Goal: Task Accomplishment & Management: Use online tool/utility

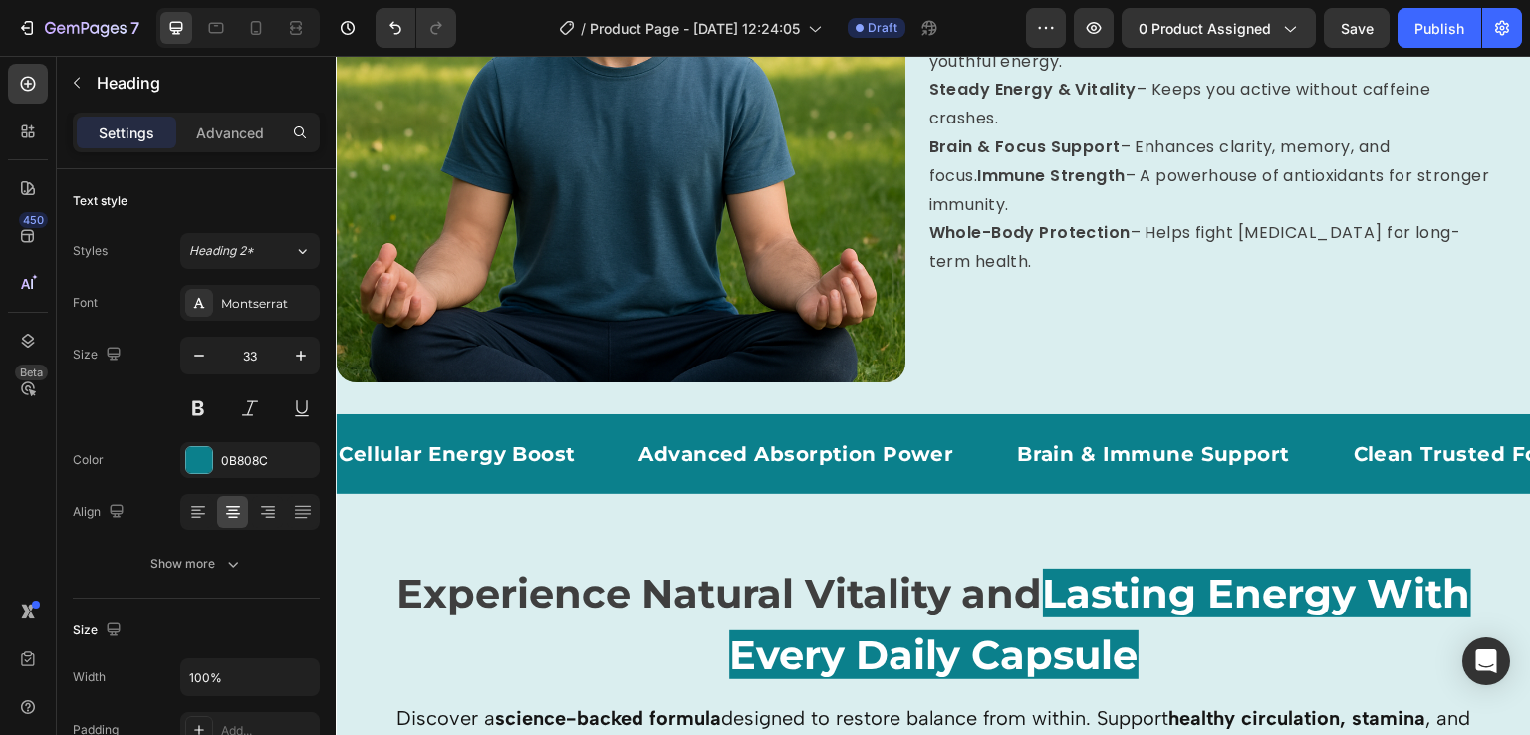
scroll to position [1877, 0]
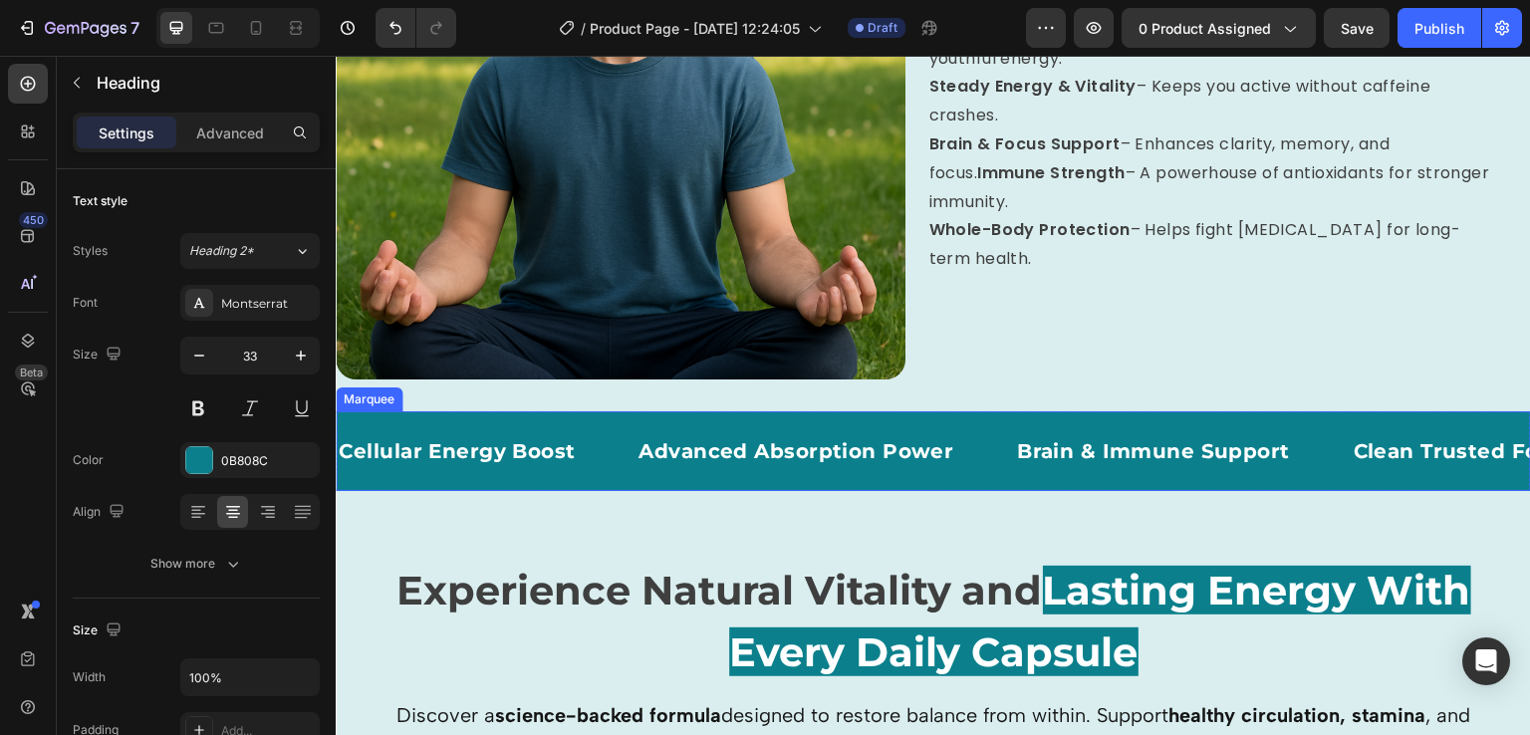
click at [562, 472] on div "Cellular Energy Boost Text Block Advanced Absorption Power Text Block Brain & I…" at bounding box center [934, 451] width 1196 height 80
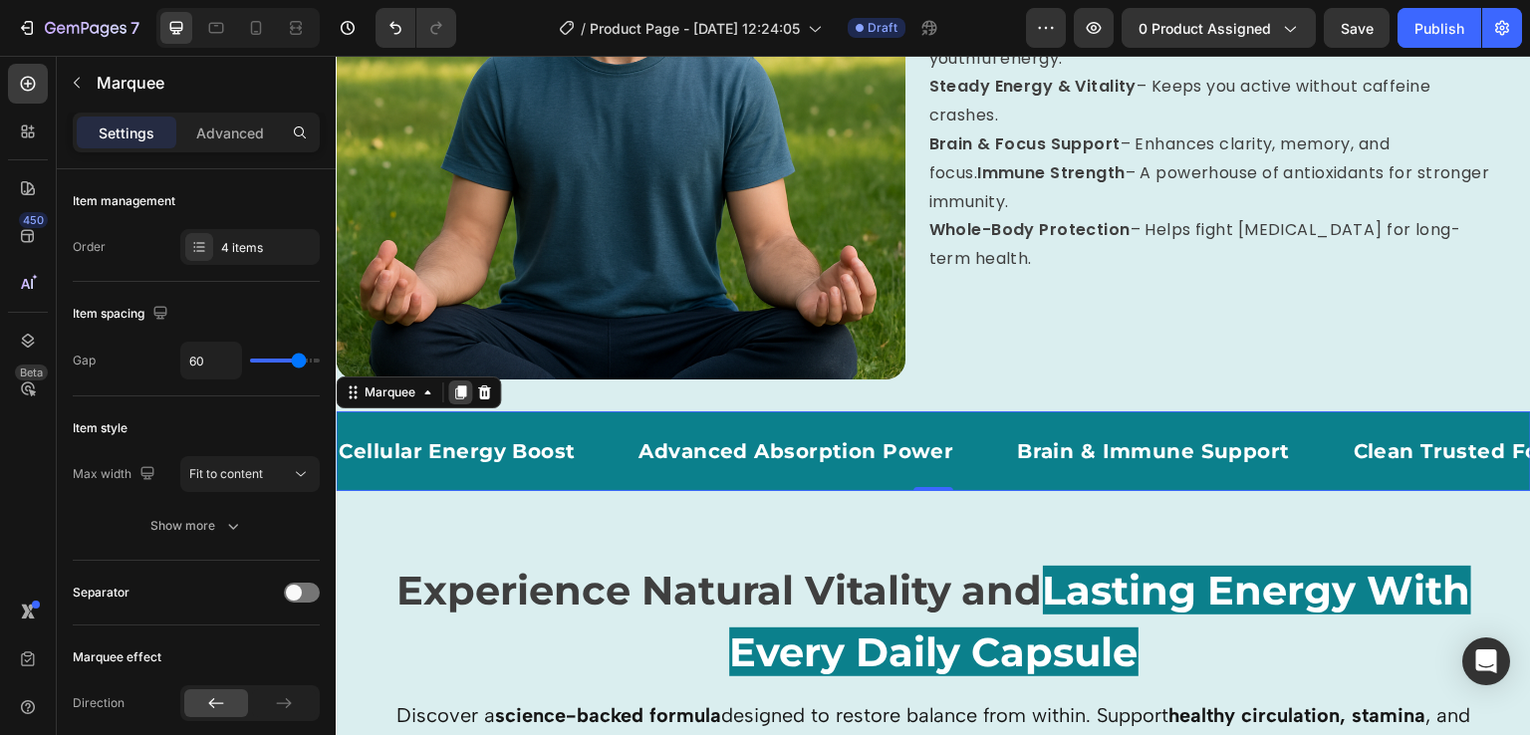
click at [458, 386] on icon at bounding box center [460, 393] width 11 height 14
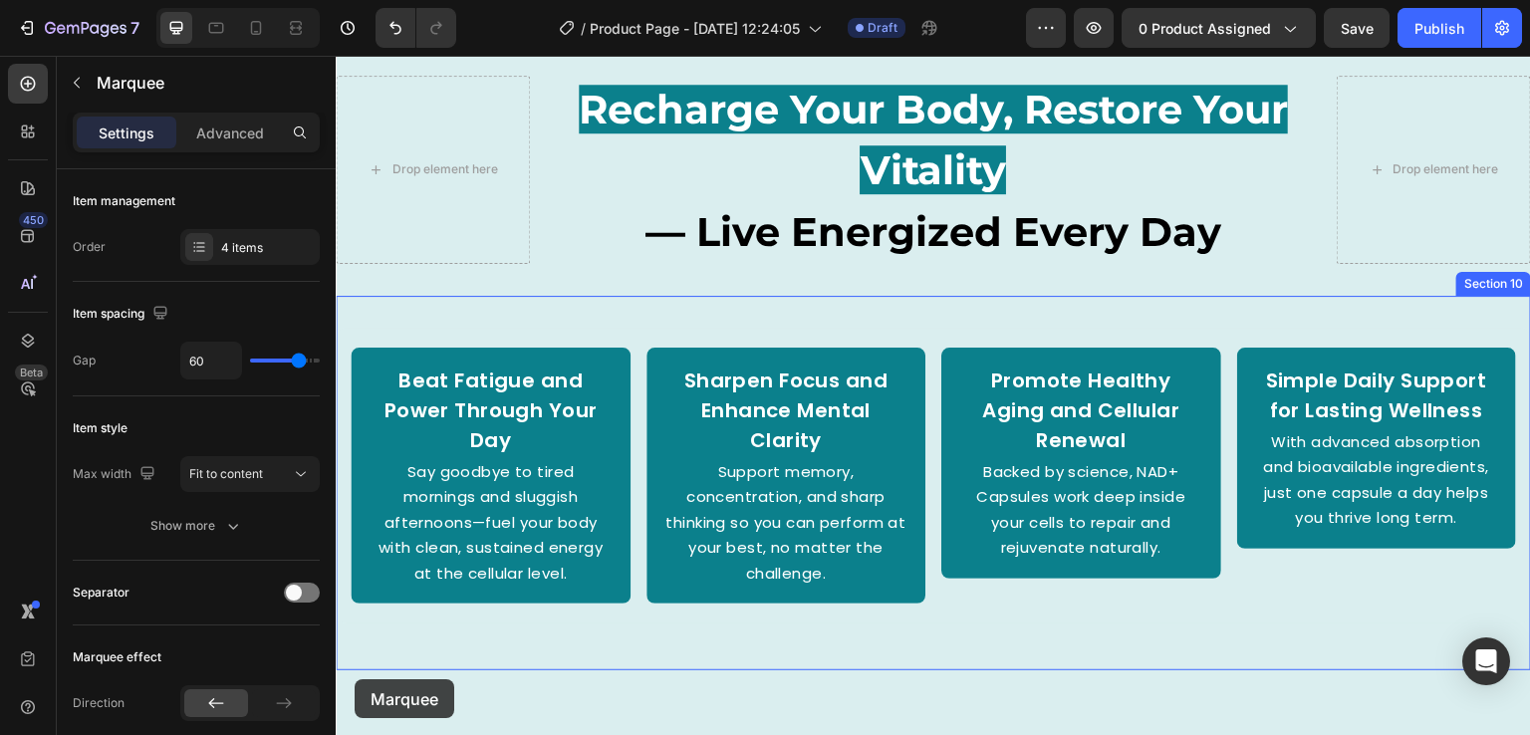
scroll to position [3528, 0]
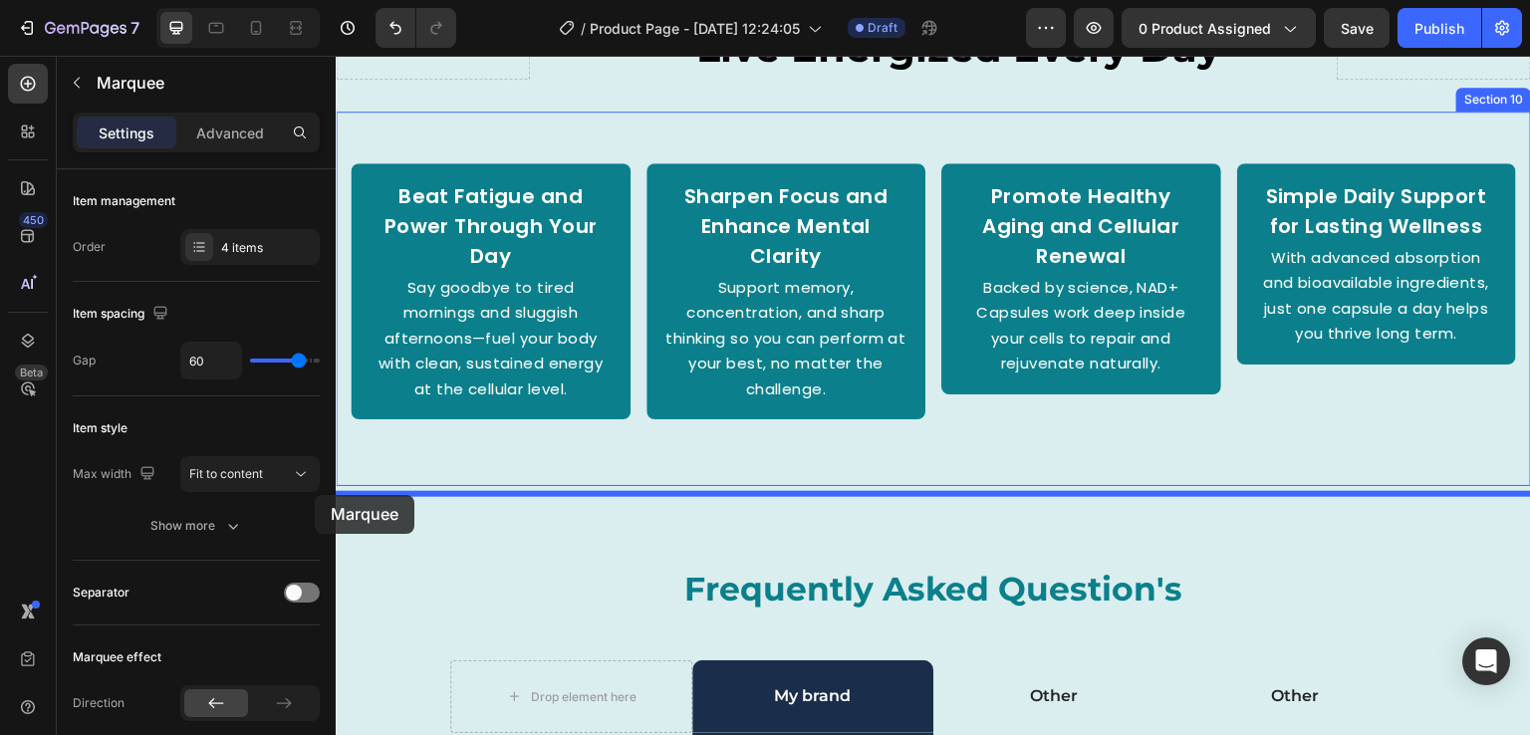
drag, startPoint x: 354, startPoint y: 465, endPoint x: 315, endPoint y: 495, distance: 49.0
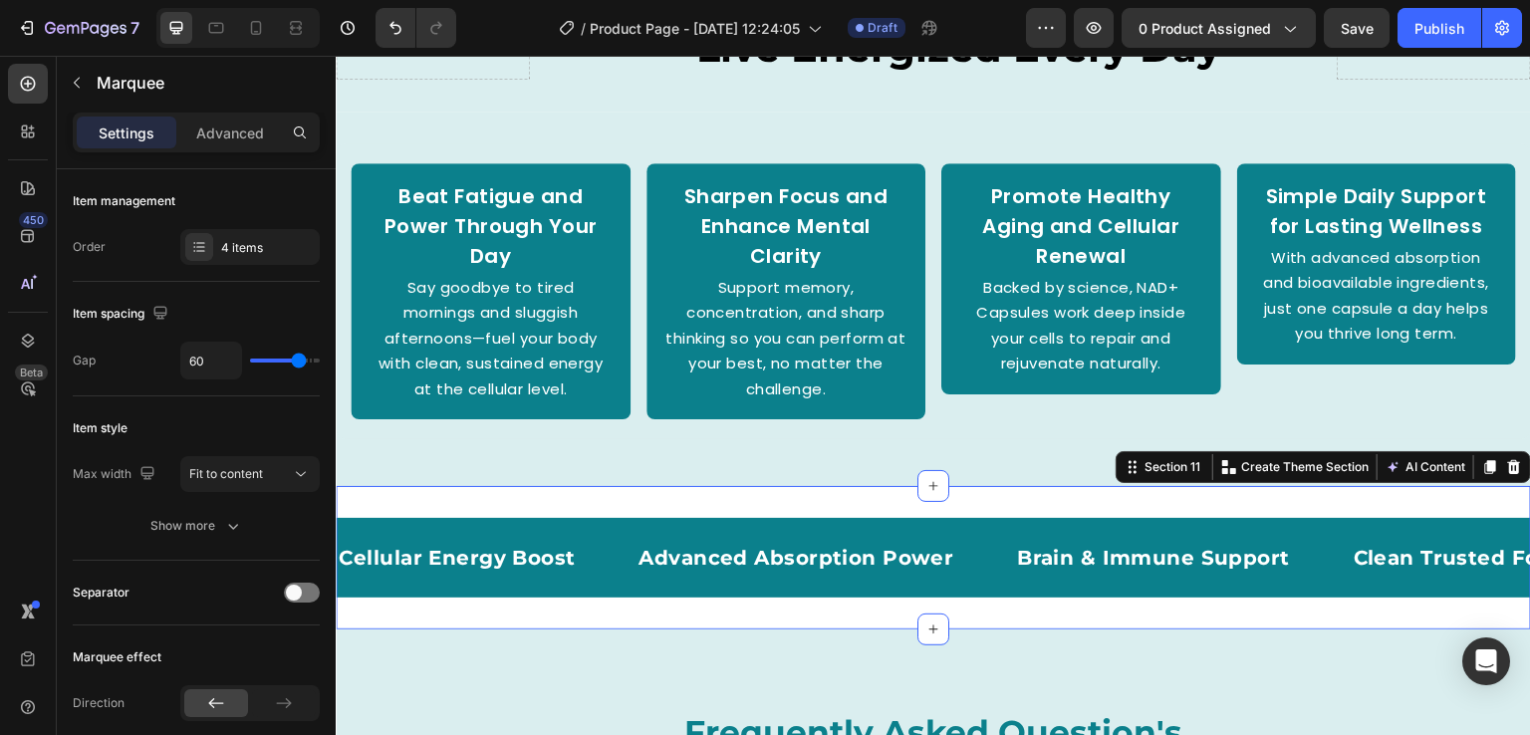
click at [678, 623] on div "Cellular Energy Boost Text Block Advanced Absorption Power Text Block Brain & I…" at bounding box center [934, 557] width 1196 height 143
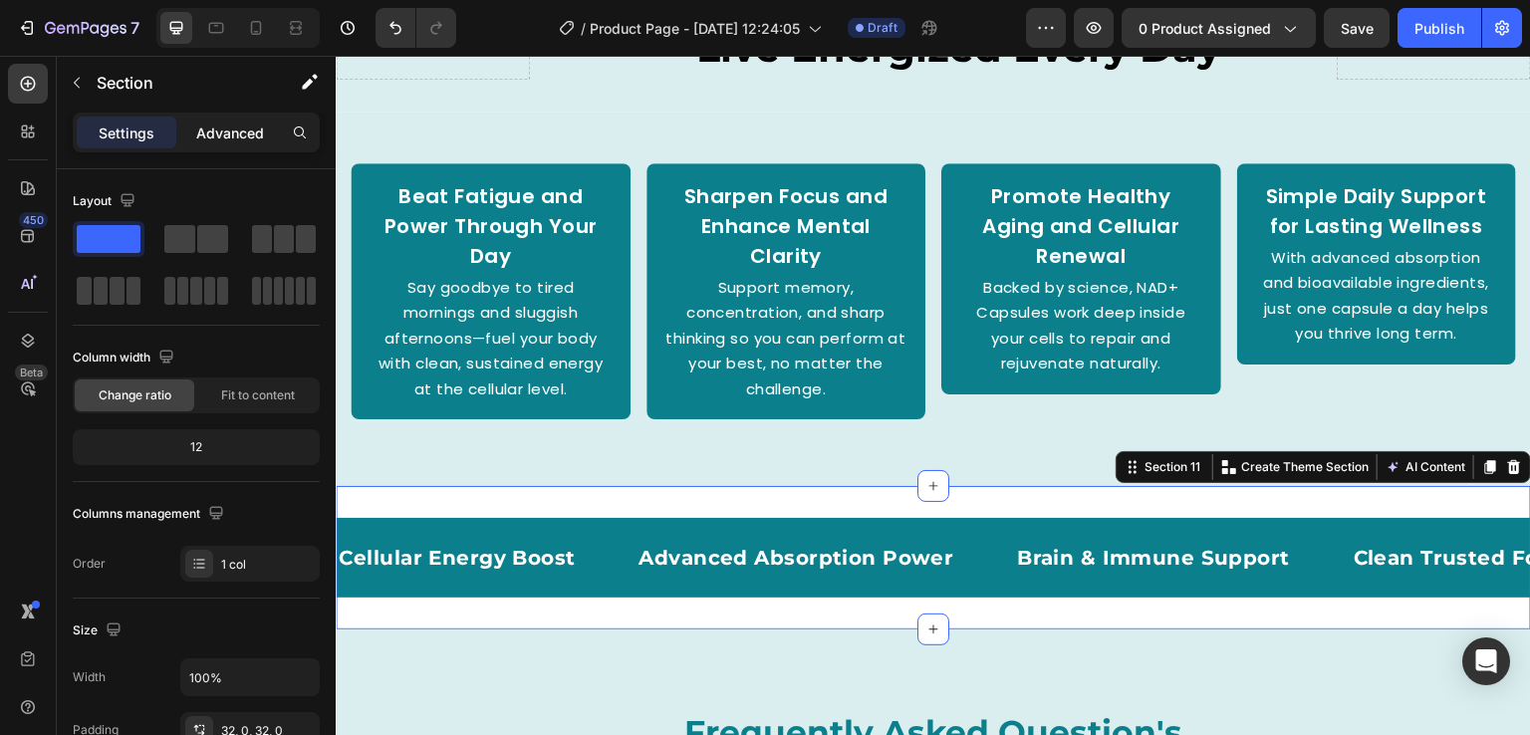
click at [239, 133] on p "Advanced" at bounding box center [230, 133] width 68 height 21
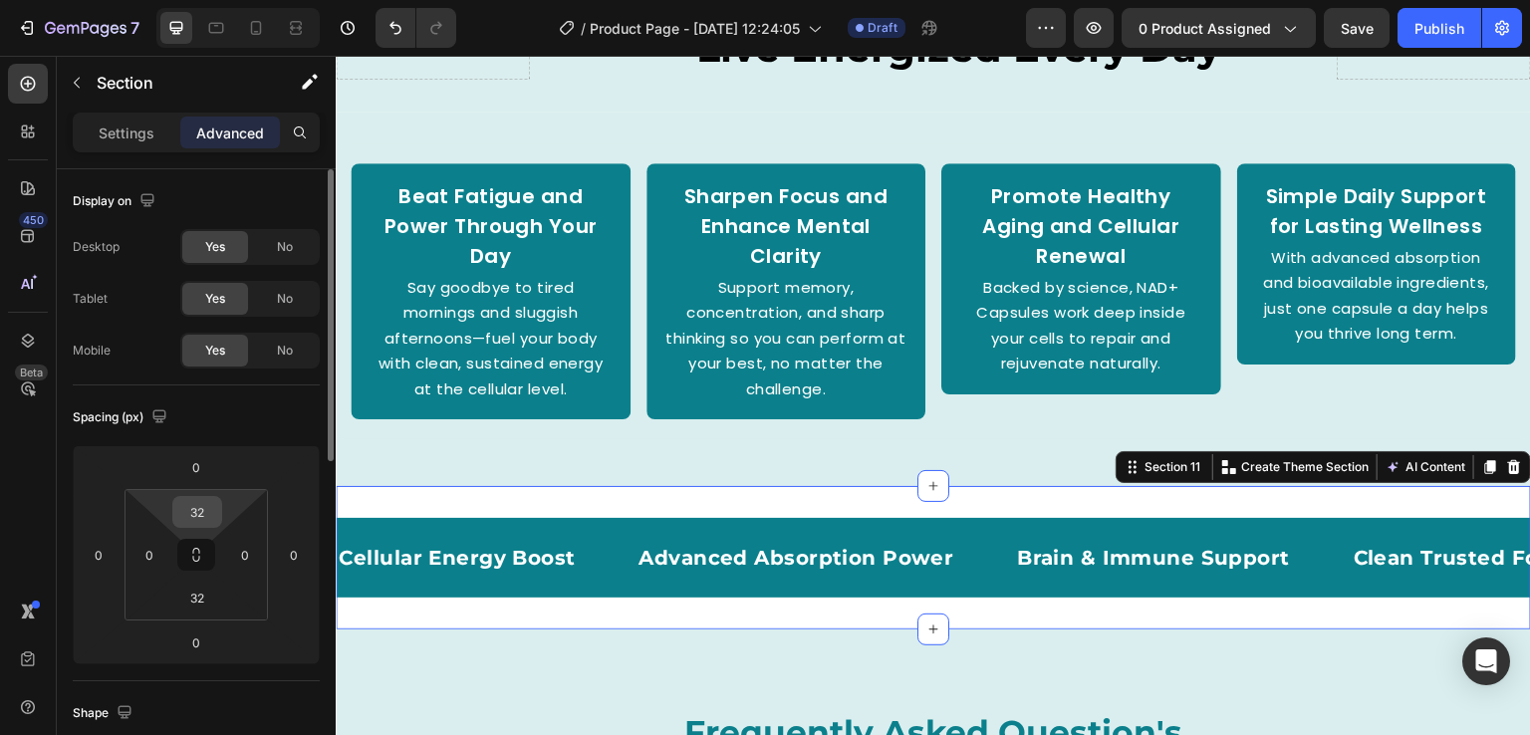
click at [203, 502] on input "32" at bounding box center [197, 512] width 40 height 30
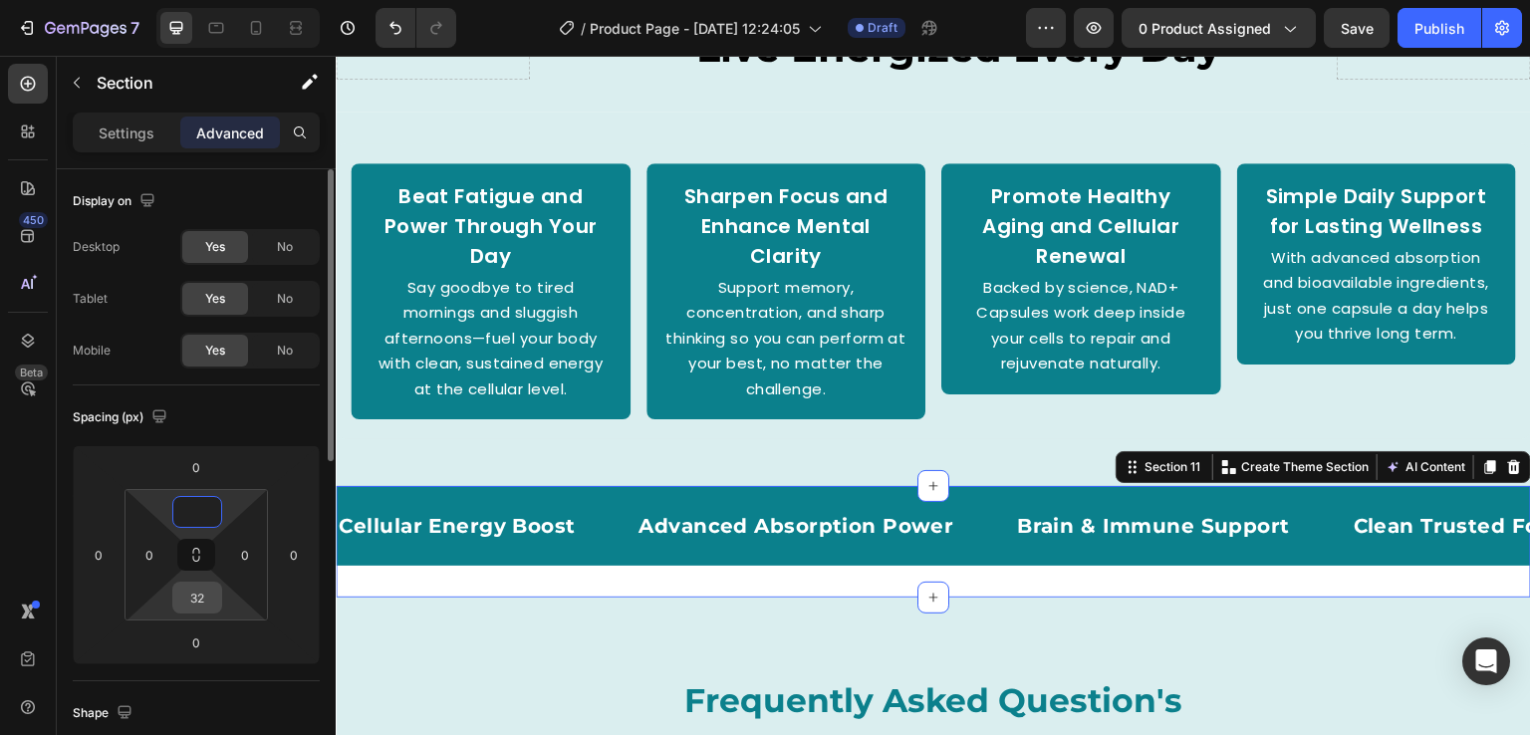
type input "0"
click at [203, 603] on input "32" at bounding box center [197, 598] width 40 height 30
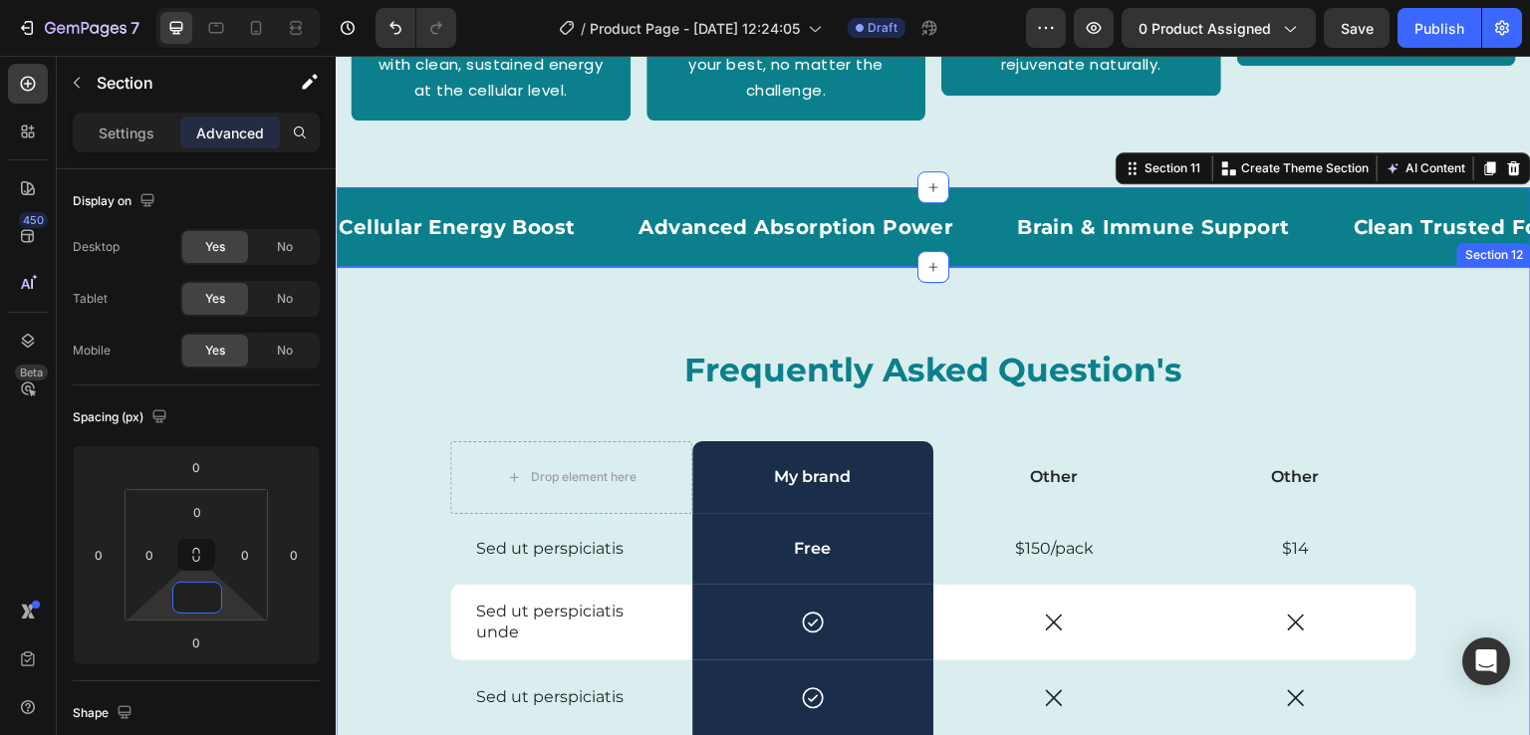
scroll to position [3907, 0]
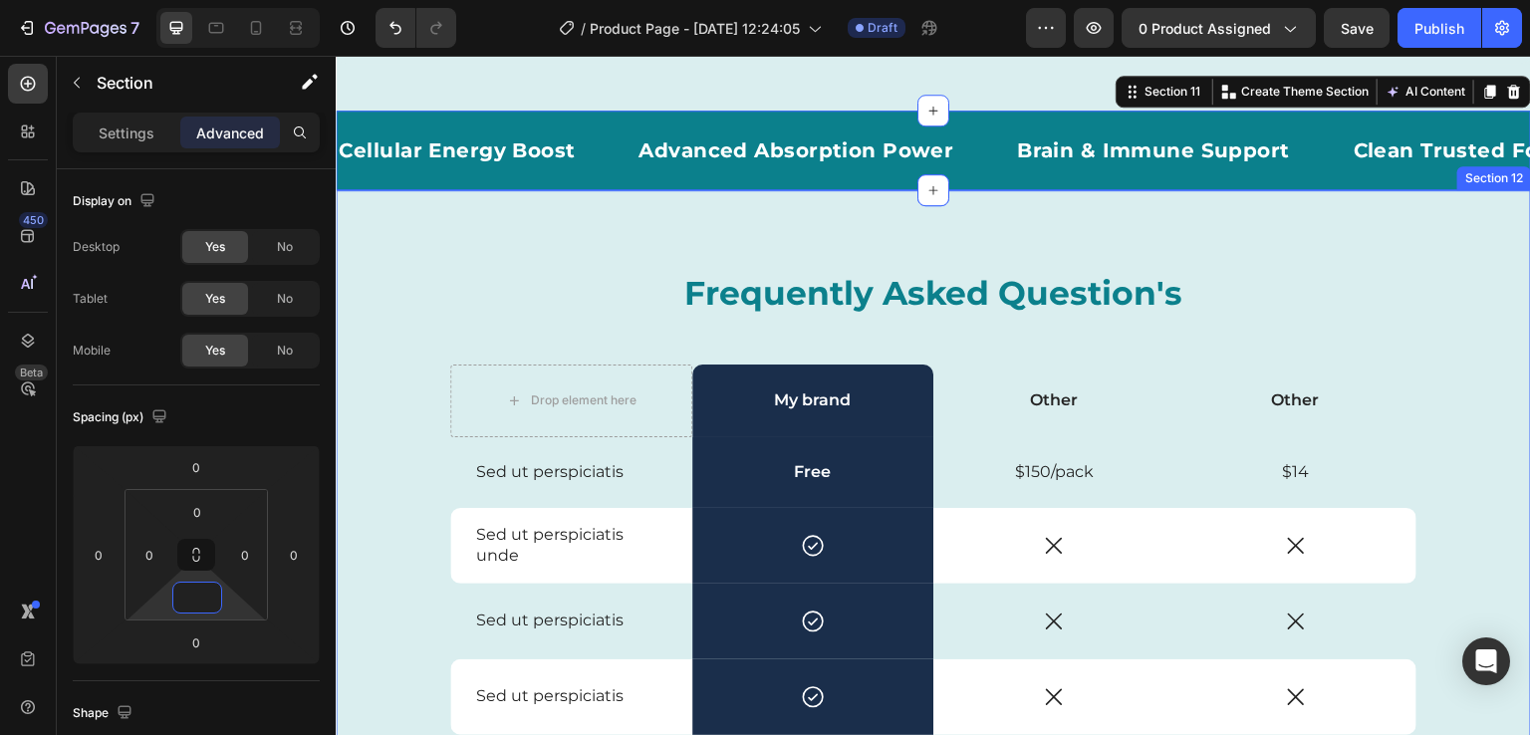
click at [697, 256] on div "Frequently Asked Question's Heading Drop element here My brand Text Block Other…" at bounding box center [934, 680] width 1196 height 980
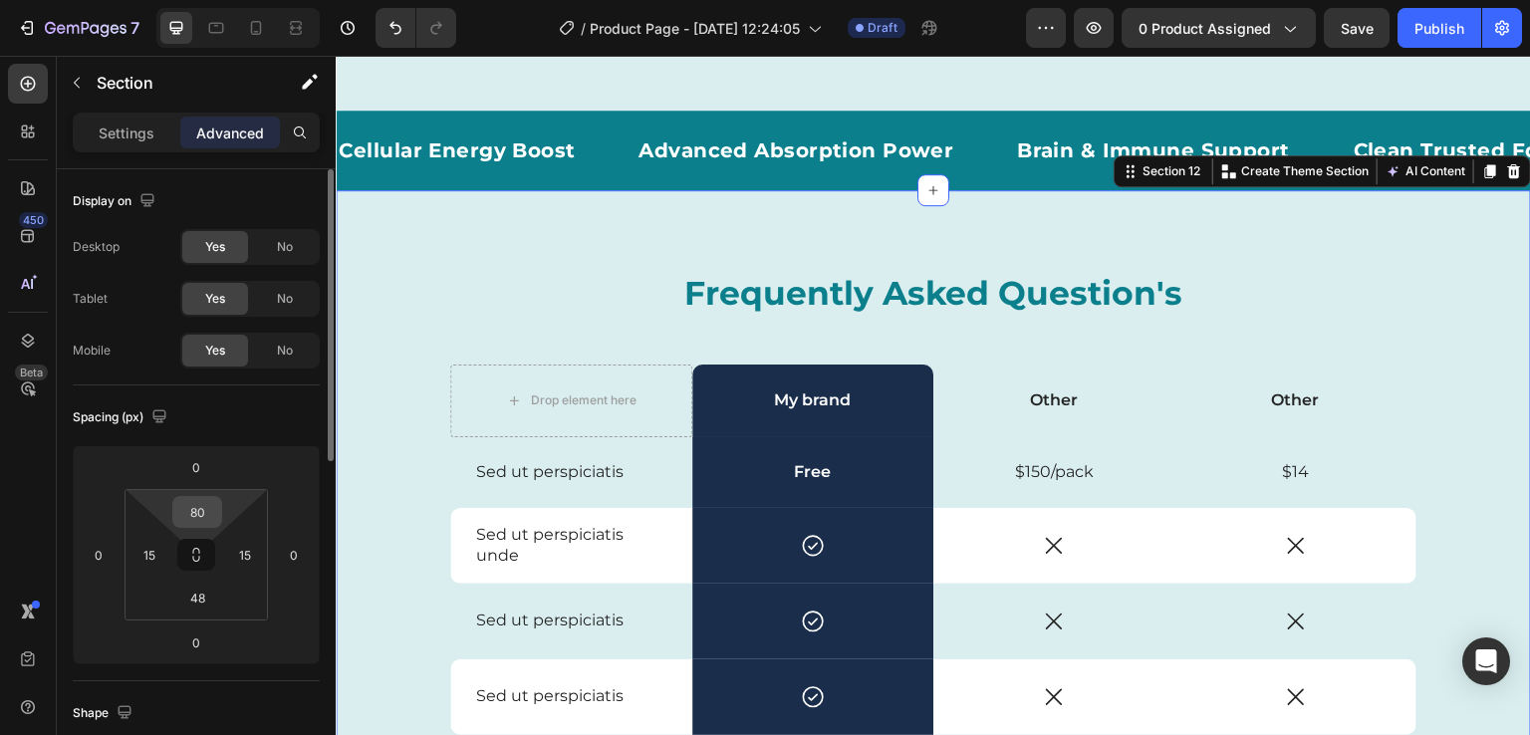
click at [195, 511] on input "80" at bounding box center [197, 512] width 40 height 30
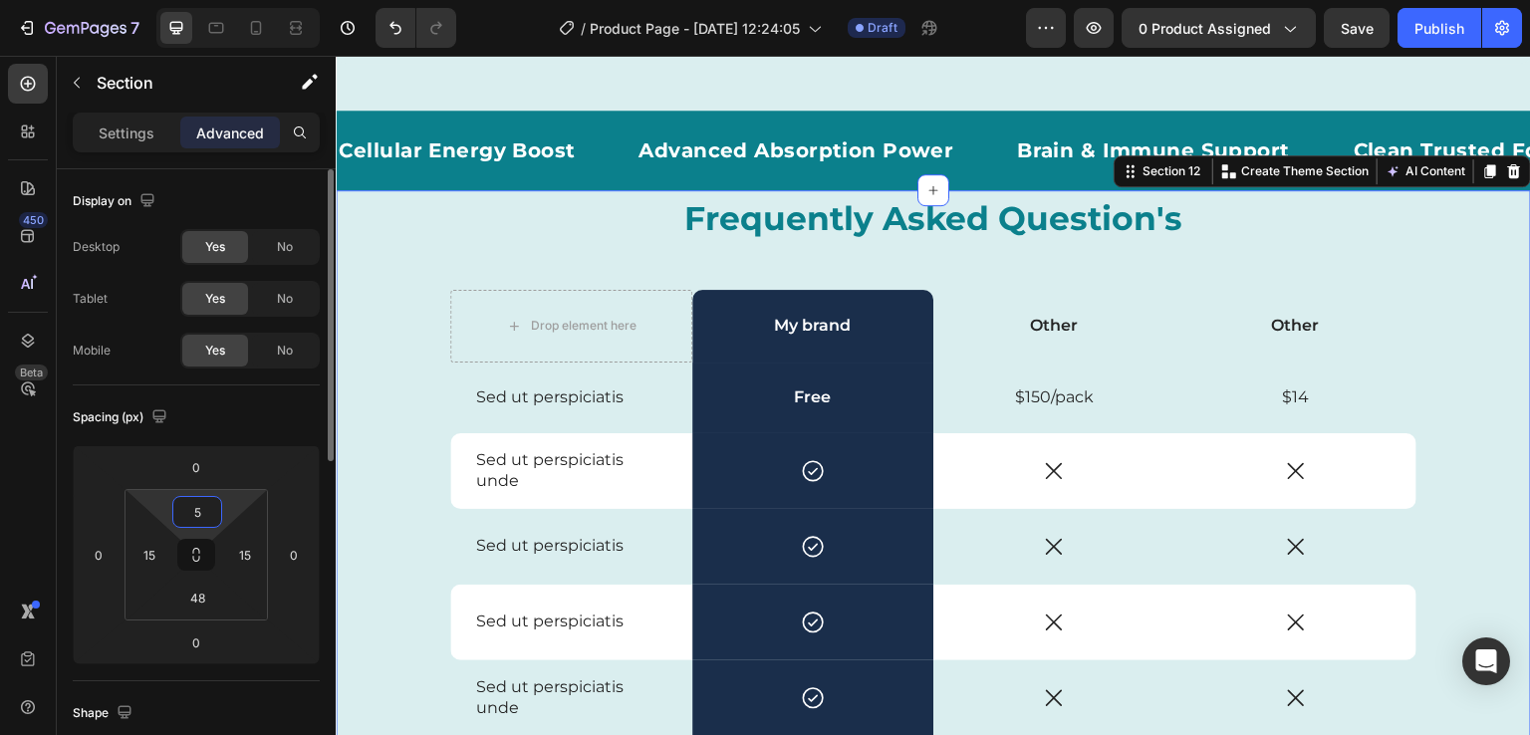
type input "50"
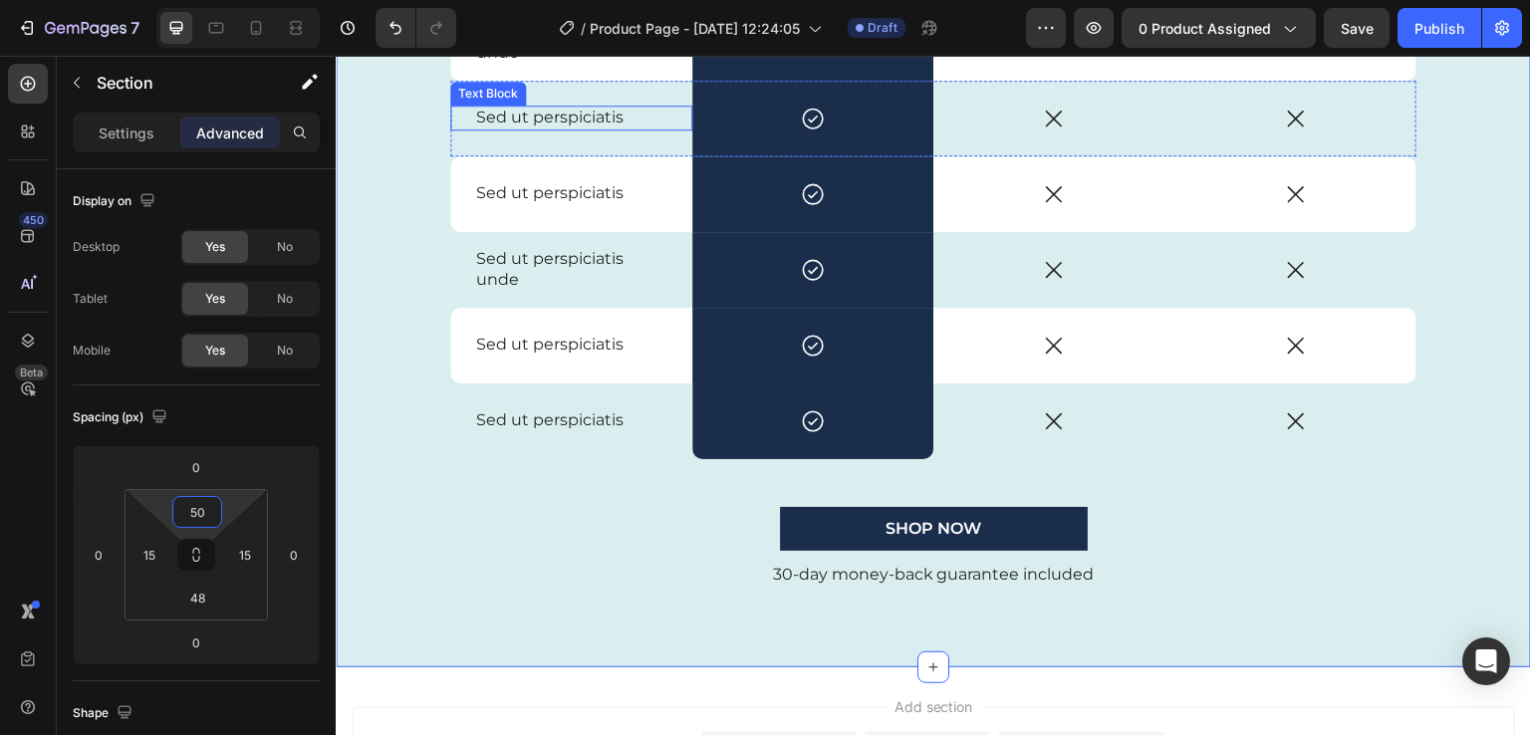
scroll to position [4390, 0]
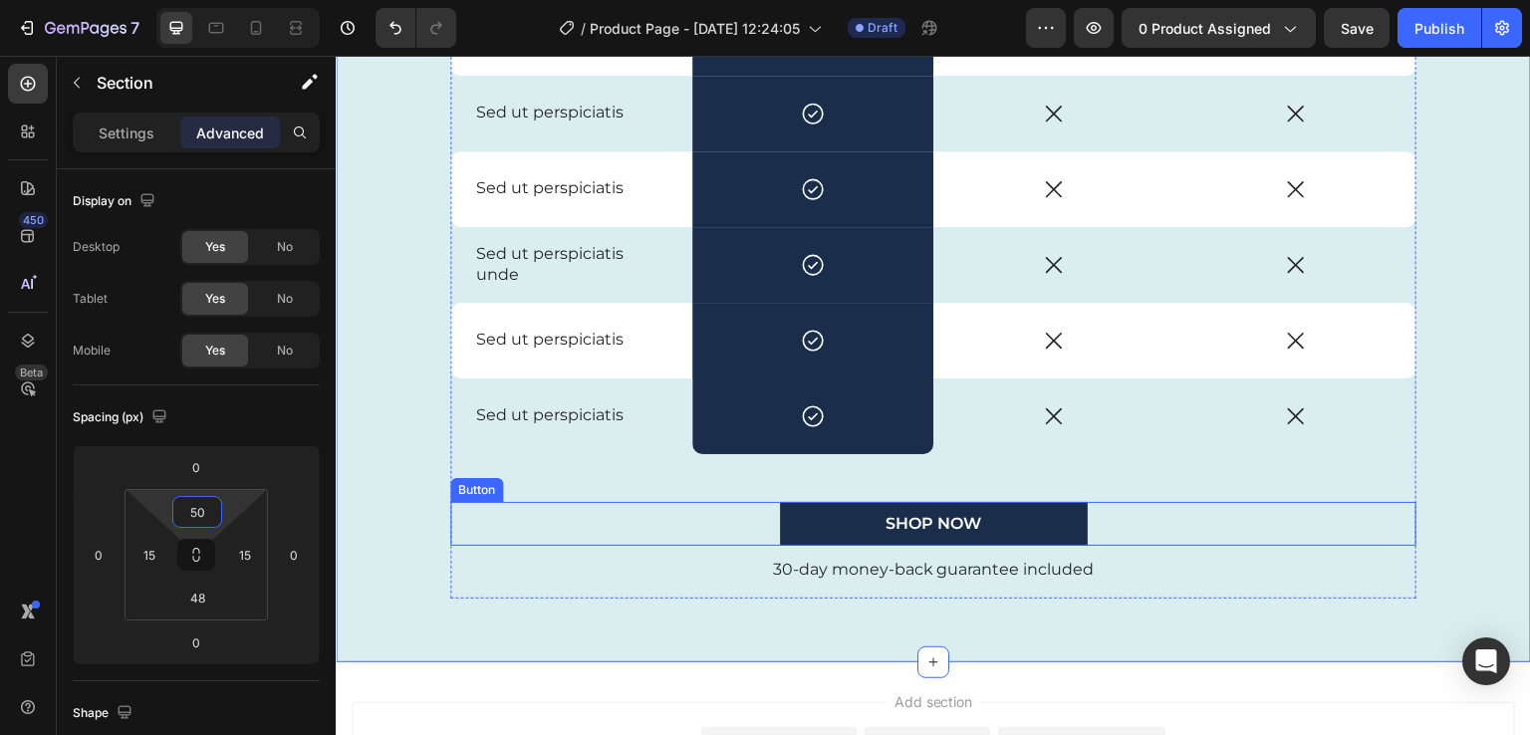
click at [707, 525] on div "SHOP NOW Button" at bounding box center [933, 524] width 966 height 45
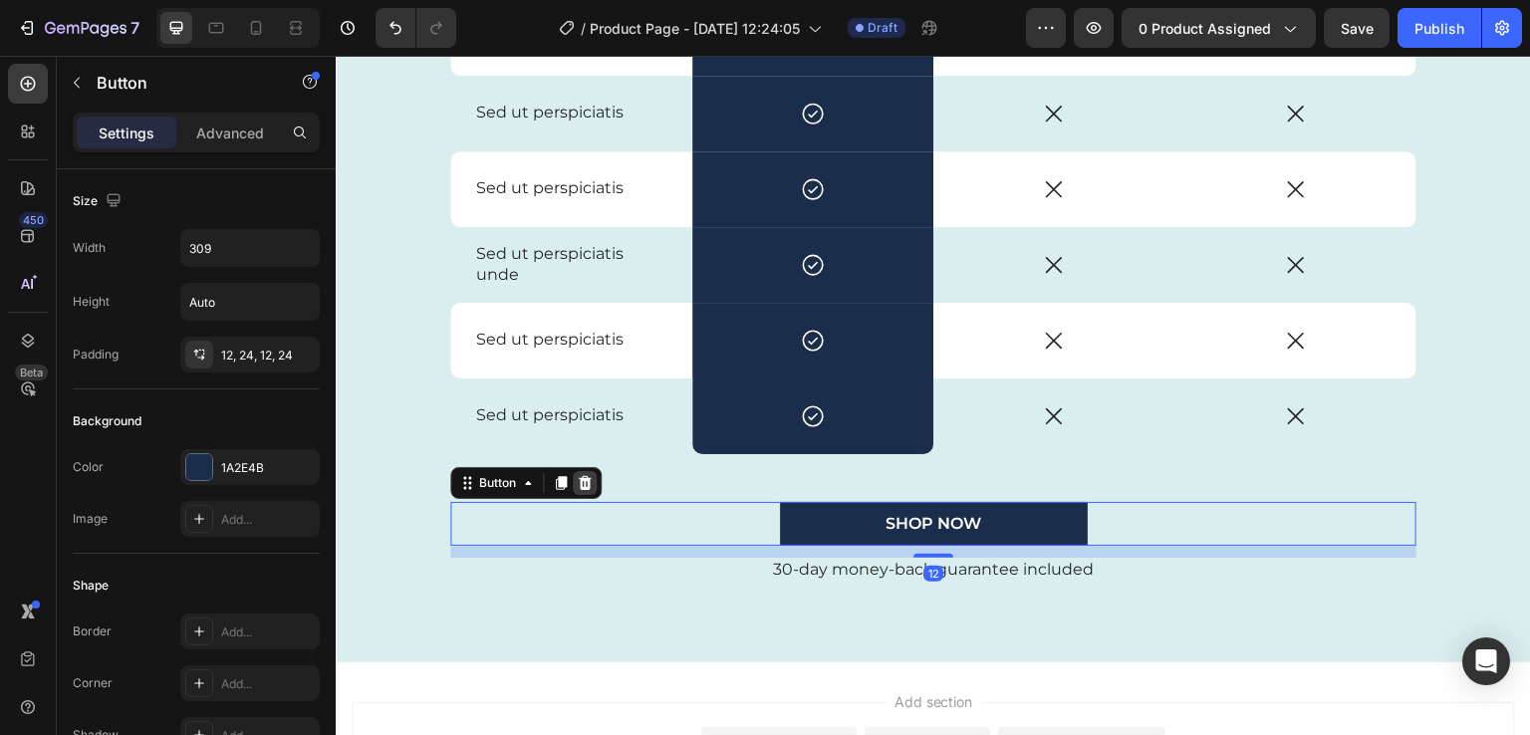
click at [580, 480] on icon at bounding box center [585, 482] width 13 height 14
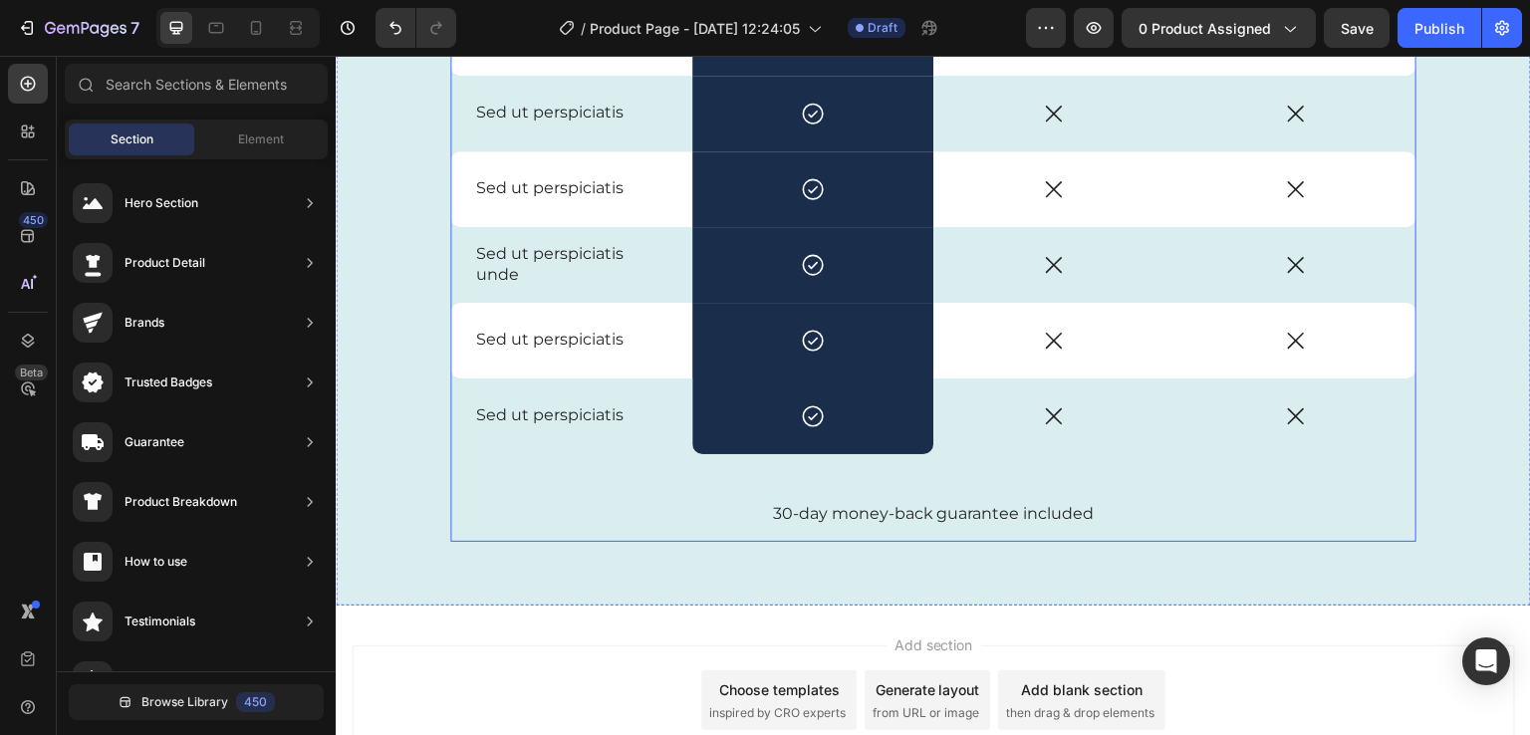
click at [665, 522] on p "30-day money-back guarantee included" at bounding box center [933, 514] width 962 height 21
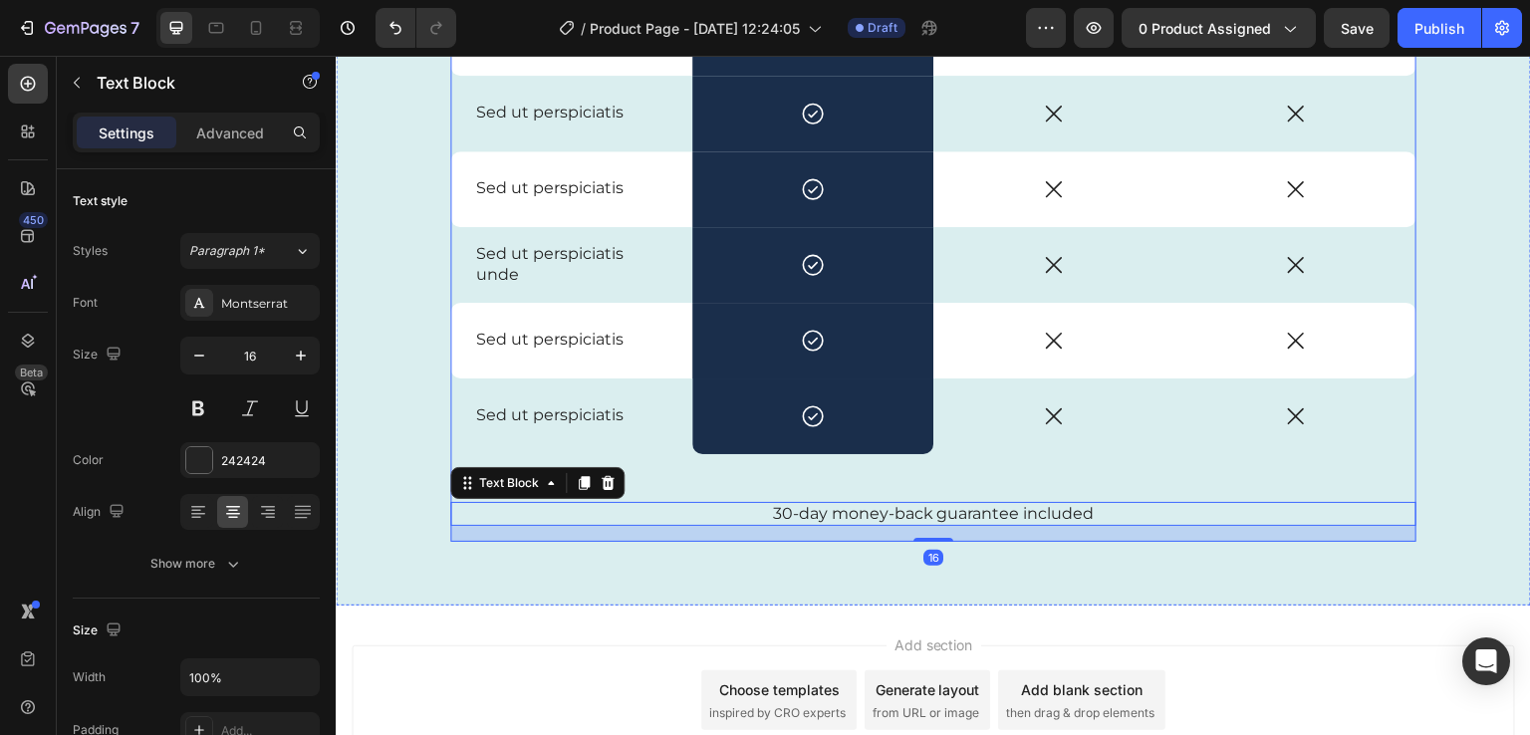
click at [596, 479] on div at bounding box center [608, 483] width 24 height 24
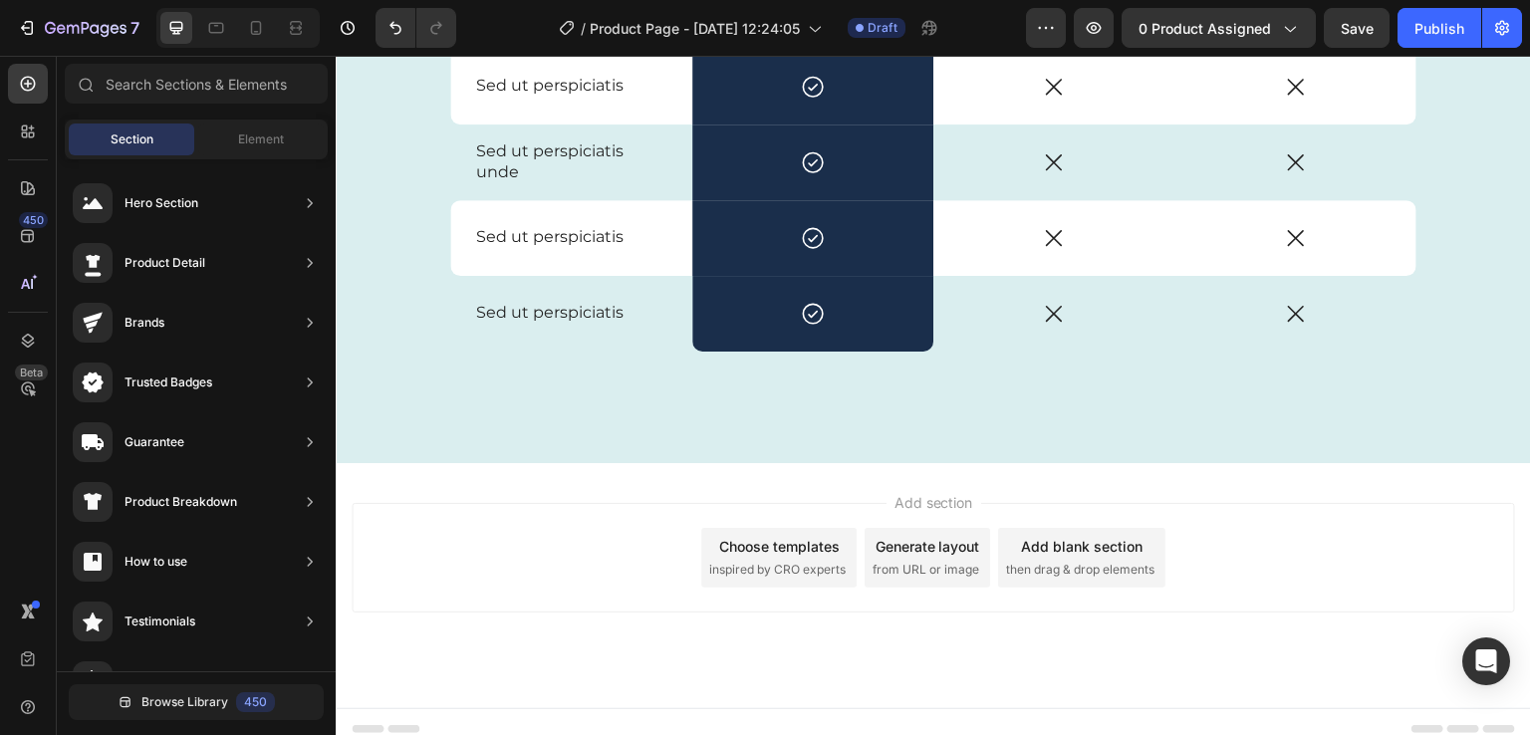
scroll to position [4505, 0]
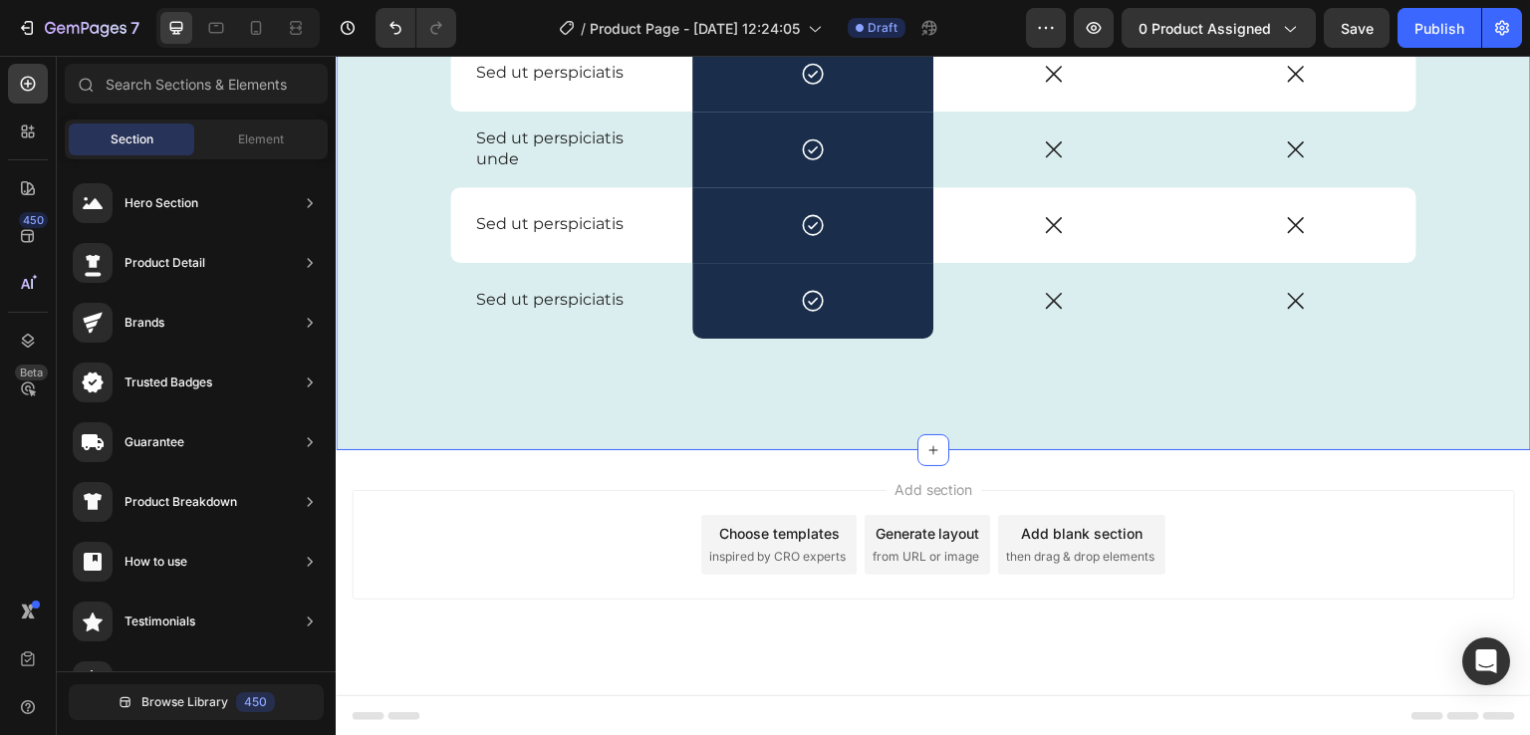
click at [511, 429] on div "Frequently Asked Question's Heading Drop element here My brand Text Block Other…" at bounding box center [934, 24] width 1196 height 854
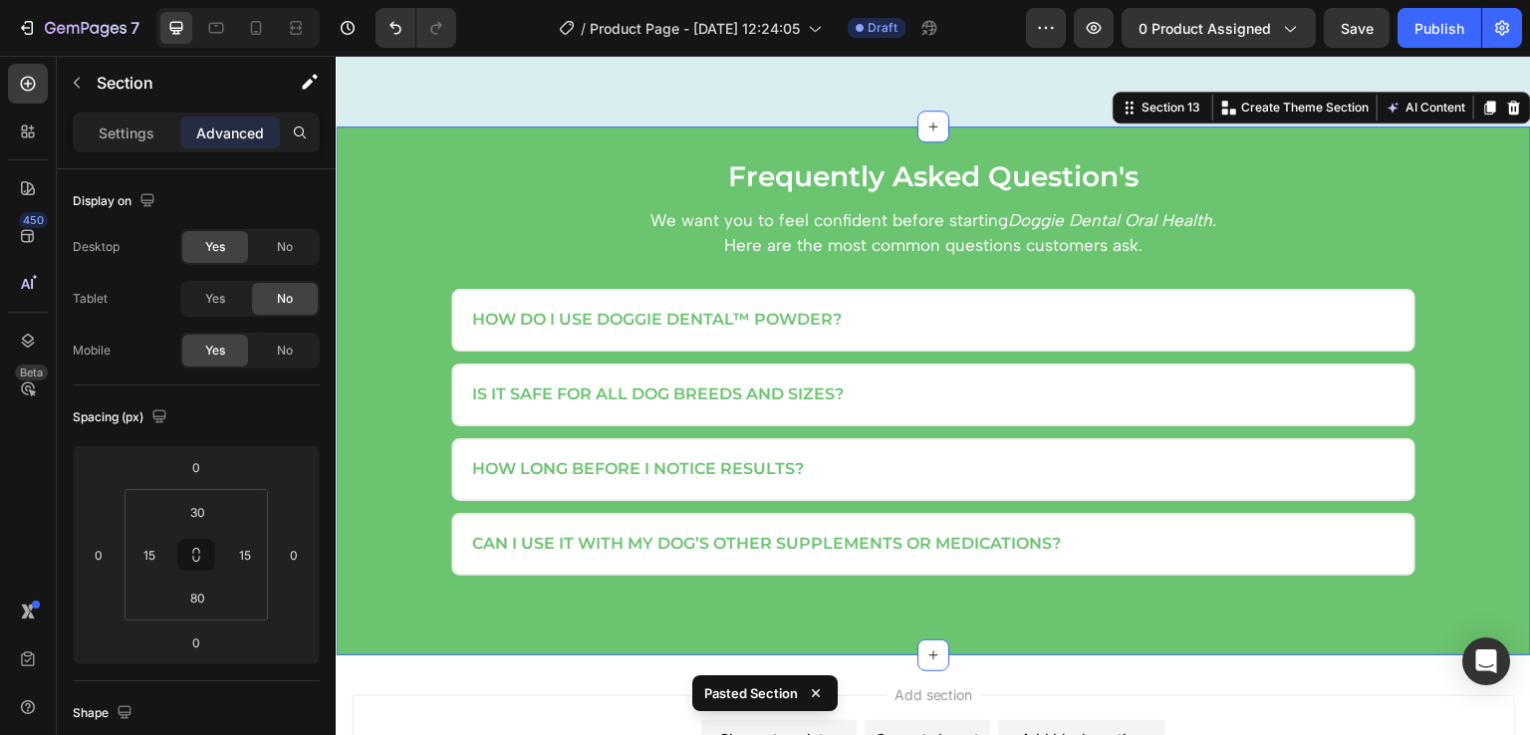
scroll to position [4741, 0]
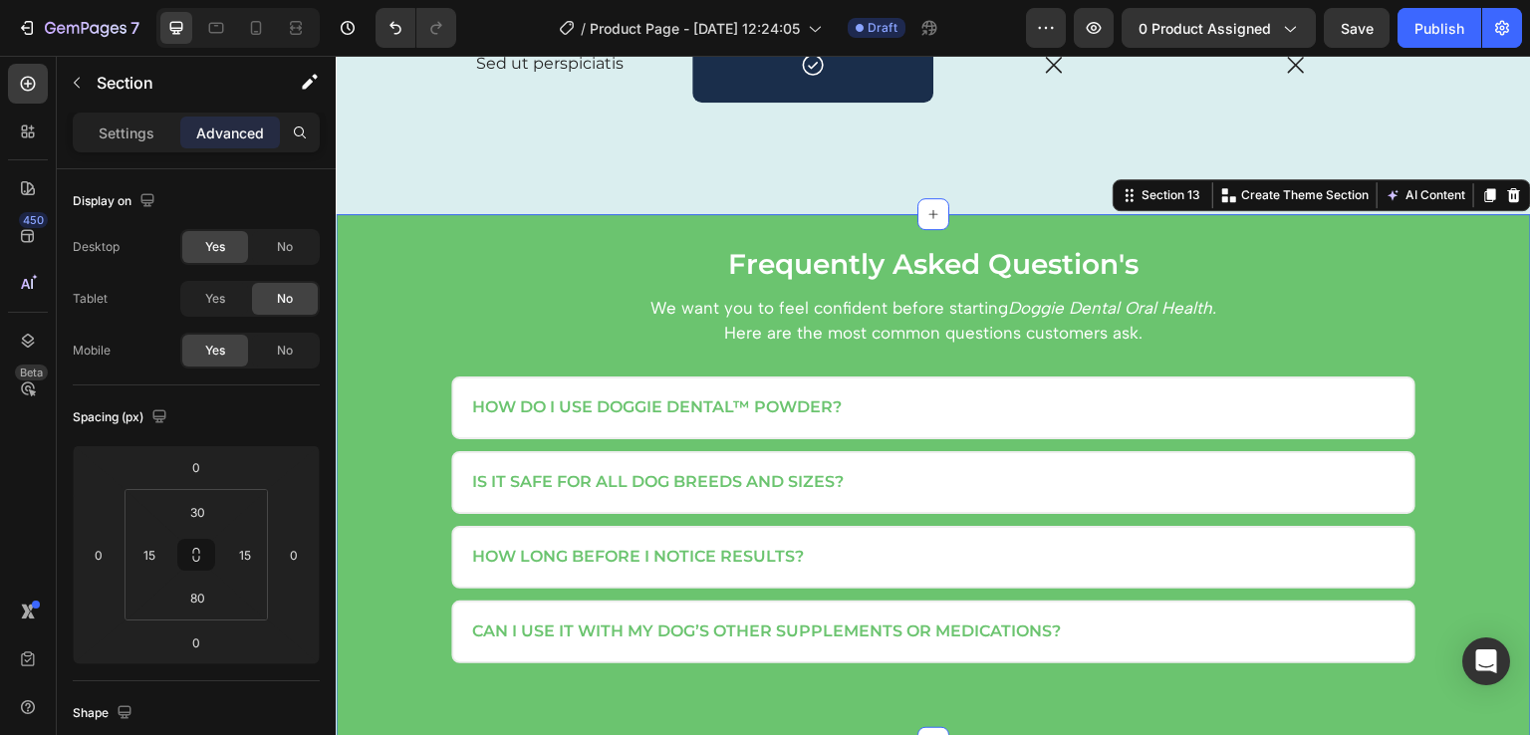
click at [343, 228] on div "Frequently Asked Question's Heading We want you to feel confident before starti…" at bounding box center [934, 478] width 1196 height 529
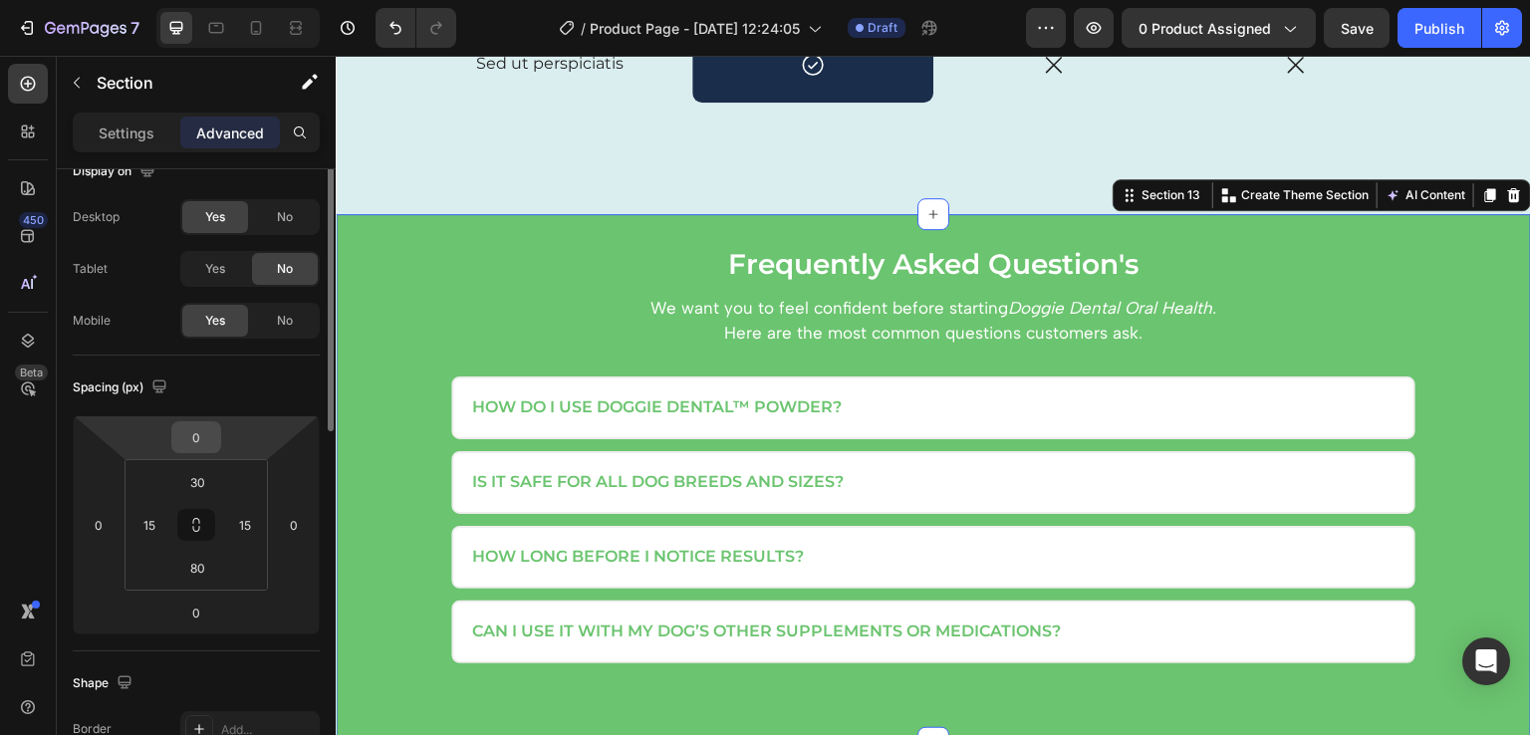
scroll to position [0, 0]
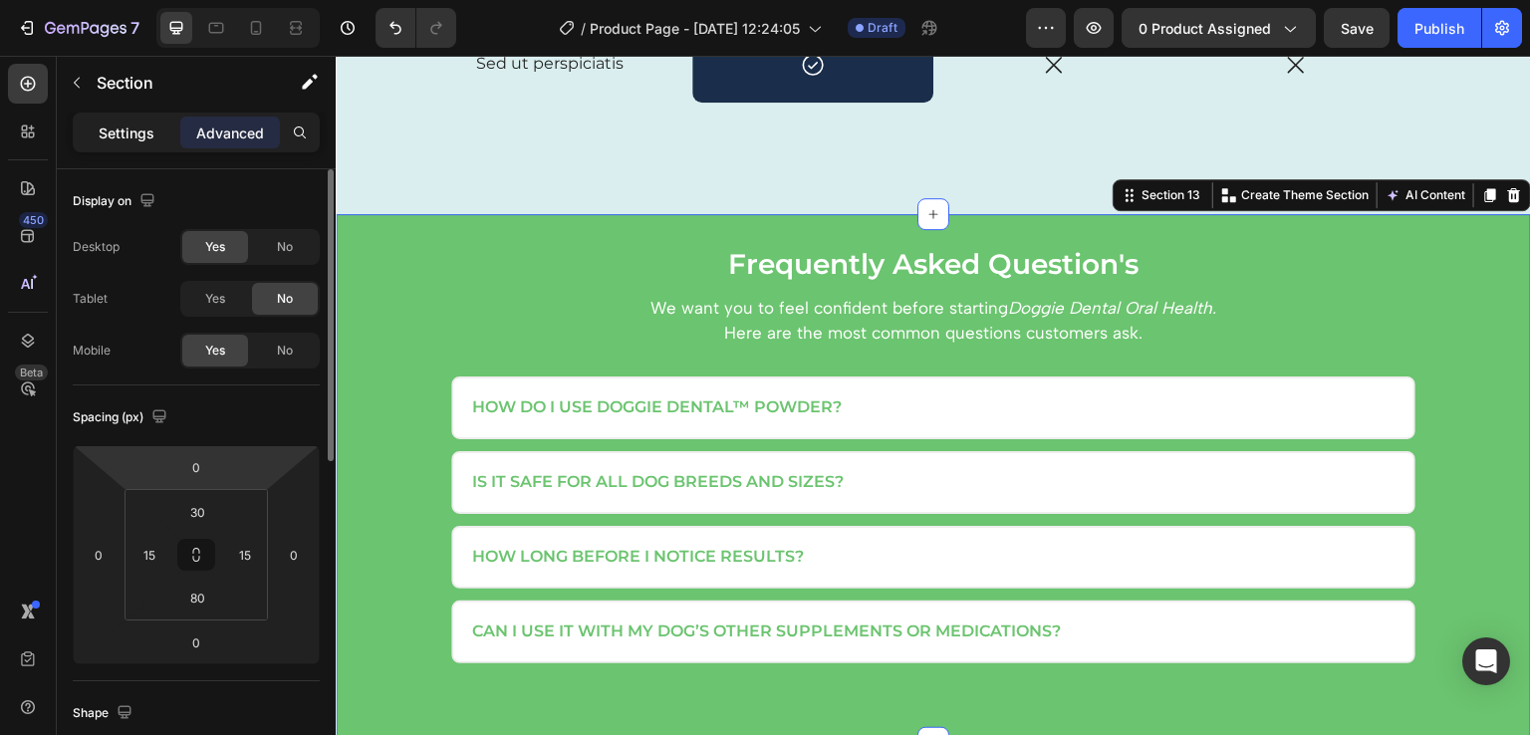
click at [136, 137] on p "Settings" at bounding box center [127, 133] width 56 height 21
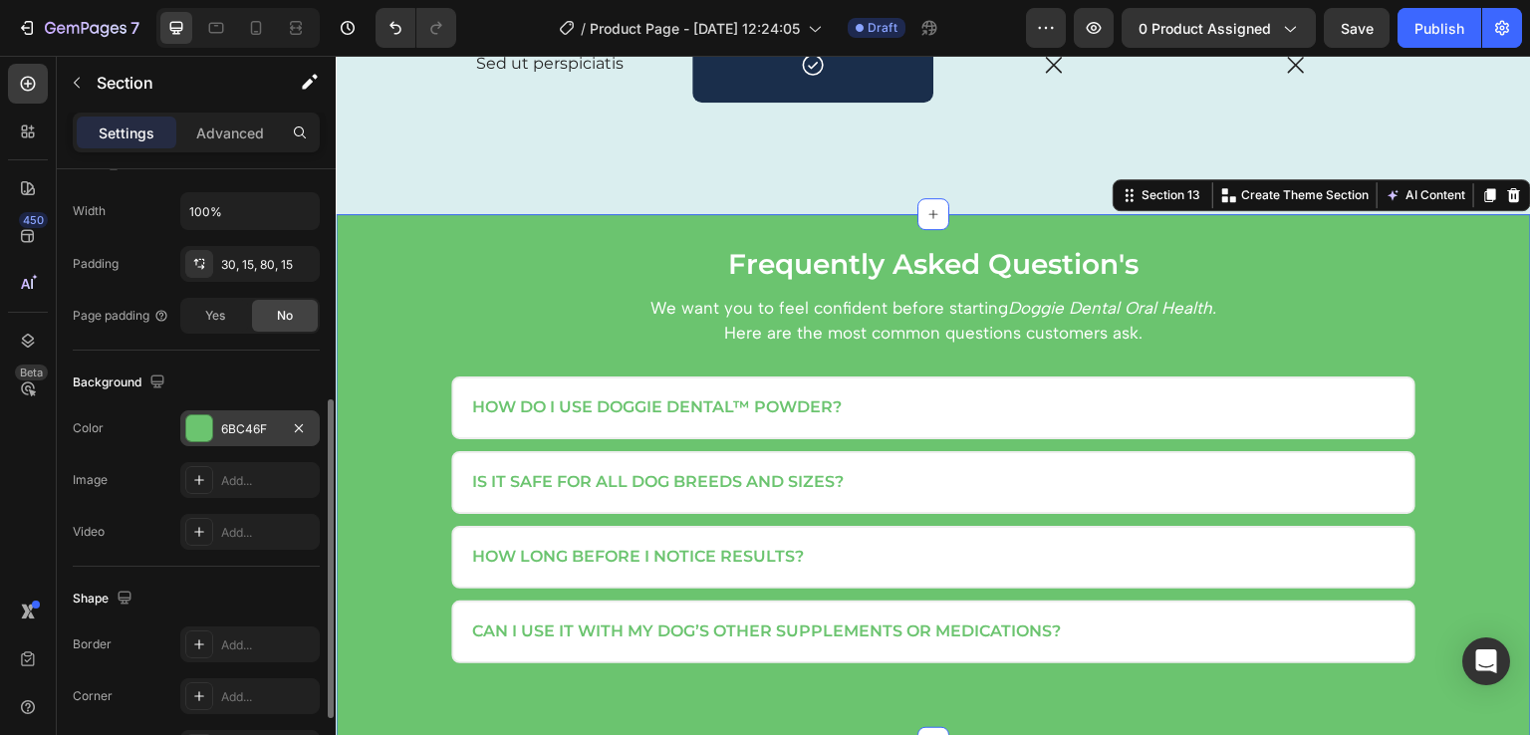
scroll to position [460, 0]
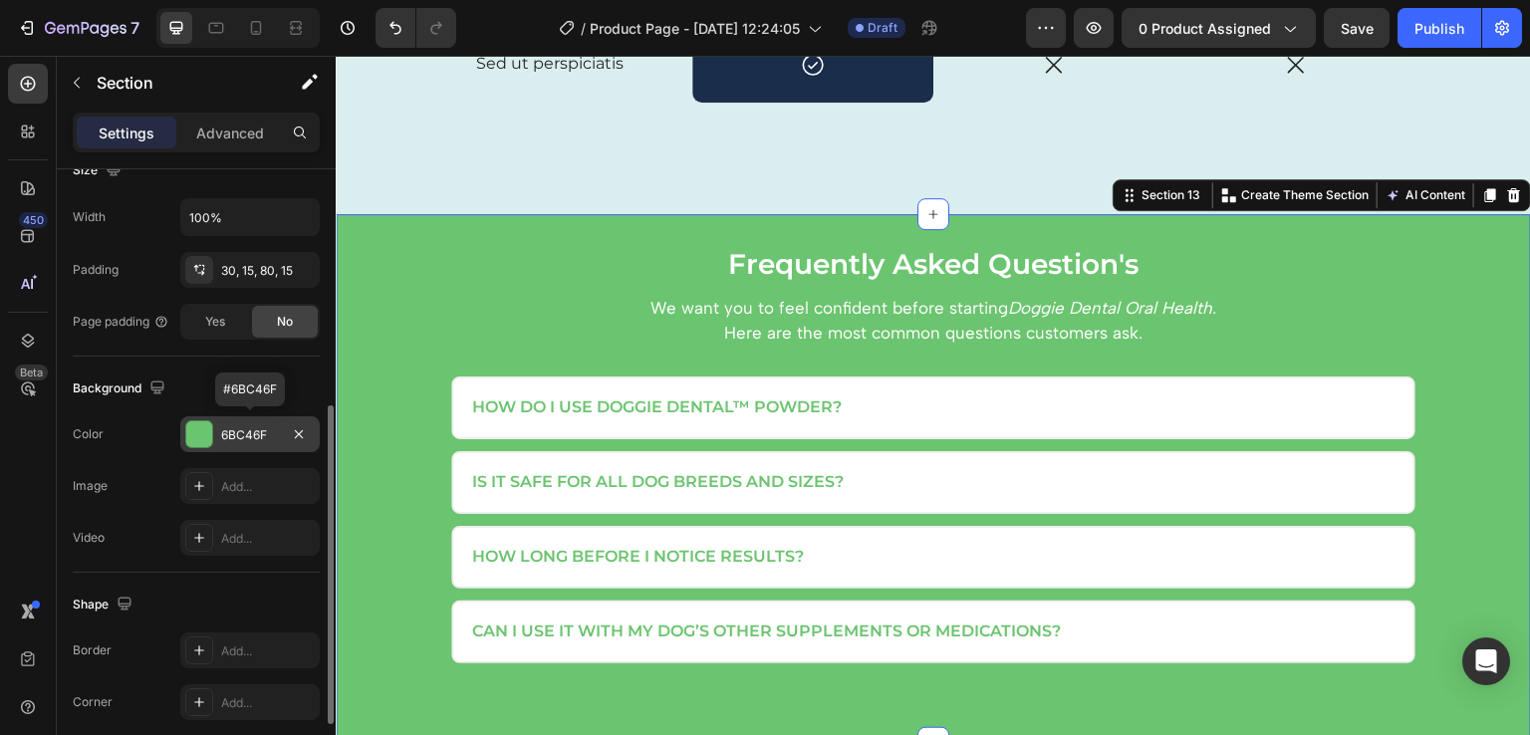
click at [199, 428] on div at bounding box center [199, 434] width 26 height 26
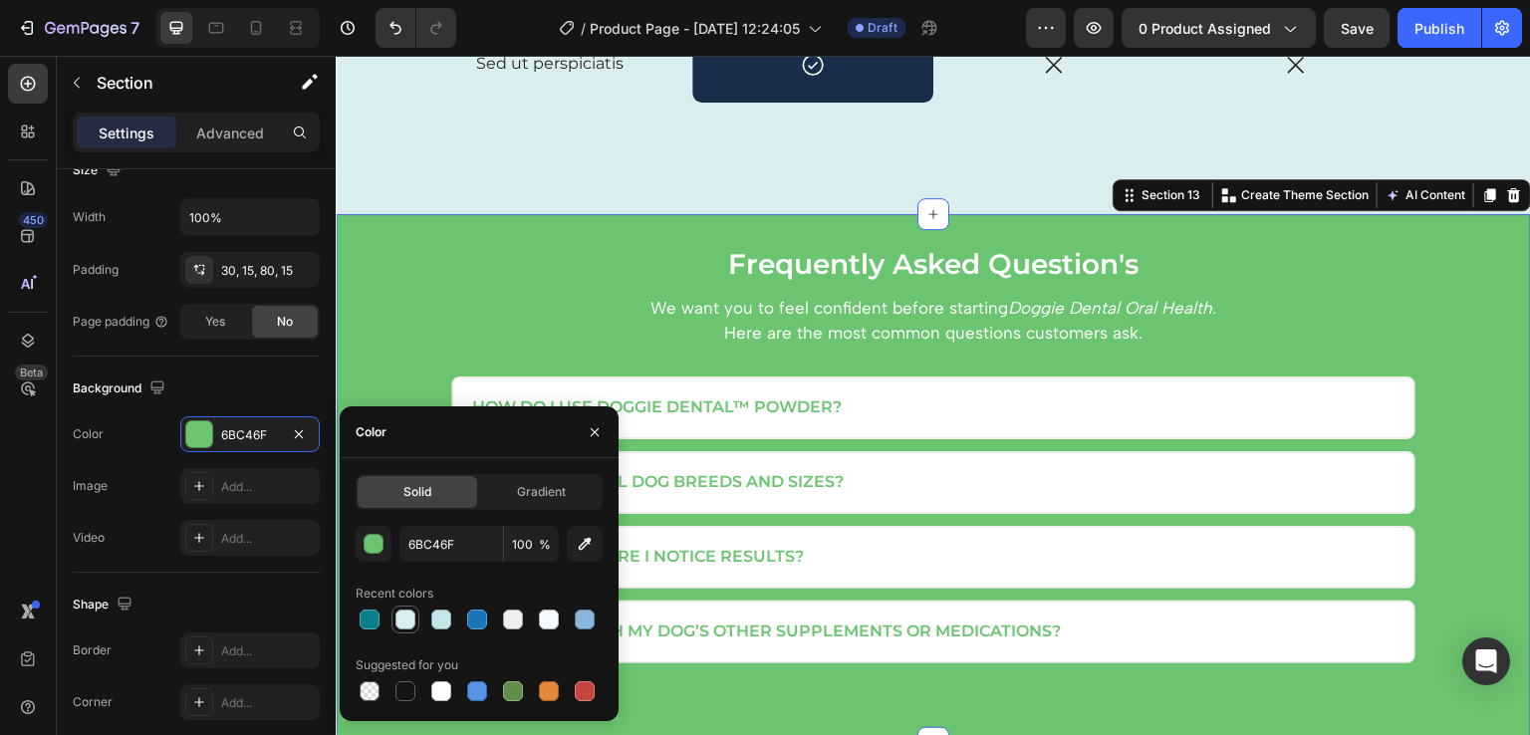
click at [406, 618] on div at bounding box center [406, 620] width 20 height 20
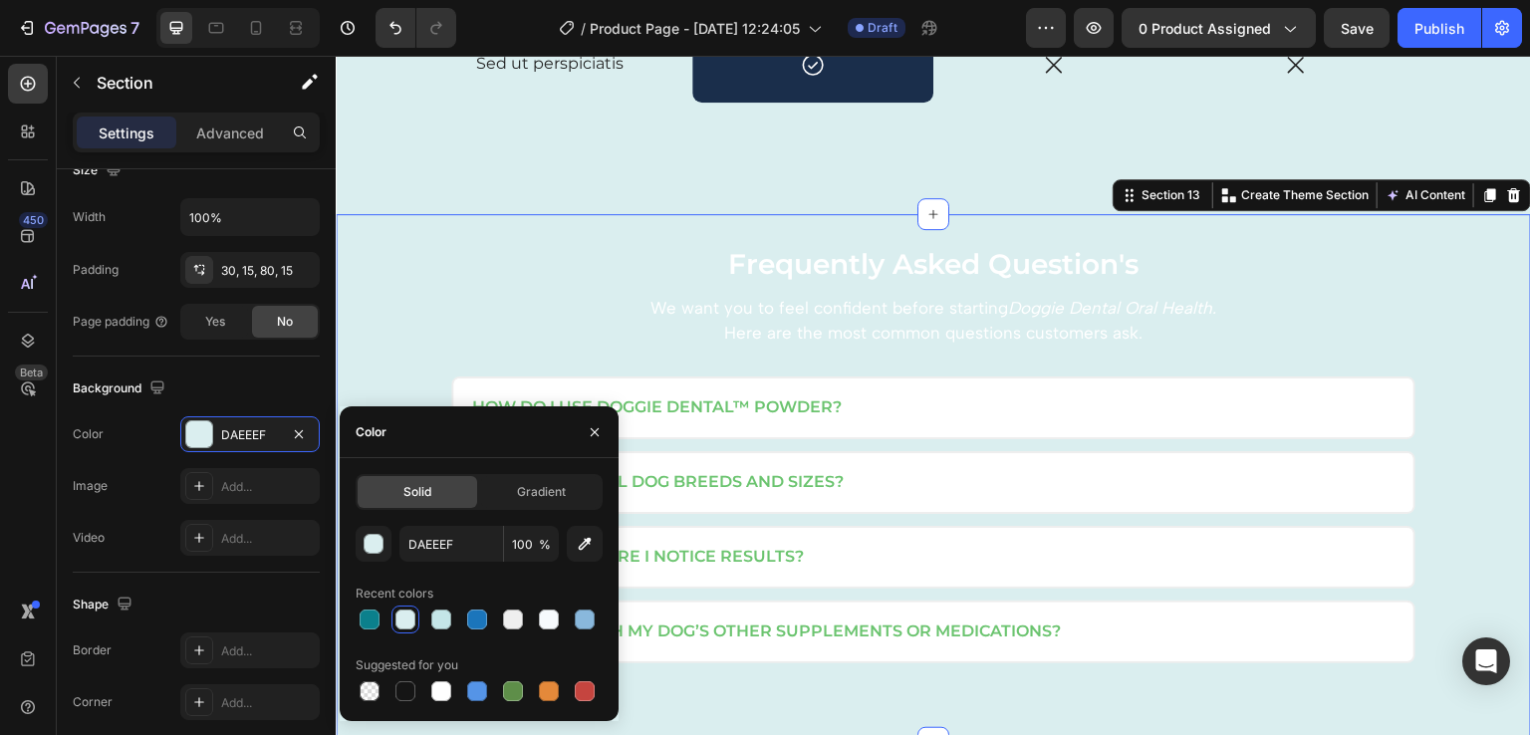
click at [418, 225] on div "Frequently Asked Question's Heading We want you to feel confident before starti…" at bounding box center [934, 478] width 1196 height 529
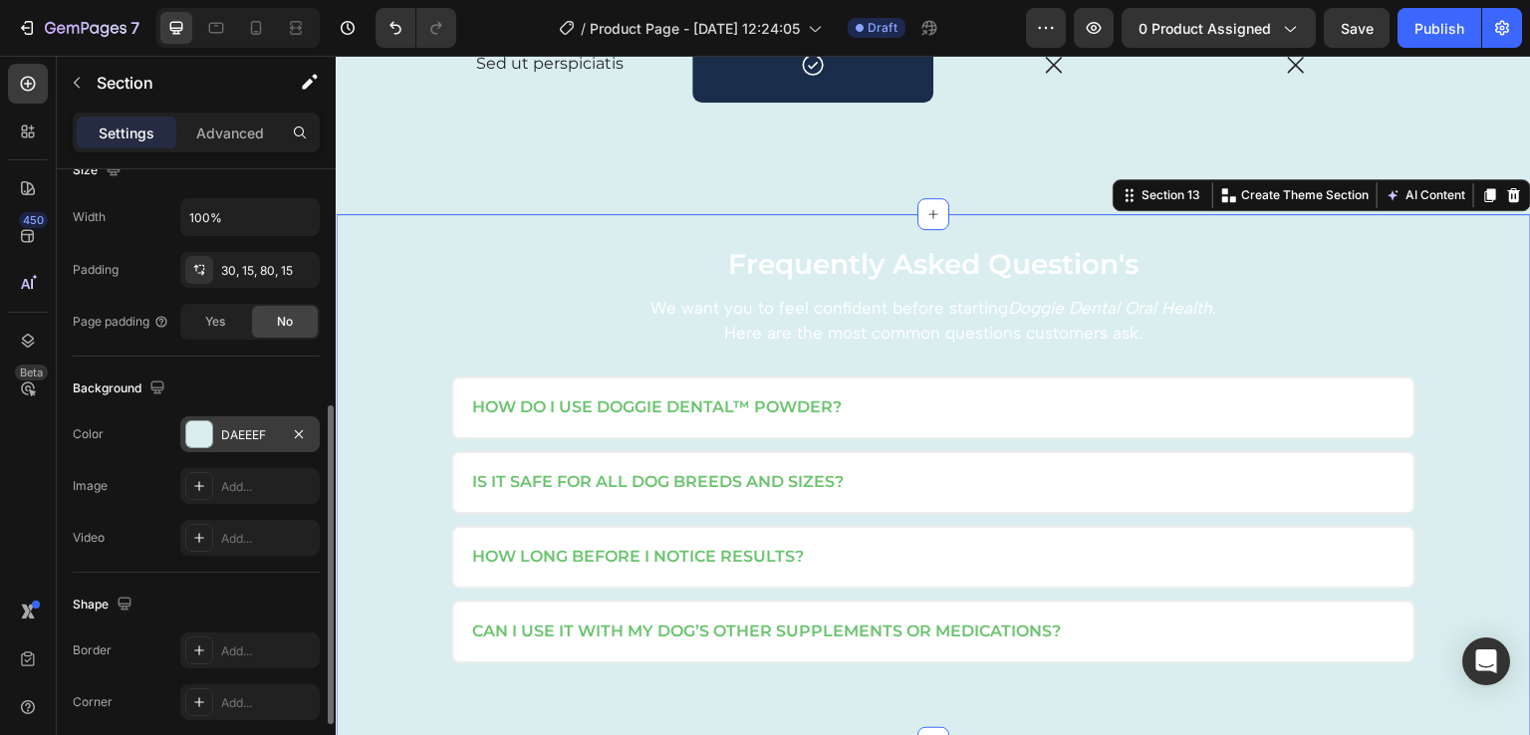
click at [203, 432] on div at bounding box center [199, 434] width 26 height 26
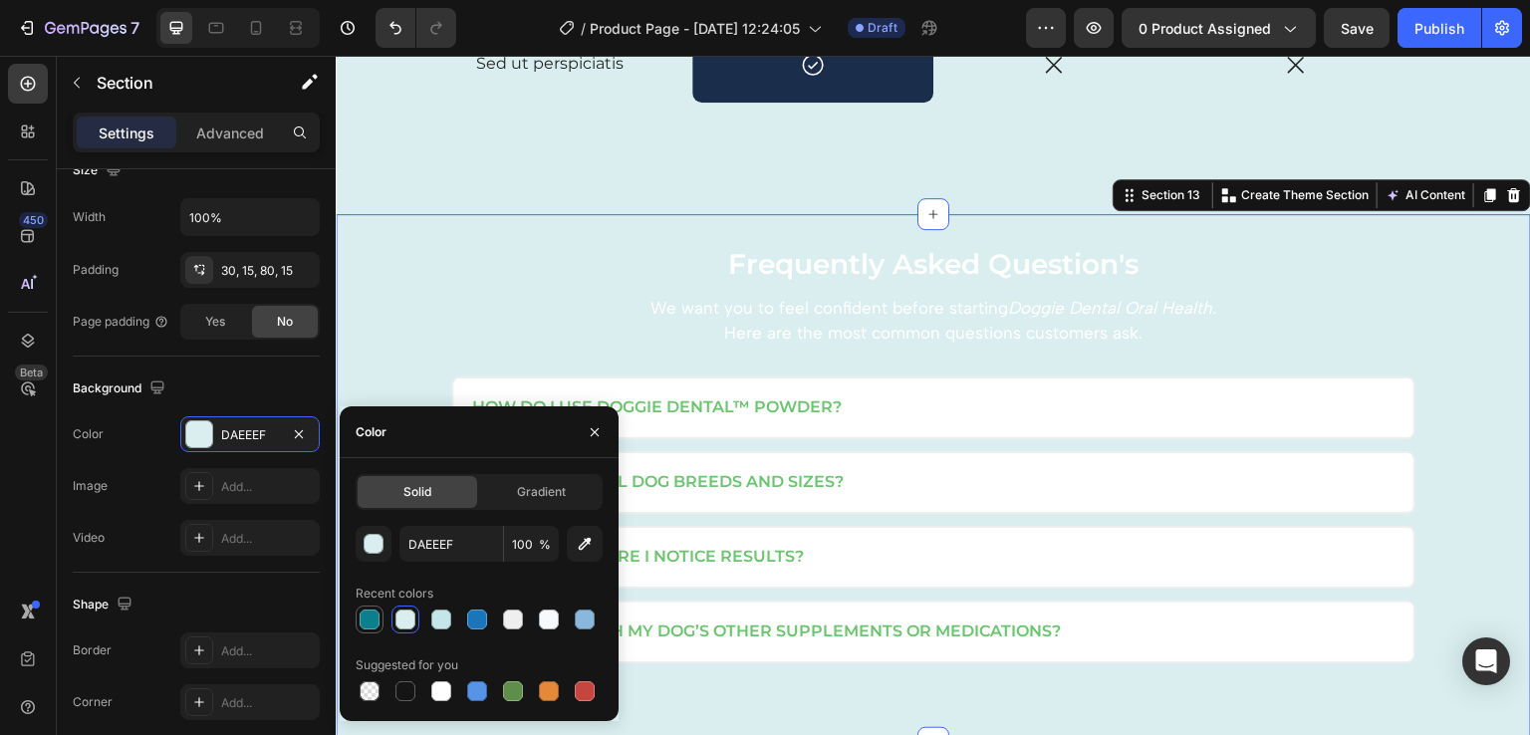
click at [370, 620] on div at bounding box center [370, 620] width 20 height 20
type input "0B808C"
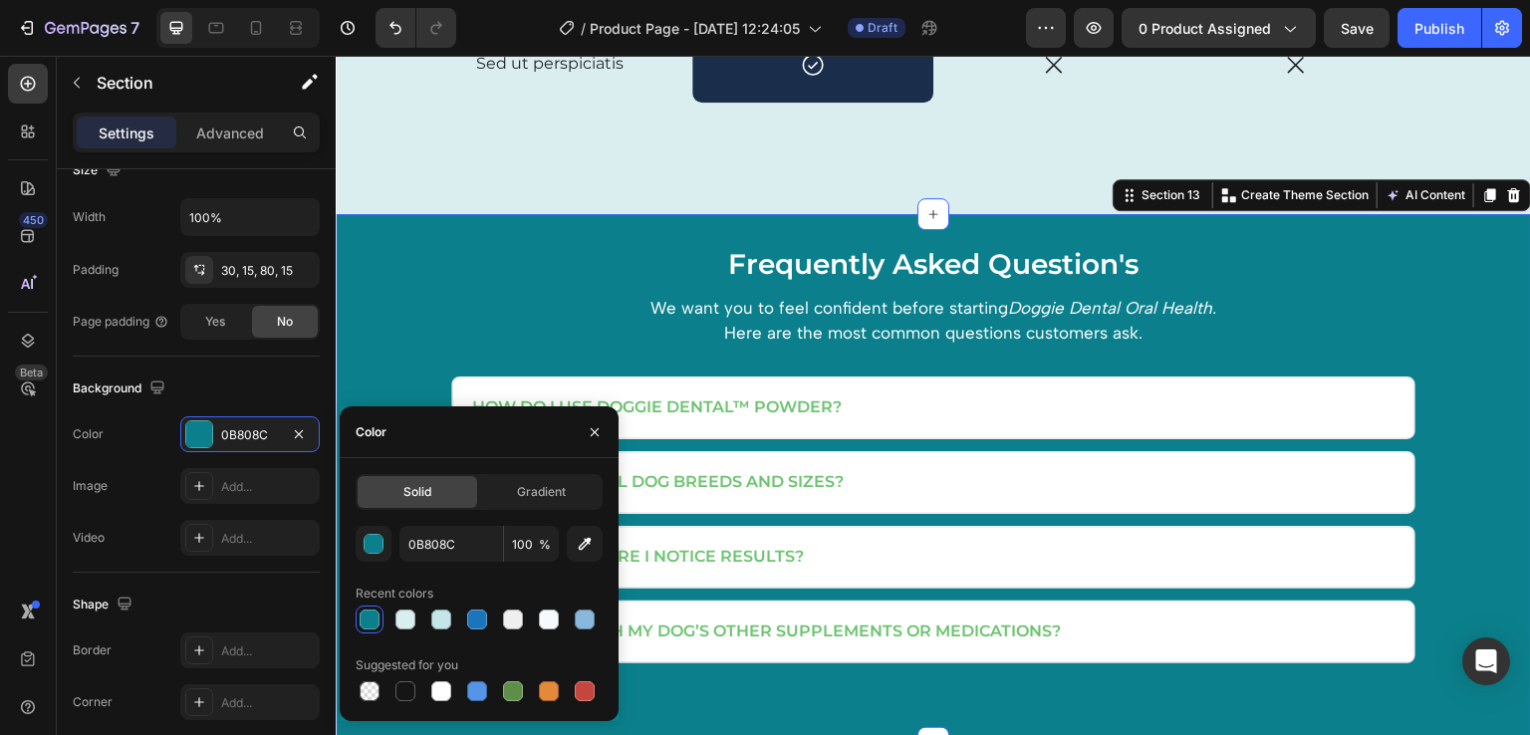
click at [918, 700] on div "Frequently Asked Question's Heading We want you to feel confident before starti…" at bounding box center [934, 478] width 1196 height 529
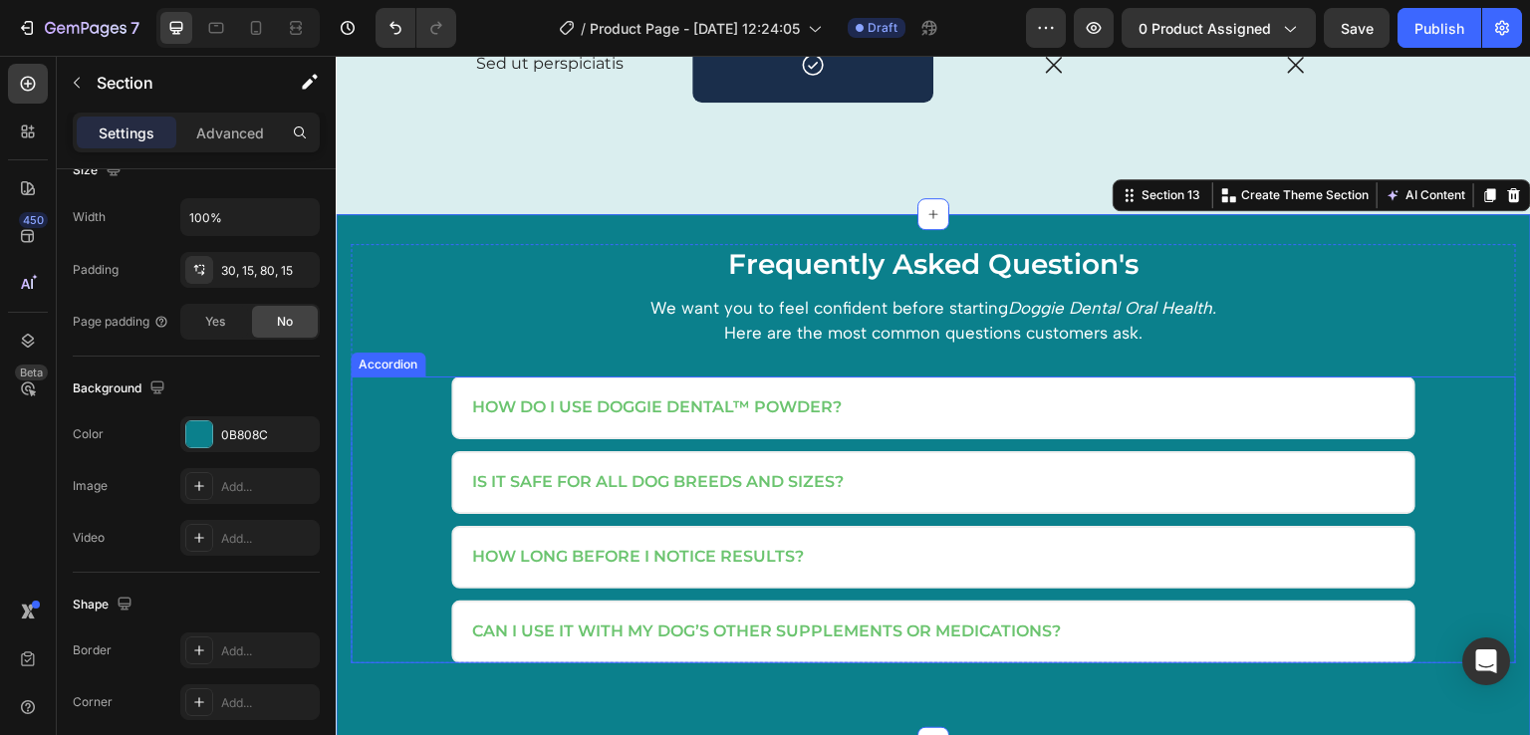
click at [444, 387] on div "How do I use Doggie Dental™ Powder? Is it safe for all dog breeds and sizes? Ho…" at bounding box center [934, 520] width 1166 height 286
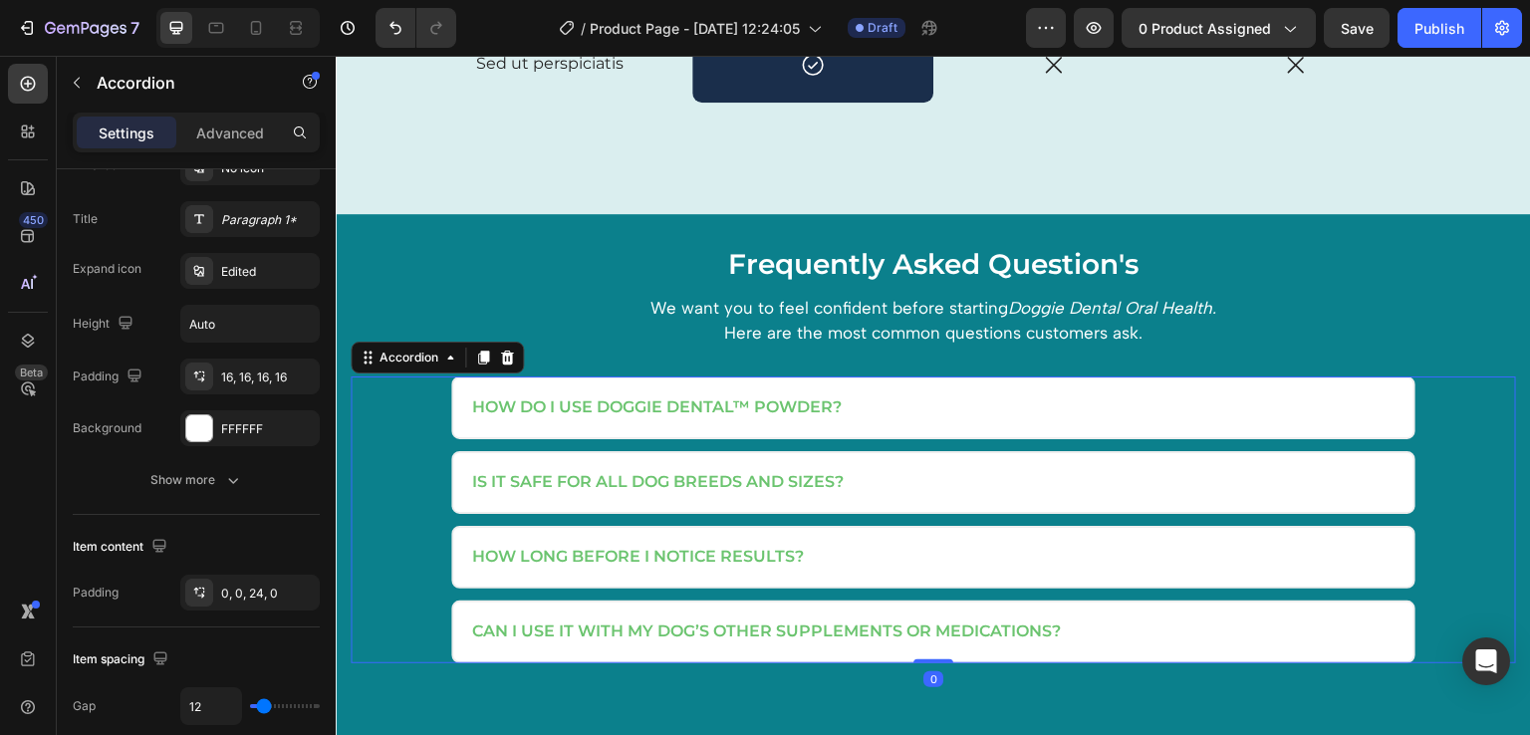
scroll to position [0, 0]
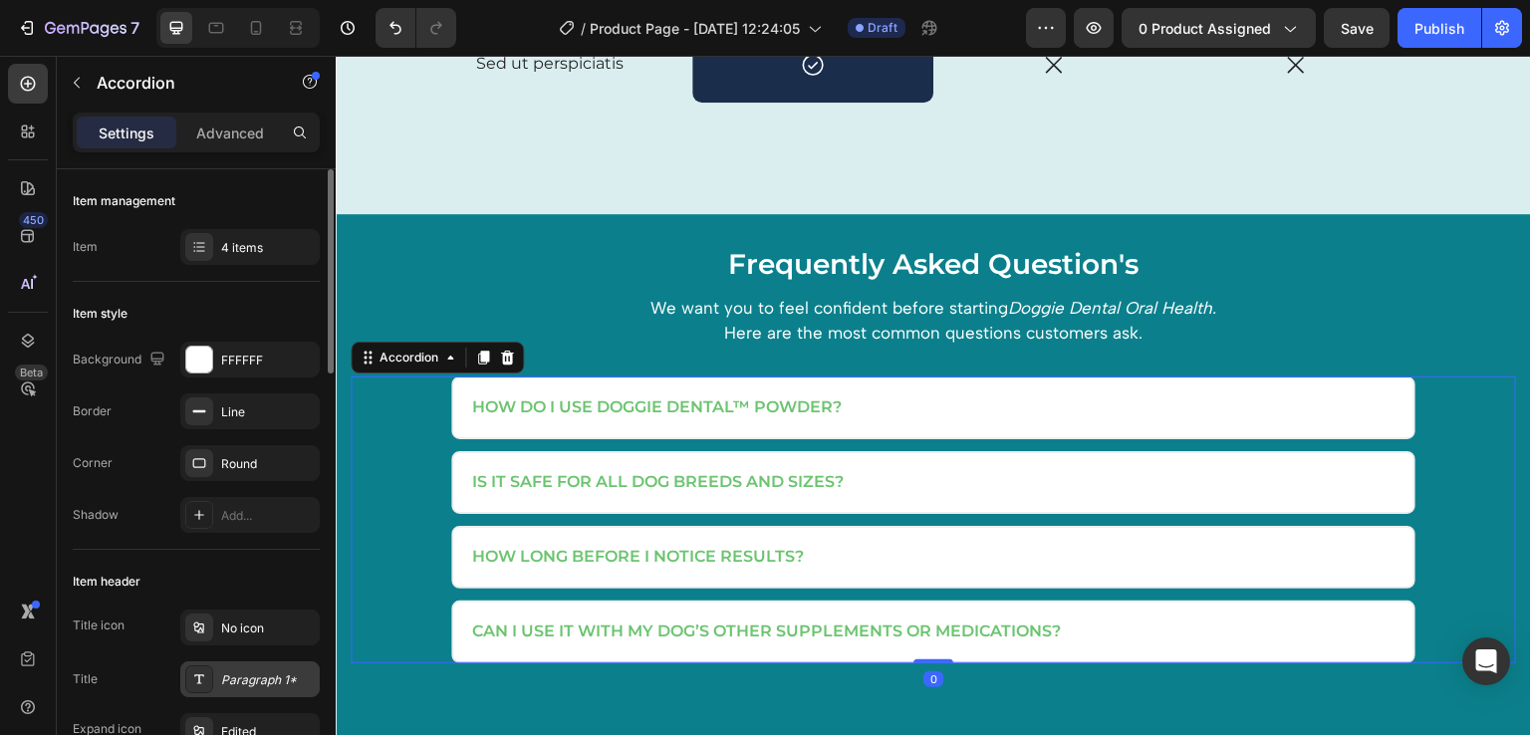
click at [246, 678] on div "Paragraph 1*" at bounding box center [268, 680] width 94 height 18
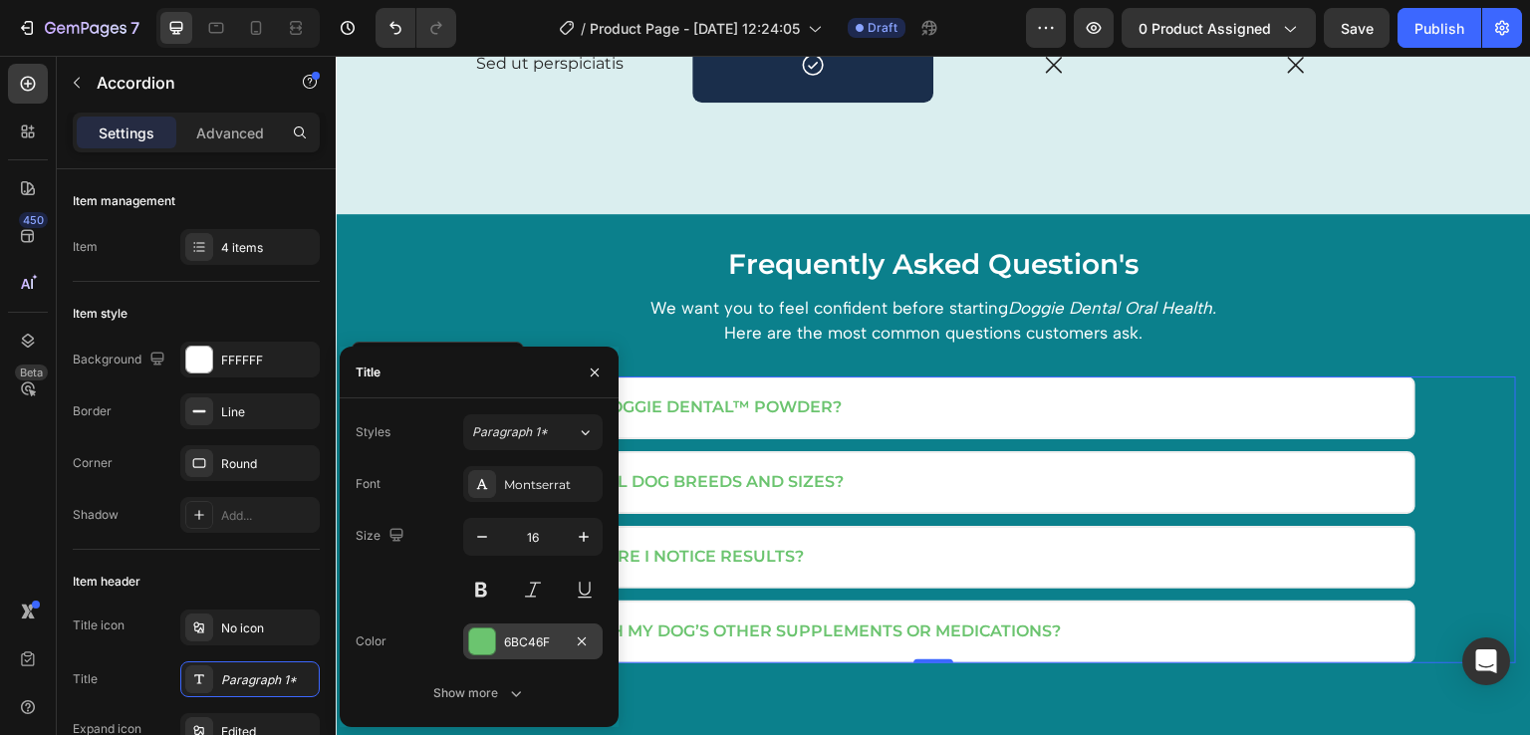
click at [483, 626] on div "6BC46F" at bounding box center [532, 642] width 139 height 36
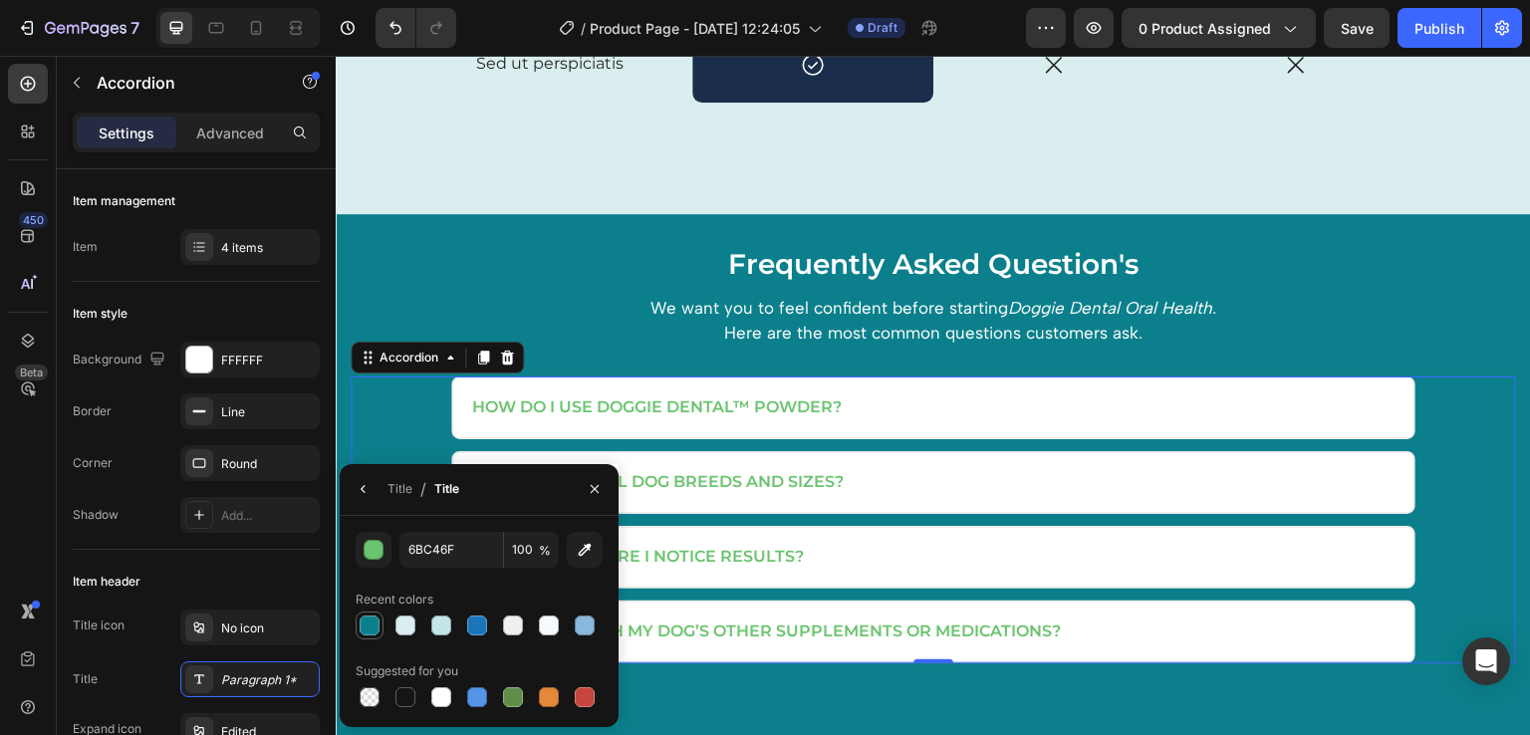
click at [359, 619] on div at bounding box center [370, 626] width 24 height 24
type input "0B808C"
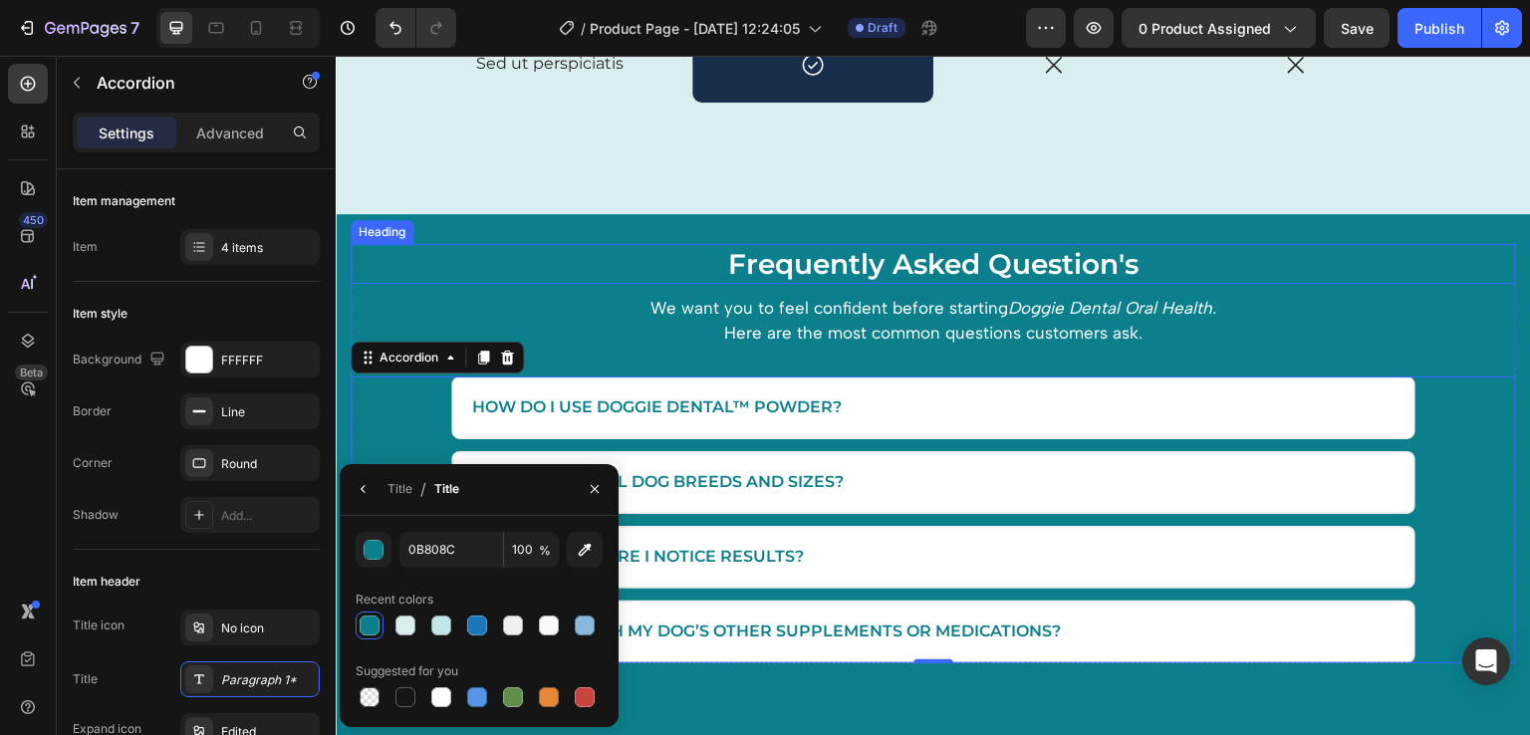
click at [526, 283] on h2 "Frequently Asked Question's" at bounding box center [934, 264] width 1166 height 40
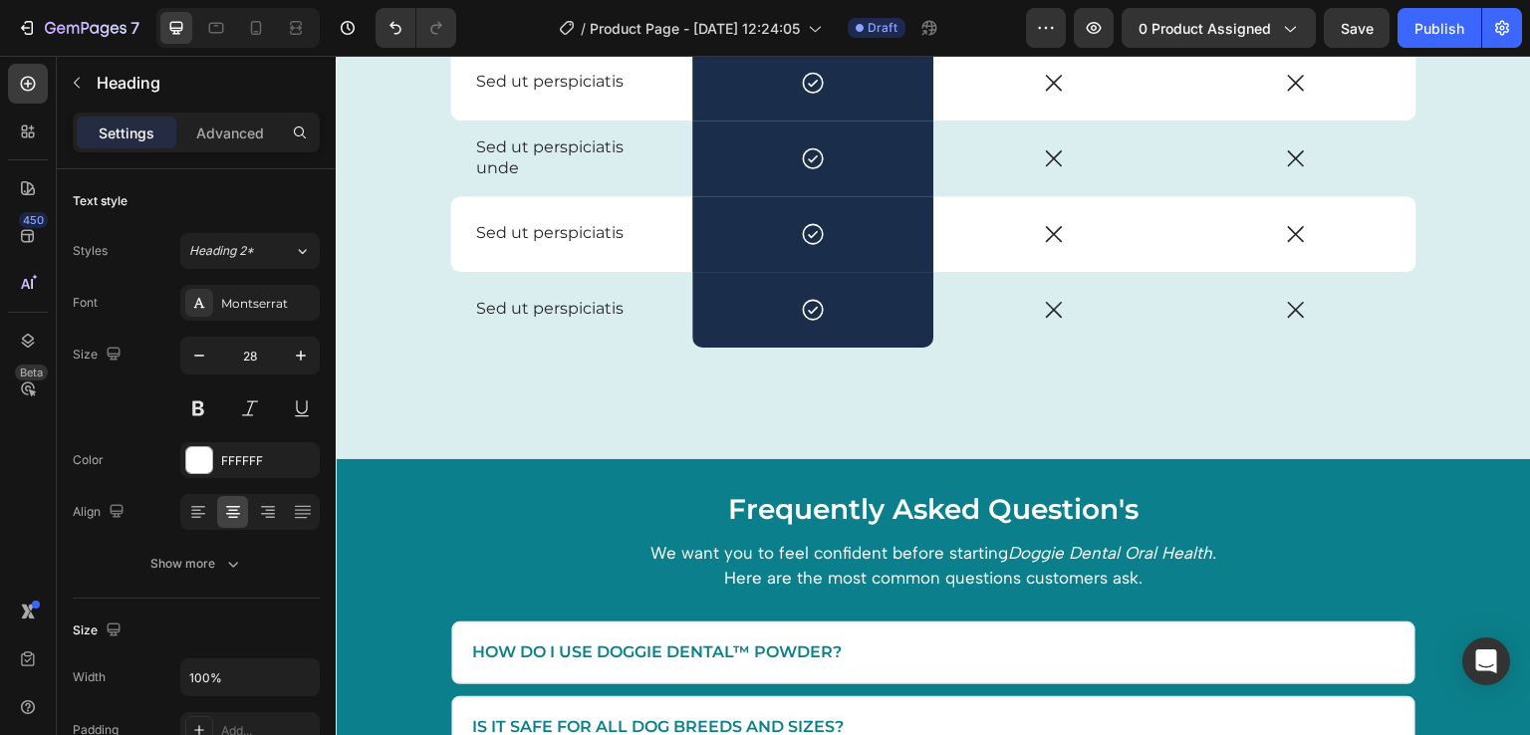
scroll to position [4636, 0]
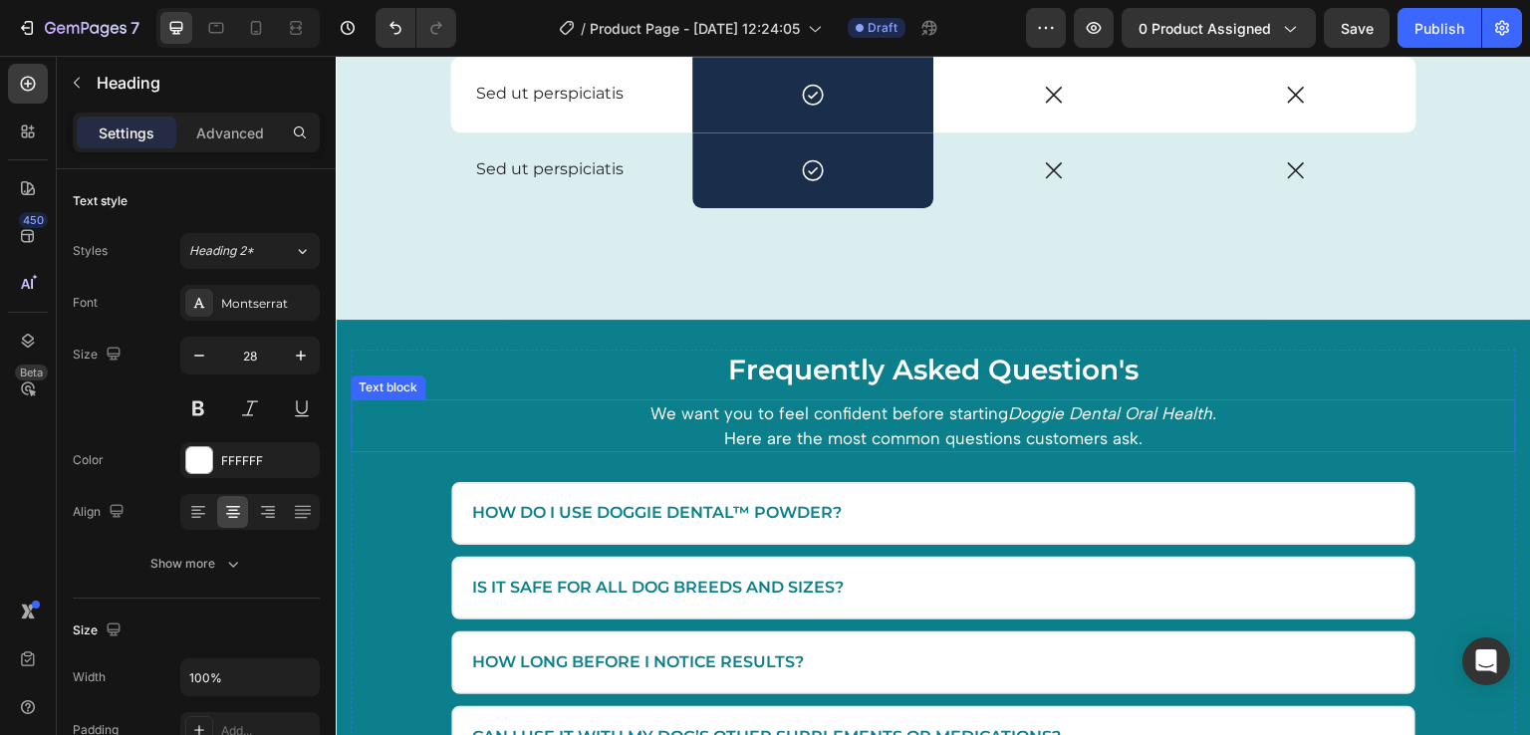
click at [762, 403] on span "We want you to feel confident before starting Doggie Dental Oral Health." at bounding box center [934, 413] width 566 height 20
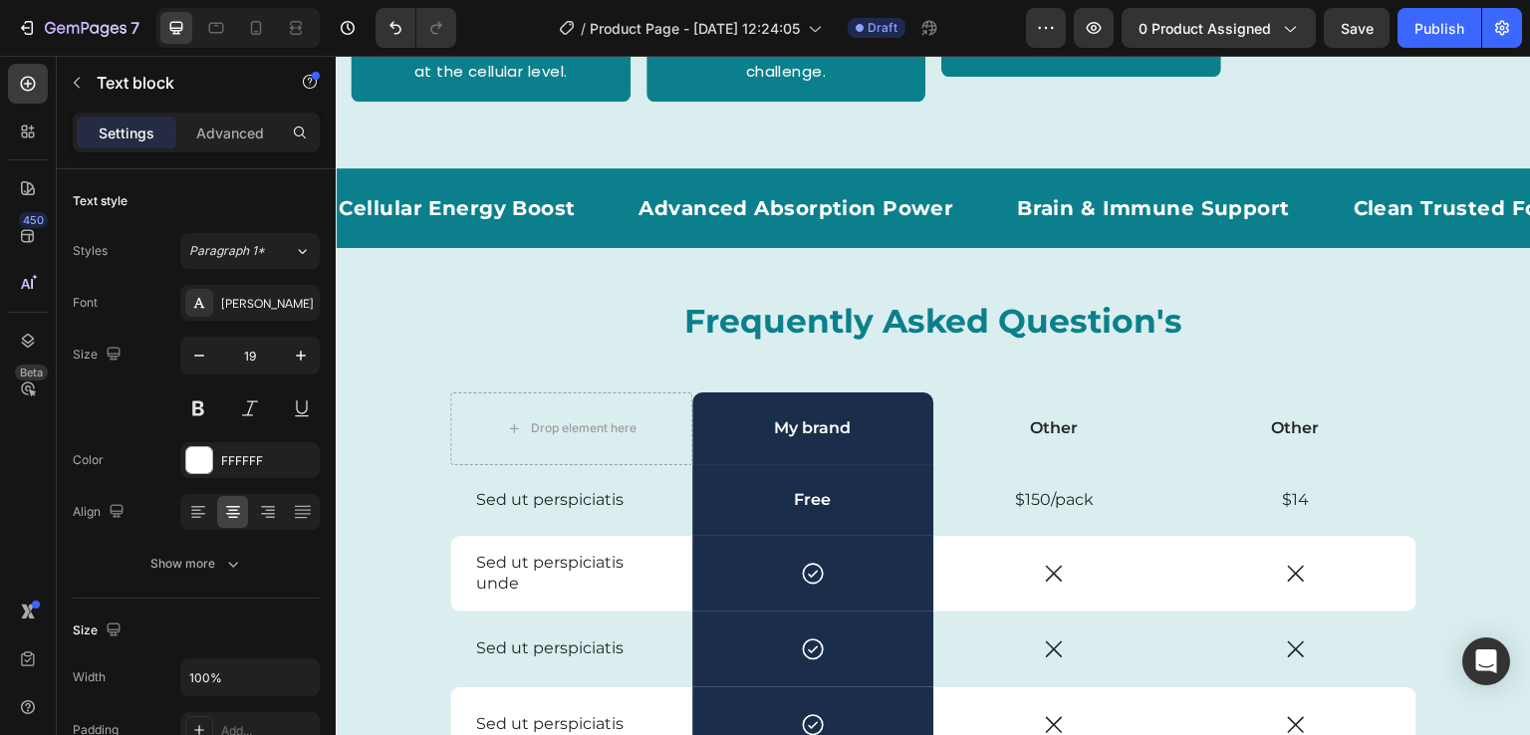
scroll to position [3845, 0]
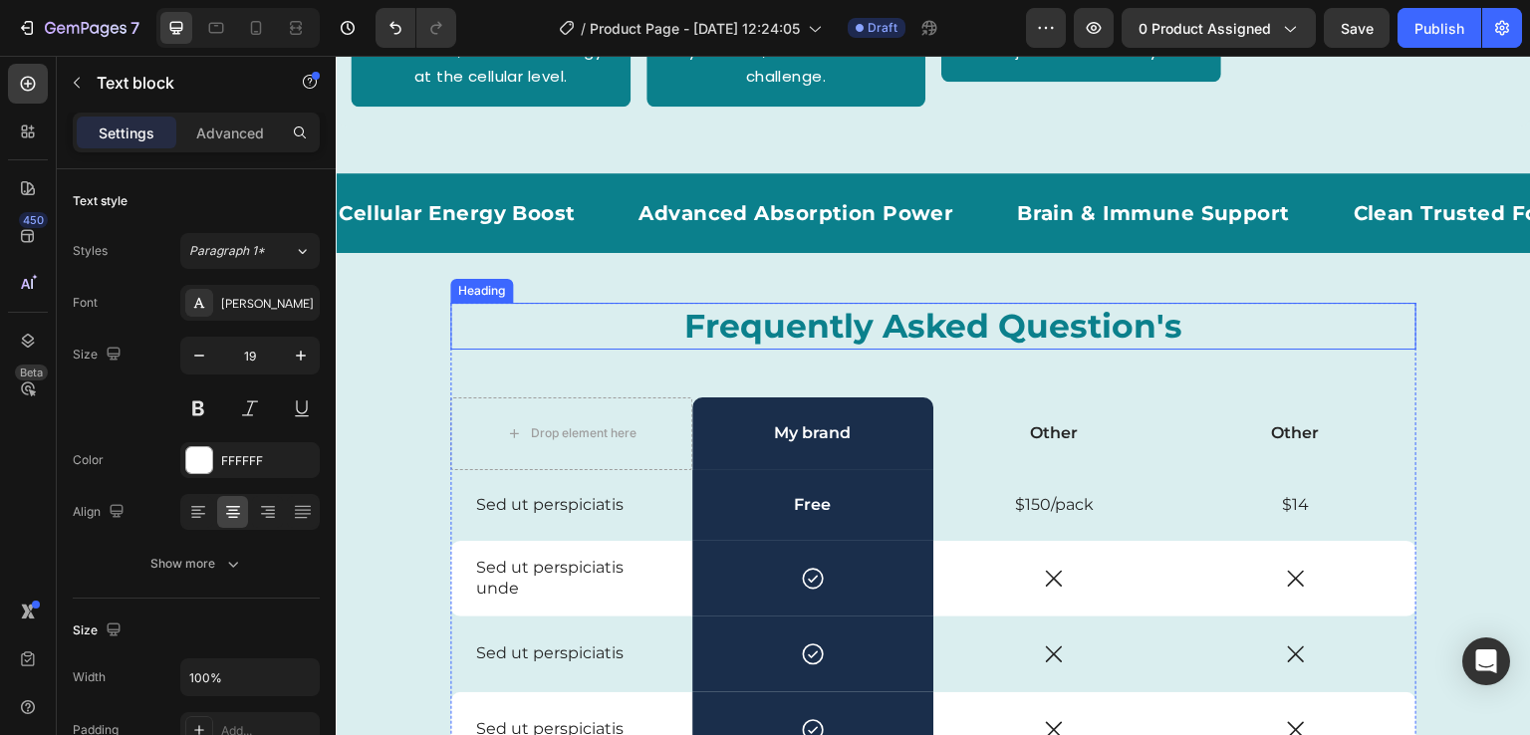
click at [764, 334] on strong "Frequently Asked Question's" at bounding box center [933, 326] width 499 height 40
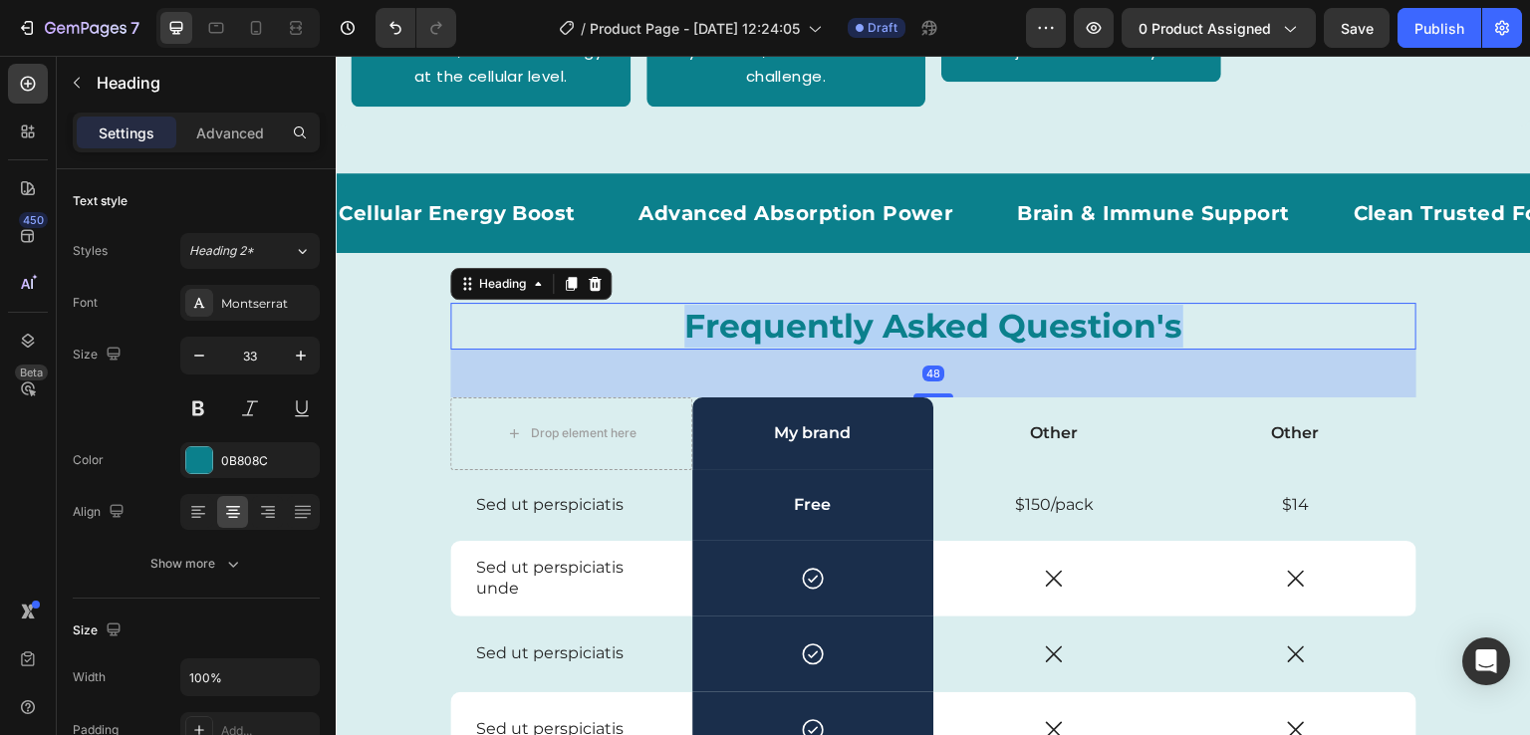
click at [764, 334] on strong "Frequently Asked Question's" at bounding box center [933, 326] width 499 height 40
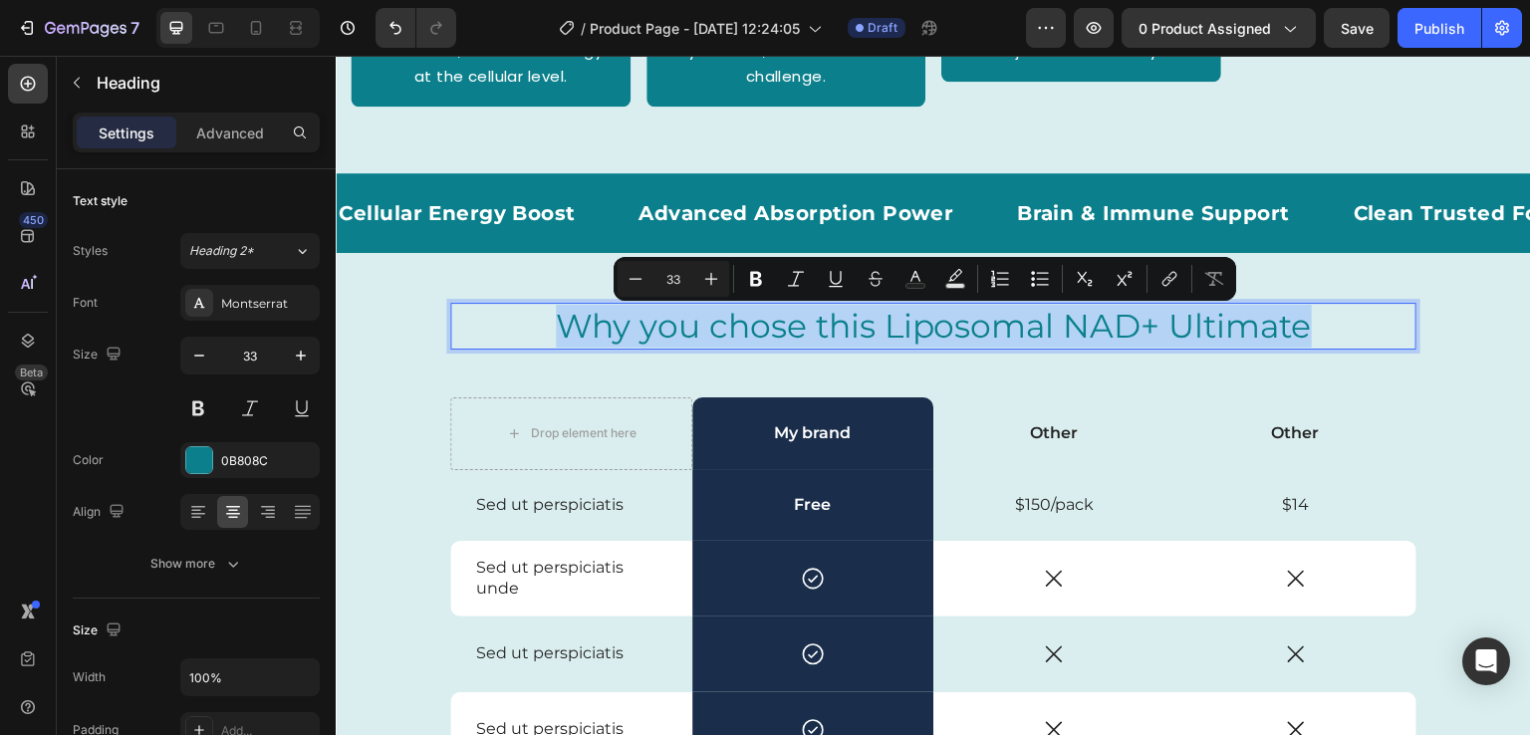
drag, startPoint x: 1314, startPoint y: 325, endPoint x: 546, endPoint y: 313, distance: 768.2
click at [546, 313] on p "Why you chose this Liposomal NAD+ Ultimate" at bounding box center [933, 326] width 962 height 43
click at [120, 407] on div "Size 33" at bounding box center [196, 382] width 247 height 90
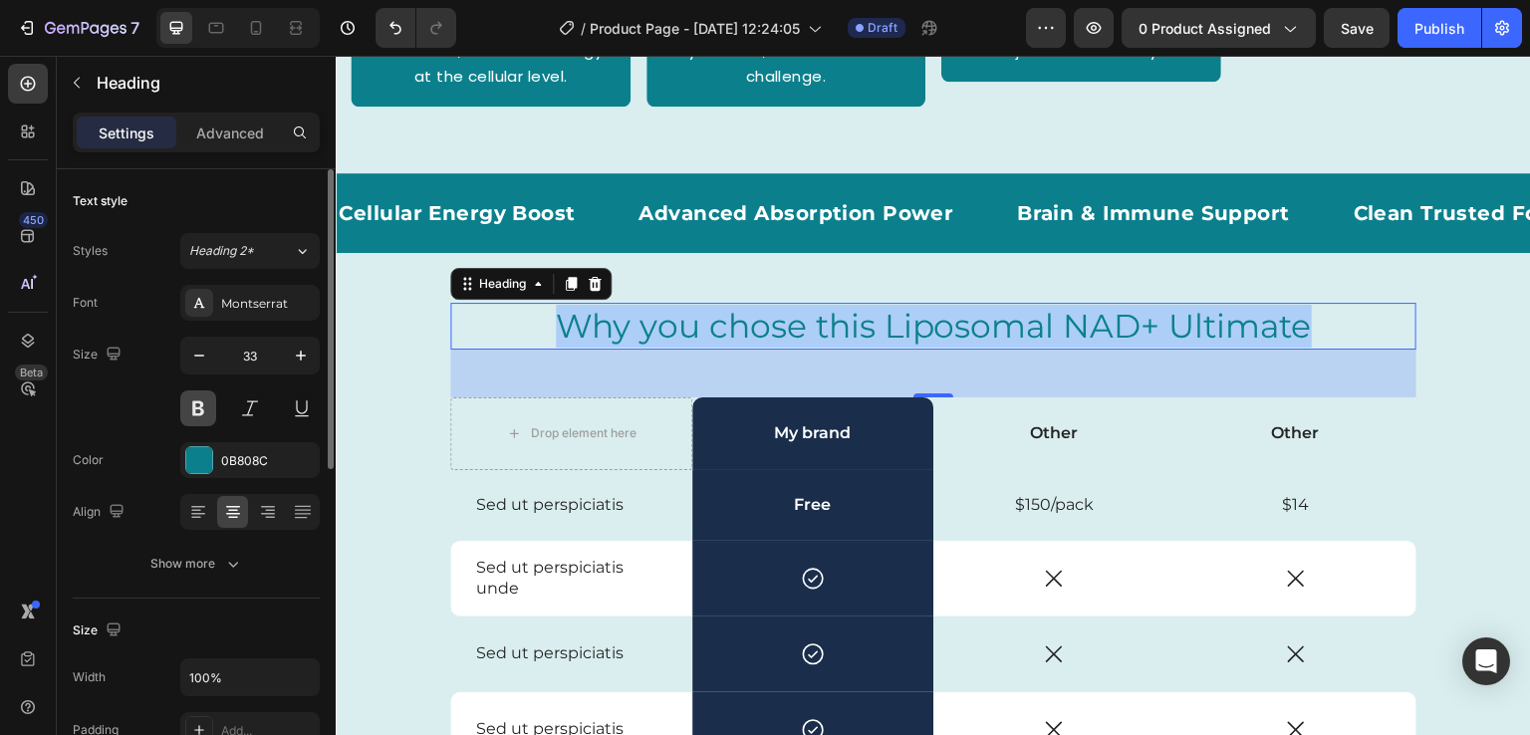
click at [191, 407] on button at bounding box center [198, 409] width 36 height 36
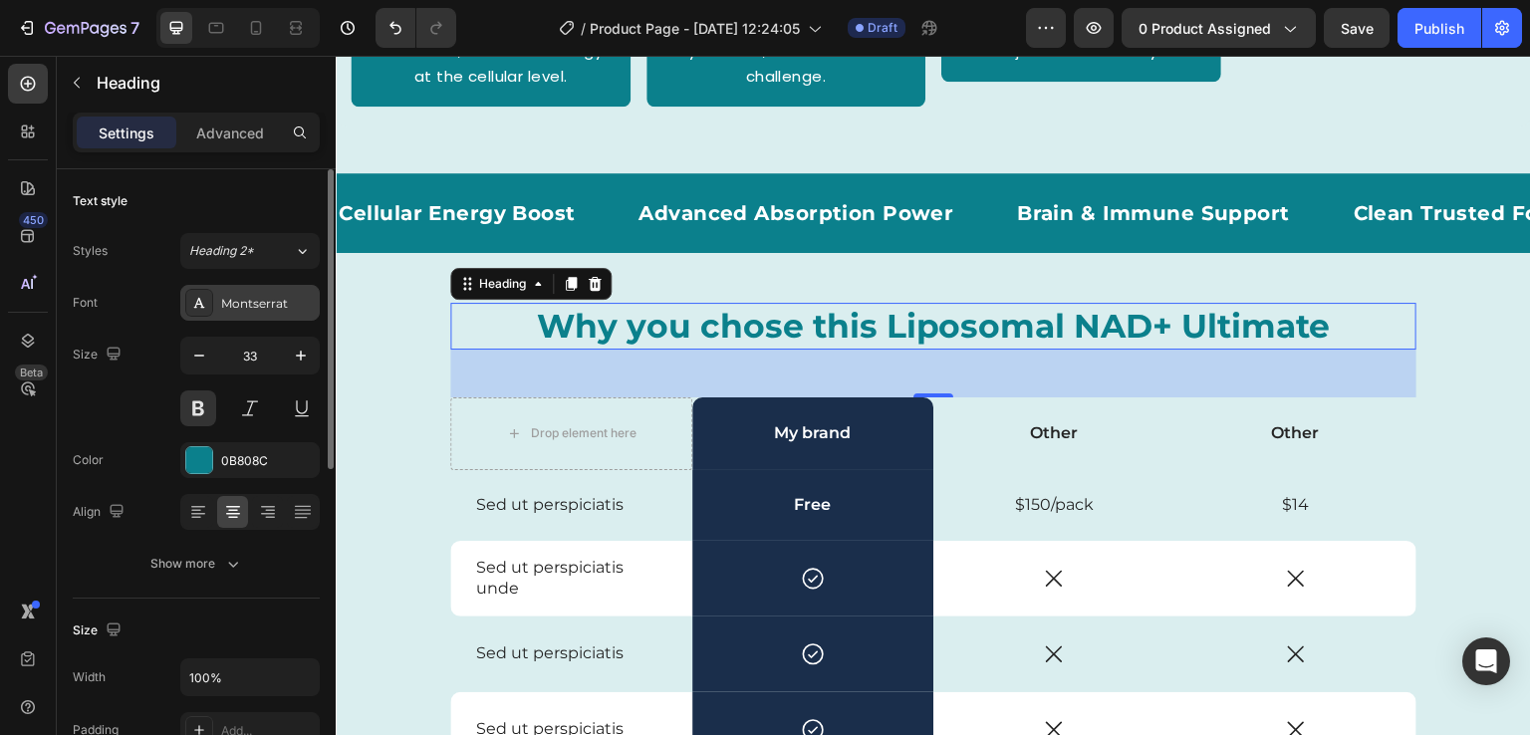
click at [255, 312] on div "Montserrat" at bounding box center [268, 304] width 94 height 18
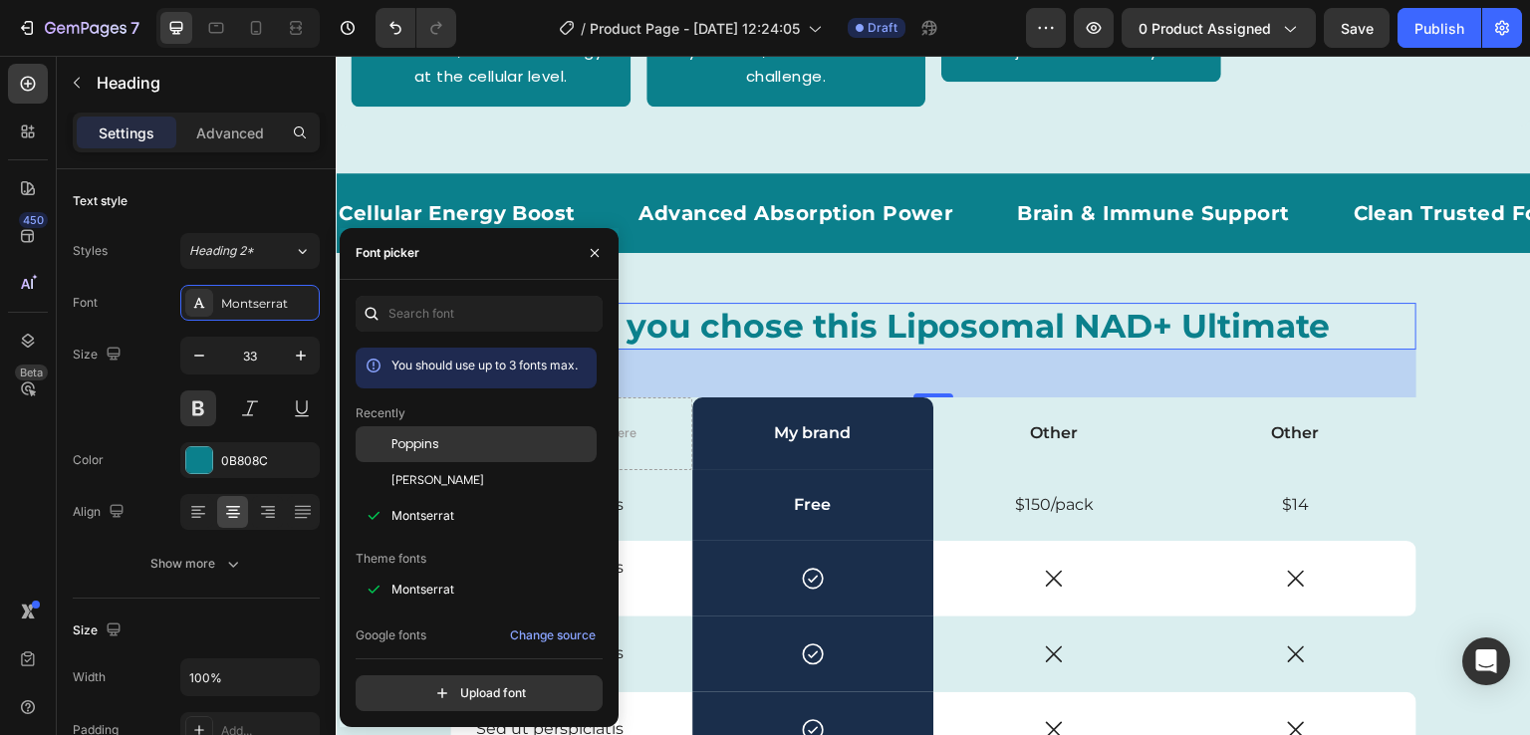
click at [414, 440] on span "Poppins" at bounding box center [416, 444] width 48 height 18
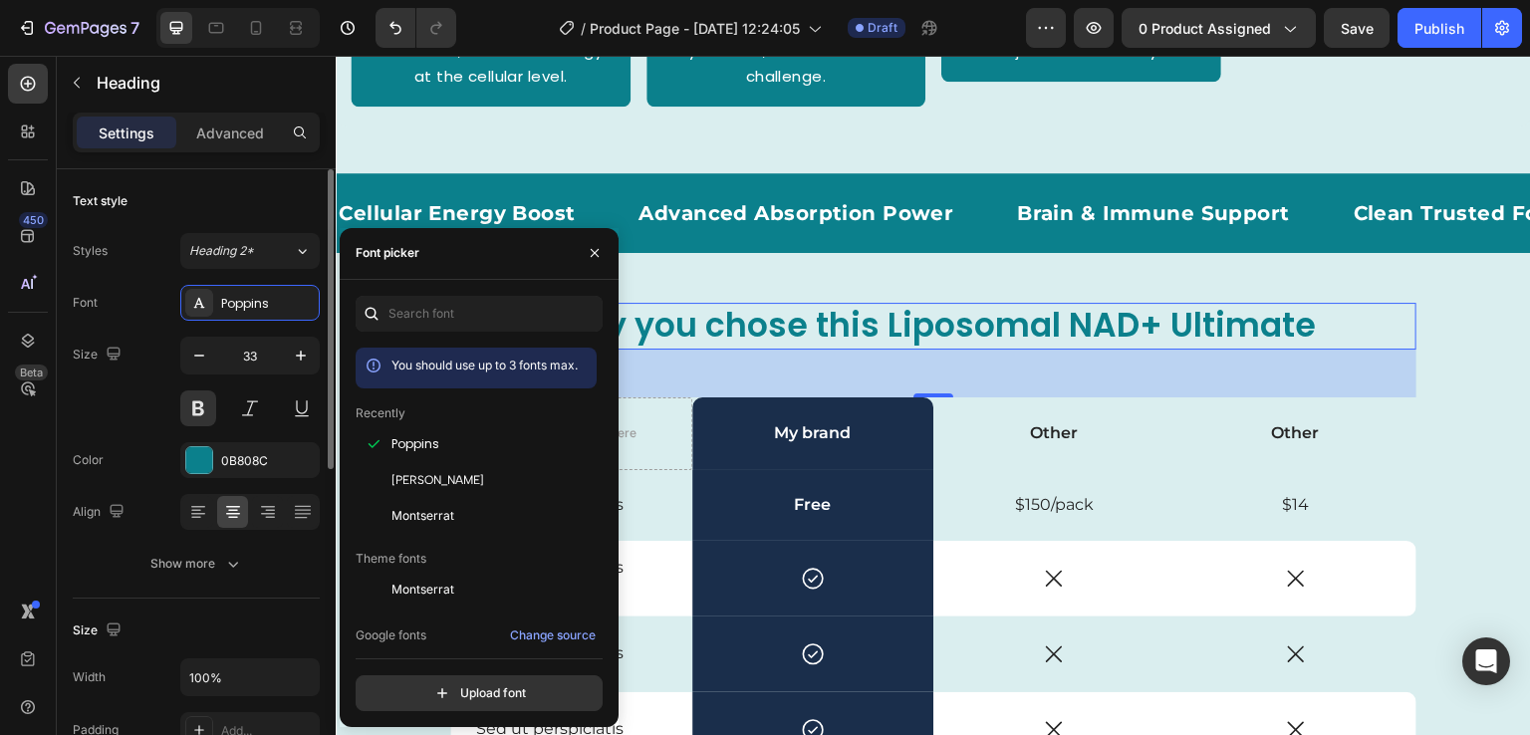
click at [112, 397] on div "Size 33" at bounding box center [196, 382] width 247 height 90
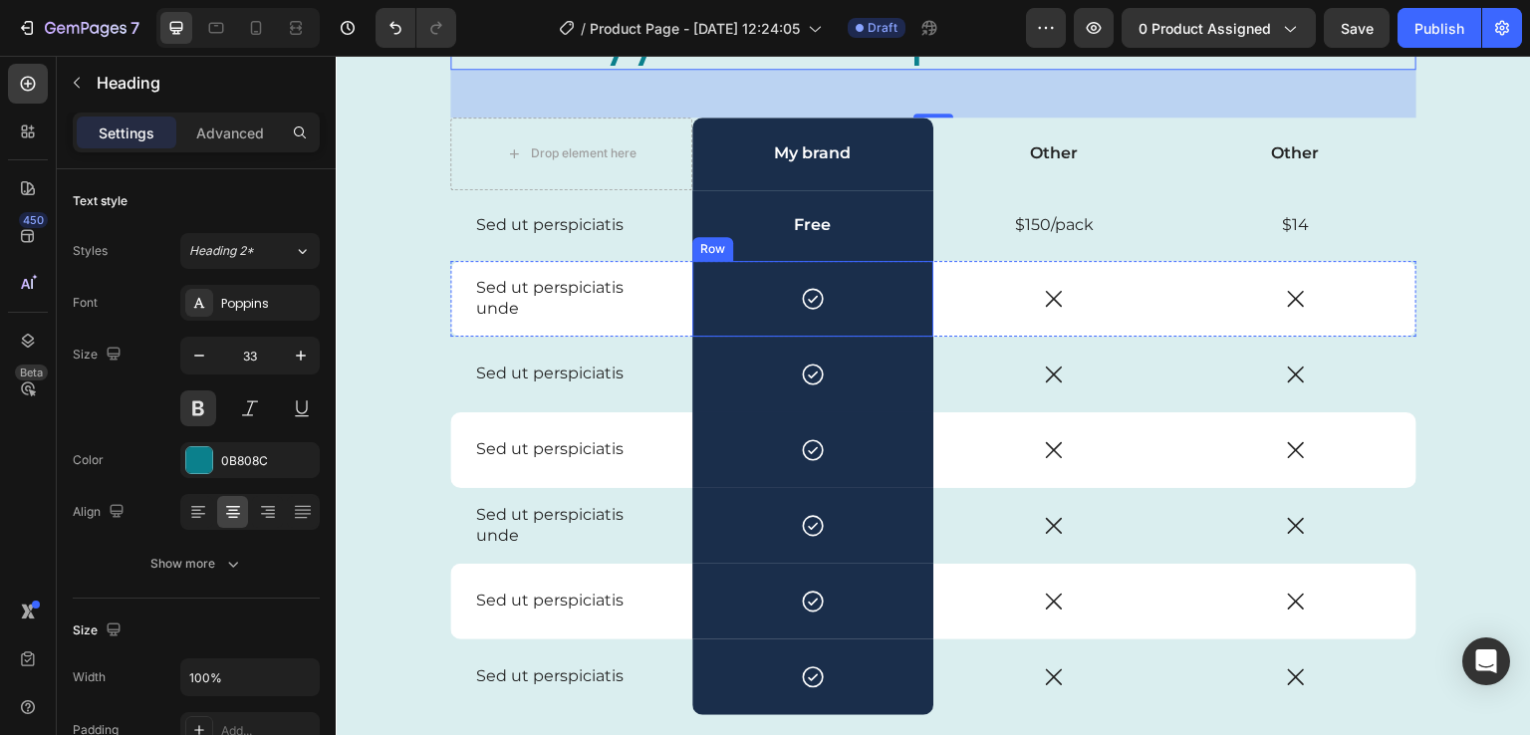
scroll to position [3952, 0]
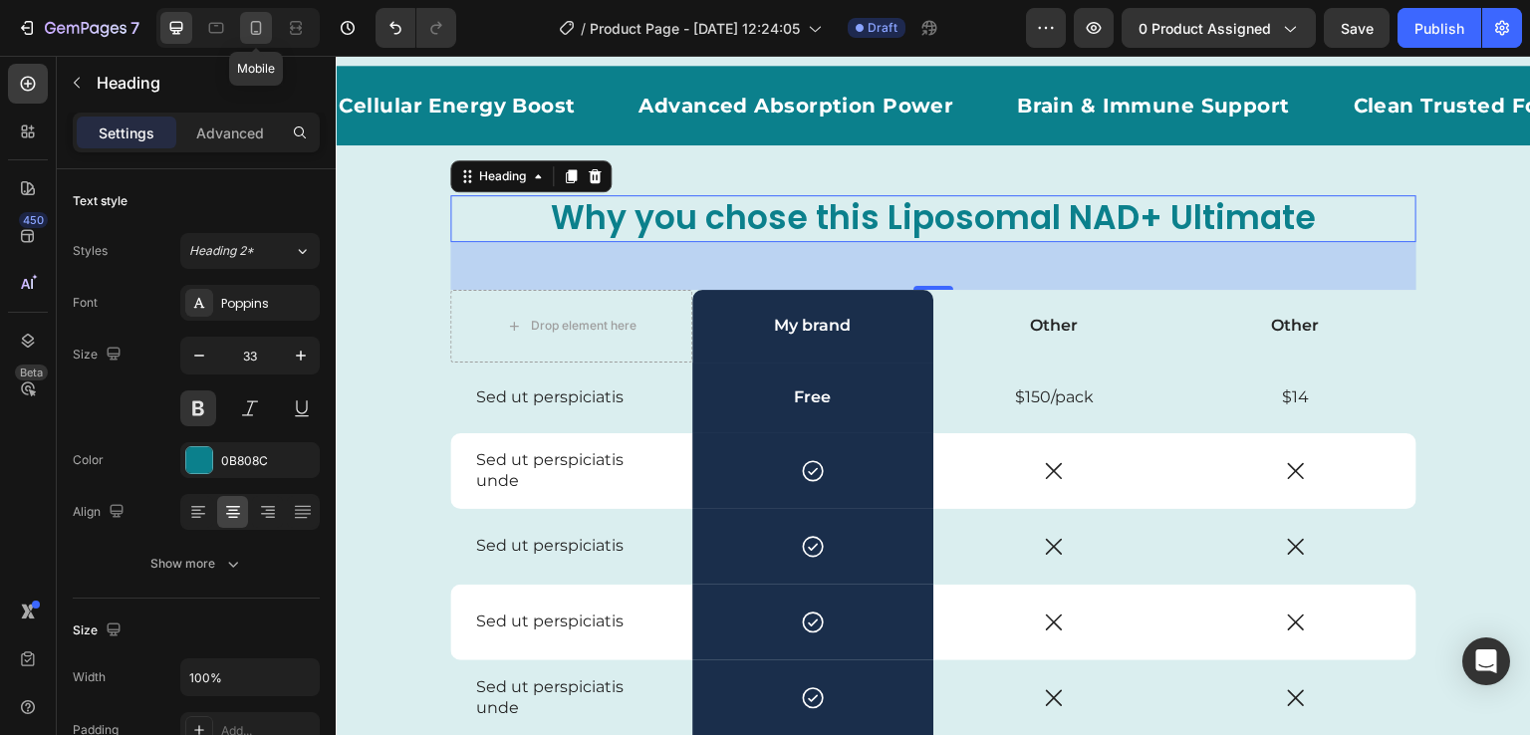
click at [262, 35] on icon at bounding box center [256, 28] width 20 height 20
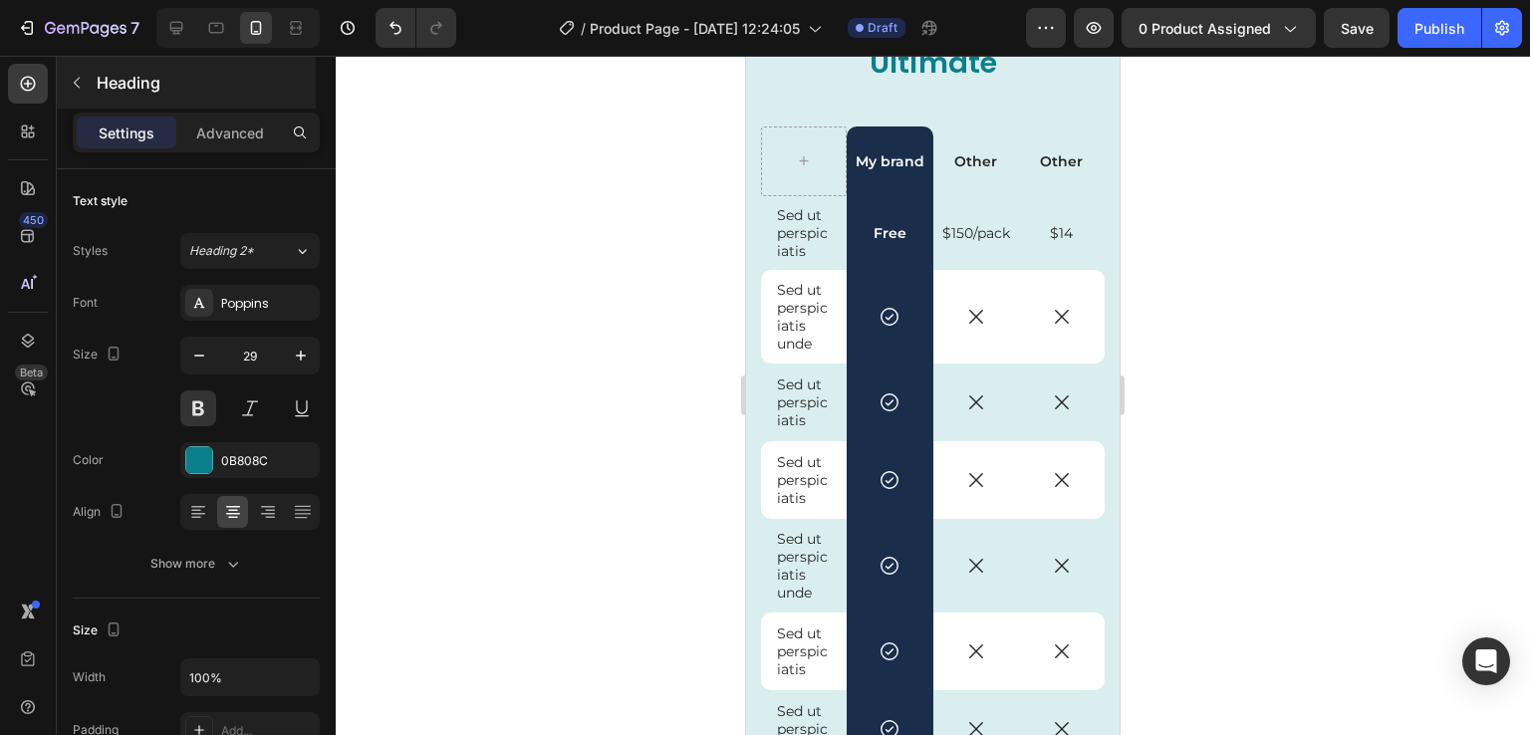
scroll to position [4559, 0]
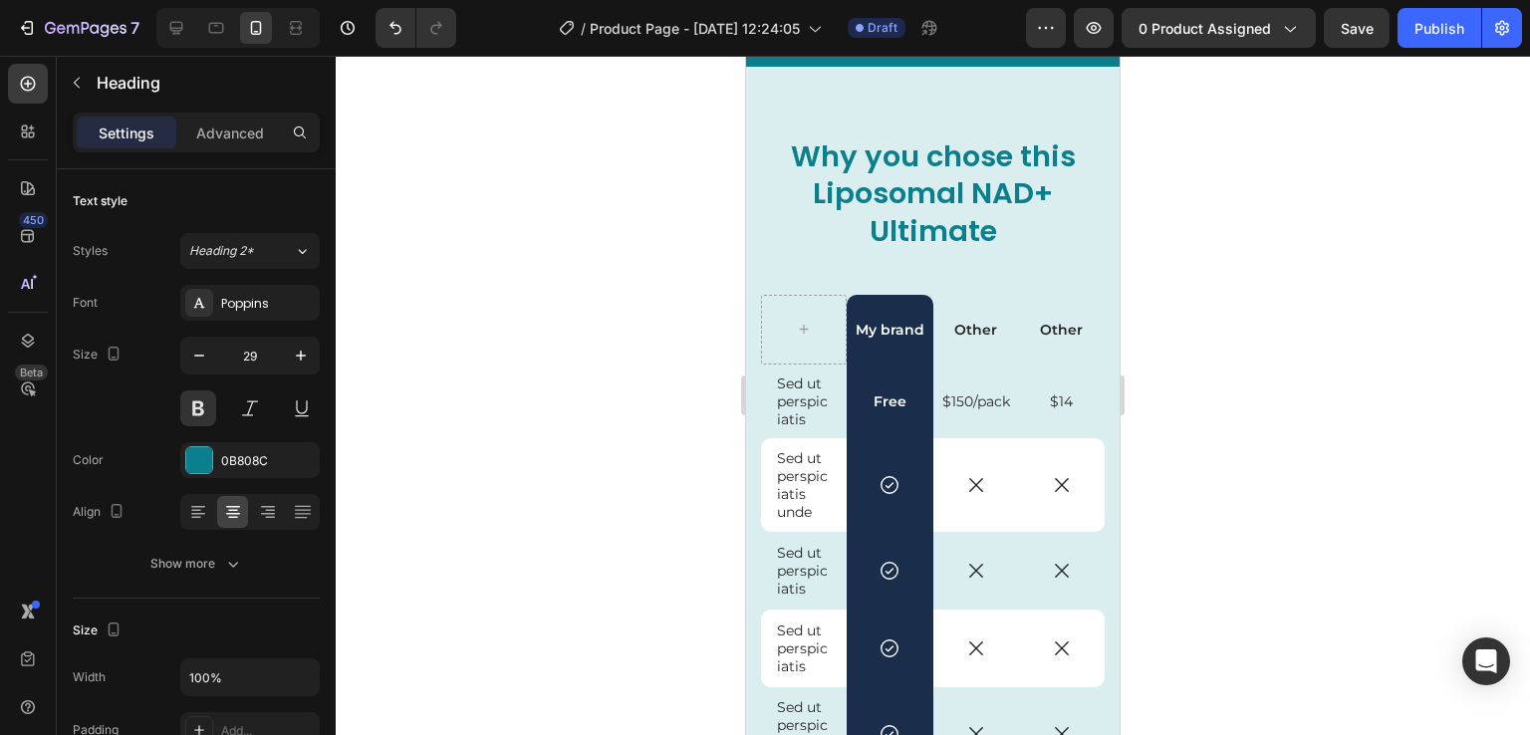
click at [179, 44] on div at bounding box center [237, 28] width 163 height 40
click at [175, 29] on icon at bounding box center [176, 28] width 20 height 20
type input "33"
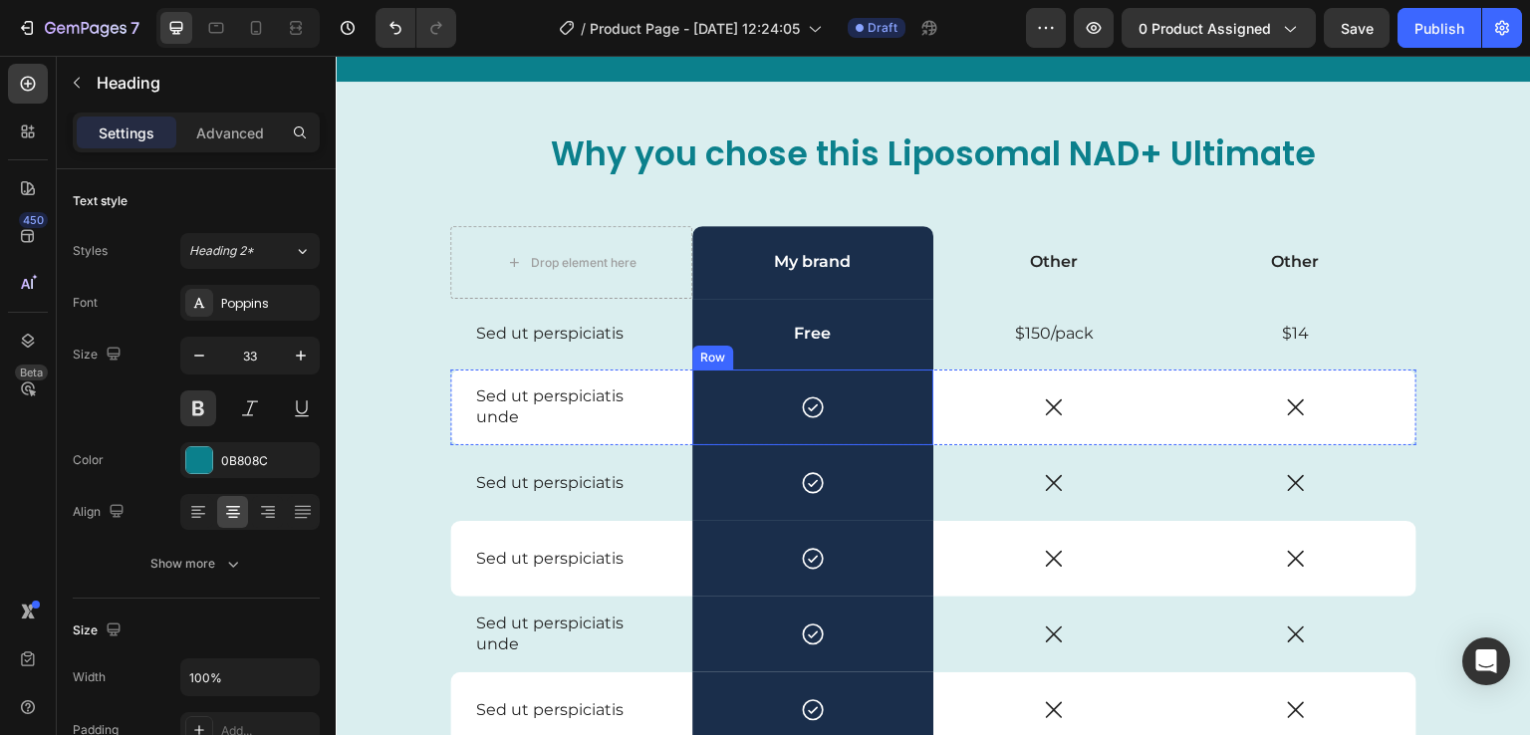
scroll to position [4566, 0]
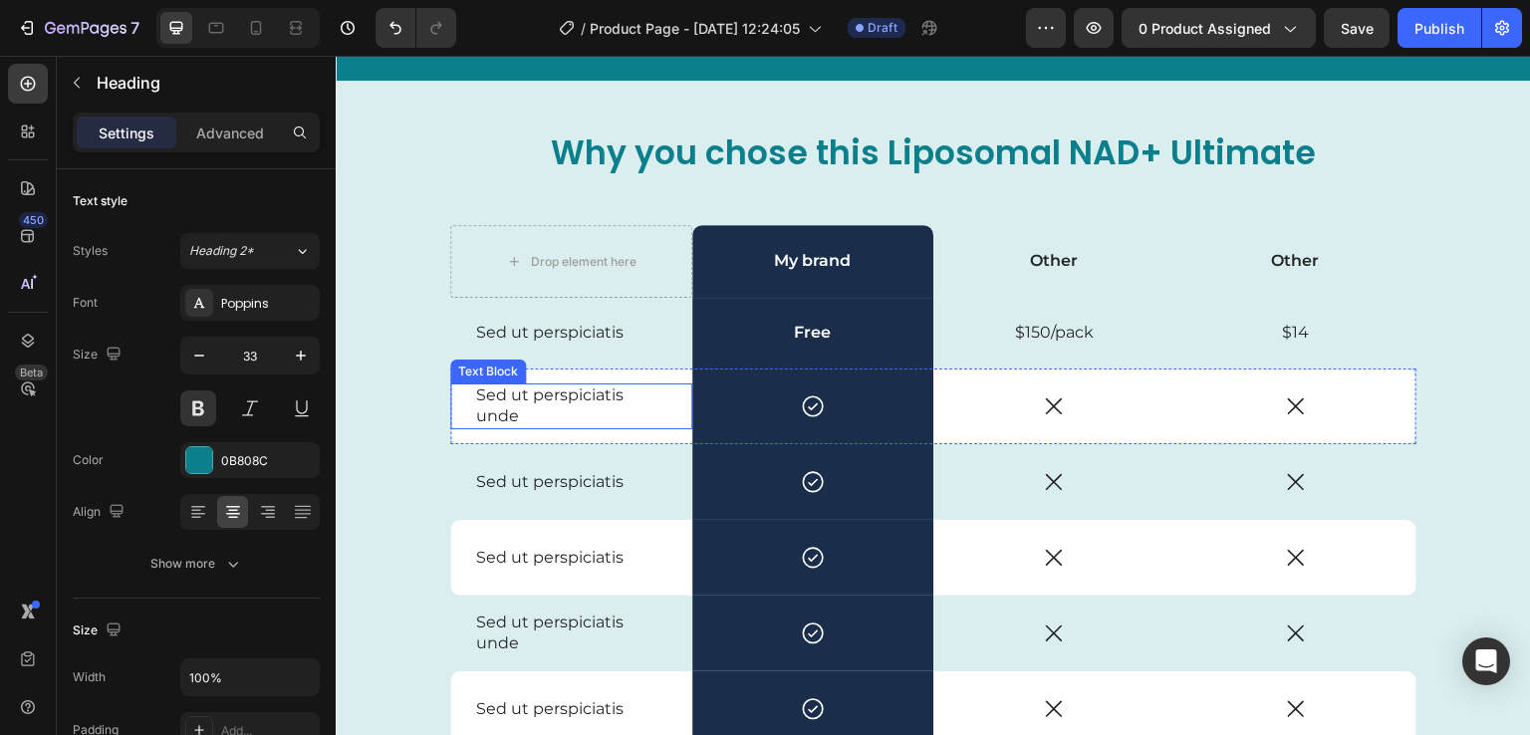
click at [526, 397] on p "Sed ut perspiciatis unde" at bounding box center [571, 407] width 190 height 42
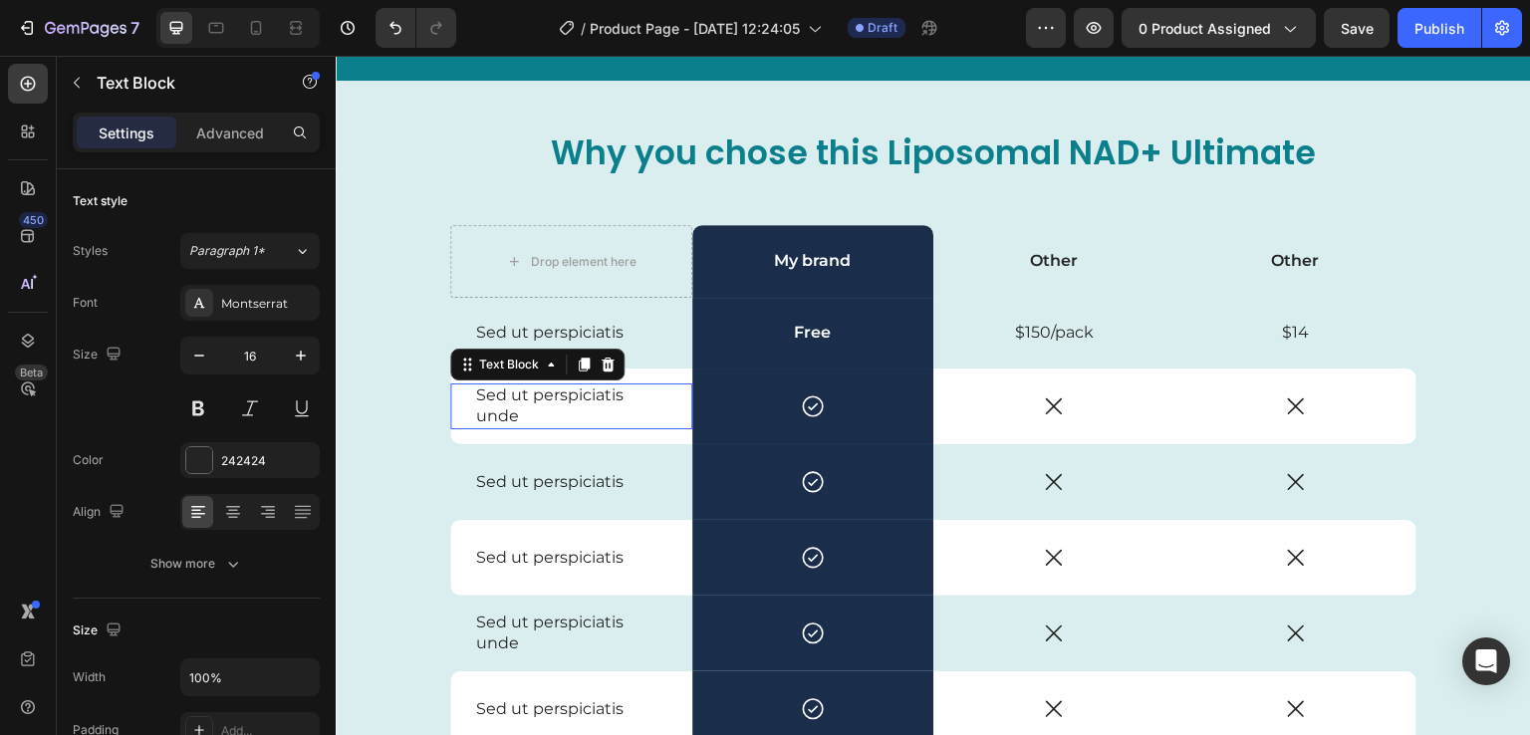
click at [526, 397] on p "Sed ut perspiciatis unde" at bounding box center [571, 407] width 190 height 42
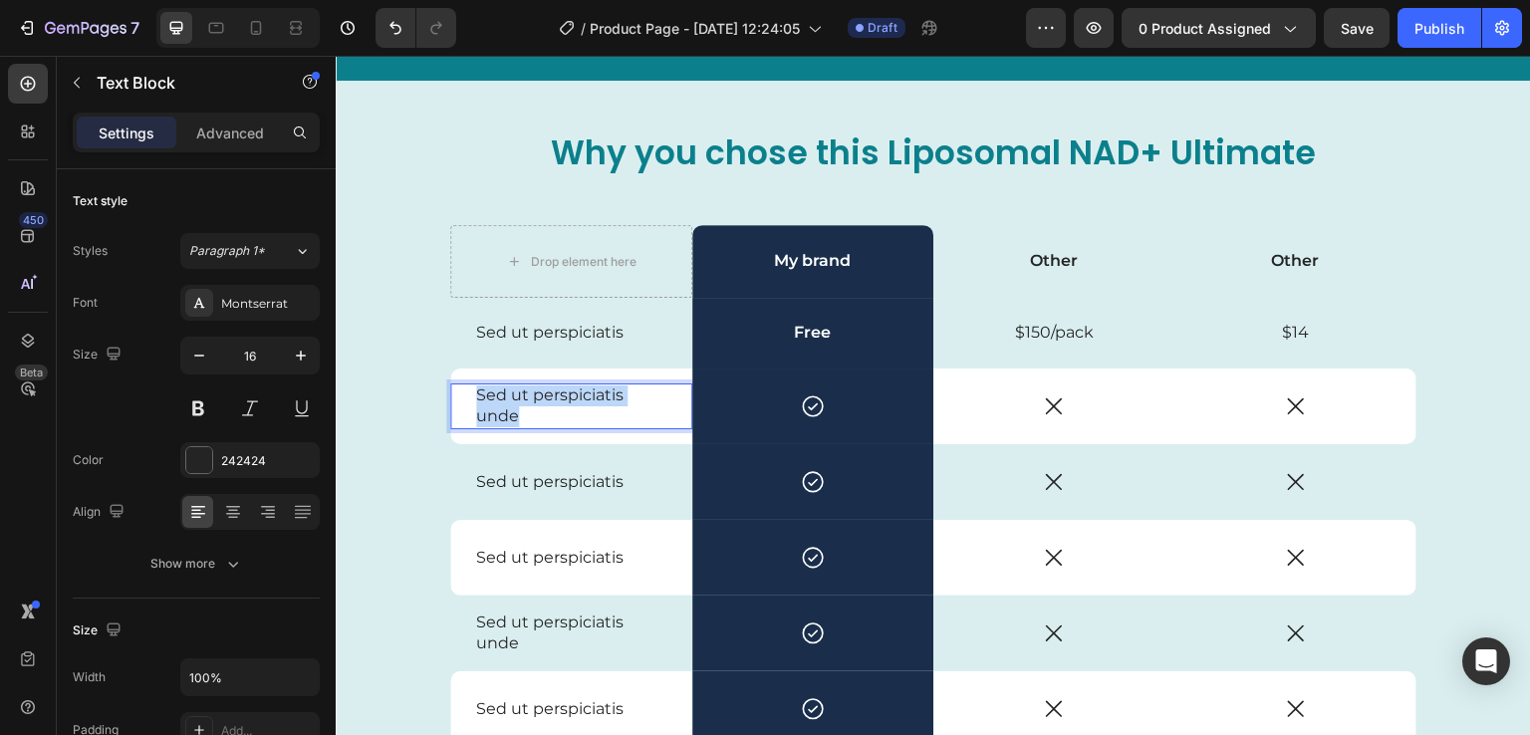
click at [526, 397] on p "Sed ut perspiciatis unde" at bounding box center [571, 407] width 190 height 42
click at [470, 354] on div "Sed ut perspiciatis Text Block" at bounding box center [571, 333] width 242 height 71
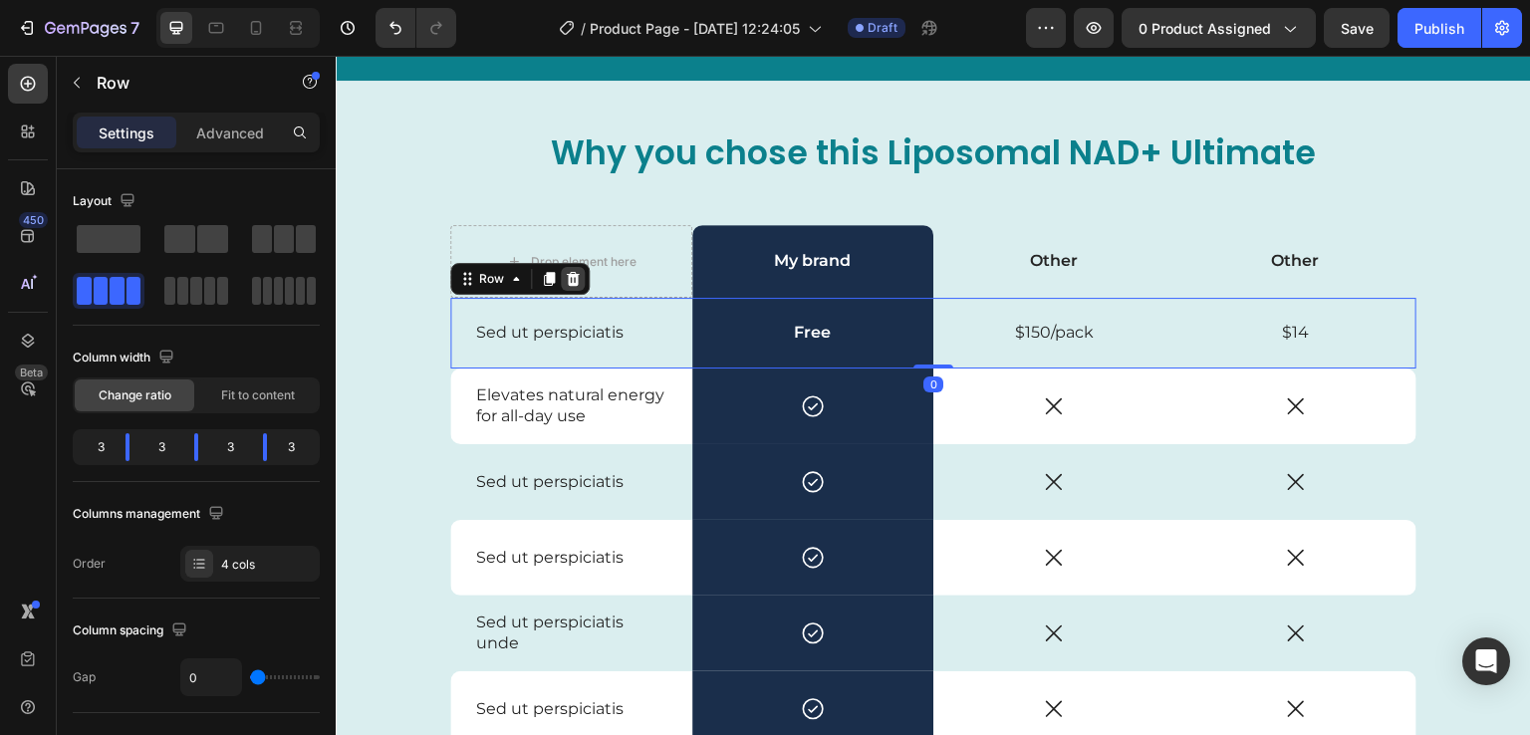
click at [567, 279] on icon at bounding box center [573, 279] width 13 height 14
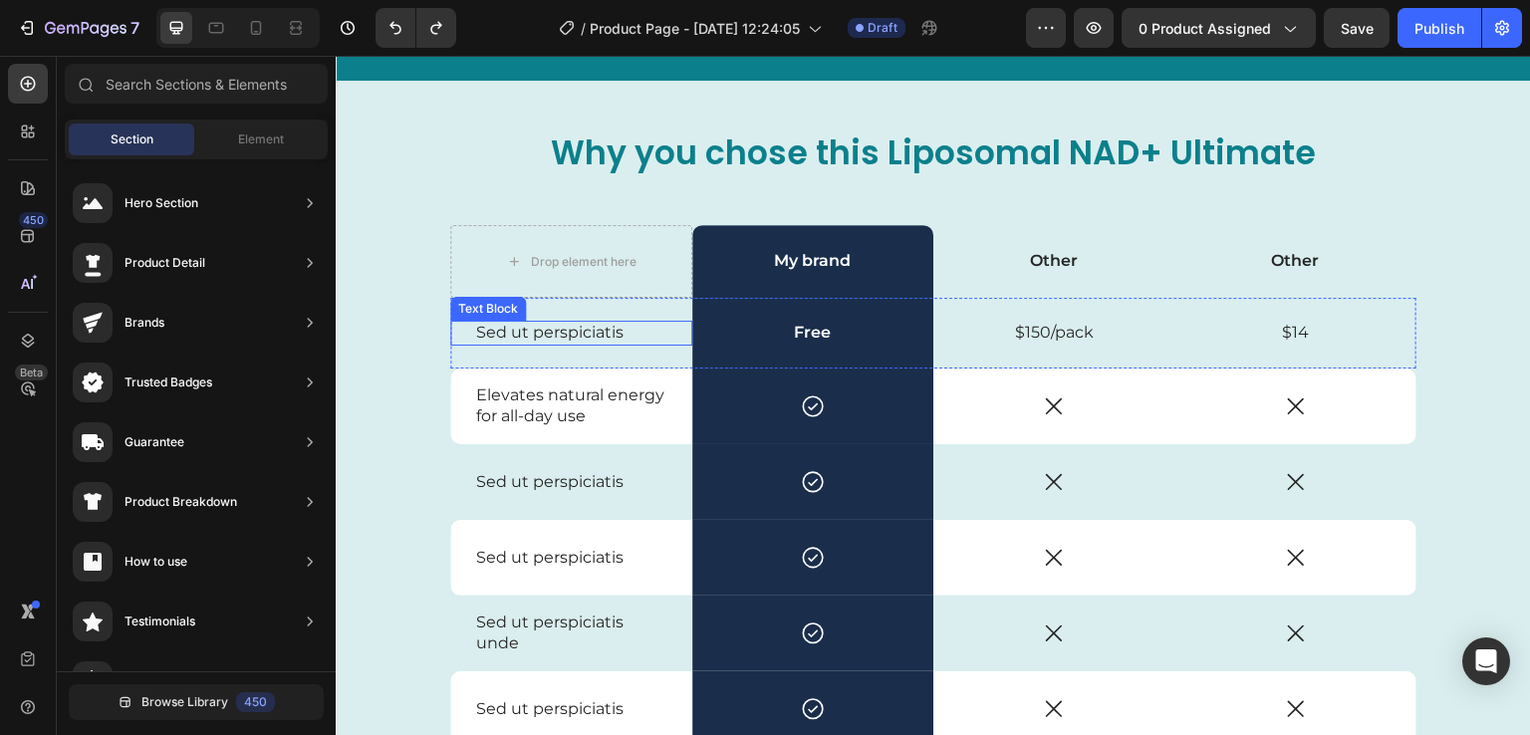
click at [532, 337] on p "Sed ut perspiciatis" at bounding box center [571, 333] width 190 height 21
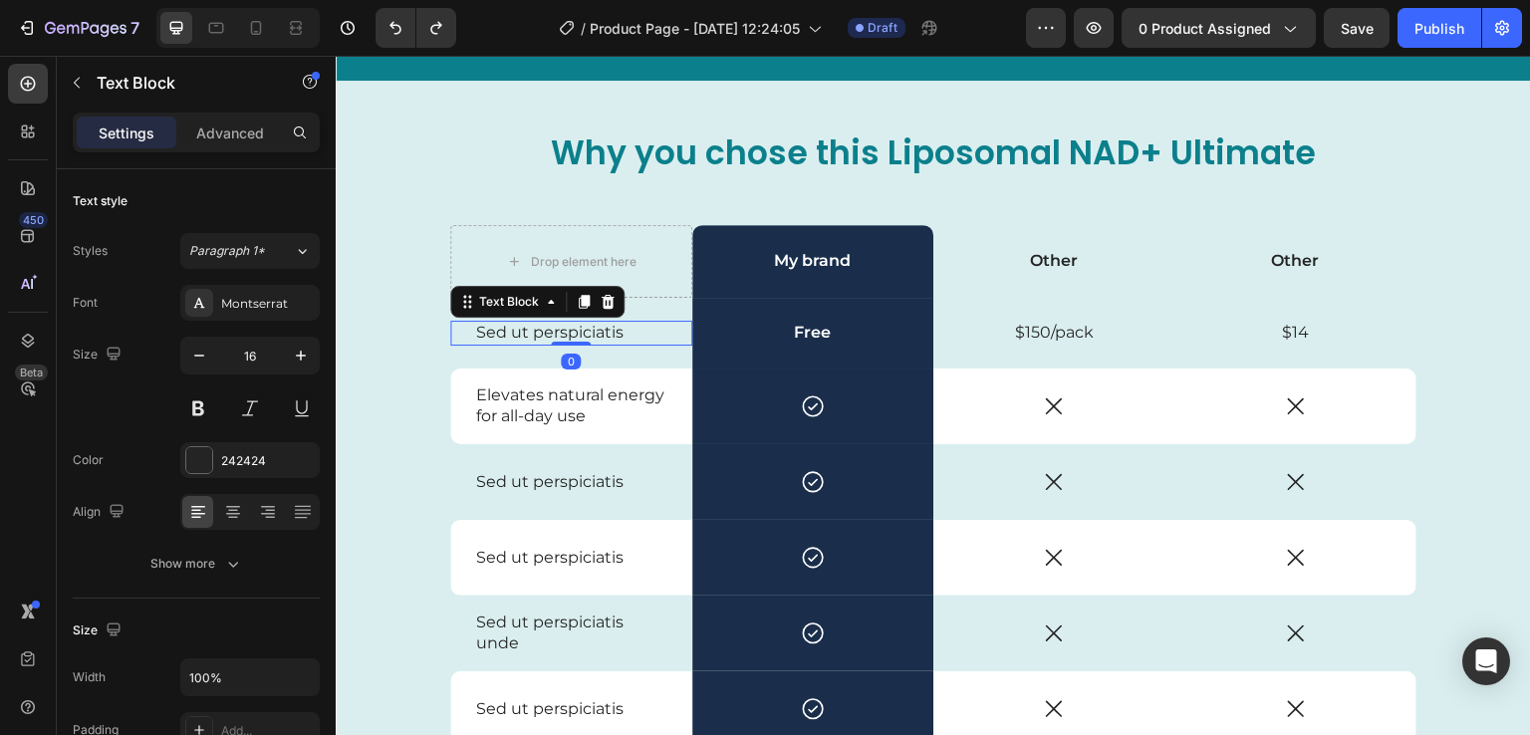
click at [532, 337] on p "Sed ut perspiciatis" at bounding box center [571, 333] width 190 height 21
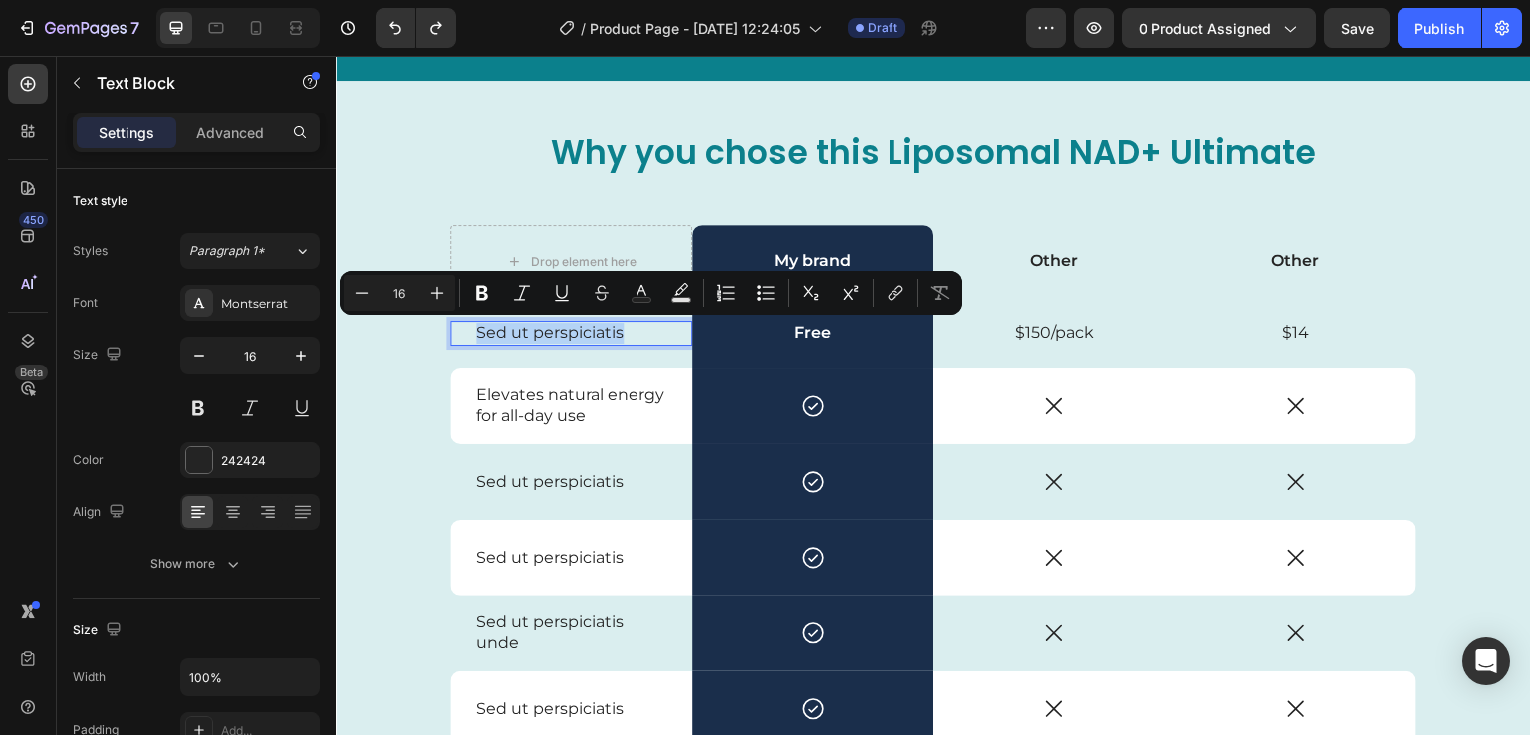
scroll to position [4555, 0]
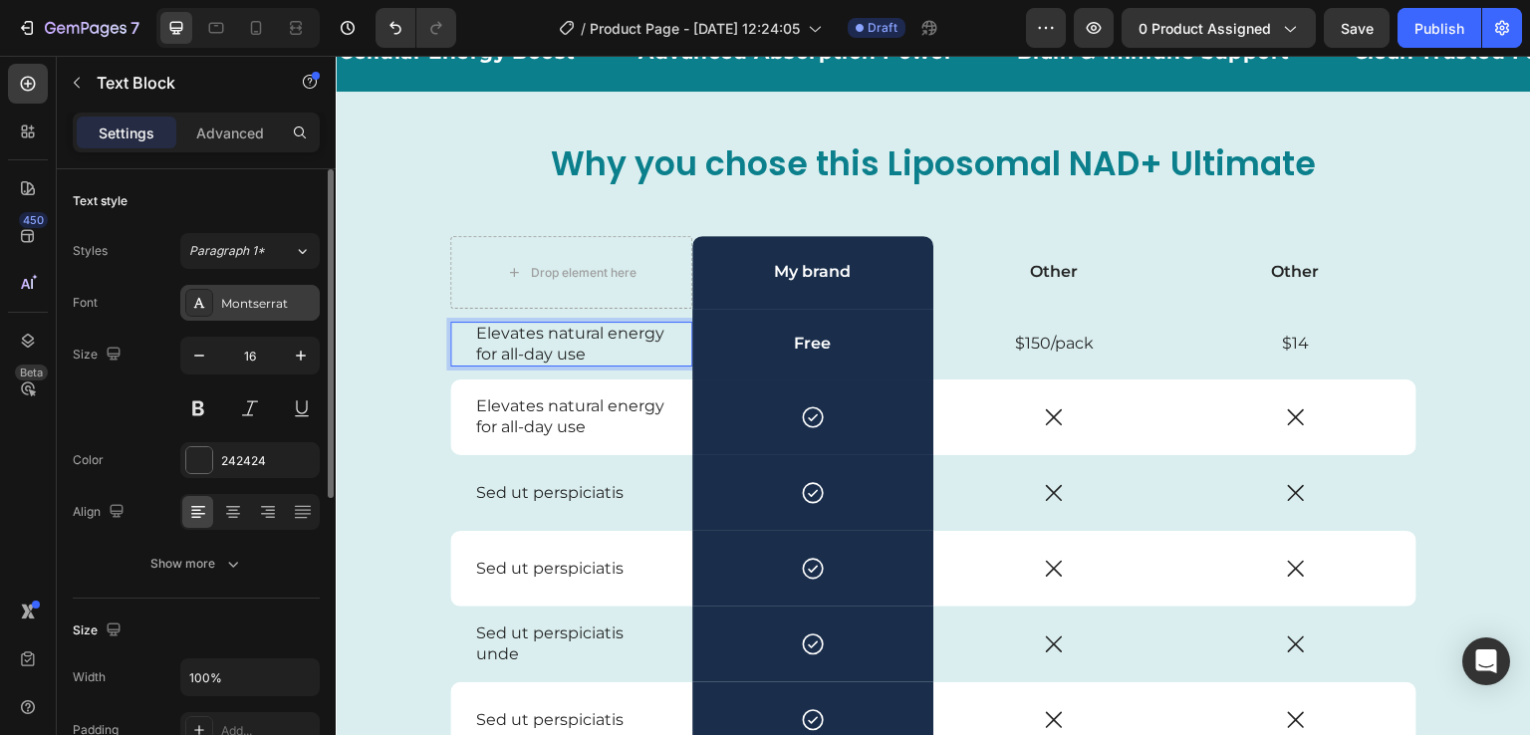
click at [260, 296] on div "Montserrat" at bounding box center [268, 304] width 94 height 18
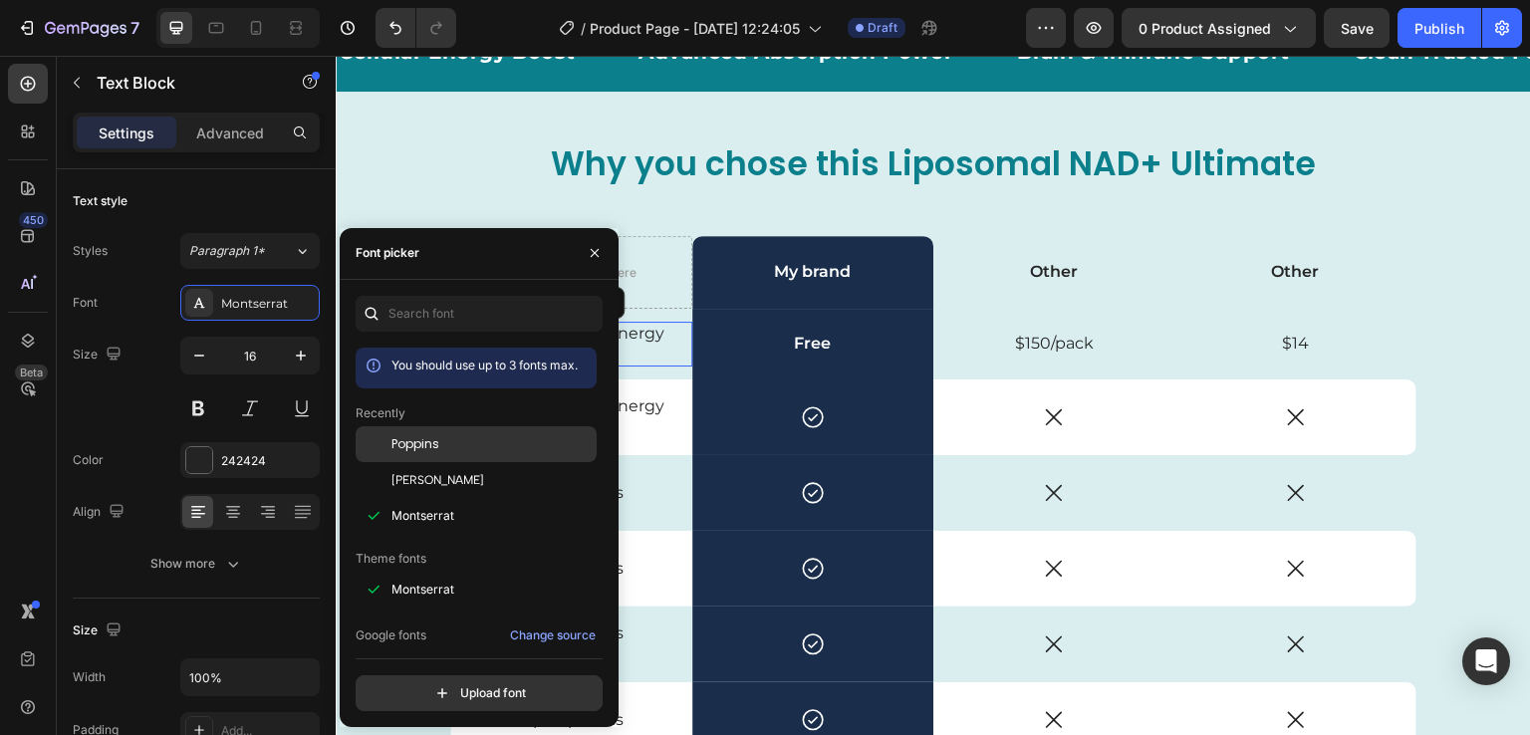
click at [426, 572] on div "Poppins" at bounding box center [476, 590] width 241 height 36
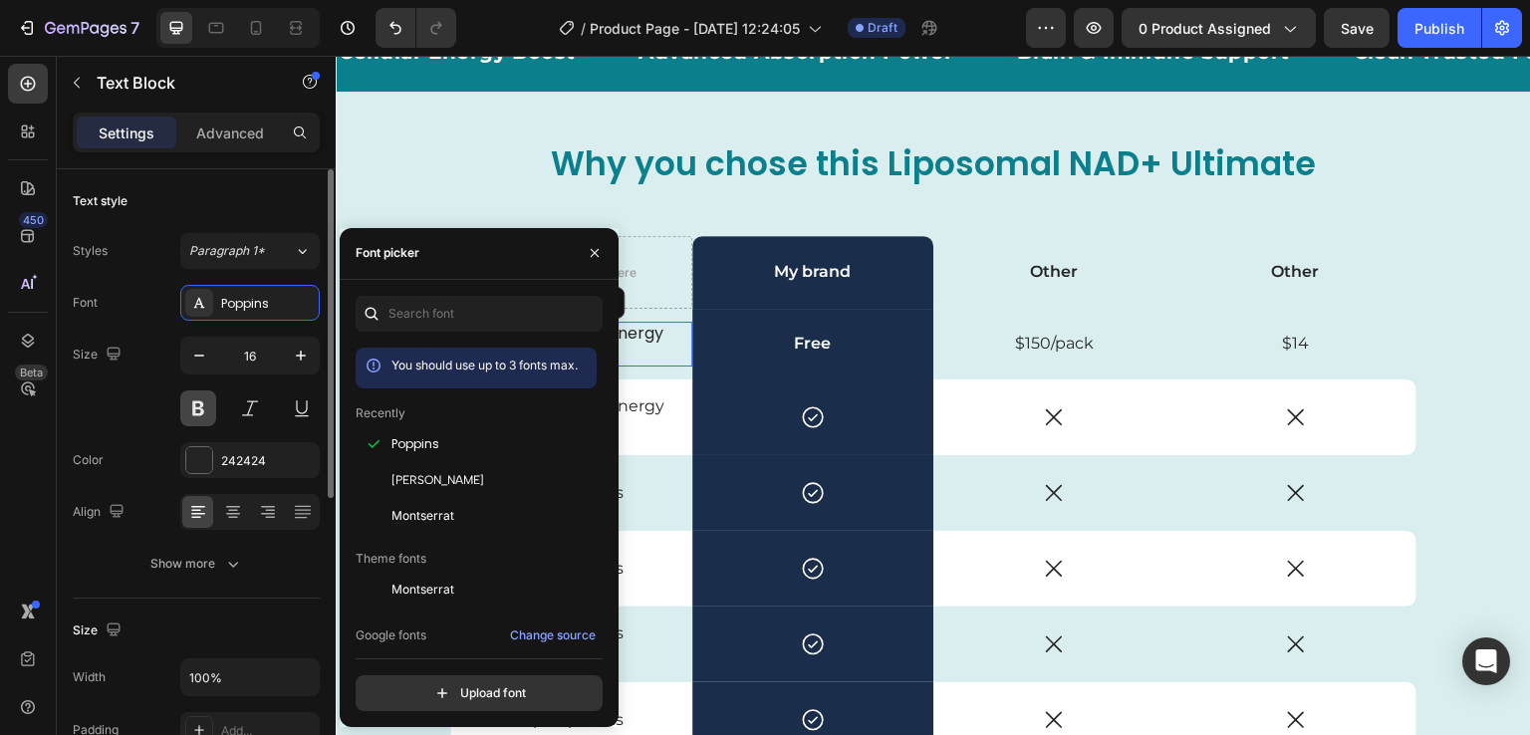
click at [191, 396] on button at bounding box center [198, 409] width 36 height 36
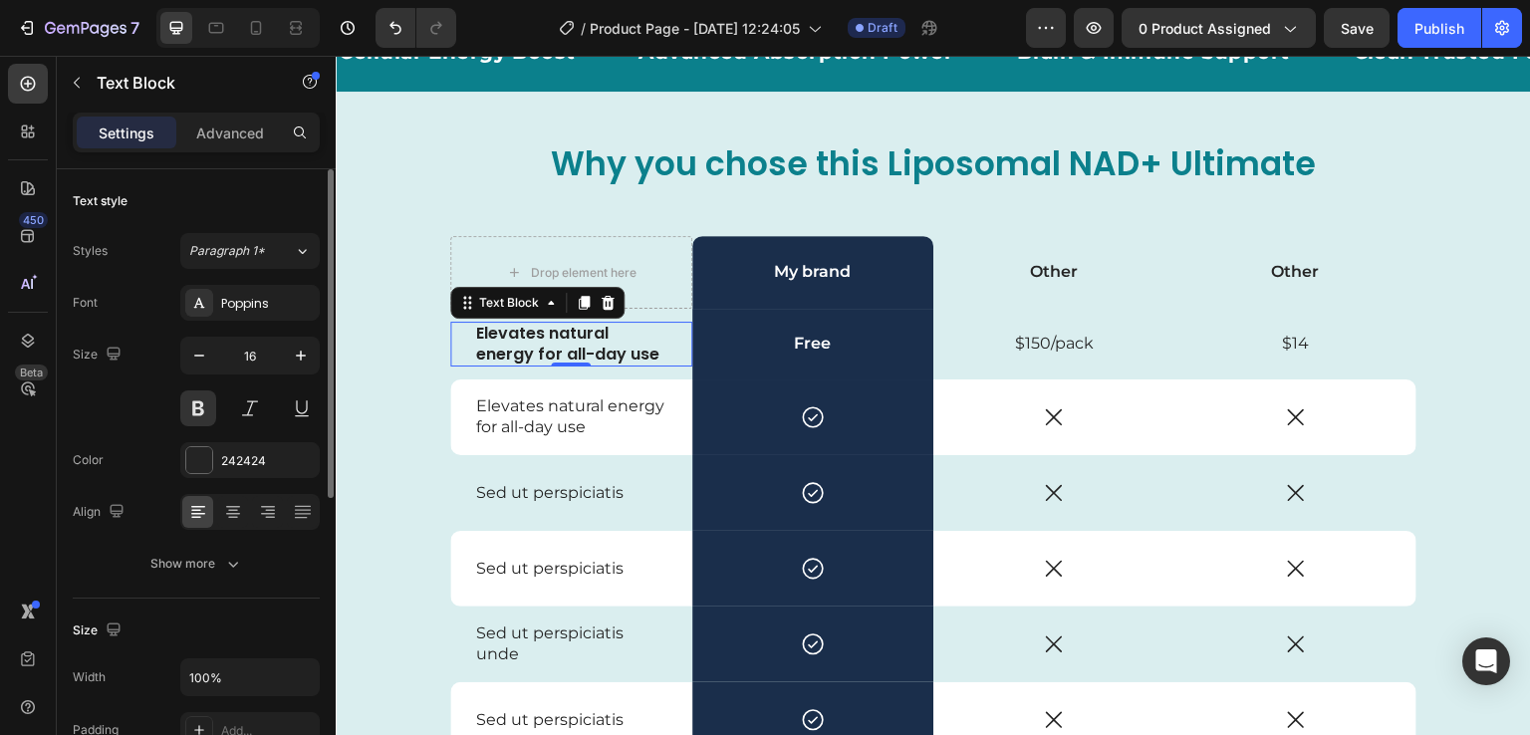
click at [107, 406] on div "Size 16" at bounding box center [196, 382] width 247 height 90
click at [206, 400] on button at bounding box center [198, 409] width 36 height 36
click at [169, 417] on div "Size 16" at bounding box center [196, 382] width 247 height 90
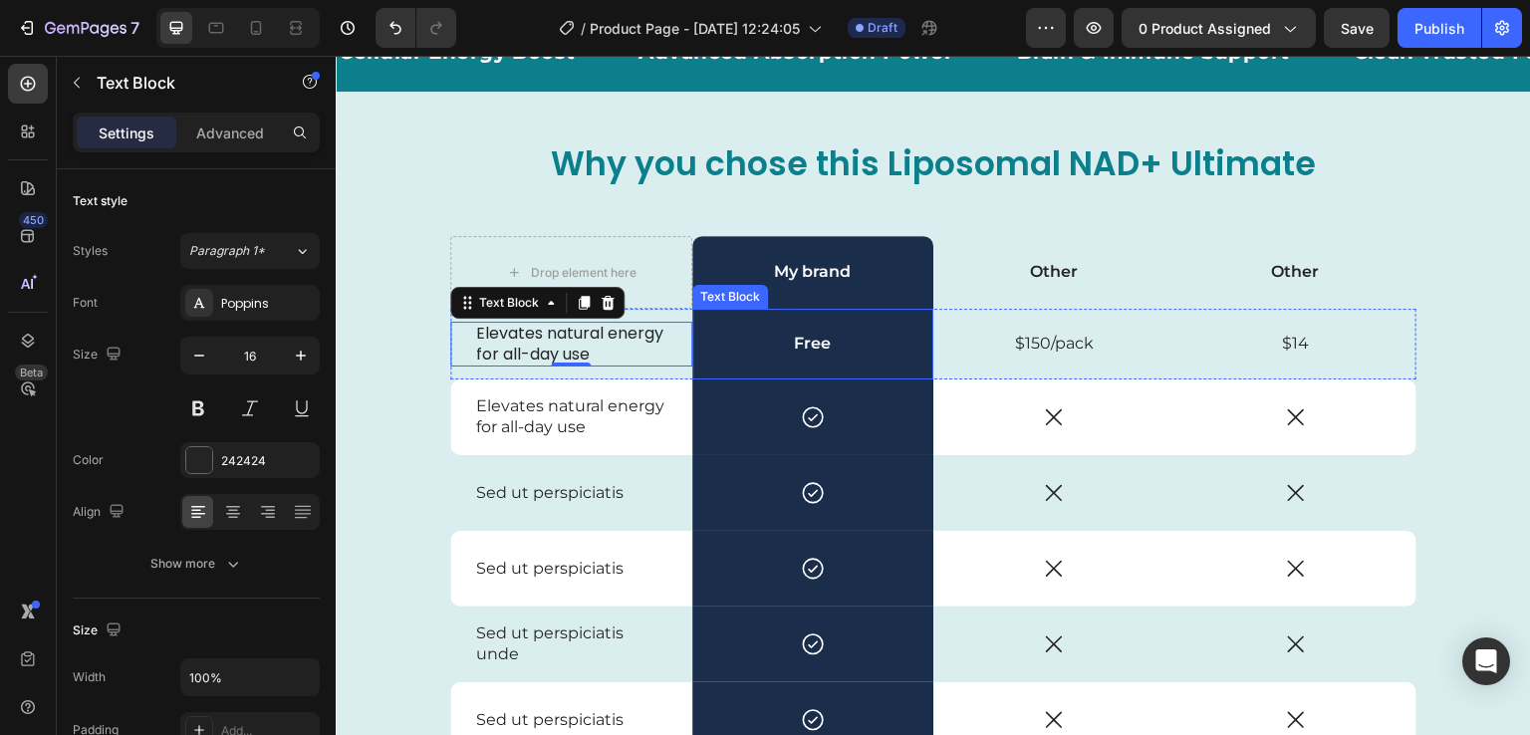
click at [823, 340] on p "Free" at bounding box center [813, 344] width 238 height 21
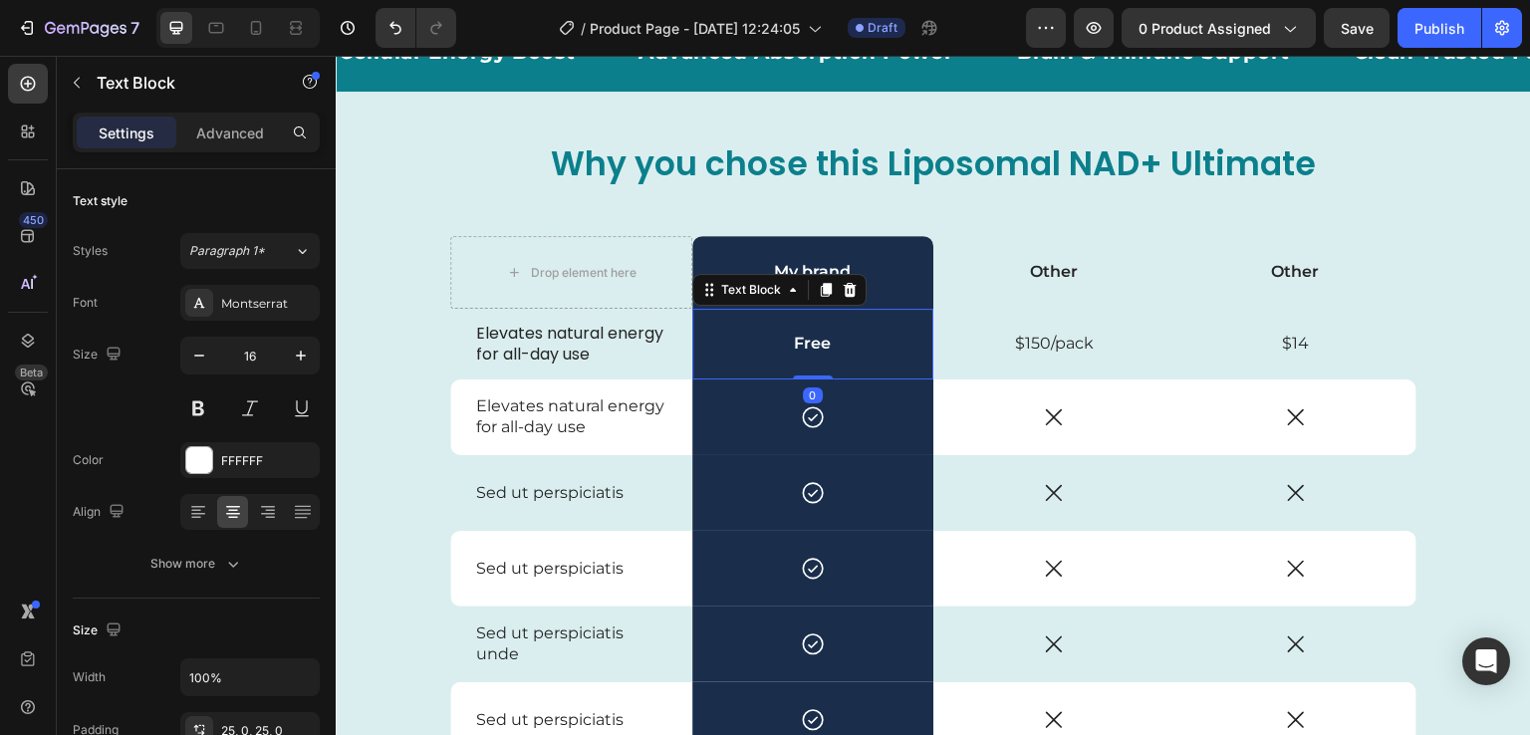
click at [810, 335] on p "Free" at bounding box center [813, 344] width 238 height 21
click at [834, 343] on p "Free" at bounding box center [813, 344] width 238 height 21
drag, startPoint x: 843, startPoint y: 331, endPoint x: 782, endPoint y: 356, distance: 65.7
click at [782, 356] on div "Free" at bounding box center [813, 344] width 242 height 71
drag, startPoint x: 849, startPoint y: 352, endPoint x: 786, endPoint y: 395, distance: 76.0
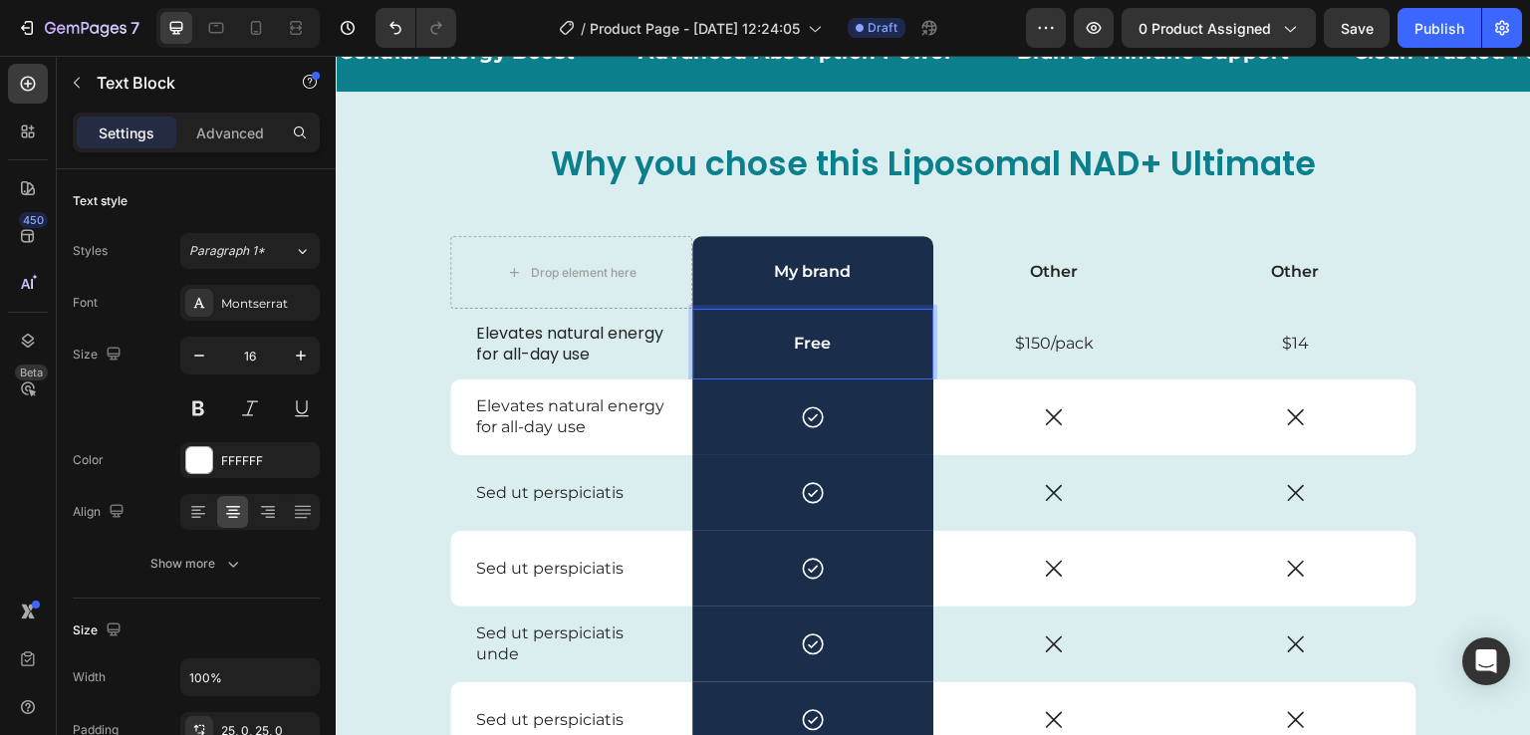
click at [786, 395] on div "Icon Row" at bounding box center [813, 418] width 242 height 76
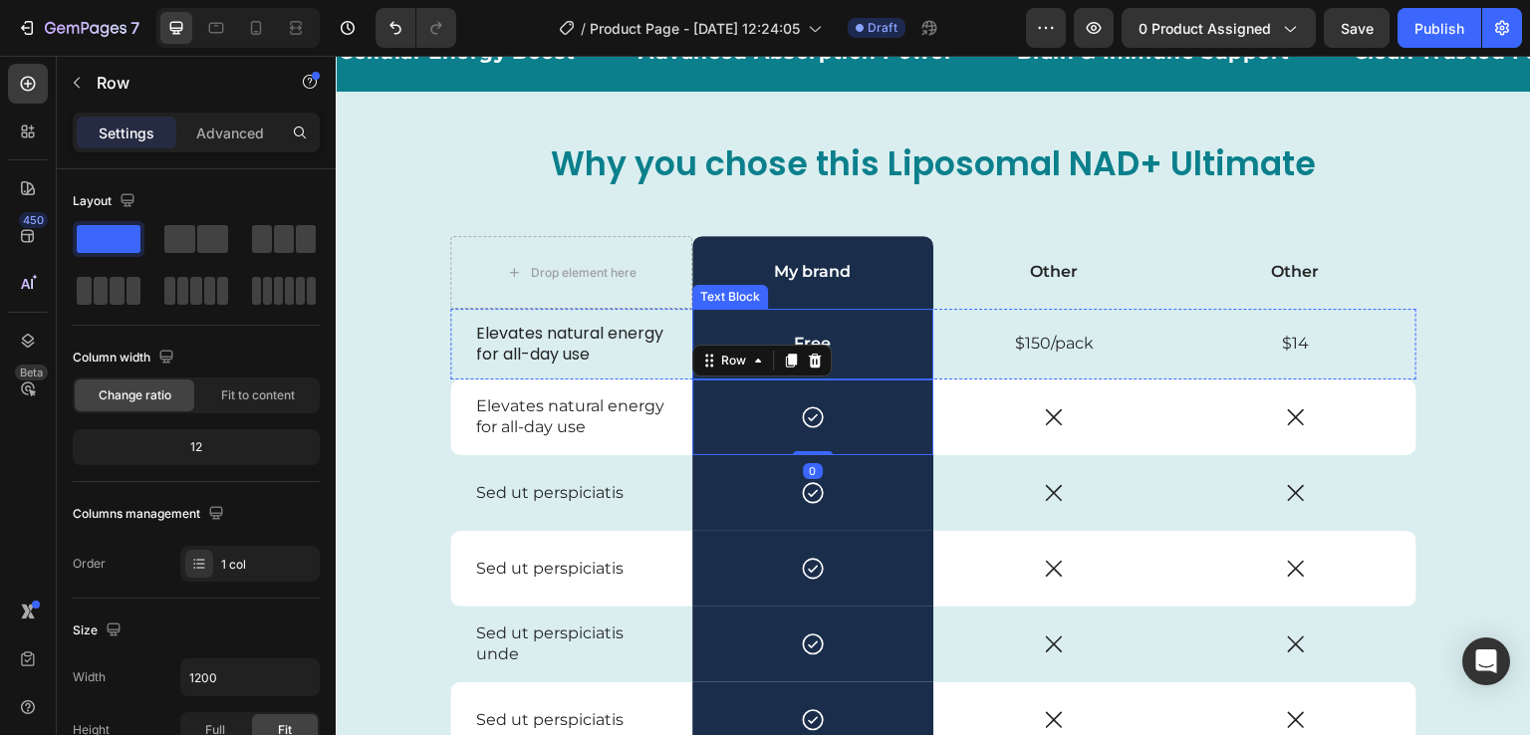
click at [869, 337] on p "Free" at bounding box center [813, 344] width 238 height 21
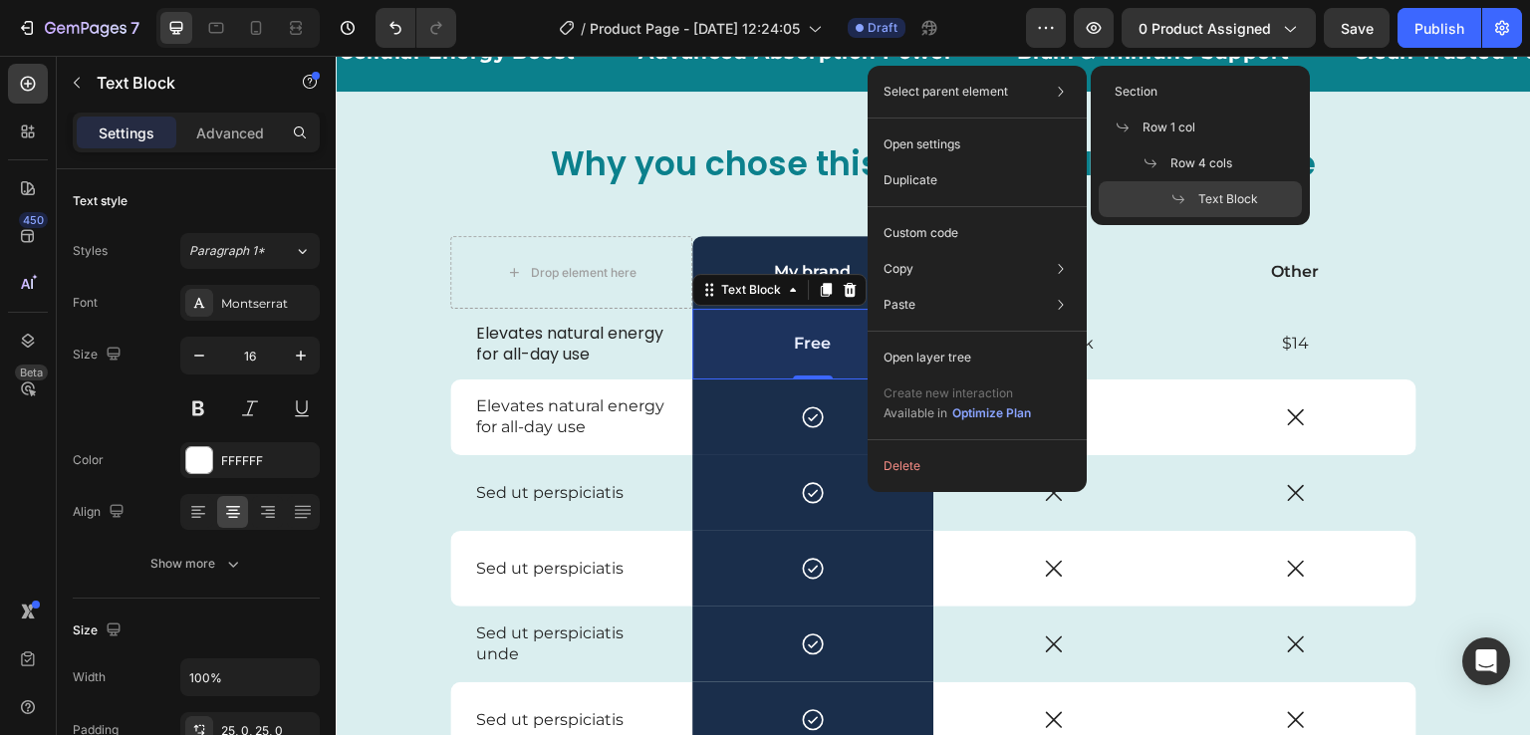
click at [1198, 199] on span at bounding box center [1185, 199] width 28 height 16
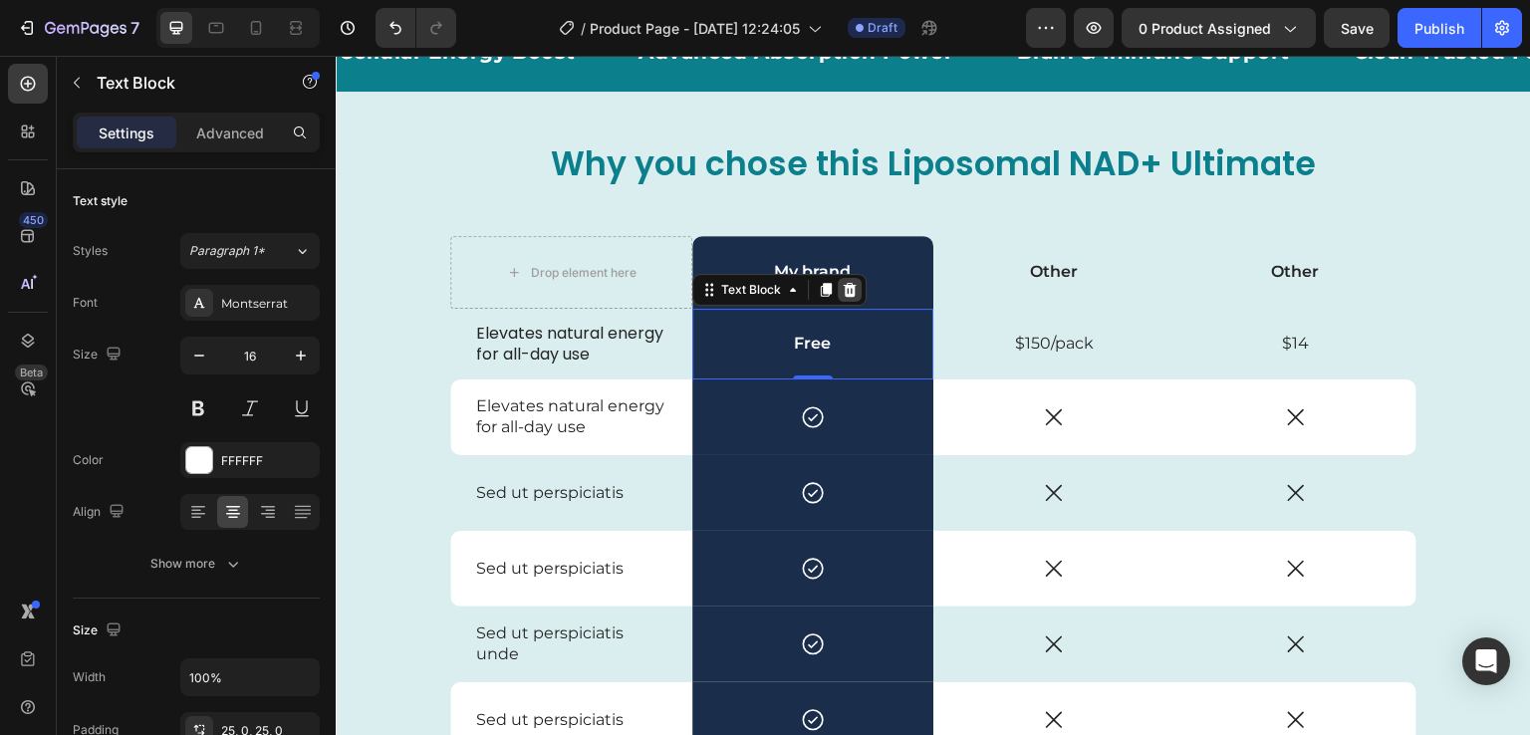
click at [844, 283] on icon at bounding box center [850, 290] width 16 height 16
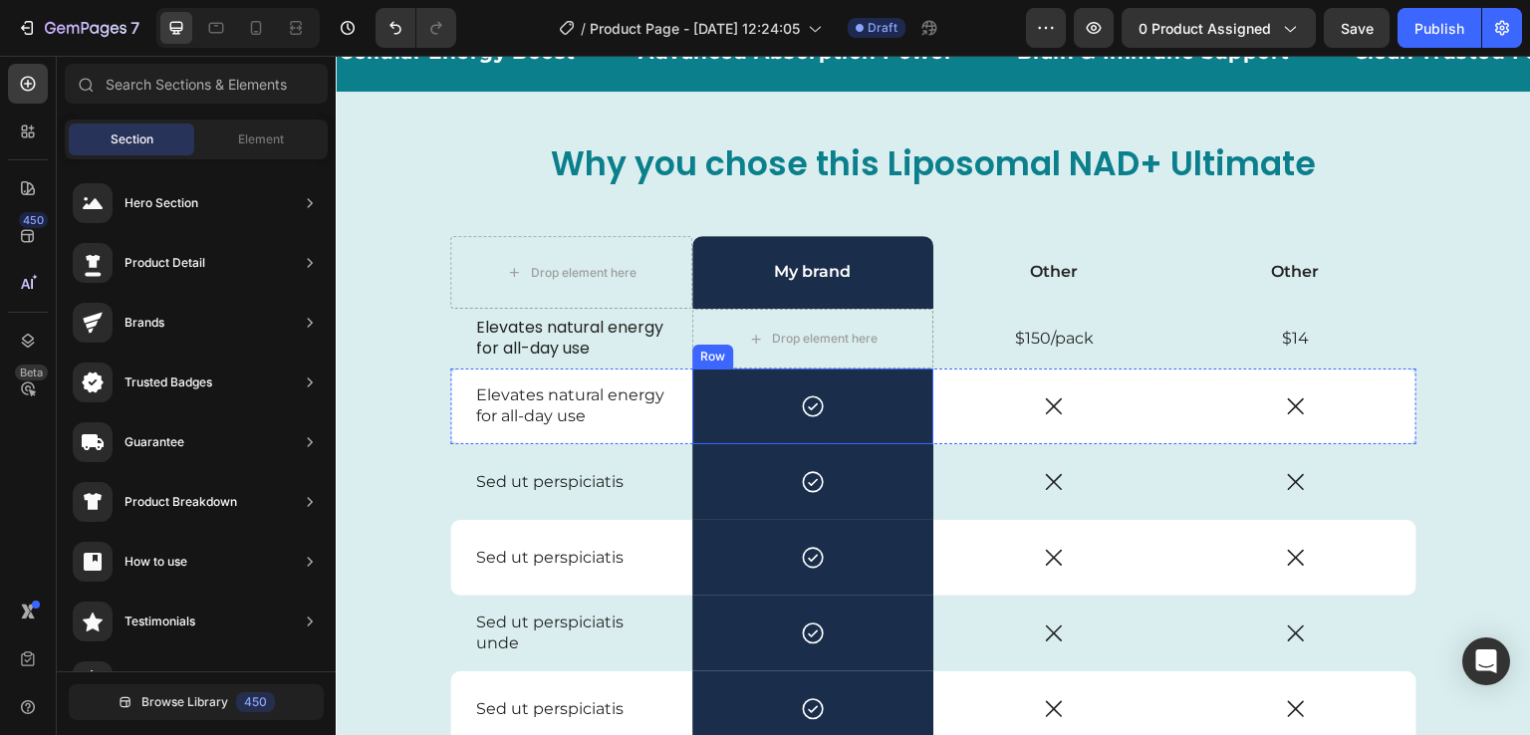
click at [867, 426] on div "Icon Row" at bounding box center [813, 407] width 242 height 76
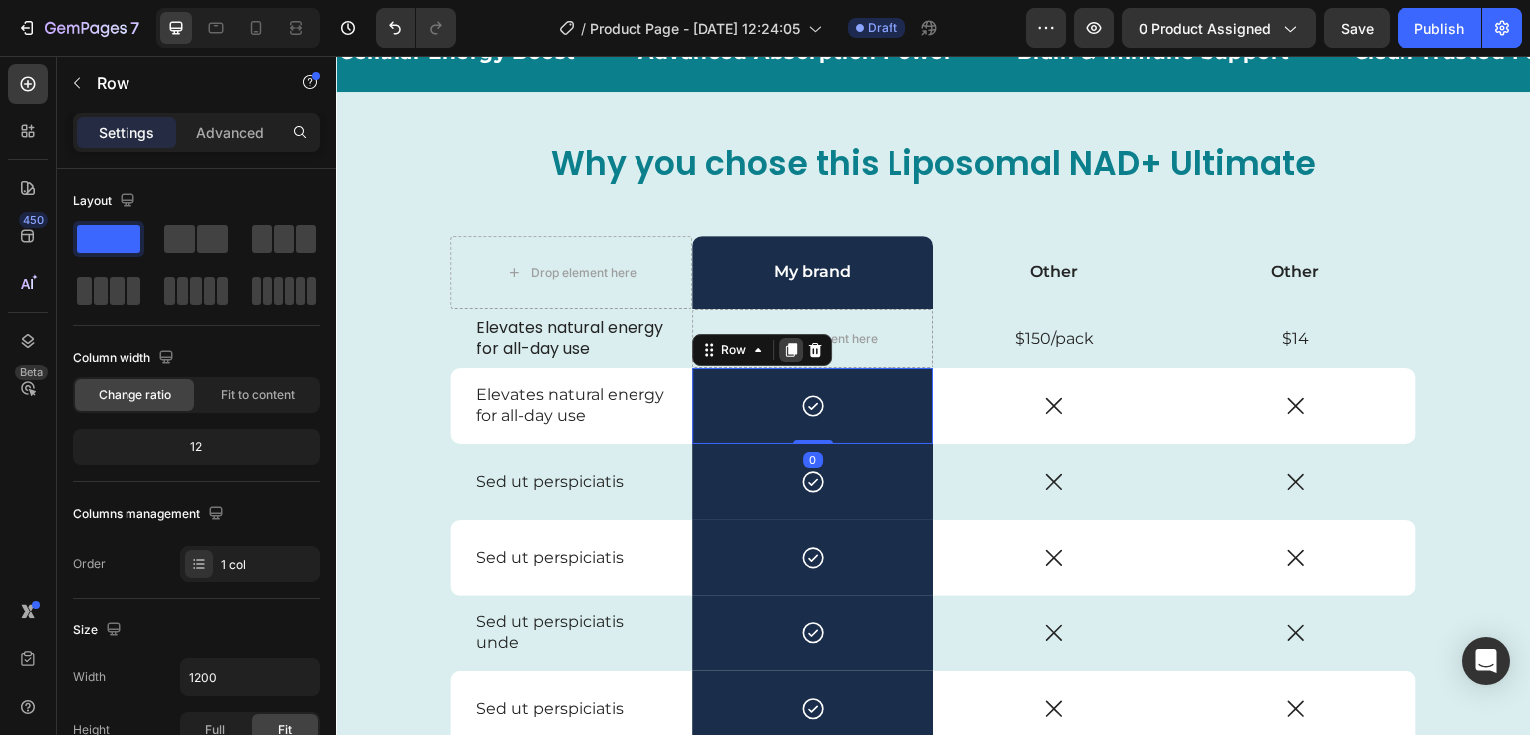
click at [786, 352] on icon at bounding box center [790, 350] width 11 height 14
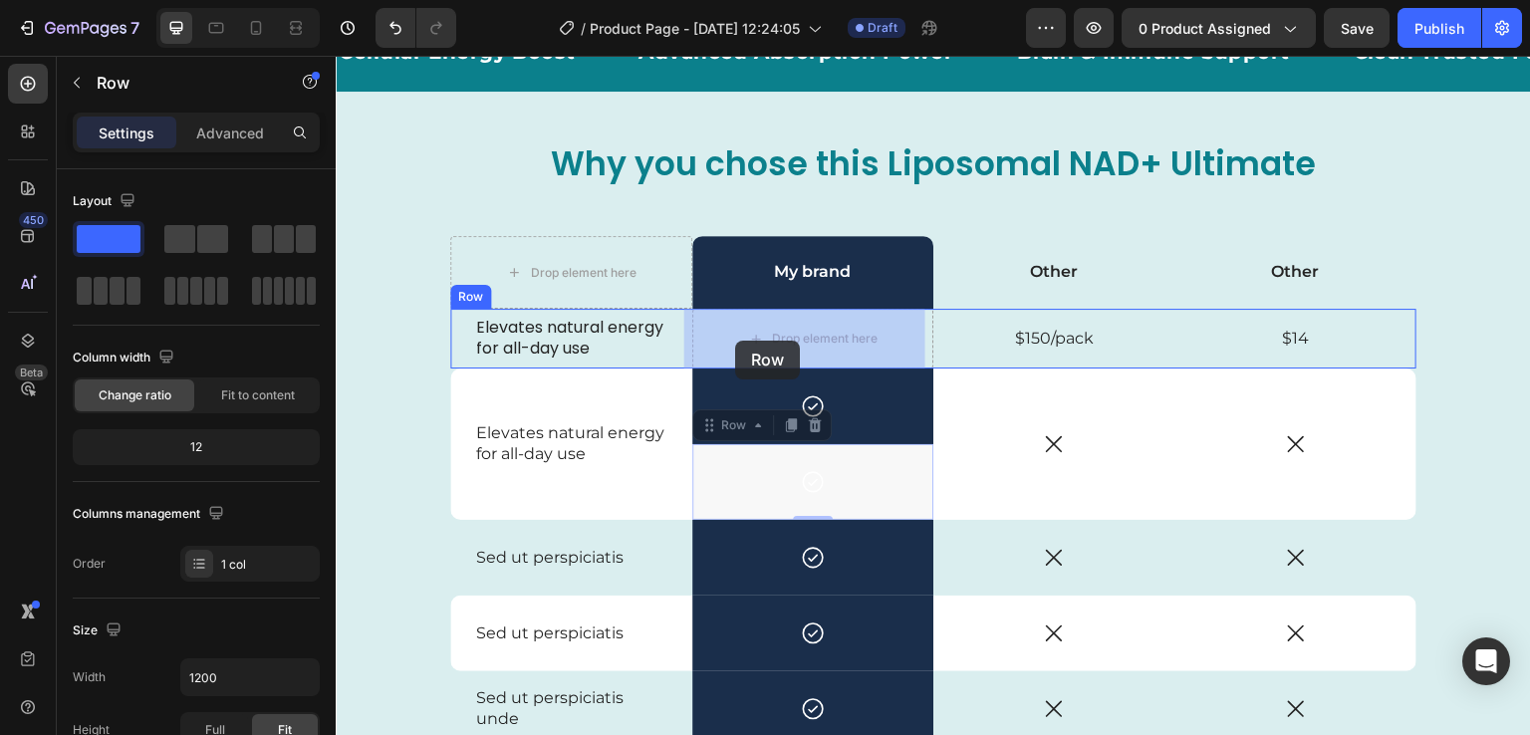
drag, startPoint x: 706, startPoint y: 428, endPoint x: 731, endPoint y: 345, distance: 87.3
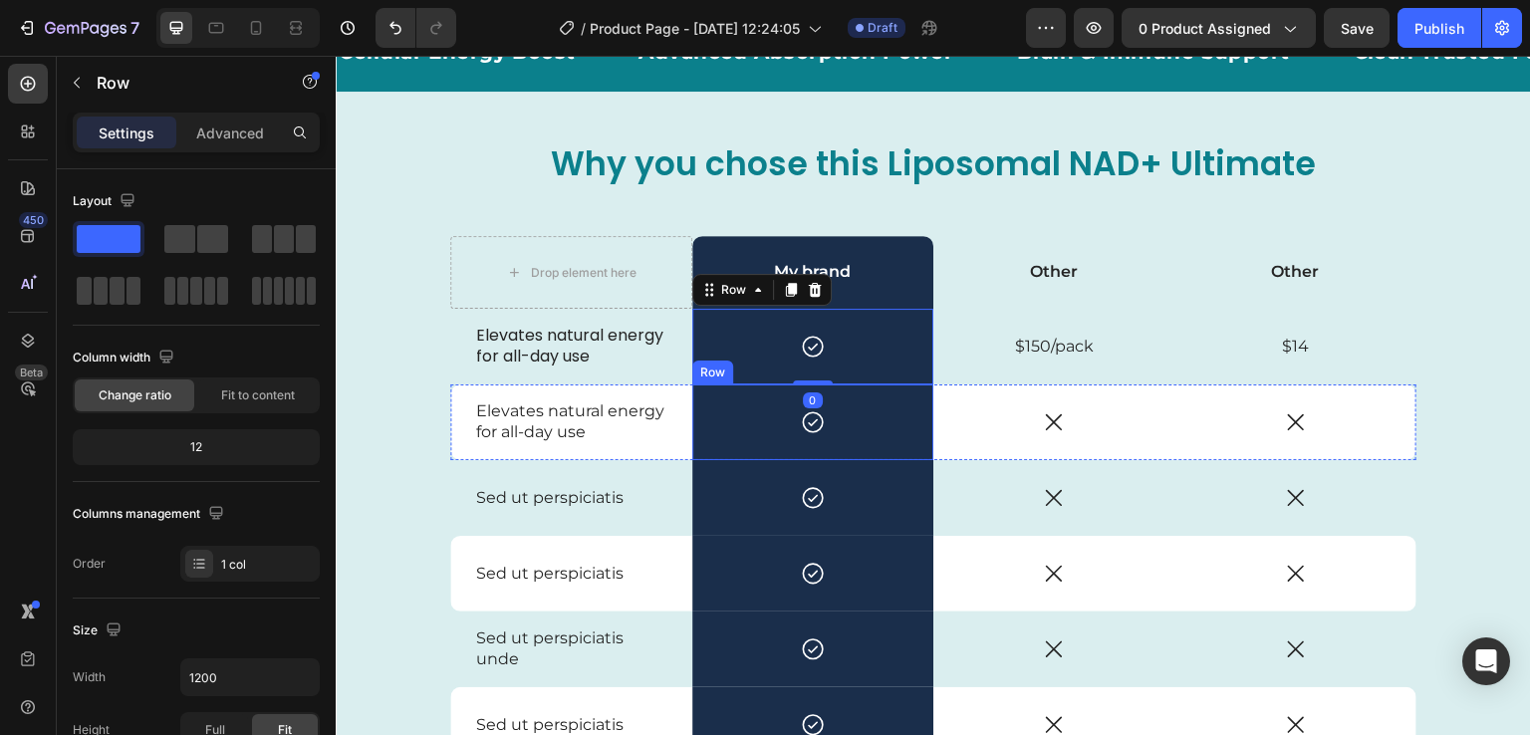
click at [871, 445] on div "Icon Row" at bounding box center [813, 423] width 242 height 76
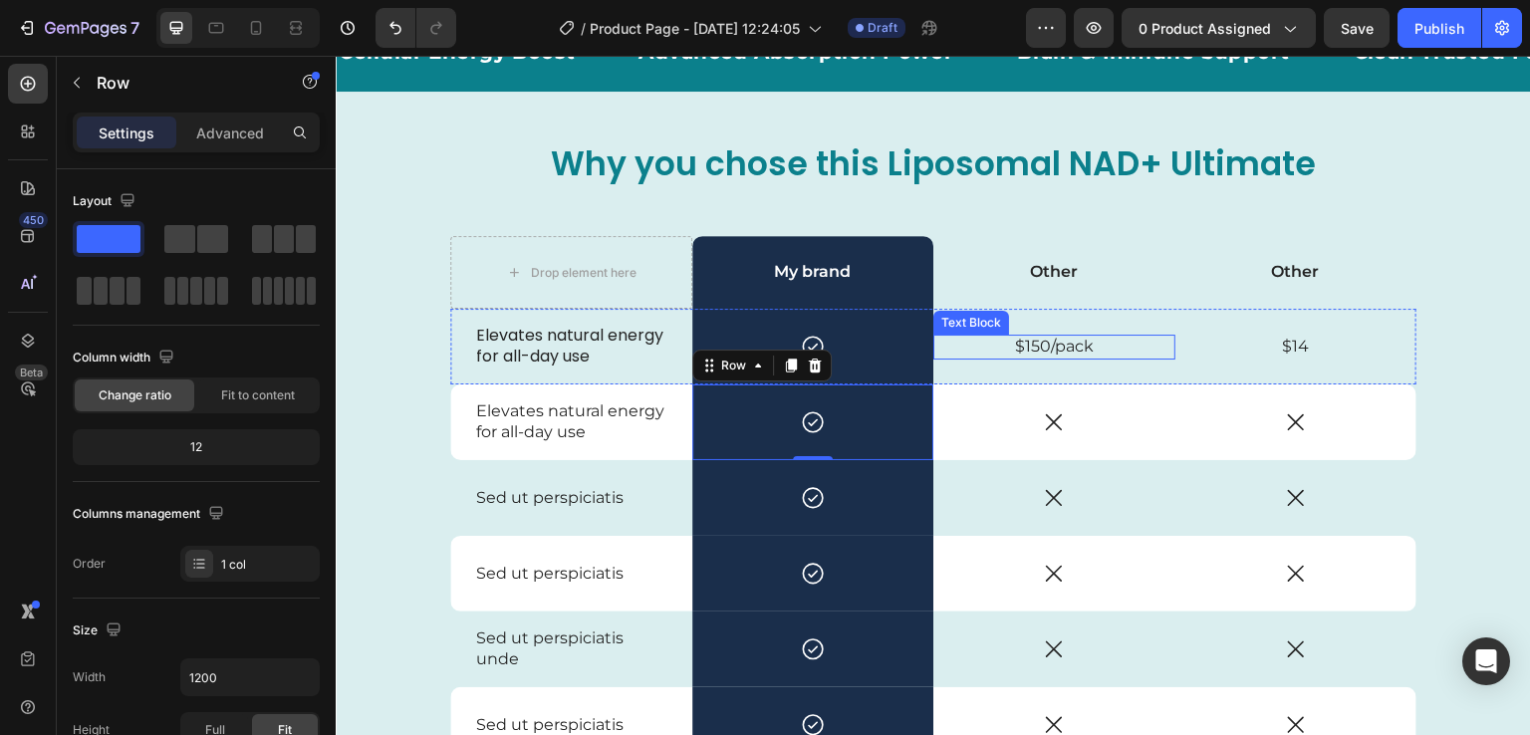
click at [1109, 346] on p "$150/pack" at bounding box center [1054, 347] width 238 height 21
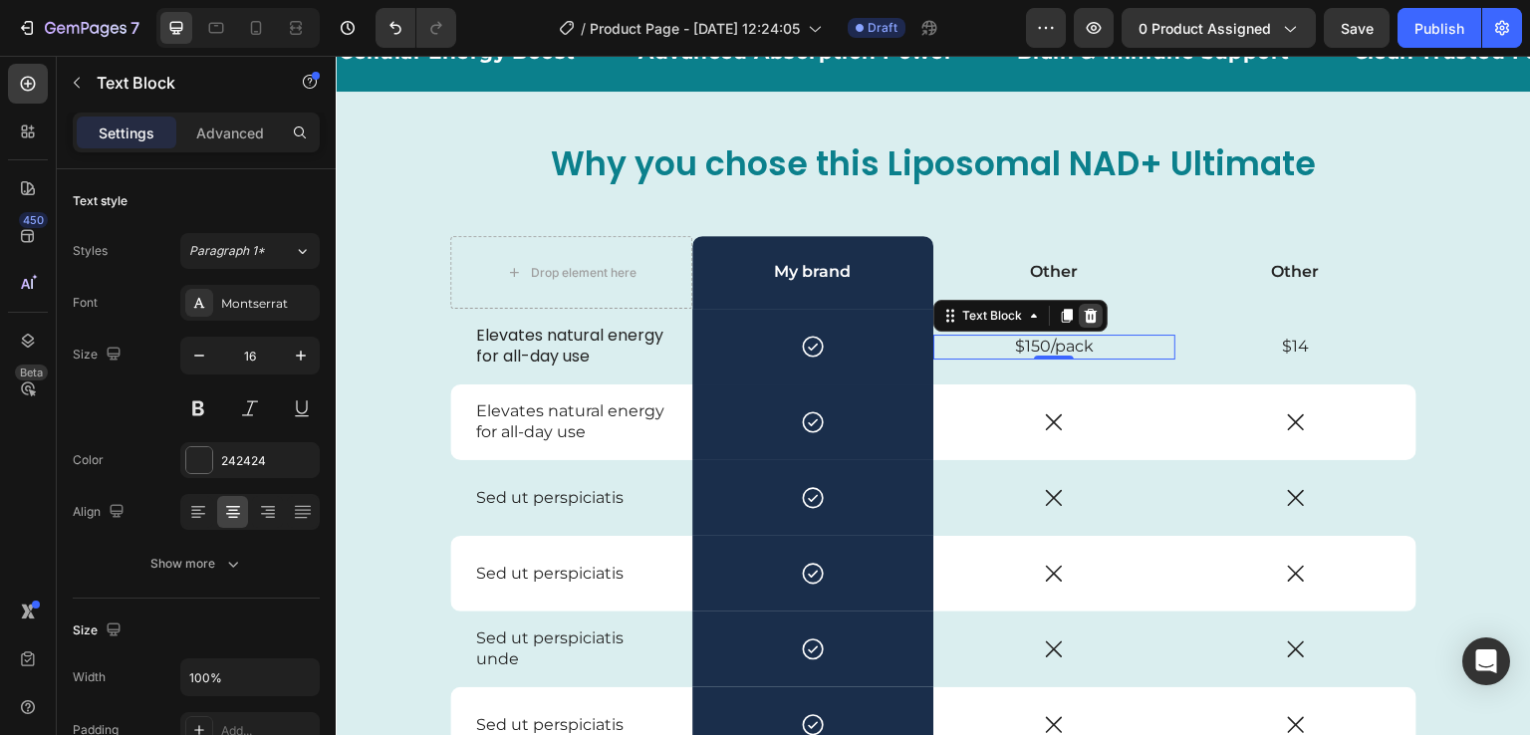
click at [1088, 322] on icon at bounding box center [1091, 316] width 16 height 16
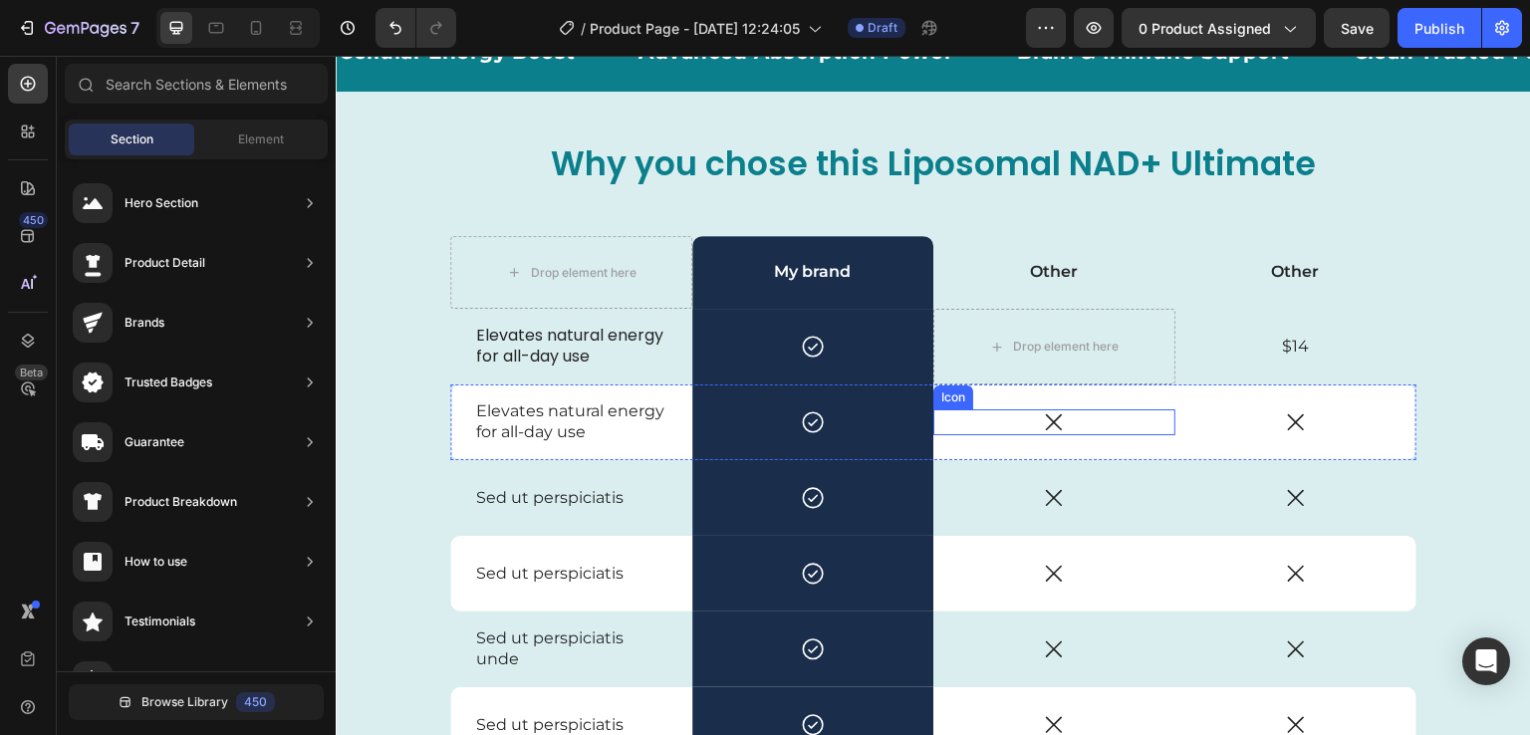
click at [1056, 417] on icon at bounding box center [1054, 422] width 26 height 26
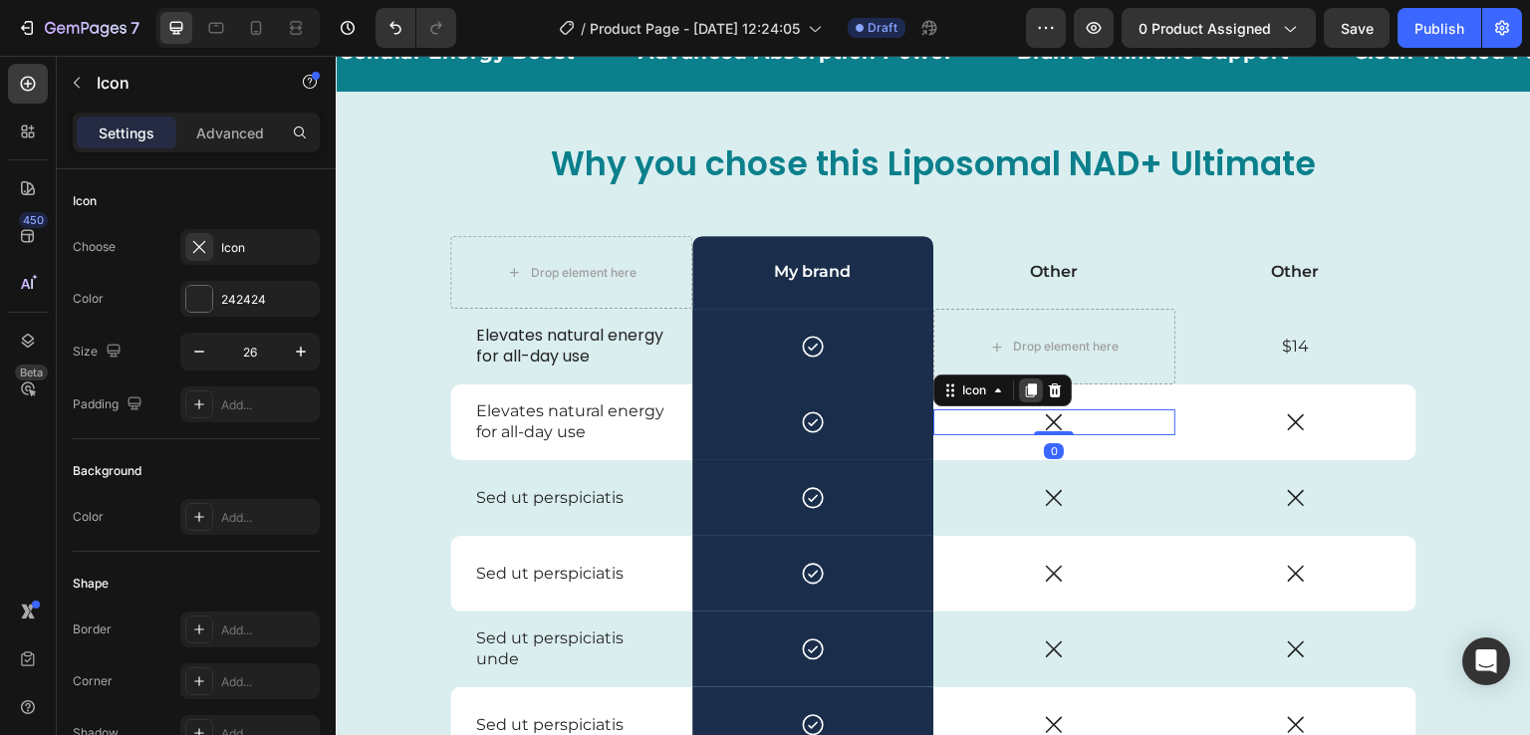
click at [1030, 391] on icon at bounding box center [1031, 391] width 16 height 16
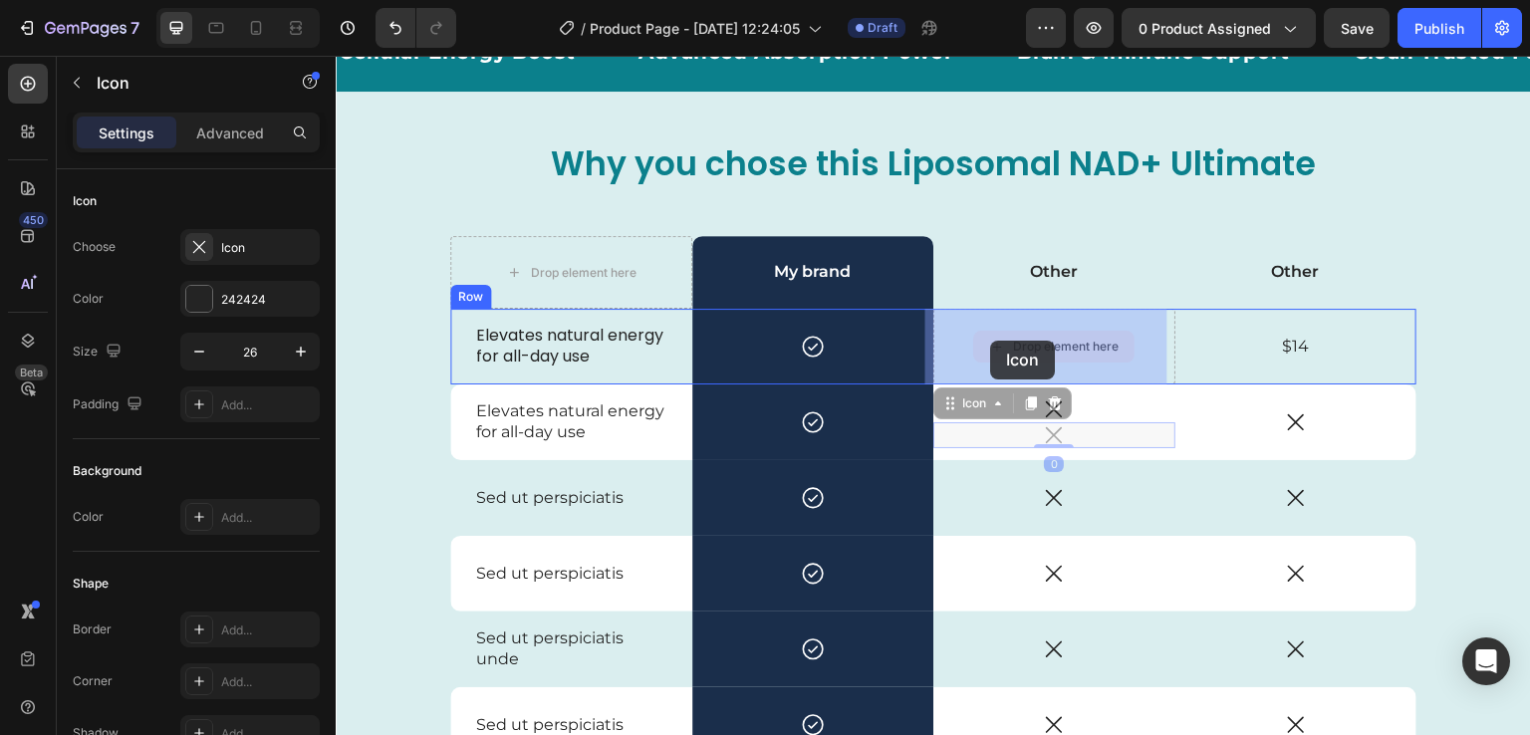
drag, startPoint x: 947, startPoint y: 404, endPoint x: 991, endPoint y: 341, distance: 77.4
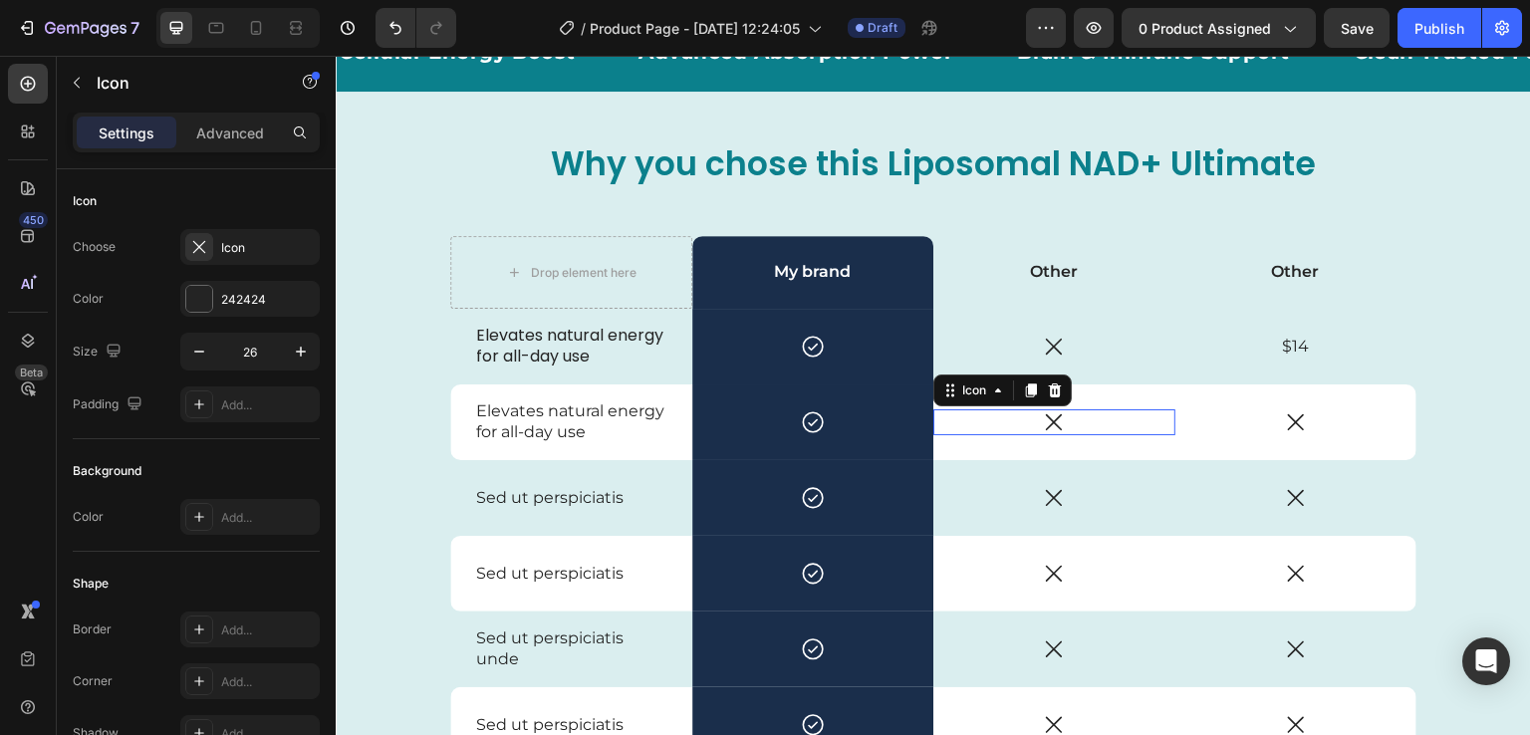
click at [1125, 426] on div "Icon 0" at bounding box center [1054, 422] width 242 height 26
click at [1288, 348] on p "$14" at bounding box center [1297, 347] width 238 height 21
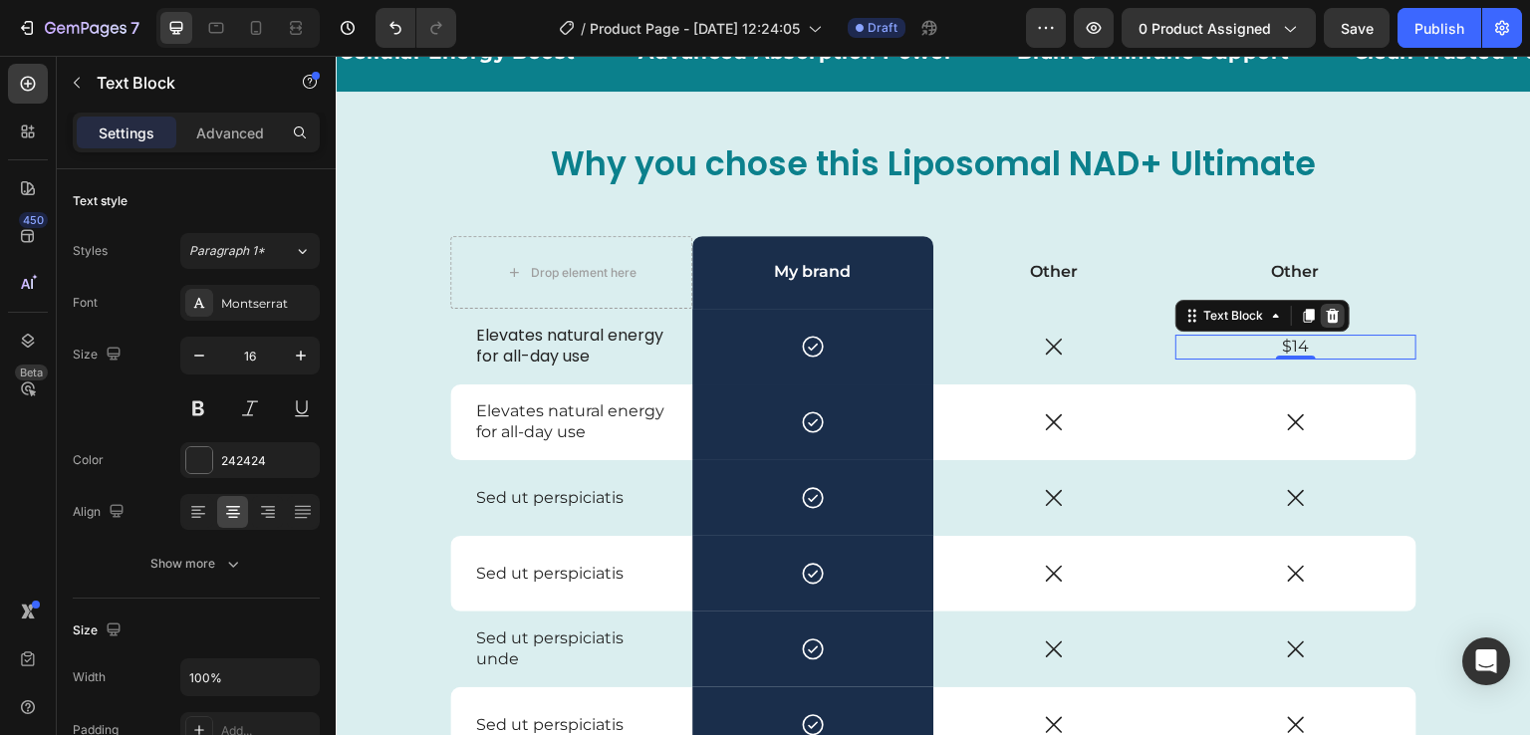
click at [1325, 317] on icon at bounding box center [1333, 316] width 16 height 16
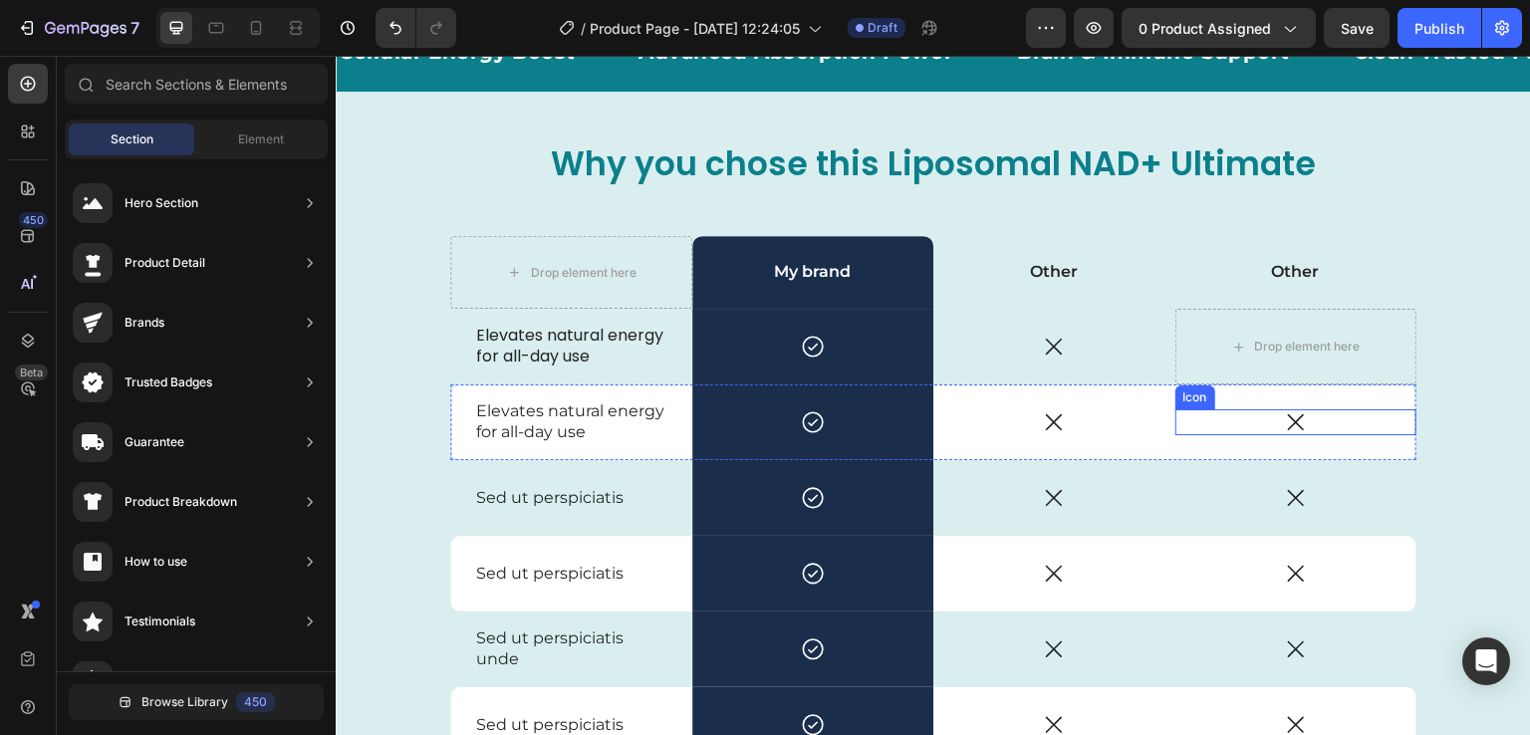
click at [1297, 420] on icon at bounding box center [1296, 422] width 26 height 26
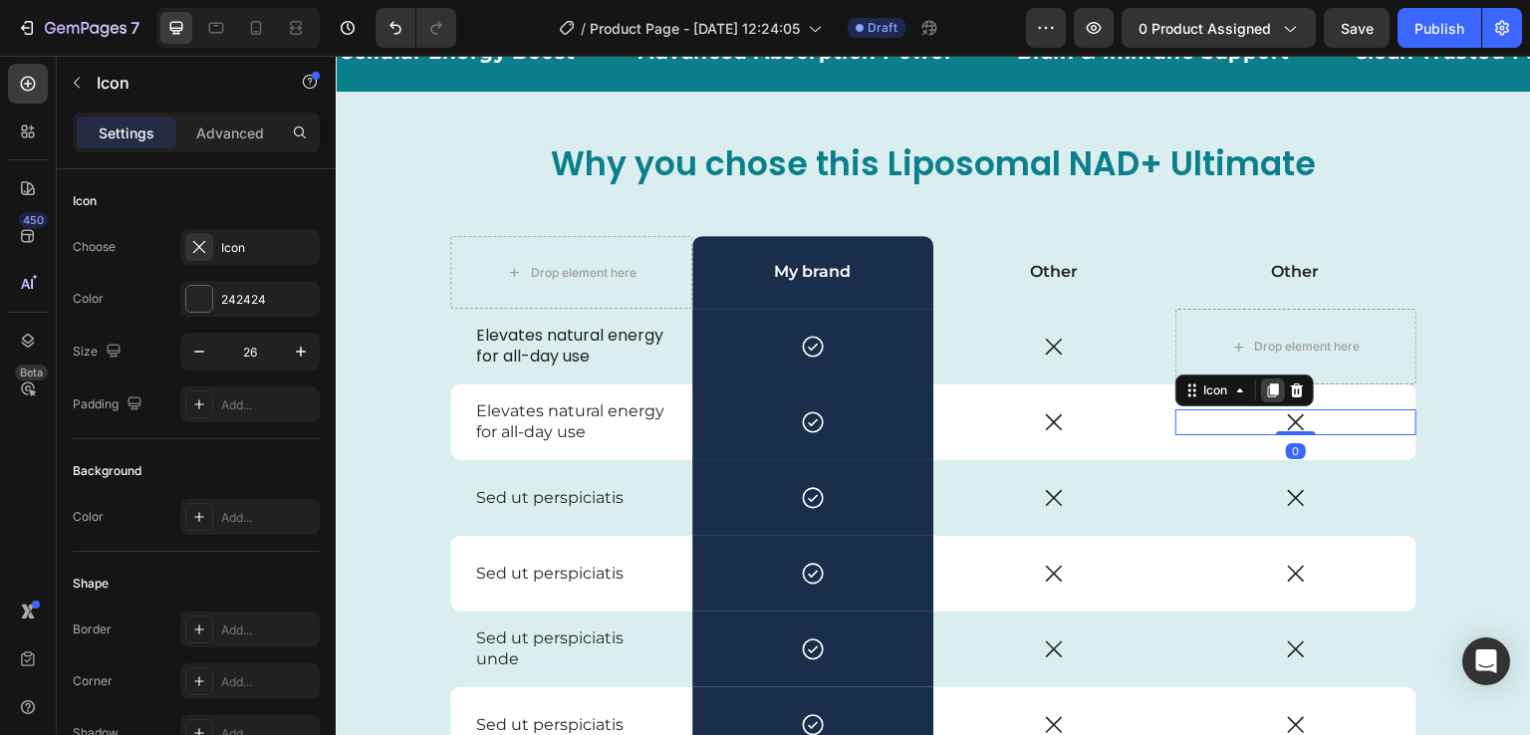
click at [1267, 396] on icon at bounding box center [1272, 391] width 11 height 14
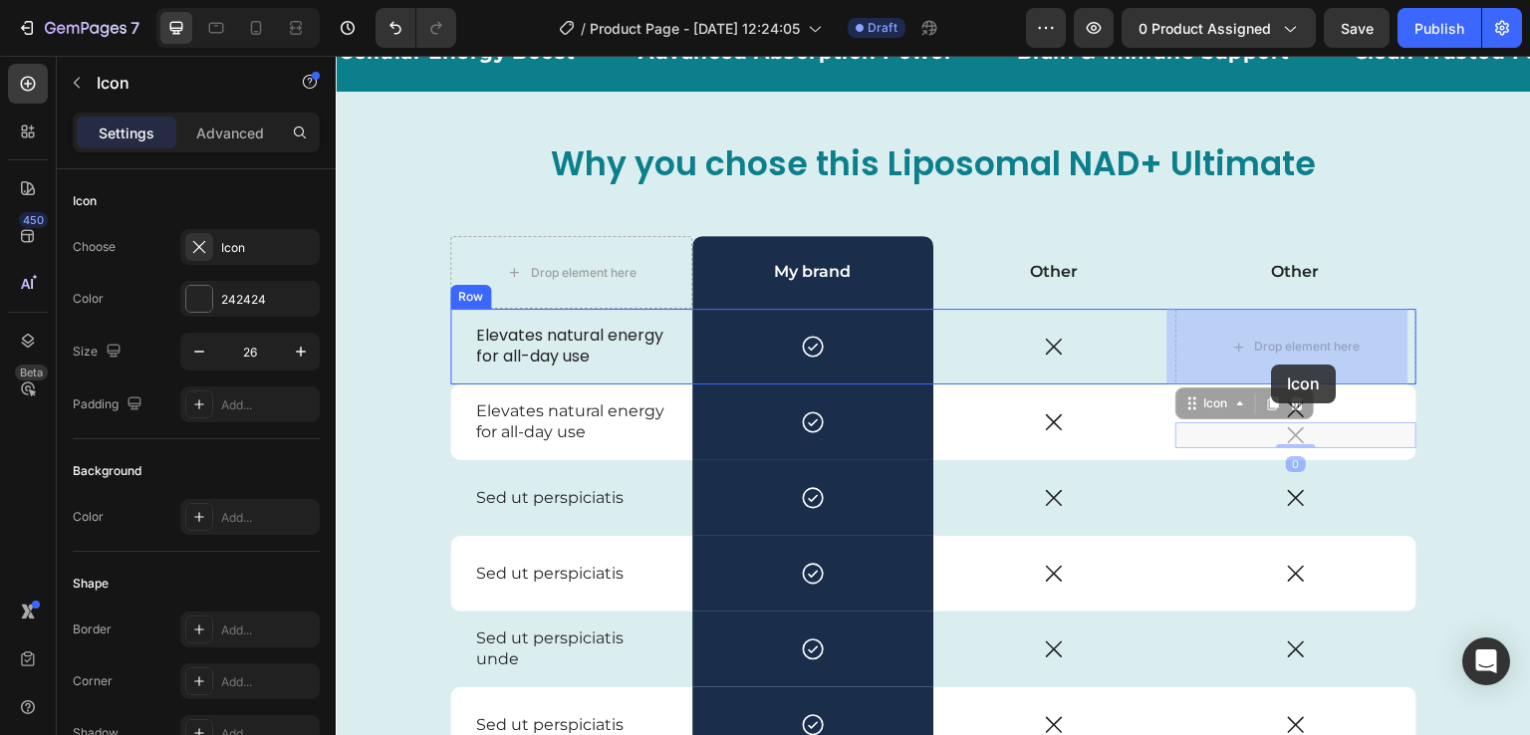
drag, startPoint x: 1195, startPoint y: 412, endPoint x: 1272, endPoint y: 365, distance: 91.2
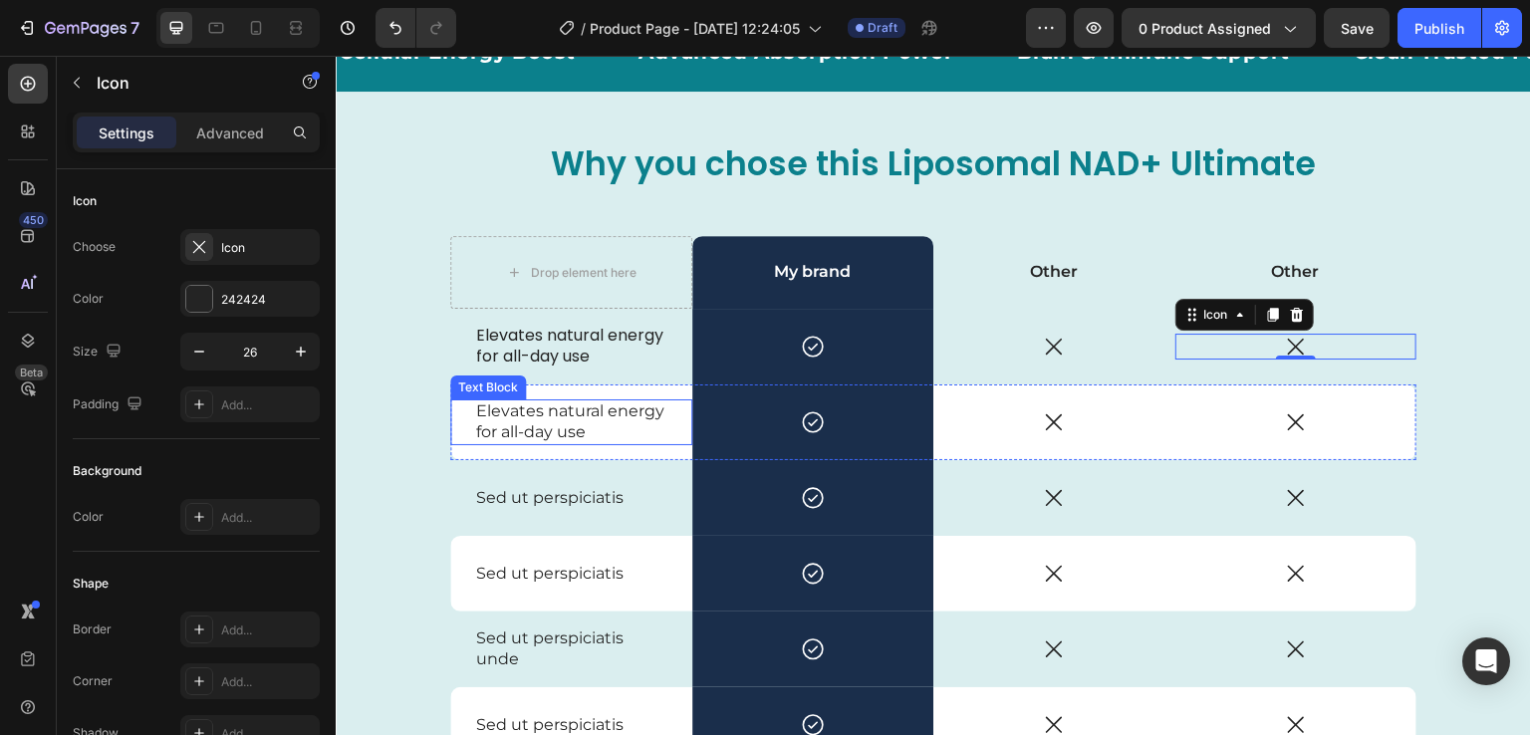
click at [597, 426] on p "Elevates natural energy for all-day use" at bounding box center [571, 422] width 190 height 42
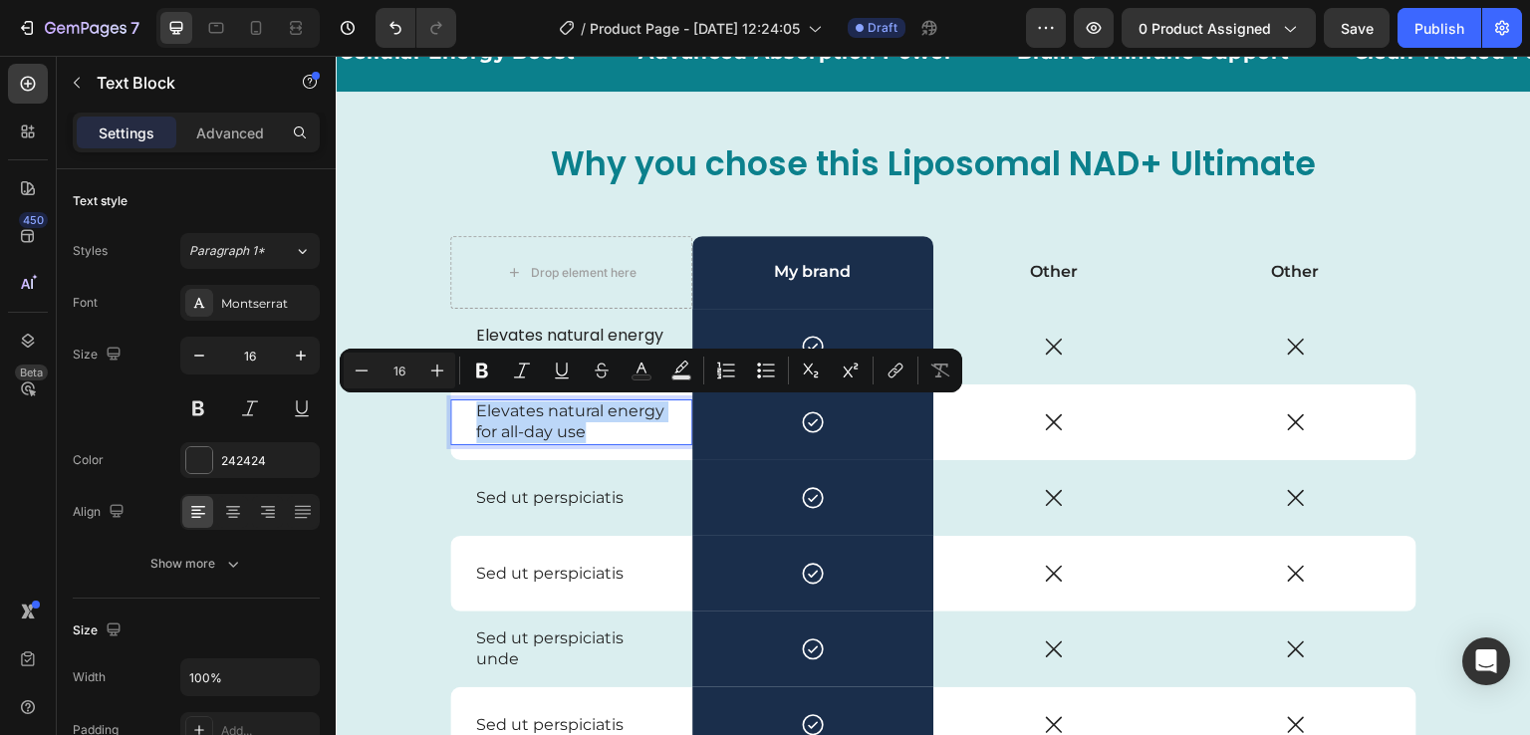
scroll to position [4545, 0]
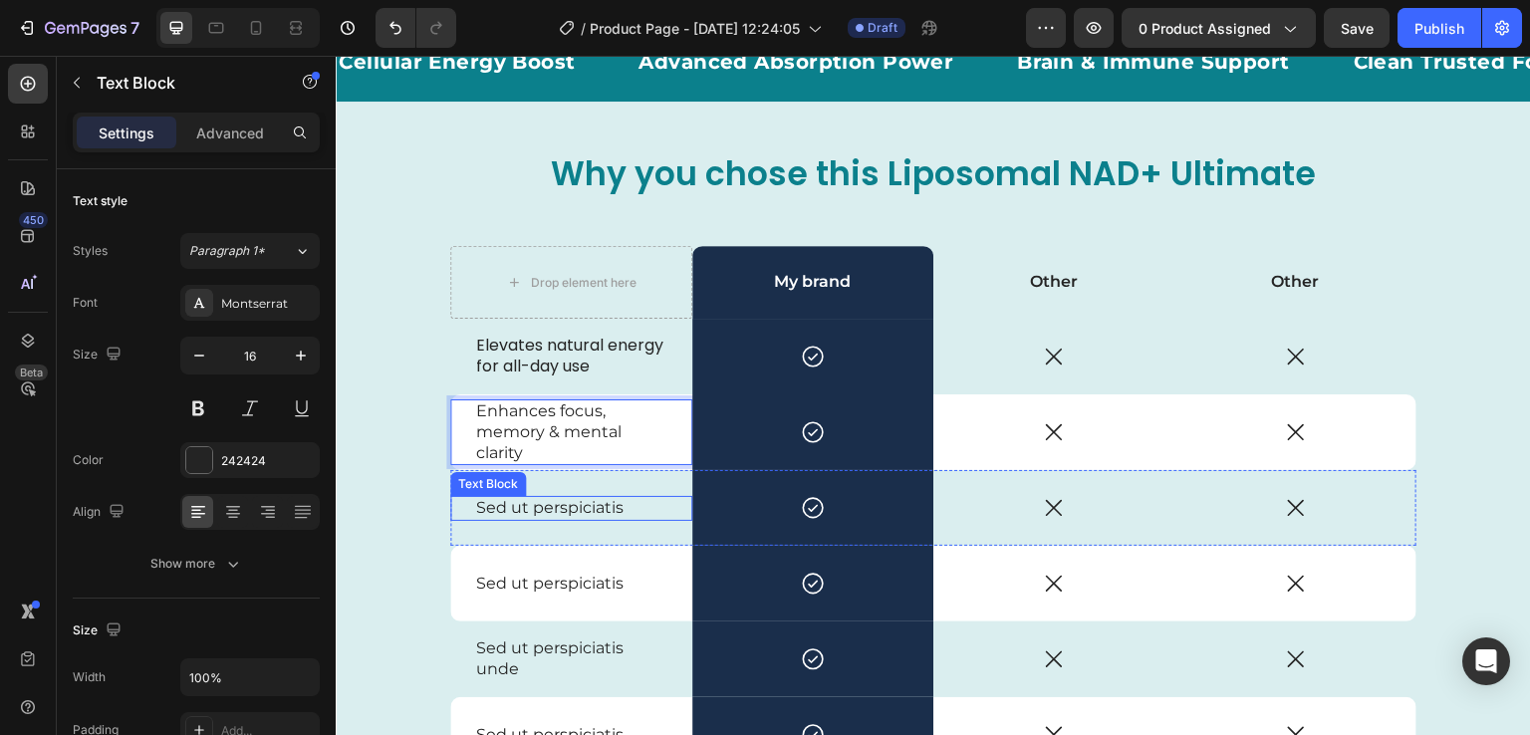
click at [617, 503] on p "Sed ut perspiciatis" at bounding box center [571, 508] width 190 height 21
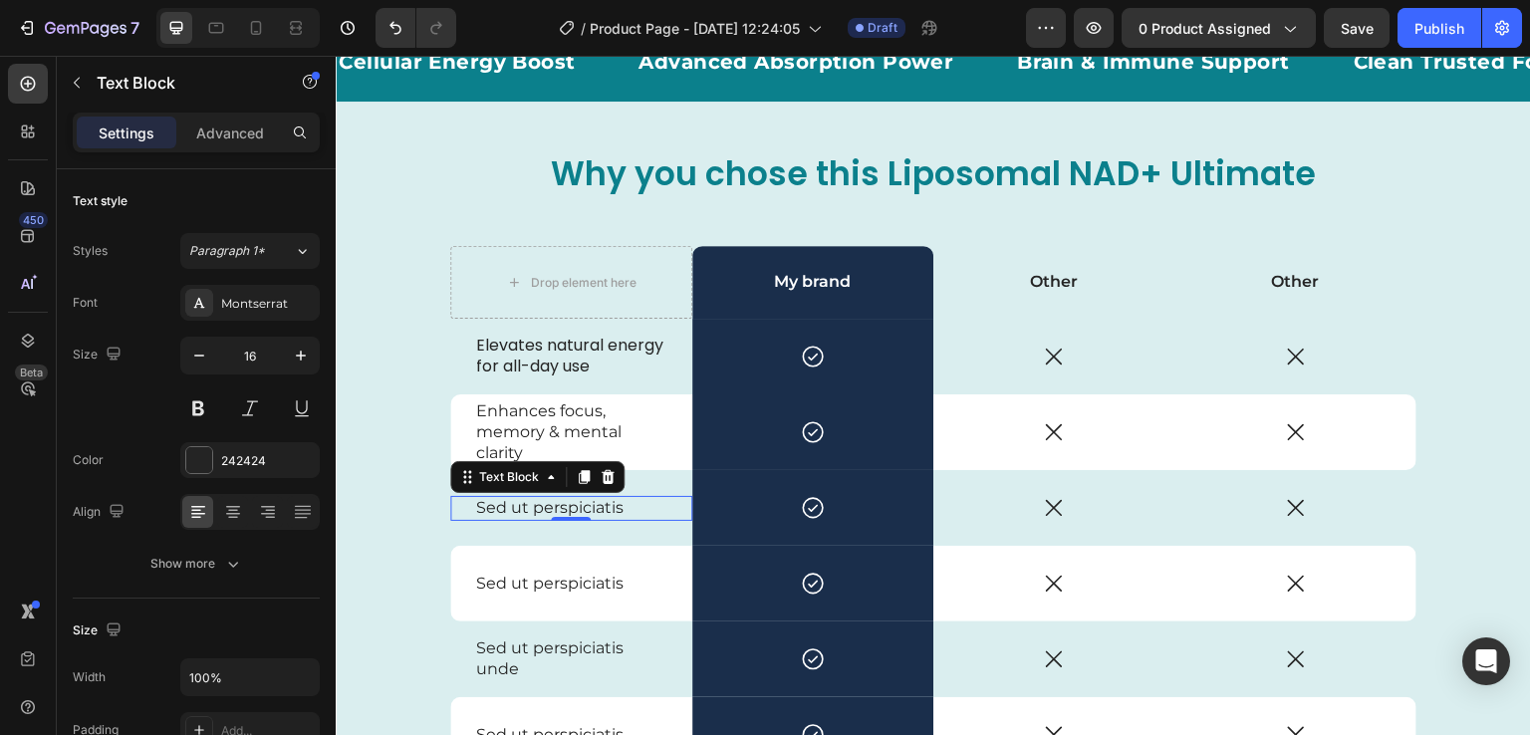
click at [580, 505] on p "Sed ut perspiciatis" at bounding box center [571, 508] width 190 height 21
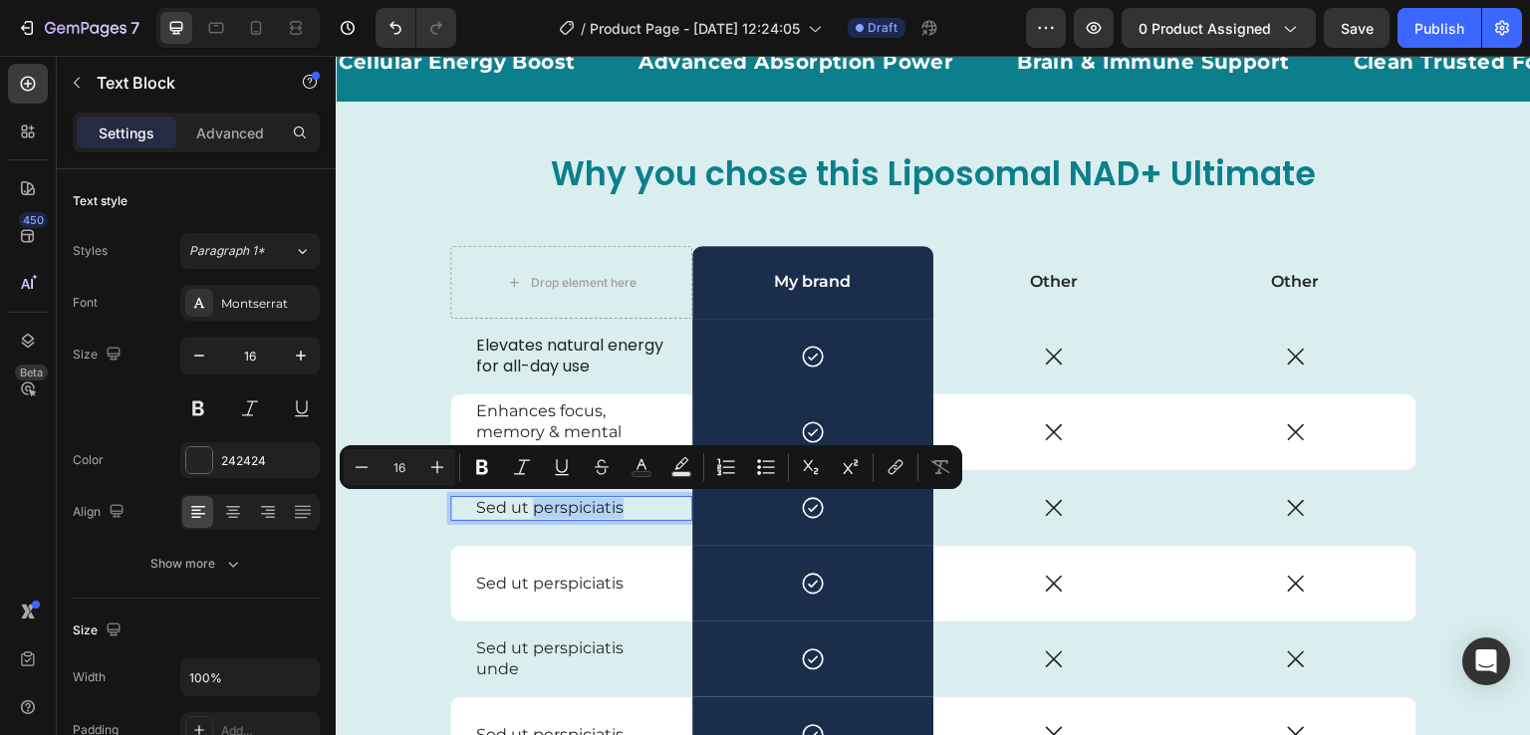
click at [580, 505] on p "Sed ut perspiciatis" at bounding box center [571, 508] width 190 height 21
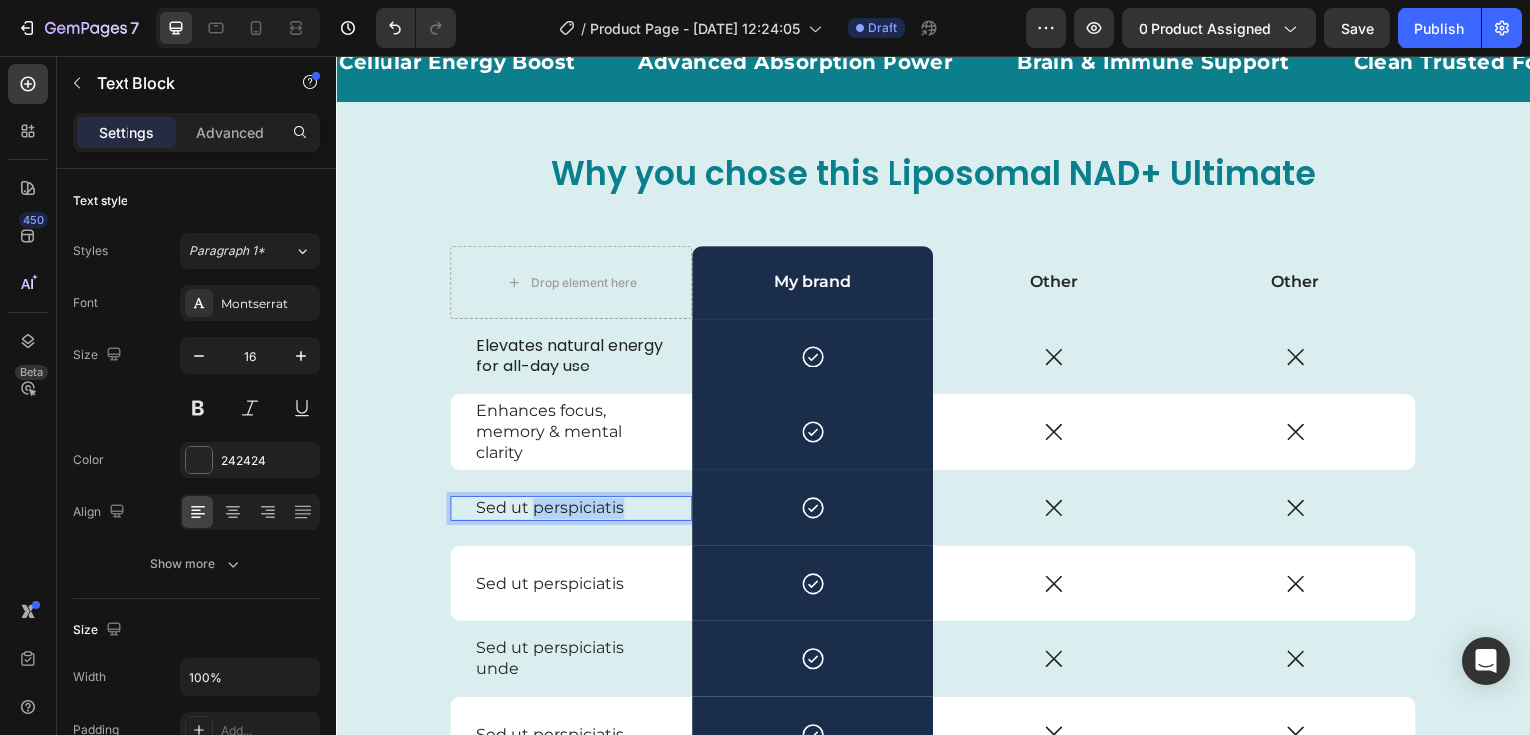
click at [580, 505] on p "Sed ut perspiciatis" at bounding box center [571, 508] width 190 height 21
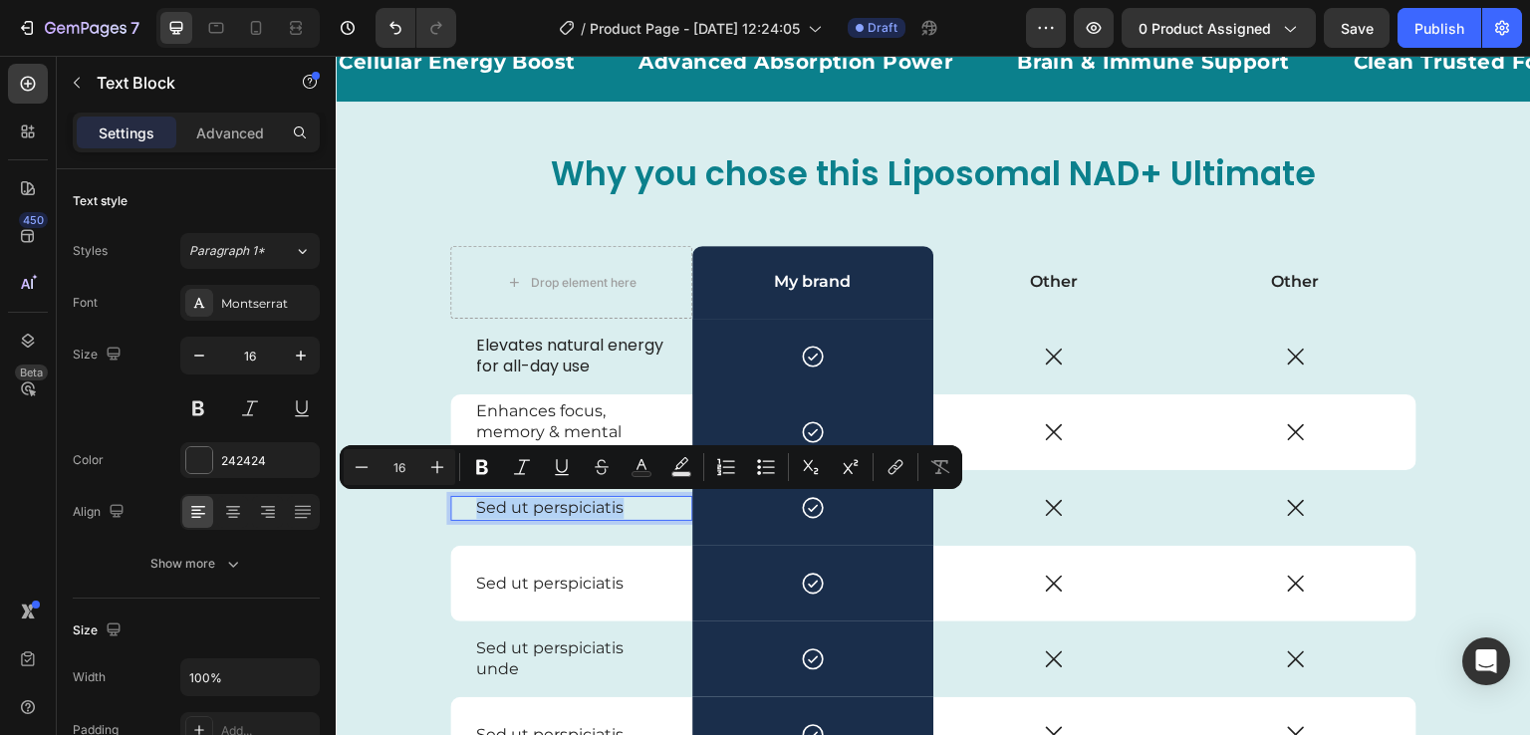
click at [580, 505] on p "Sed ut perspiciatis" at bounding box center [571, 508] width 190 height 21
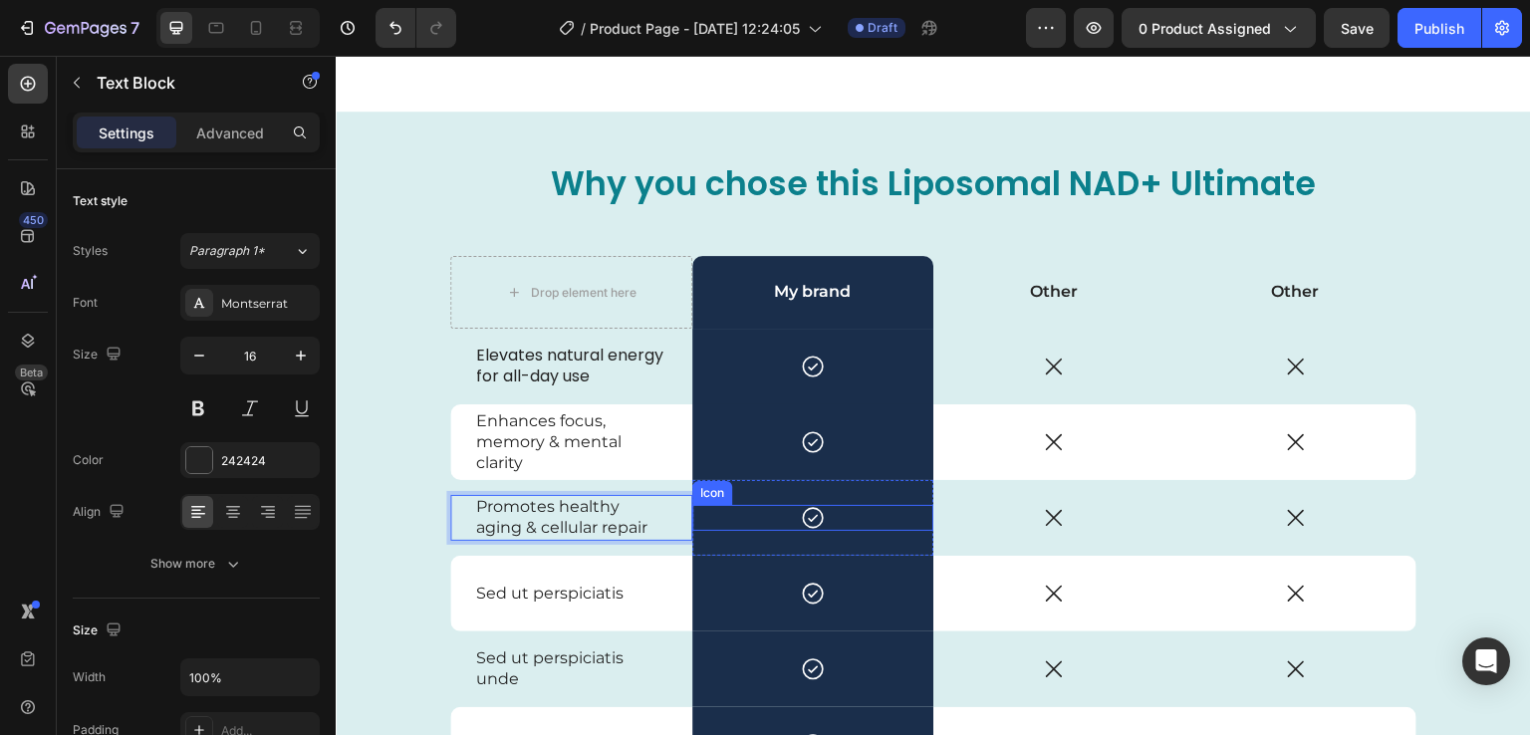
scroll to position [4774, 0]
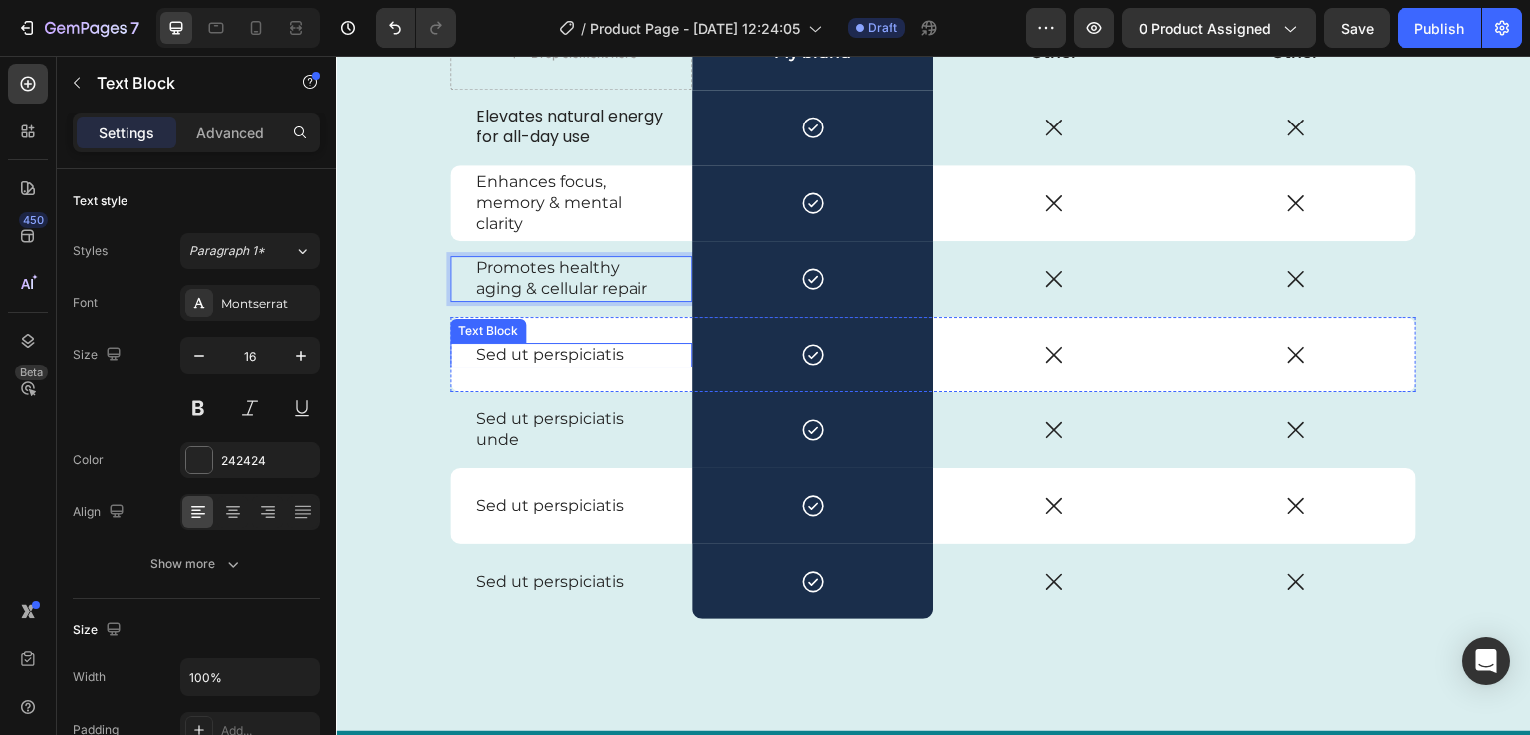
click at [591, 347] on p "Sed ut perspiciatis" at bounding box center [571, 355] width 190 height 21
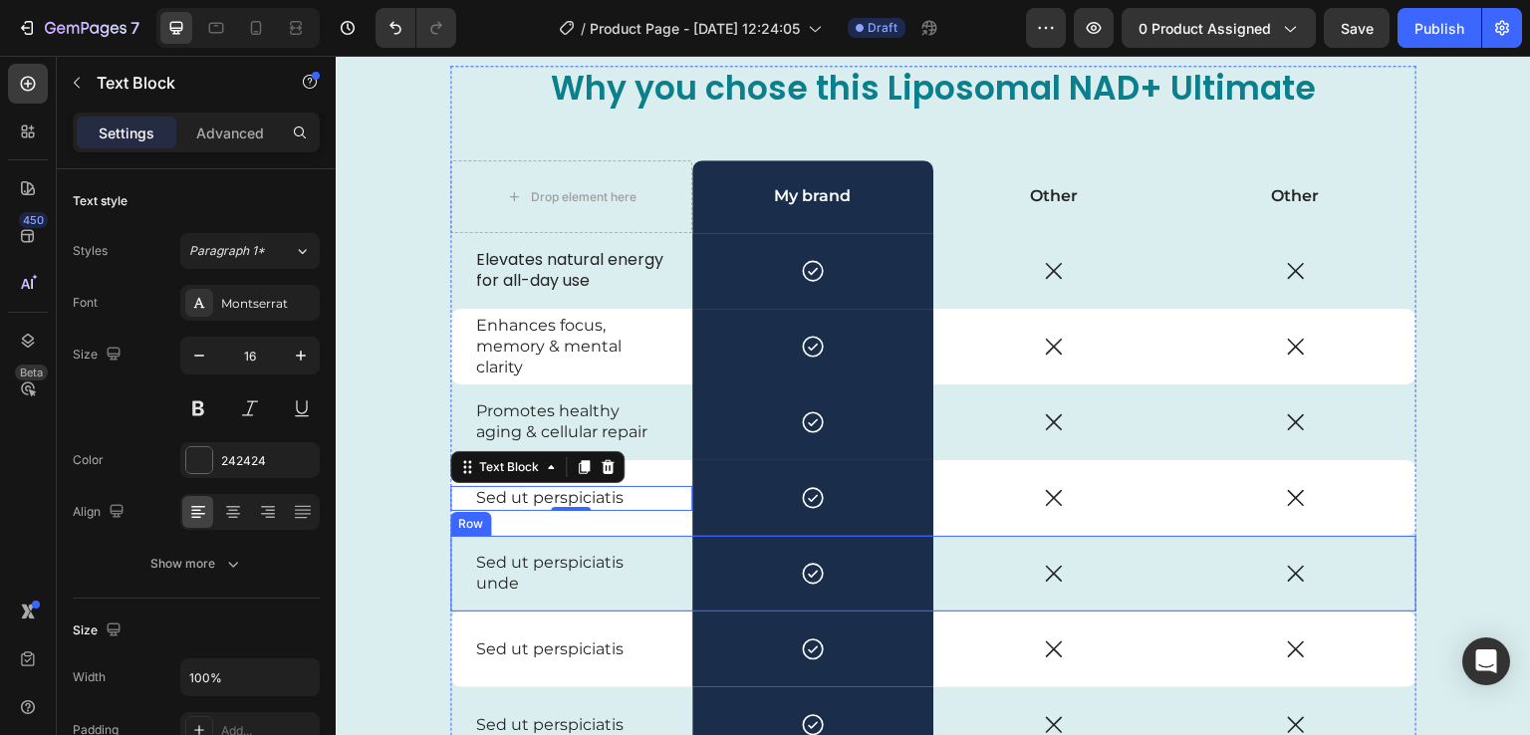
scroll to position [4703, 0]
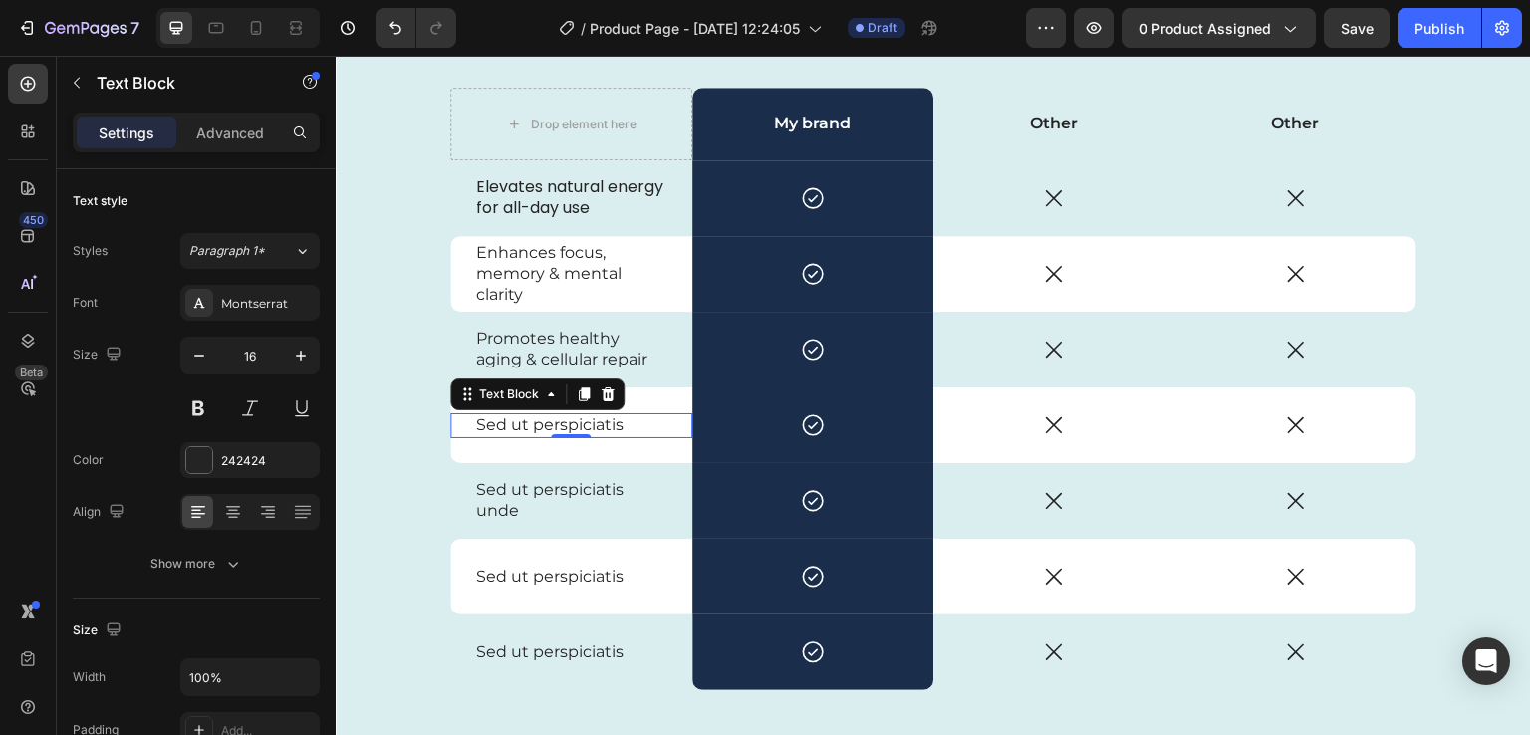
click at [601, 428] on p "Sed ut perspiciatis" at bounding box center [571, 425] width 190 height 21
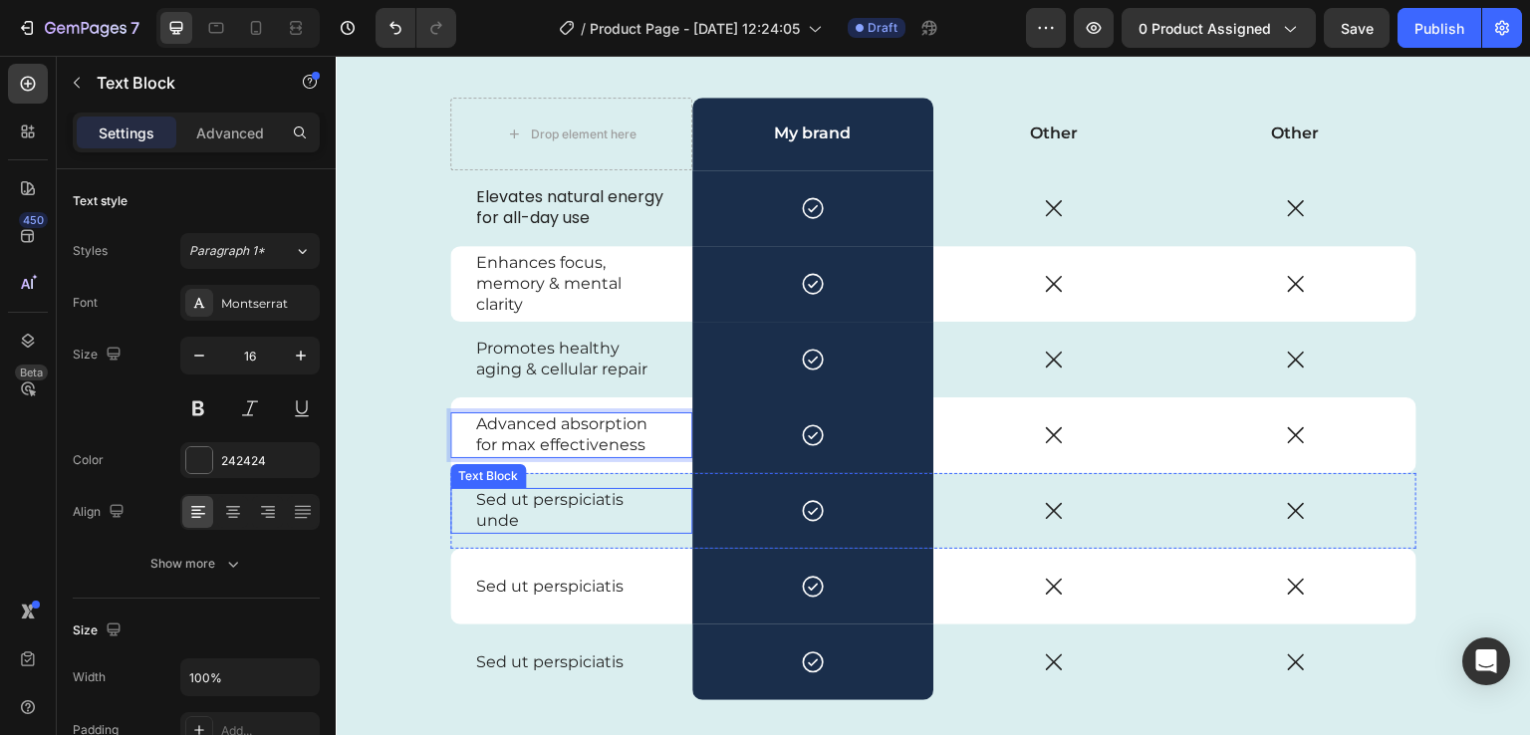
click at [558, 498] on p "Sed ut perspiciatis unde" at bounding box center [571, 511] width 190 height 42
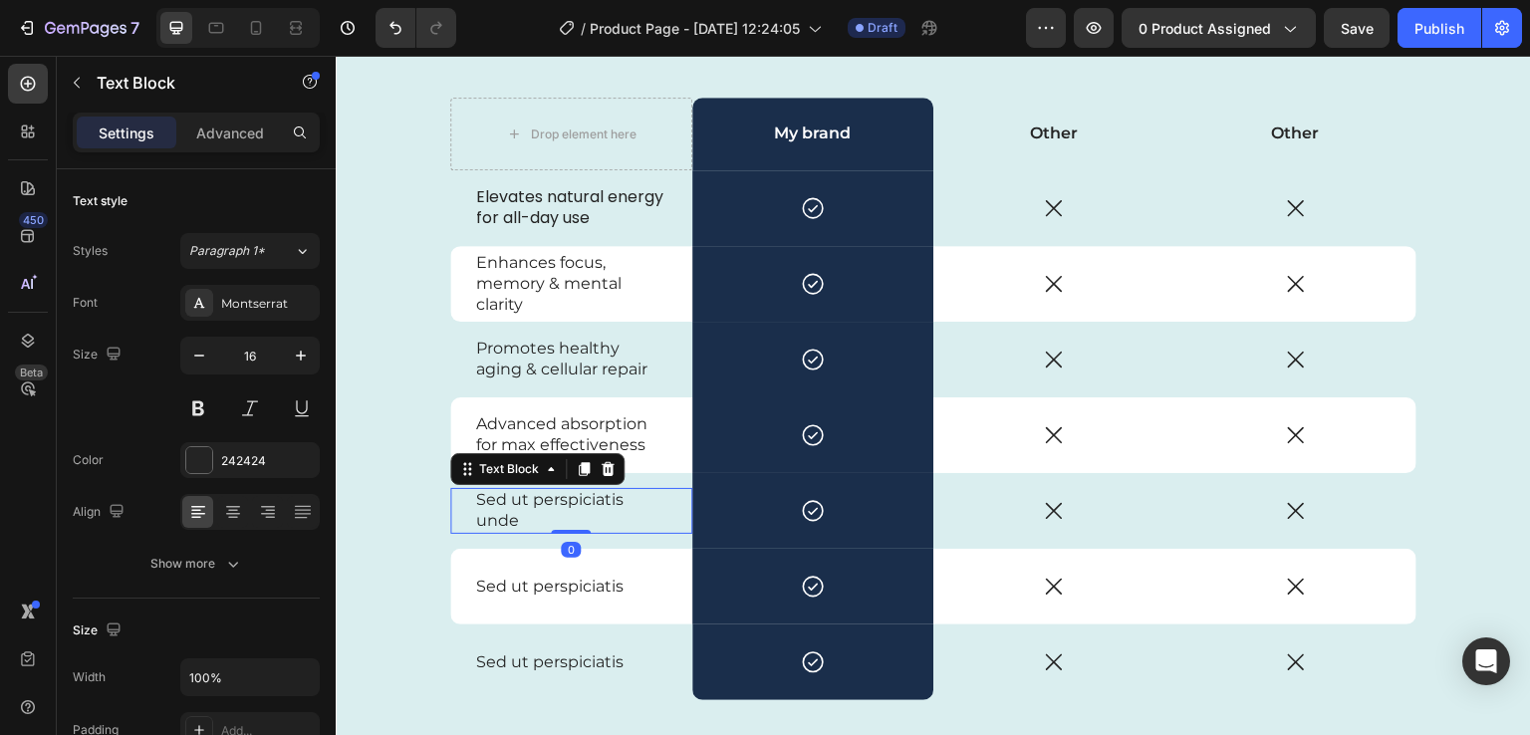
click at [558, 498] on p "Sed ut perspiciatis unde" at bounding box center [571, 511] width 190 height 42
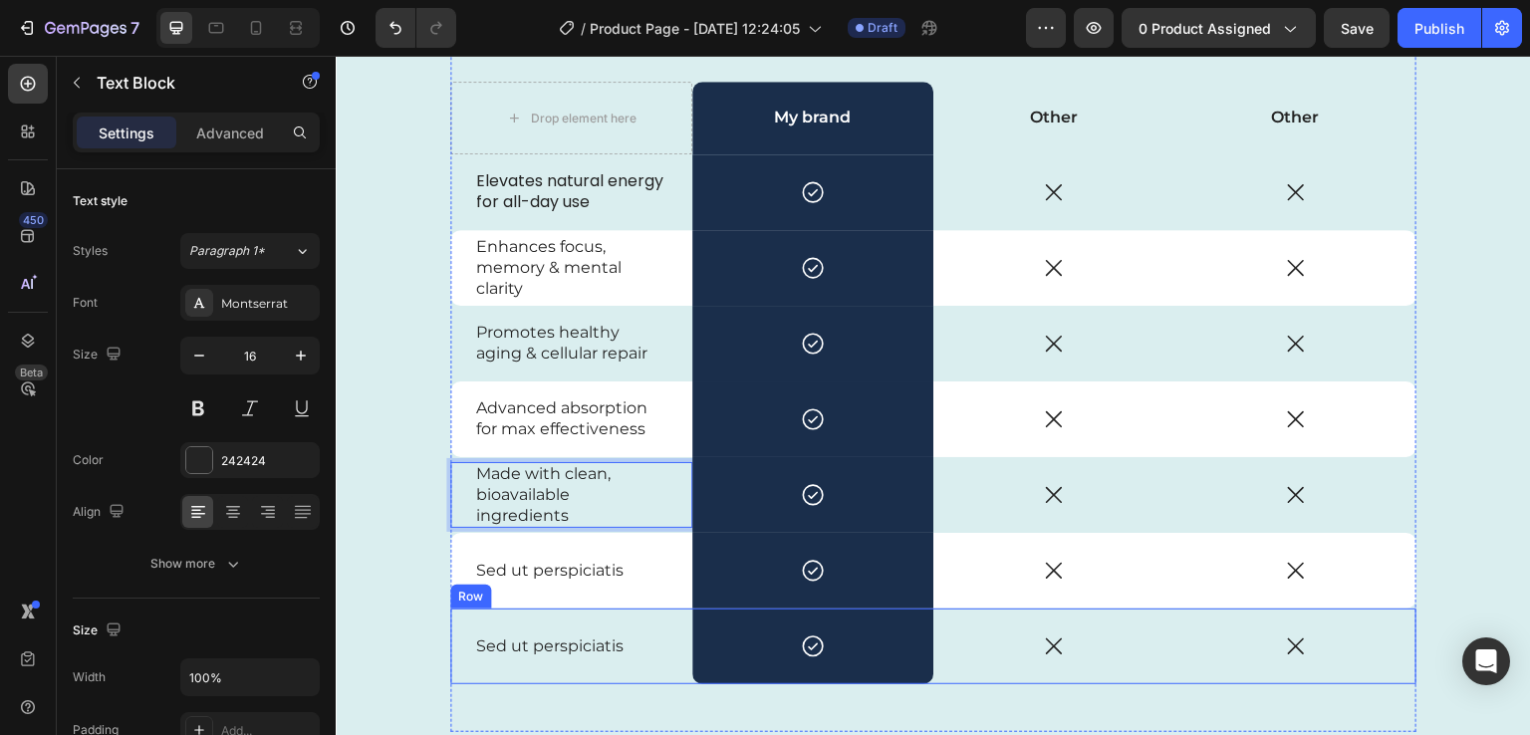
scroll to position [4712, 0]
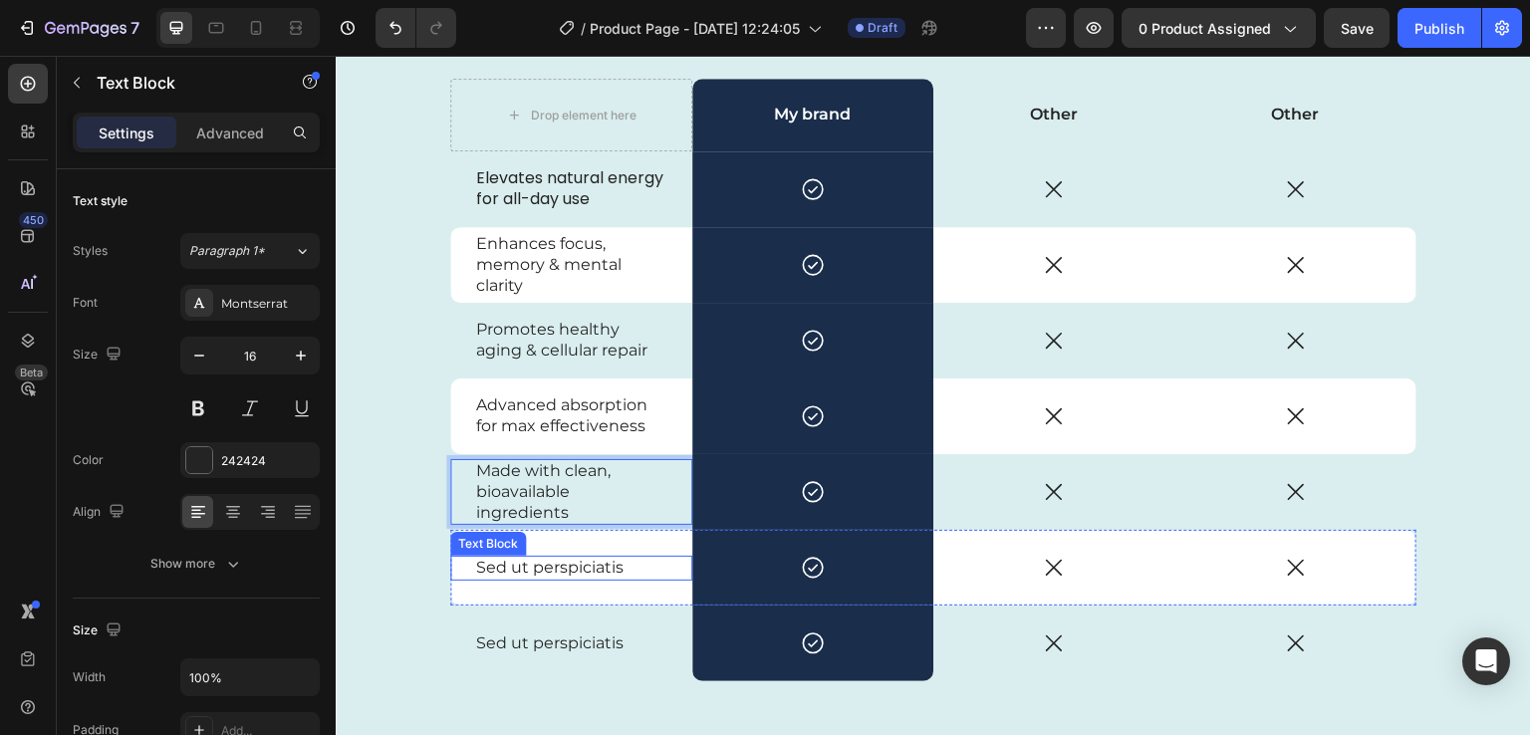
click at [561, 573] on p "Sed ut perspiciatis" at bounding box center [571, 568] width 190 height 21
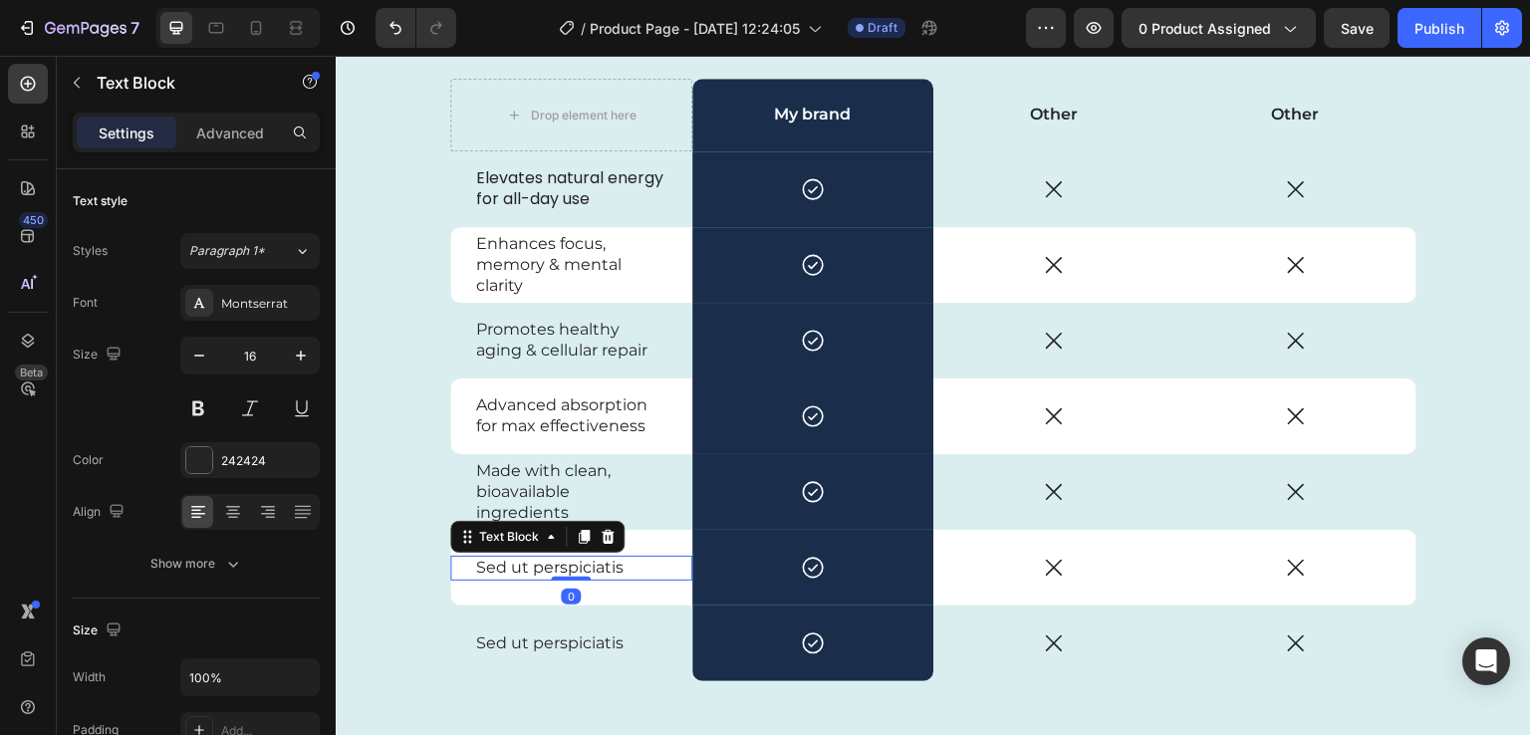
click at [561, 573] on p "Sed ut perspiciatis" at bounding box center [571, 568] width 190 height 21
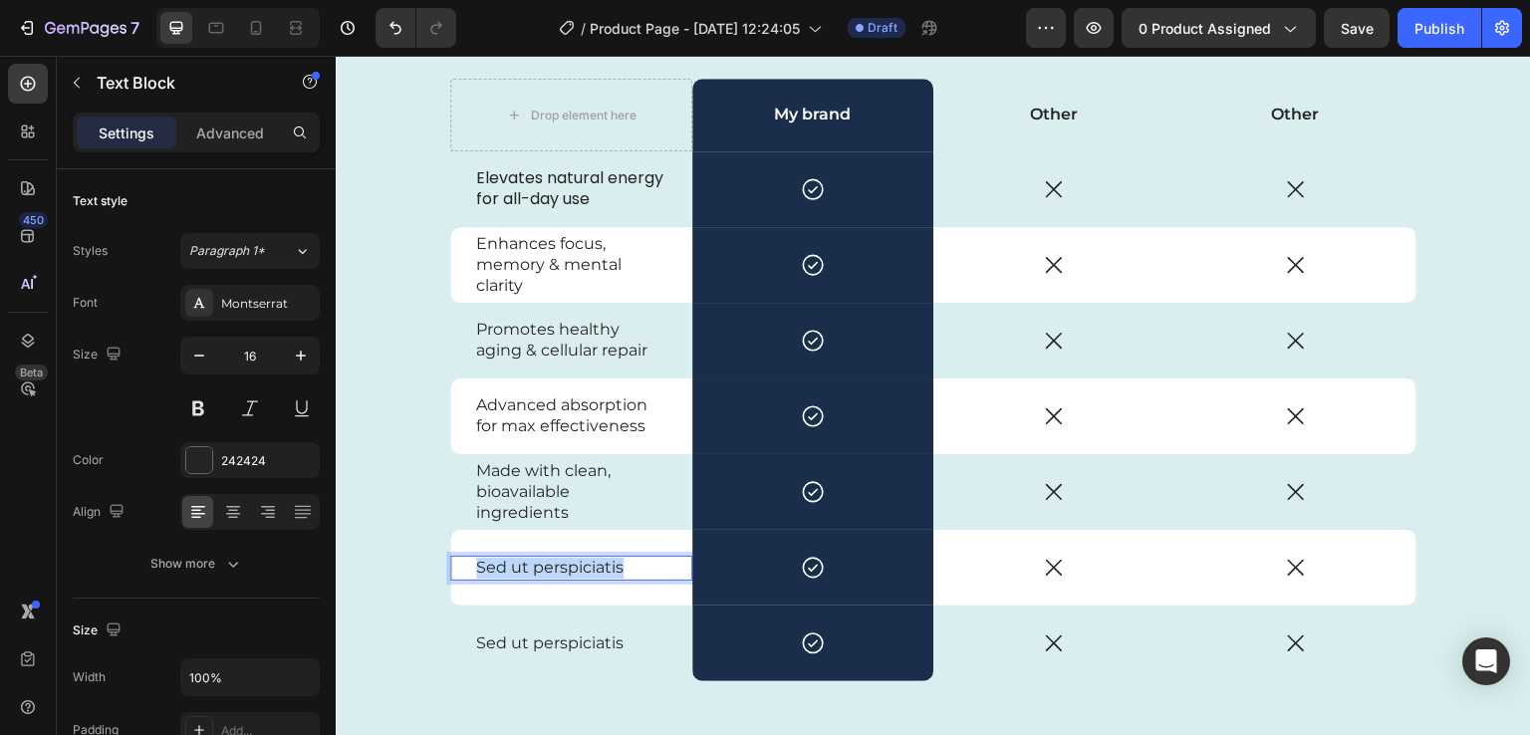
click at [561, 573] on p "Sed ut perspiciatis" at bounding box center [571, 568] width 190 height 21
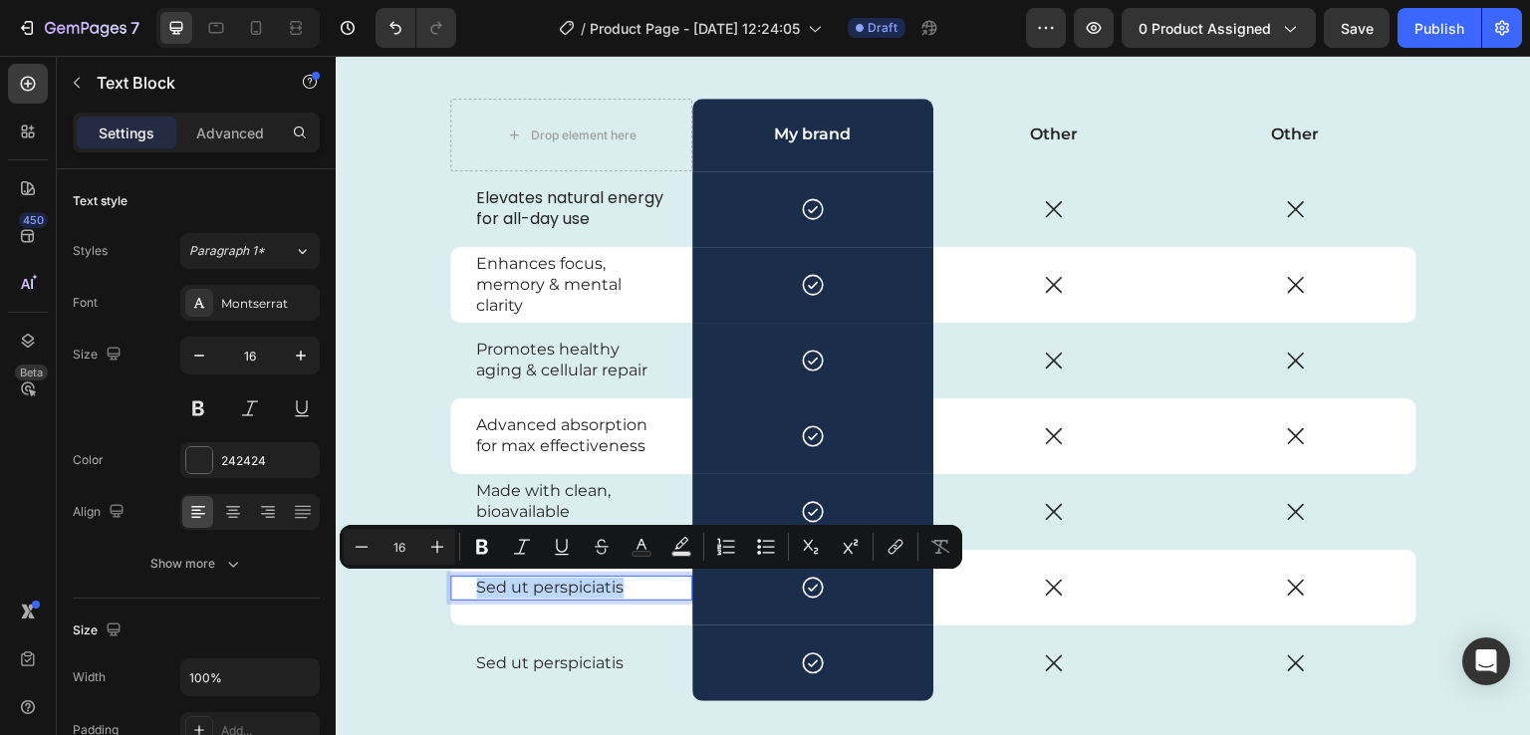
scroll to position [4690, 0]
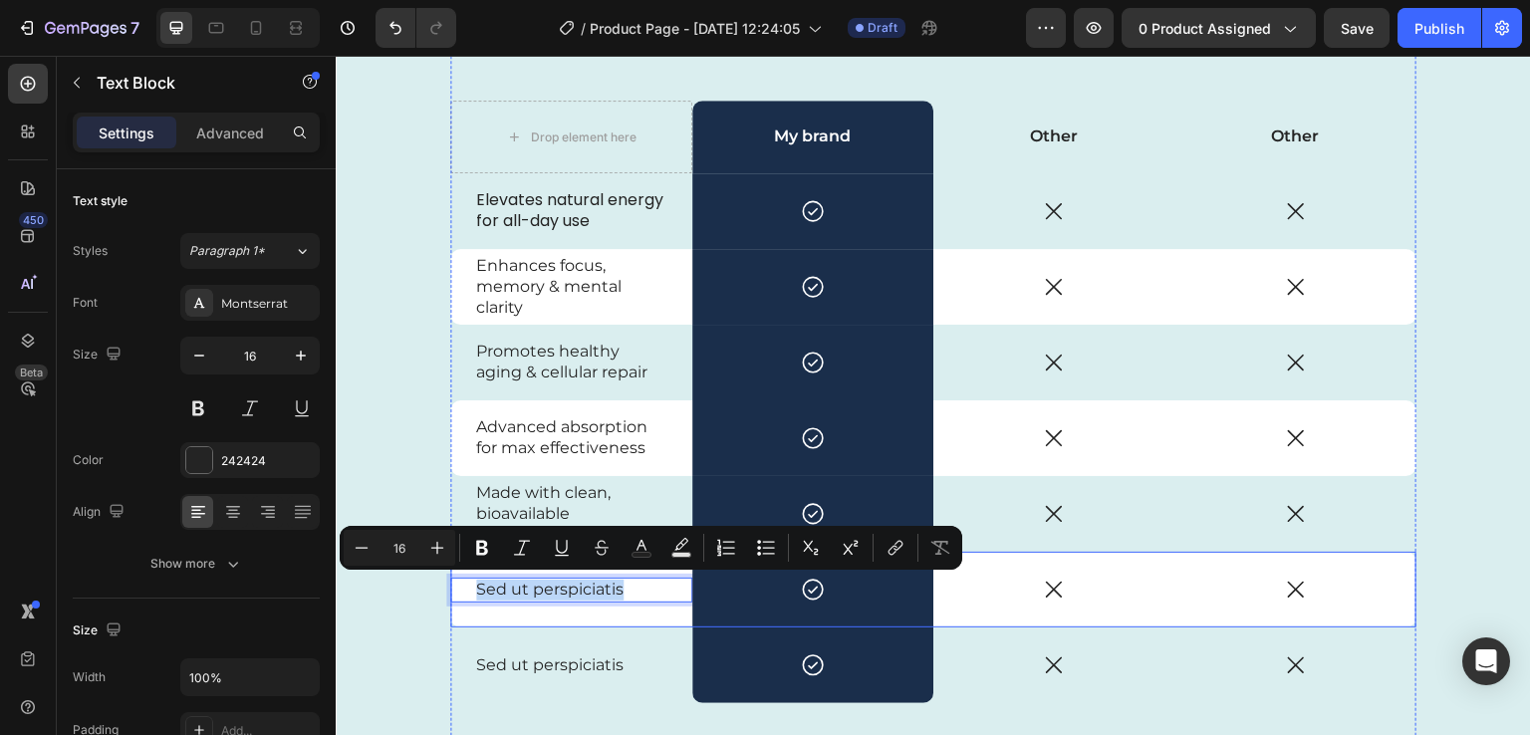
click at [631, 617] on div "Sed ut perspiciatis Text Block 0" at bounding box center [571, 590] width 242 height 76
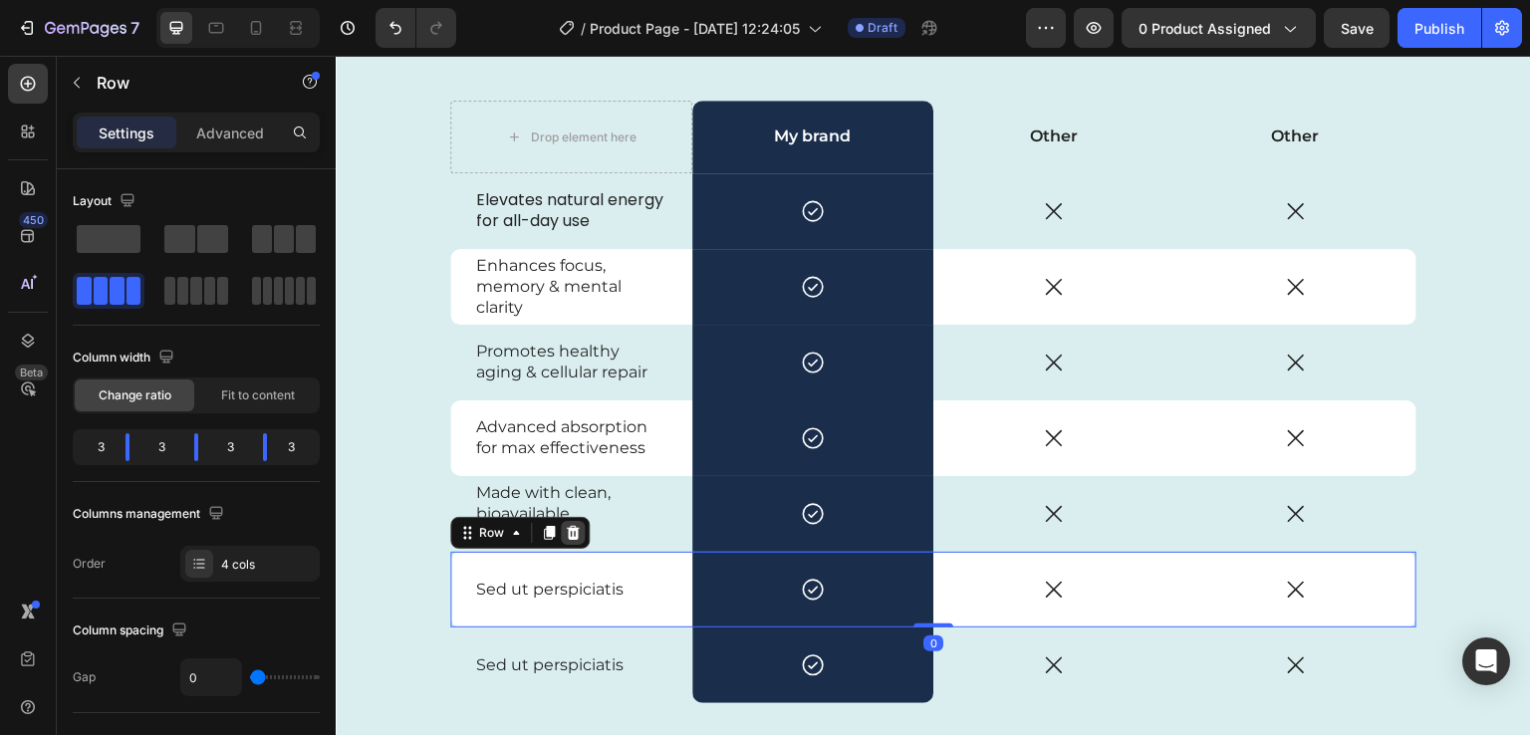
click at [567, 528] on icon at bounding box center [573, 533] width 13 height 14
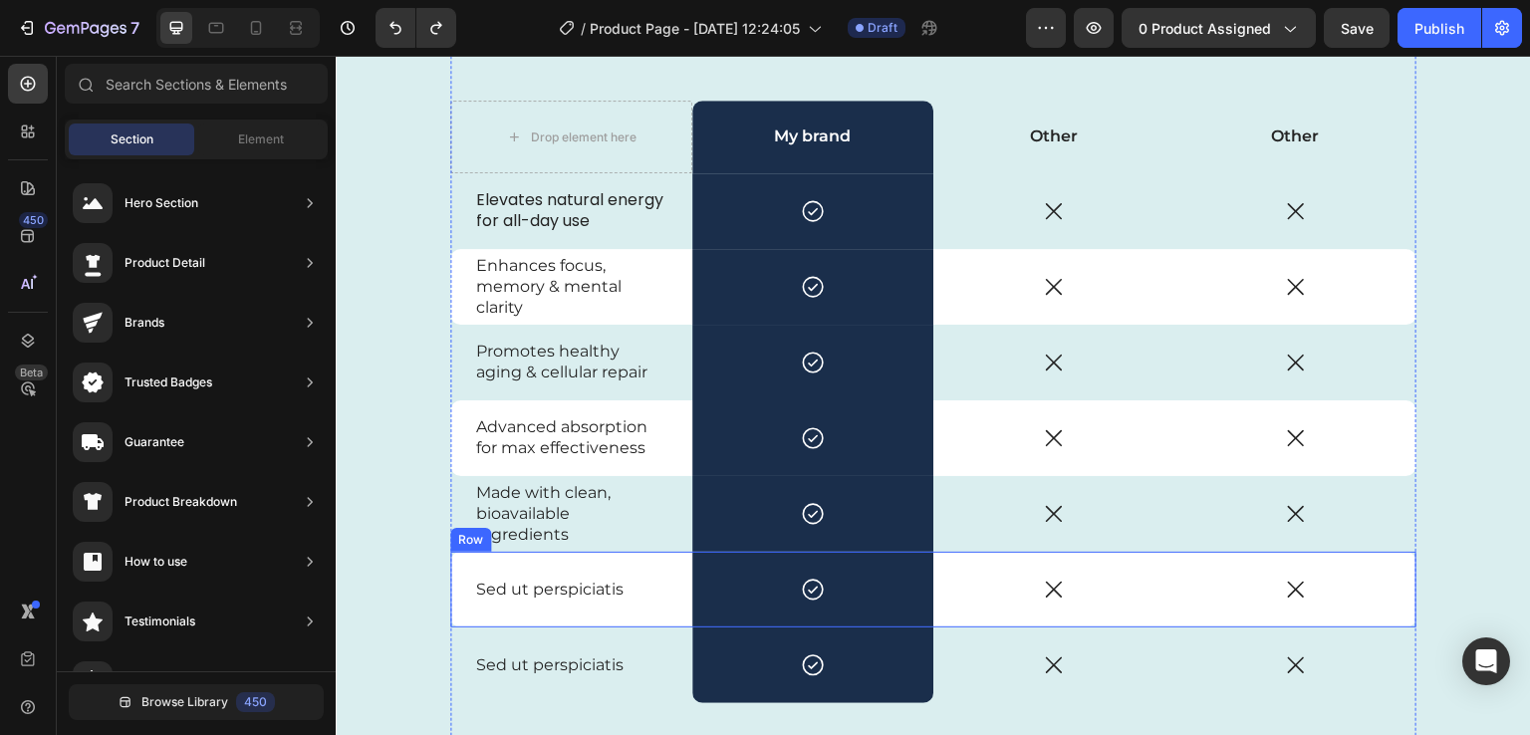
scroll to position [4736, 0]
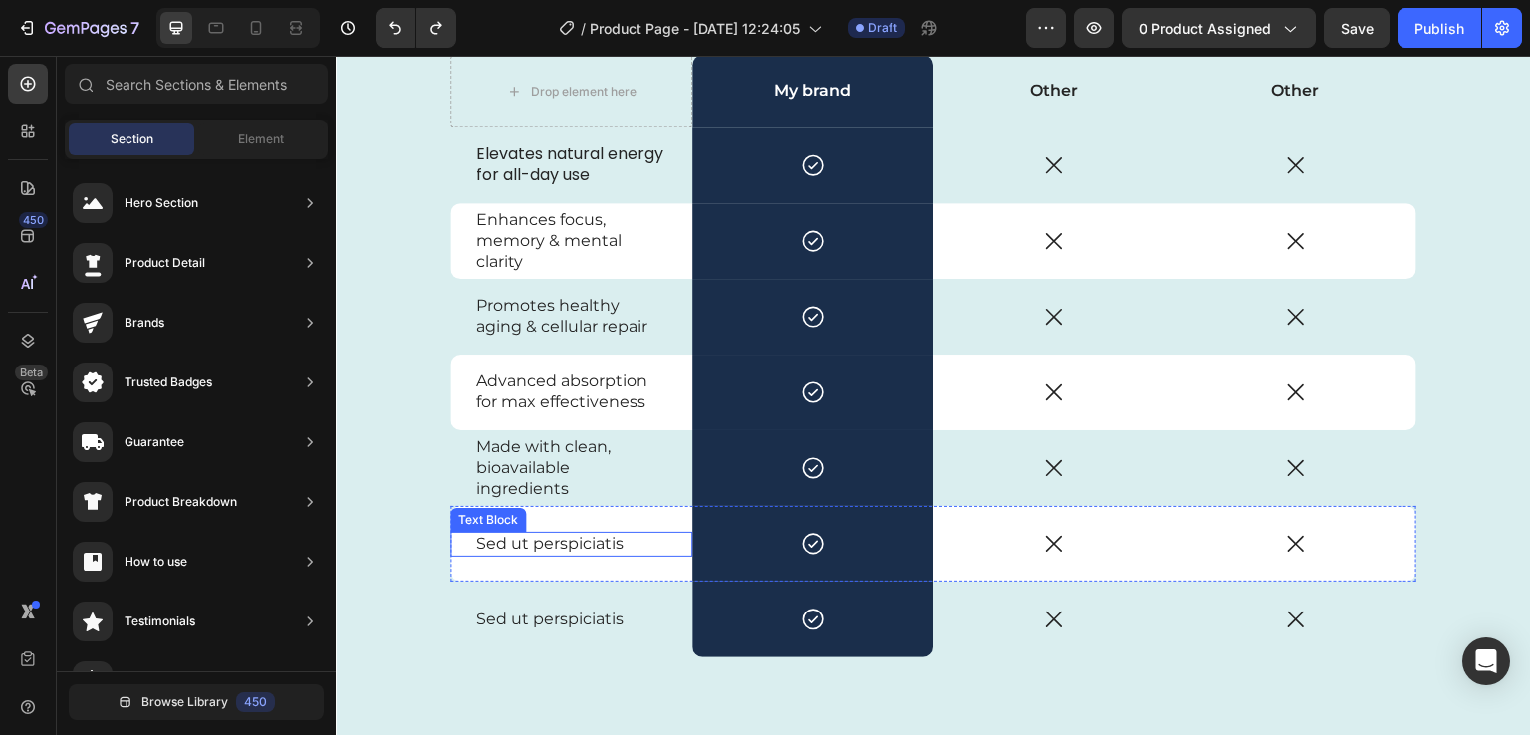
click at [510, 553] on p "Sed ut perspiciatis" at bounding box center [571, 544] width 190 height 21
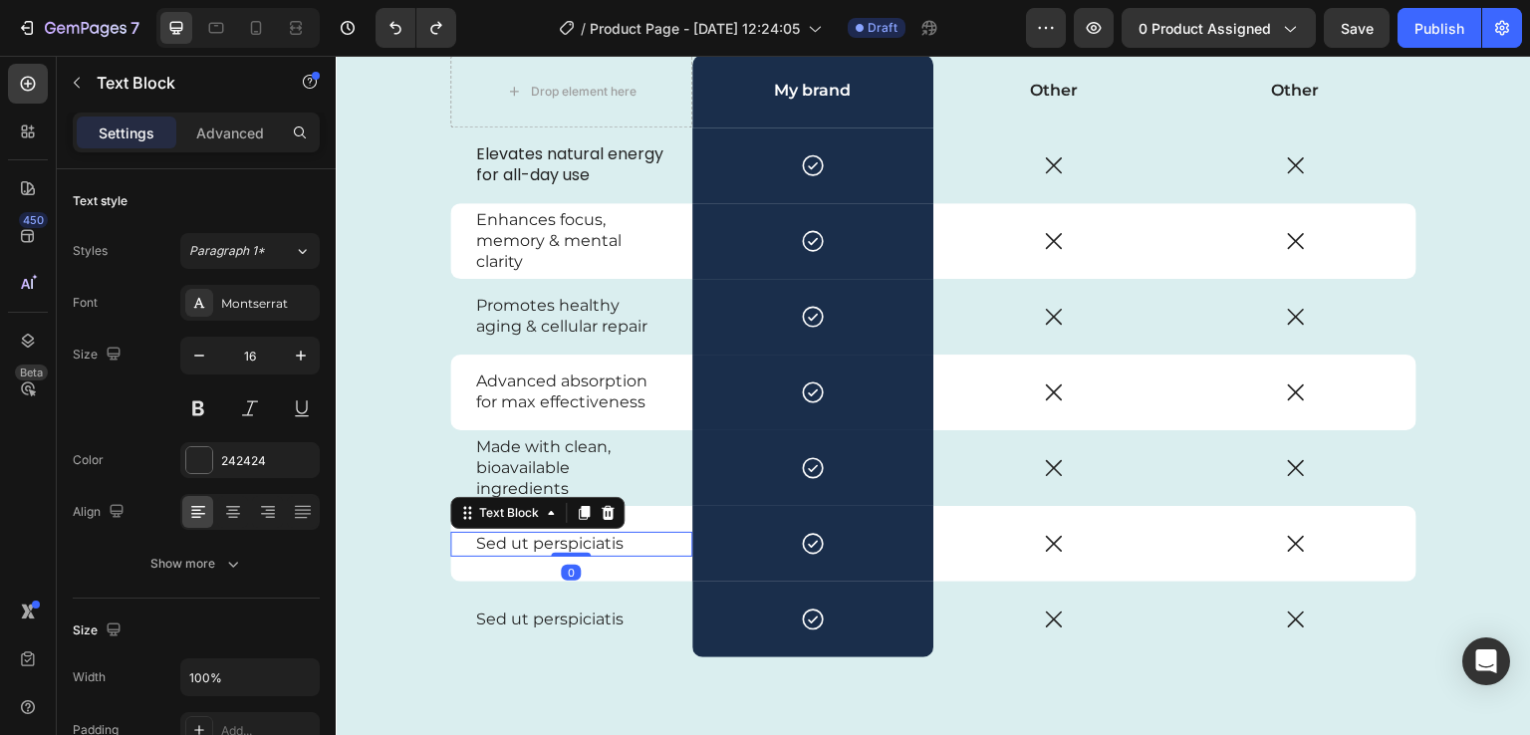
click at [510, 553] on p "Sed ut perspiciatis" at bounding box center [571, 544] width 190 height 21
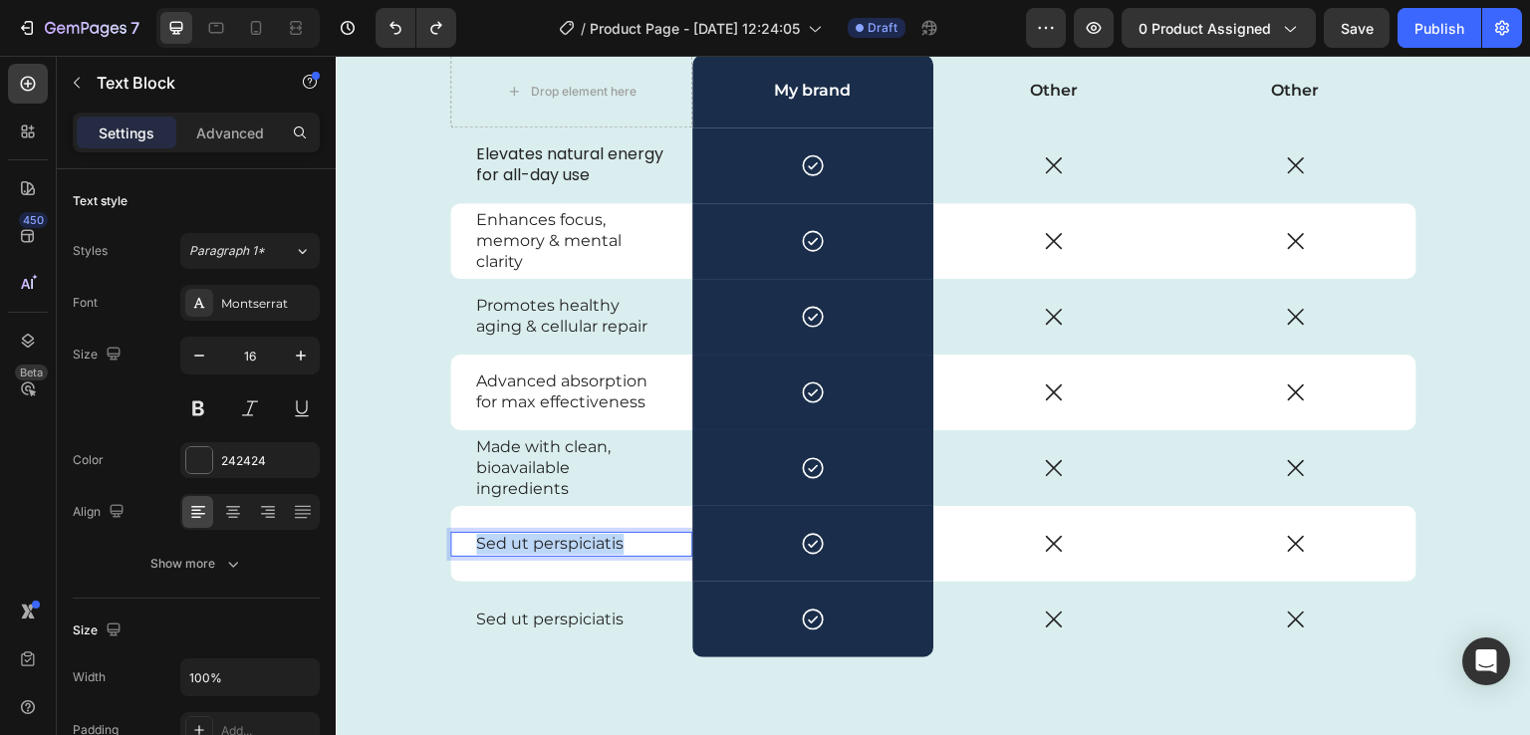
click at [510, 553] on p "Sed ut perspiciatis" at bounding box center [571, 544] width 190 height 21
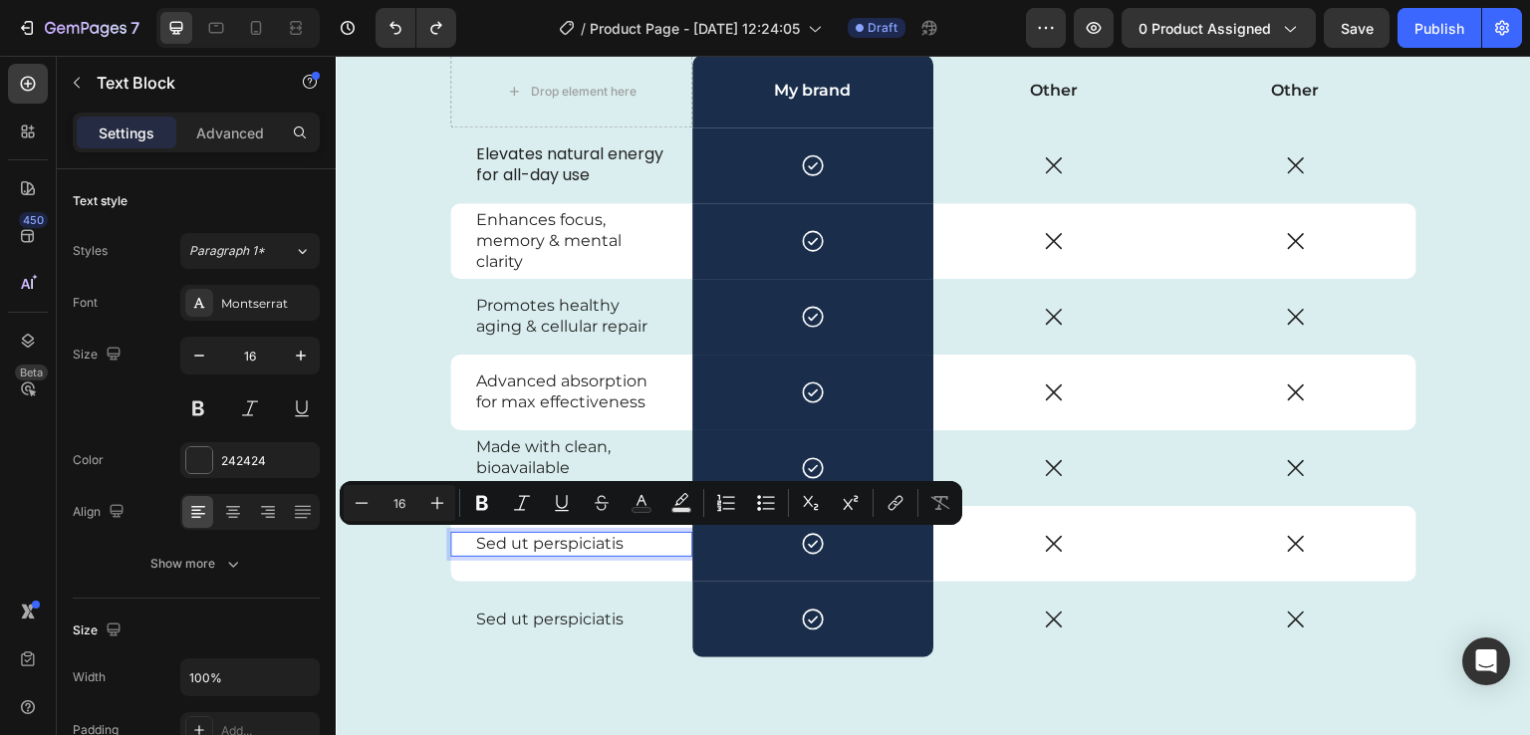
scroll to position [4726, 0]
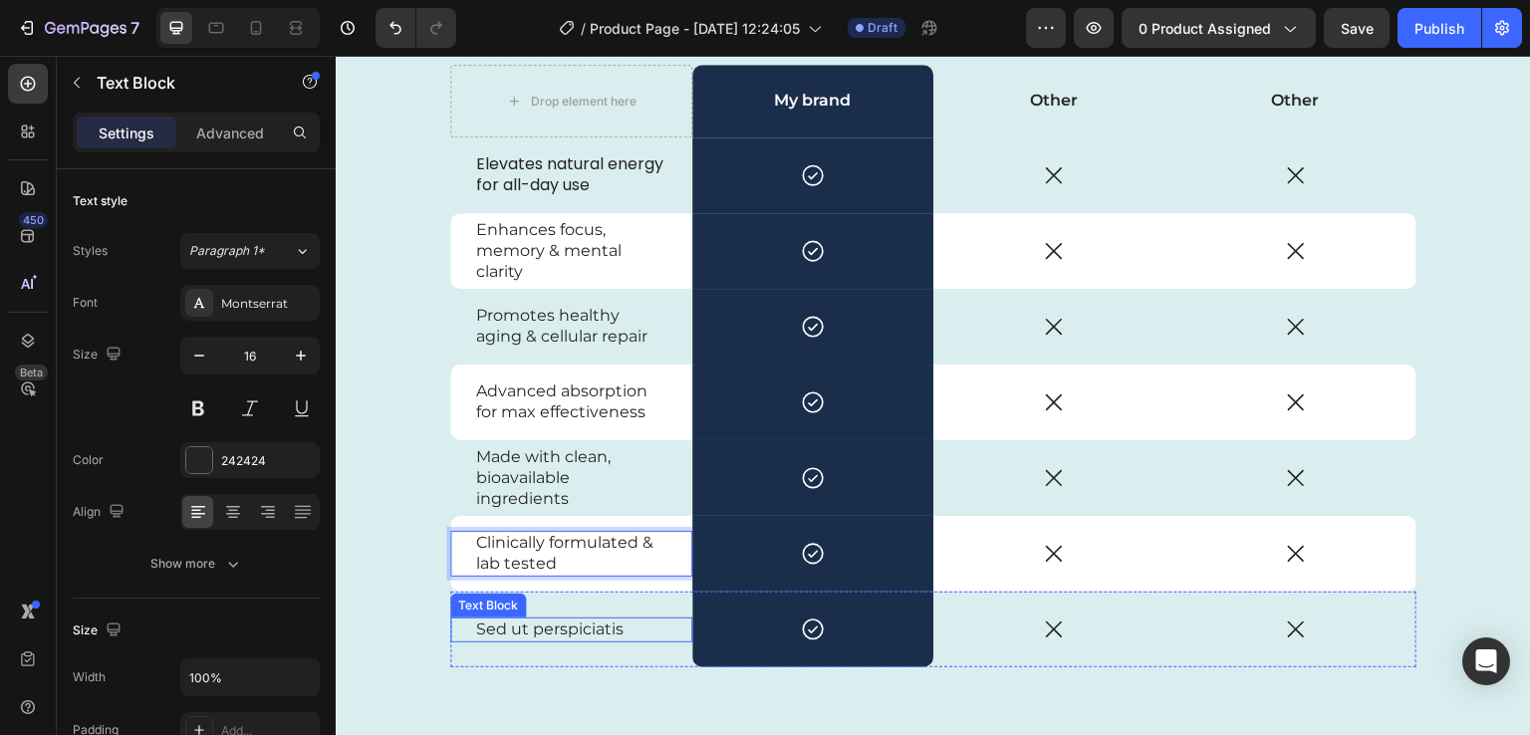
click at [579, 620] on p "Sed ut perspiciatis" at bounding box center [571, 630] width 190 height 21
click at [612, 621] on p "Sed ut perspiciatis" at bounding box center [571, 630] width 190 height 21
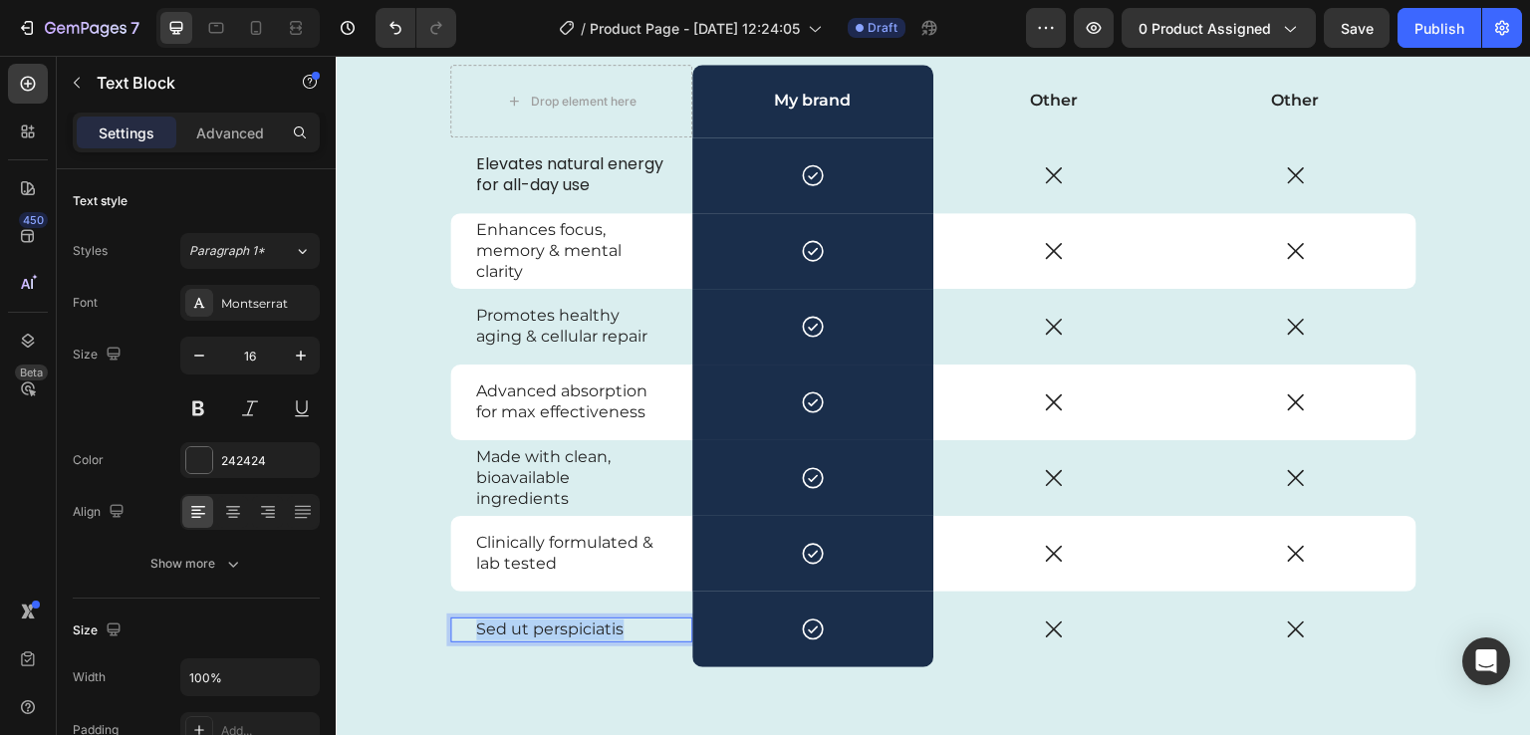
click at [612, 621] on p "Sed ut perspiciatis" at bounding box center [571, 630] width 190 height 21
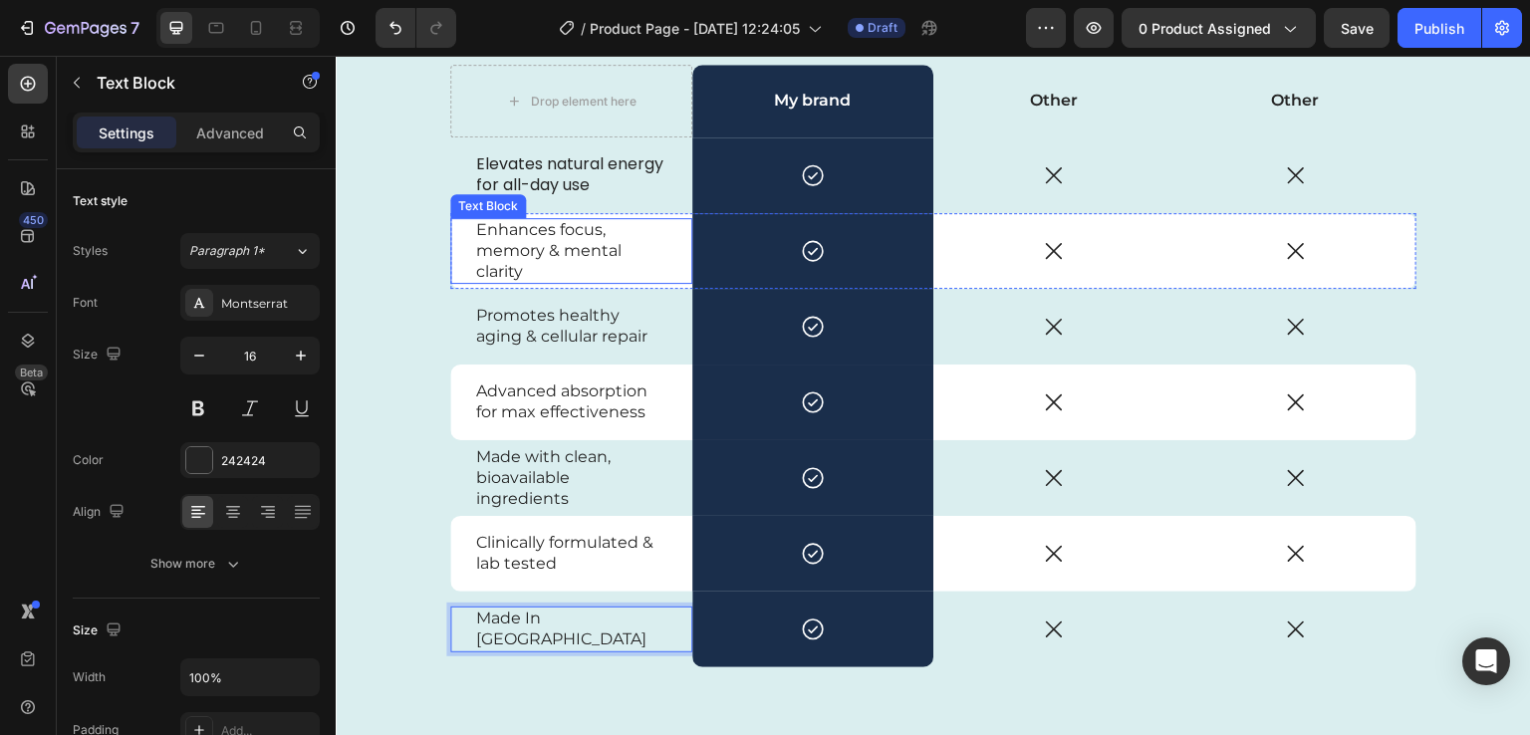
click at [619, 248] on p "Enhances focus, memory & mental clarity" at bounding box center [571, 251] width 190 height 62
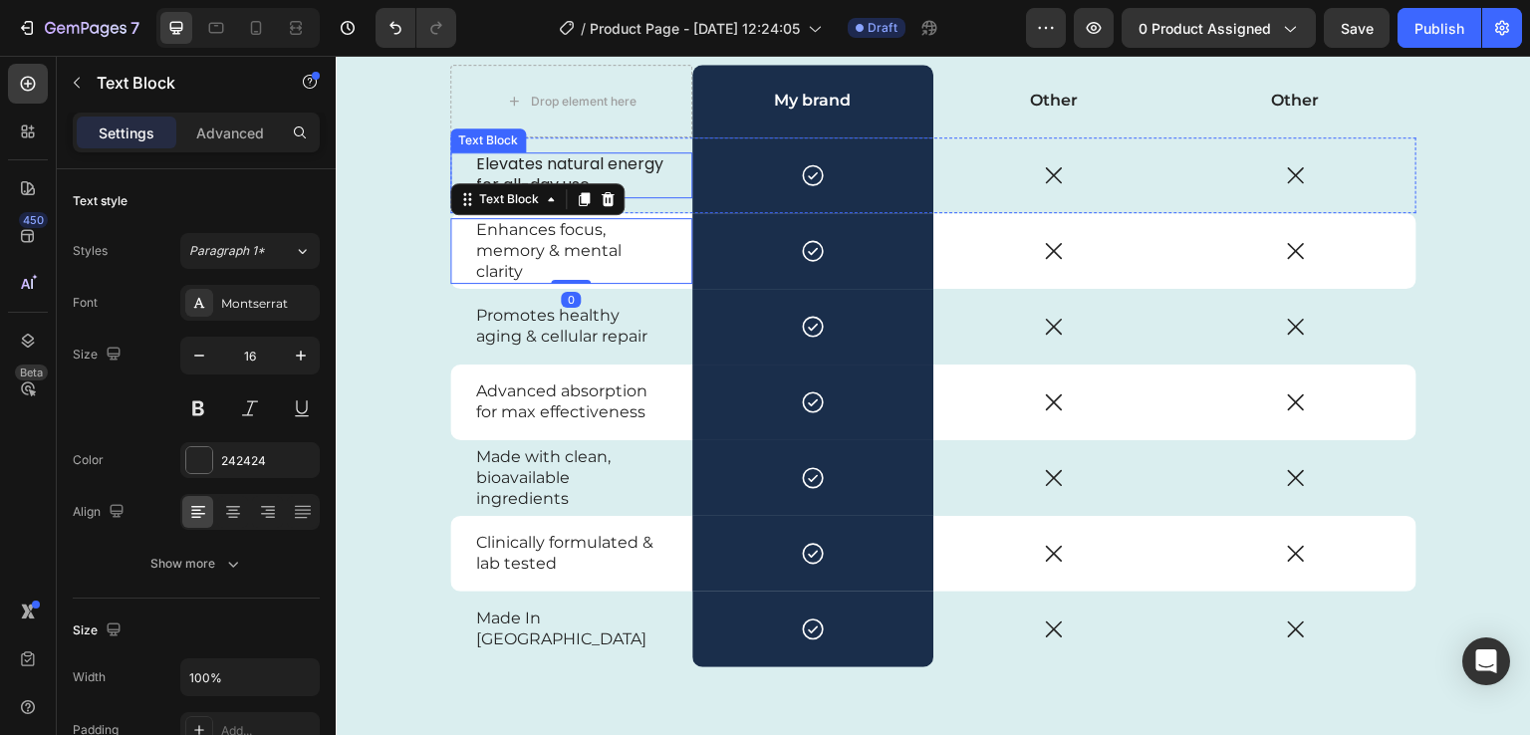
click at [630, 186] on p "Elevates natural energy for all-day use" at bounding box center [571, 175] width 190 height 42
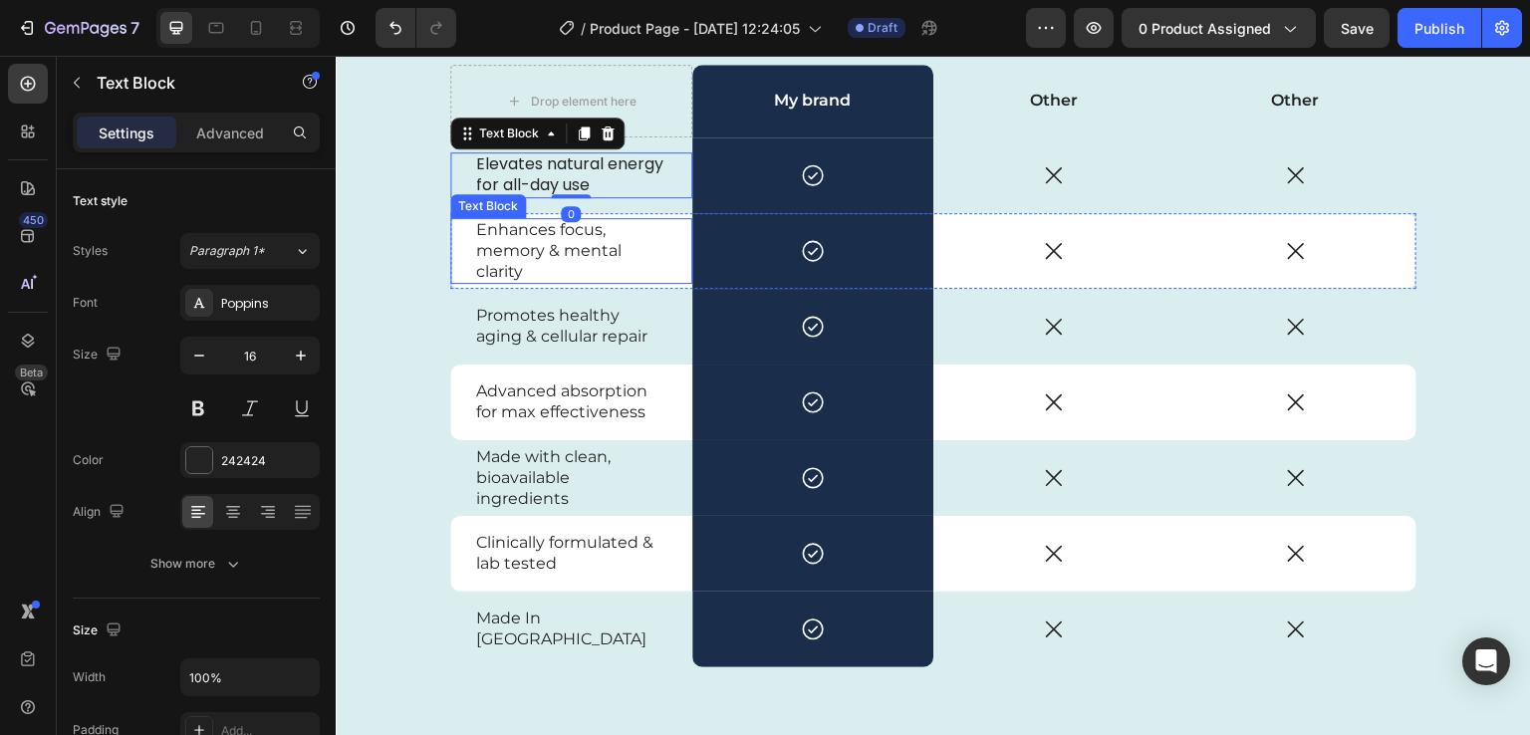
click at [625, 230] on p "Enhances focus, memory & mental clarity" at bounding box center [571, 251] width 190 height 62
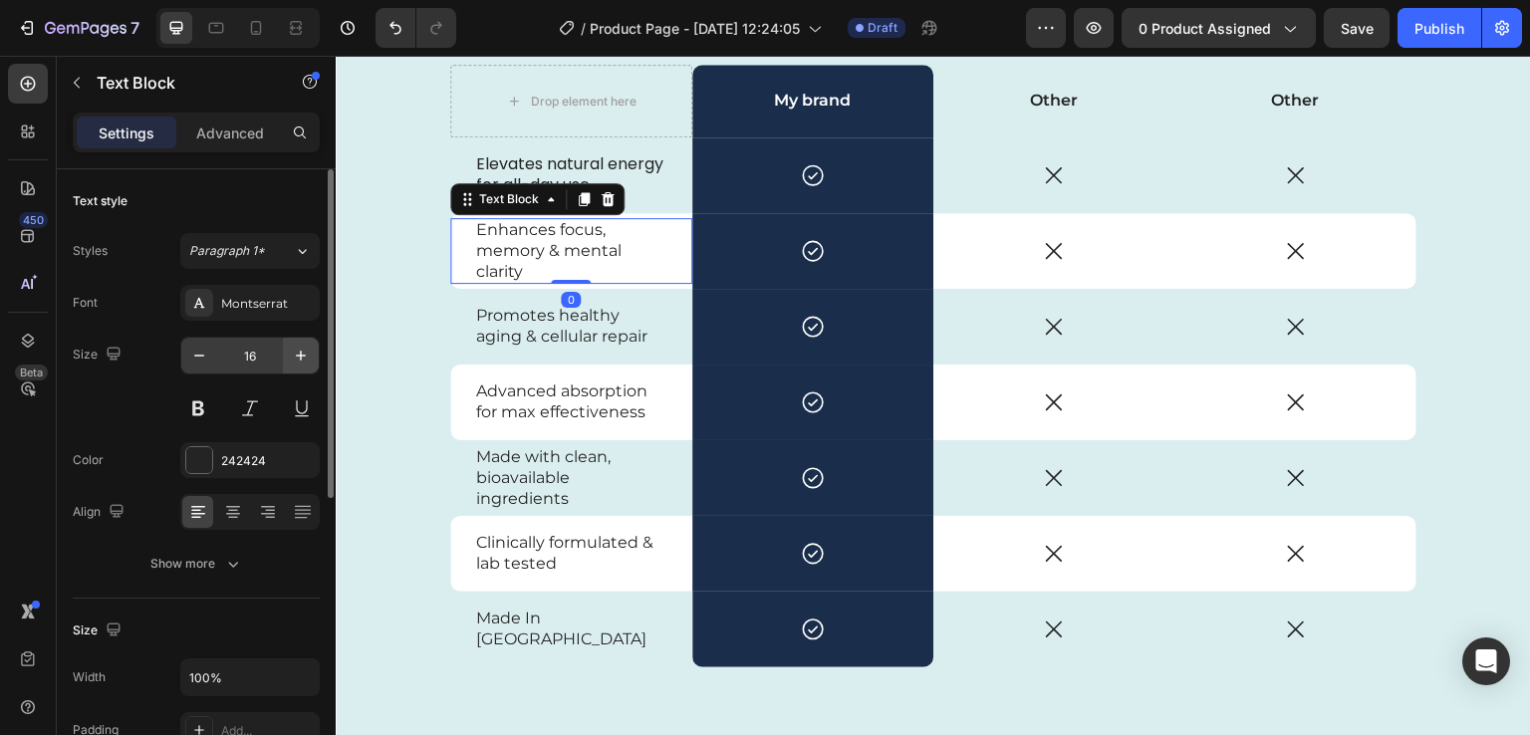
click at [259, 304] on div "Montserrat" at bounding box center [268, 304] width 94 height 18
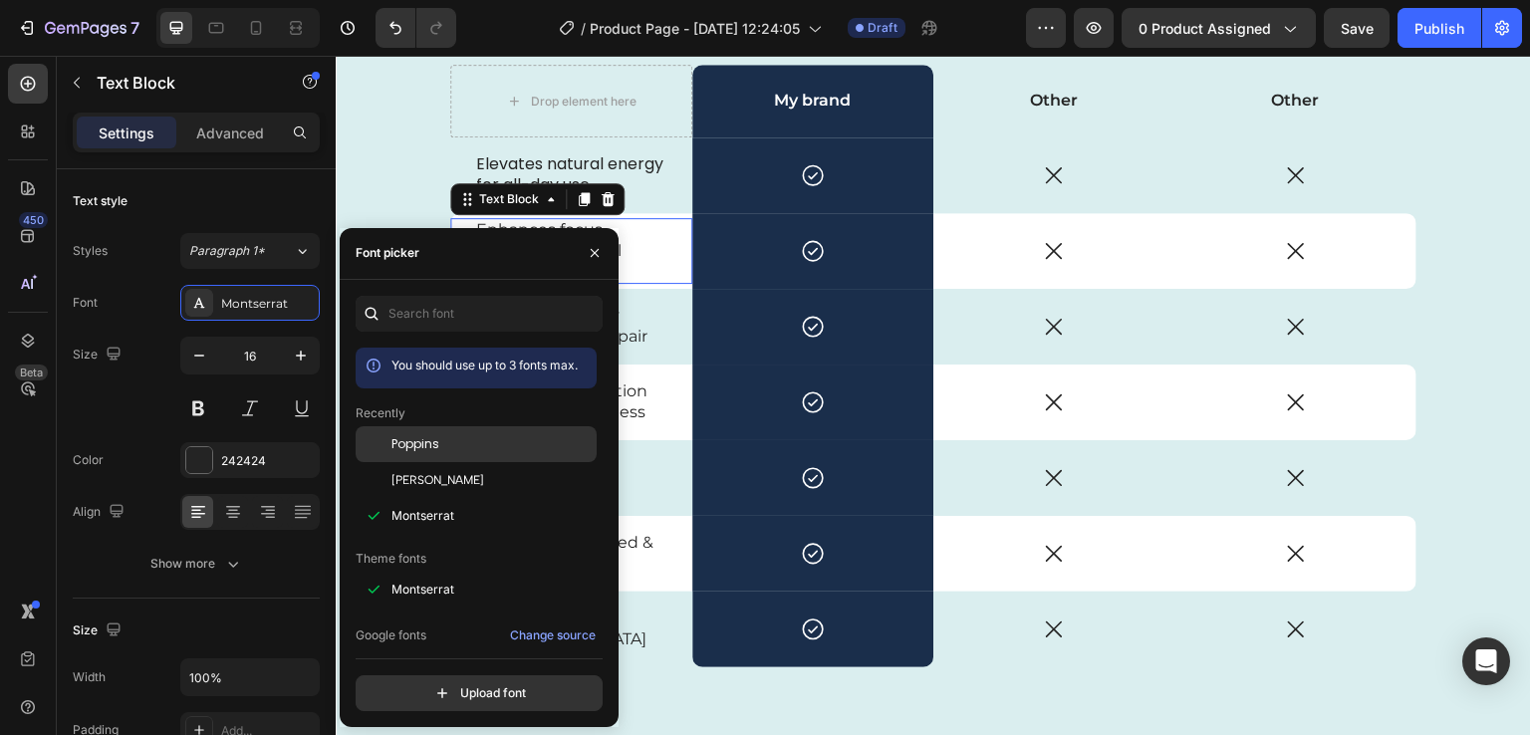
click at [440, 449] on div "Poppins" at bounding box center [492, 444] width 201 height 18
click at [633, 340] on p "Promotes healthy aging & cellular repair" at bounding box center [571, 327] width 190 height 42
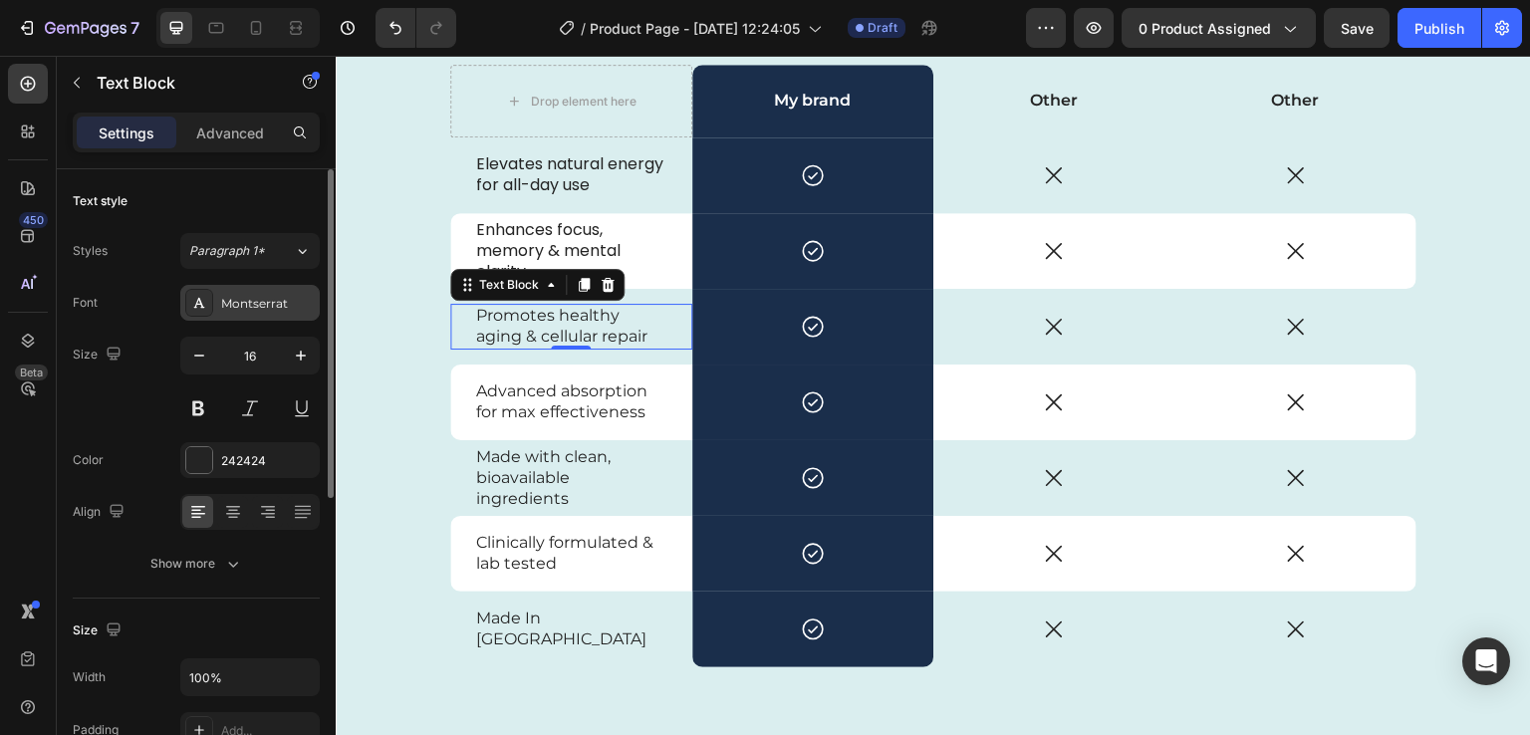
click at [263, 292] on div "Montserrat" at bounding box center [249, 303] width 139 height 36
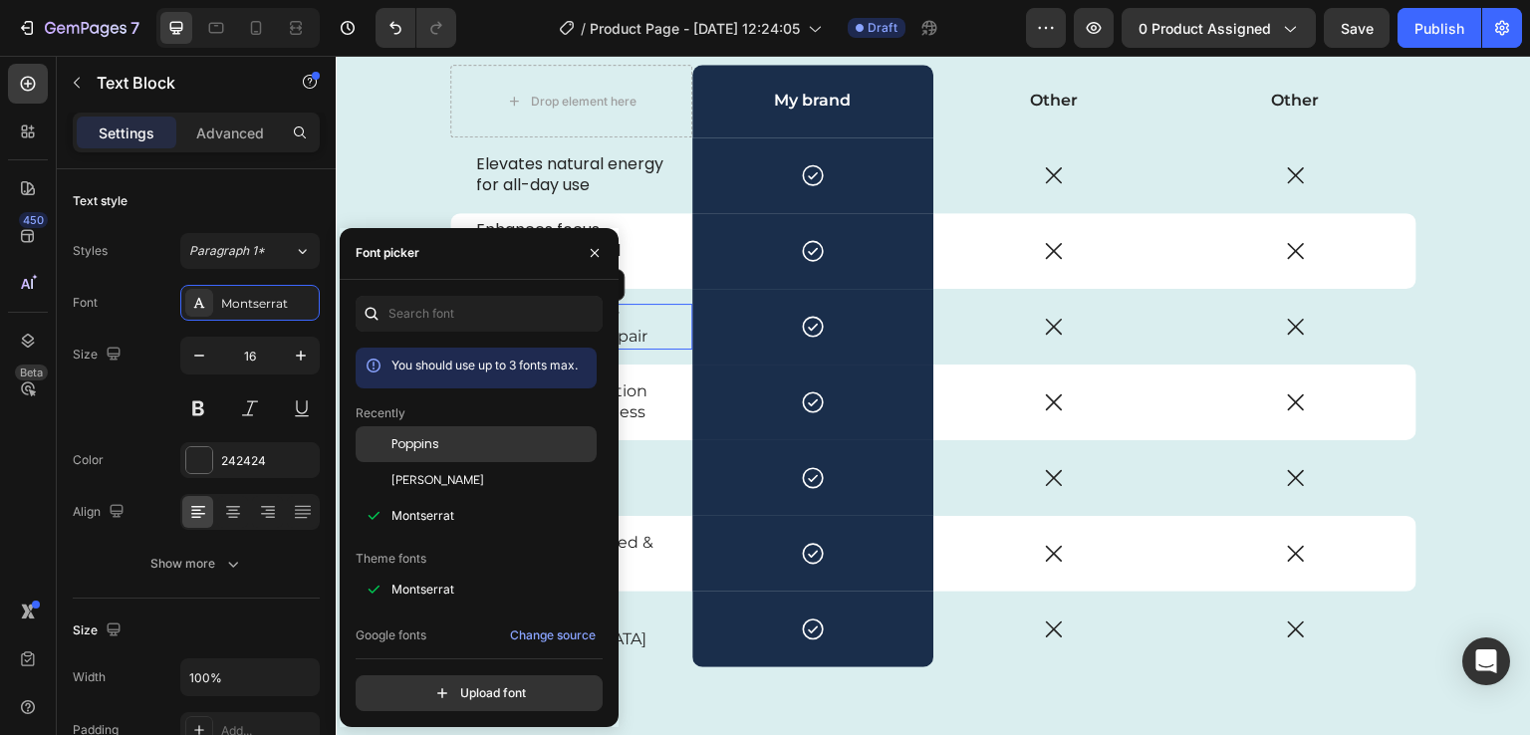
click at [443, 572] on div "Poppins" at bounding box center [476, 590] width 241 height 36
click at [637, 398] on p "Advanced absorption for max effectiveness" at bounding box center [571, 403] width 190 height 42
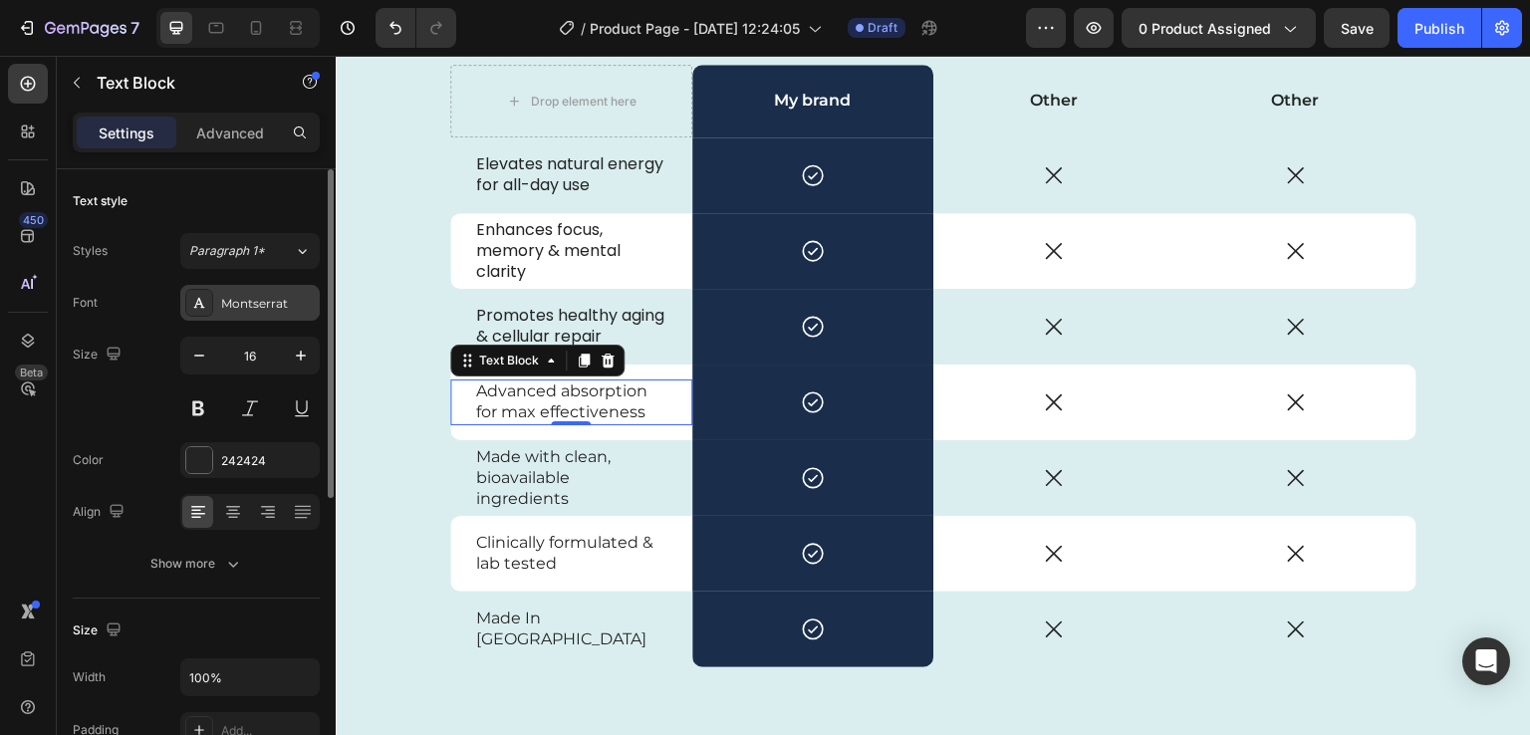
click at [249, 316] on div "Montserrat" at bounding box center [249, 303] width 139 height 36
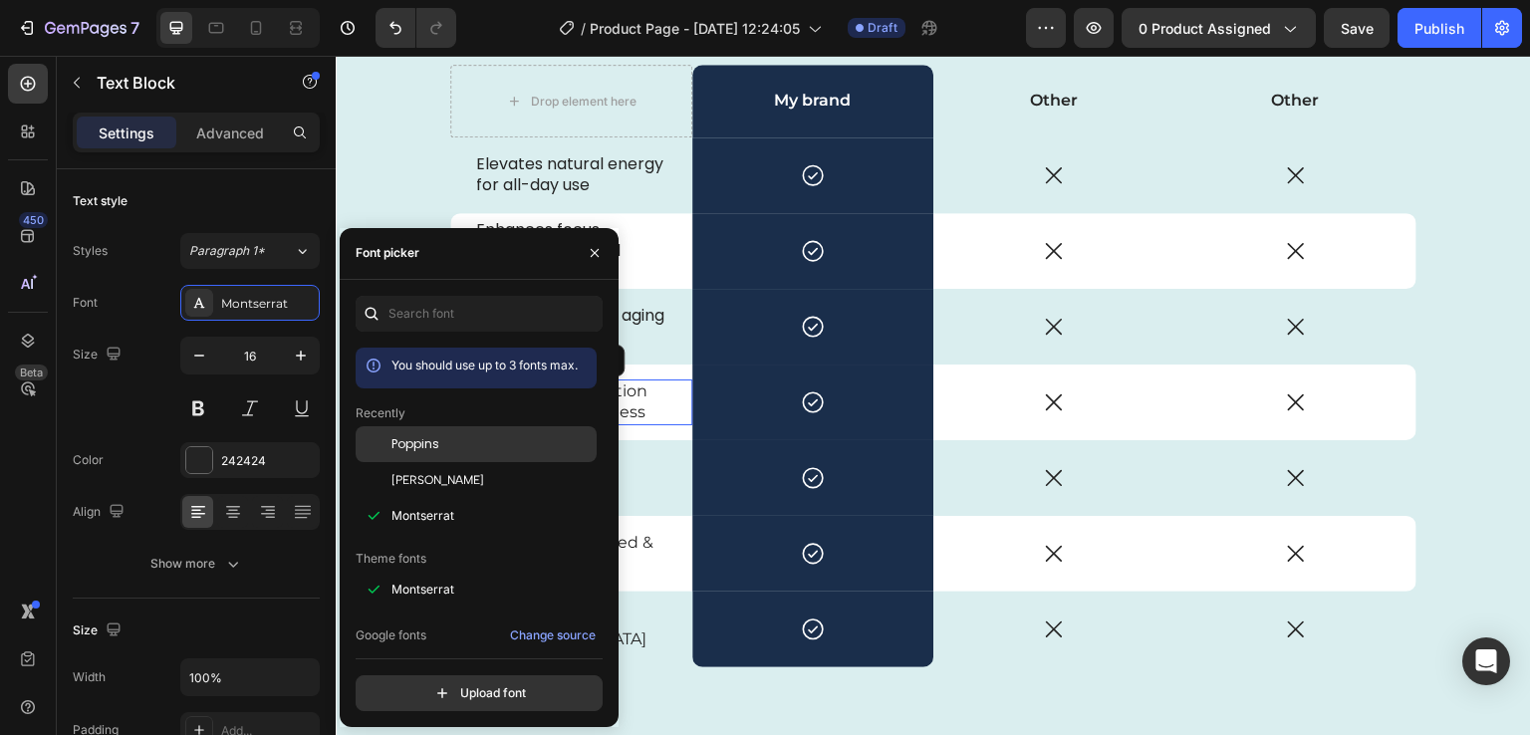
click at [410, 435] on span "Poppins" at bounding box center [416, 444] width 48 height 18
click at [629, 458] on p "Made with clean, bioavailable ingredients" at bounding box center [571, 478] width 190 height 62
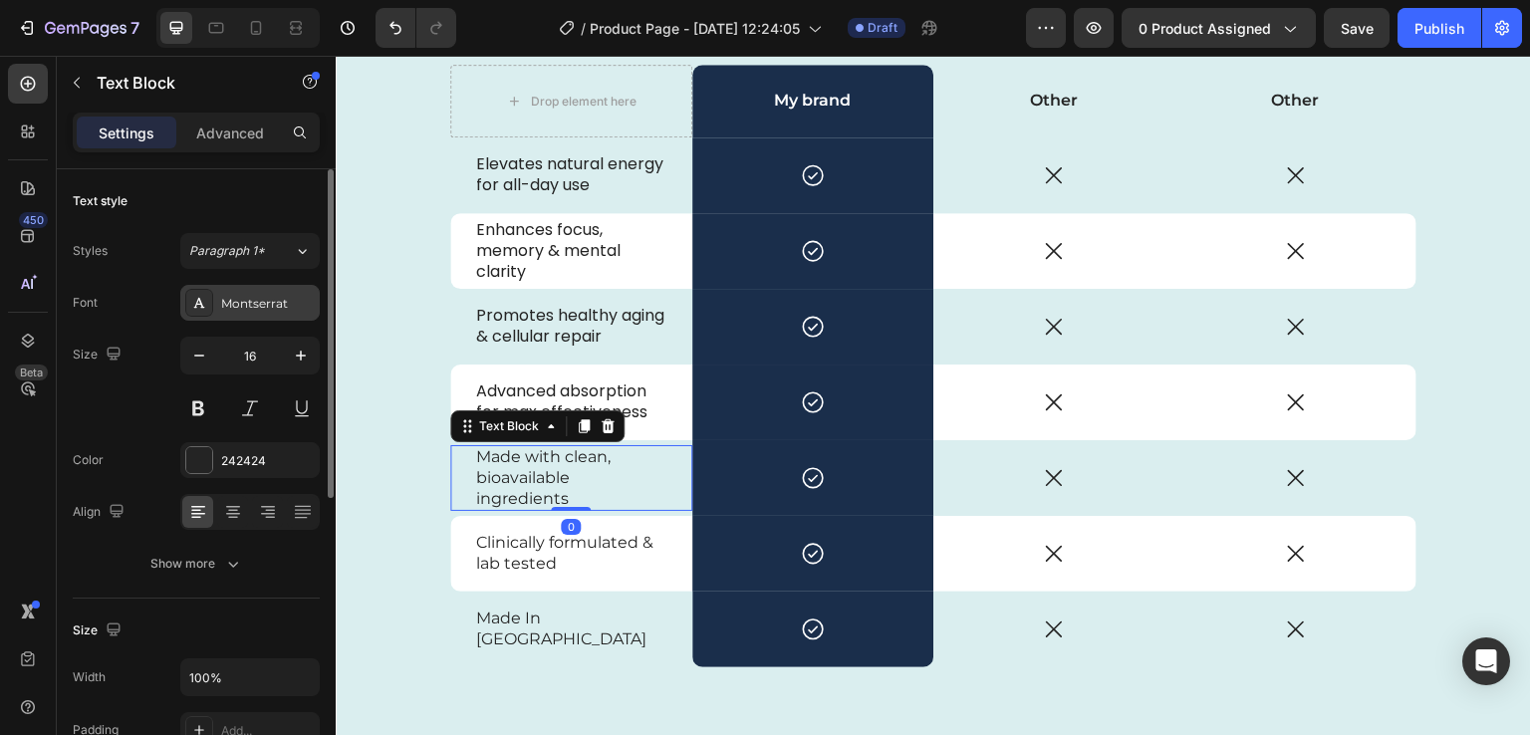
click at [289, 302] on div "Montserrat" at bounding box center [268, 304] width 94 height 18
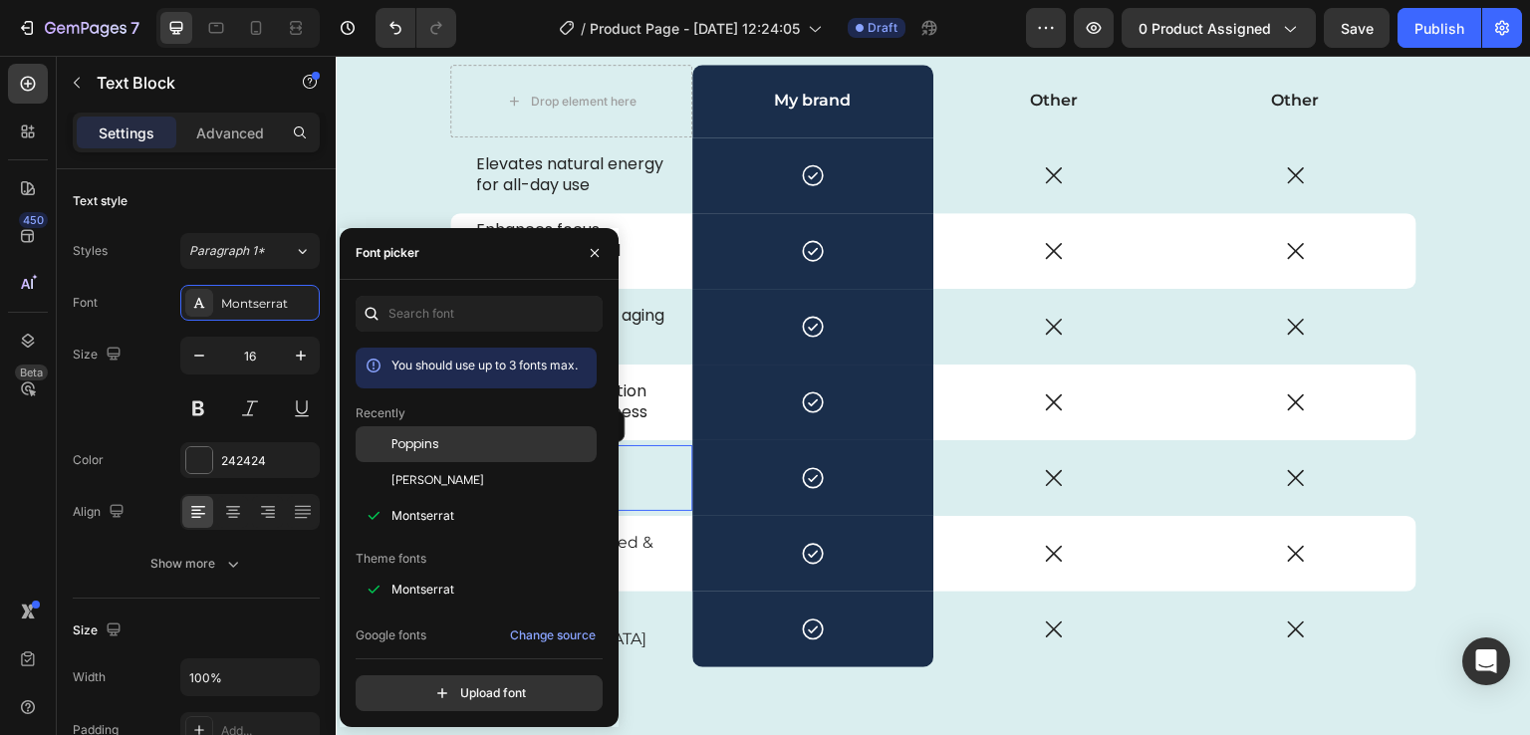
click at [442, 447] on div "Poppins" at bounding box center [492, 444] width 201 height 18
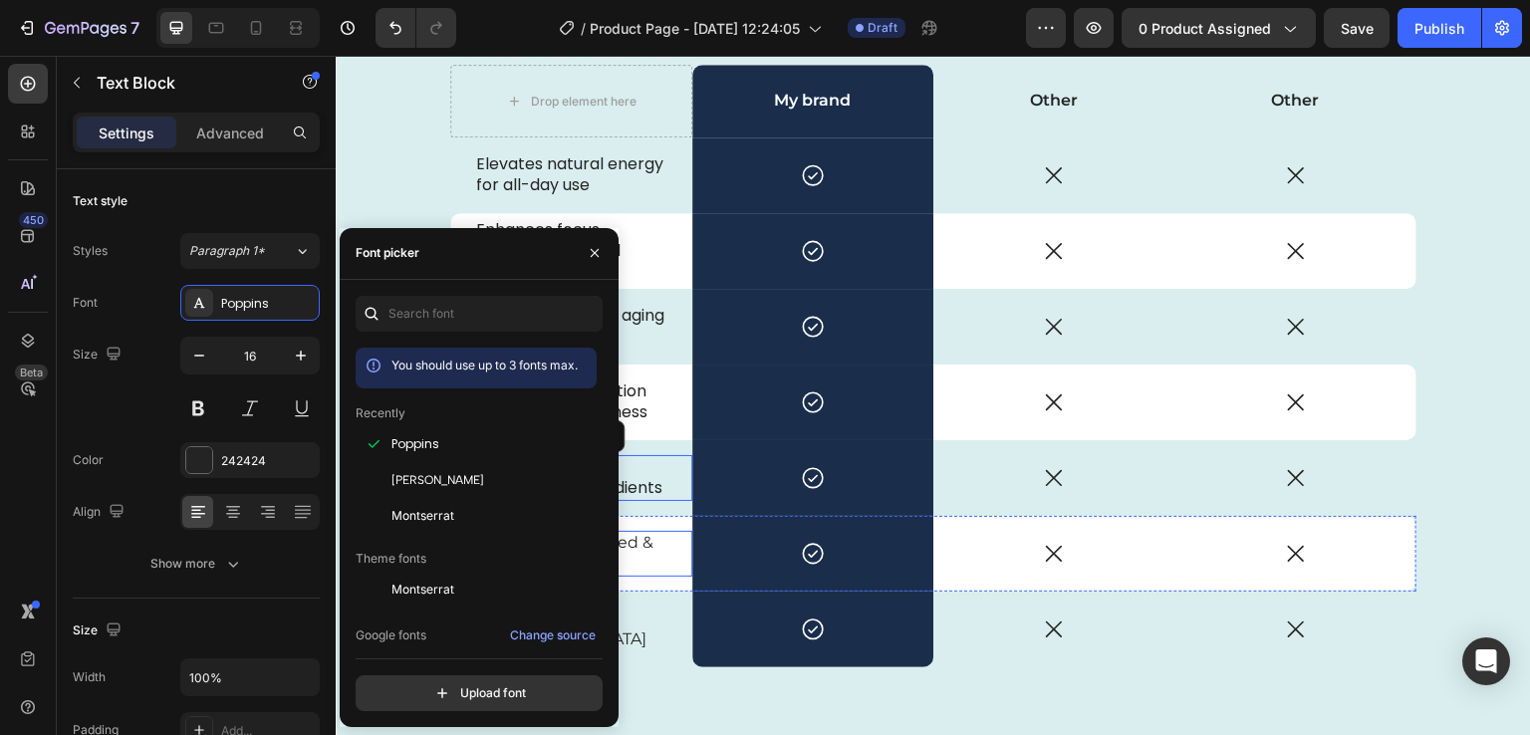
click at [653, 544] on p "Clinically formulated & lab tested" at bounding box center [571, 554] width 190 height 42
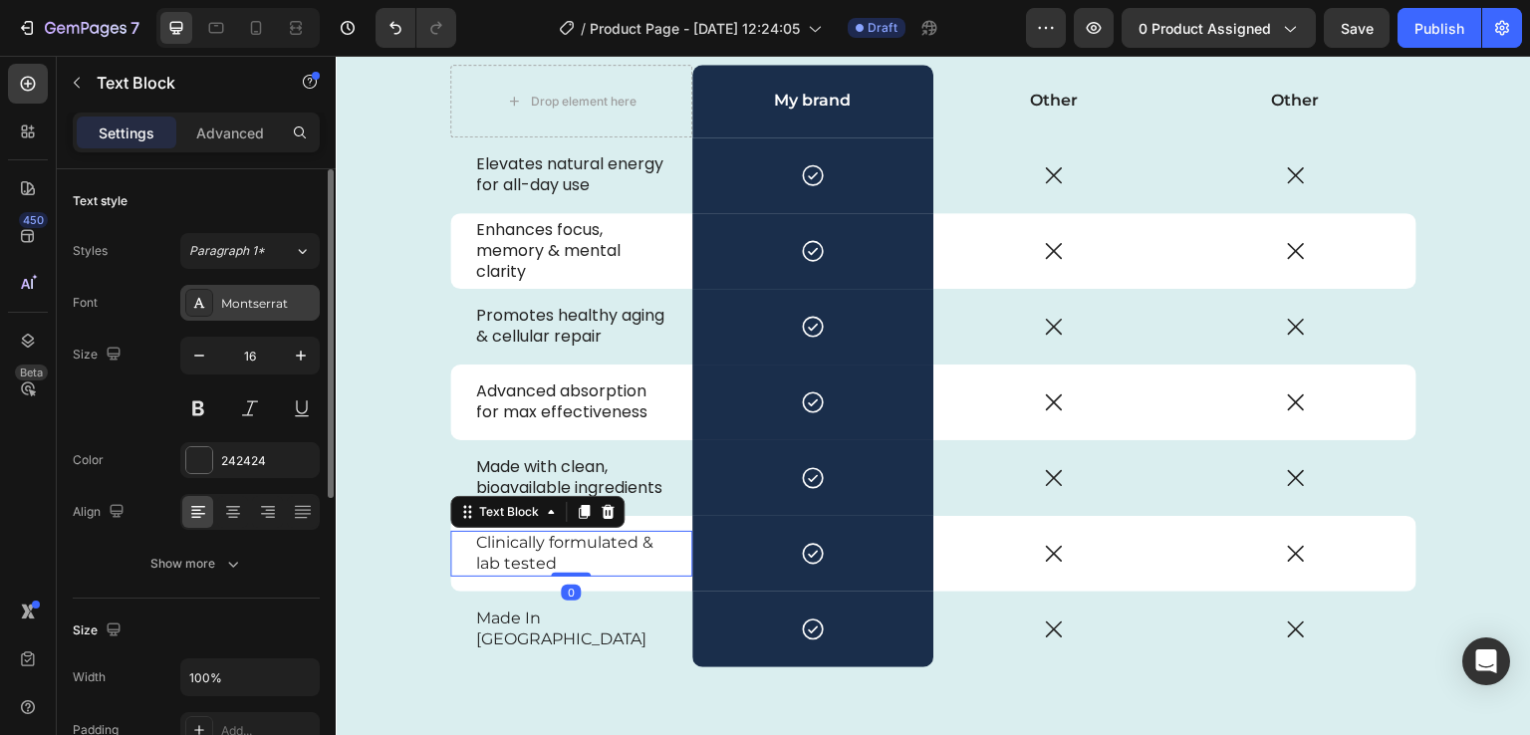
click at [283, 298] on div "Montserrat" at bounding box center [268, 304] width 94 height 18
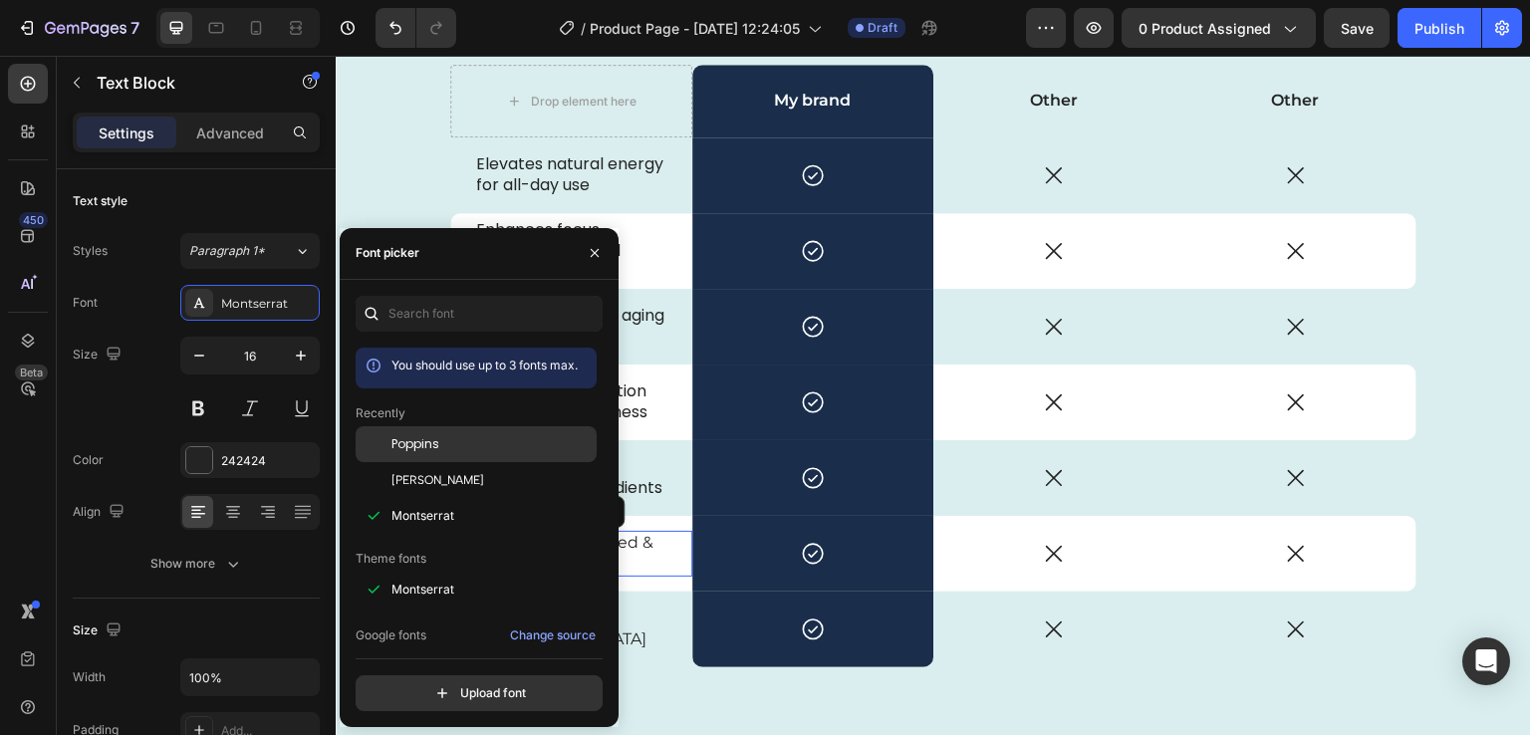
click at [414, 439] on span "Poppins" at bounding box center [416, 444] width 48 height 18
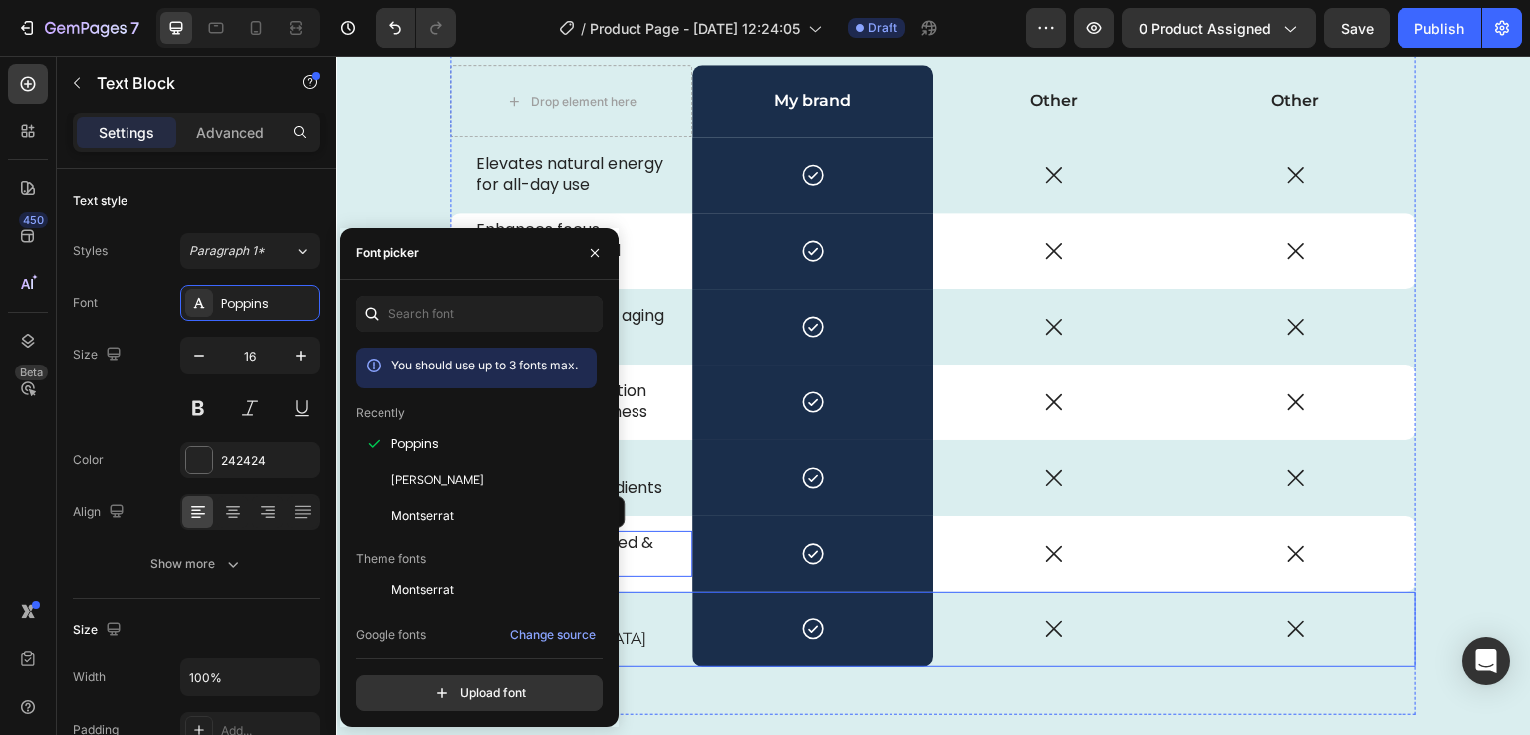
click at [643, 600] on div "Made In USA Text Block" at bounding box center [571, 630] width 242 height 76
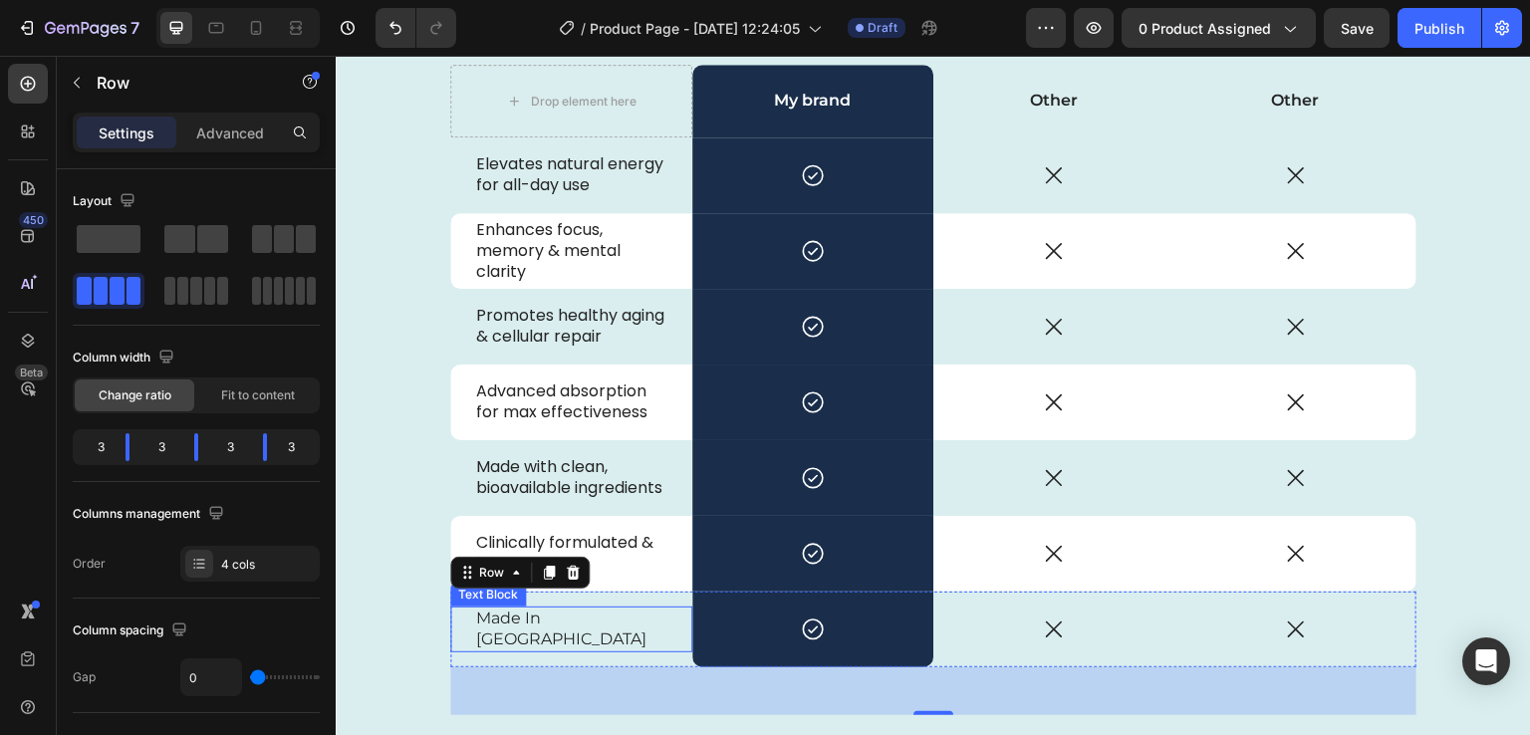
click at [485, 630] on p "Made In USA" at bounding box center [571, 630] width 190 height 42
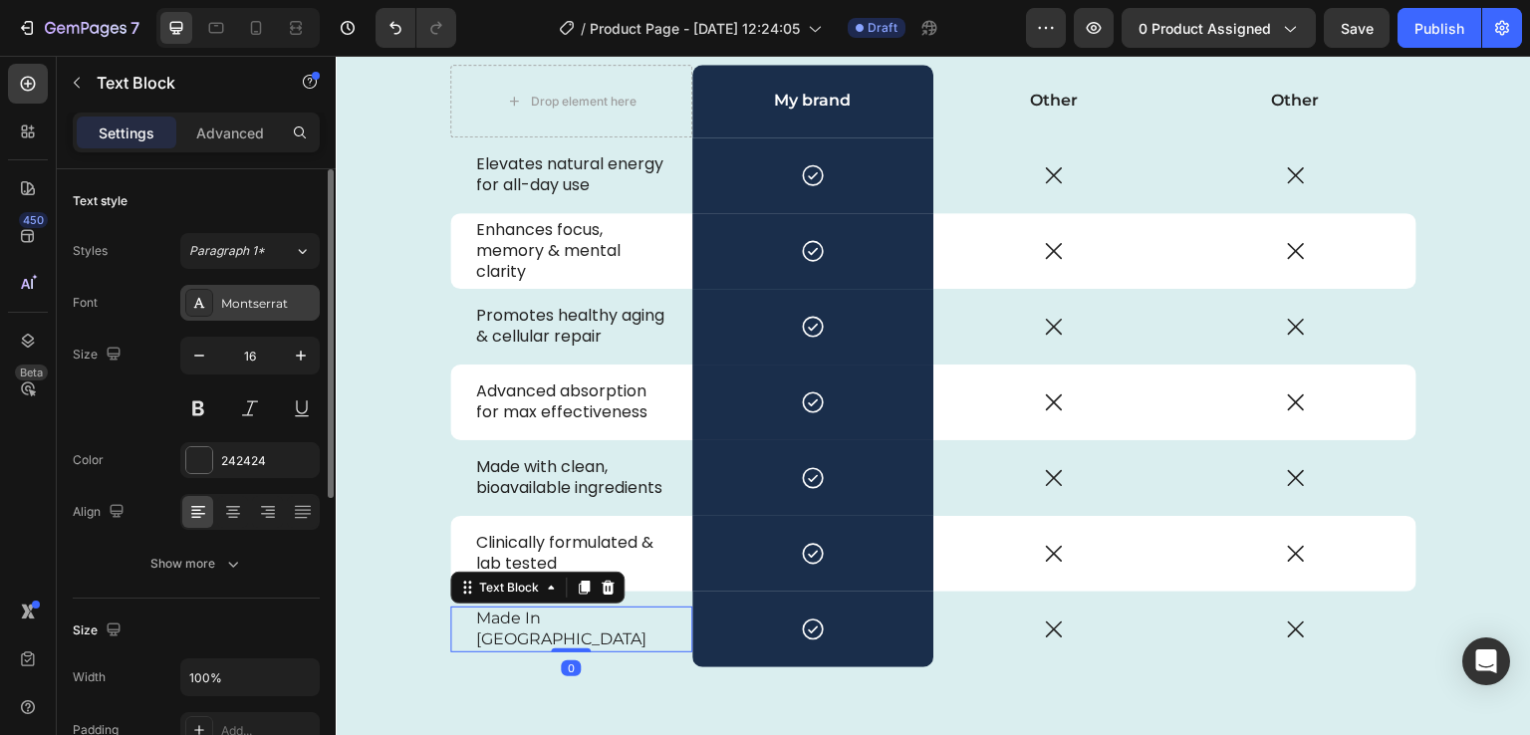
click at [283, 297] on div "Montserrat" at bounding box center [268, 304] width 94 height 18
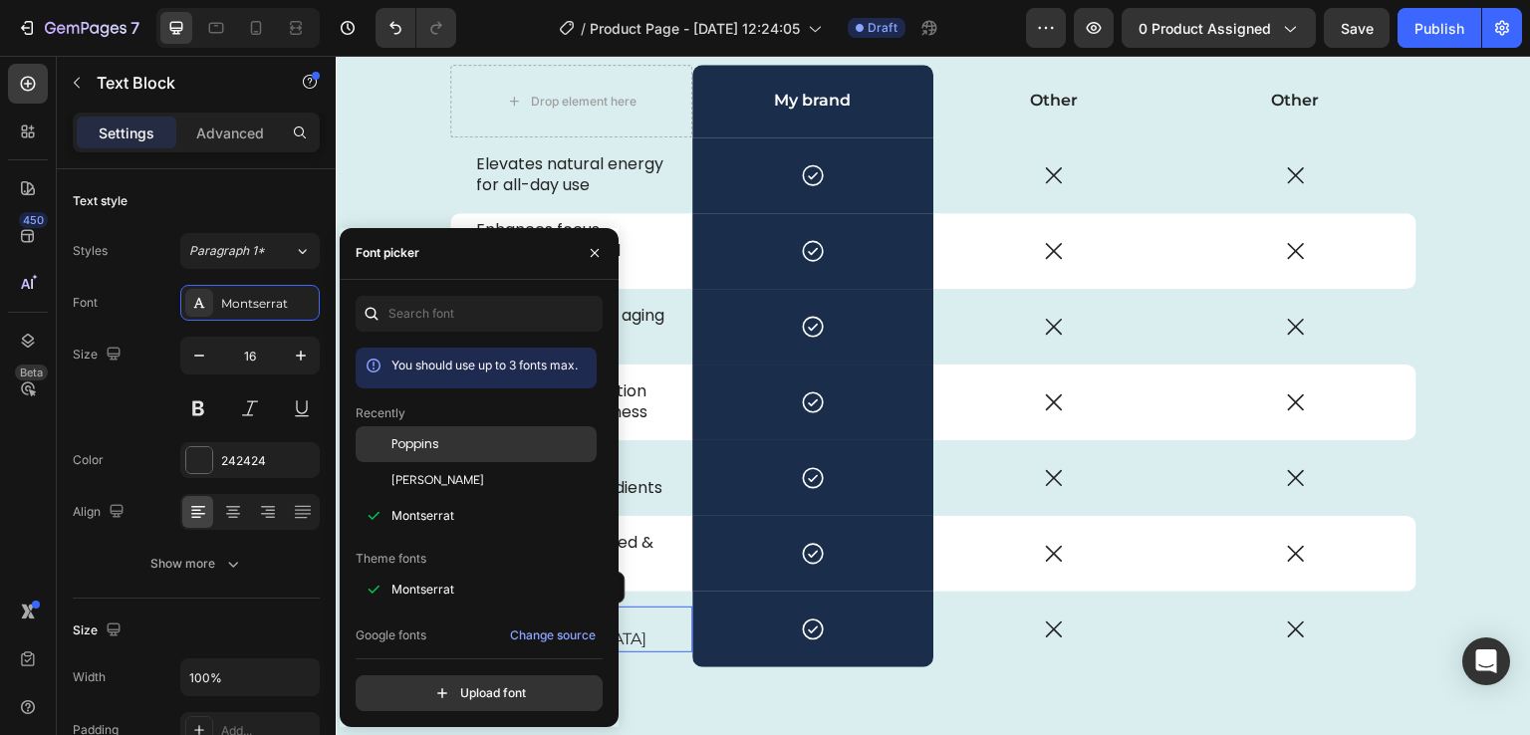
click at [431, 435] on span "Poppins" at bounding box center [416, 444] width 48 height 18
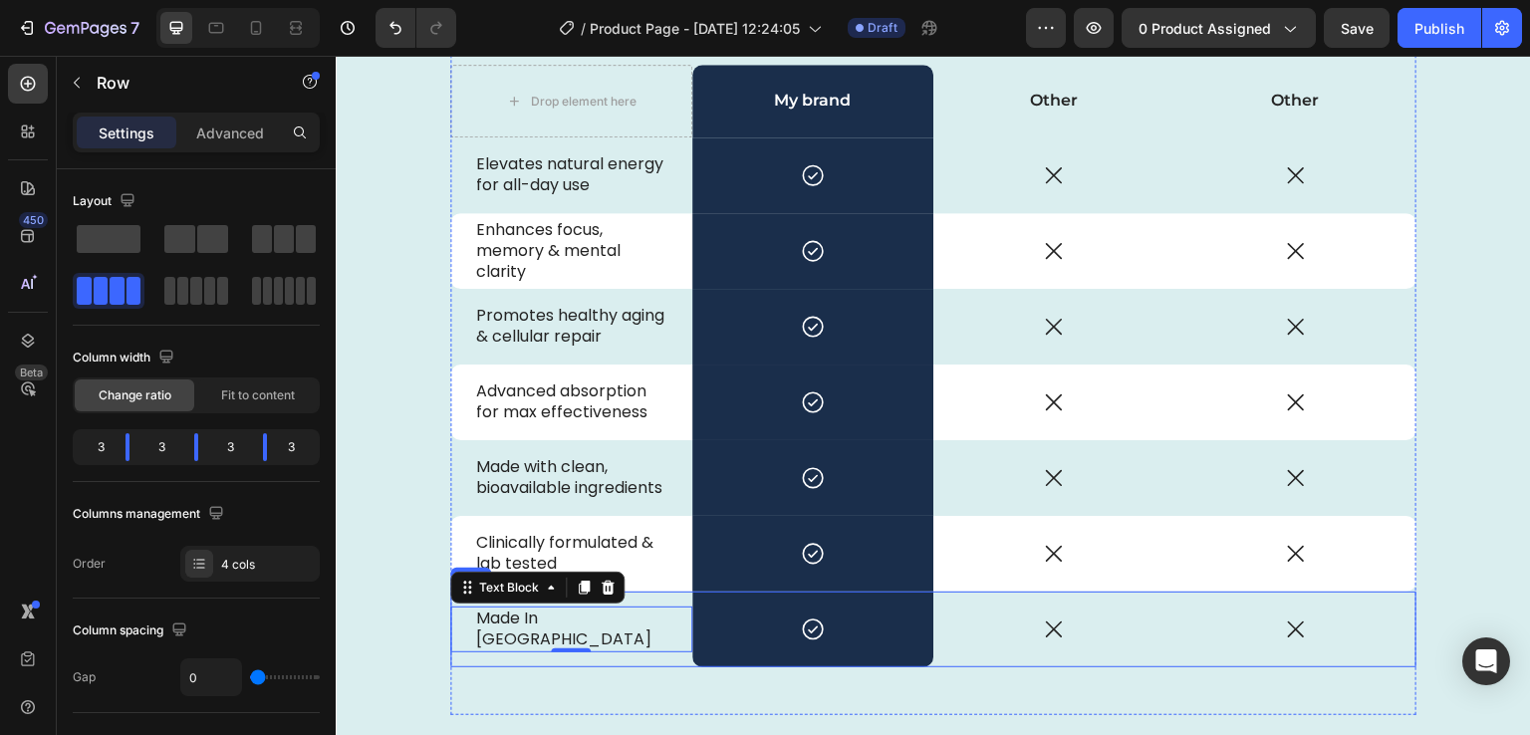
click at [663, 593] on div "Made In USA Text Block 0" at bounding box center [571, 630] width 242 height 76
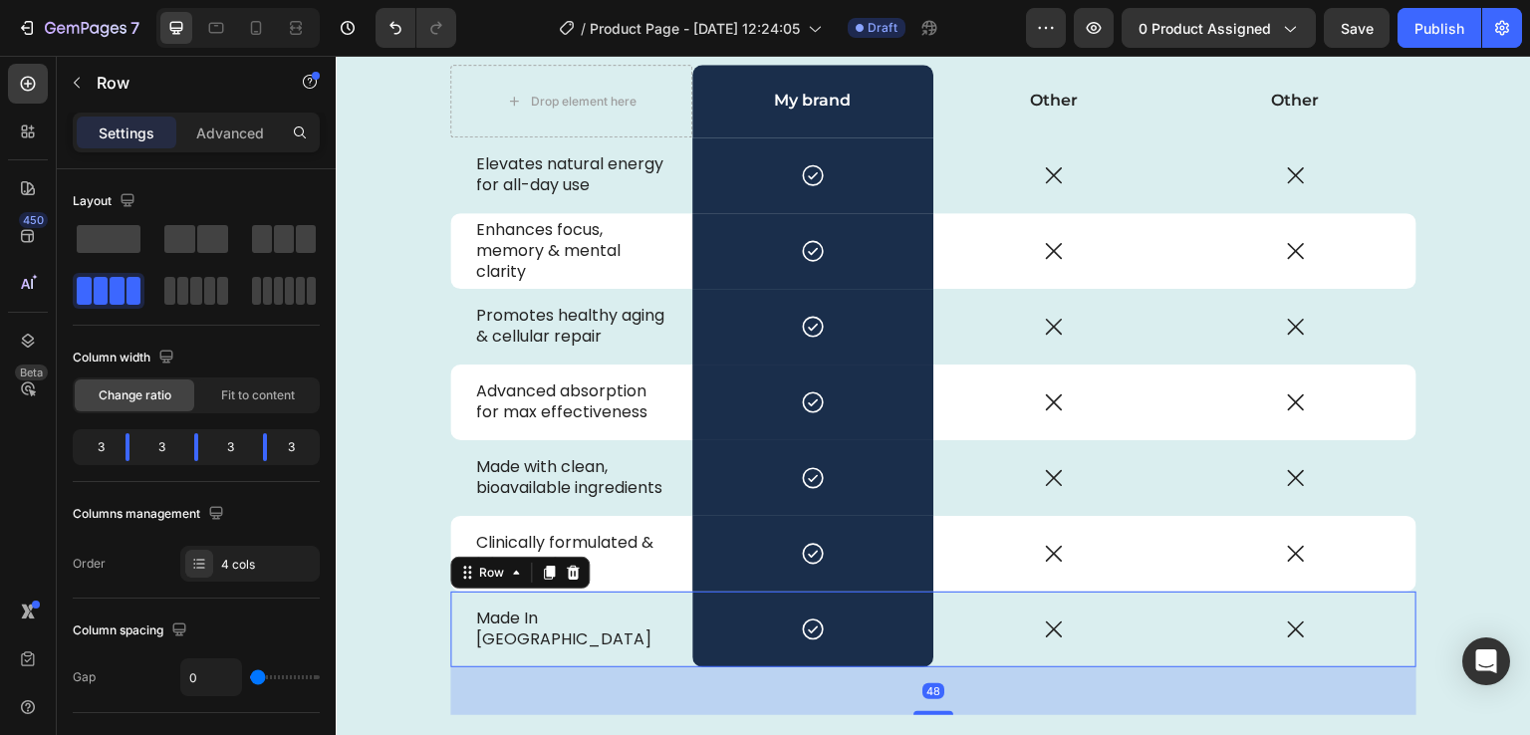
scroll to position [4688, 0]
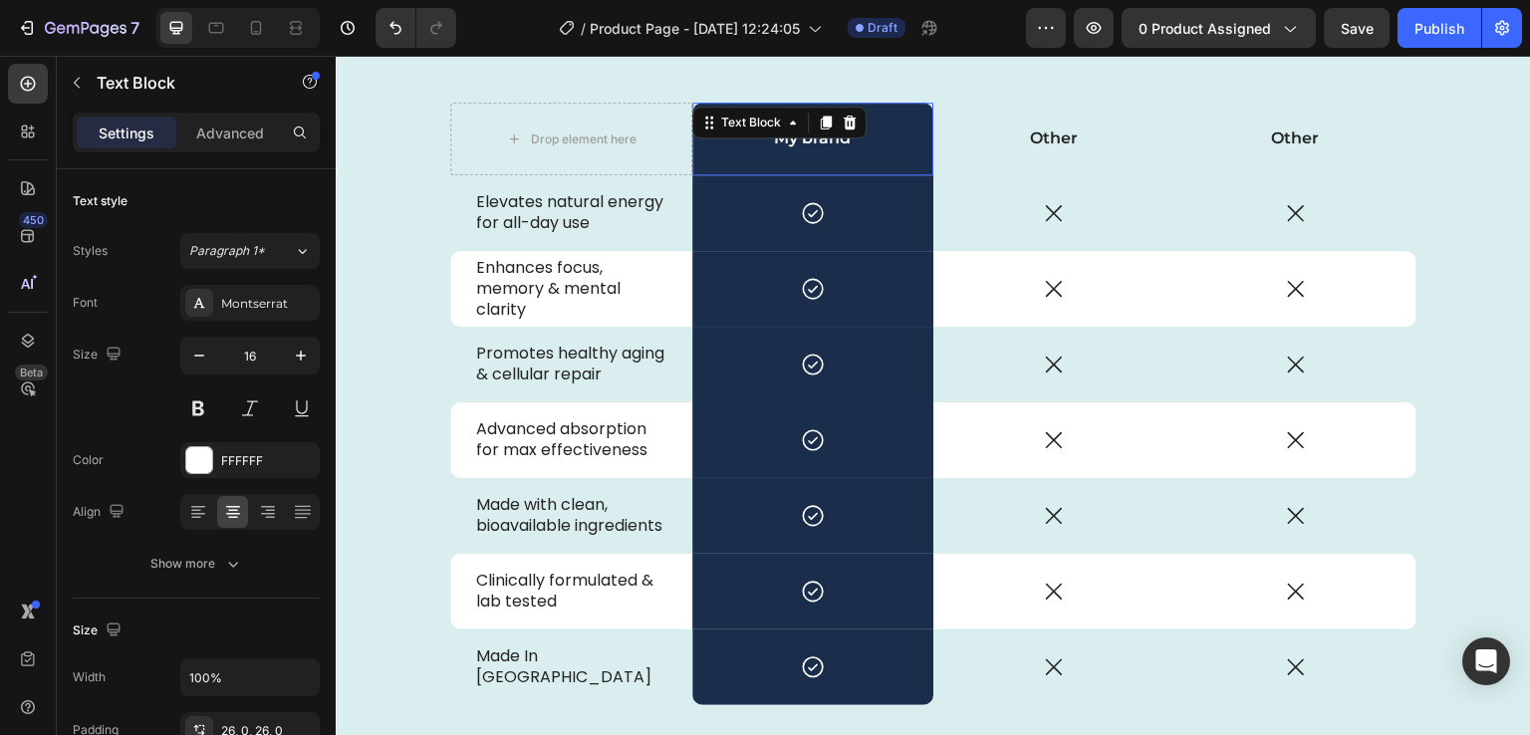
click at [696, 125] on div "Text Block" at bounding box center [779, 123] width 174 height 32
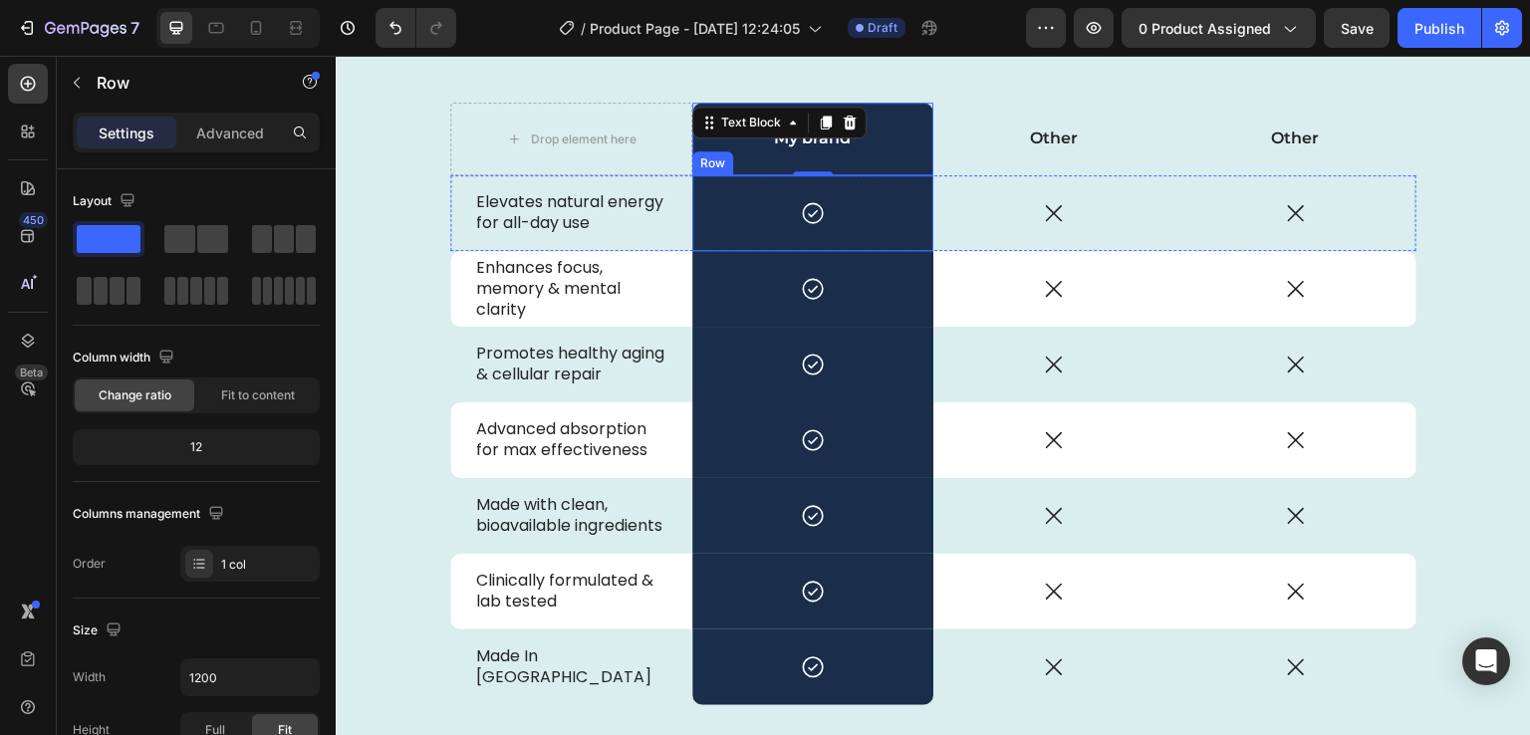
click at [699, 191] on div "Icon Row" at bounding box center [813, 213] width 242 height 76
click at [692, 125] on div "Text Block" at bounding box center [730, 115] width 76 height 24
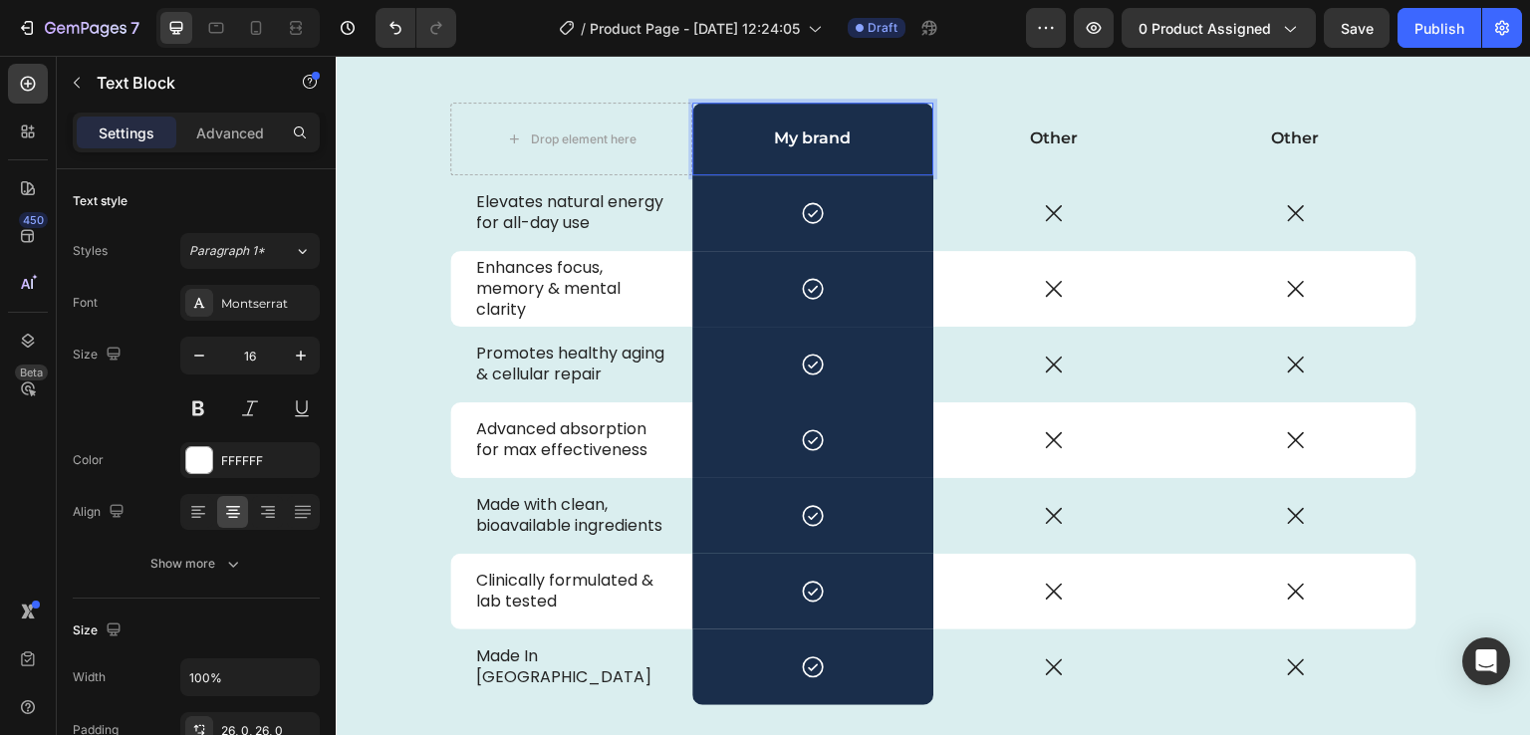
click at [692, 160] on div "My brand" at bounding box center [813, 139] width 242 height 73
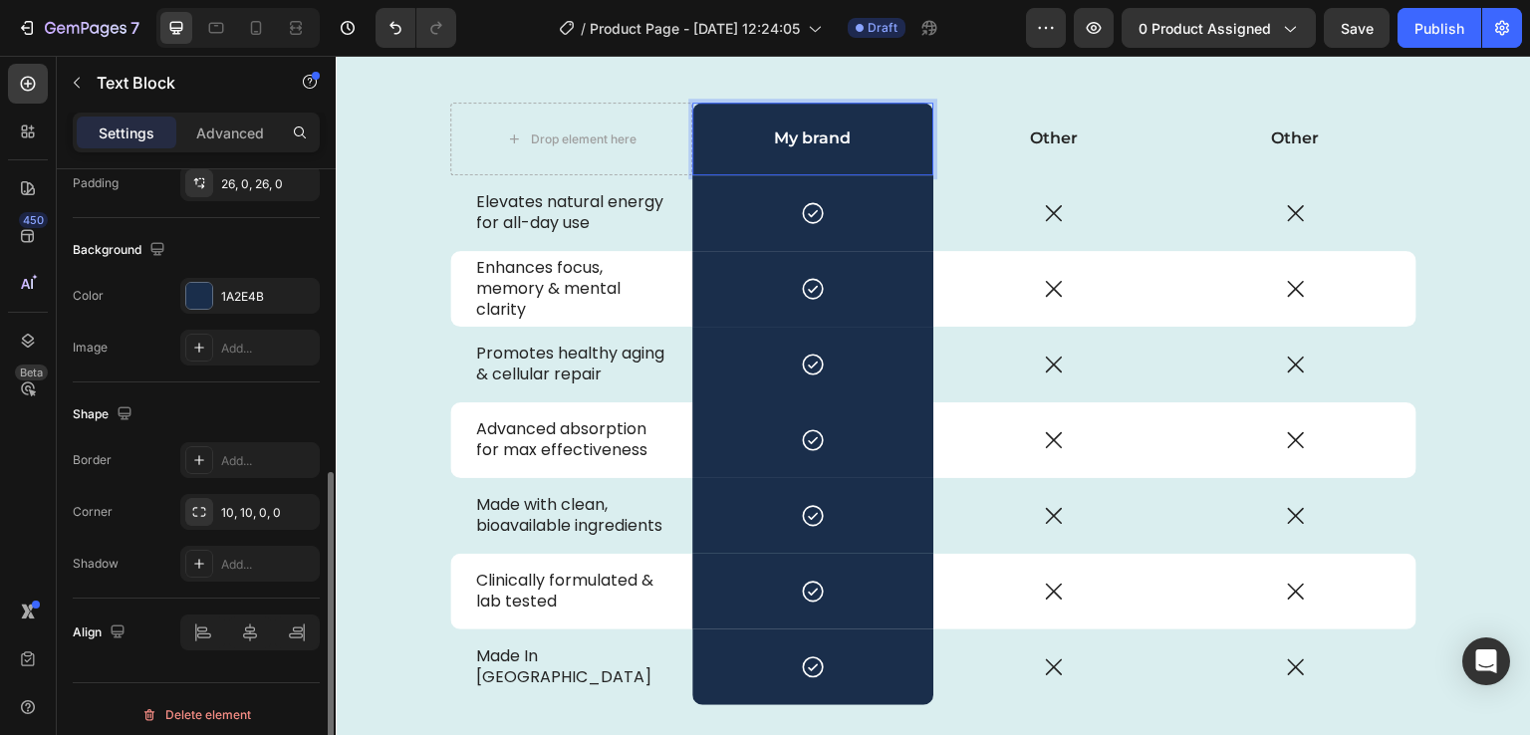
scroll to position [556, 0]
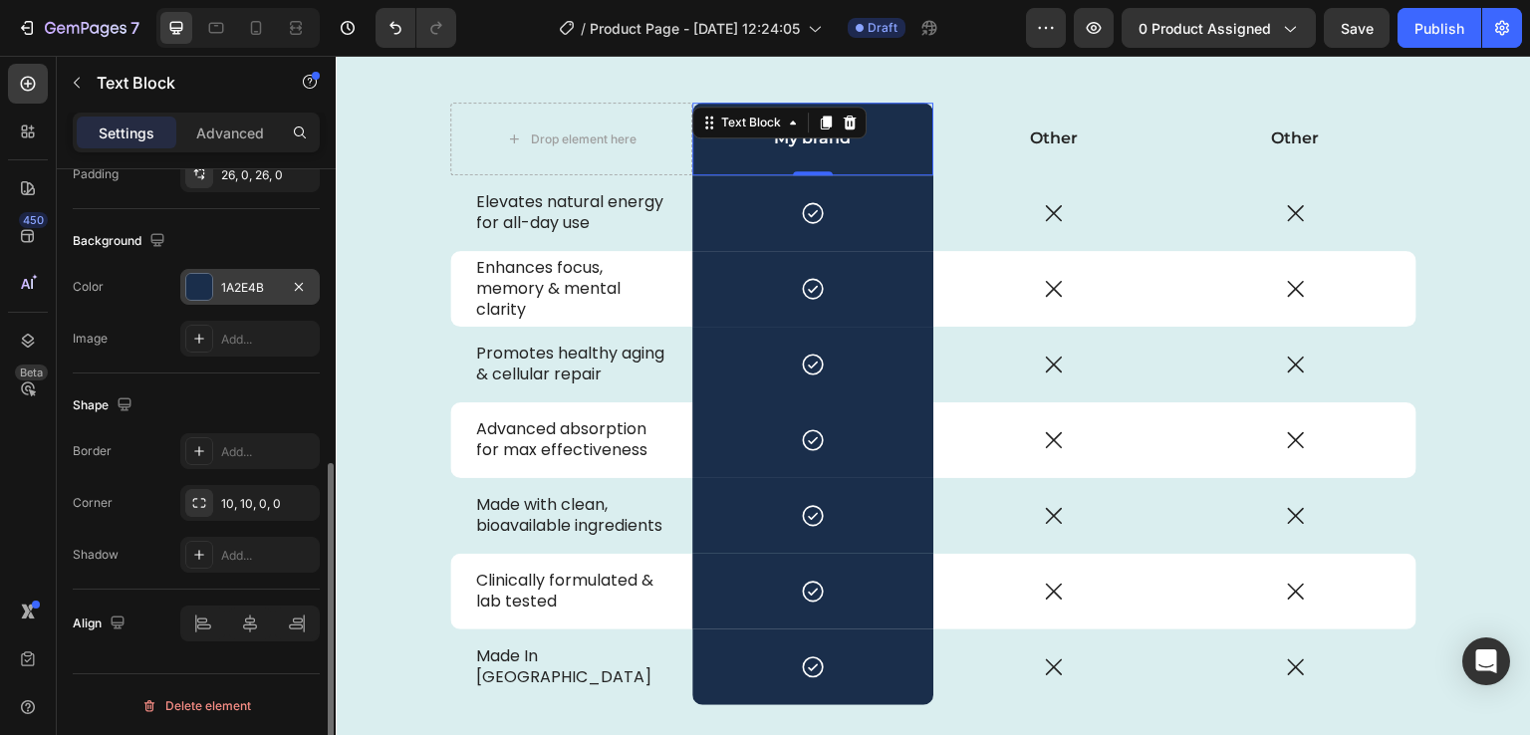
click at [201, 287] on div at bounding box center [199, 287] width 26 height 26
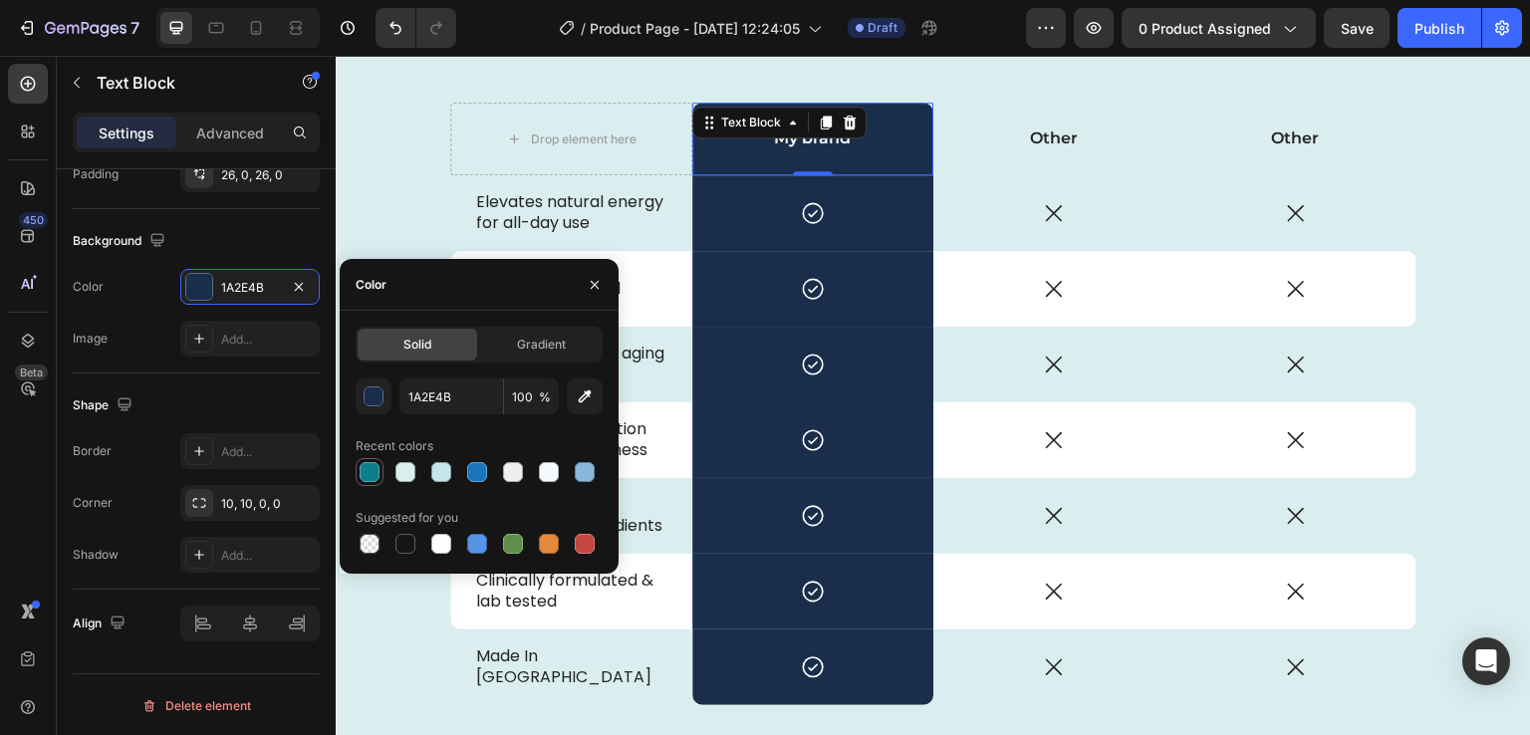
click at [367, 467] on div at bounding box center [370, 472] width 20 height 20
type input "0B808C"
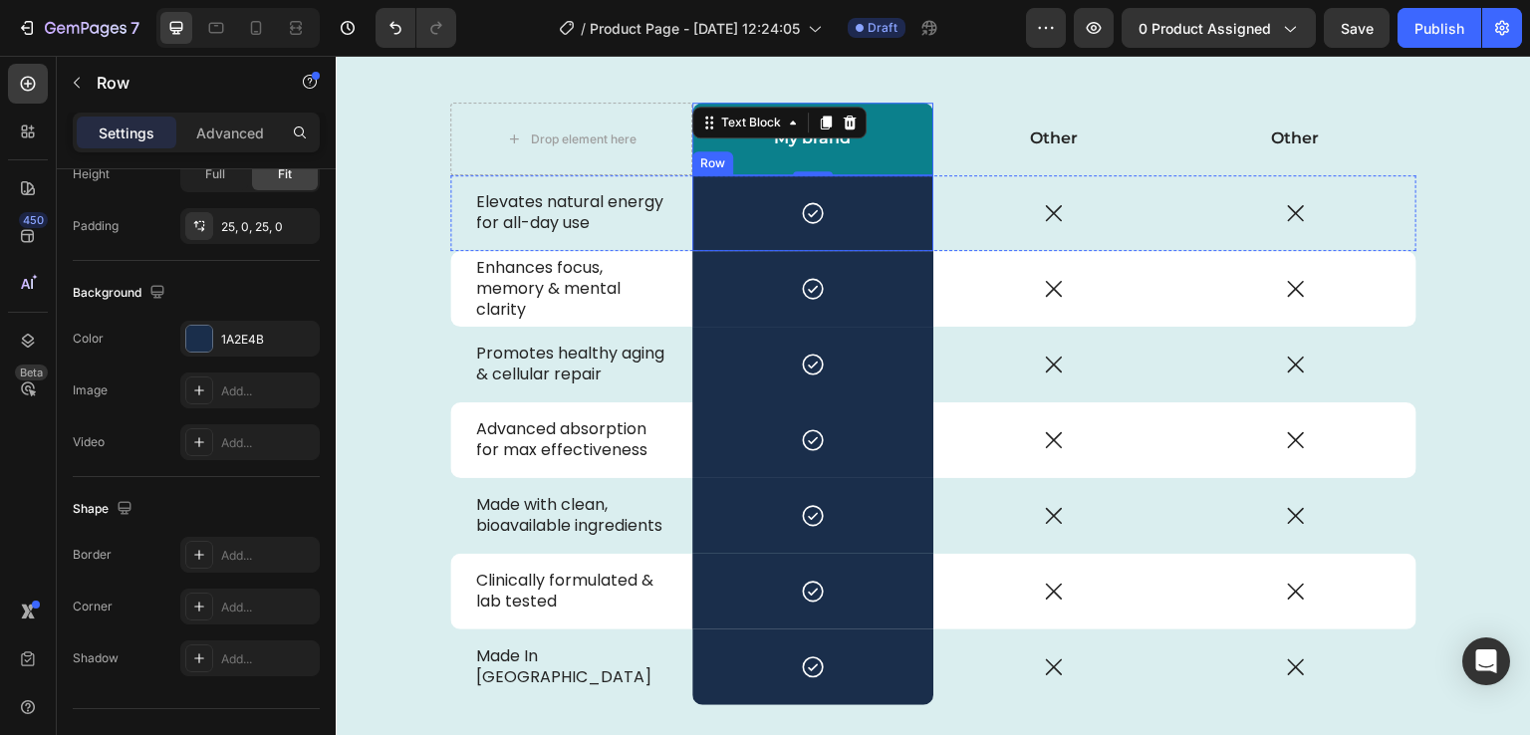
click at [694, 236] on div "Icon Row" at bounding box center [813, 213] width 242 height 76
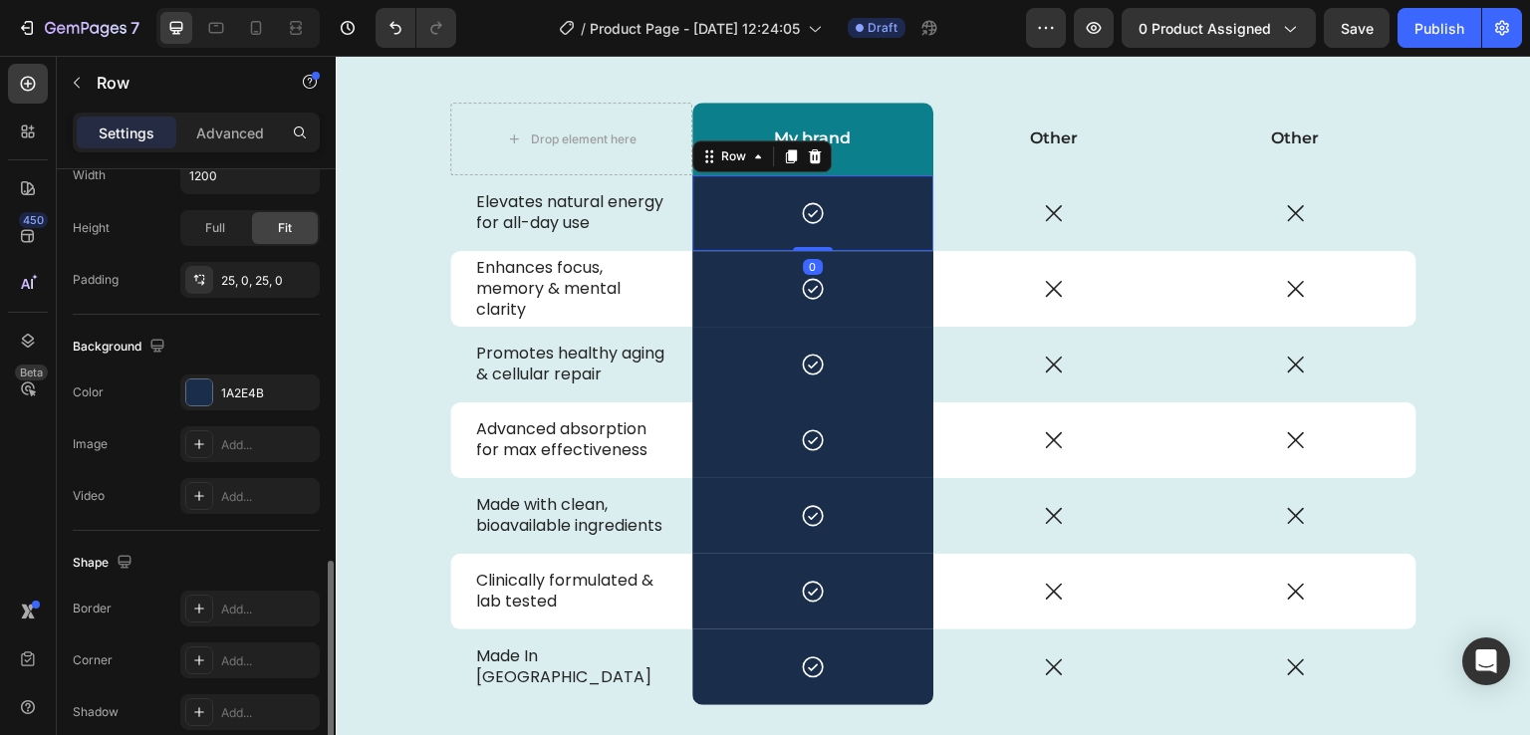
scroll to position [591, 0]
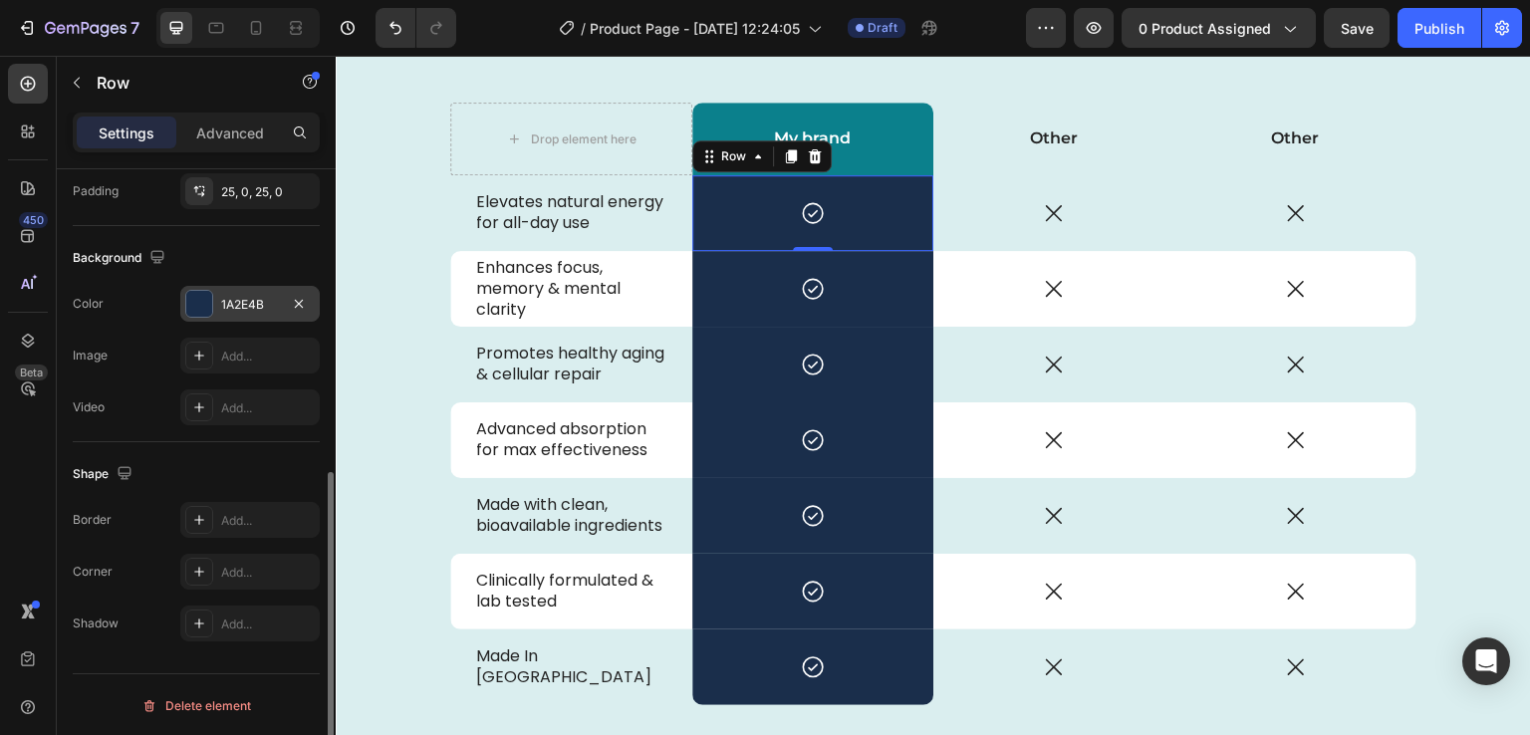
click at [190, 296] on div at bounding box center [199, 304] width 26 height 26
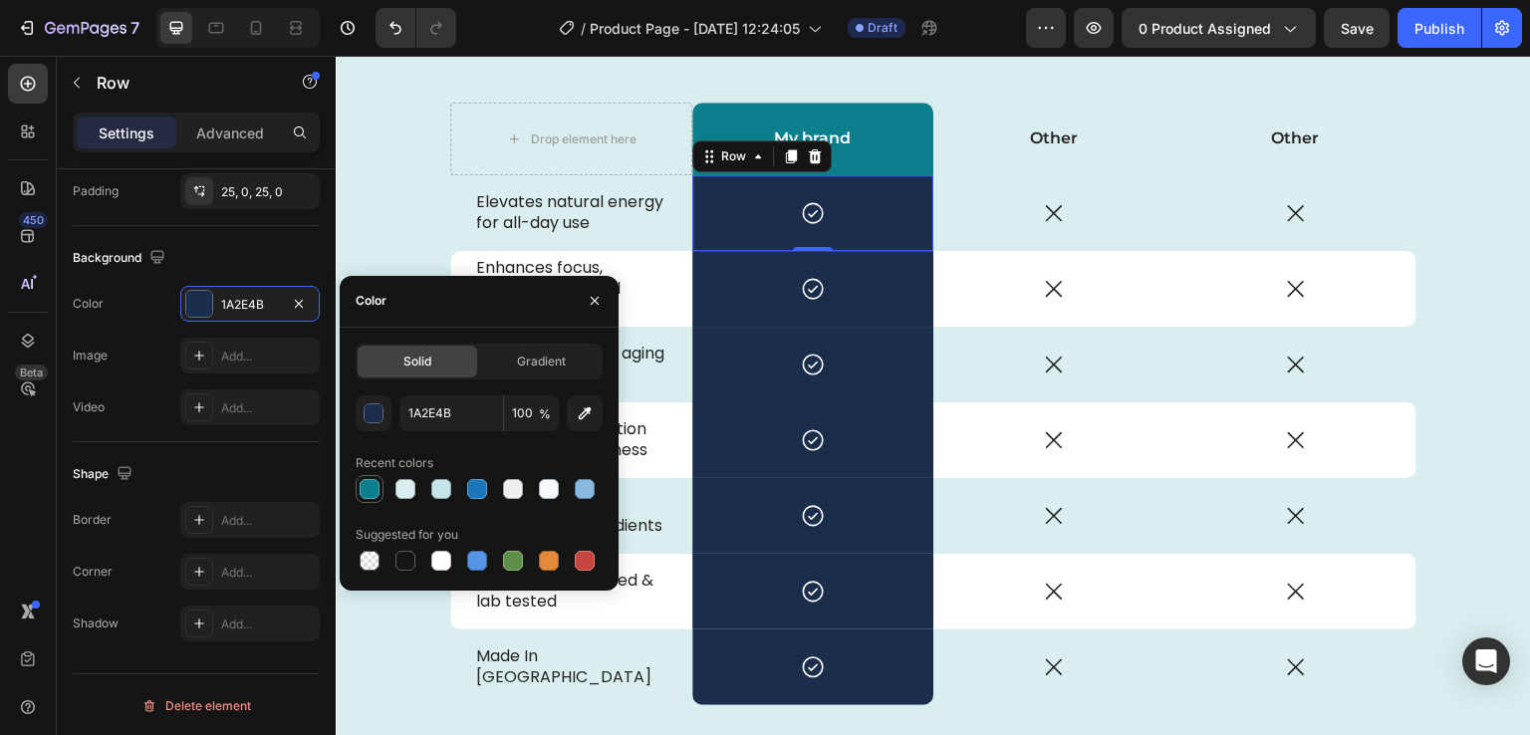
click at [371, 483] on div at bounding box center [370, 489] width 20 height 20
type input "0B808C"
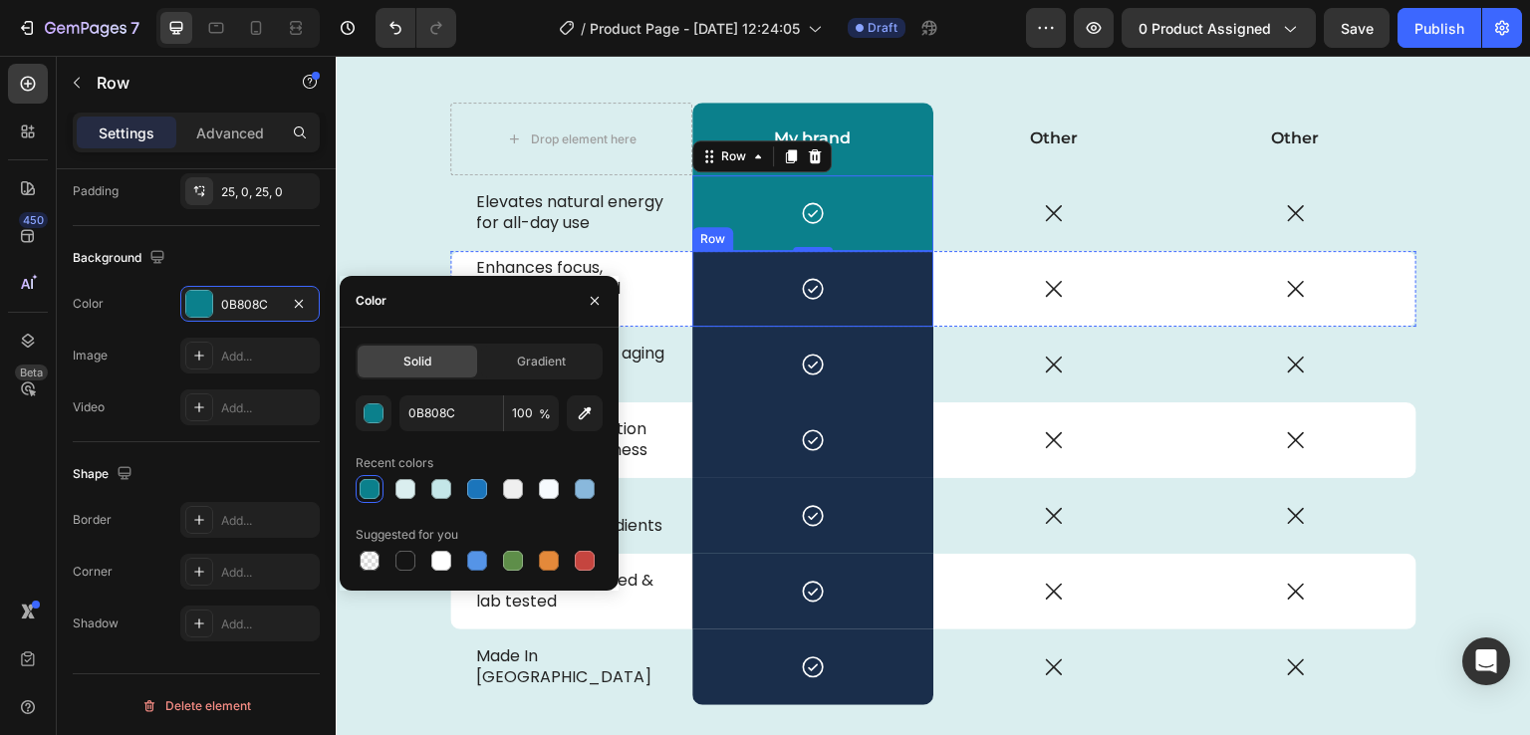
click at [696, 313] on div "Icon Row" at bounding box center [813, 289] width 242 height 76
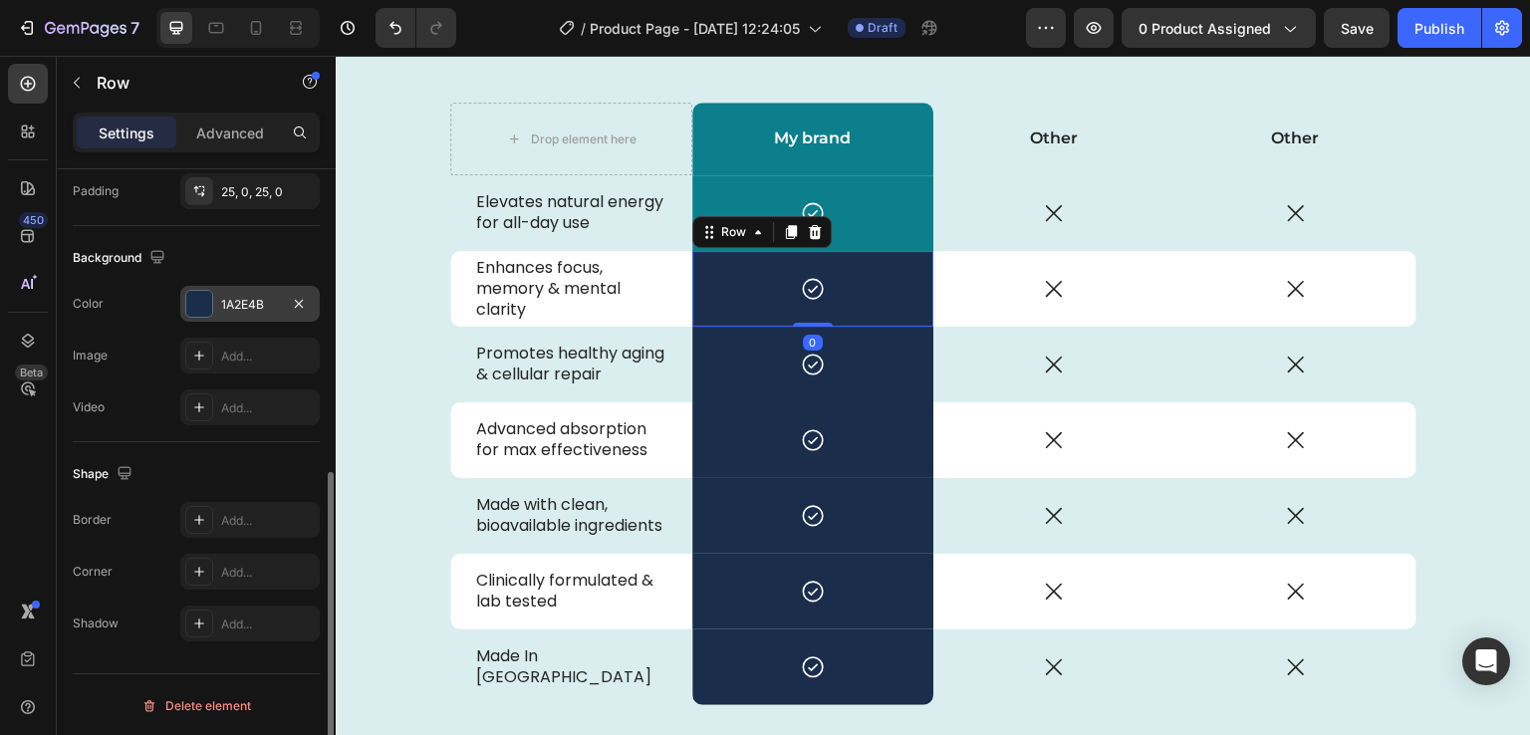
click at [204, 300] on div at bounding box center [199, 304] width 26 height 26
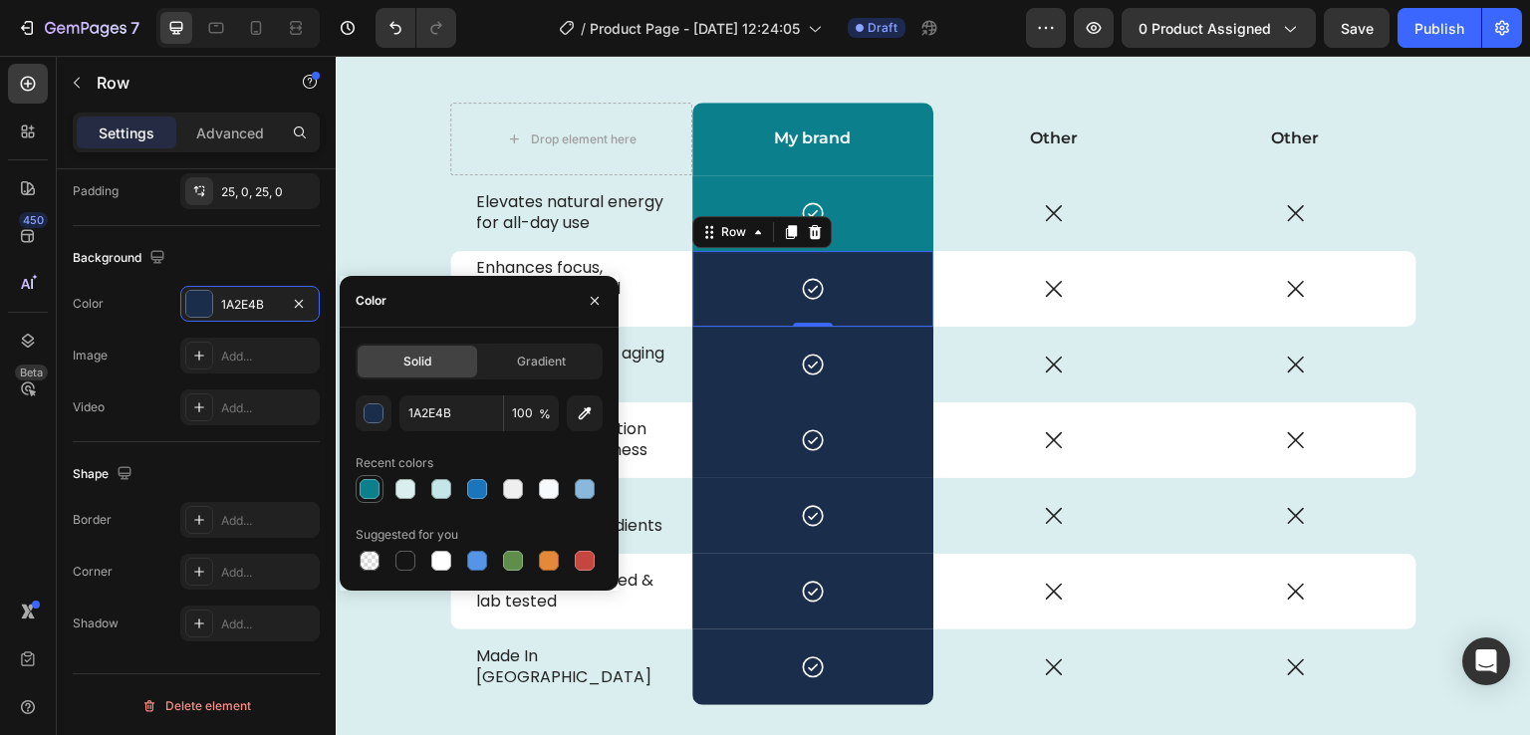
click at [370, 492] on div at bounding box center [370, 489] width 20 height 20
type input "0B808C"
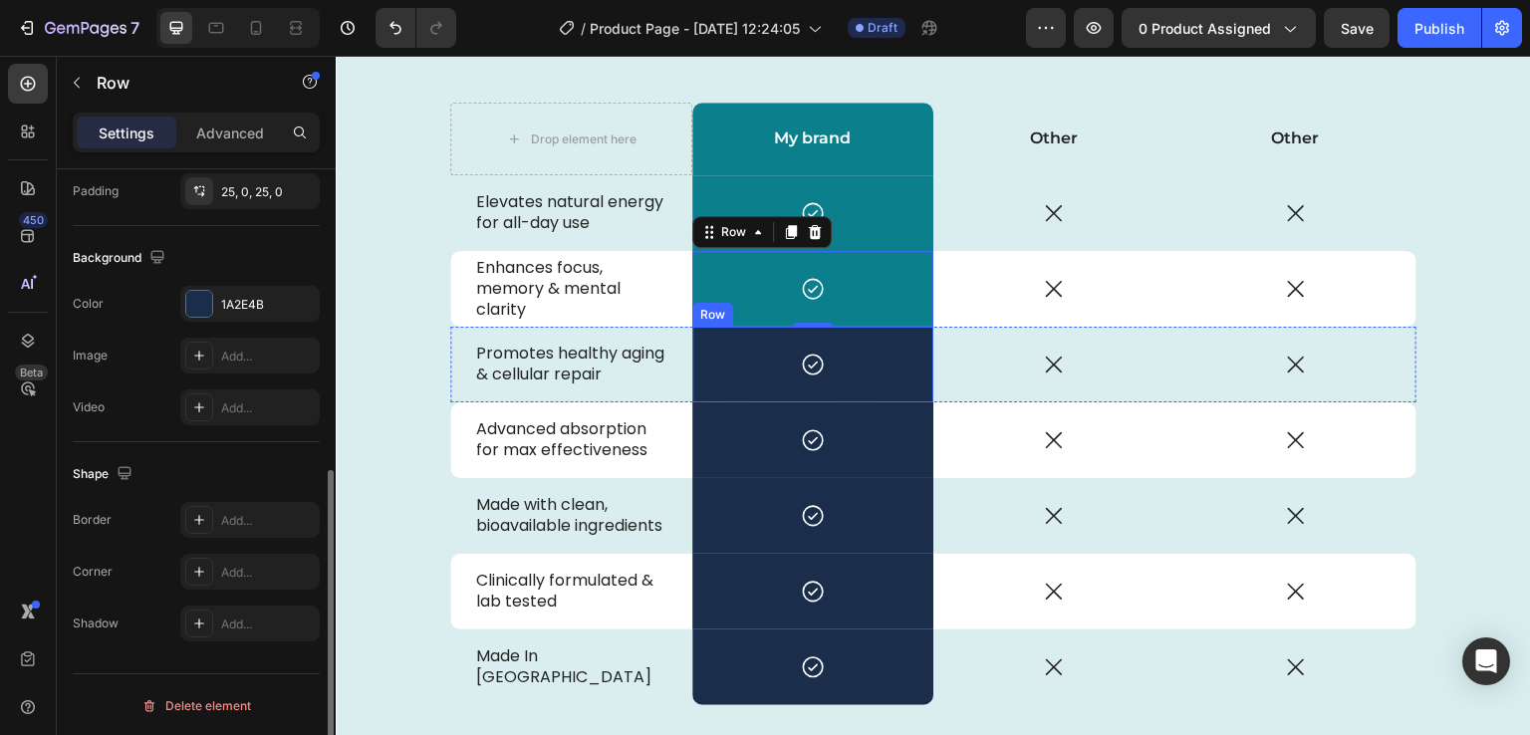
click at [694, 385] on div "Icon Row" at bounding box center [813, 365] width 242 height 76
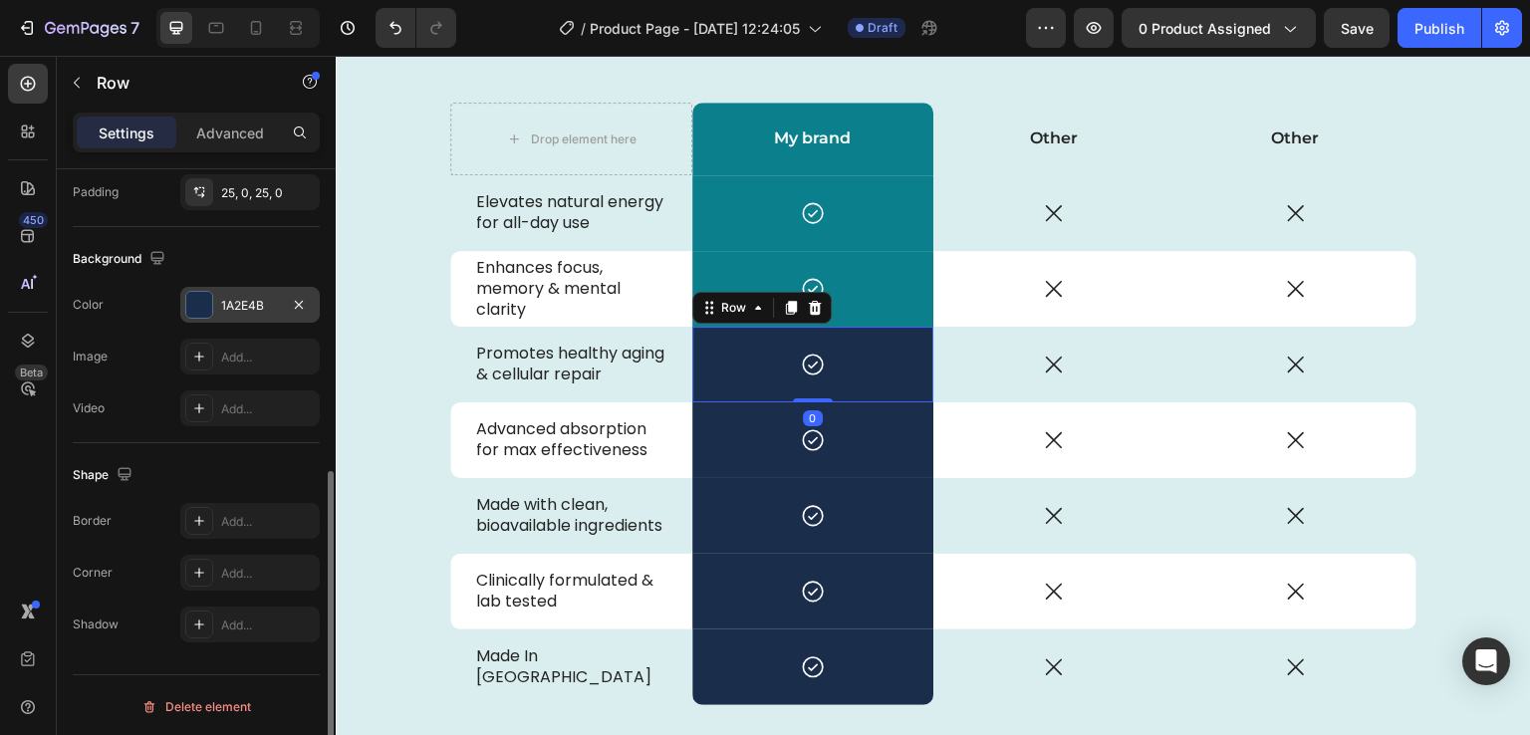
click at [203, 298] on div at bounding box center [199, 305] width 26 height 26
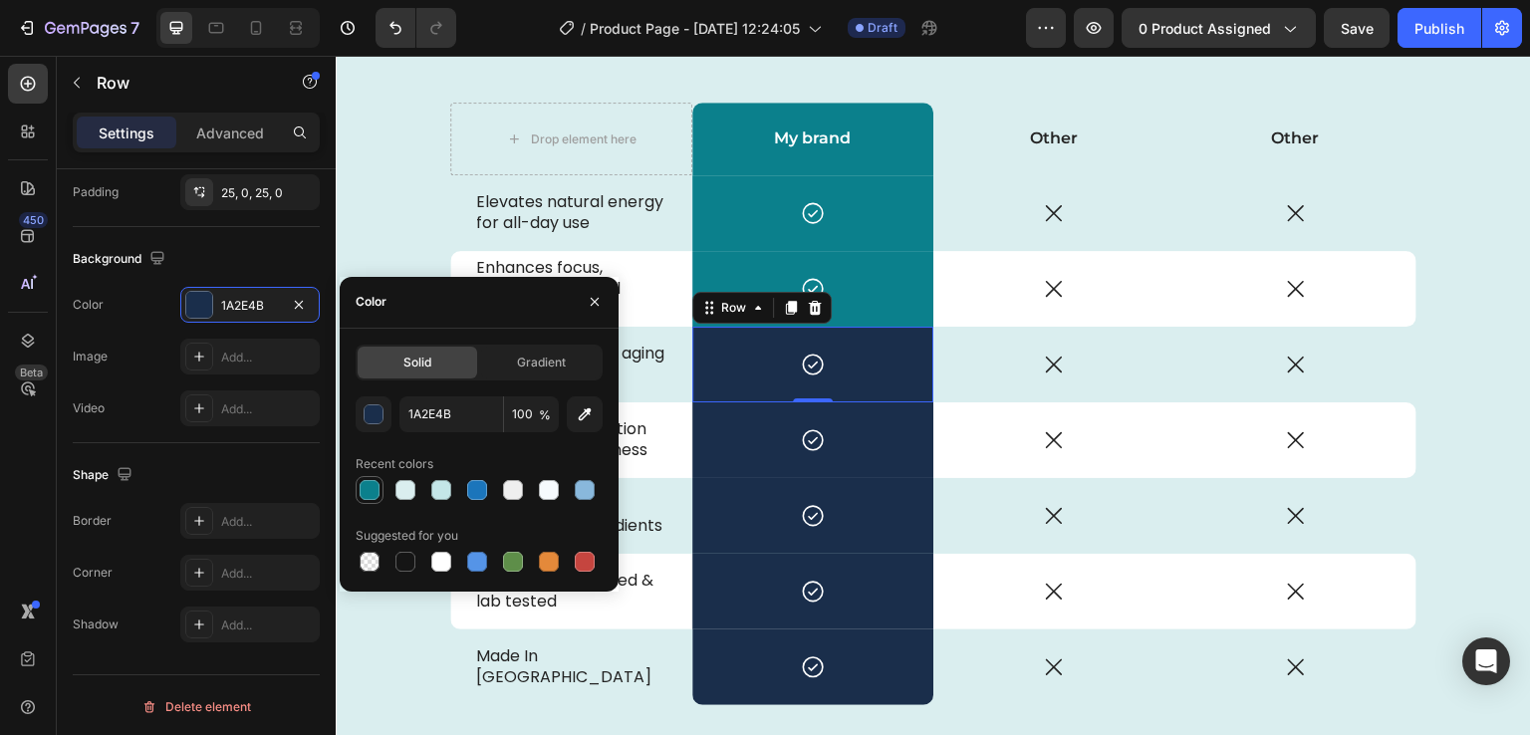
click at [359, 480] on div at bounding box center [370, 490] width 24 height 24
type input "0B808C"
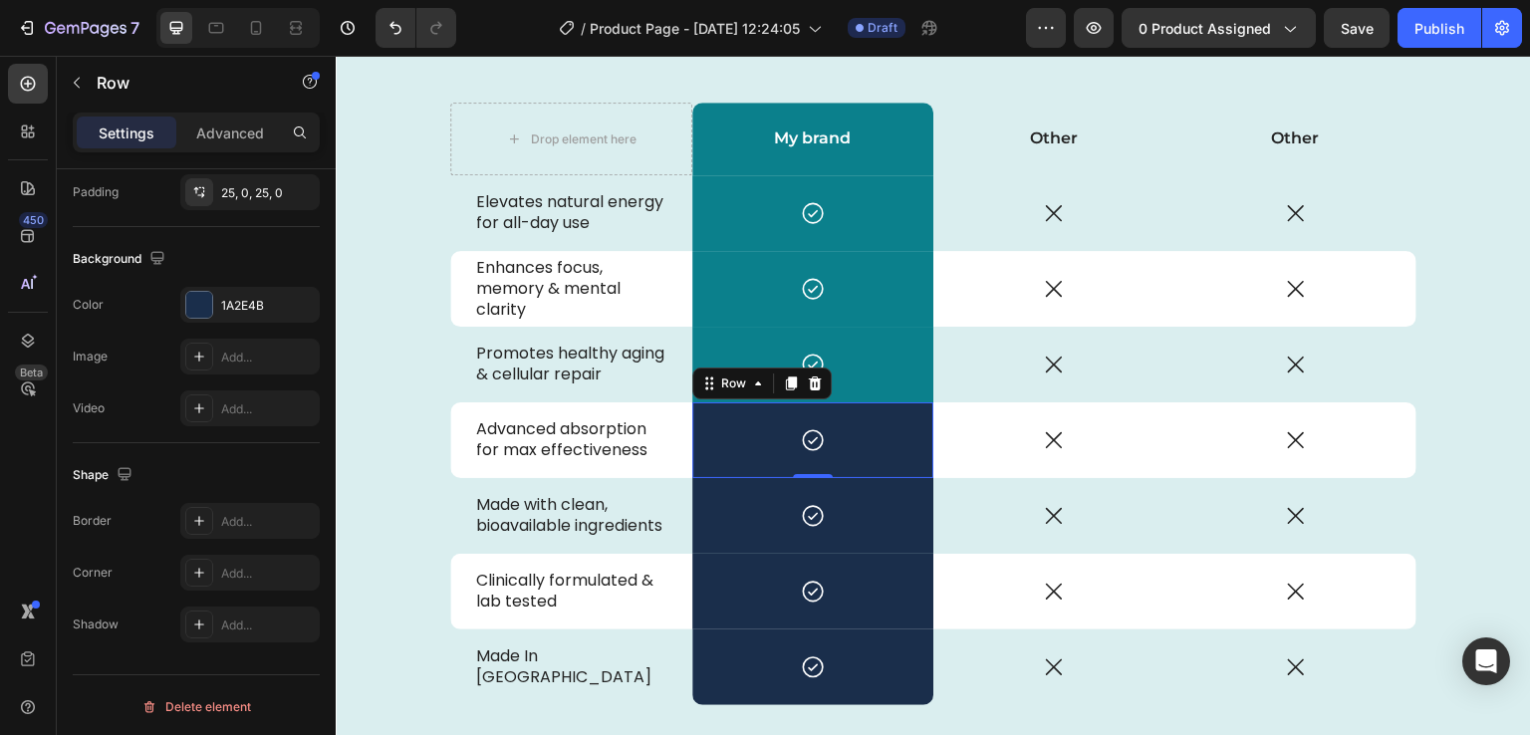
click at [698, 466] on div "Icon Row 0" at bounding box center [813, 440] width 242 height 76
click at [195, 296] on div at bounding box center [199, 305] width 26 height 26
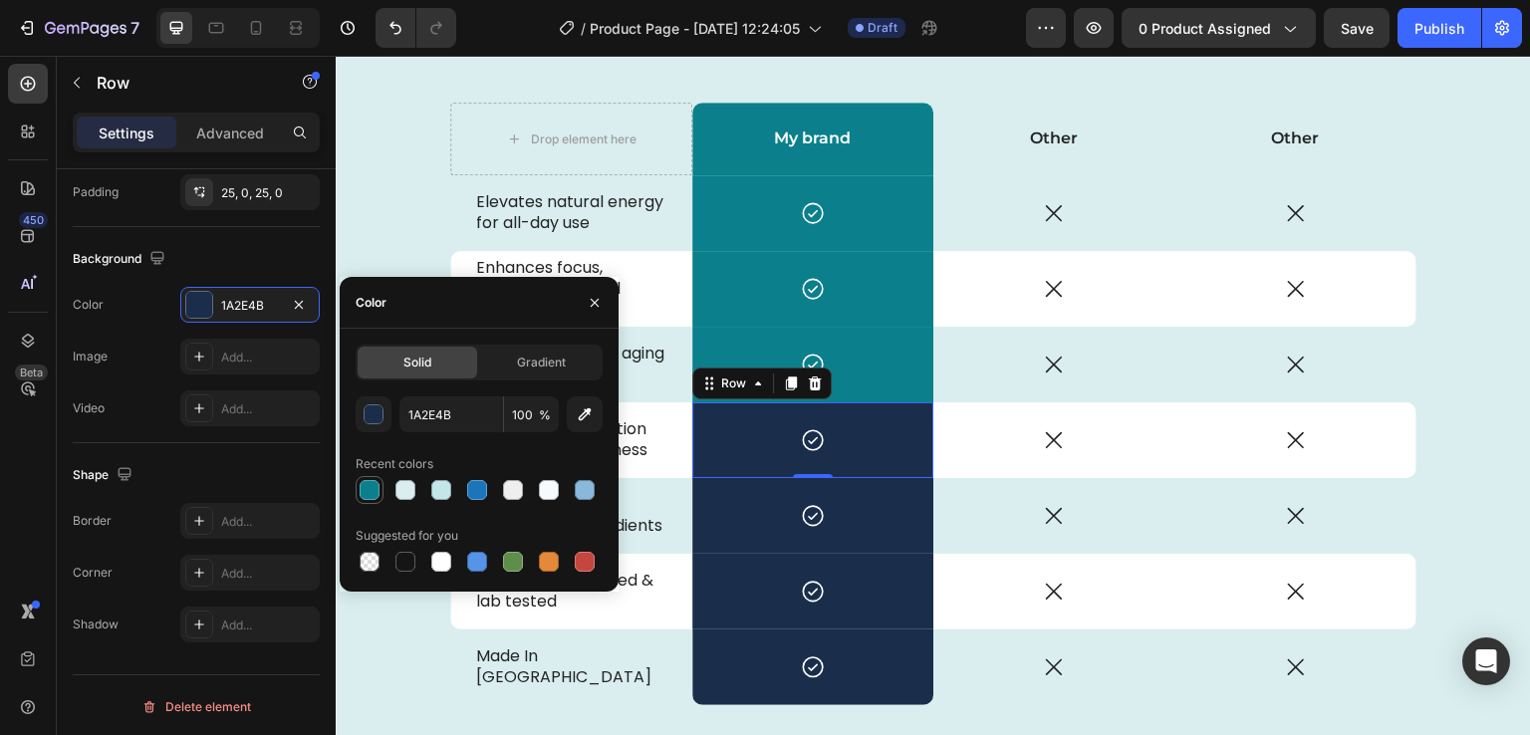
click at [365, 489] on div at bounding box center [370, 490] width 20 height 20
type input "0B808C"
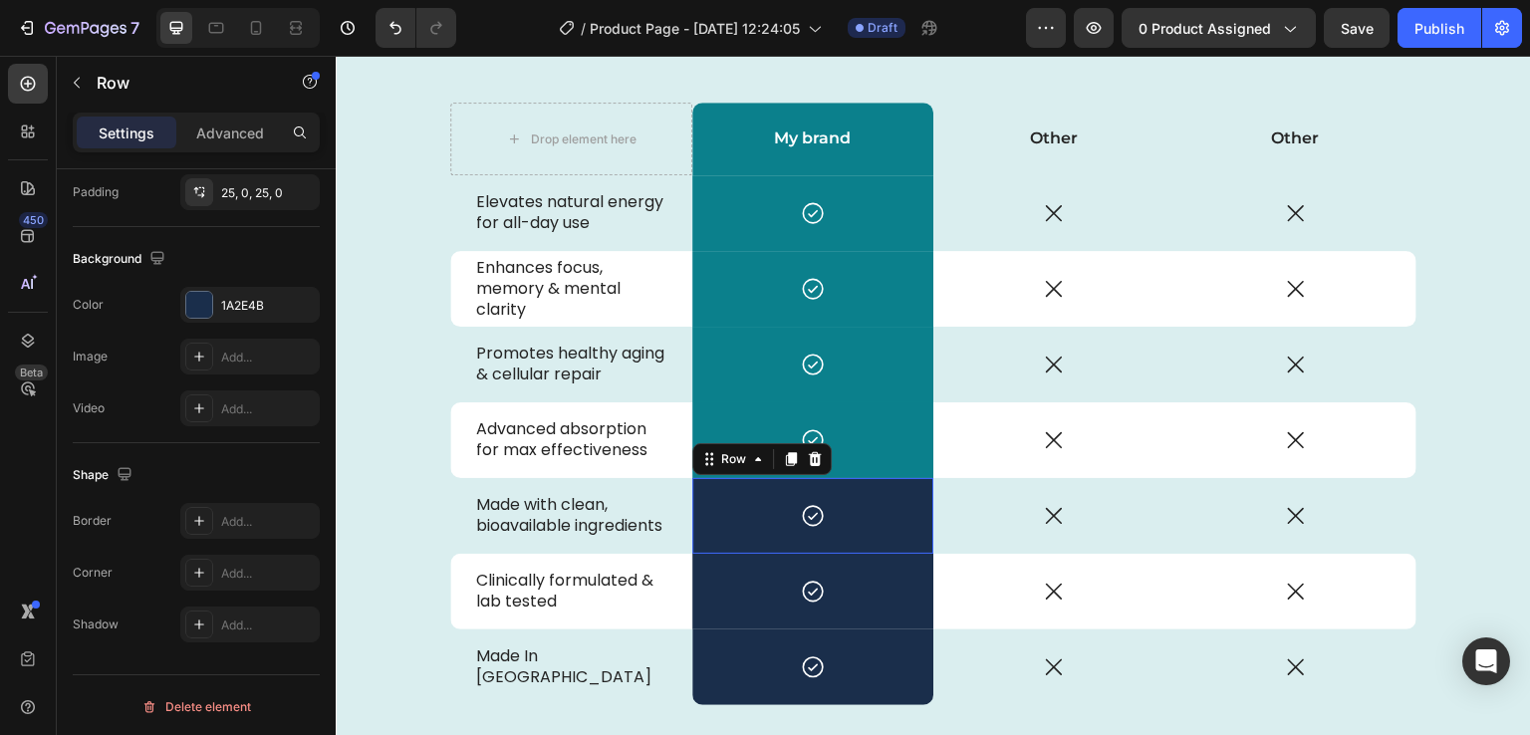
click at [694, 550] on div "Icon Row 0" at bounding box center [813, 516] width 242 height 76
click at [214, 296] on div "1A2E4B" at bounding box center [249, 305] width 139 height 36
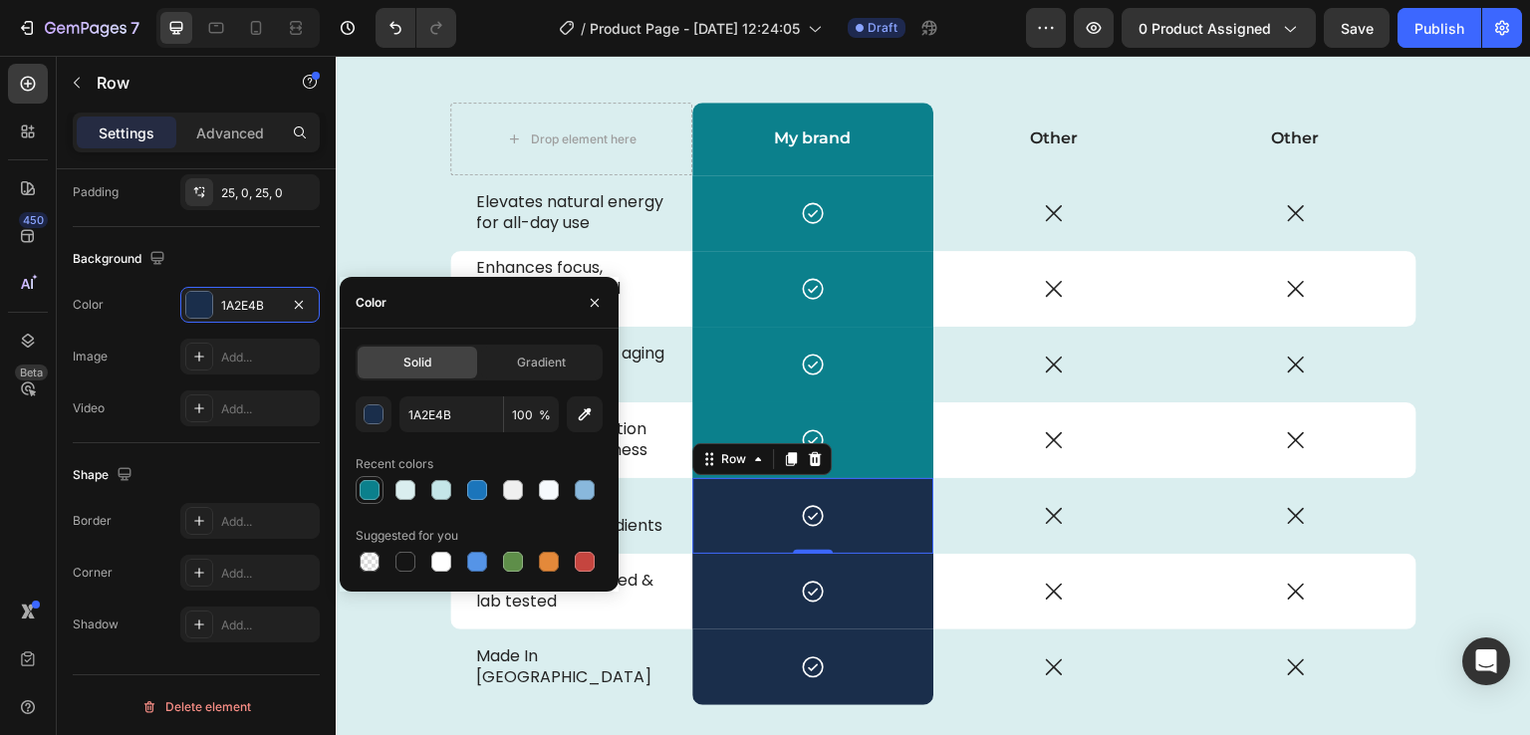
click at [368, 493] on div at bounding box center [370, 490] width 20 height 20
type input "0B808C"
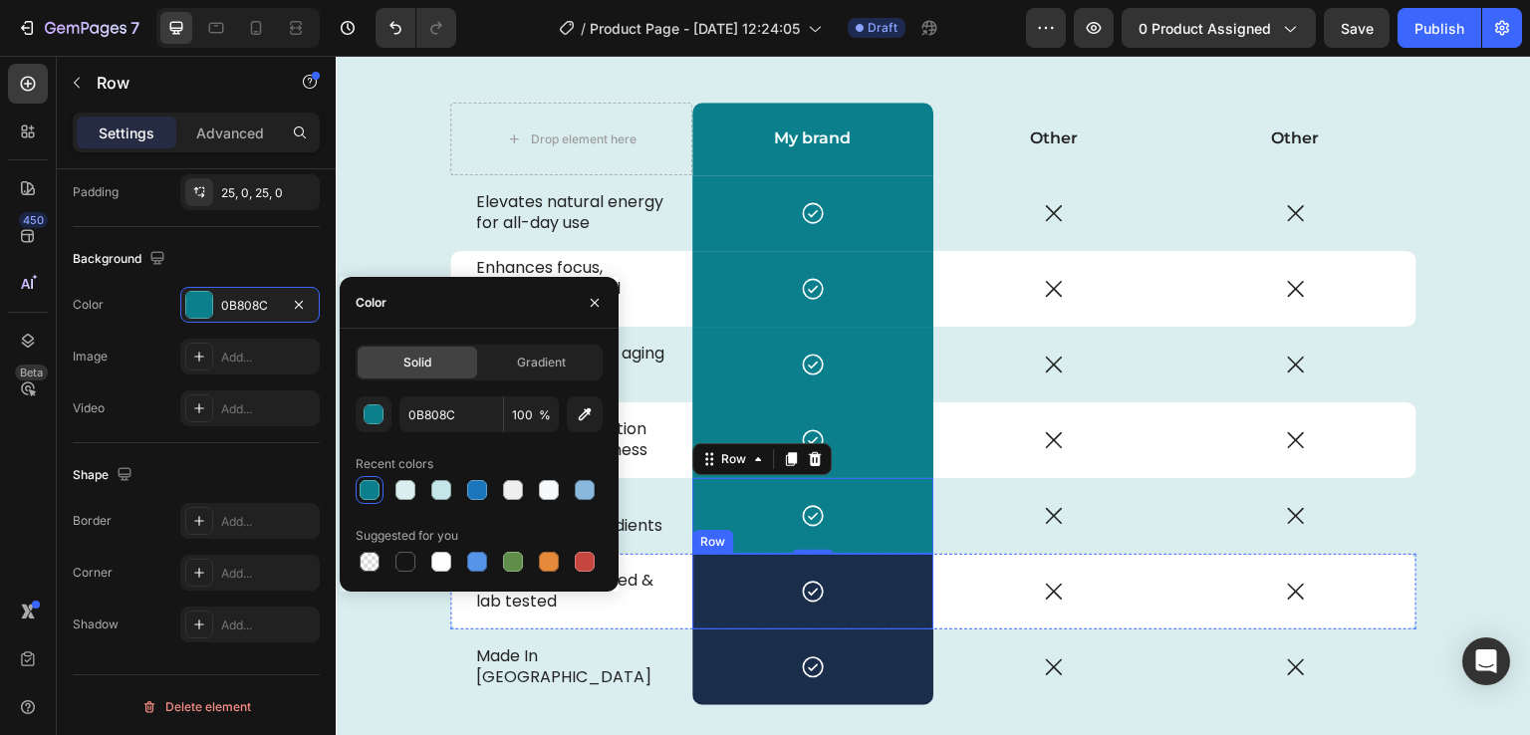
click at [694, 620] on div "Icon Row" at bounding box center [813, 592] width 242 height 76
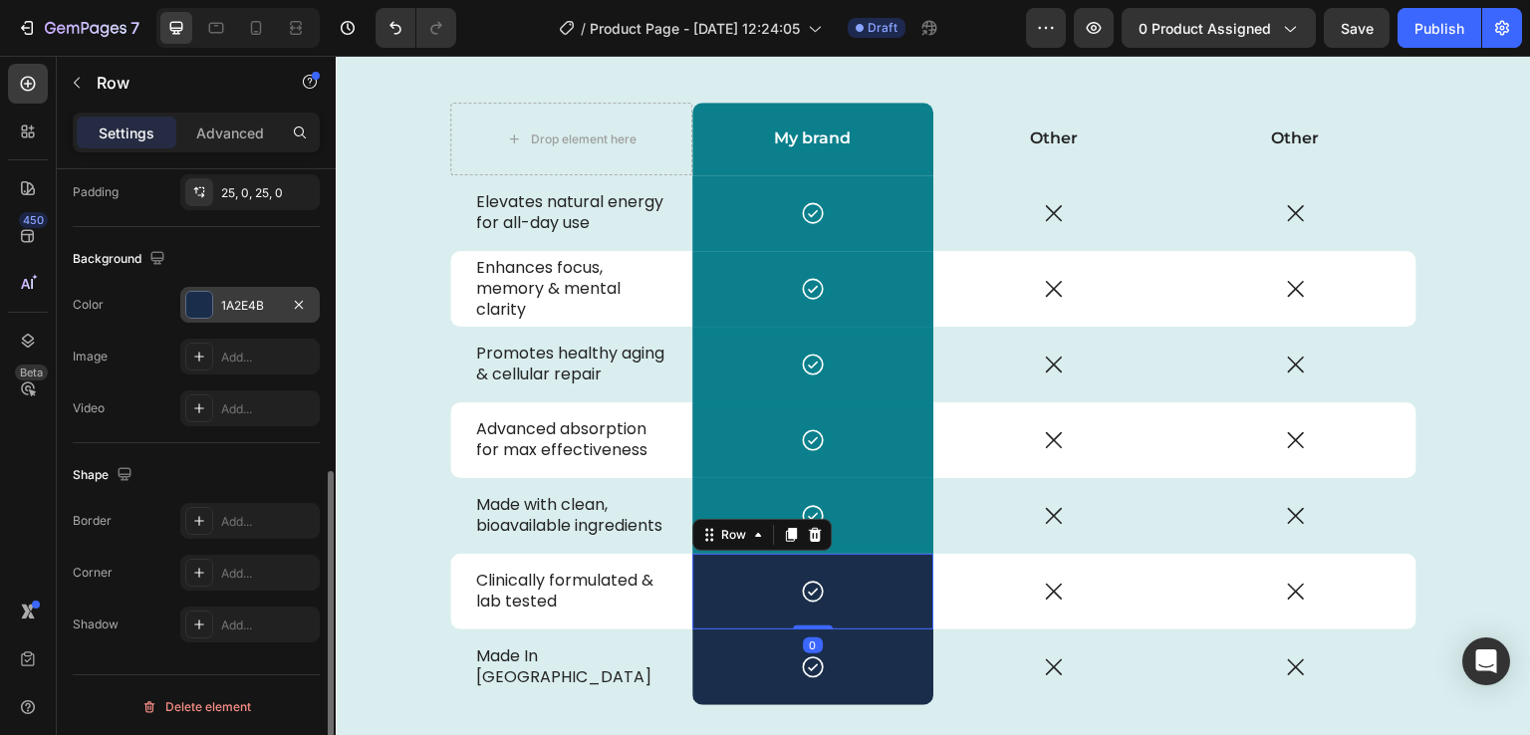
click at [197, 304] on div at bounding box center [199, 305] width 26 height 26
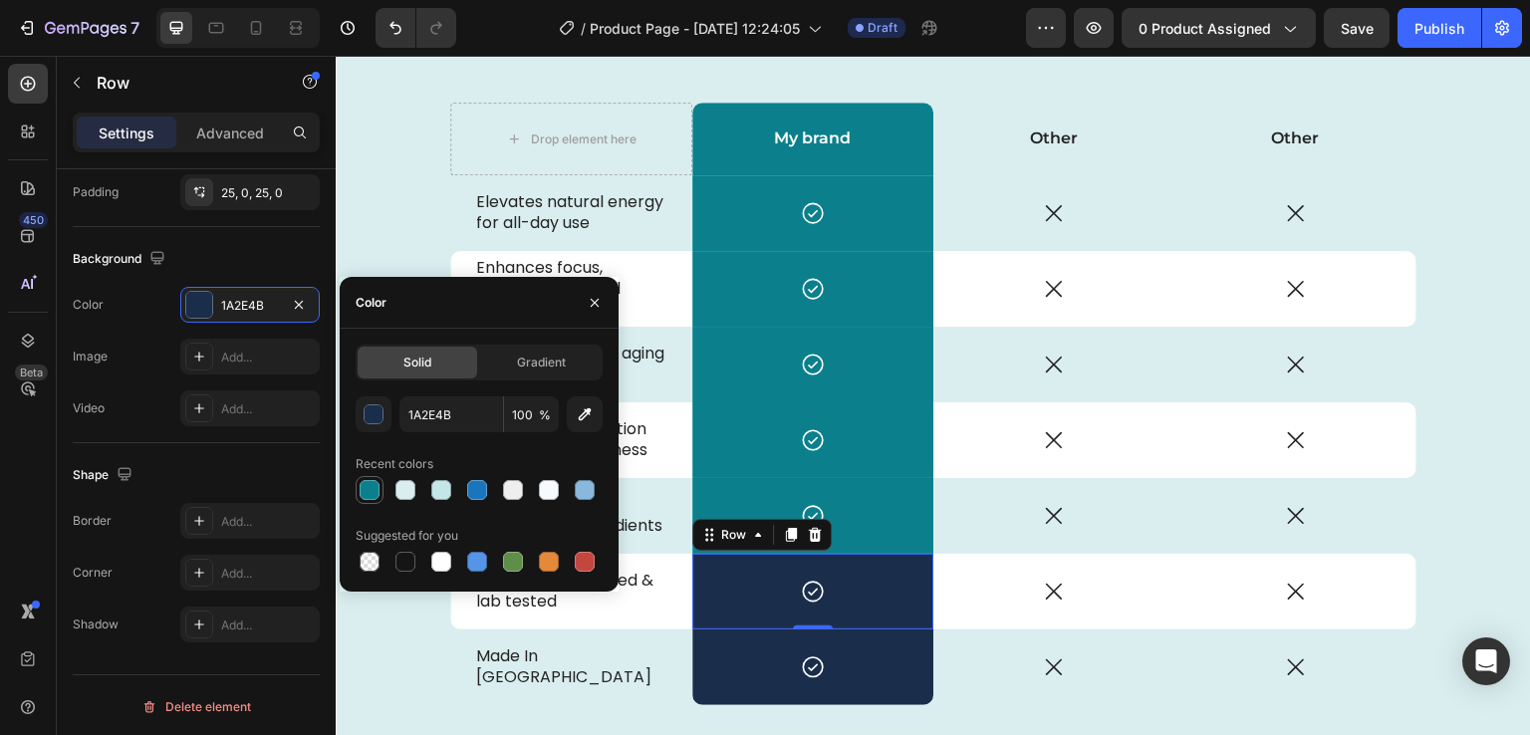
click at [374, 483] on div at bounding box center [370, 490] width 20 height 20
type input "0B808C"
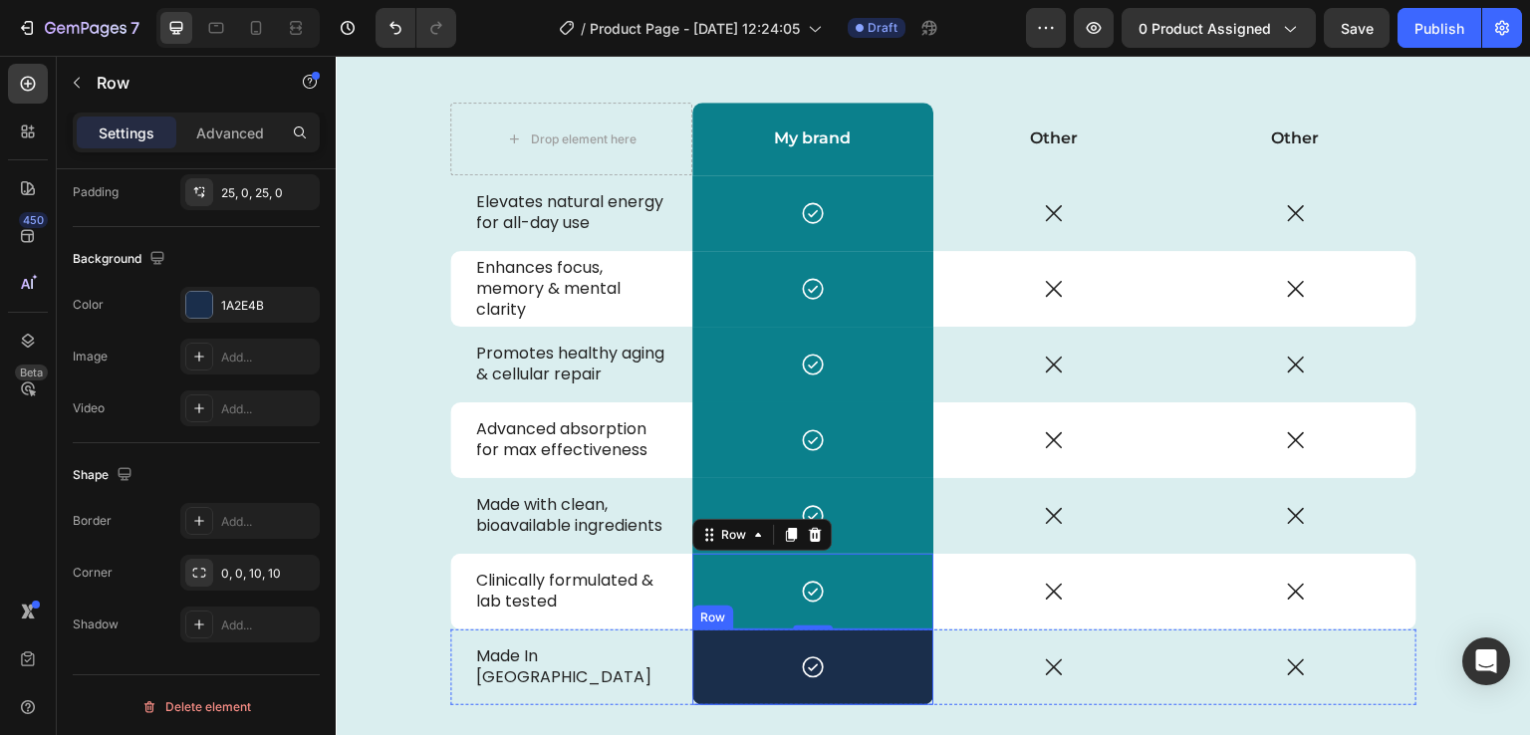
click at [706, 695] on div "Icon Row" at bounding box center [813, 668] width 242 height 76
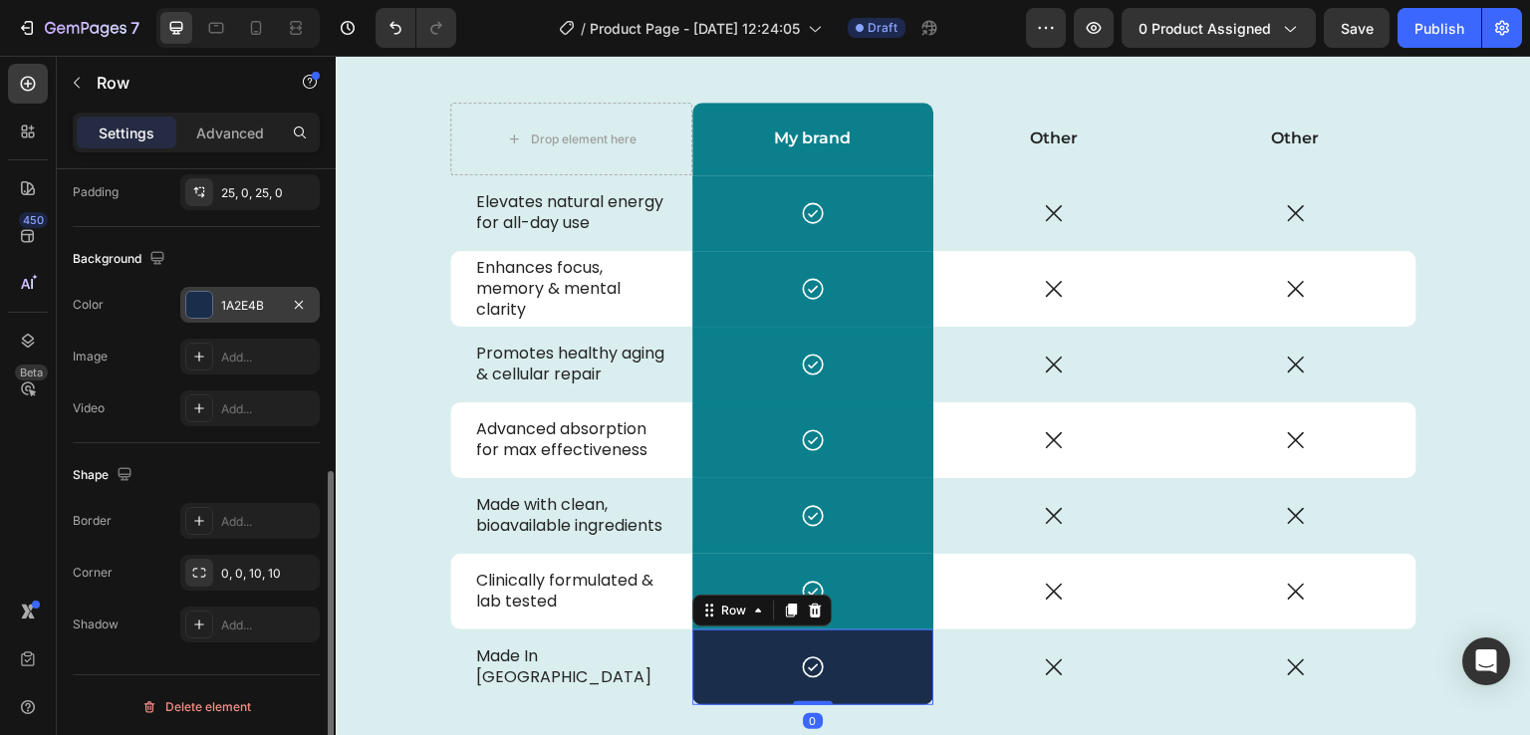
click at [191, 300] on div at bounding box center [199, 305] width 26 height 26
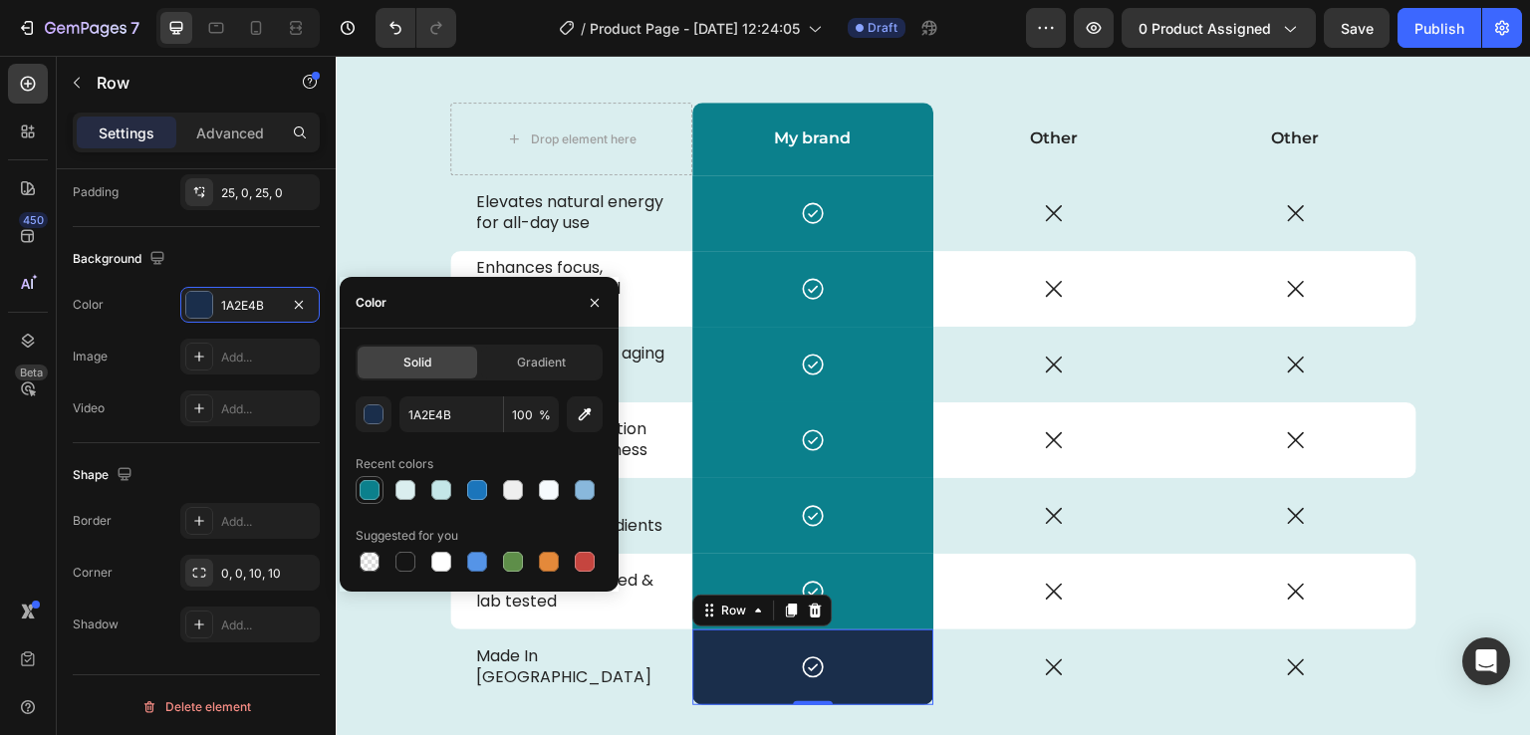
click at [370, 489] on div at bounding box center [370, 490] width 20 height 20
type input "0B808C"
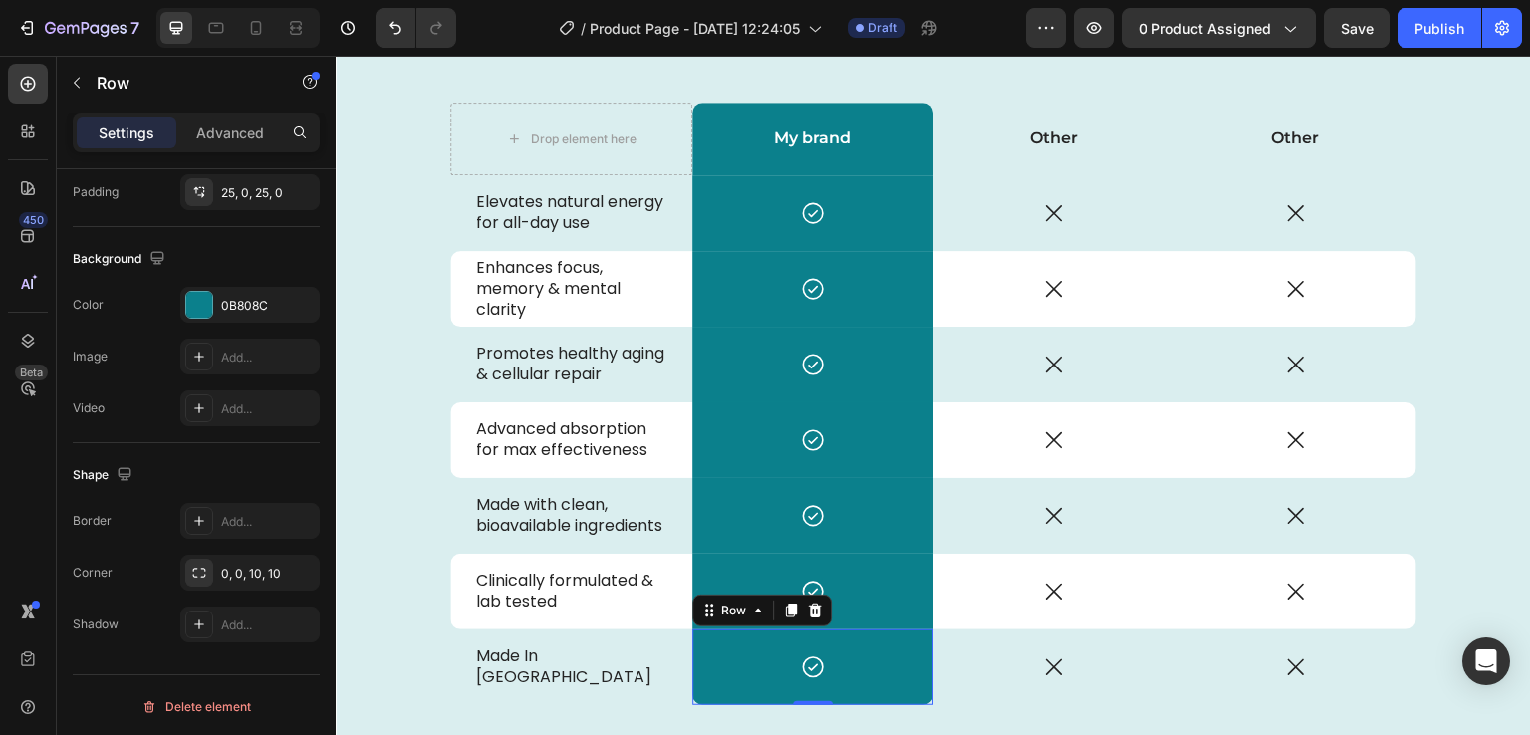
click at [907, 695] on div "Icon Row 0" at bounding box center [813, 668] width 242 height 76
click at [1041, 211] on icon at bounding box center [1054, 213] width 26 height 26
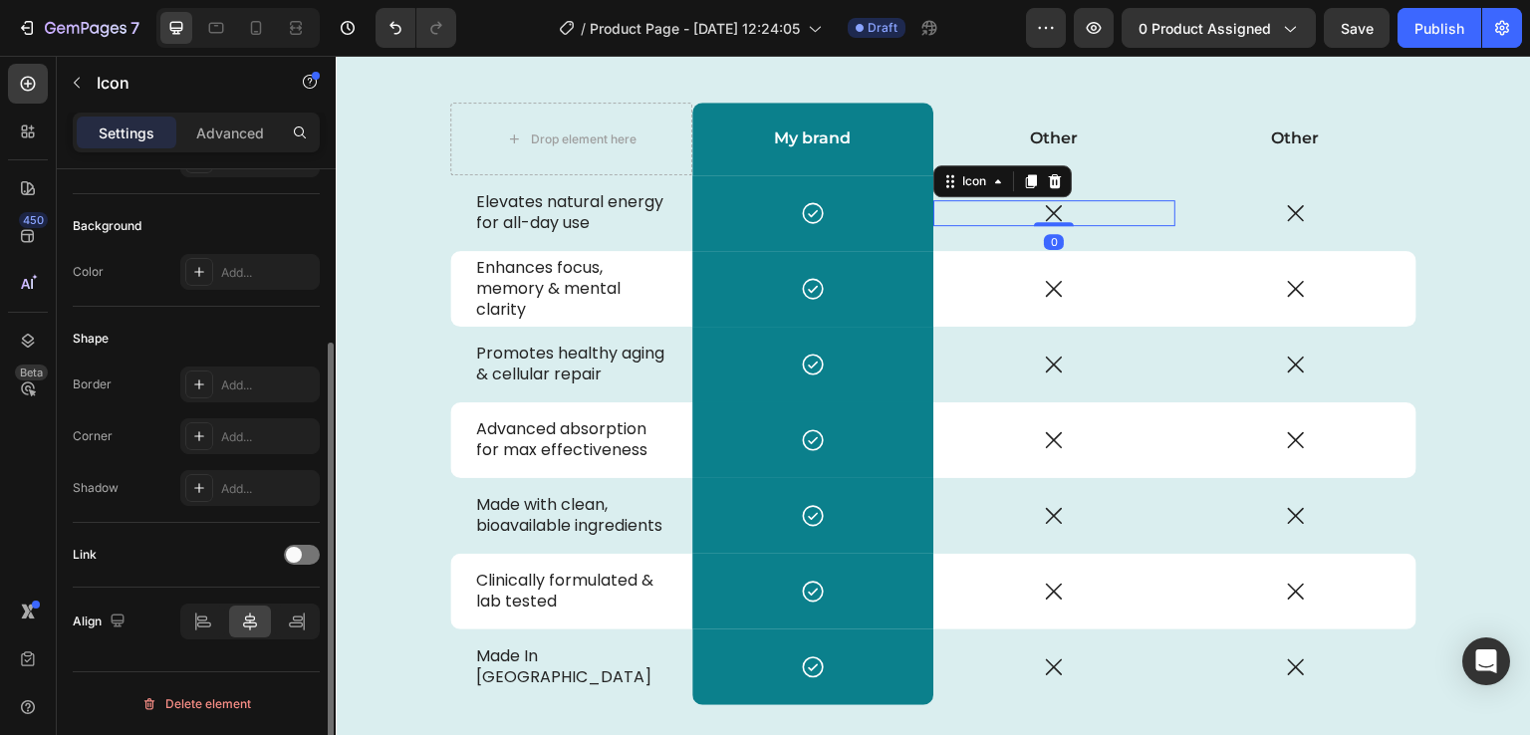
scroll to position [0, 0]
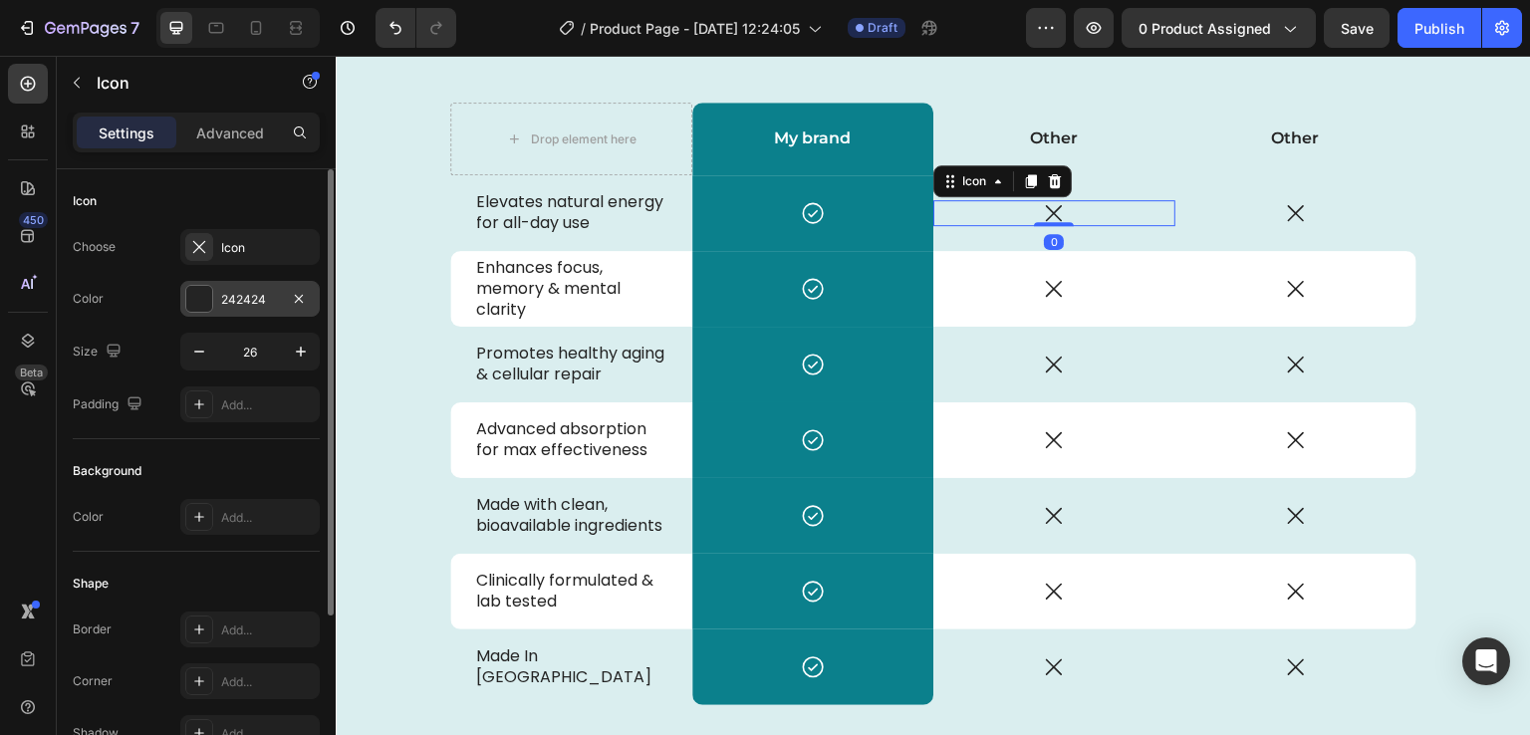
click at [196, 304] on div at bounding box center [199, 299] width 26 height 26
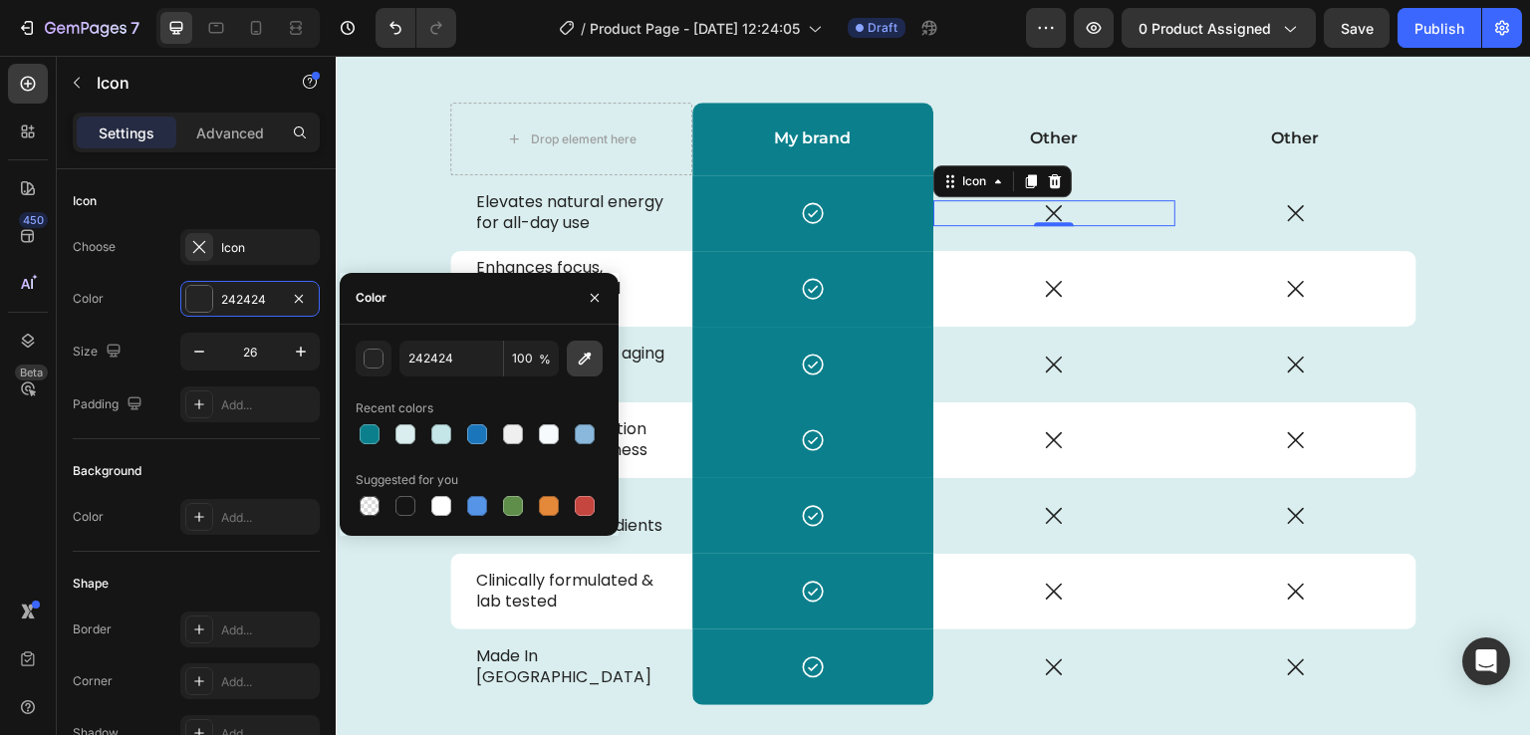
click at [579, 352] on icon "button" at bounding box center [585, 359] width 20 height 20
type input "212121"
click at [373, 357] on div "button" at bounding box center [375, 360] width 20 height 20
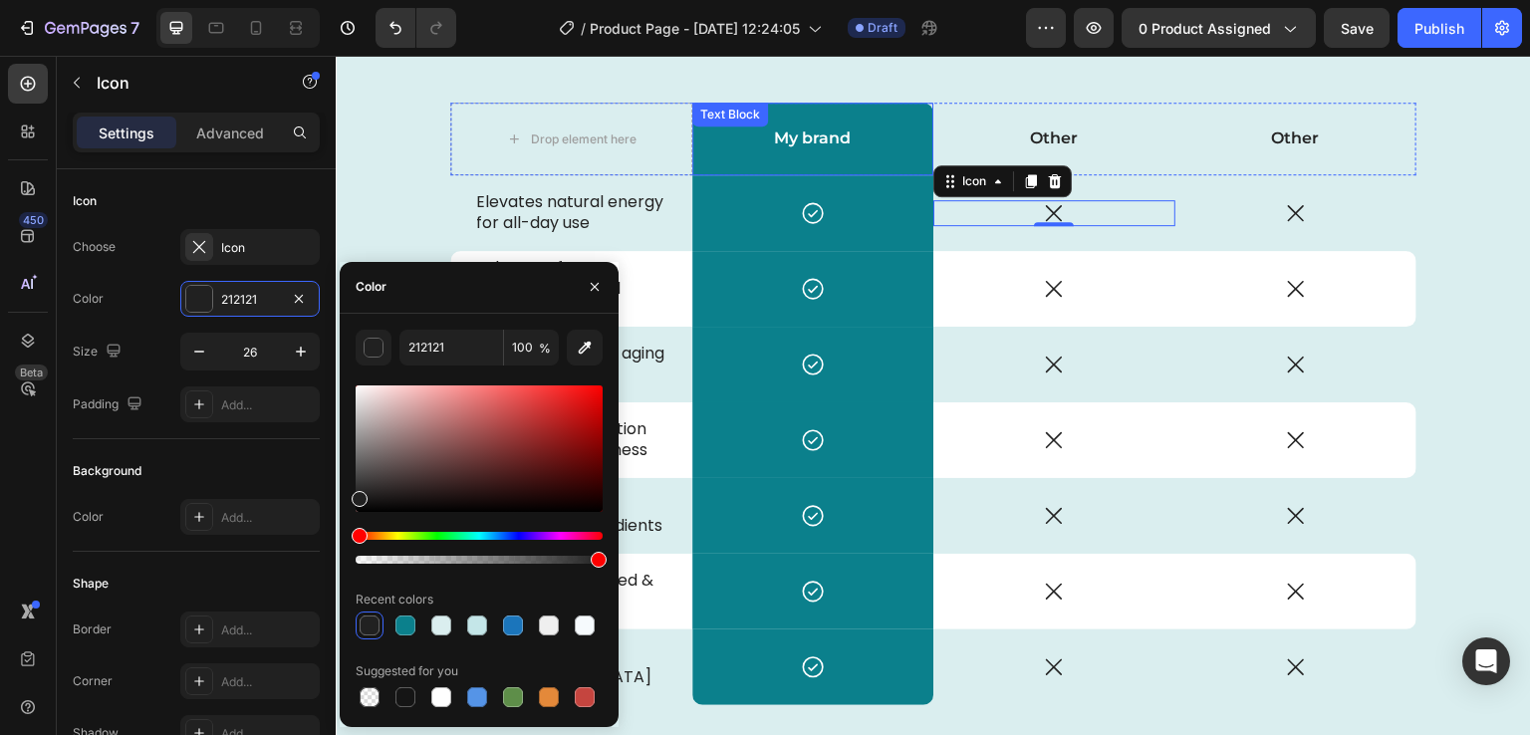
click at [785, 139] on p "My brand" at bounding box center [813, 139] width 238 height 21
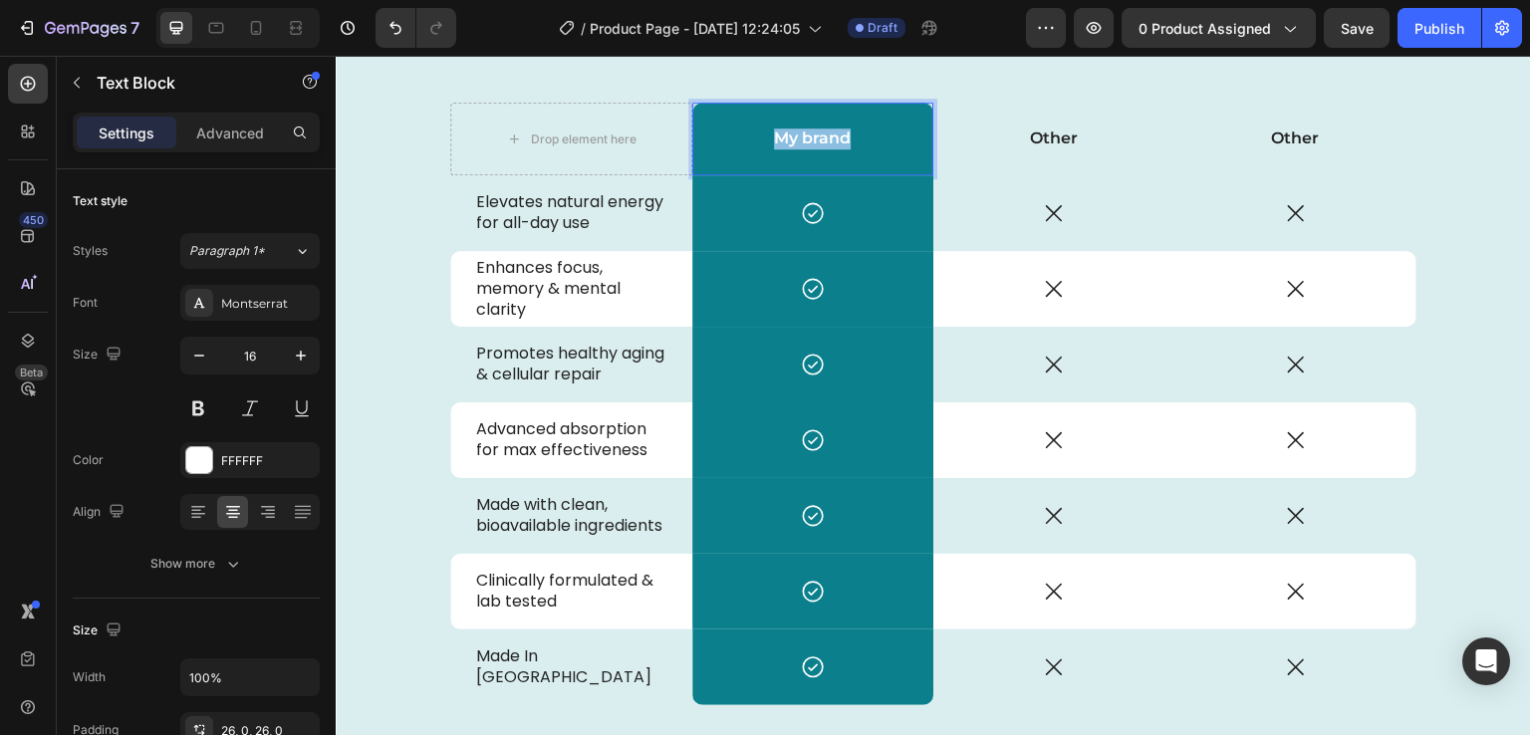
click at [785, 139] on p "My brand" at bounding box center [813, 139] width 238 height 21
click at [803, 138] on p "Reliq" at bounding box center [813, 139] width 238 height 21
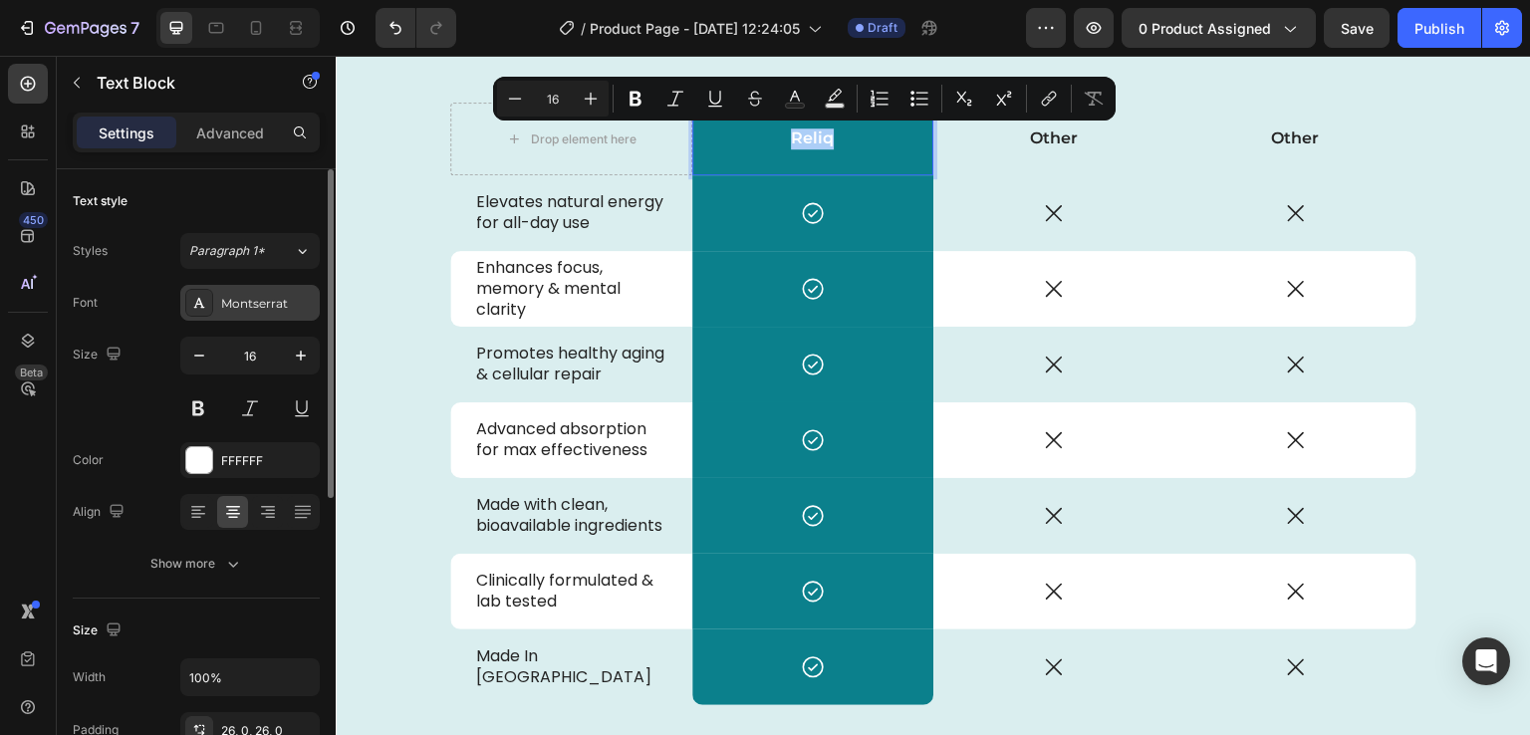
click at [256, 303] on div "Montserrat" at bounding box center [268, 304] width 94 height 18
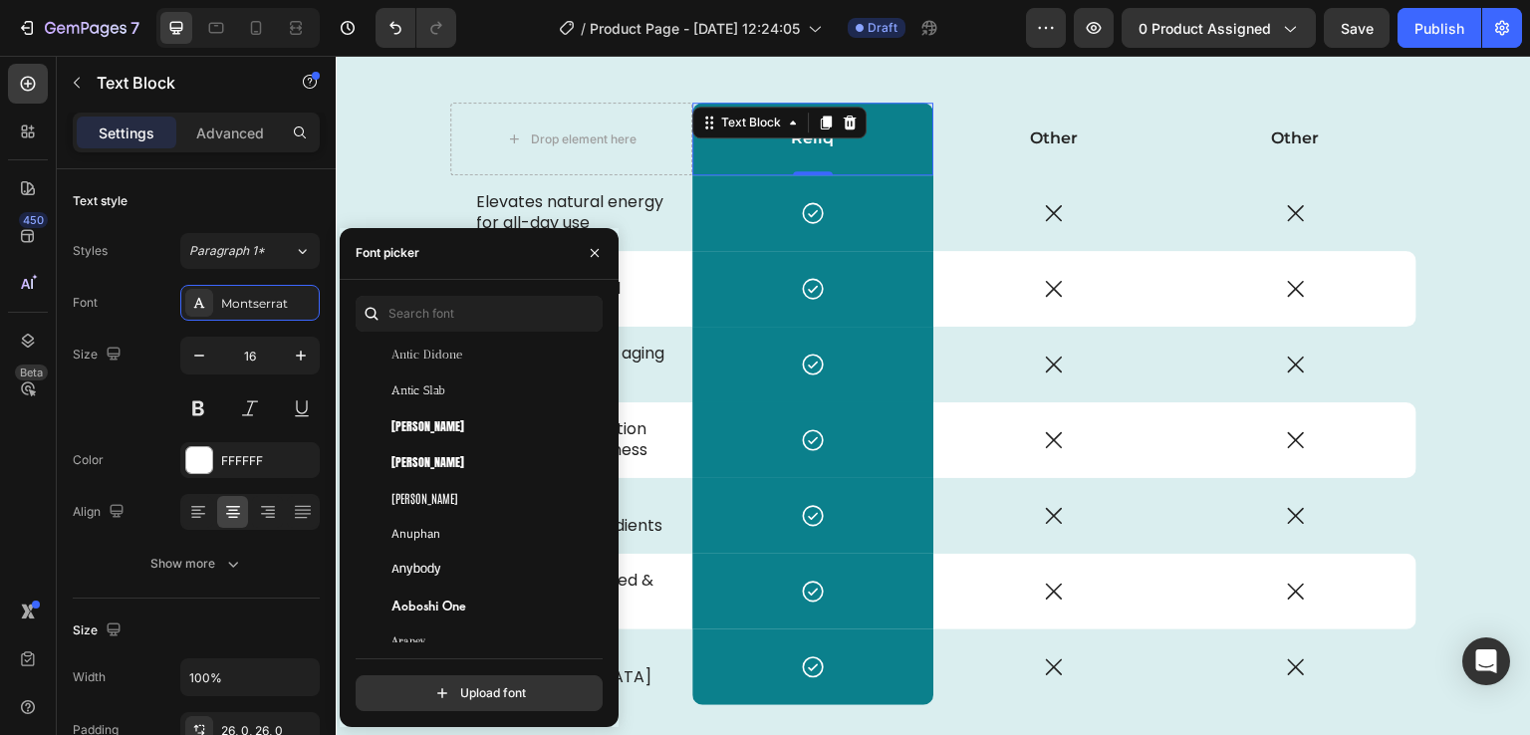
scroll to position [3462, 0]
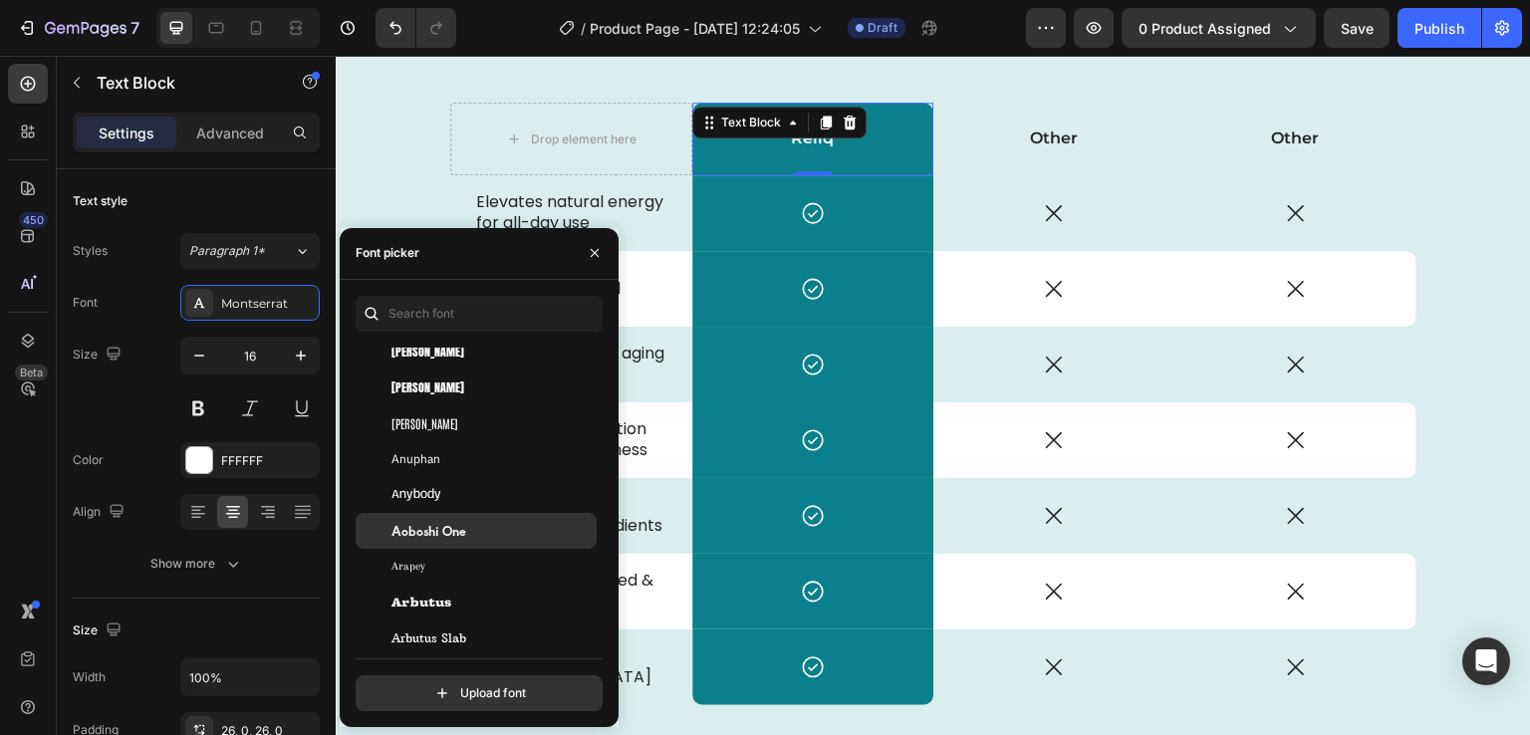
click at [435, 524] on span "Aoboshi One" at bounding box center [429, 531] width 75 height 18
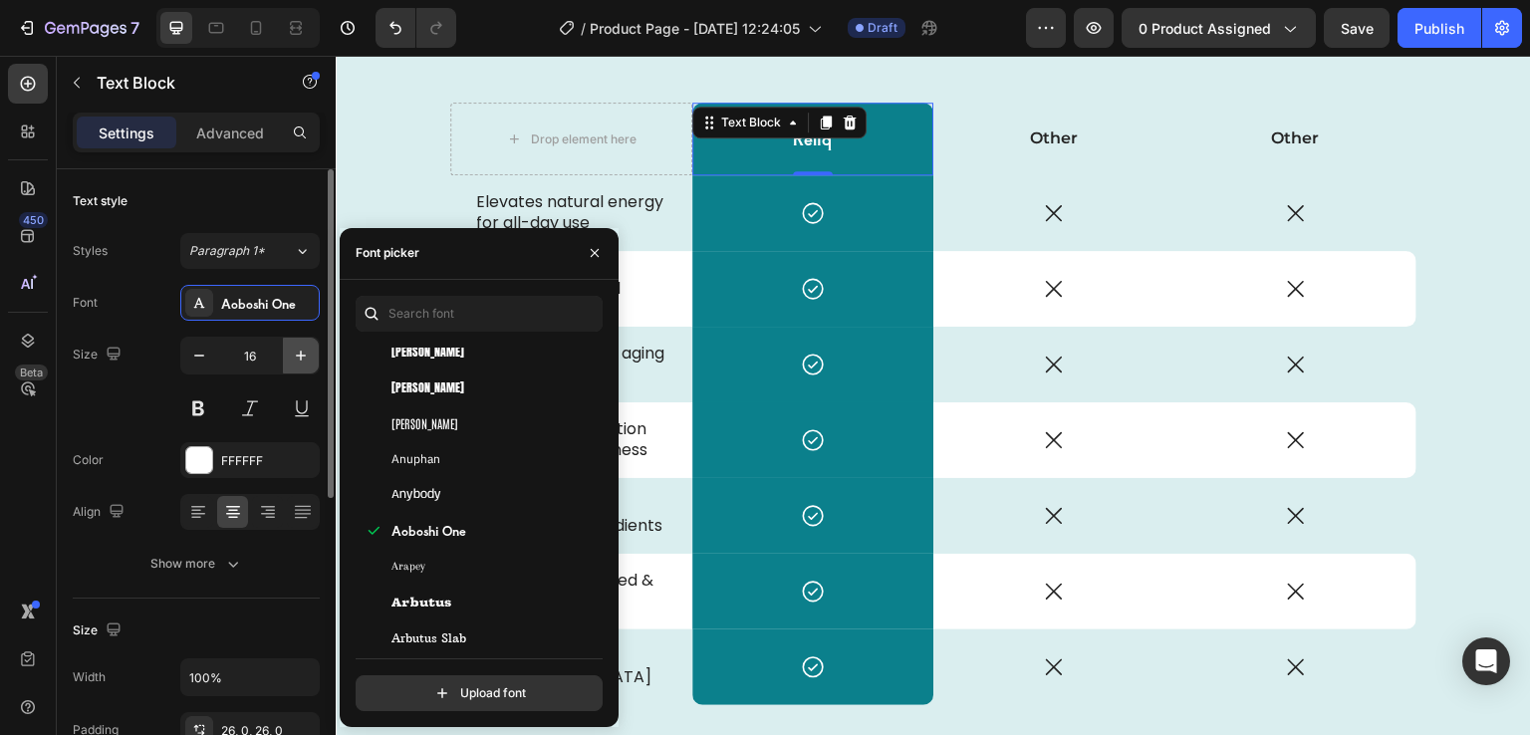
click at [299, 355] on icon "button" at bounding box center [301, 356] width 10 height 10
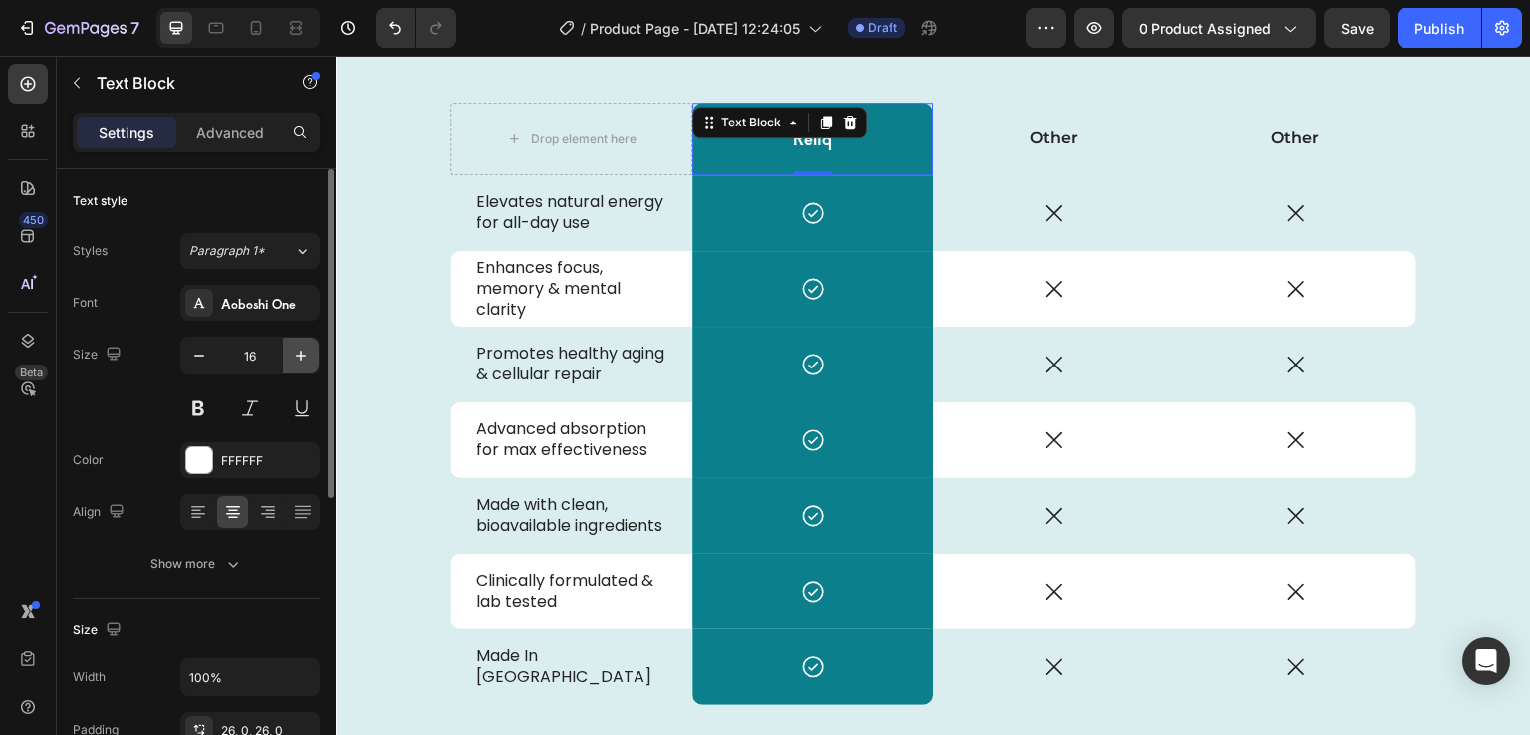
click at [299, 355] on icon "button" at bounding box center [301, 356] width 10 height 10
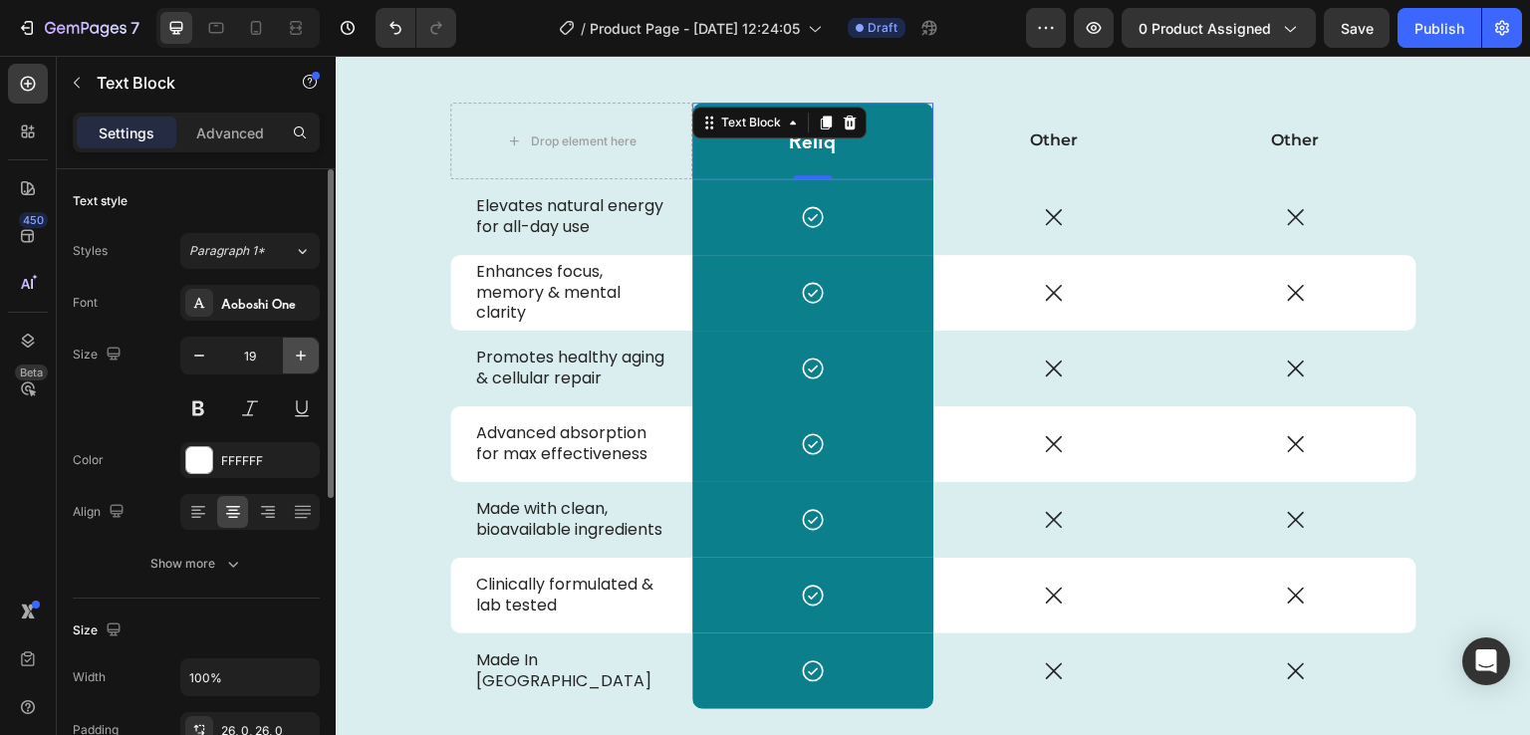
click at [299, 355] on icon "button" at bounding box center [301, 356] width 10 height 10
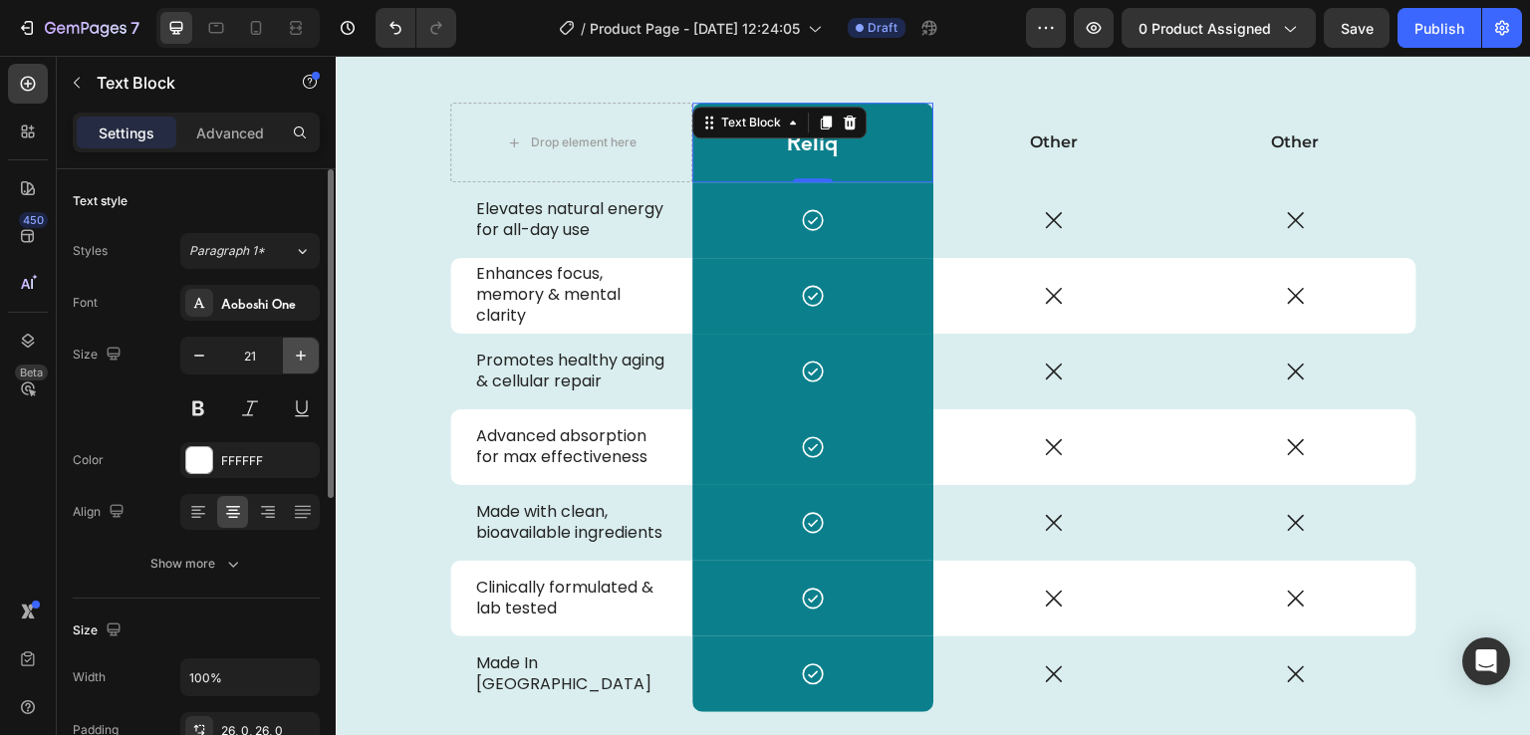
click at [299, 355] on icon "button" at bounding box center [301, 356] width 10 height 10
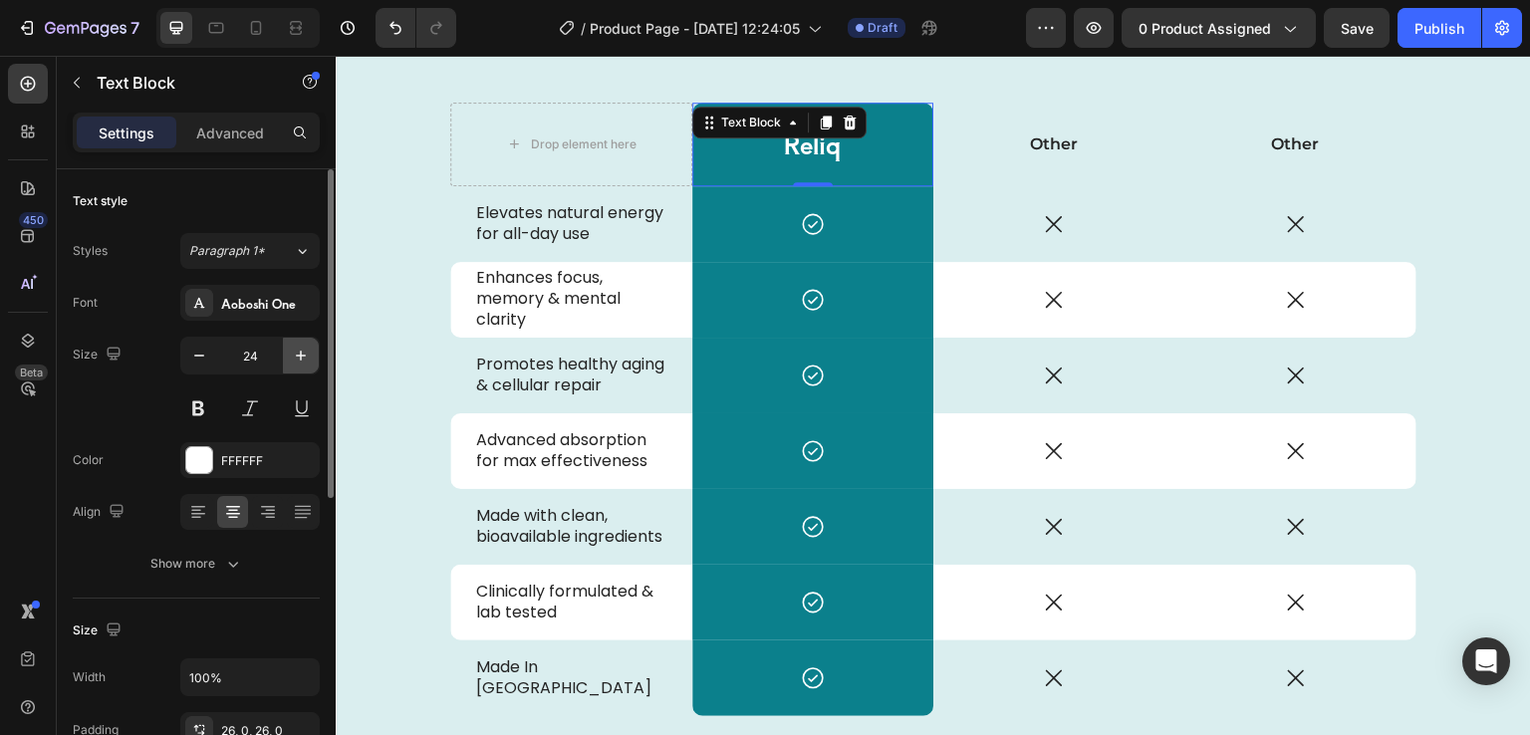
click at [299, 355] on icon "button" at bounding box center [301, 356] width 10 height 10
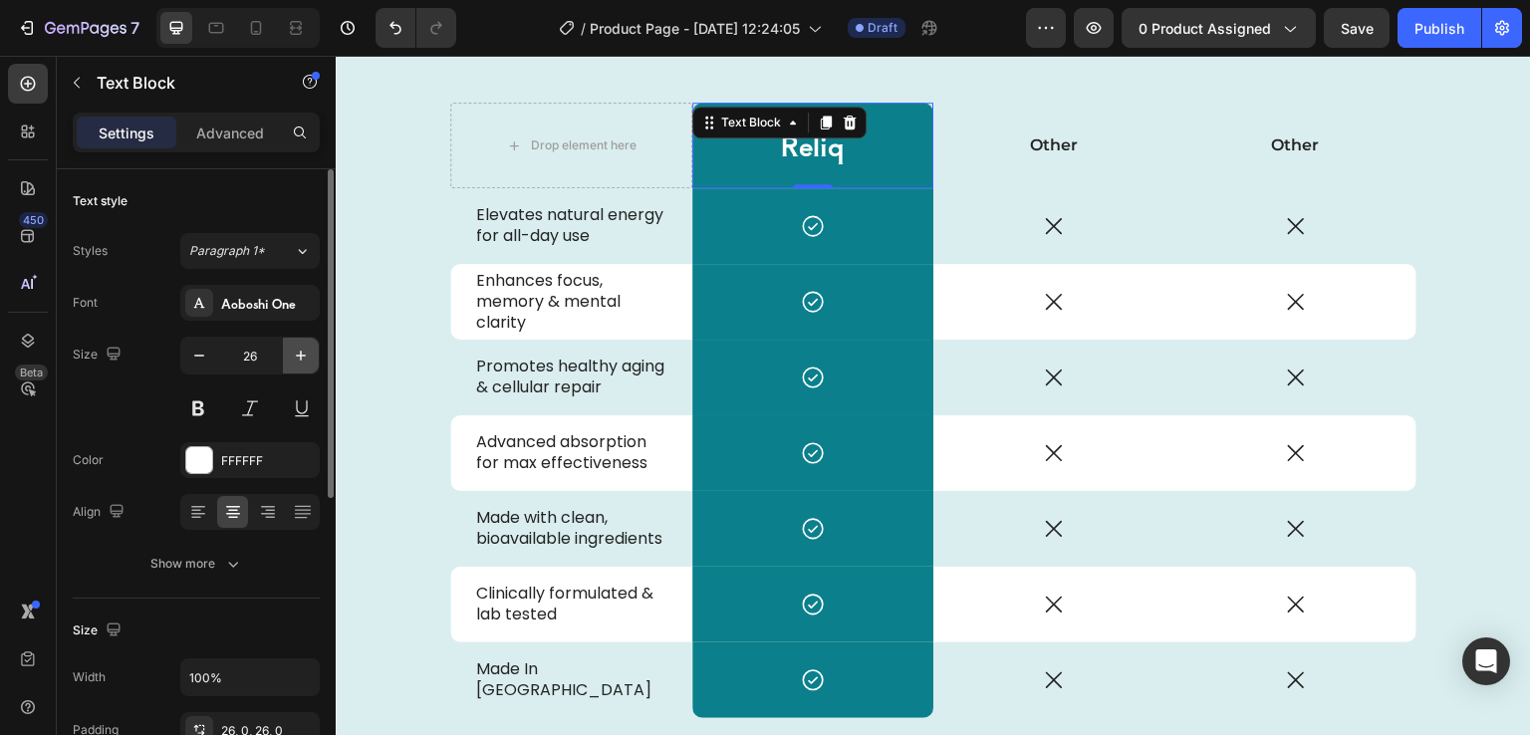
click at [299, 355] on icon "button" at bounding box center [301, 356] width 10 height 10
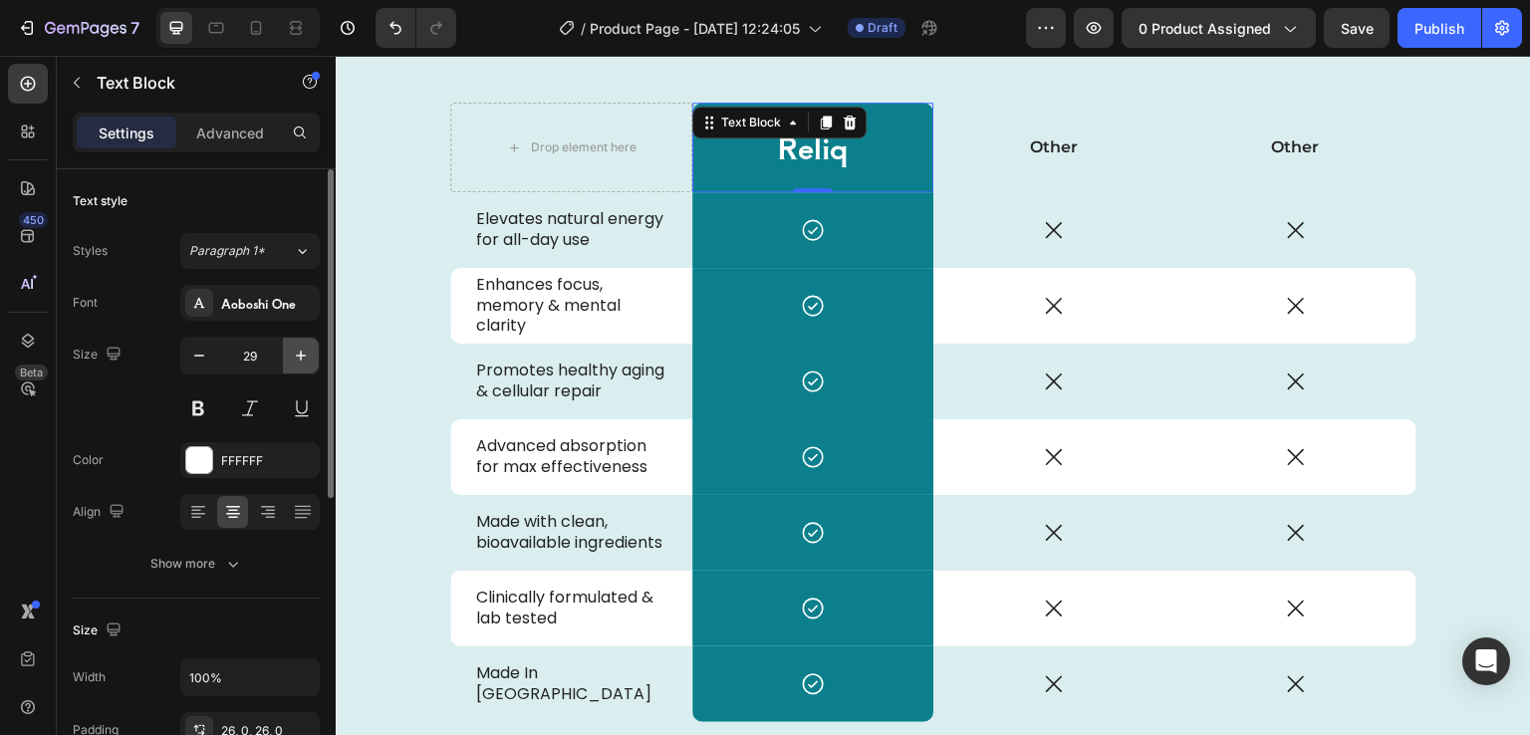
click at [299, 355] on icon "button" at bounding box center [301, 356] width 10 height 10
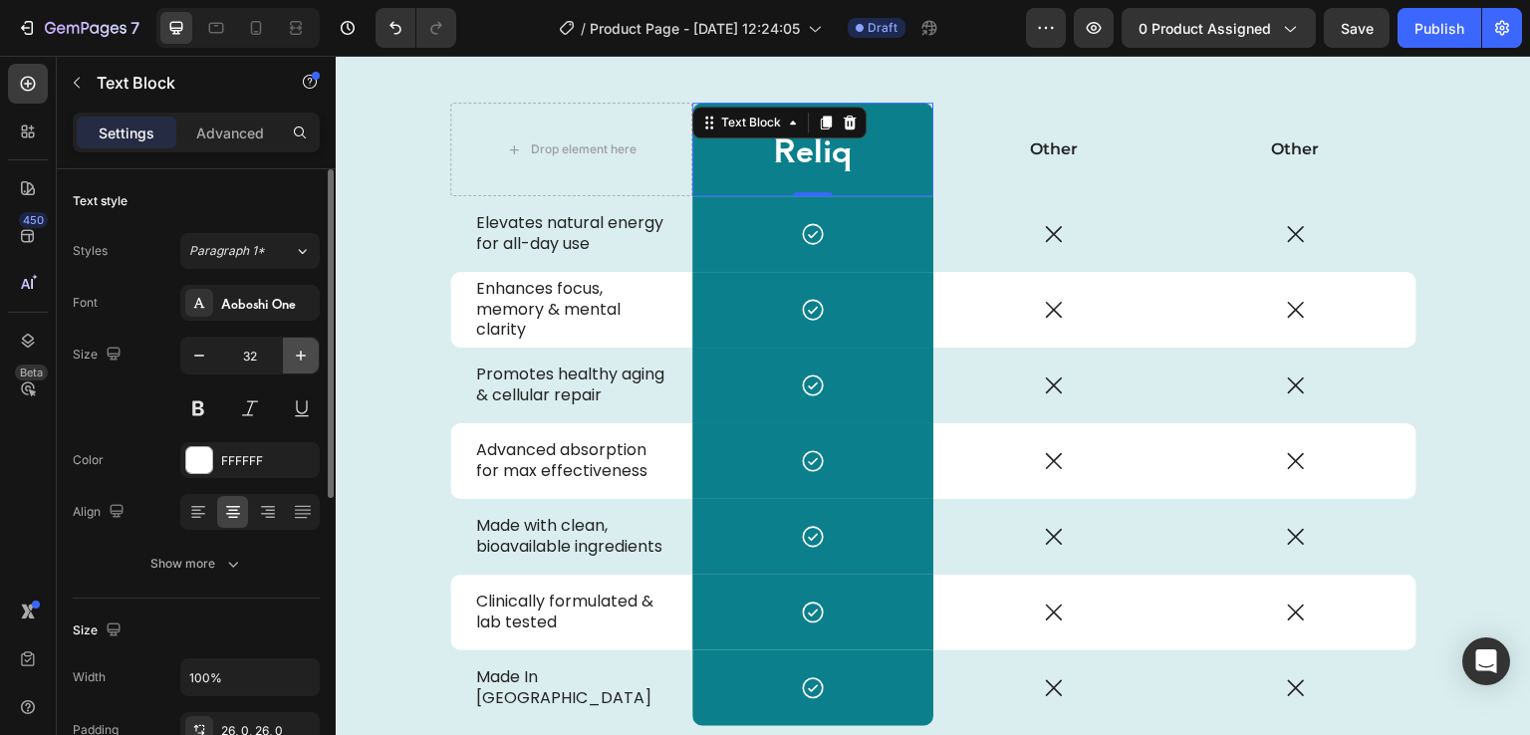
click at [299, 355] on icon "button" at bounding box center [301, 356] width 10 height 10
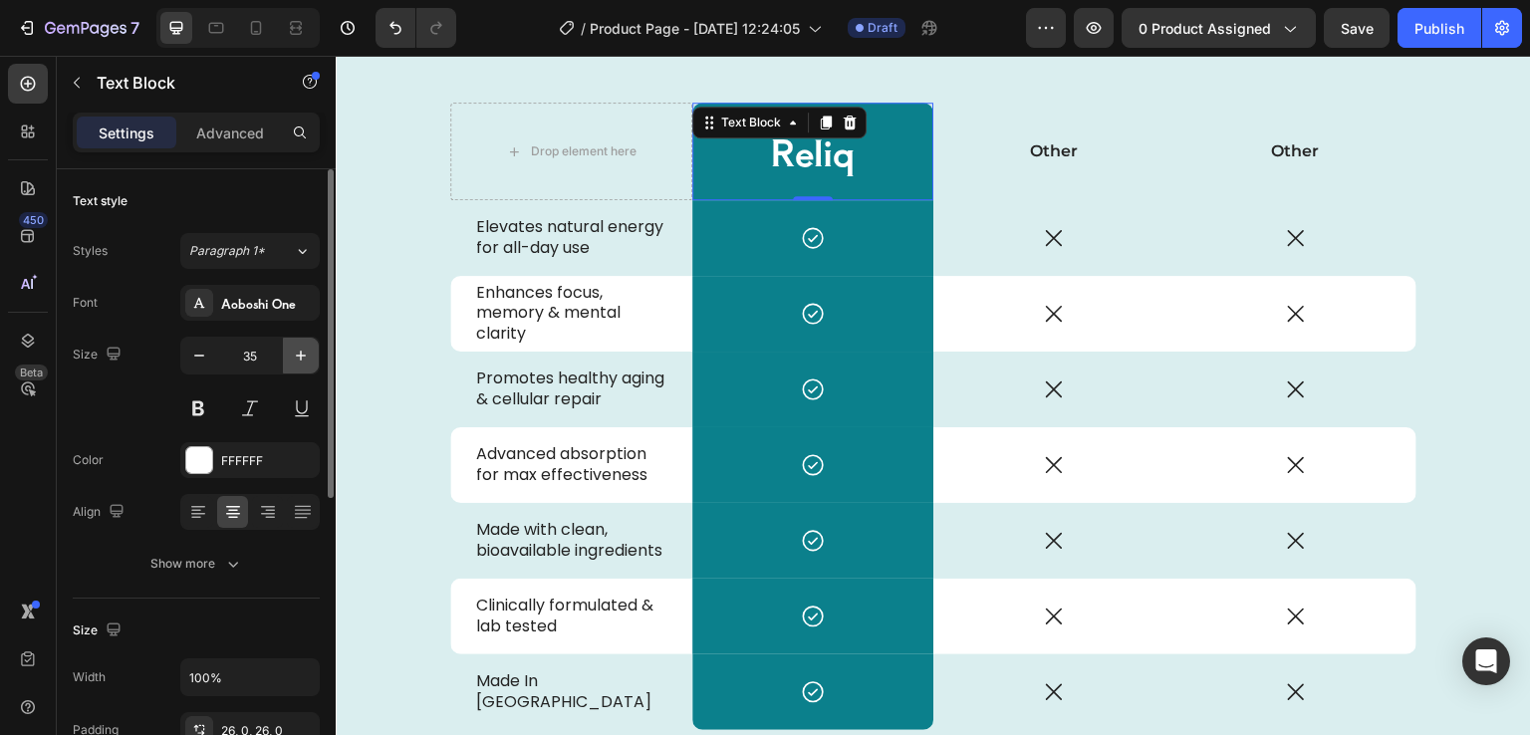
click at [299, 355] on icon "button" at bounding box center [301, 356] width 10 height 10
type input "38"
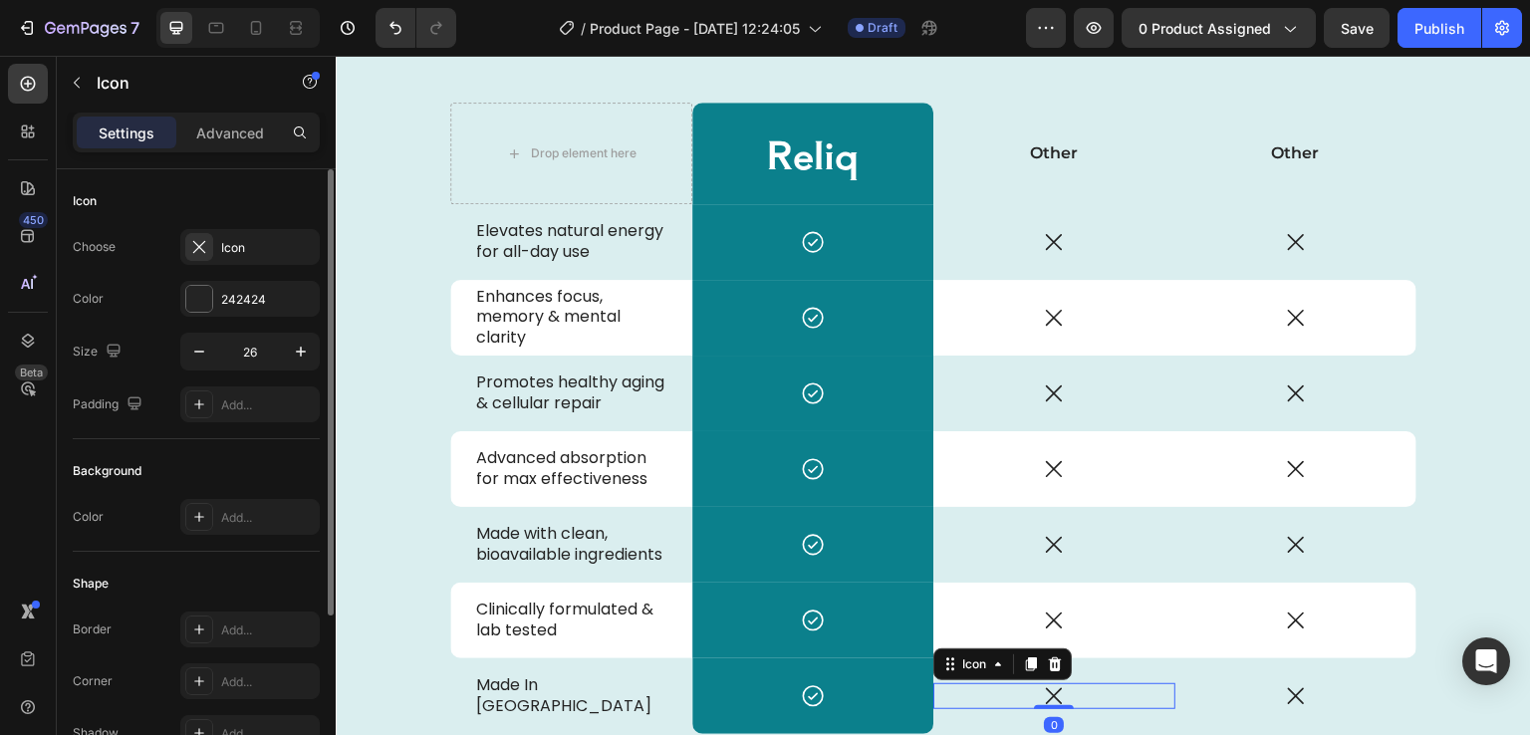
click at [969, 689] on div "Icon 0" at bounding box center [1054, 696] width 242 height 26
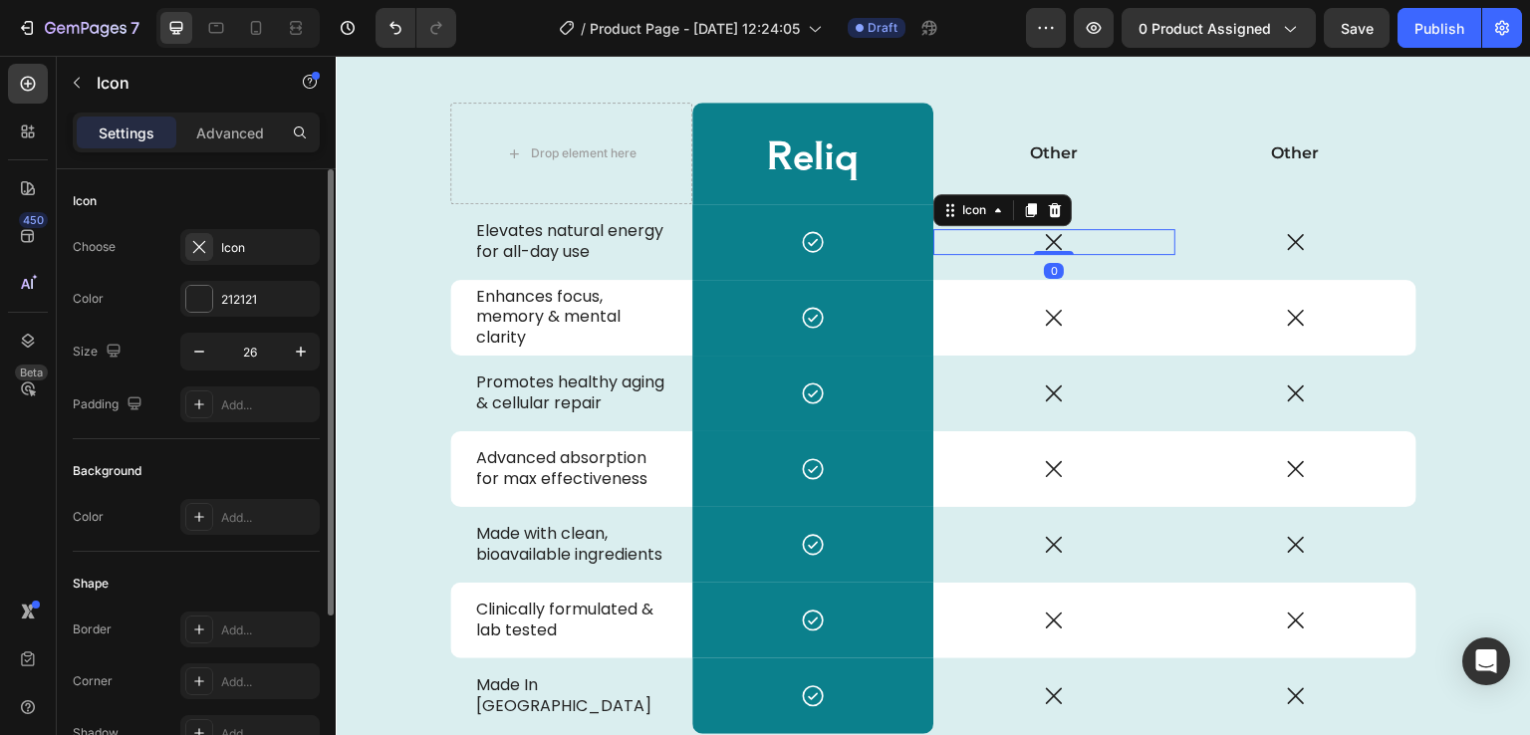
click at [1048, 247] on icon at bounding box center [1054, 242] width 26 height 26
click at [207, 296] on div at bounding box center [199, 299] width 26 height 26
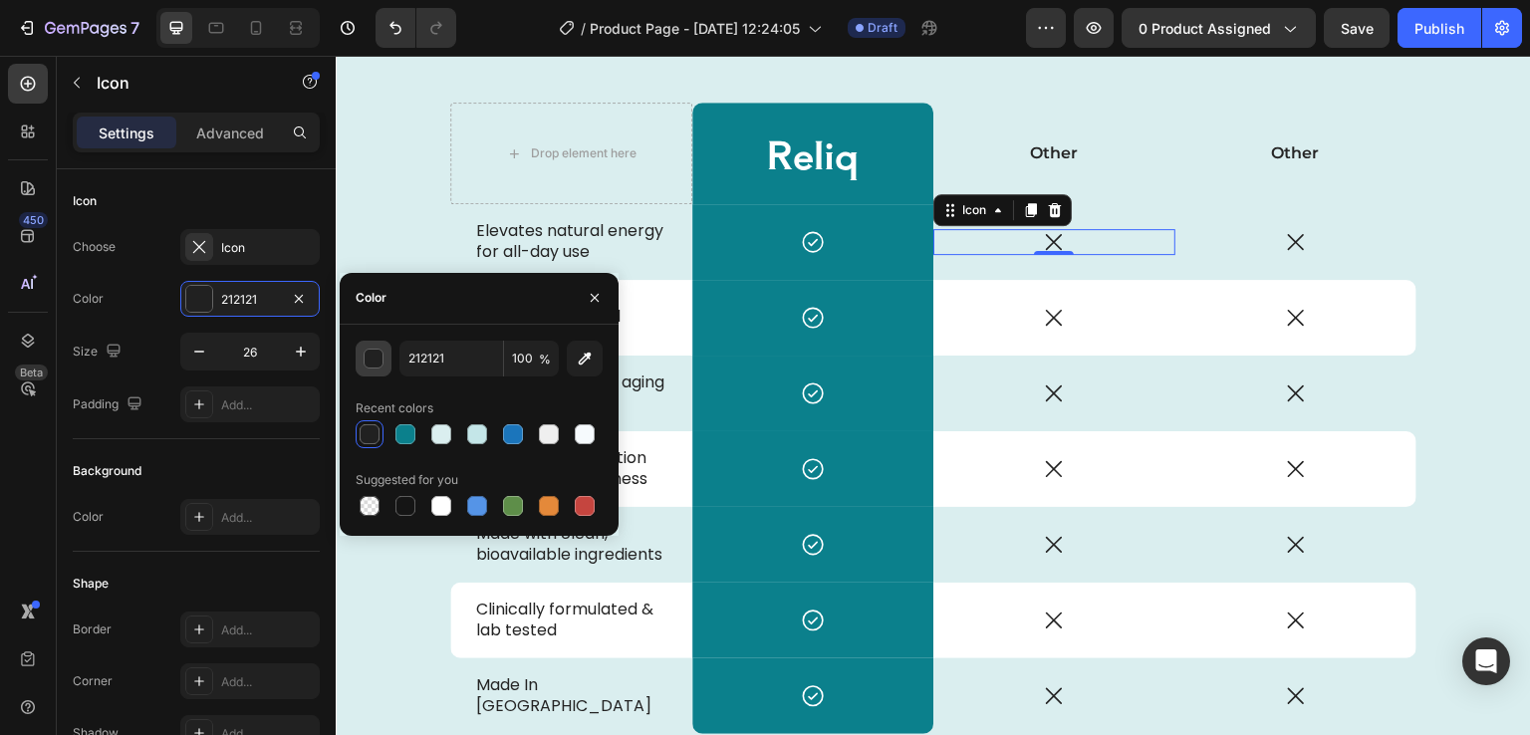
click at [371, 363] on div "button" at bounding box center [375, 360] width 20 height 20
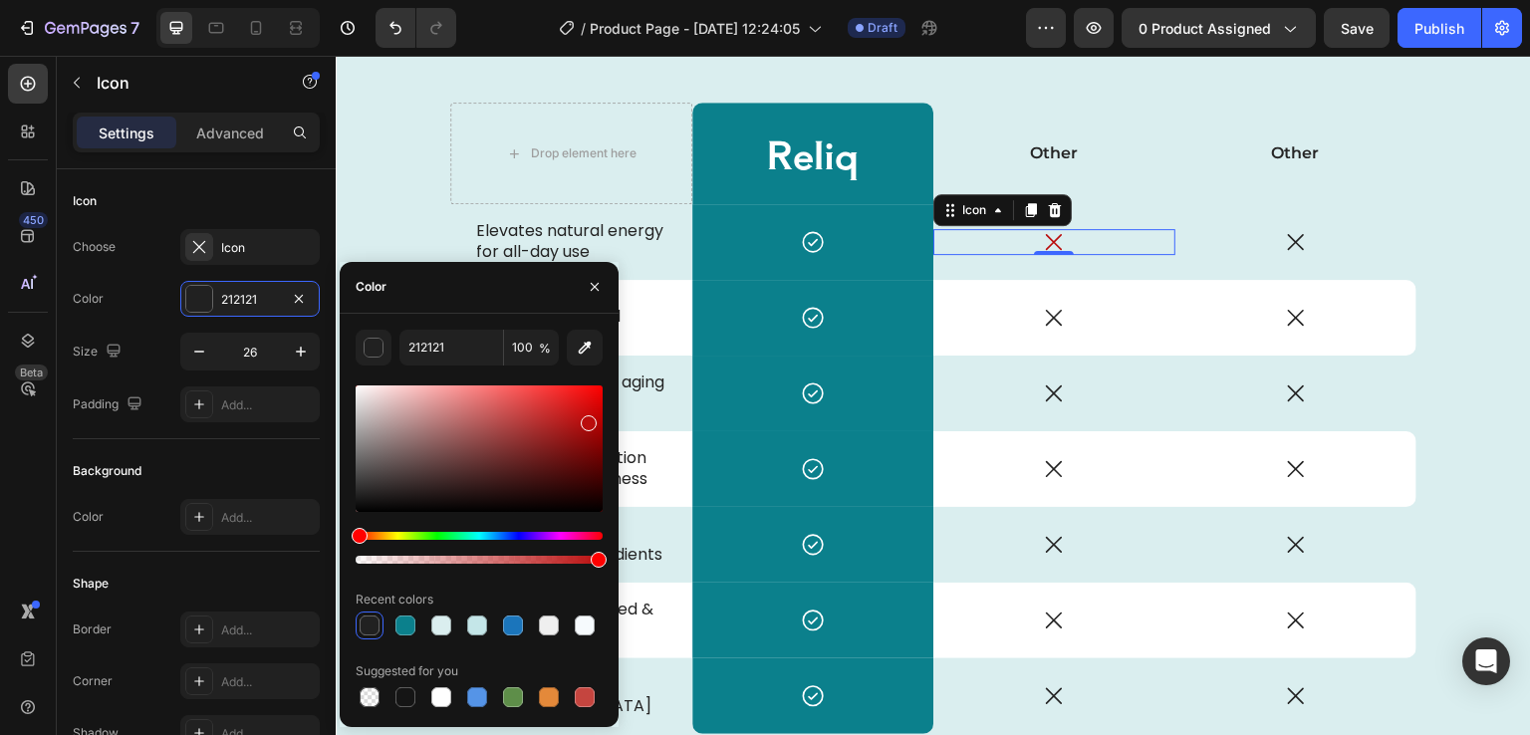
click at [587, 418] on div at bounding box center [479, 449] width 247 height 127
drag, startPoint x: 588, startPoint y: 422, endPoint x: 588, endPoint y: 407, distance: 14.9
click at [588, 407] on div at bounding box center [589, 411] width 16 height 16
type input "D10E0E"
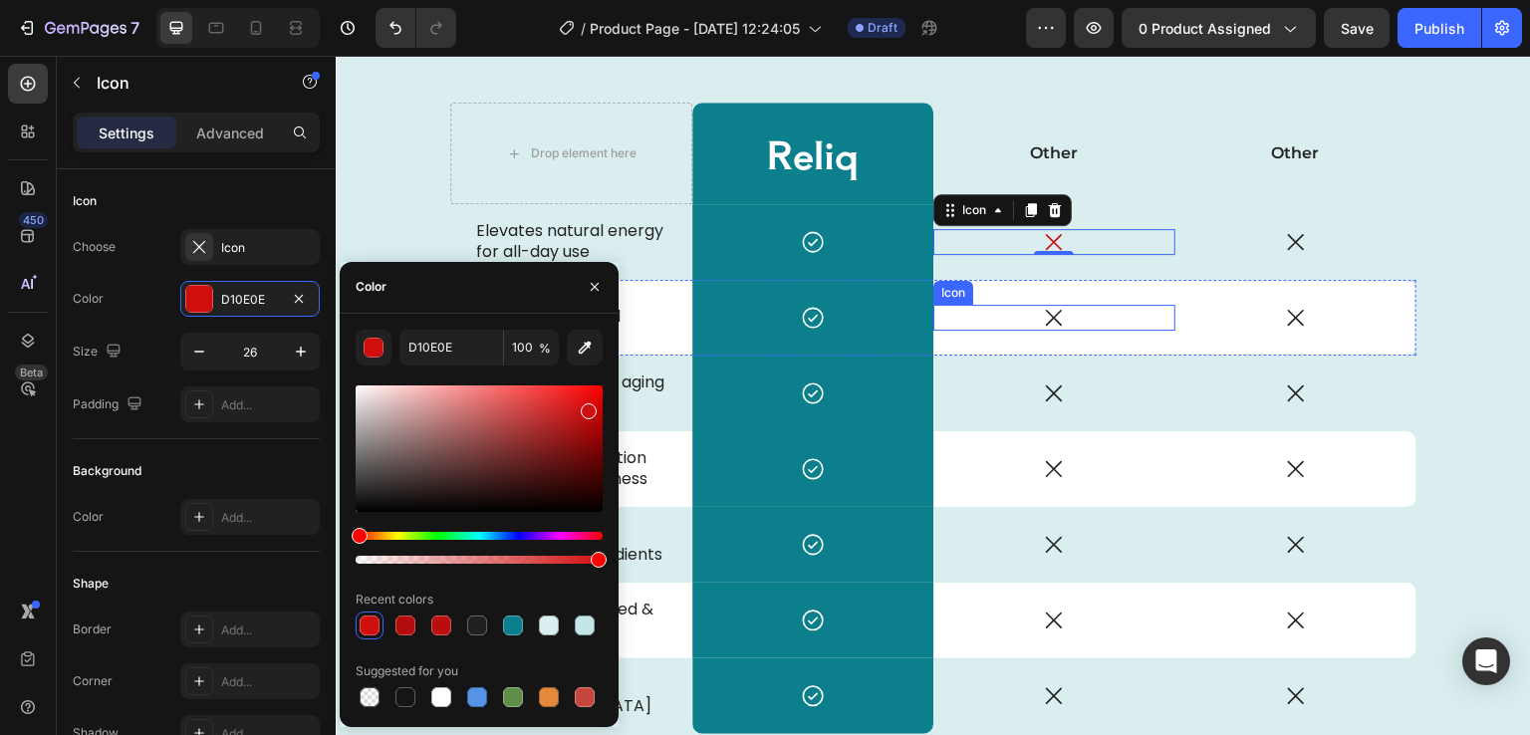
click at [1046, 318] on icon at bounding box center [1054, 318] width 16 height 16
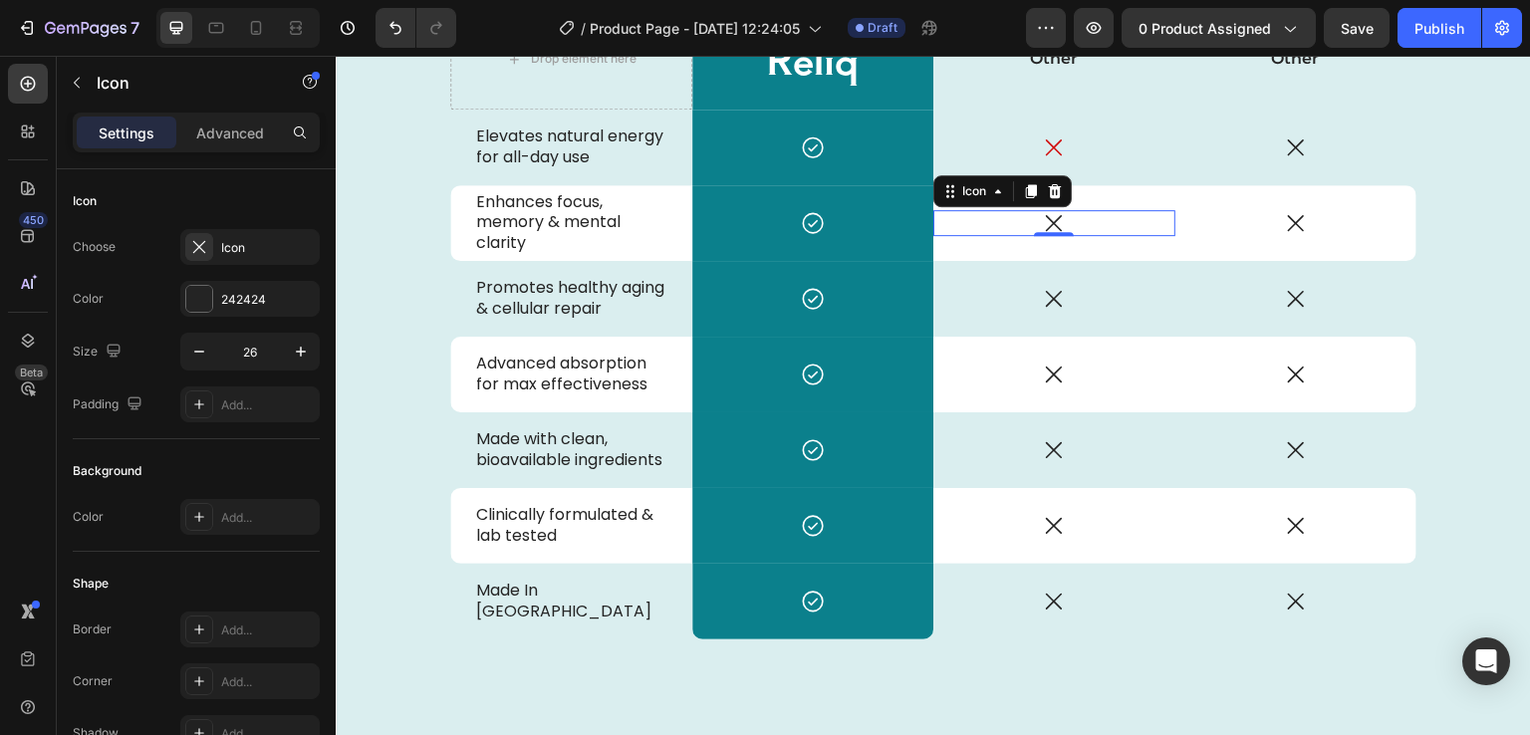
scroll to position [4651, 0]
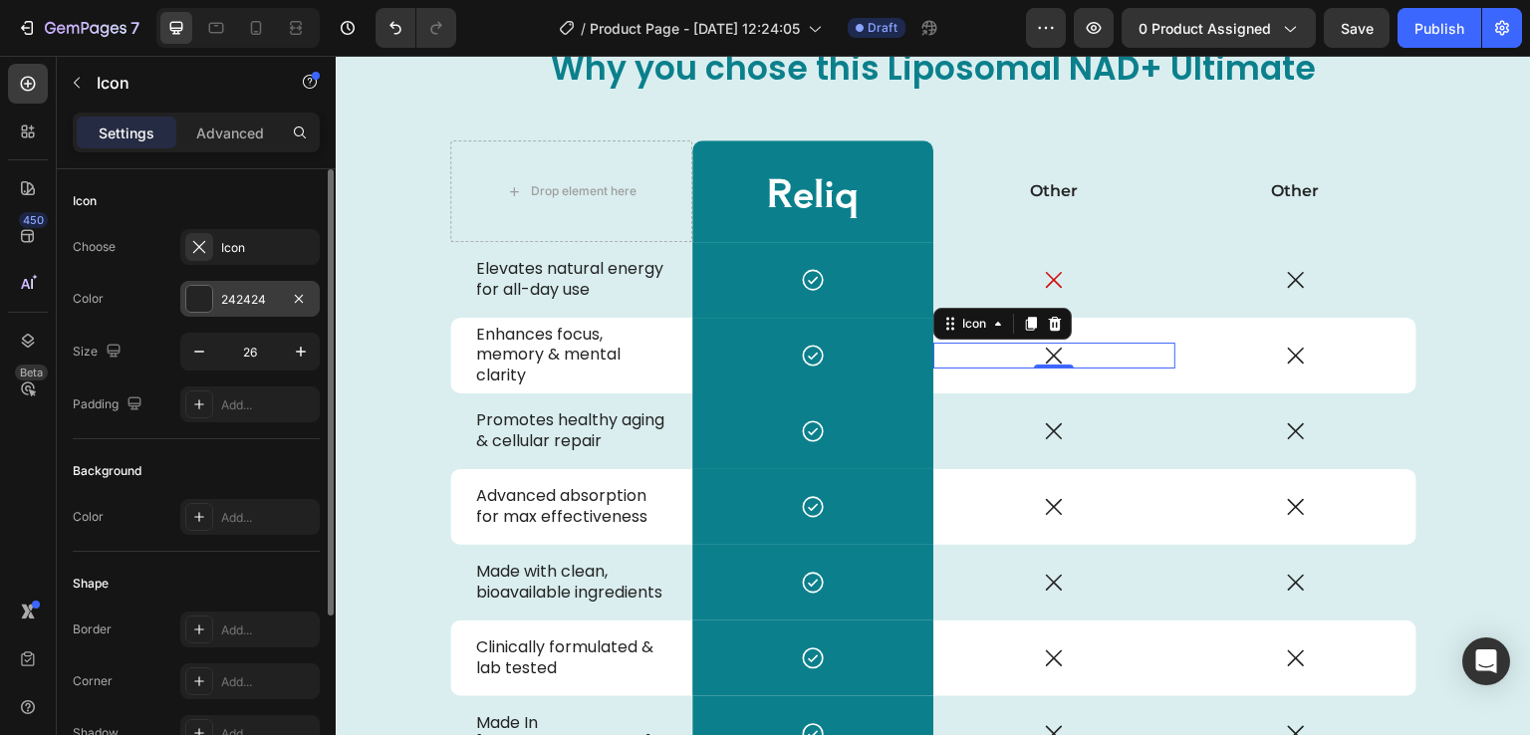
click at [191, 299] on div at bounding box center [199, 299] width 26 height 26
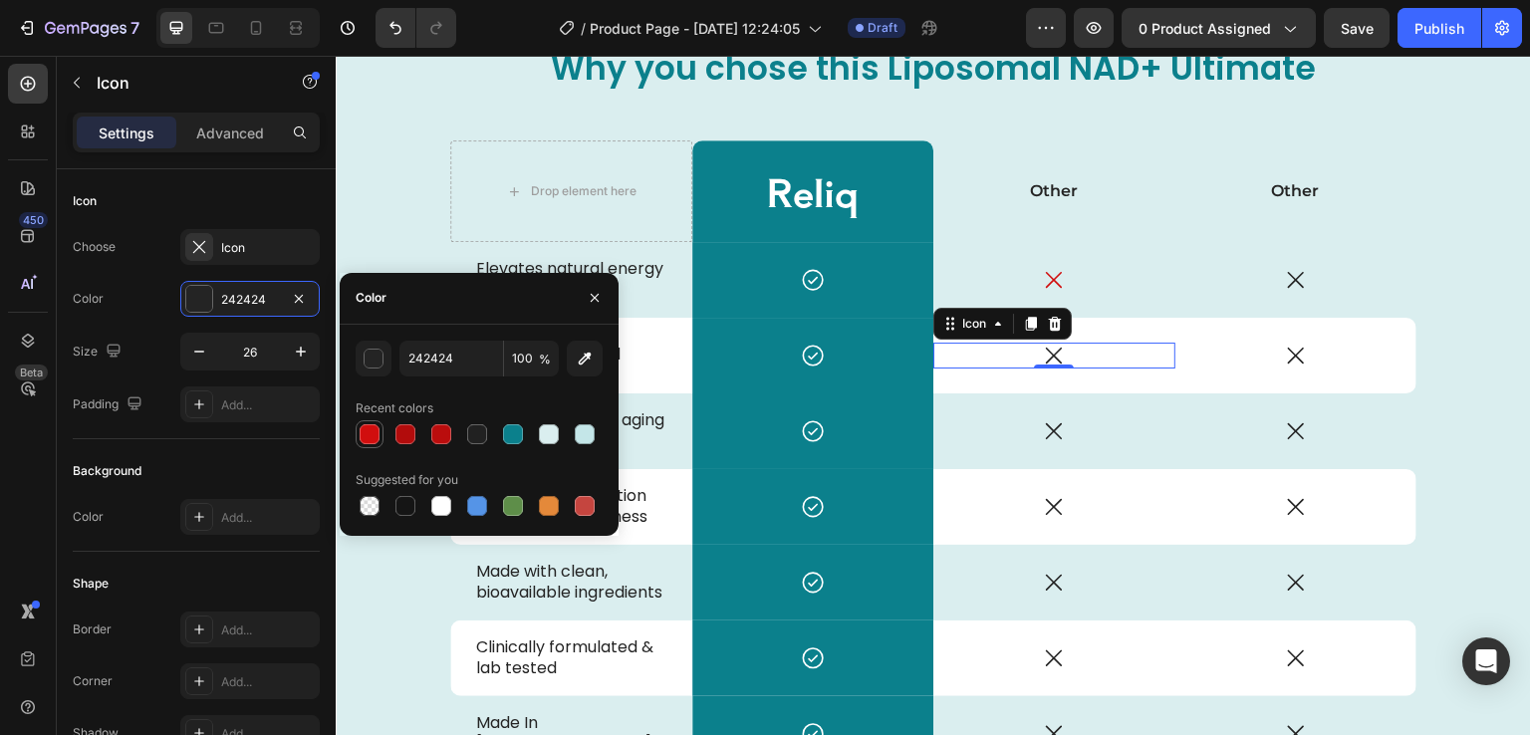
click at [366, 436] on div at bounding box center [370, 434] width 20 height 20
type input "D10E0E"
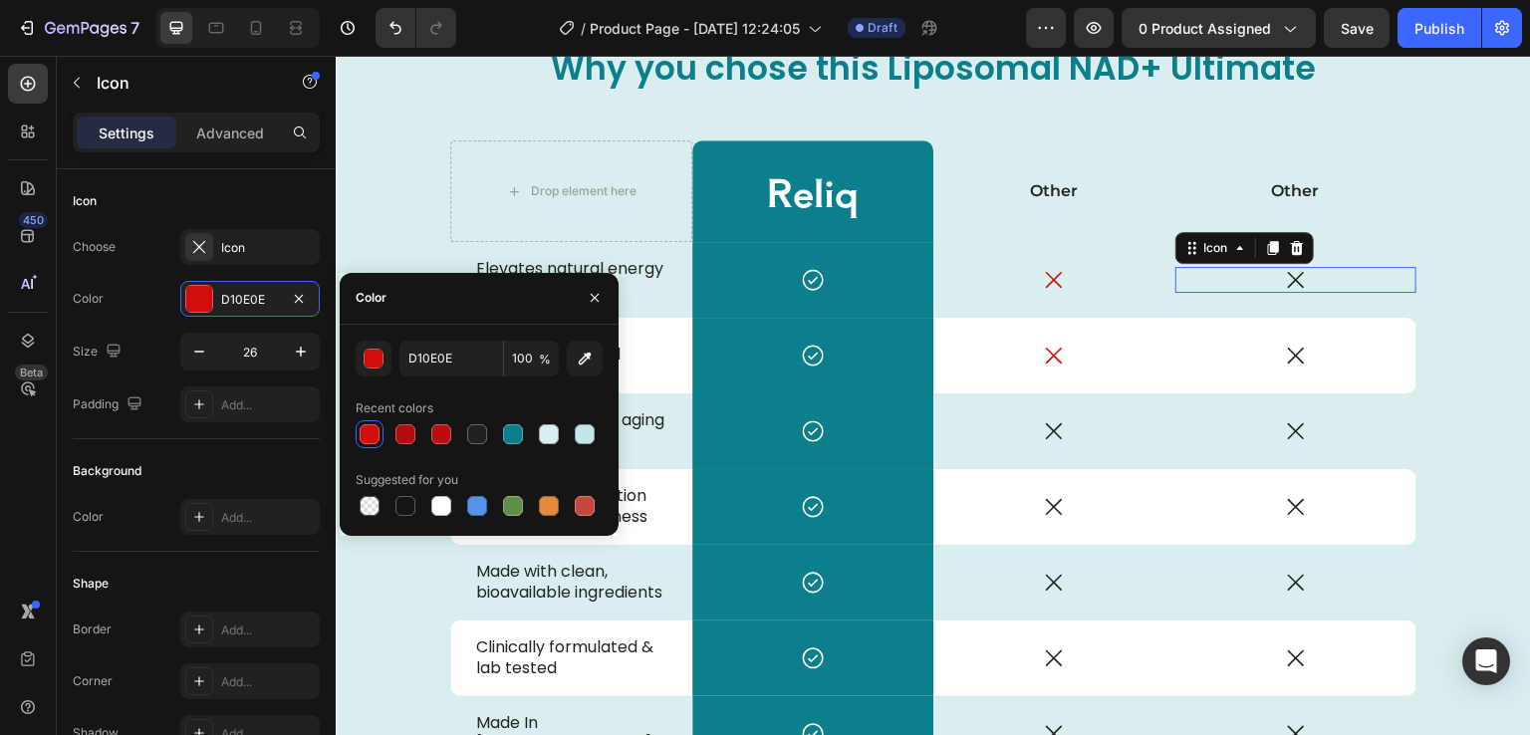
click at [1295, 284] on icon at bounding box center [1296, 280] width 26 height 26
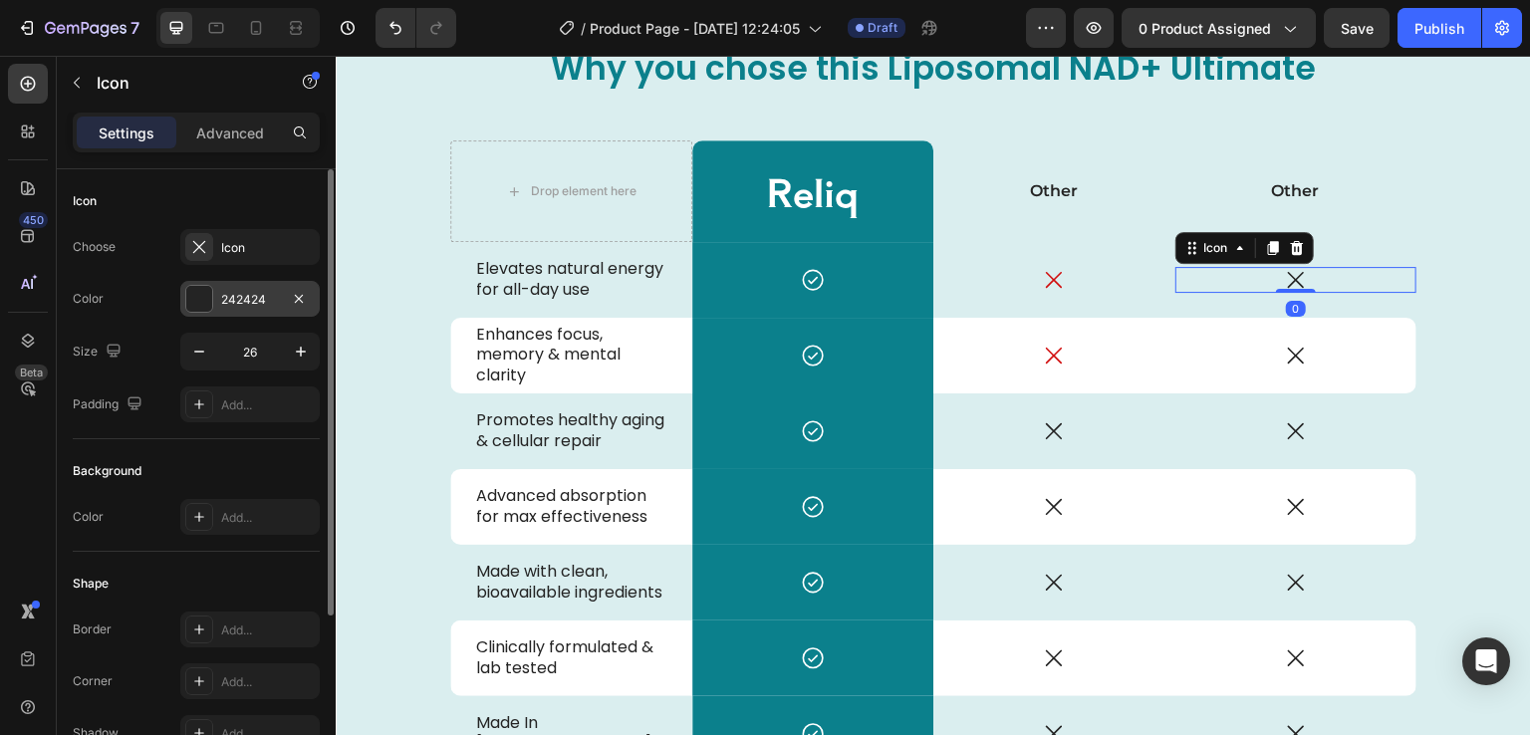
click at [203, 312] on div "242424" at bounding box center [249, 299] width 139 height 36
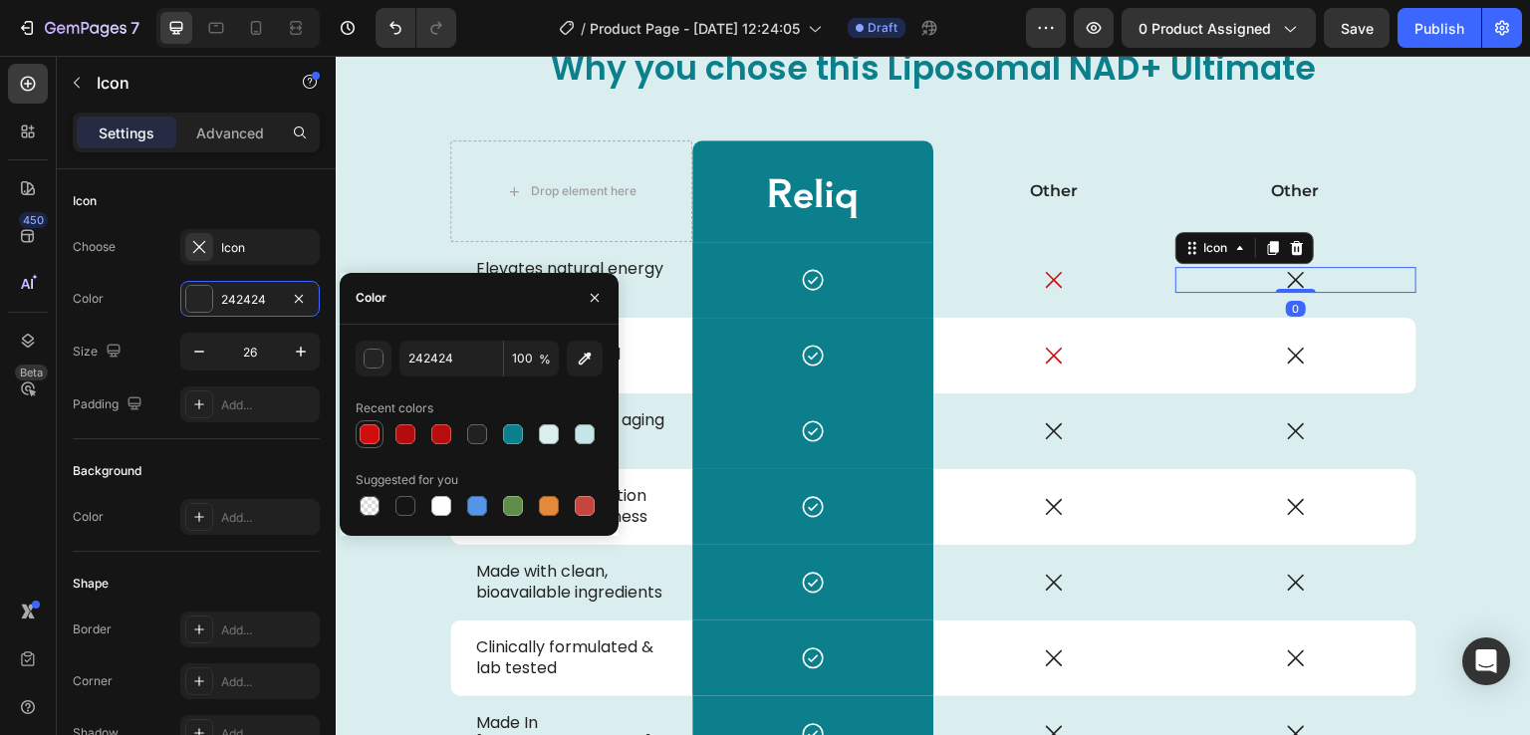
click at [383, 426] on div at bounding box center [370, 434] width 28 height 28
type input "D10E0E"
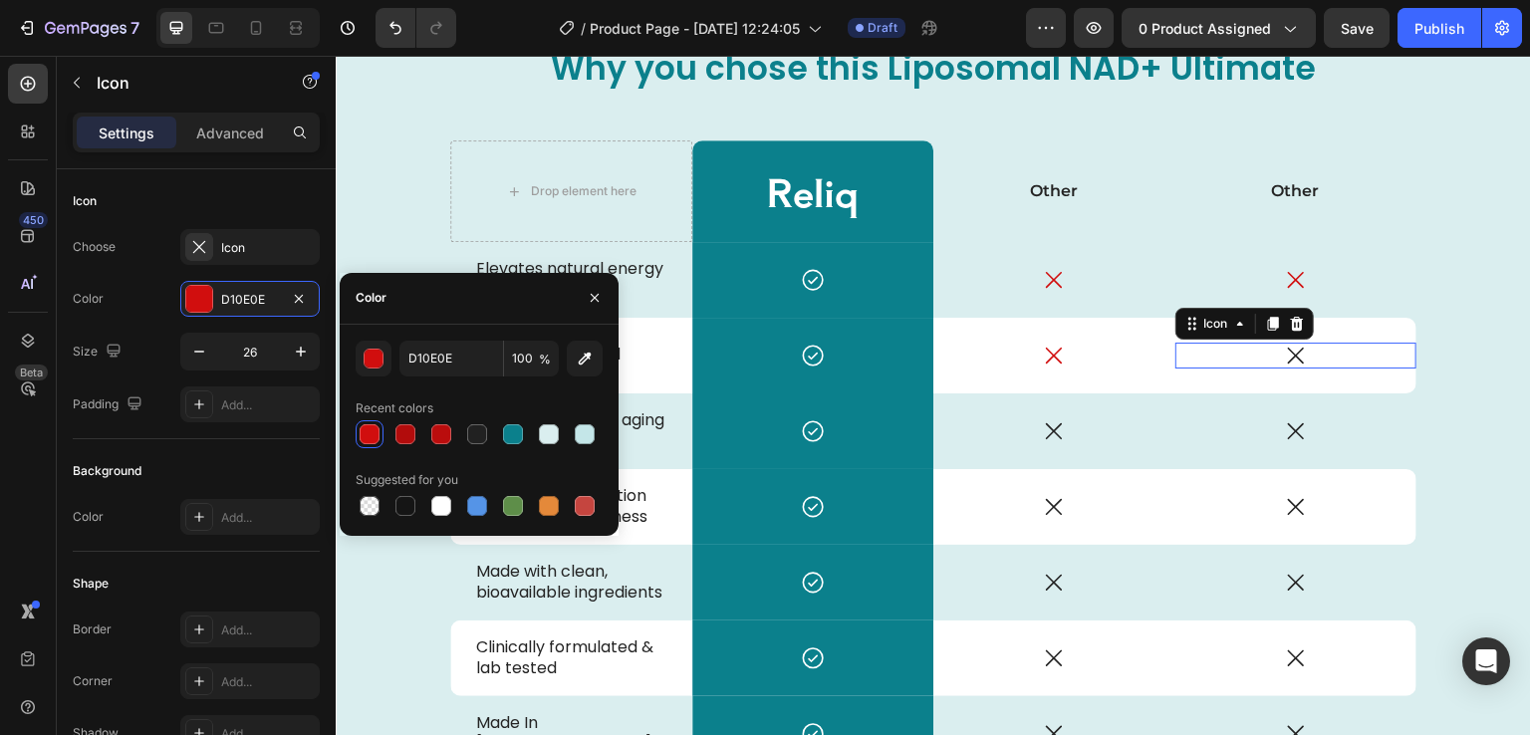
click at [1272, 353] on div "Icon 0" at bounding box center [1297, 356] width 242 height 26
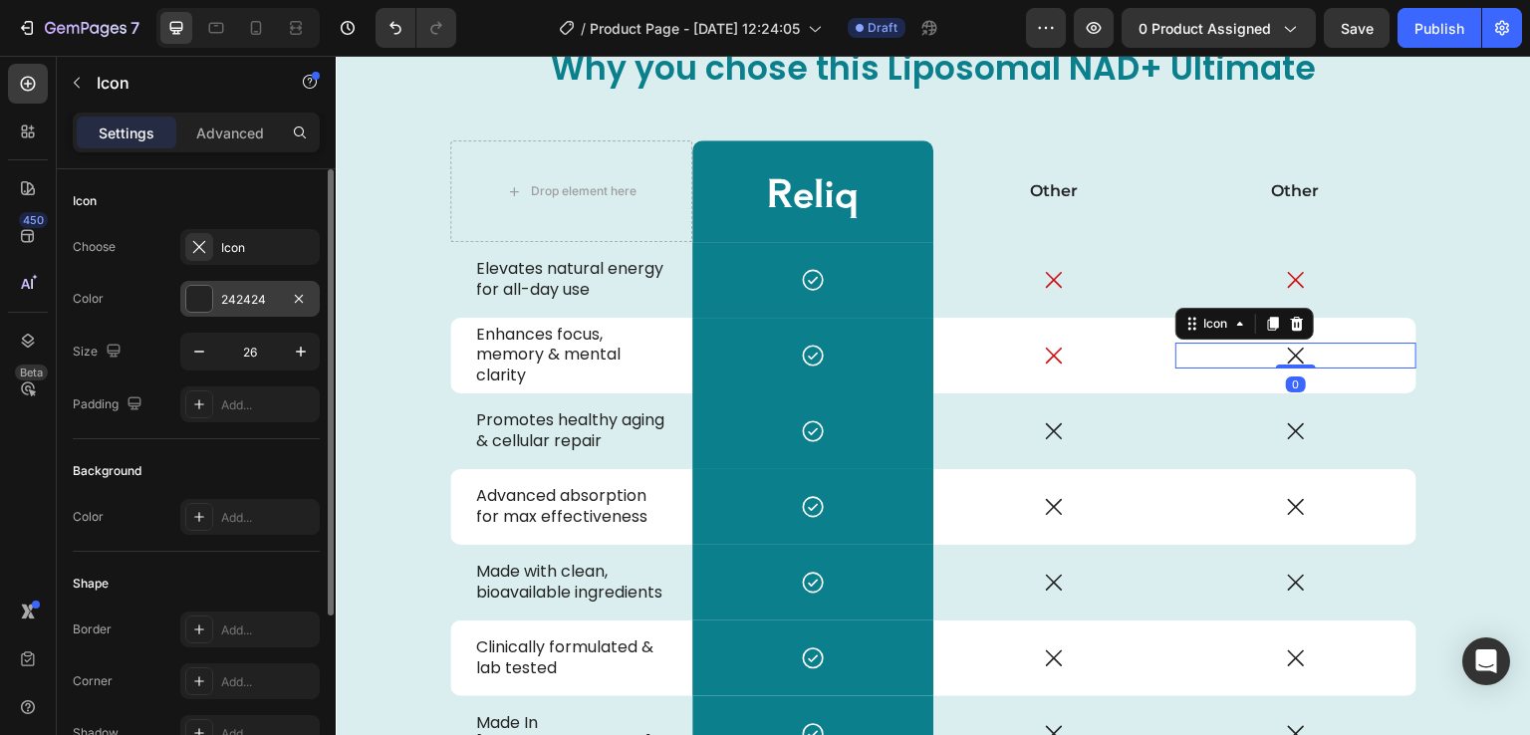
click at [206, 289] on div at bounding box center [199, 299] width 26 height 26
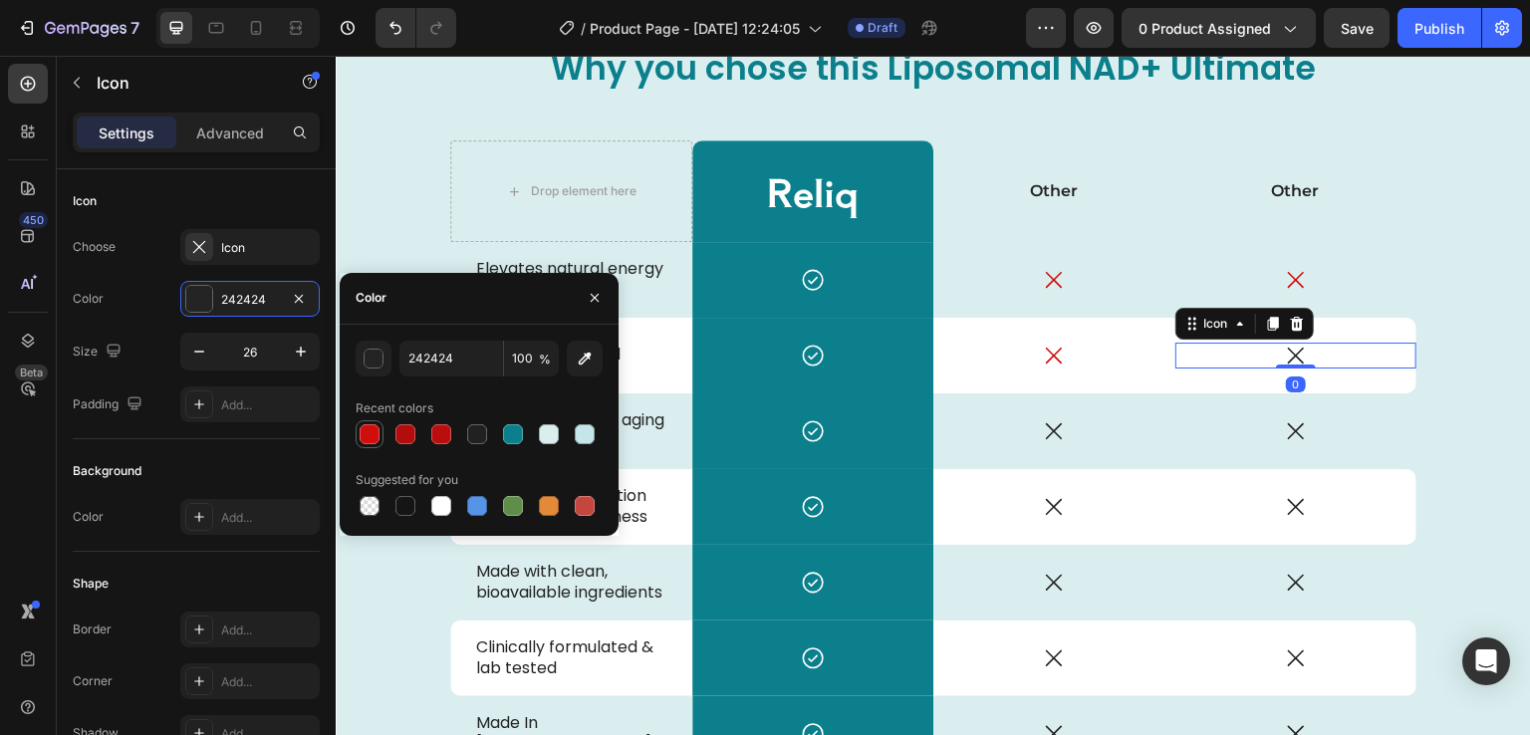
click at [358, 437] on div at bounding box center [370, 434] width 24 height 24
type input "D10E0E"
click at [1060, 428] on div "Icon" at bounding box center [1054, 431] width 242 height 26
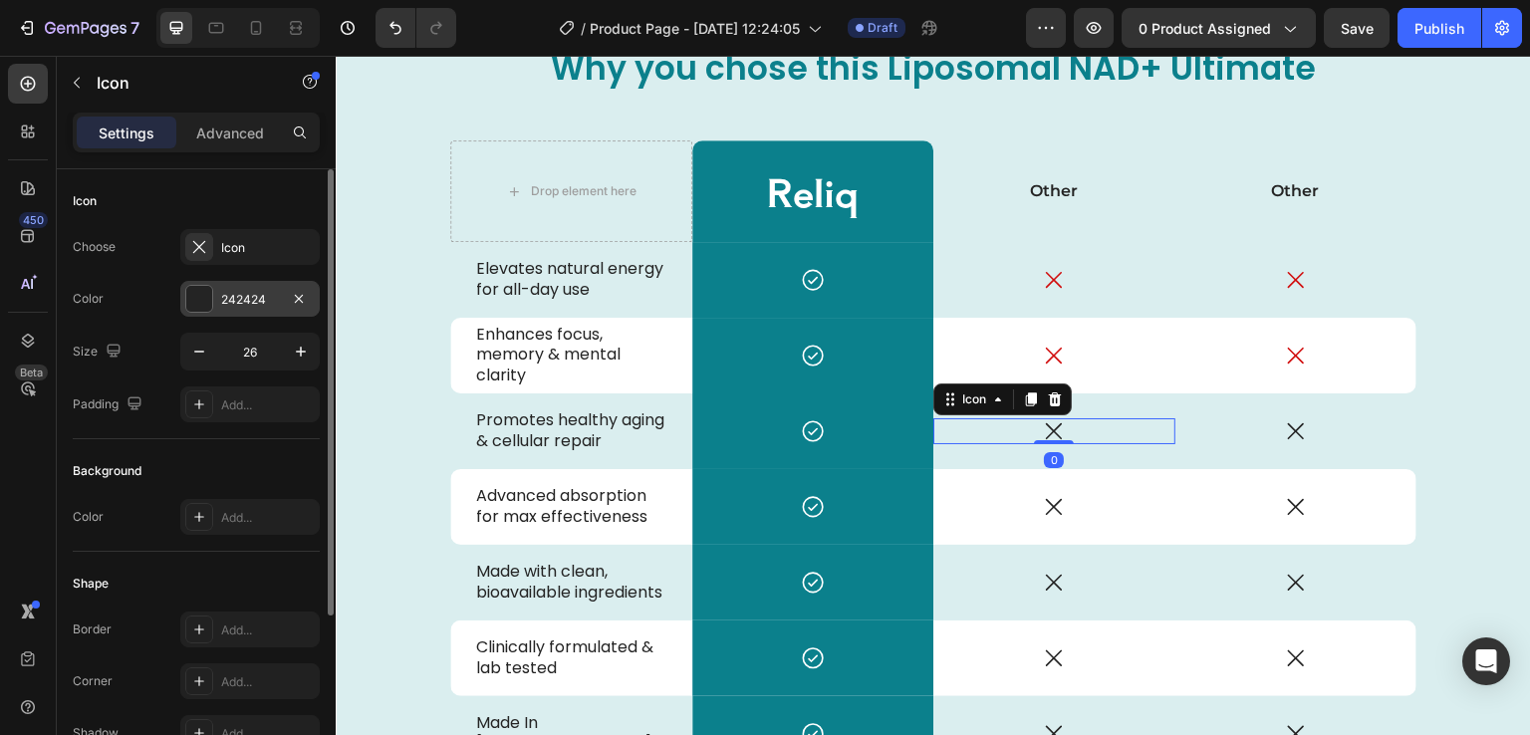
click at [203, 291] on div at bounding box center [199, 299] width 26 height 26
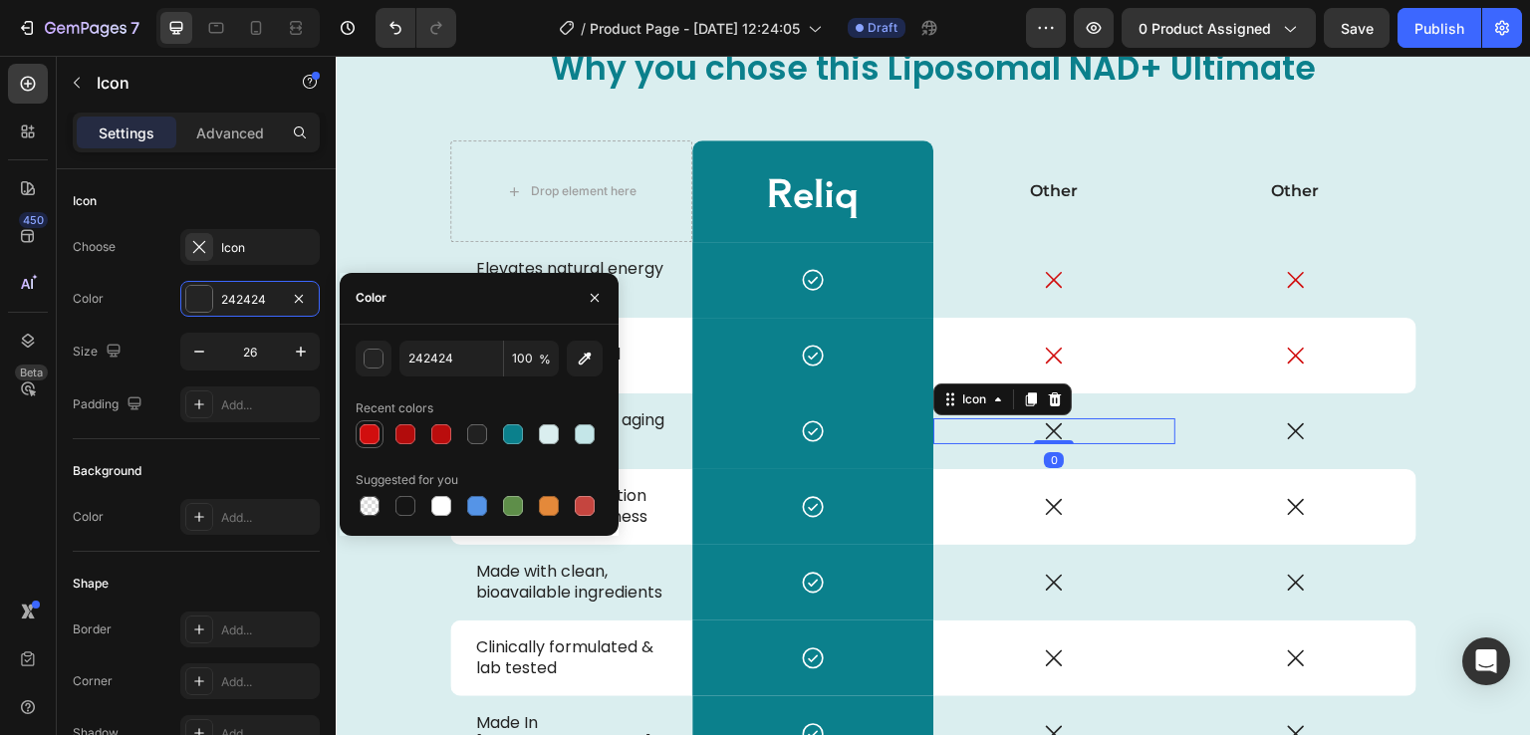
click at [368, 442] on div at bounding box center [370, 434] width 20 height 20
type input "D10E0E"
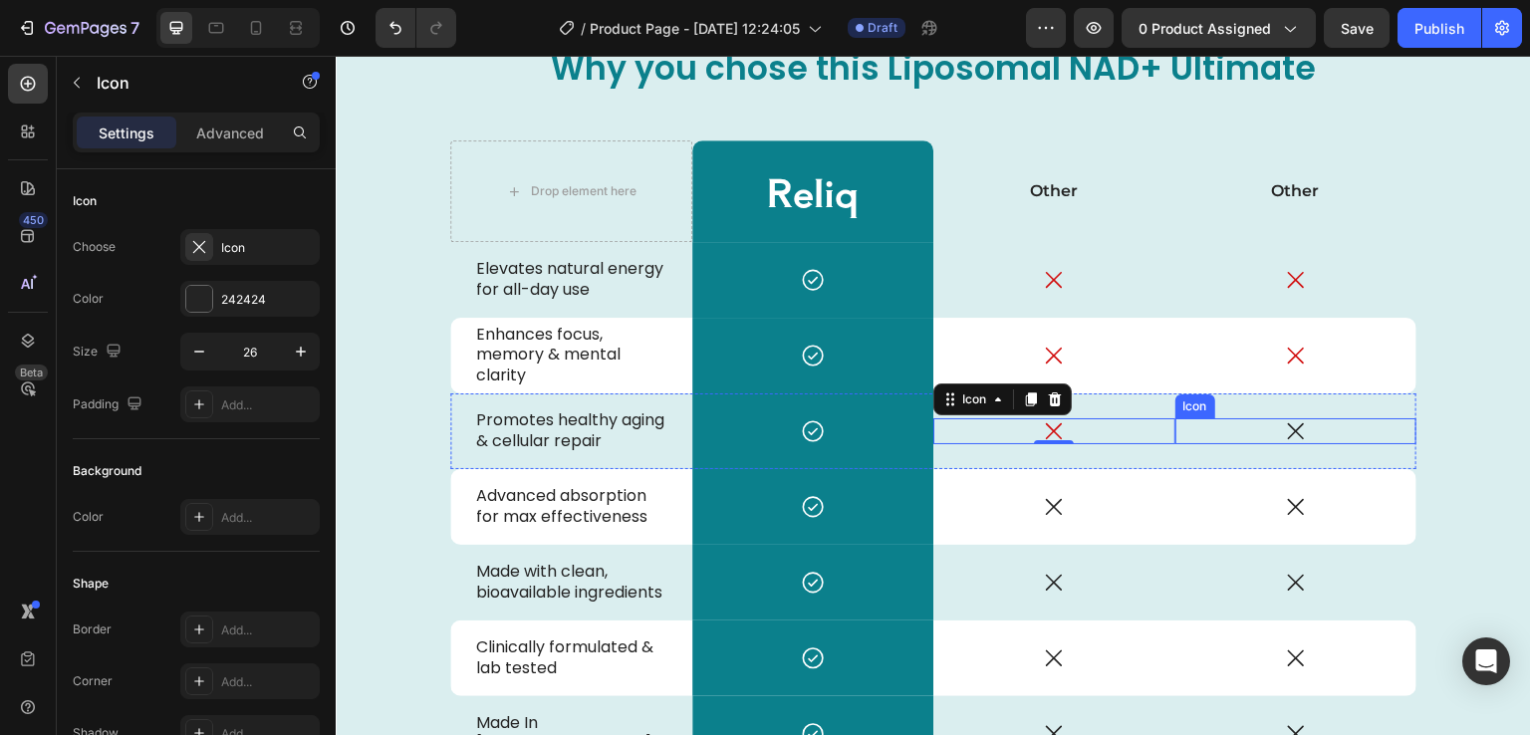
click at [1317, 428] on div "Icon" at bounding box center [1297, 431] width 242 height 26
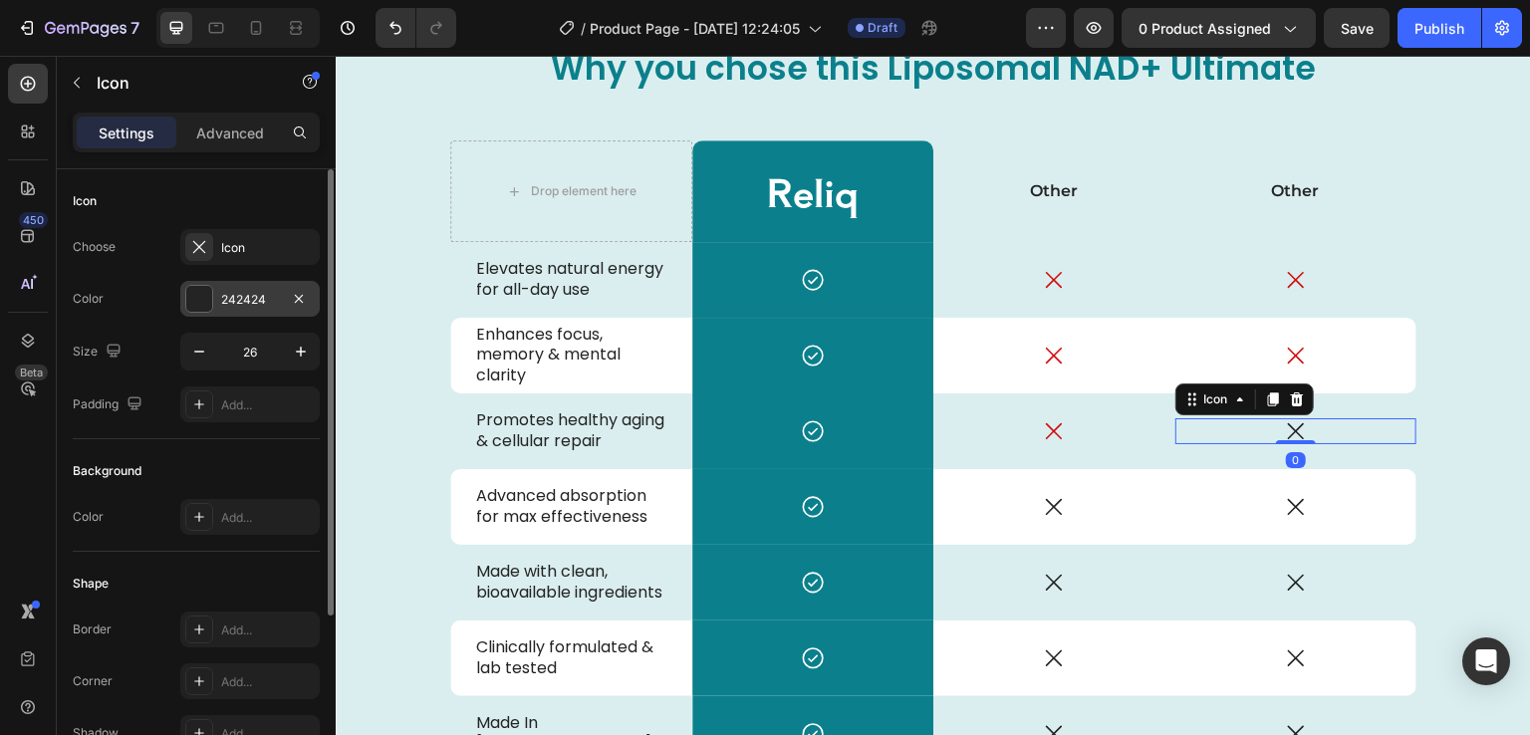
click at [203, 286] on div at bounding box center [199, 299] width 26 height 26
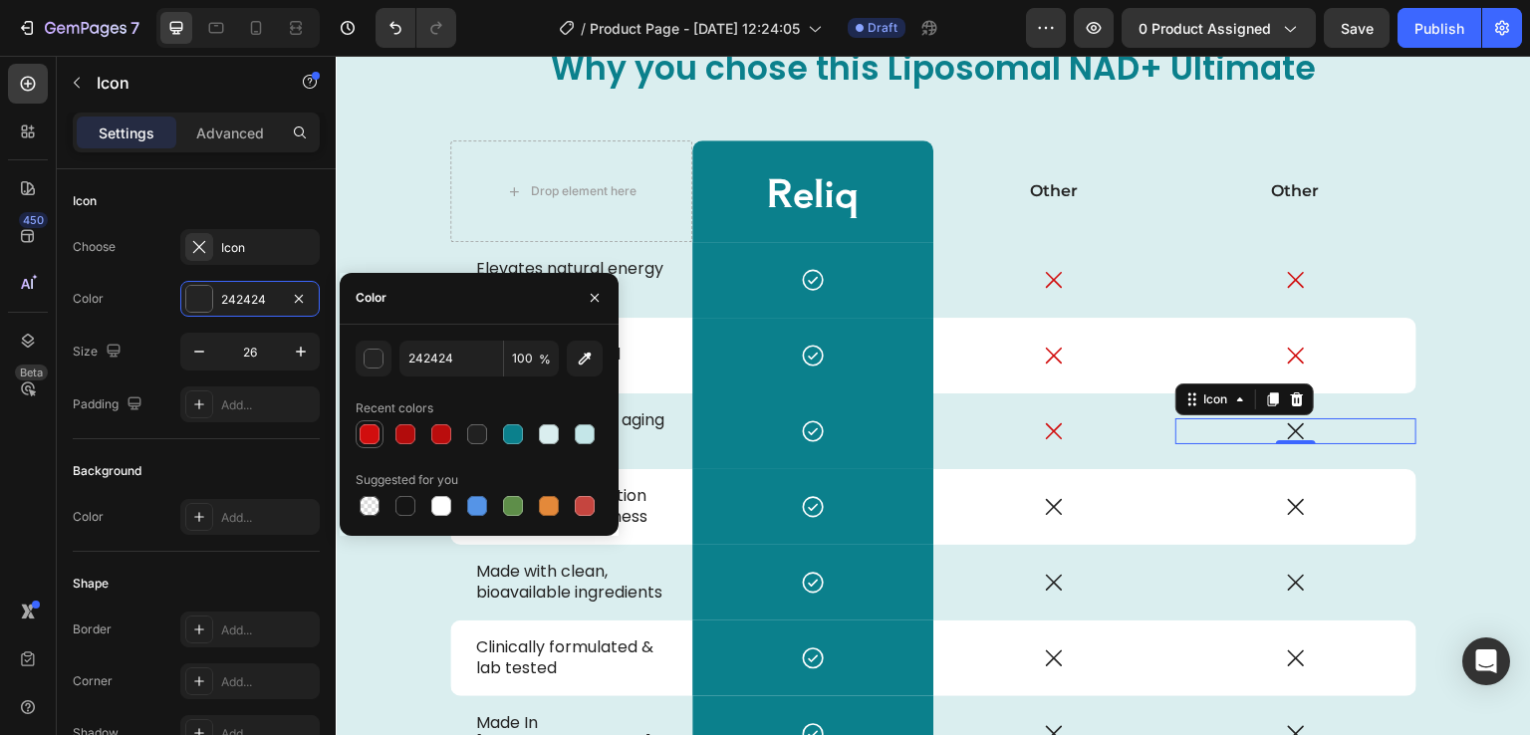
click at [361, 435] on div at bounding box center [370, 434] width 20 height 20
type input "D10E0E"
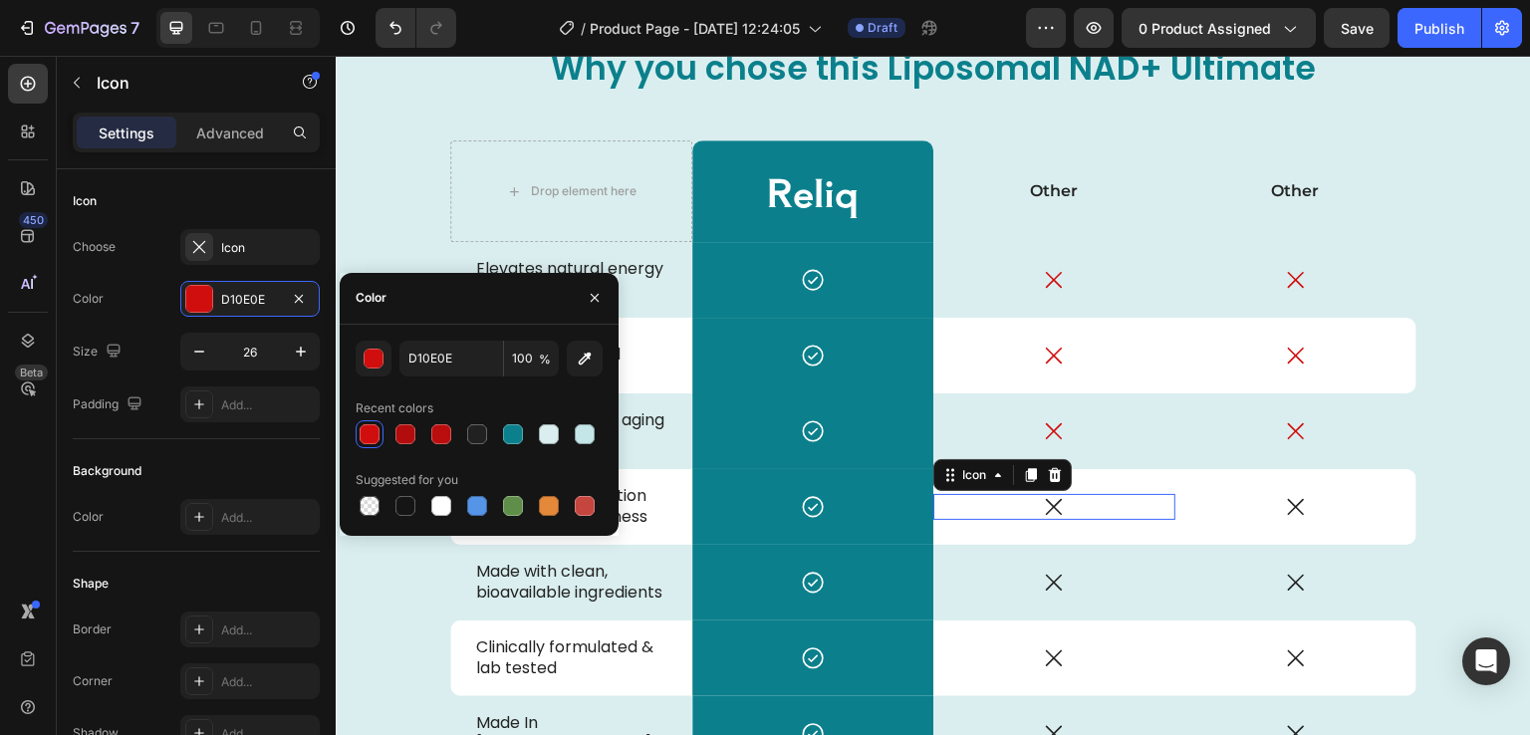
click at [1046, 506] on icon at bounding box center [1054, 507] width 16 height 16
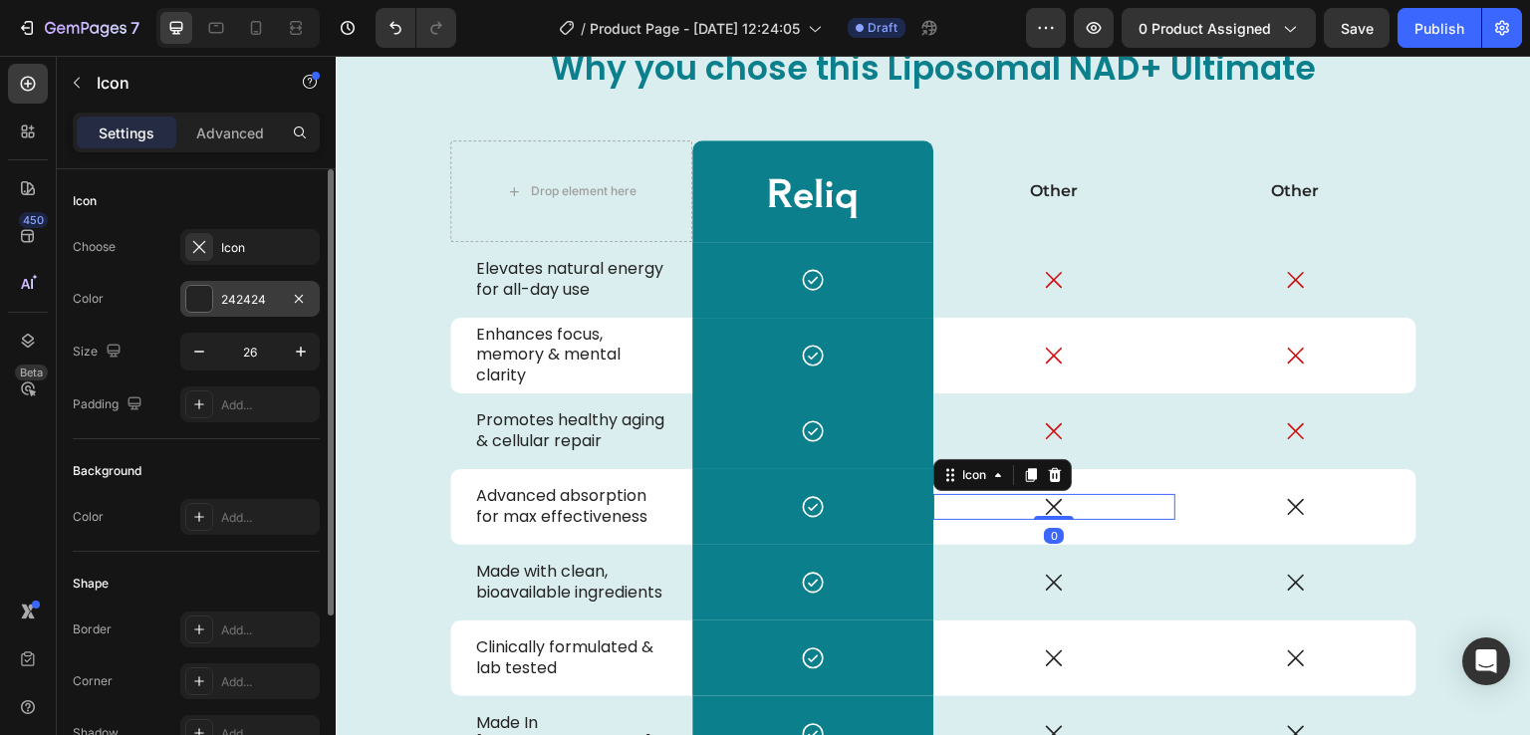
click at [201, 302] on div at bounding box center [199, 299] width 26 height 26
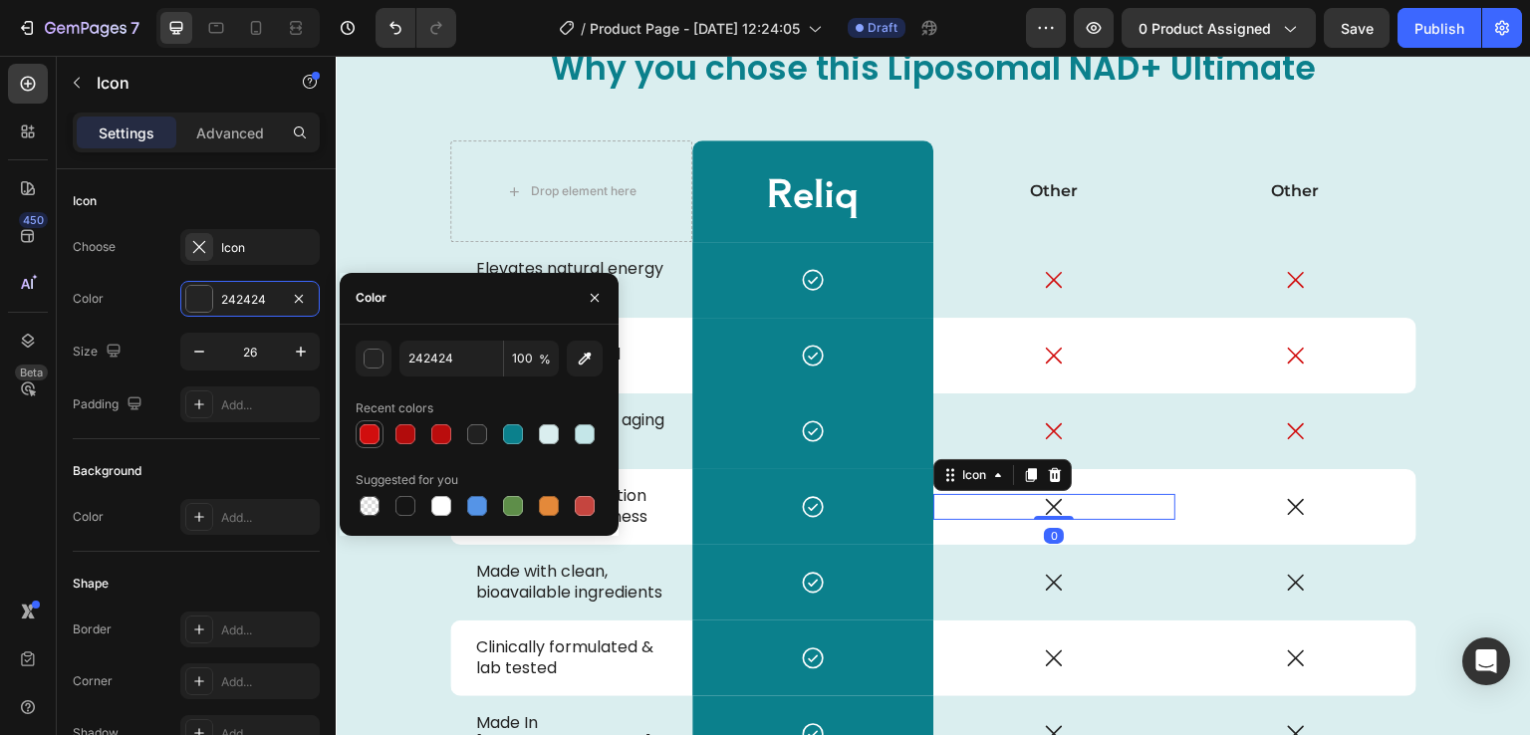
click at [369, 430] on div at bounding box center [370, 434] width 20 height 20
type input "D10E0E"
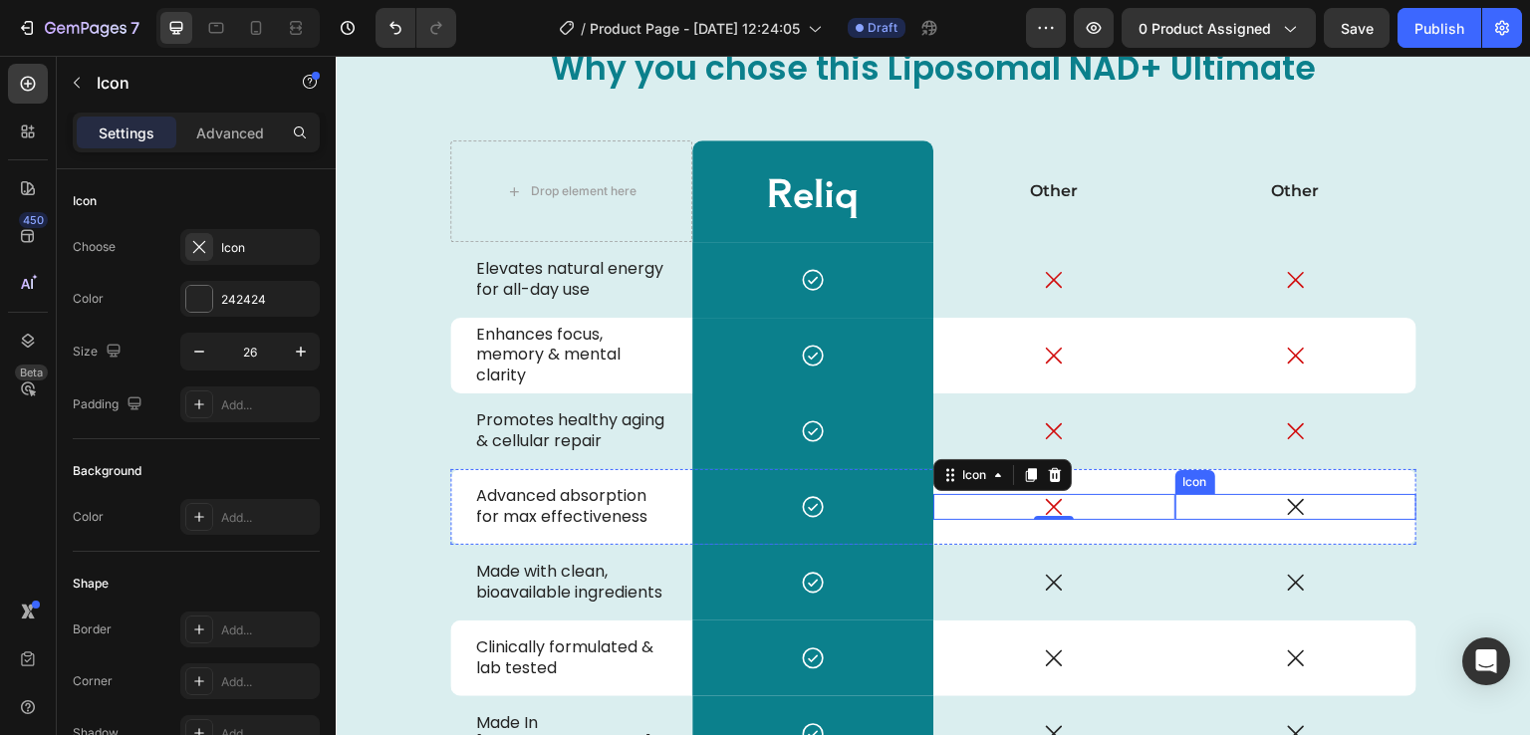
click at [1283, 501] on icon at bounding box center [1296, 507] width 26 height 26
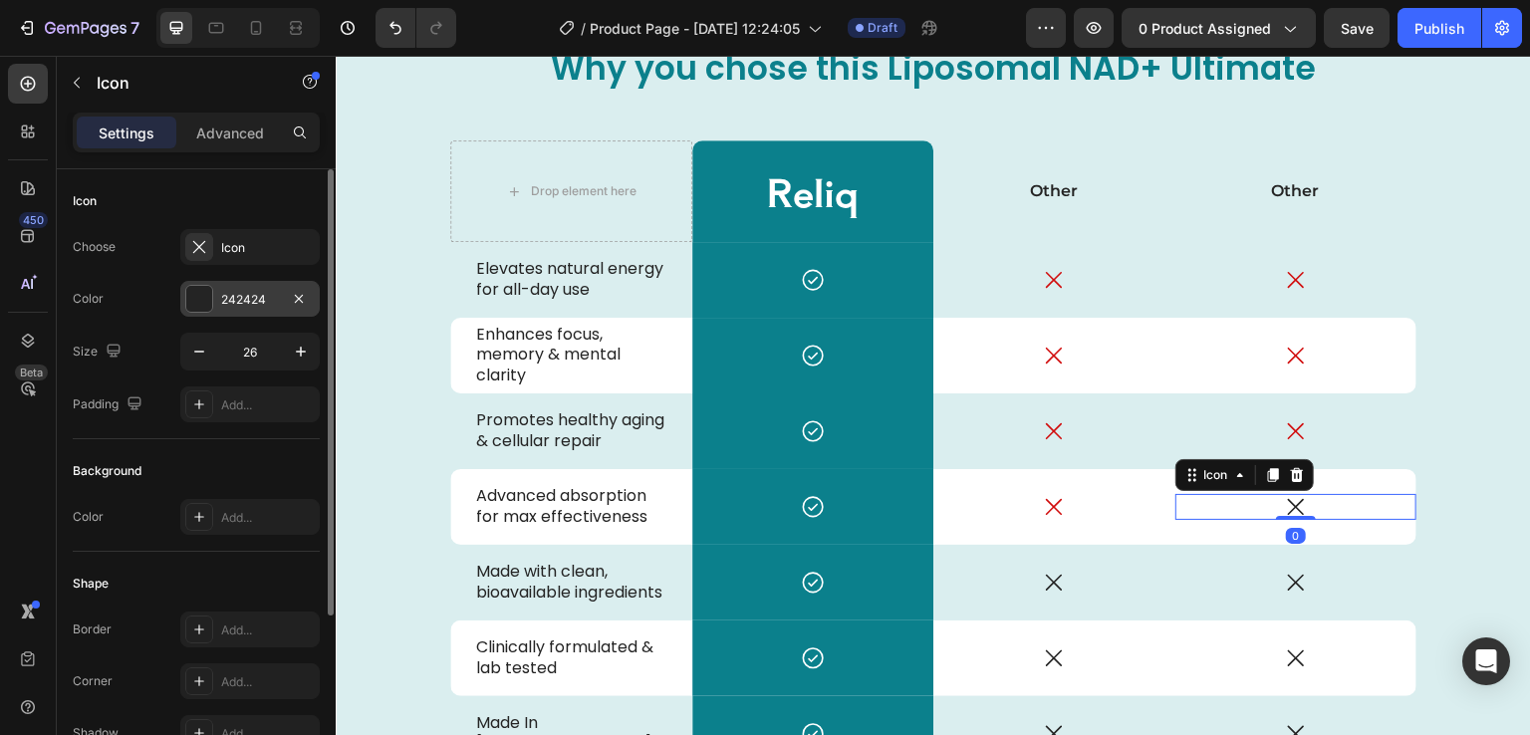
click at [207, 294] on div at bounding box center [199, 299] width 26 height 26
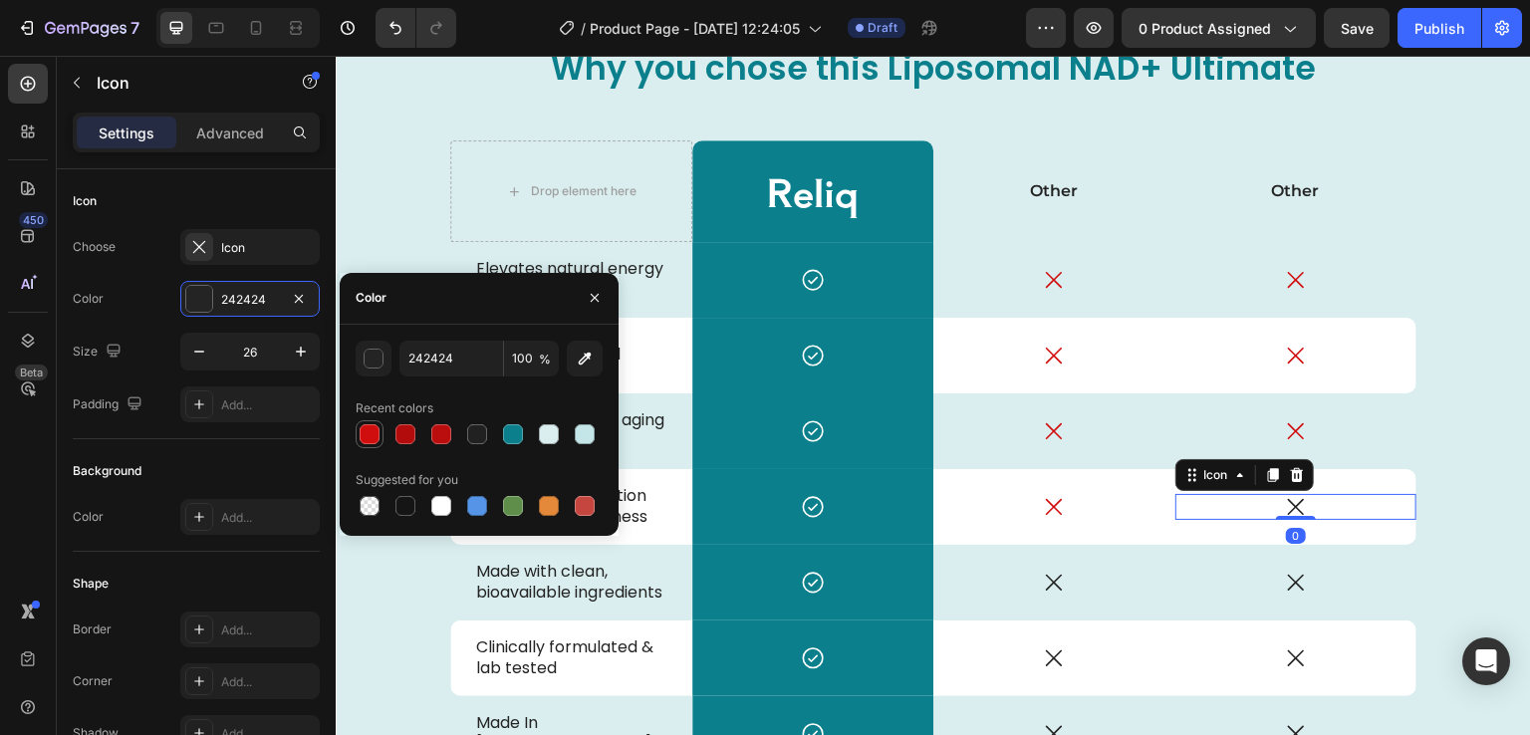
click at [379, 427] on div at bounding box center [370, 434] width 20 height 20
type input "D10E0E"
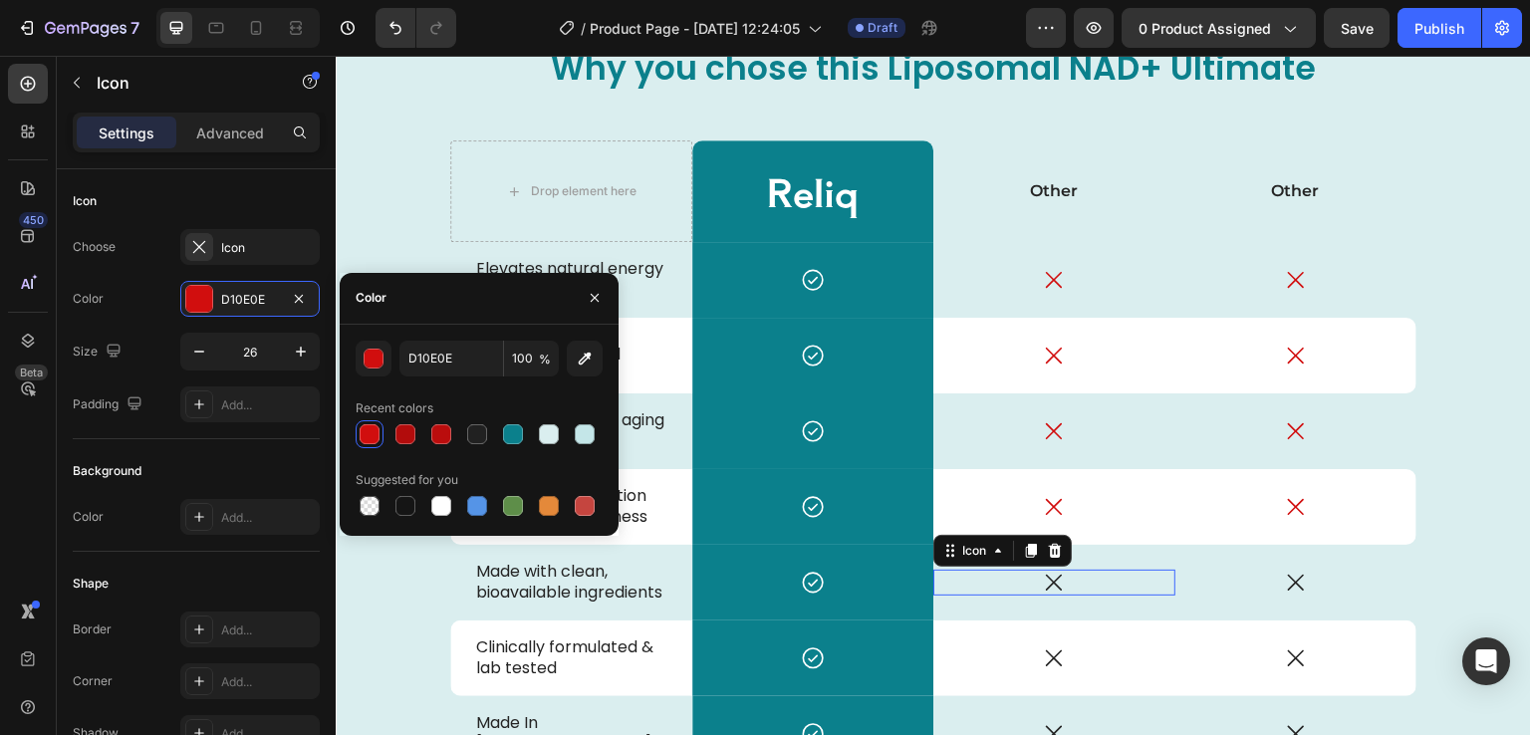
click at [1050, 585] on icon at bounding box center [1054, 583] width 16 height 16
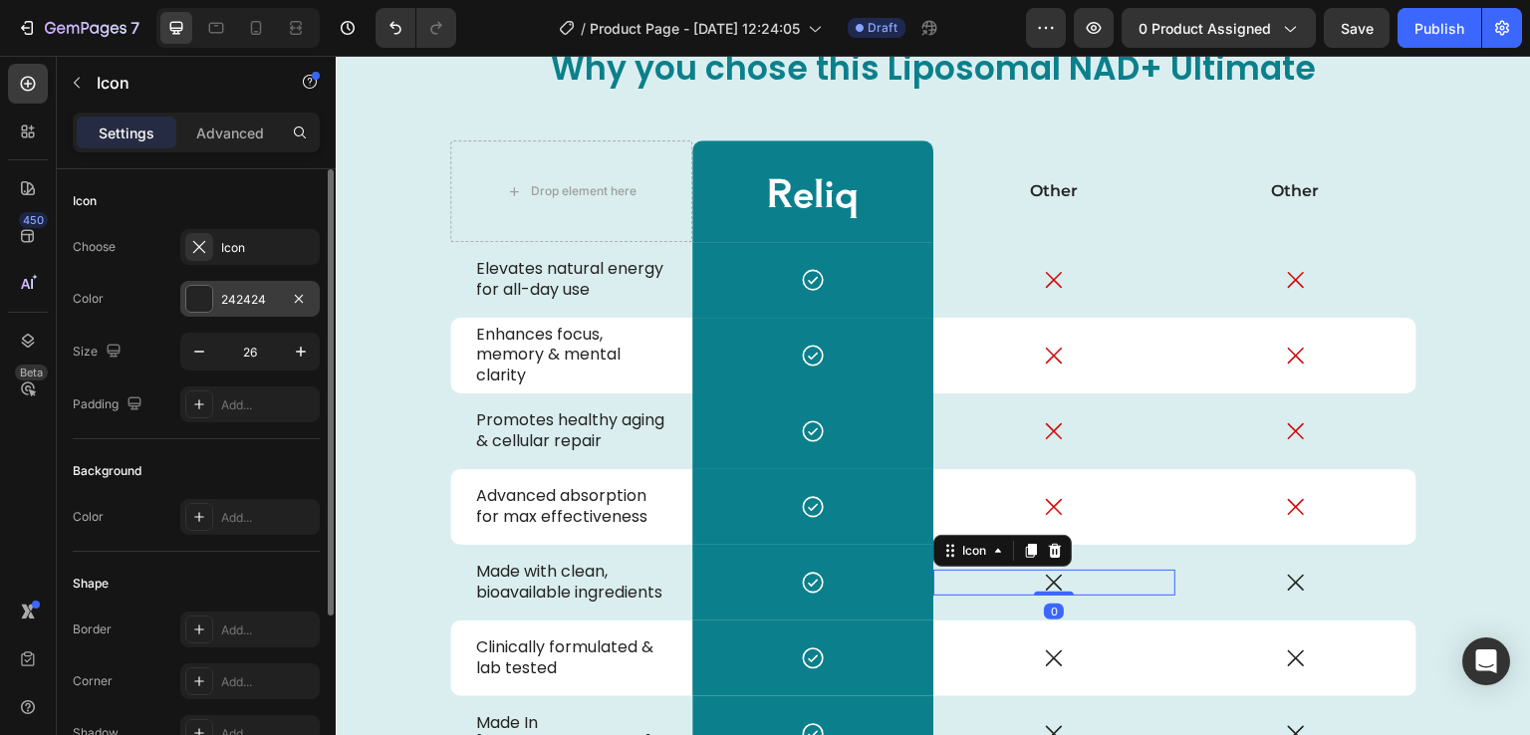
click at [210, 305] on div at bounding box center [199, 299] width 26 height 26
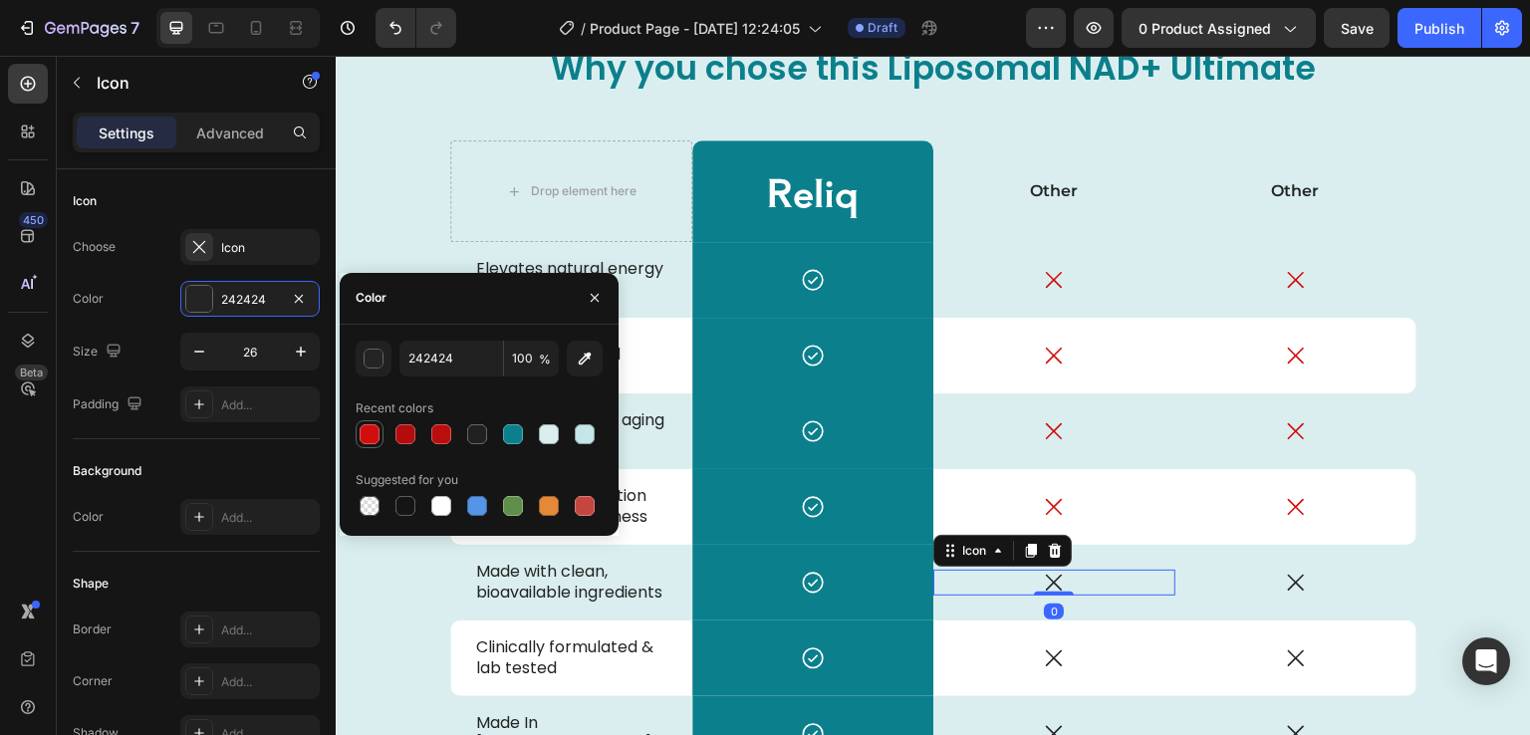
click at [360, 435] on div at bounding box center [370, 434] width 20 height 20
type input "D10E0E"
click at [1305, 570] on div "Icon" at bounding box center [1297, 583] width 242 height 26
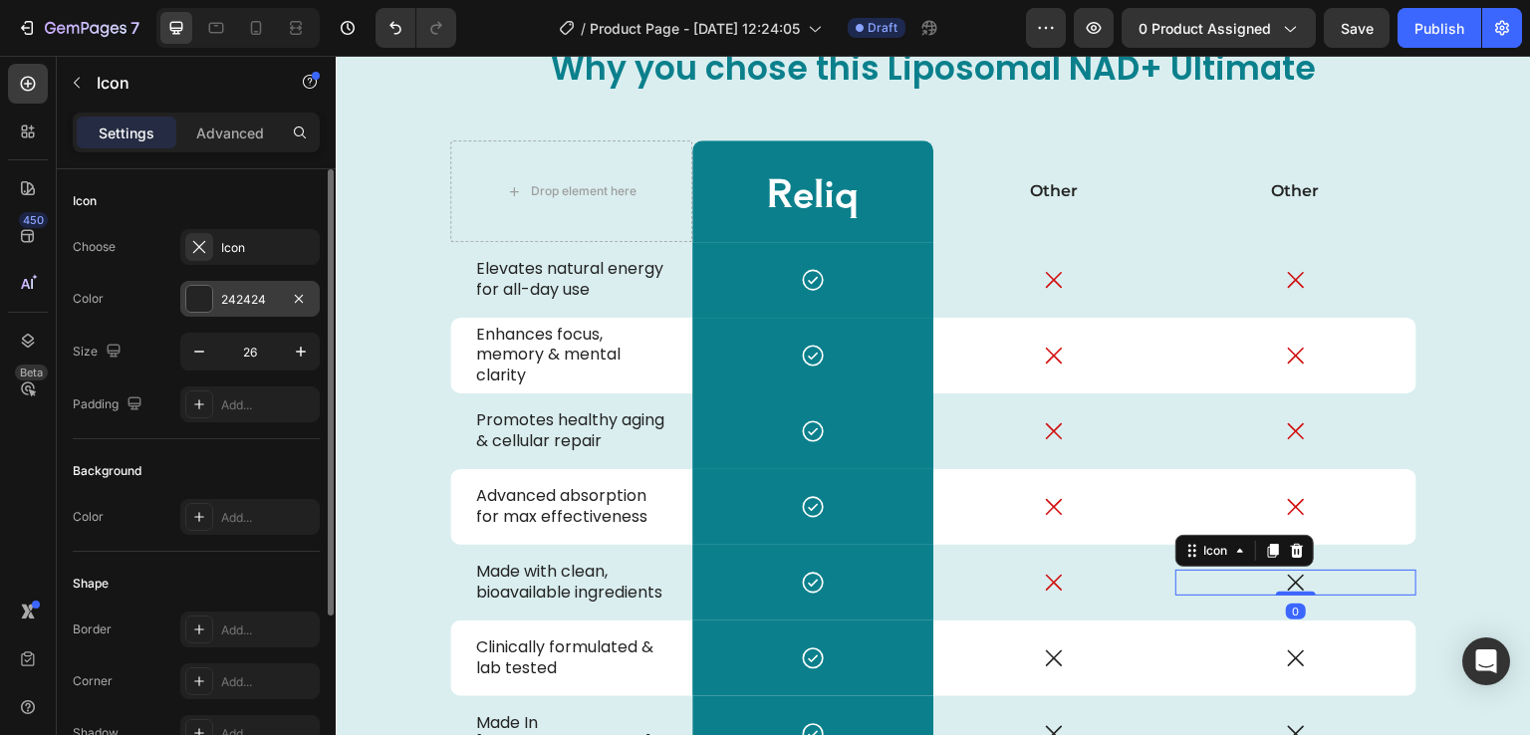
click at [209, 288] on div at bounding box center [199, 299] width 26 height 26
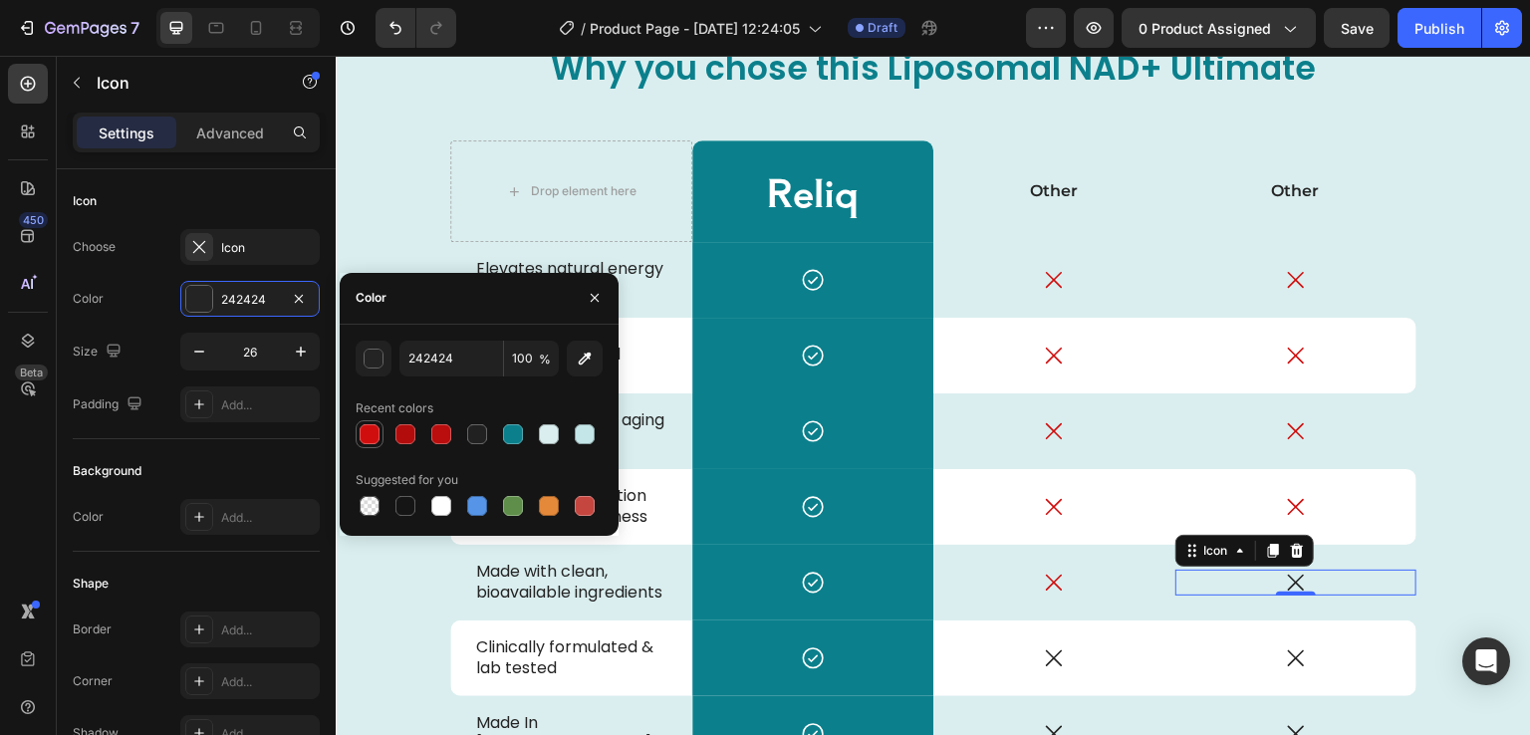
click at [379, 432] on div at bounding box center [370, 434] width 20 height 20
type input "D10E0E"
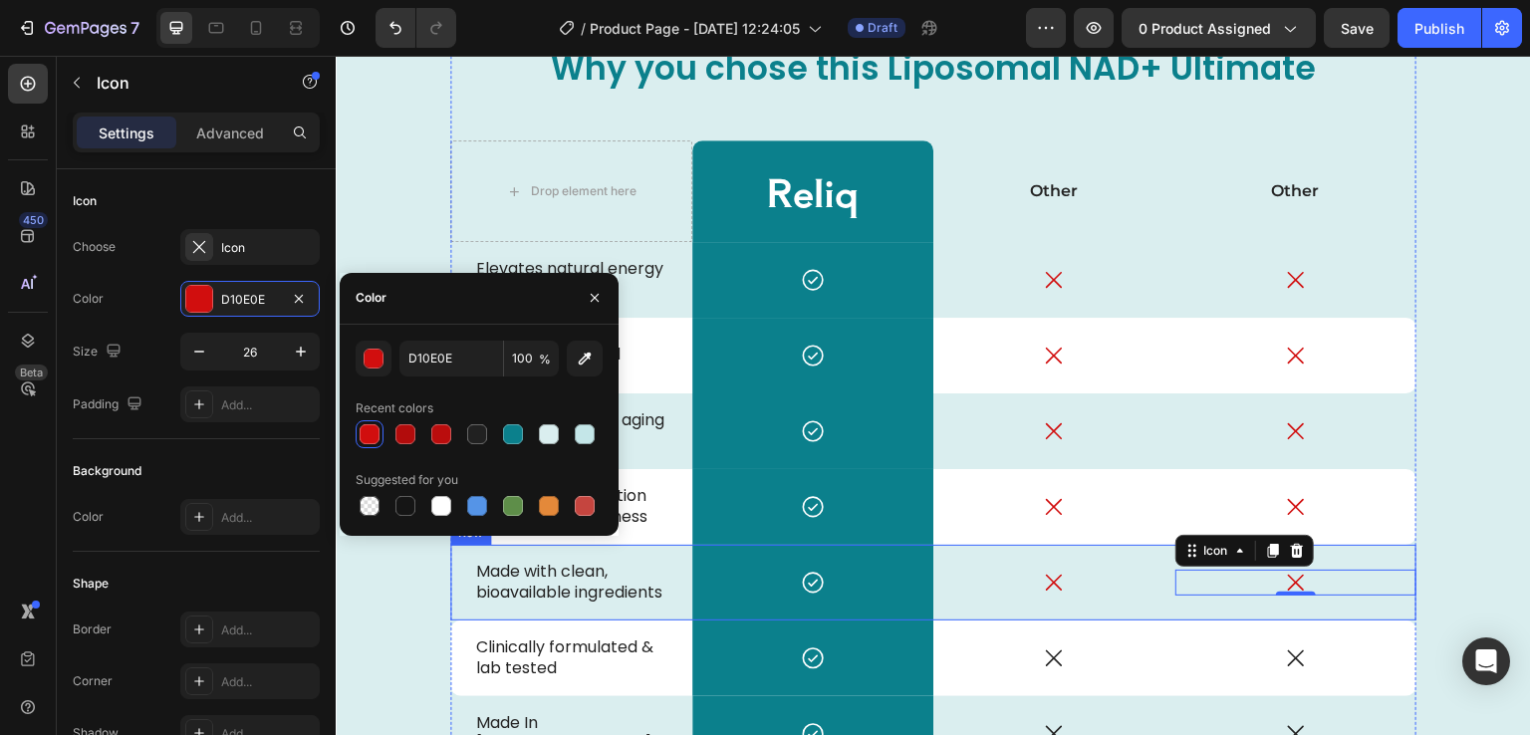
scroll to position [4924, 0]
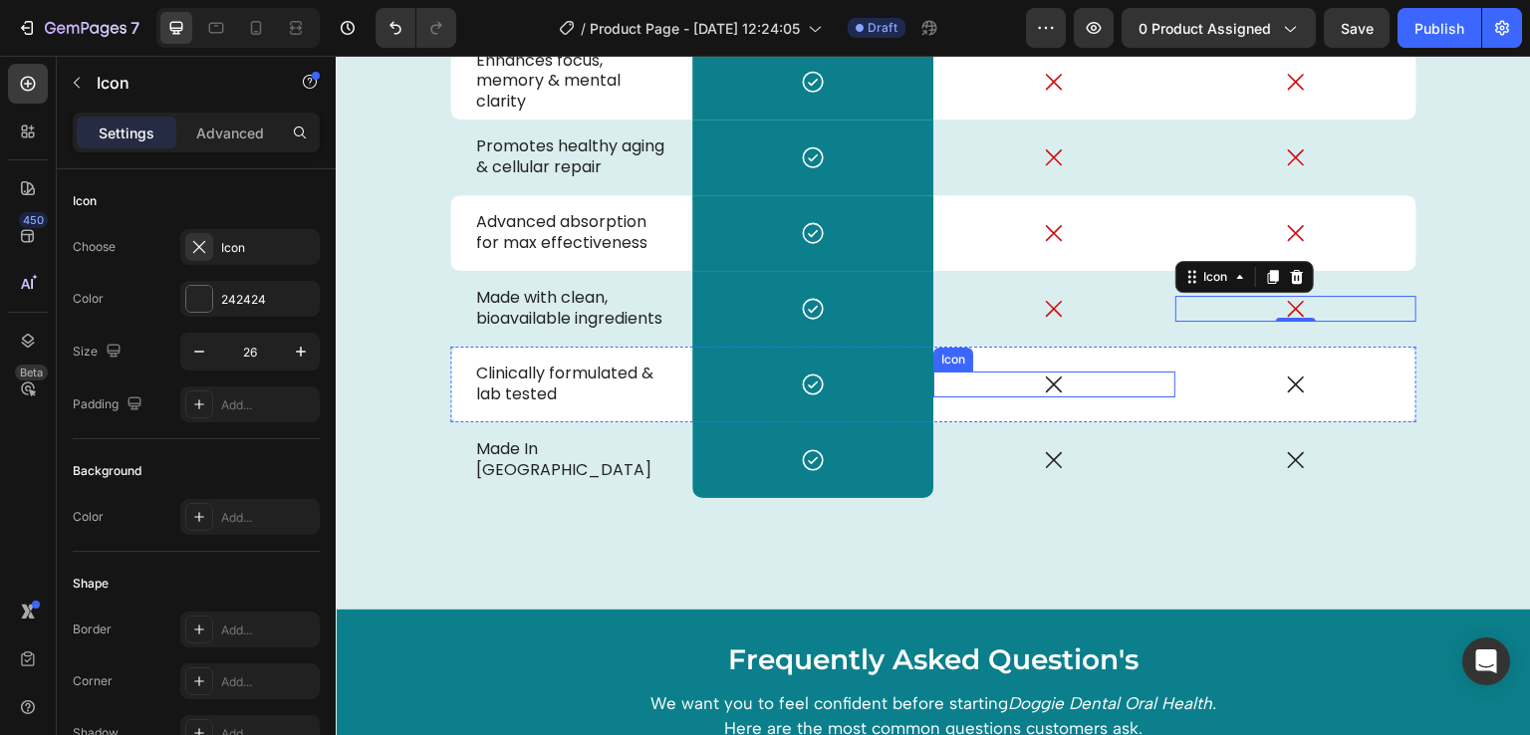
click at [1048, 392] on icon at bounding box center [1054, 385] width 26 height 26
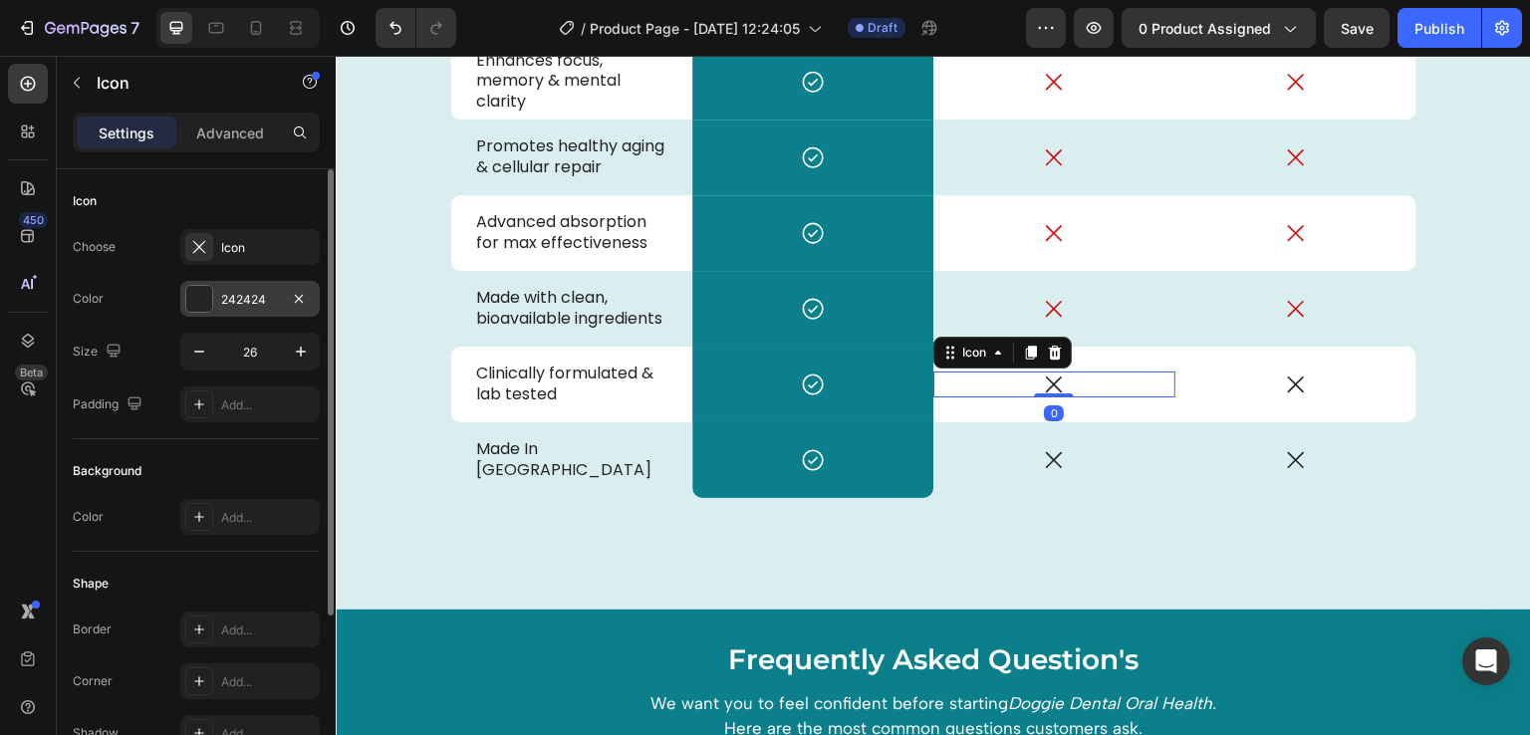
click at [196, 305] on div at bounding box center [199, 299] width 26 height 26
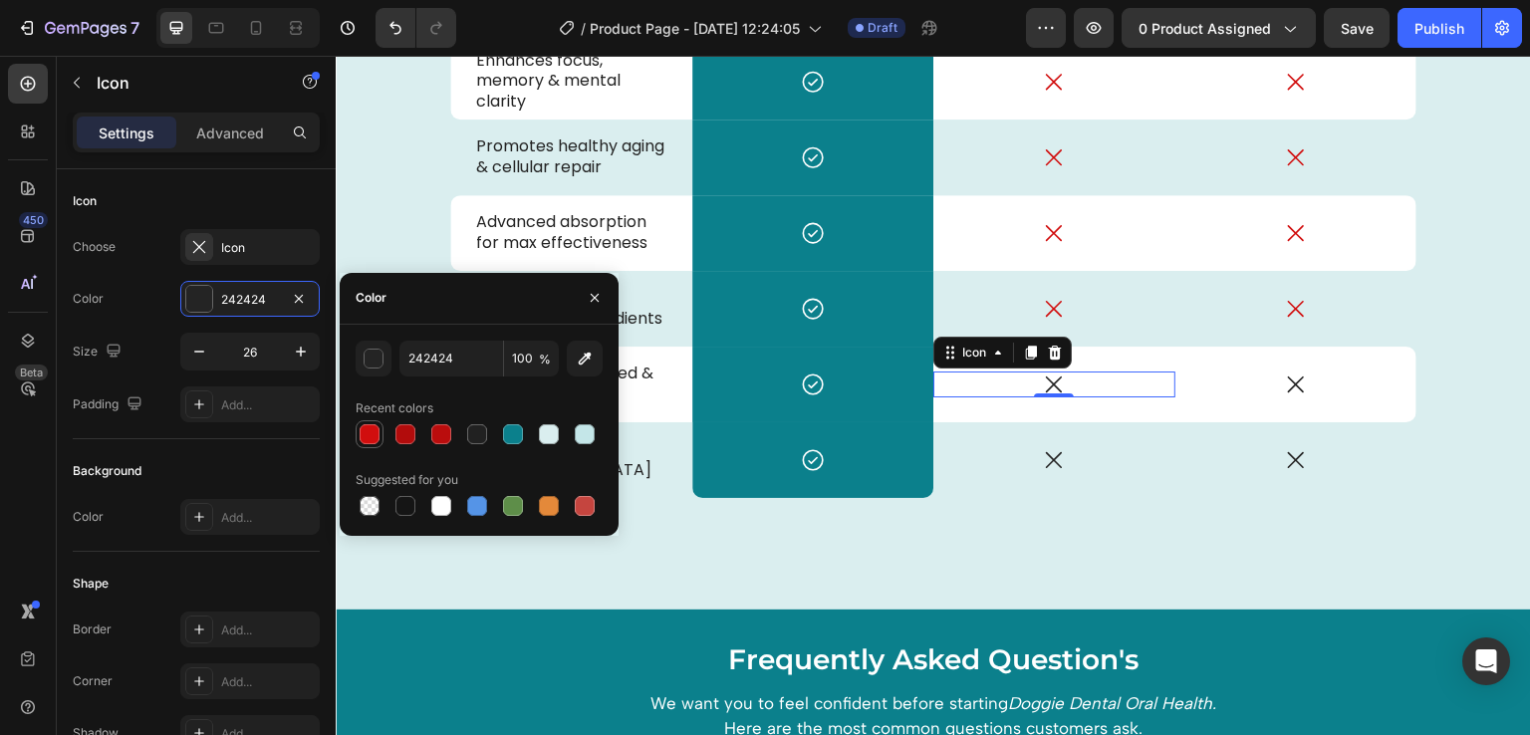
click at [374, 426] on div at bounding box center [370, 434] width 20 height 20
type input "D10E0E"
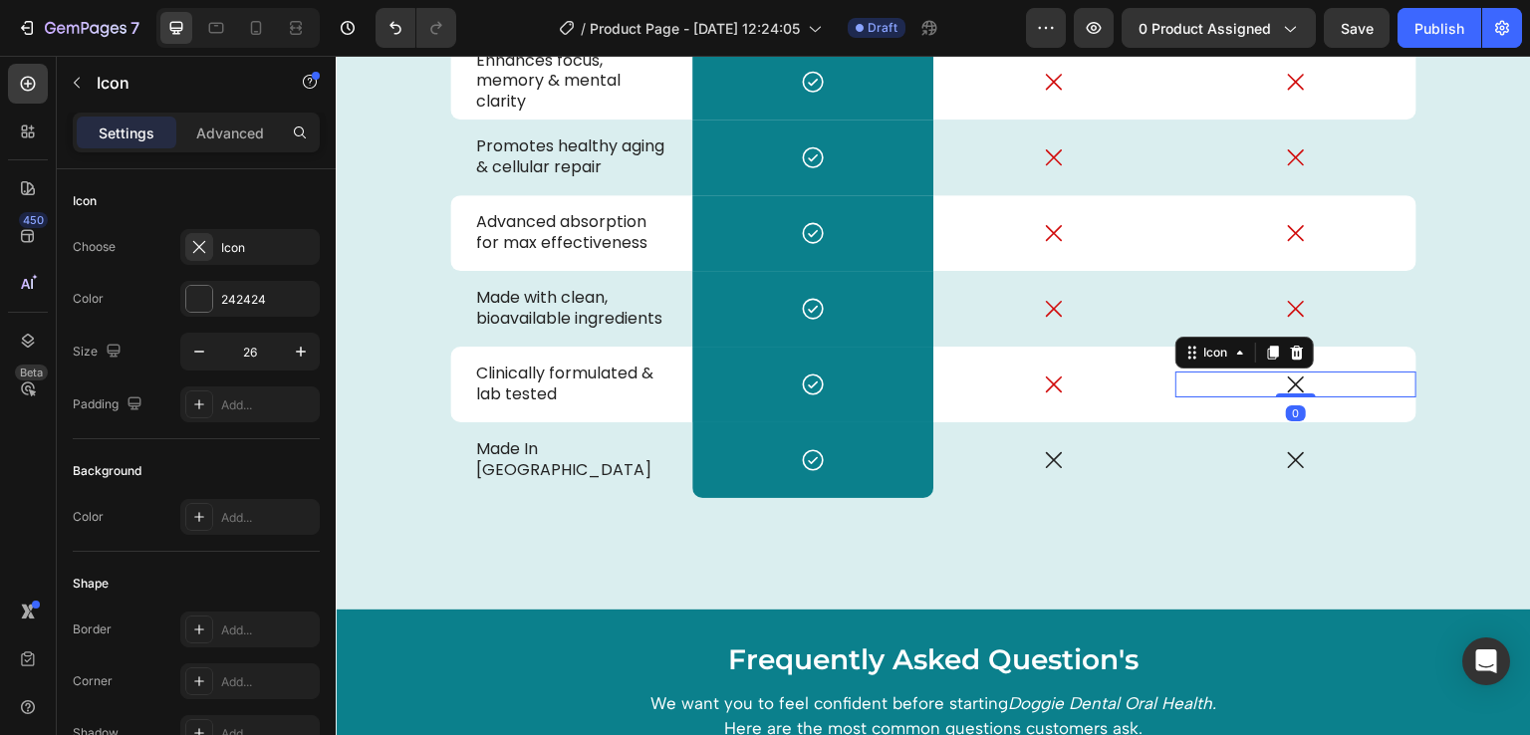
click at [1283, 382] on icon at bounding box center [1296, 385] width 26 height 26
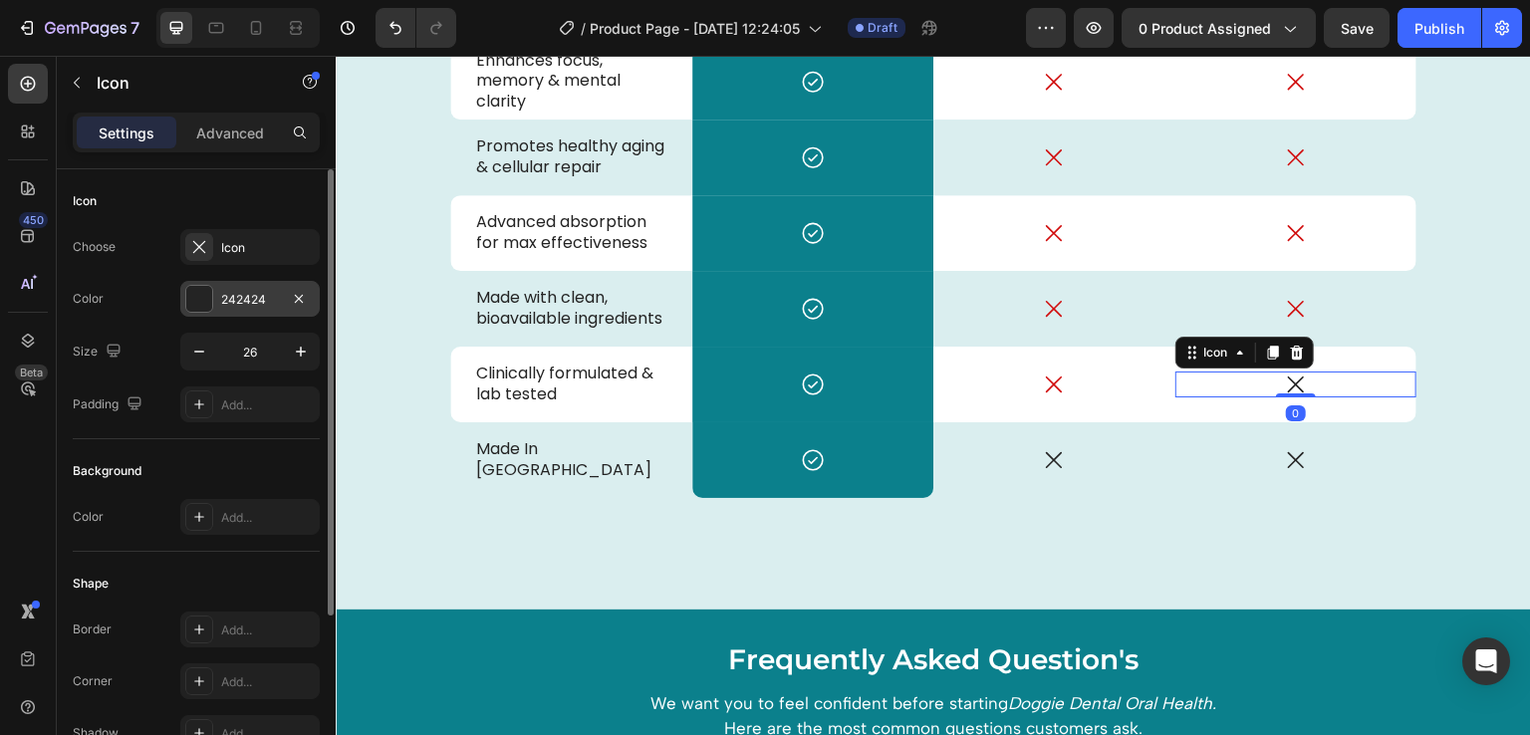
click at [211, 313] on div "242424" at bounding box center [249, 299] width 139 height 36
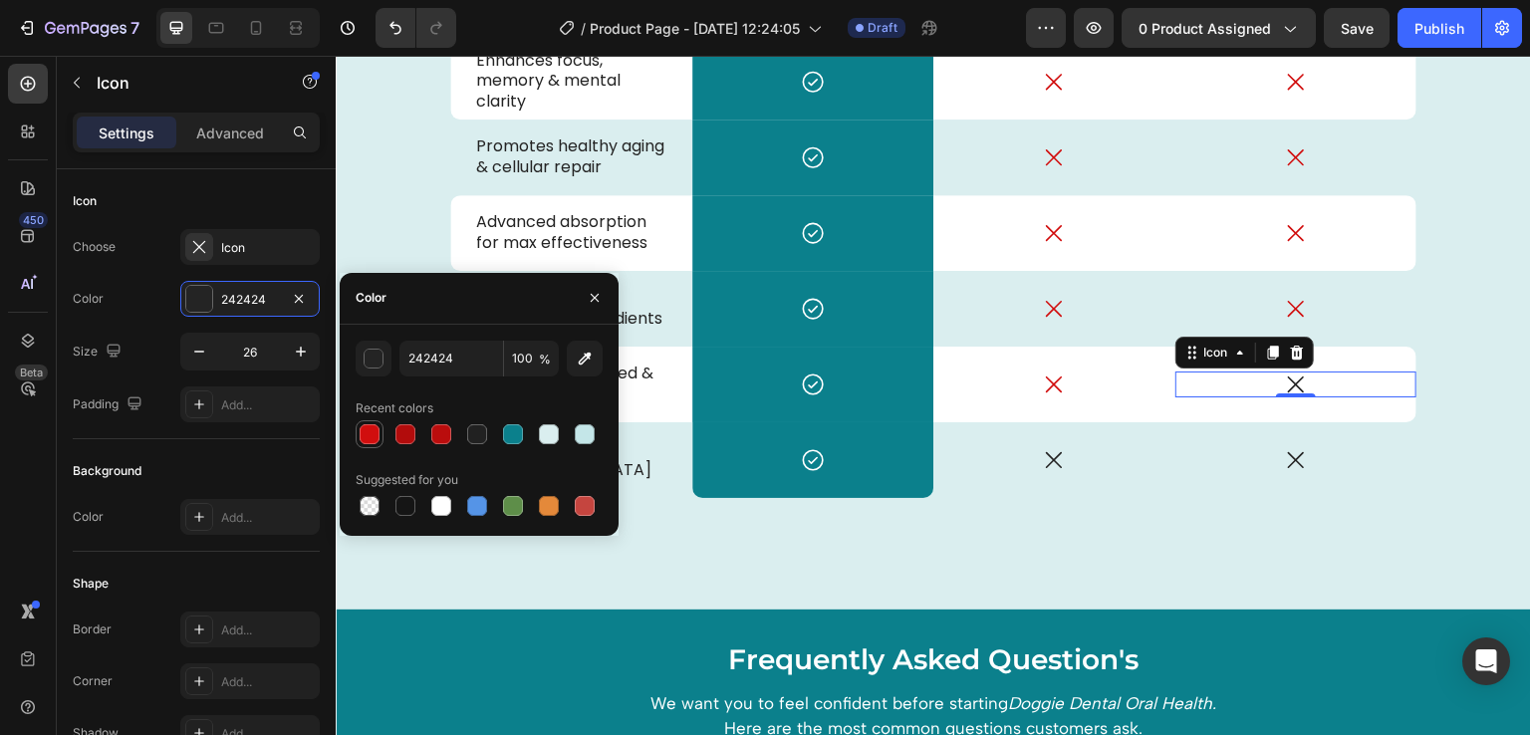
click at [375, 427] on div at bounding box center [370, 434] width 20 height 20
type input "D10E0E"
click at [1039, 471] on div "Icon" at bounding box center [1054, 460] width 242 height 26
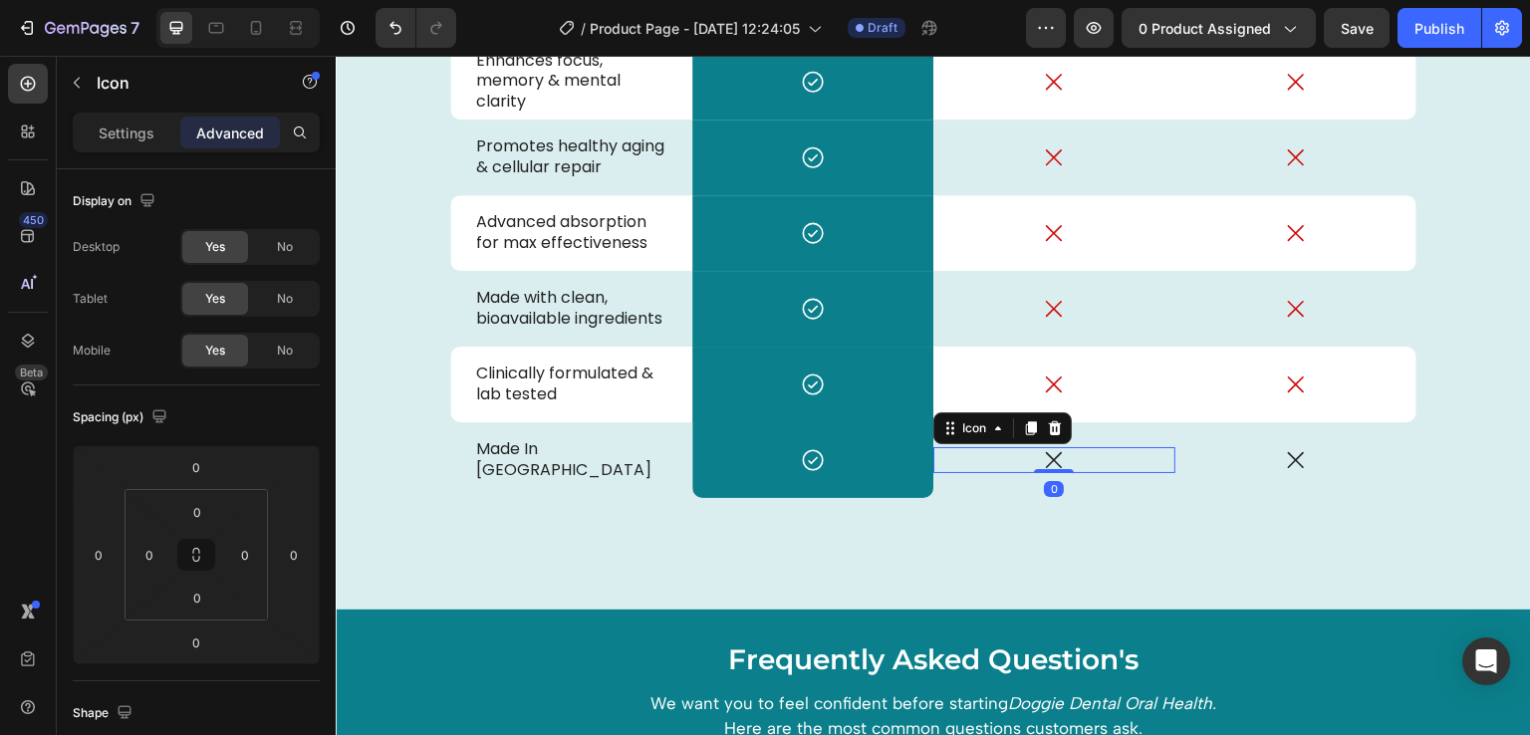
click at [1069, 470] on div "Icon 0" at bounding box center [1054, 460] width 242 height 26
click at [1060, 456] on div "Icon 0" at bounding box center [1054, 460] width 242 height 26
click at [132, 125] on p "Settings" at bounding box center [127, 133] width 56 height 21
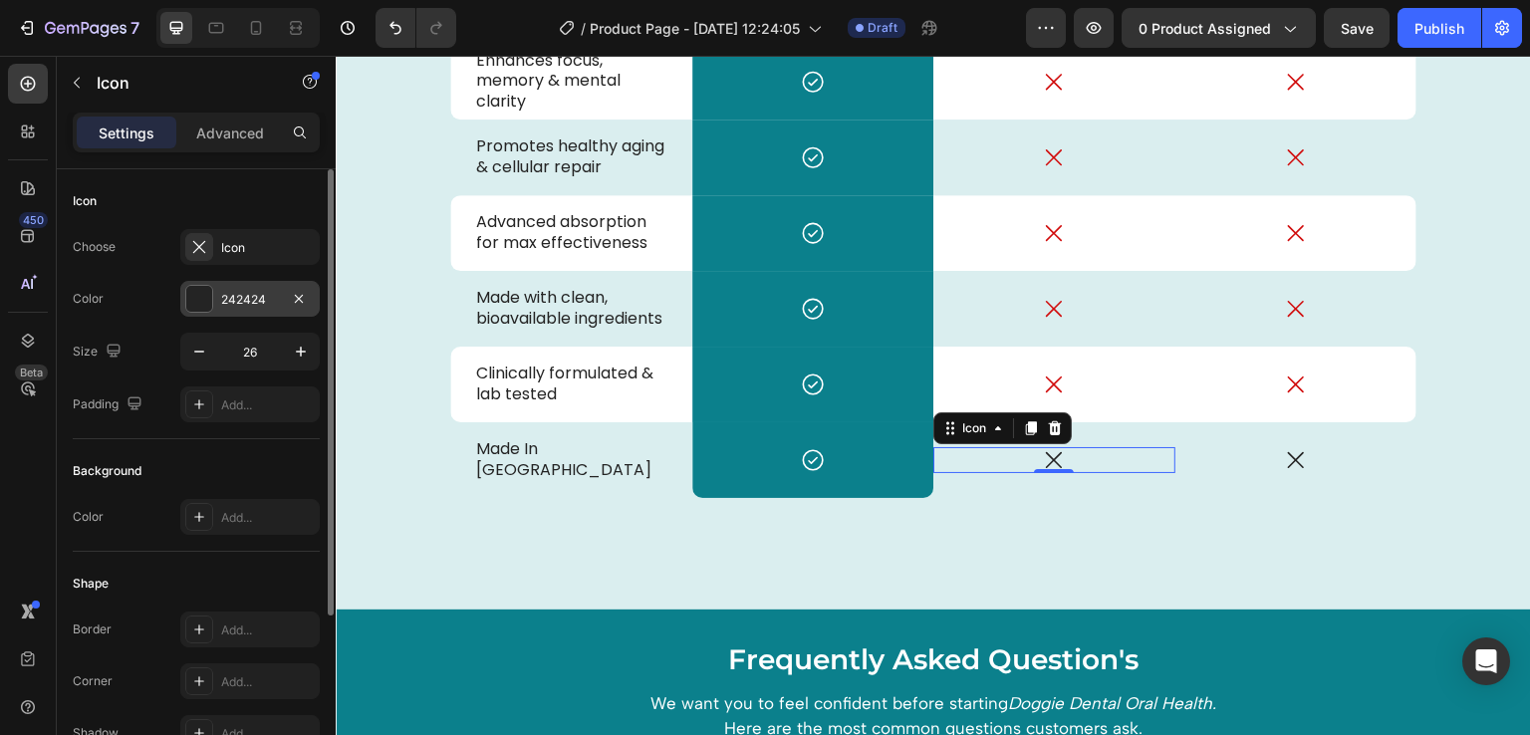
click at [199, 286] on div at bounding box center [199, 299] width 26 height 26
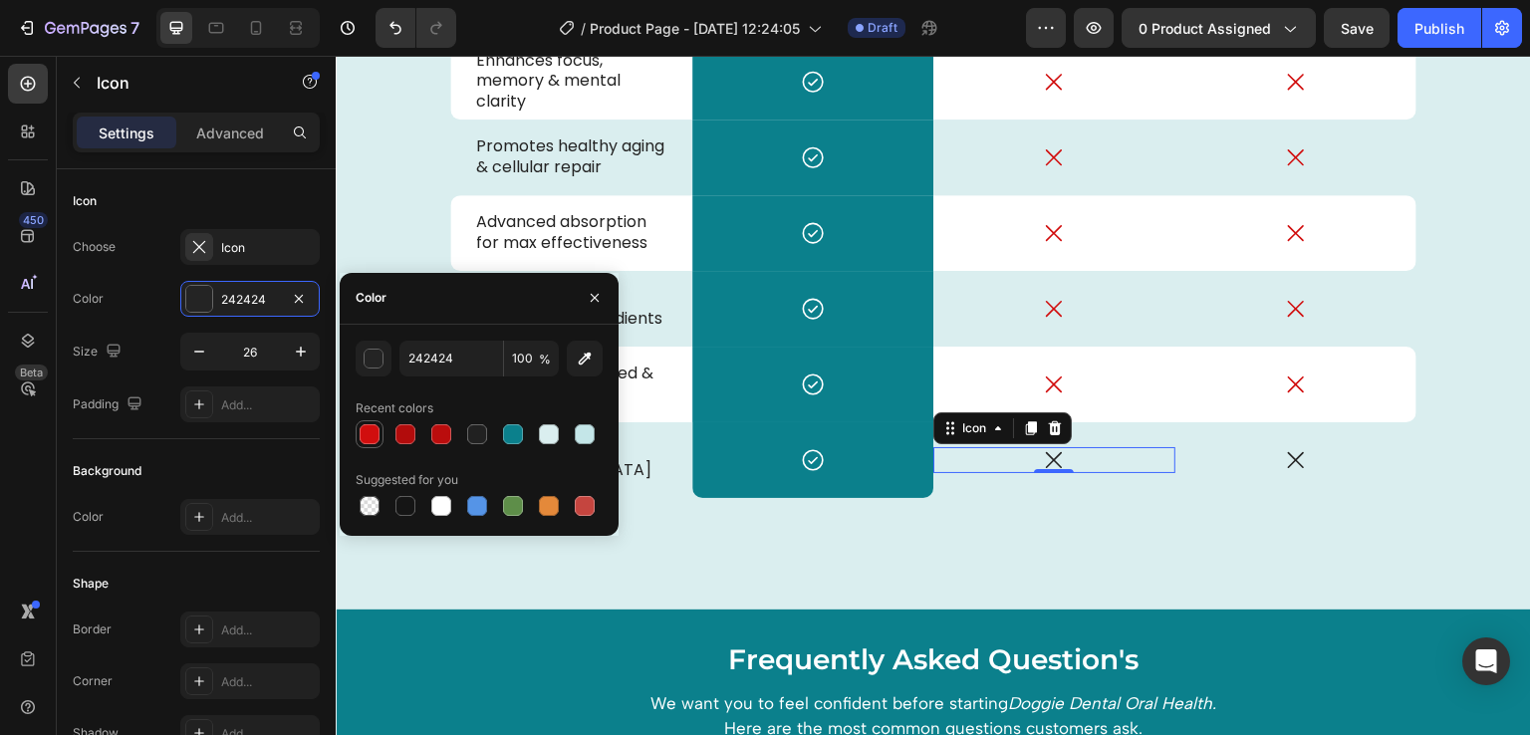
click at [375, 427] on div at bounding box center [370, 434] width 20 height 20
type input "D10E0E"
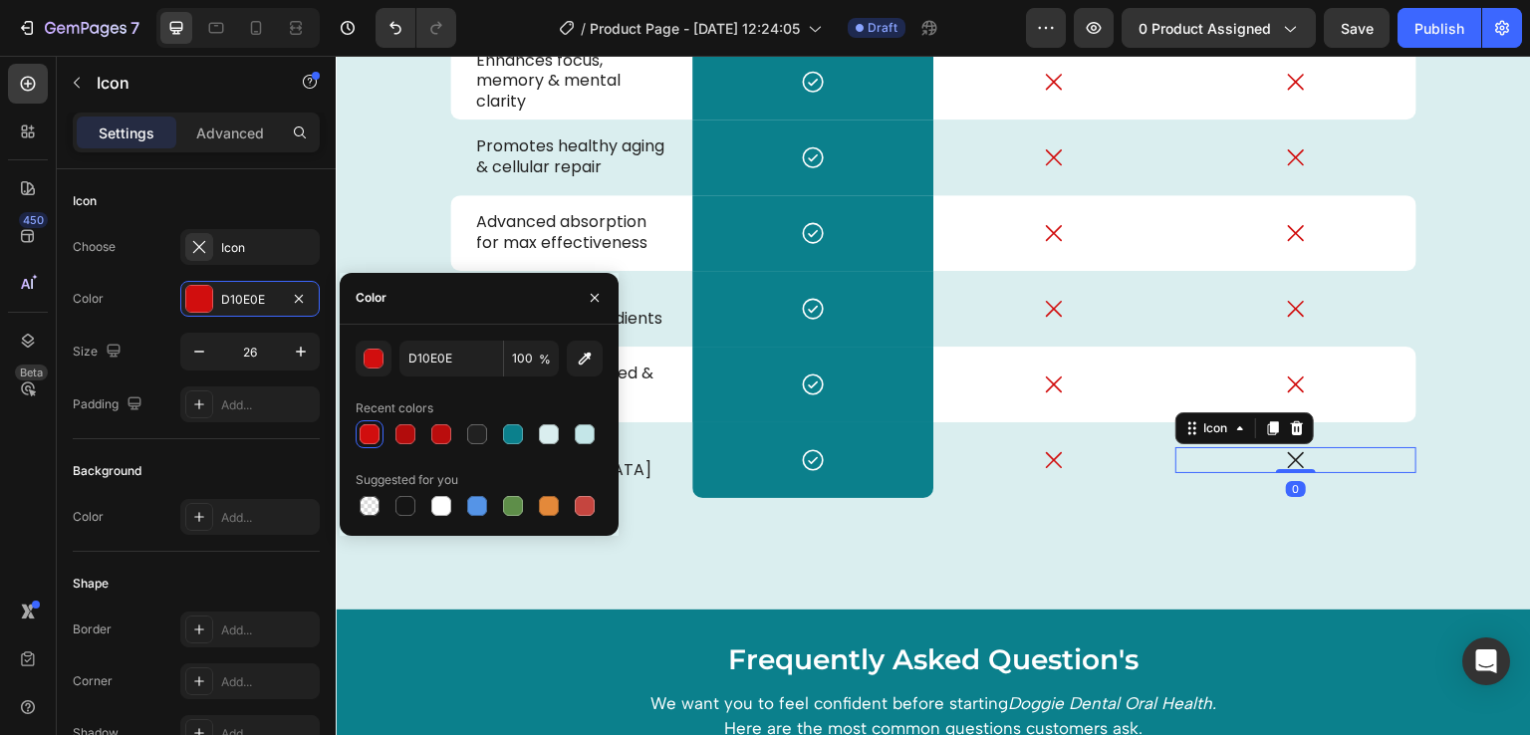
click at [1291, 452] on icon at bounding box center [1296, 460] width 26 height 26
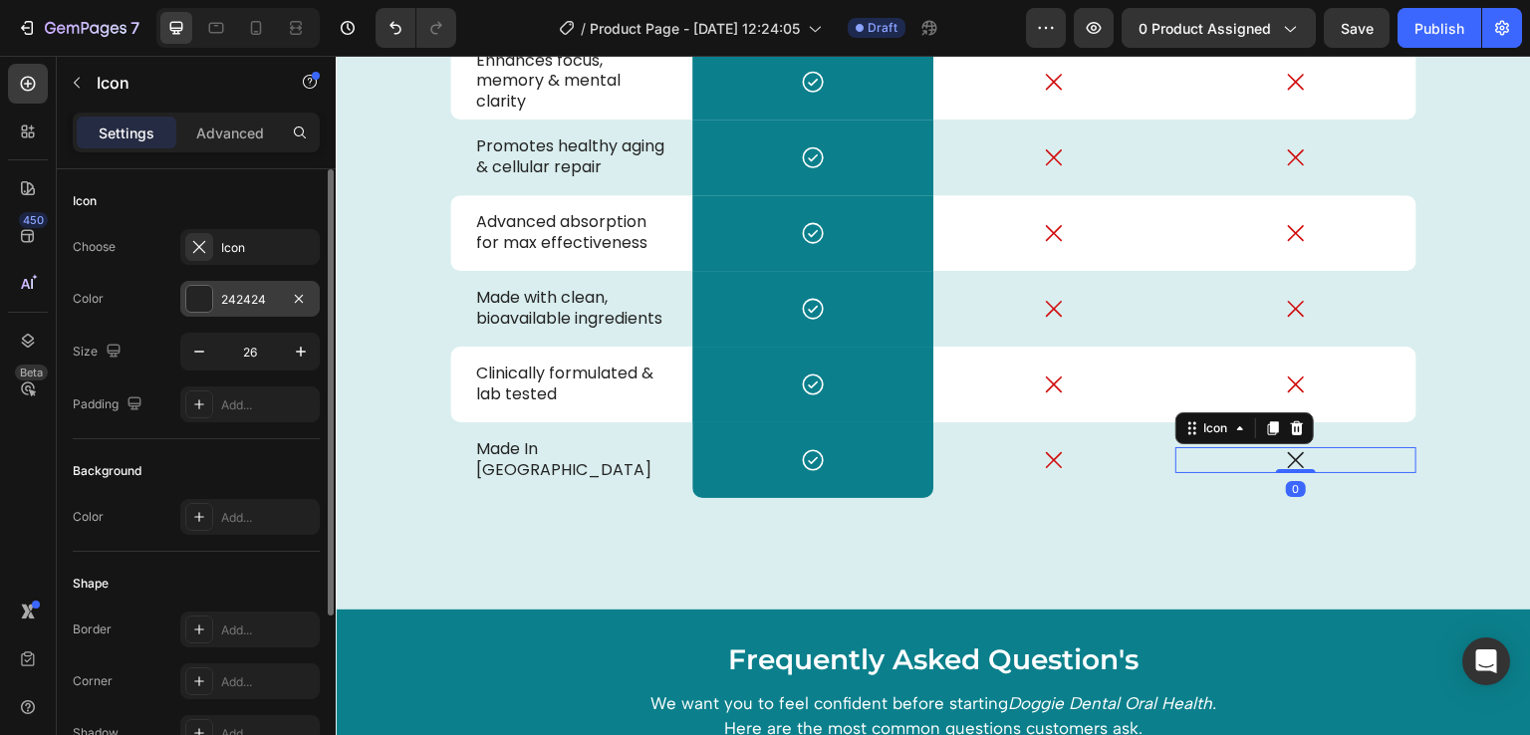
click at [205, 292] on div at bounding box center [199, 299] width 26 height 26
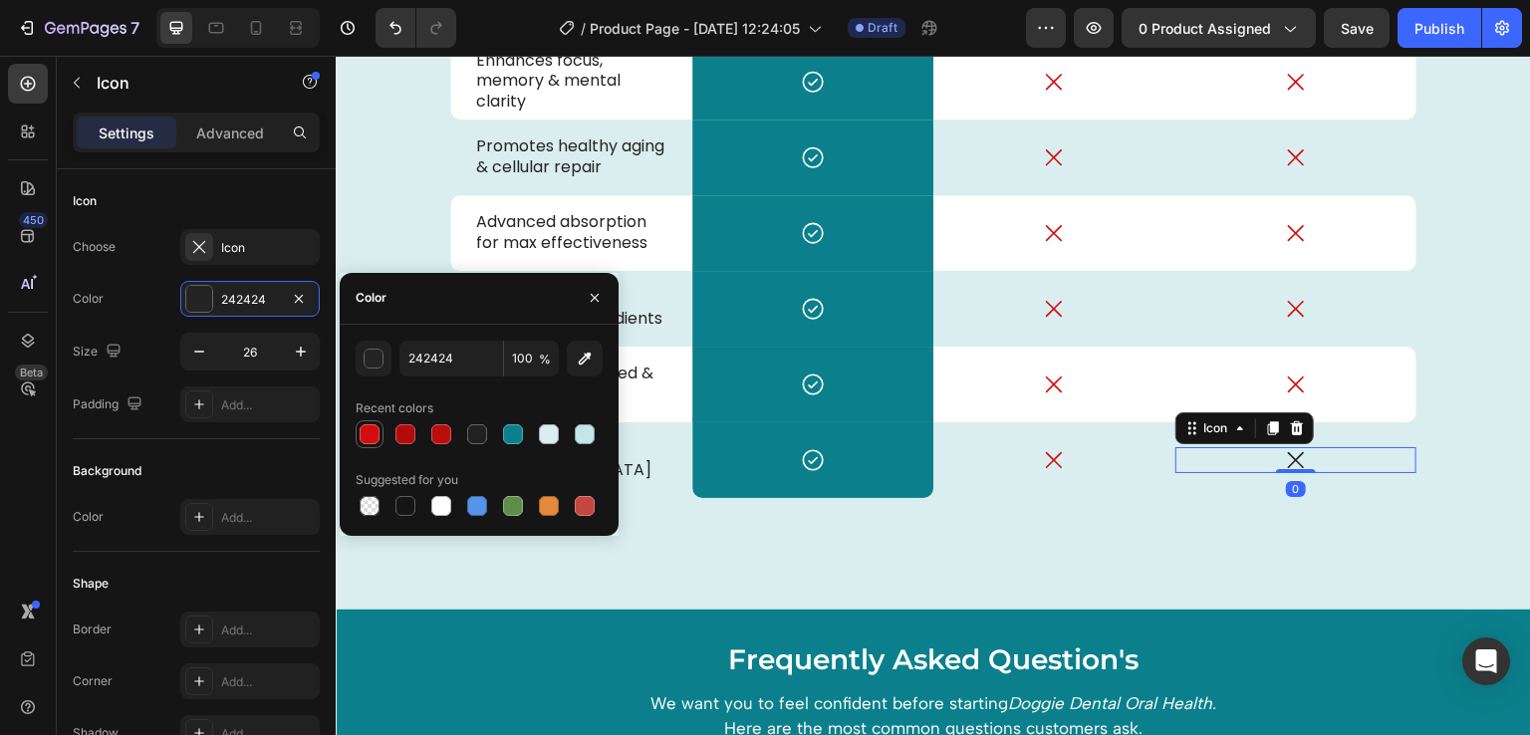
click at [383, 440] on div at bounding box center [370, 434] width 28 height 28
type input "D10E0E"
click at [1032, 554] on div "Why you chose this Liposomal NAD+ Ultimate Heading Drop element here Reliq Text…" at bounding box center [934, 166] width 1166 height 789
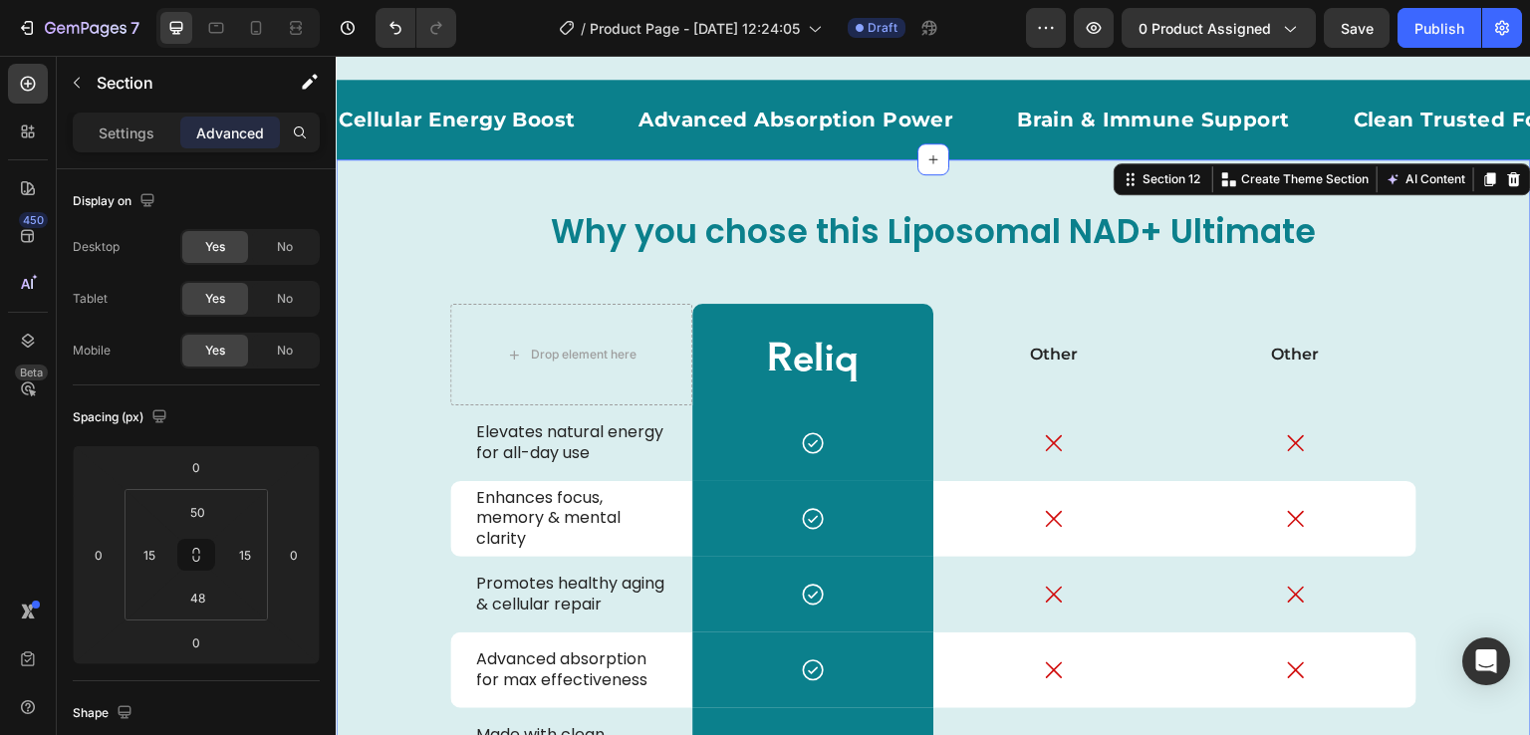
scroll to position [4482, 0]
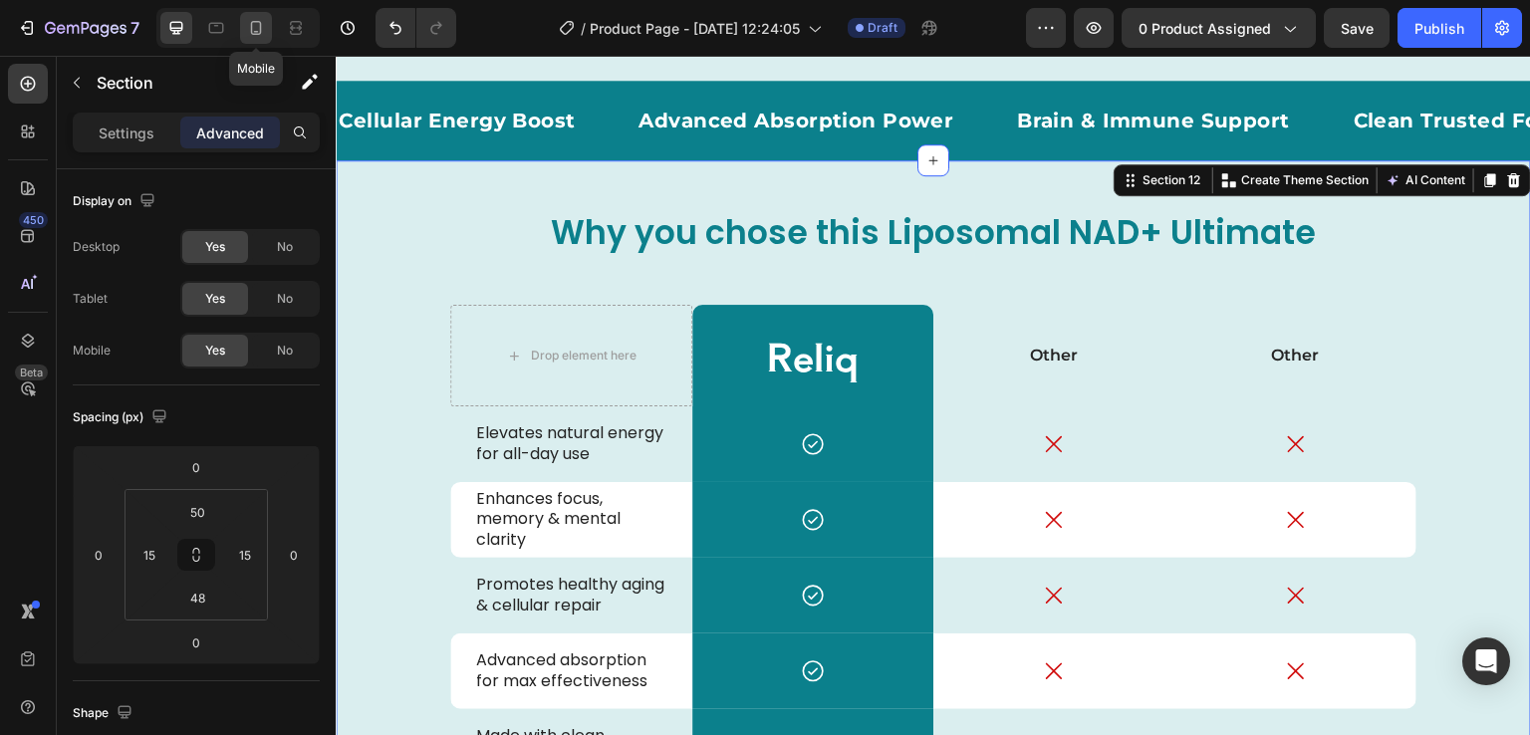
click at [253, 29] on icon at bounding box center [256, 28] width 20 height 20
type input "70"
type input "42"
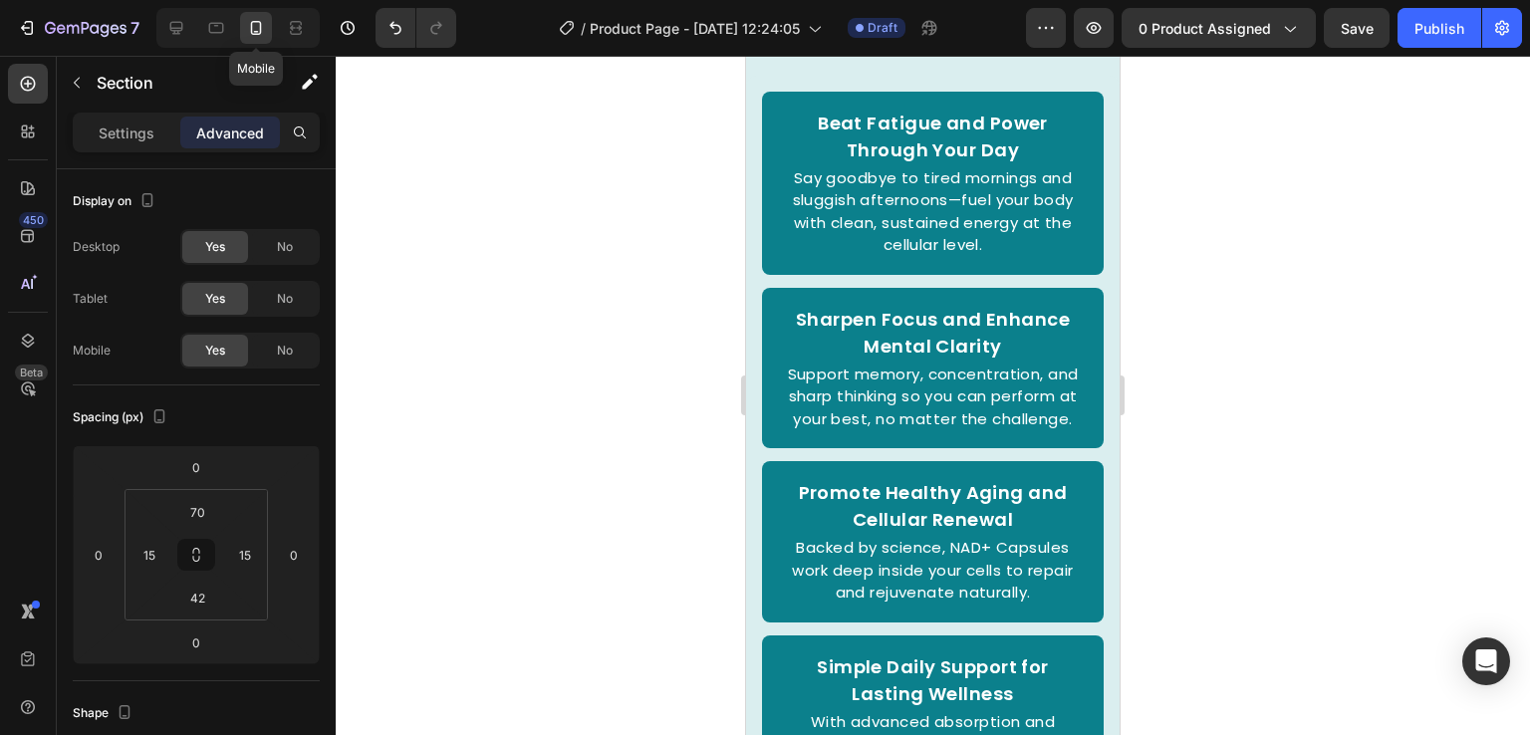
scroll to position [4503, 0]
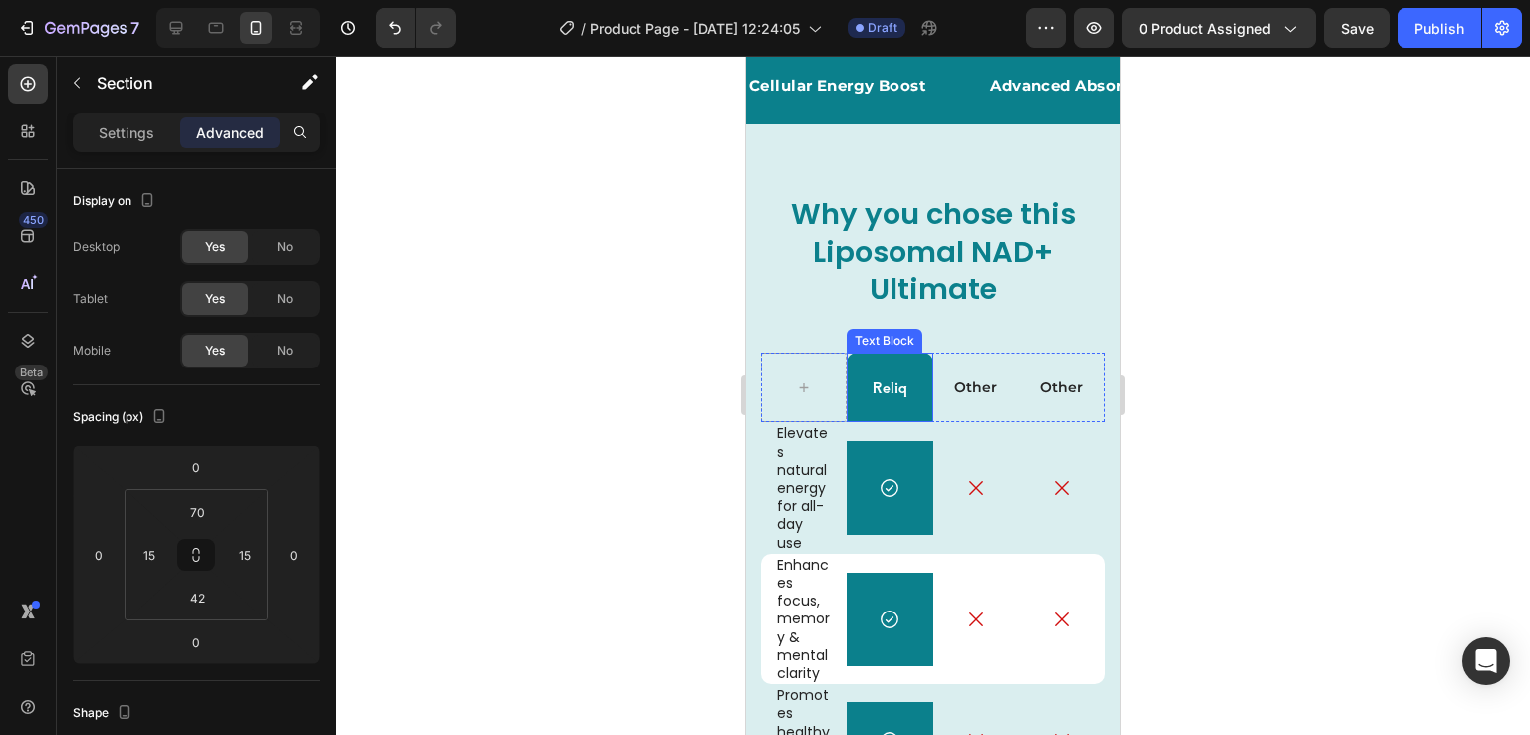
click at [933, 413] on div "Other Text Block" at bounding box center [976, 388] width 86 height 70
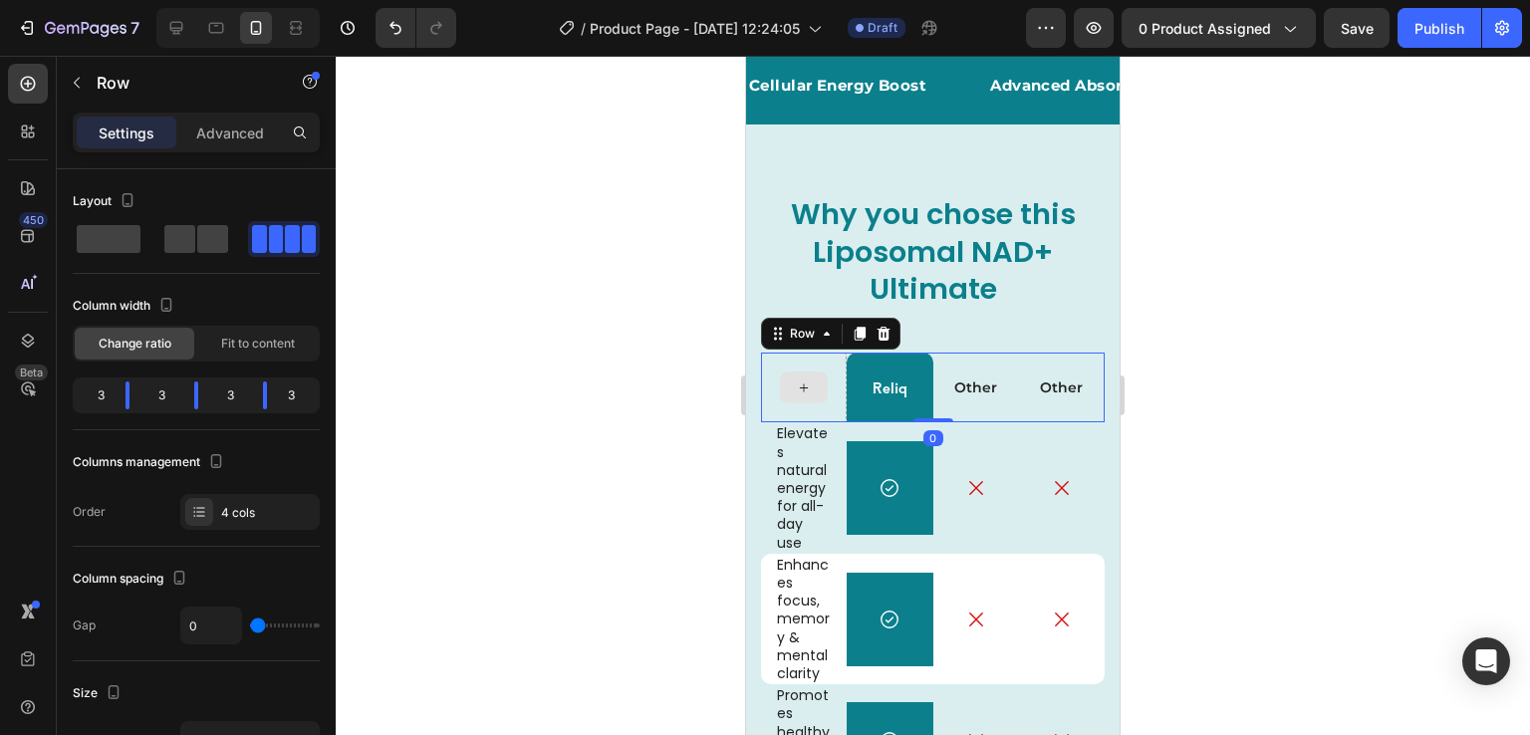
click at [815, 411] on div at bounding box center [804, 388] width 86 height 70
click at [276, 0] on body "7 Version history / Product Page - Aug 26, 12:24:05 Draft Preview 0 product ass…" at bounding box center [765, 0] width 1530 height 0
drag, startPoint x: 187, startPoint y: 388, endPoint x: 233, endPoint y: 386, distance: 45.9
click at [233, 0] on body "7 Version history / Product Page - Aug 26, 12:24:05 Draft Preview 0 product ass…" at bounding box center [765, 0] width 1530 height 0
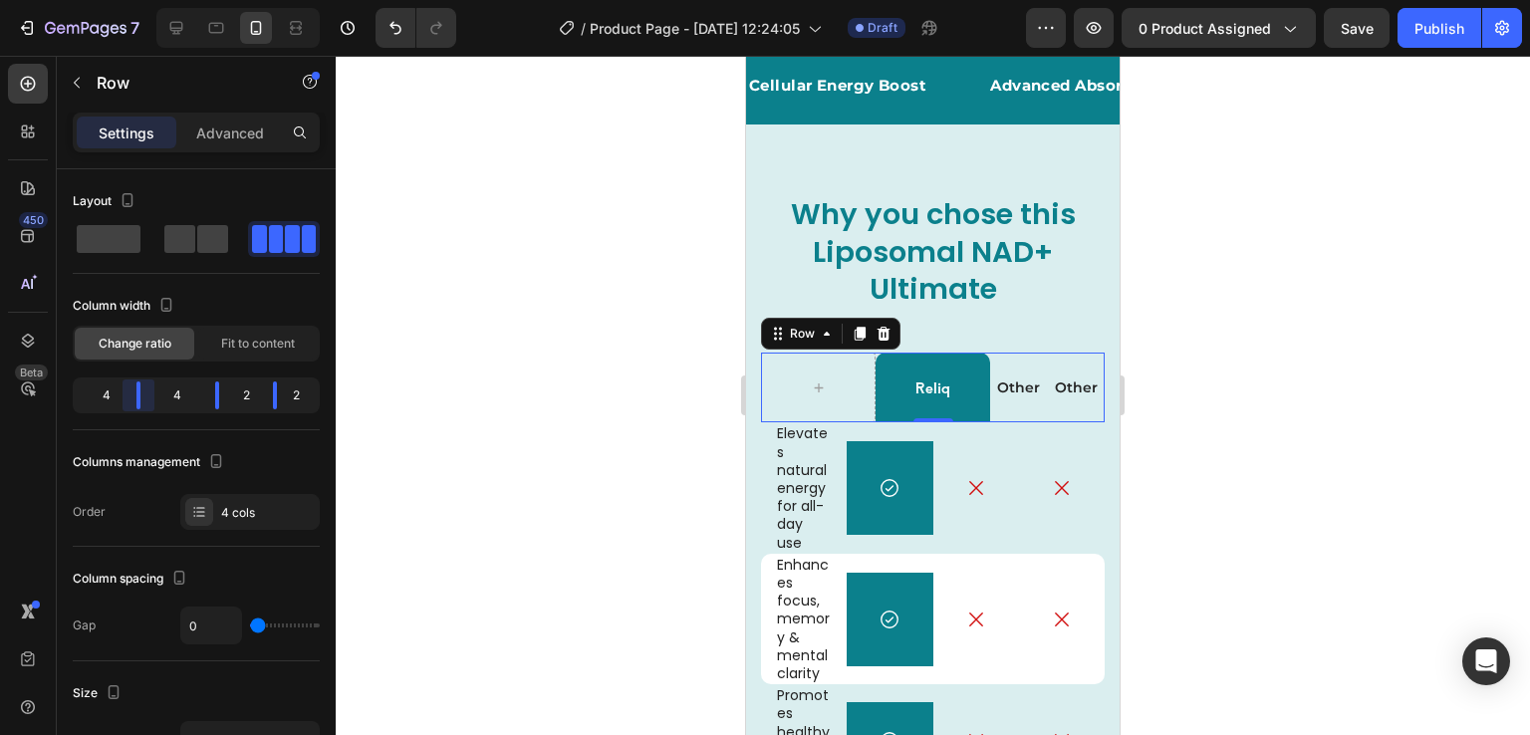
drag, startPoint x: 123, startPoint y: 397, endPoint x: 163, endPoint y: 395, distance: 40.9
click at [163, 0] on body "7 Version history / Product Page - Aug 26, 12:24:05 Draft Preview 0 product ass…" at bounding box center [765, 0] width 1530 height 0
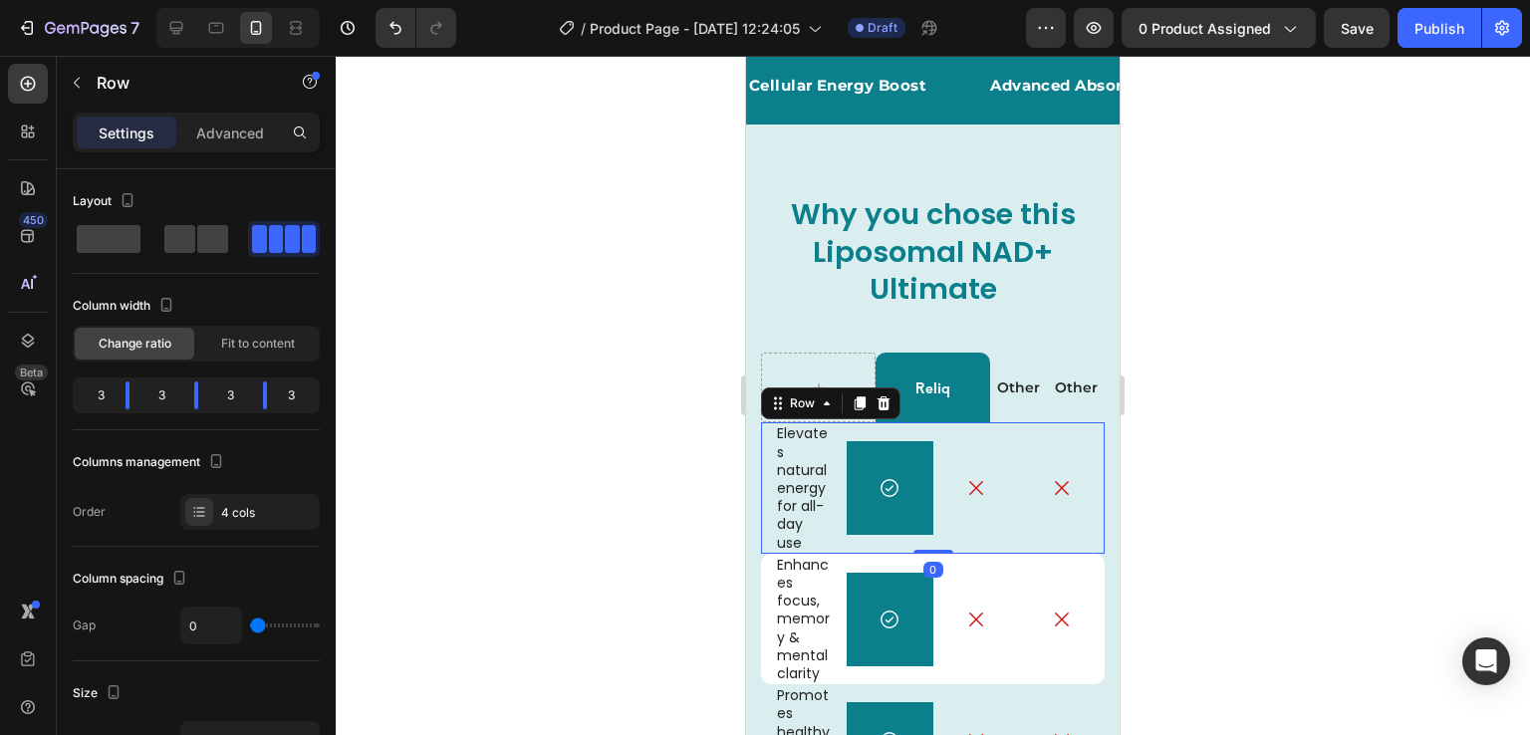
click at [941, 429] on div "Icon" at bounding box center [976, 487] width 86 height 131
drag, startPoint x: 269, startPoint y: 394, endPoint x: 291, endPoint y: 394, distance: 21.9
click at [291, 0] on body "7 Version history / Product Page - Aug 26, 12:24:05 Draft Preview 0 product ass…" at bounding box center [765, 0] width 1530 height 0
drag, startPoint x: 191, startPoint y: 380, endPoint x: 231, endPoint y: 378, distance: 39.9
click at [231, 0] on body "7 Version history / Product Page - Aug 26, 12:24:05 Draft Preview 0 product ass…" at bounding box center [765, 0] width 1530 height 0
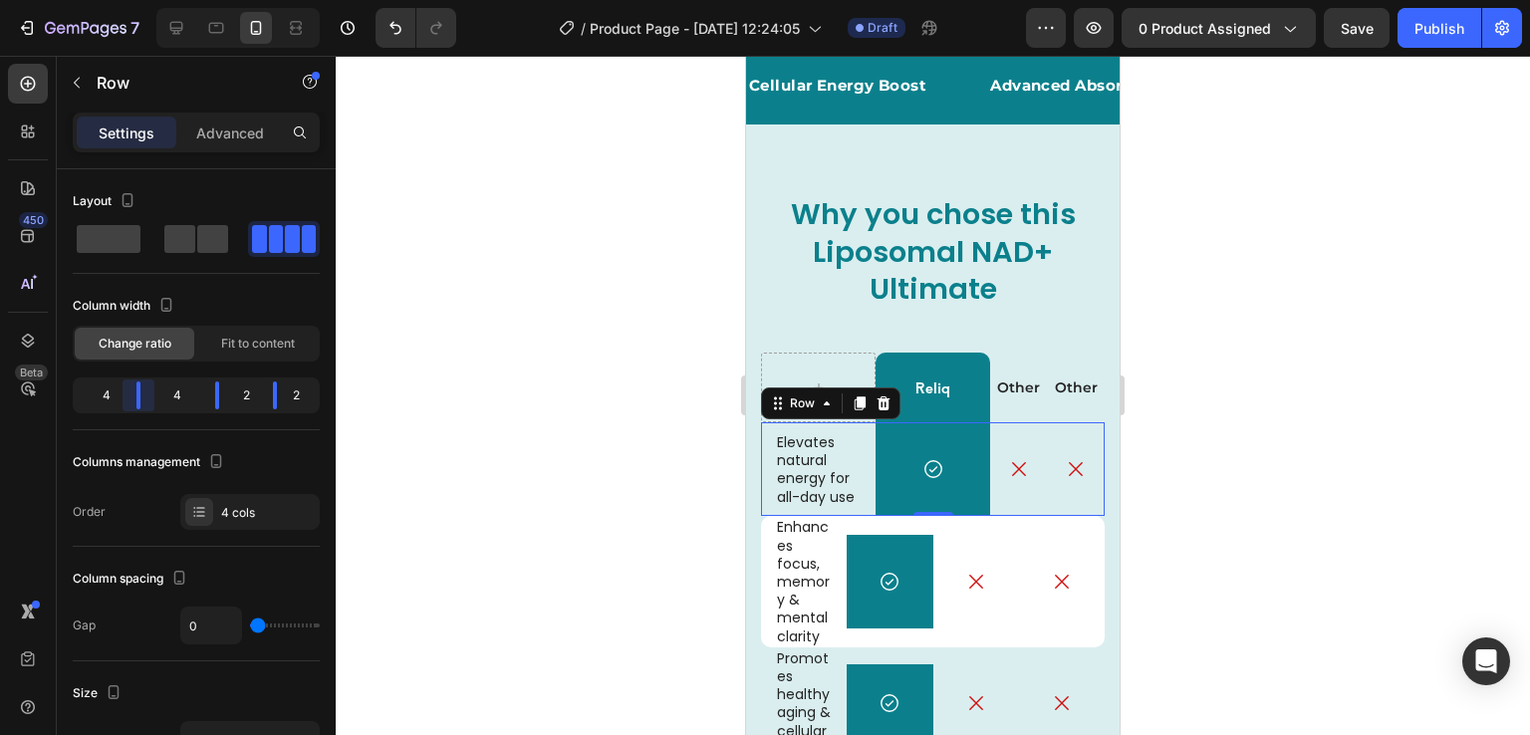
drag, startPoint x: 128, startPoint y: 390, endPoint x: 147, endPoint y: 390, distance: 19.9
click at [147, 0] on body "7 Version history / Product Page - Aug 26, 12:24:05 Draft Preview 0 product ass…" at bounding box center [765, 0] width 1530 height 0
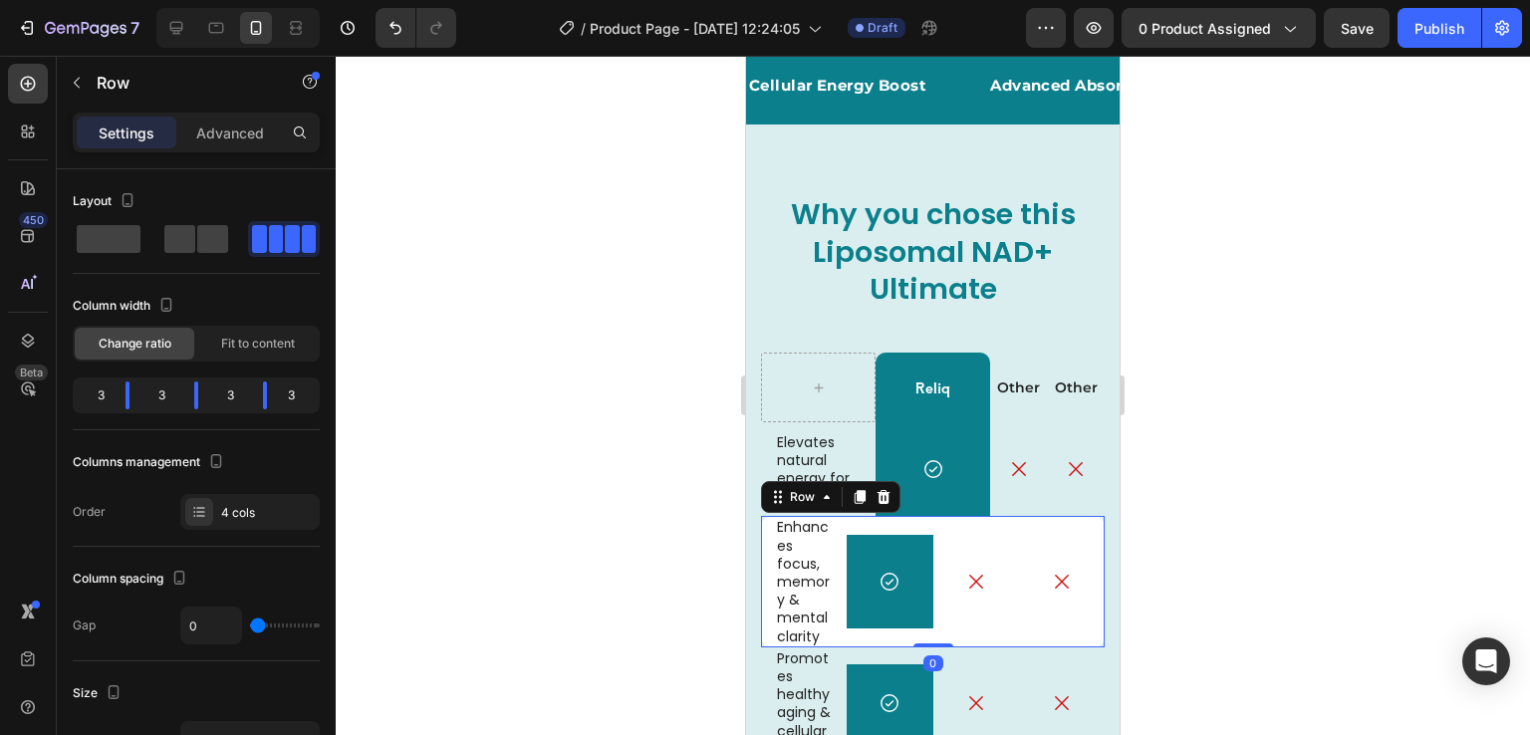
click at [983, 639] on div "Icon" at bounding box center [976, 581] width 86 height 131
drag, startPoint x: 255, startPoint y: 396, endPoint x: 274, endPoint y: 392, distance: 19.3
click at [274, 0] on body "7 Version history / Product Page - Aug 26, 12:24:05 Draft Preview 0 product ass…" at bounding box center [765, 0] width 1530 height 0
drag, startPoint x: 195, startPoint y: 391, endPoint x: 234, endPoint y: 390, distance: 38.9
click at [234, 0] on body "7 Version history / Product Page - Aug 26, 12:24:05 Draft Preview 0 product ass…" at bounding box center [765, 0] width 1530 height 0
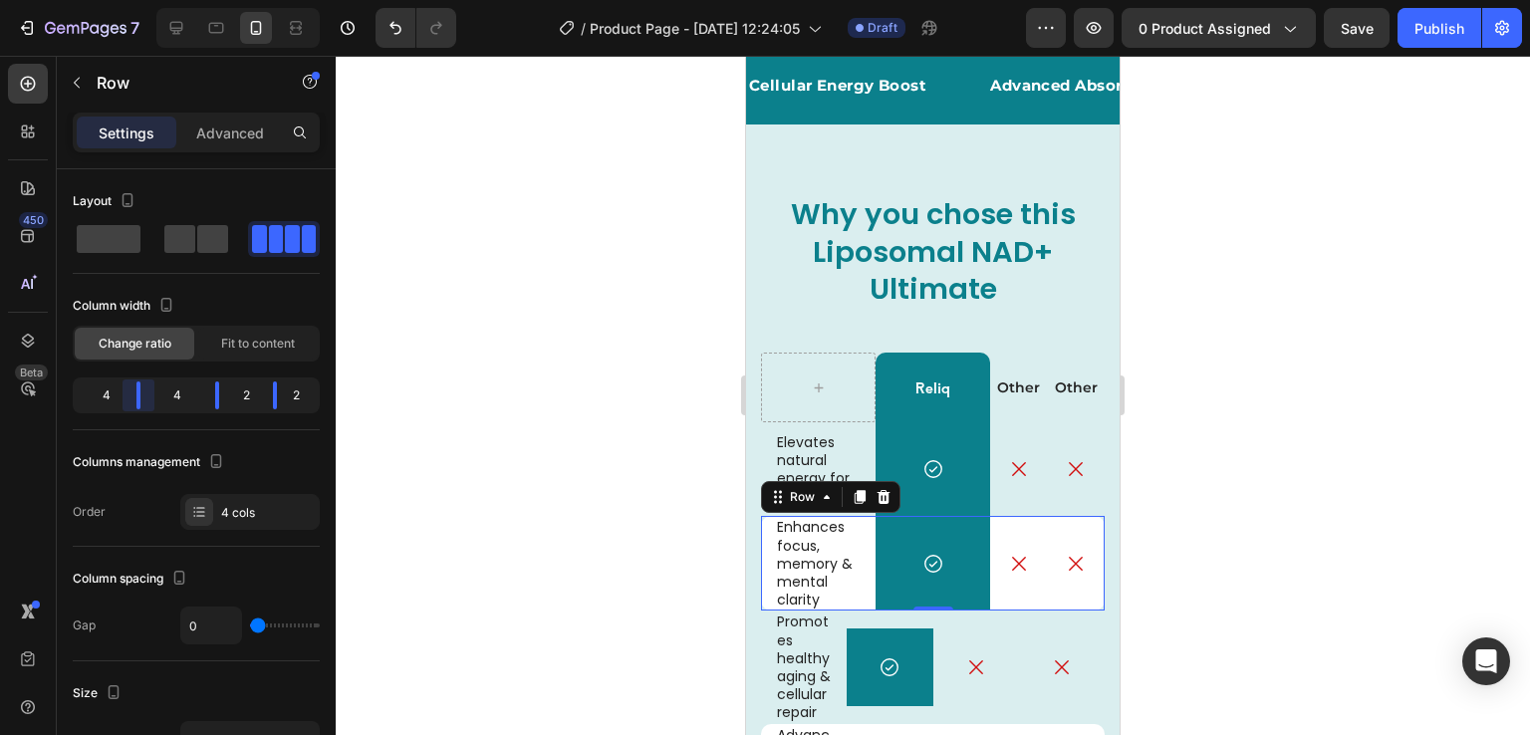
drag, startPoint x: 124, startPoint y: 388, endPoint x: 156, endPoint y: 387, distance: 32.9
click at [156, 0] on body "7 Version history / Product Page - Aug 26, 12:24:05 Draft Preview 0 product ass…" at bounding box center [765, 0] width 1530 height 0
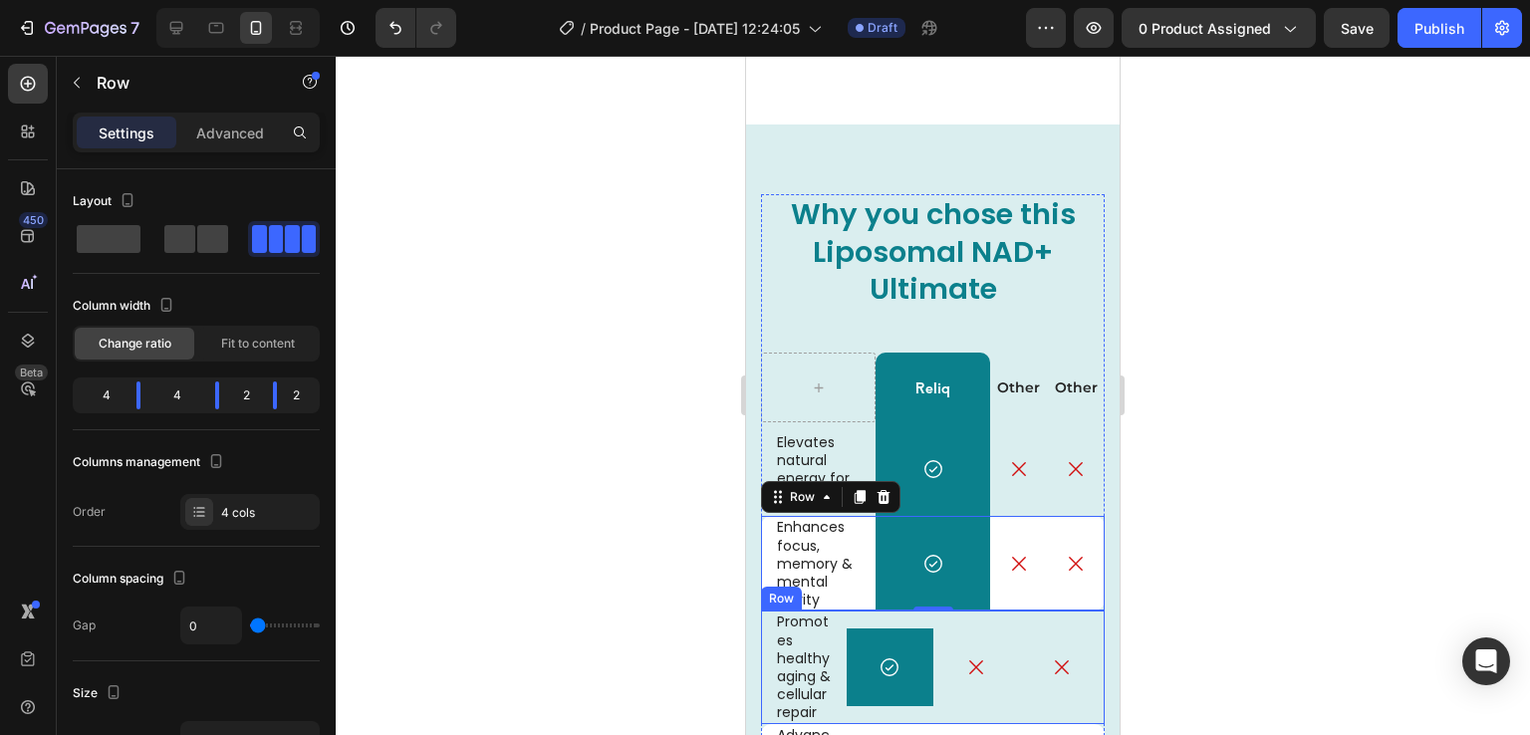
scroll to position [4603, 0]
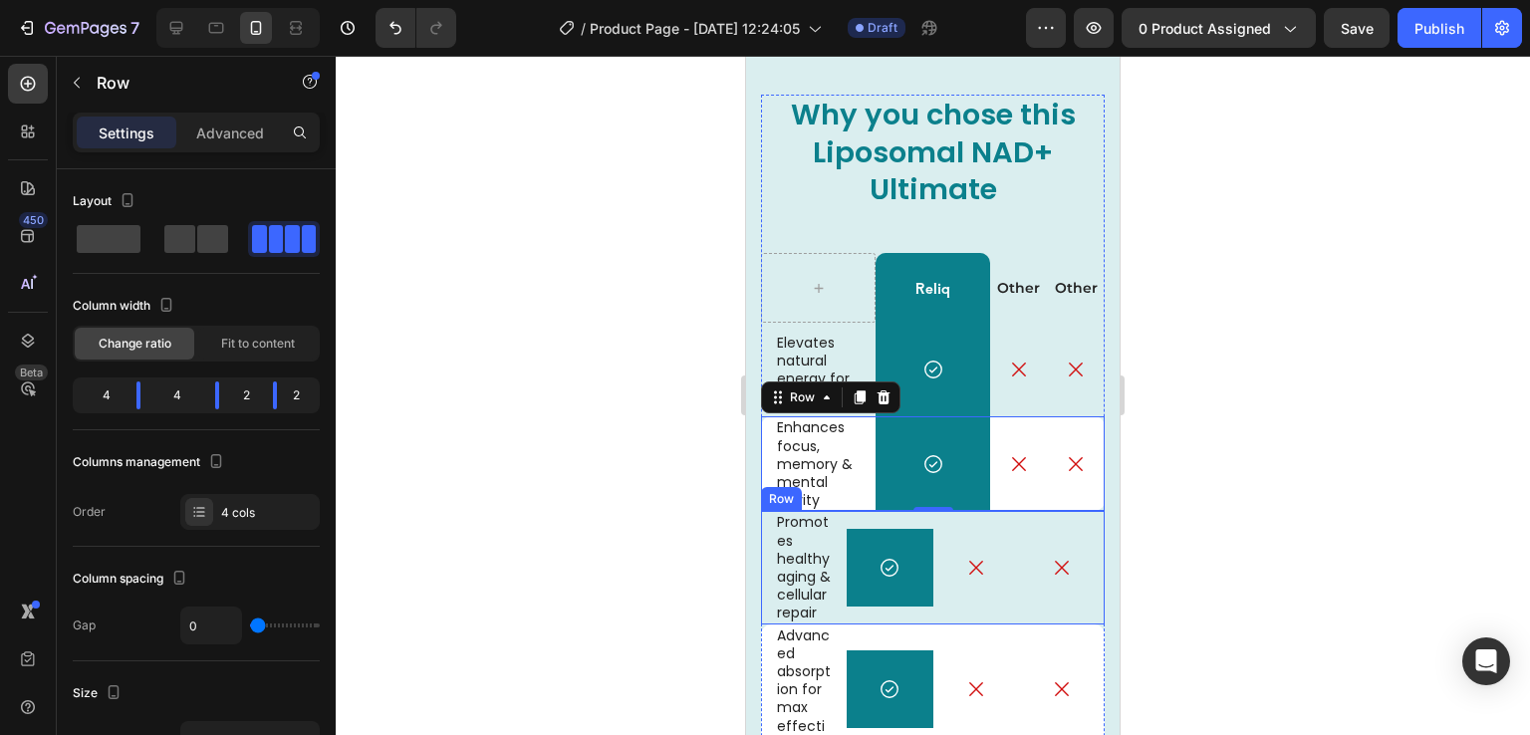
click at [946, 624] on div "Icon" at bounding box center [976, 567] width 86 height 113
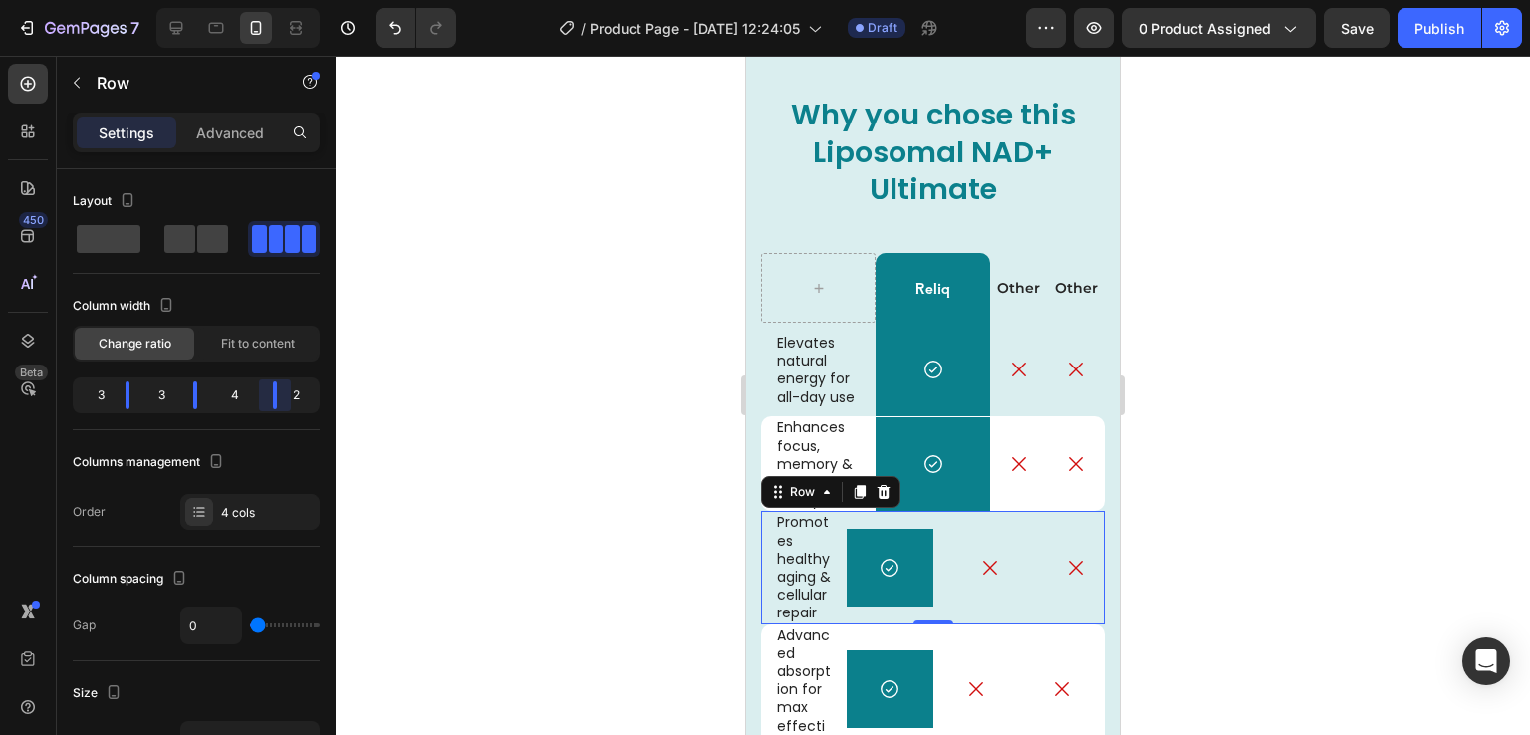
drag, startPoint x: 265, startPoint y: 385, endPoint x: 279, endPoint y: 385, distance: 13.9
click at [279, 0] on body "7 Version history / Product Page - Aug 26, 12:24:05 Draft Preview 0 product ass…" at bounding box center [765, 0] width 1530 height 0
drag, startPoint x: 193, startPoint y: 389, endPoint x: 234, endPoint y: 388, distance: 40.9
click at [234, 0] on body "7 Version history / Product Page - Aug 26, 12:24:05 Draft Preview 0 product ass…" at bounding box center [765, 0] width 1530 height 0
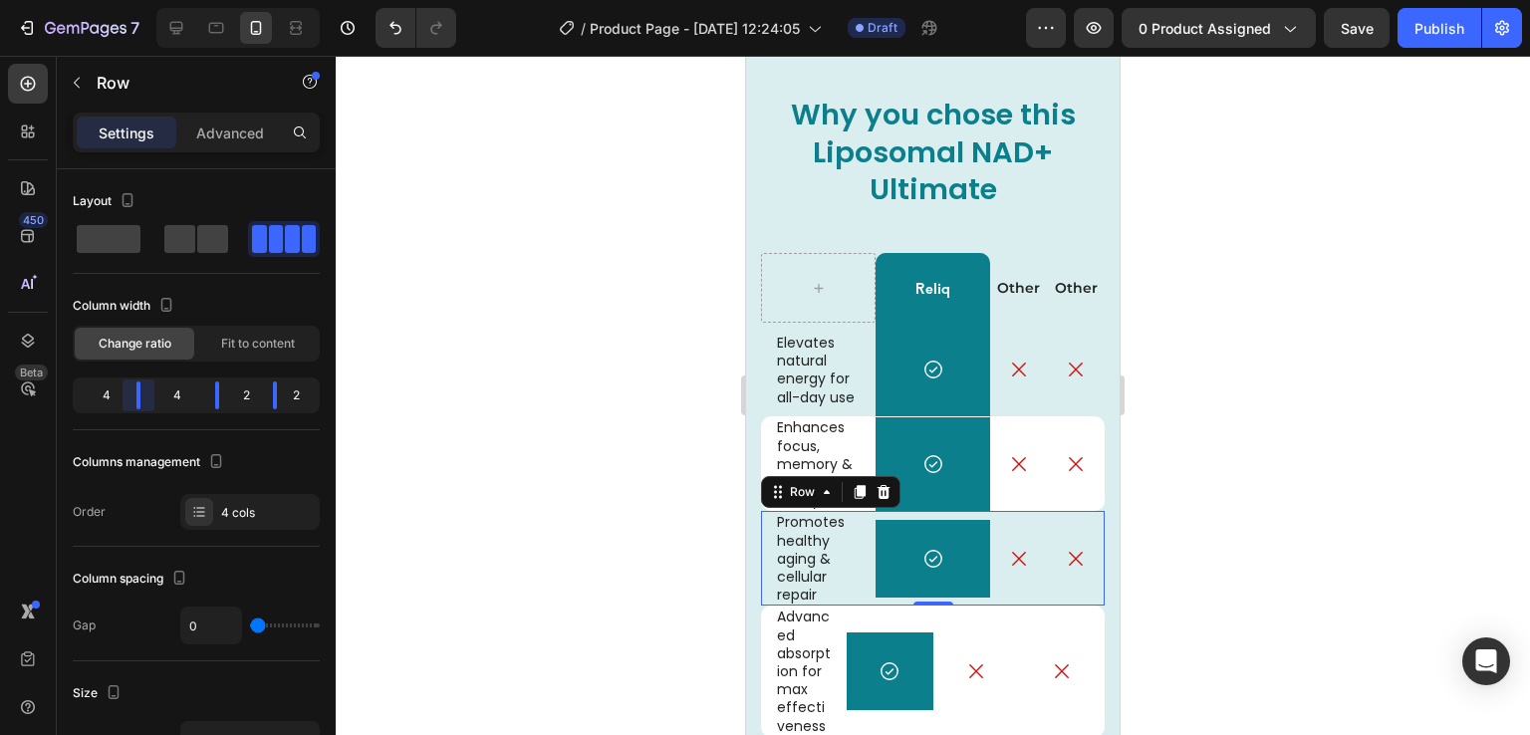
drag, startPoint x: 128, startPoint y: 384, endPoint x: 150, endPoint y: 385, distance: 22.9
click at [150, 0] on body "7 Version history / Product Page - Aug 26, 12:24:05 Draft Preview 0 product ass…" at bounding box center [765, 0] width 1530 height 0
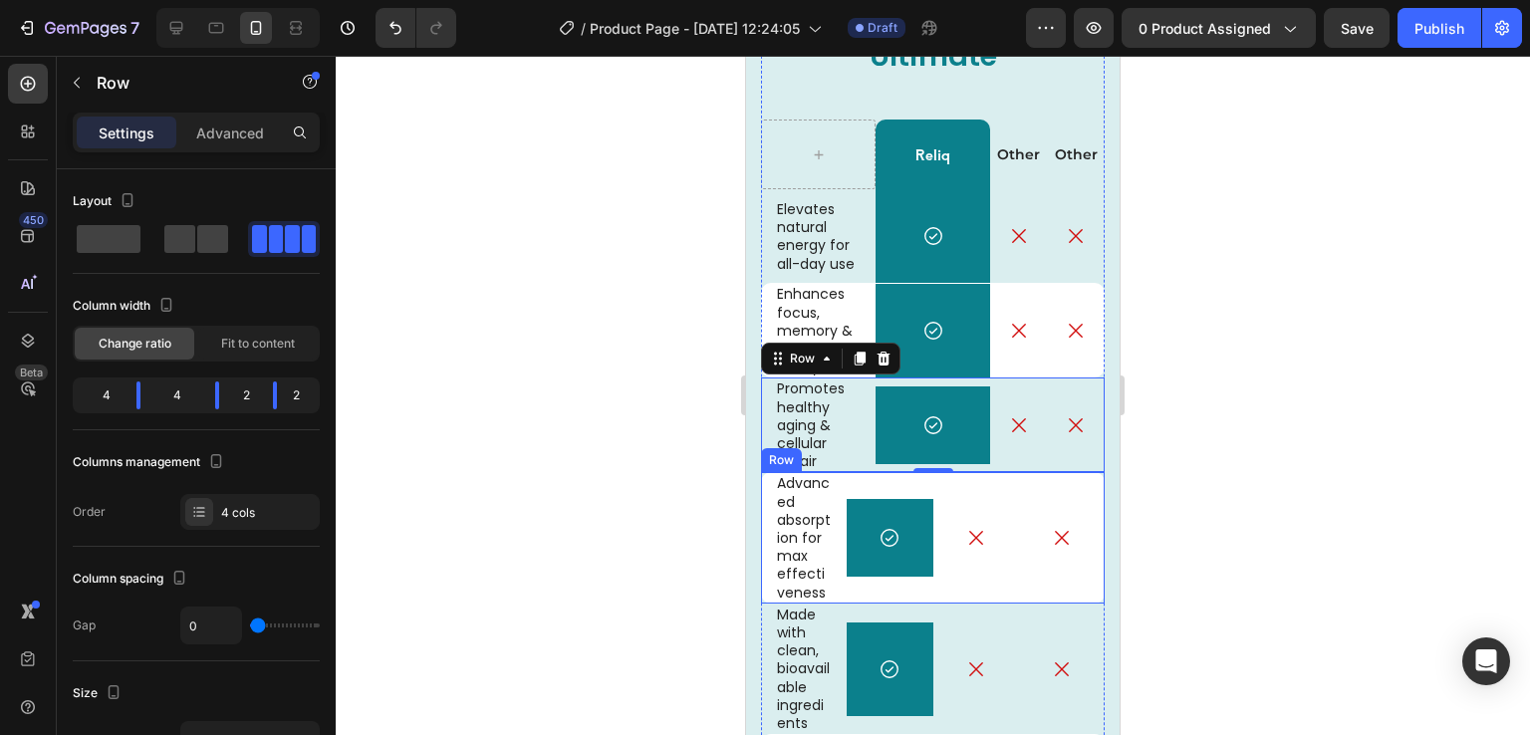
click at [974, 595] on div "Icon" at bounding box center [976, 537] width 86 height 131
click at [978, 465] on div "Icon Row" at bounding box center [933, 425] width 115 height 95
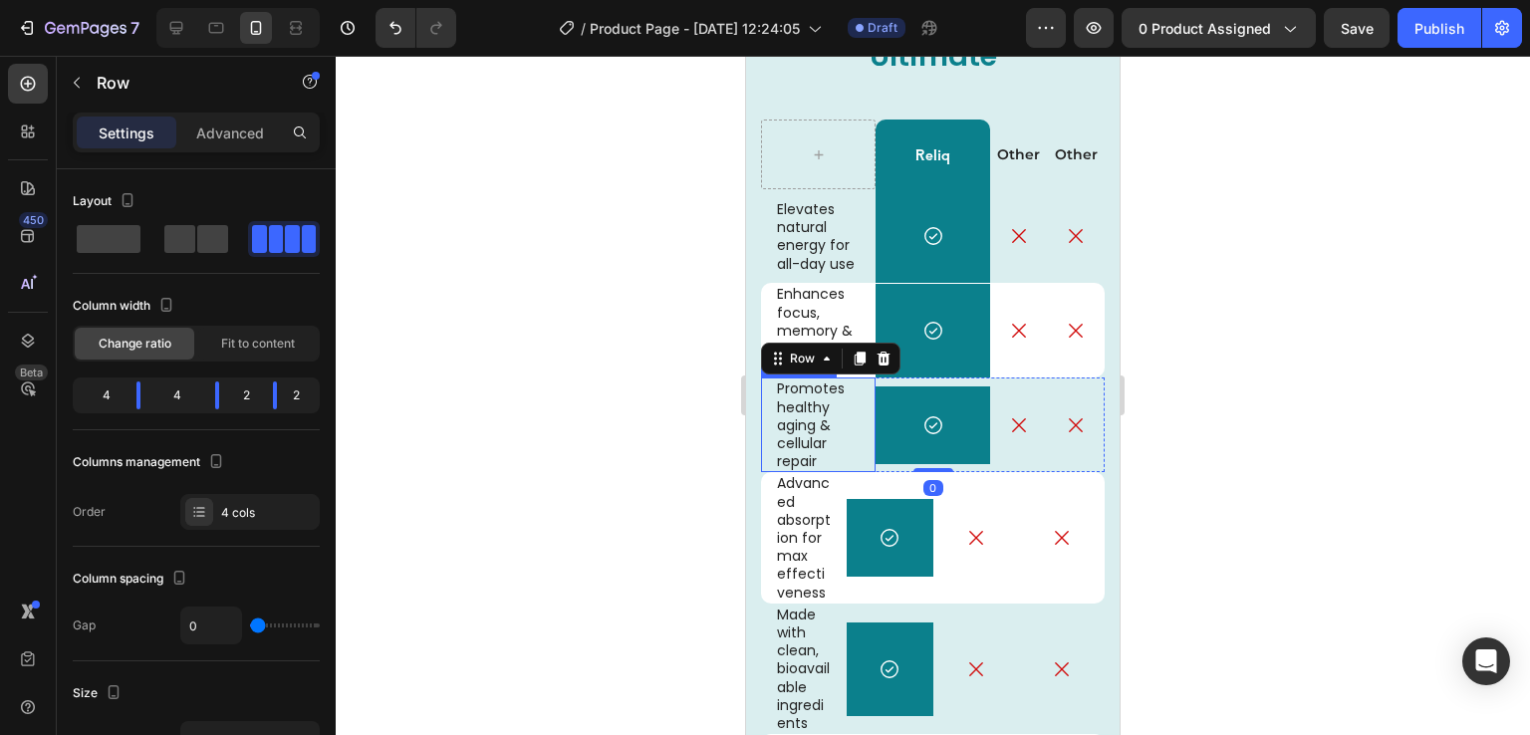
click at [829, 454] on p "Promotes healthy aging & cellular repair" at bounding box center [818, 425] width 83 height 91
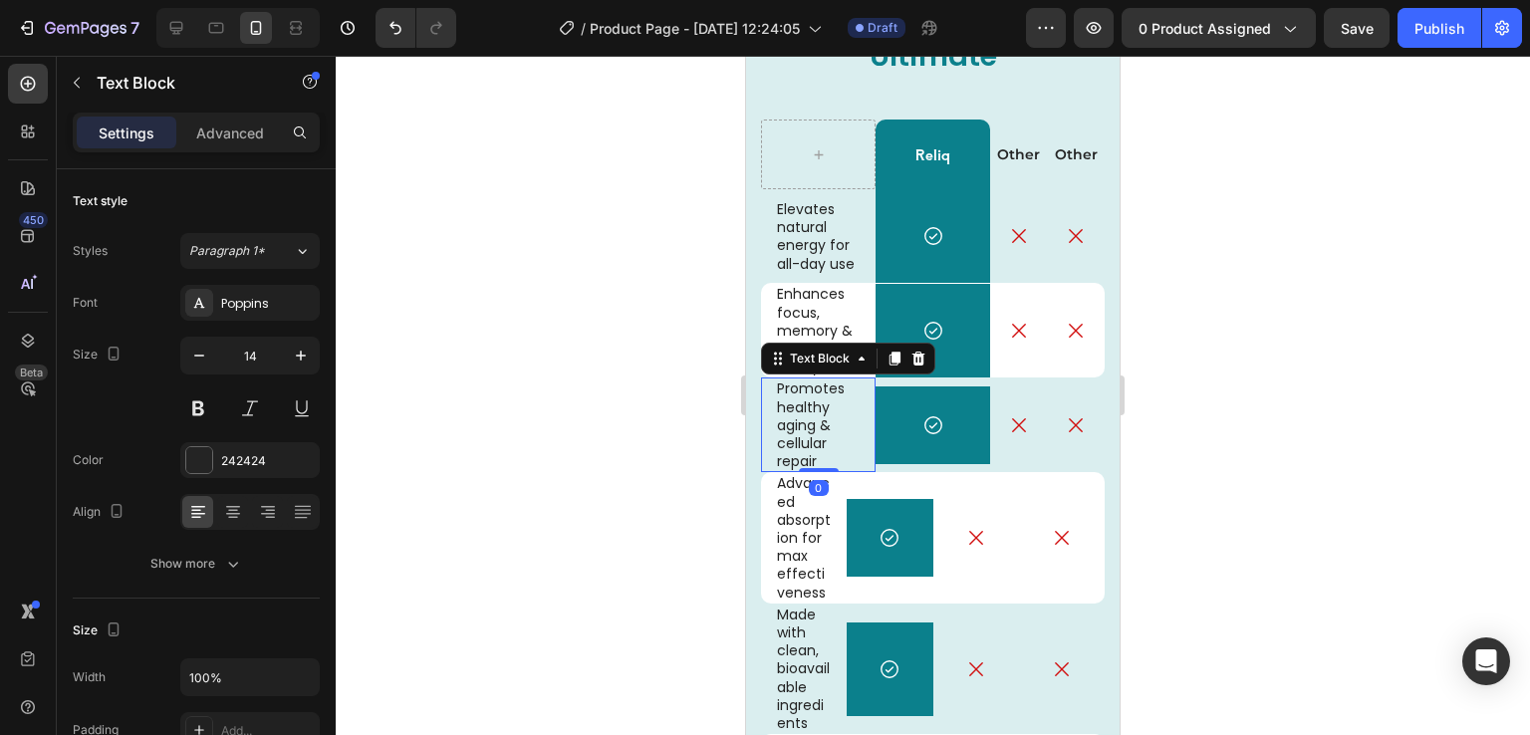
click at [829, 454] on p "Promotes healthy aging & cellular repair" at bounding box center [818, 425] width 83 height 91
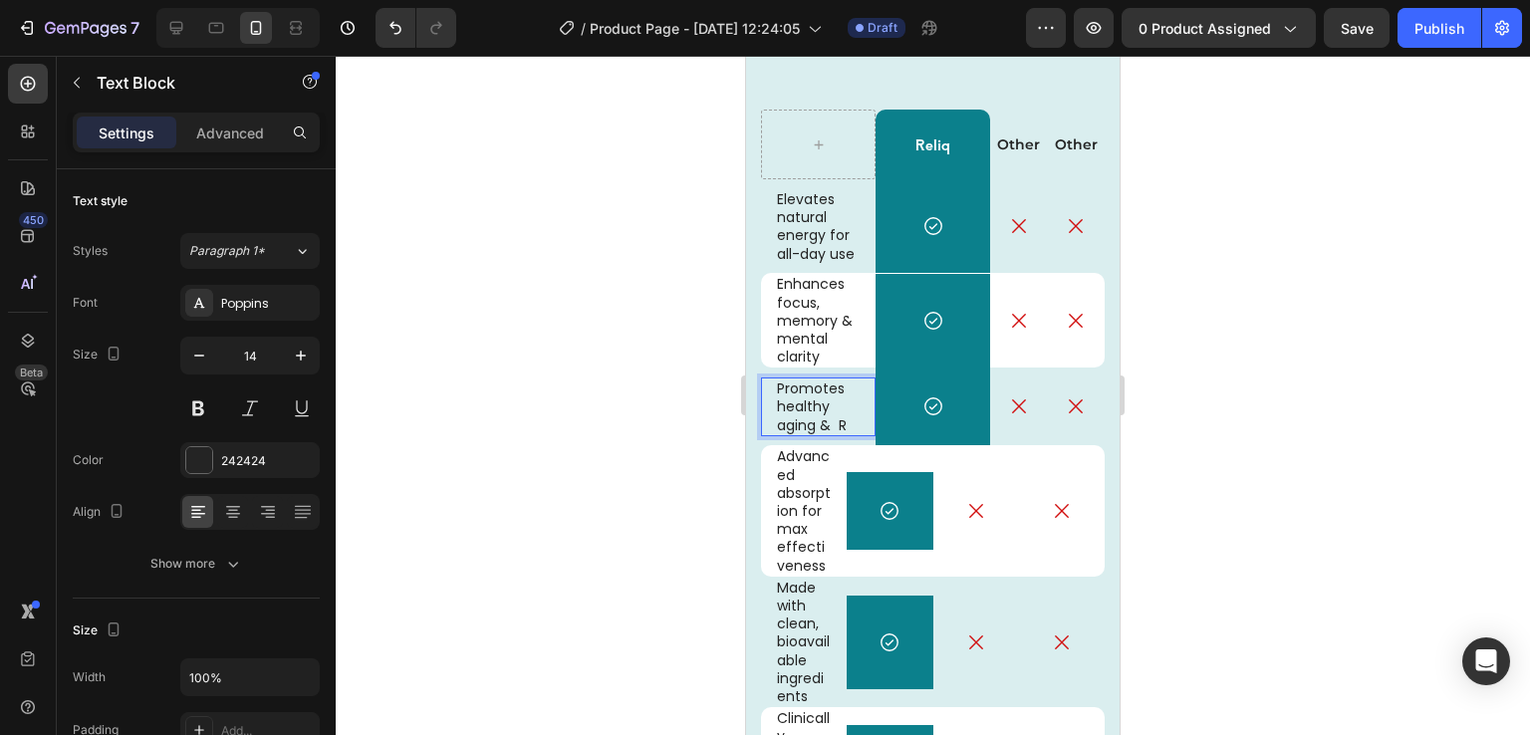
scroll to position [4737, 0]
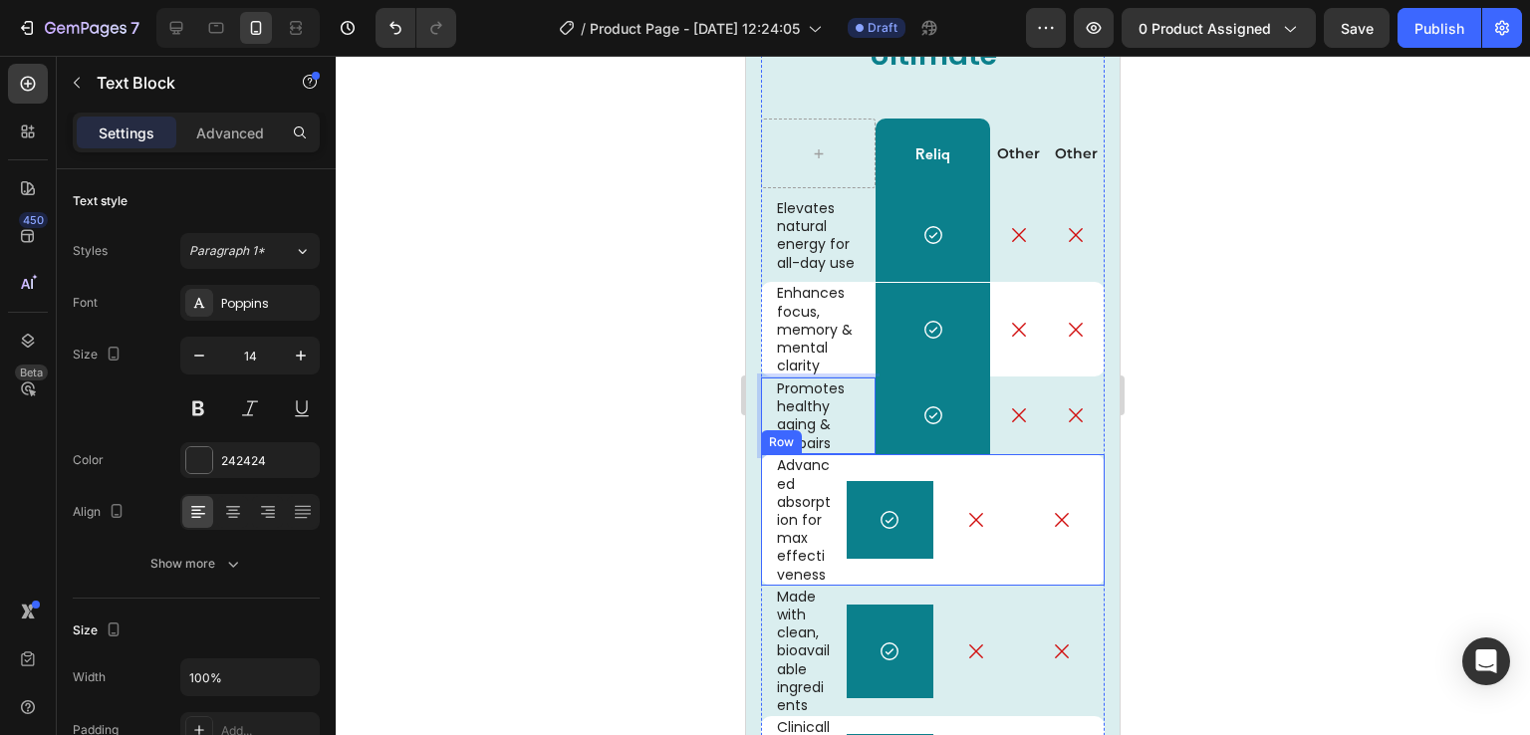
click at [917, 577] on div "Icon Row" at bounding box center [890, 519] width 86 height 131
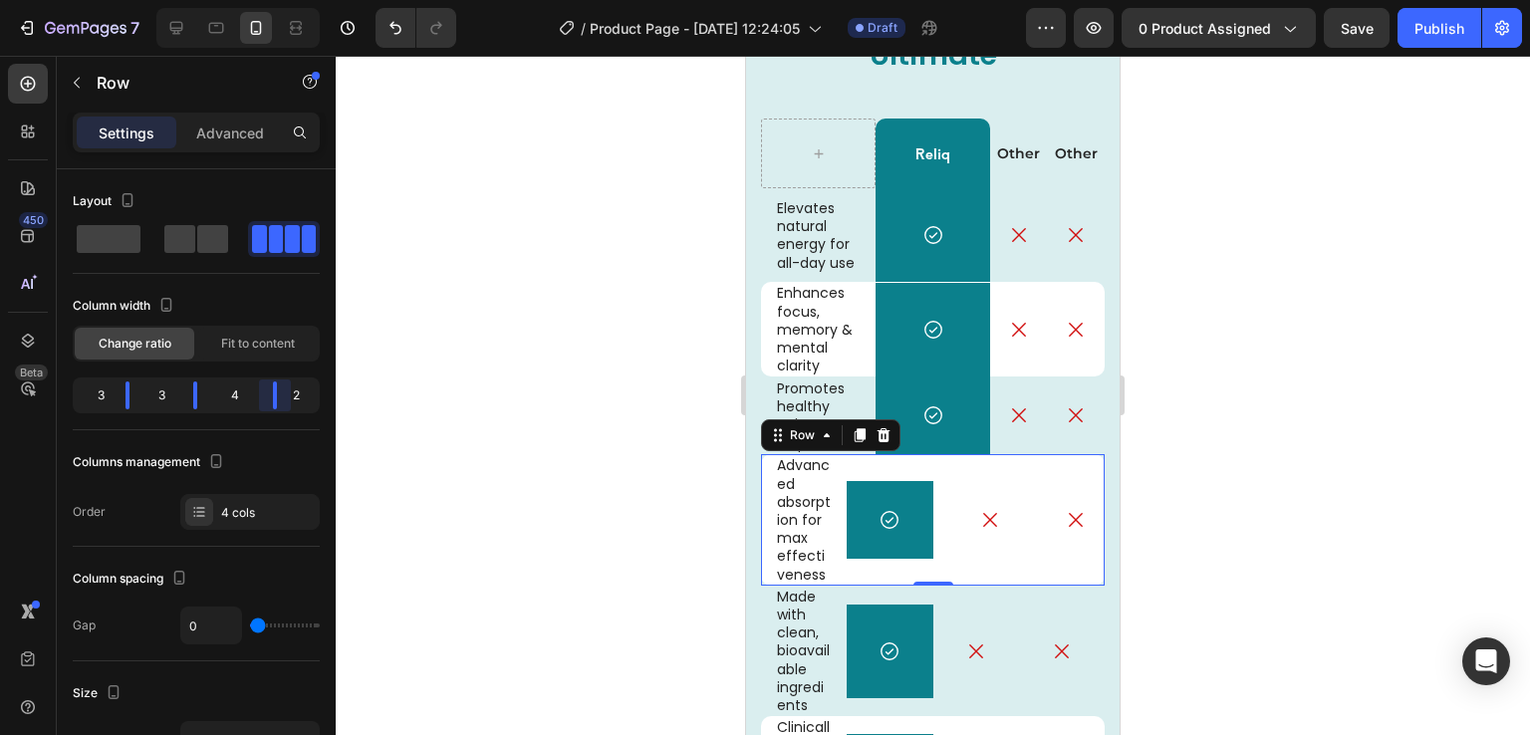
drag, startPoint x: 265, startPoint y: 402, endPoint x: 292, endPoint y: 399, distance: 27.2
click at [292, 0] on body "7 Version history / Product Page - Aug 26, 12:24:05 Draft Preview 0 product ass…" at bounding box center [765, 0] width 1530 height 0
drag, startPoint x: 197, startPoint y: 398, endPoint x: 233, endPoint y: 398, distance: 35.9
click at [233, 0] on body "7 Version history / Product Page - Aug 26, 12:24:05 Draft Preview 0 product ass…" at bounding box center [765, 0] width 1530 height 0
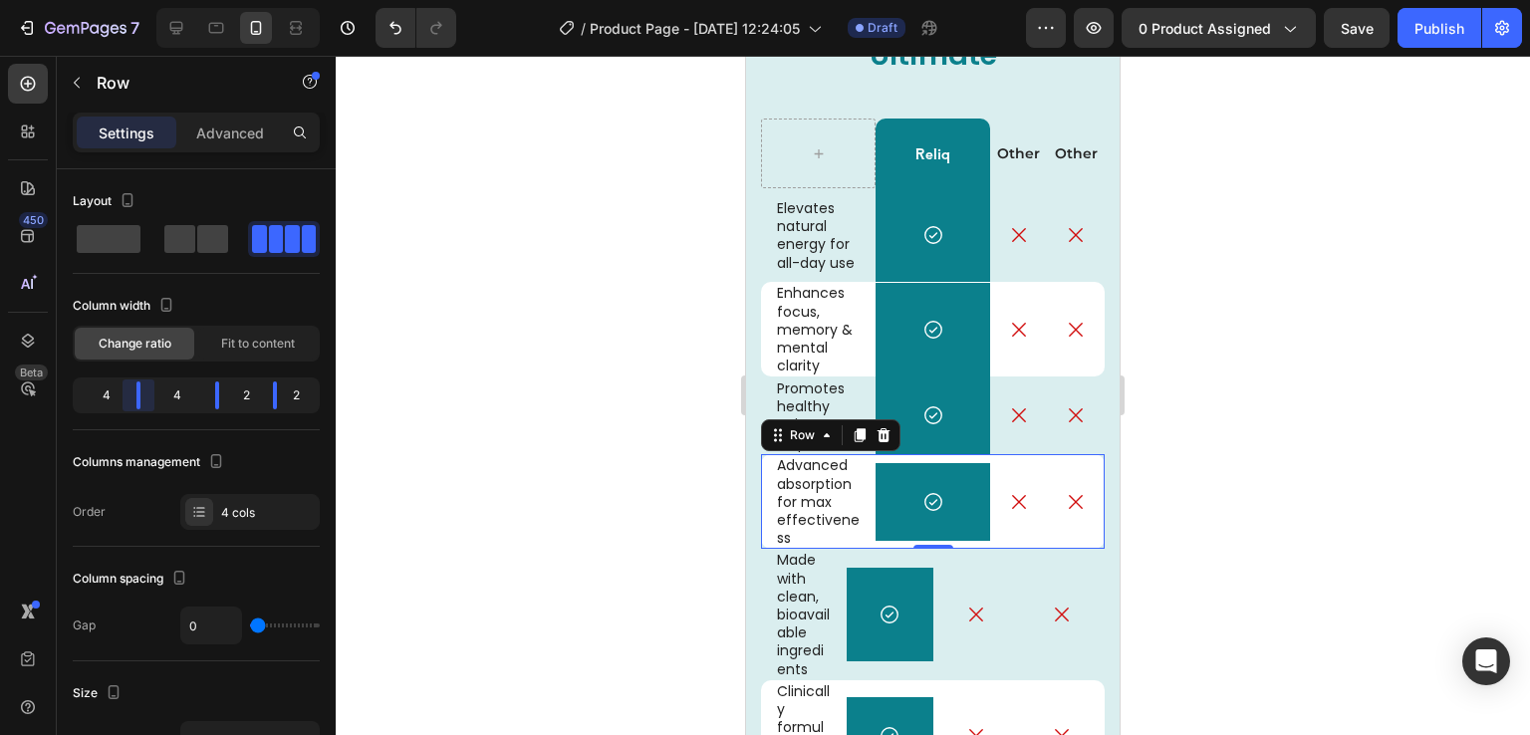
drag, startPoint x: 130, startPoint y: 392, endPoint x: 155, endPoint y: 389, distance: 26.1
click at [155, 0] on body "7 Version history / Product Page - Aug 26, 12:24:05 Draft Preview 0 product ass…" at bounding box center [765, 0] width 1530 height 0
click at [830, 508] on p "Advanced absorption for max effectiveness" at bounding box center [818, 501] width 83 height 91
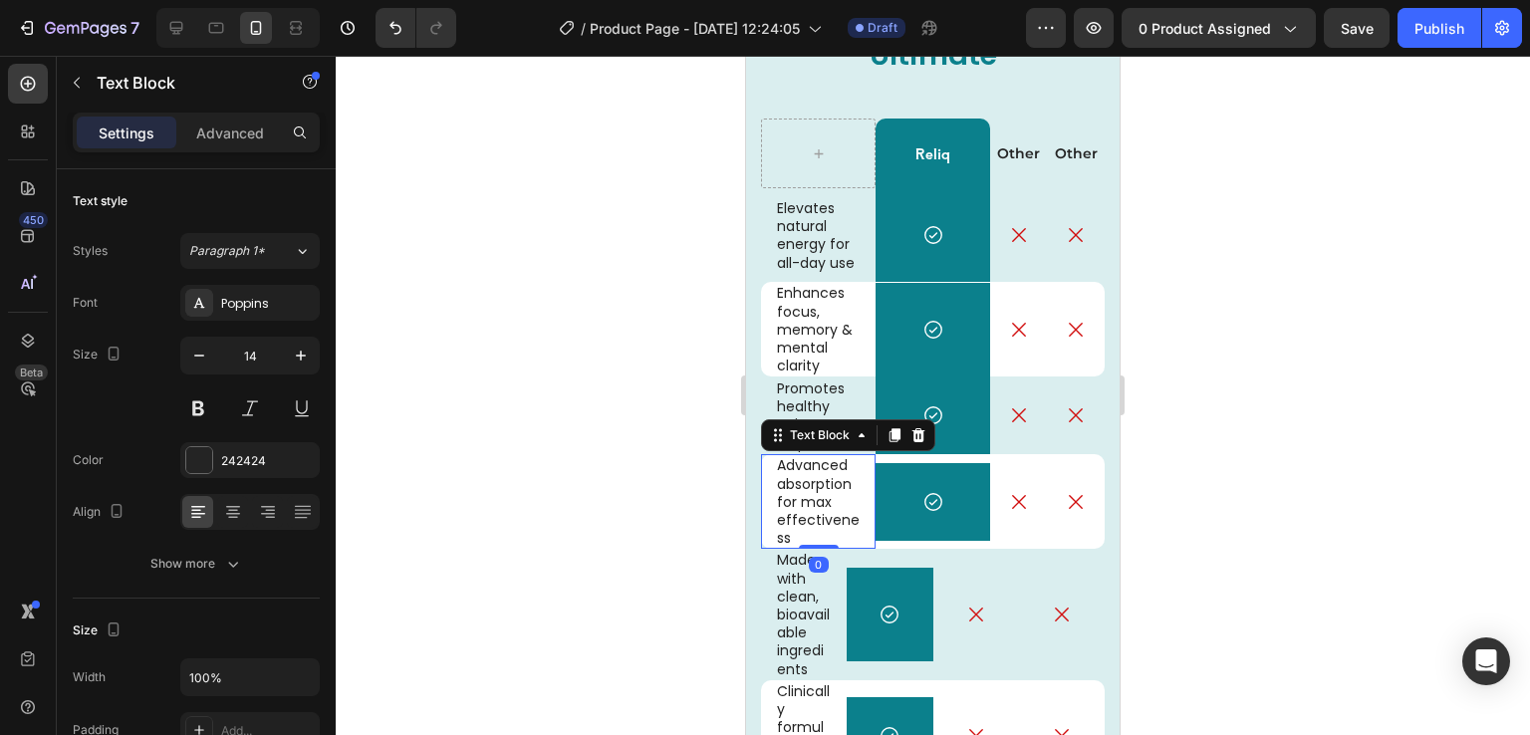
click at [832, 503] on p "Advanced absorption for max effectiveness" at bounding box center [818, 501] width 83 height 91
click at [776, 520] on div "Advanced absorption for effectiveness" at bounding box center [818, 501] width 87 height 95
click at [809, 503] on p "Advanced absorption for effectiveness" at bounding box center [818, 501] width 83 height 91
click at [782, 516] on p "Advanced absorption for effectiveness" at bounding box center [818, 501] width 83 height 91
click at [777, 516] on p "Advanced absorption for effectiveness" at bounding box center [818, 501] width 83 height 91
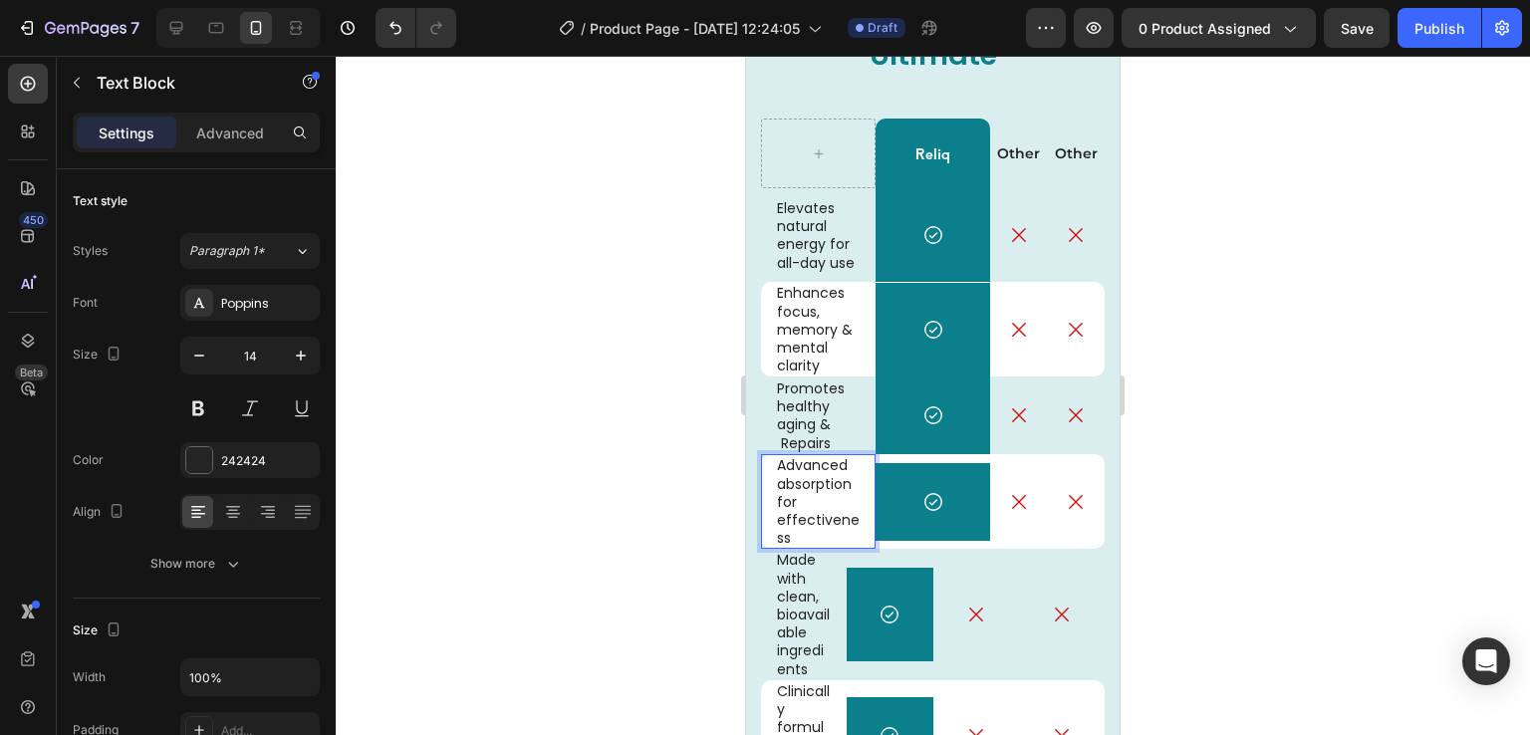
scroll to position [4738, 0]
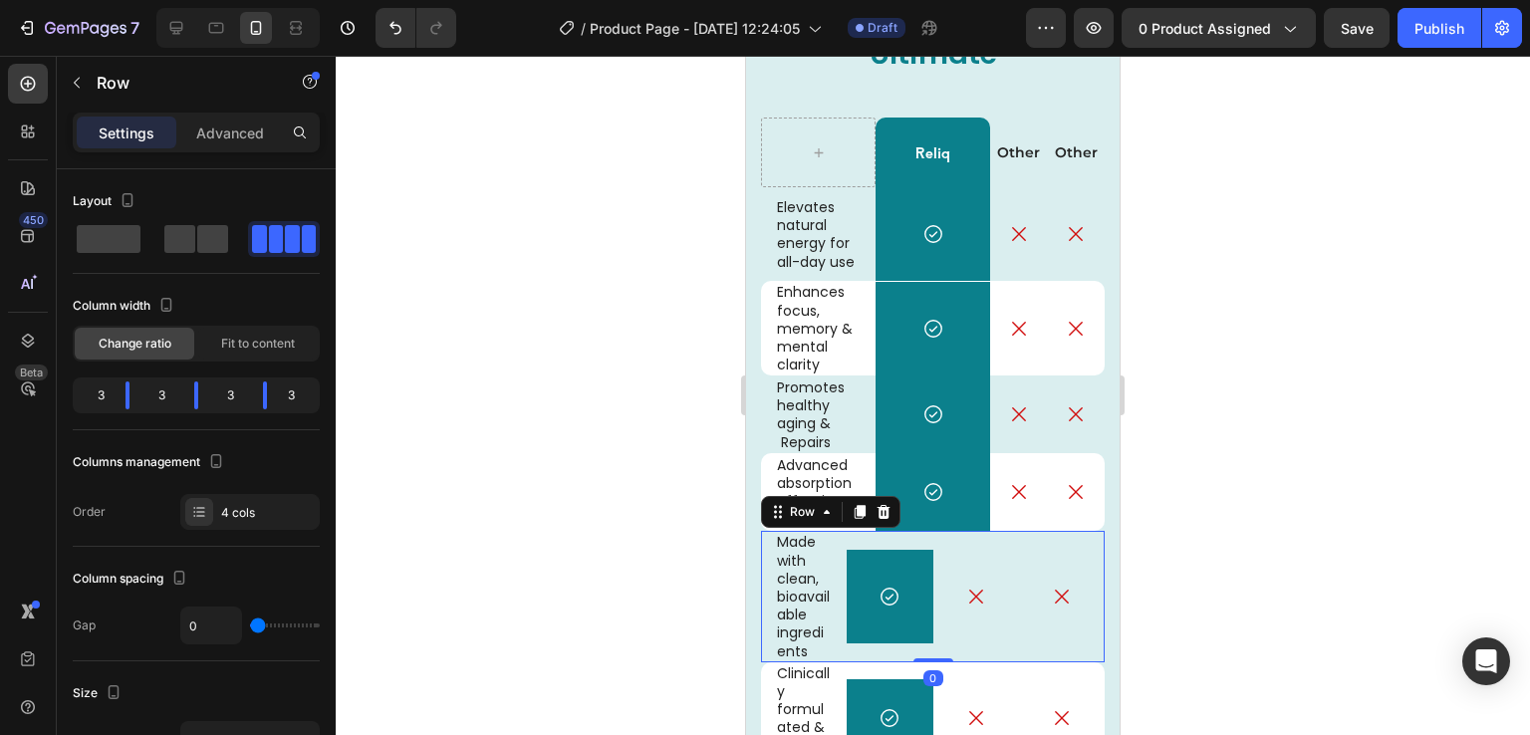
click at [1001, 551] on div "Icon" at bounding box center [976, 596] width 86 height 131
click at [841, 354] on p "Enhances focus, memory & mental clarity" at bounding box center [818, 328] width 83 height 91
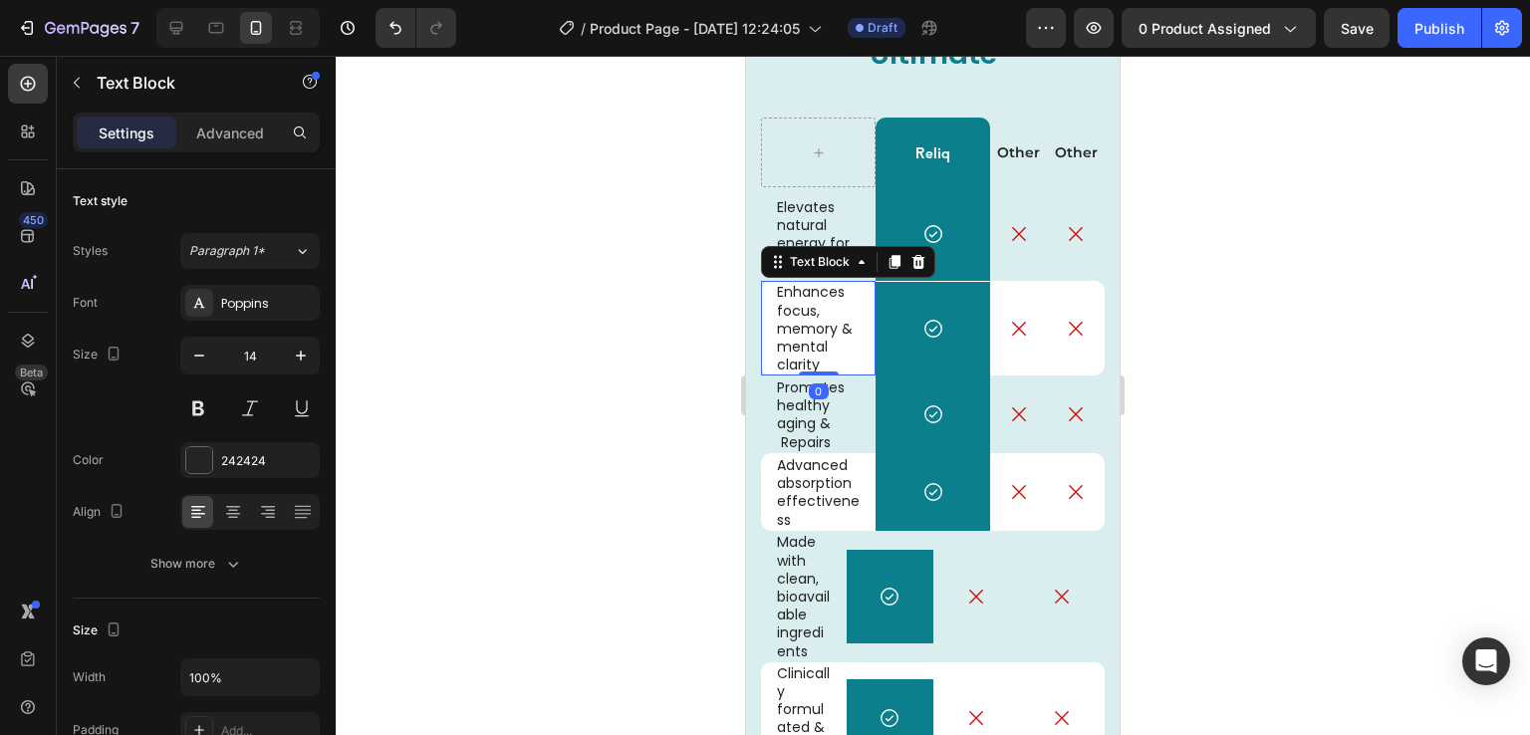
click at [833, 359] on p "Enhances focus, memory & mental clarity" at bounding box center [818, 328] width 83 height 91
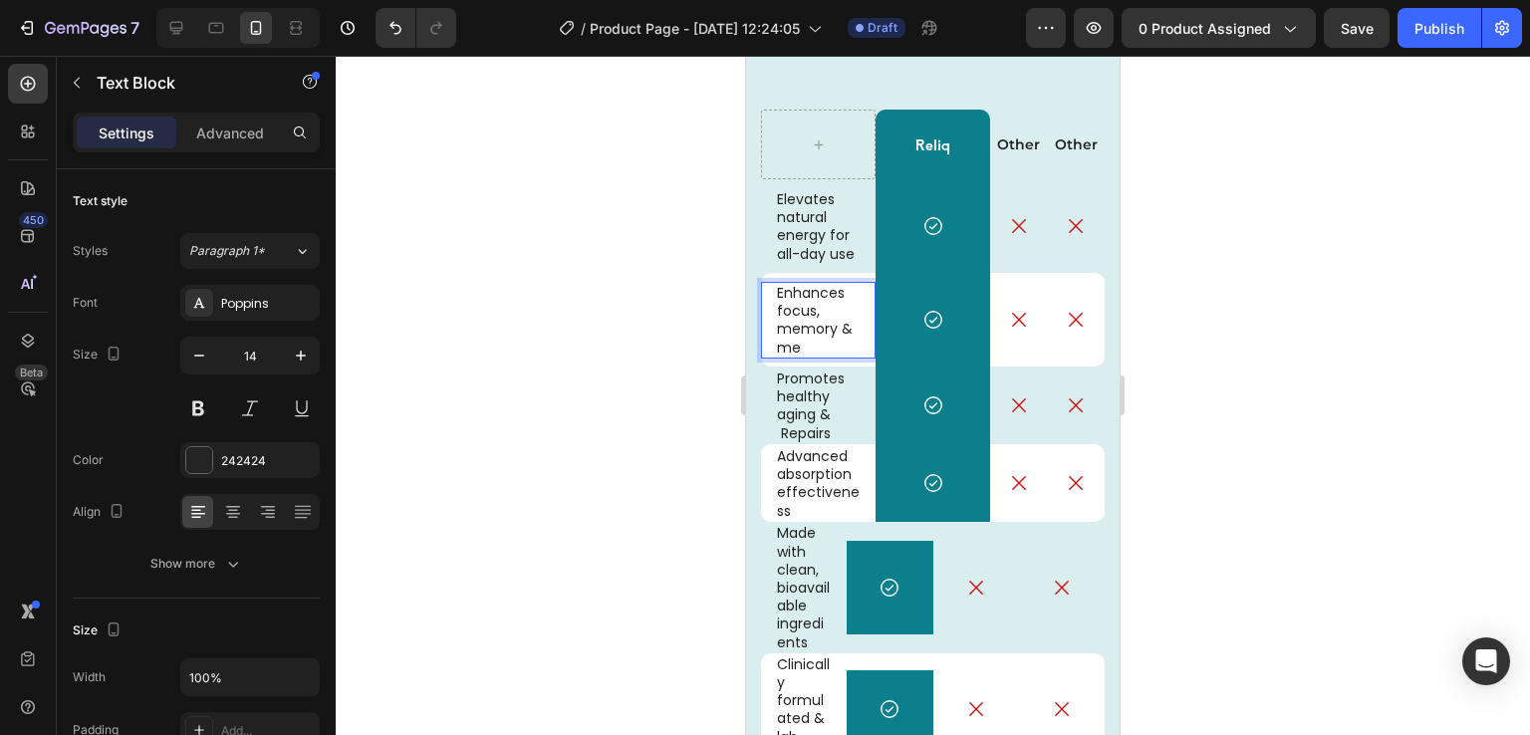
scroll to position [4755, 0]
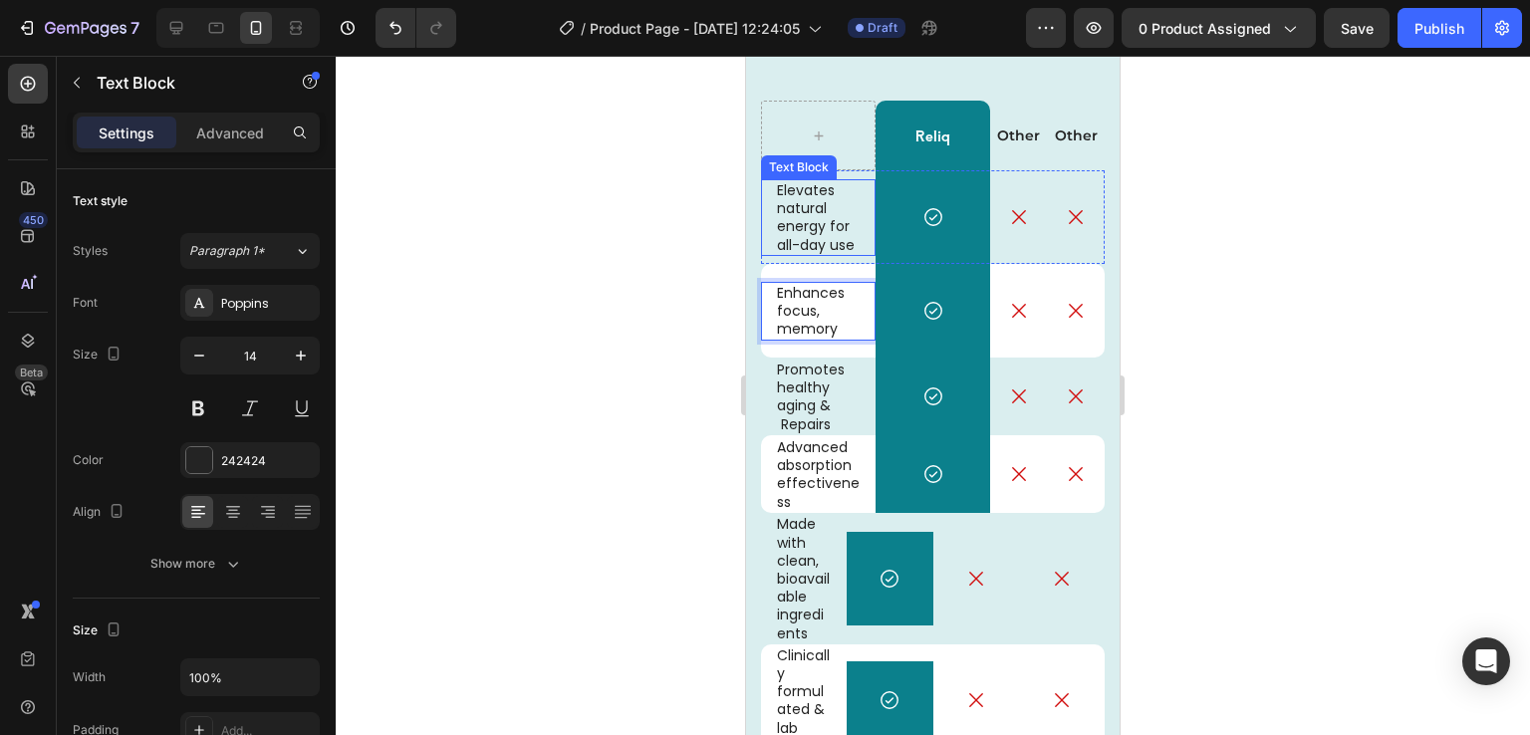
click at [832, 244] on p "Elevates natural energy for all-day use" at bounding box center [818, 217] width 83 height 73
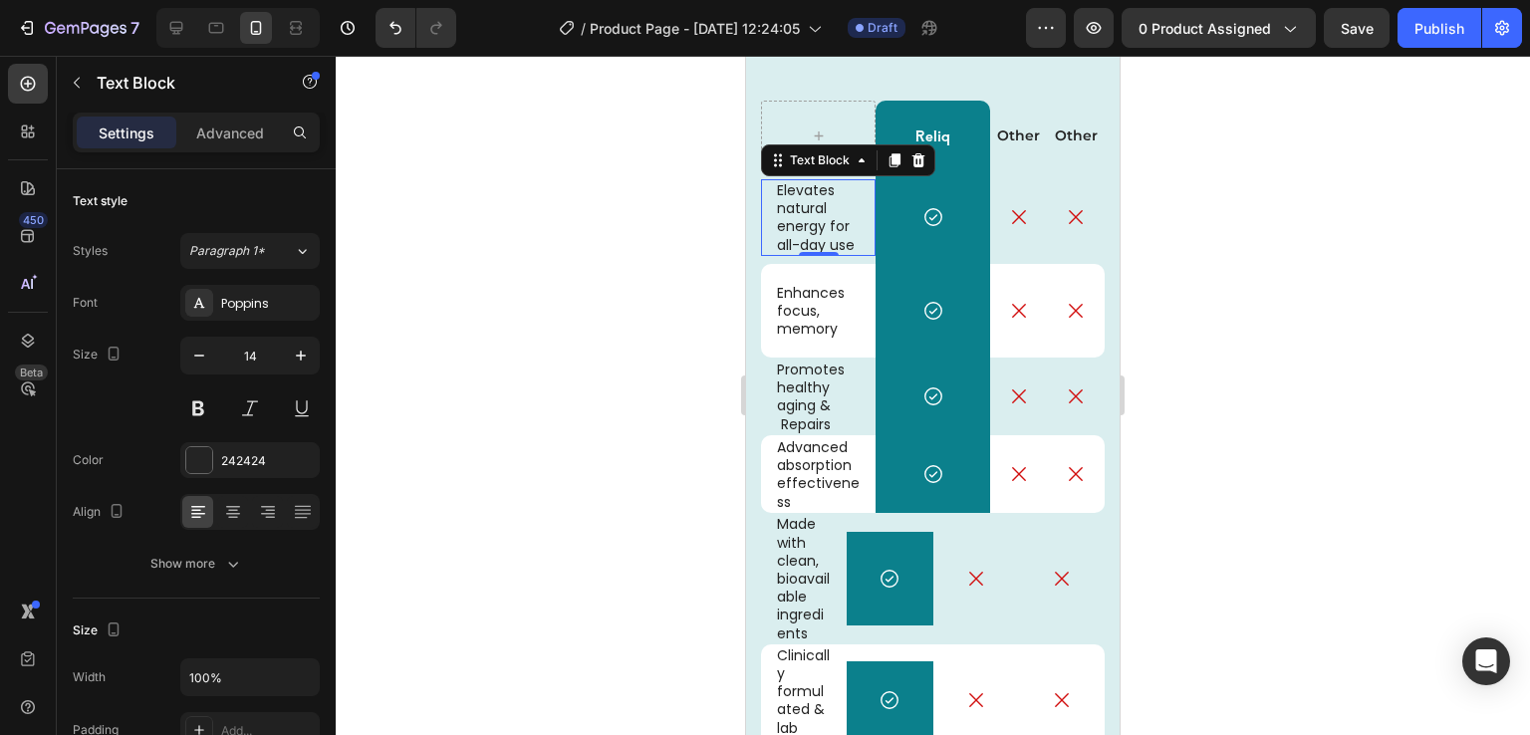
click at [828, 244] on p "Elevates natural energy for all-day use" at bounding box center [818, 217] width 83 height 73
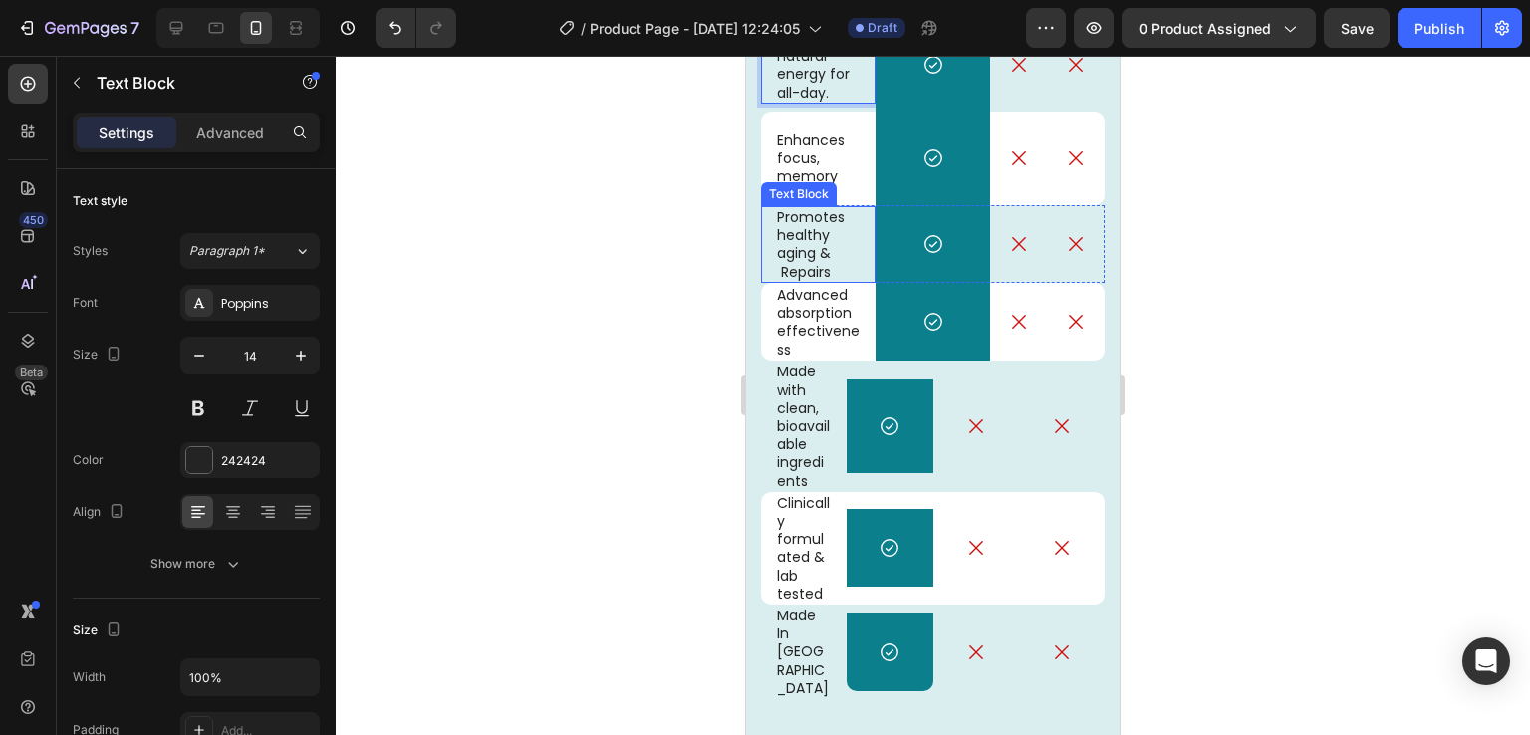
scroll to position [4971, 0]
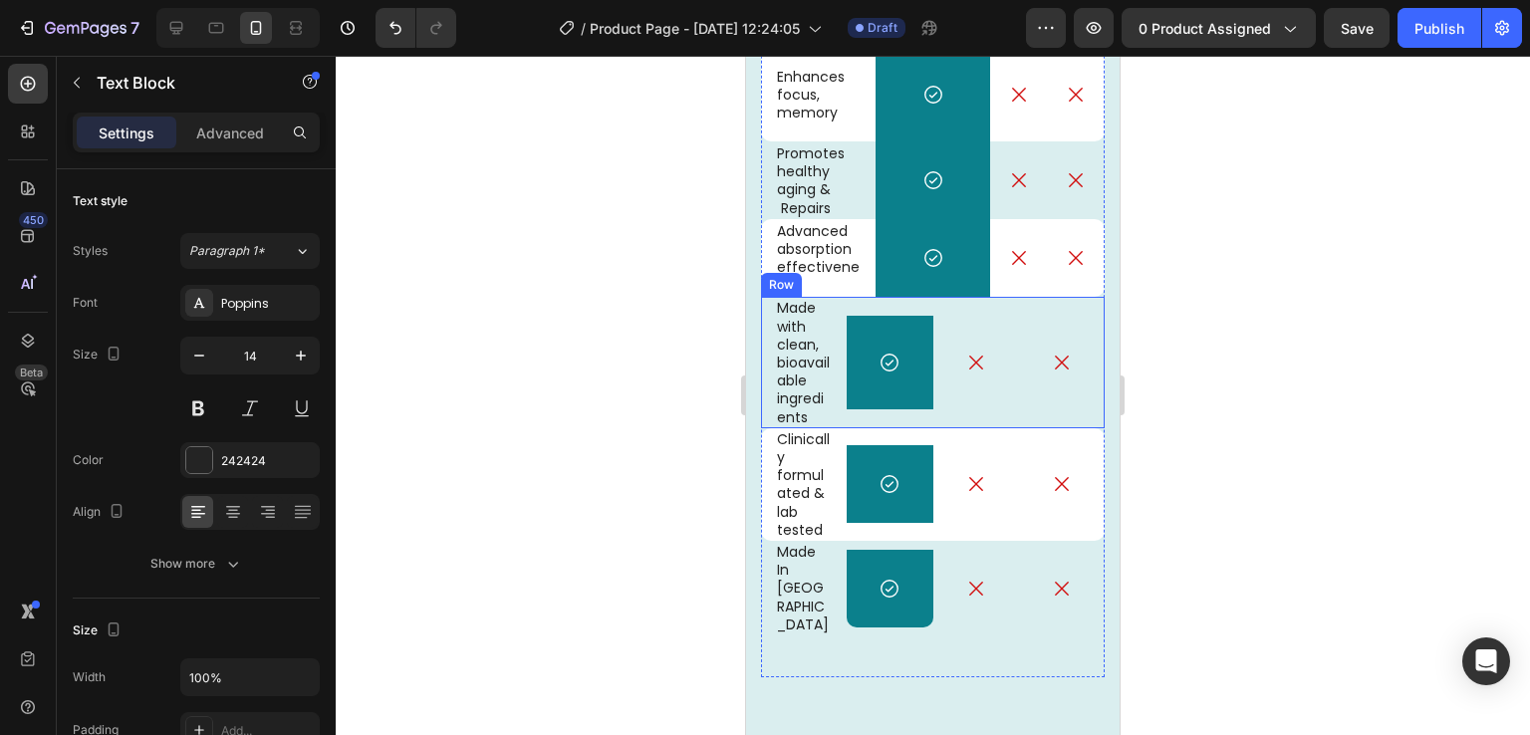
click at [947, 415] on div "Icon" at bounding box center [976, 362] width 86 height 131
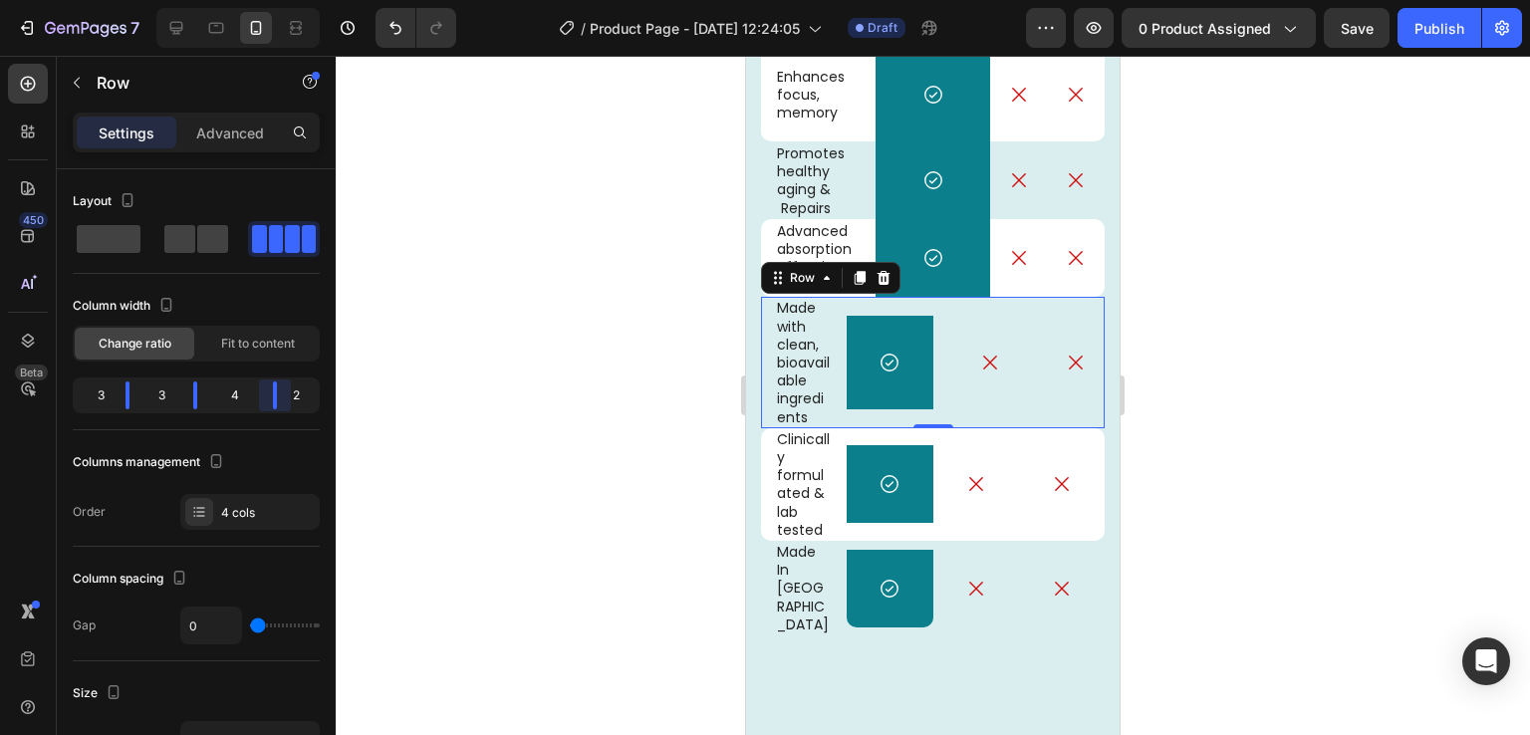
drag, startPoint x: 268, startPoint y: 394, endPoint x: 288, endPoint y: 394, distance: 19.9
click at [288, 0] on body "7 Version history / Product Page - Aug 26, 12:24:05 Draft Preview 0 product ass…" at bounding box center [765, 0] width 1530 height 0
drag, startPoint x: 191, startPoint y: 396, endPoint x: 235, endPoint y: 396, distance: 43.8
click at [235, 0] on body "7 Version history / Product Page - Aug 26, 12:24:05 Draft Preview 0 product ass…" at bounding box center [765, 0] width 1530 height 0
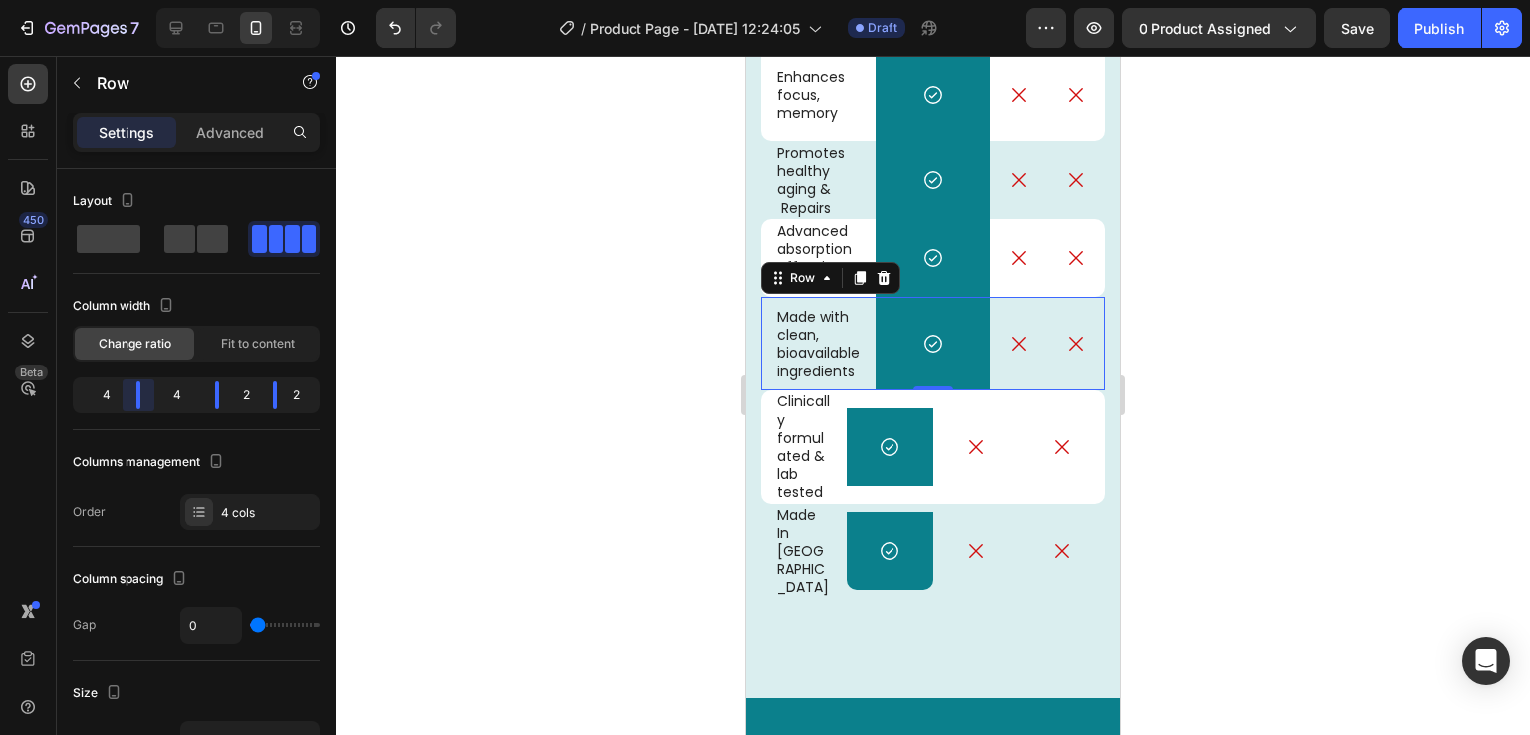
drag, startPoint x: 130, startPoint y: 398, endPoint x: 166, endPoint y: 396, distance: 36.9
click at [166, 0] on body "7 Version history / Product Page - Aug 26, 12:24:05 Draft Preview 0 product ass…" at bounding box center [765, 0] width 1530 height 0
click at [820, 381] on p "Made with clean, bioavailable ingredients" at bounding box center [818, 344] width 83 height 73
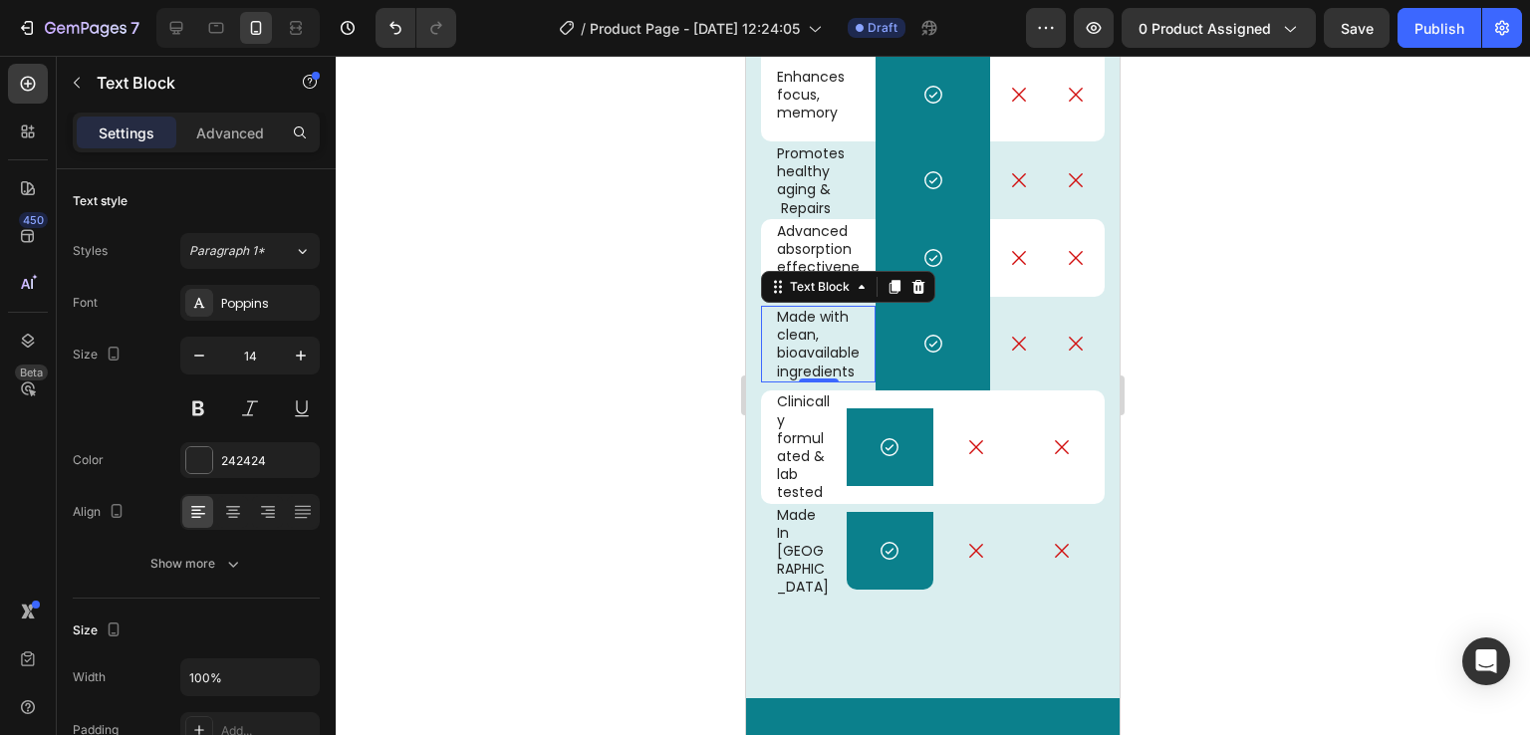
click at [798, 381] on p "Made with clean, bioavailable ingredients" at bounding box center [818, 344] width 83 height 73
click at [797, 359] on p "Made with clean, bioavailable ingredients" at bounding box center [818, 344] width 83 height 73
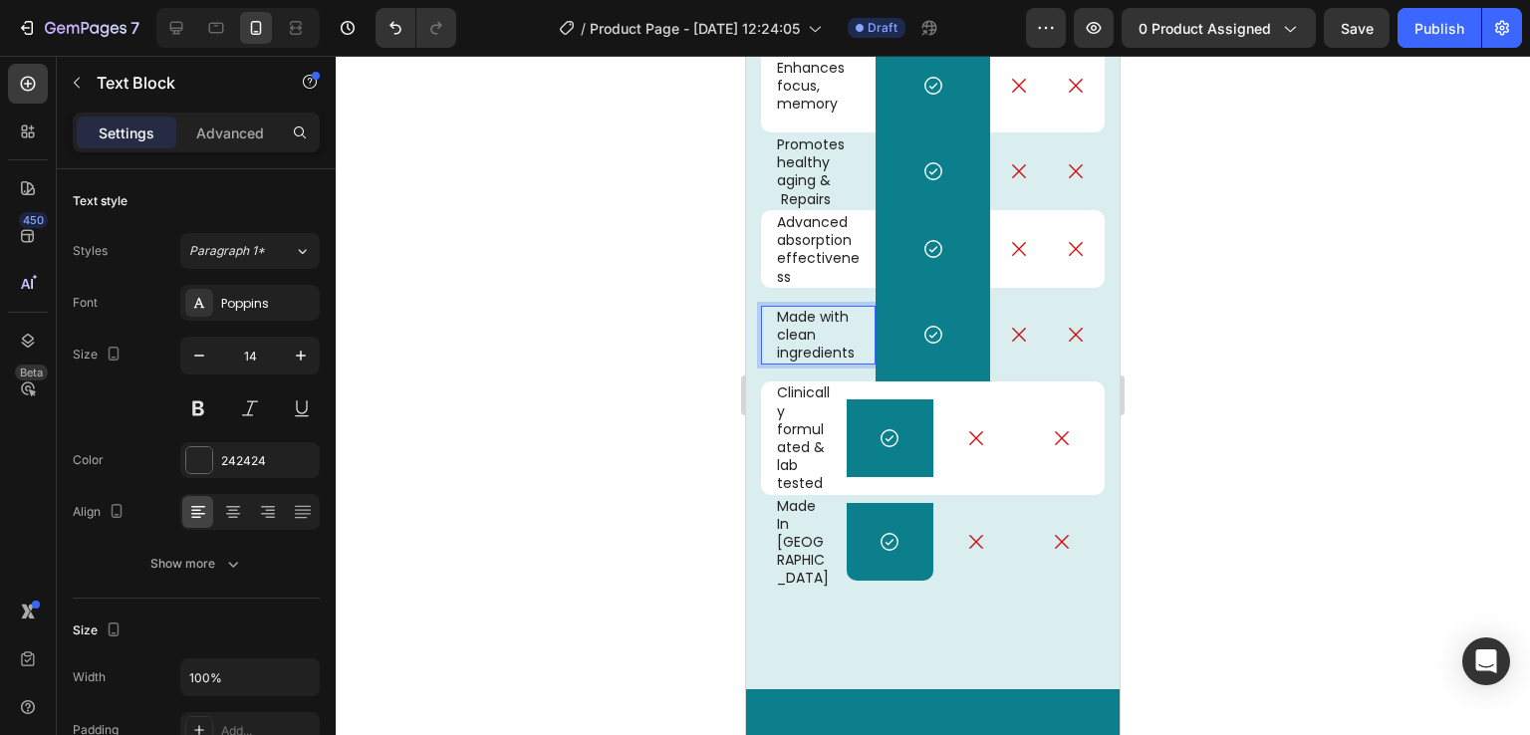
click at [771, 332] on div "Made with clean ingredients Text Block 0" at bounding box center [818, 335] width 115 height 59
click at [784, 344] on p "Made with clean ingredients" at bounding box center [818, 335] width 83 height 55
click at [775, 344] on div "Made with clean ingredients" at bounding box center [818, 335] width 87 height 59
click at [1147, 531] on div at bounding box center [933, 395] width 1195 height 679
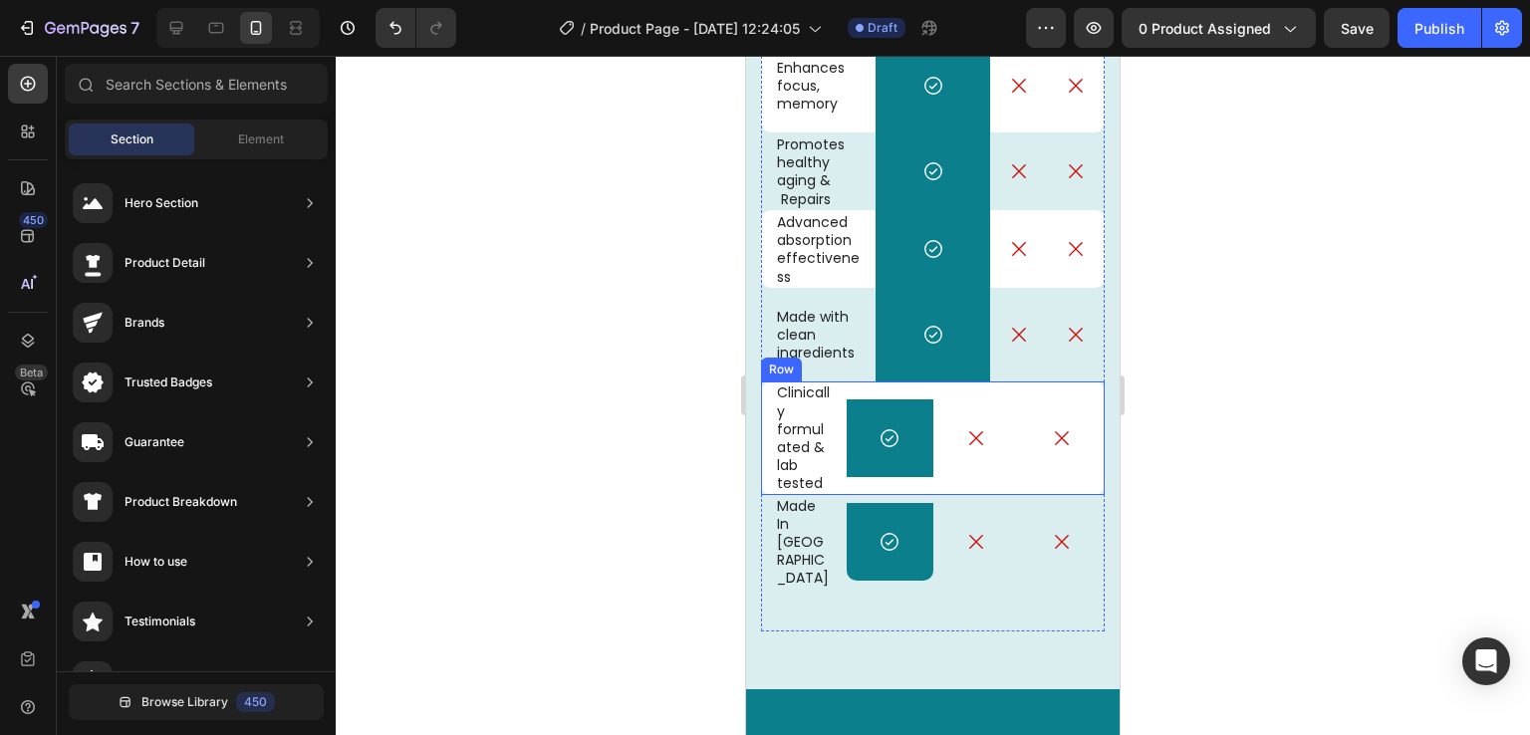
click at [994, 468] on div "Icon" at bounding box center [976, 438] width 86 height 113
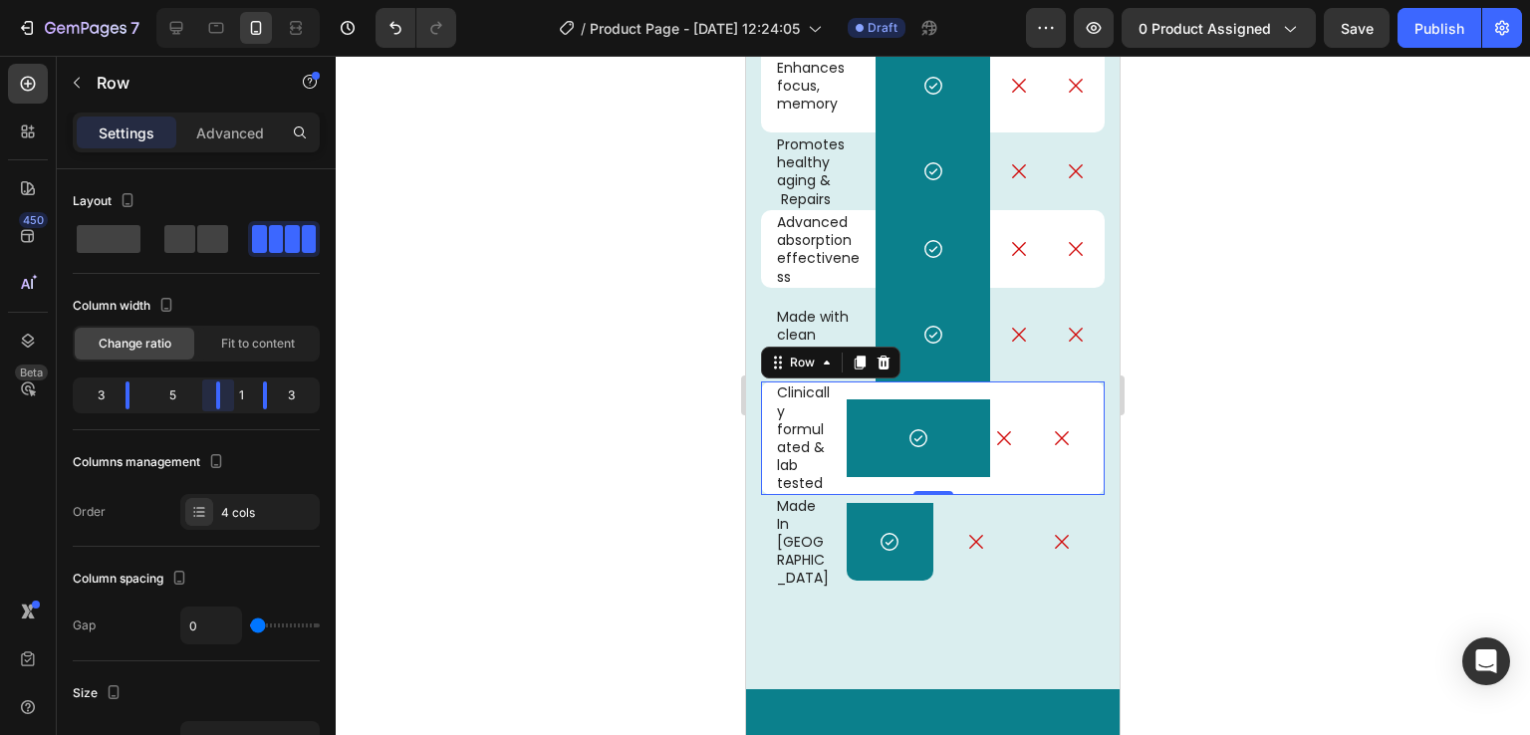
drag, startPoint x: 197, startPoint y: 384, endPoint x: 232, endPoint y: 384, distance: 34.9
click at [232, 0] on body "7 Version history / Product Page - Aug 26, 12:24:05 Draft Preview 0 product ass…" at bounding box center [765, 0] width 1530 height 0
drag, startPoint x: 271, startPoint y: 387, endPoint x: 287, endPoint y: 389, distance: 16.1
click at [287, 0] on body "7 Version history / Product Page - Aug 26, 12:24:05 Draft Preview 0 product ass…" at bounding box center [765, 0] width 1530 height 0
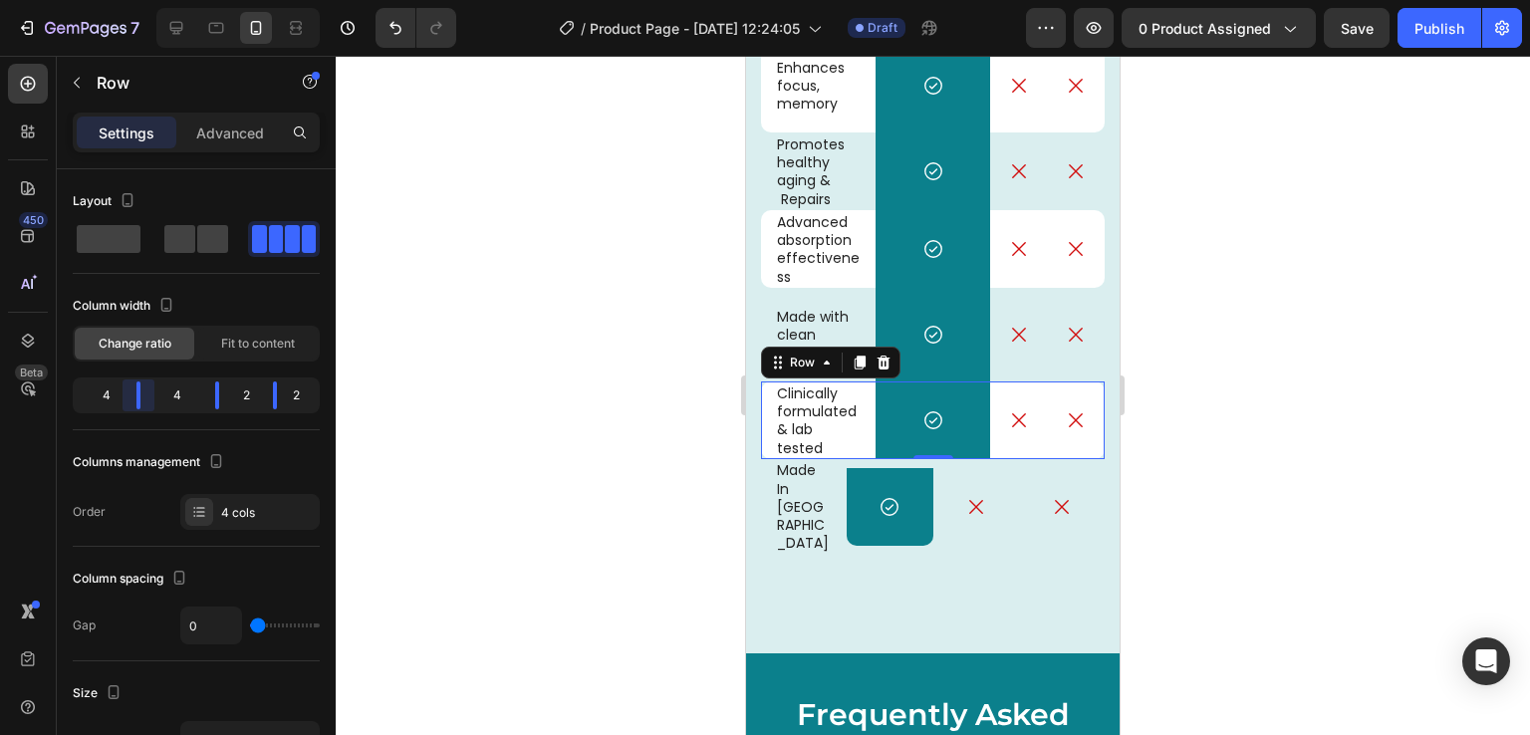
drag, startPoint x: 131, startPoint y: 386, endPoint x: 150, endPoint y: 386, distance: 19.9
click at [150, 0] on body "7 Version history / Product Page - Aug 26, 12:24:05 Draft Preview 0 product ass…" at bounding box center [765, 0] width 1530 height 0
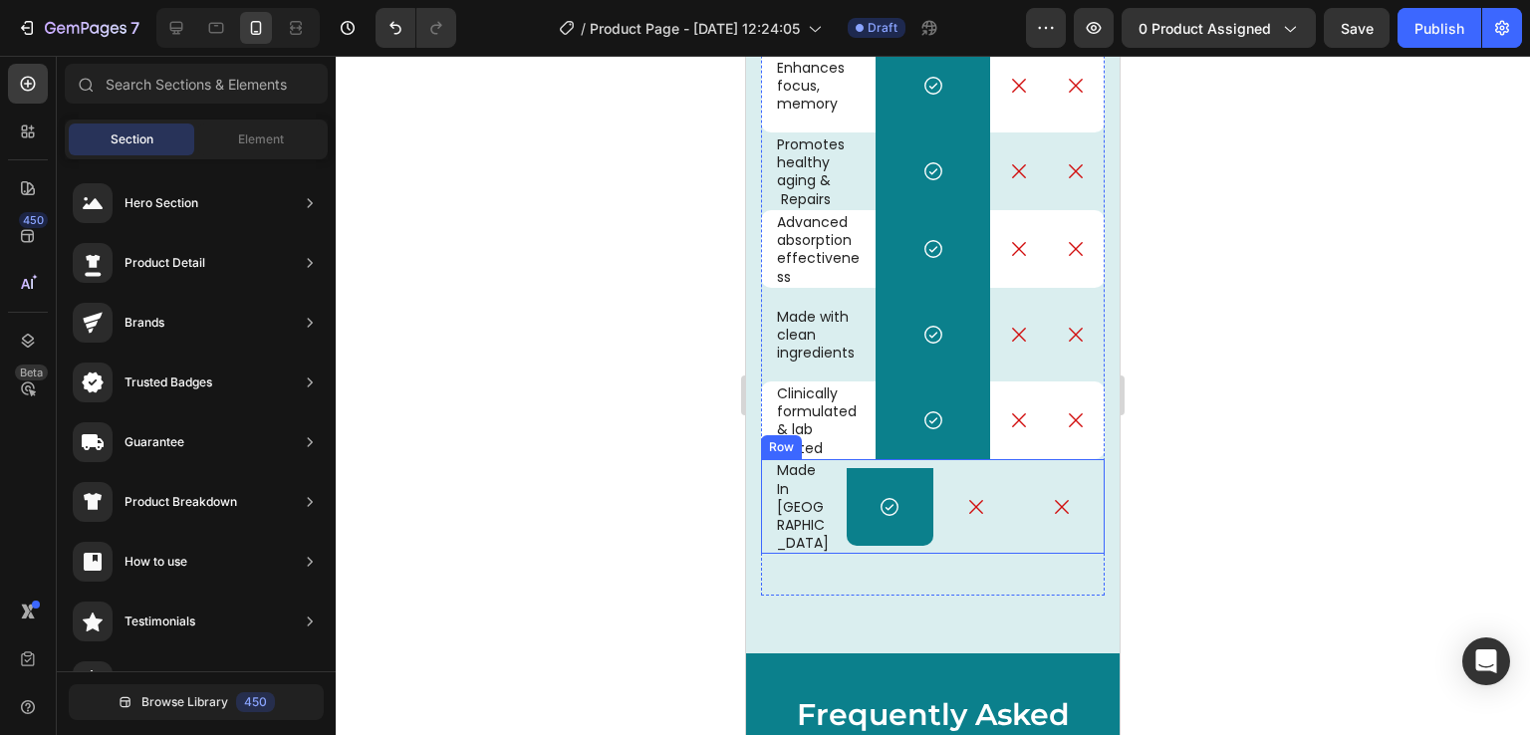
click at [954, 526] on div "Icon" at bounding box center [976, 506] width 86 height 95
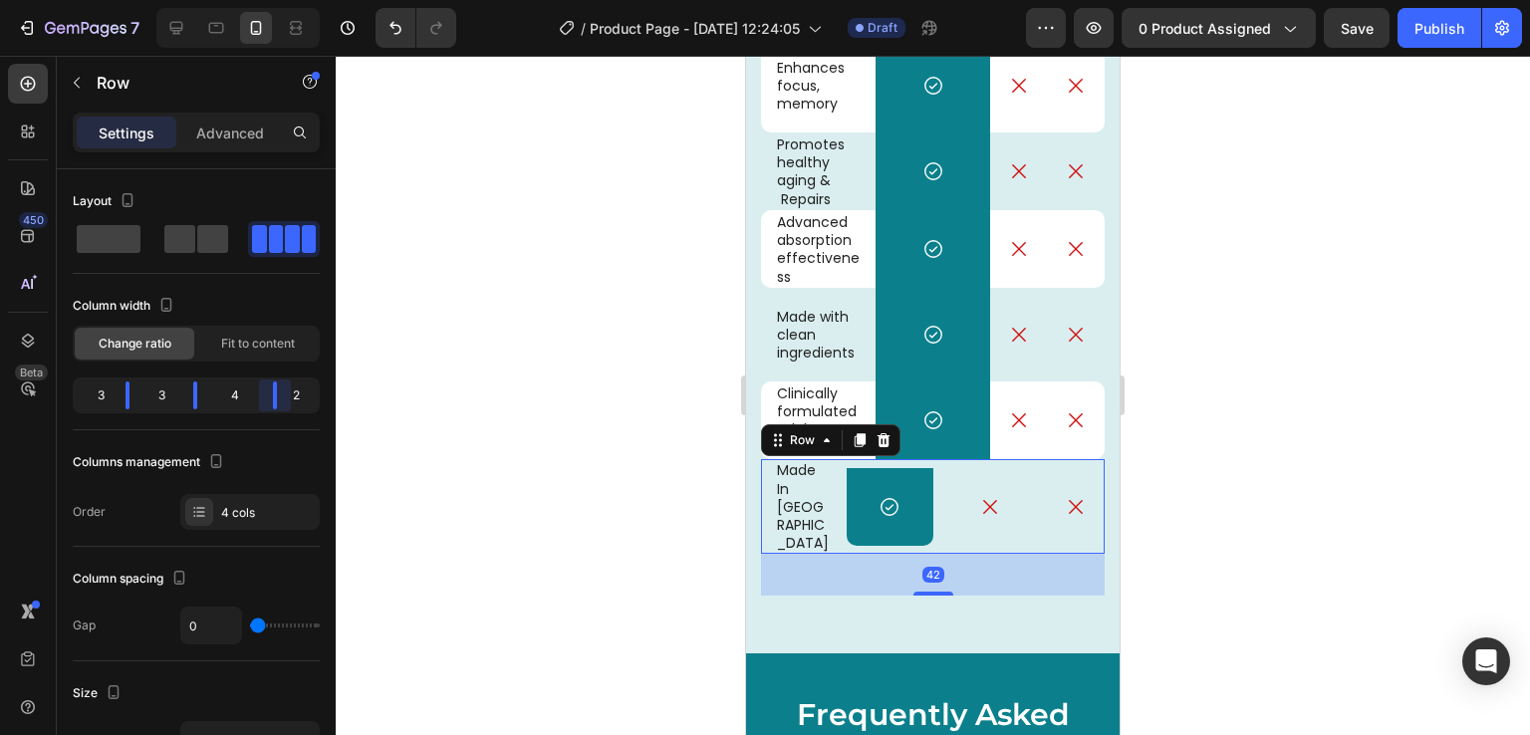
drag, startPoint x: 268, startPoint y: 392, endPoint x: 290, endPoint y: 392, distance: 21.9
click at [290, 0] on body "7 Version history / Product Page - Aug 26, 12:24:05 Draft Preview 0 product ass…" at bounding box center [765, 0] width 1530 height 0
drag, startPoint x: 192, startPoint y: 394, endPoint x: 222, endPoint y: 394, distance: 29.9
click at [222, 0] on body "7 Version history / Product Page - Aug 26, 12:24:05 Draft Preview 0 product ass…" at bounding box center [765, 0] width 1530 height 0
drag, startPoint x: 207, startPoint y: 394, endPoint x: 230, endPoint y: 394, distance: 22.9
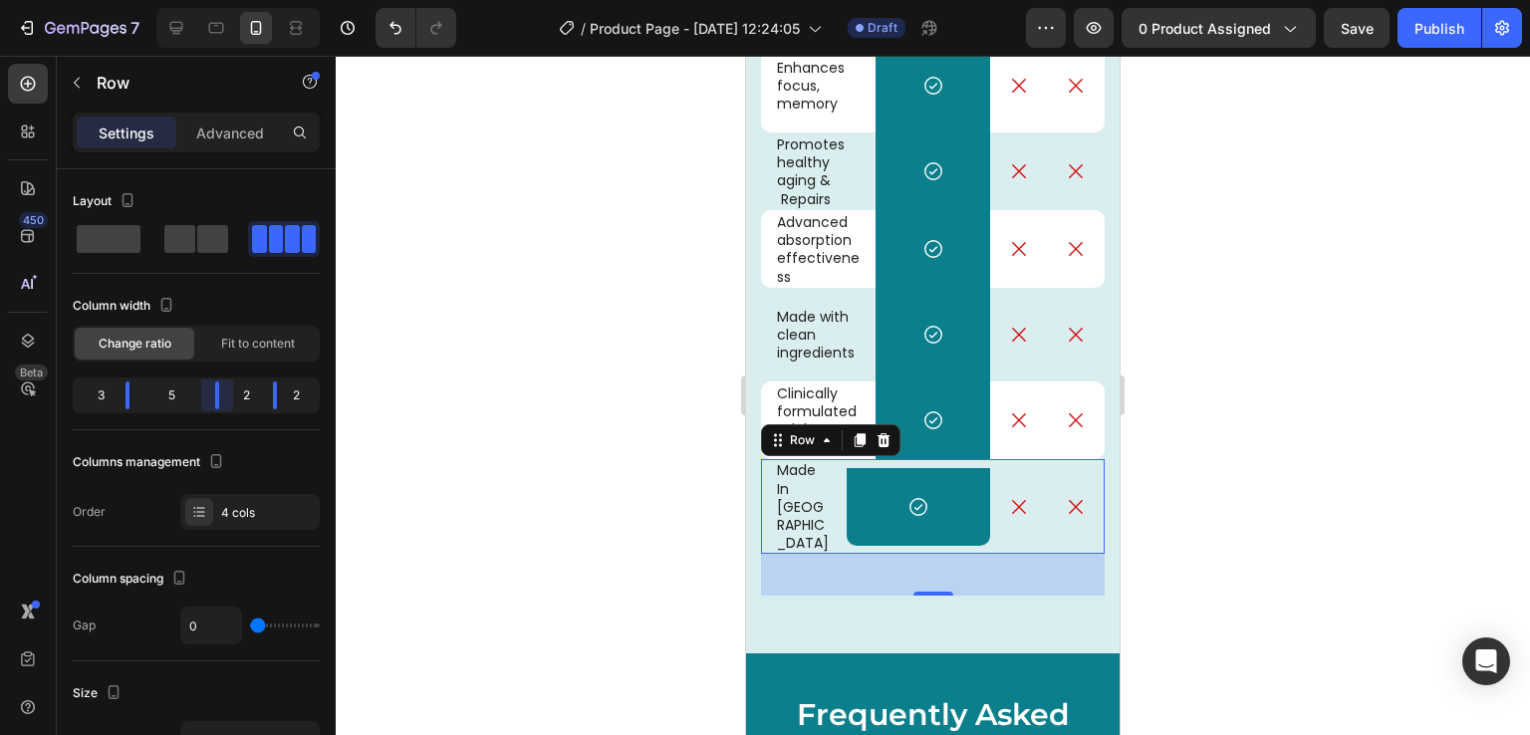
click at [230, 0] on body "7 Version history / Product Page - Aug 26, 12:24:05 Draft Preview 0 product ass…" at bounding box center [765, 0] width 1530 height 0
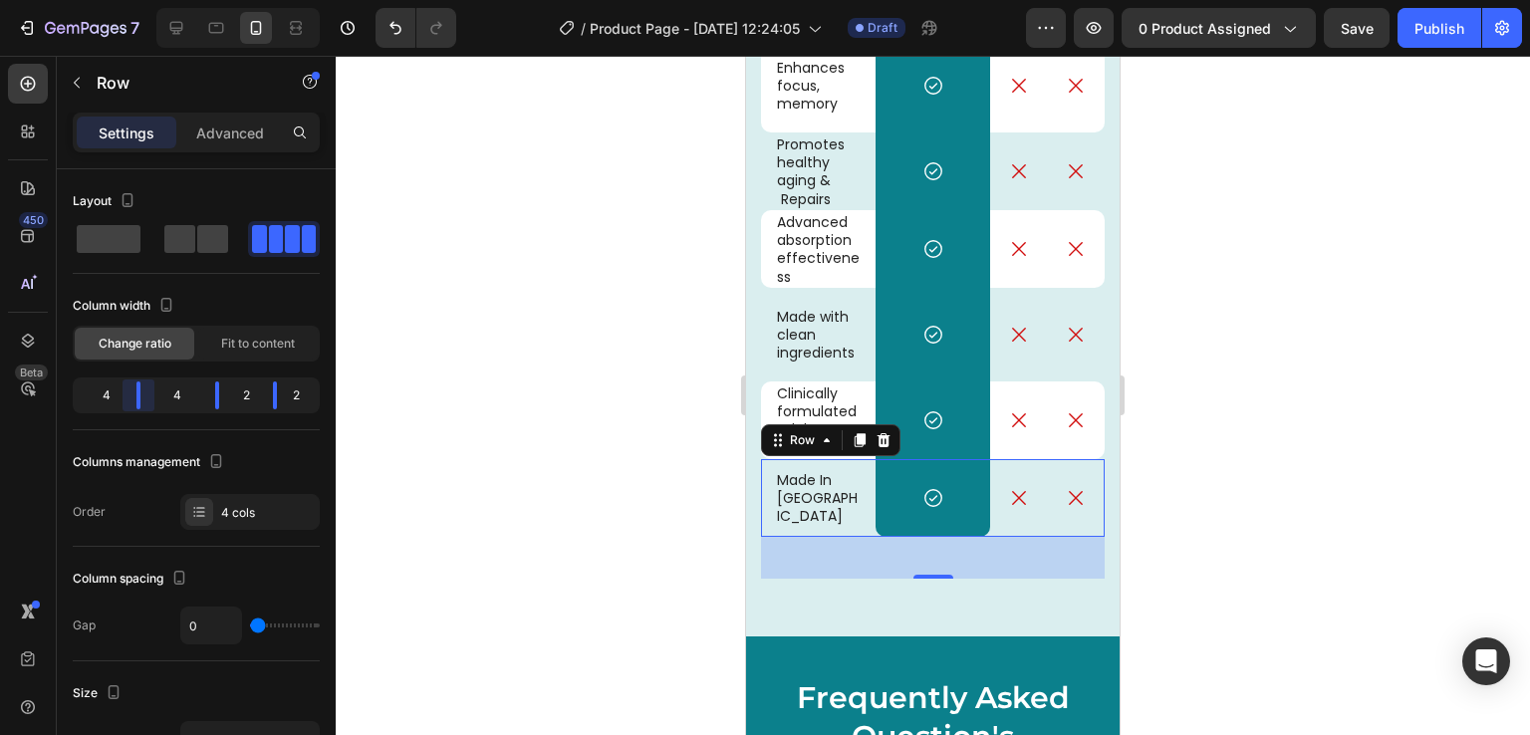
drag, startPoint x: 126, startPoint y: 384, endPoint x: 152, endPoint y: 387, distance: 27.1
click at [152, 0] on body "7 Version history / Product Page - Aug 26, 12:24:05 Draft Preview 0 product ass…" at bounding box center [765, 0] width 1530 height 0
click at [1245, 516] on div at bounding box center [933, 395] width 1195 height 679
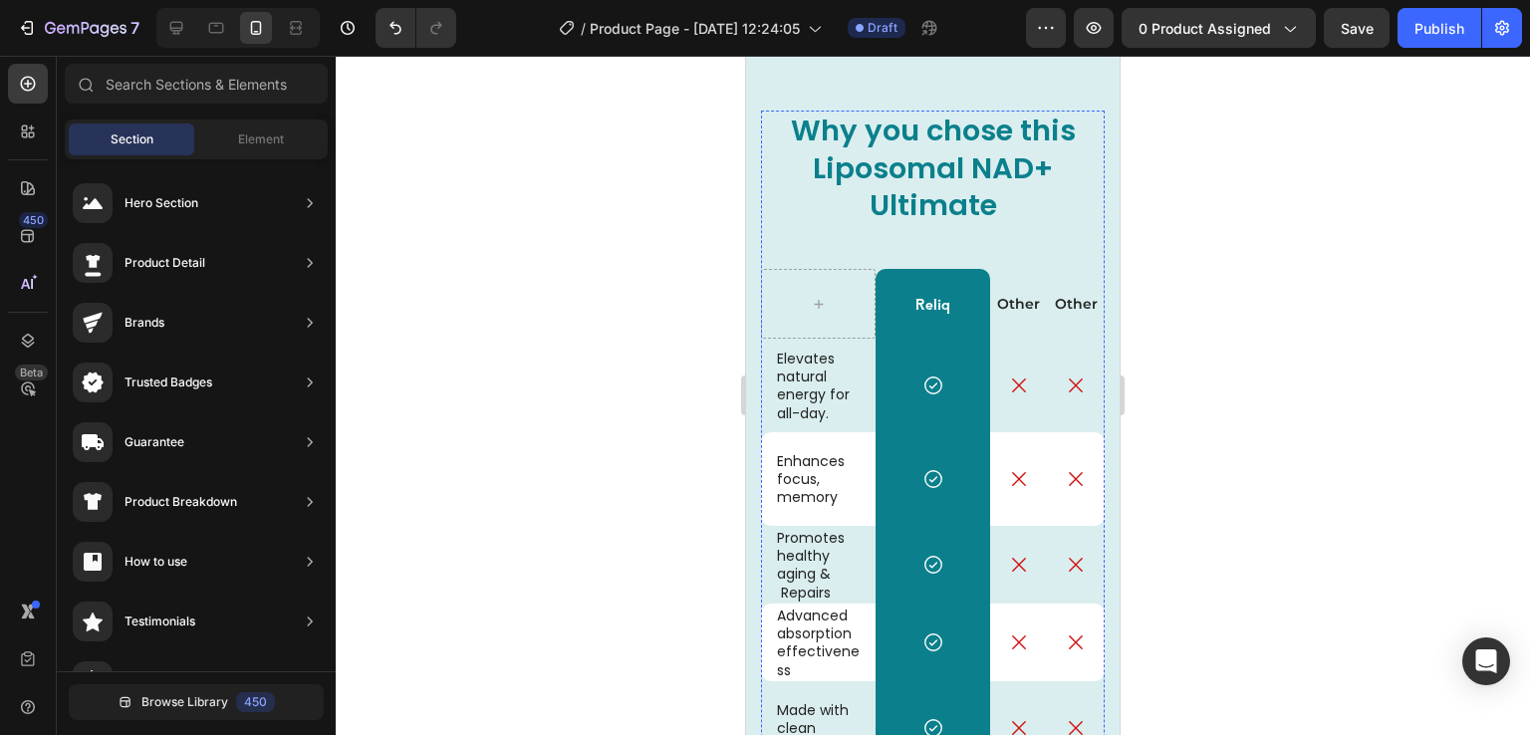
scroll to position [4587, 0]
click at [173, 32] on icon at bounding box center [176, 28] width 13 height 13
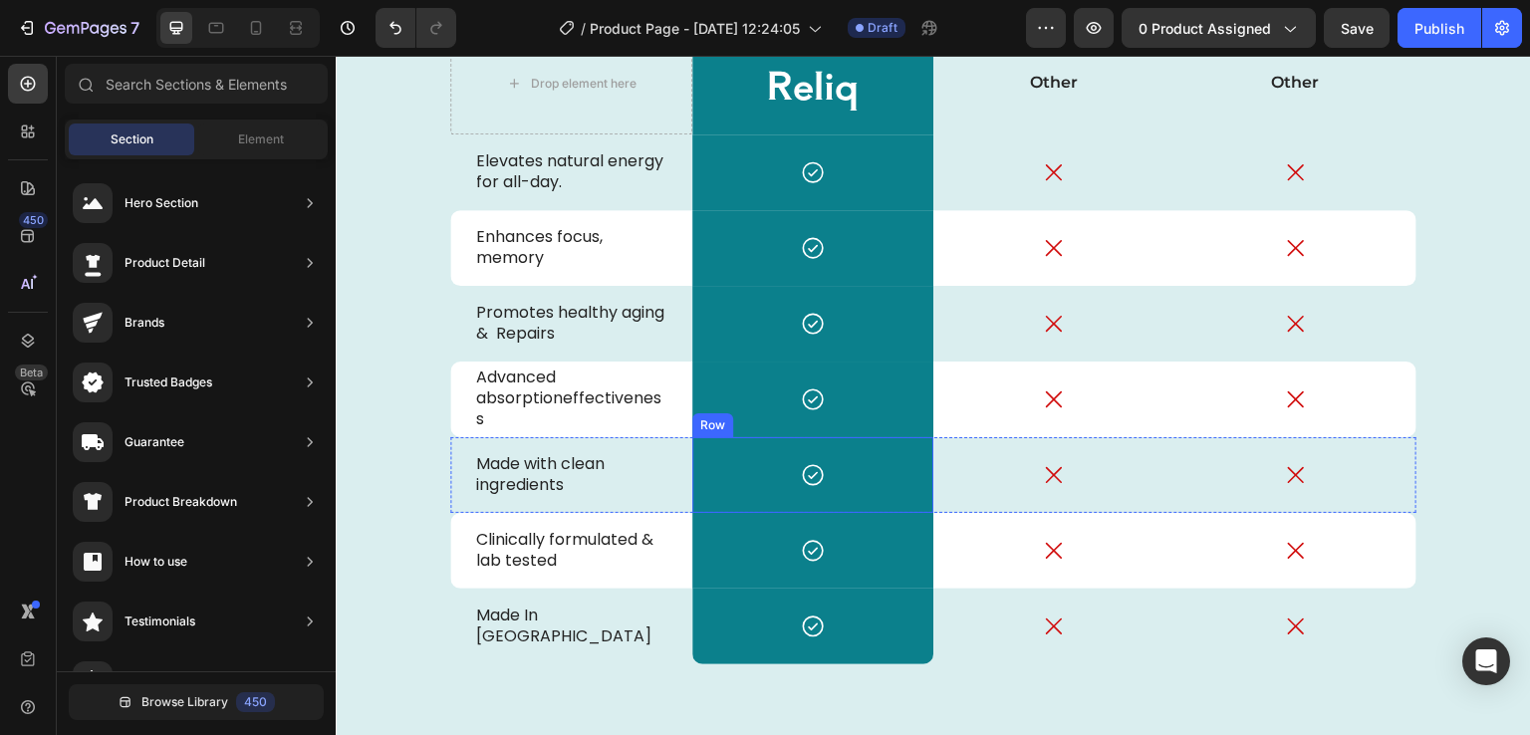
scroll to position [4381, 0]
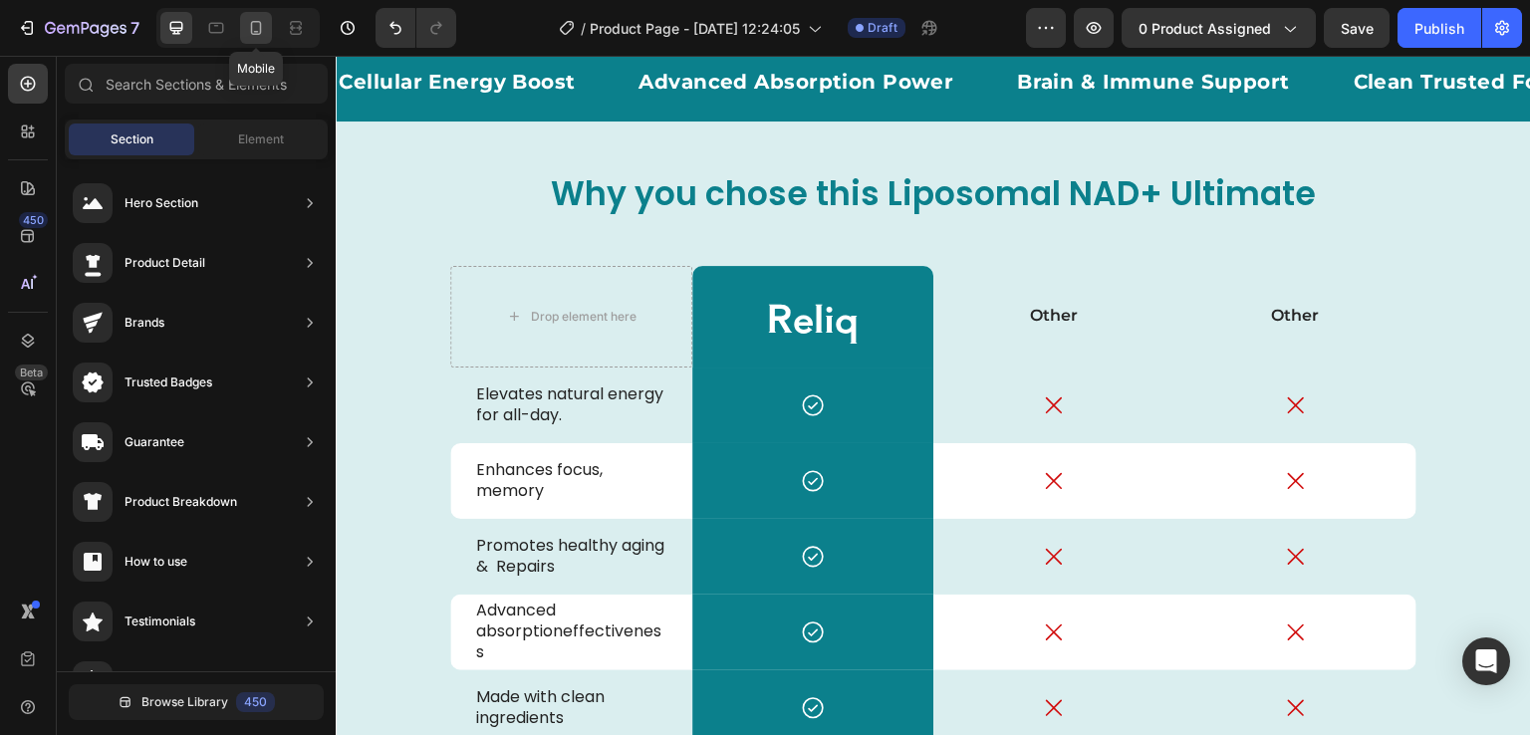
click at [246, 33] on icon at bounding box center [256, 28] width 20 height 20
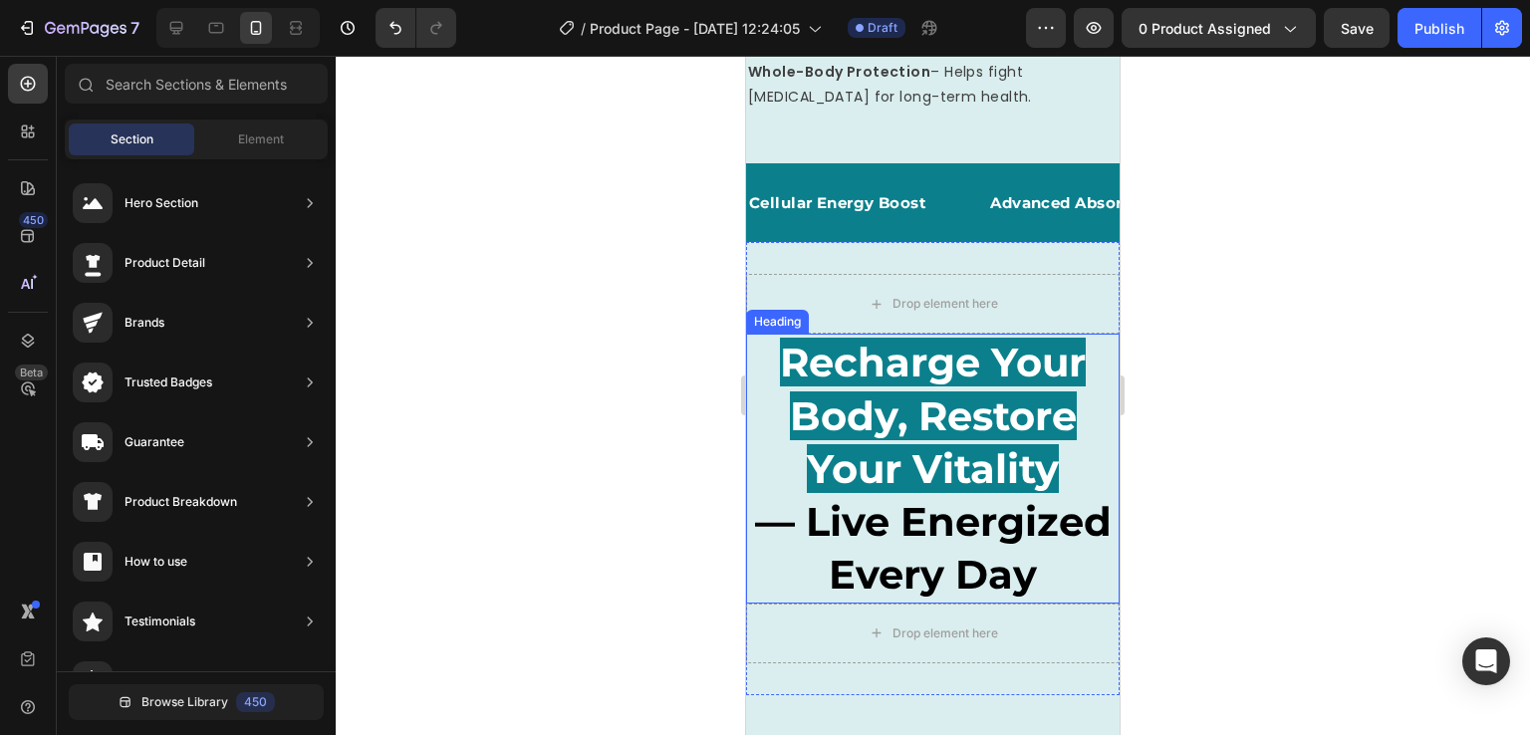
scroll to position [2917, 0]
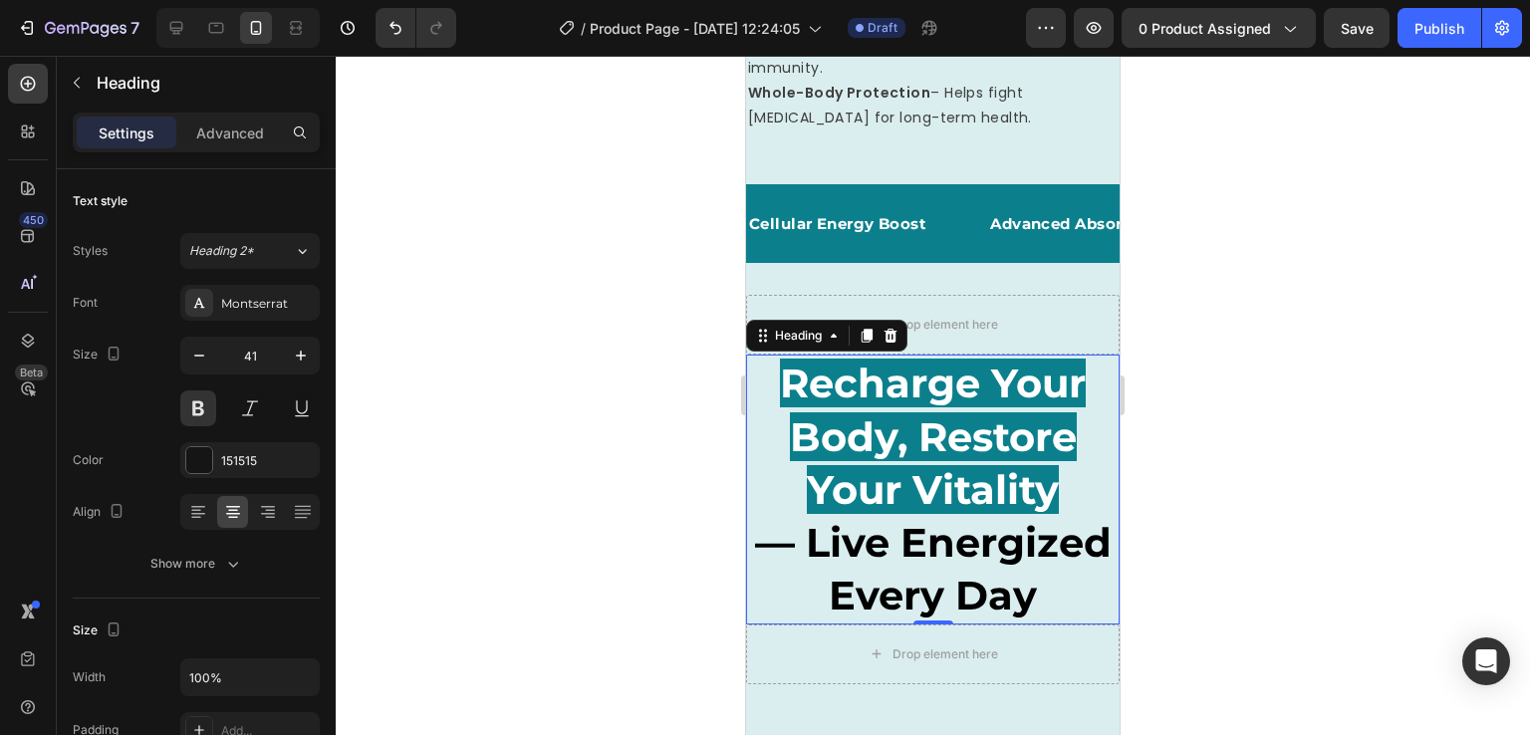
drag, startPoint x: 769, startPoint y: 519, endPoint x: 1230, endPoint y: 487, distance: 462.4
click at [769, 519] on h2 "Recharge Your Body, Restore Your Vitality — Live Energized Every Day" at bounding box center [933, 489] width 374 height 269
click at [195, 360] on icon "button" at bounding box center [199, 356] width 20 height 20
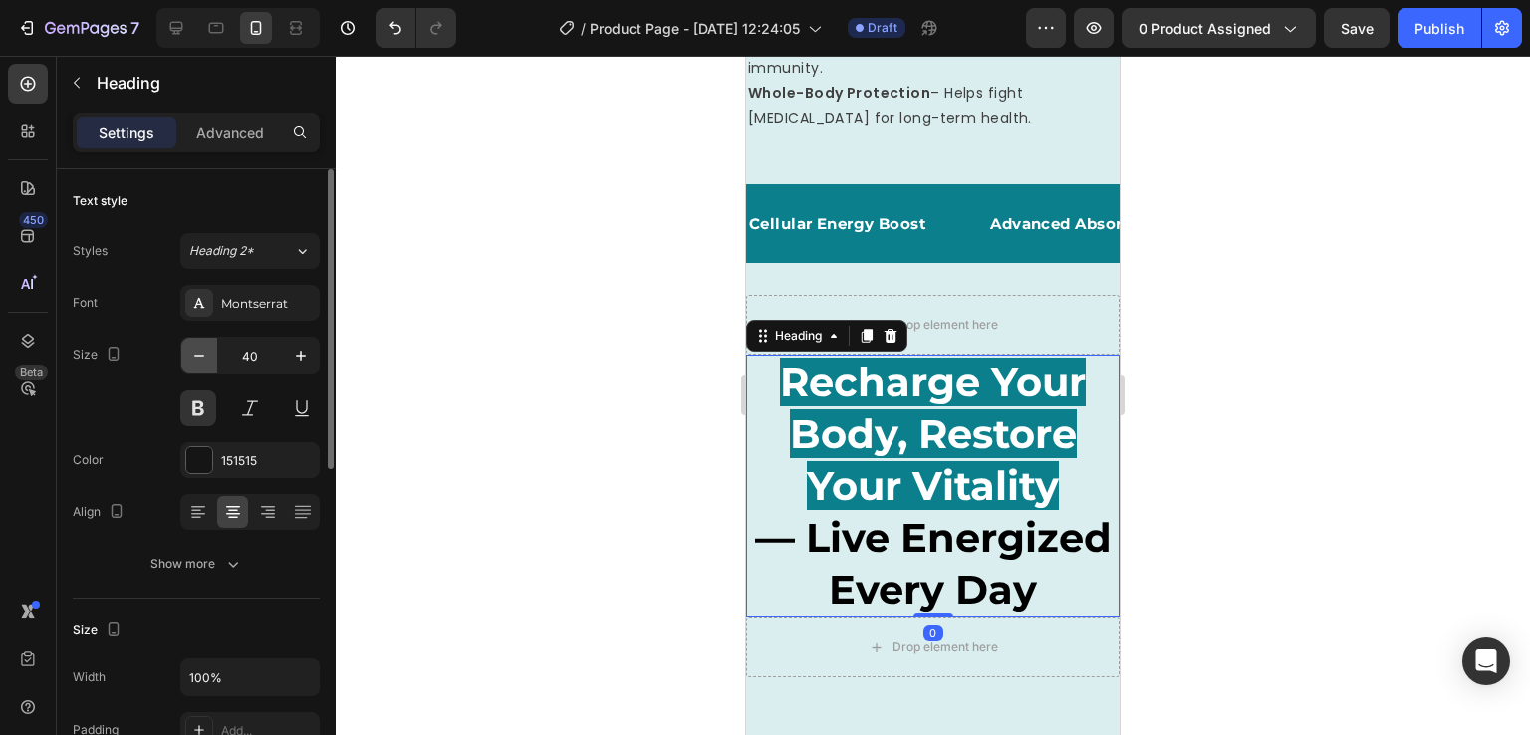
click at [195, 360] on icon "button" at bounding box center [199, 356] width 20 height 20
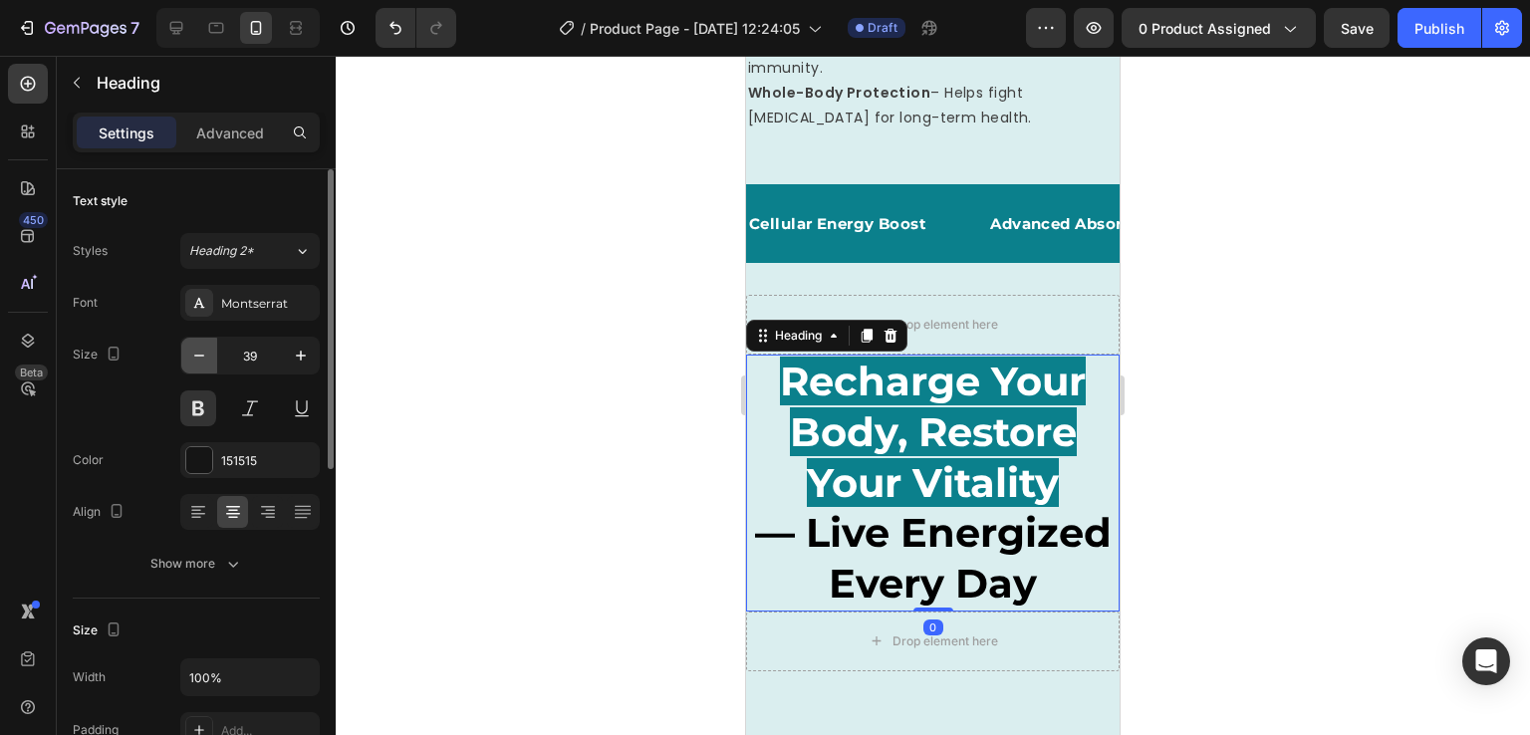
click at [195, 360] on icon "button" at bounding box center [199, 356] width 20 height 20
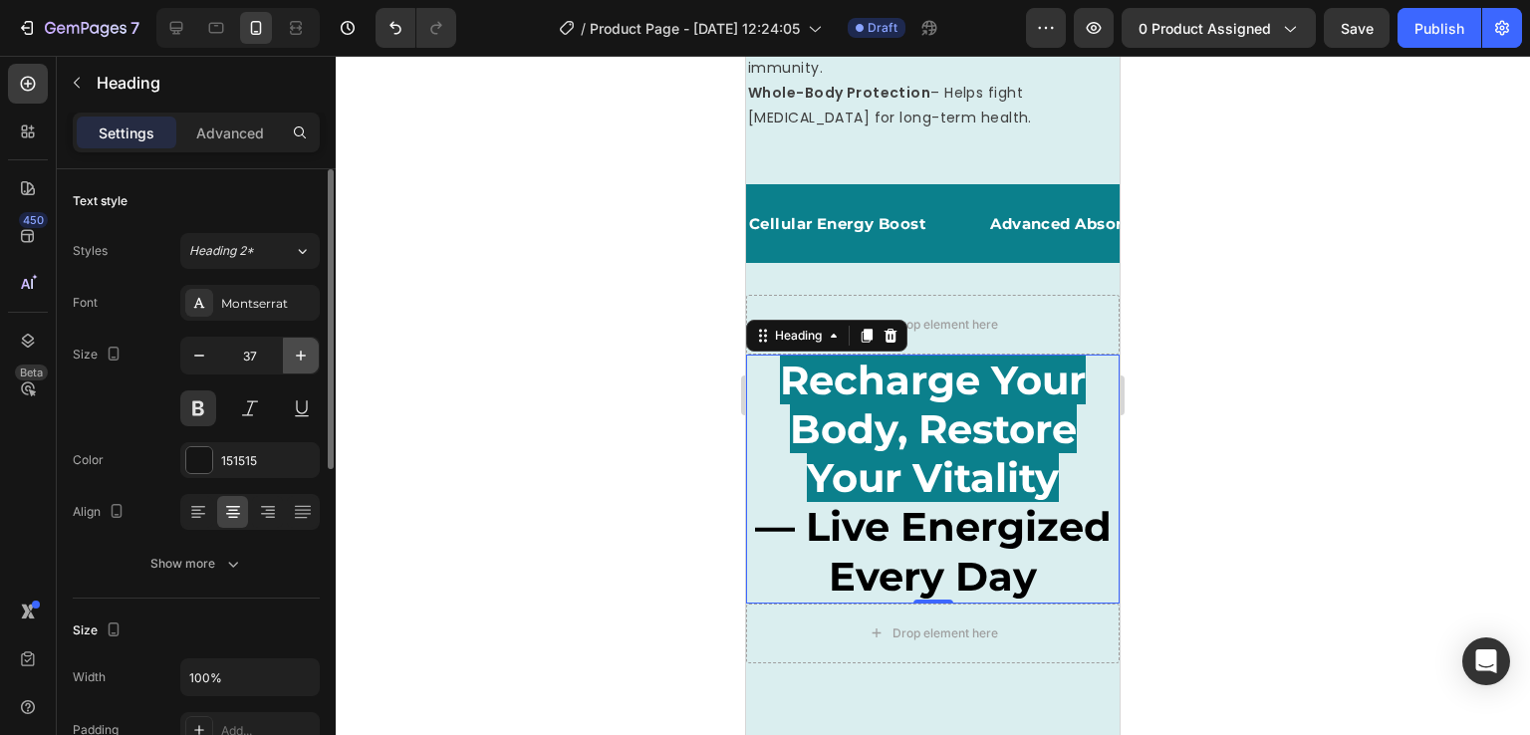
click at [301, 361] on icon "button" at bounding box center [301, 356] width 20 height 20
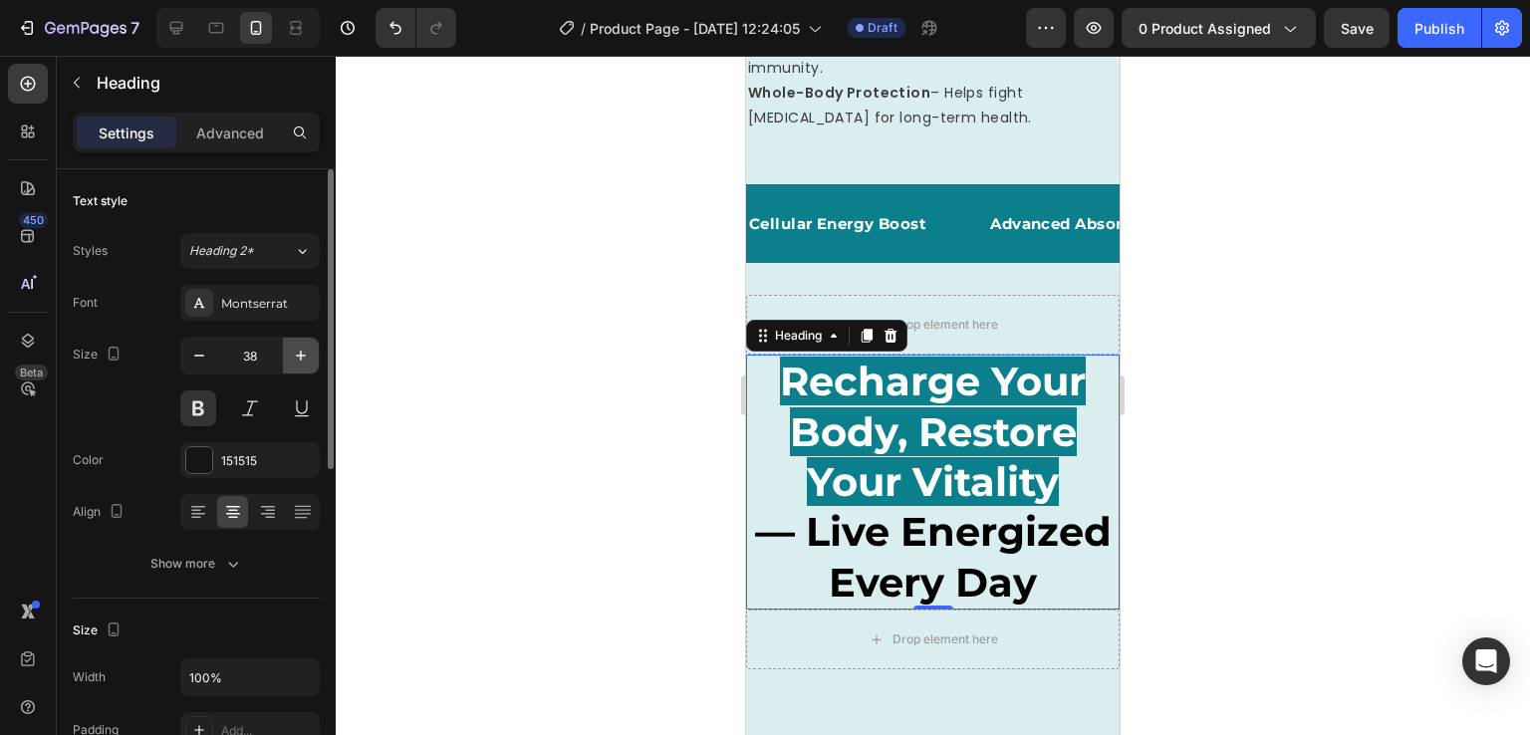
click at [301, 361] on icon "button" at bounding box center [301, 356] width 20 height 20
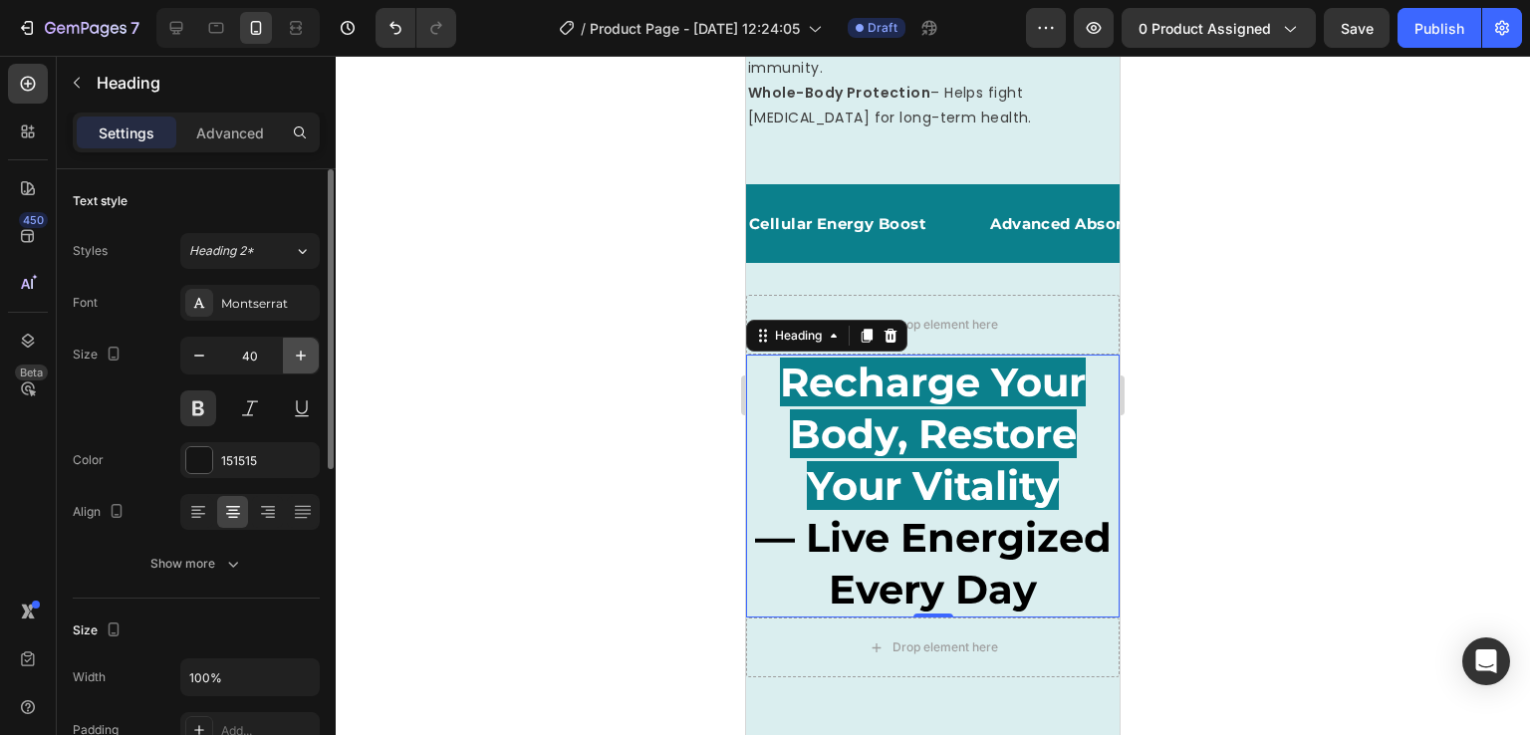
click at [301, 361] on icon "button" at bounding box center [301, 356] width 20 height 20
type input "41"
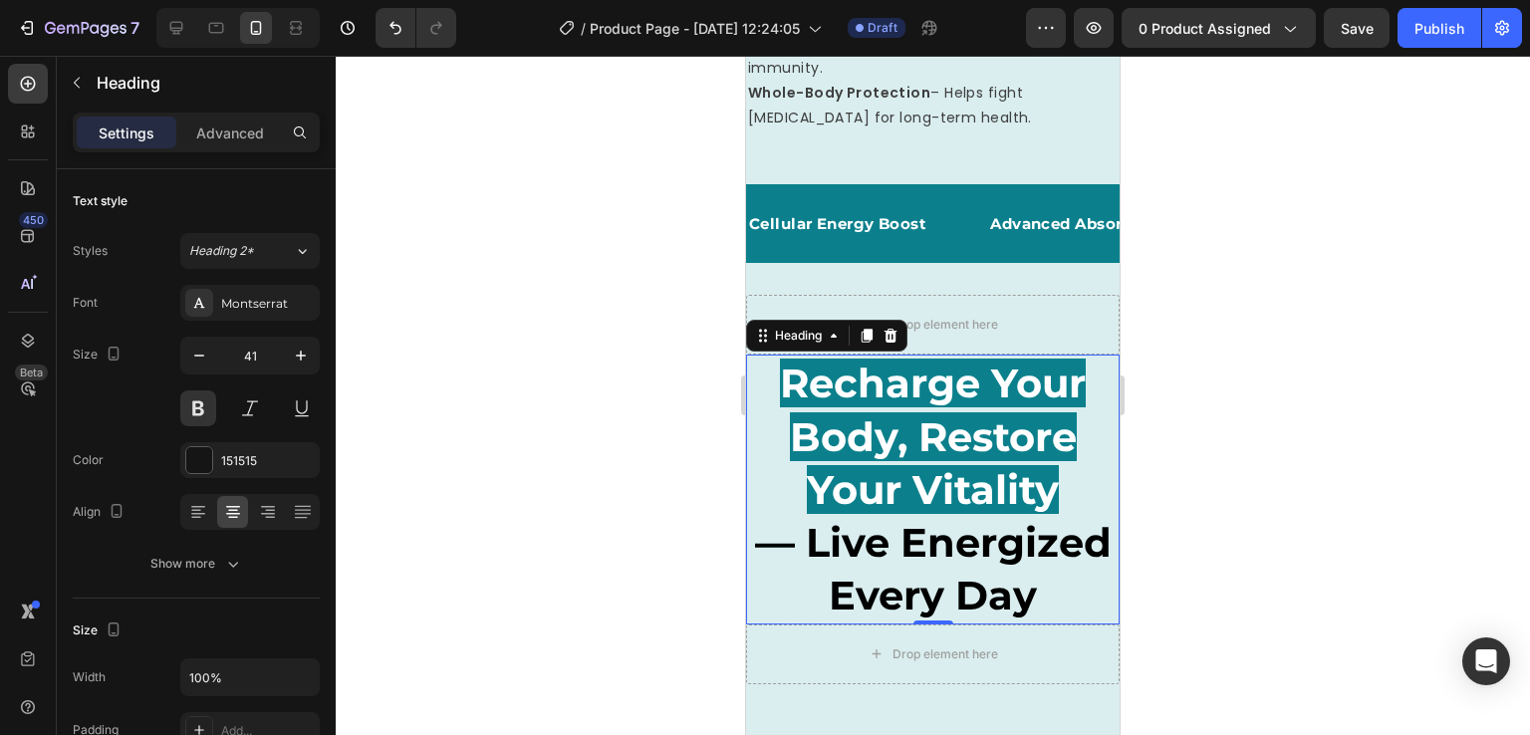
click at [972, 619] on h2 "Recharge Your Body, Restore Your Vitality — Live Energized Every Day" at bounding box center [933, 489] width 374 height 269
click at [972, 619] on p "Recharge Your Body, Restore Your Vitality — Live Energized Every Day" at bounding box center [933, 489] width 370 height 265
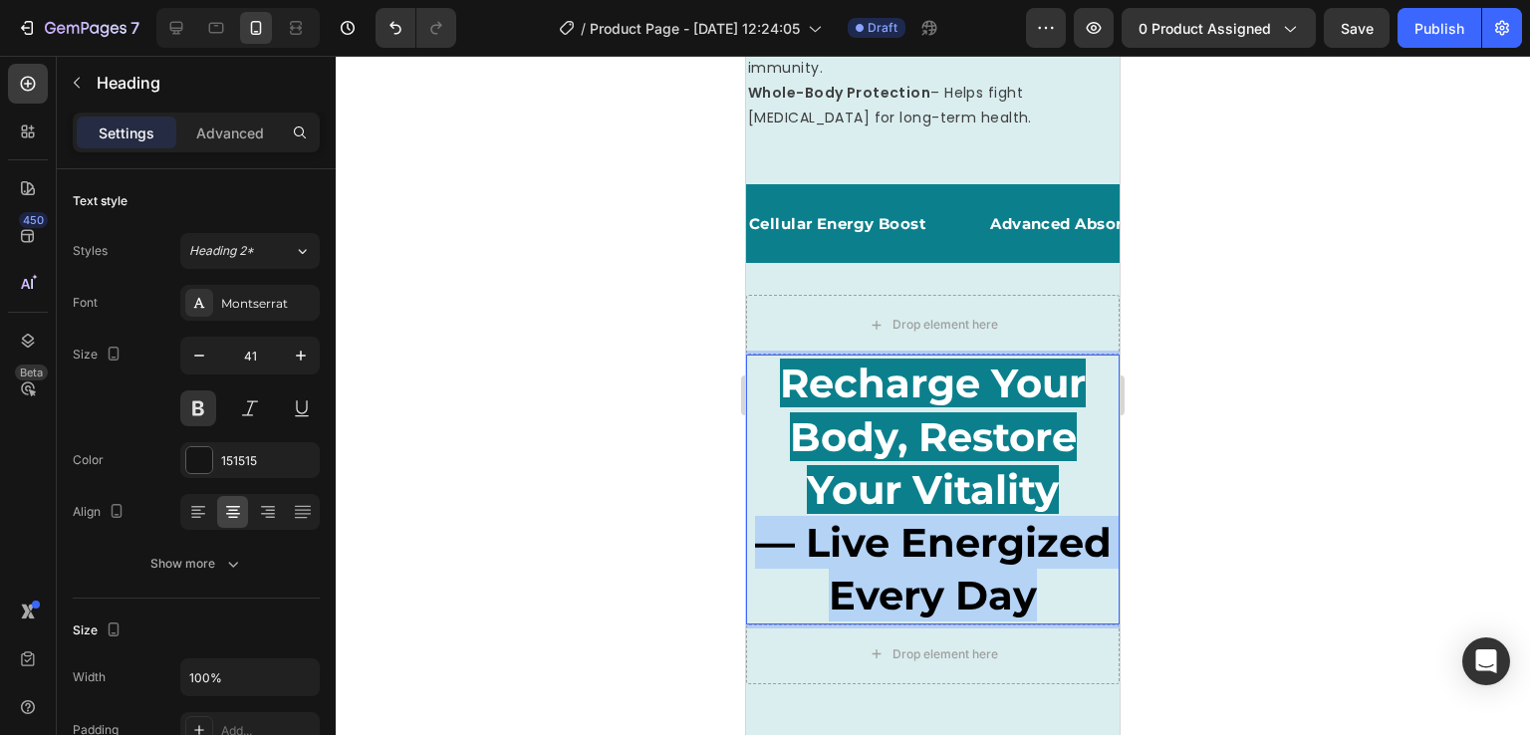
click at [972, 619] on p "Recharge Your Body, Restore Your Vitality — Live Energized Every Day" at bounding box center [933, 489] width 370 height 265
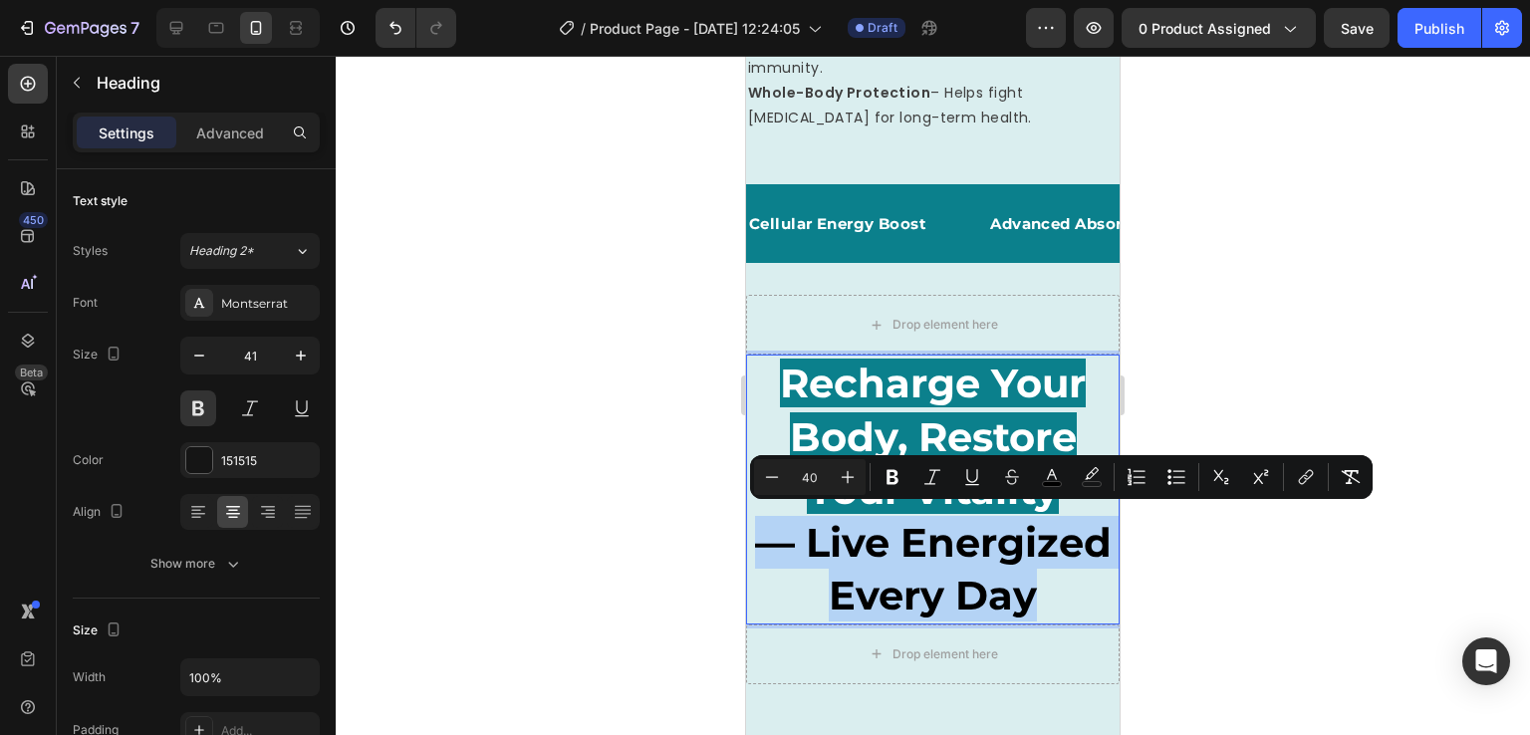
click at [972, 619] on p "Recharge Your Body, Restore Your Vitality — Live Energized Every Day" at bounding box center [933, 489] width 370 height 265
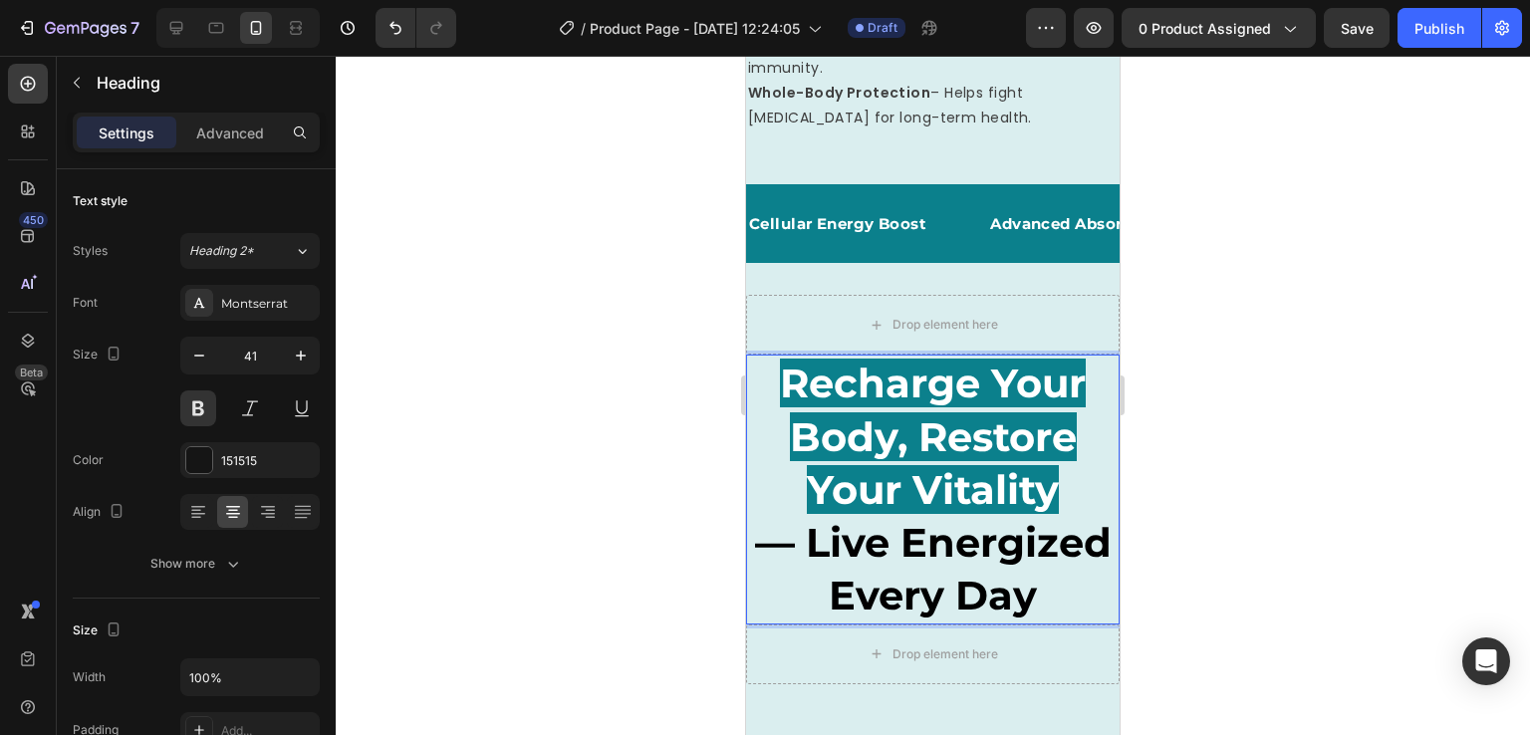
click at [972, 619] on p "Recharge Your Body, Restore Your Vitality — Live Energized Every Day" at bounding box center [933, 489] width 370 height 265
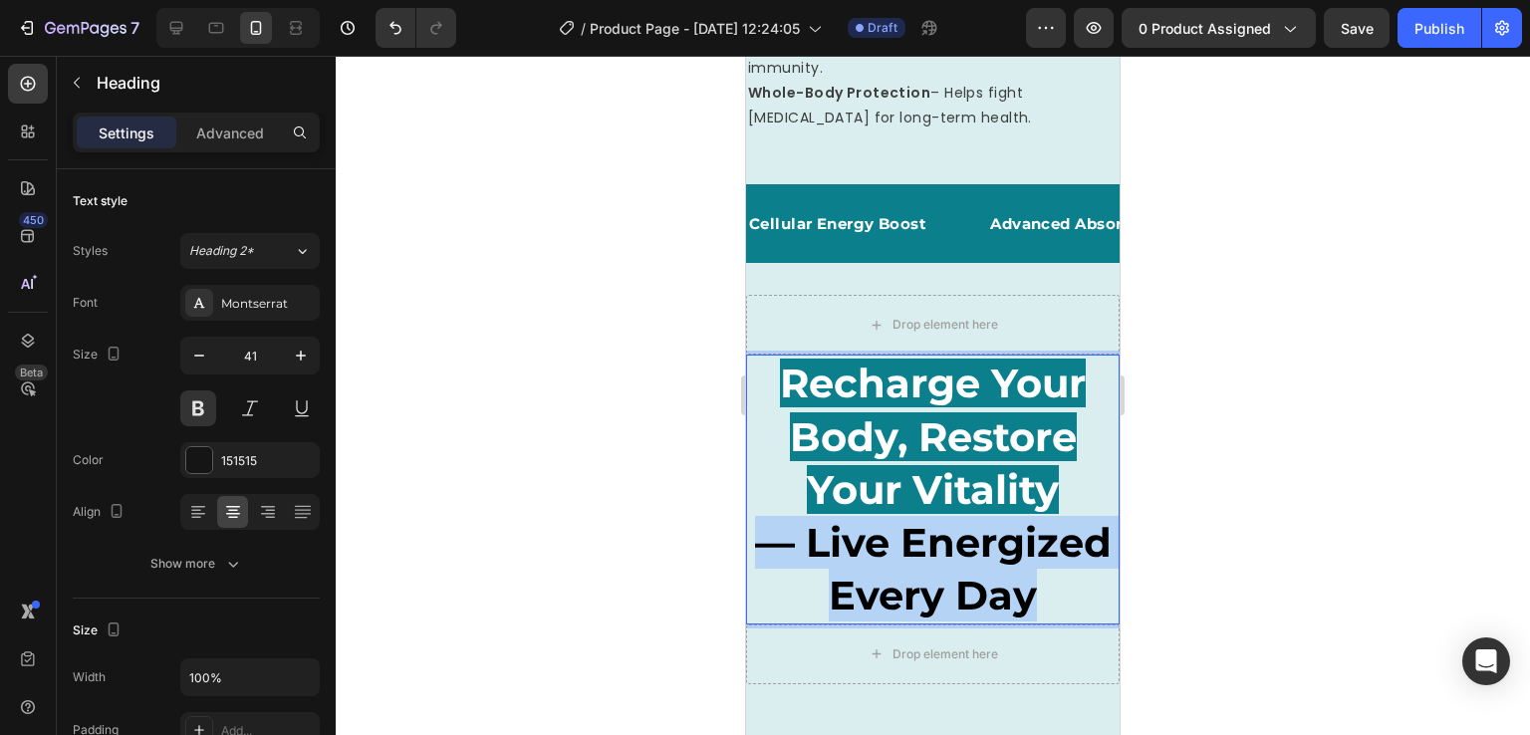
click at [972, 619] on p "Recharge Your Body, Restore Your Vitality — Live Energized Every Day" at bounding box center [933, 489] width 370 height 265
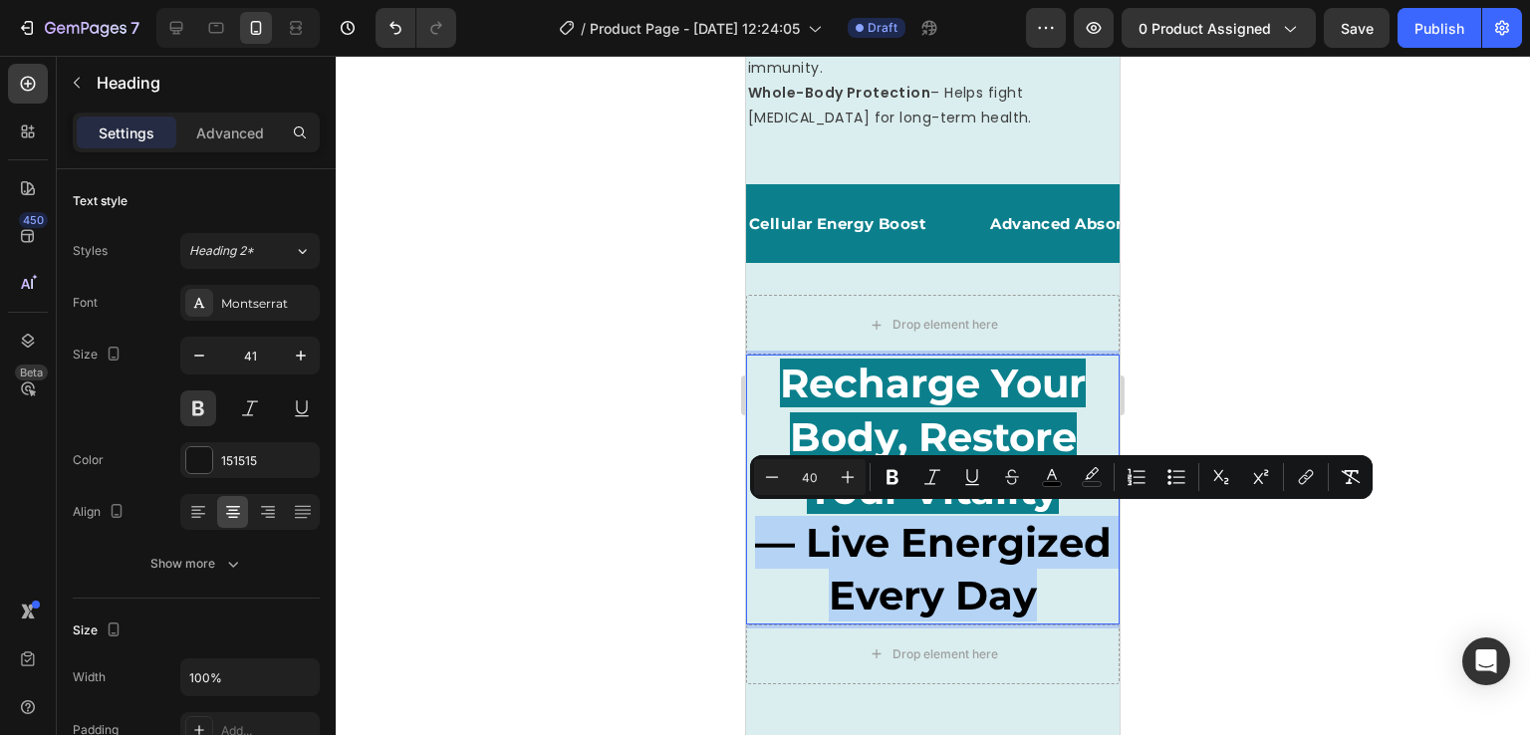
click at [972, 619] on p "Recharge Your Body, Restore Your Vitality — Live Energized Every Day" at bounding box center [933, 489] width 370 height 265
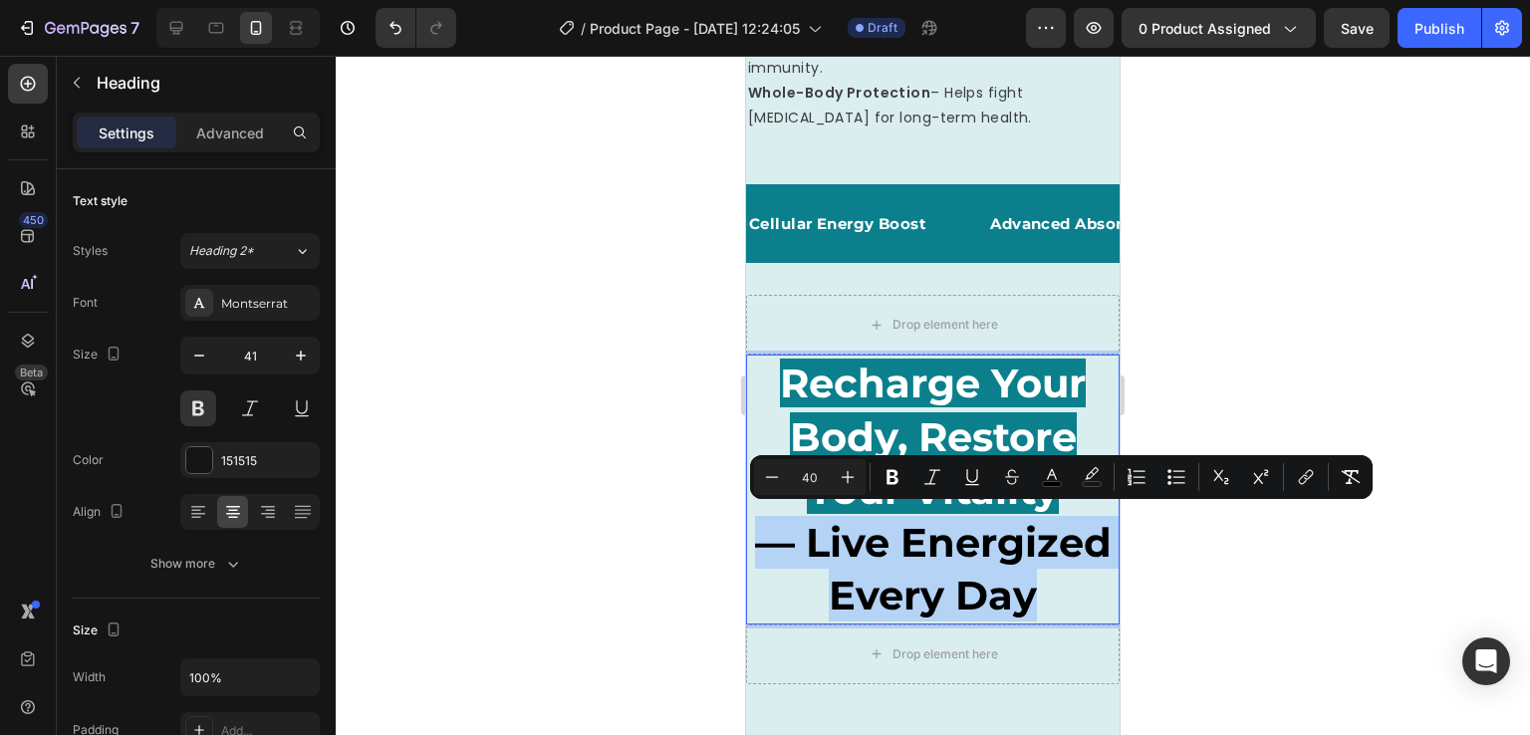
click at [972, 619] on p "Recharge Your Body, Restore Your Vitality — Live Energized Every Day" at bounding box center [933, 489] width 370 height 265
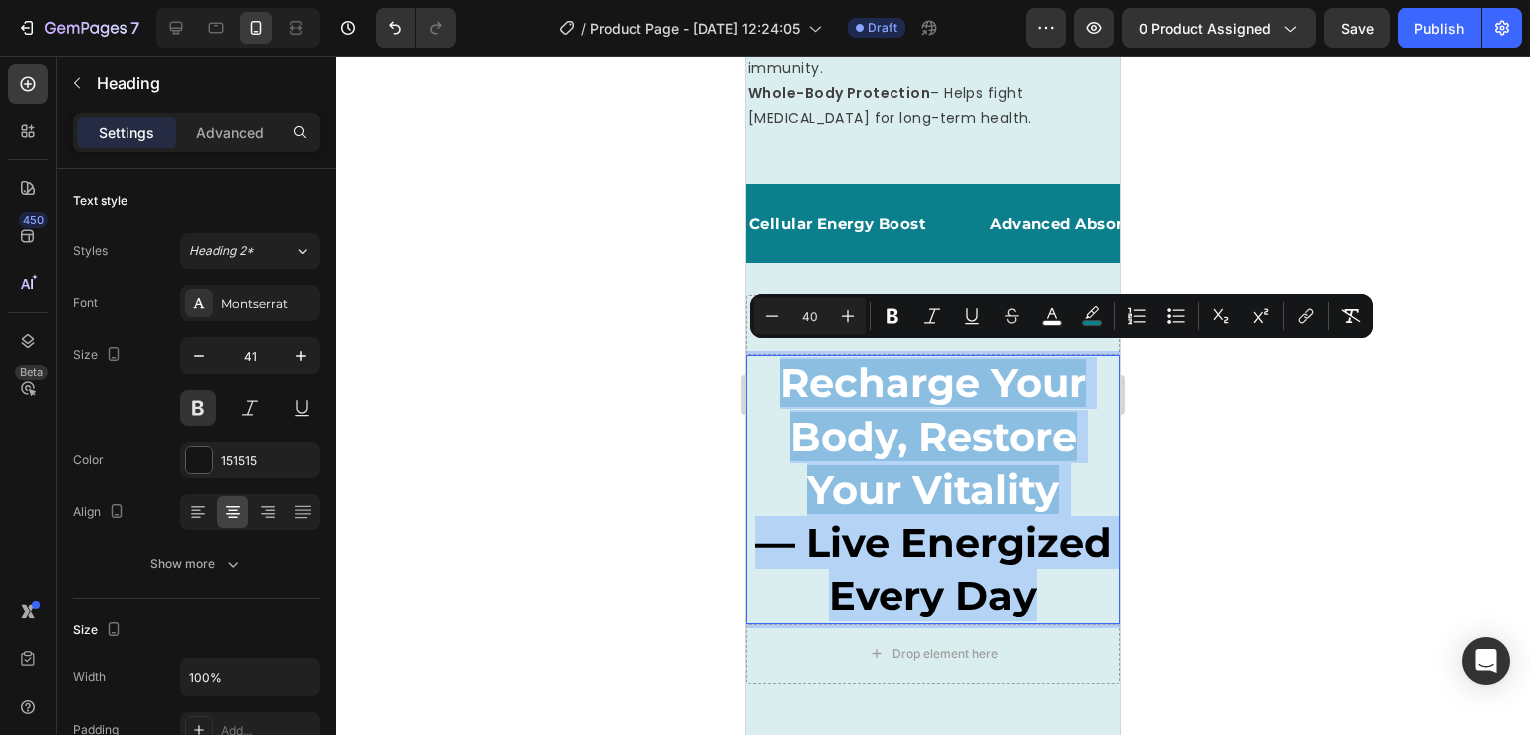
drag, startPoint x: 972, startPoint y: 619, endPoint x: 757, endPoint y: 371, distance: 328.4
click at [757, 371] on p "Recharge Your Body, Restore Your Vitality — Live Energized Every Day" at bounding box center [933, 489] width 370 height 265
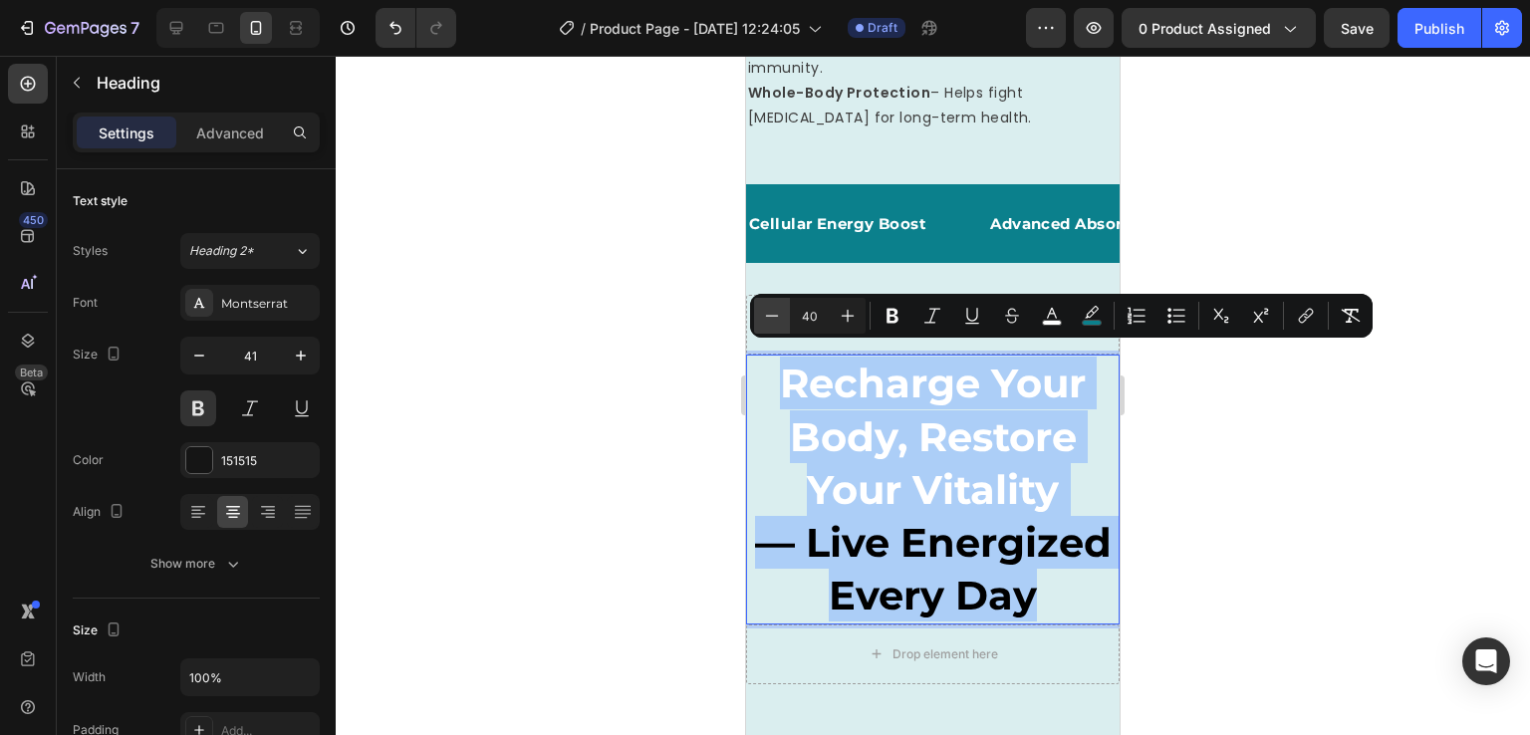
click at [775, 316] on icon "Editor contextual toolbar" at bounding box center [772, 315] width 13 height 1
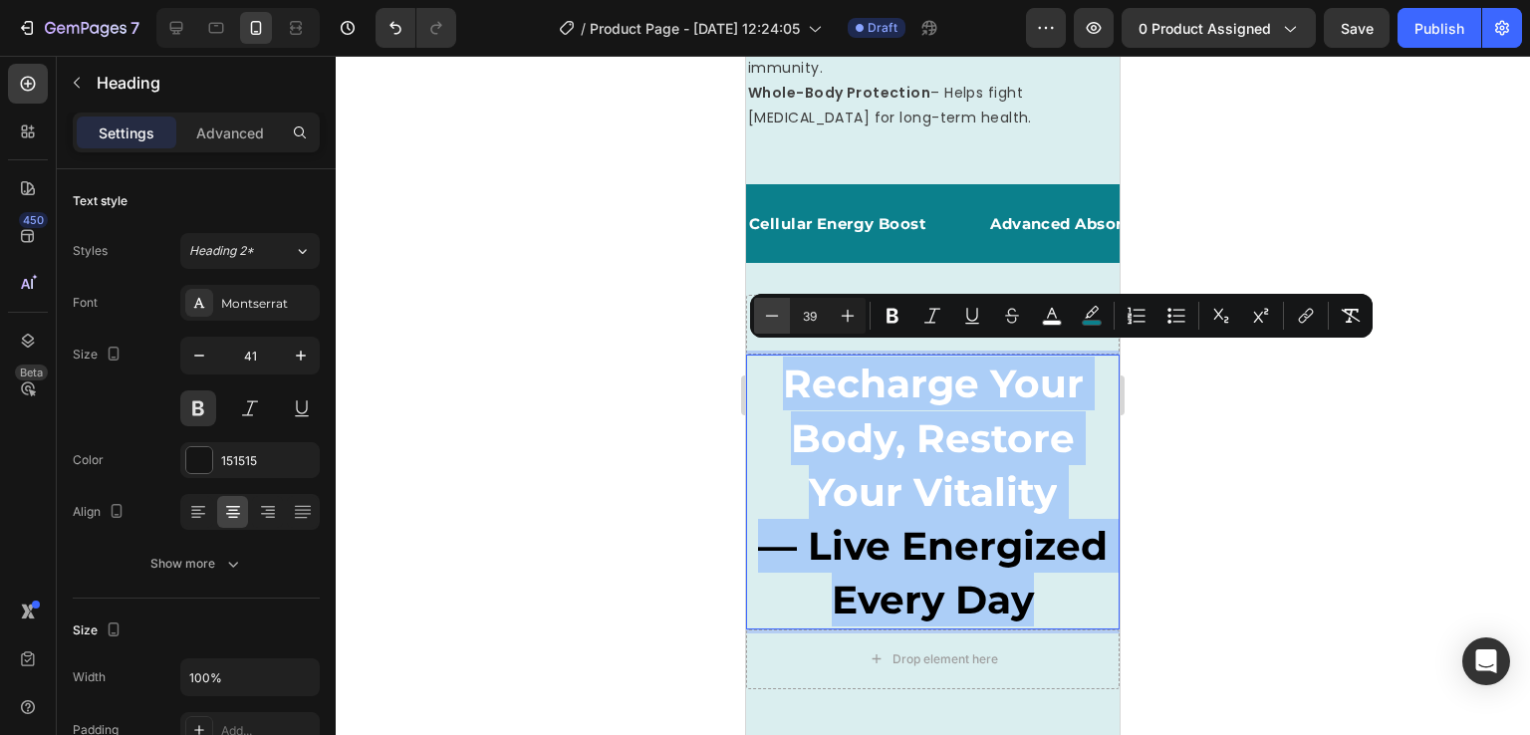
click at [775, 316] on icon "Editor contextual toolbar" at bounding box center [772, 315] width 13 height 1
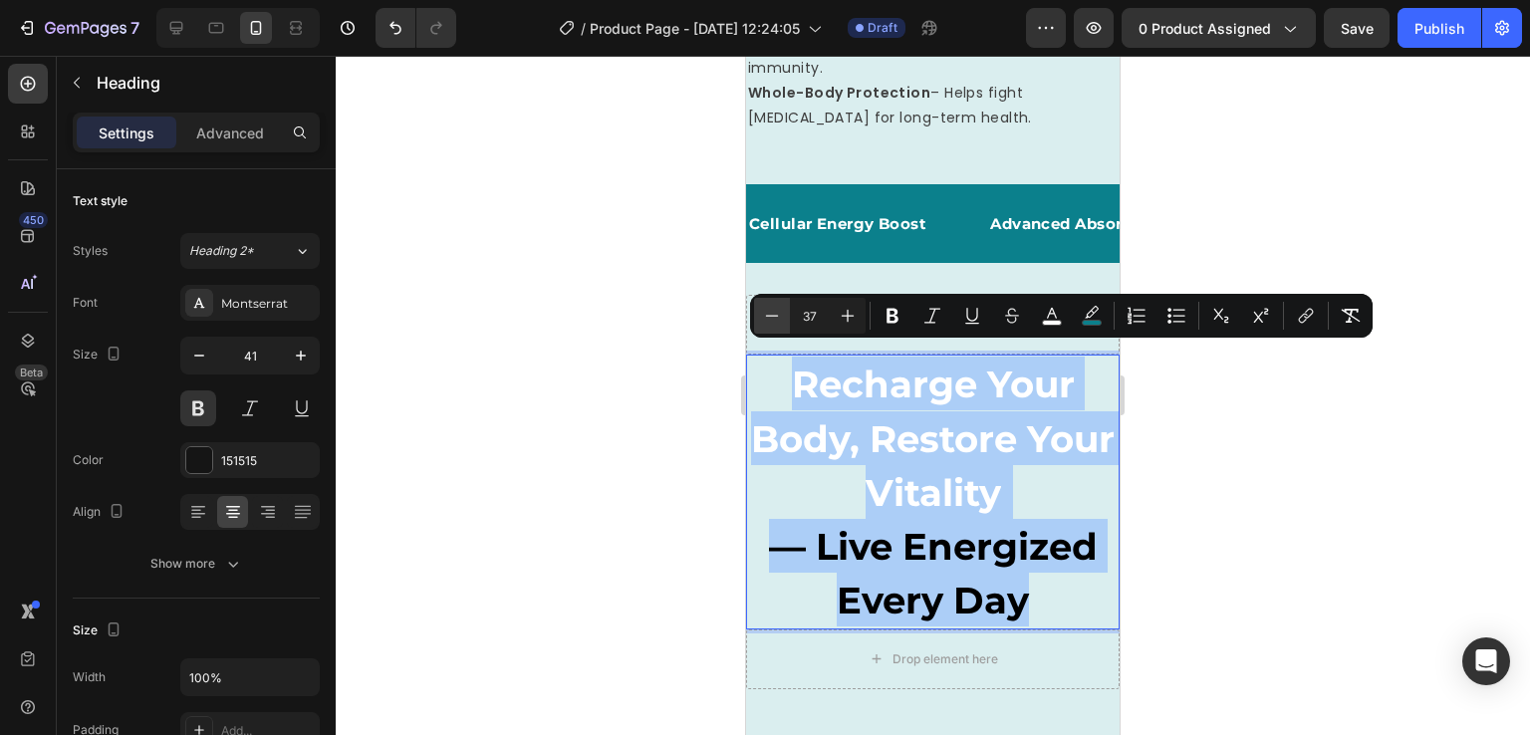
click at [775, 316] on icon "Editor contextual toolbar" at bounding box center [772, 315] width 13 height 1
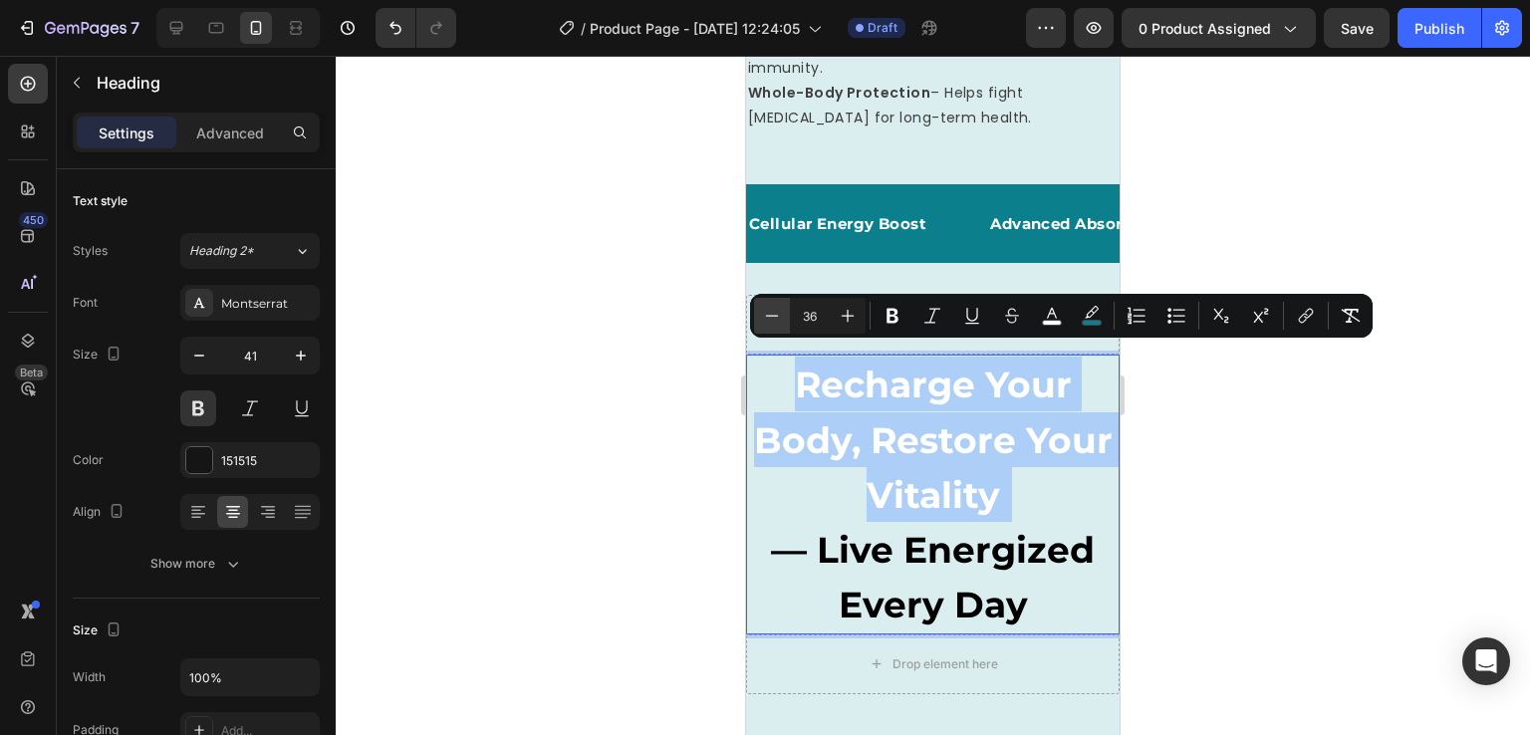
click at [775, 316] on icon "Editor contextual toolbar" at bounding box center [772, 315] width 13 height 1
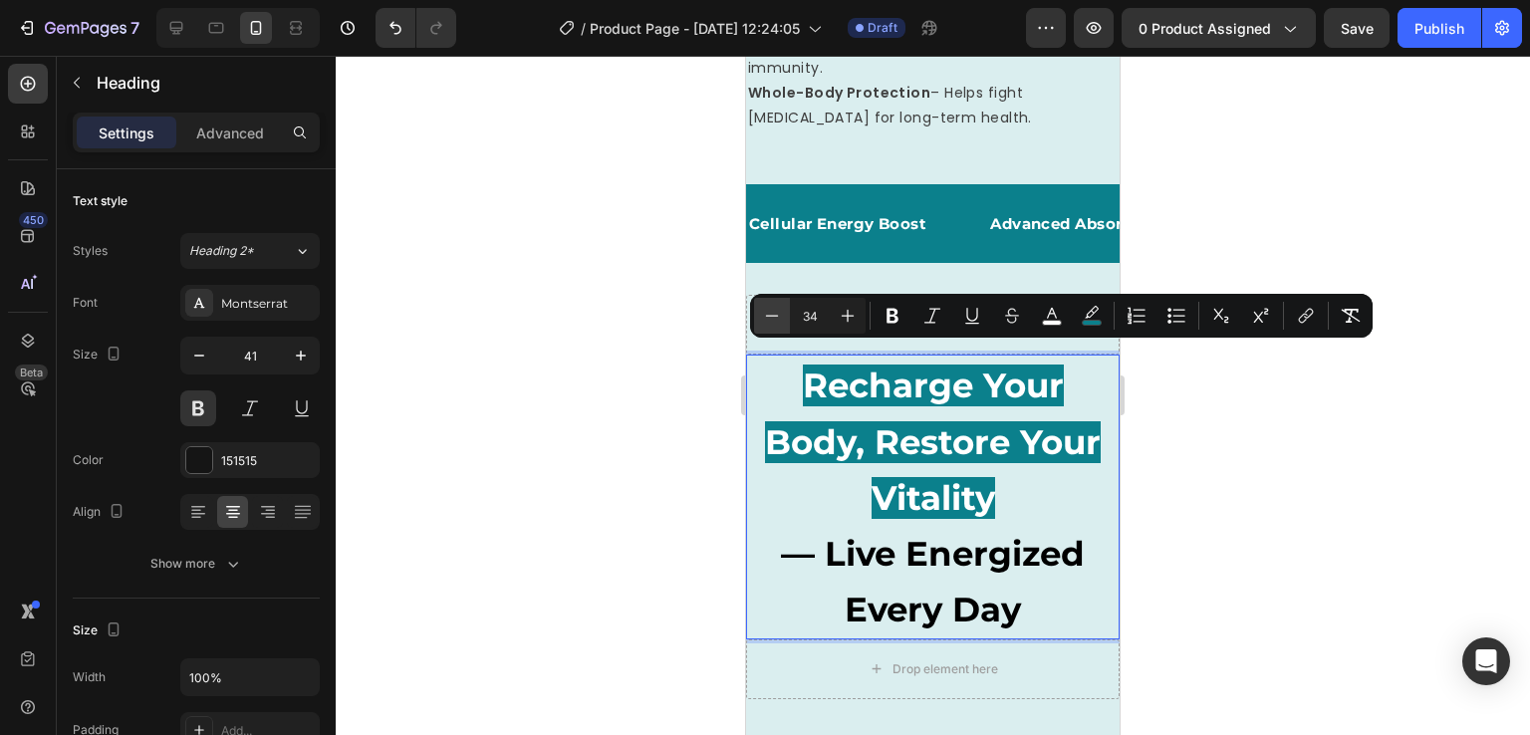
click at [775, 316] on icon "Editor contextual toolbar" at bounding box center [772, 315] width 13 height 1
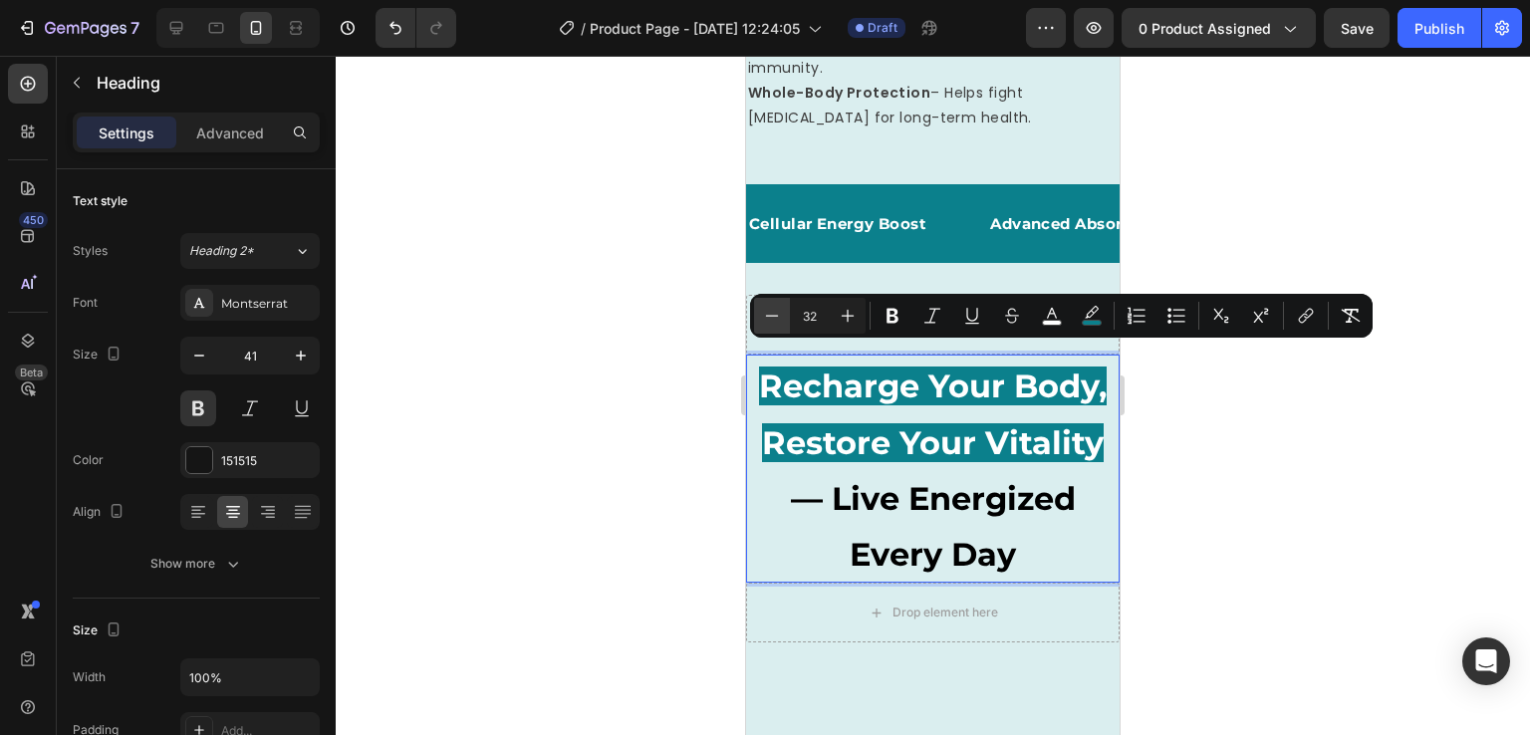
click at [775, 316] on icon "Editor contextual toolbar" at bounding box center [772, 315] width 13 height 1
type input "31"
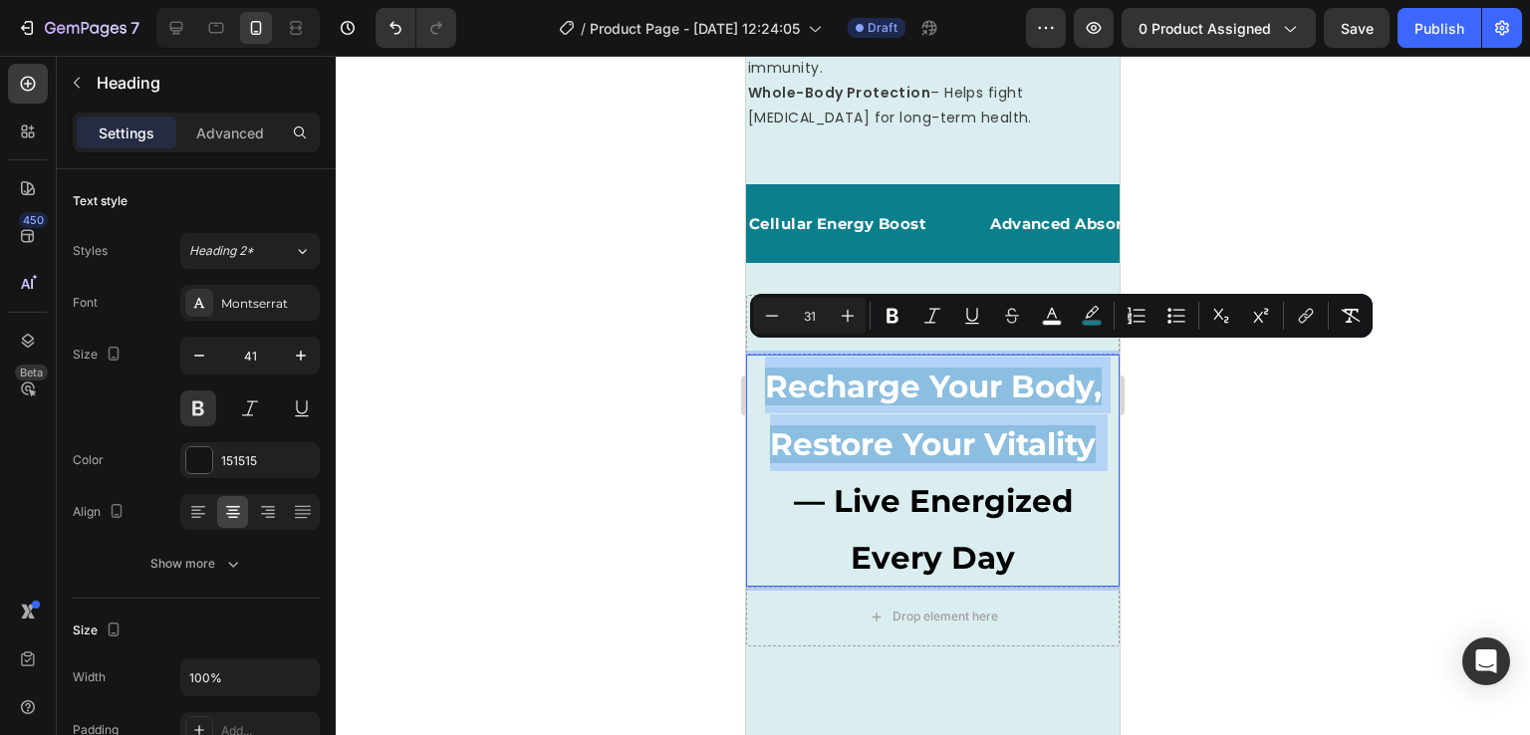
click at [1040, 544] on p "Recharge Your Body, Restore Your Vitality — Live Energized Every Day" at bounding box center [933, 471] width 370 height 228
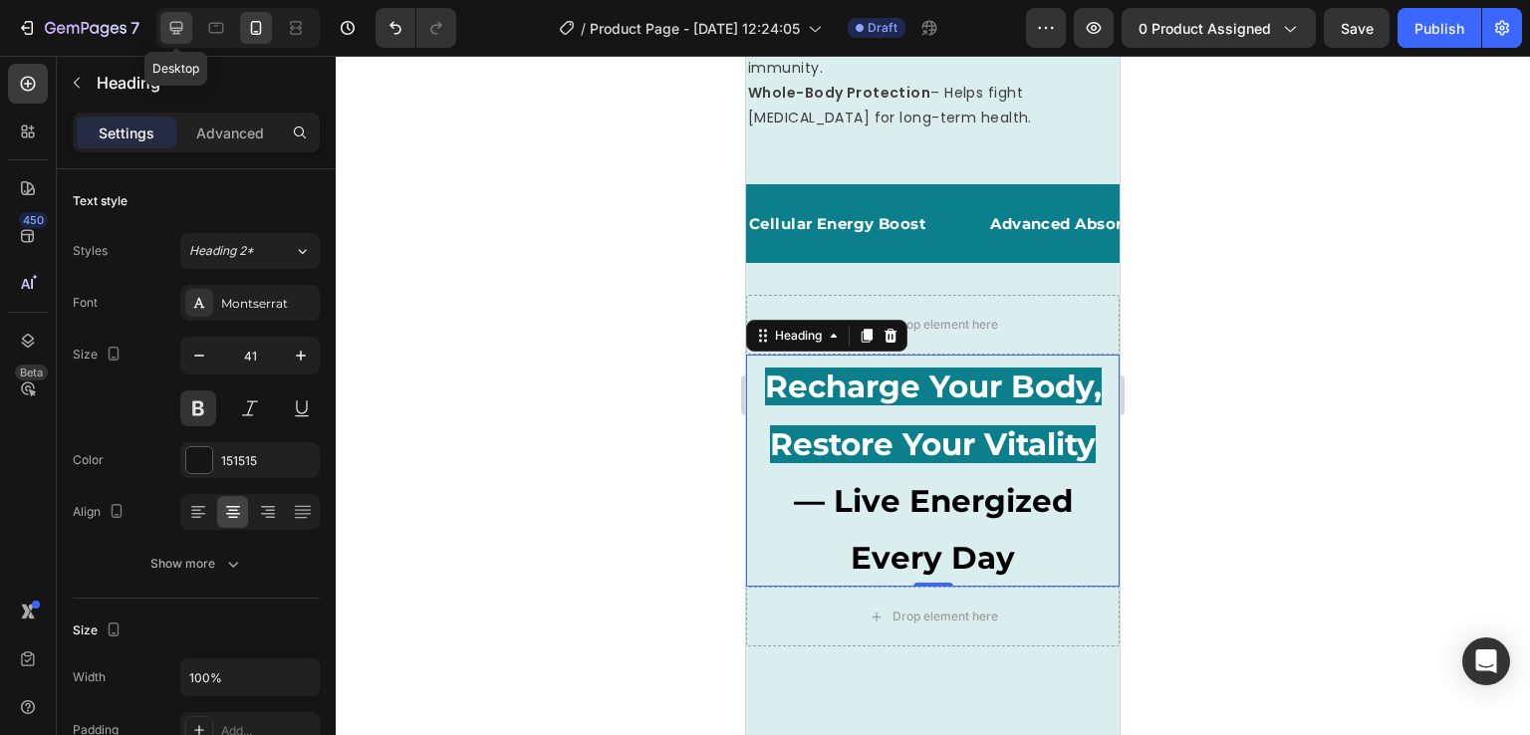
click at [167, 31] on icon at bounding box center [176, 28] width 20 height 20
type input "46"
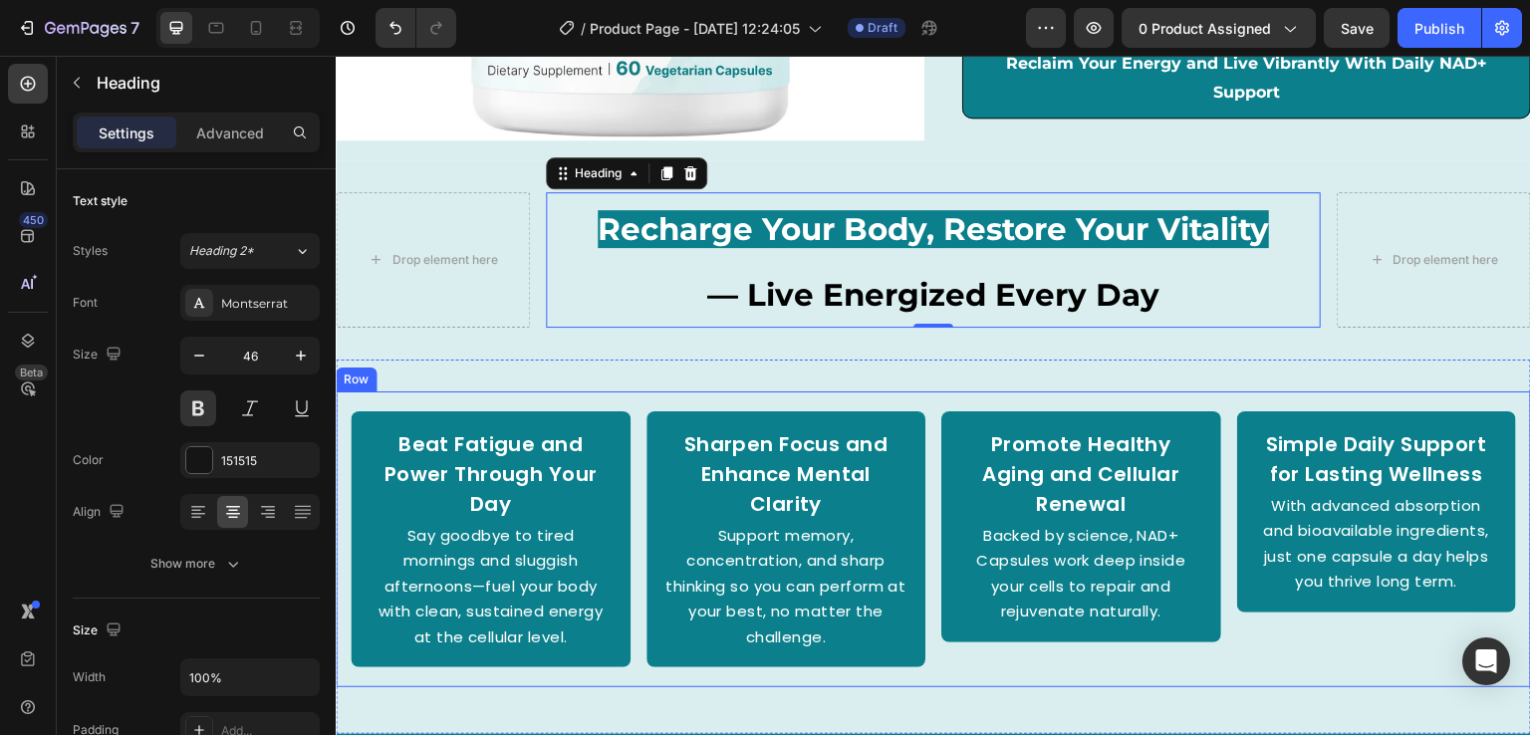
scroll to position [3208, 0]
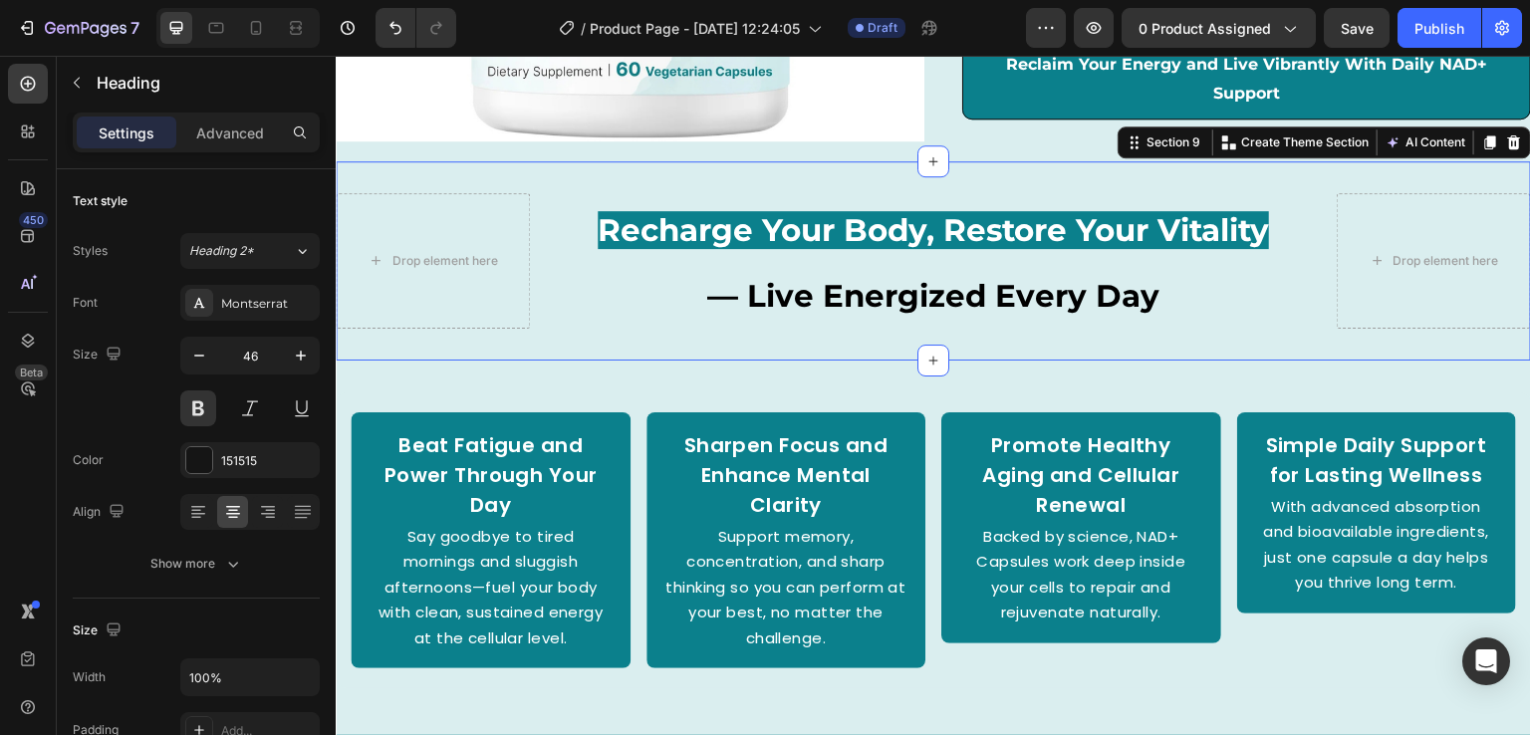
click at [1147, 343] on div "Drop element here ⁠⁠⁠⁠⁠⁠⁠ Recharge Your Body, Restore Your Vitality — Live Ener…" at bounding box center [934, 260] width 1196 height 199
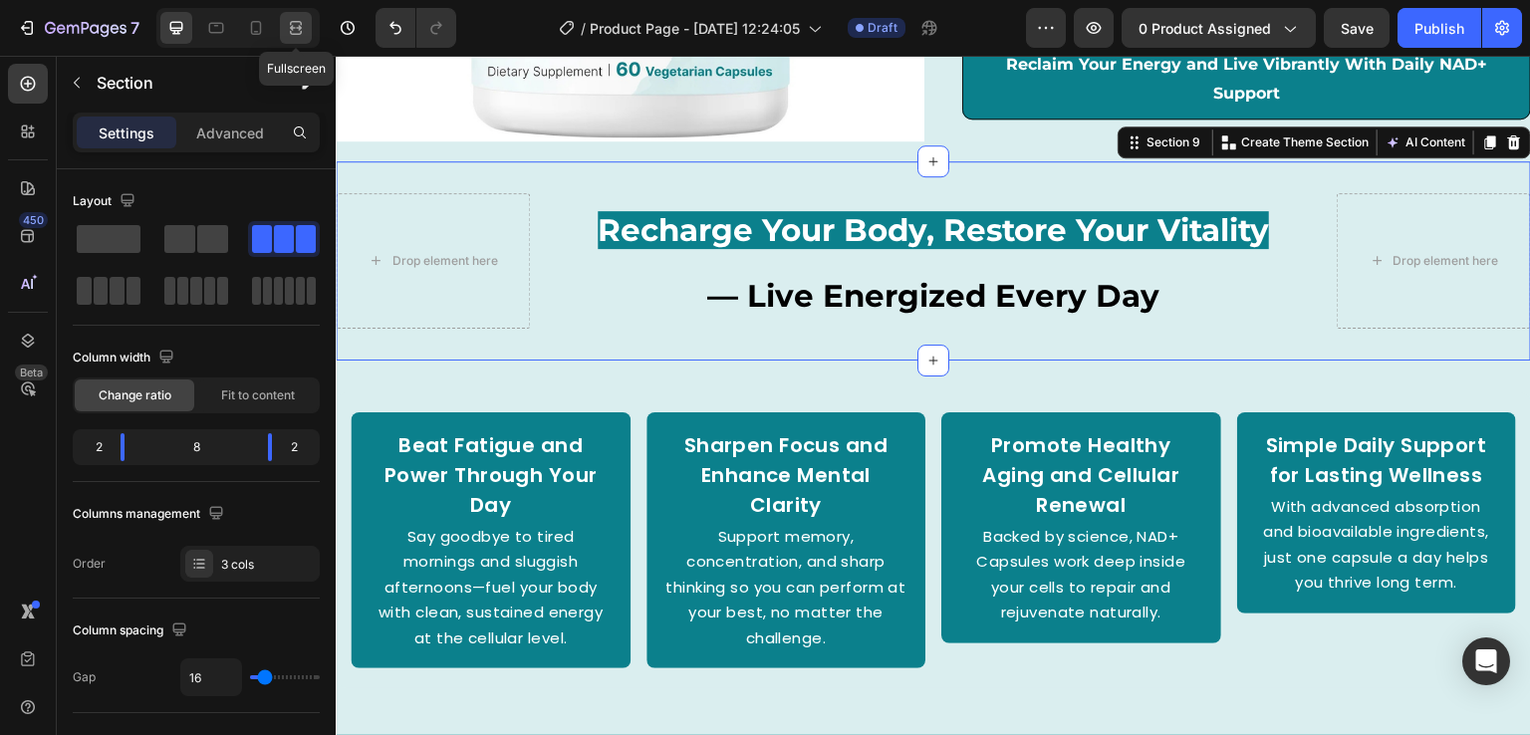
click at [289, 32] on icon at bounding box center [296, 28] width 20 height 20
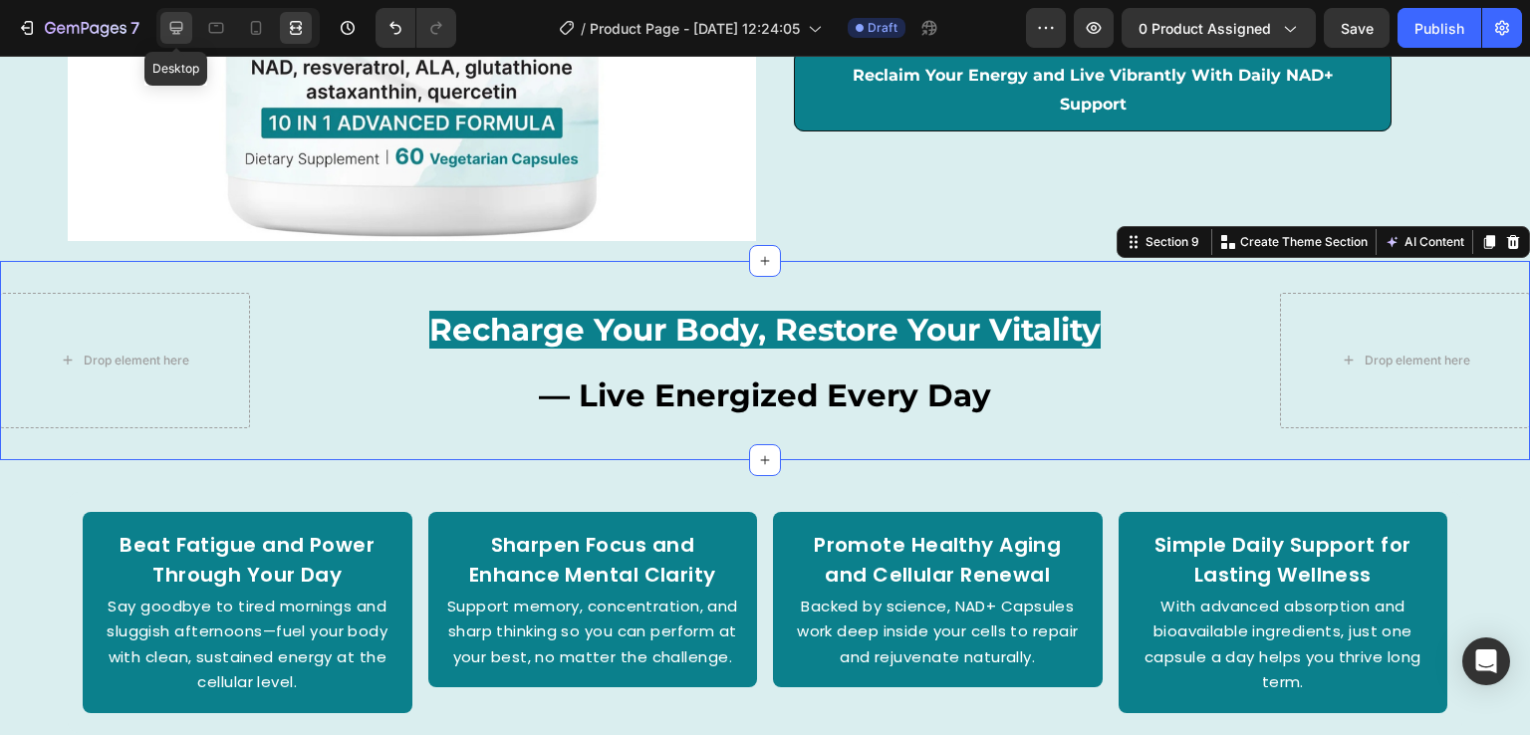
click at [188, 32] on div at bounding box center [176, 28] width 32 height 32
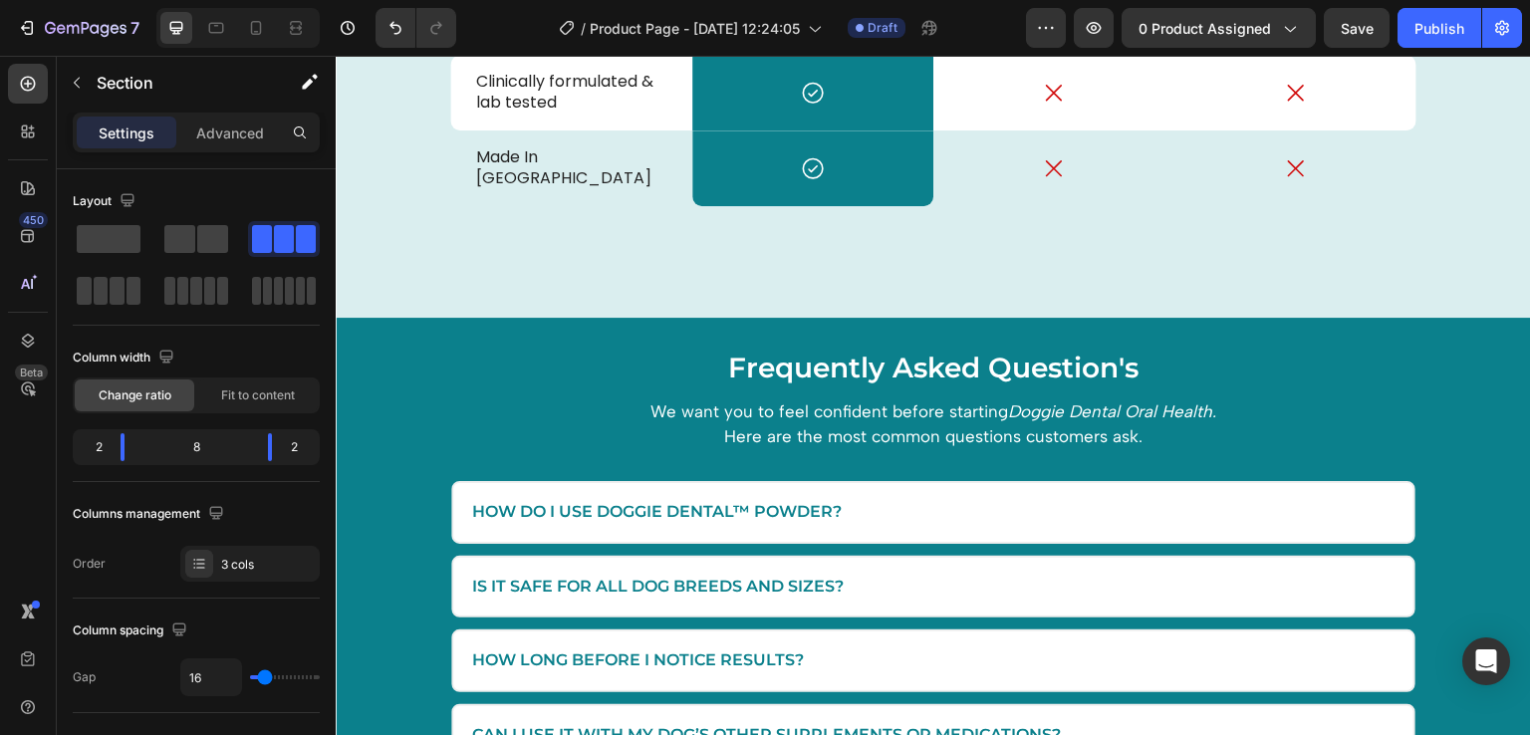
scroll to position [4660, 0]
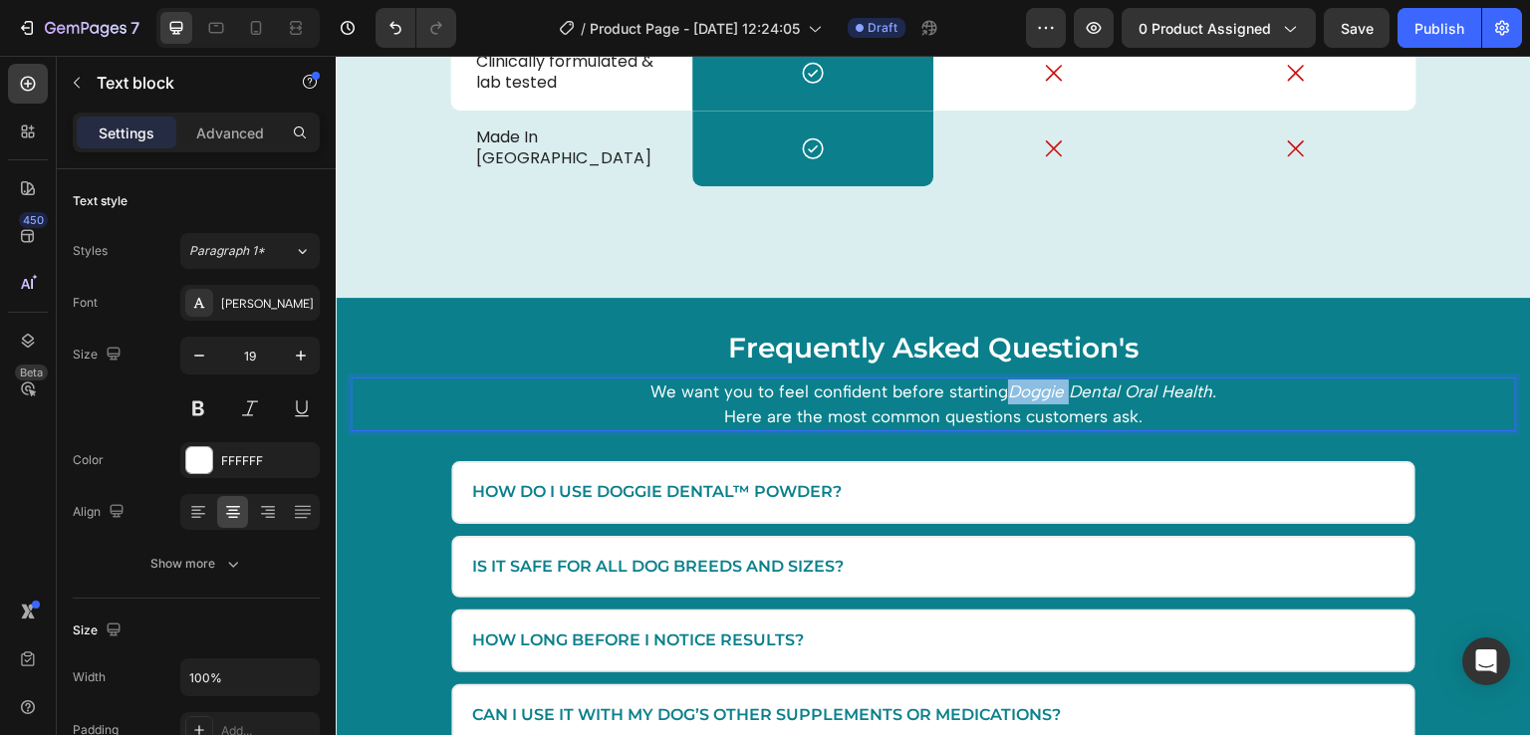
click at [1008, 398] on icon "Doggie Dental Oral Health." at bounding box center [1112, 392] width 208 height 20
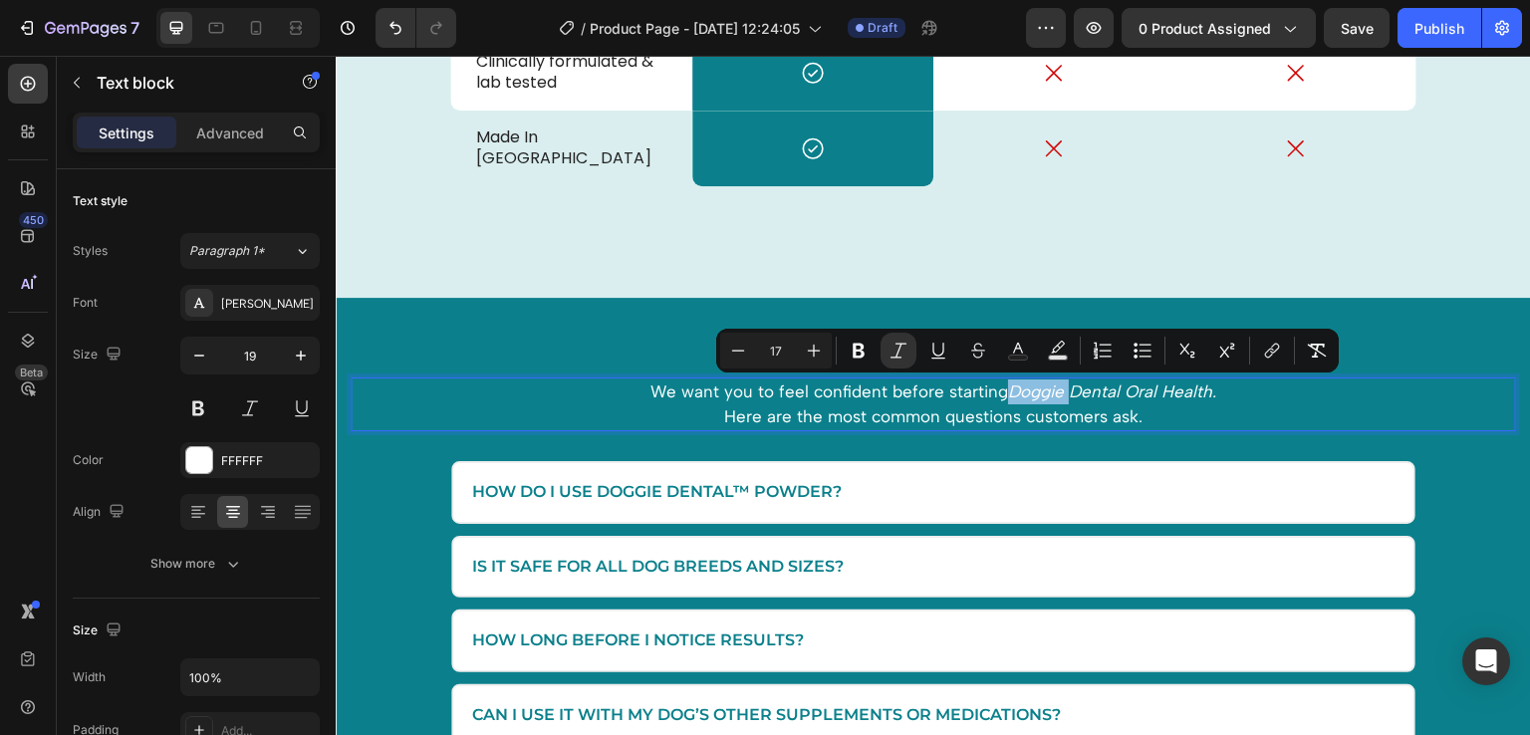
click at [1008, 398] on icon "Doggie Dental Oral Health." at bounding box center [1112, 392] width 208 height 20
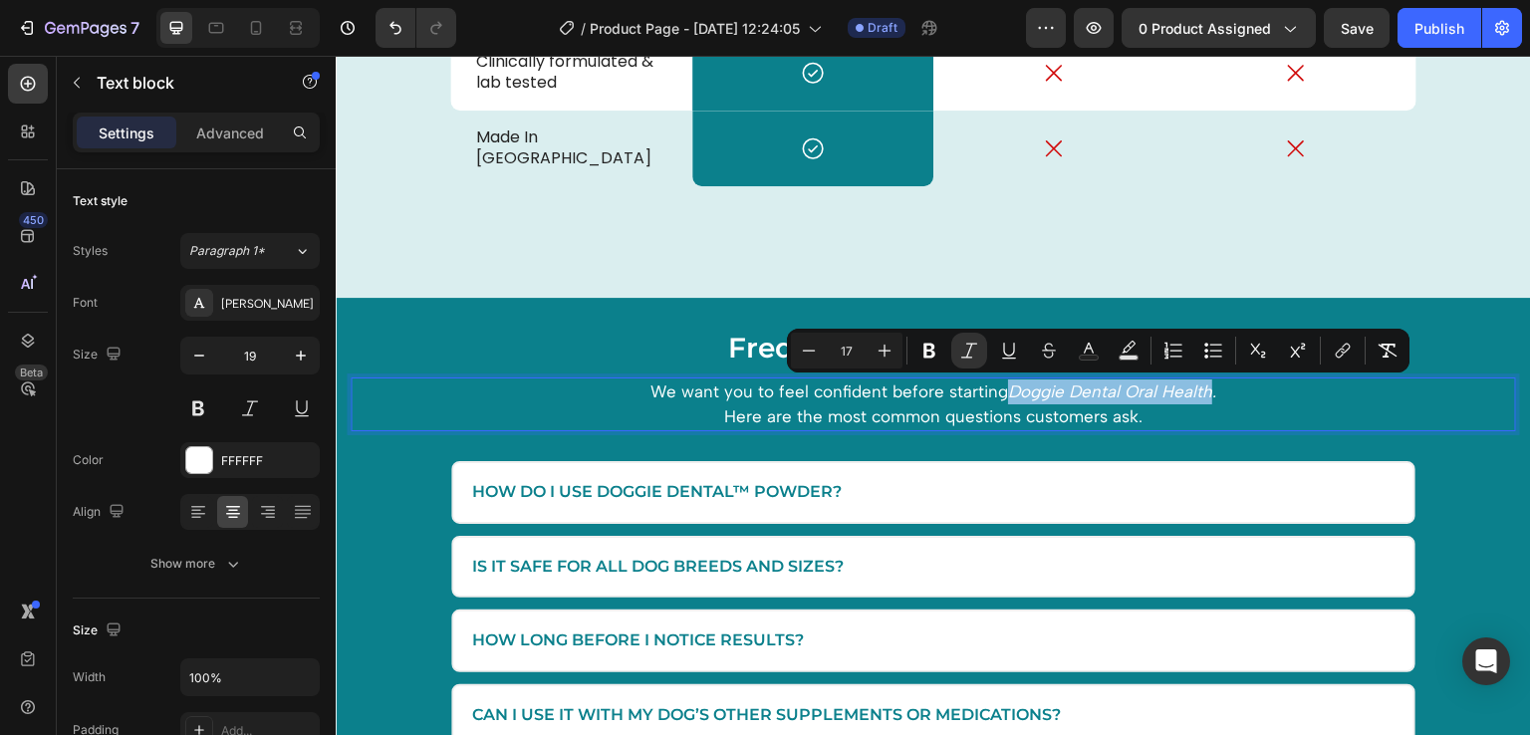
drag, startPoint x: 1002, startPoint y: 398, endPoint x: 1198, endPoint y: 396, distance: 196.3
click at [1198, 396] on icon "Doggie Dental Oral Health." at bounding box center [1112, 392] width 208 height 20
drag, startPoint x: 1206, startPoint y: 399, endPoint x: 1002, endPoint y: 387, distance: 204.6
click at [1011, 387] on icon "Liposomal NAD+ Ultimate." at bounding box center [1112, 392] width 203 height 20
click at [925, 352] on icon "Editor contextual toolbar" at bounding box center [935, 351] width 20 height 20
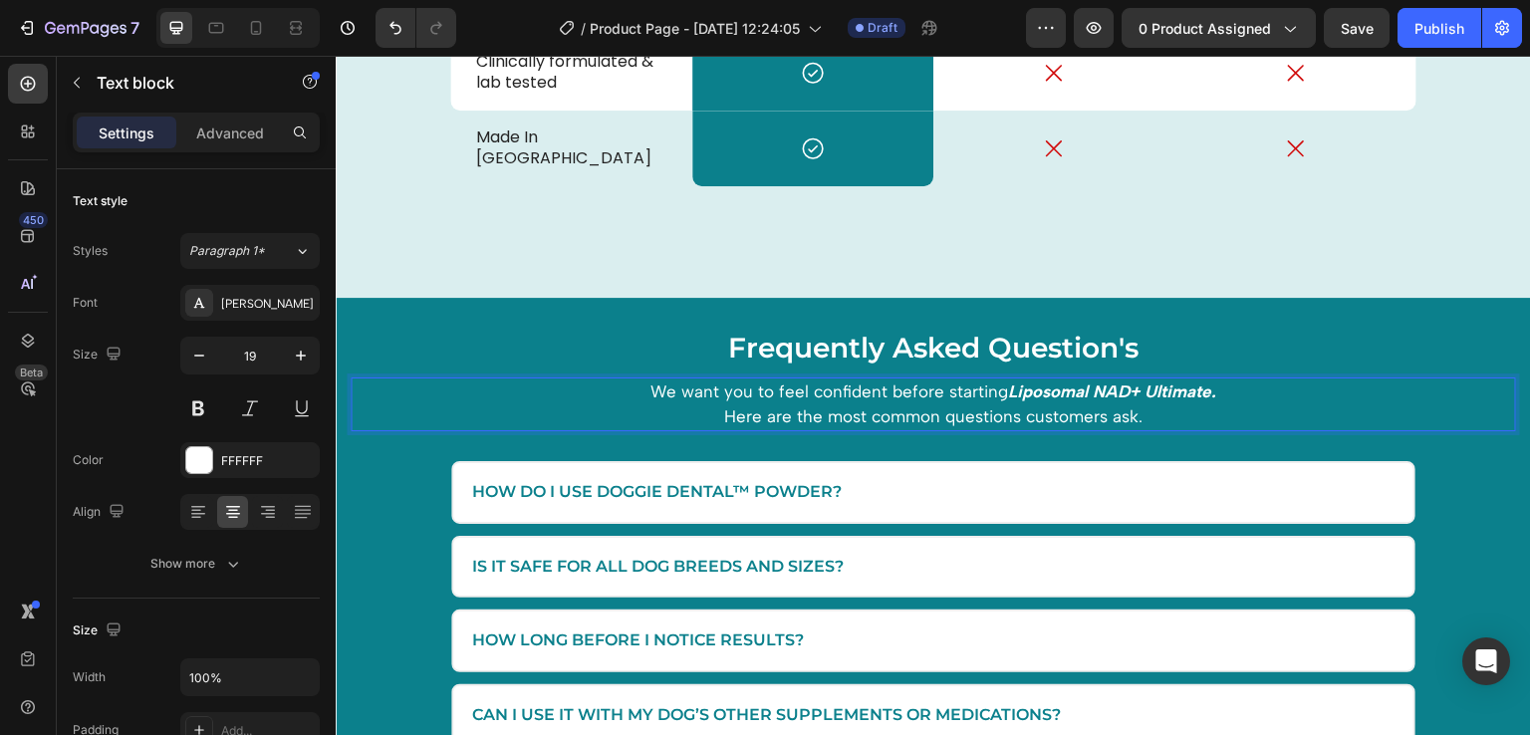
click at [1216, 416] on p "Here are the most common questions customers ask." at bounding box center [934, 416] width 1162 height 25
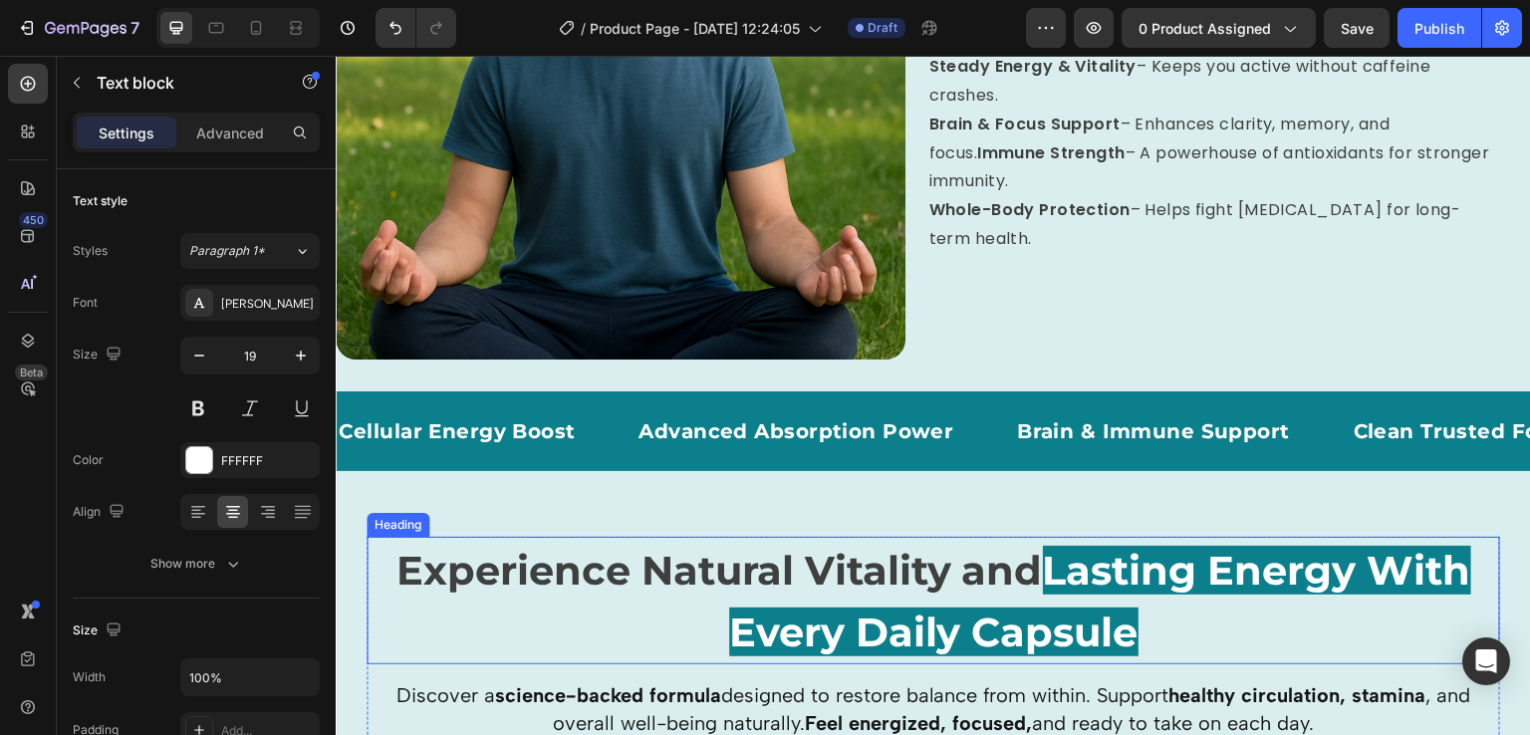
scroll to position [2212, 0]
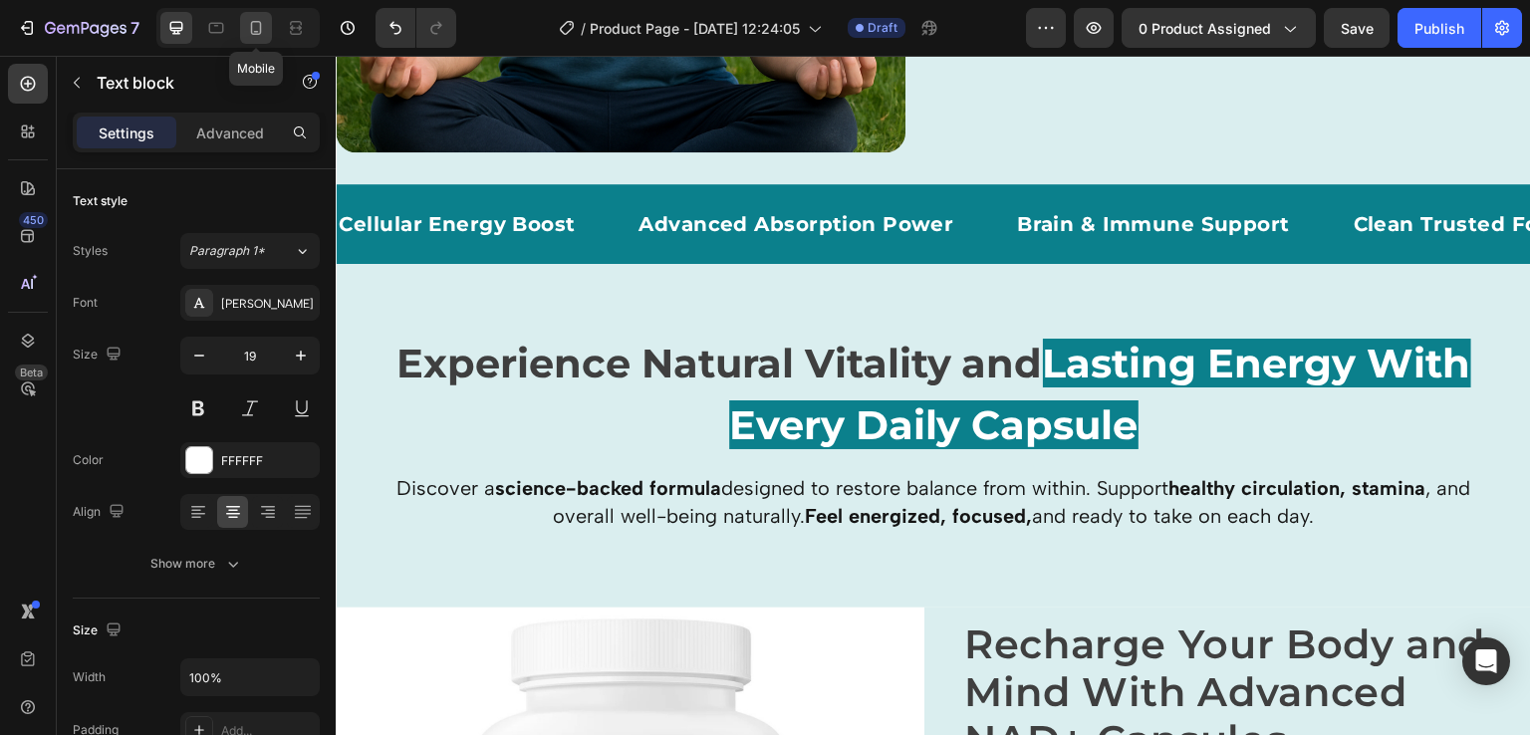
click at [250, 26] on icon at bounding box center [256, 28] width 20 height 20
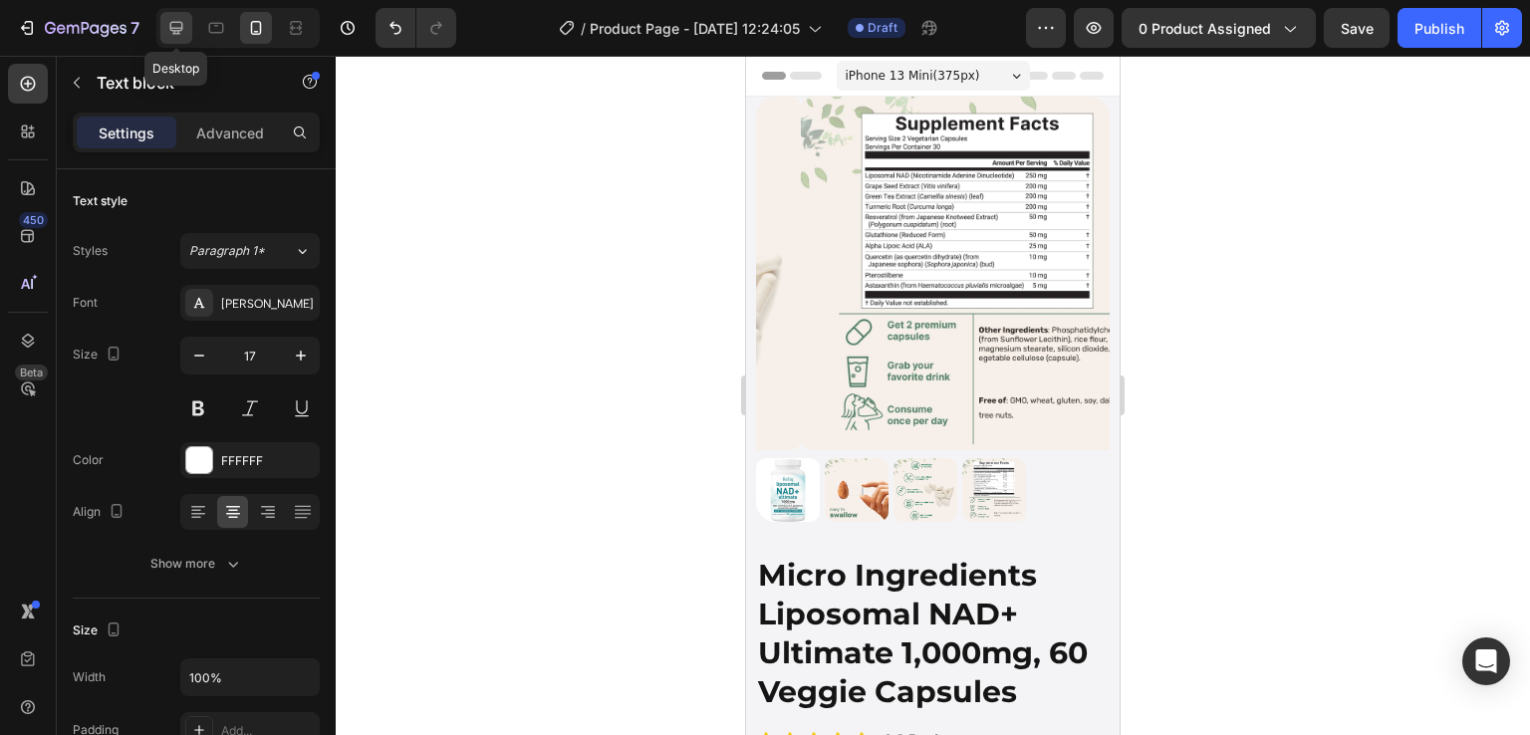
click at [181, 22] on icon at bounding box center [176, 28] width 13 height 13
type input "19"
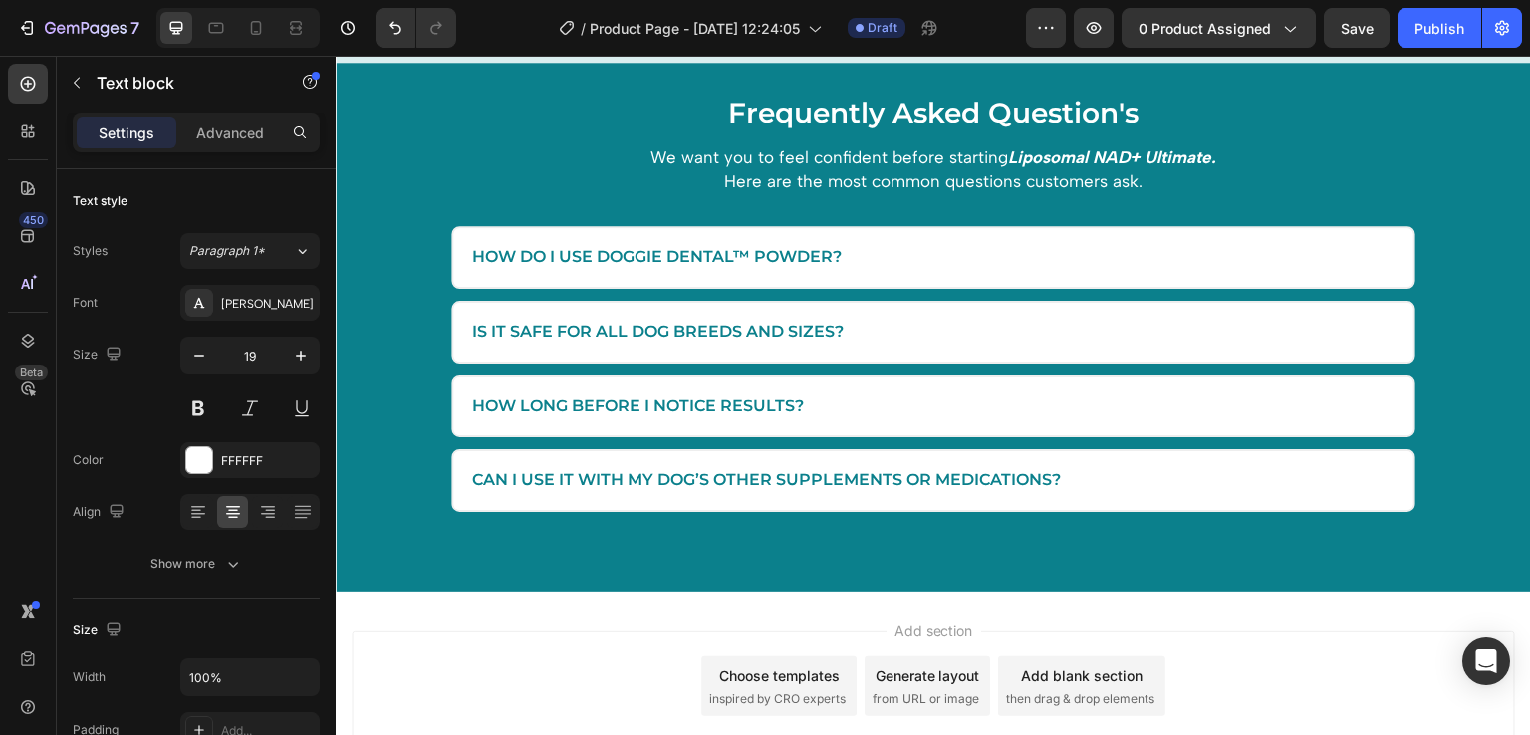
scroll to position [4789, 0]
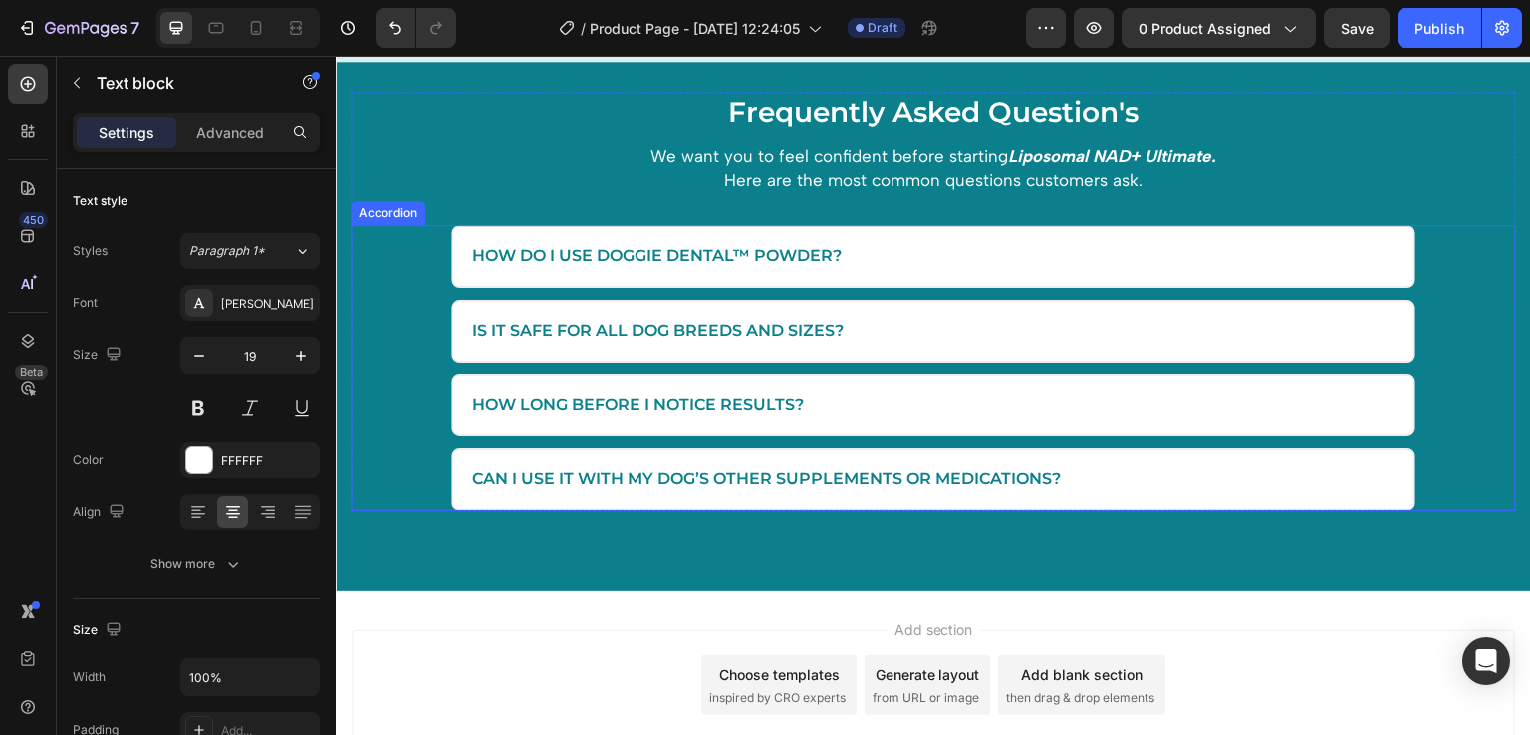
click at [611, 260] on p "How do I use Doggie Dental™ Powder?" at bounding box center [657, 256] width 370 height 21
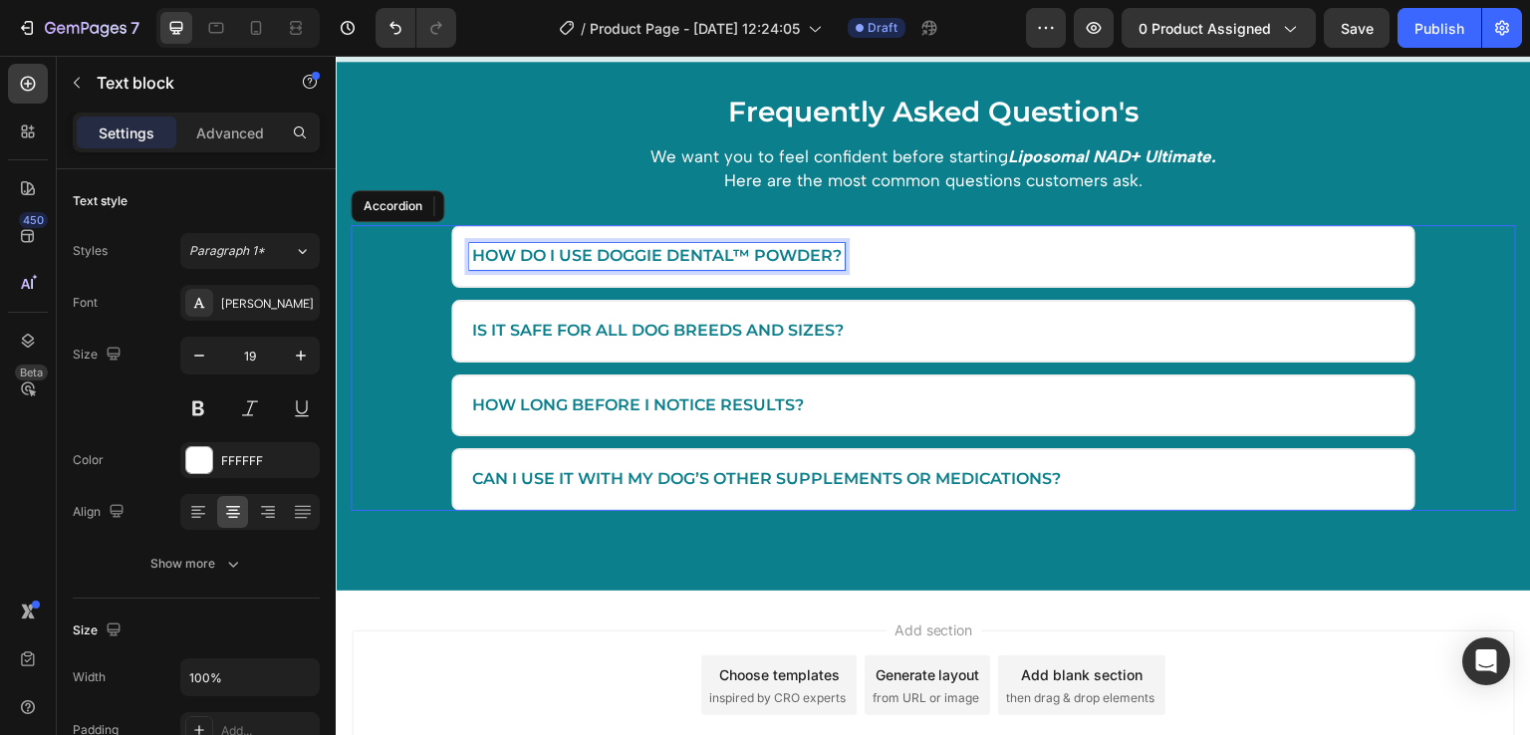
click at [611, 260] on p "How do I use Doggie Dental™ Powder?" at bounding box center [657, 256] width 370 height 21
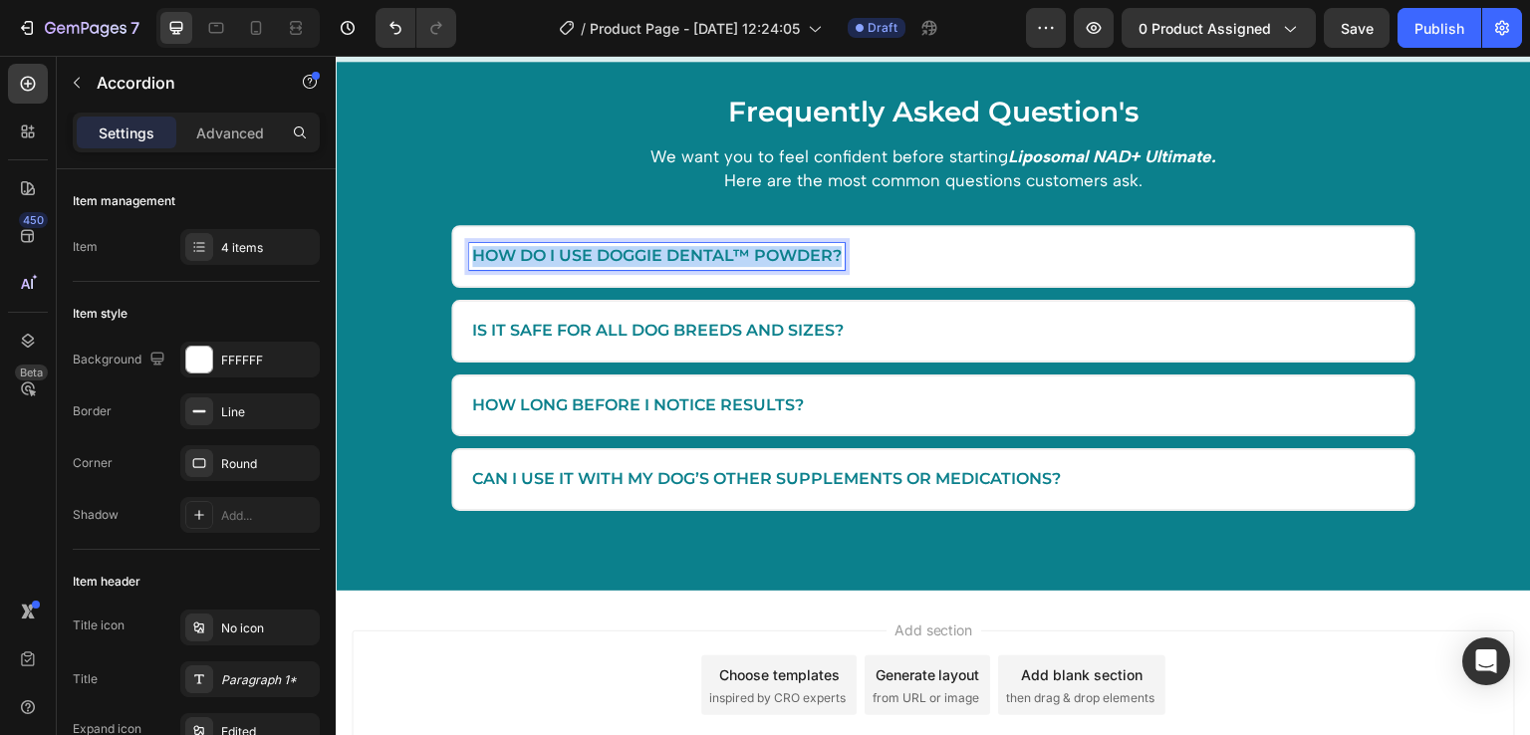
click at [611, 260] on p "How do I use Doggie Dental™ Powder?" at bounding box center [657, 256] width 370 height 21
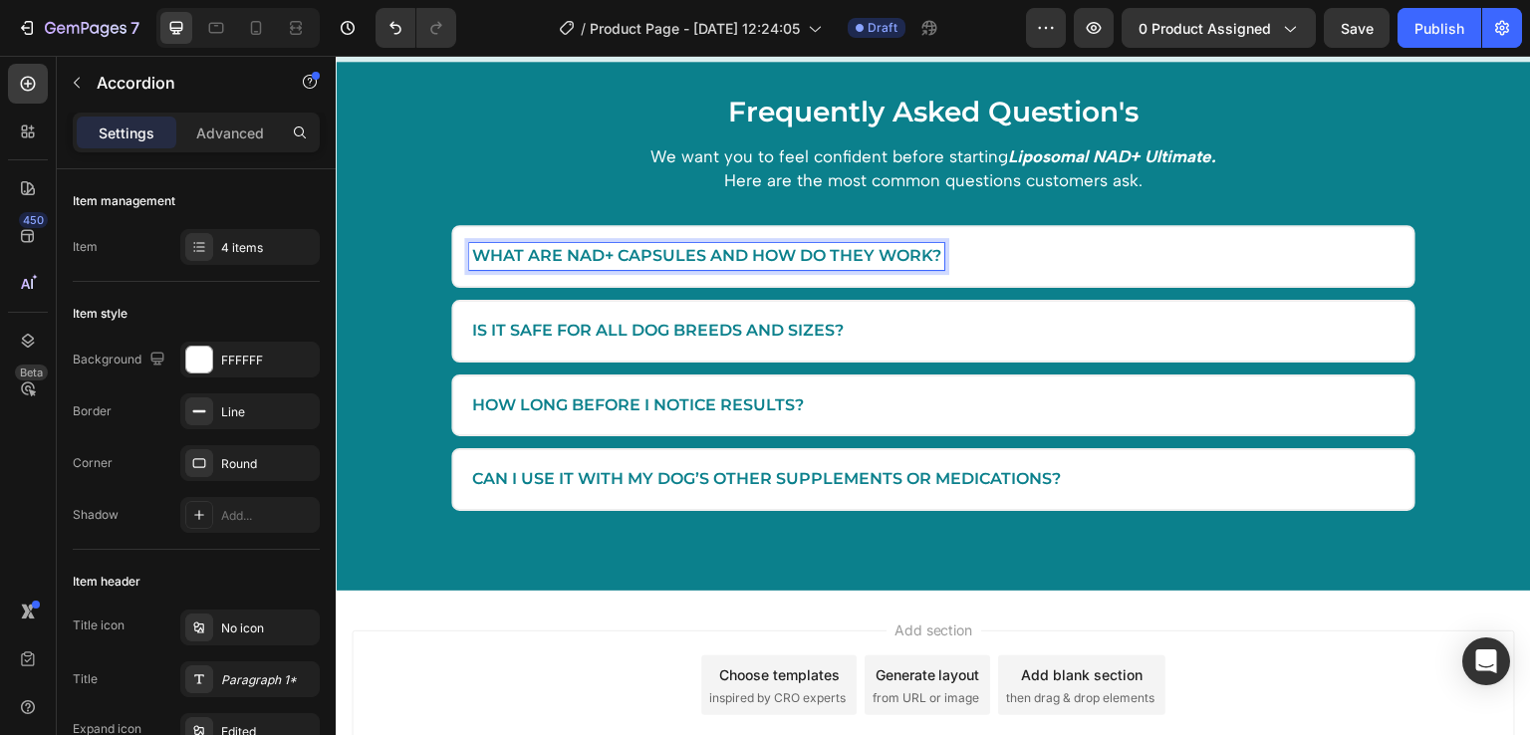
click at [994, 258] on div "What are NAD+ Capsules and how do they work?" at bounding box center [917, 256] width 897 height 27
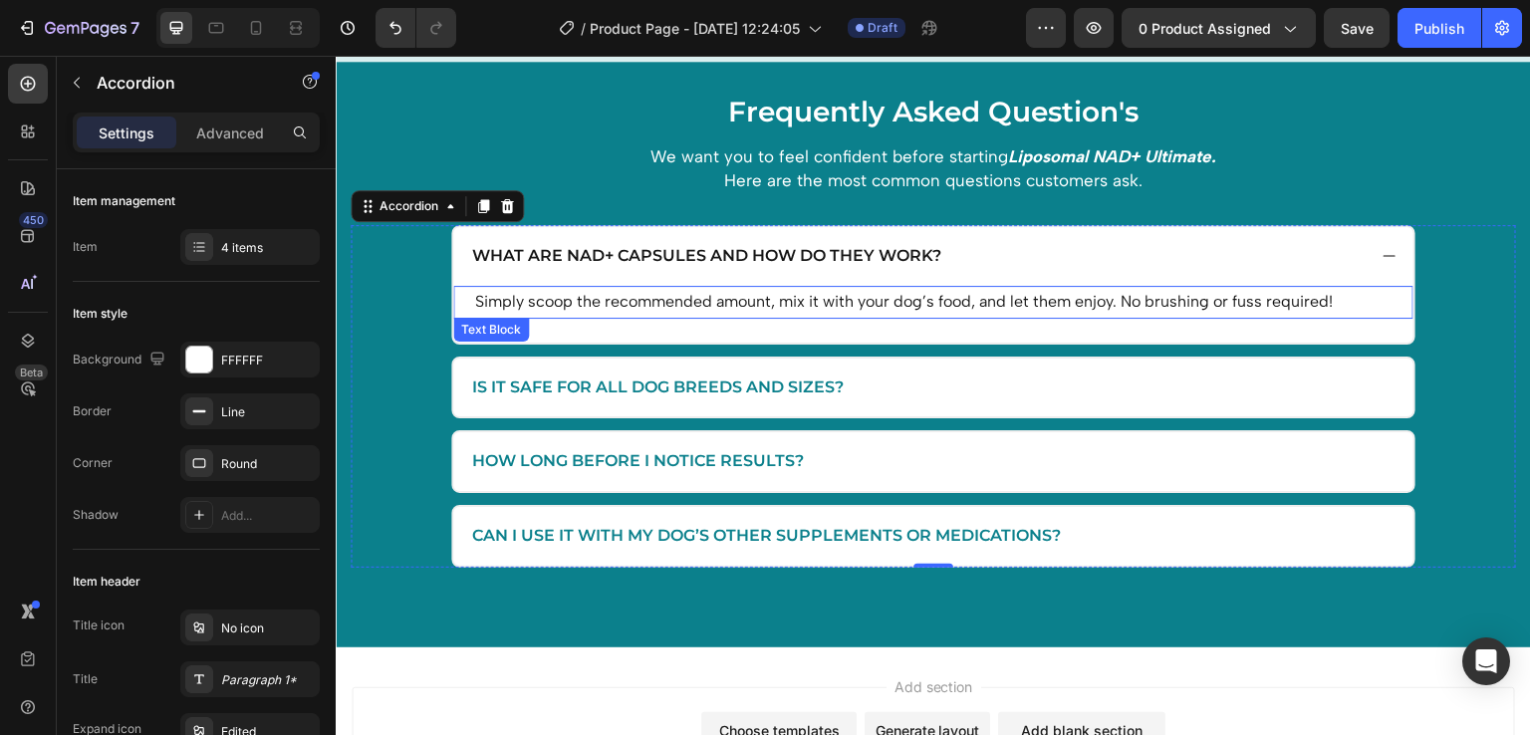
click at [721, 309] on p "Simply scoop the recommended amount, mix it with your dog’s food, and let them …" at bounding box center [933, 302] width 917 height 29
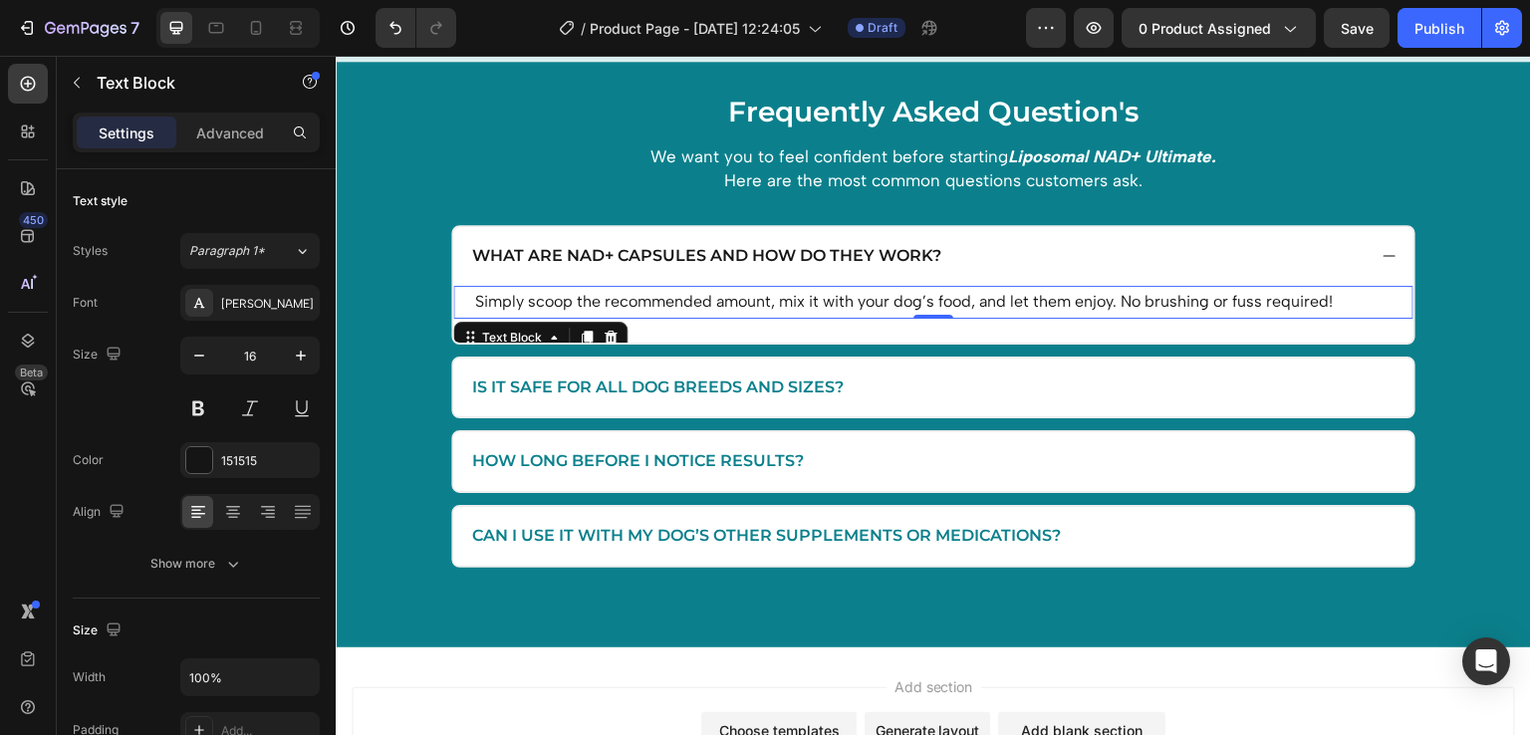
click at [728, 299] on p "Simply scoop the recommended amount, mix it with your dog’s food, and let them …" at bounding box center [933, 302] width 917 height 29
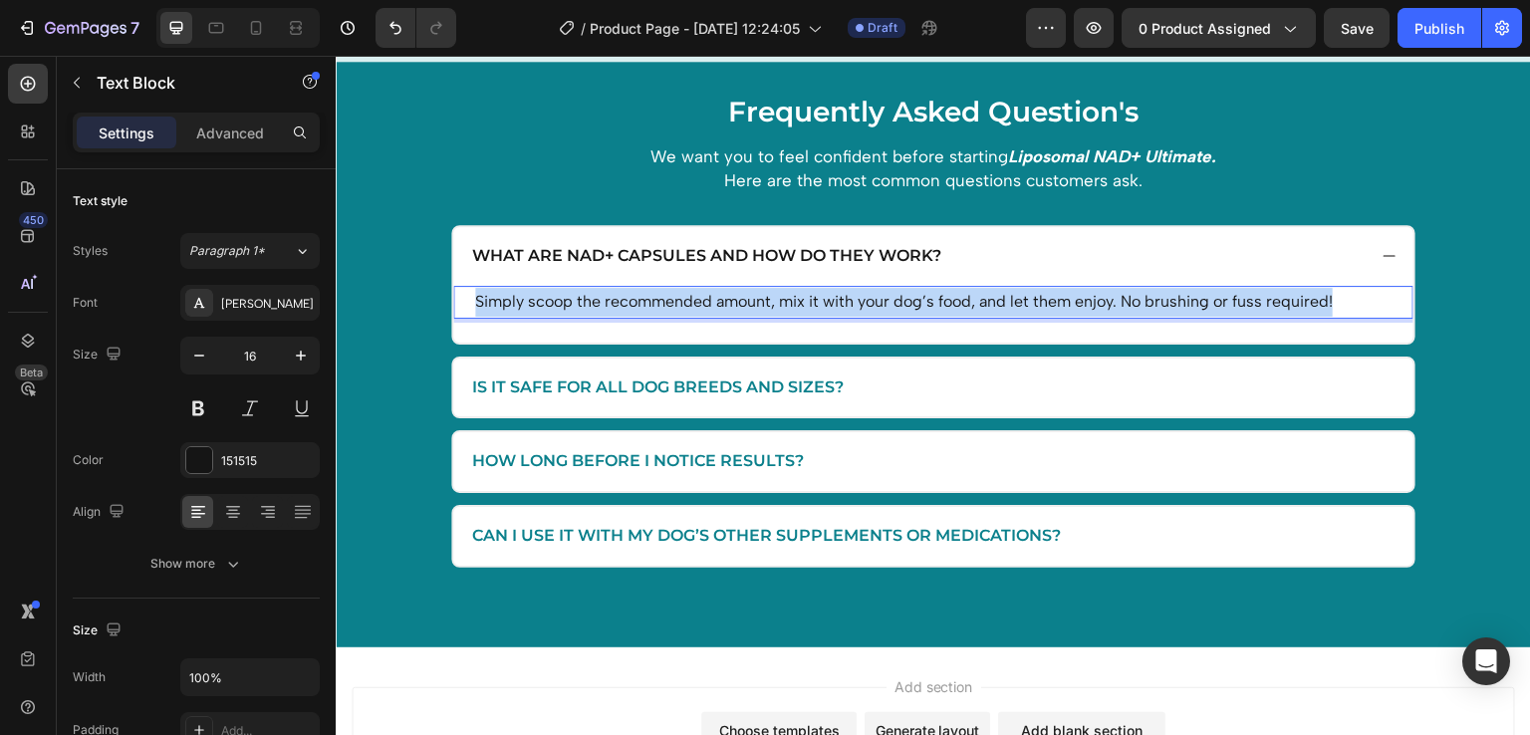
click at [728, 299] on p "Simply scoop the recommended amount, mix it with your dog’s food, and let them …" at bounding box center [933, 302] width 917 height 29
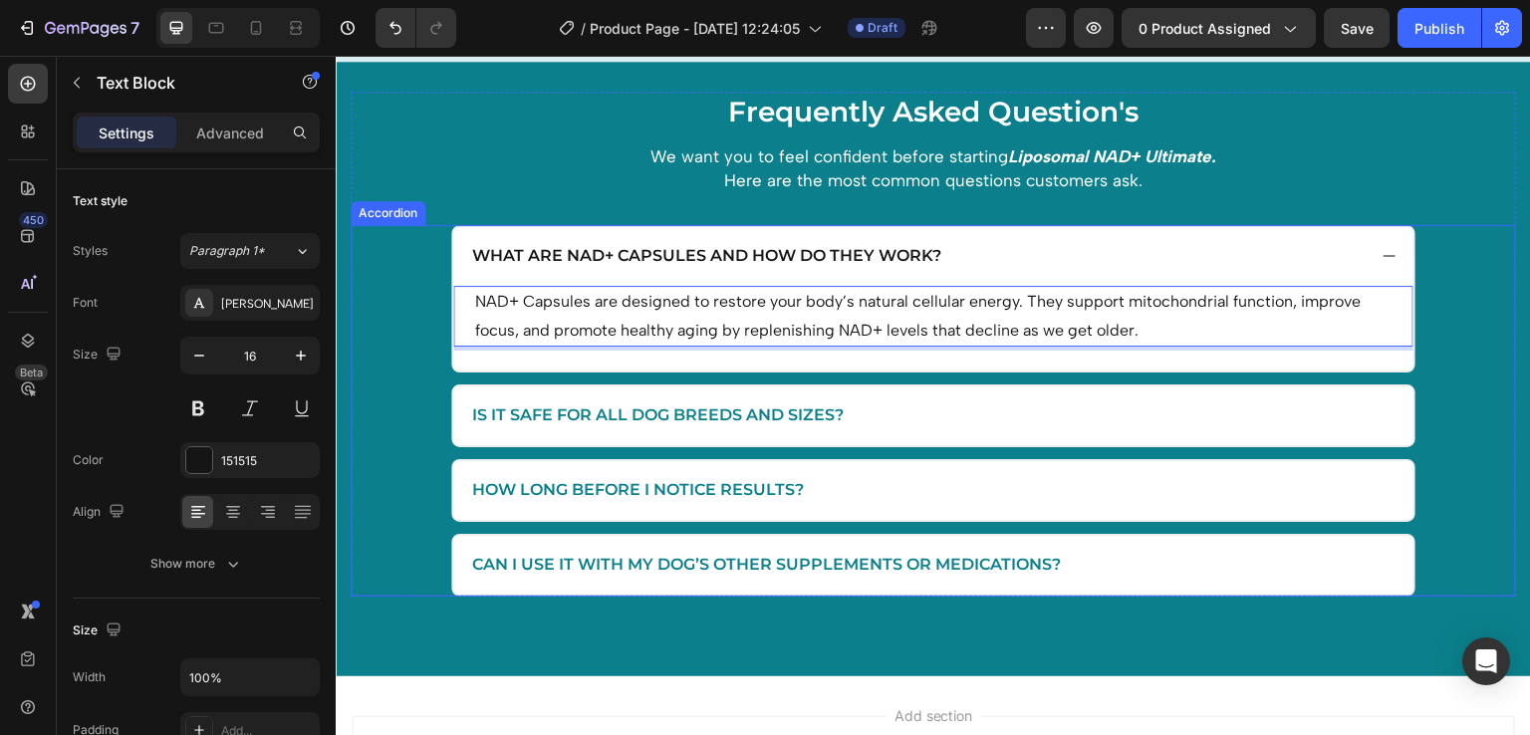
click at [927, 400] on div "Is it safe for all dog breeds and sizes?" at bounding box center [933, 416] width 960 height 59
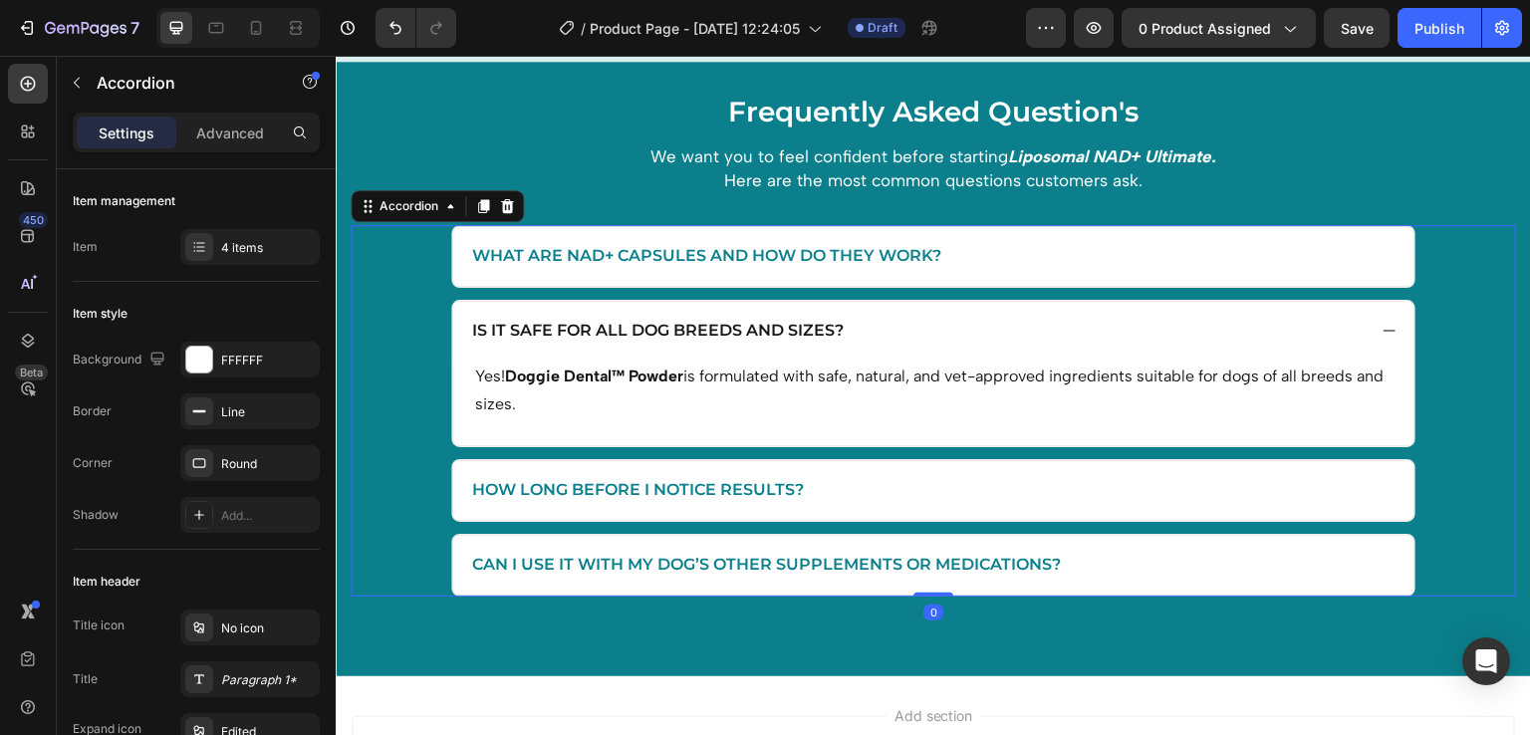
click at [981, 244] on div "What are NAD+ Capsules and how do they work?" at bounding box center [917, 256] width 897 height 27
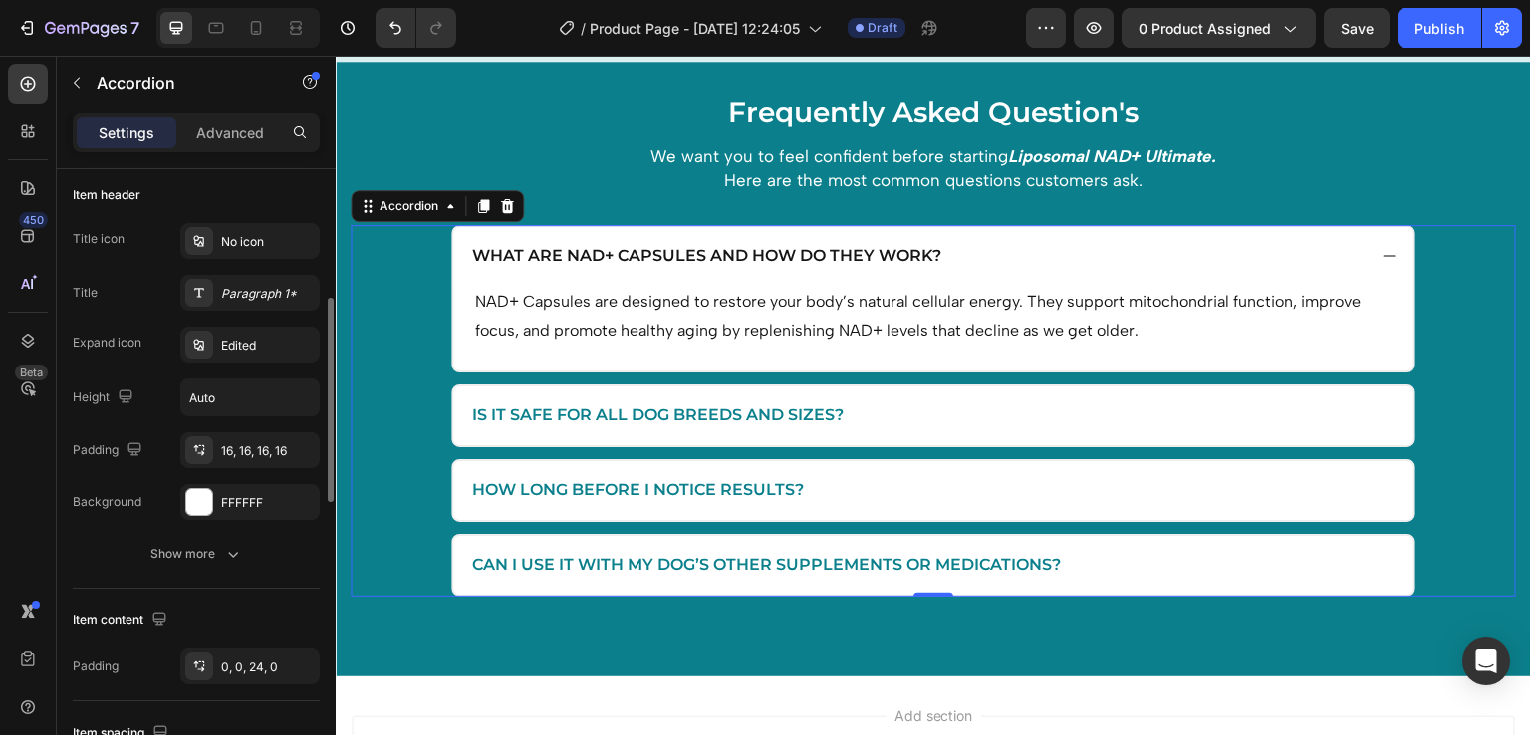
scroll to position [388, 0]
click at [265, 287] on div "Paragraph 1*" at bounding box center [268, 293] width 94 height 18
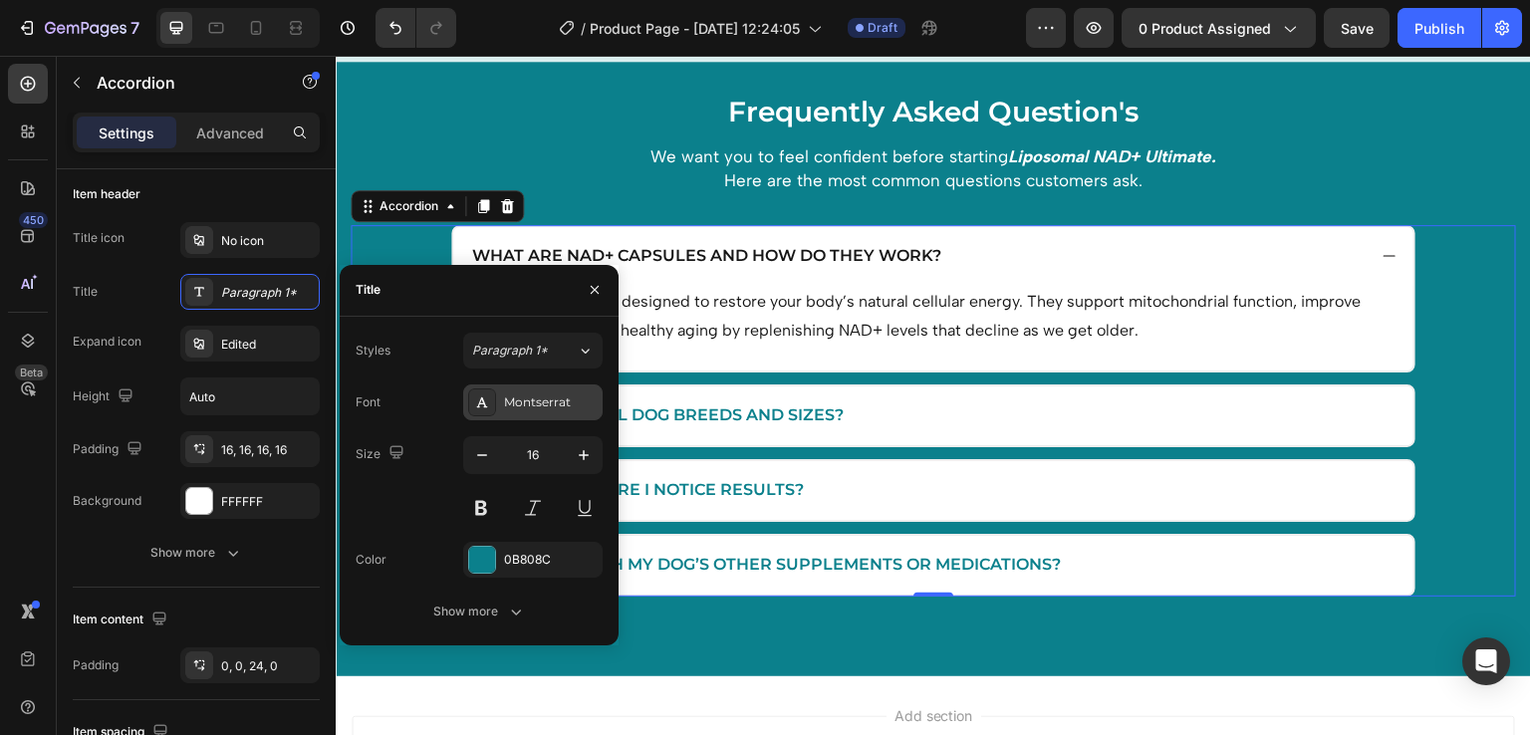
click at [558, 402] on div "Montserrat" at bounding box center [551, 403] width 94 height 18
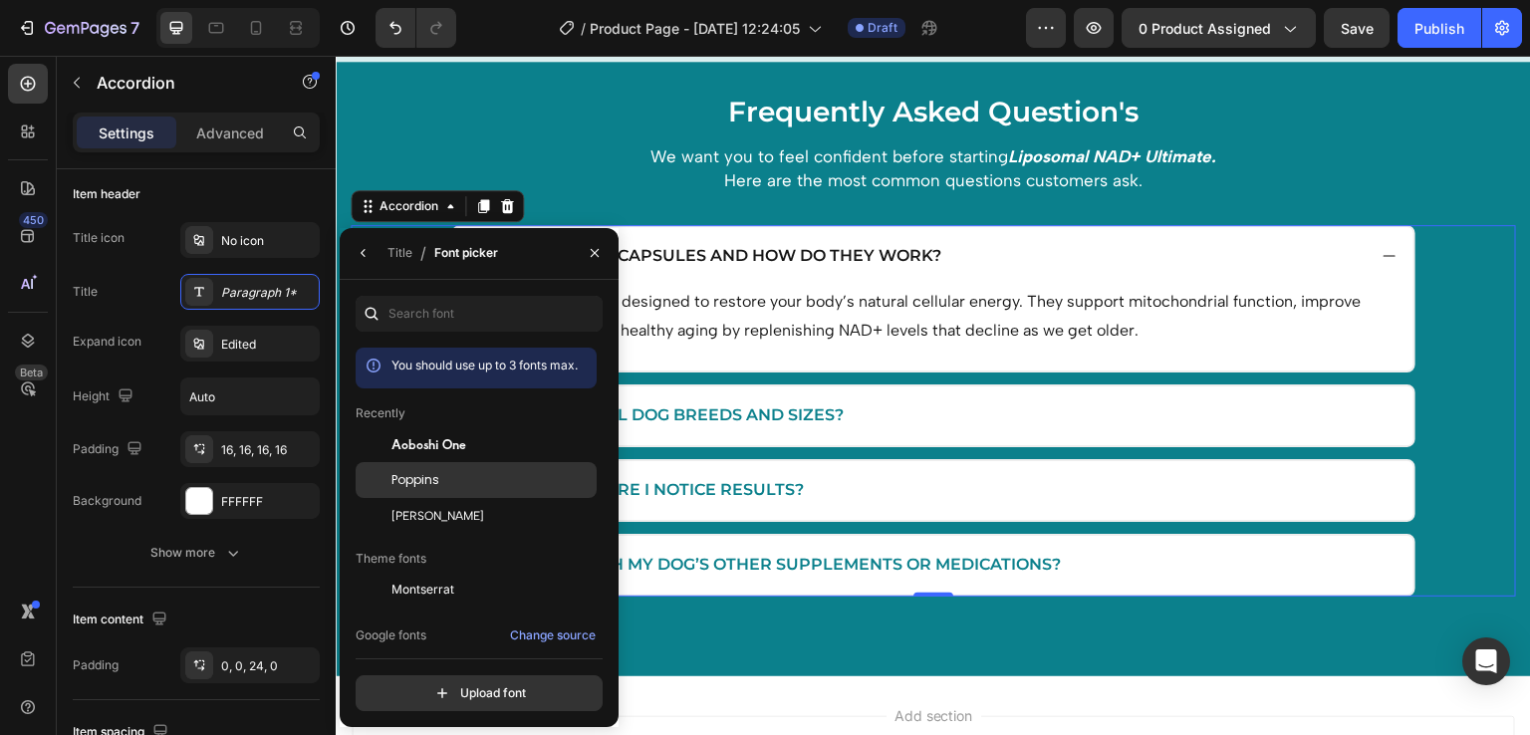
click at [436, 482] on span "Poppins" at bounding box center [416, 480] width 48 height 18
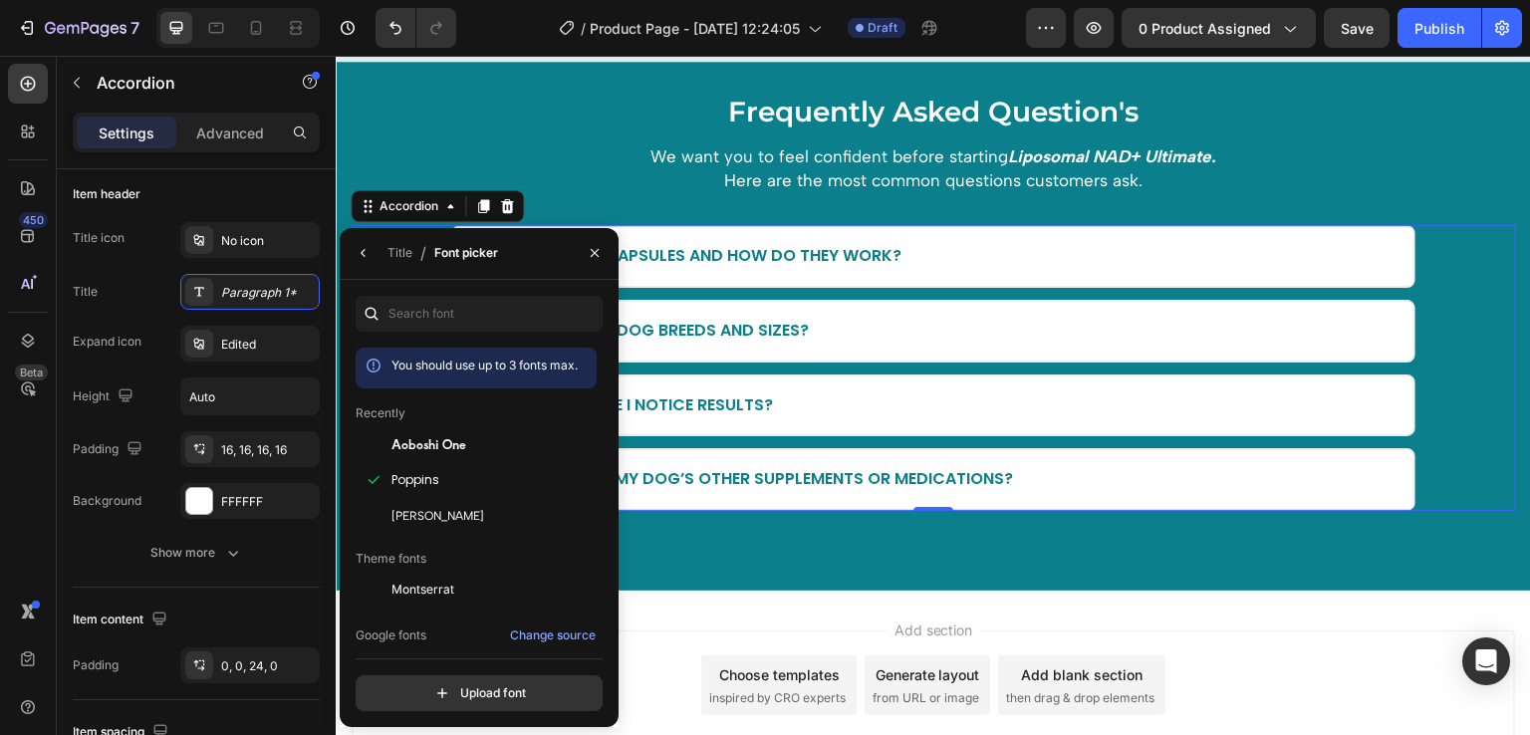
click at [960, 275] on div "What are NAD+ Capsules and how do they work?" at bounding box center [933, 256] width 960 height 59
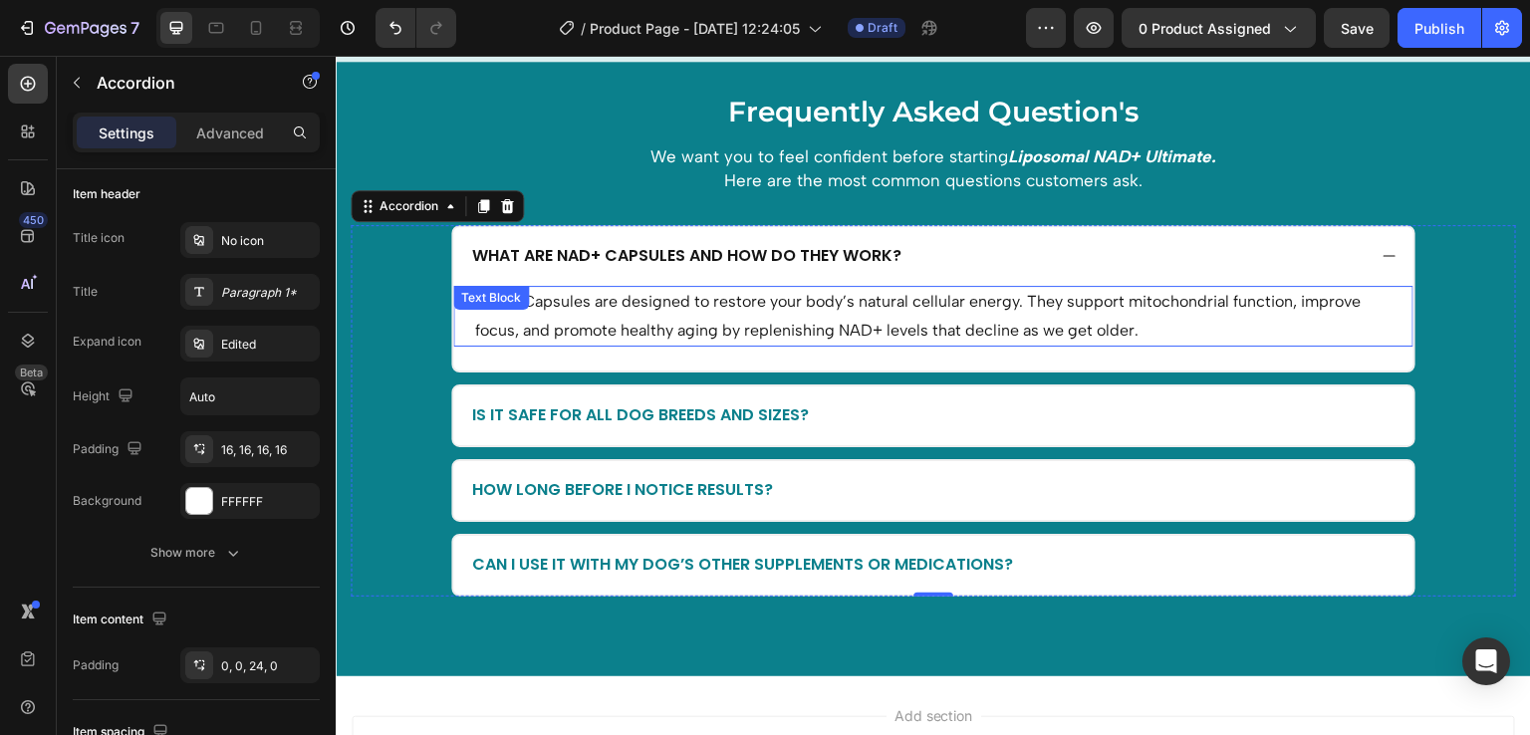
click at [898, 321] on p "NAD+ Capsules are designed to restore your body’s natural cellular energy. They…" at bounding box center [933, 317] width 917 height 58
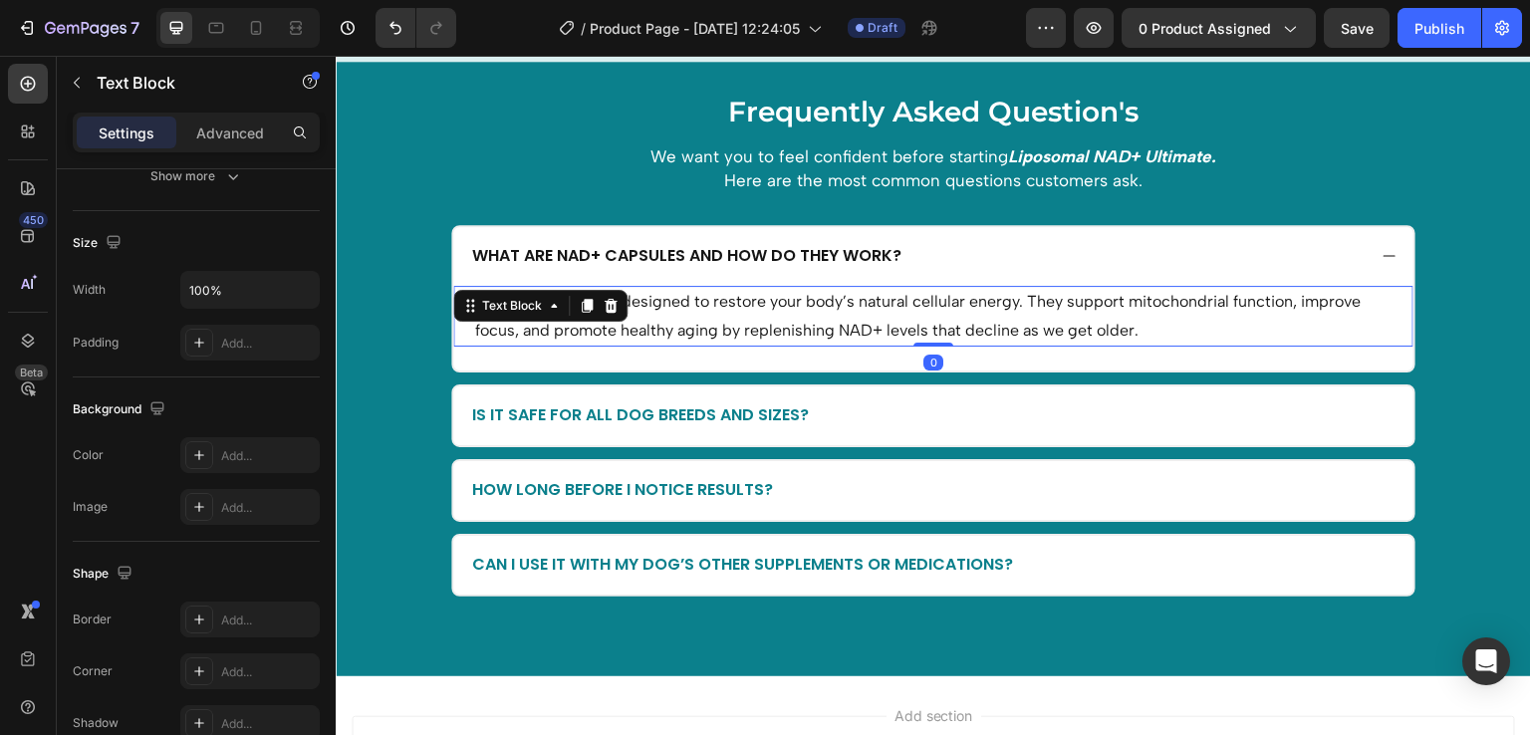
scroll to position [0, 0]
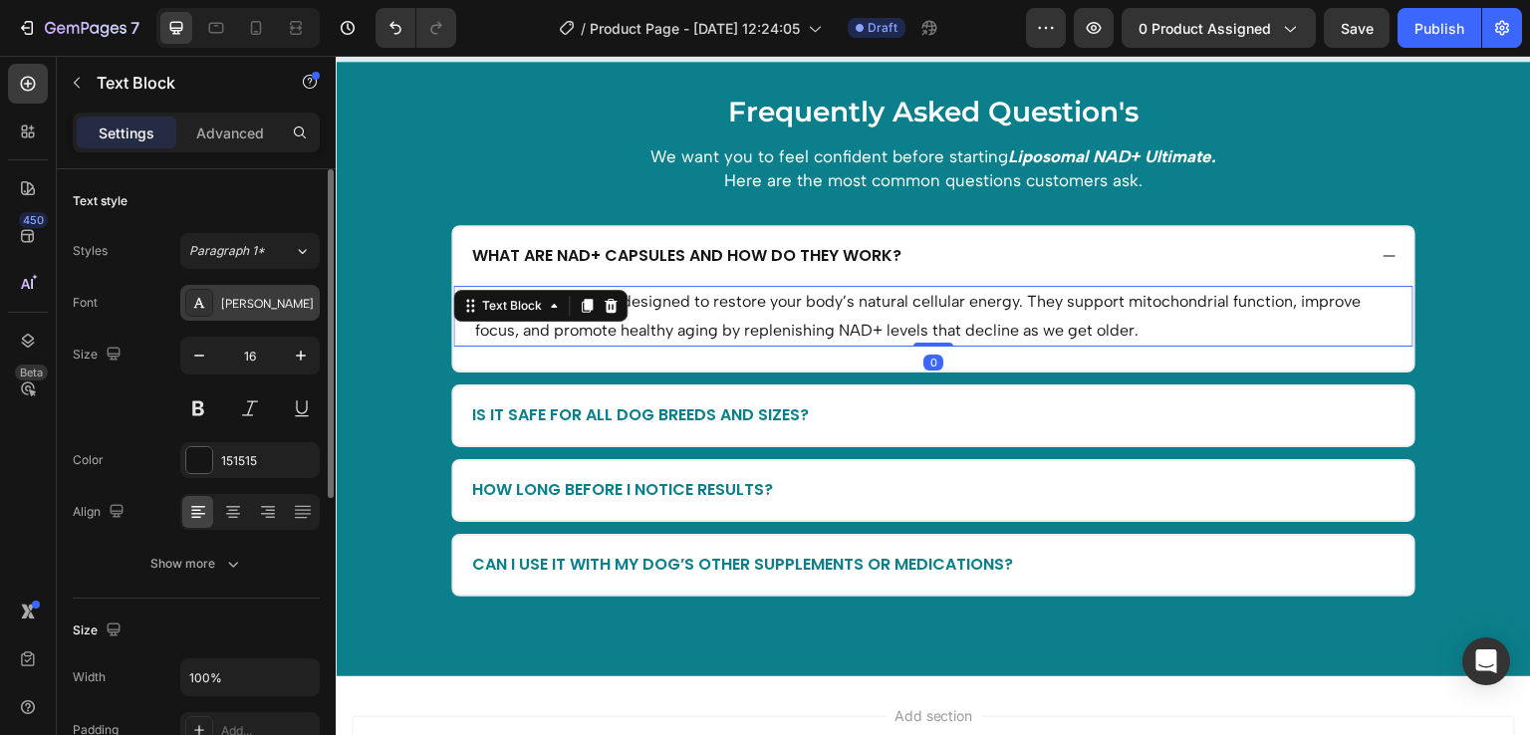
click at [246, 309] on div "Albert Sans" at bounding box center [268, 304] width 94 height 18
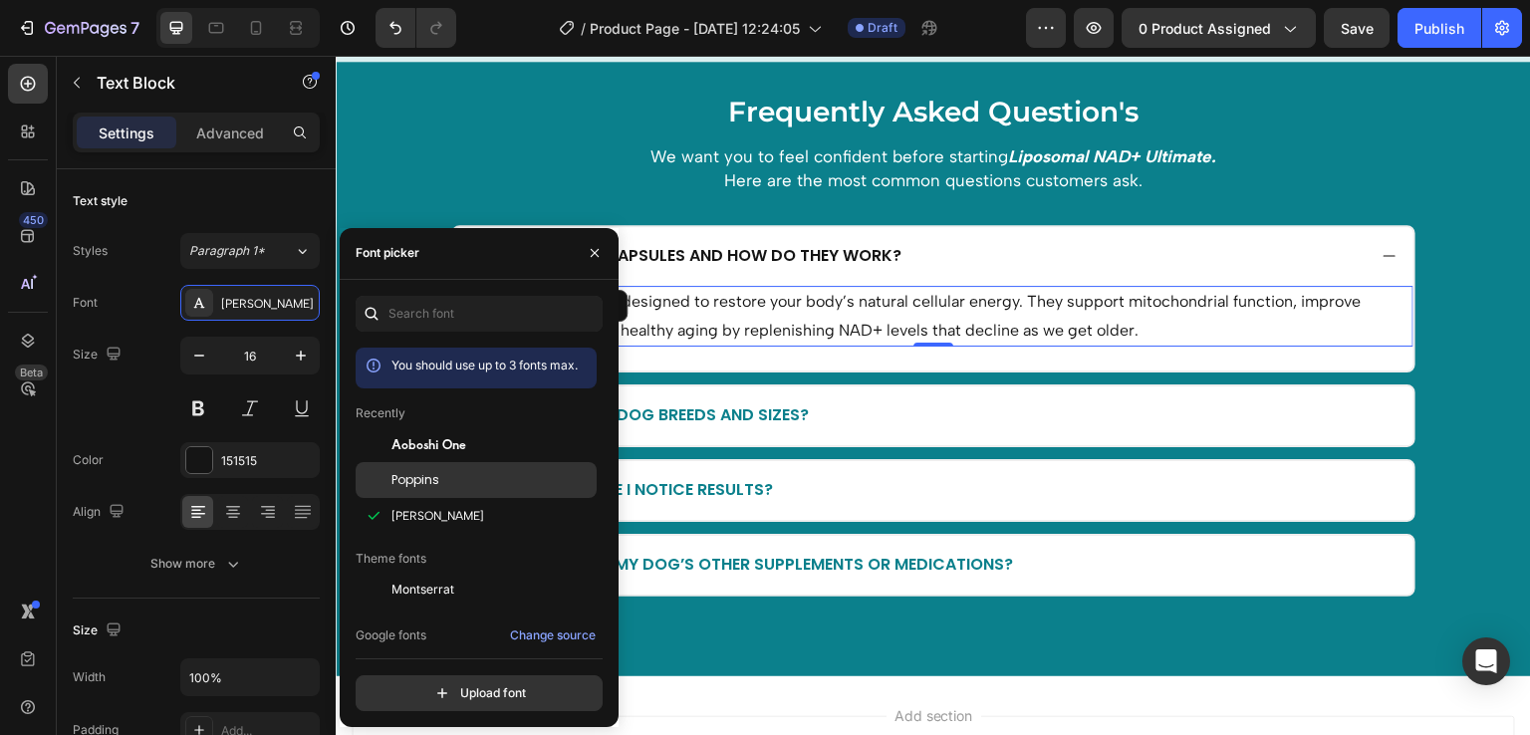
click at [433, 687] on div "Poppins" at bounding box center [476, 705] width 241 height 36
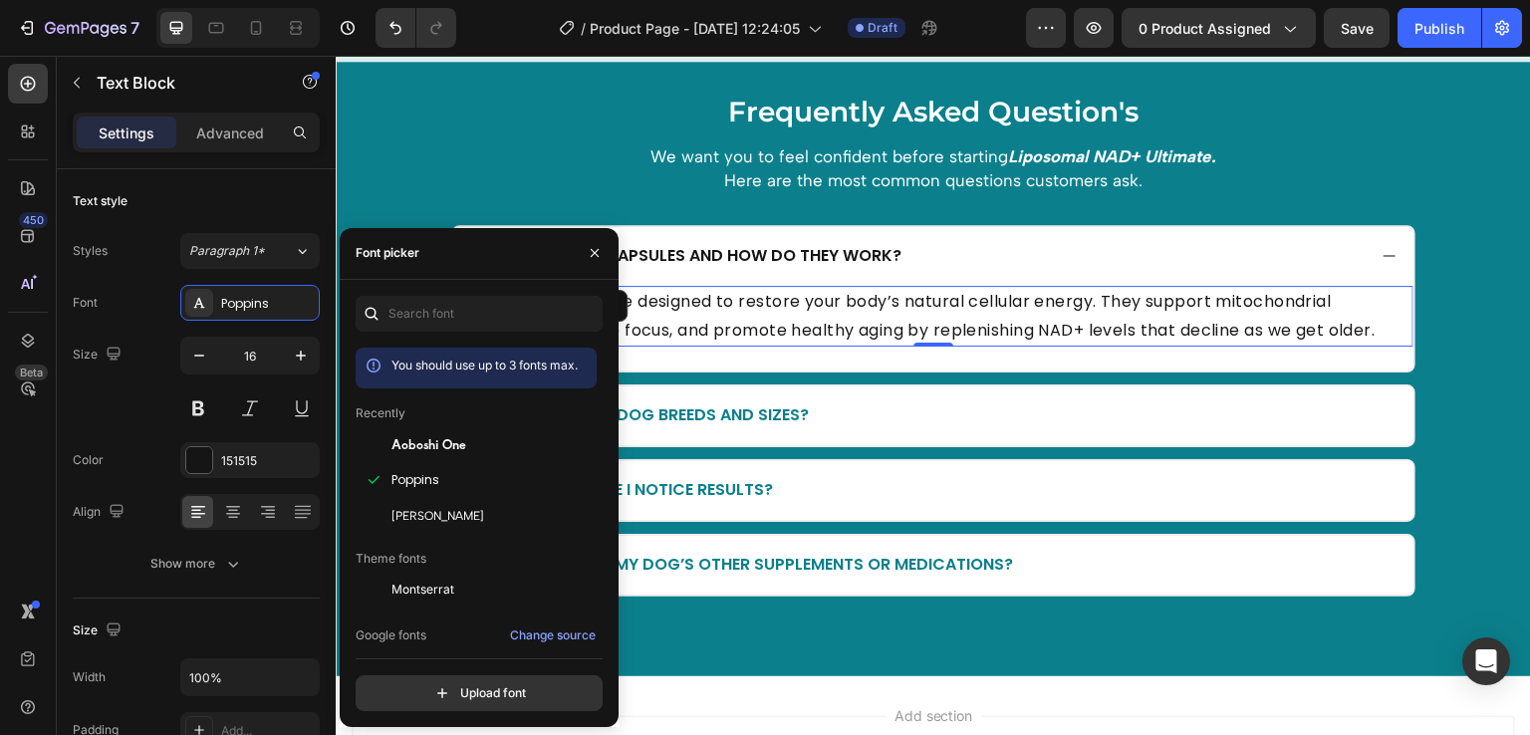
click at [856, 326] on p "NAD+ Capsules are designed to restore your body’s natural cellular energy. They…" at bounding box center [933, 317] width 917 height 58
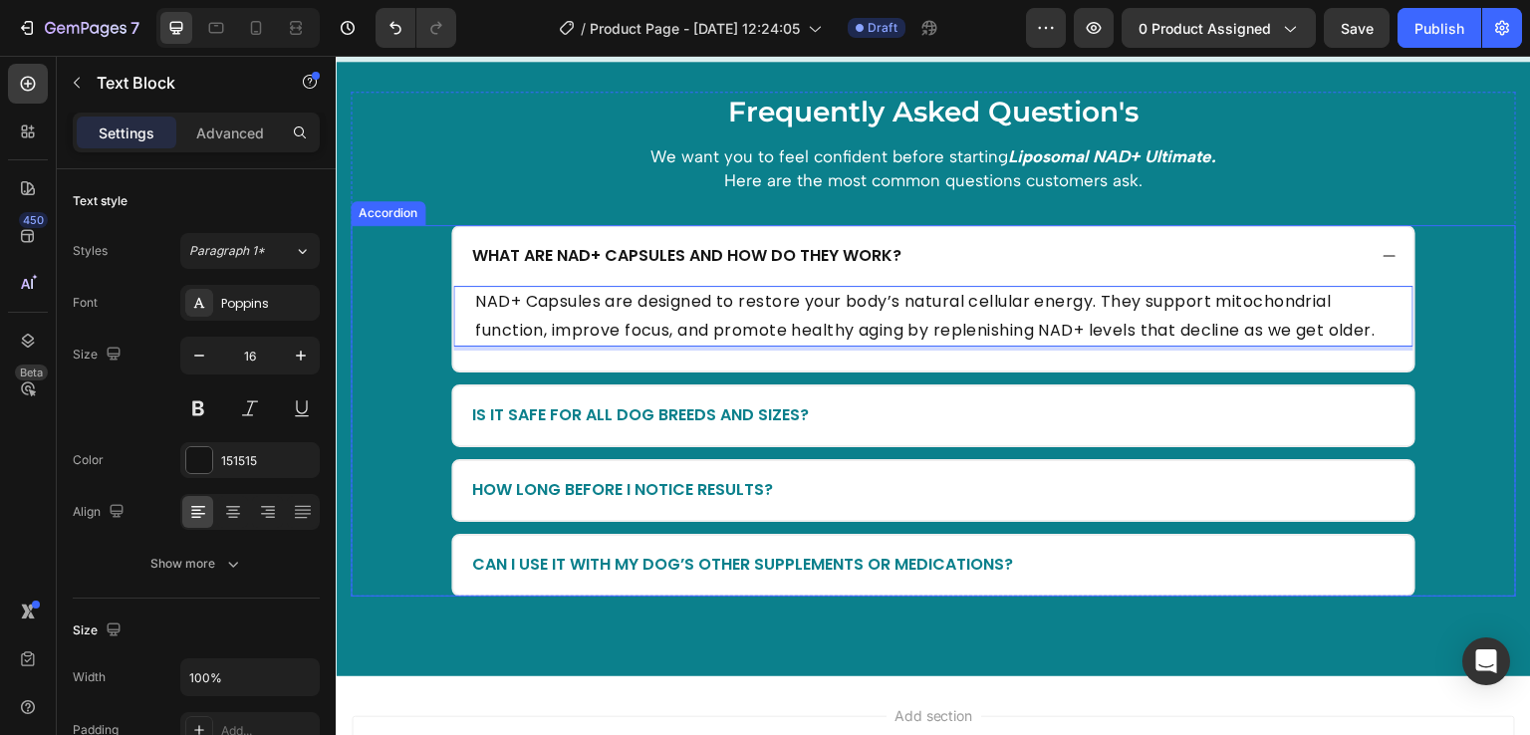
click at [905, 429] on div "Is it safe for all dog breeds and sizes?" at bounding box center [917, 415] width 897 height 27
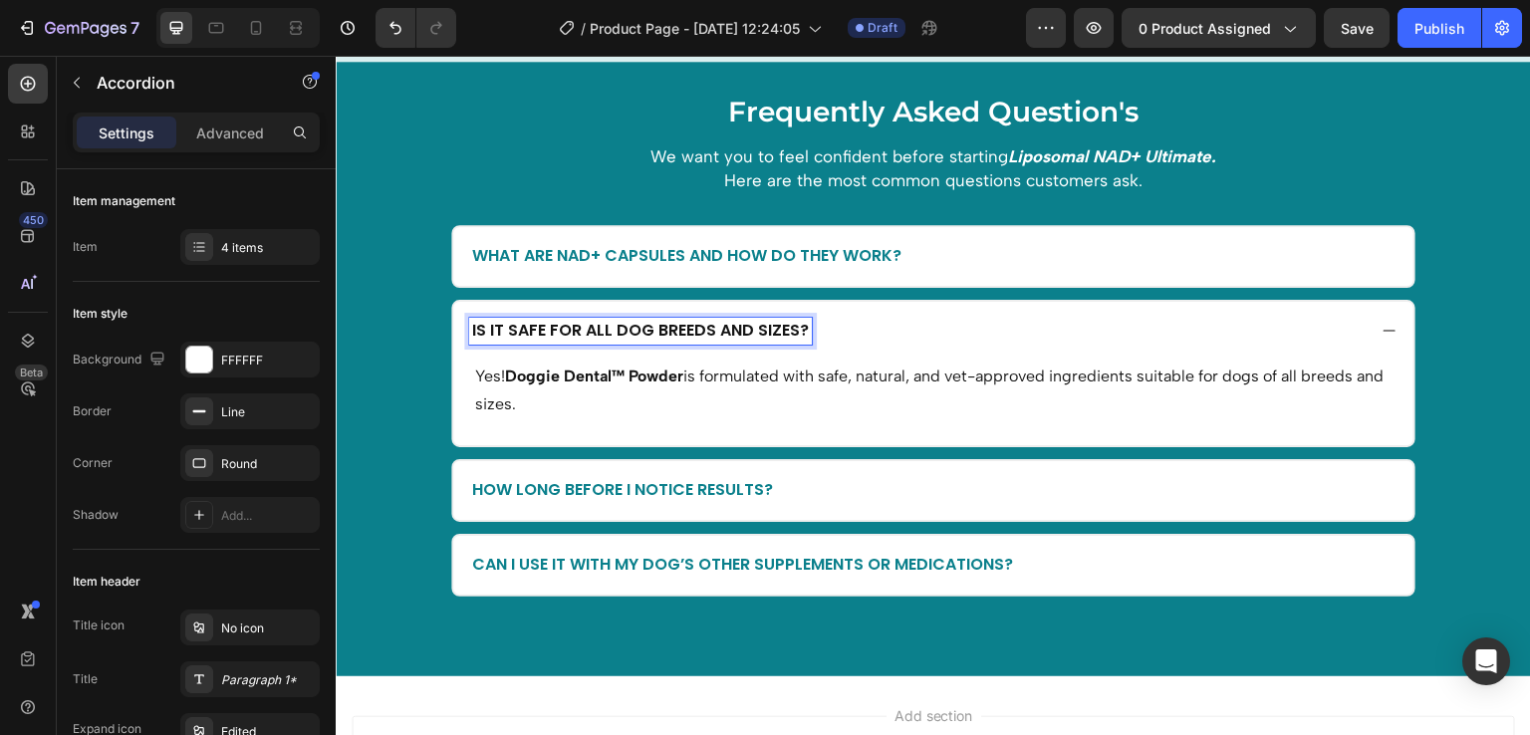
click at [692, 333] on p "Is it safe for all dog breeds and sizes?" at bounding box center [640, 331] width 337 height 21
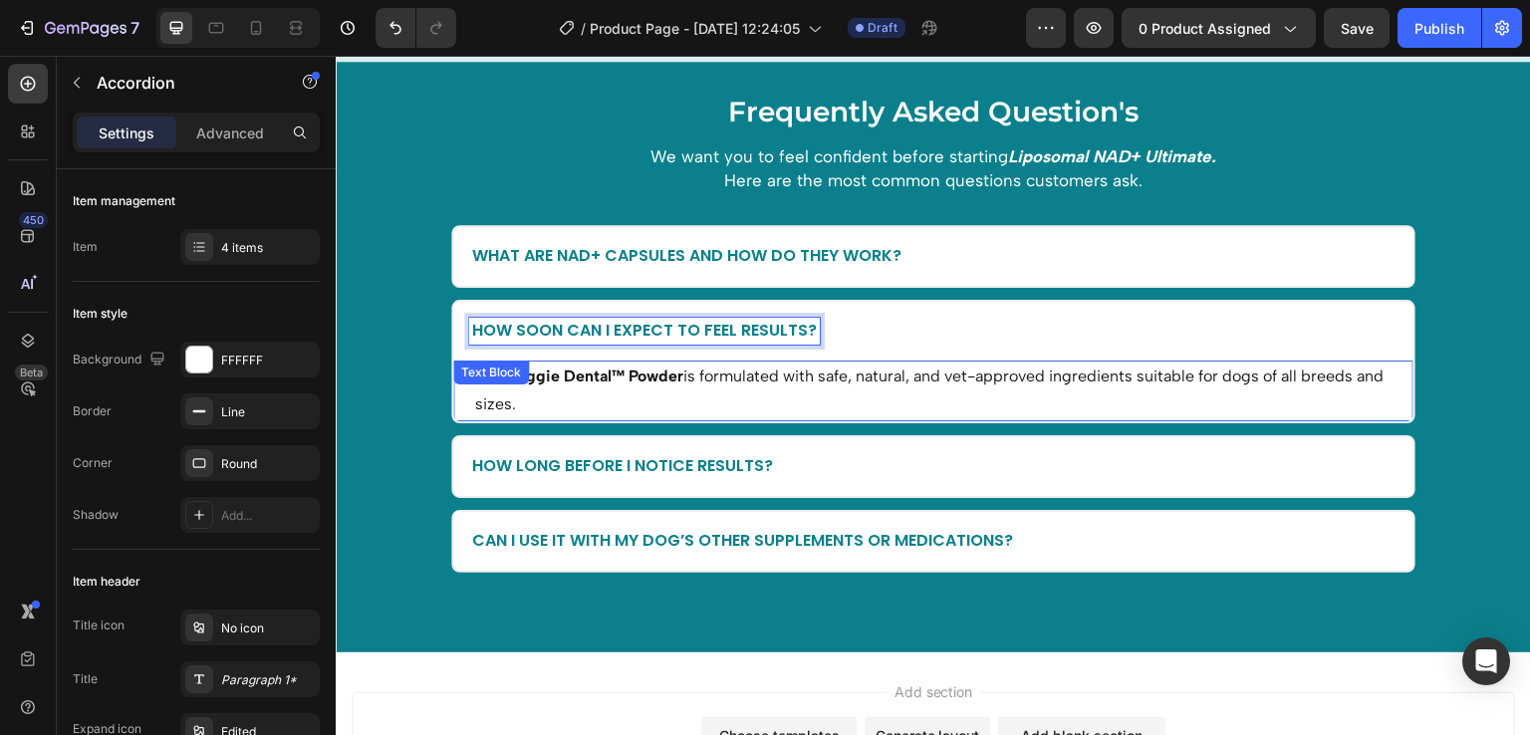
click at [665, 383] on strong "Doggie Dental™ Powder" at bounding box center [594, 376] width 178 height 19
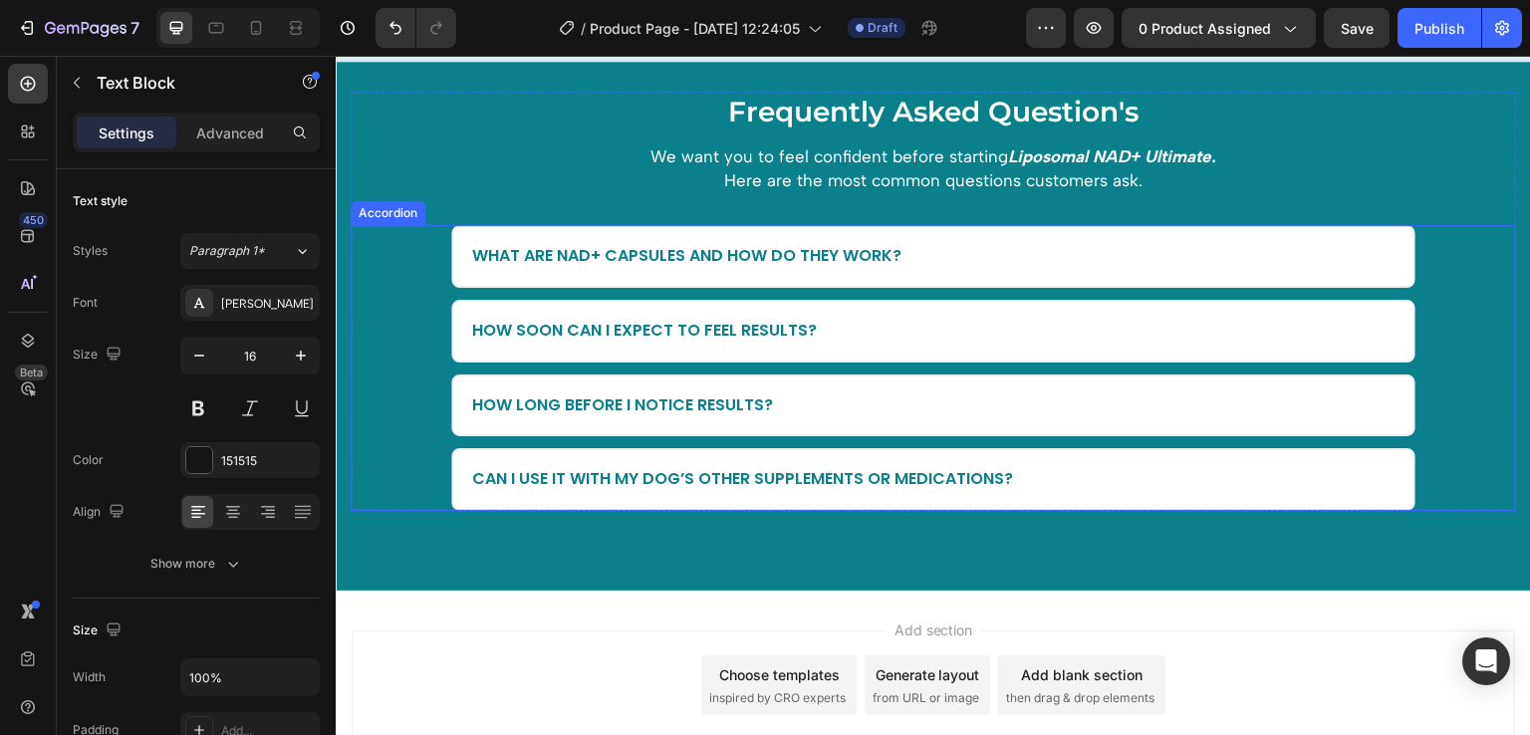
click at [897, 352] on div "How soon can I expect to feel results?" at bounding box center [933, 331] width 960 height 59
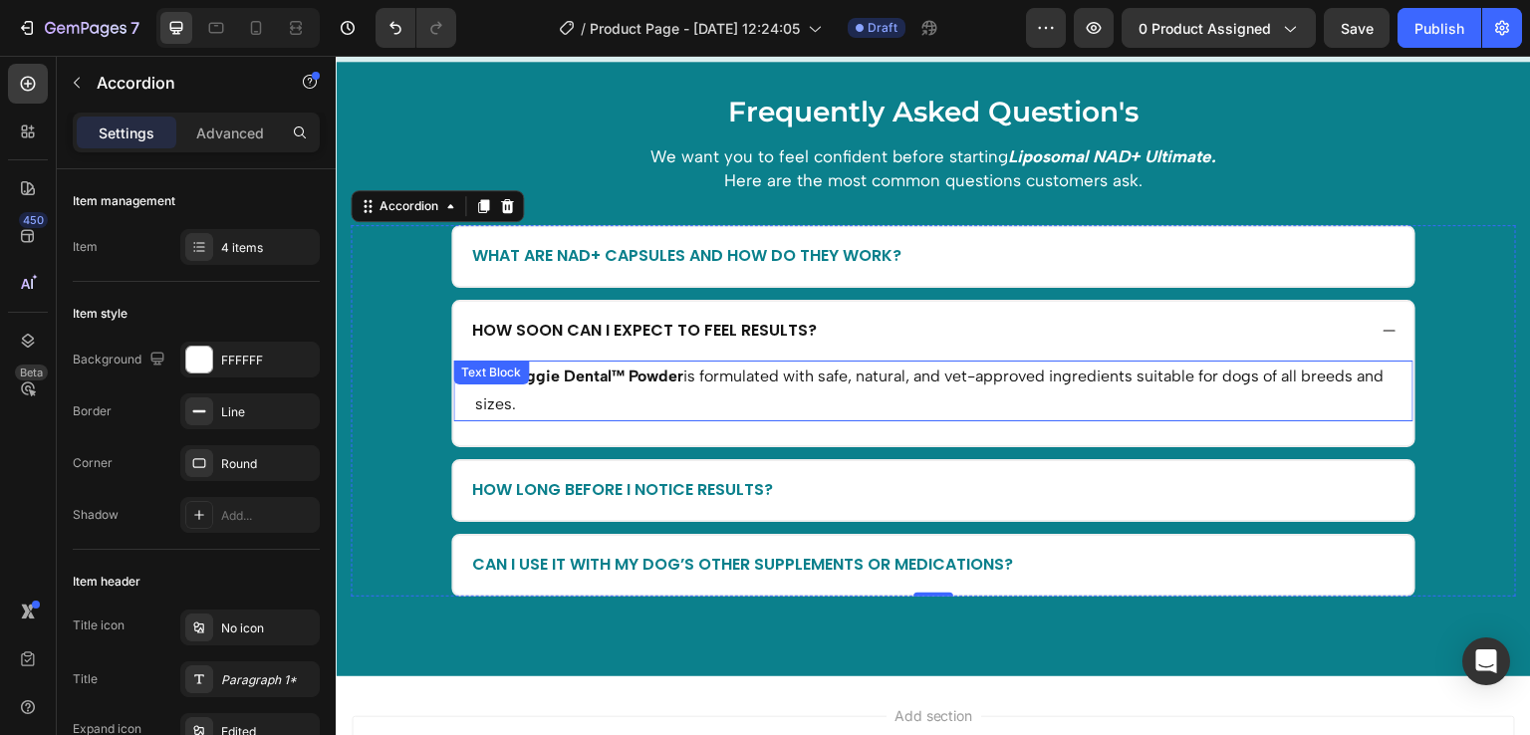
click at [742, 376] on p "Yes! Doggie Dental™ Powder is formulated with safe, natural, and vet-approved i…" at bounding box center [933, 392] width 917 height 58
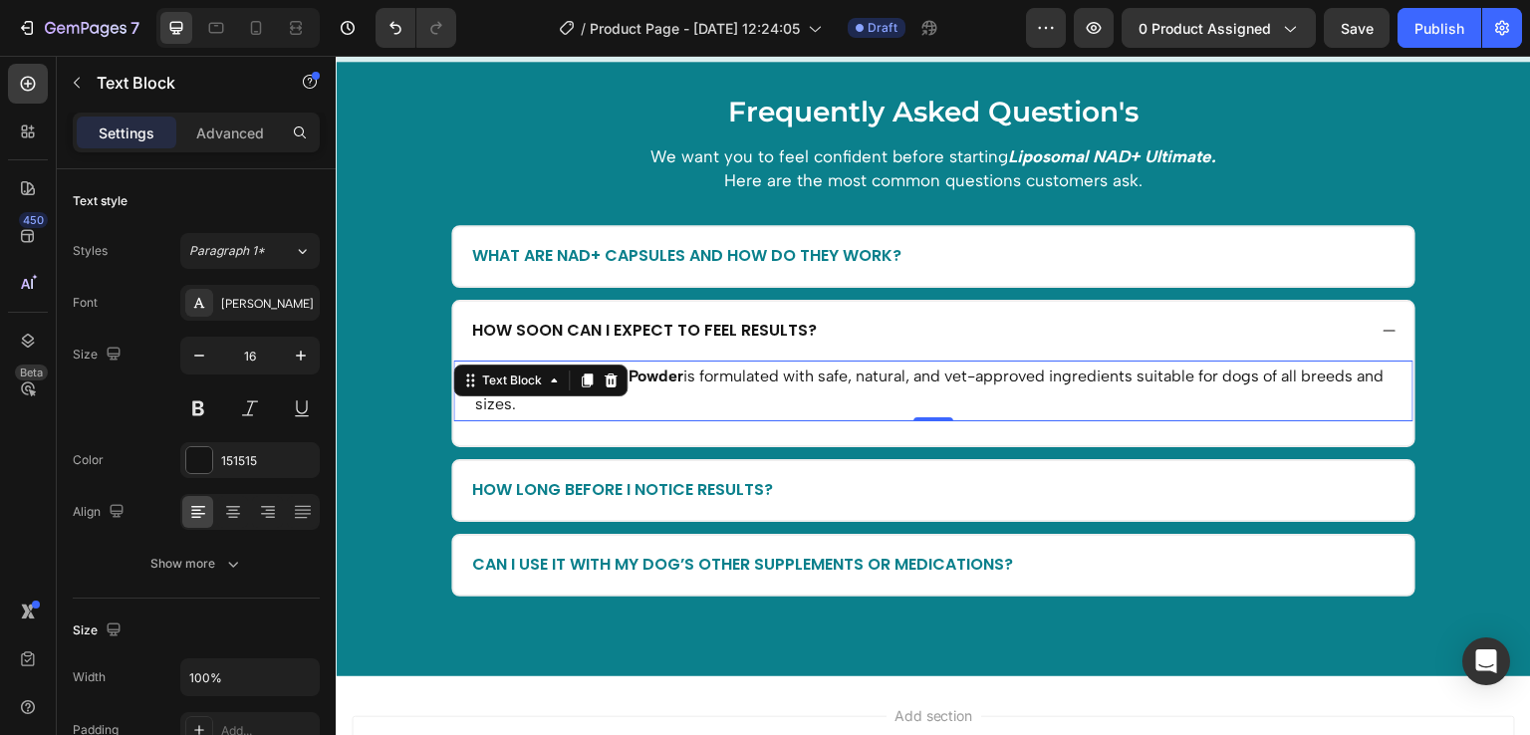
click at [742, 376] on p "Yes! Doggie Dental™ Powder is formulated with safe, natural, and vet-approved i…" at bounding box center [933, 392] width 917 height 58
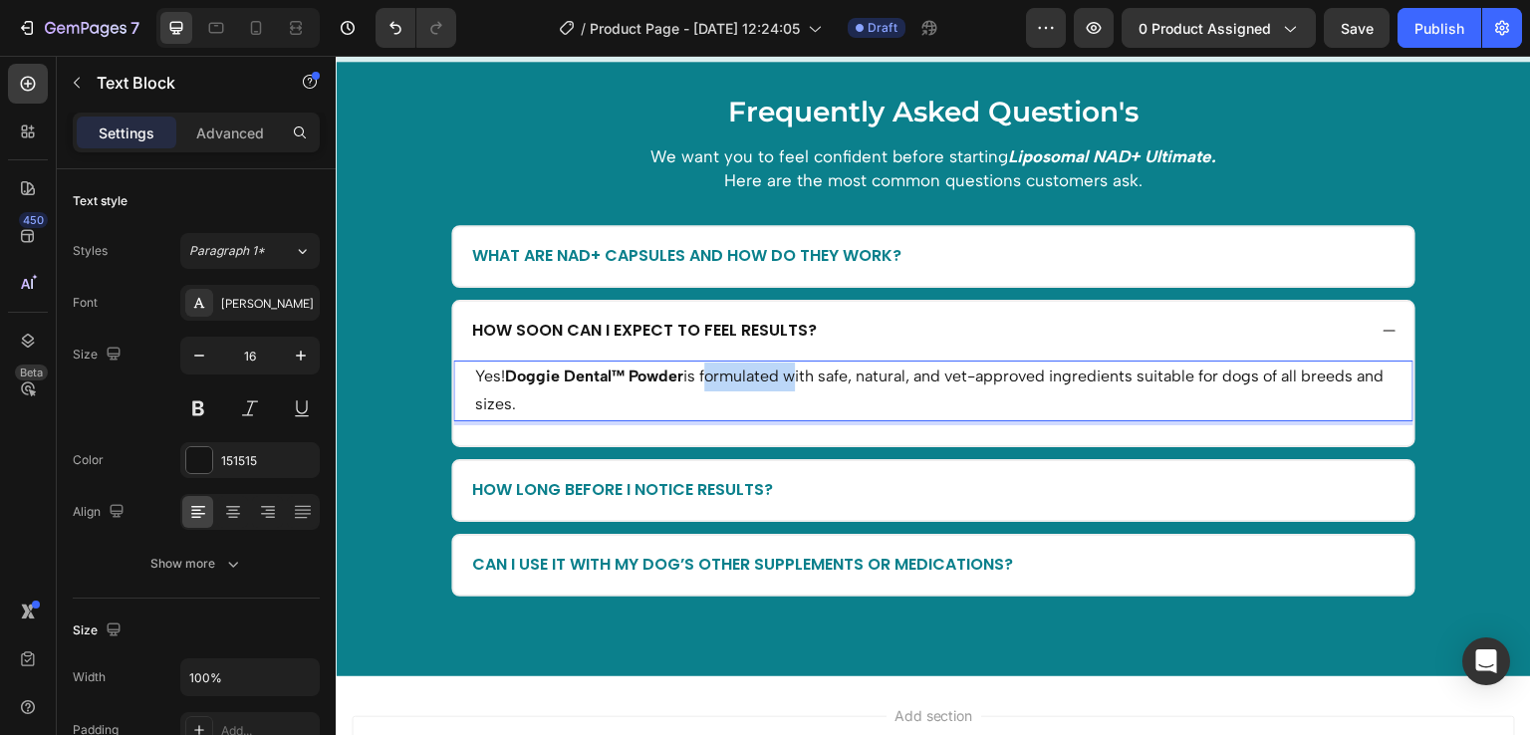
click at [742, 376] on p "Yes! Doggie Dental™ Powder is formulated with safe, natural, and vet-approved i…" at bounding box center [933, 392] width 917 height 58
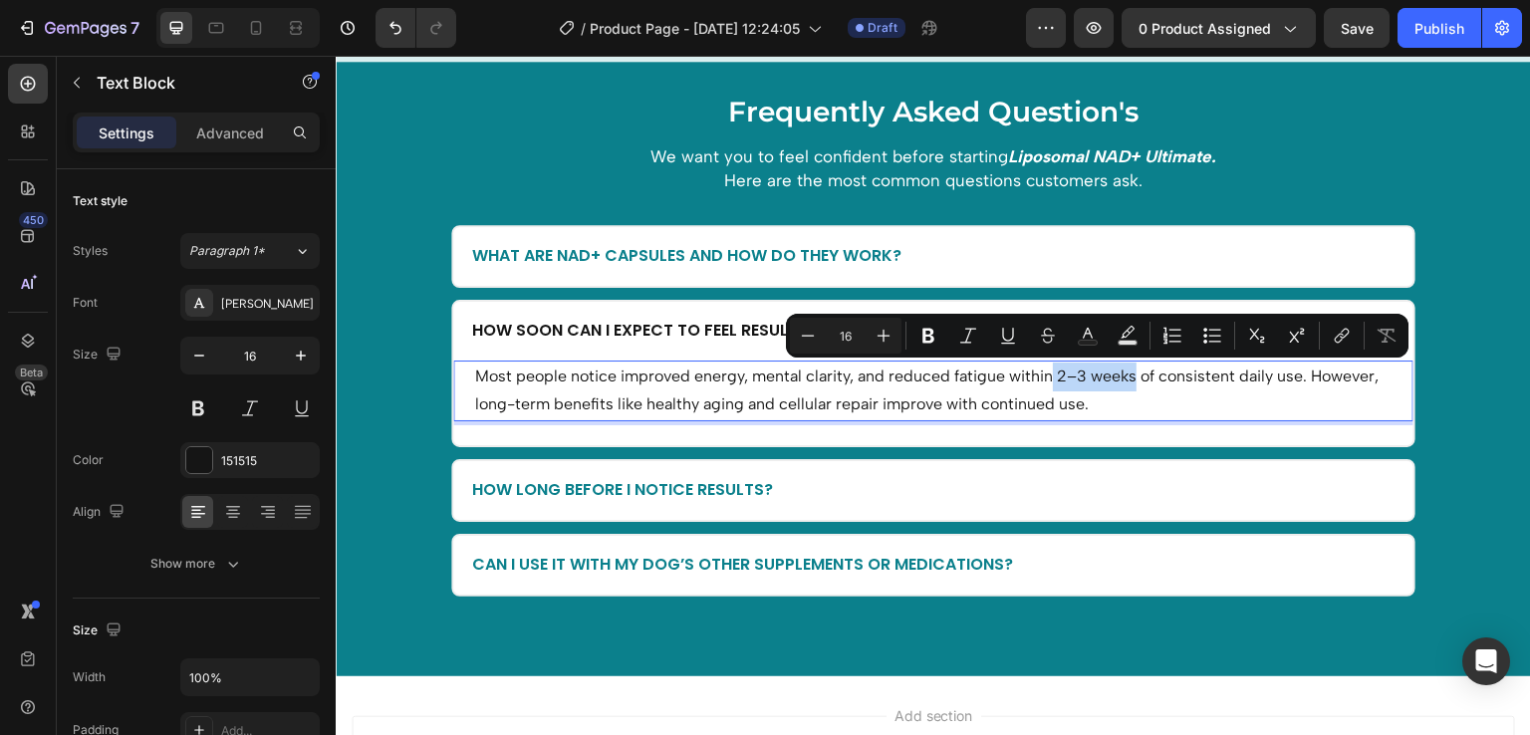
drag, startPoint x: 1055, startPoint y: 375, endPoint x: 1139, endPoint y: 382, distance: 84.0
click at [1139, 382] on p "Most people notice improved energy, mental clarity, and reduced fatigue within …" at bounding box center [933, 392] width 917 height 58
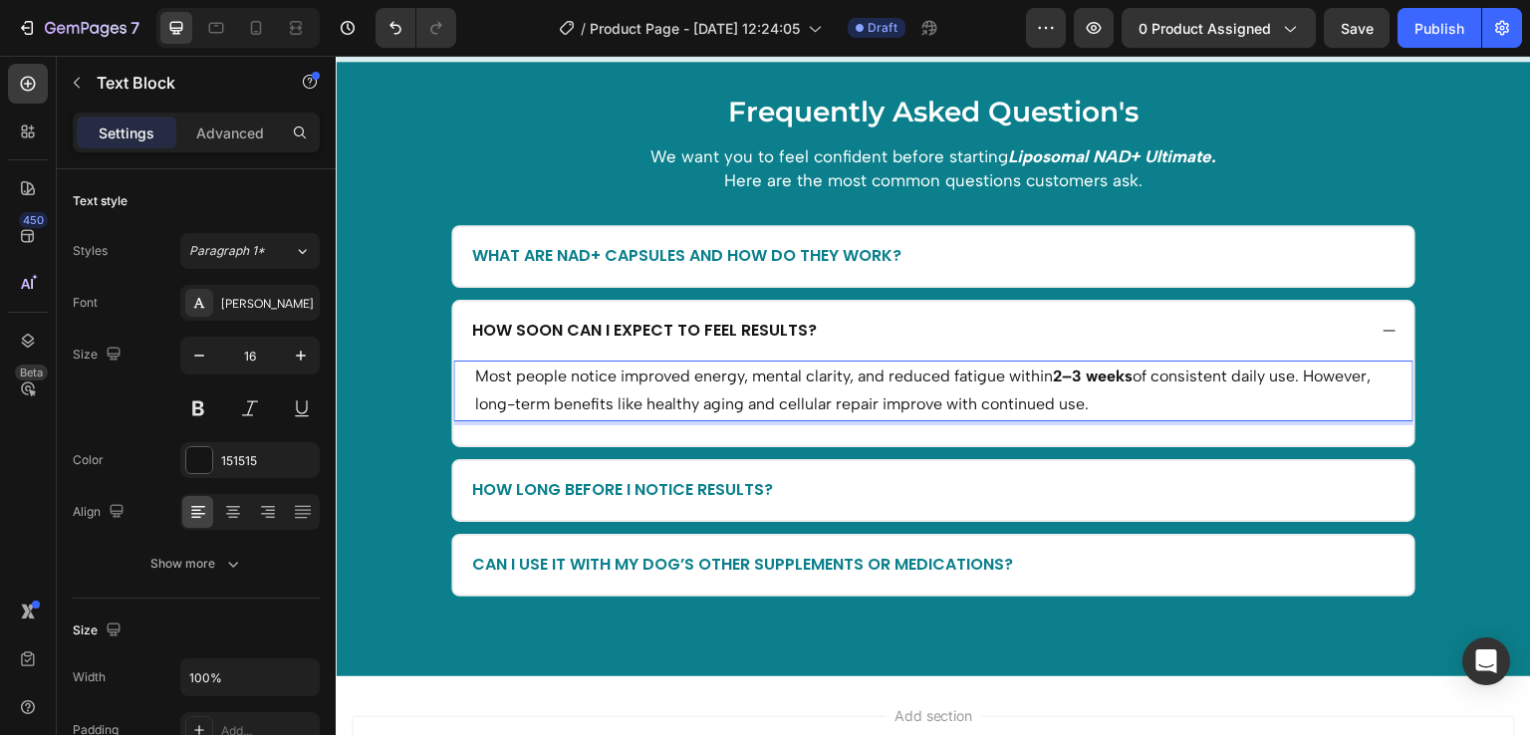
click at [1198, 392] on p "Most people notice improved energy, mental clarity, and reduced fatigue within …" at bounding box center [933, 392] width 917 height 58
click at [990, 501] on div "How long before I notice results?" at bounding box center [917, 490] width 897 height 27
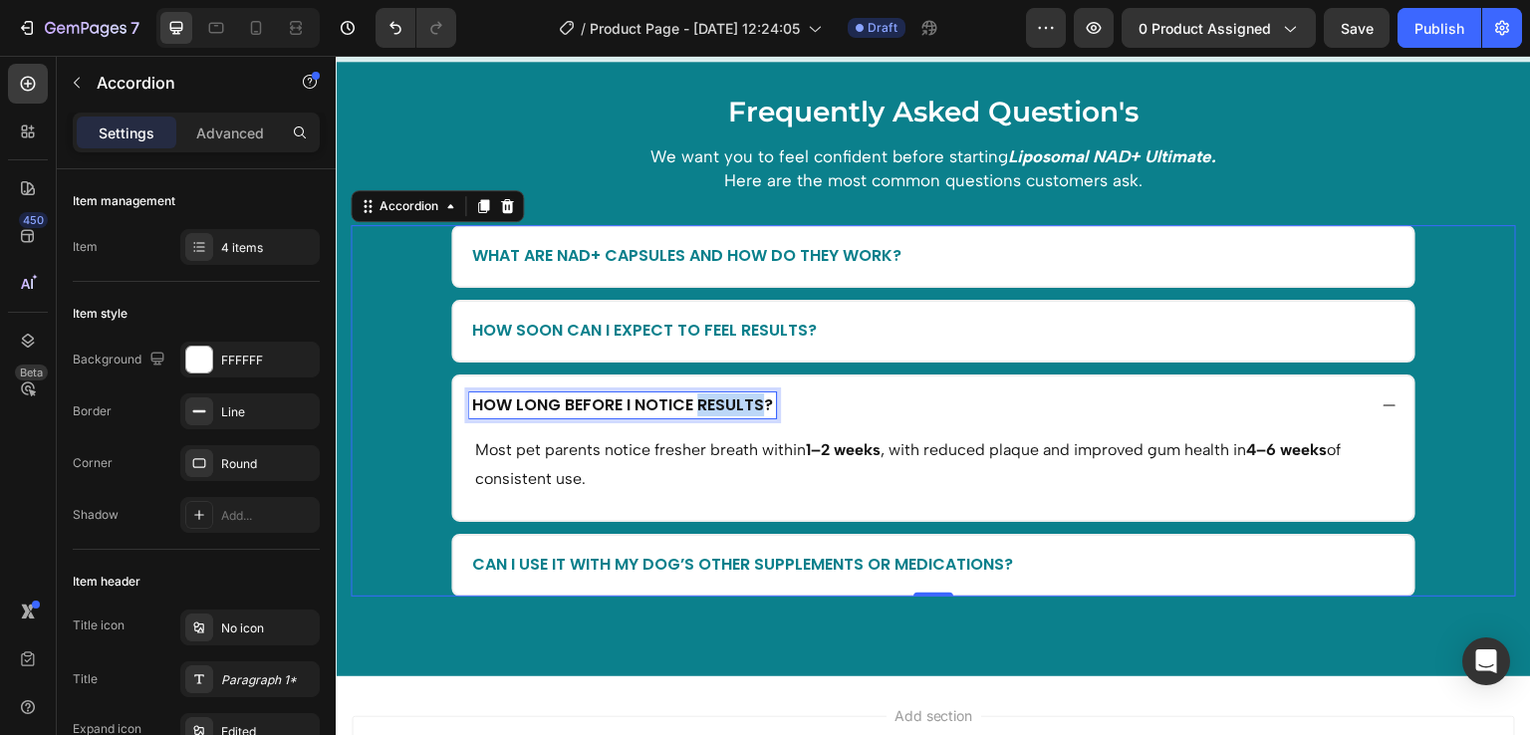
click at [694, 399] on p "How long before I notice results?" at bounding box center [622, 406] width 301 height 21
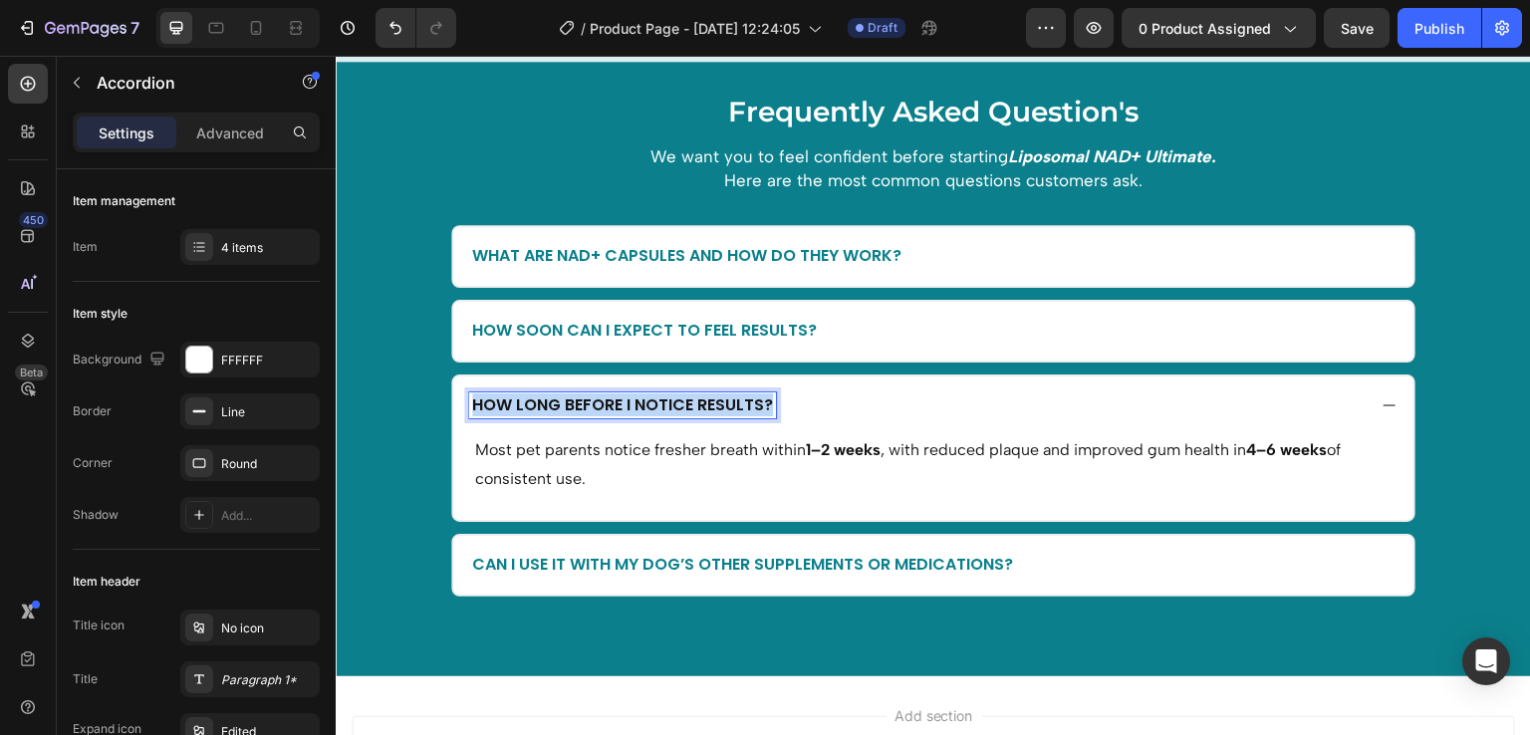
click at [694, 399] on p "How long before I notice results?" at bounding box center [622, 406] width 301 height 21
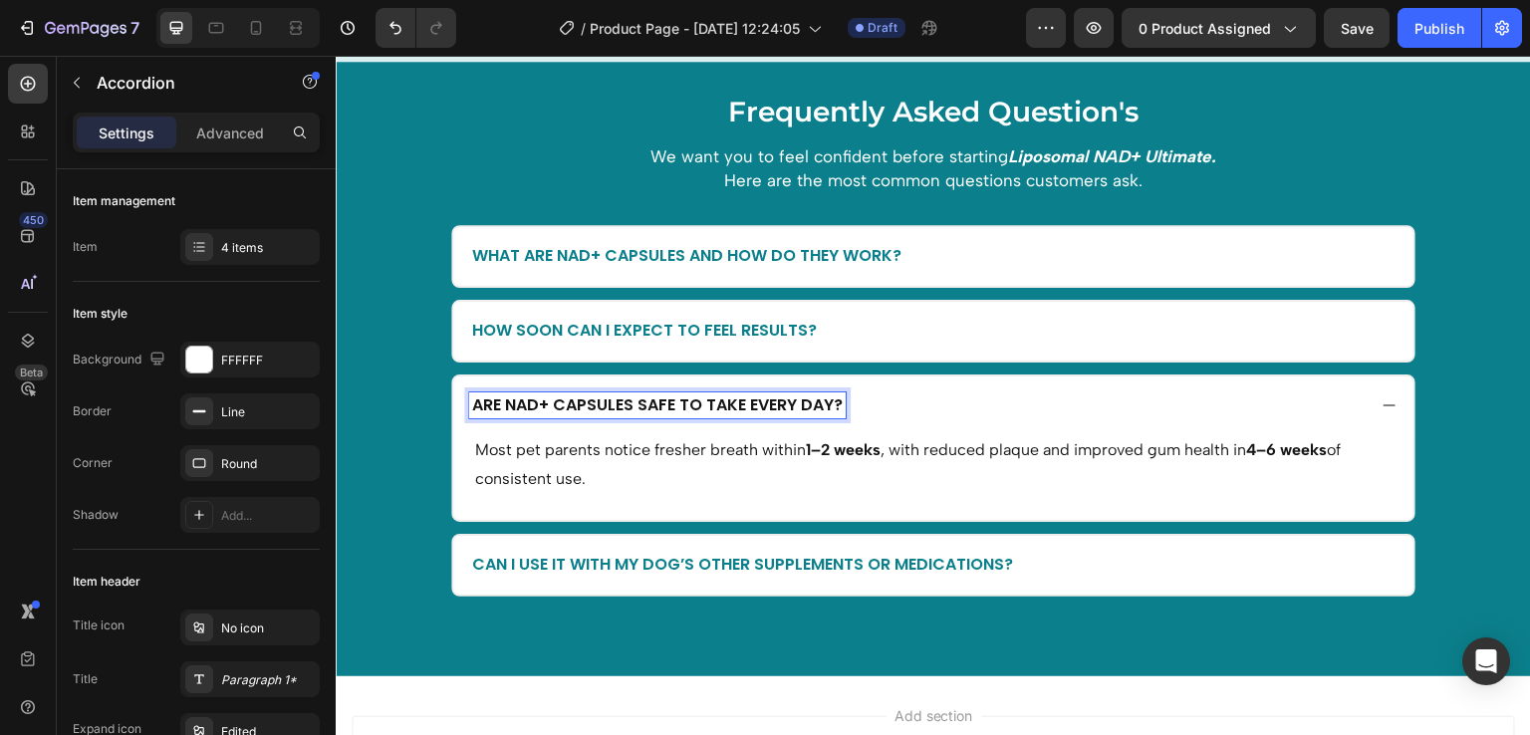
click at [731, 458] on p "Most pet parents notice fresher breath within 1–2 weeks , with reduced plaque a…" at bounding box center [933, 465] width 917 height 58
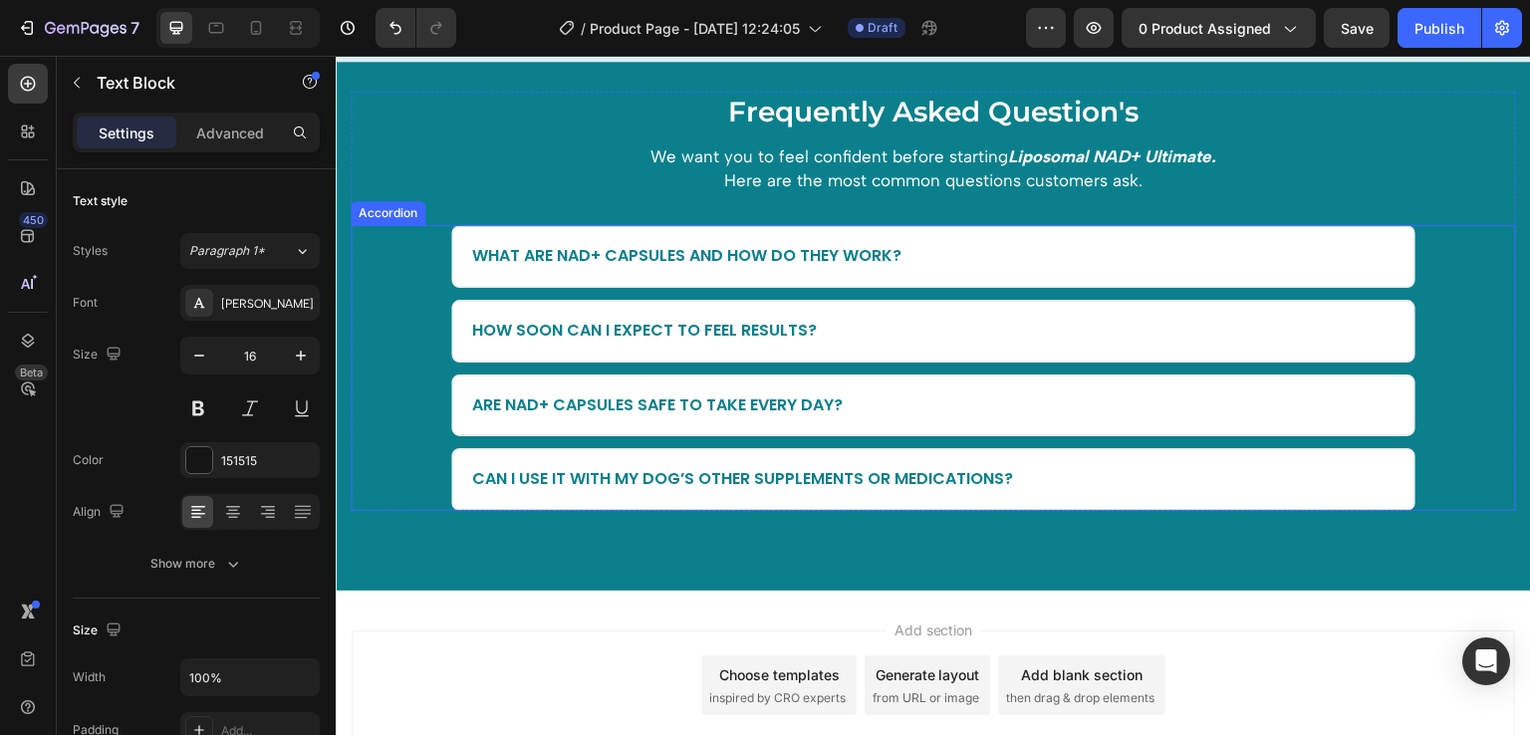
click at [852, 432] on div "Are NAD+ Capsules safe to take every day?" at bounding box center [933, 406] width 964 height 63
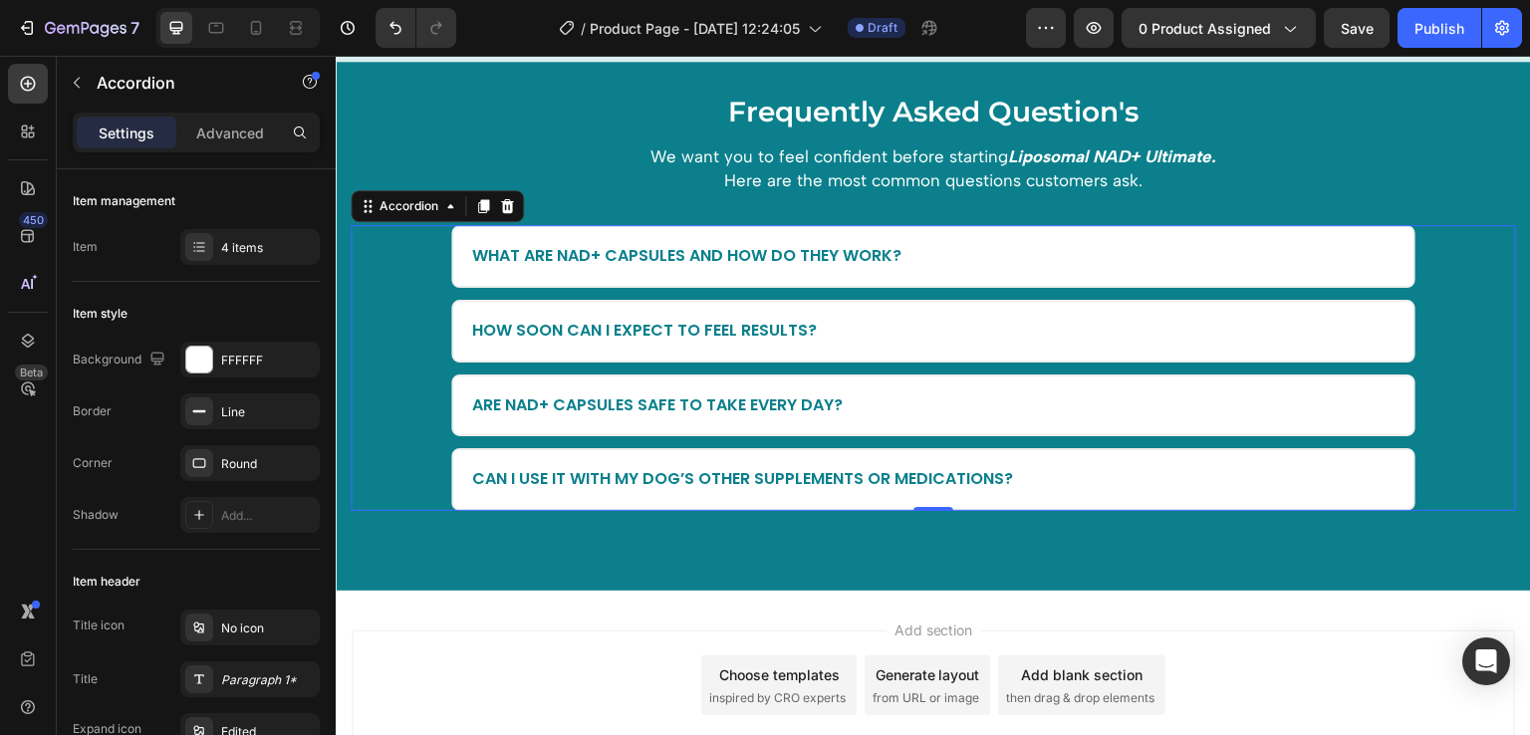
click at [925, 408] on div "Are NAD+ Capsules safe to take every day?" at bounding box center [917, 406] width 897 height 27
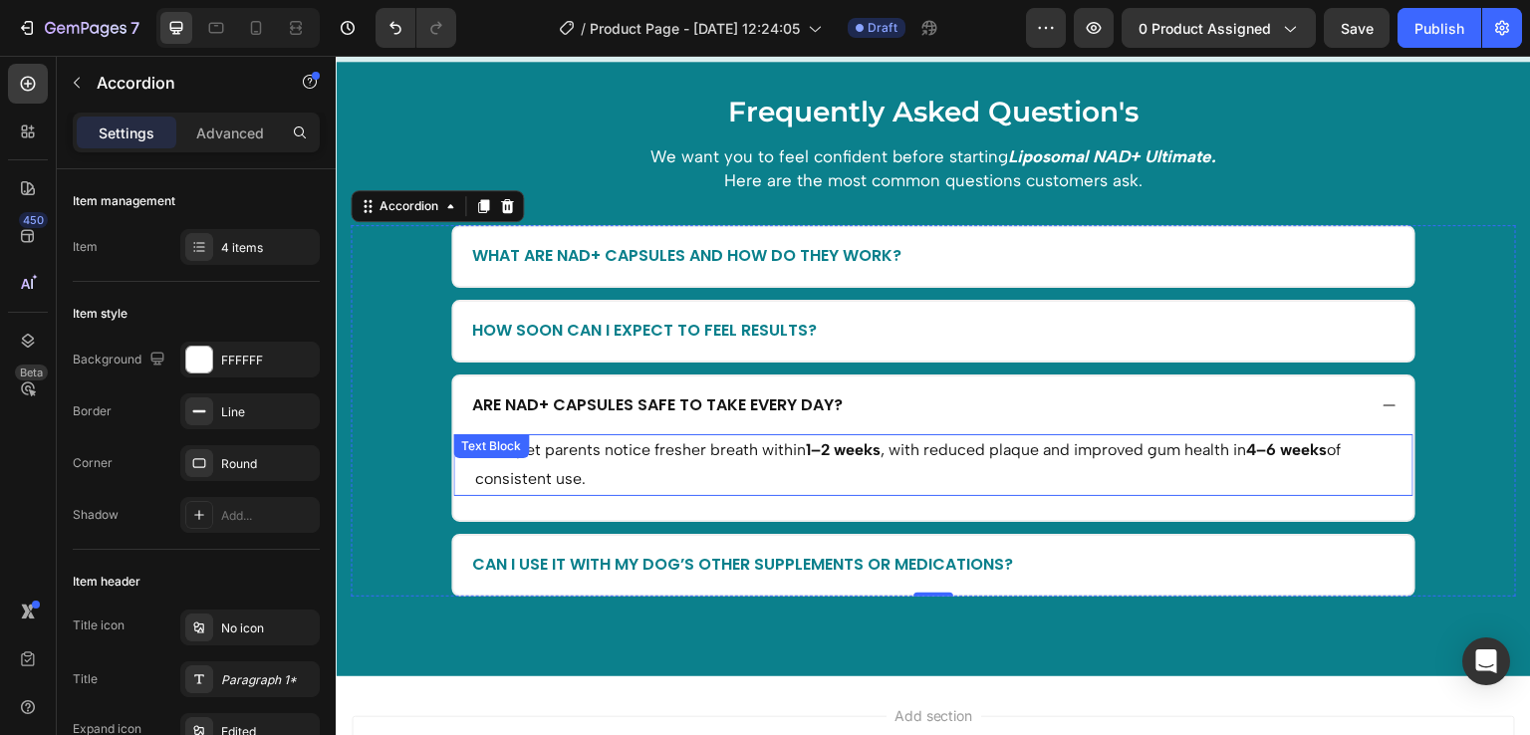
click at [762, 450] on p "Most pet parents notice fresher breath within 1–2 weeks , with reduced plaque a…" at bounding box center [933, 465] width 917 height 58
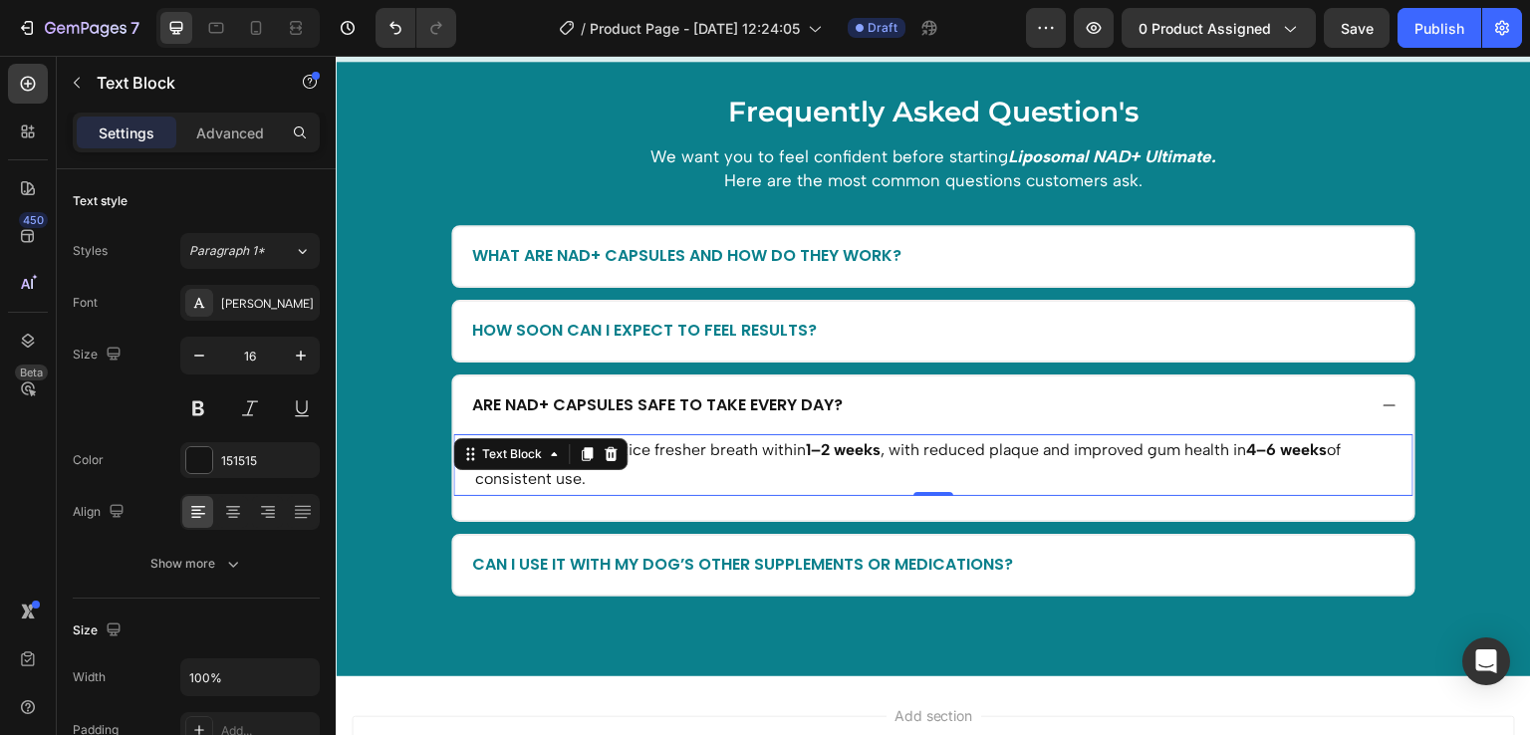
click at [762, 450] on p "Most pet parents notice fresher breath within 1–2 weeks , with reduced plaque a…" at bounding box center [933, 465] width 917 height 58
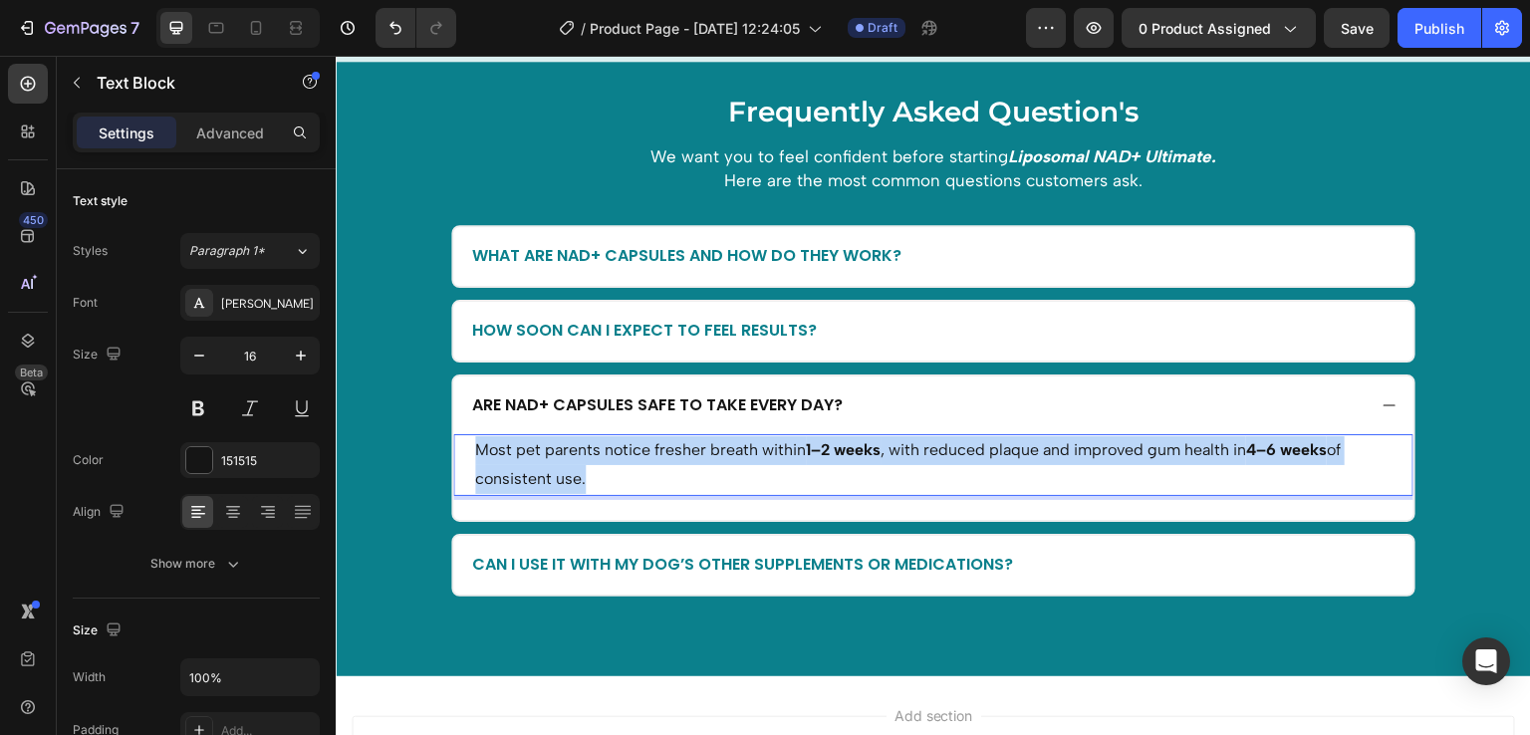
click at [762, 450] on p "Most pet parents notice fresher breath within 1–2 weeks , with reduced plaque a…" at bounding box center [933, 465] width 917 height 58
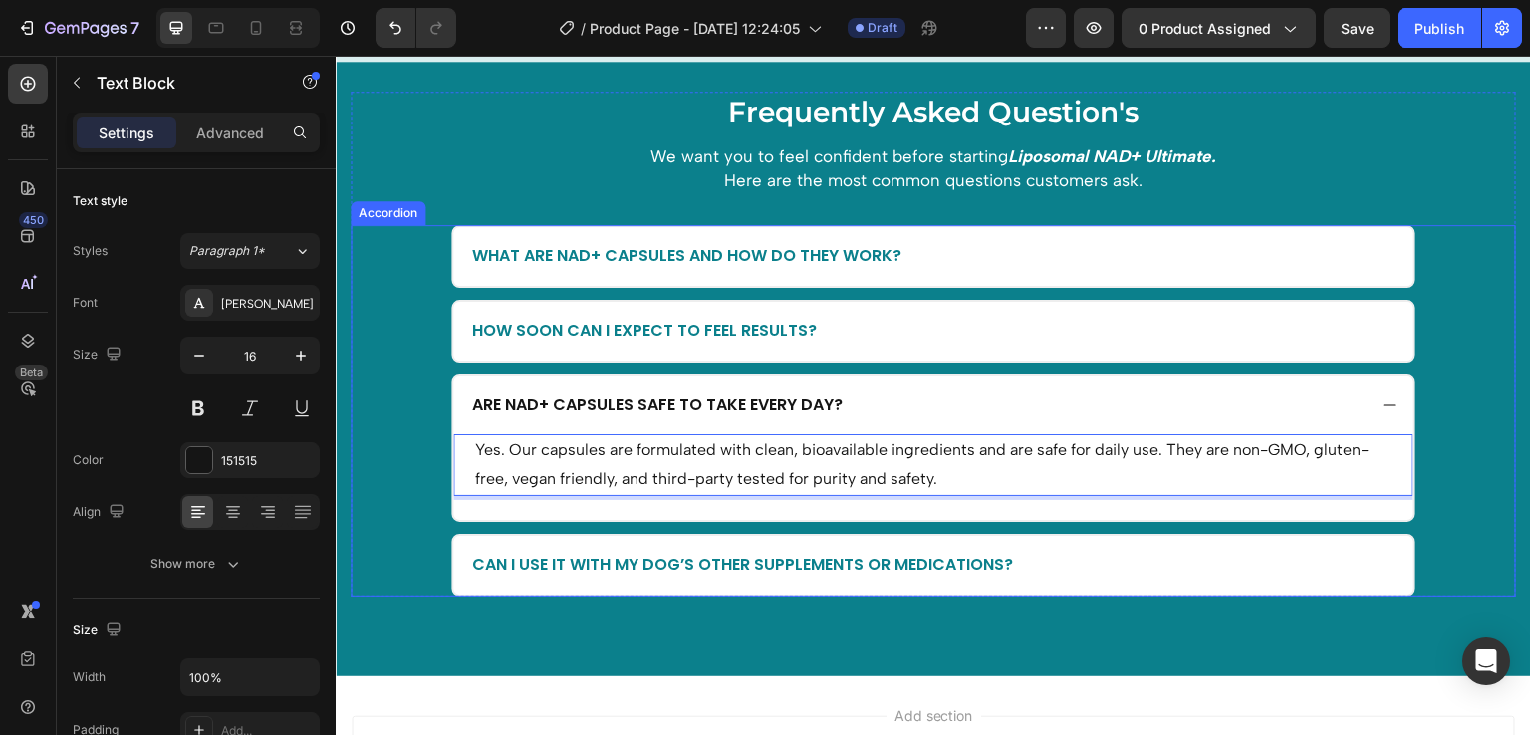
click at [871, 321] on div "How soon can I expect to feel results?" at bounding box center [917, 331] width 897 height 27
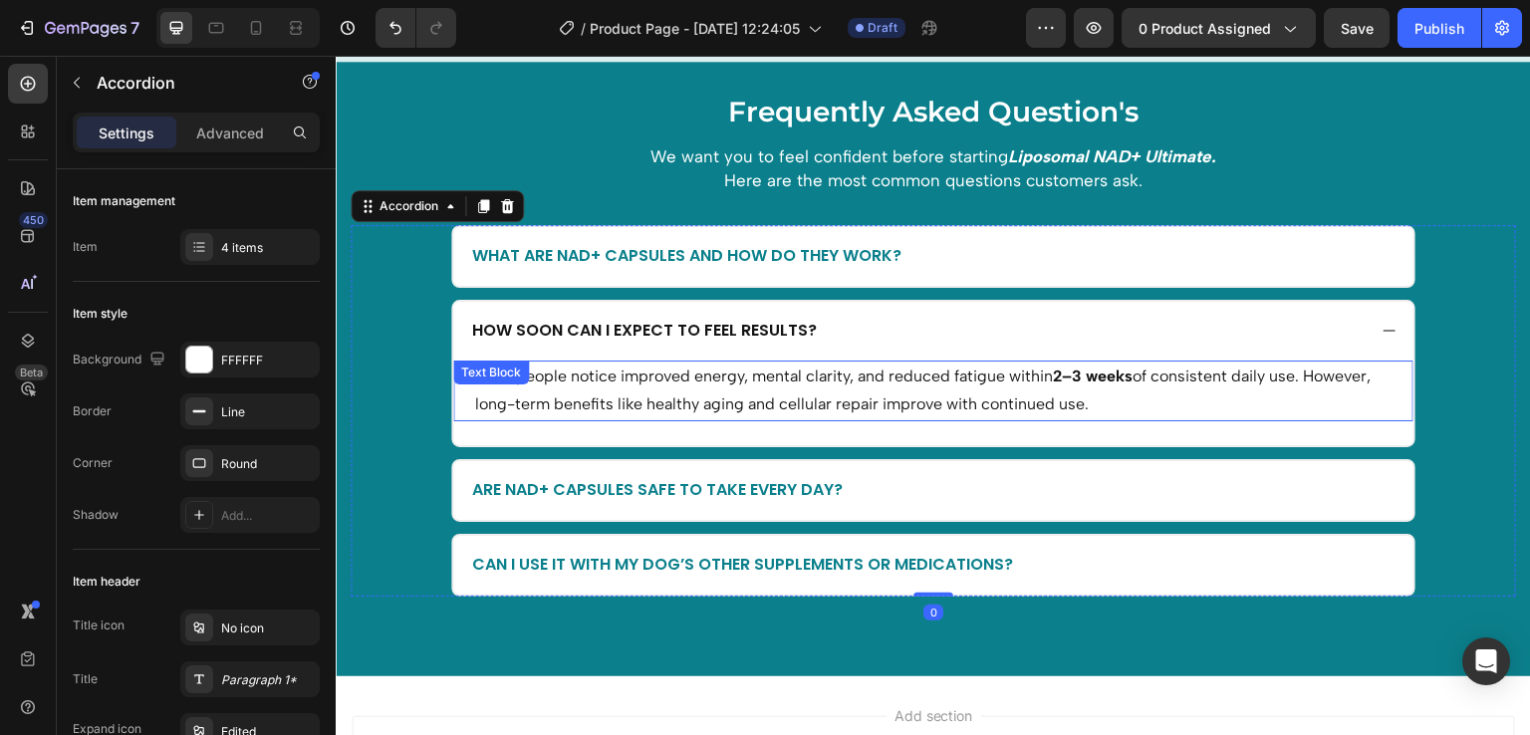
click at [731, 391] on p "Most people notice improved energy, mental clarity, and reduced fatigue within …" at bounding box center [933, 392] width 917 height 58
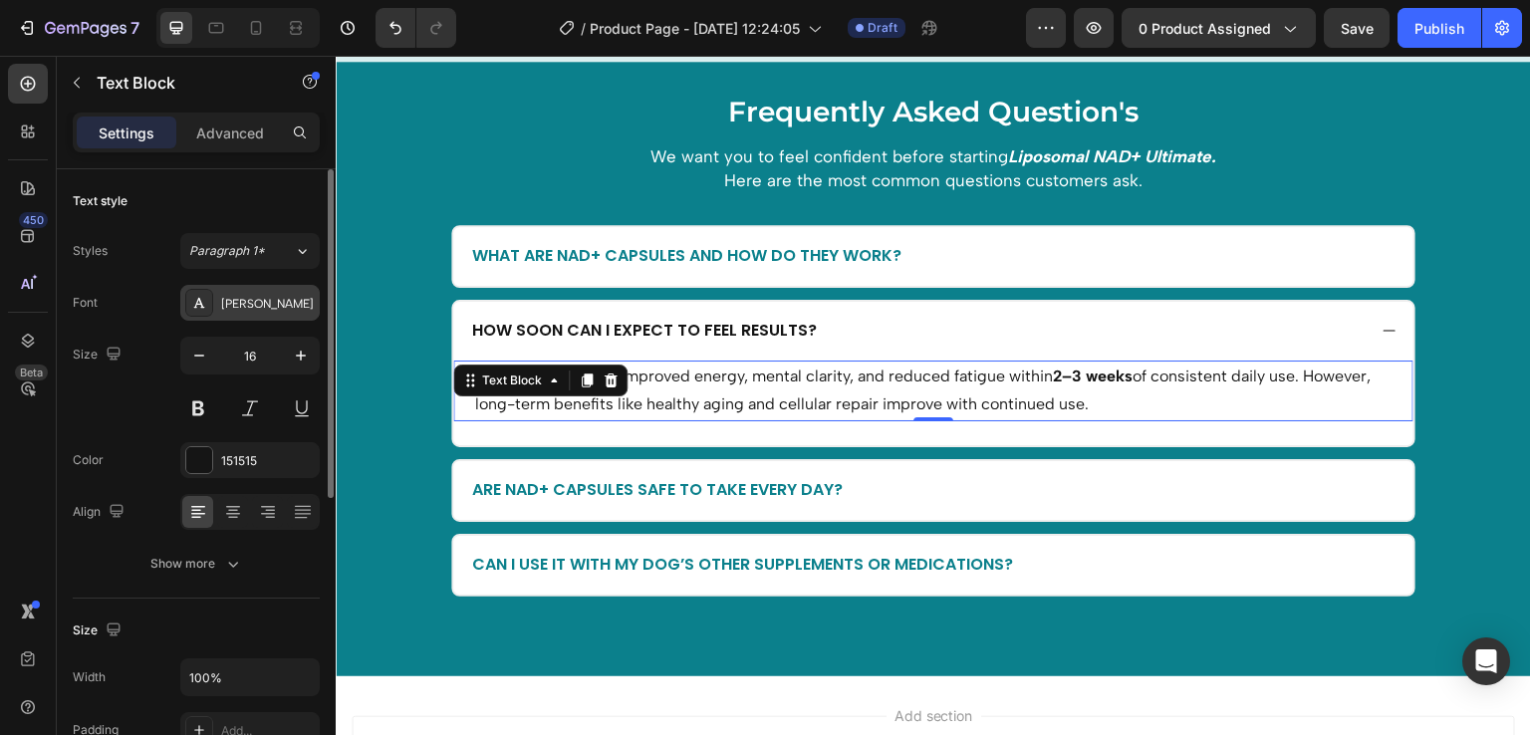
click at [252, 297] on div "Albert Sans" at bounding box center [268, 304] width 94 height 18
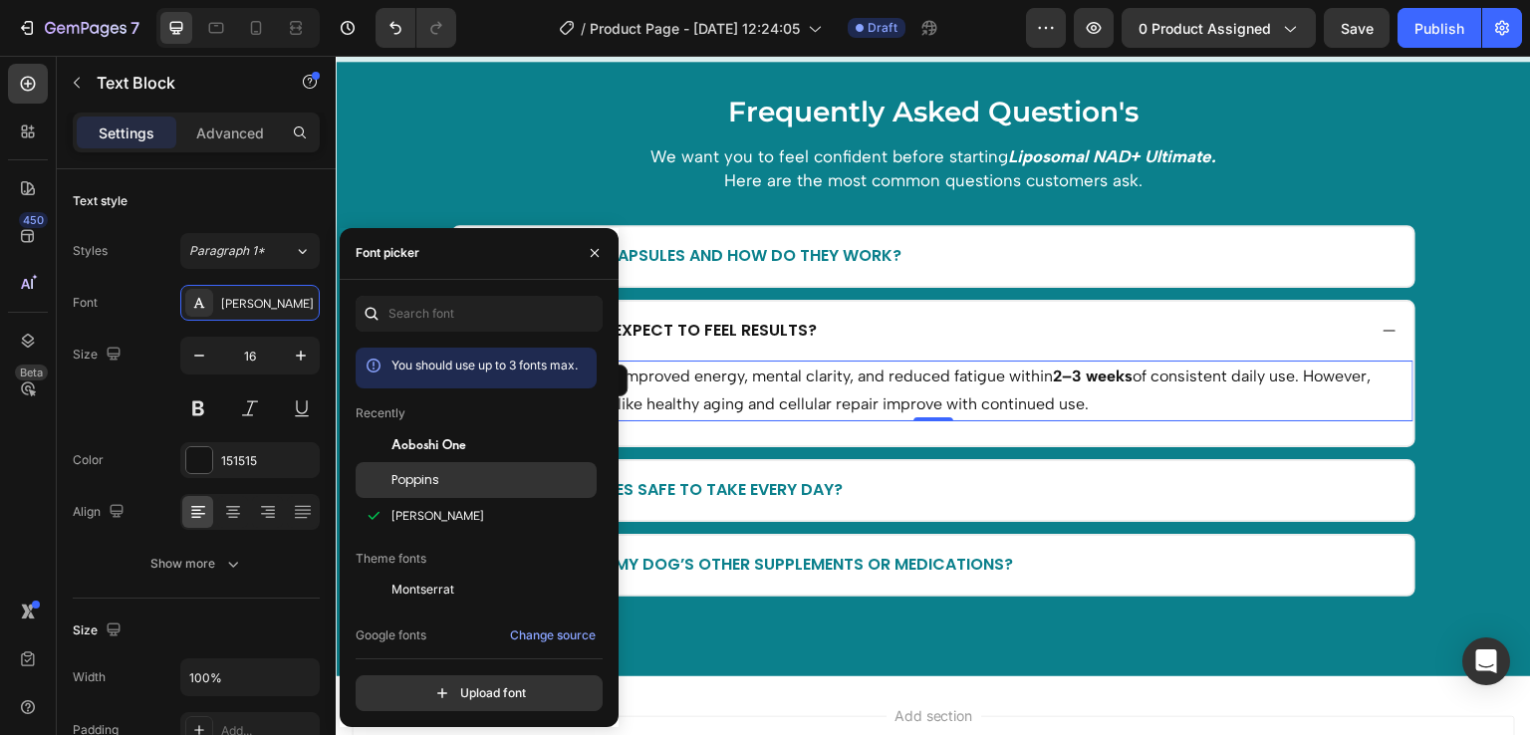
click at [414, 471] on span "Poppins" at bounding box center [416, 480] width 48 height 18
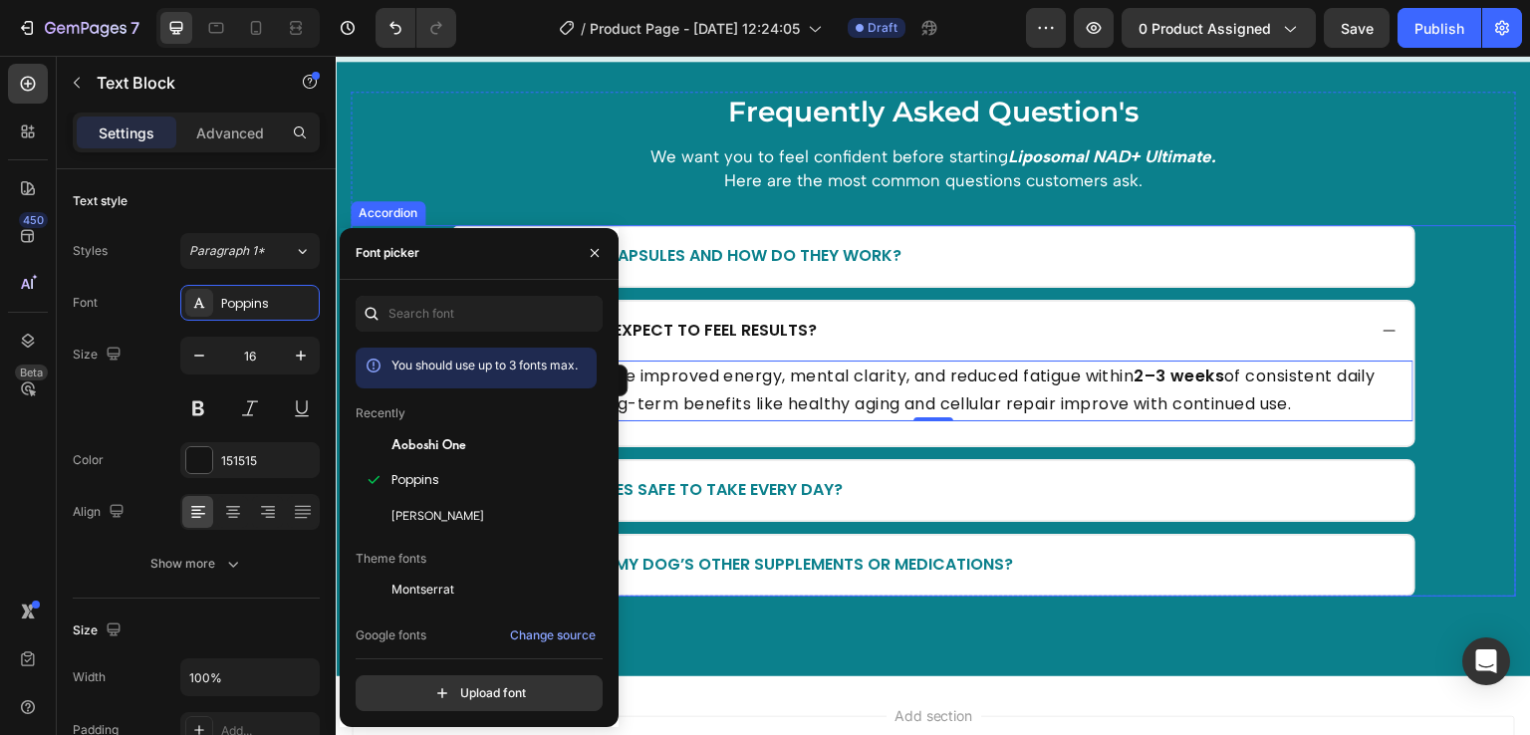
click at [863, 494] on div "Are NAD+ Capsules safe to take every day?" at bounding box center [917, 490] width 897 height 27
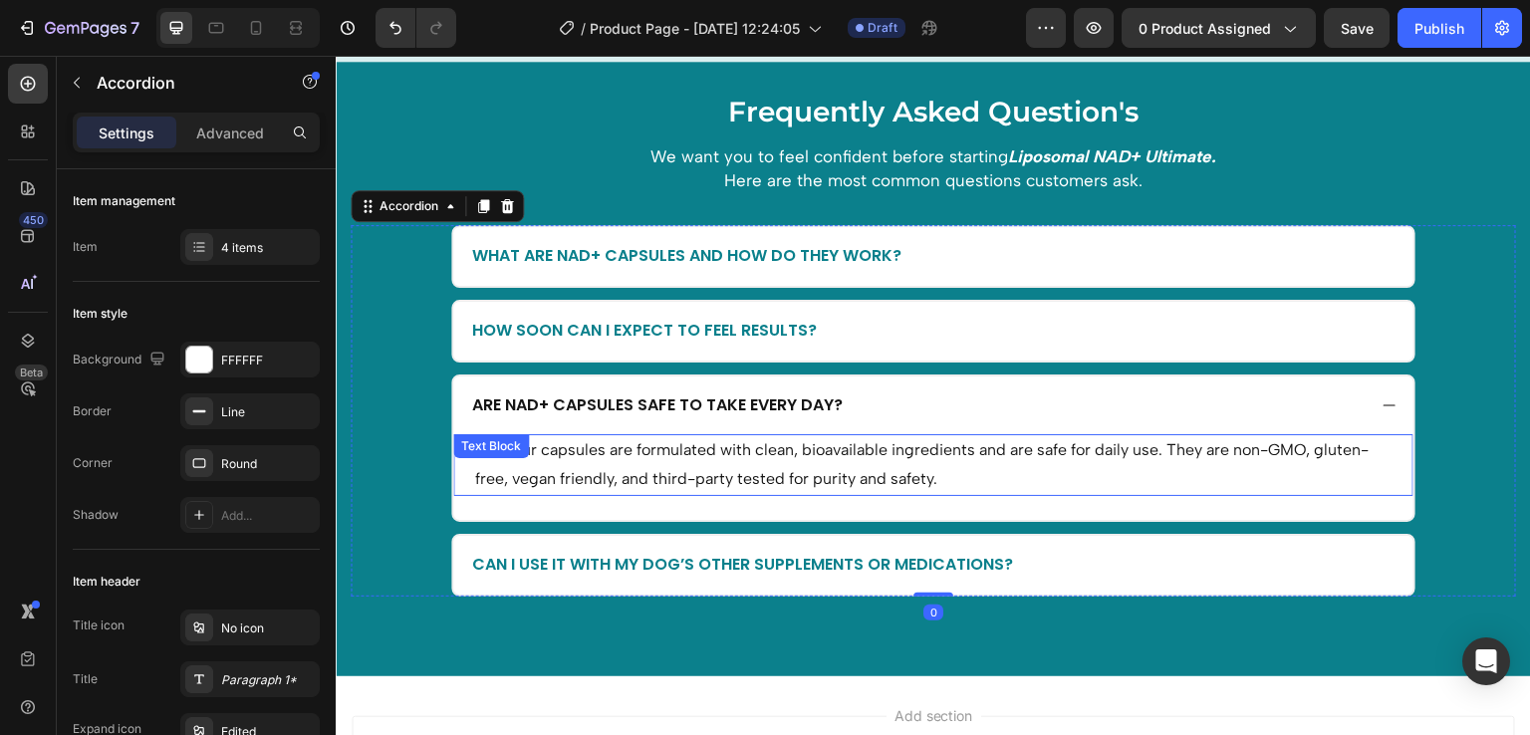
click at [804, 463] on p "Yes. Our capsules are formulated with clean, bioavailable ingredients and are s…" at bounding box center [933, 465] width 917 height 58
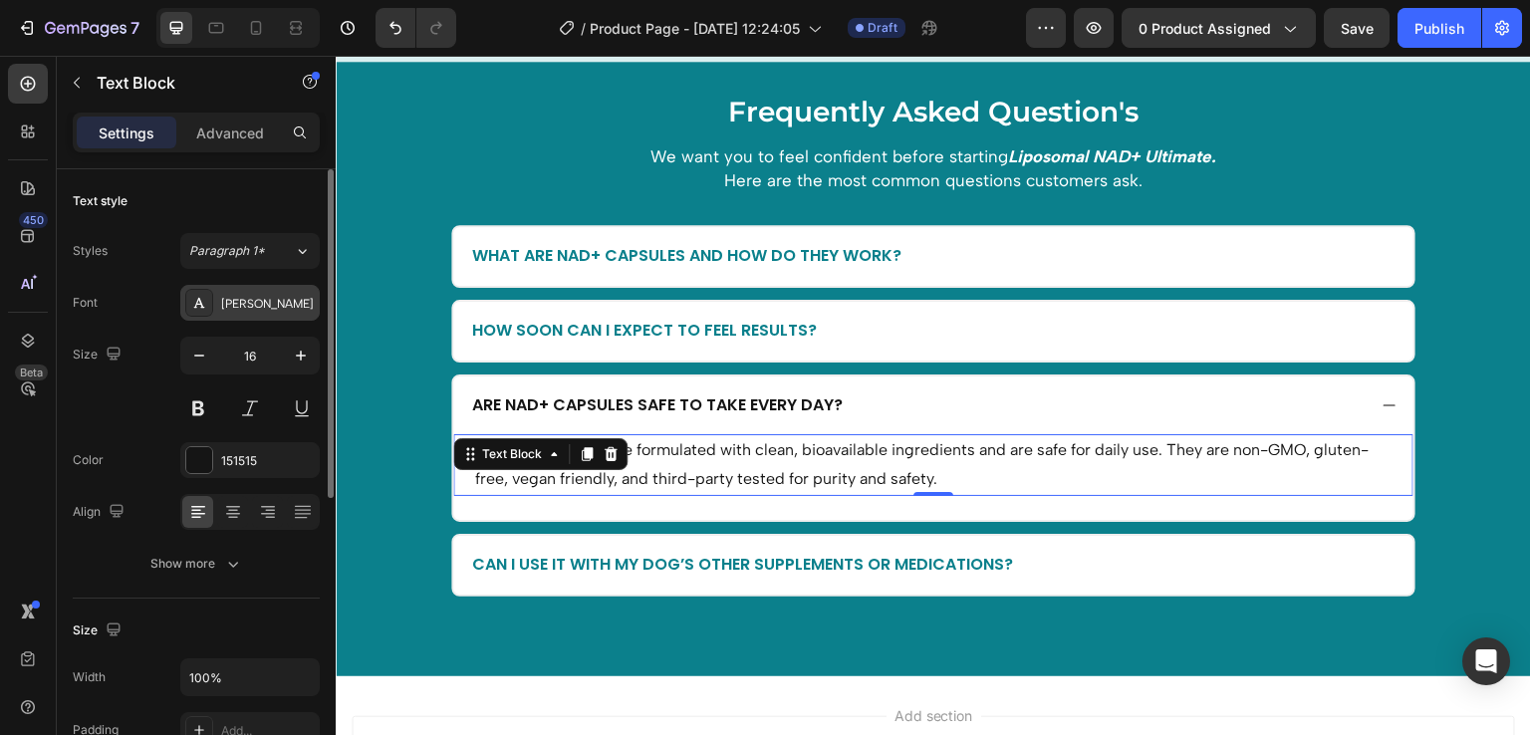
click at [231, 306] on div "Albert Sans" at bounding box center [268, 304] width 94 height 18
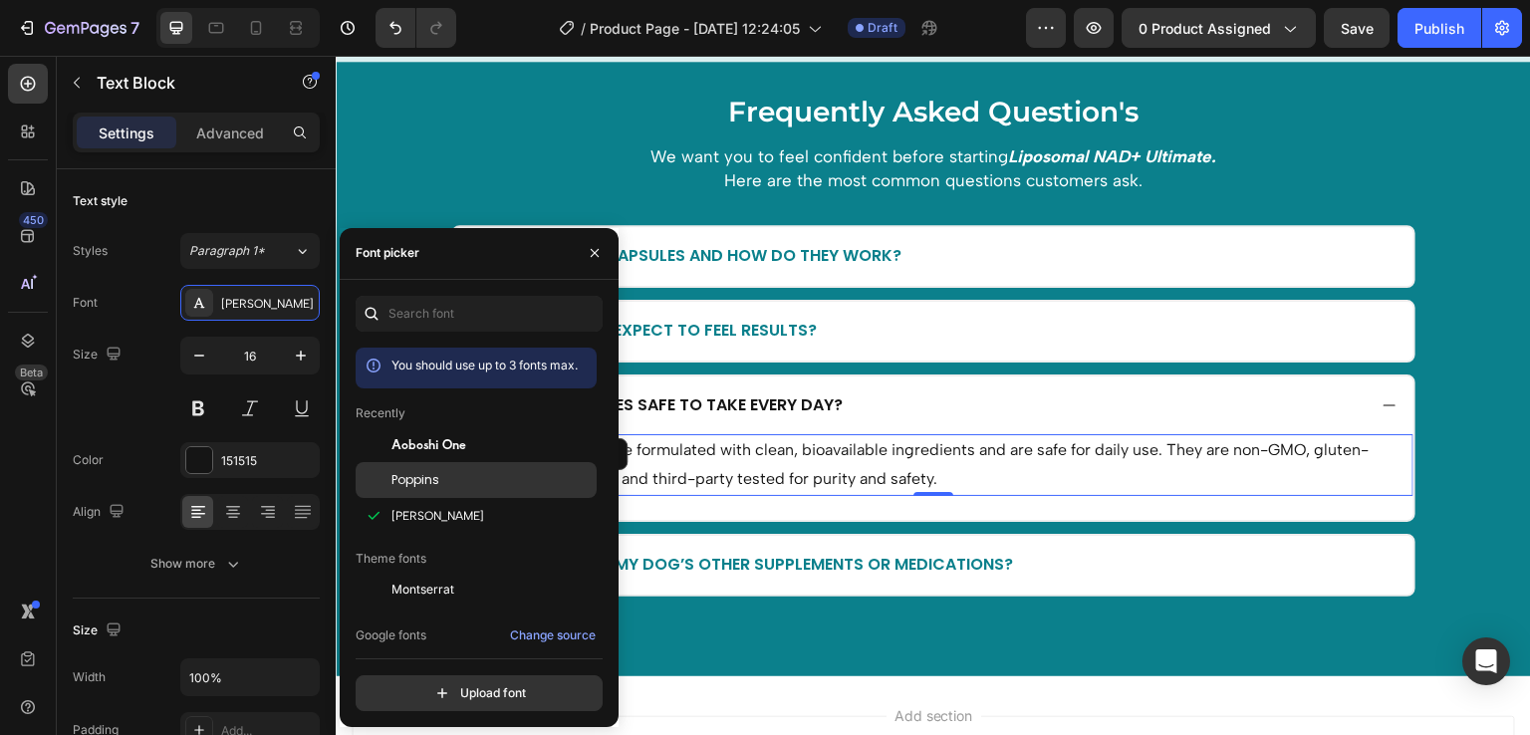
click at [429, 476] on span "Poppins" at bounding box center [416, 480] width 48 height 18
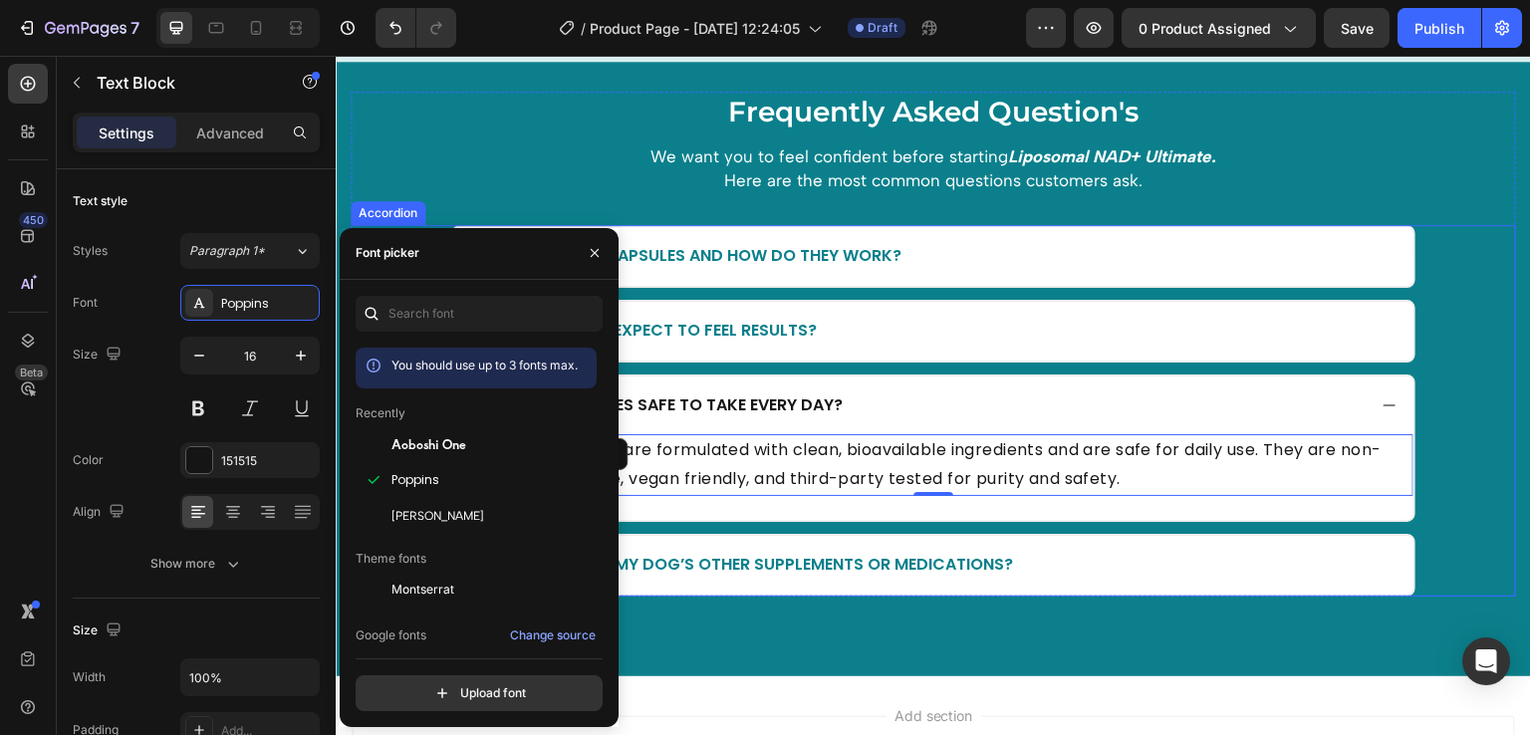
click at [871, 498] on div "Yes. Our capsules are formulated with clean, bioavailable ingredients and are s…" at bounding box center [933, 477] width 960 height 86
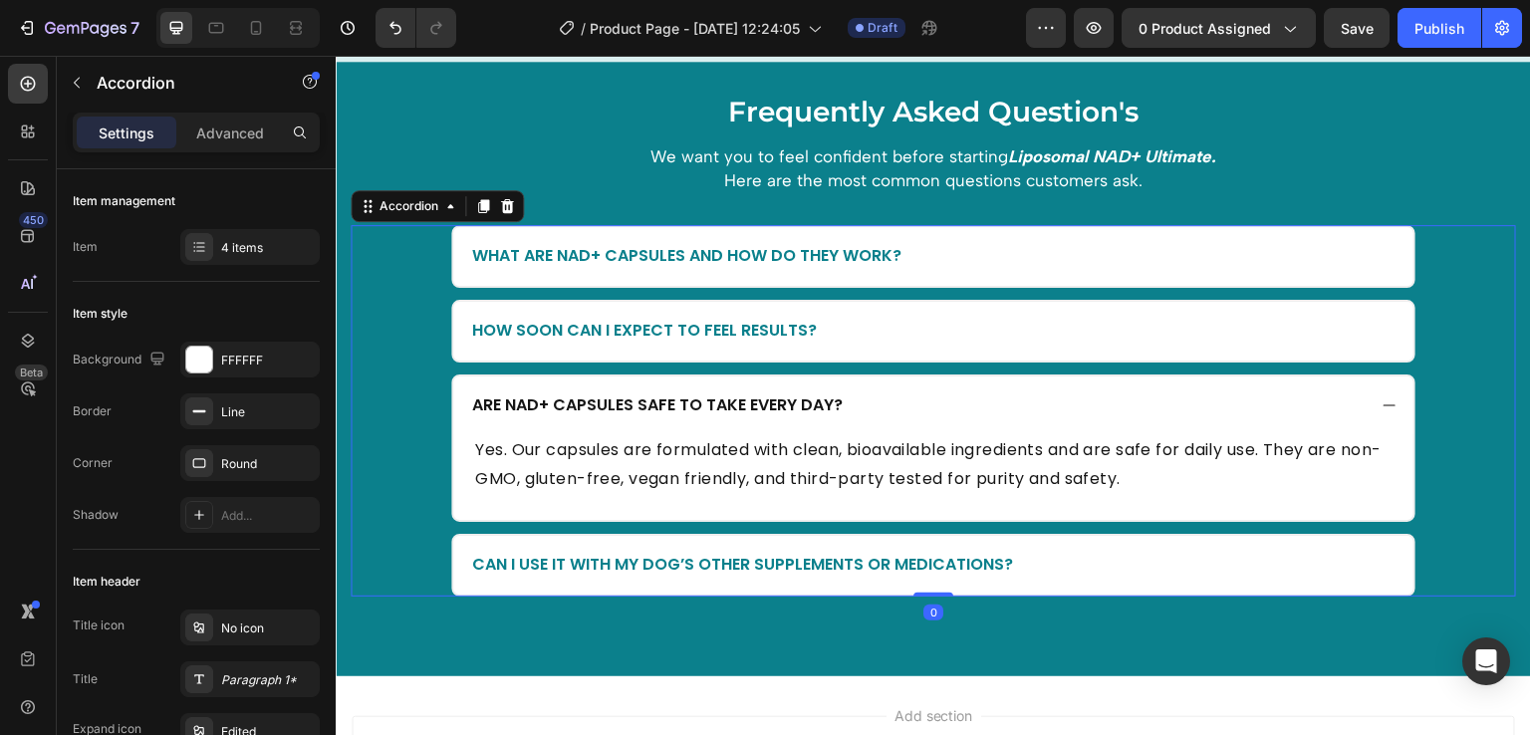
click at [1043, 552] on div "Can I use it with my dog’s other supplements or medications?" at bounding box center [917, 565] width 897 height 27
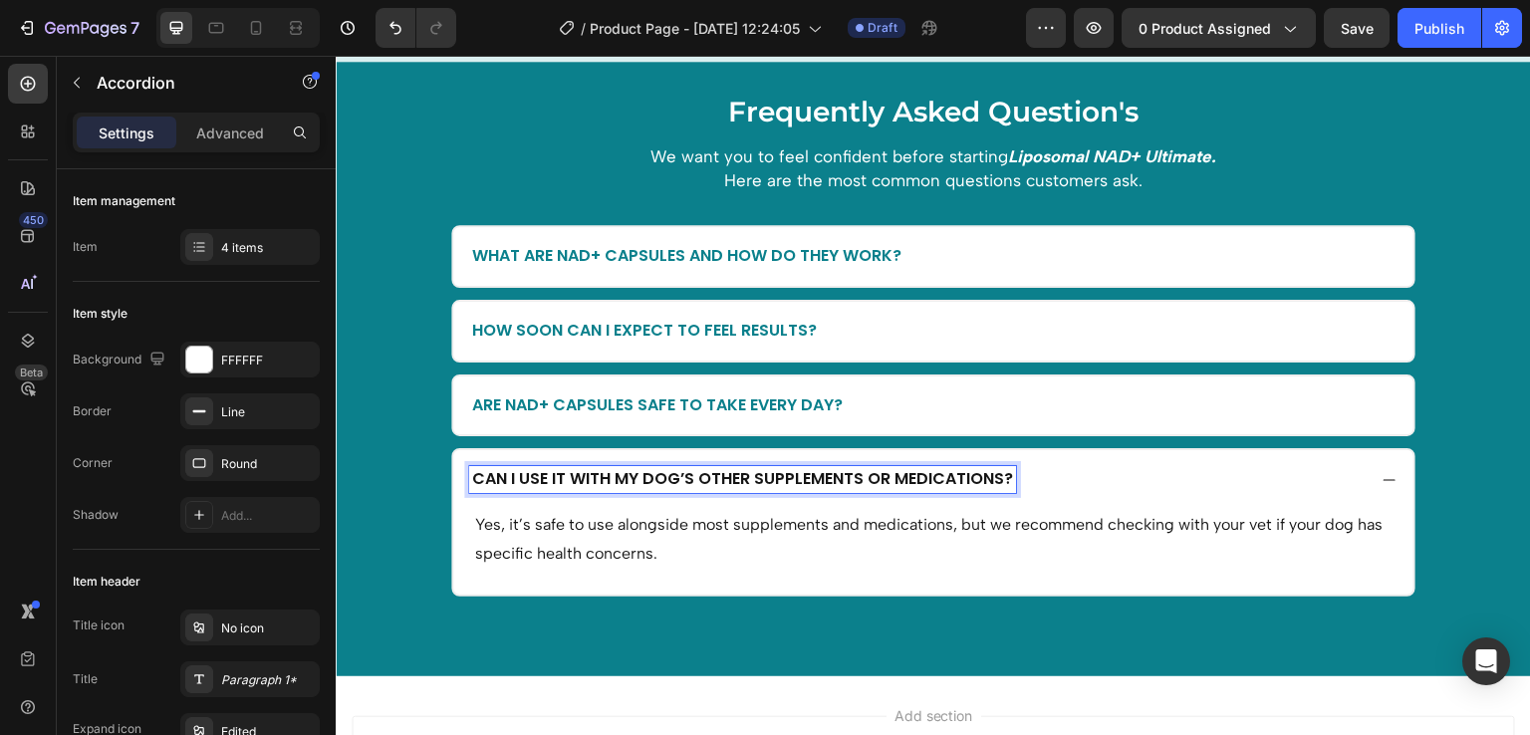
click at [778, 472] on p "Can I use it with my dog’s other supplements or medications?" at bounding box center [742, 479] width 541 height 21
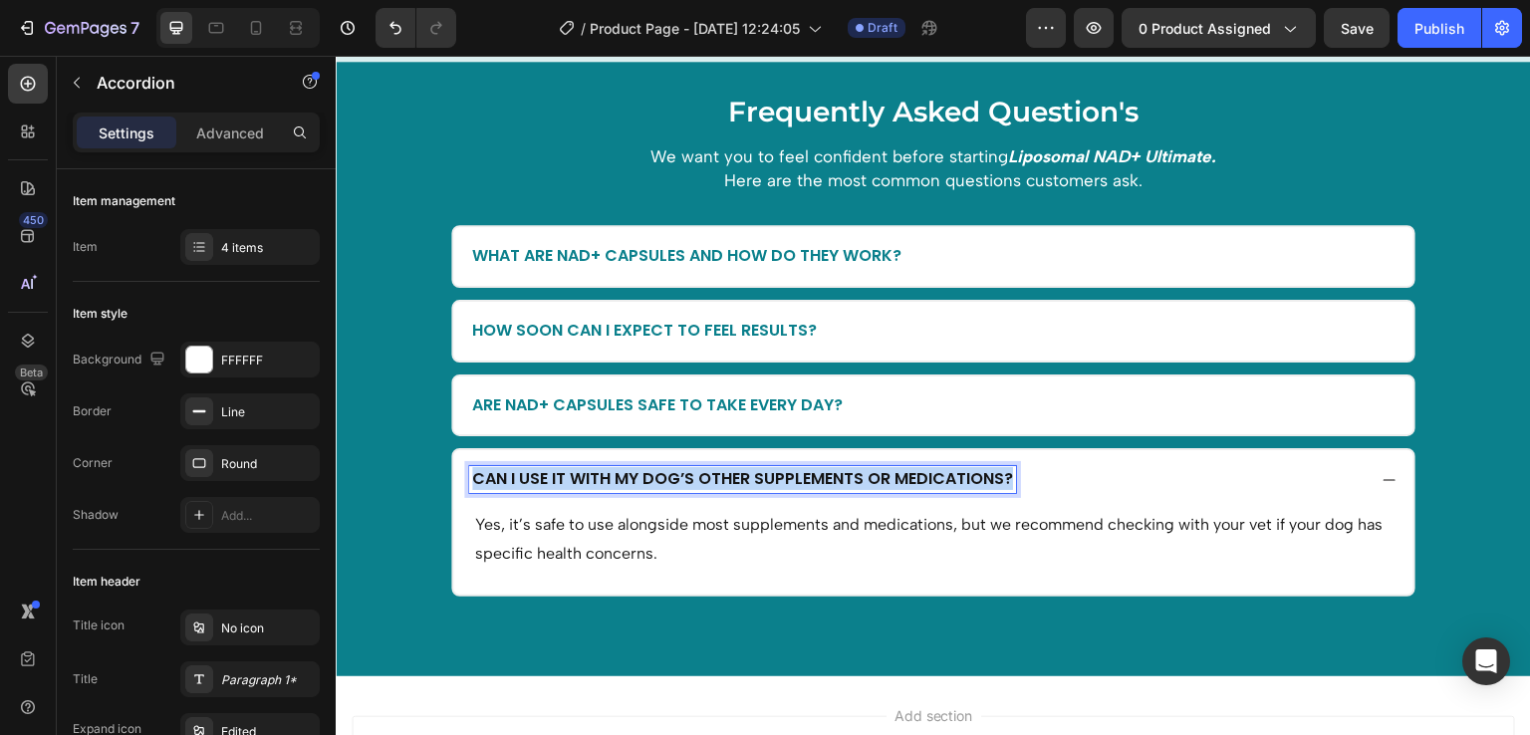
click at [778, 472] on p "Can I use it with my dog’s other supplements or medications?" at bounding box center [742, 479] width 541 height 21
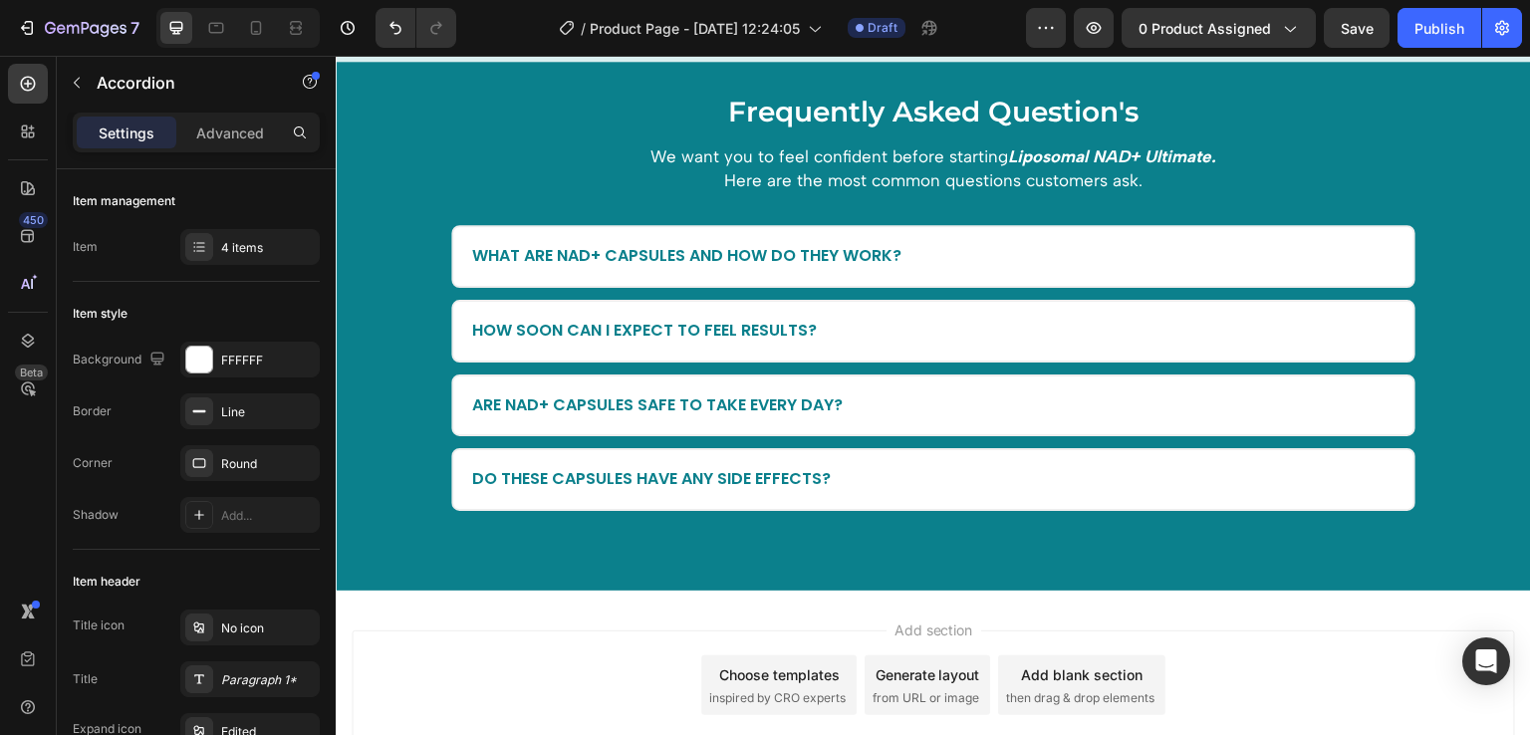
click at [911, 480] on div "Do these capsules have any side effects?" at bounding box center [917, 479] width 897 height 27
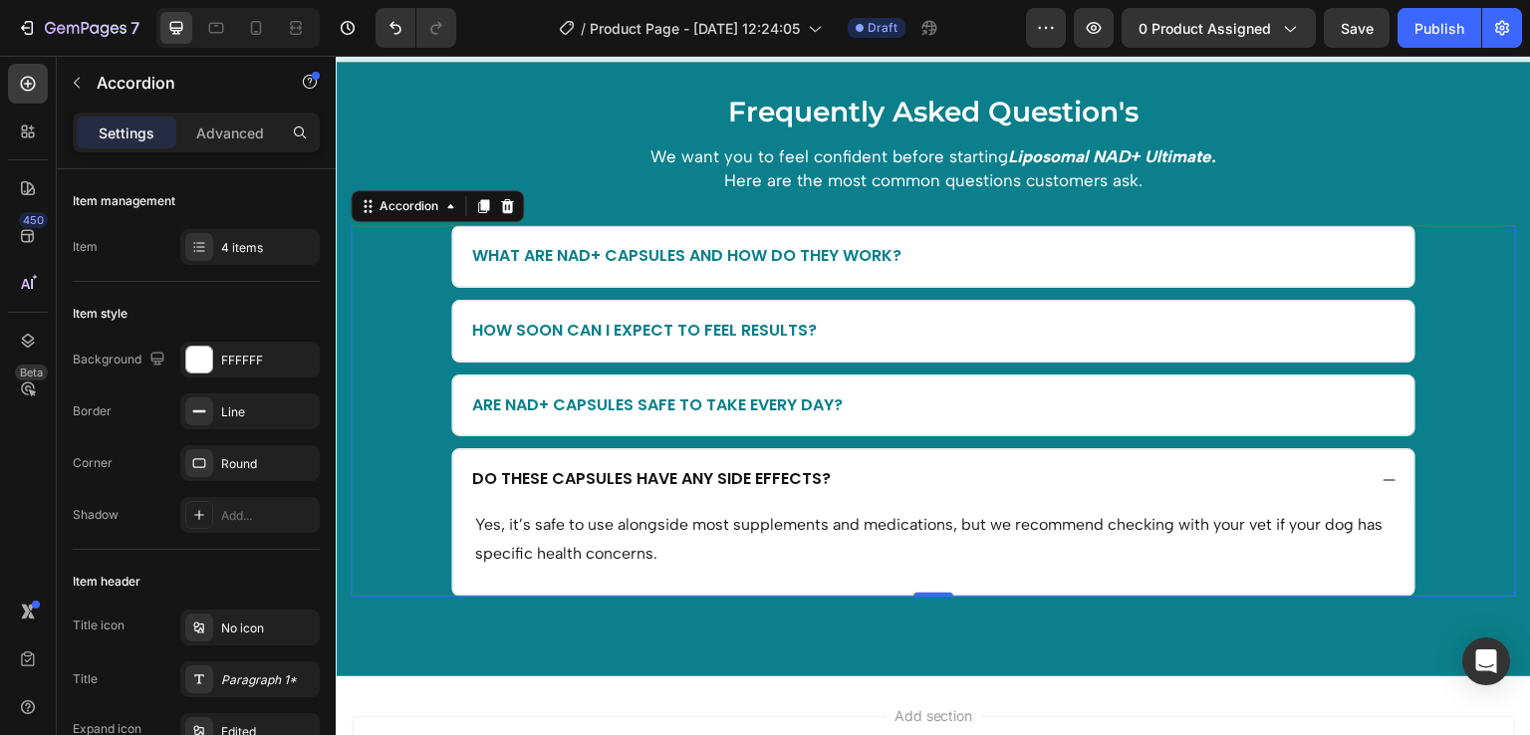
click at [911, 480] on div "Do these capsules have any side effects?" at bounding box center [917, 479] width 897 height 27
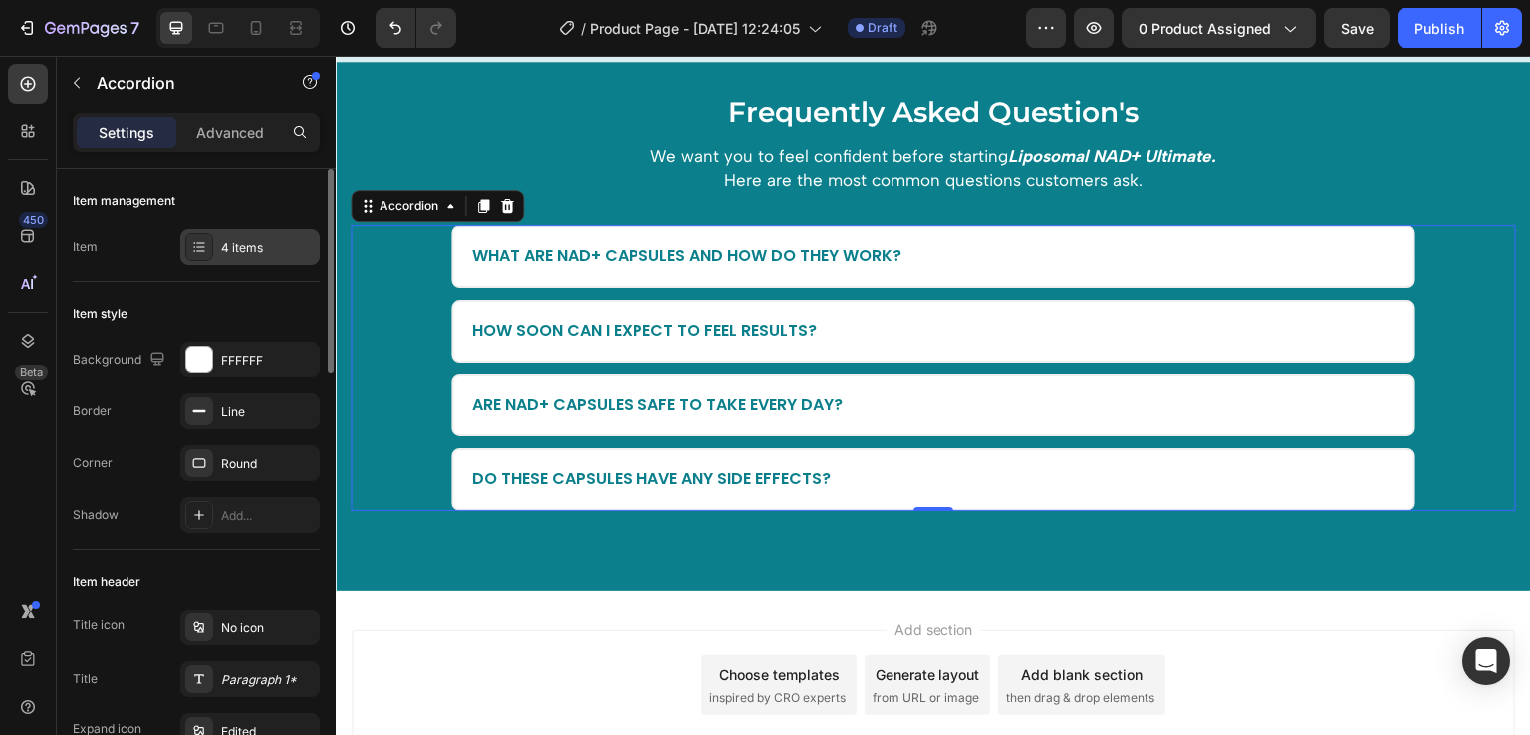
click at [259, 248] on div "4 items" at bounding box center [268, 248] width 94 height 18
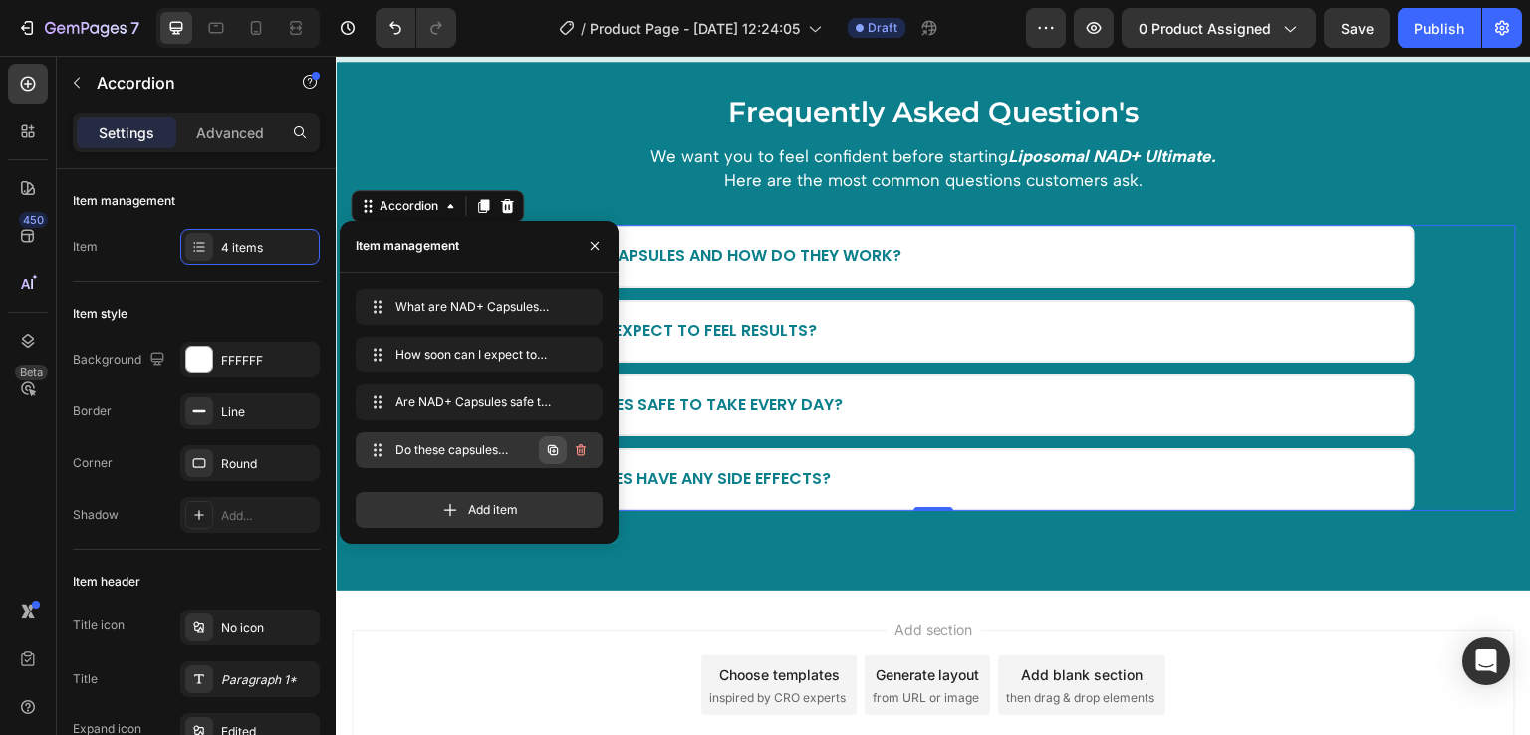
click at [554, 454] on icon "button" at bounding box center [553, 449] width 10 height 10
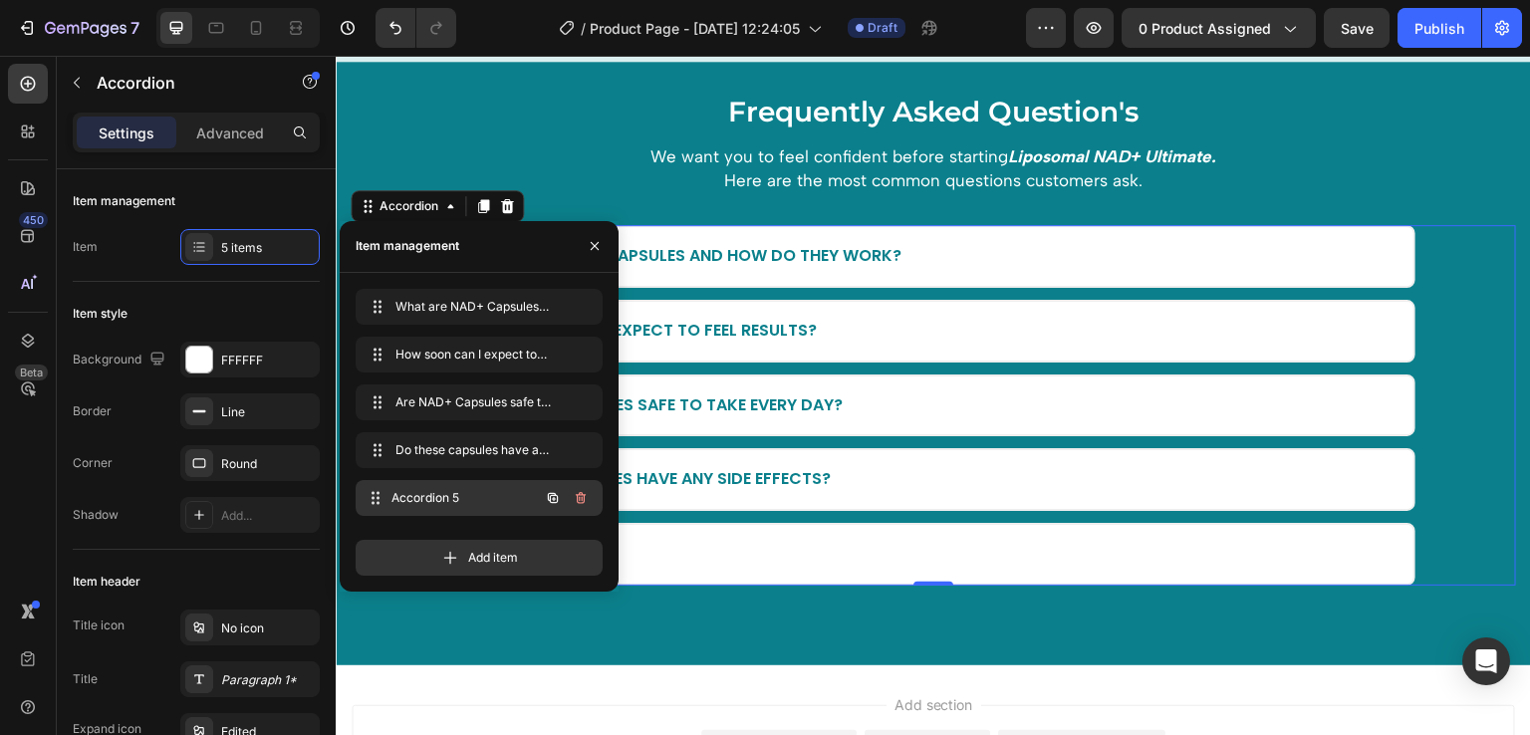
click at [483, 502] on span "Accordion 5" at bounding box center [465, 498] width 147 height 18
click at [451, 499] on span "Accordion 5" at bounding box center [452, 498] width 113 height 18
click at [714, 633] on div "Frequently Asked Question's Heading We want you to feel confident before starti…" at bounding box center [934, 364] width 1196 height 604
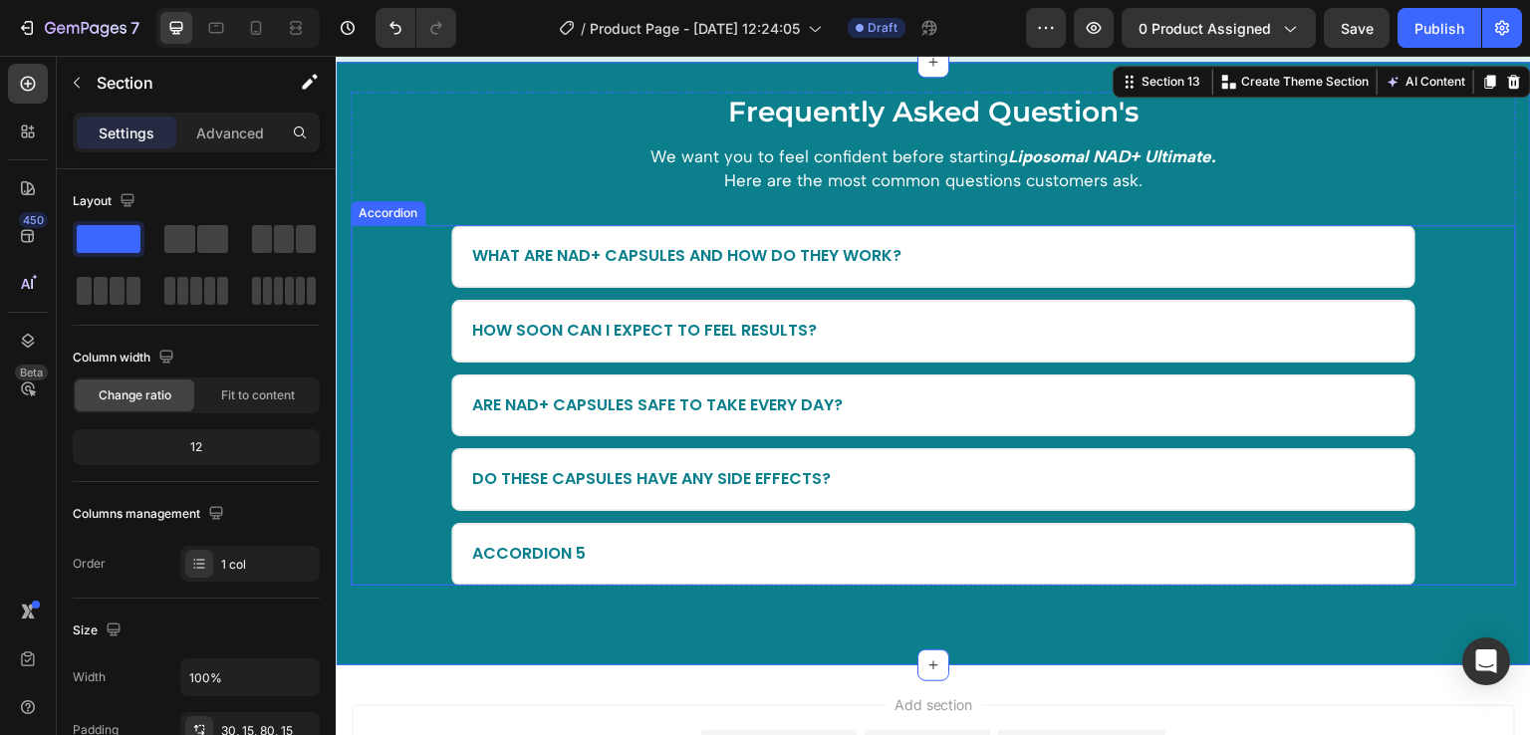
click at [549, 541] on div "Accordion 5" at bounding box center [529, 554] width 120 height 27
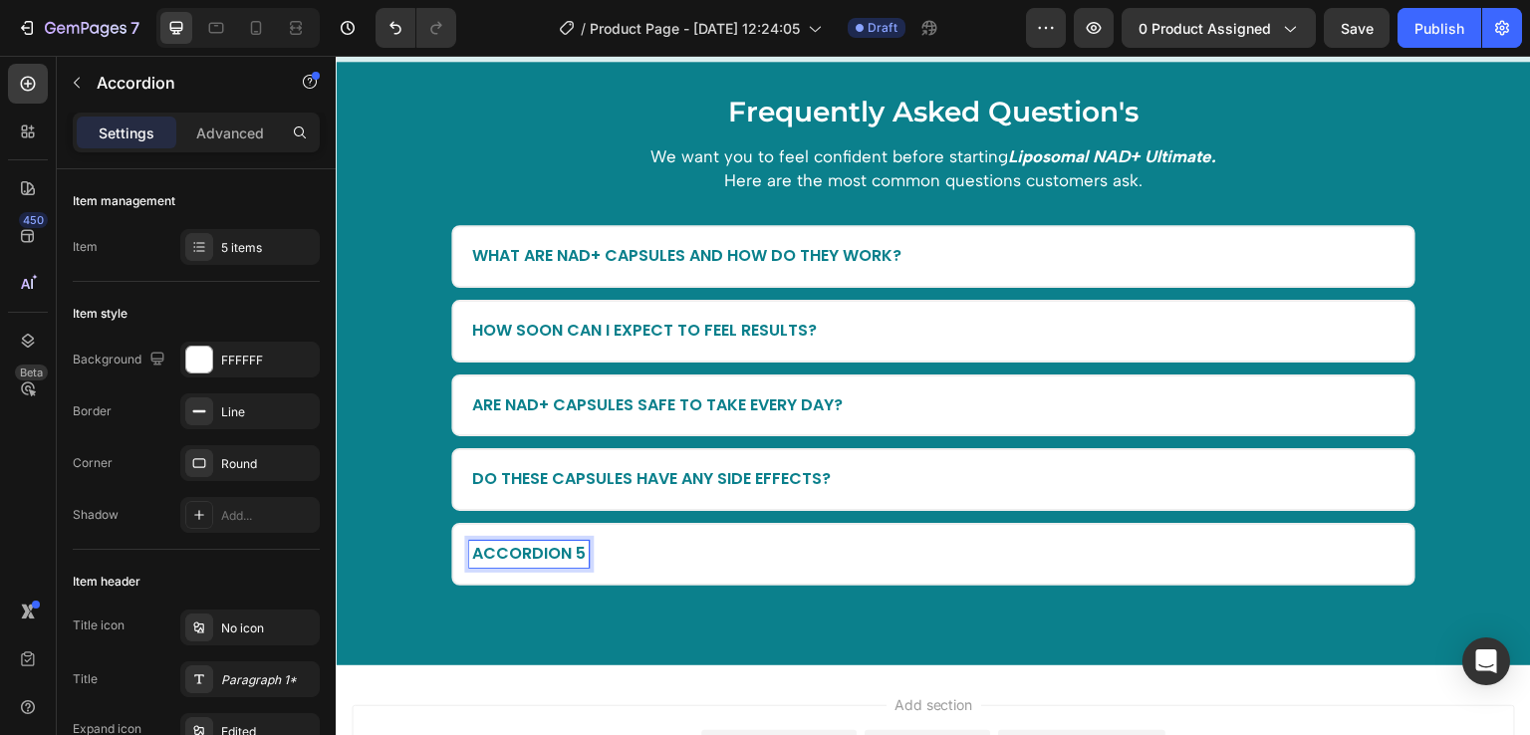
click at [549, 544] on p "Accordion 5" at bounding box center [529, 554] width 114 height 21
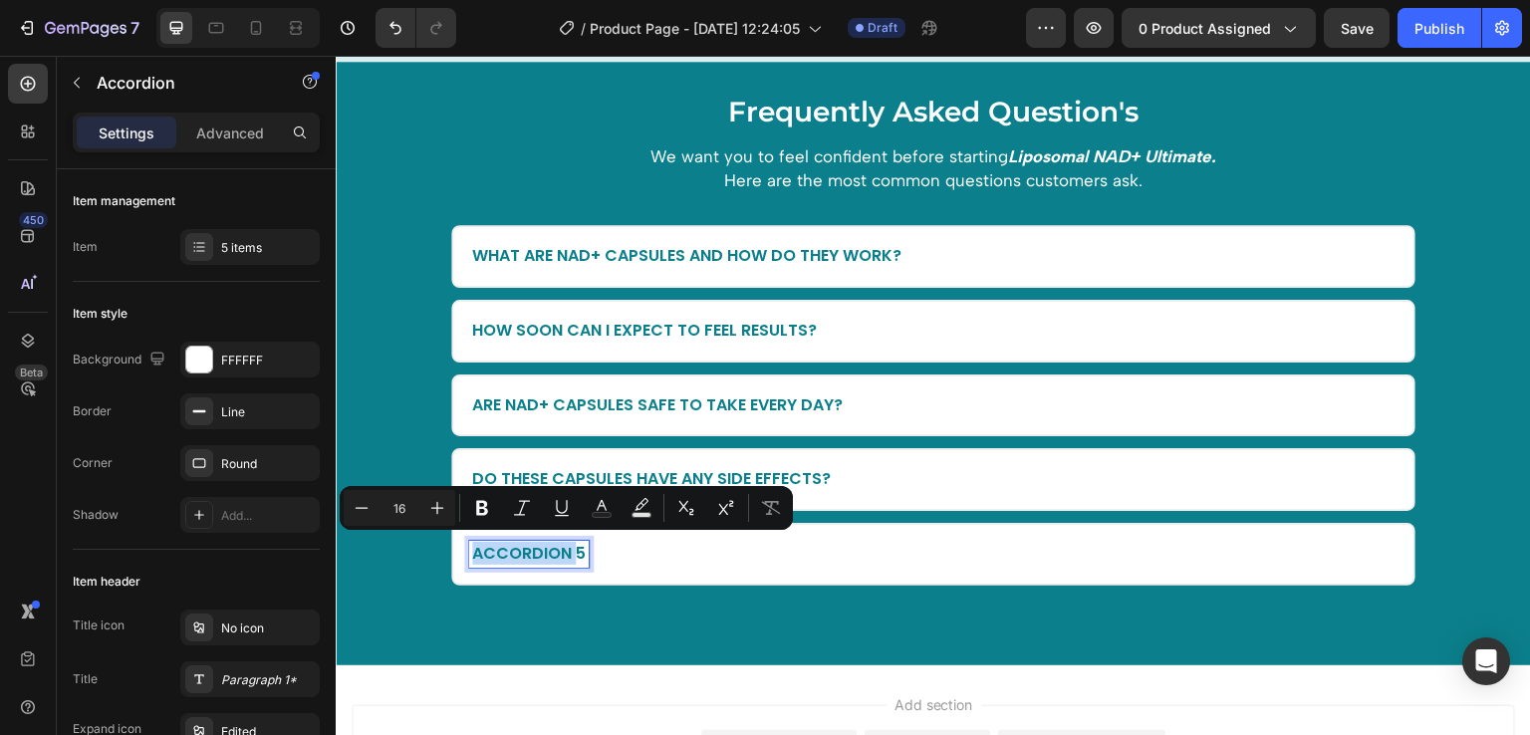
click at [929, 472] on div "Do these capsules have any side effects?" at bounding box center [917, 479] width 897 height 27
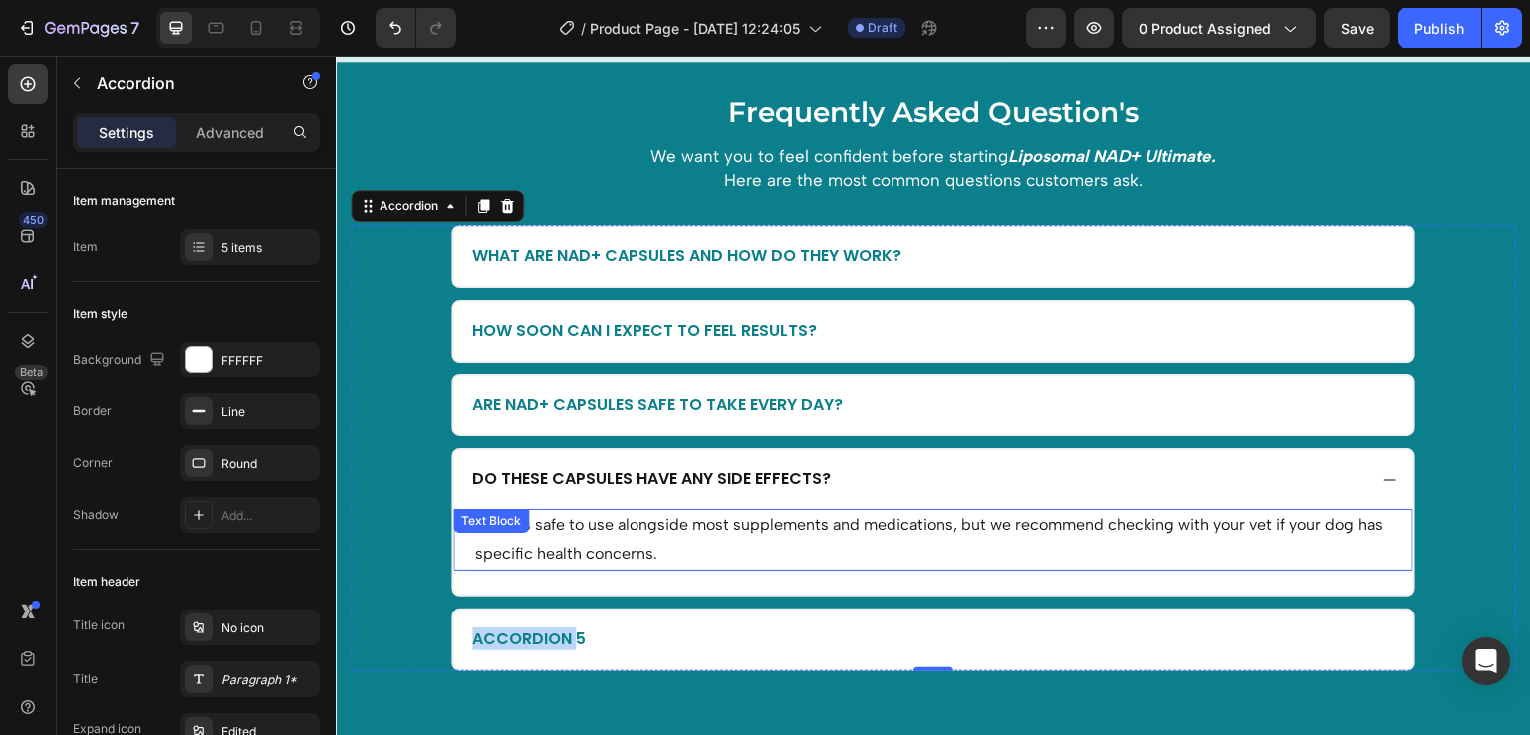
click at [723, 528] on p "Yes, it’s safe to use alongside most supplements and medications, but we recomm…" at bounding box center [933, 540] width 917 height 58
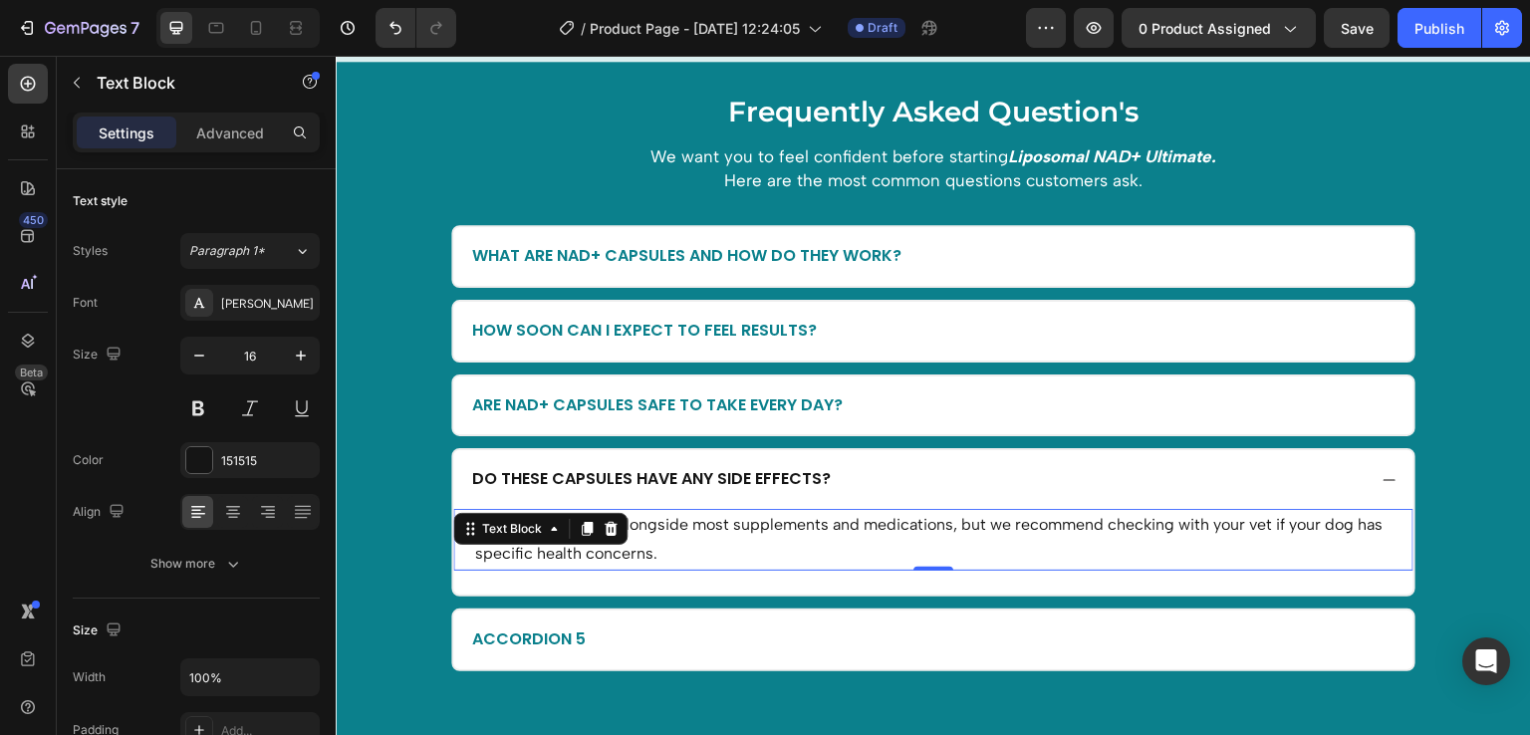
click at [723, 528] on p "Yes, it’s safe to use alongside most supplements and medications, but we recomm…" at bounding box center [933, 540] width 917 height 58
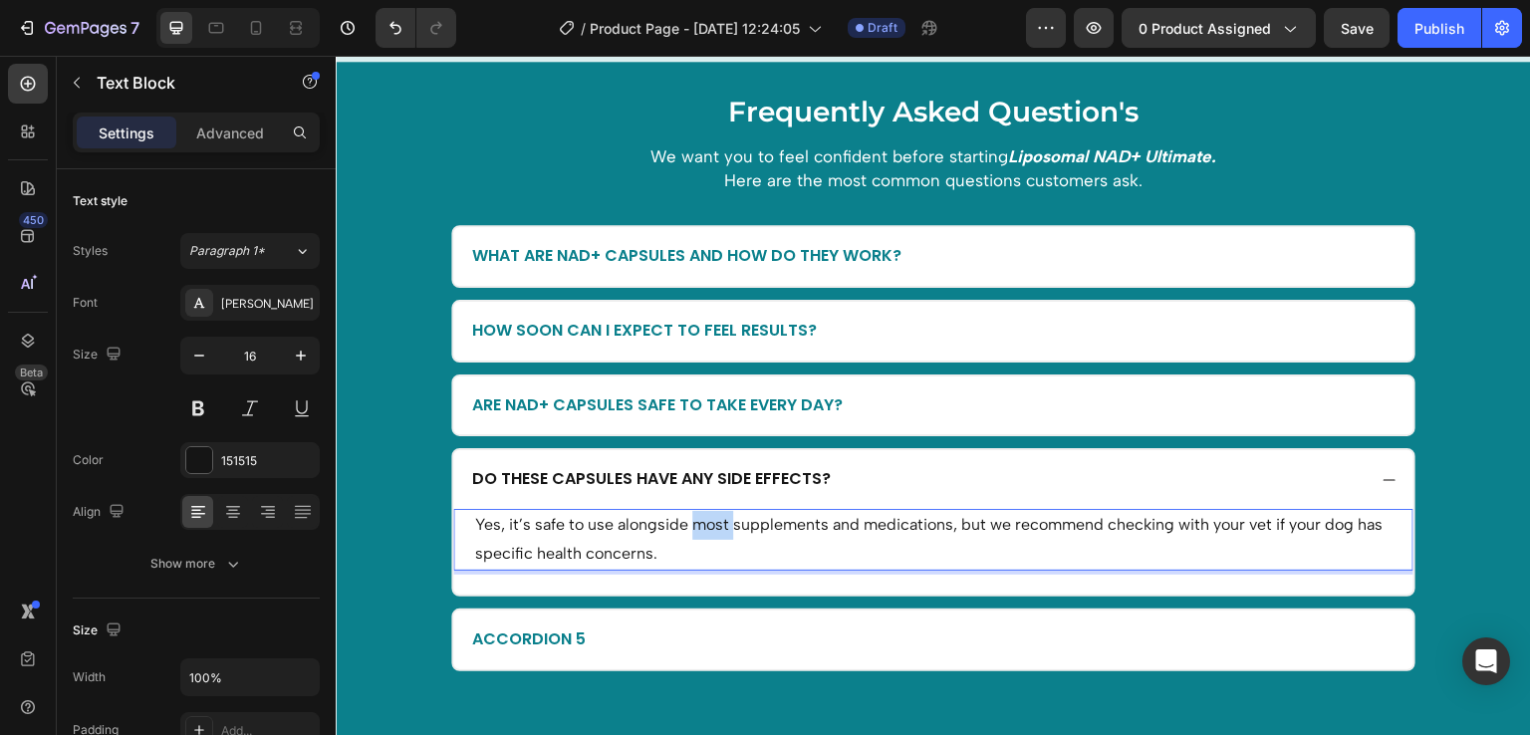
click at [723, 528] on p "Yes, it’s safe to use alongside most supplements and medications, but we recomm…" at bounding box center [933, 540] width 917 height 58
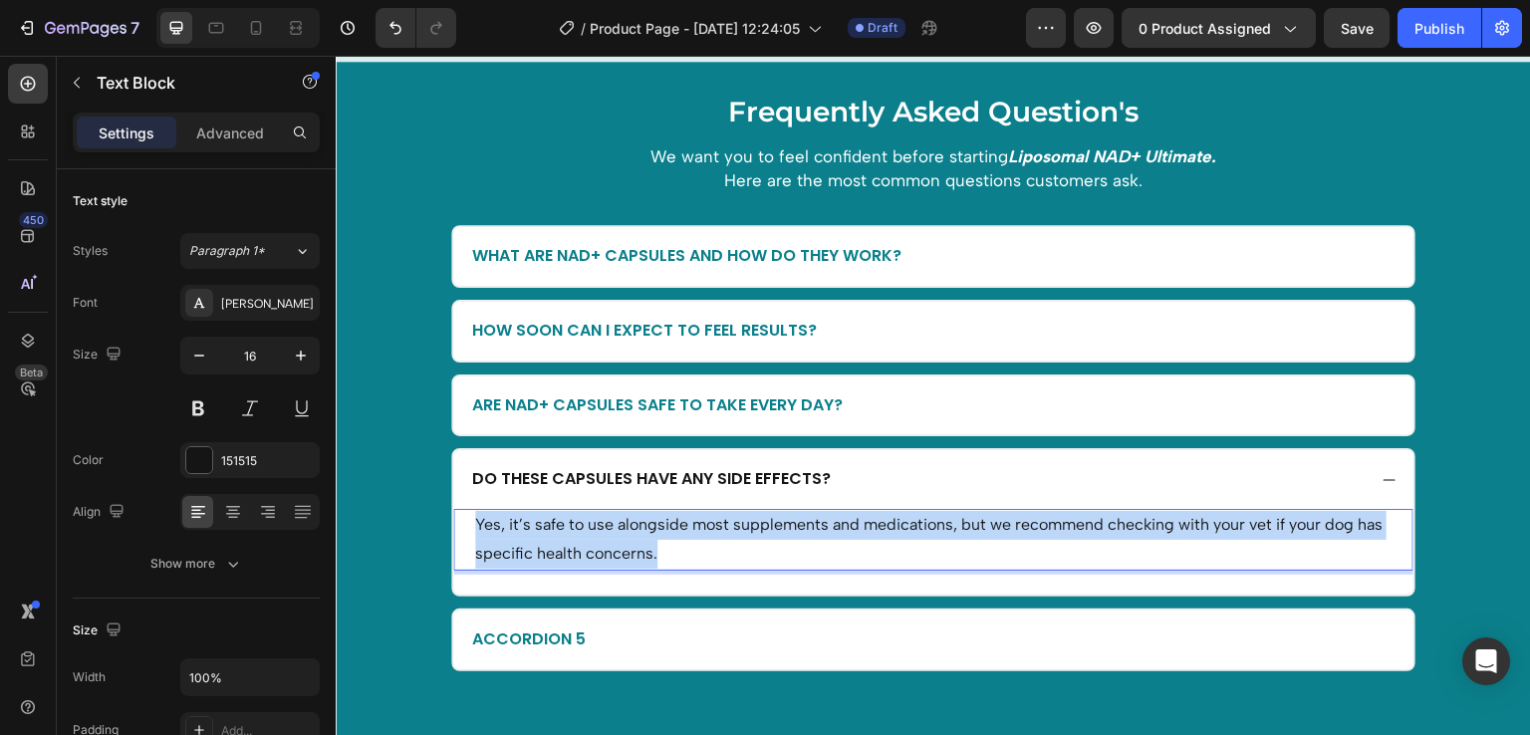
click at [723, 528] on p "Yes, it’s safe to use alongside most supplements and medications, but we recomm…" at bounding box center [933, 540] width 917 height 58
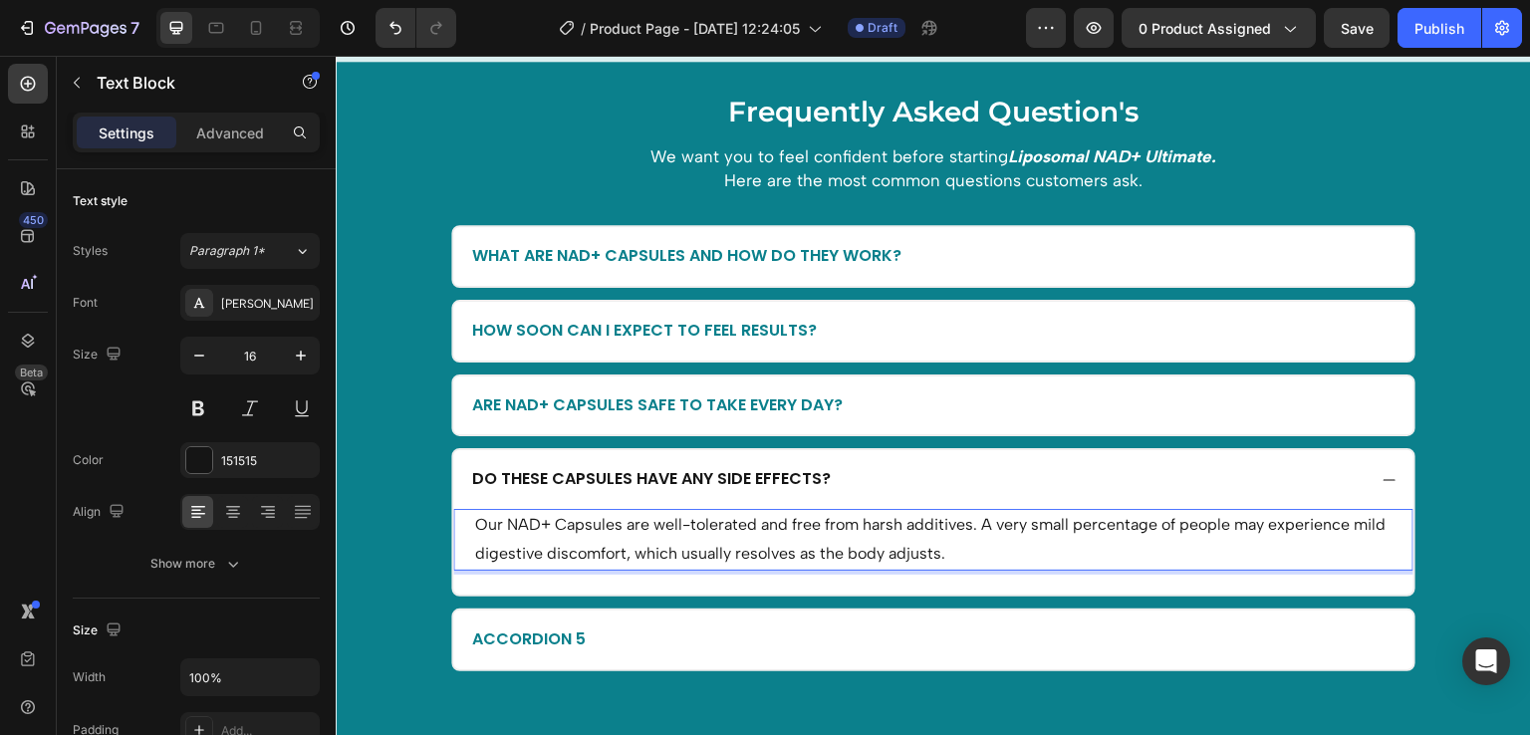
click at [762, 551] on p "Our NAD+ Capsules are well-tolerated and free from harsh additives. A very smal…" at bounding box center [933, 540] width 917 height 58
click at [266, 322] on div "Font Albert Sans Size 16 Color 151515 Align Show more" at bounding box center [196, 433] width 247 height 297
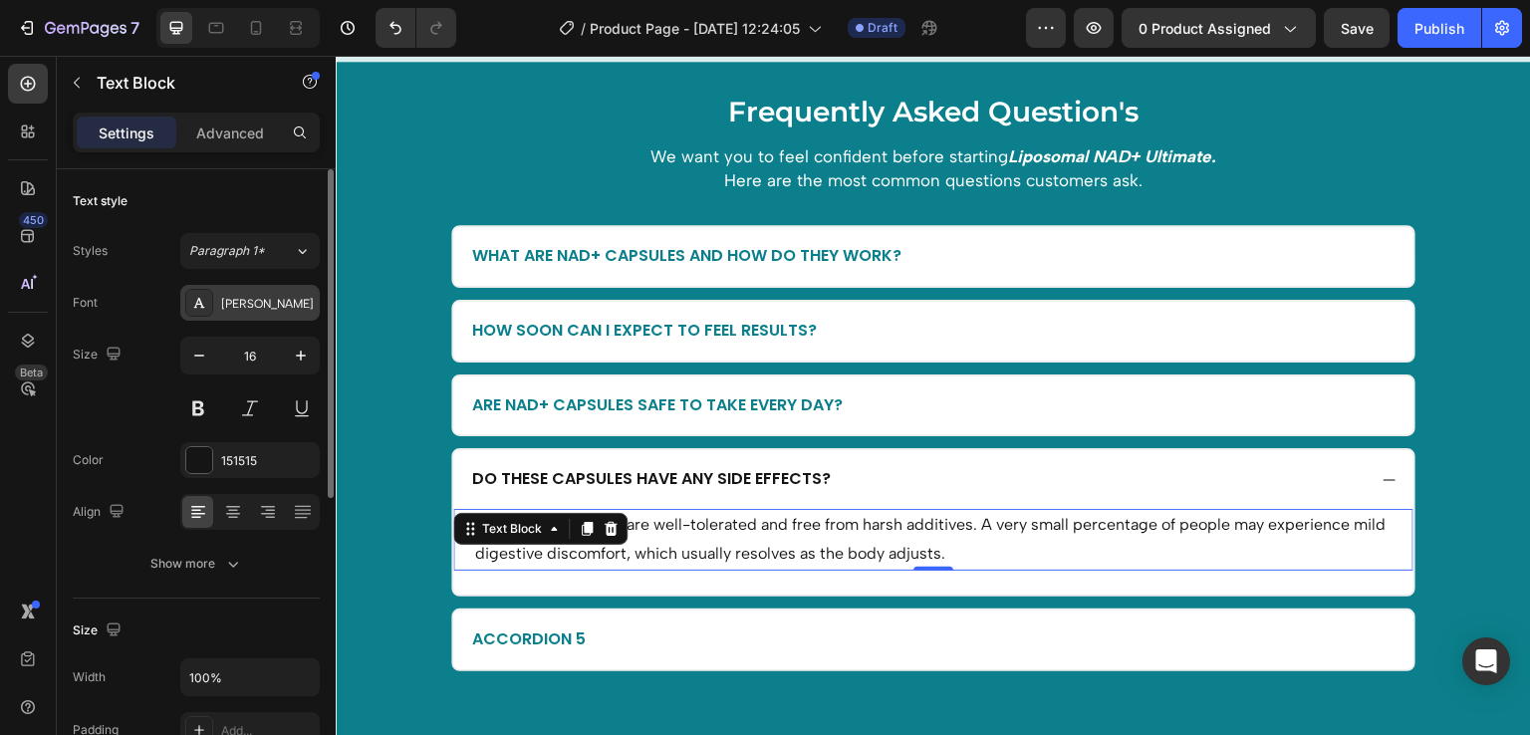
click at [266, 305] on div "Albert Sans" at bounding box center [268, 304] width 94 height 18
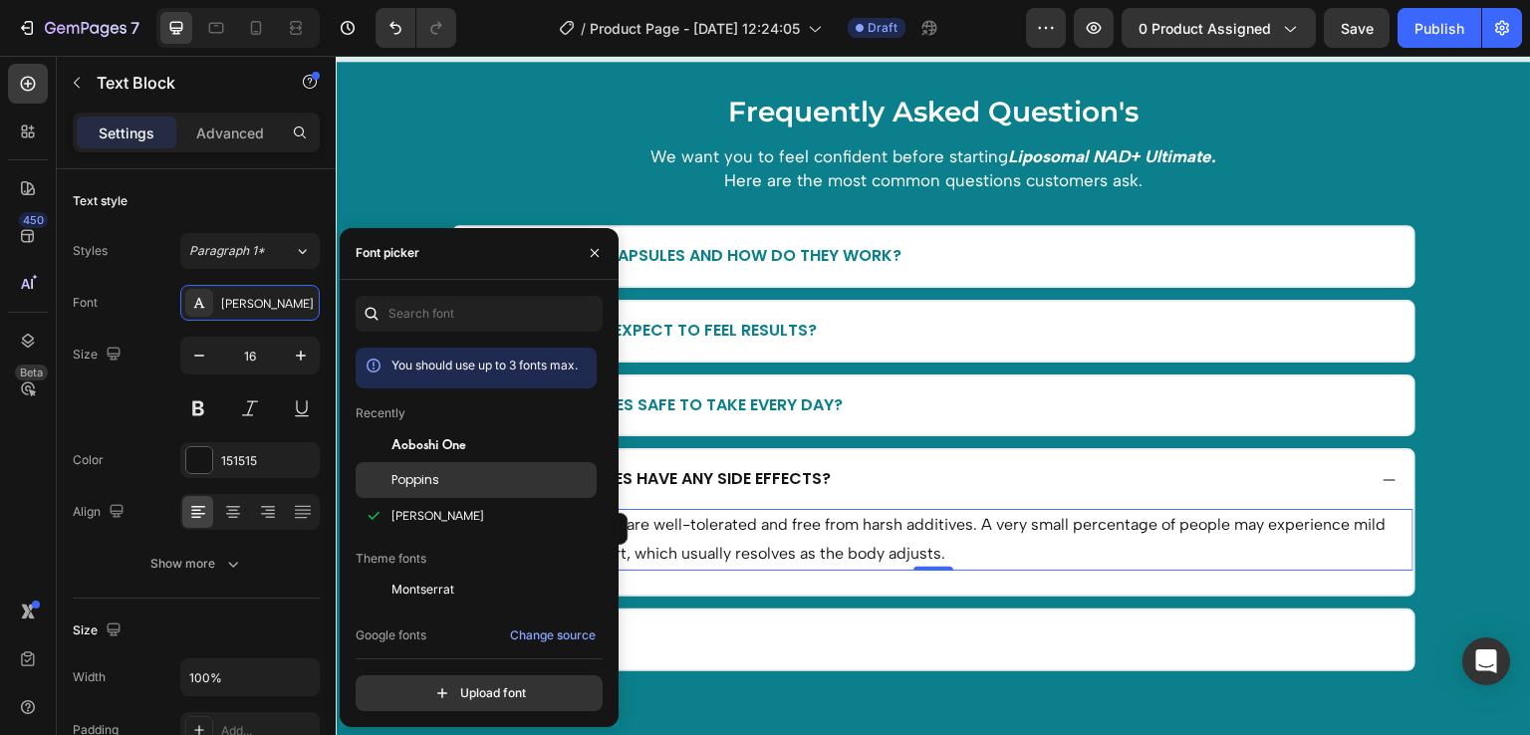
click at [421, 483] on span "Poppins" at bounding box center [416, 480] width 48 height 18
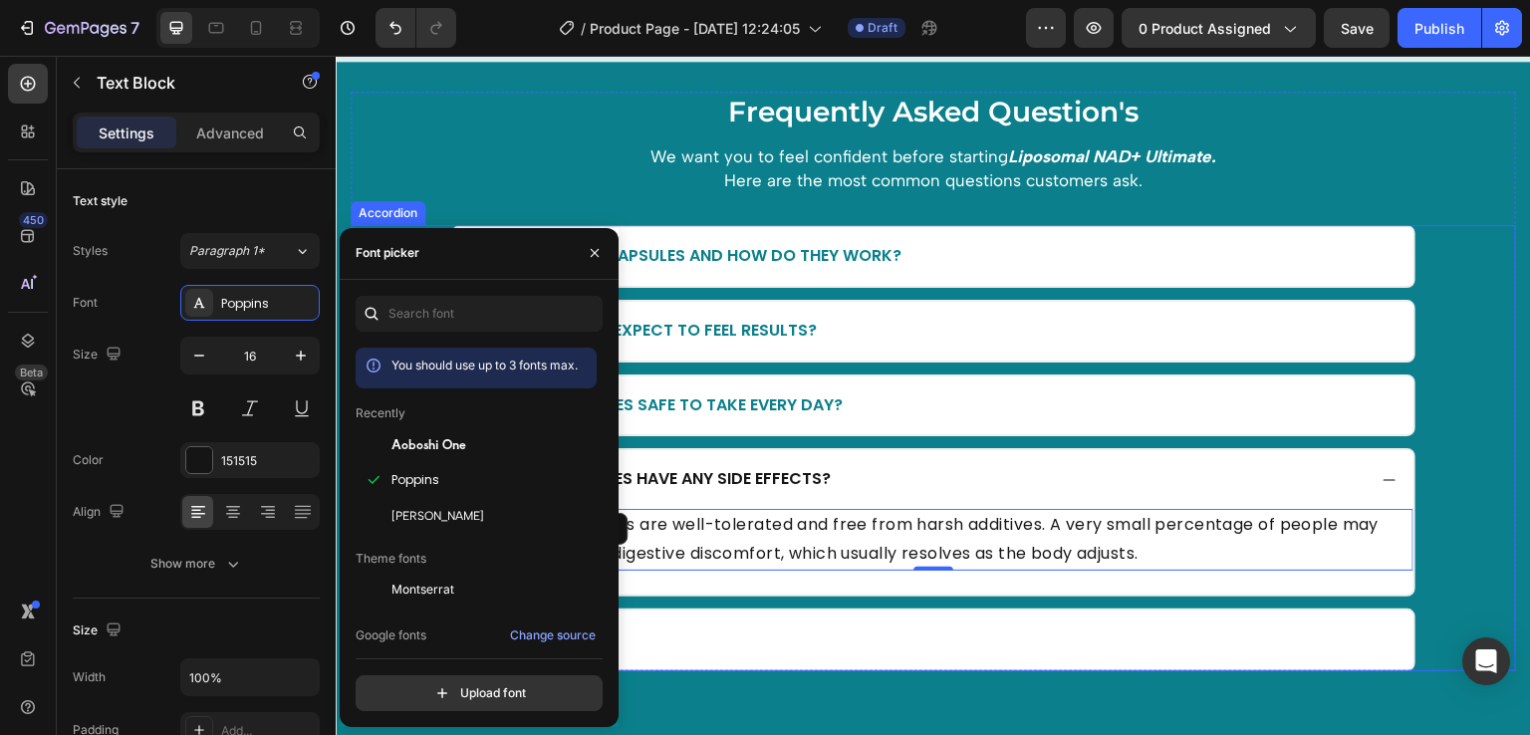
click at [831, 586] on div "Our NAD+ Capsules are well-tolerated and free from harsh additives. A very smal…" at bounding box center [933, 552] width 960 height 86
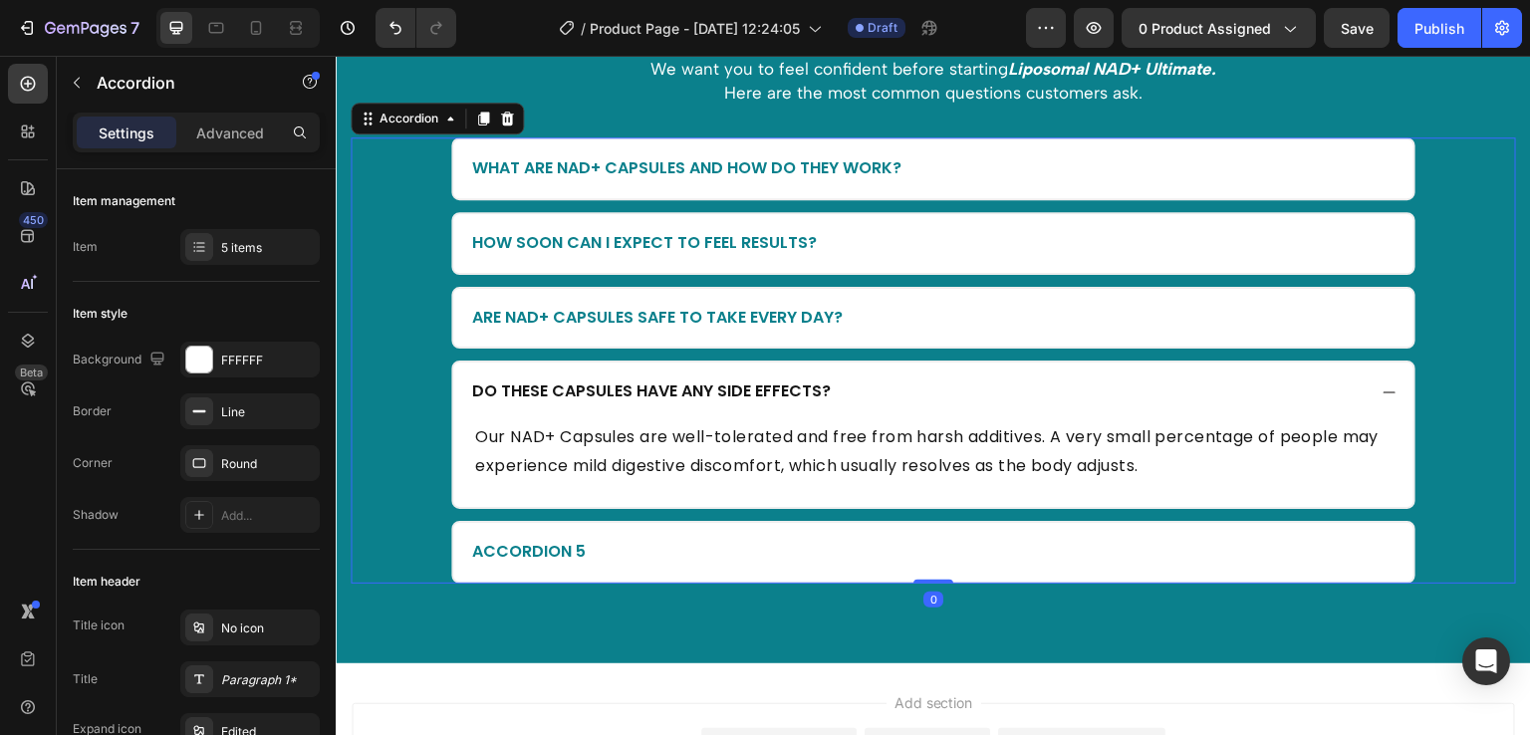
scroll to position [4880, 0]
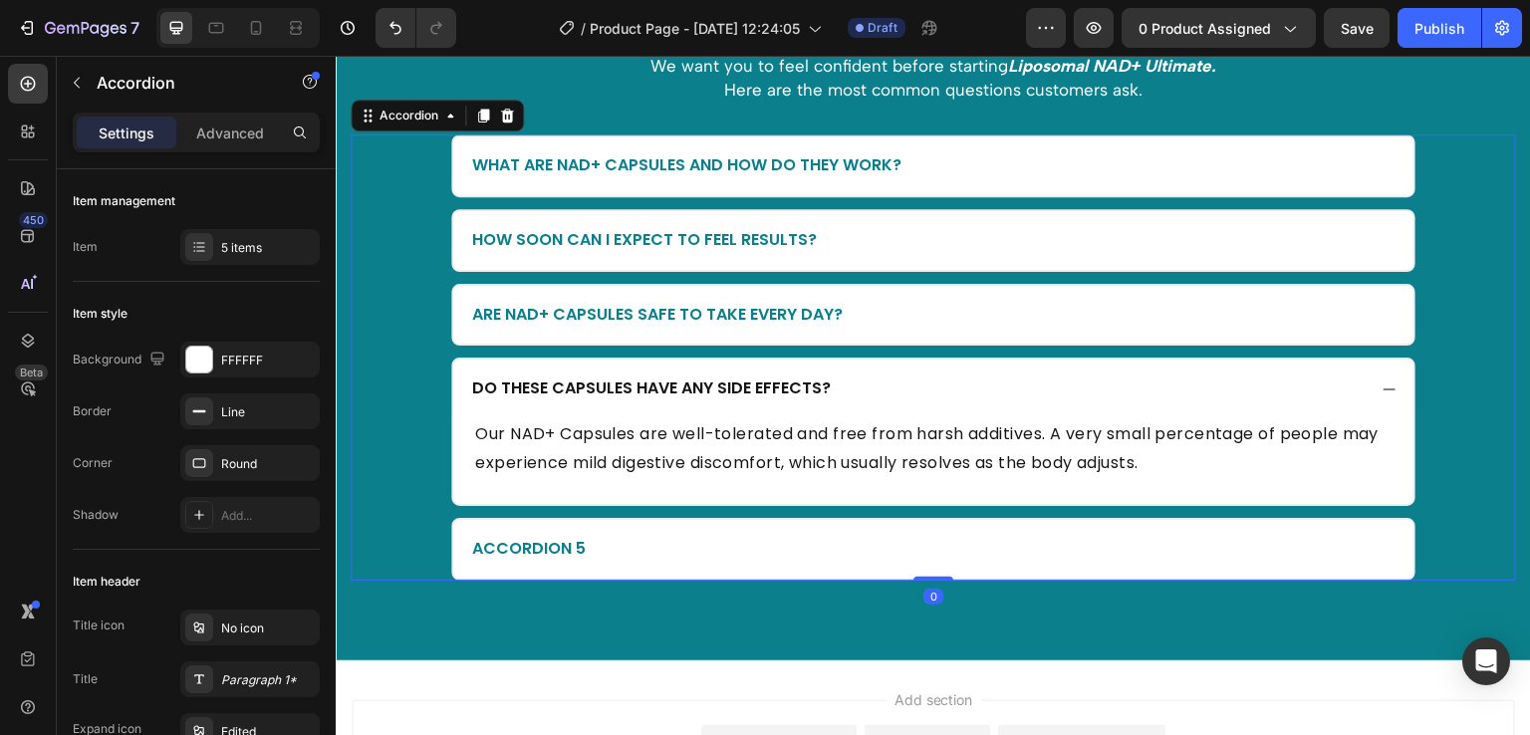
click at [770, 526] on div "Accordion 5" at bounding box center [933, 549] width 960 height 59
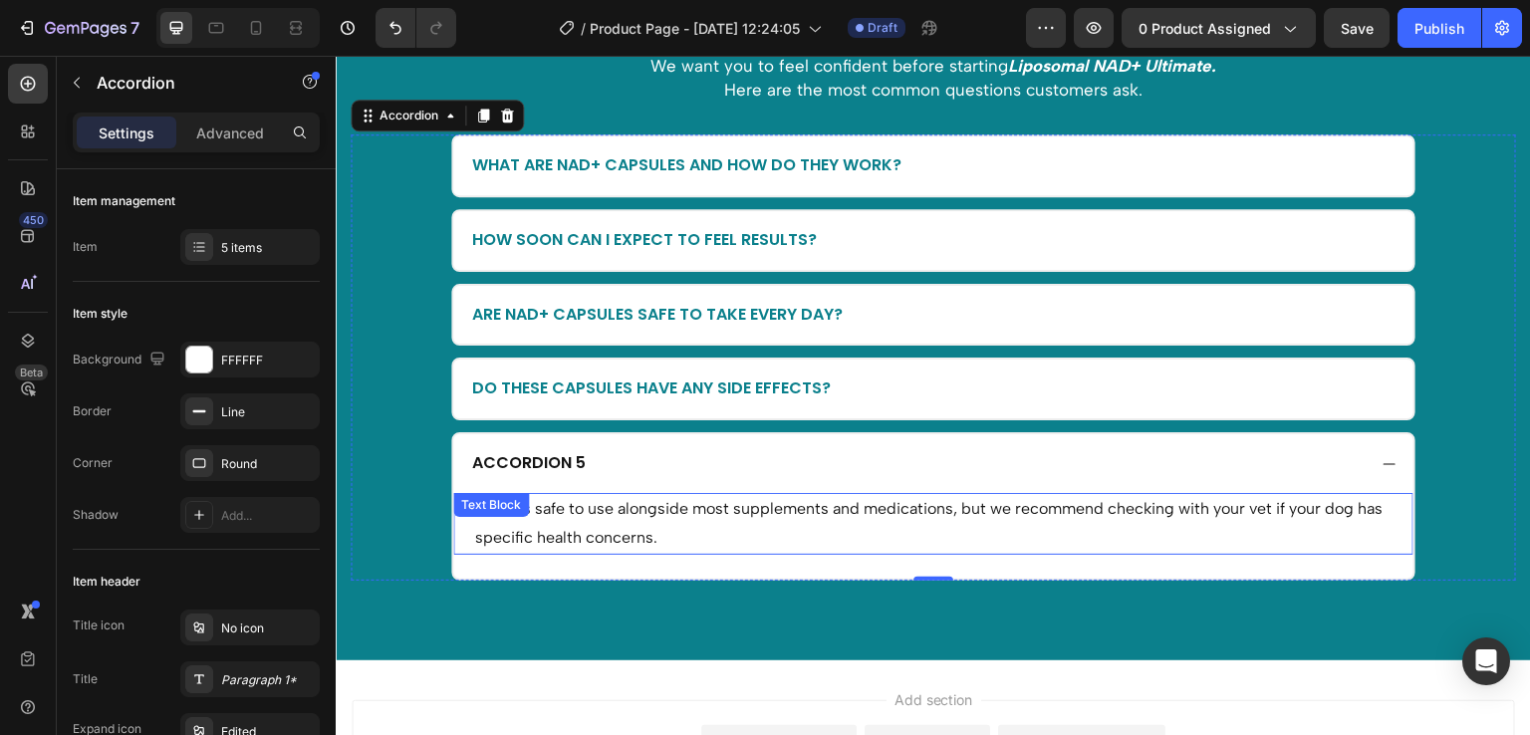
click at [586, 517] on p "Yes, it’s safe to use alongside most supplements and medications, but we recomm…" at bounding box center [933, 524] width 917 height 58
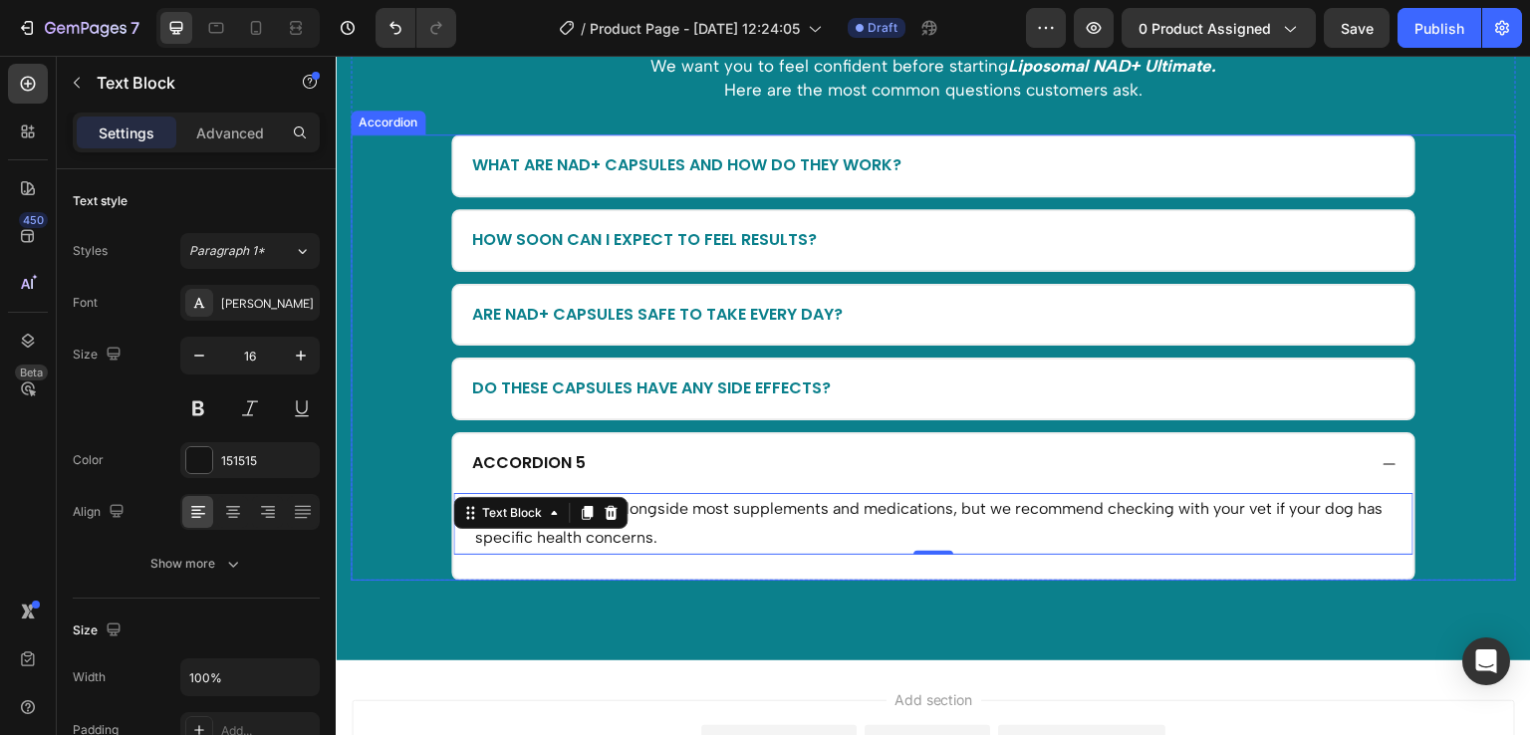
click at [561, 450] on div "Accordion 5" at bounding box center [529, 463] width 120 height 27
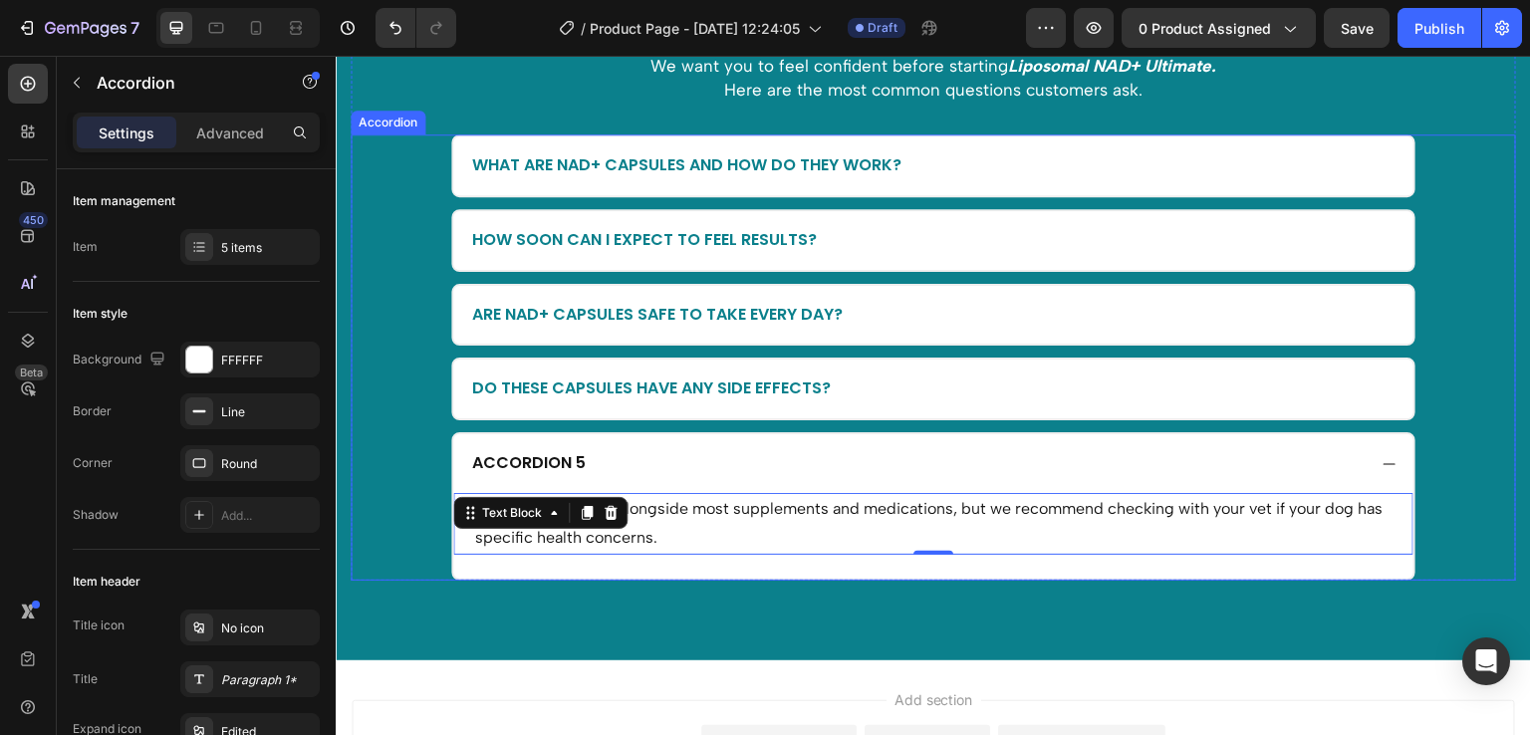
click at [561, 450] on div "Accordion 5" at bounding box center [529, 463] width 120 height 27
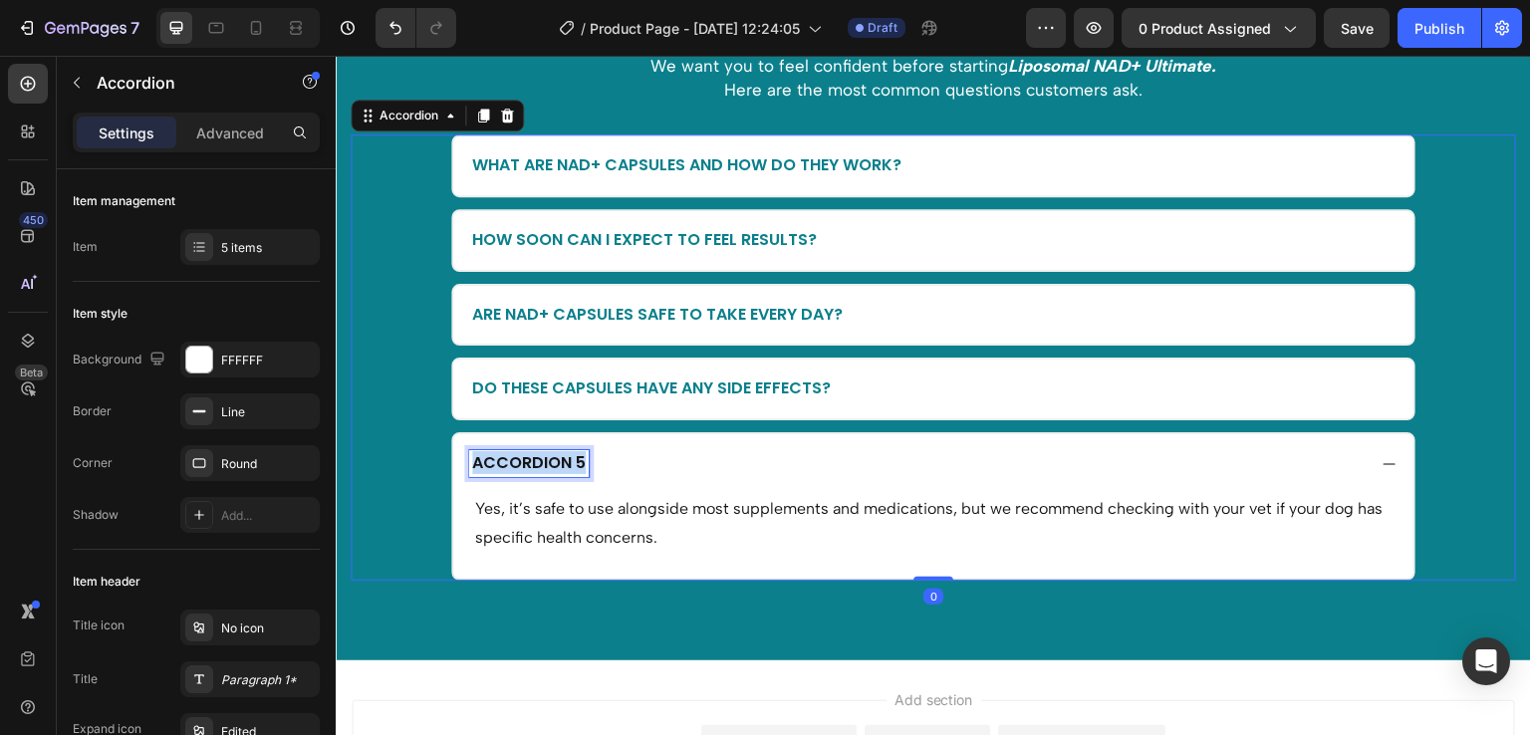
click at [561, 450] on div "Accordion 5" at bounding box center [529, 463] width 120 height 27
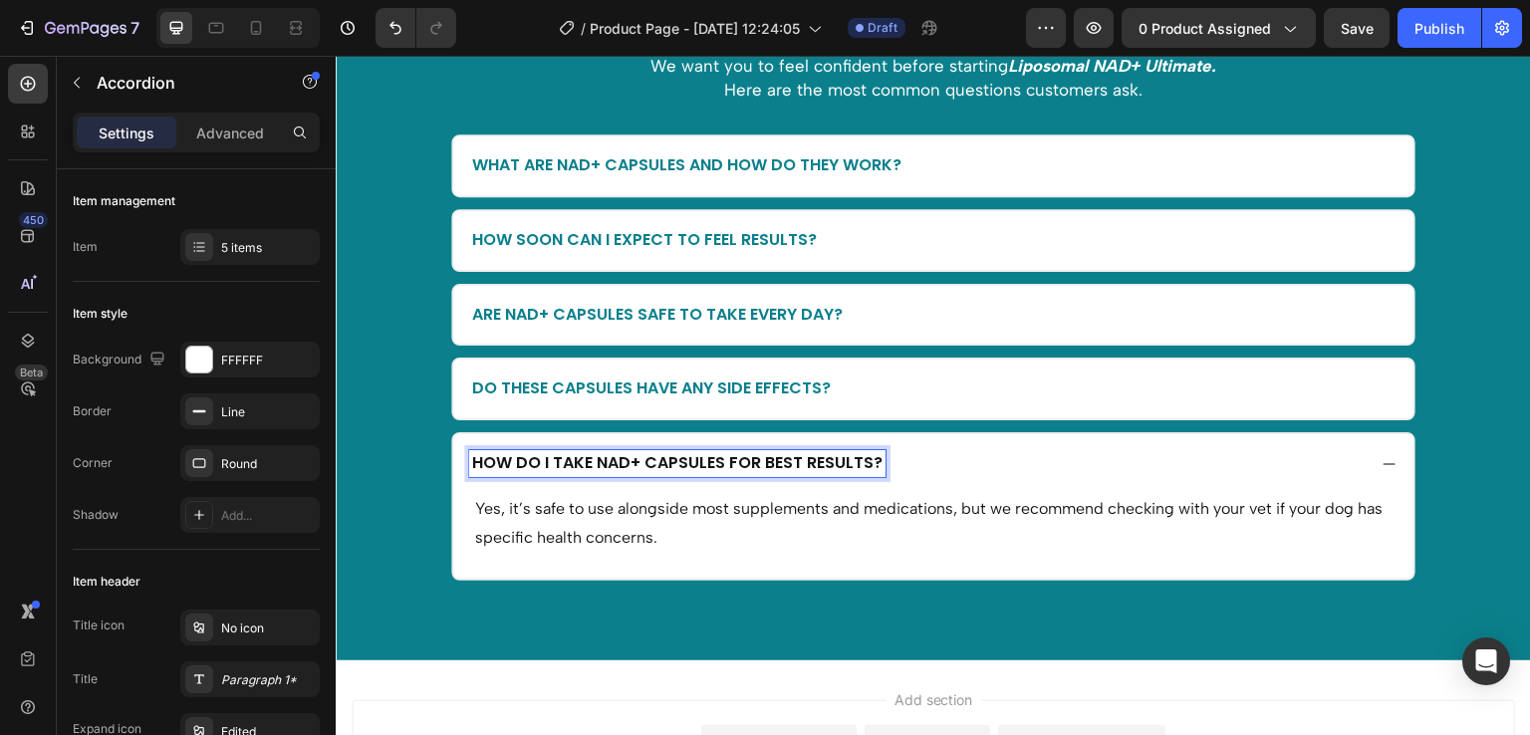
click at [687, 497] on p "Yes, it’s safe to use alongside most supplements and medications, but we recomm…" at bounding box center [933, 524] width 917 height 58
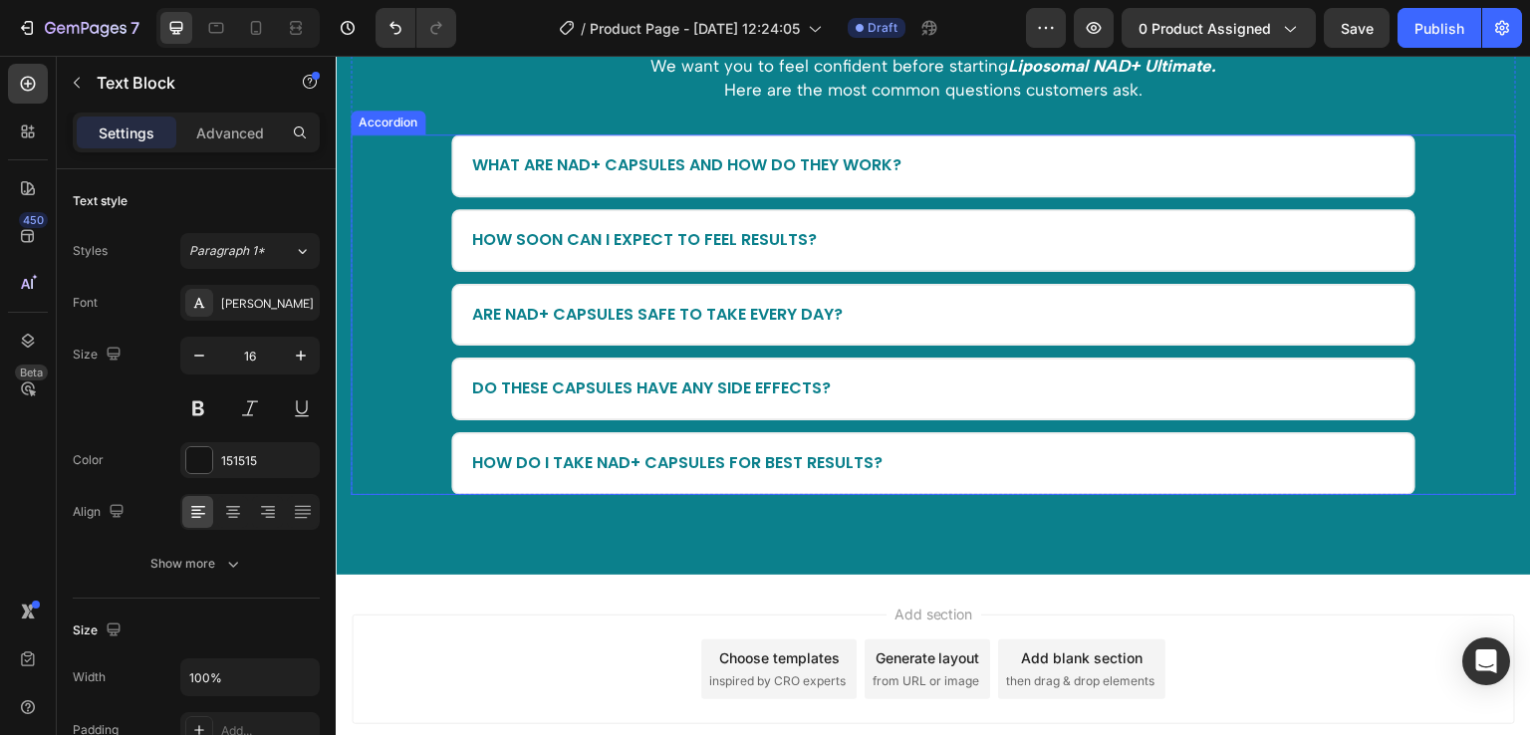
click at [738, 461] on p "How do I take NAD+ Capsules for best results?" at bounding box center [677, 463] width 410 height 21
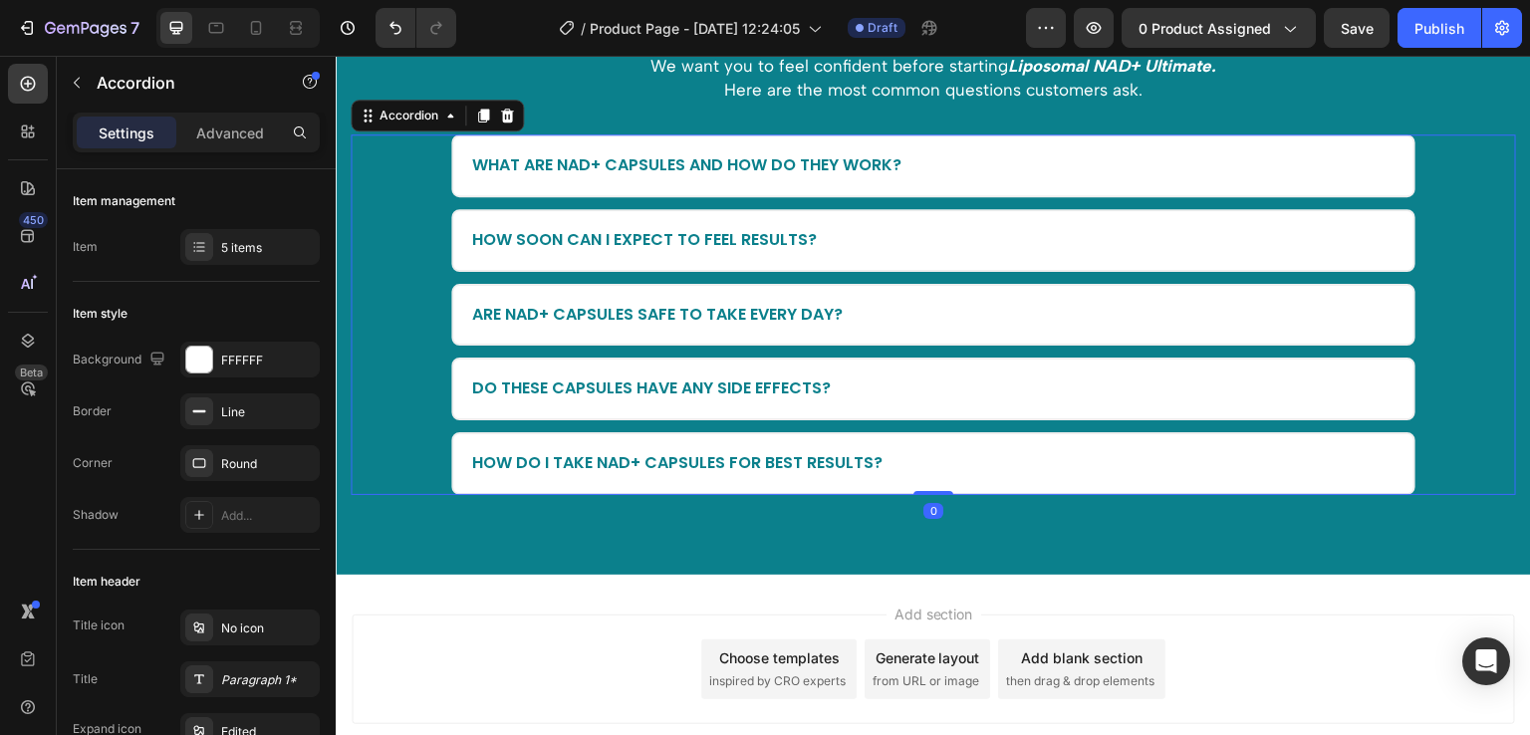
click at [899, 460] on div "How do I take NAD+ Capsules for best results?" at bounding box center [917, 463] width 897 height 27
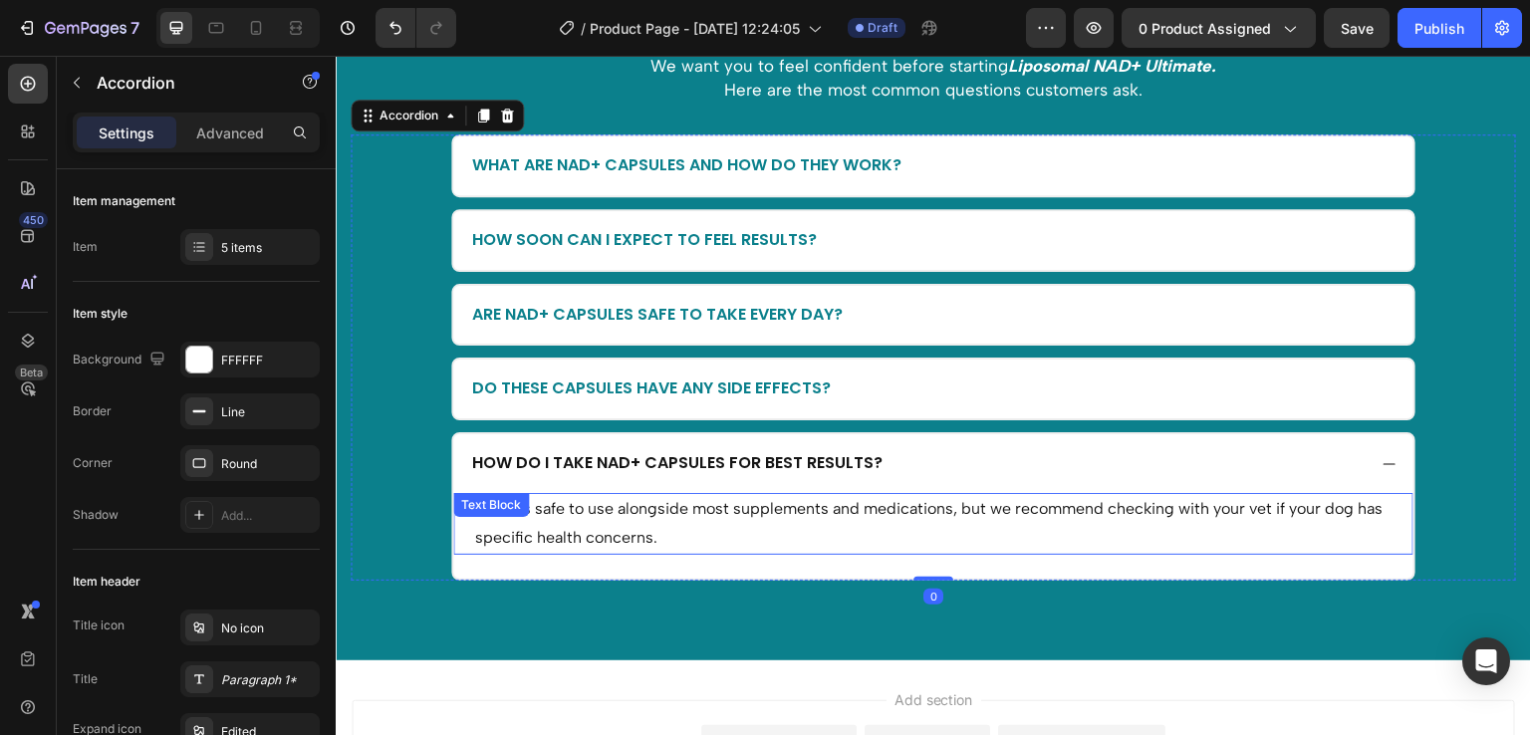
click at [734, 497] on p "Yes, it’s safe to use alongside most supplements and medications, but we recomm…" at bounding box center [933, 524] width 917 height 58
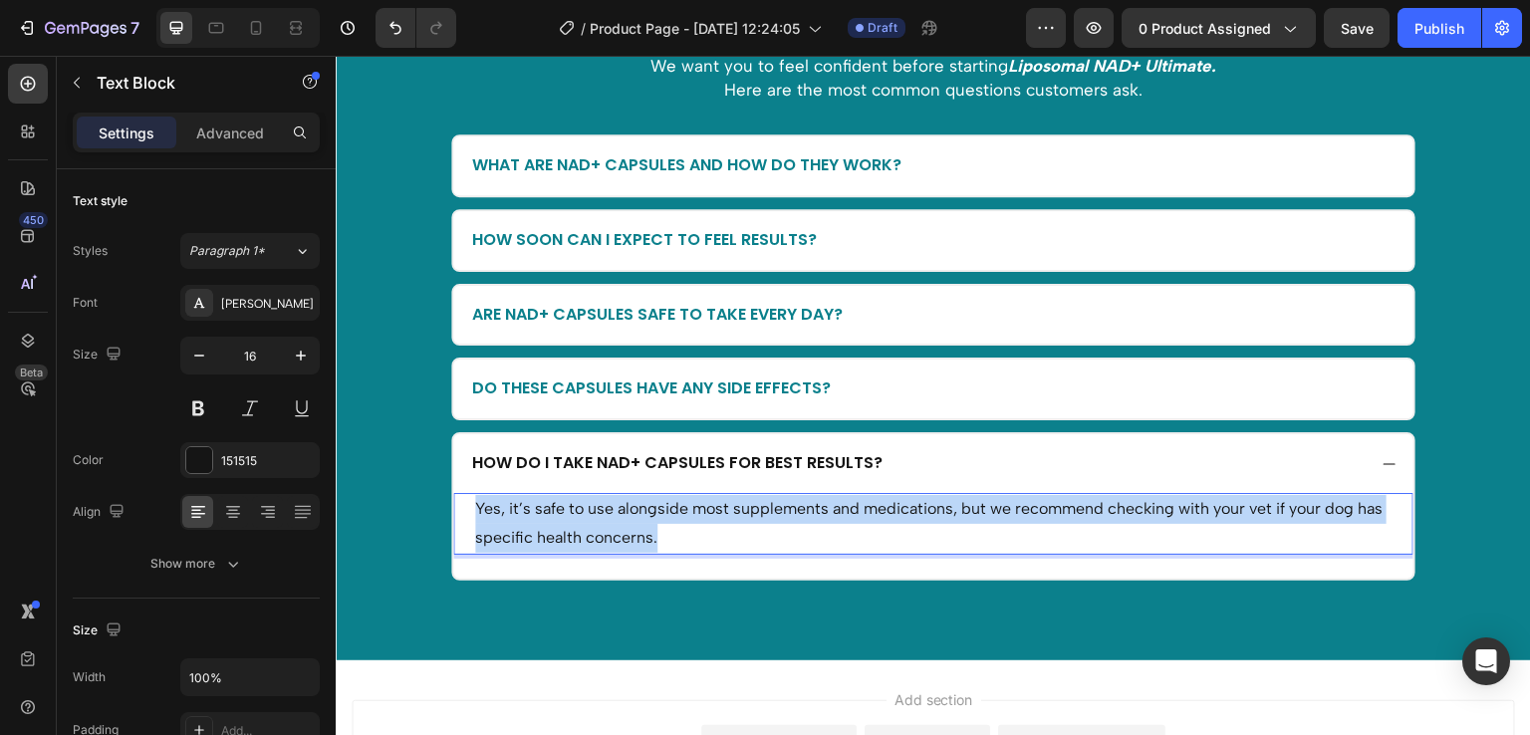
click at [734, 497] on p "Yes, it’s safe to use alongside most supplements and medications, but we recomm…" at bounding box center [933, 524] width 917 height 58
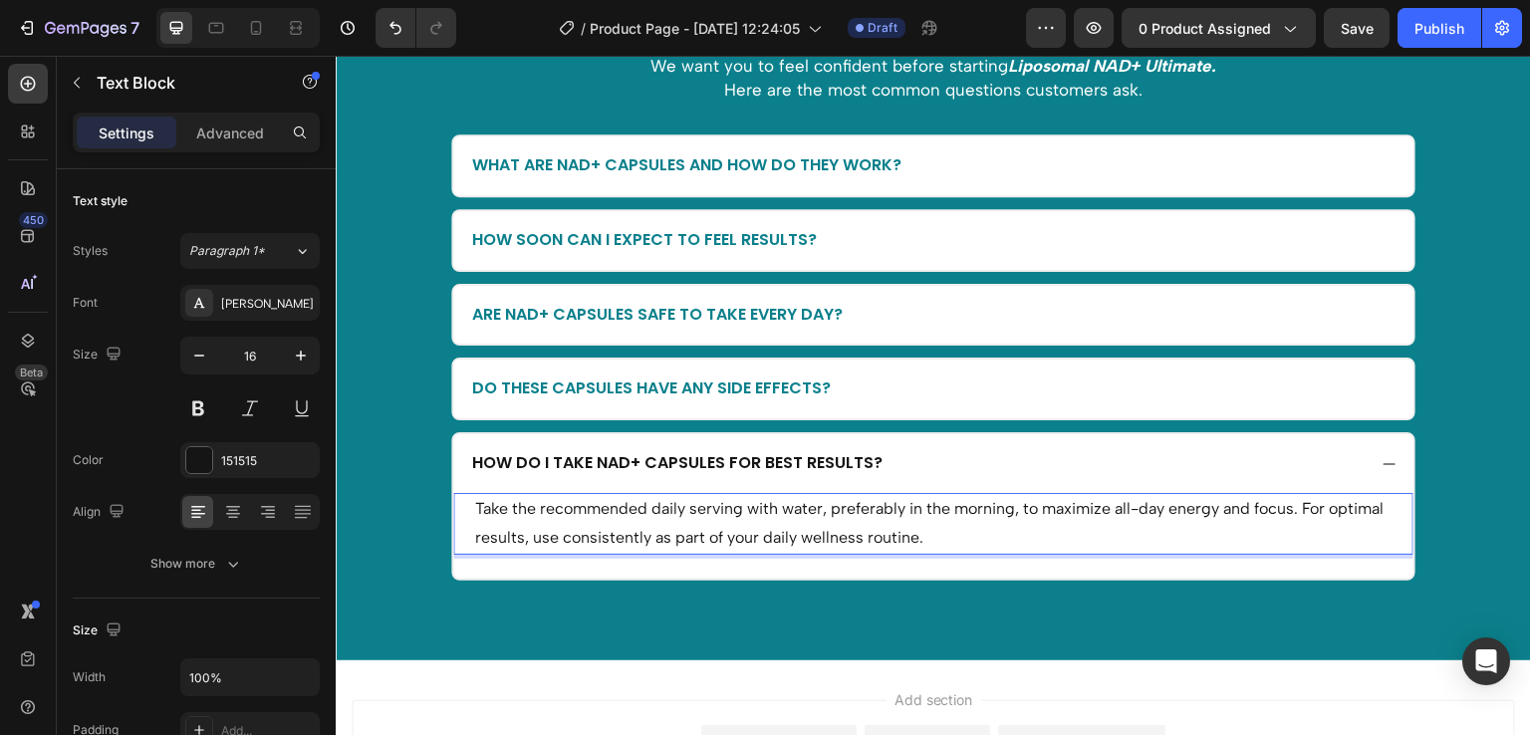
click at [1071, 524] on p "Take the recommended daily serving with water, preferably in the morning, to ma…" at bounding box center [933, 524] width 917 height 58
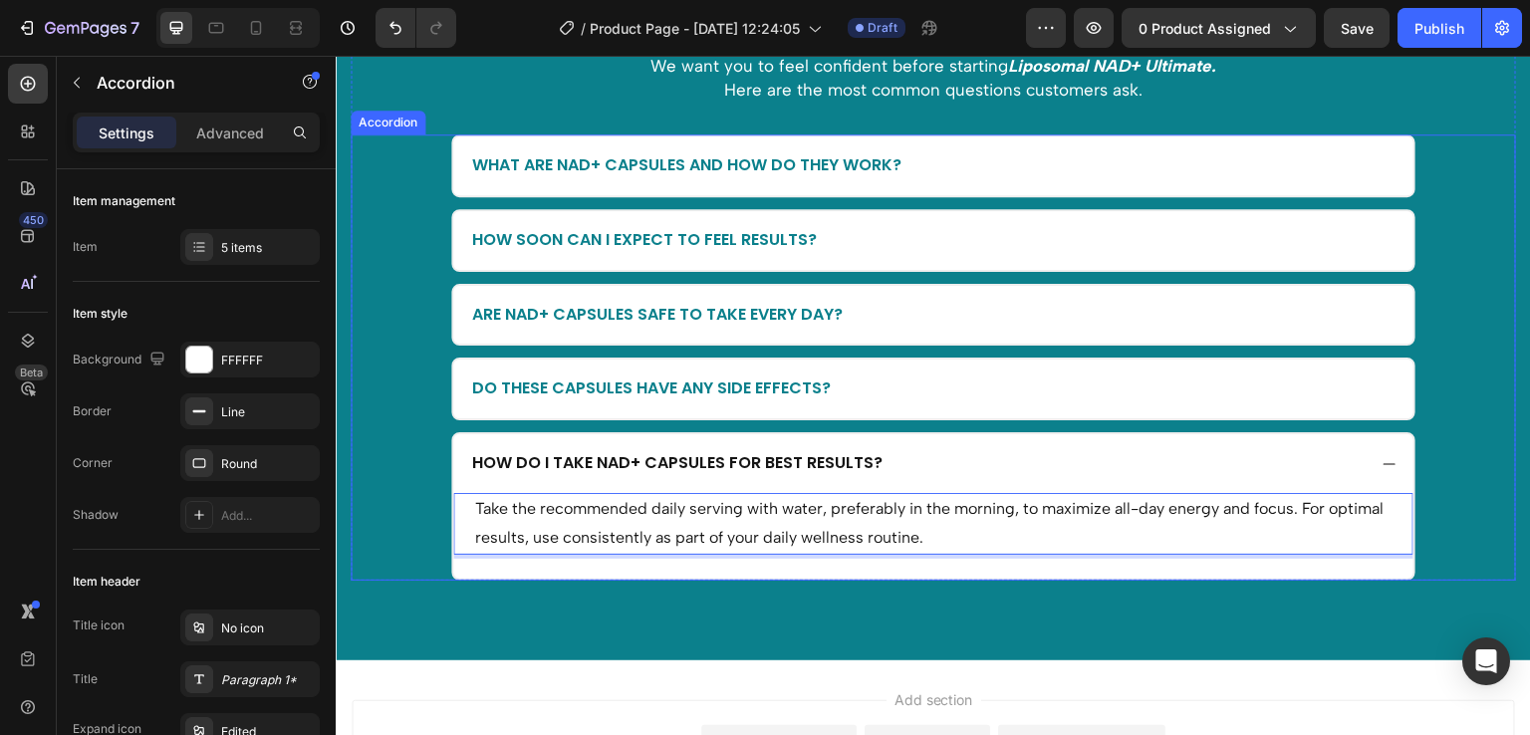
click at [1371, 441] on div "How do I take NAD+ Capsules for best results?" at bounding box center [933, 463] width 960 height 59
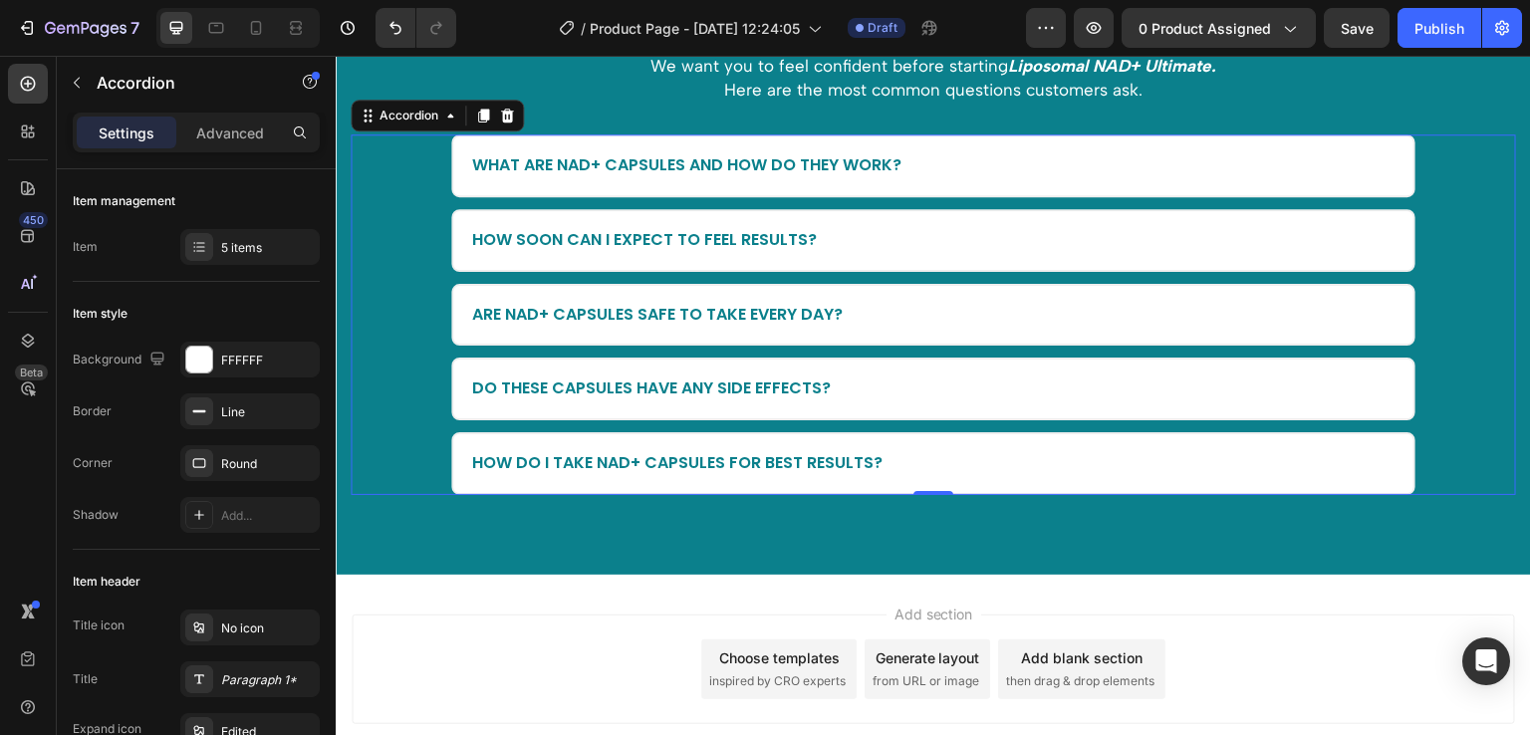
click at [869, 473] on div "How do I take NAD+ Capsules for best results?" at bounding box center [933, 463] width 960 height 59
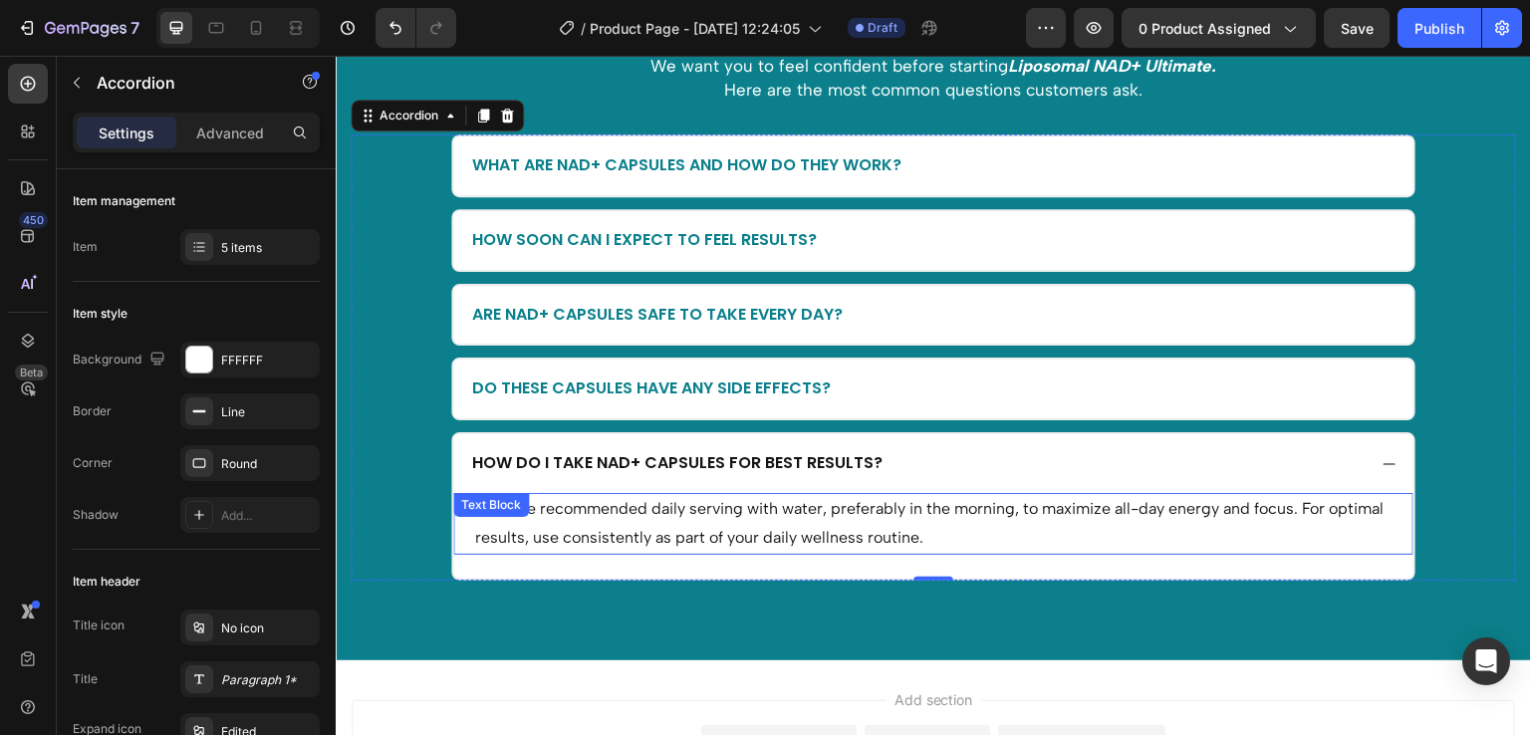
click at [789, 536] on p "Take the recommended daily serving with water, preferably in the morning, to ma…" at bounding box center [933, 524] width 917 height 58
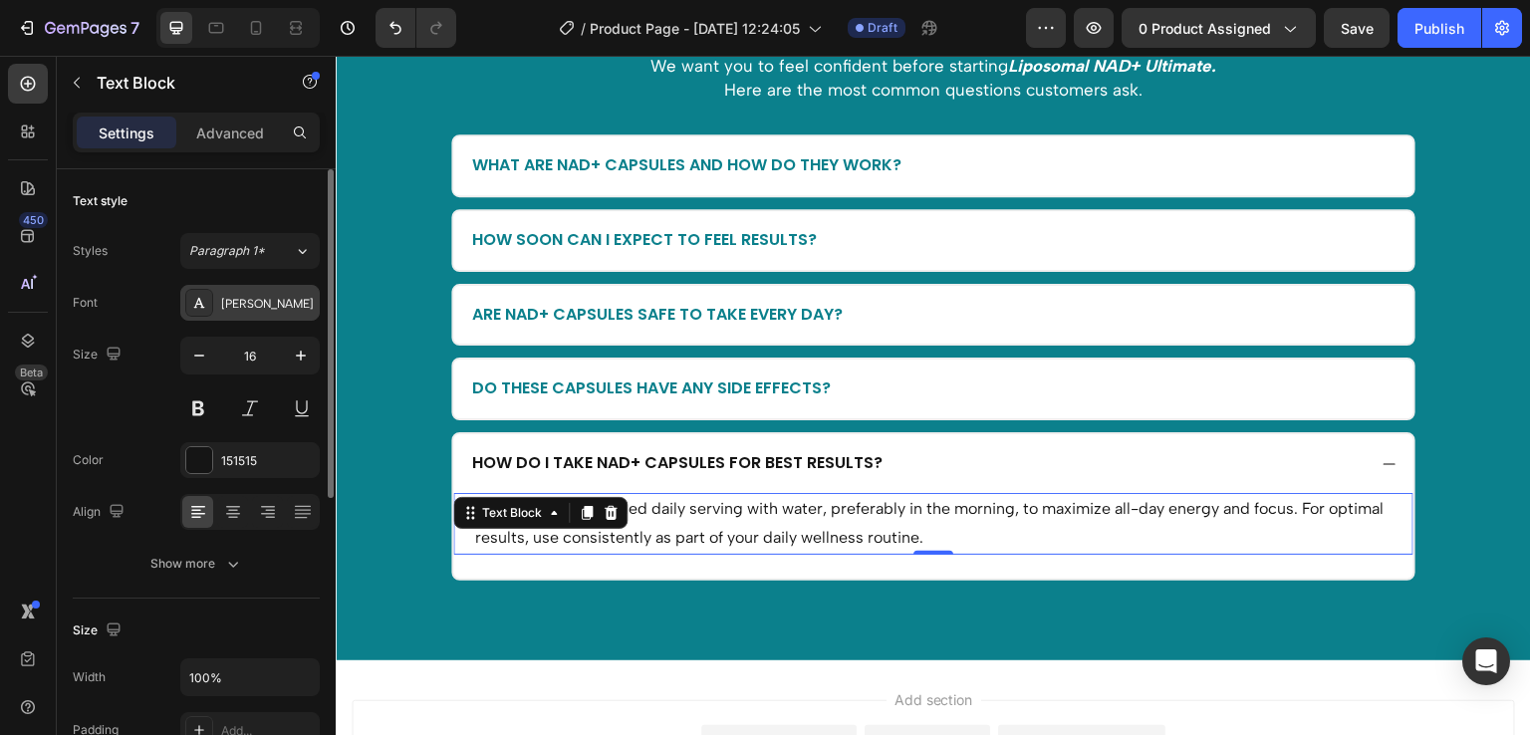
click at [258, 316] on div "[PERSON_NAME]" at bounding box center [249, 303] width 139 height 36
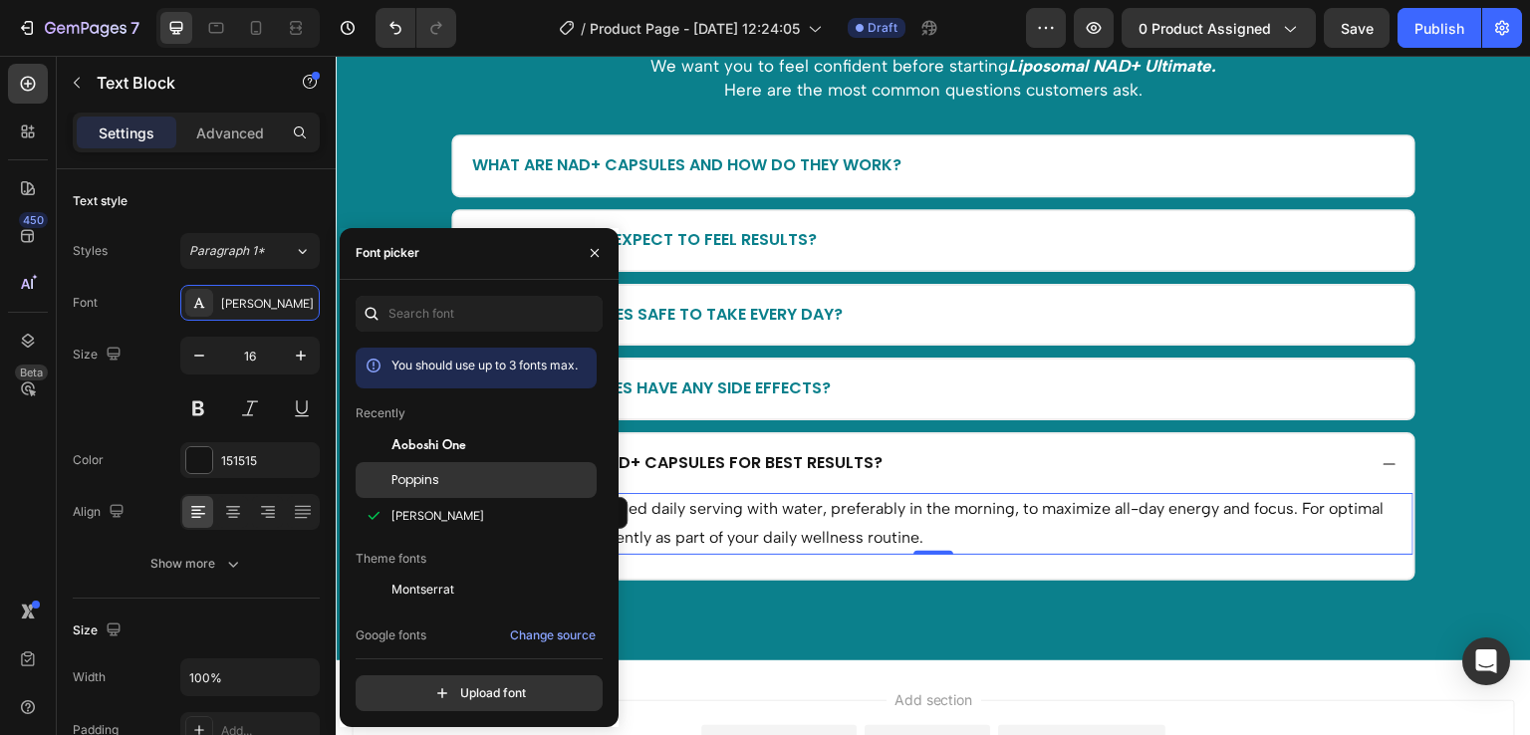
click at [414, 480] on span "Poppins" at bounding box center [416, 480] width 48 height 18
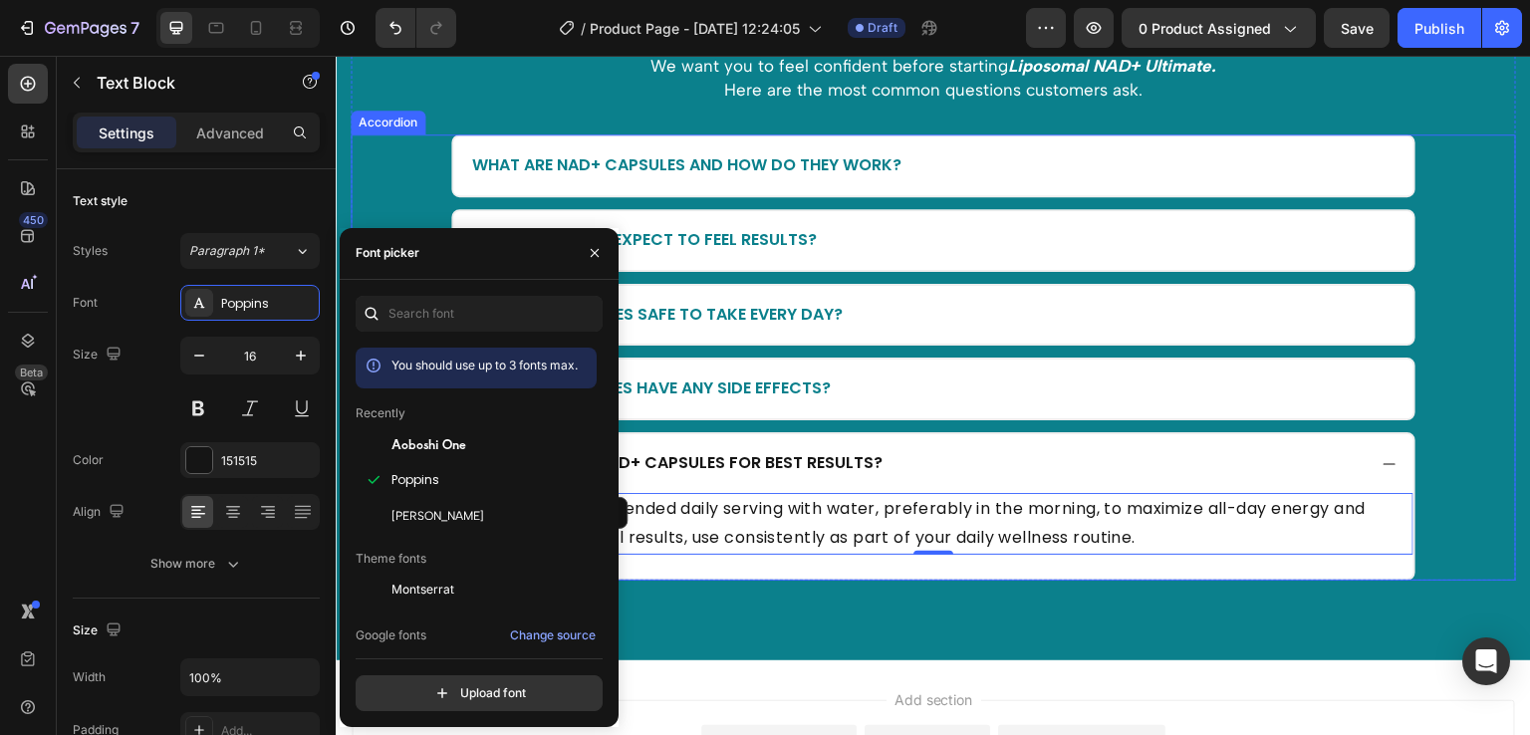
click at [973, 397] on div "Do these capsules have any side effects?" at bounding box center [917, 389] width 897 height 27
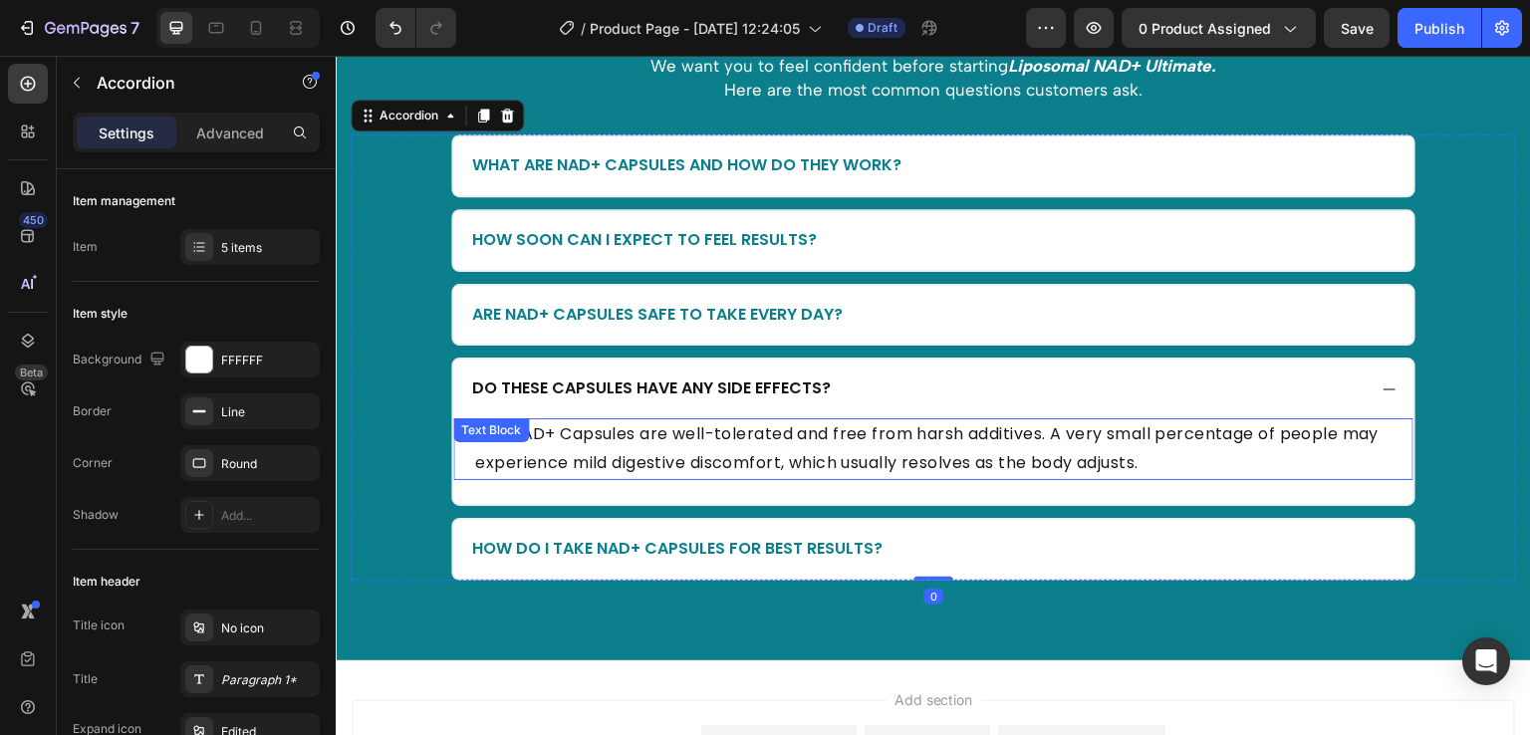
click at [690, 432] on p "Our NAD+ Capsules are well-tolerated and free from harsh additives. A very smal…" at bounding box center [933, 449] width 917 height 58
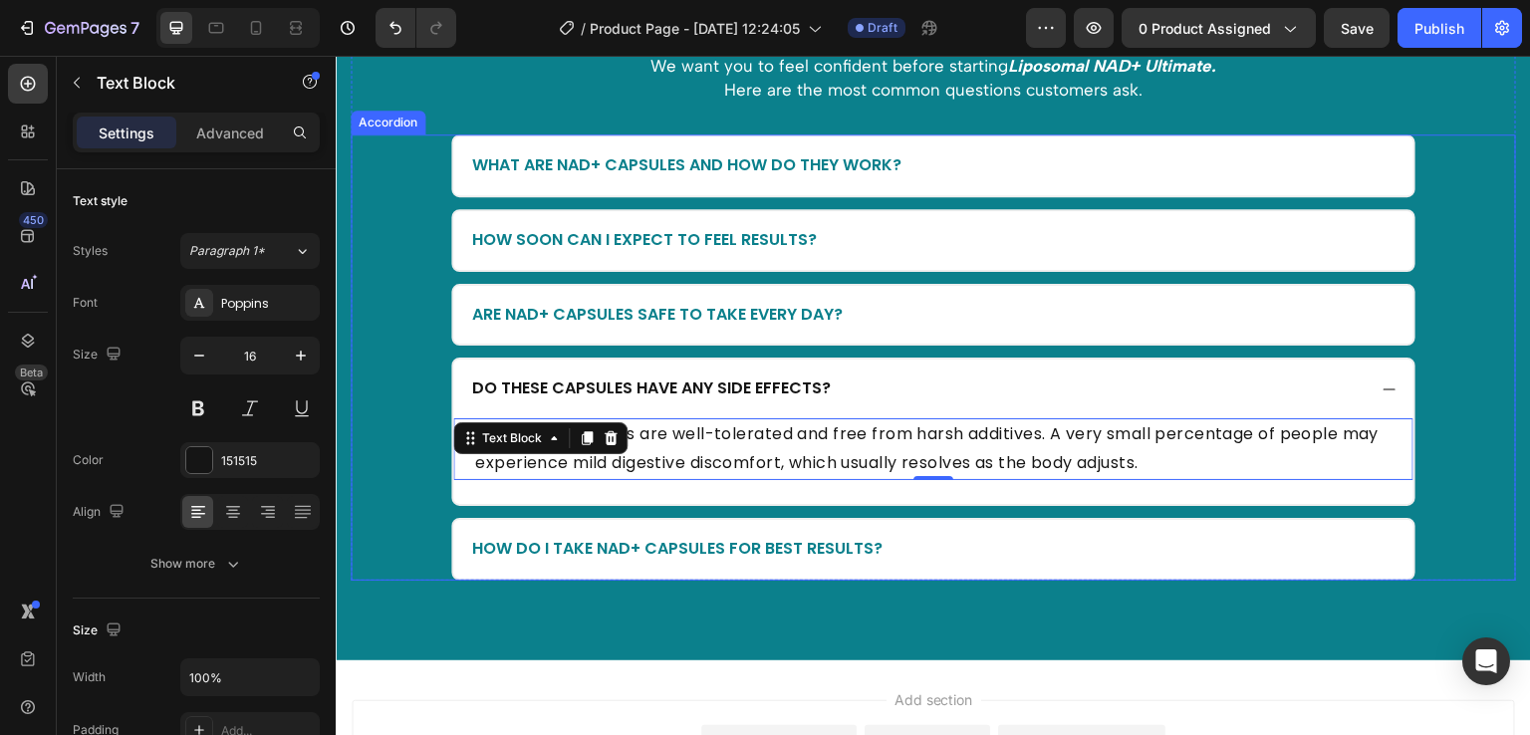
click at [436, 556] on div "What are NAD+ Capsules and how do they work? How soon can I expect to feel resu…" at bounding box center [934, 357] width 1166 height 446
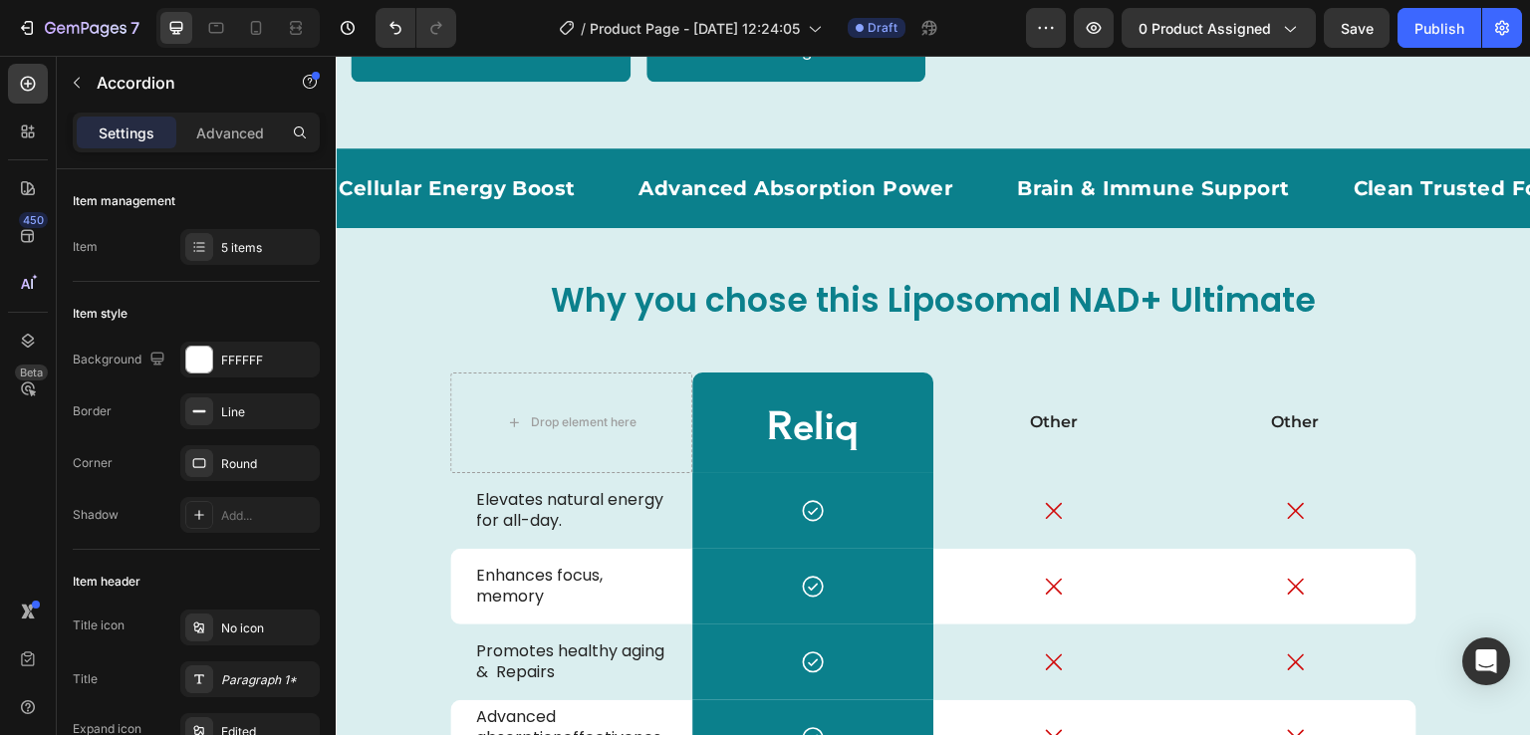
scroll to position [3728, 0]
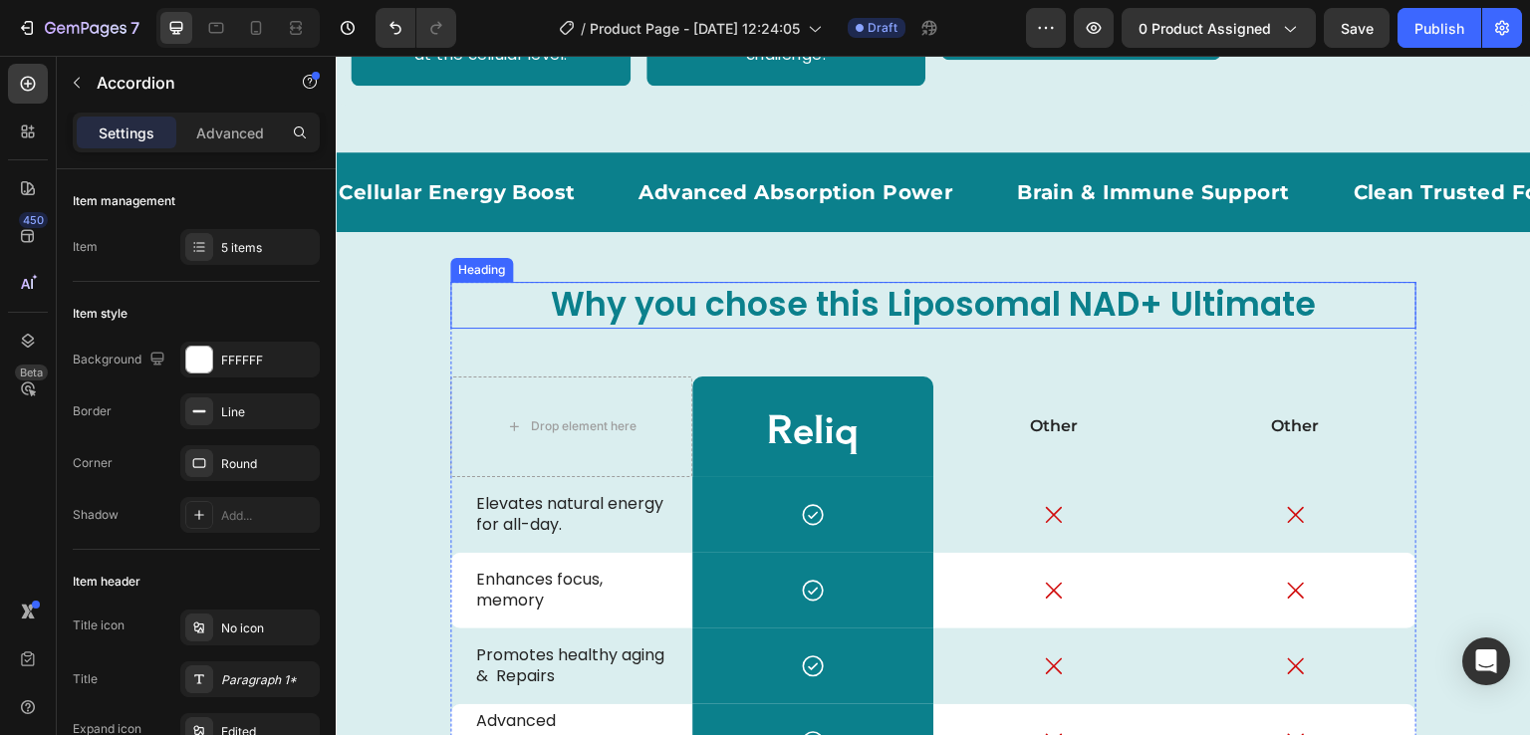
click at [756, 300] on h2 "Why you chose this Liposomal NAD+ Ultimate" at bounding box center [933, 305] width 966 height 47
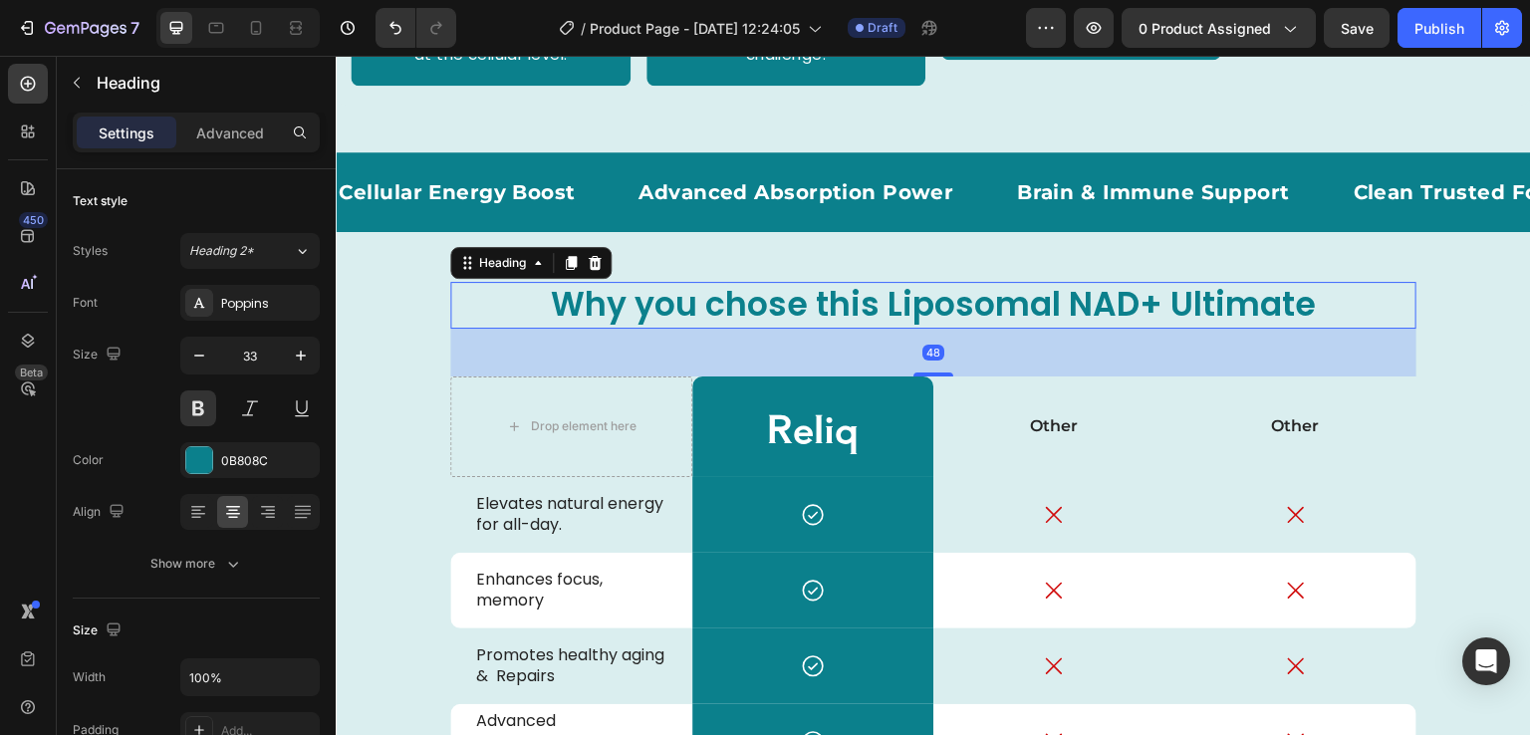
click at [762, 304] on h2 "Why you chose this Liposomal NAD+ Ultimate" at bounding box center [933, 305] width 966 height 47
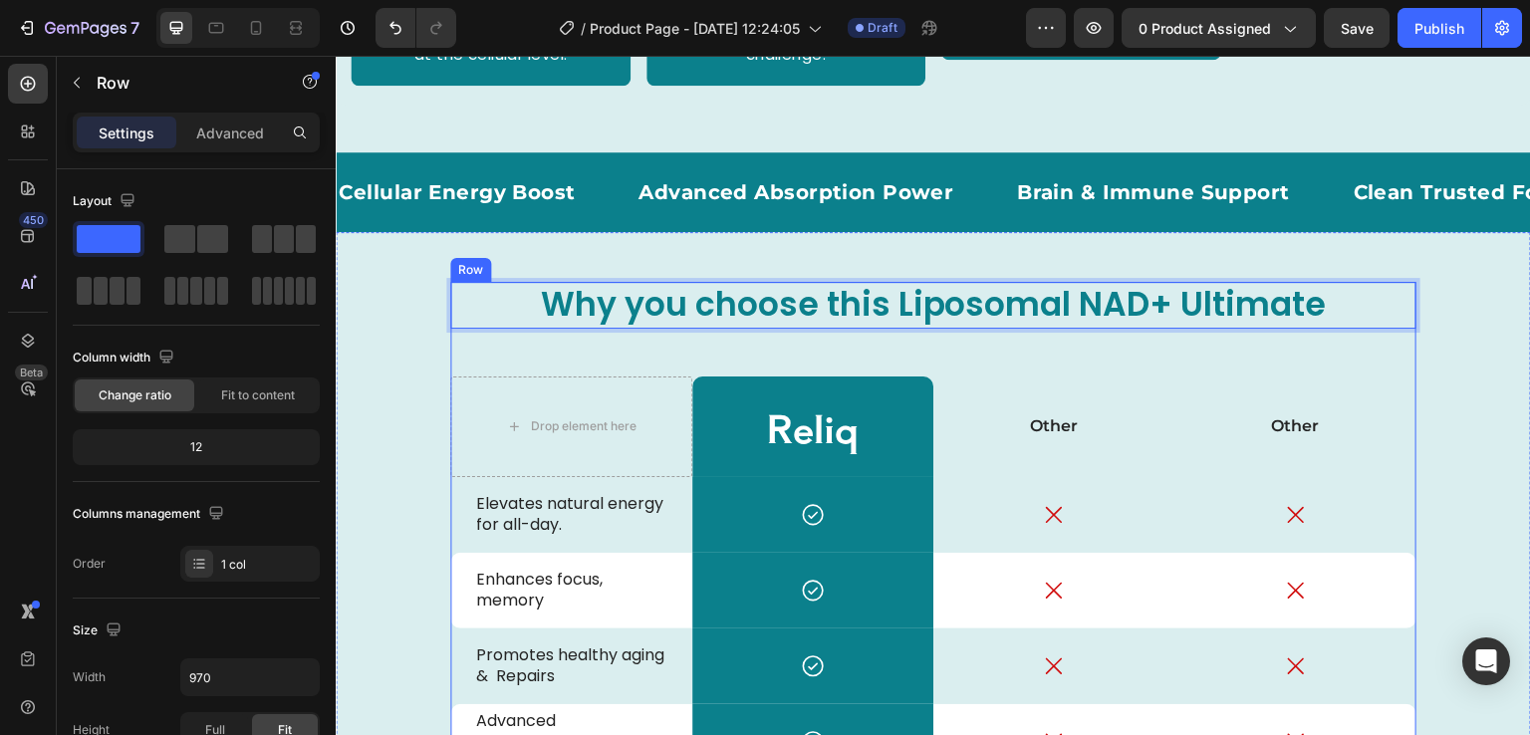
click at [854, 332] on div "Why you choose this Liposomal NAD+ Ultimate Heading 48 Drop element here Reliq …" at bounding box center [933, 668] width 966 height 773
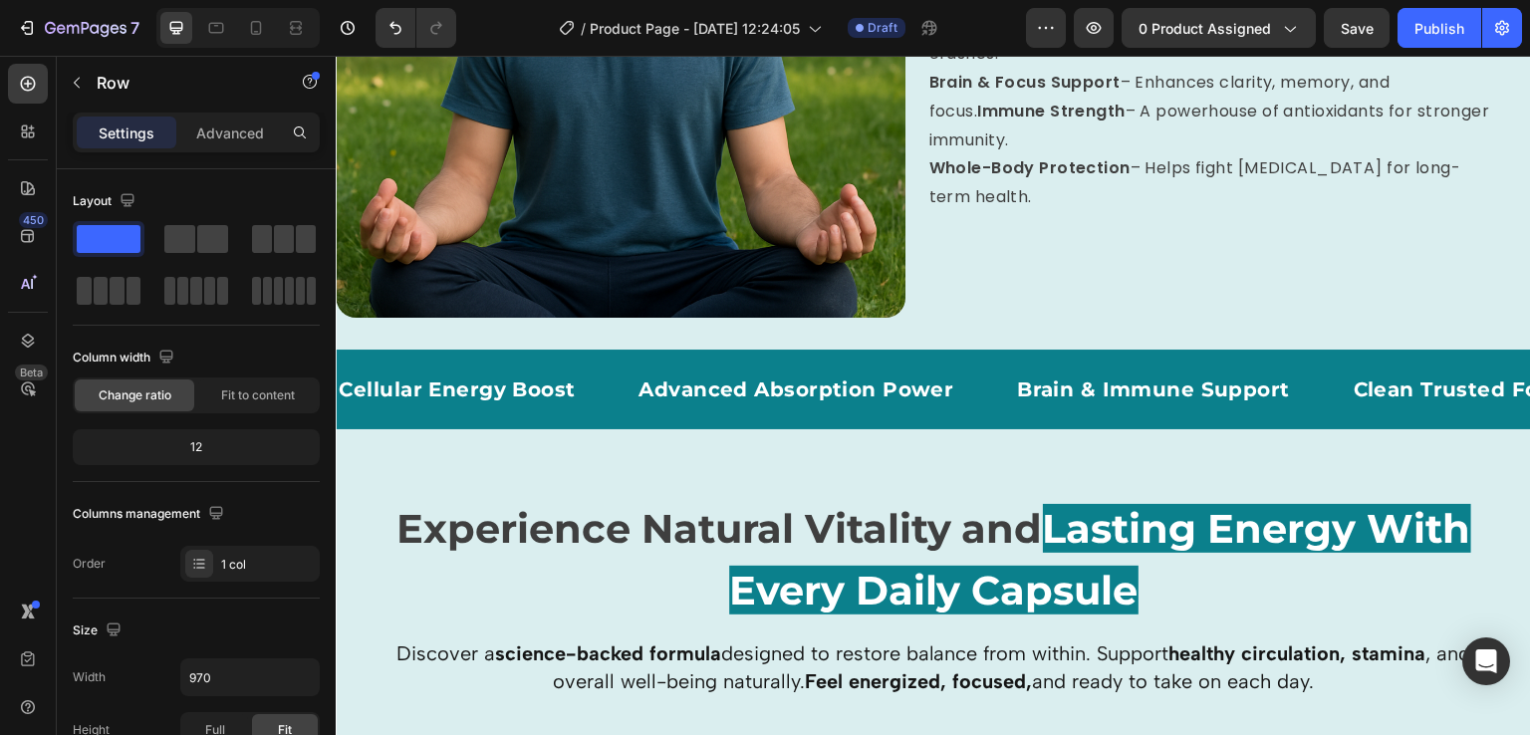
scroll to position [1955, 0]
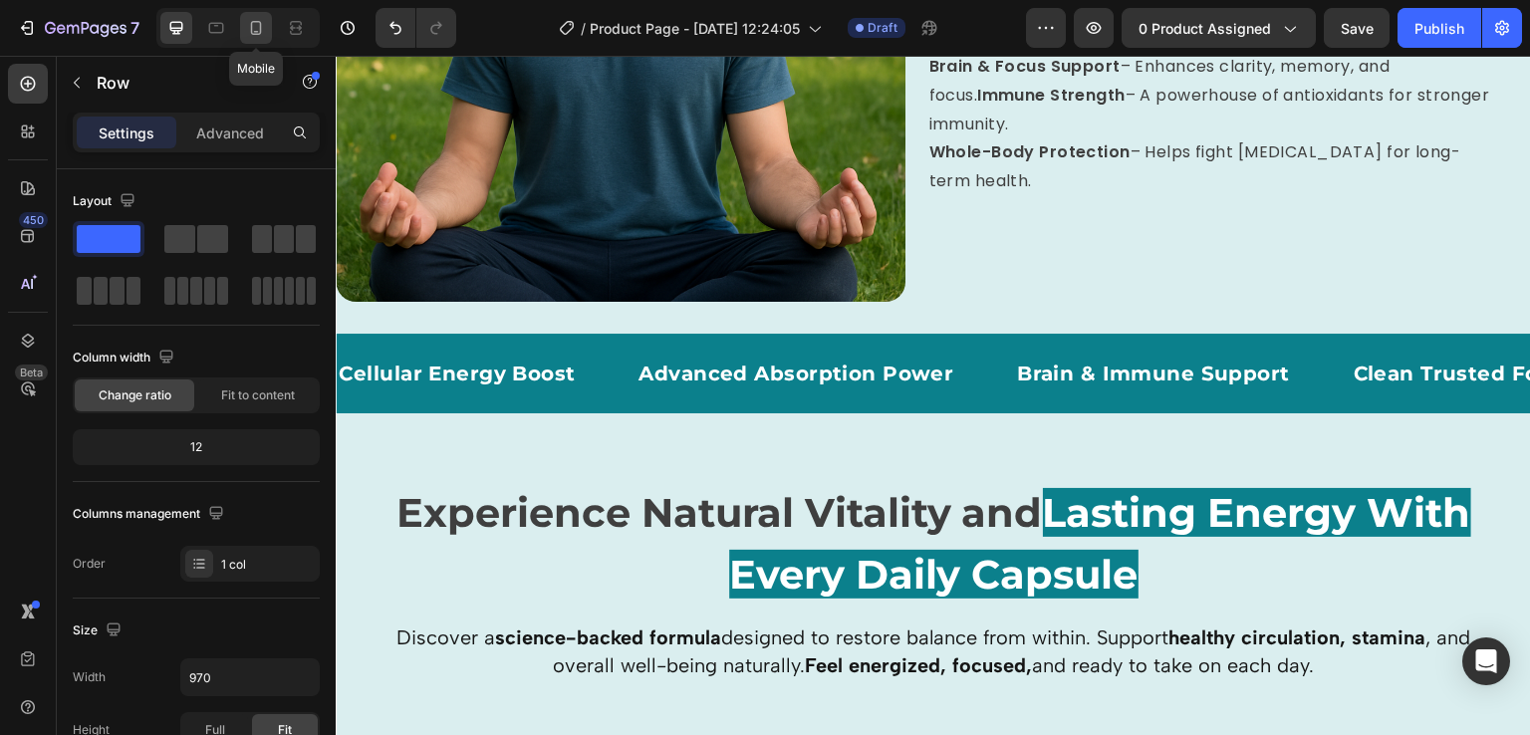
click at [254, 31] on icon at bounding box center [256, 28] width 11 height 14
type input "100%"
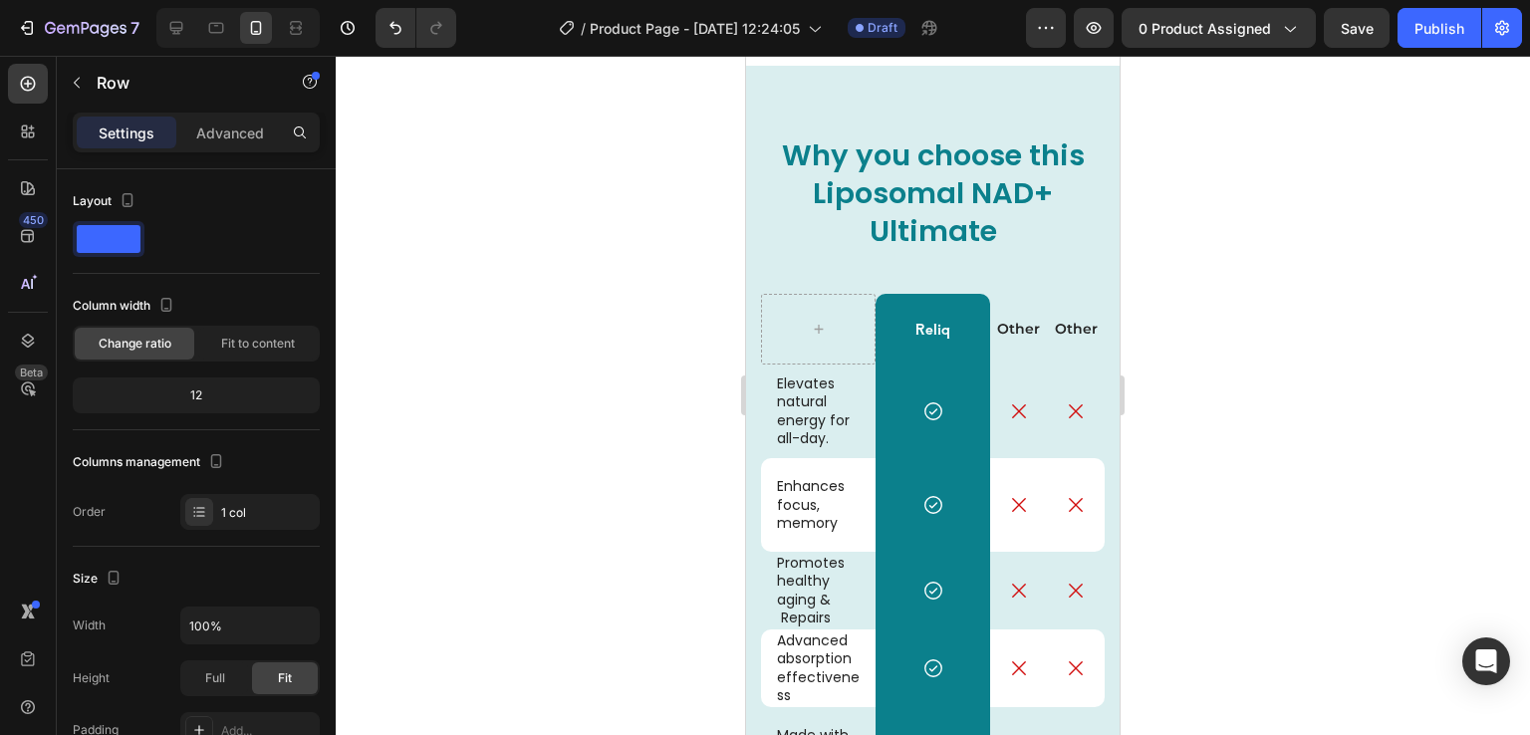
scroll to position [3947, 0]
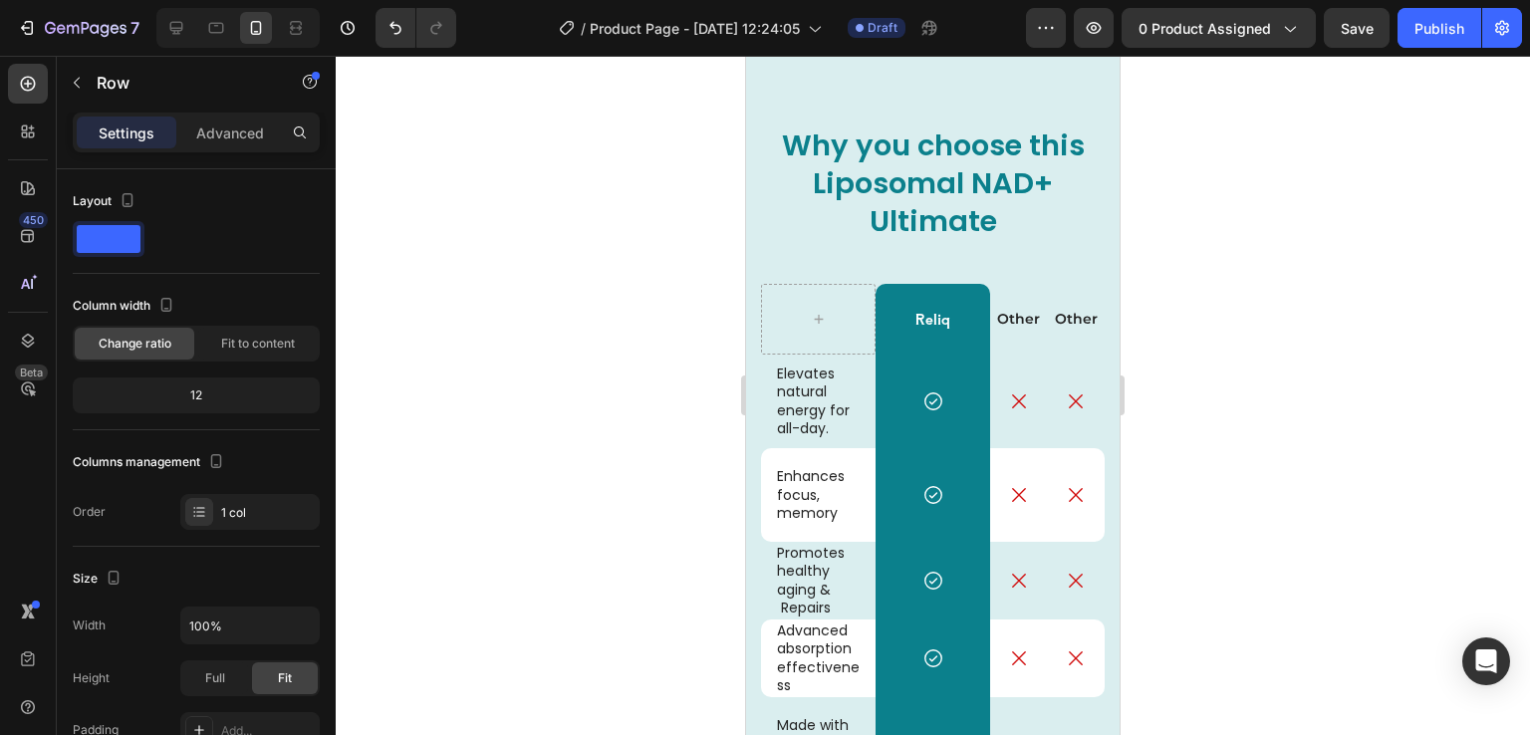
click at [748, 286] on div "Why you choose this Liposomal NAD+ Ultimate Heading Reliq Text Block Other Text…" at bounding box center [933, 550] width 374 height 989
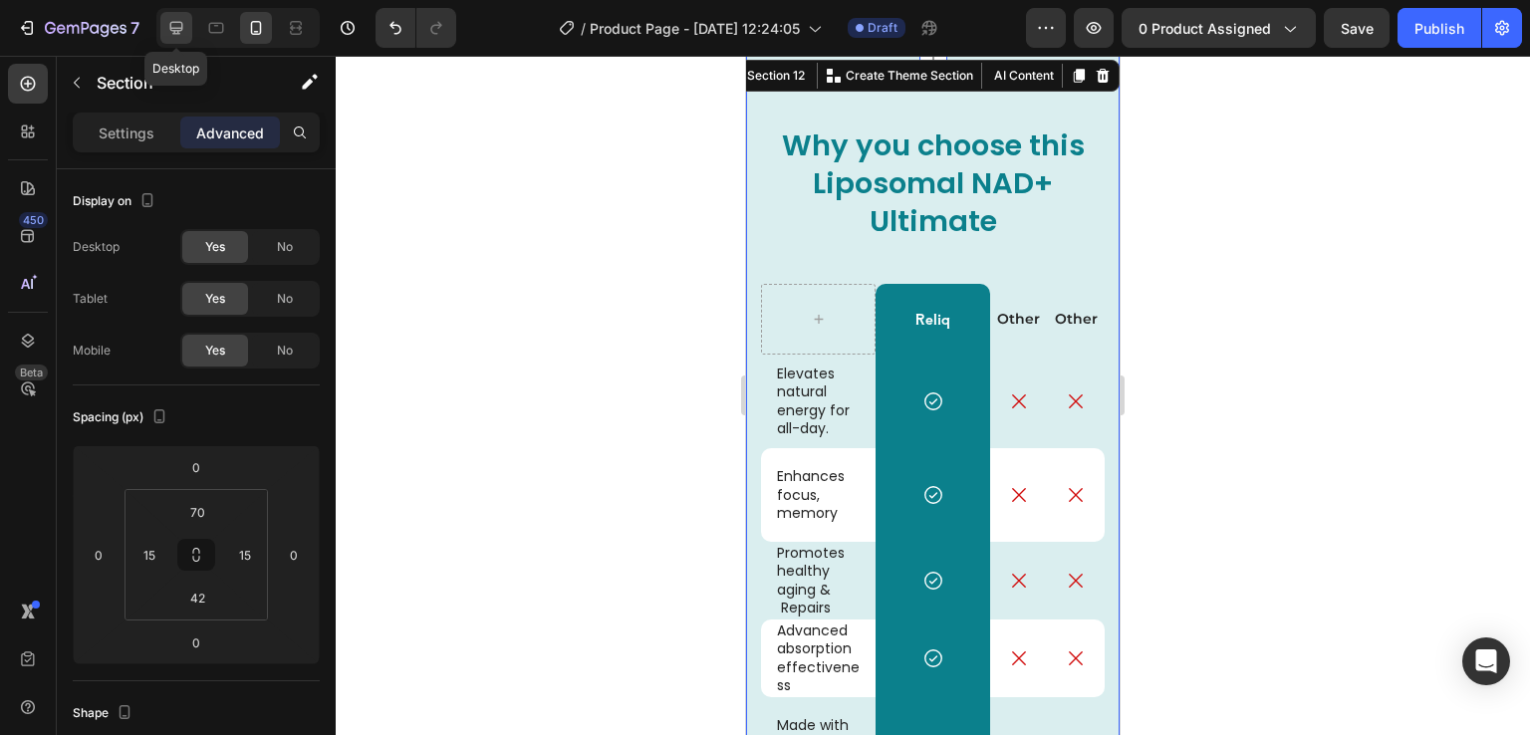
click at [186, 34] on div at bounding box center [176, 28] width 32 height 32
type input "50"
type input "48"
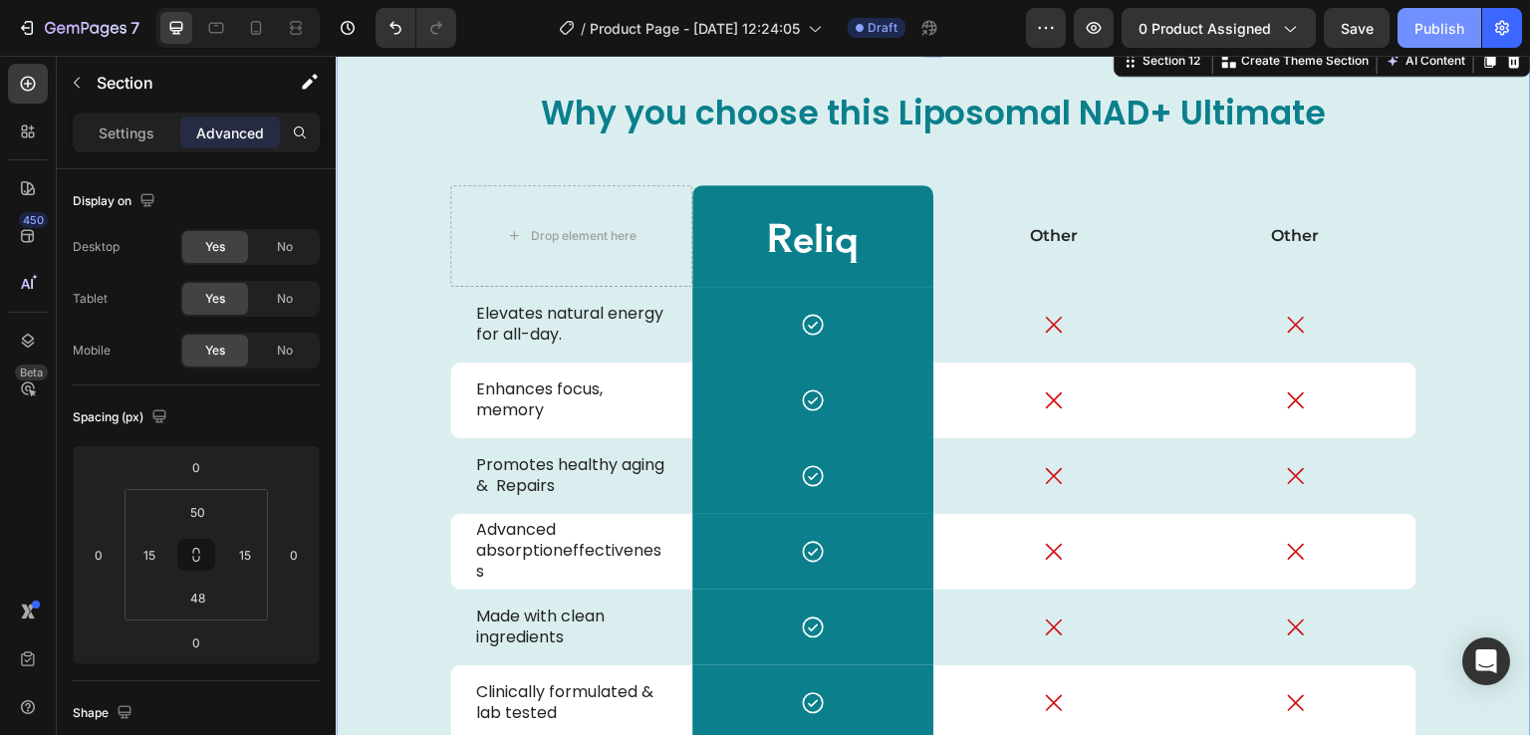
scroll to position [3866, 0]
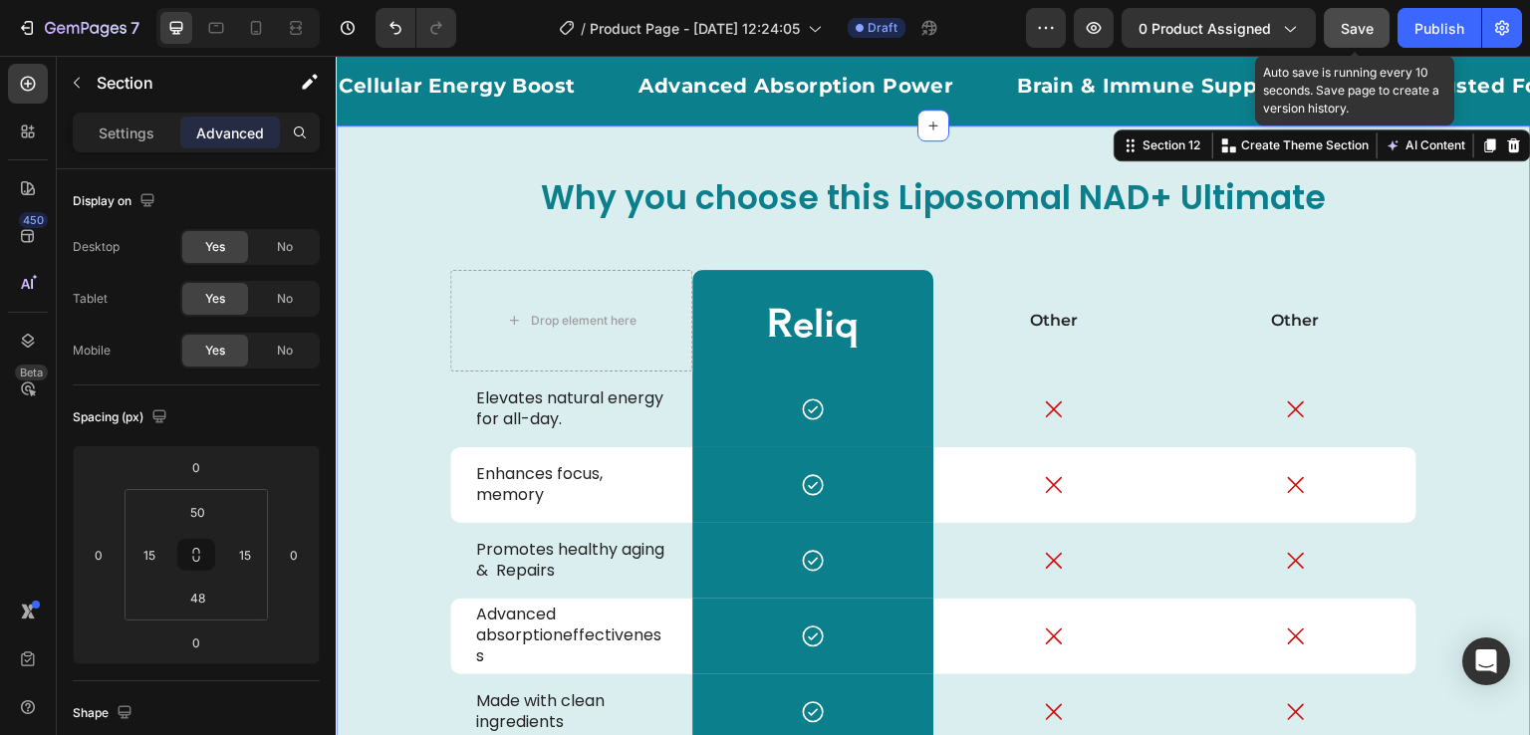
click at [1375, 28] on button "Save" at bounding box center [1357, 28] width 66 height 40
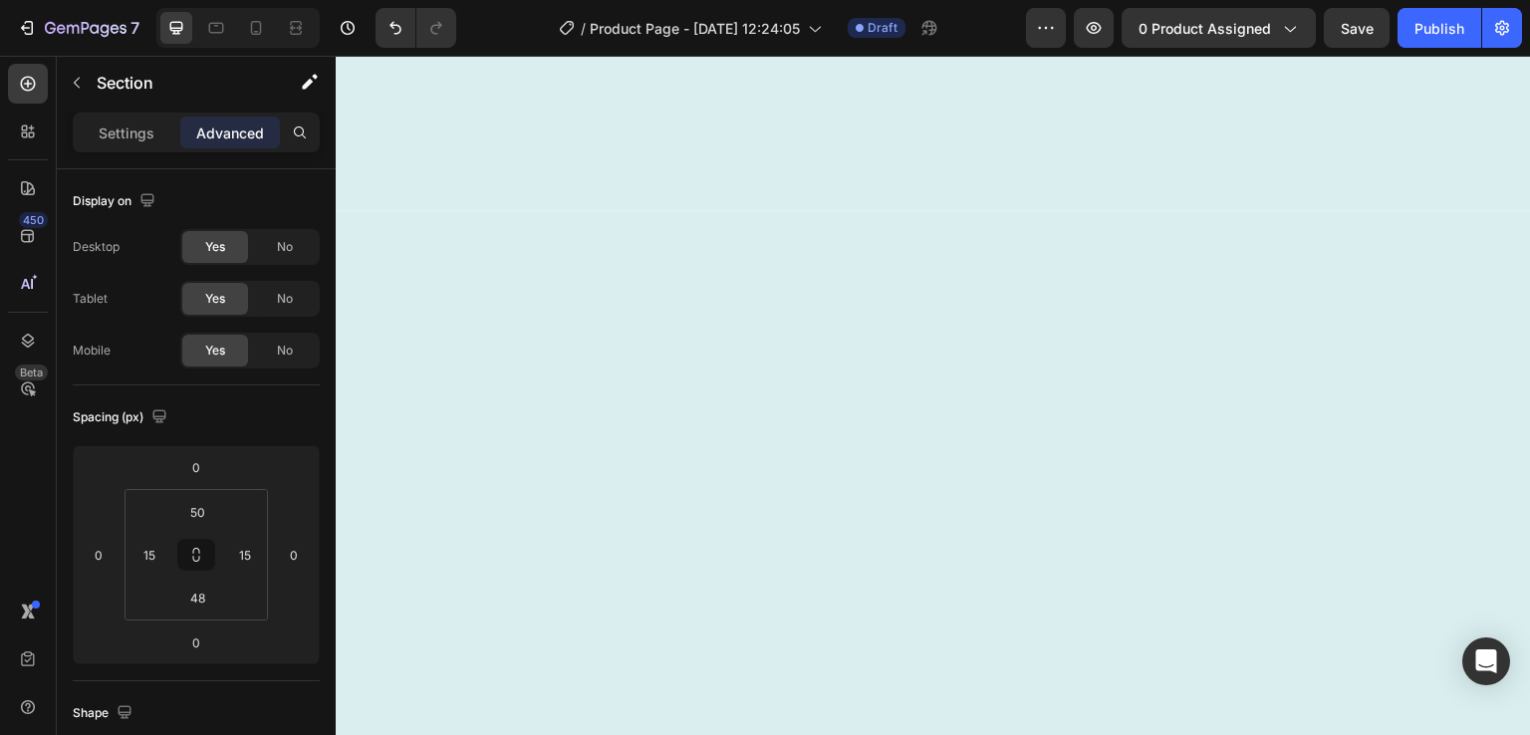
scroll to position [0, 0]
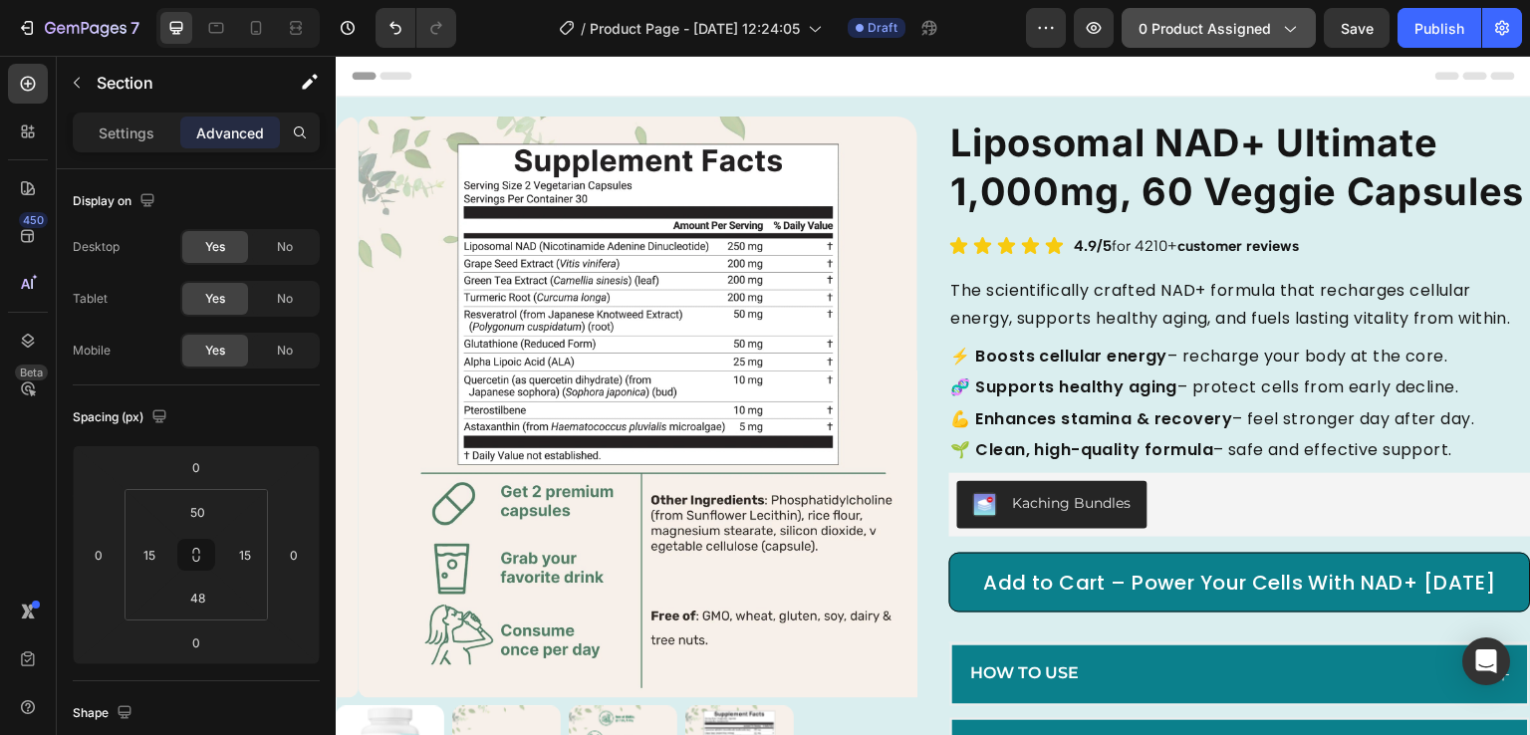
click at [1211, 39] on button "0 product assigned" at bounding box center [1219, 28] width 194 height 40
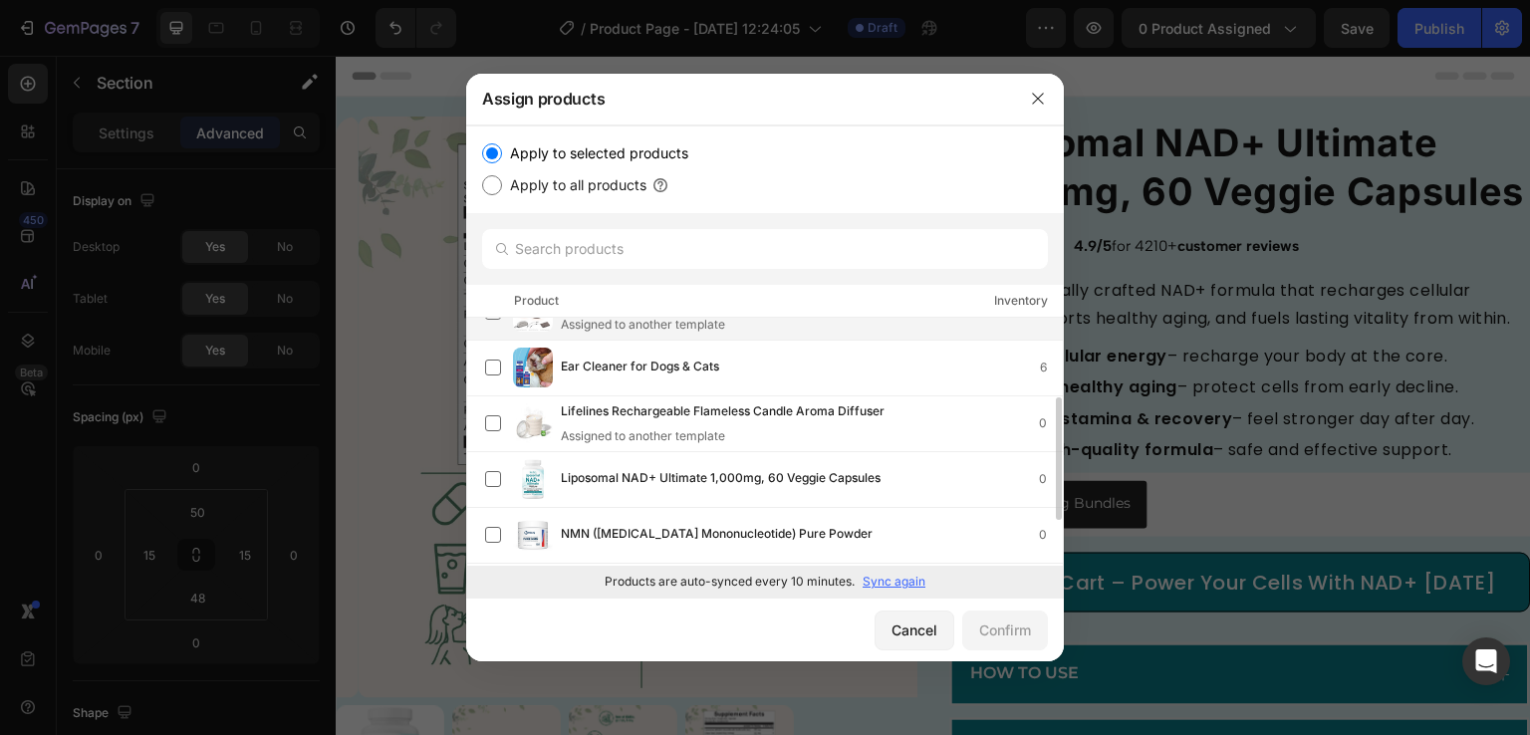
scroll to position [150, 0]
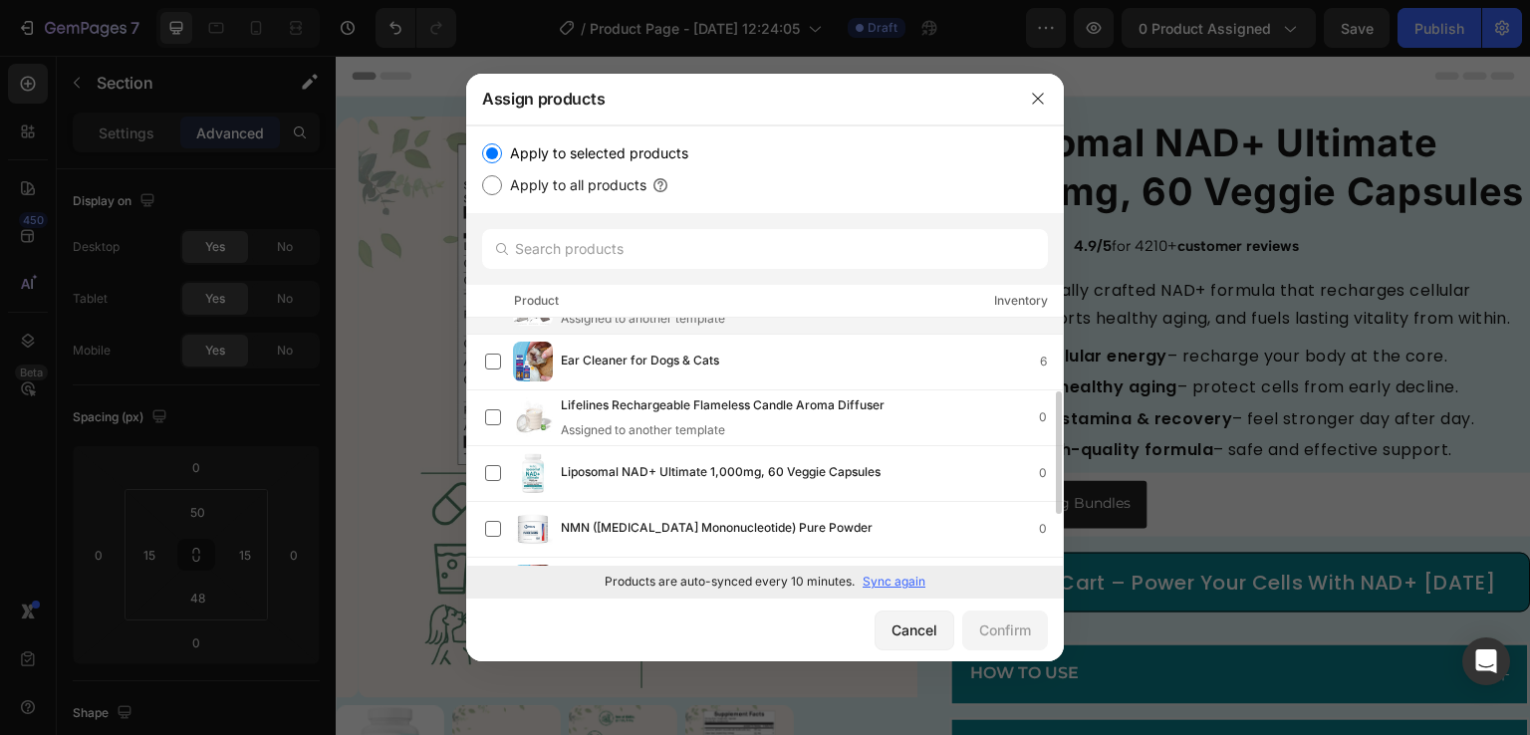
click at [728, 463] on span "Liposomal NAD+ Ultimate 1,000mg, 60 Veggie Capsules" at bounding box center [721, 473] width 320 height 22
click at [1003, 631] on div "Confirm" at bounding box center [1005, 630] width 52 height 21
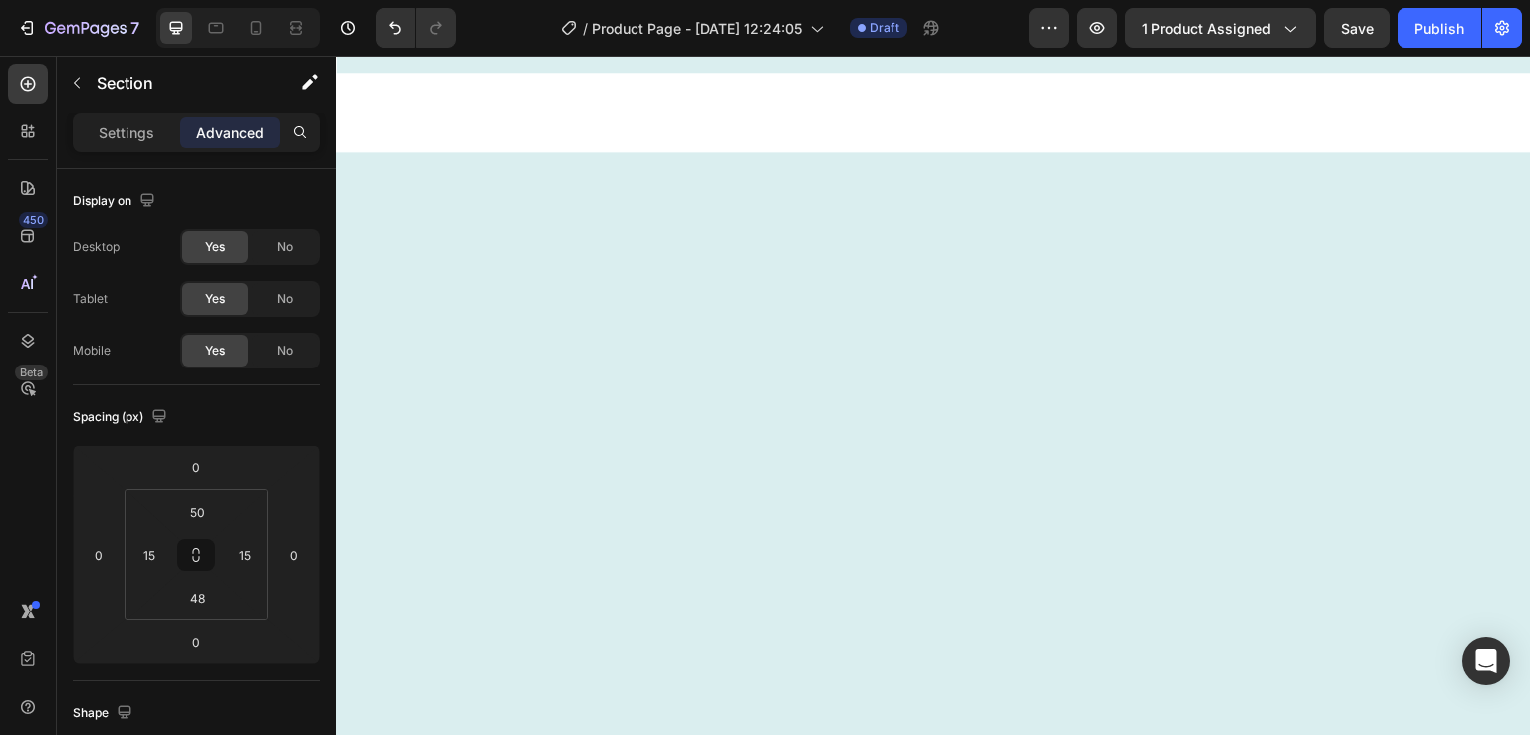
scroll to position [0, 0]
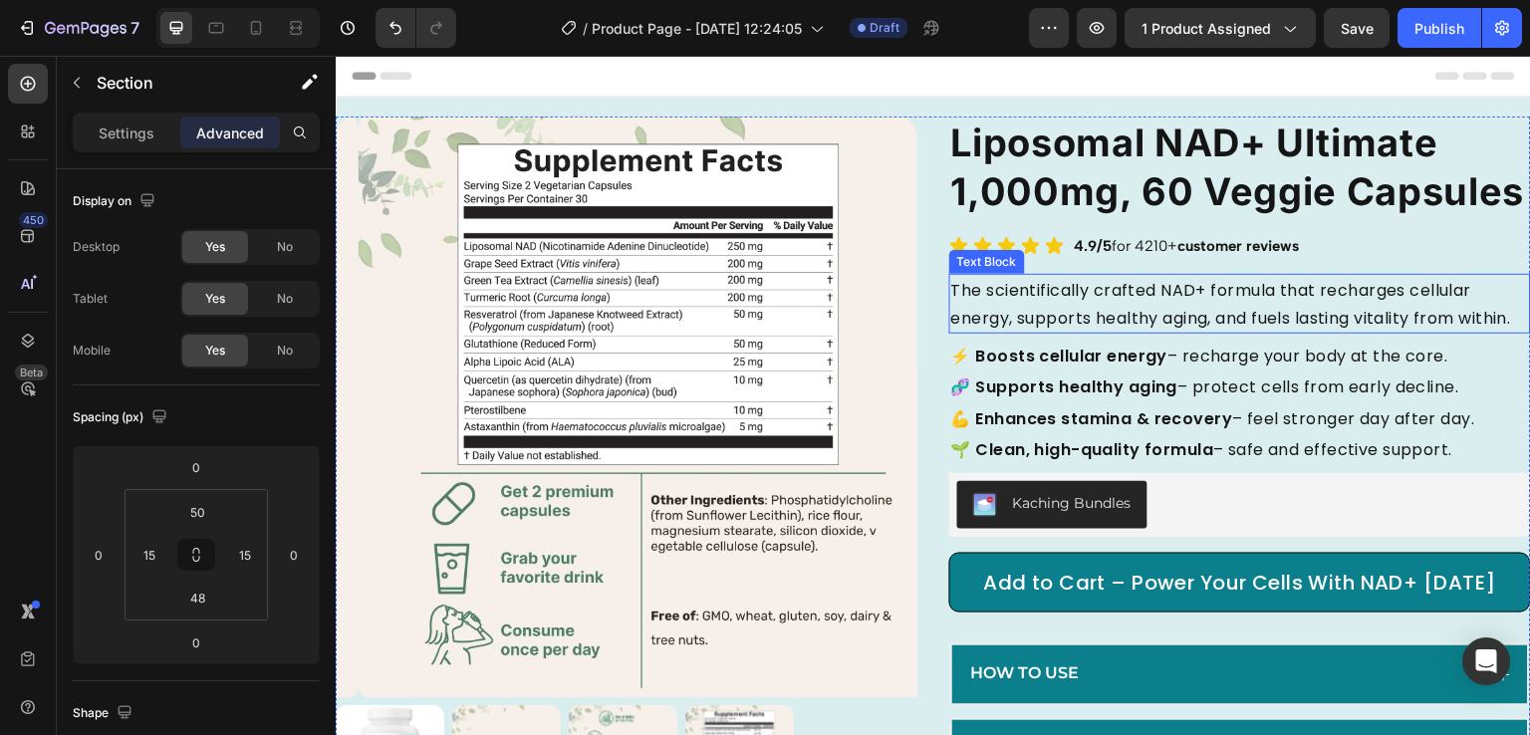
click at [1088, 330] on span "The scientifically crafted NAD+ formula that recharges cellular energy, support…" at bounding box center [1231, 304] width 560 height 51
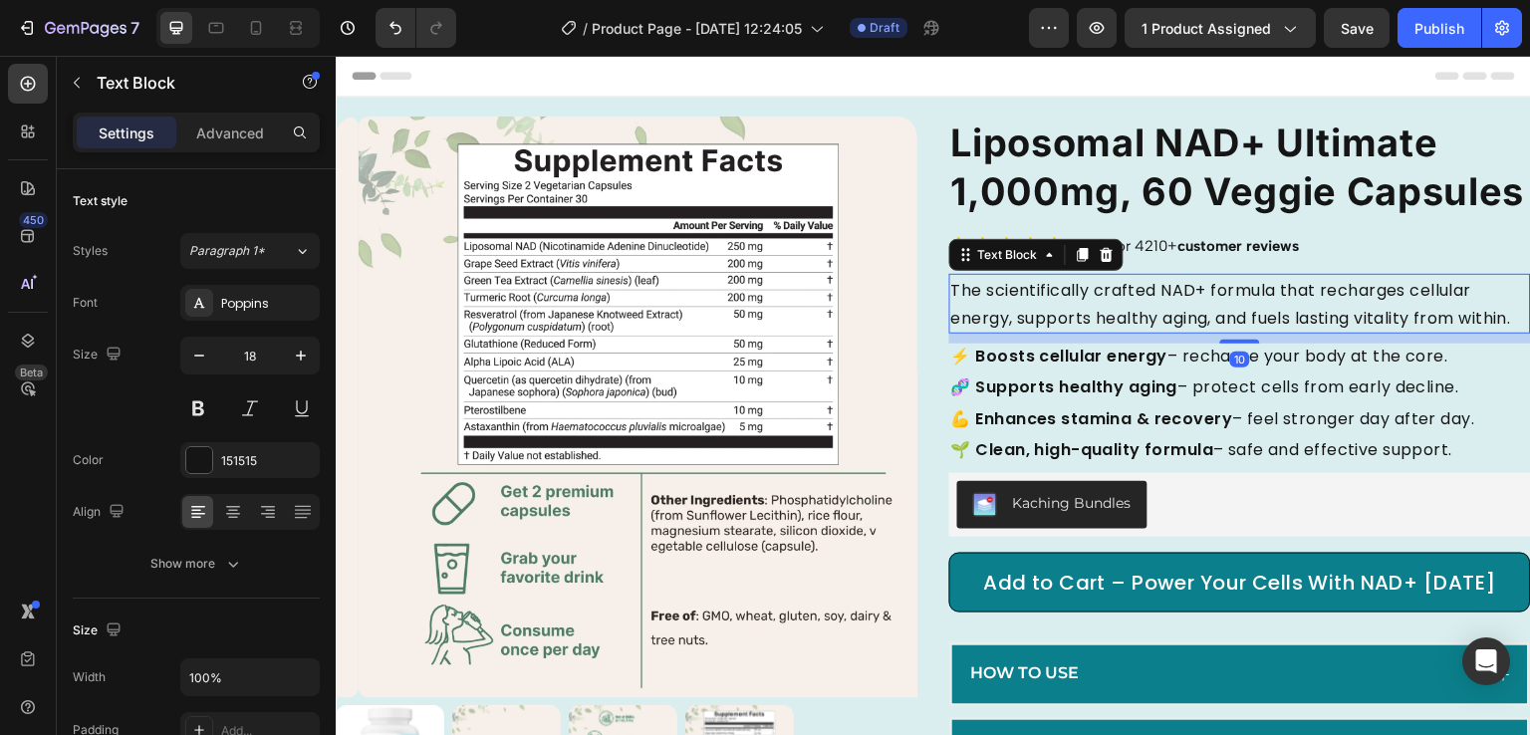
click at [1019, 330] on span "The scientifically crafted NAD+ formula that recharges cellular energy, support…" at bounding box center [1231, 304] width 560 height 51
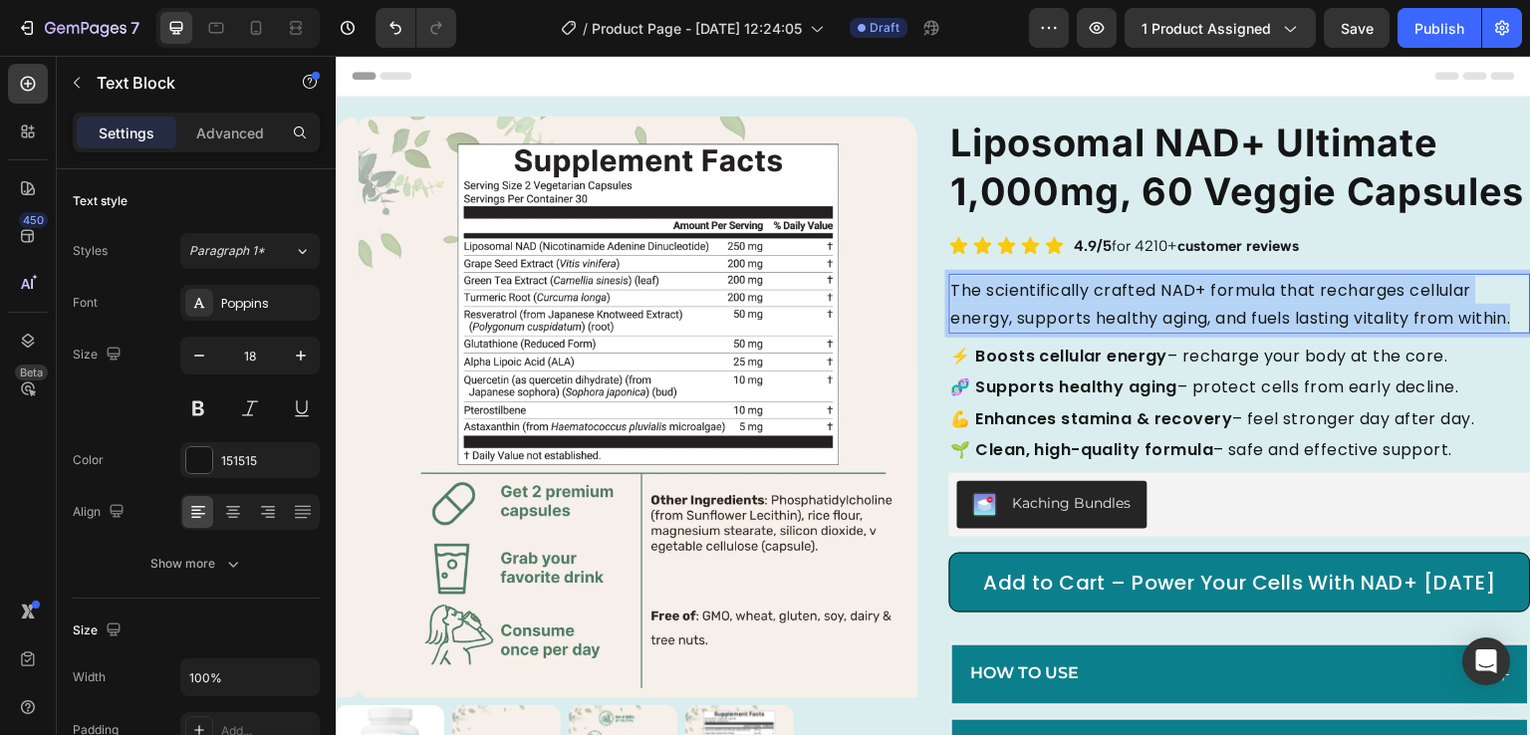
click at [1019, 330] on span "The scientifically crafted NAD+ formula that recharges cellular energy, support…" at bounding box center [1231, 304] width 560 height 51
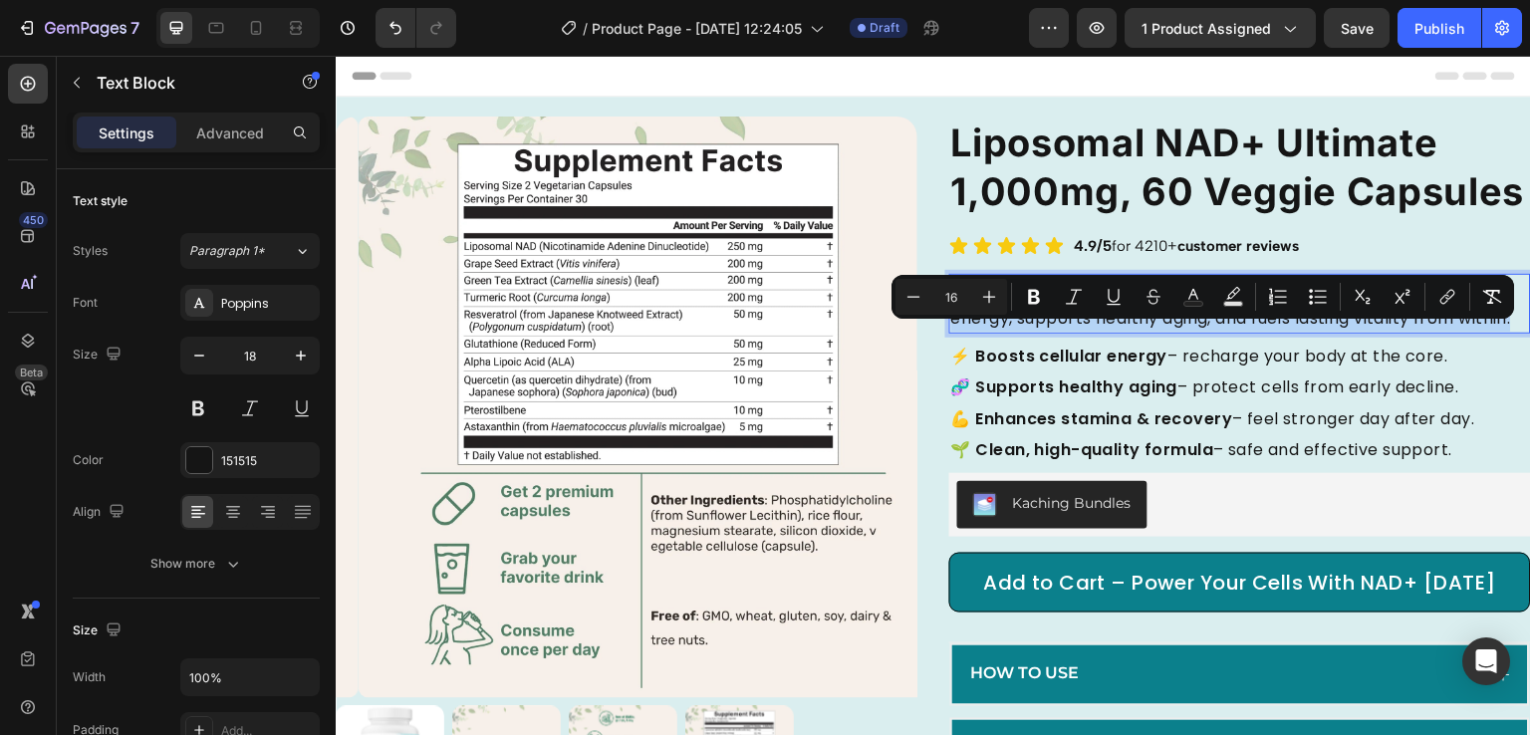
copy span "The scientifically crafted NAD+ formula that recharges cellular energy, support…"
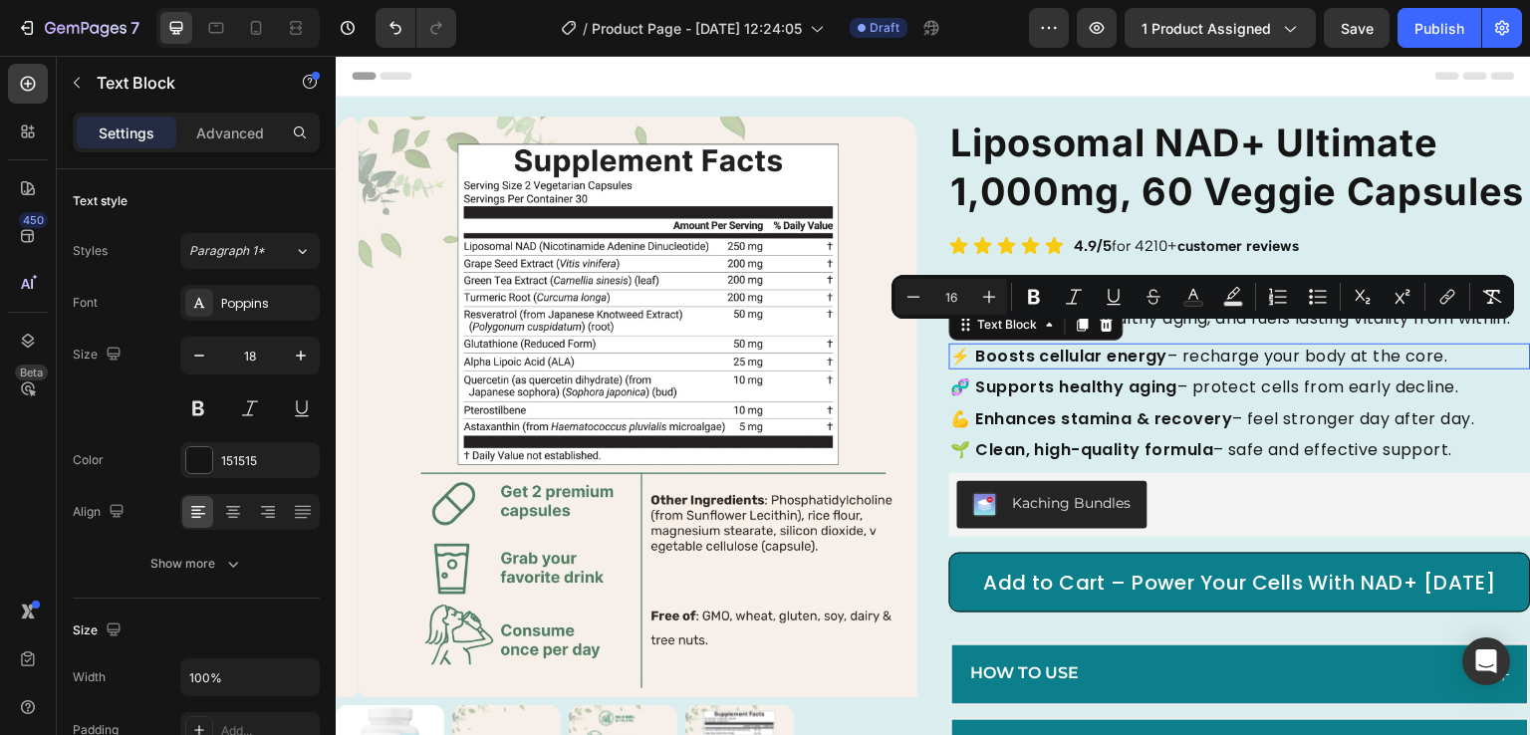
click at [1103, 368] on strong "⚡ Boosts cellular energy" at bounding box center [1059, 356] width 217 height 23
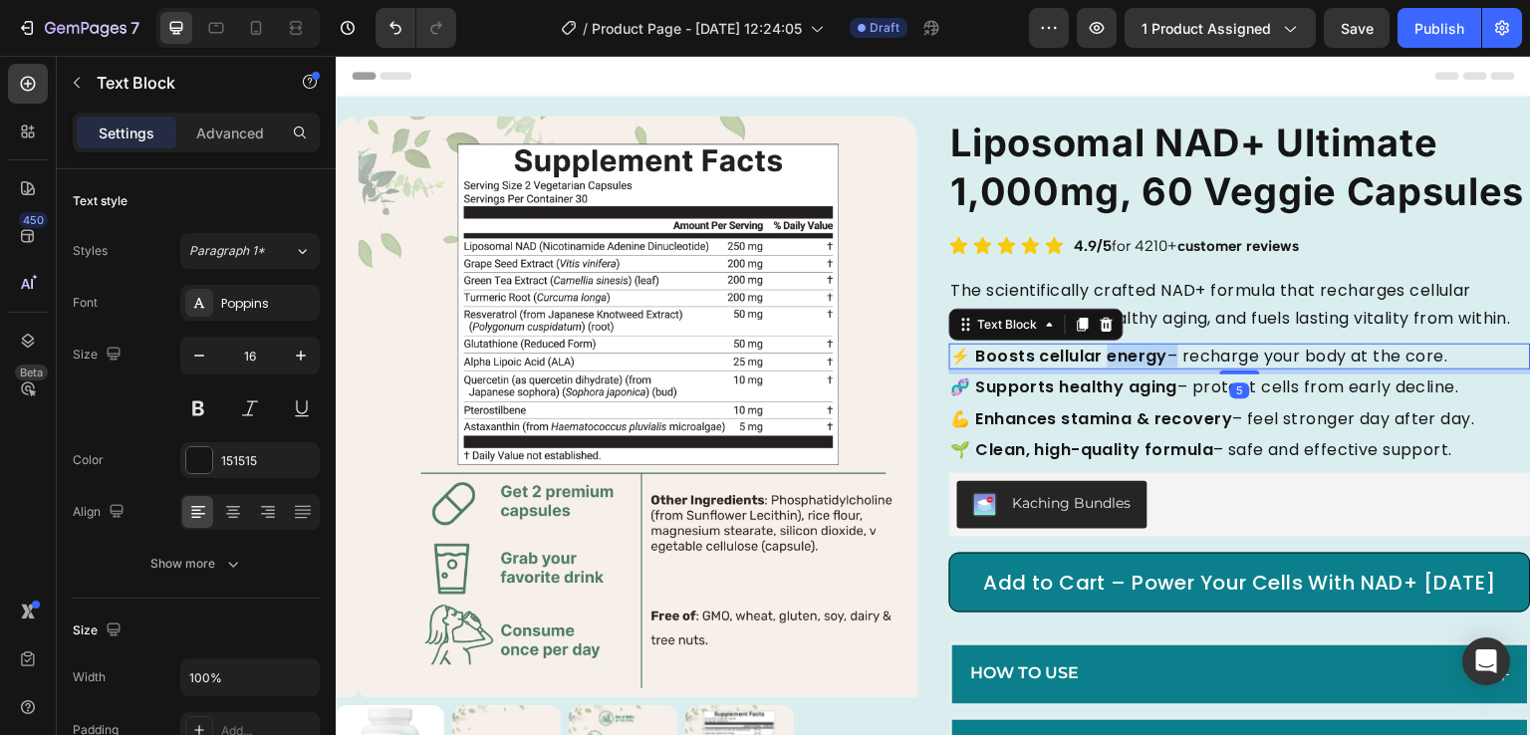
click at [1103, 368] on strong "⚡ Boosts cellular energy" at bounding box center [1059, 356] width 217 height 23
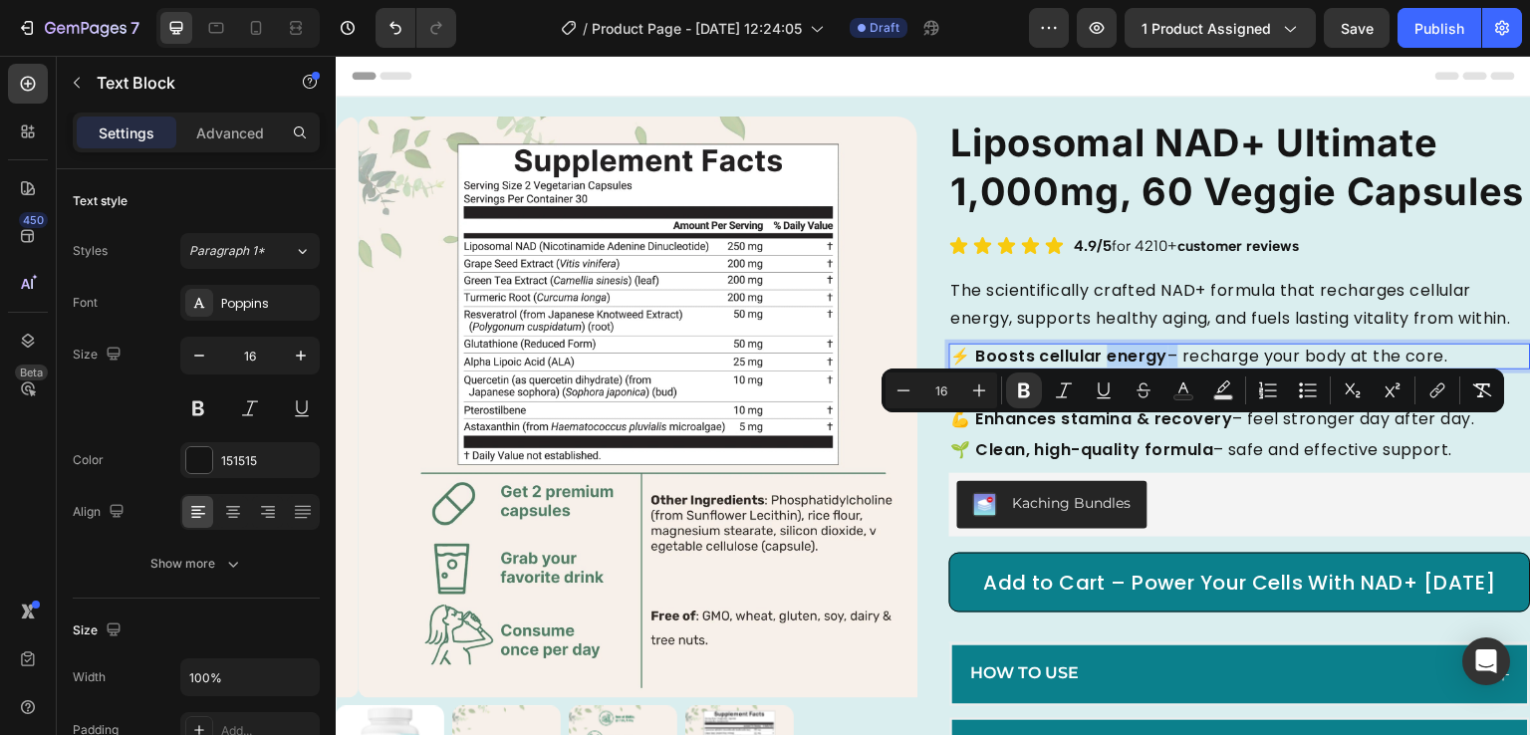
click at [1103, 368] on strong "⚡ Boosts cellular energy" at bounding box center [1059, 356] width 217 height 23
copy p "⚡ Boosts cellular energy – recharge your body at the core."
click at [1038, 430] on strong "💪 Enhances stamina & recovery" at bounding box center [1092, 418] width 282 height 23
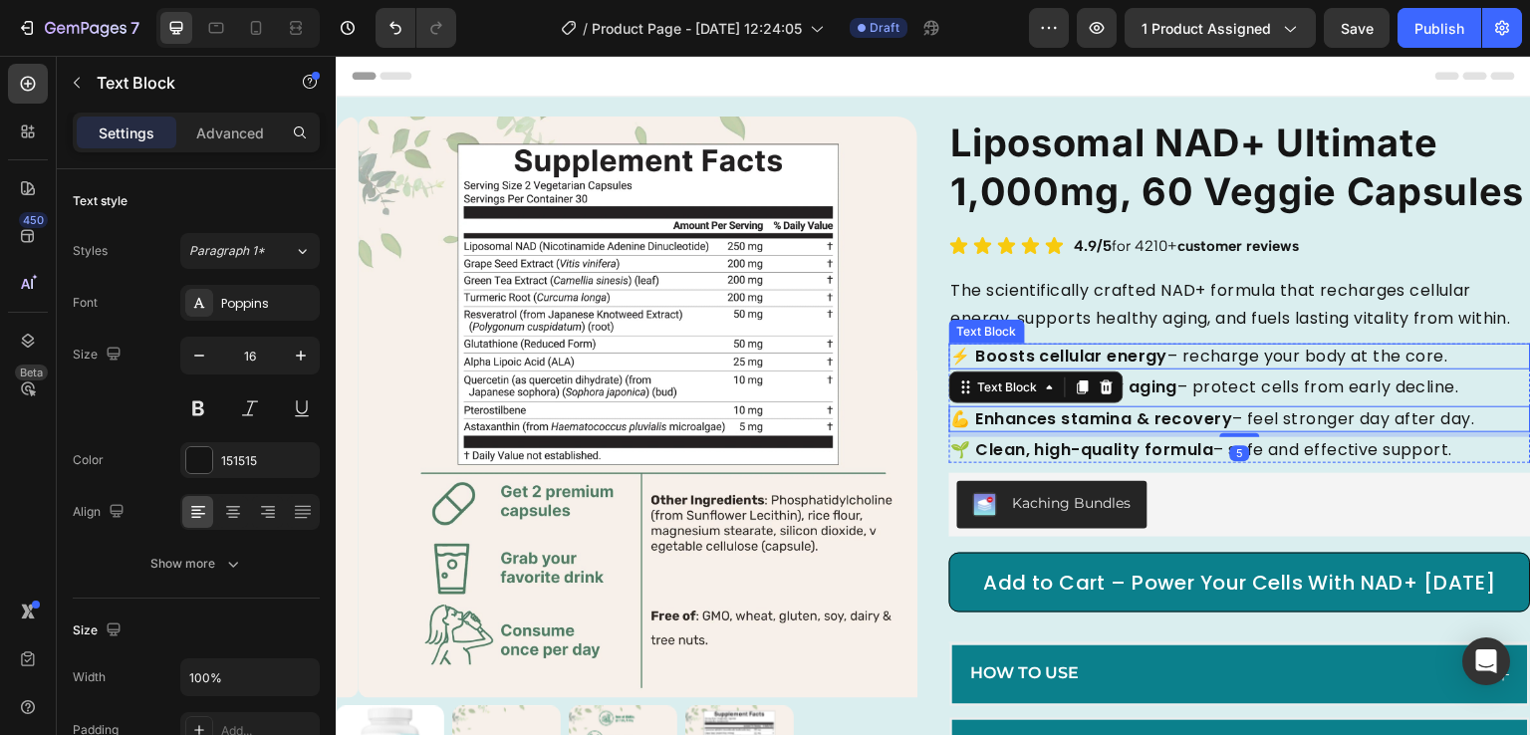
click at [1211, 370] on div "⚡ Boosts cellular energy – recharge your body at the core." at bounding box center [1240, 357] width 582 height 26
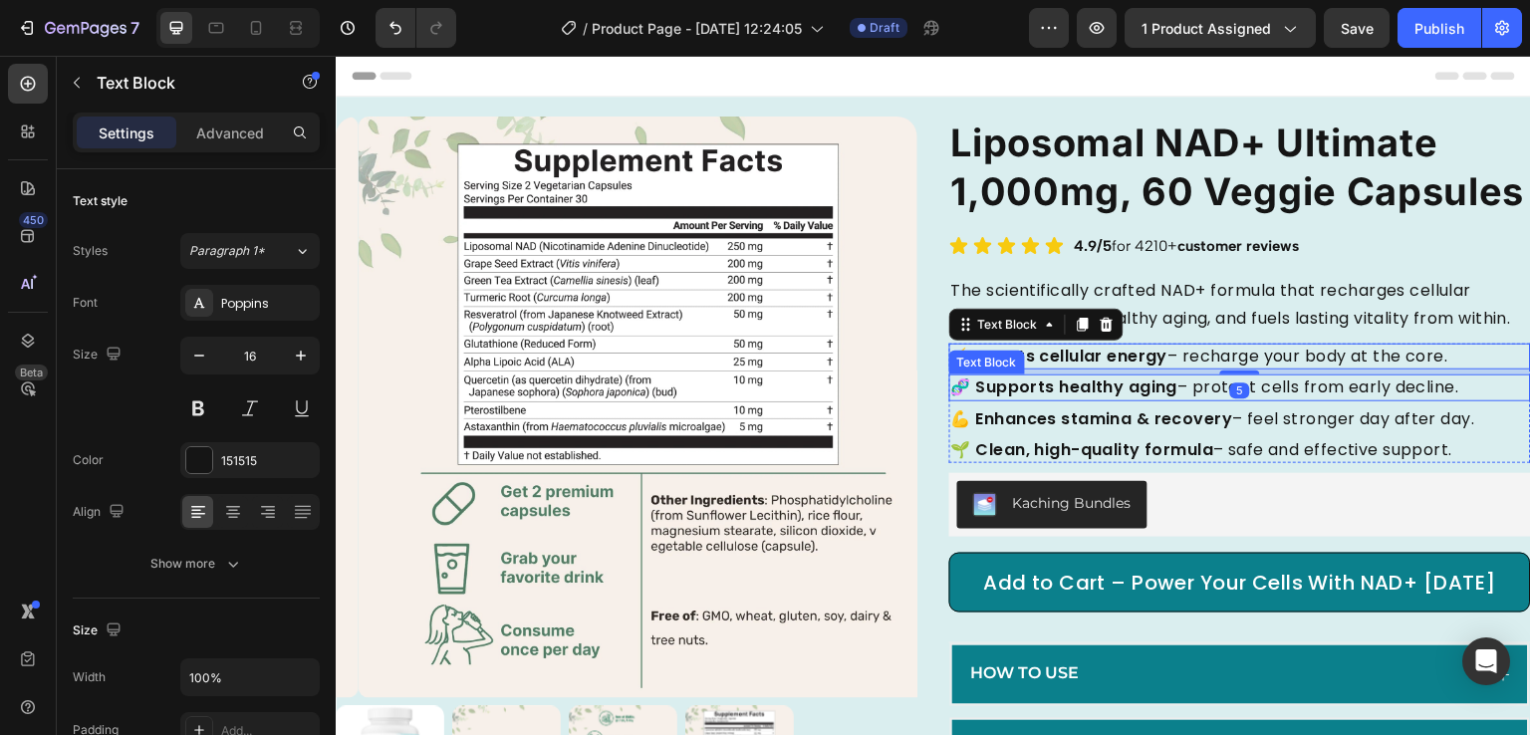
click at [1205, 399] on p "🧬 Supports healthy aging – protect cells from early decline." at bounding box center [1240, 388] width 578 height 22
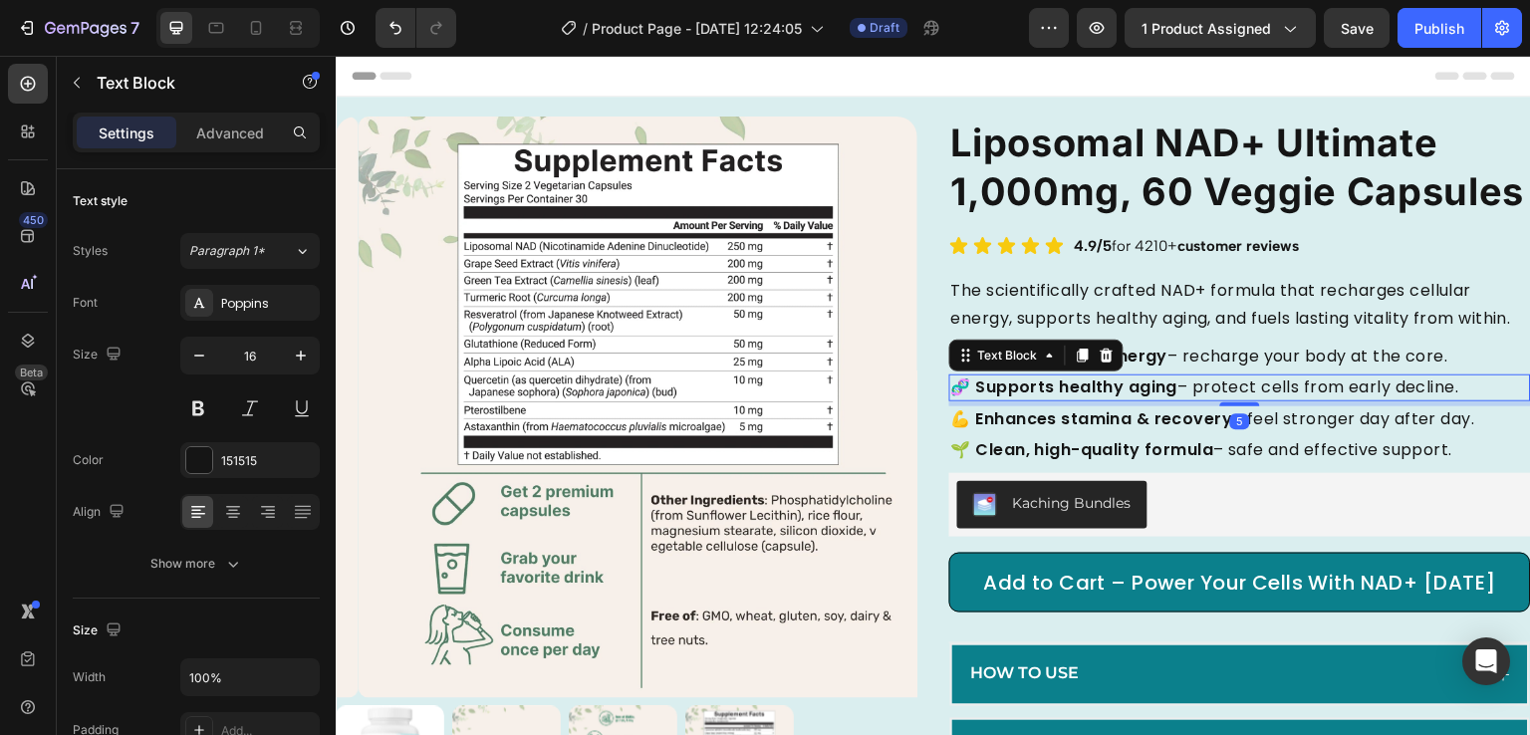
click at [1199, 399] on p "🧬 Supports healthy aging – protect cells from early decline." at bounding box center [1240, 388] width 578 height 22
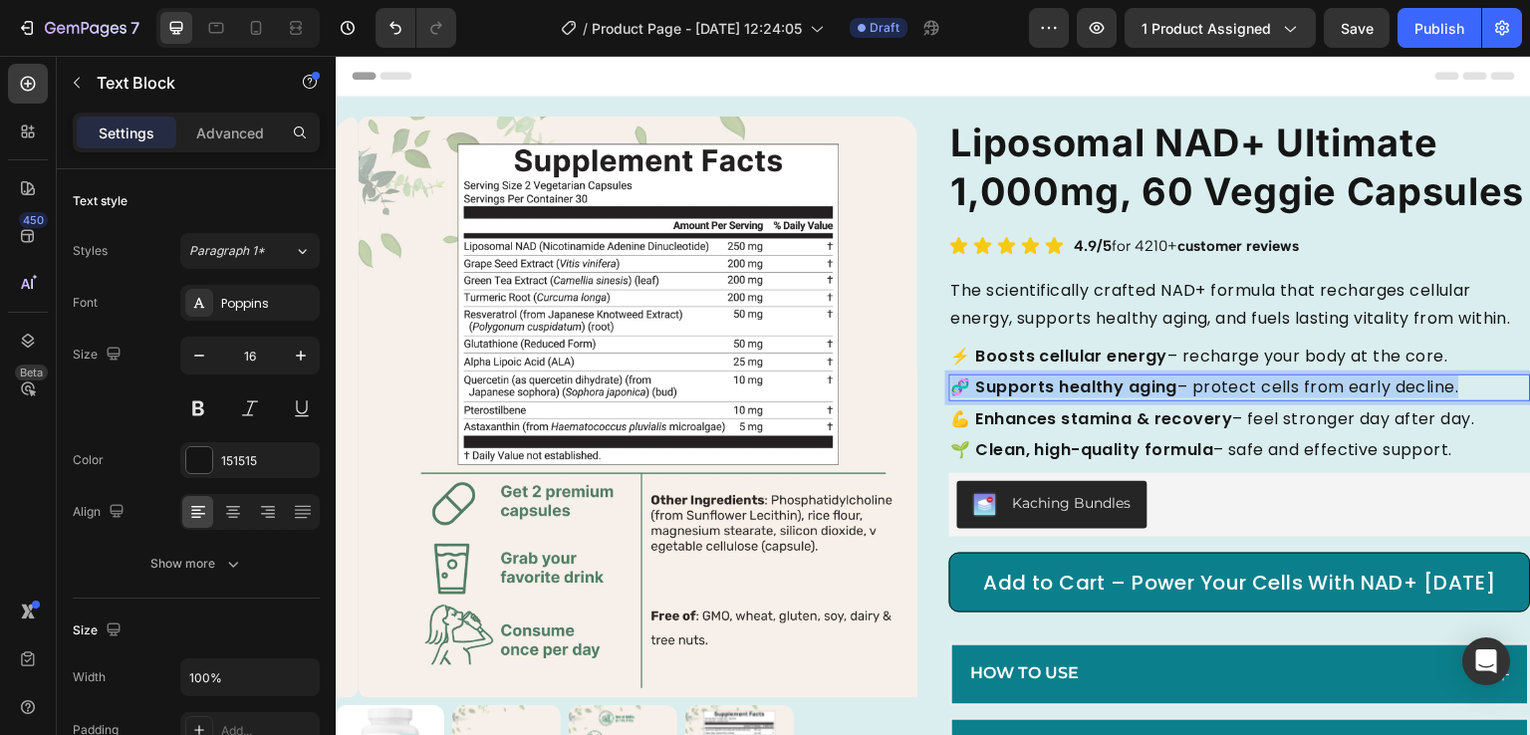
click at [1199, 399] on p "🧬 Supports healthy aging – protect cells from early decline." at bounding box center [1240, 388] width 578 height 22
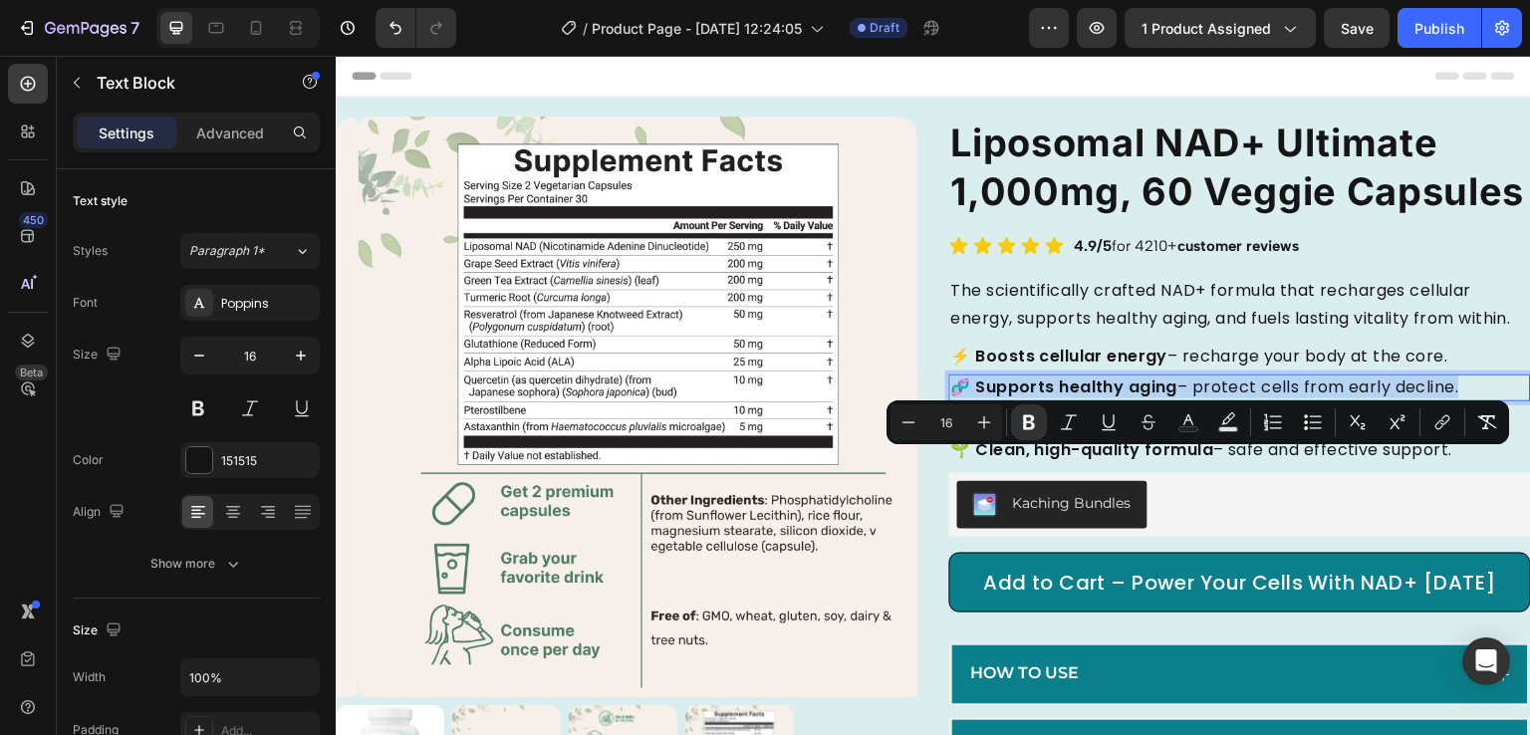
copy p "🧬 Supports healthy aging – protect cells from early decline."
click at [1095, 430] on strong "💪 Enhances stamina & recovery" at bounding box center [1092, 418] width 282 height 23
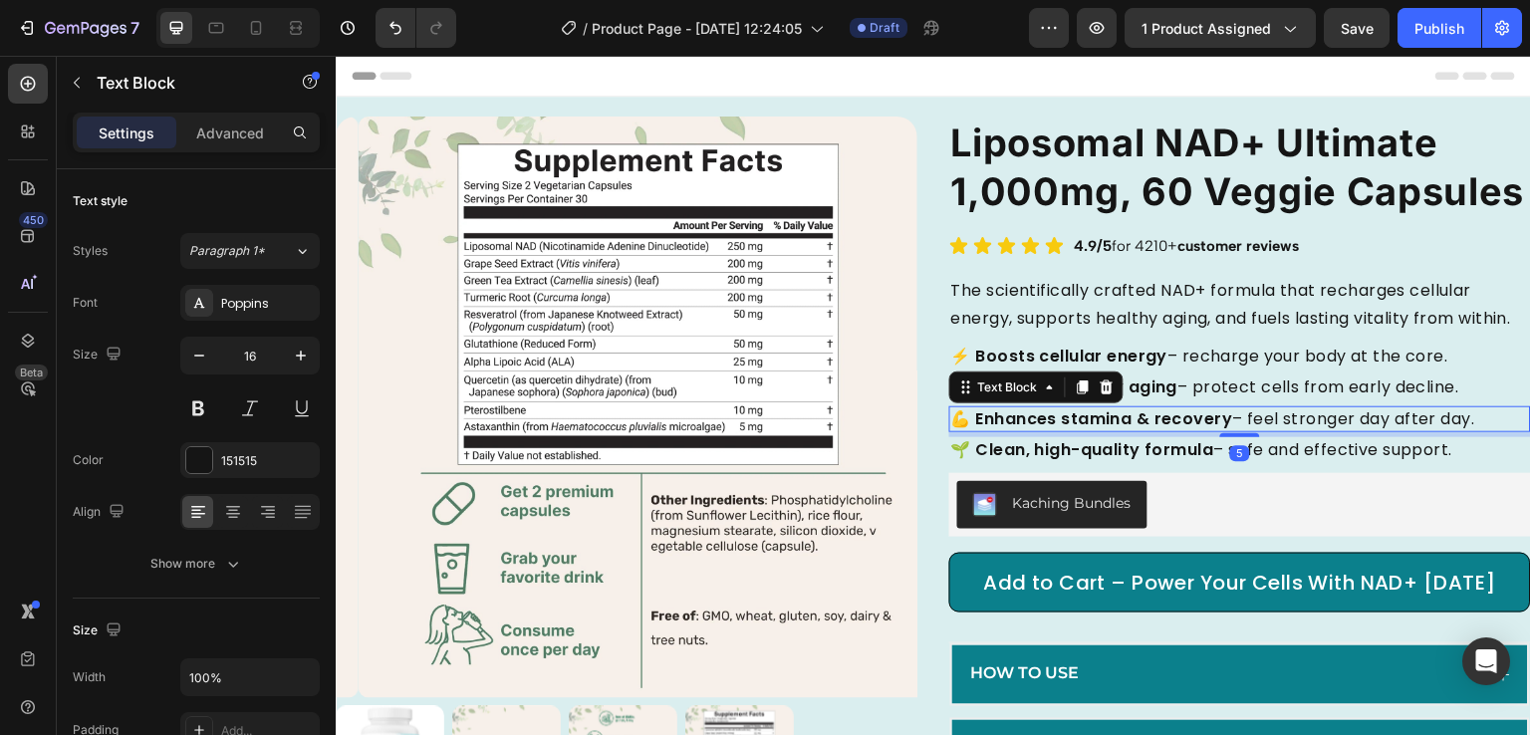
copy p "🧬 Supports healthy aging – protect cells from early decline."
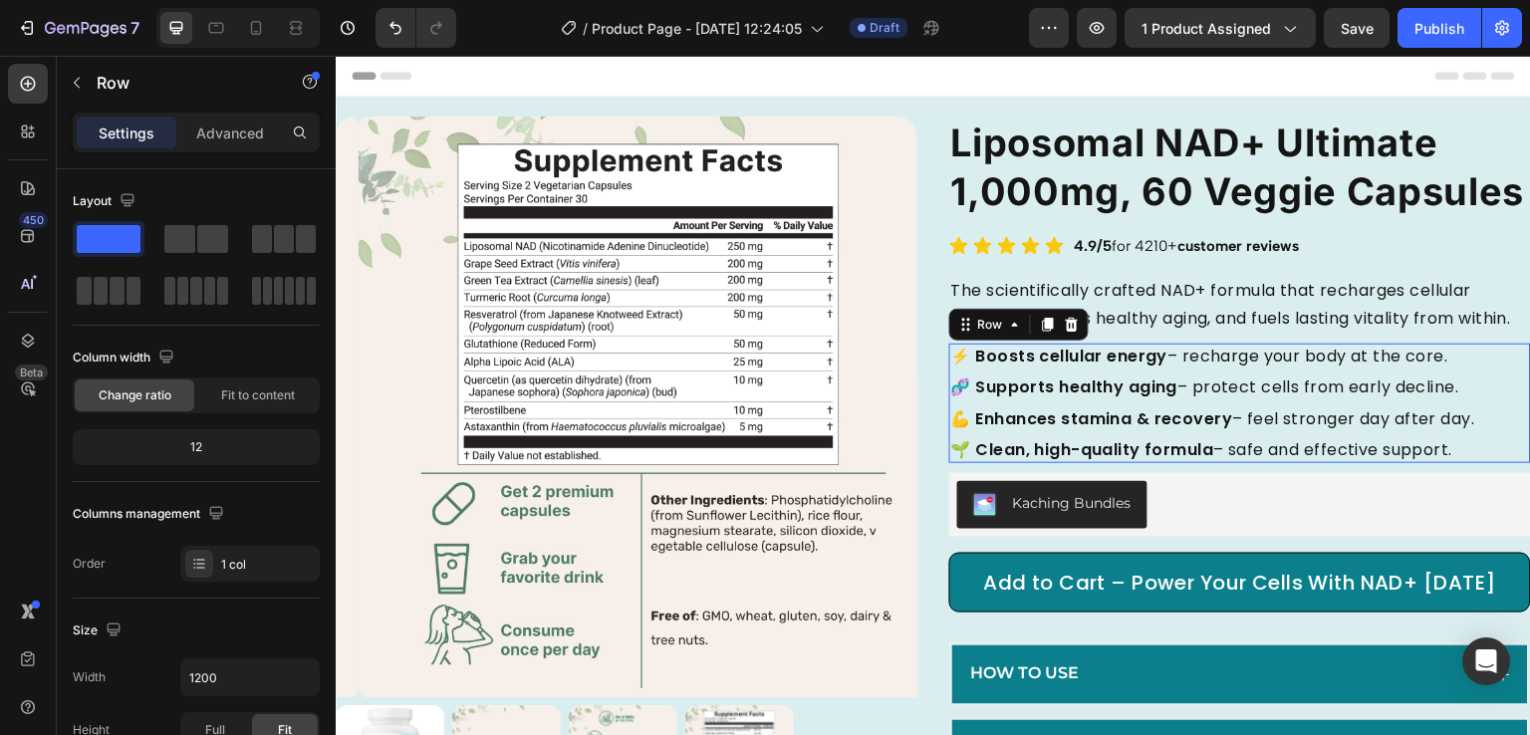
click at [1132, 464] on div "⚡ Boosts cellular energy – recharge your body at the core. Text Block 🧬 Support…" at bounding box center [1240, 404] width 582 height 121
click at [1132, 430] on strong "💪 Enhances stamina & recovery" at bounding box center [1092, 418] width 282 height 23
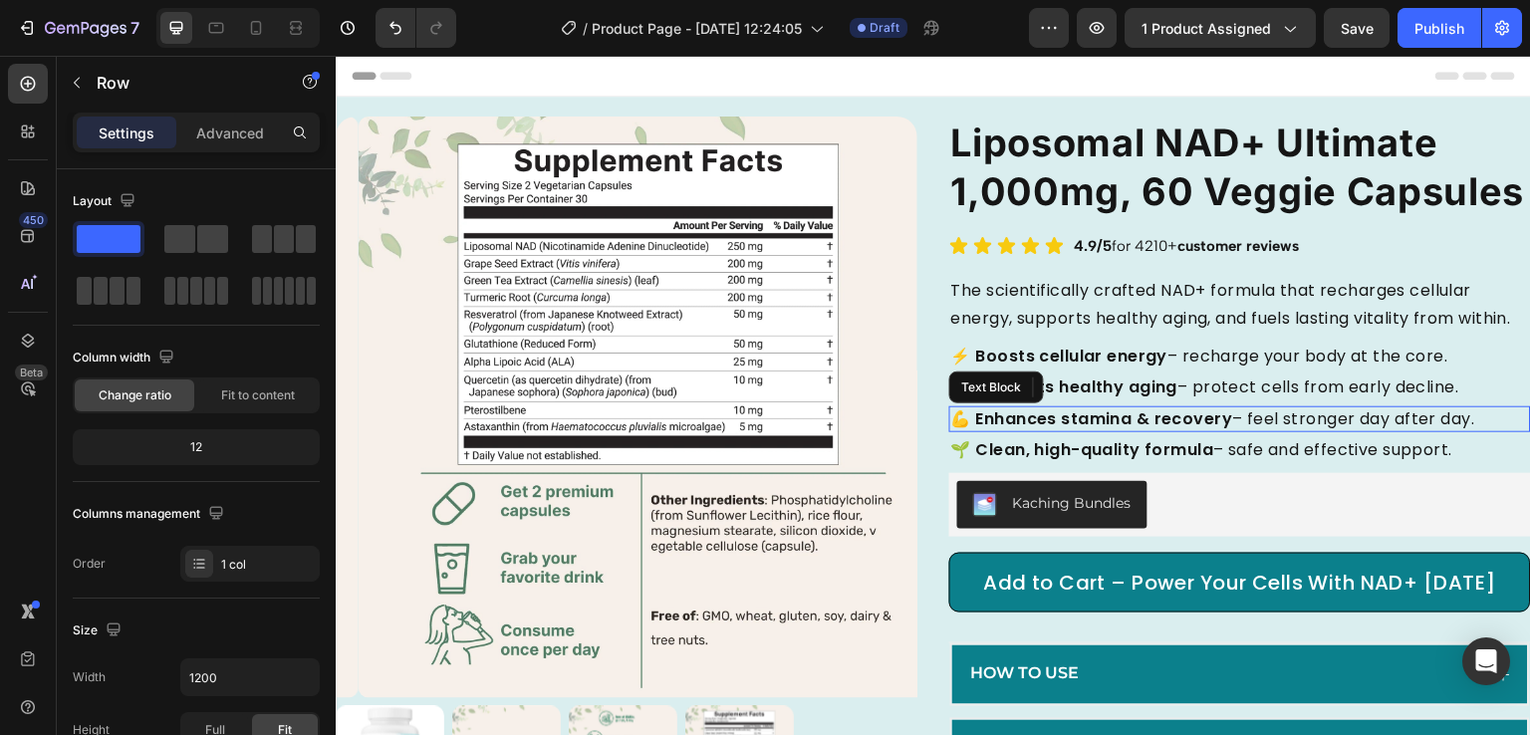
click at [1132, 430] on strong "💪 Enhances stamina & recovery" at bounding box center [1092, 418] width 282 height 23
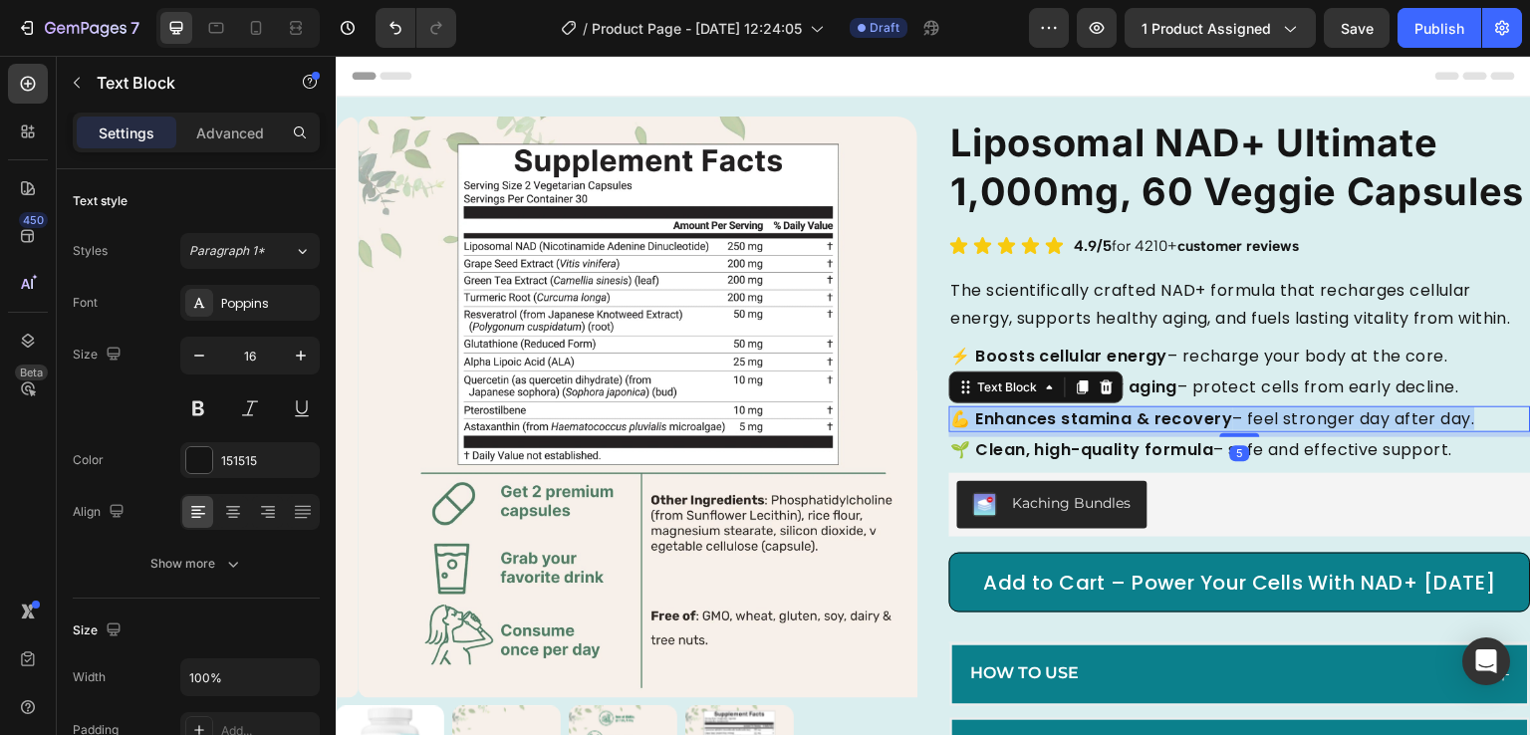
click at [1132, 430] on strong "💪 Enhances stamina & recovery" at bounding box center [1092, 418] width 282 height 23
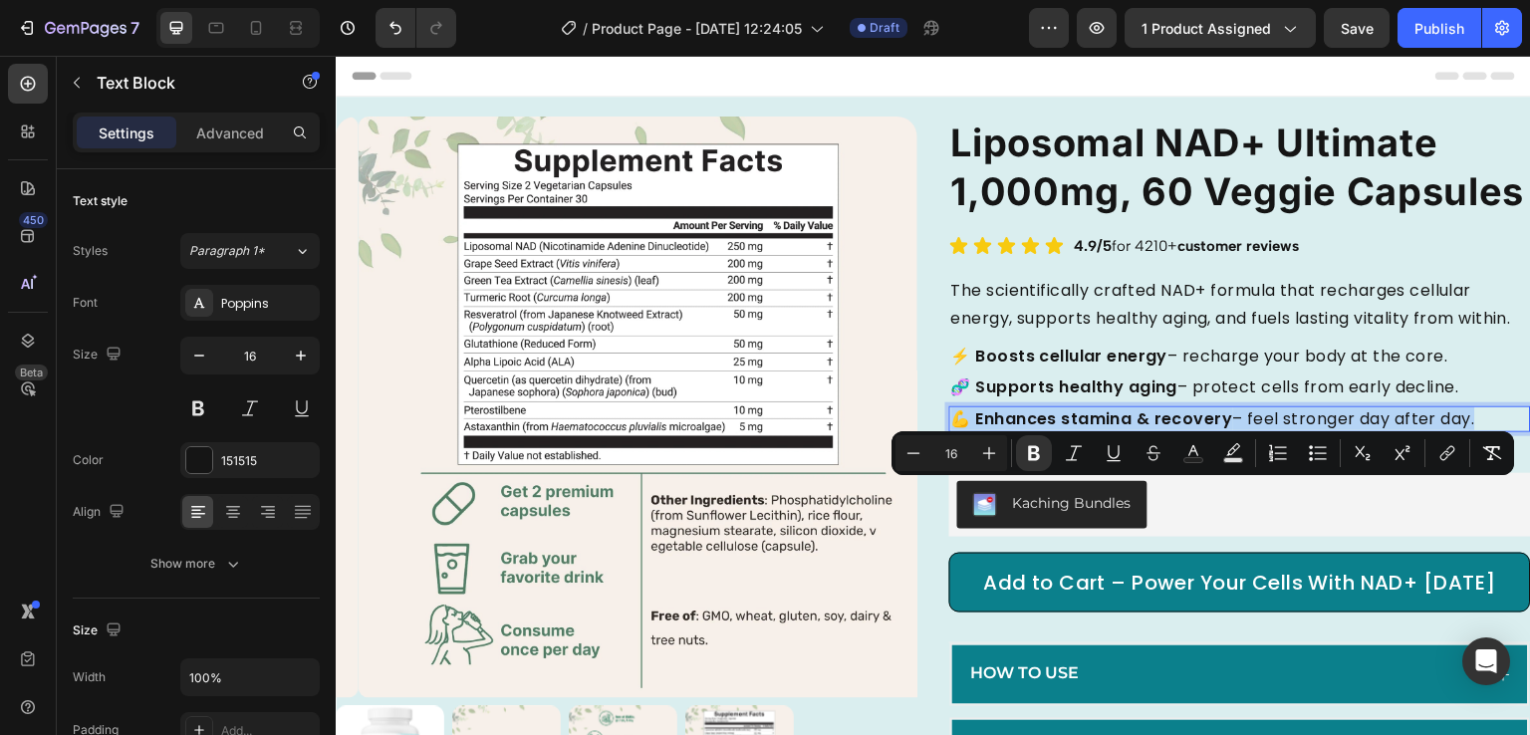
click at [1164, 430] on strong "💪 Enhances stamina & recovery" at bounding box center [1092, 418] width 282 height 23
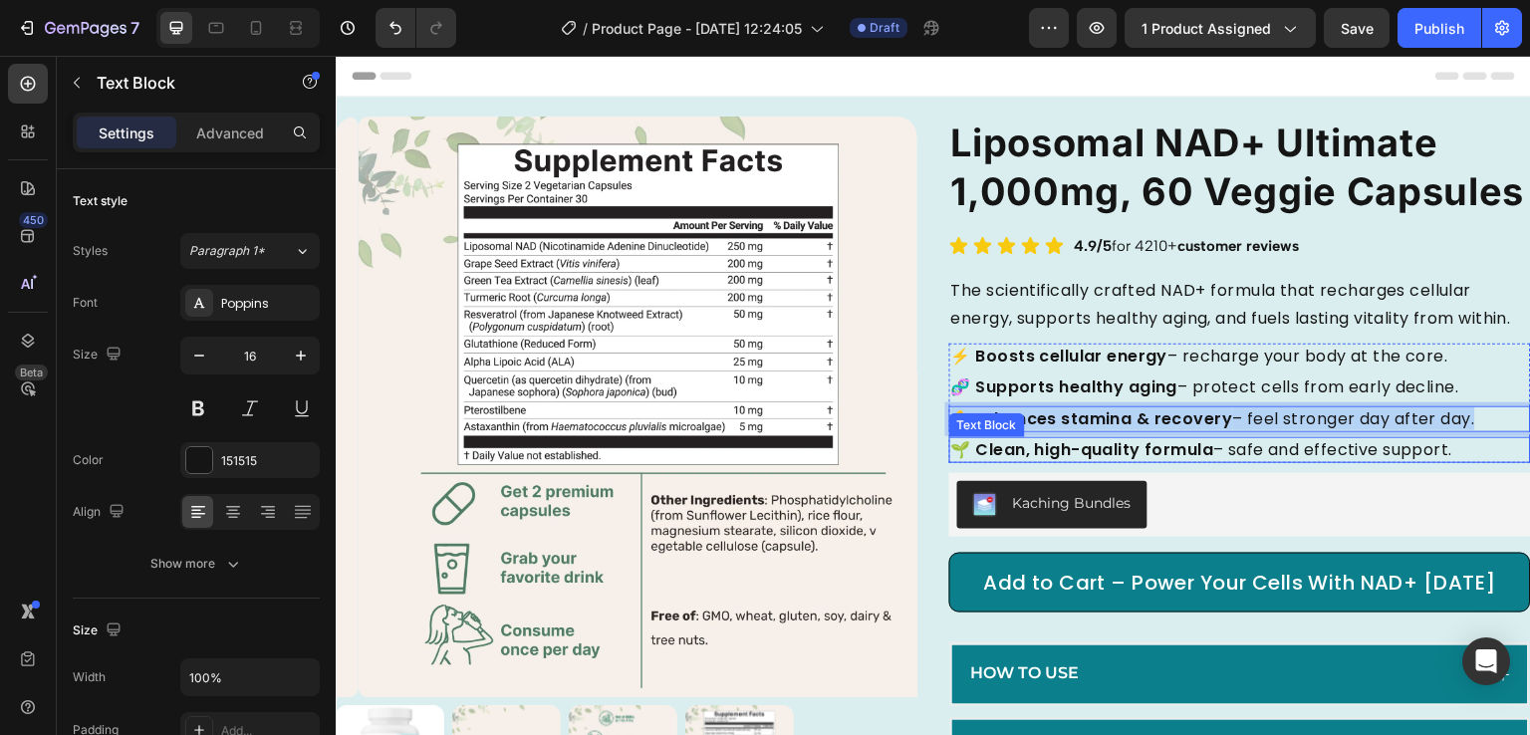
click at [1174, 461] on strong "🌱 Clean, high-quality formula" at bounding box center [1082, 449] width 263 height 23
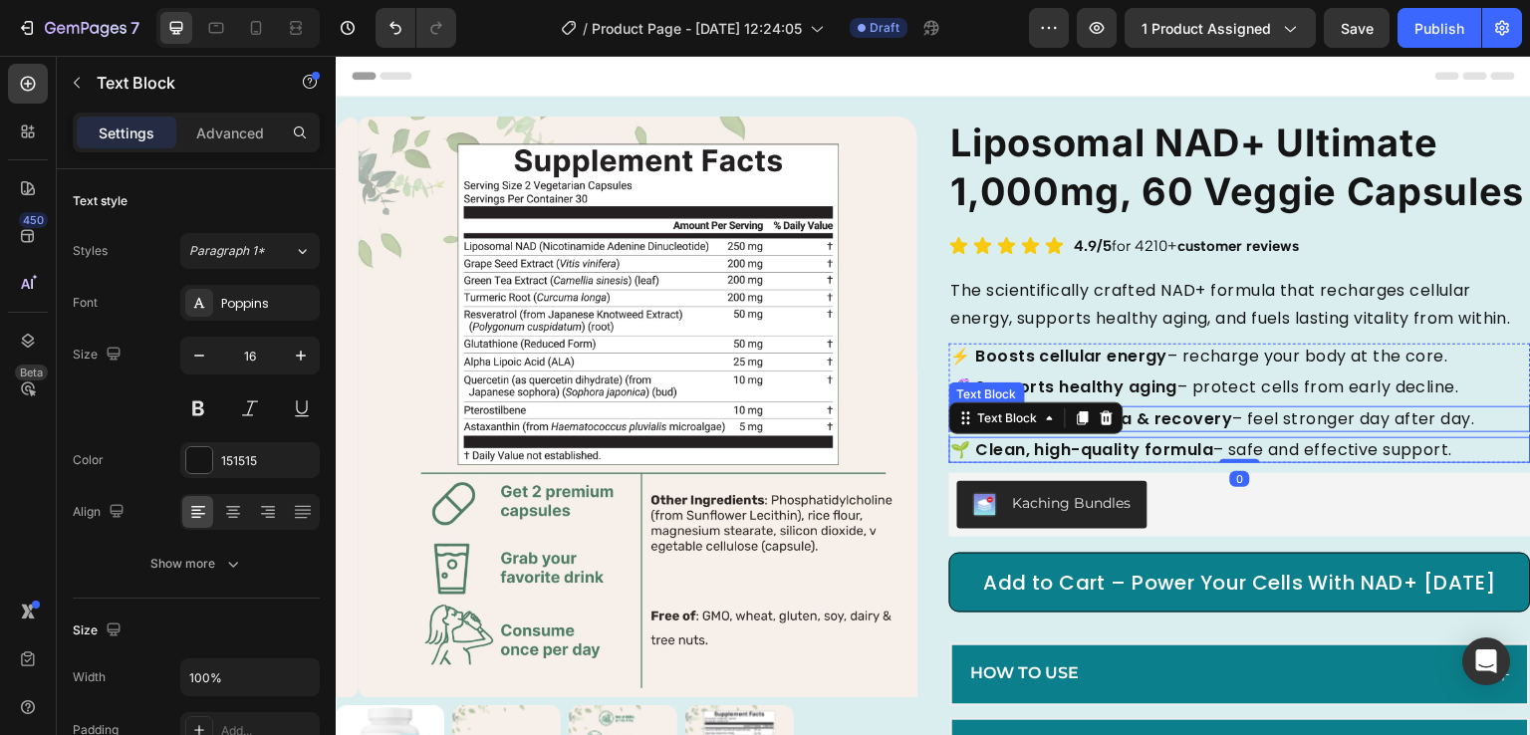
click at [1183, 430] on strong "💪 Enhances stamina & recovery" at bounding box center [1092, 418] width 282 height 23
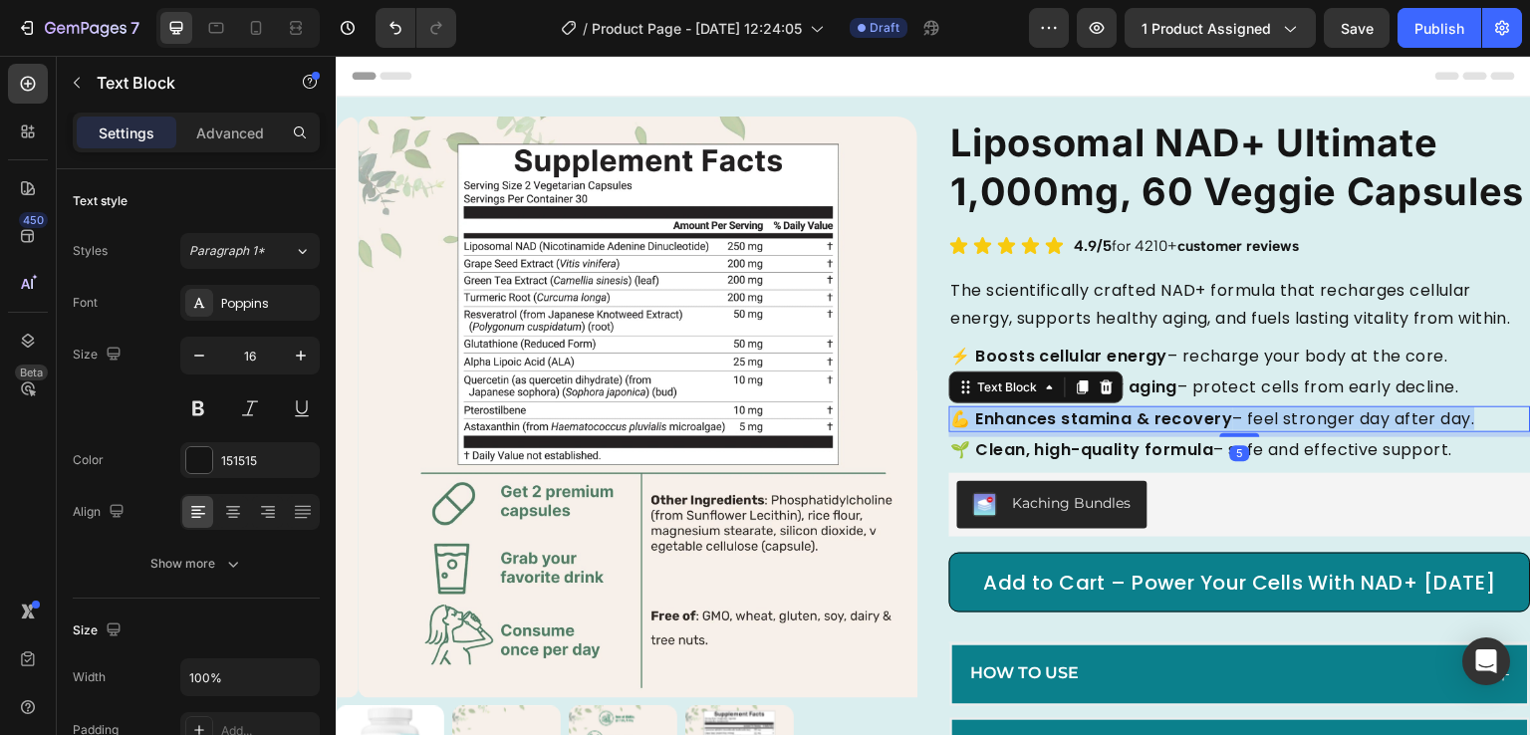
click at [1183, 430] on strong "💪 Enhances stamina & recovery" at bounding box center [1092, 418] width 282 height 23
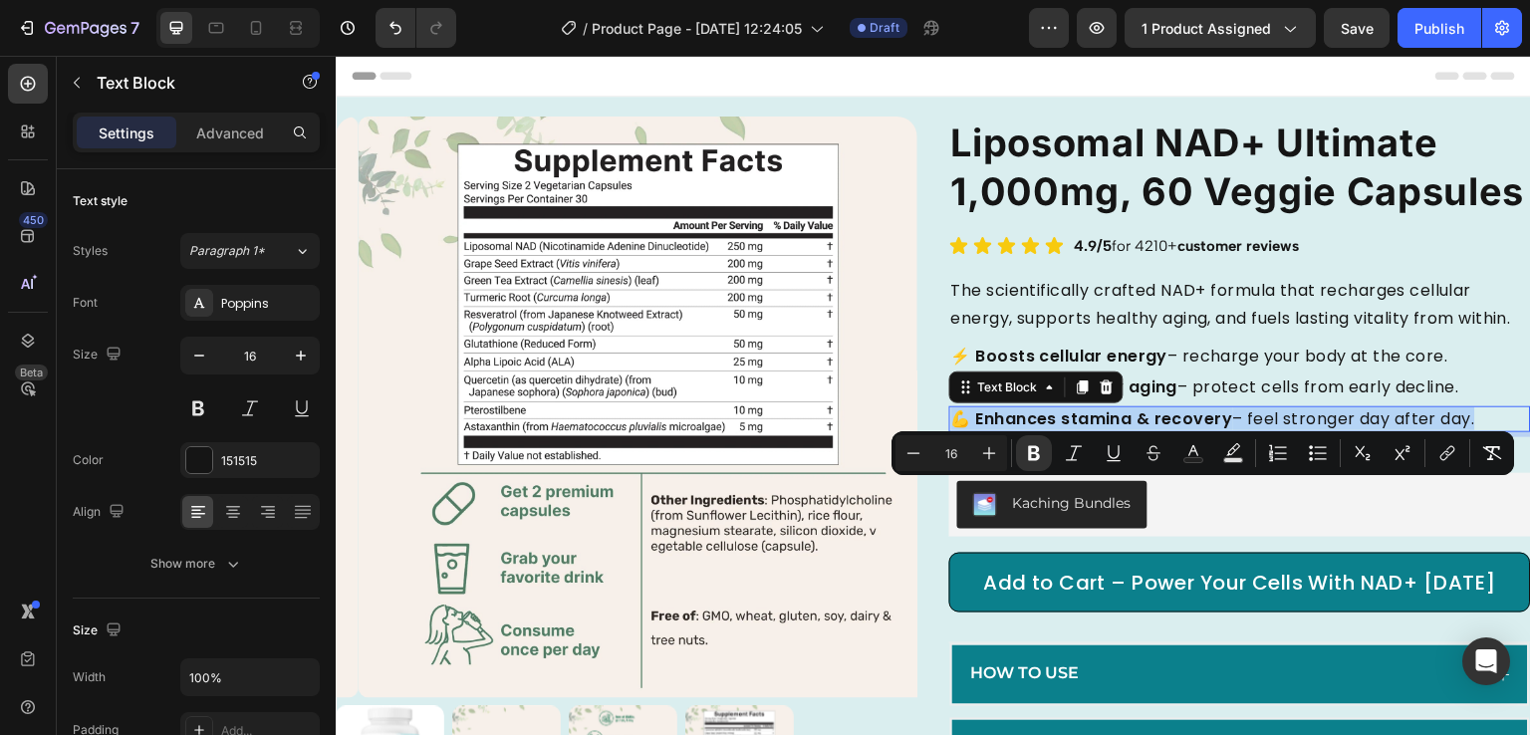
click at [1183, 430] on strong "💪 Enhances stamina & recovery" at bounding box center [1092, 418] width 282 height 23
copy p "💪 Enhances stamina & recovery – feel stronger day after day."
click at [1075, 461] on strong "🌱 Clean, high-quality formula" at bounding box center [1082, 449] width 263 height 23
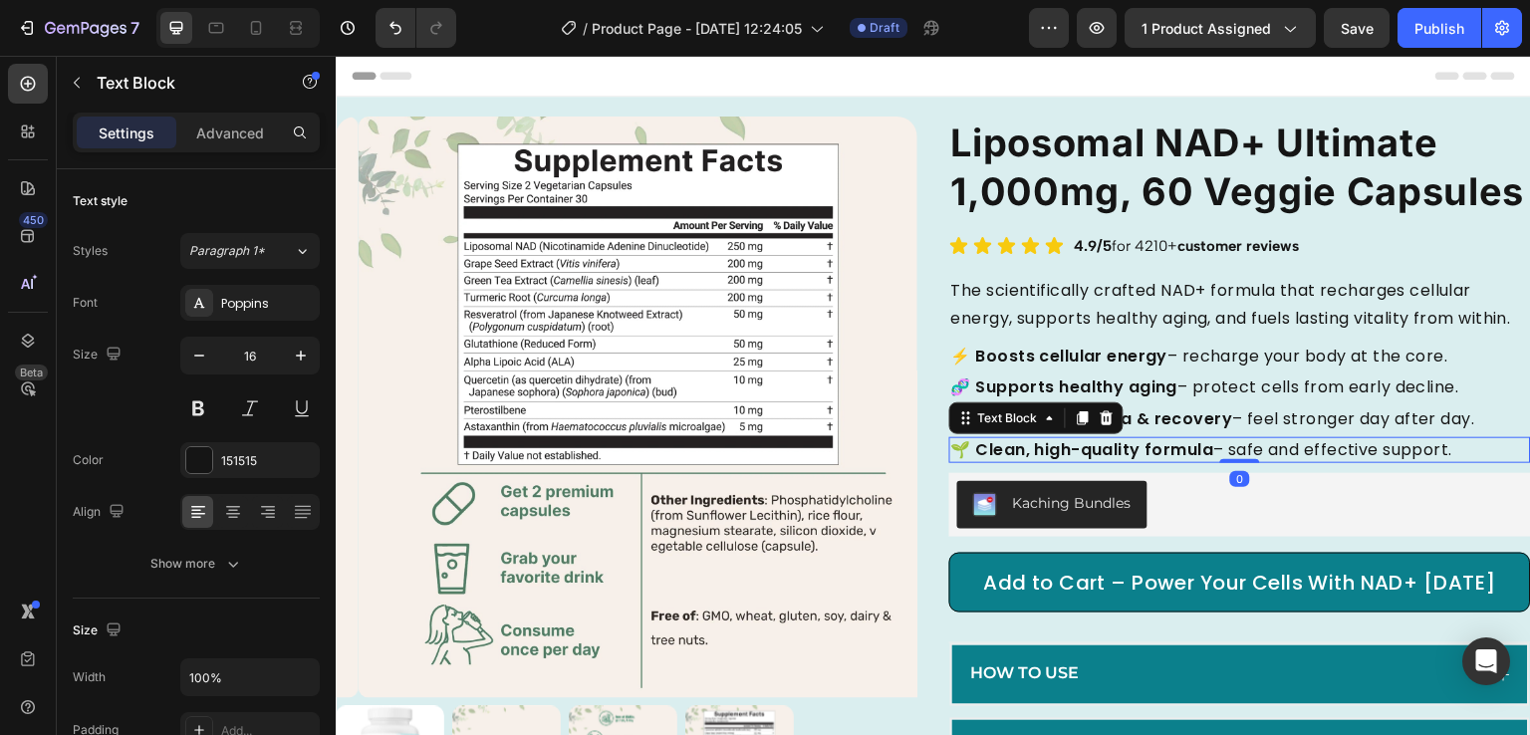
click at [1075, 461] on strong "🌱 Clean, high-quality formula" at bounding box center [1082, 449] width 263 height 23
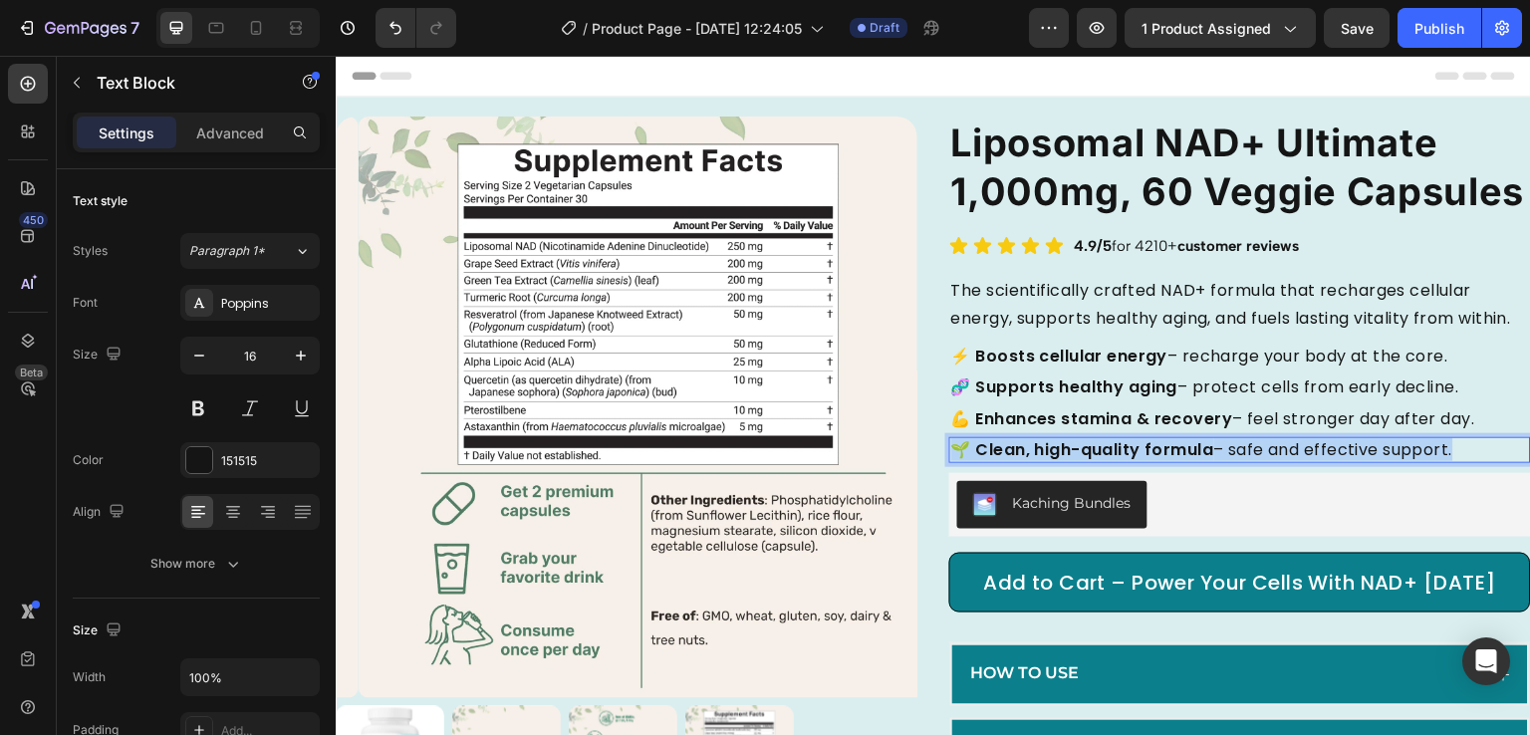
click at [1075, 461] on strong "🌱 Clean, high-quality formula" at bounding box center [1082, 449] width 263 height 23
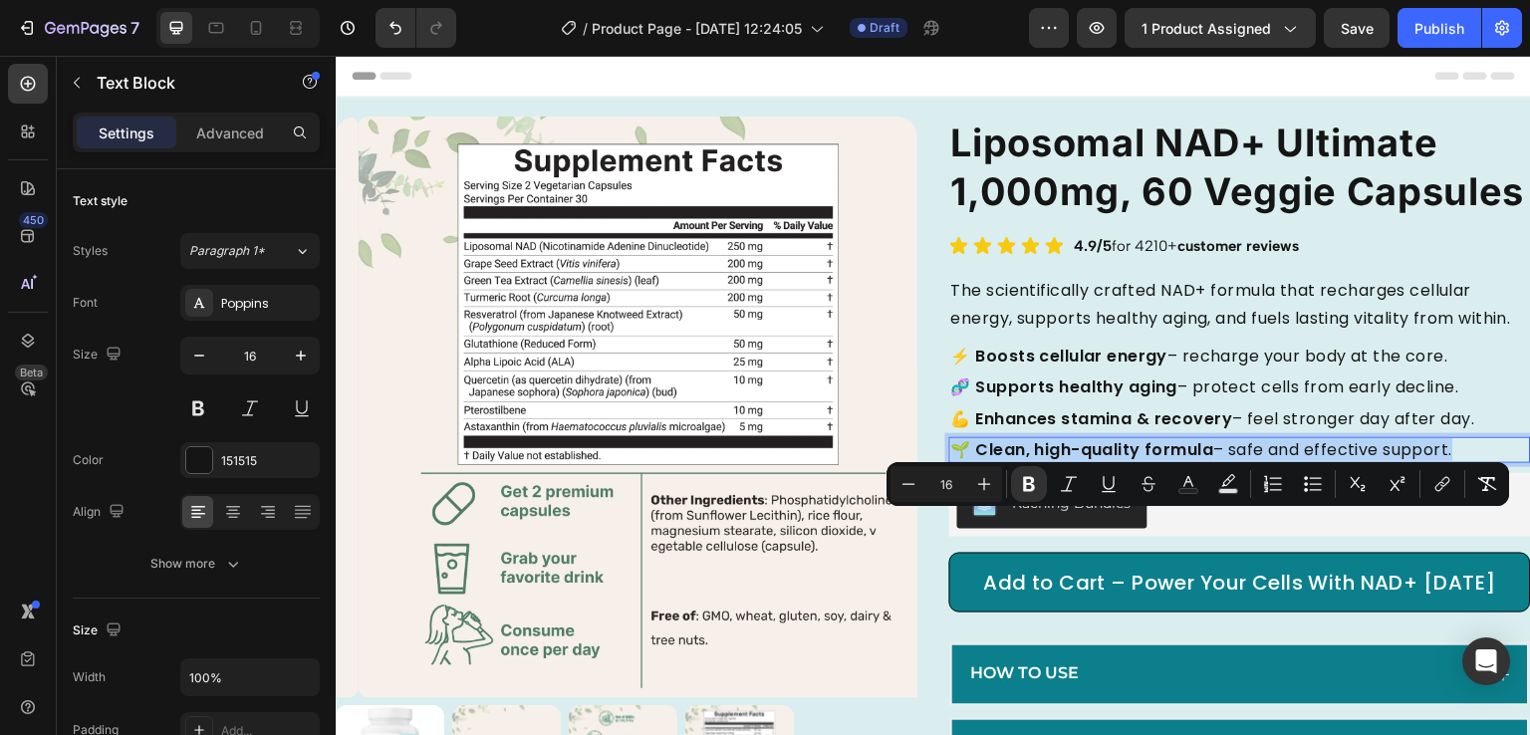
click at [1075, 461] on strong "🌱 Clean, high-quality formula" at bounding box center [1082, 449] width 263 height 23
copy p "🌱 Clean, high-quality formula – safe and effective support."
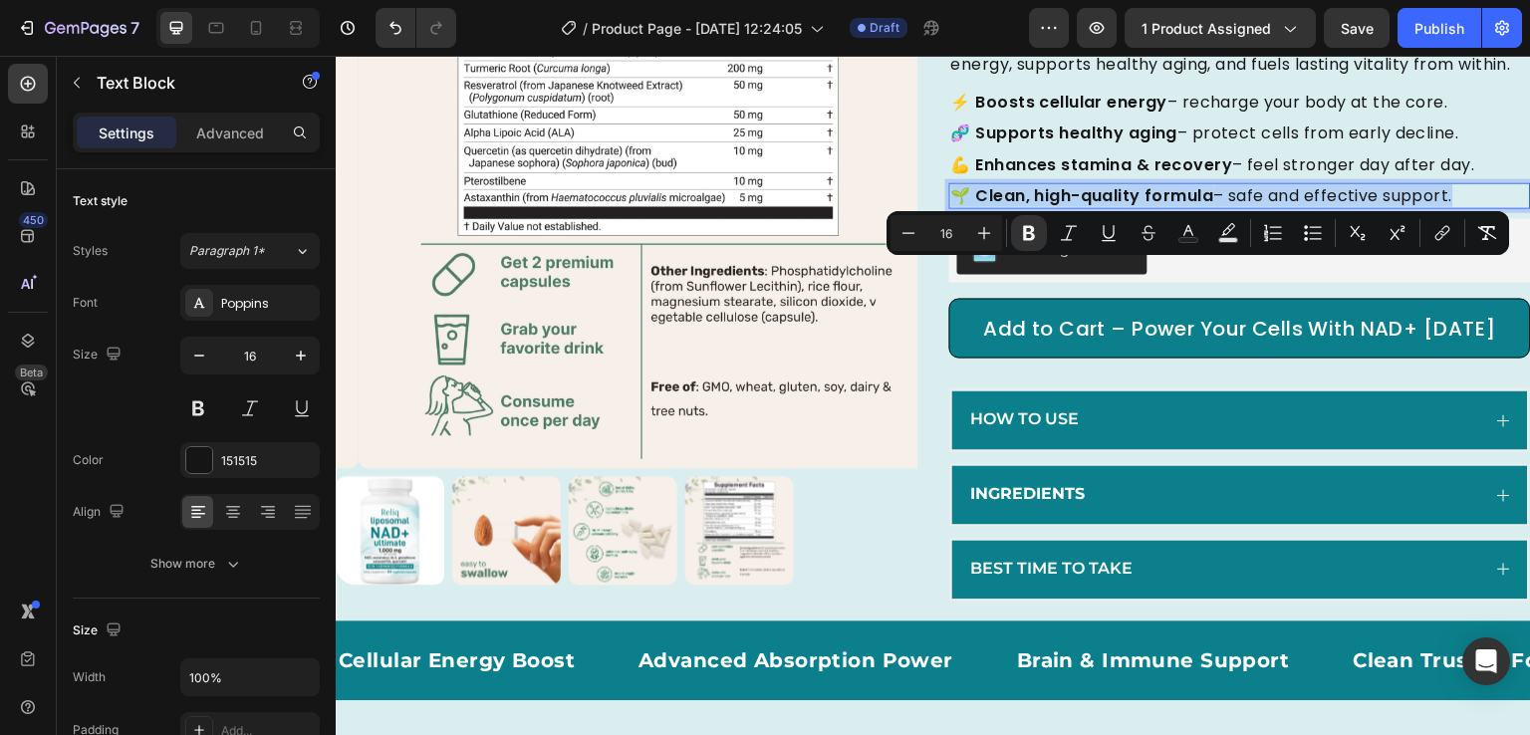
scroll to position [335, 0]
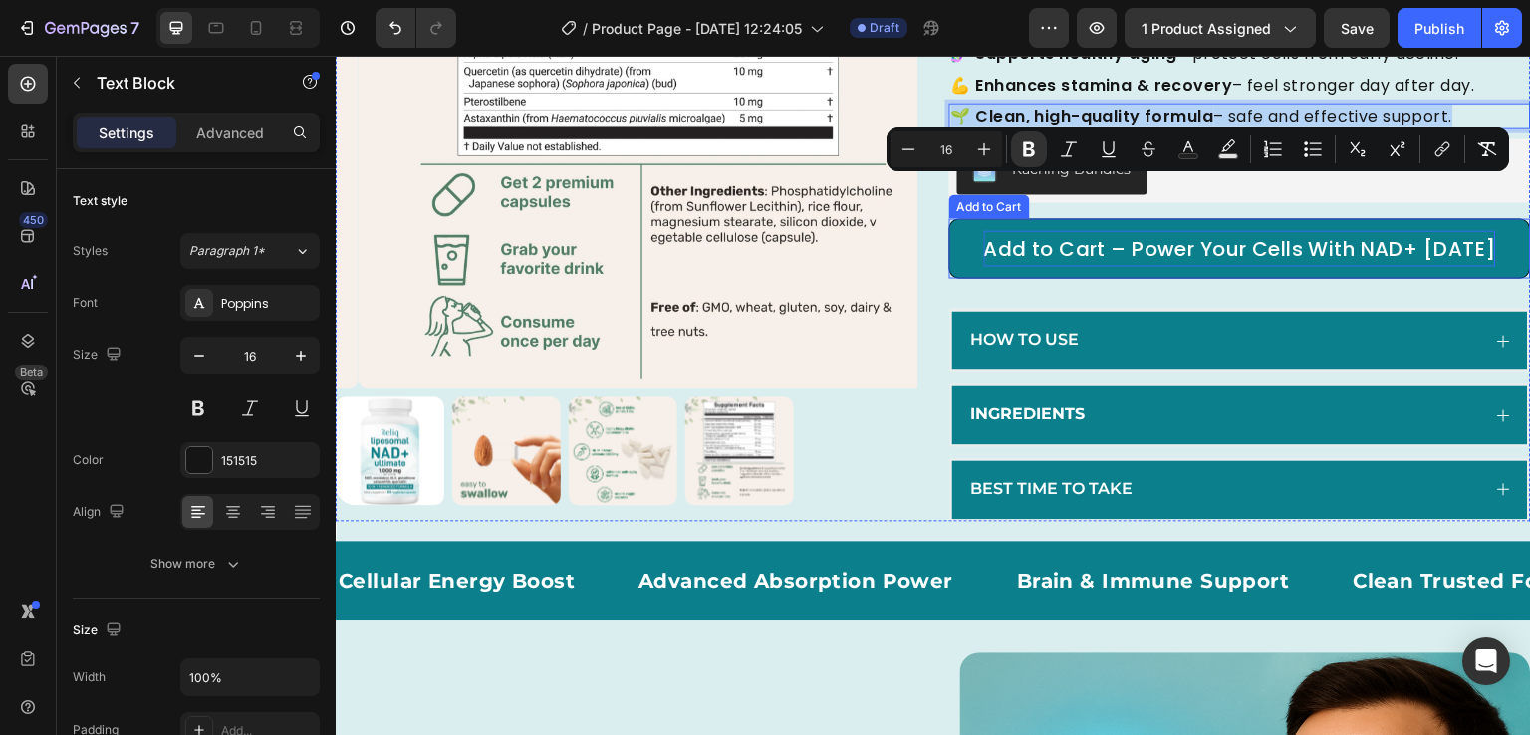
click at [1142, 266] on div "Add to Cart – Power Your Cells With NAD+ [DATE]" at bounding box center [1240, 248] width 513 height 36
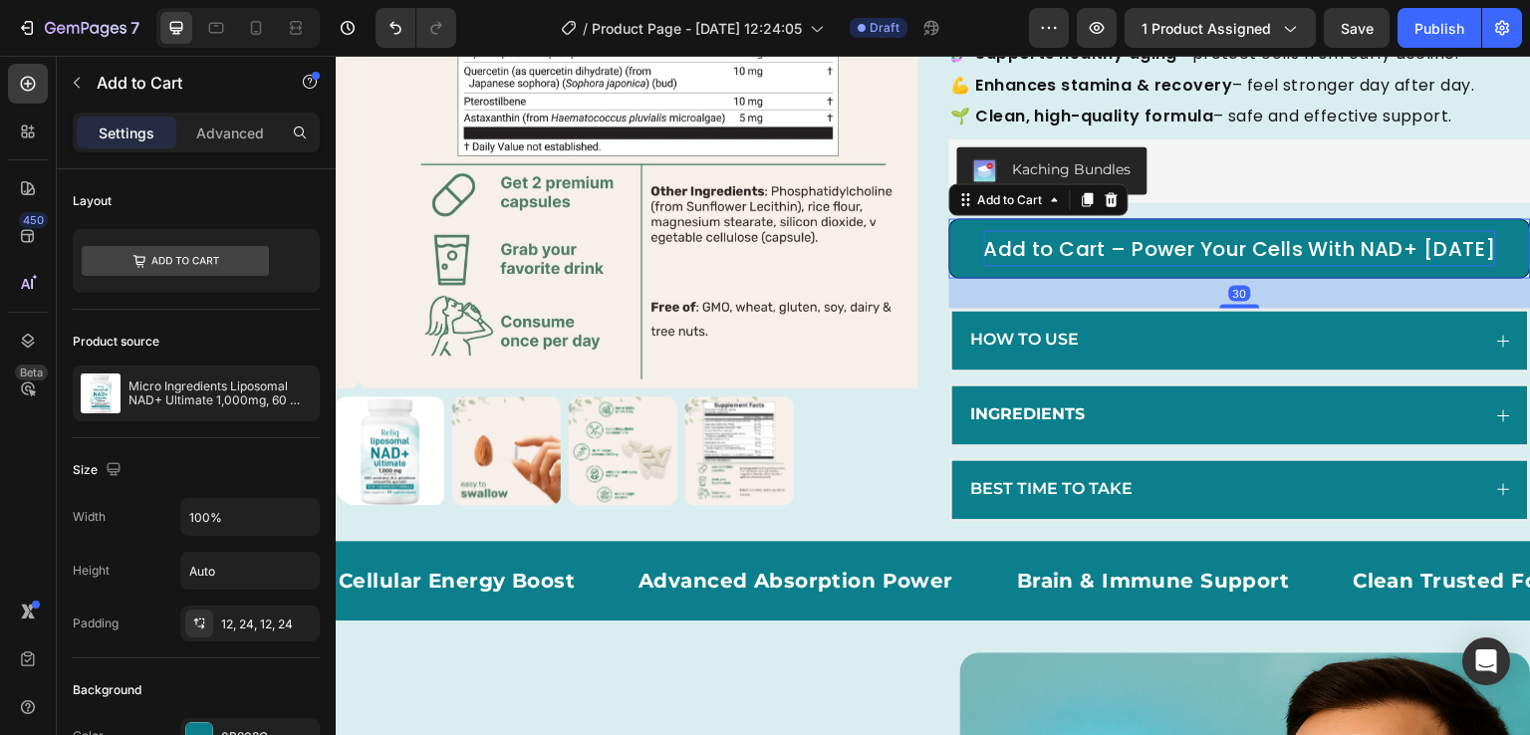
click at [1105, 266] on div "Add to Cart – Power Your Cells With NAD+ [DATE]" at bounding box center [1240, 248] width 513 height 36
click at [1105, 266] on p "Add to Cart – Power Your Cells With NAD+ [DATE]" at bounding box center [1240, 248] width 513 height 36
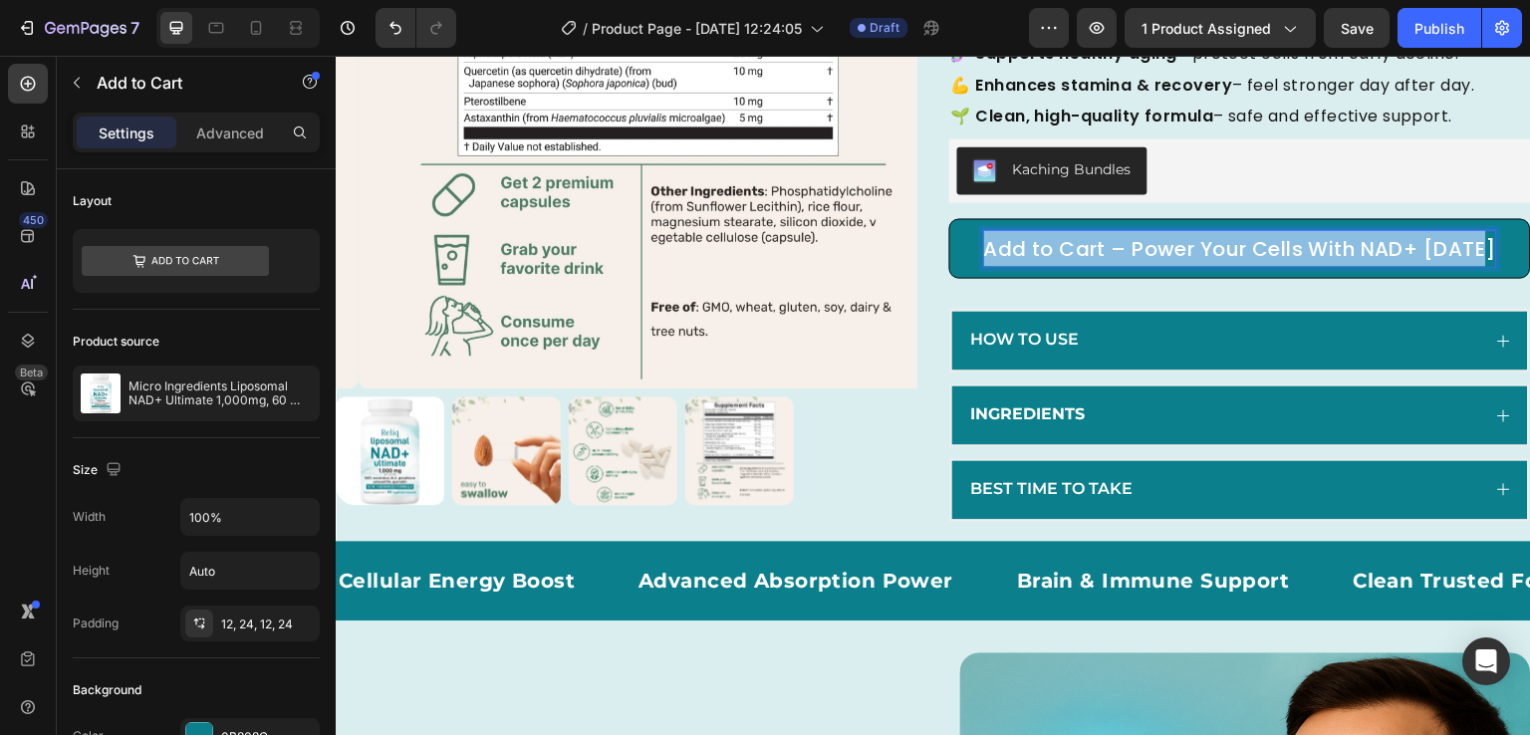
click at [1105, 266] on p "Add to Cart – Power Your Cells With NAD+ [DATE]" at bounding box center [1240, 248] width 513 height 36
click at [1119, 354] on div "How to Use" at bounding box center [1224, 340] width 512 height 27
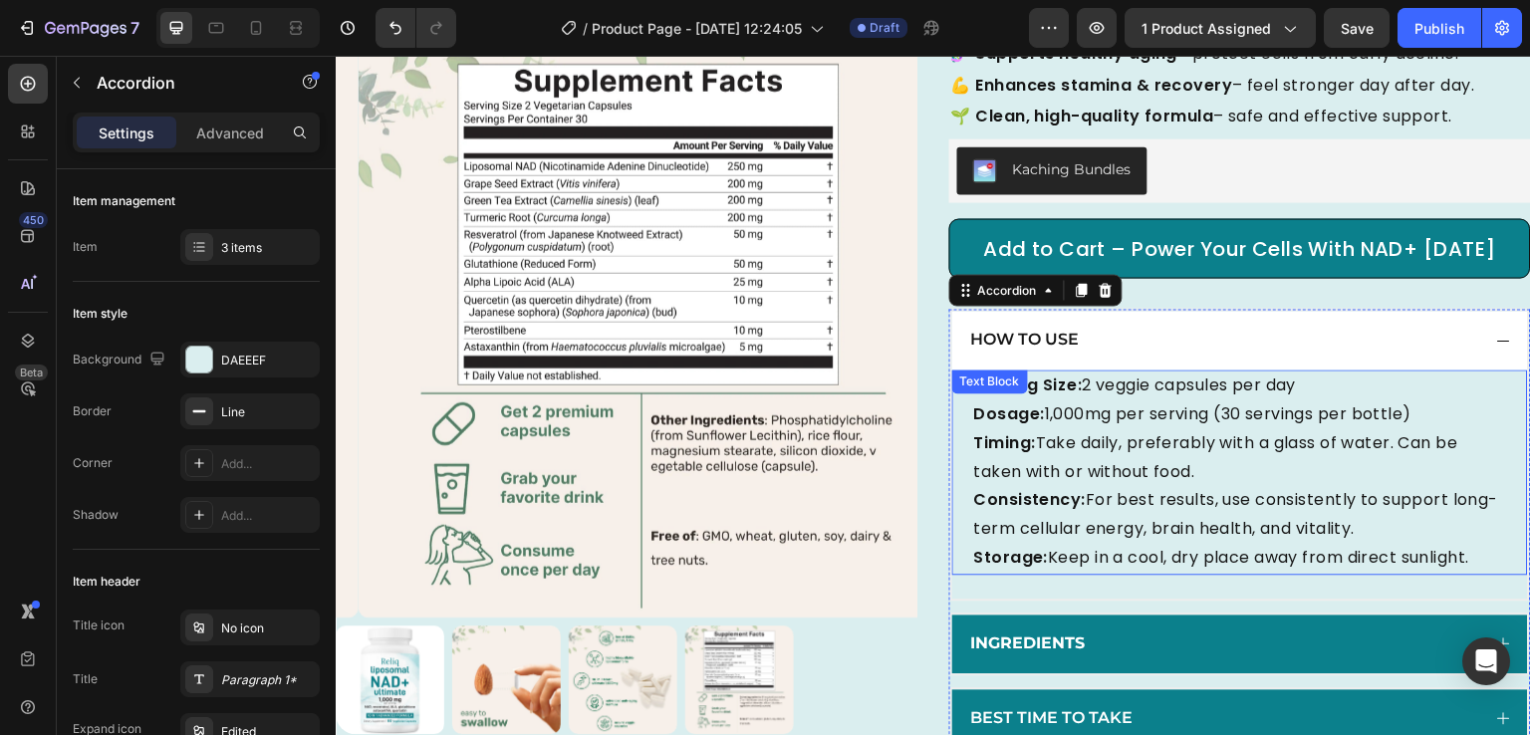
click at [1111, 429] on p "Dosage: 1,000mg per serving (30 servings per bottle)" at bounding box center [1240, 414] width 532 height 29
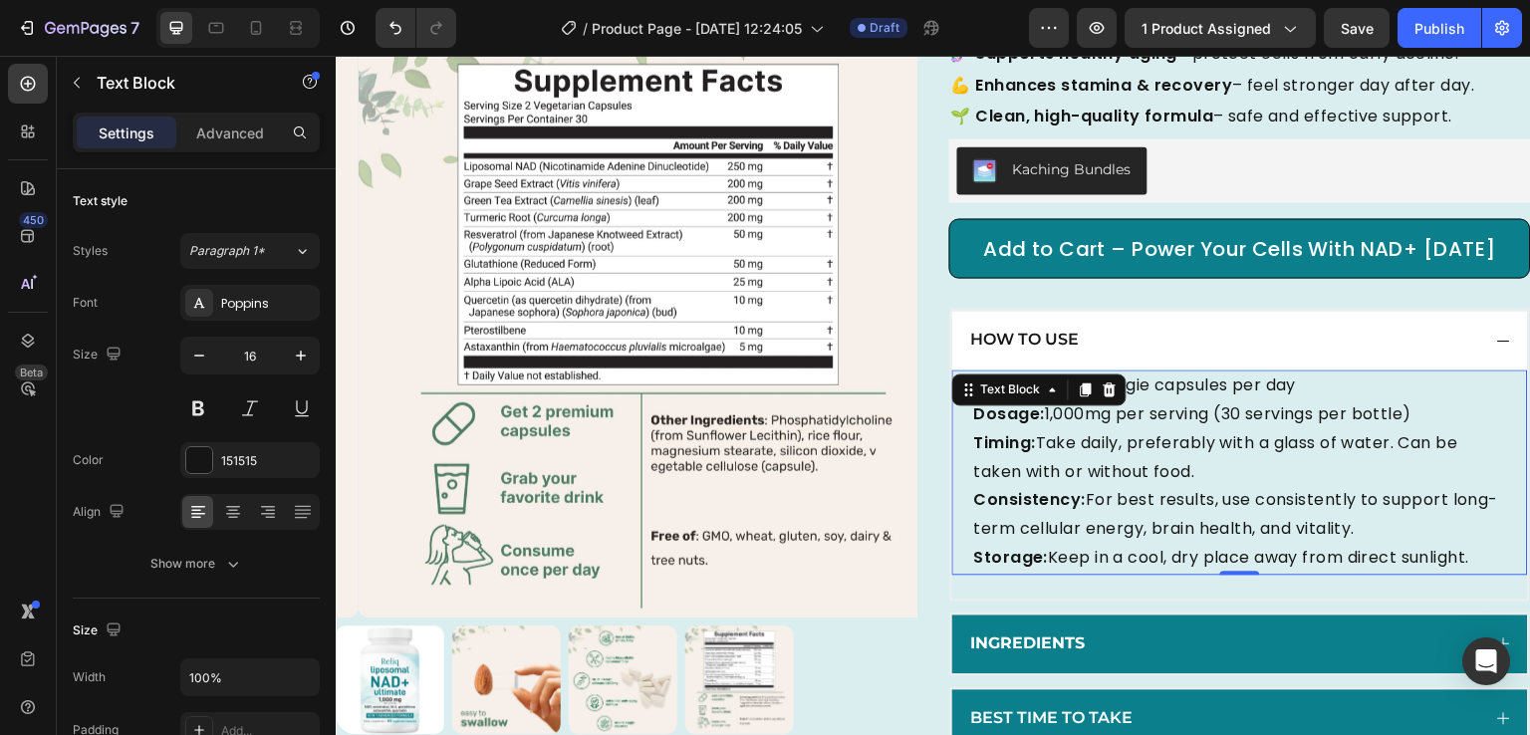
scroll to position [468, 0]
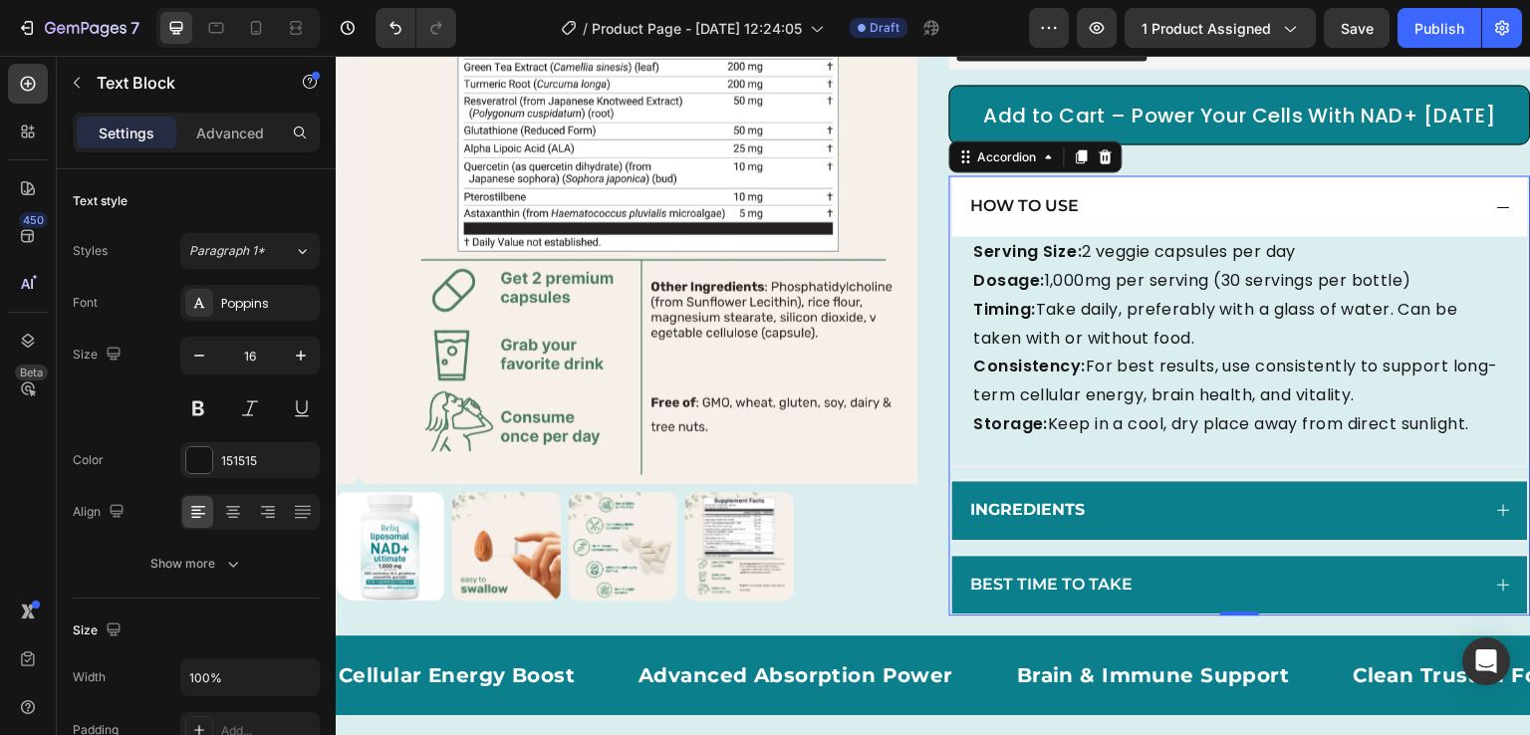
click at [1179, 540] on div "Ingredients" at bounding box center [1240, 510] width 576 height 59
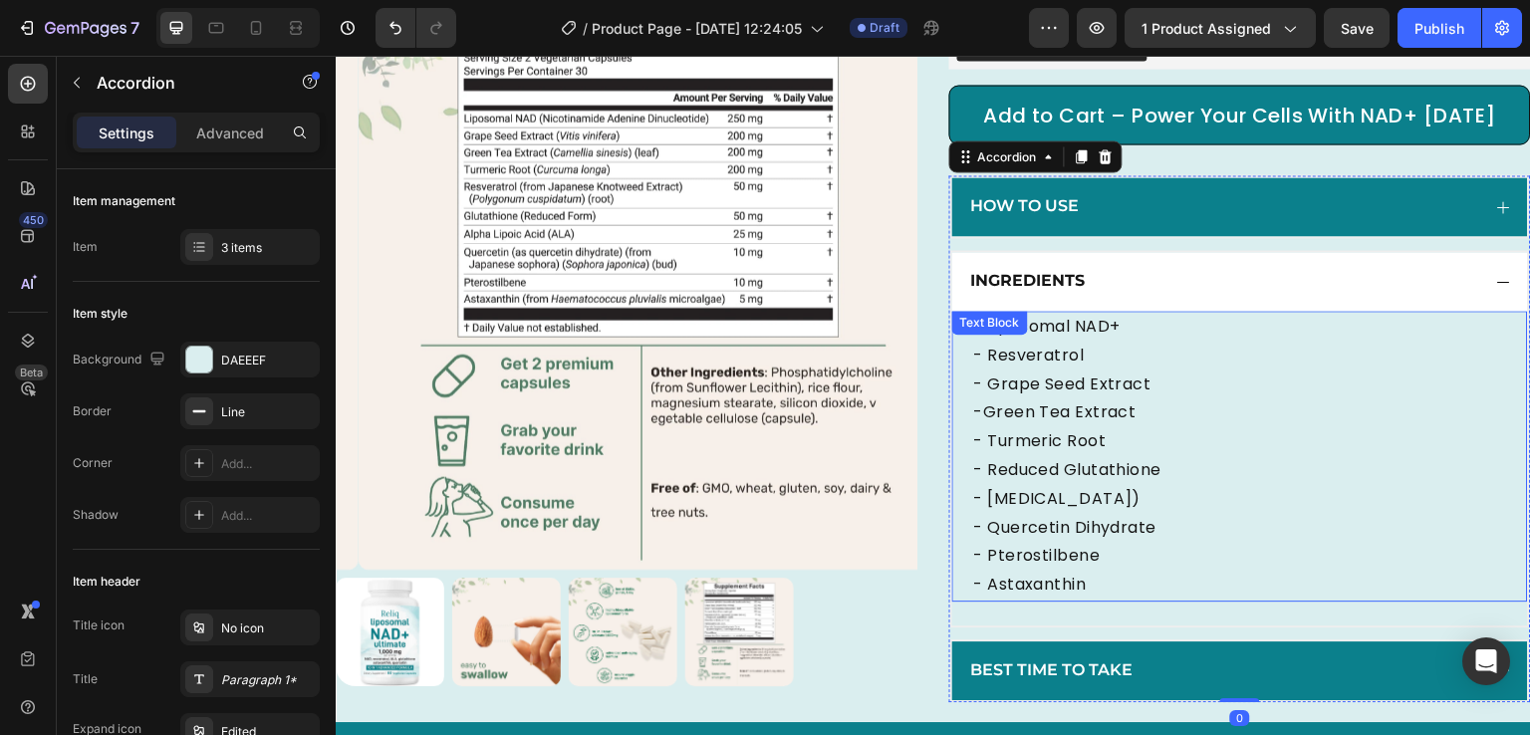
click at [1106, 427] on p "-Green Tea Extract" at bounding box center [1240, 413] width 532 height 29
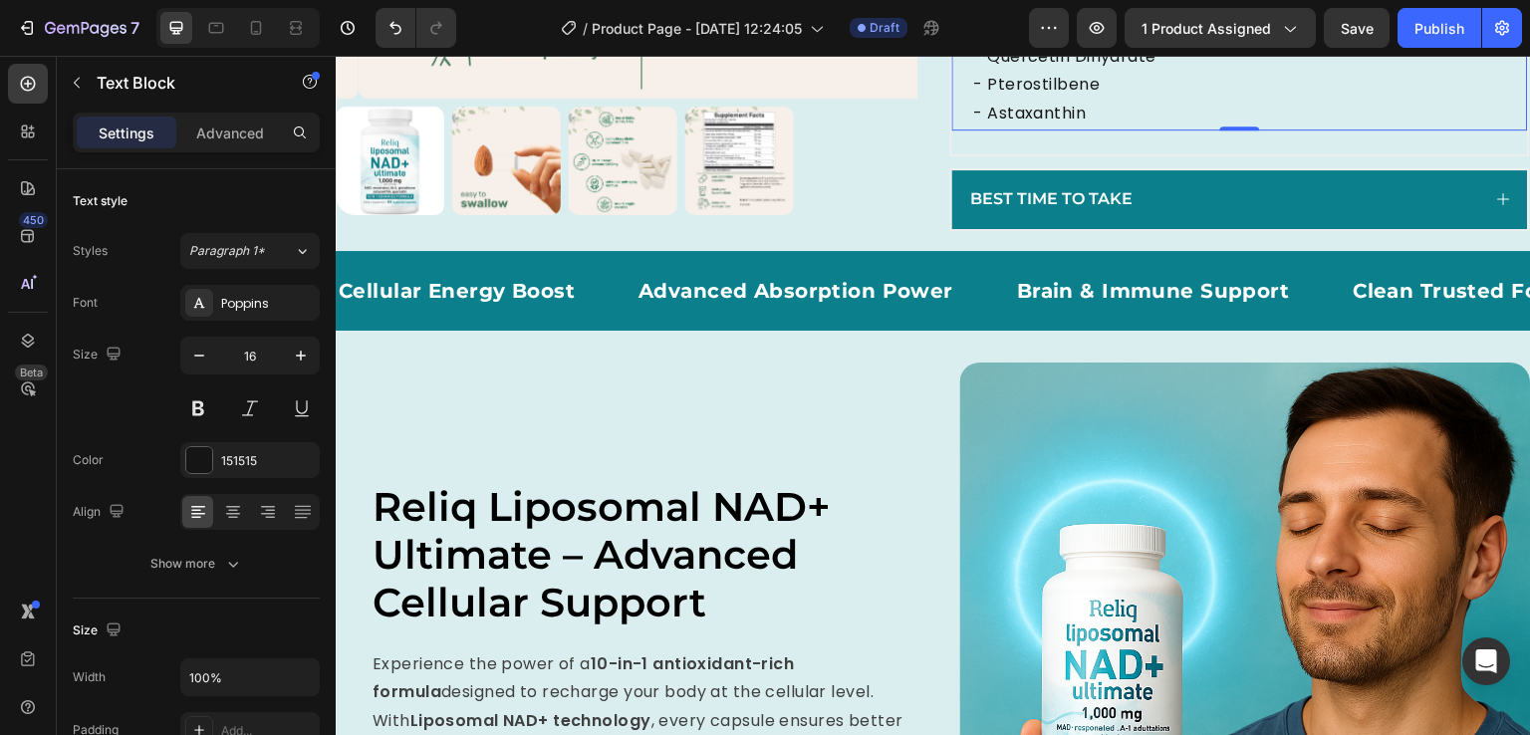
scroll to position [946, 0]
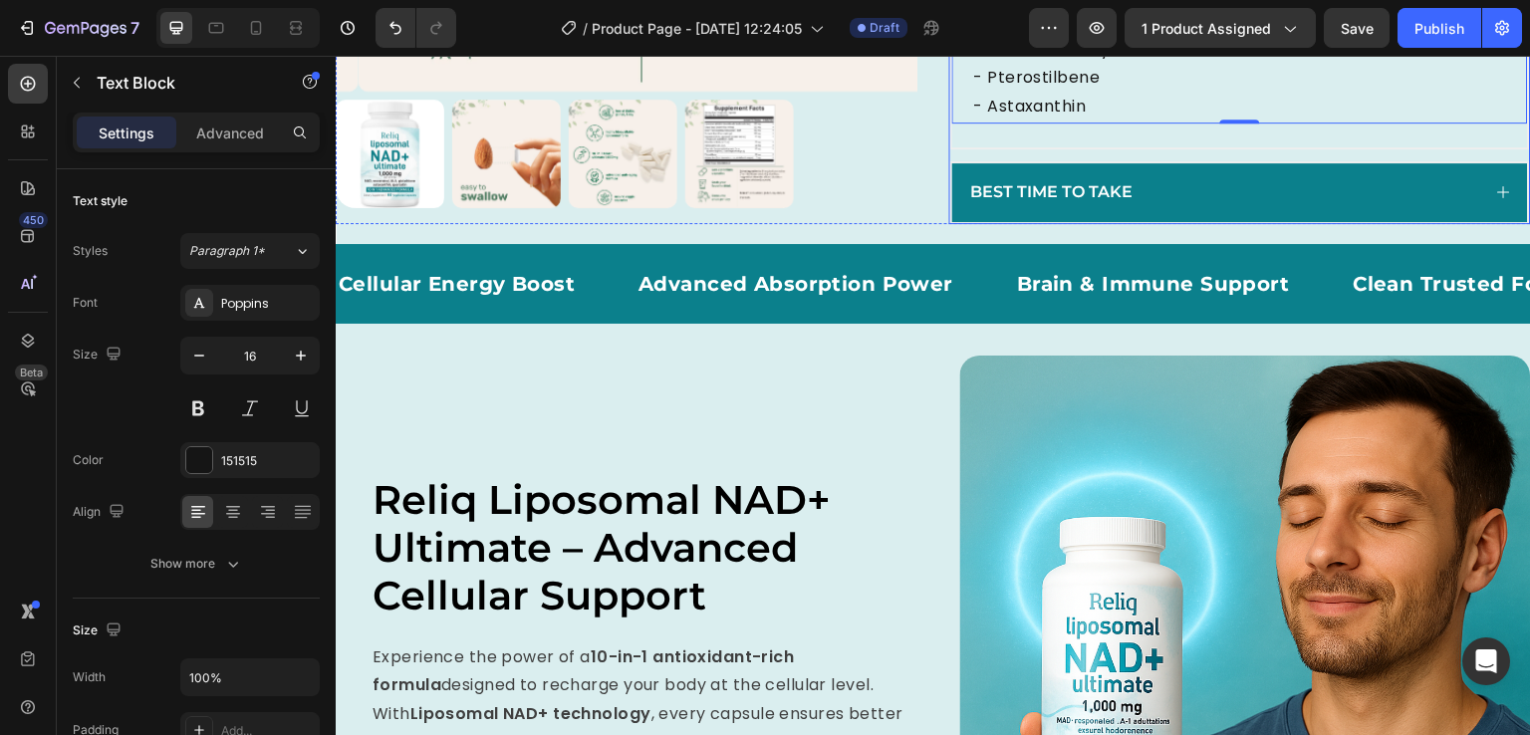
click at [1199, 206] on div "Best Time to Take" at bounding box center [1224, 192] width 512 height 27
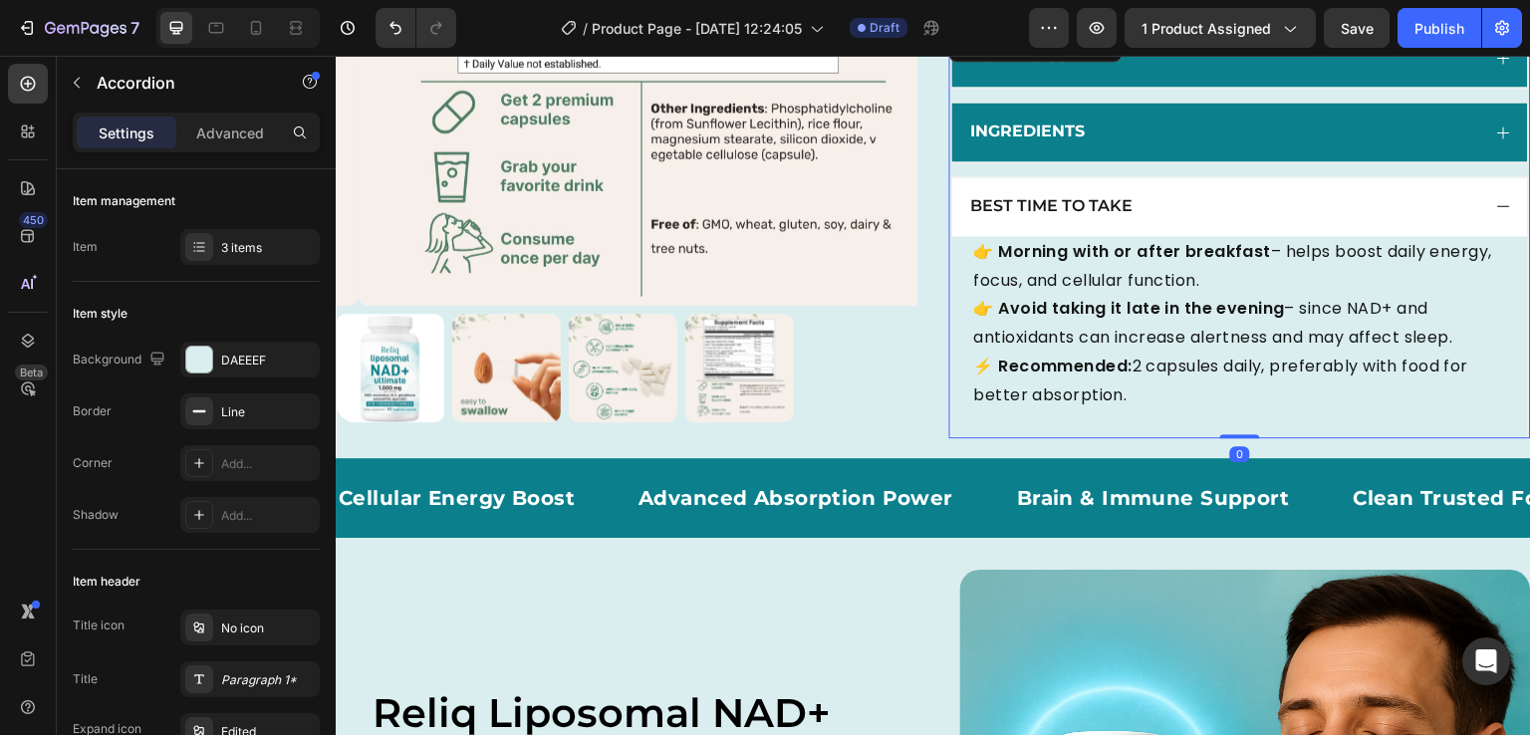
scroll to position [572, 0]
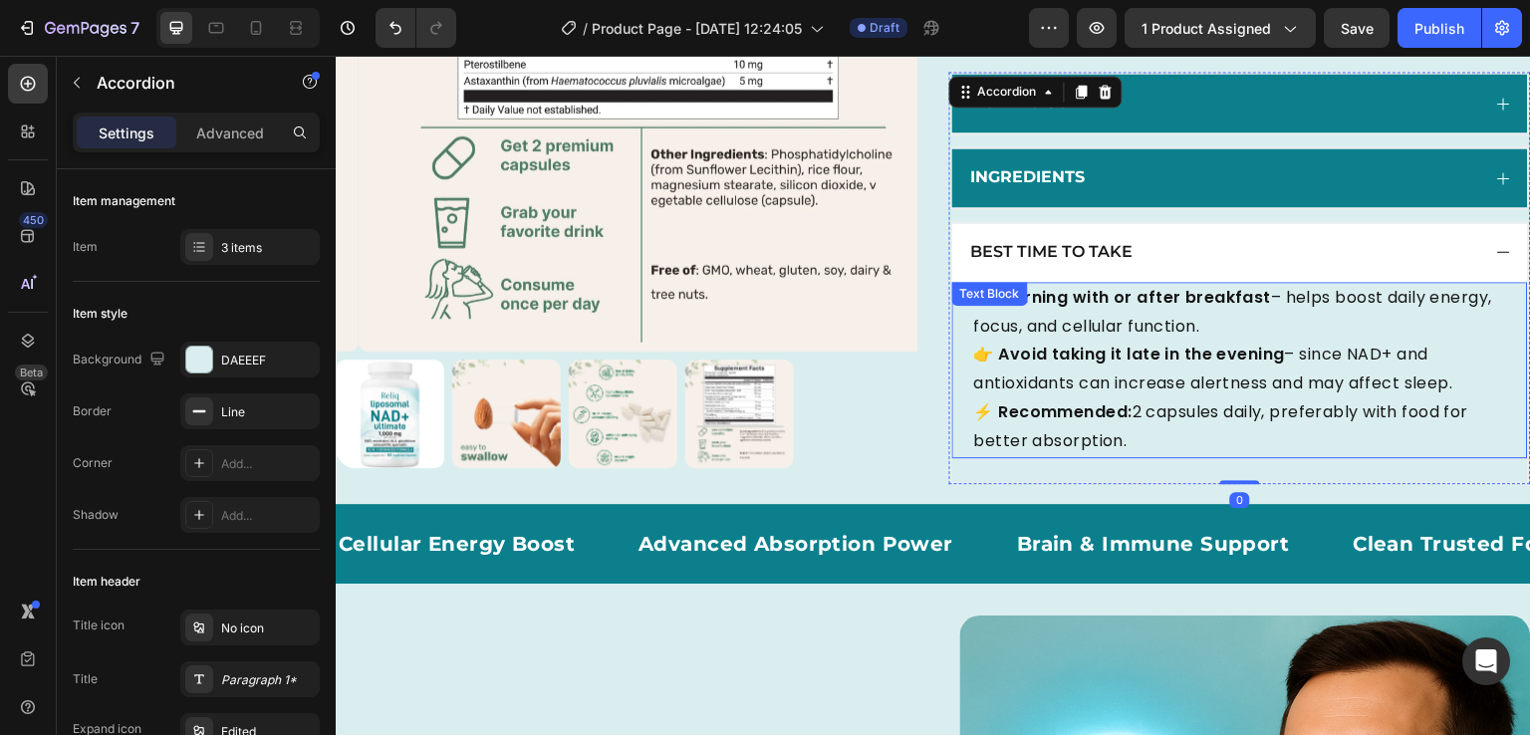
click at [1083, 423] on strong "⚡ Recommended:" at bounding box center [1053, 411] width 158 height 23
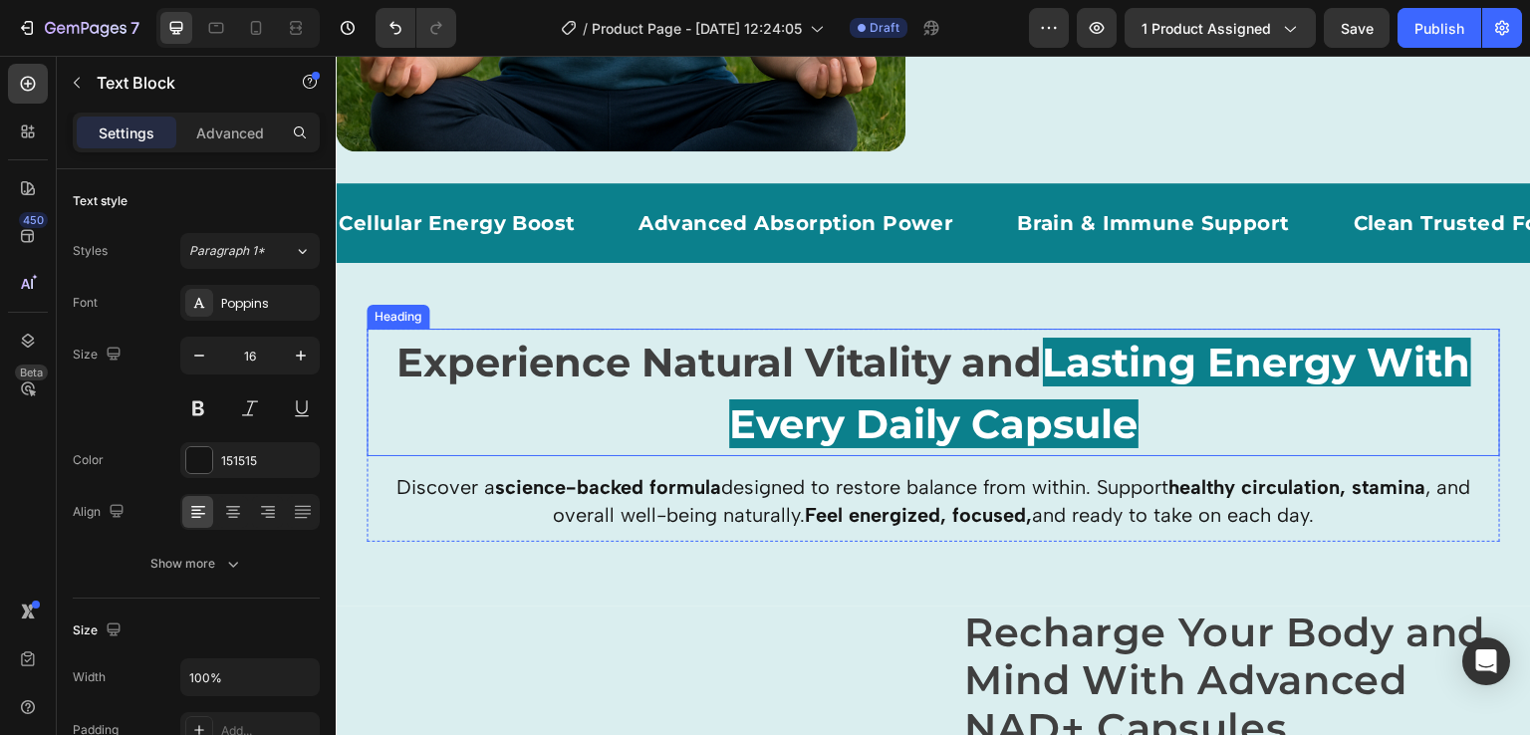
scroll to position [2306, 0]
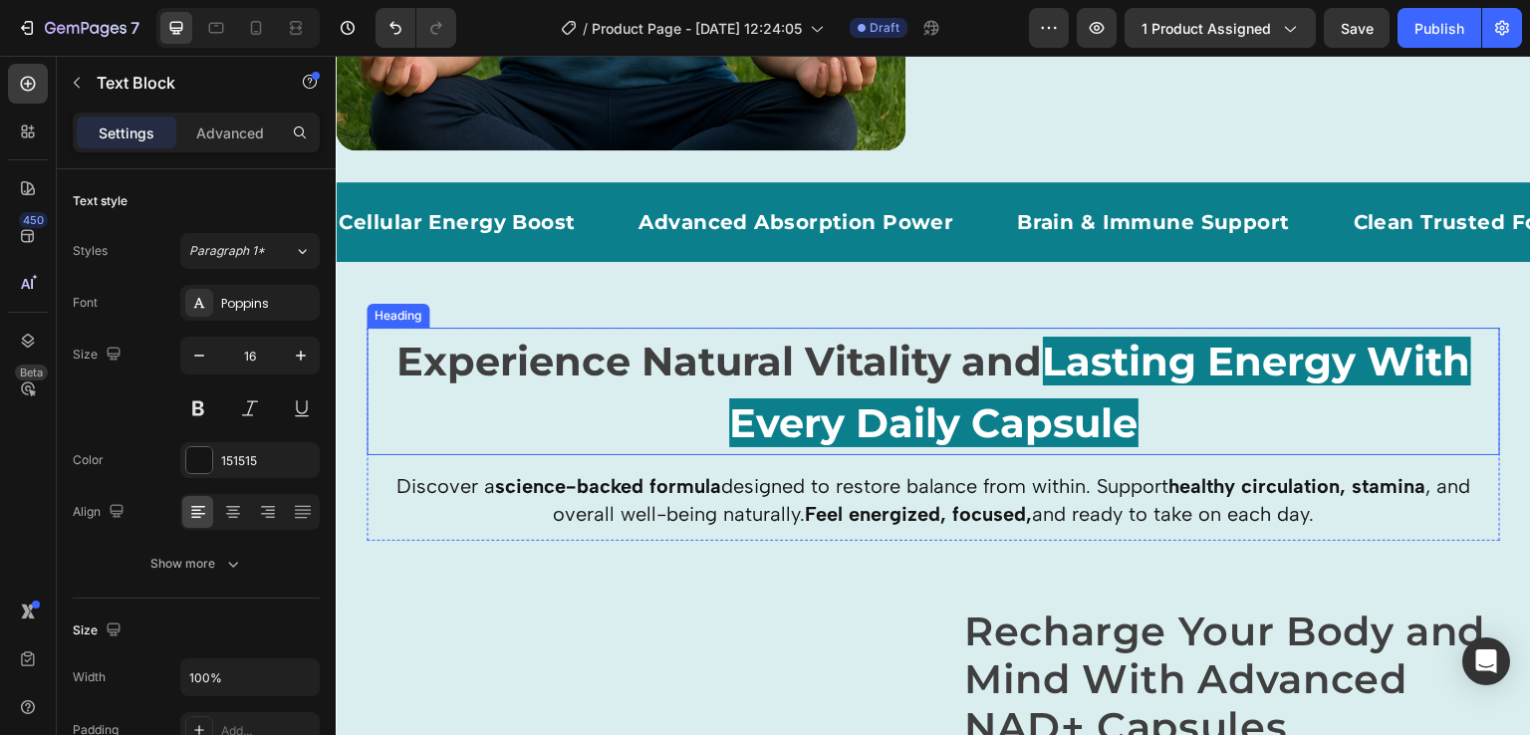
click at [870, 390] on h2 "Experience Natural Vitality and Lasting Energy With Every Daily Capsule" at bounding box center [934, 392] width 1134 height 128
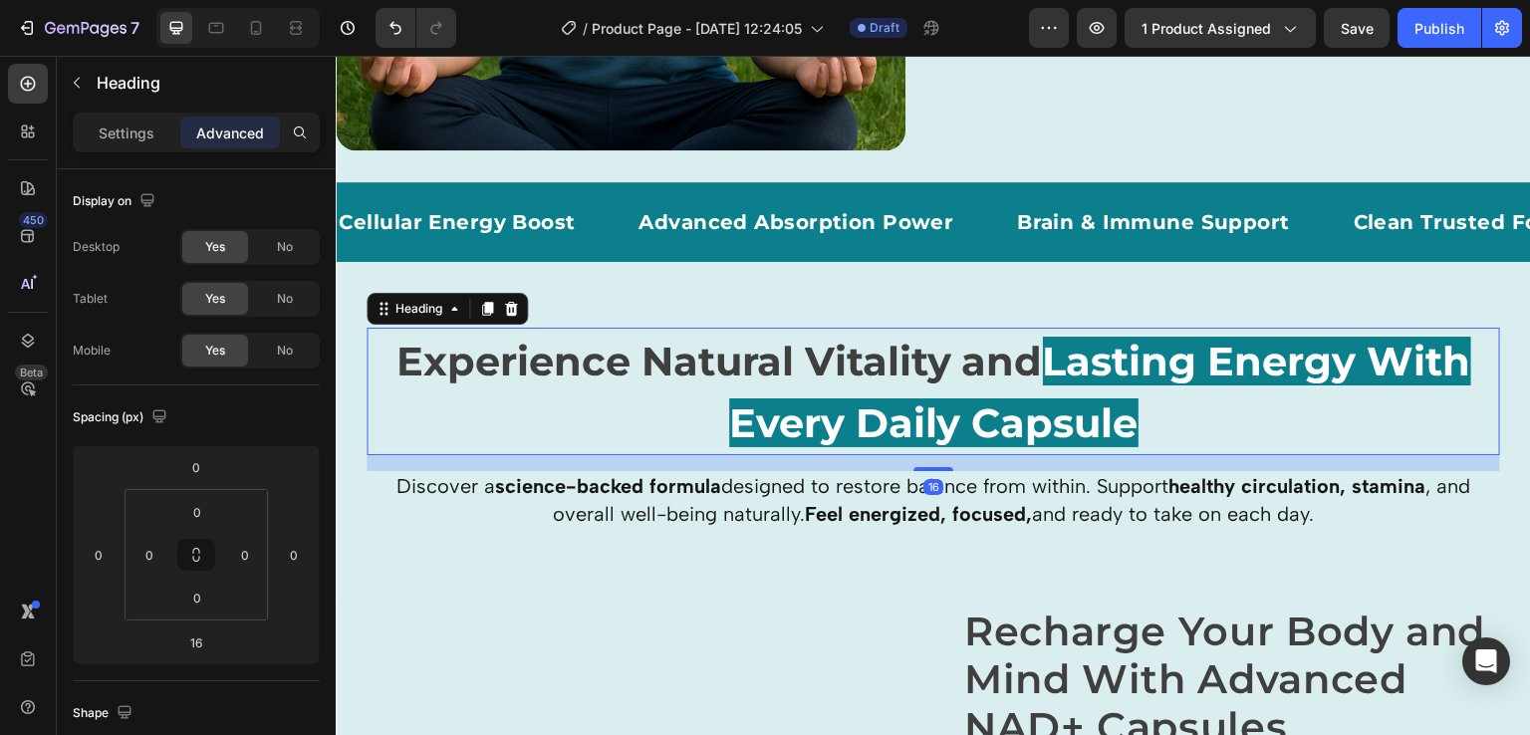
click at [870, 390] on h2 "Experience Natural Vitality and Lasting Energy With Every Daily Capsule" at bounding box center [934, 392] width 1134 height 128
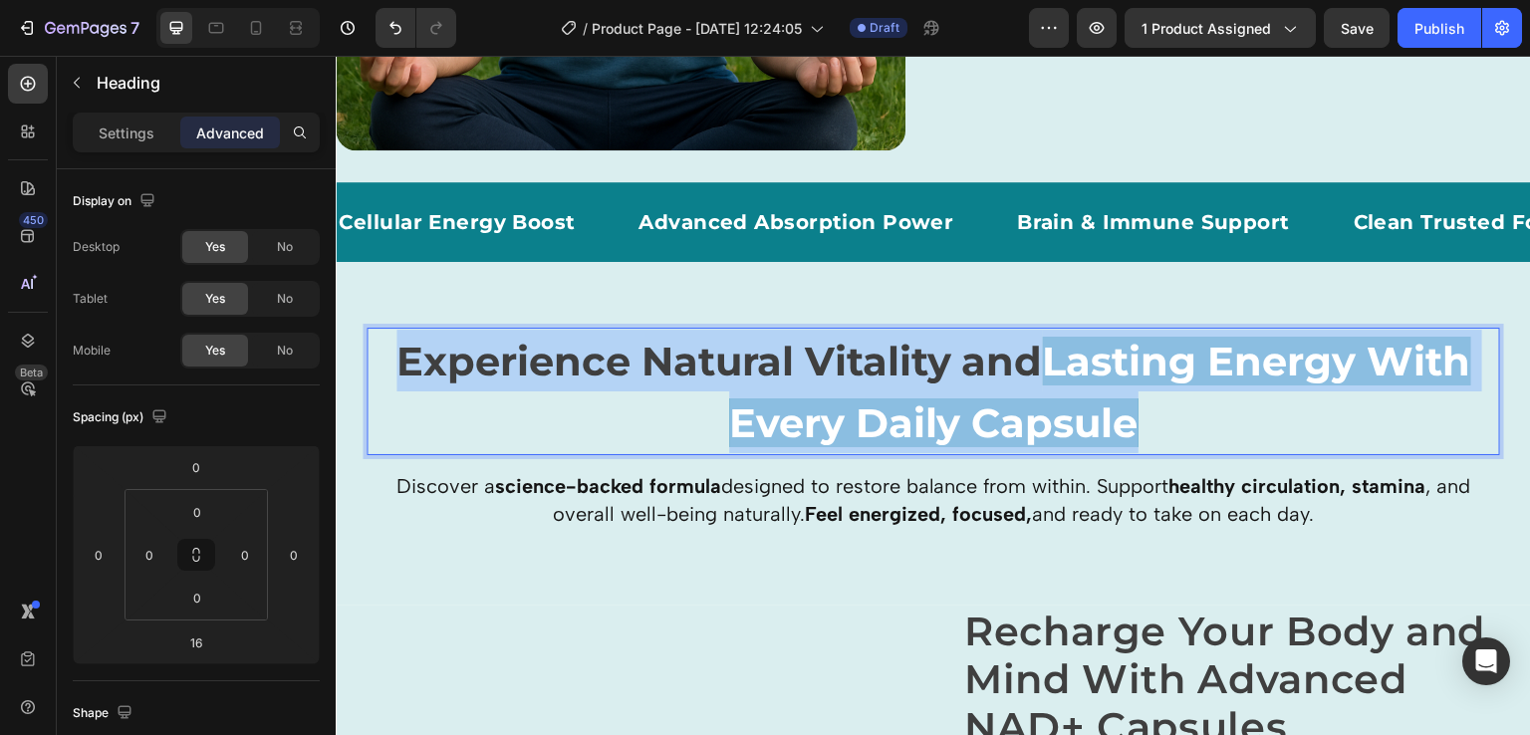
click at [870, 390] on p "Experience Natural Vitality and Lasting Energy With Every Daily Capsule" at bounding box center [934, 392] width 1130 height 124
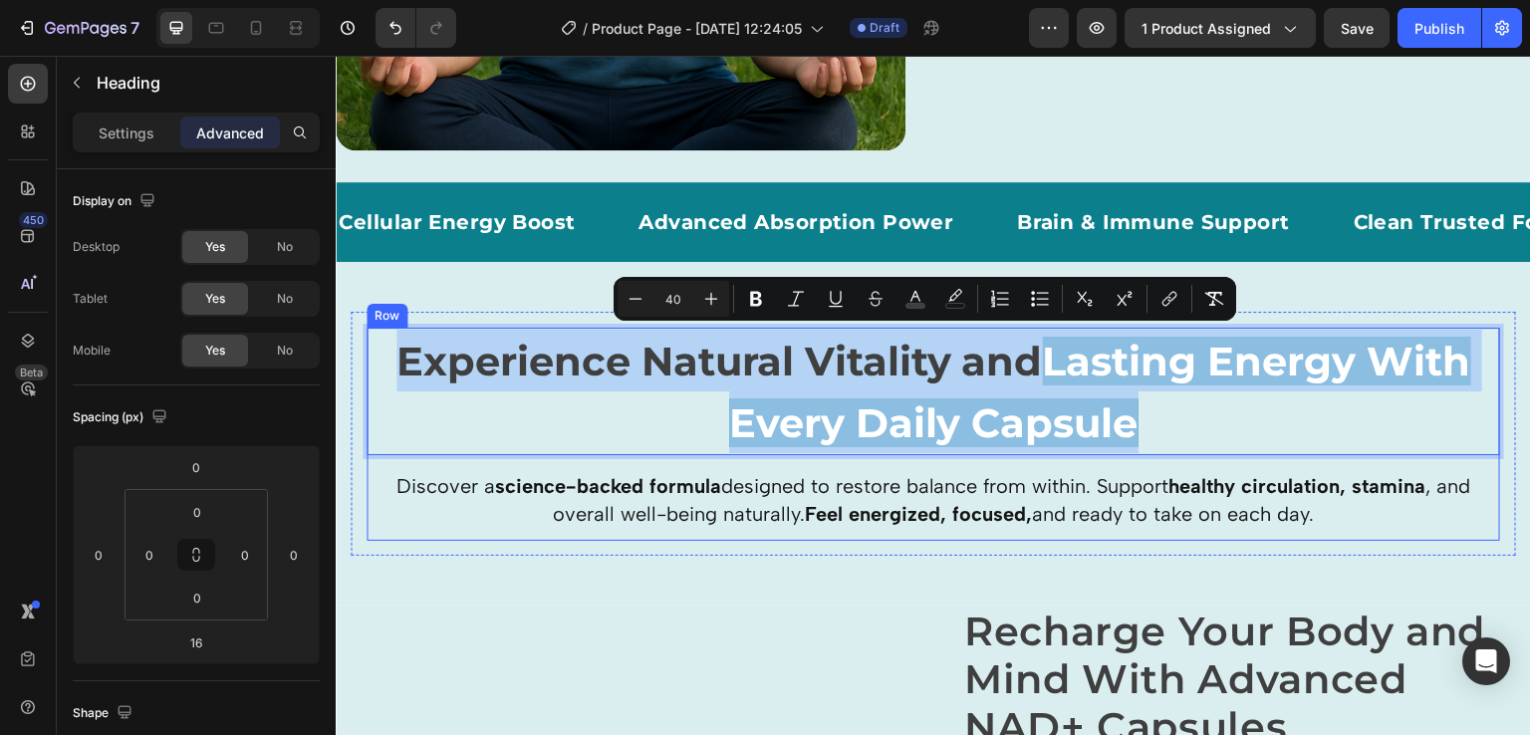
click at [799, 460] on div "Experience Natural Vitality and Lasting Energy With Every Daily Capsule Heading…" at bounding box center [934, 434] width 1134 height 213
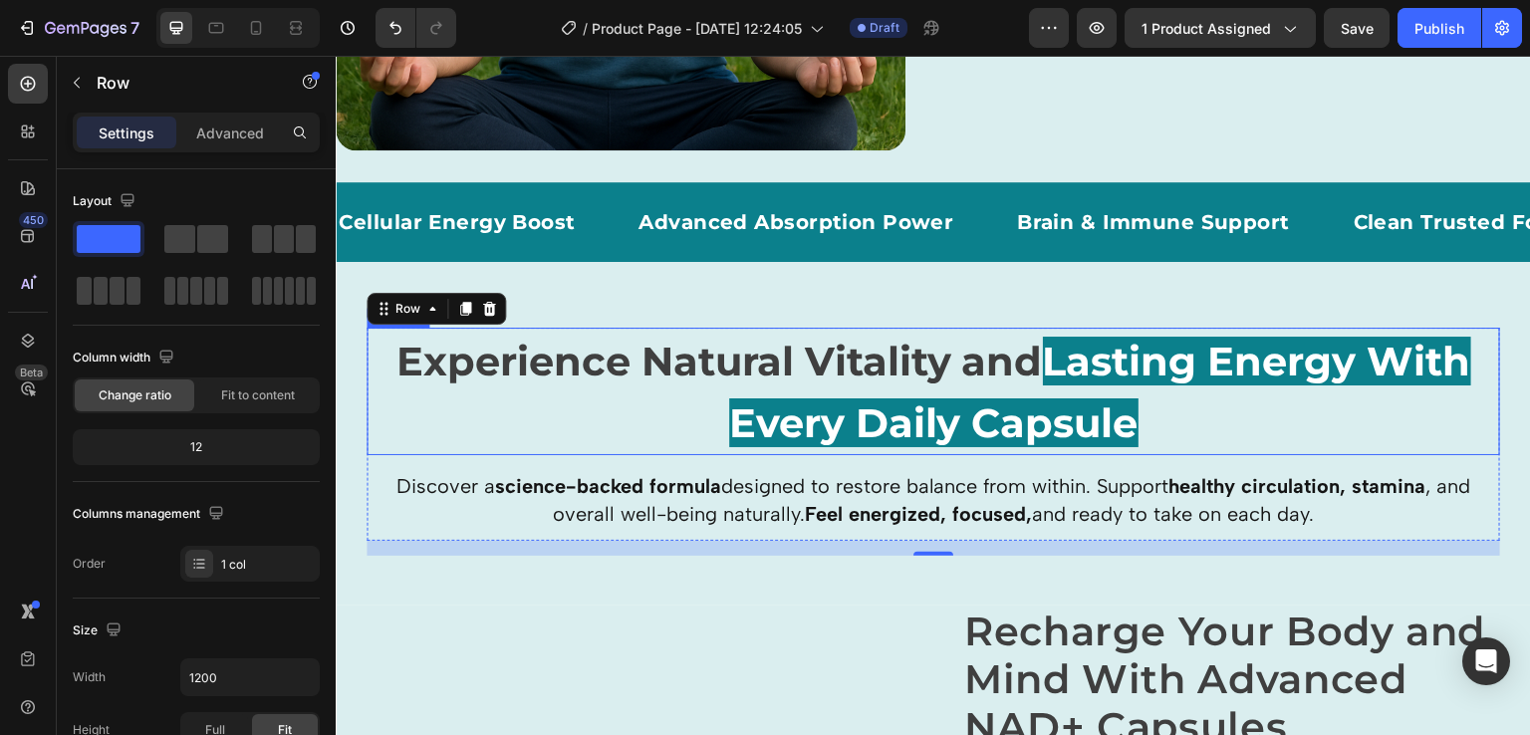
scroll to position [2393, 0]
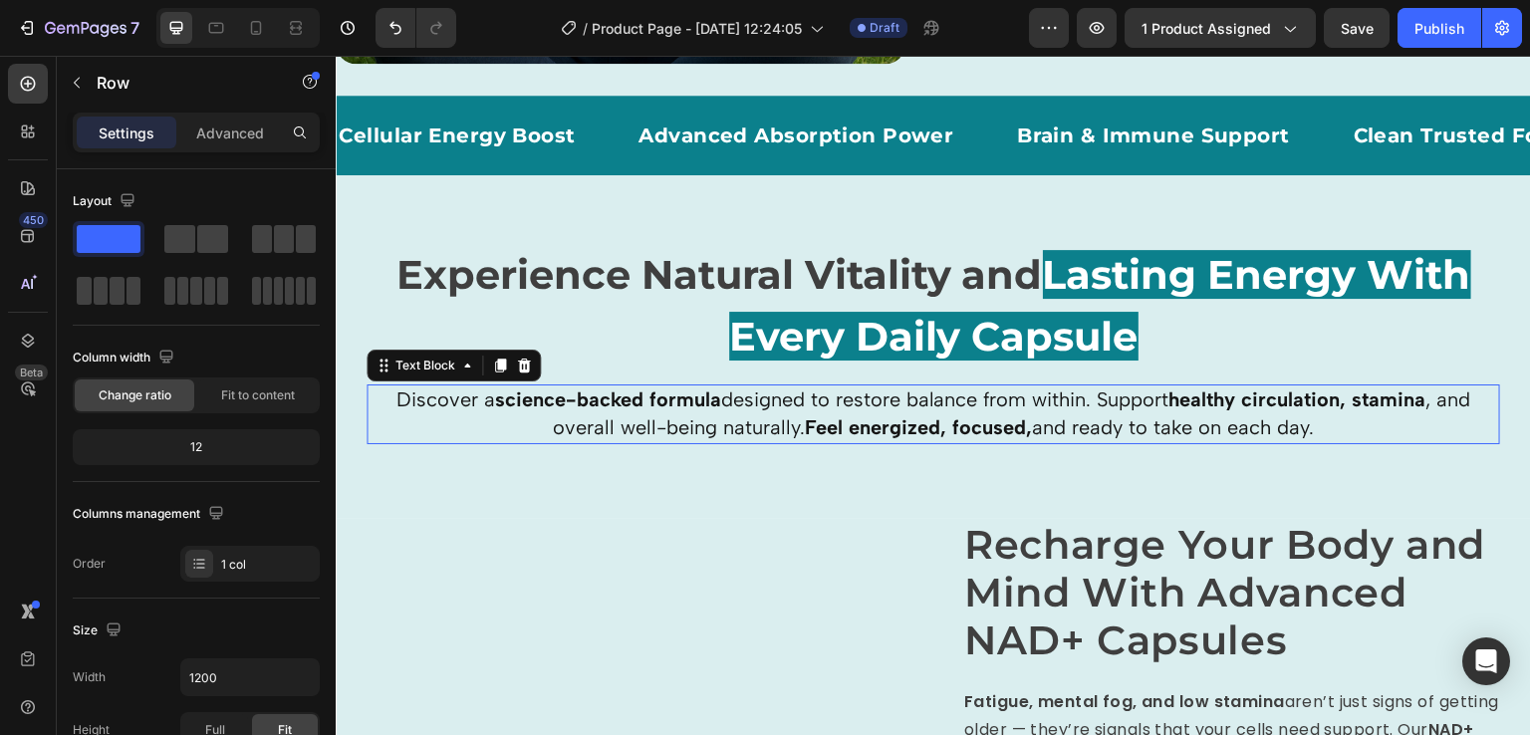
click at [749, 399] on span "Discover a science-backed formula designed to restore balance from within. Supp…" at bounding box center [934, 414] width 1075 height 52
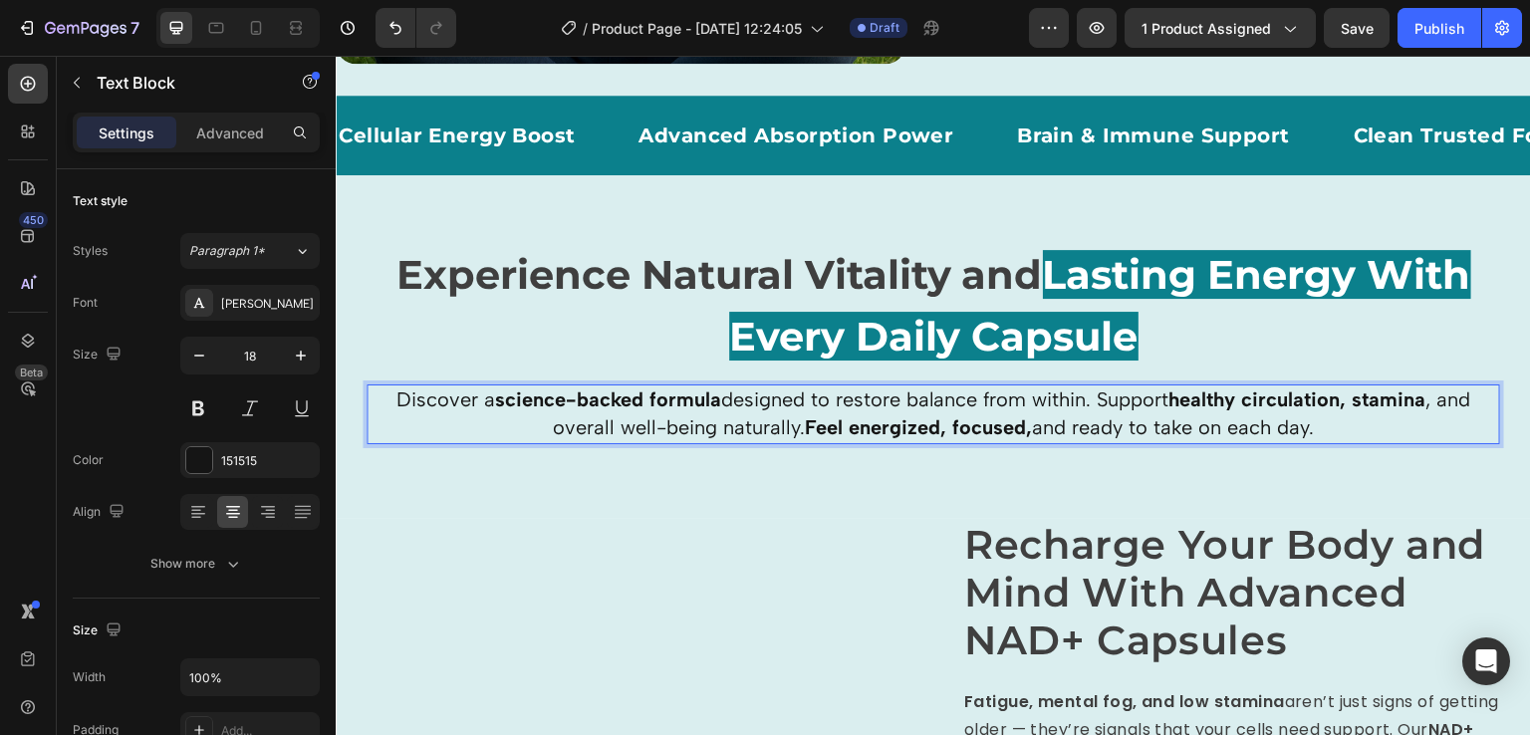
click at [638, 416] on span "Discover a science-backed formula designed to restore balance from within. Supp…" at bounding box center [934, 414] width 1075 height 52
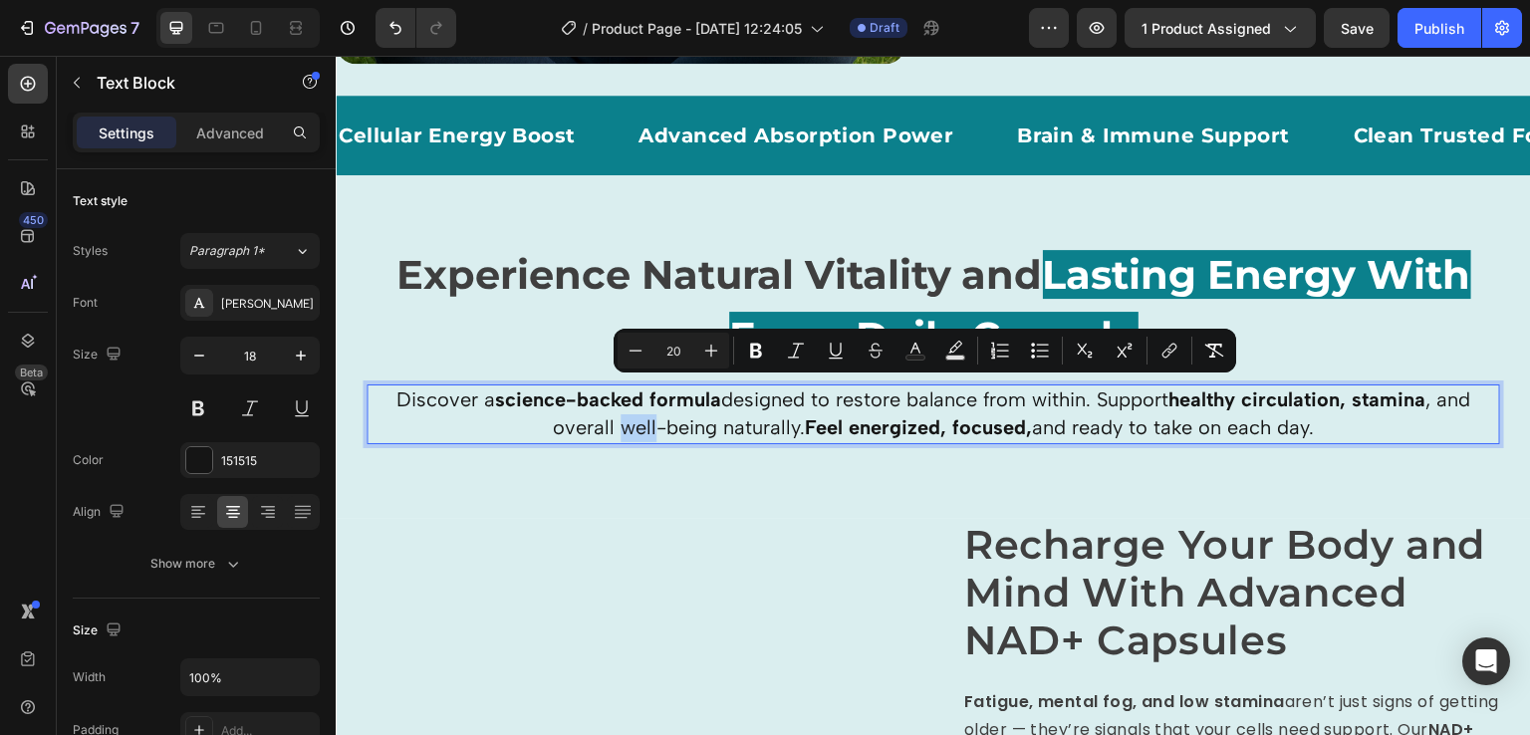
copy span "Discover a science-backed formula designed to restore balance from within. Supp…"
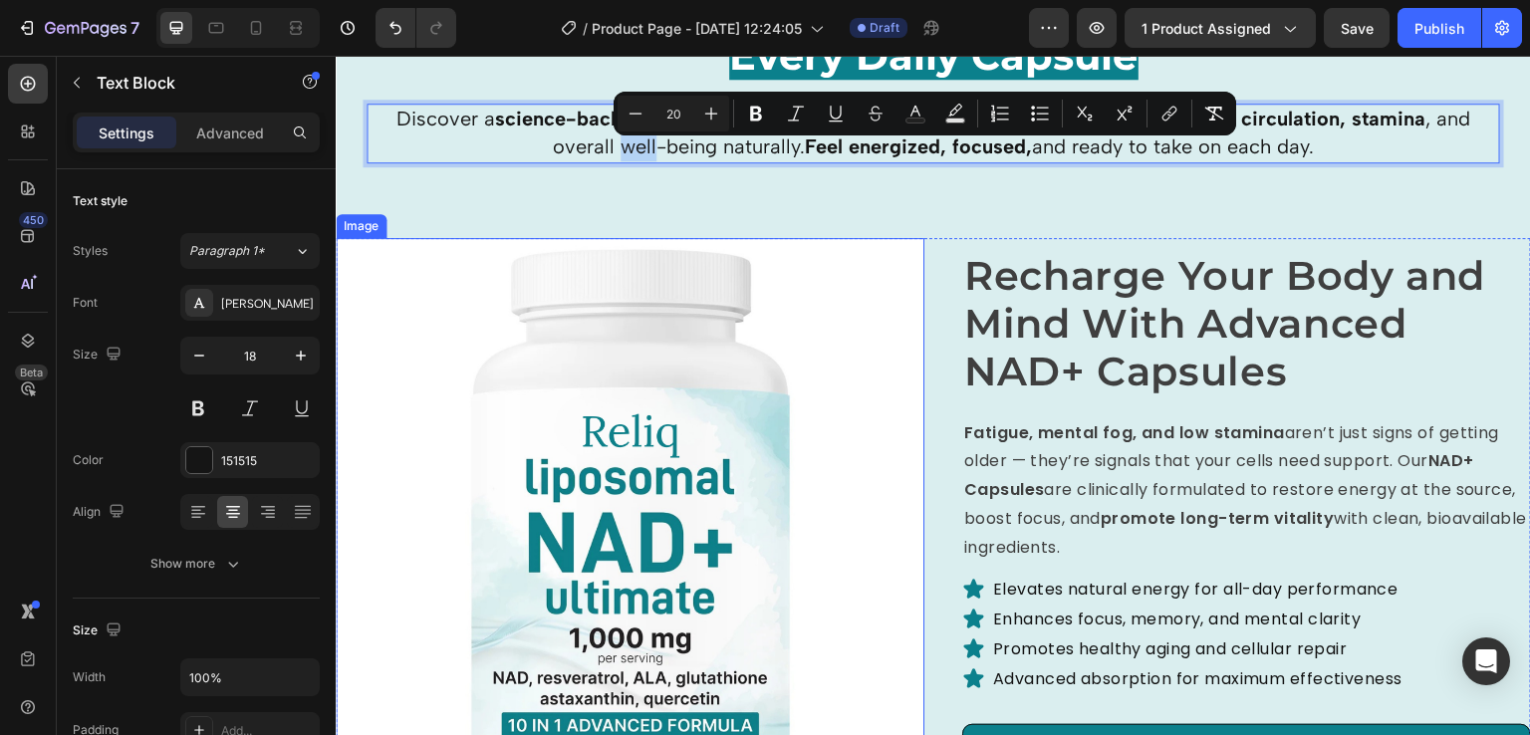
scroll to position [2668, 0]
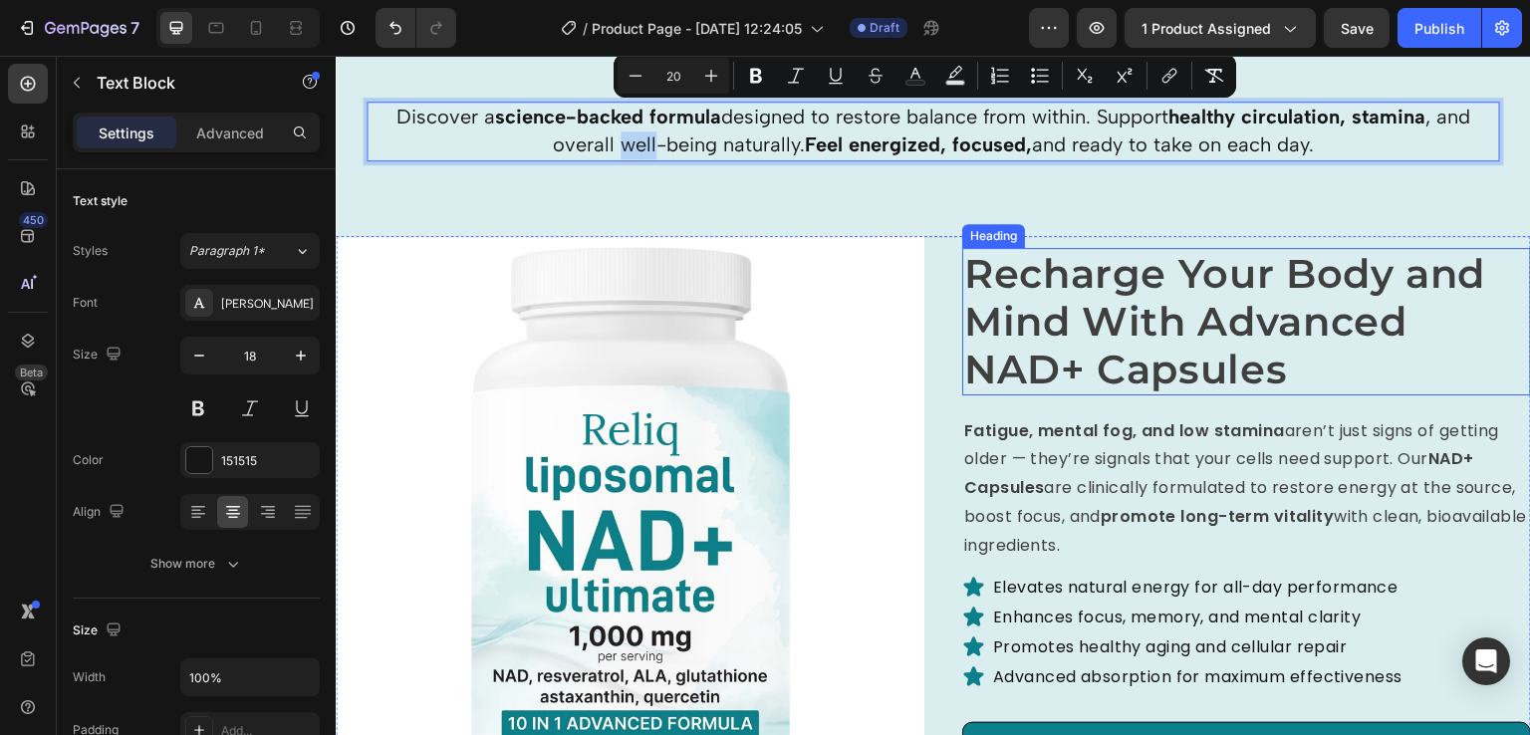
click at [1122, 362] on span "Recharge Your Body and Mind With Advanced NAD+ Capsules" at bounding box center [1225, 321] width 522 height 144
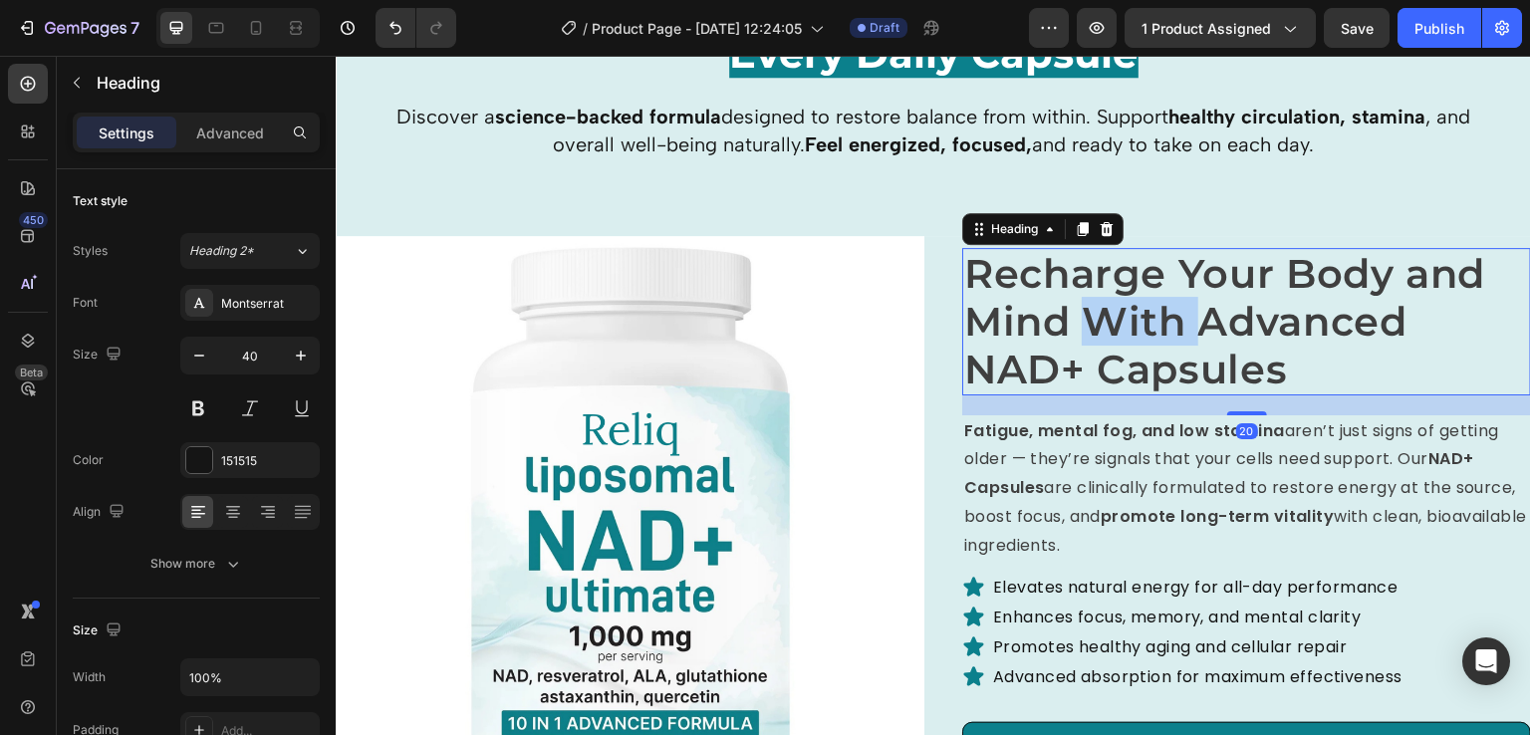
click at [1106, 316] on span "Recharge Your Body and Mind With Advanced NAD+ Capsules" at bounding box center [1225, 321] width 522 height 144
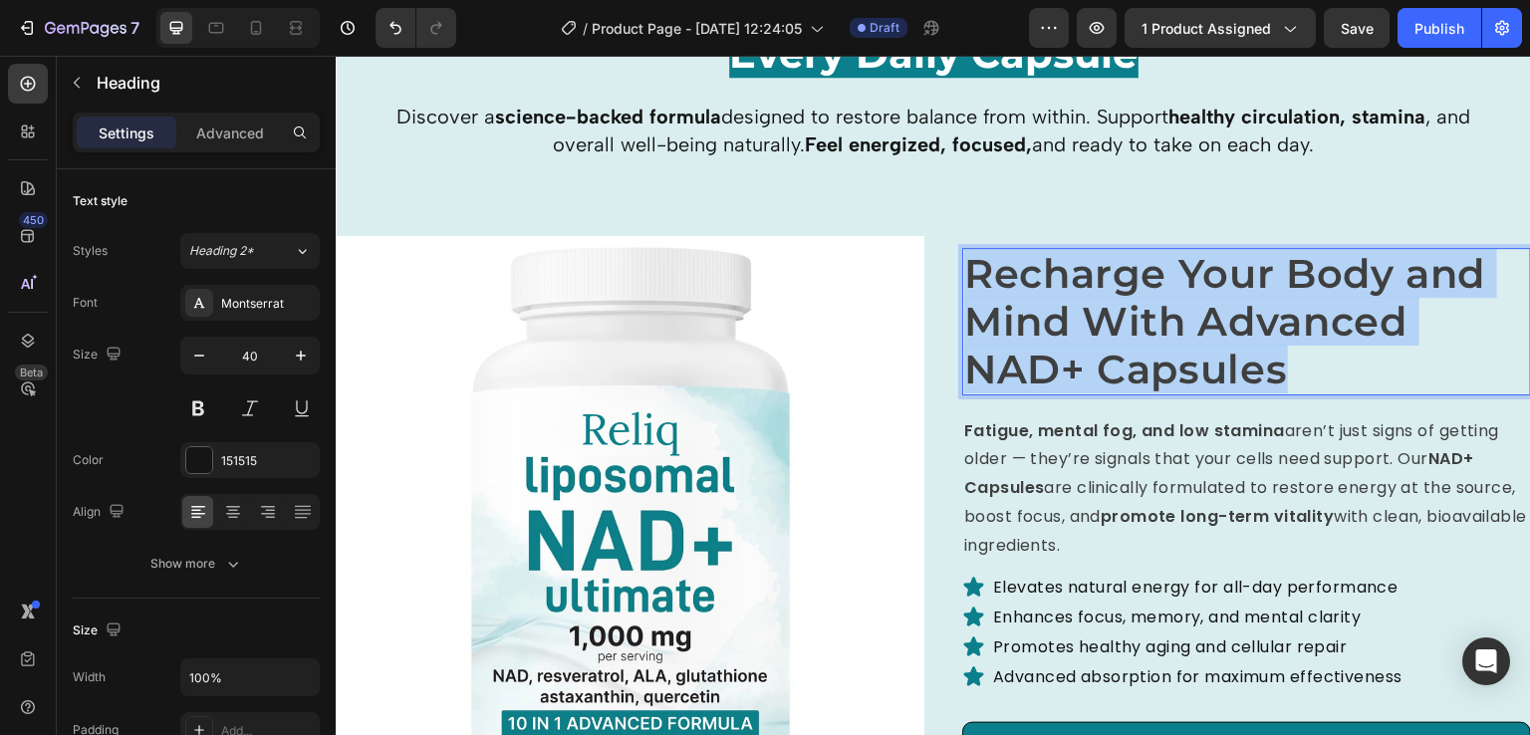
click at [1106, 316] on span "Recharge Your Body and Mind With Advanced NAD+ Capsules" at bounding box center [1225, 321] width 522 height 144
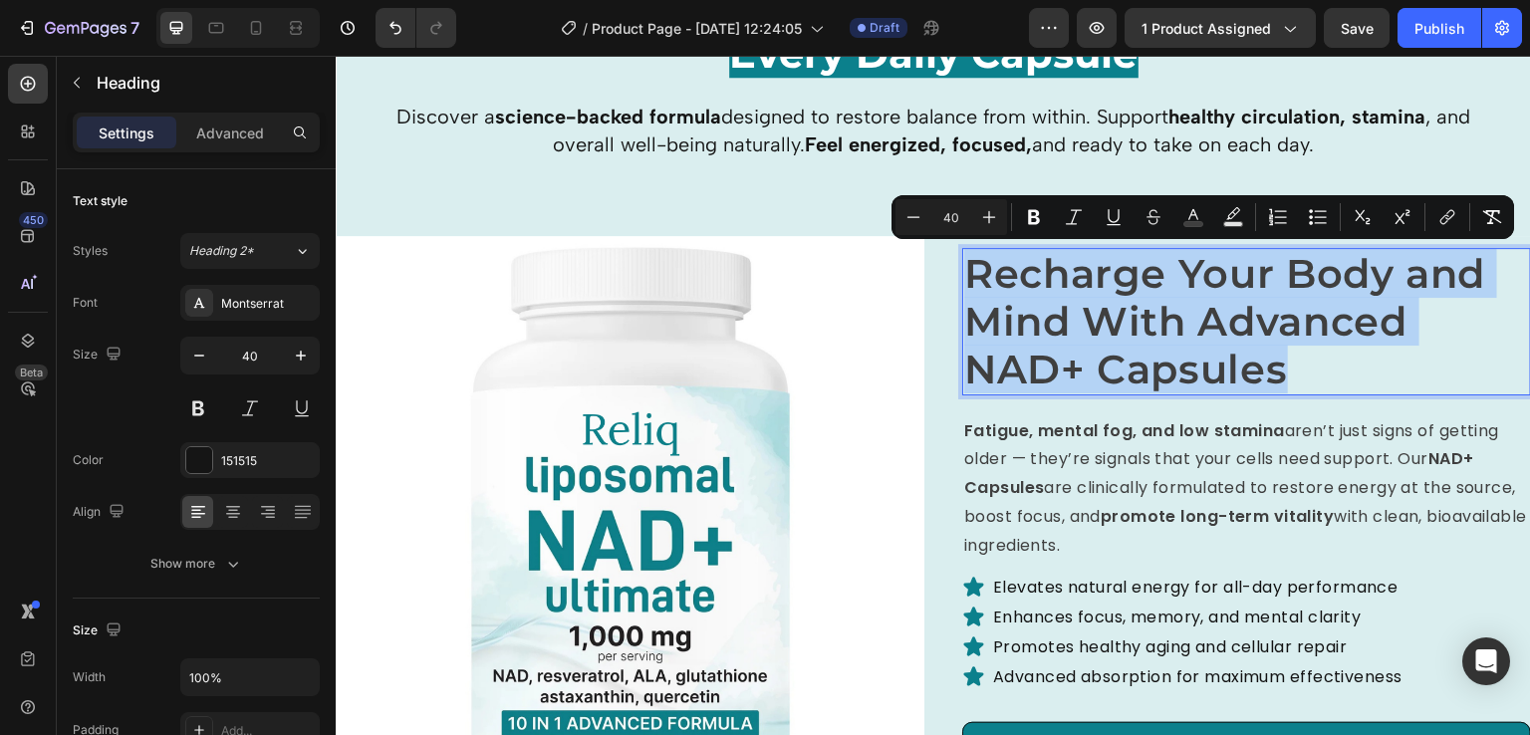
copy span "Recharge Your Body and Mind With Advanced NAD+ Capsules"
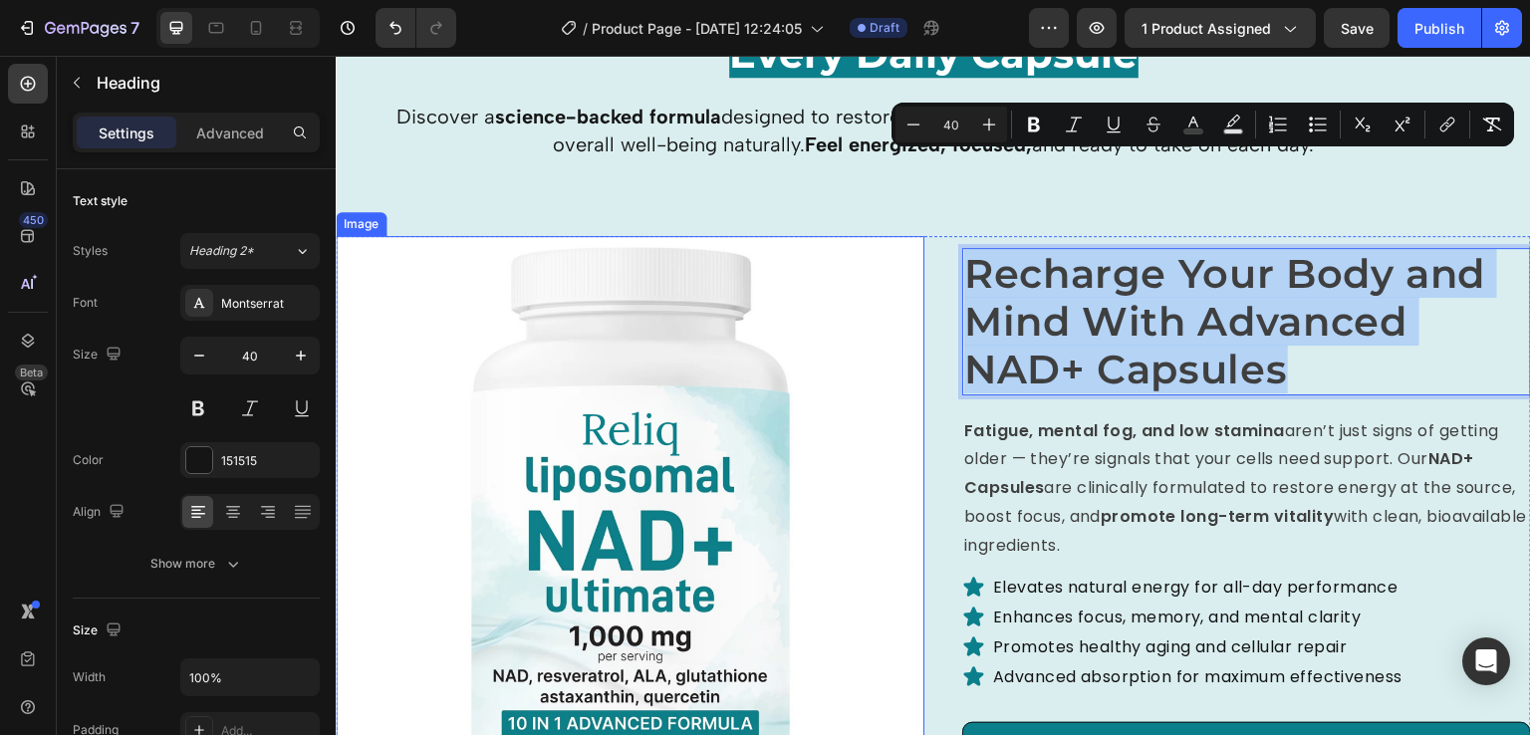
scroll to position [2768, 0]
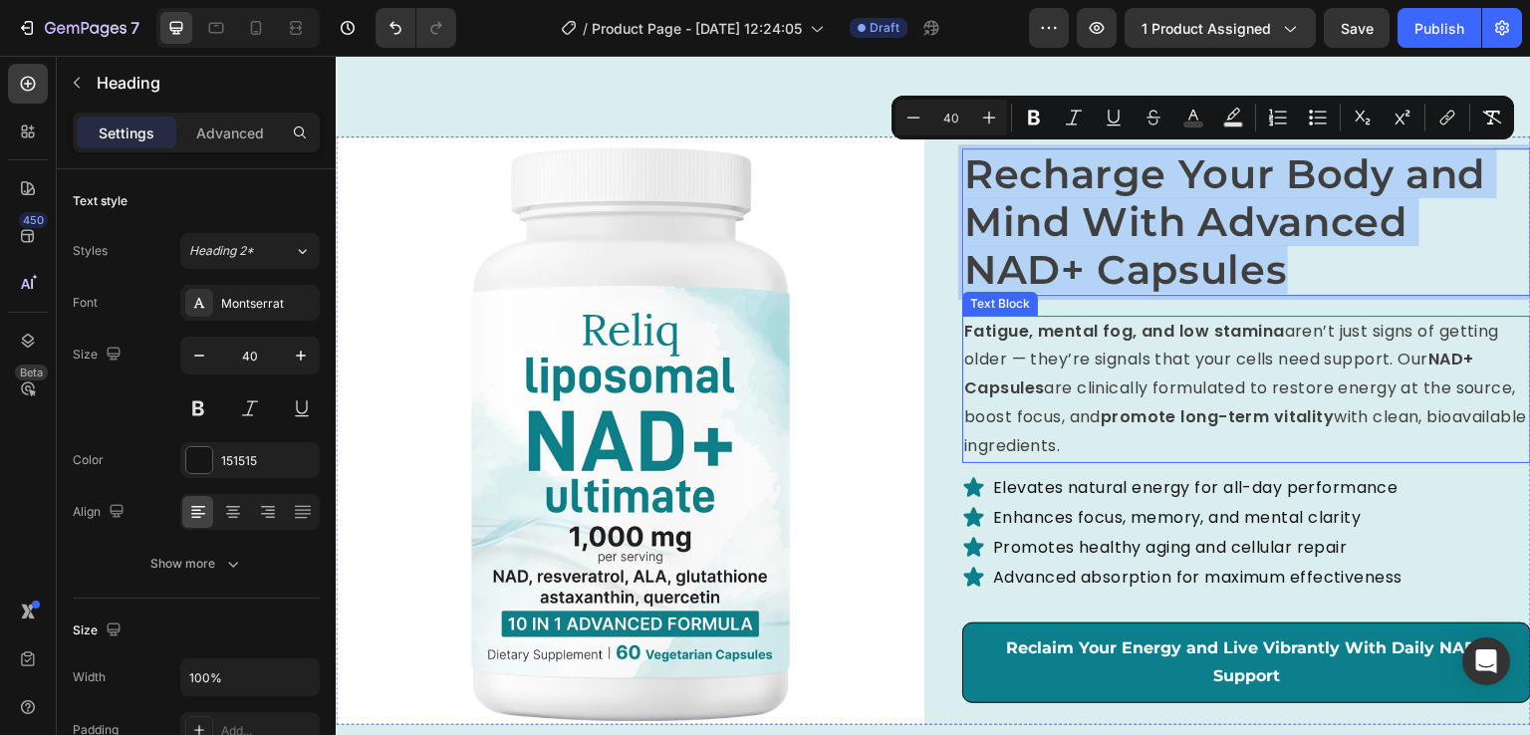
click at [1229, 389] on p "Fatigue, mental fog, and low stamina aren’t just signs of getting older — they’…" at bounding box center [1246, 389] width 565 height 143
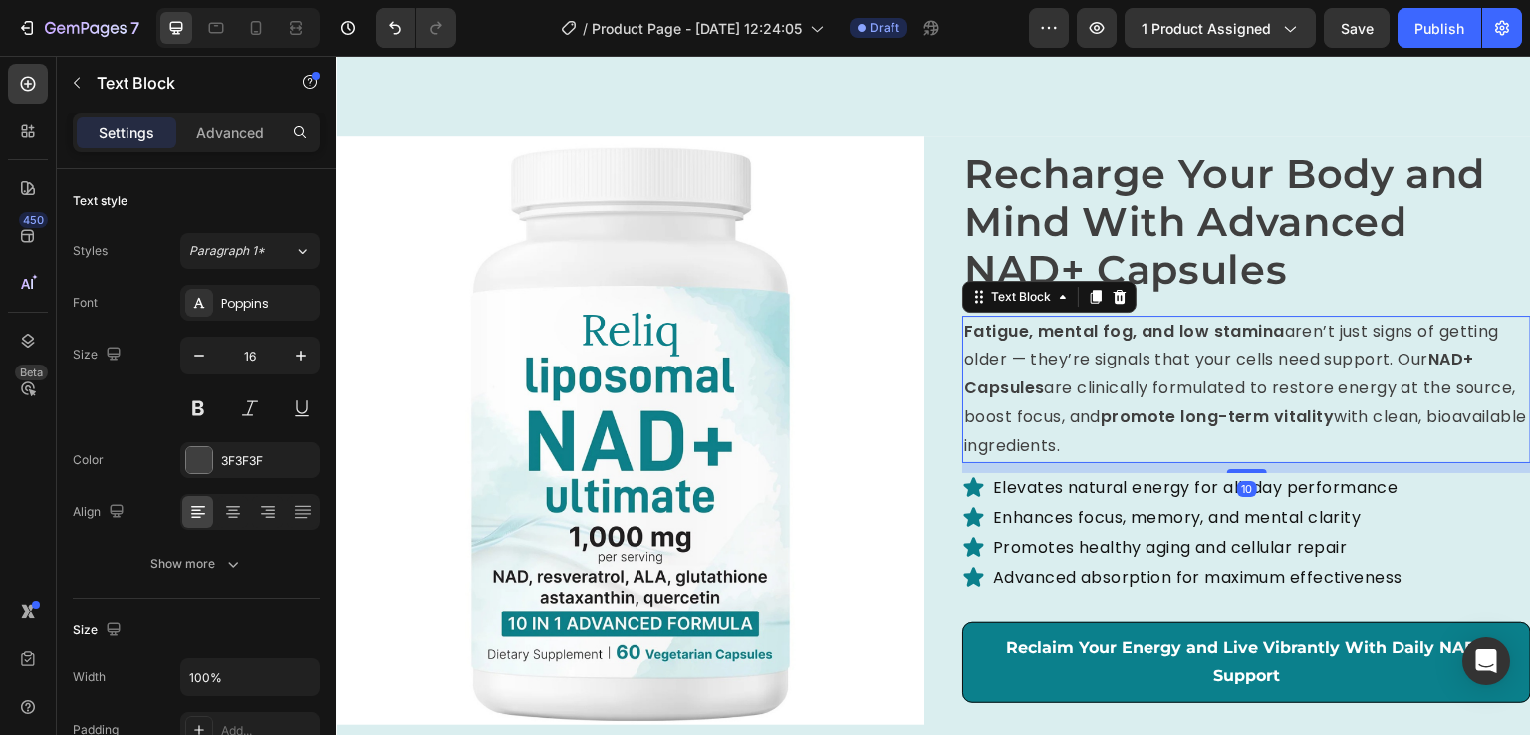
click at [1229, 389] on p "Fatigue, mental fog, and low stamina aren’t just signs of getting older — they’…" at bounding box center [1246, 389] width 565 height 143
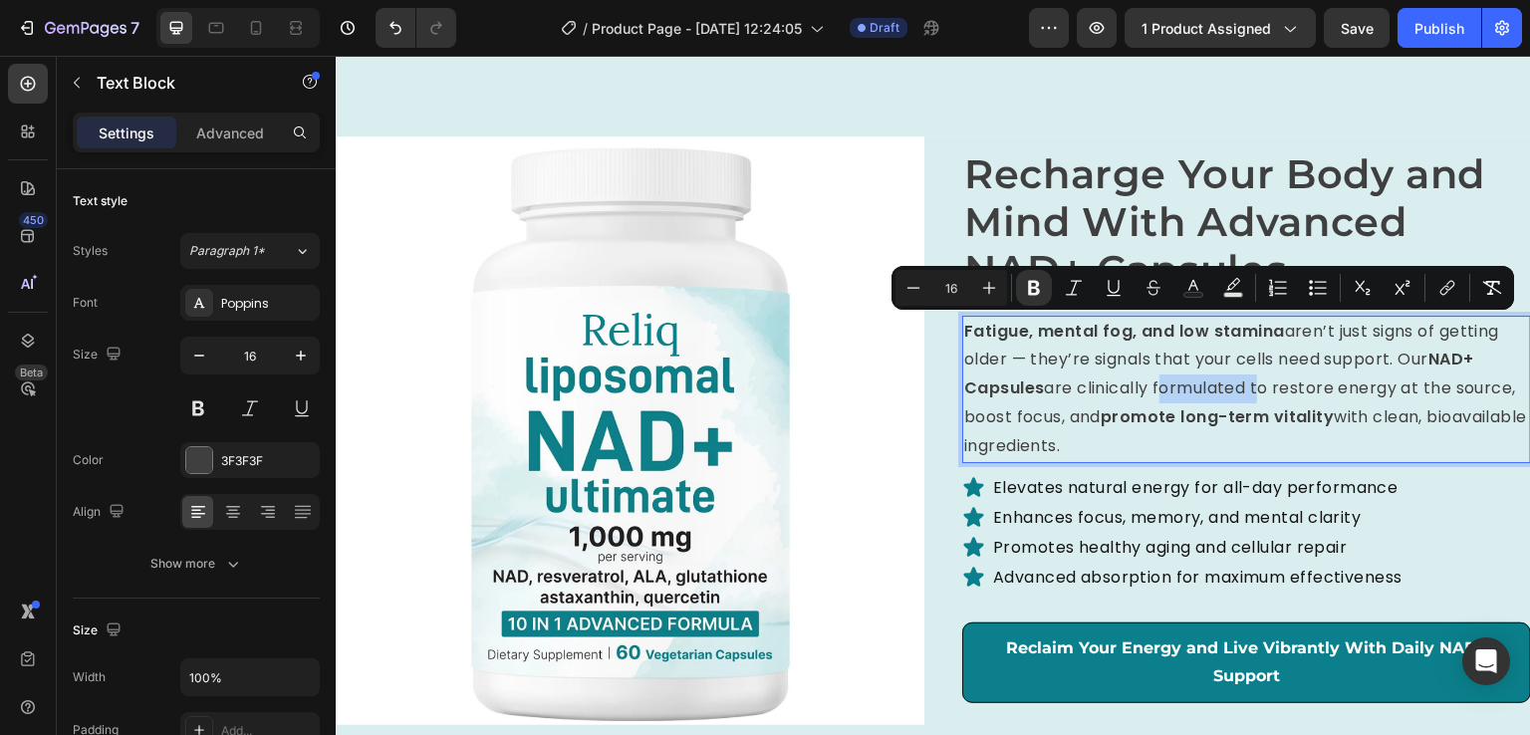
copy p "Fatigue, mental fog, and low stamina aren’t just signs of getting older — they’…"
click at [1079, 482] on p "Elevates natural energy for all-day performance" at bounding box center [1197, 488] width 409 height 24
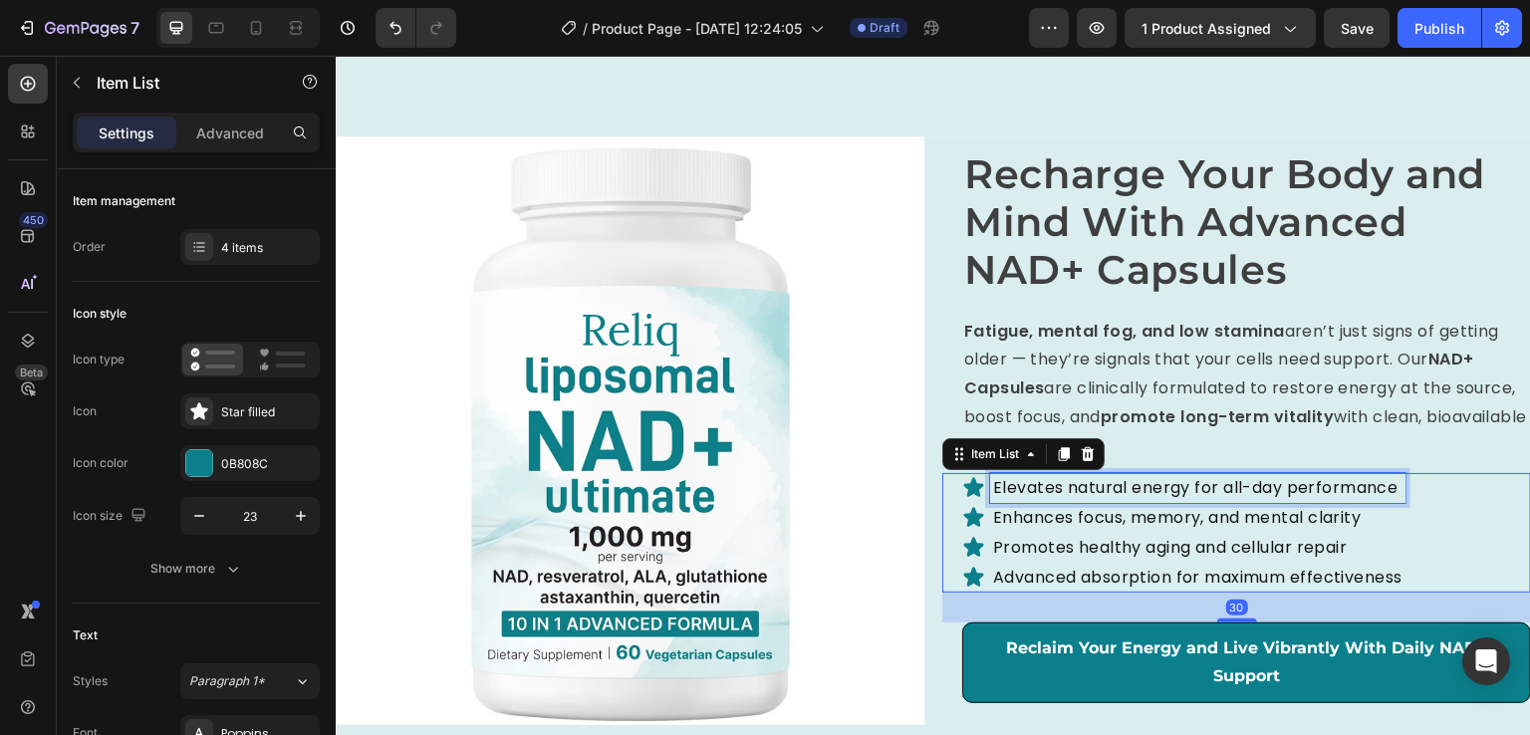
click at [1079, 482] on p "Elevates natural energy for all-day performance" at bounding box center [1197, 488] width 409 height 24
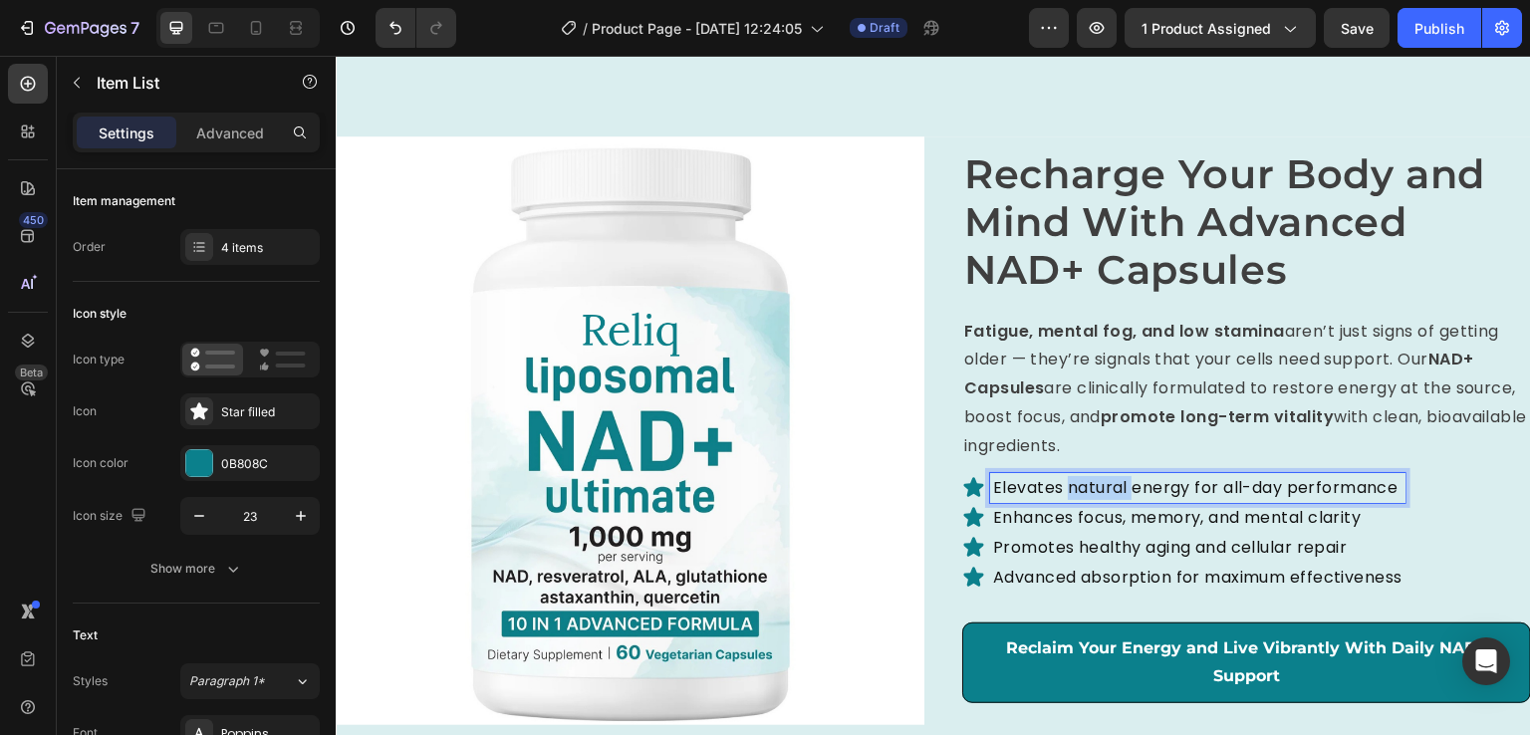
click at [1079, 482] on p "Elevates natural energy for all-day performance" at bounding box center [1197, 488] width 409 height 24
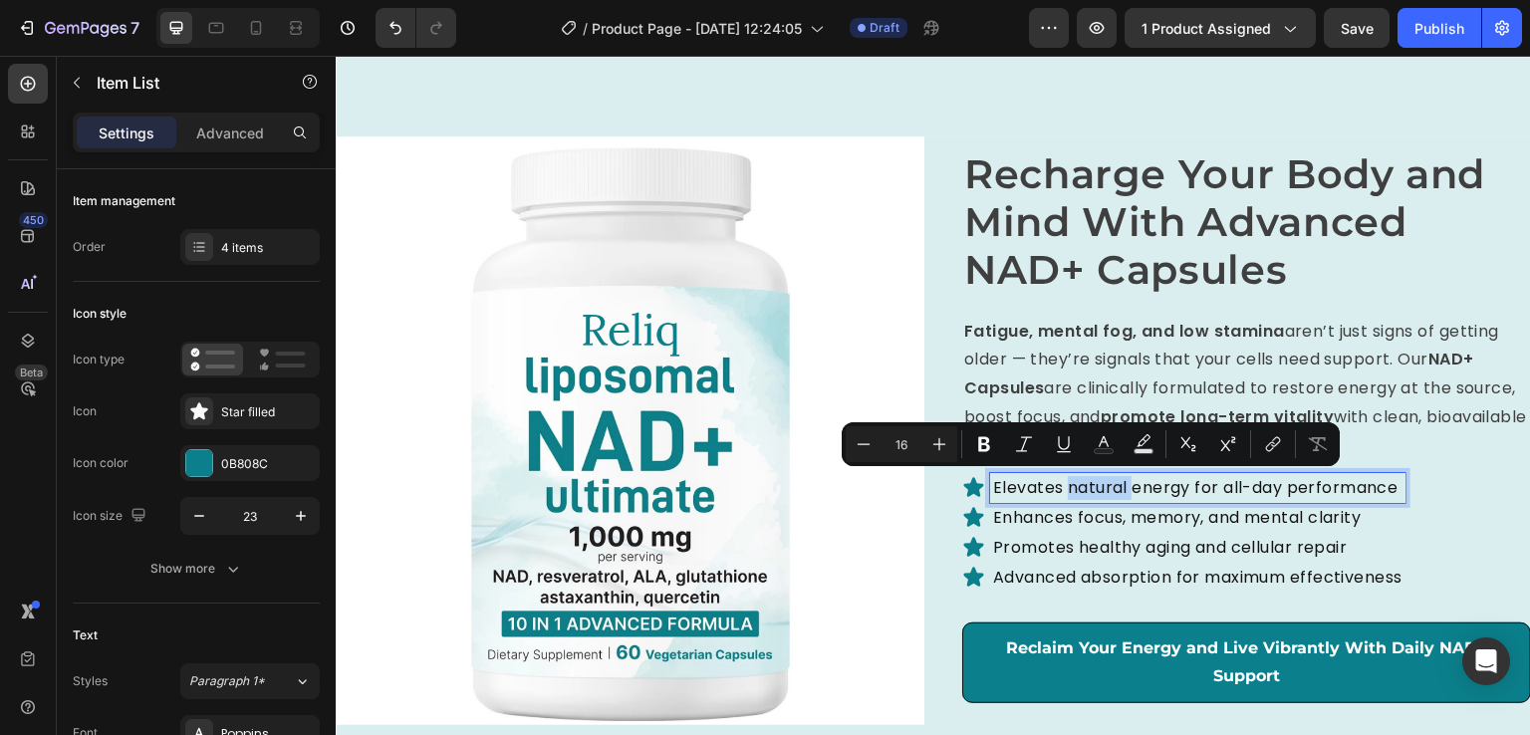
click at [1079, 482] on p "Elevates natural energy for all-day performance" at bounding box center [1197, 488] width 409 height 24
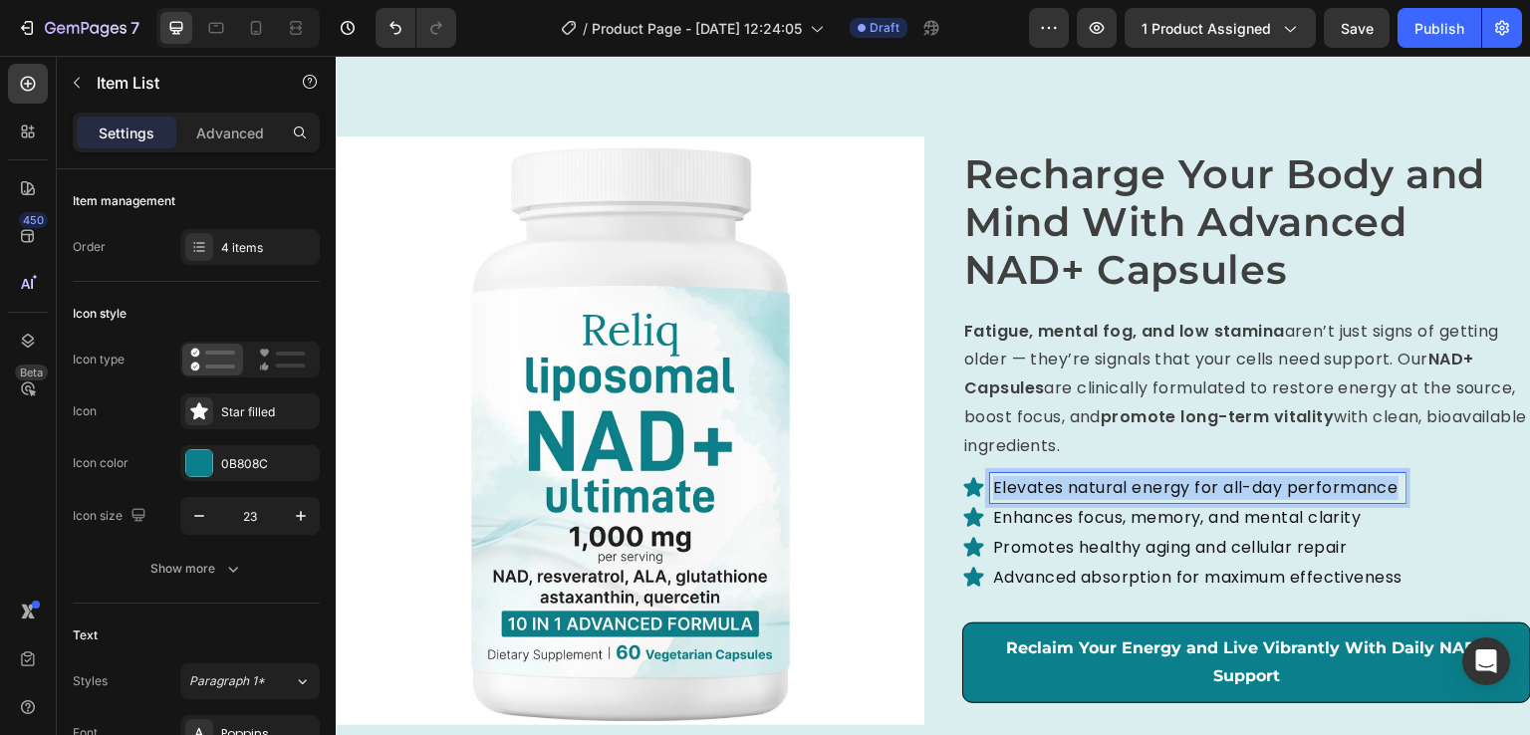
click at [1079, 482] on p "Elevates natural energy for all-day performance" at bounding box center [1197, 488] width 409 height 24
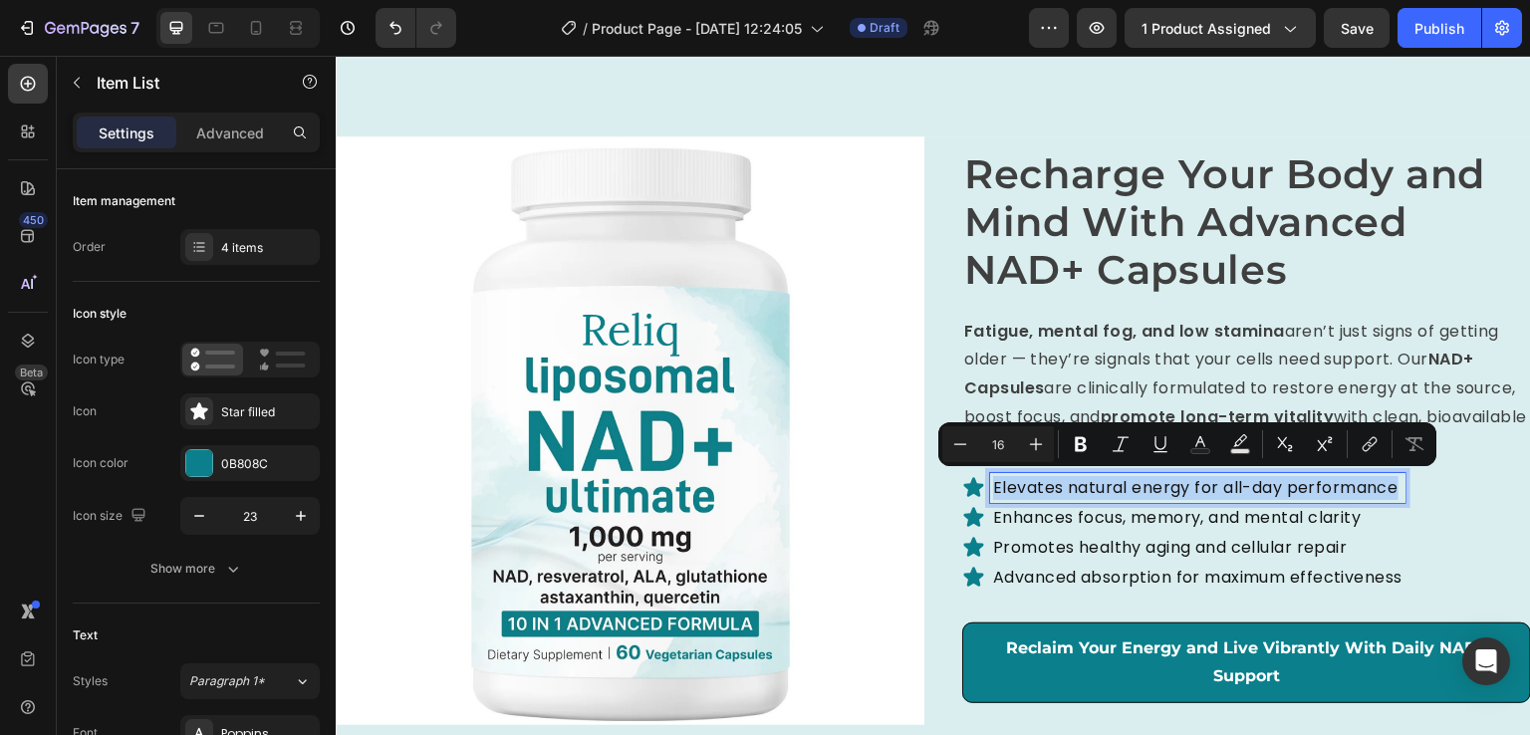
copy p "Elevates natural energy for all-day performance"
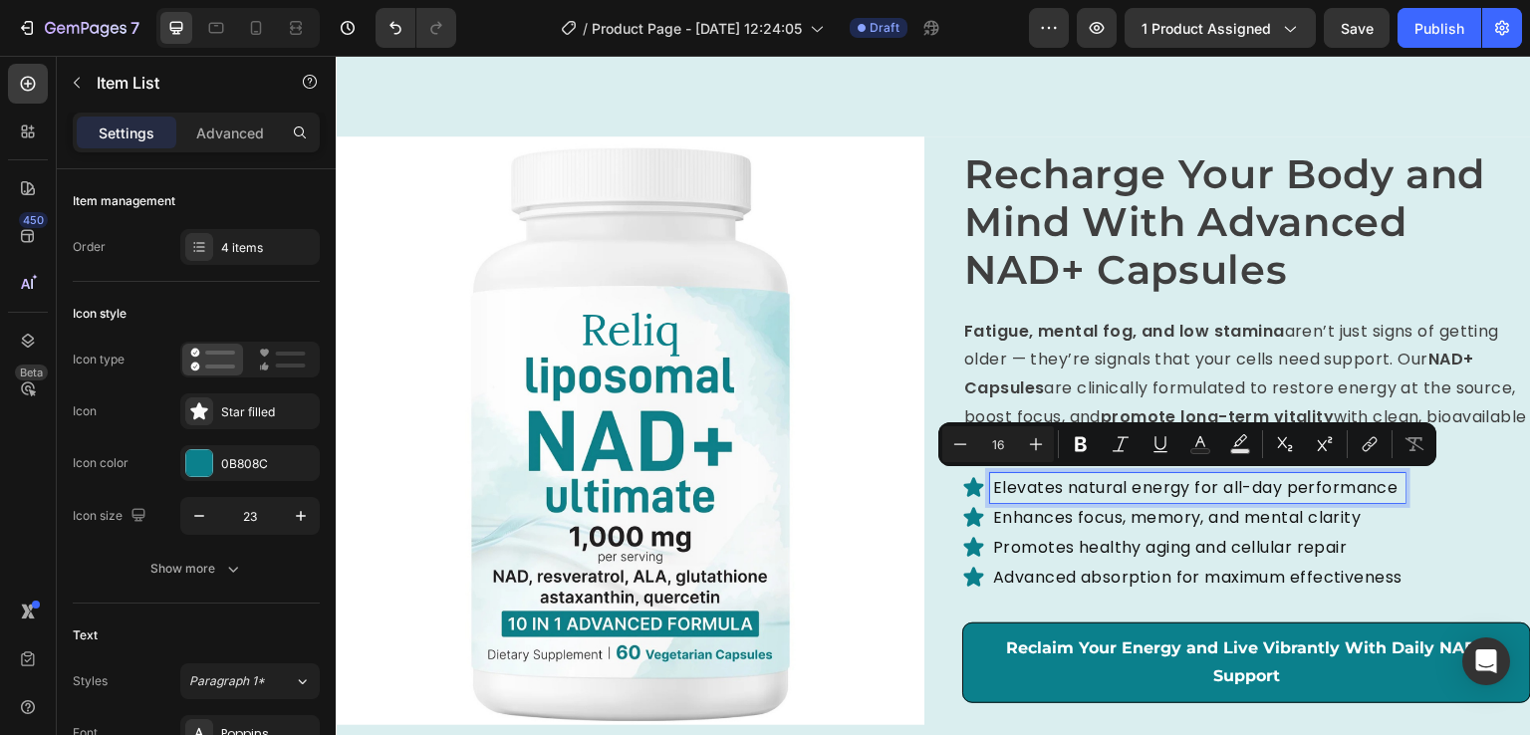
click at [1083, 516] on p "Enhances focus, memory, and mental clarity" at bounding box center [1197, 518] width 409 height 24
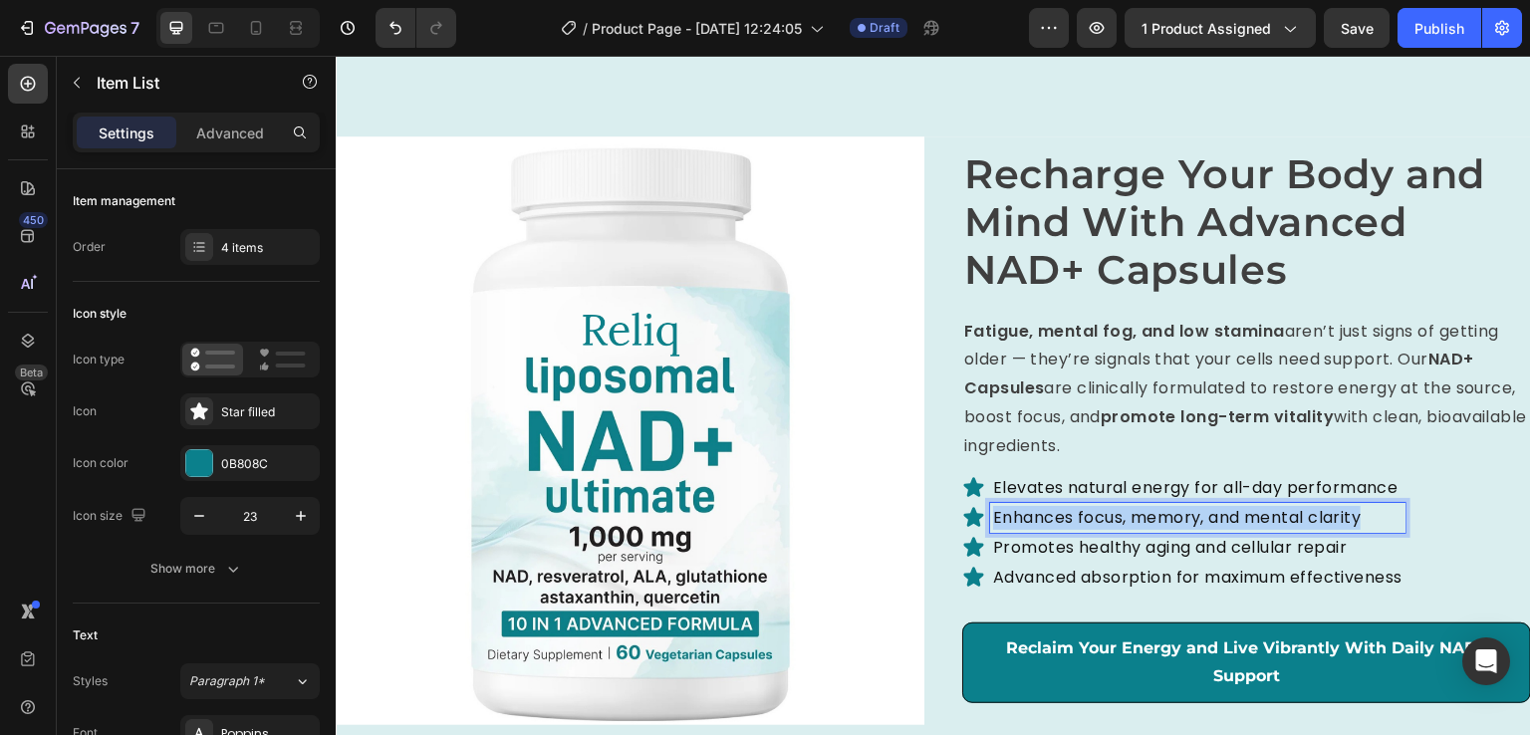
click at [1083, 516] on p "Enhances focus, memory, and mental clarity" at bounding box center [1197, 518] width 409 height 24
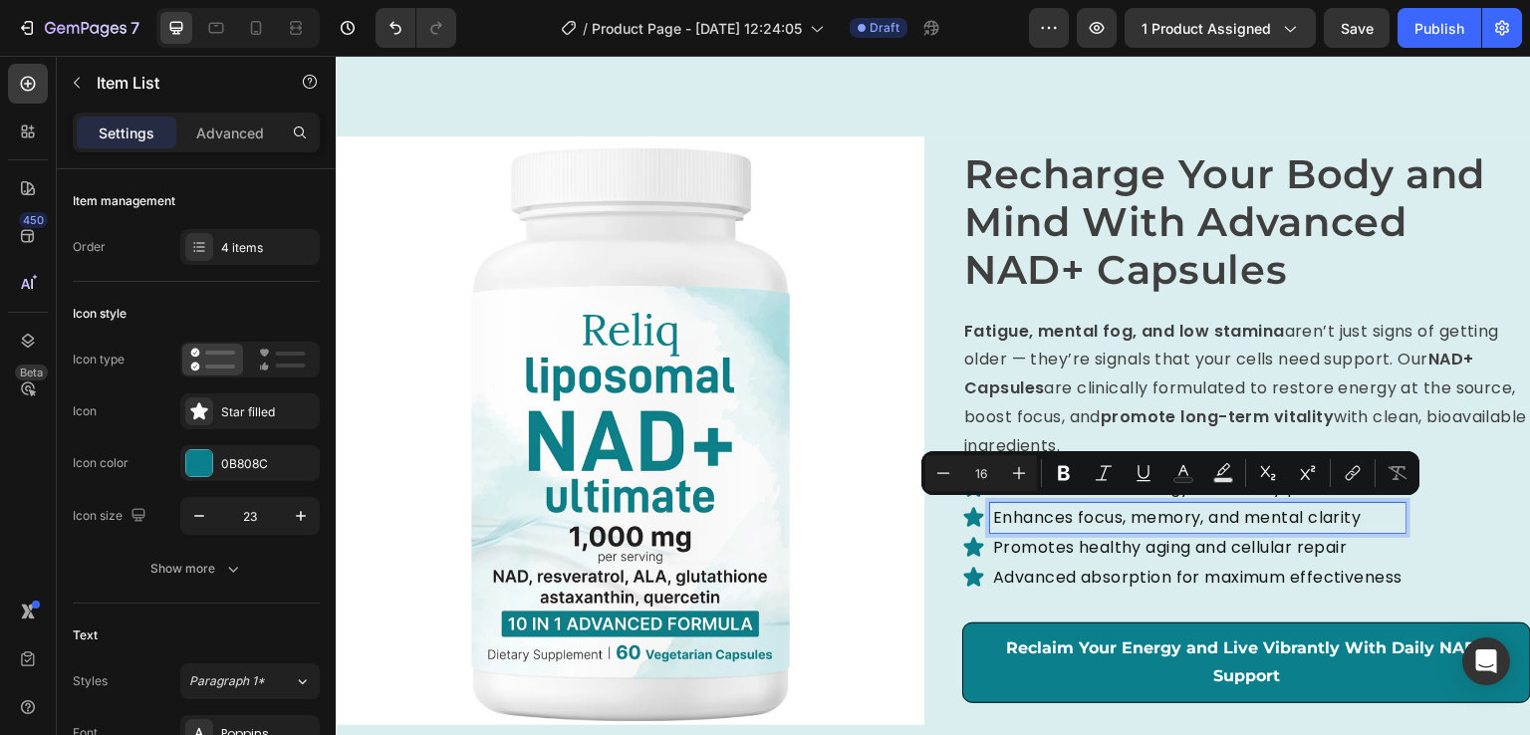
click at [1050, 540] on p "Promotes healthy aging and cellular repair" at bounding box center [1197, 548] width 409 height 24
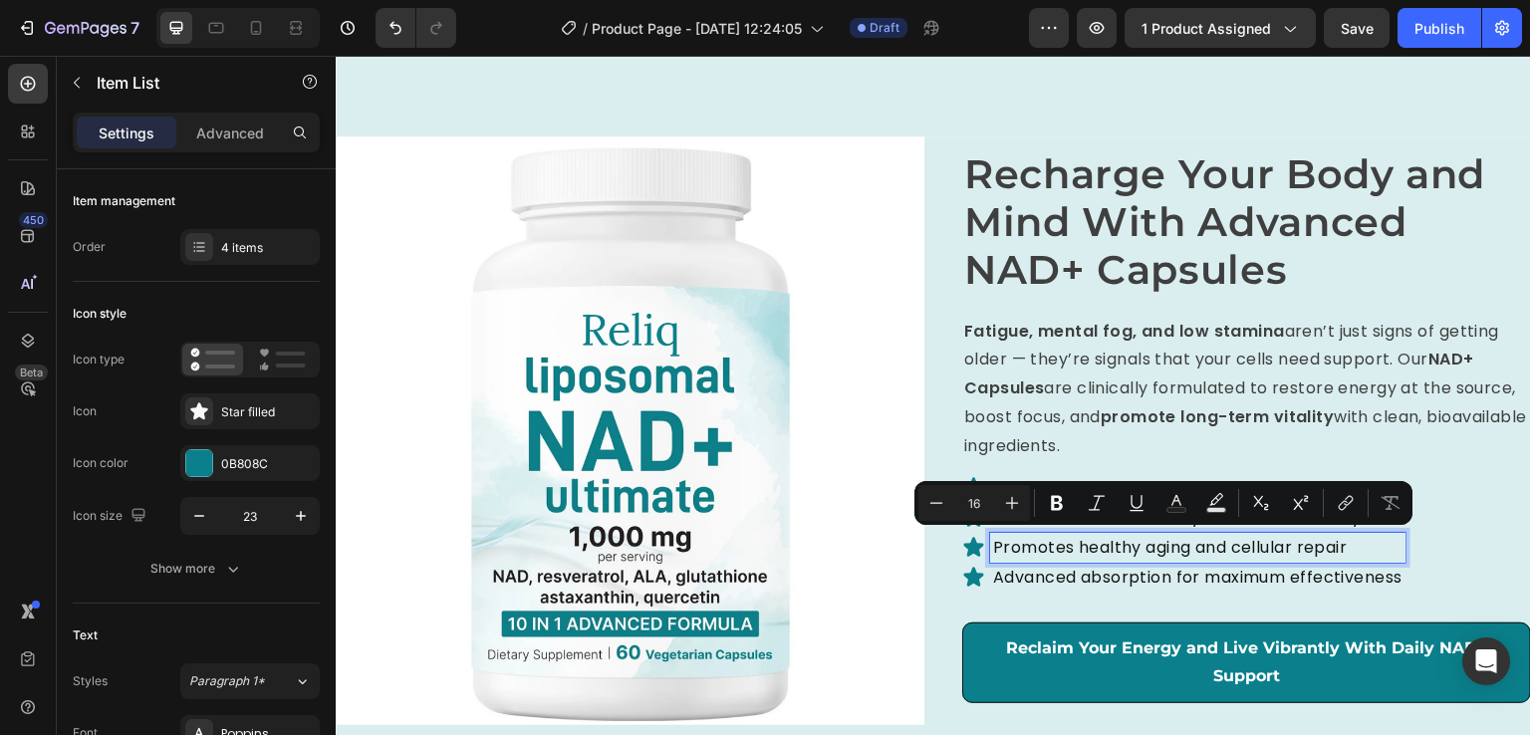
click at [1006, 572] on p "Advanced absorption for maximum effectiveness" at bounding box center [1197, 578] width 409 height 24
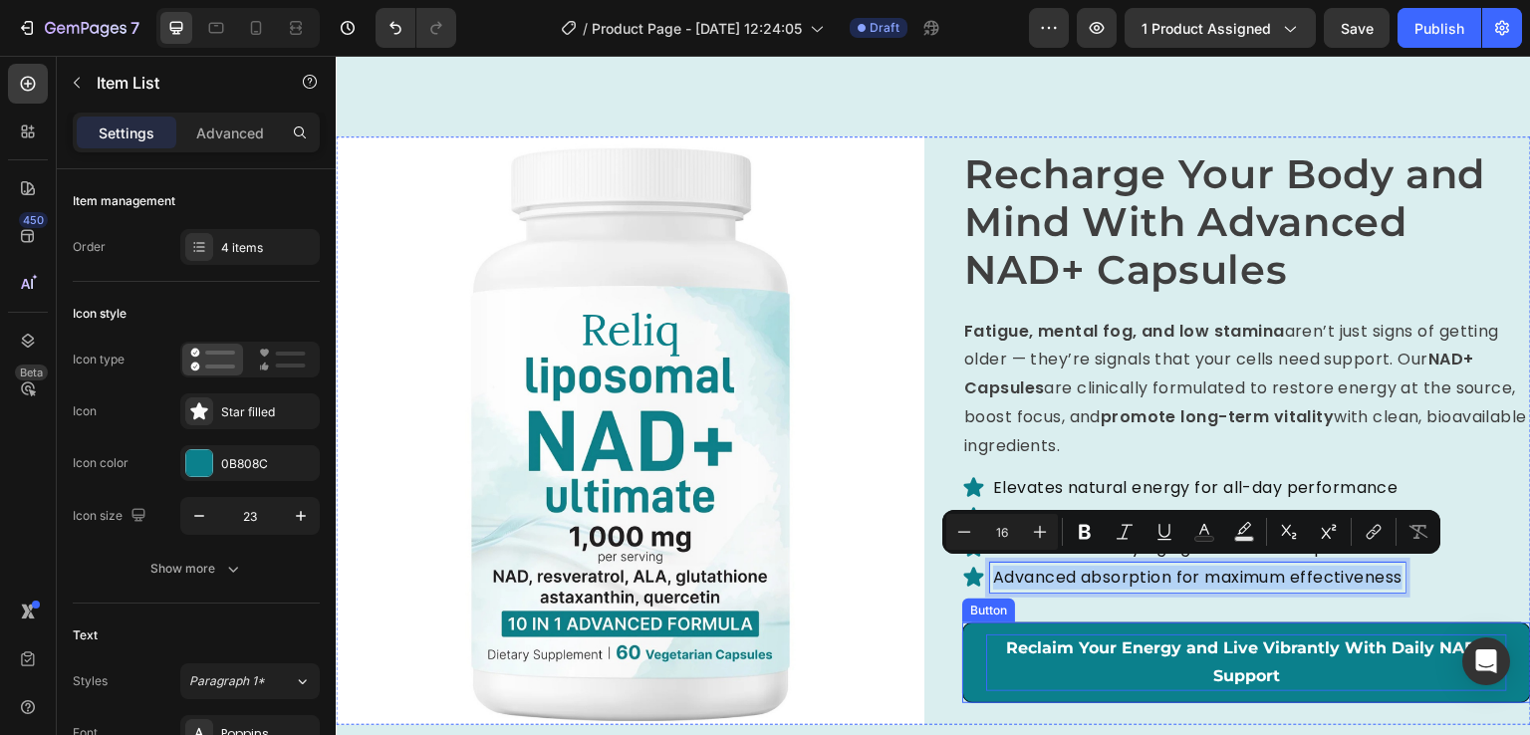
click at [1148, 645] on strong "Reclaim Your Energy and Live Vibrantly With Daily NAD+ Support" at bounding box center [1246, 663] width 481 height 48
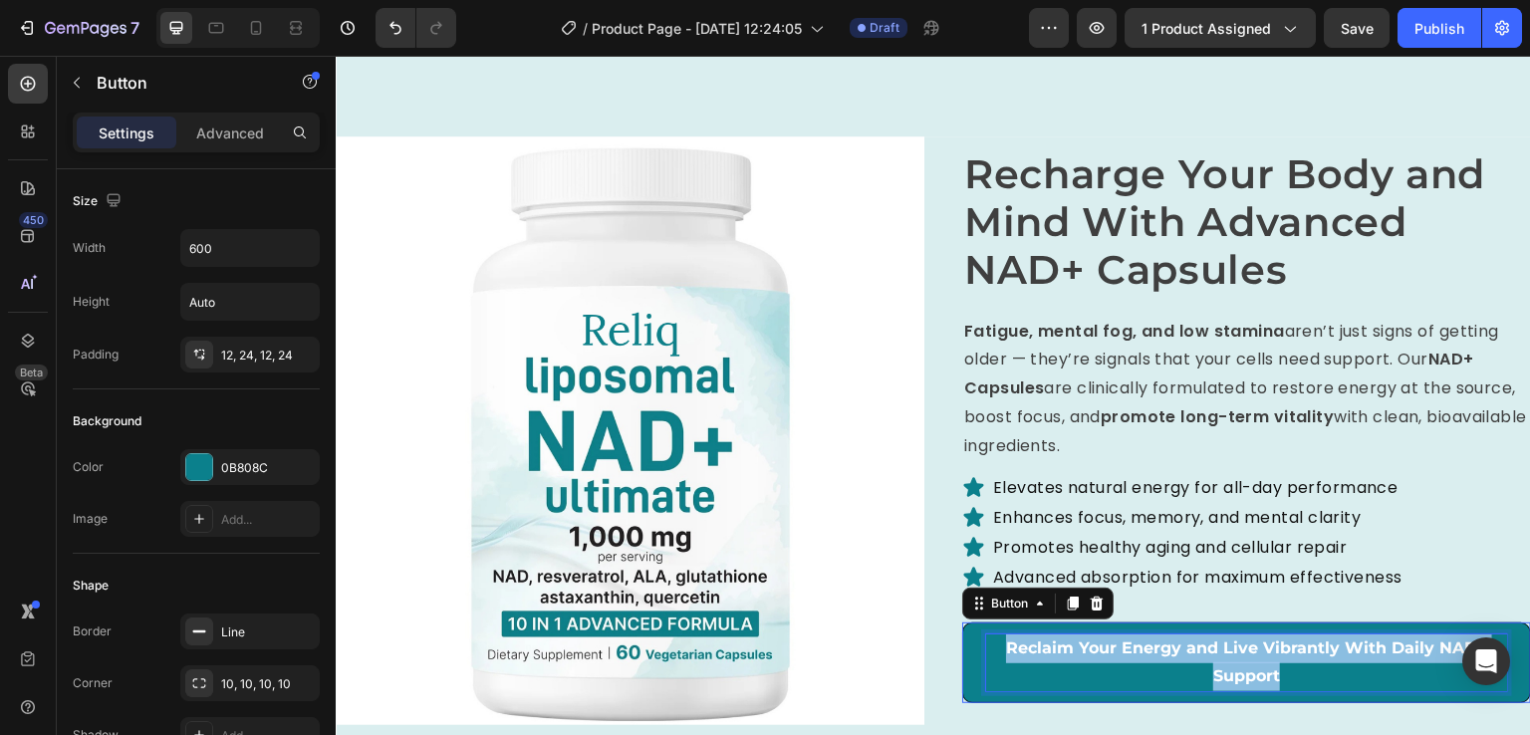
click at [1148, 645] on strong "Reclaim Your Energy and Live Vibrantly With Daily NAD+ Support" at bounding box center [1246, 663] width 481 height 48
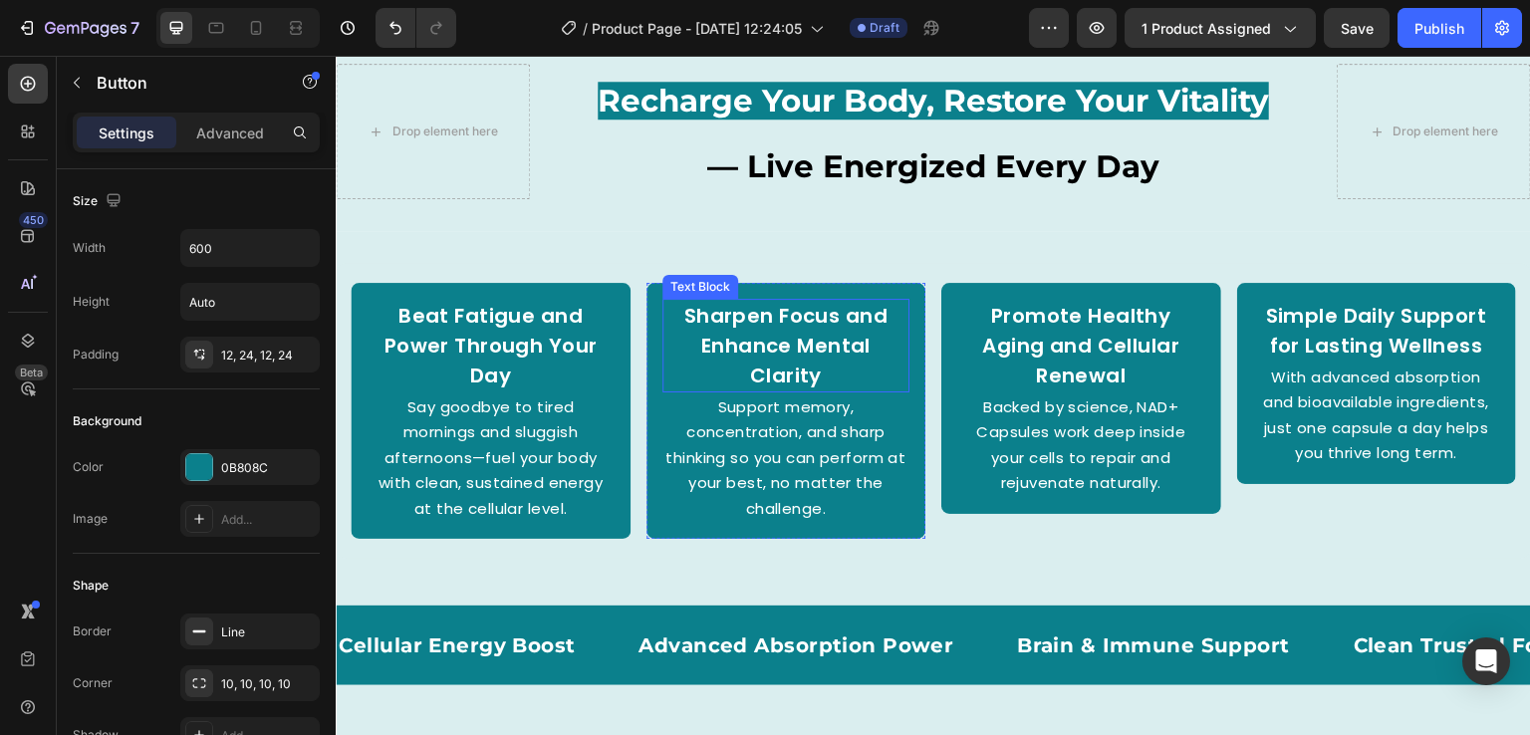
scroll to position [3489, 0]
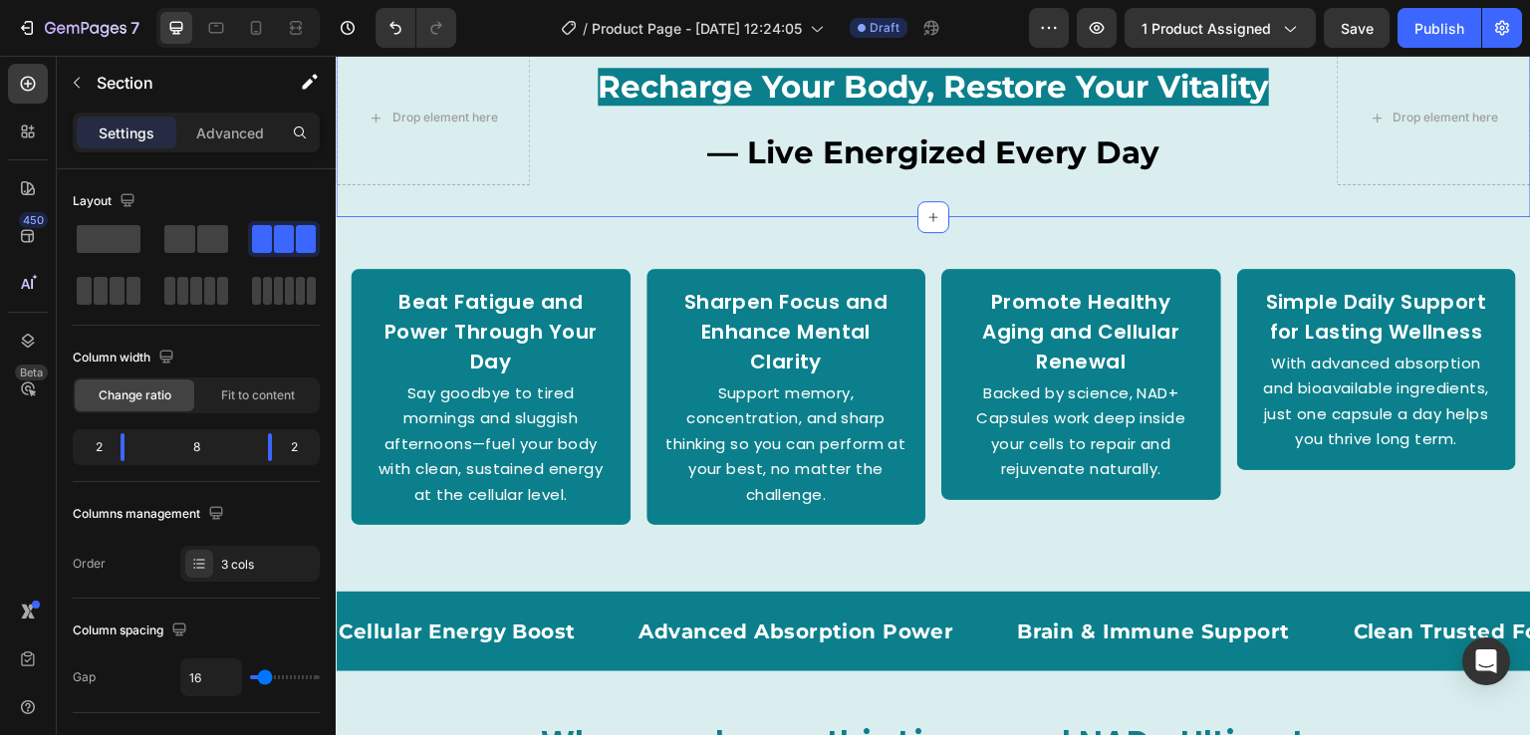
click at [865, 196] on div "Drop element here Recharge Your Body, Restore Your Vitality — Live Energized Ev…" at bounding box center [934, 117] width 1196 height 199
click at [238, 136] on p "Advanced" at bounding box center [230, 133] width 68 height 21
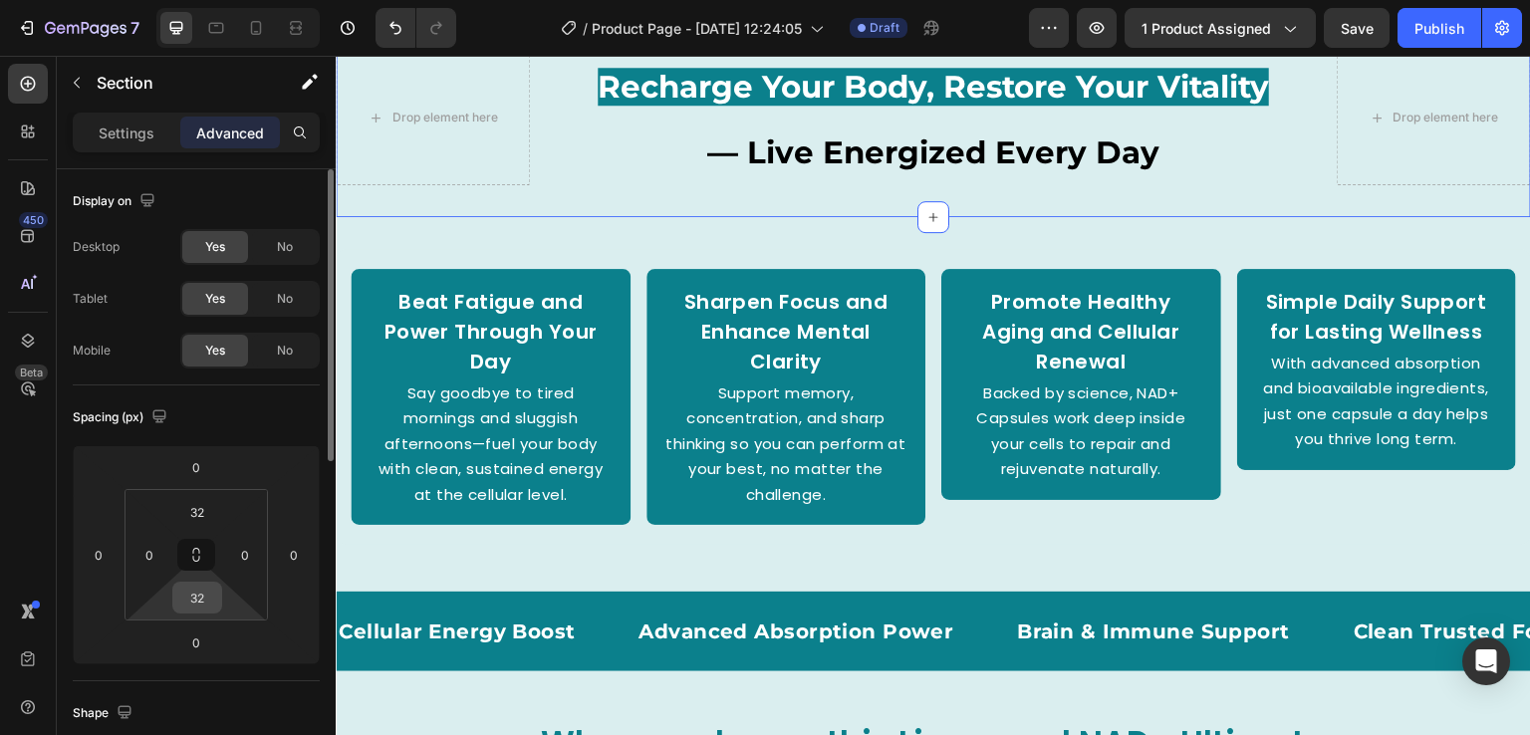
click at [207, 587] on input "32" at bounding box center [197, 598] width 40 height 30
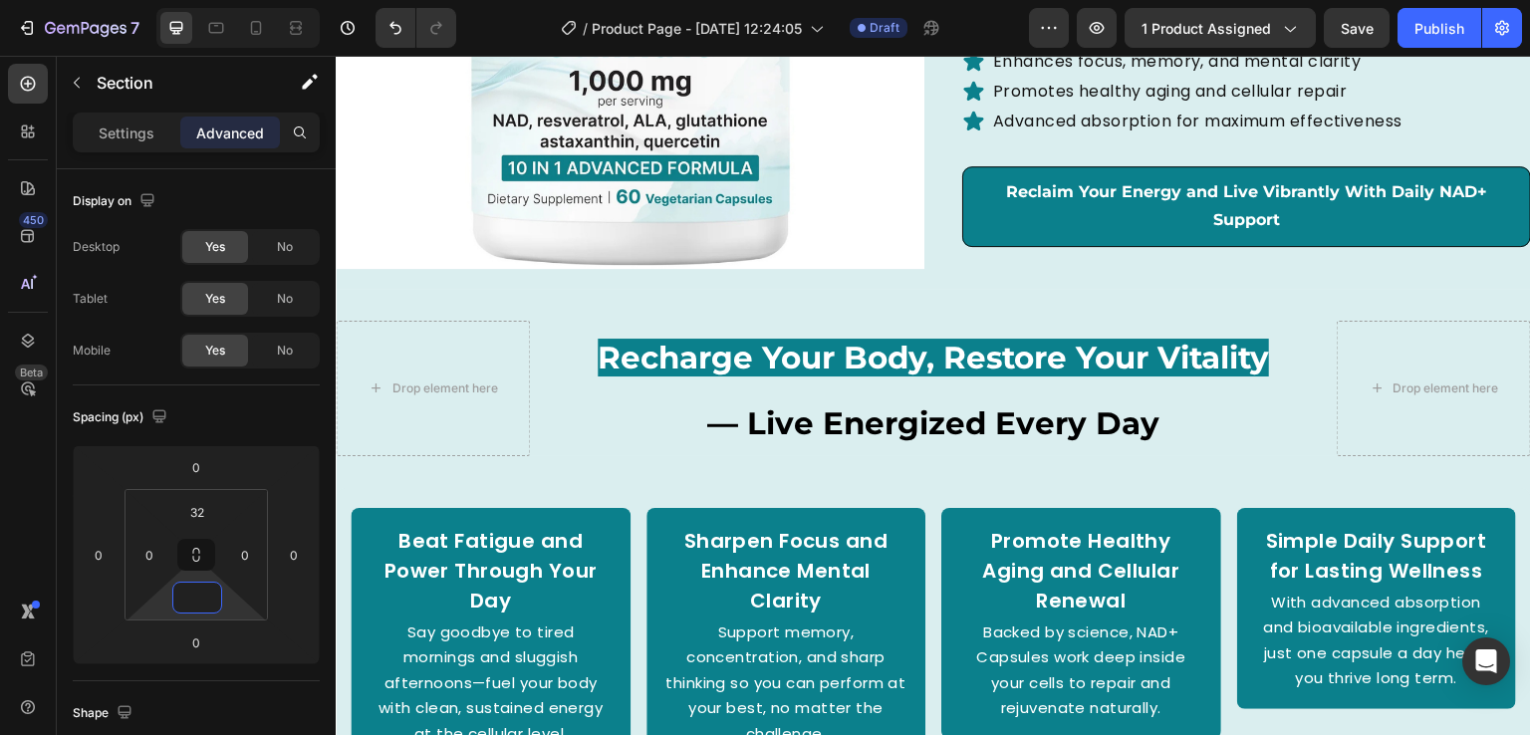
scroll to position [3028, 0]
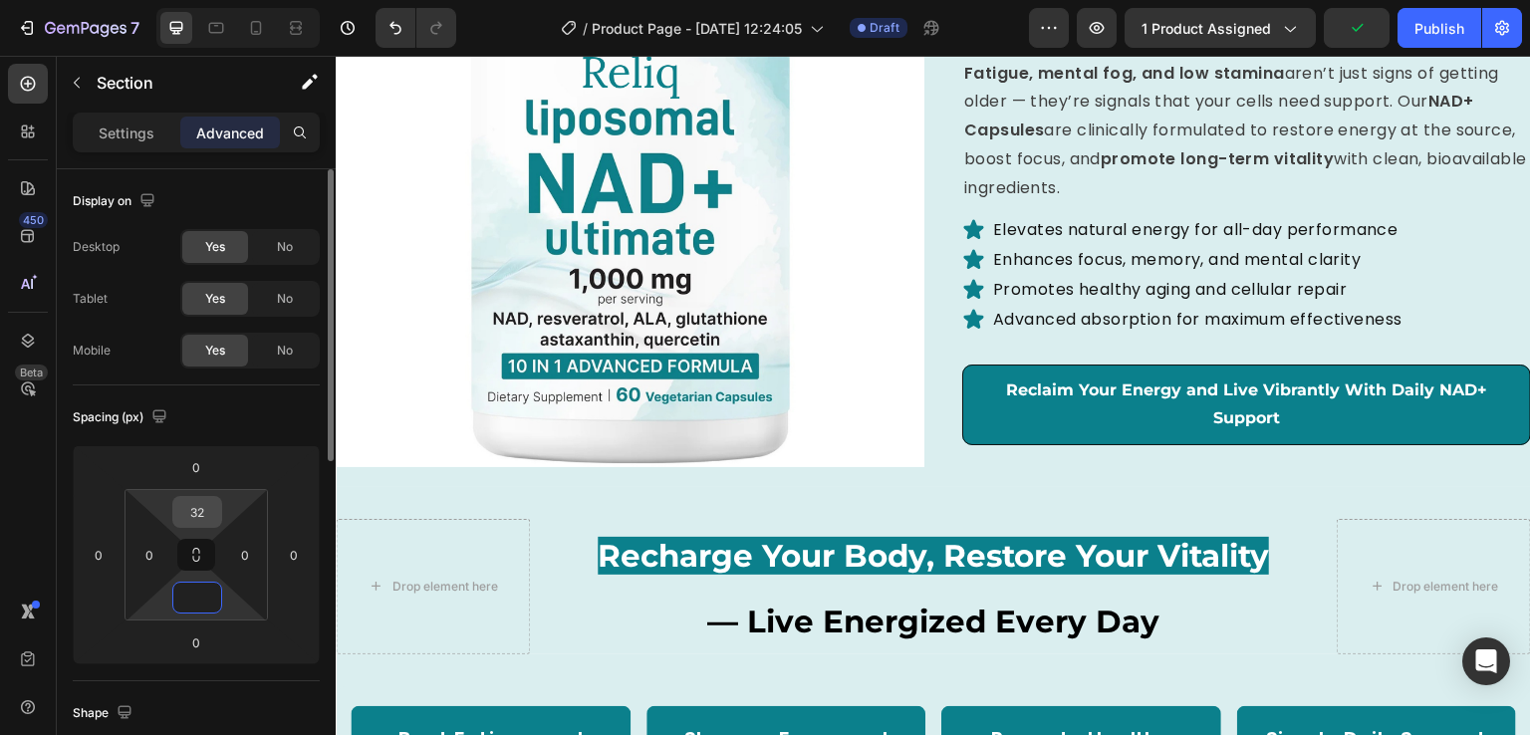
type input "0"
click at [198, 522] on input "32" at bounding box center [197, 512] width 40 height 30
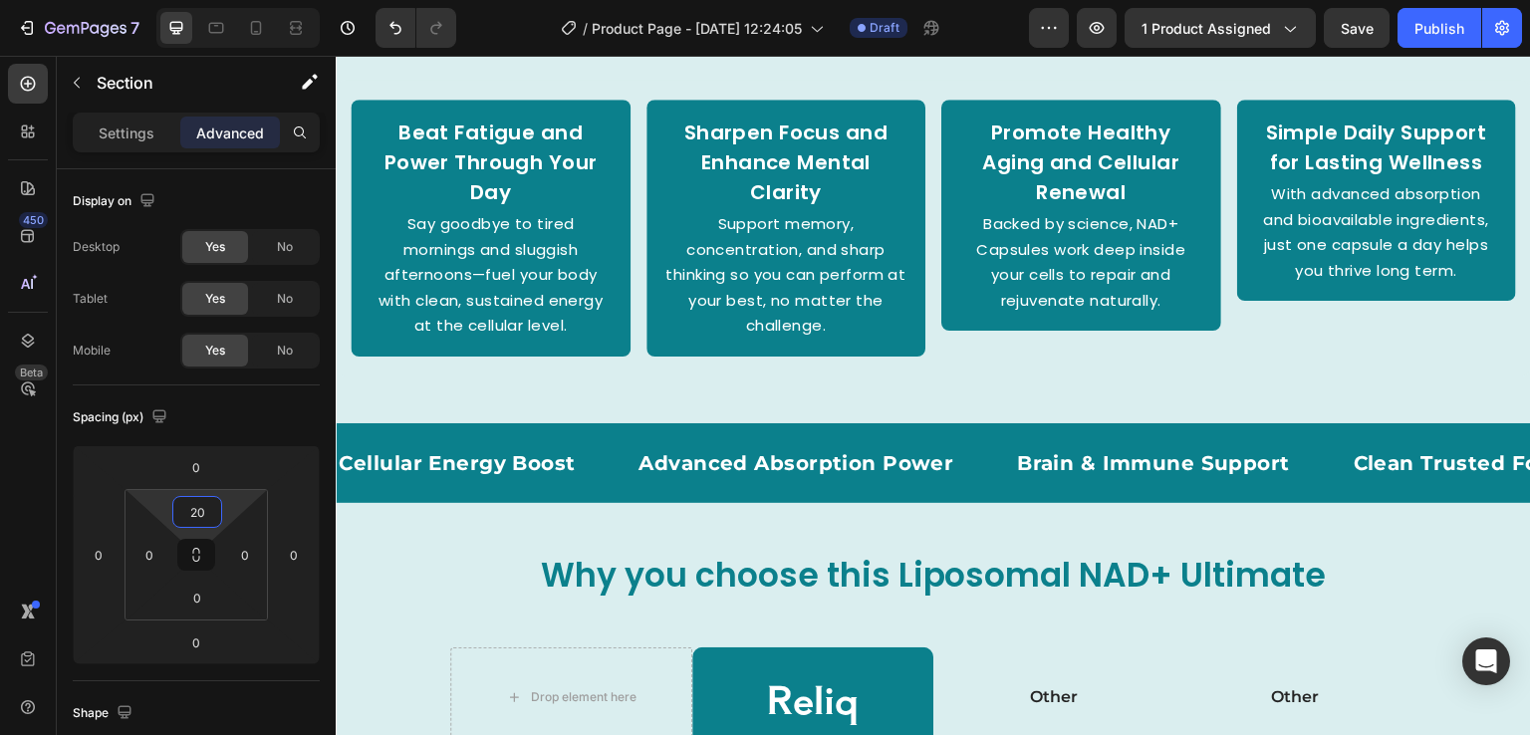
scroll to position [3673, 0]
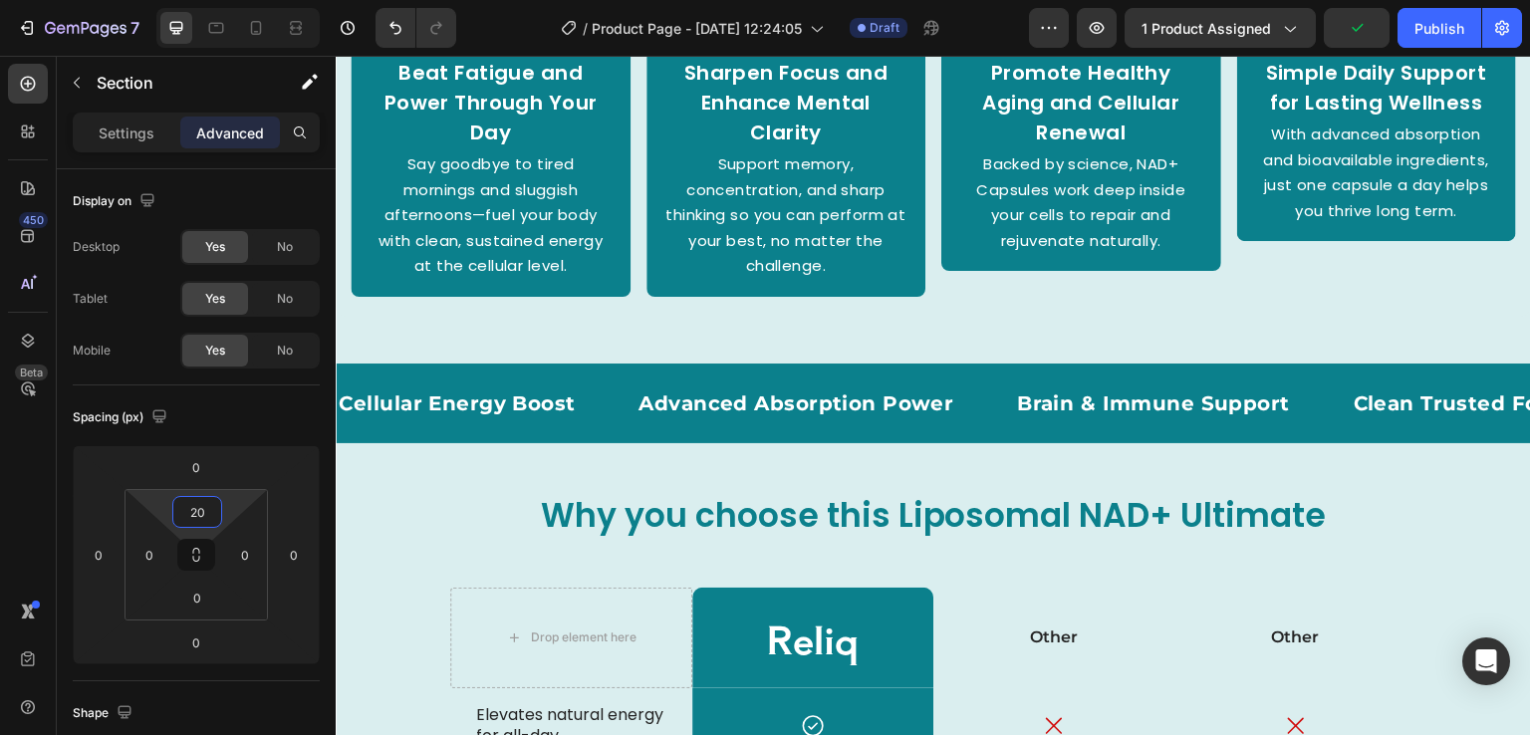
type input "20"
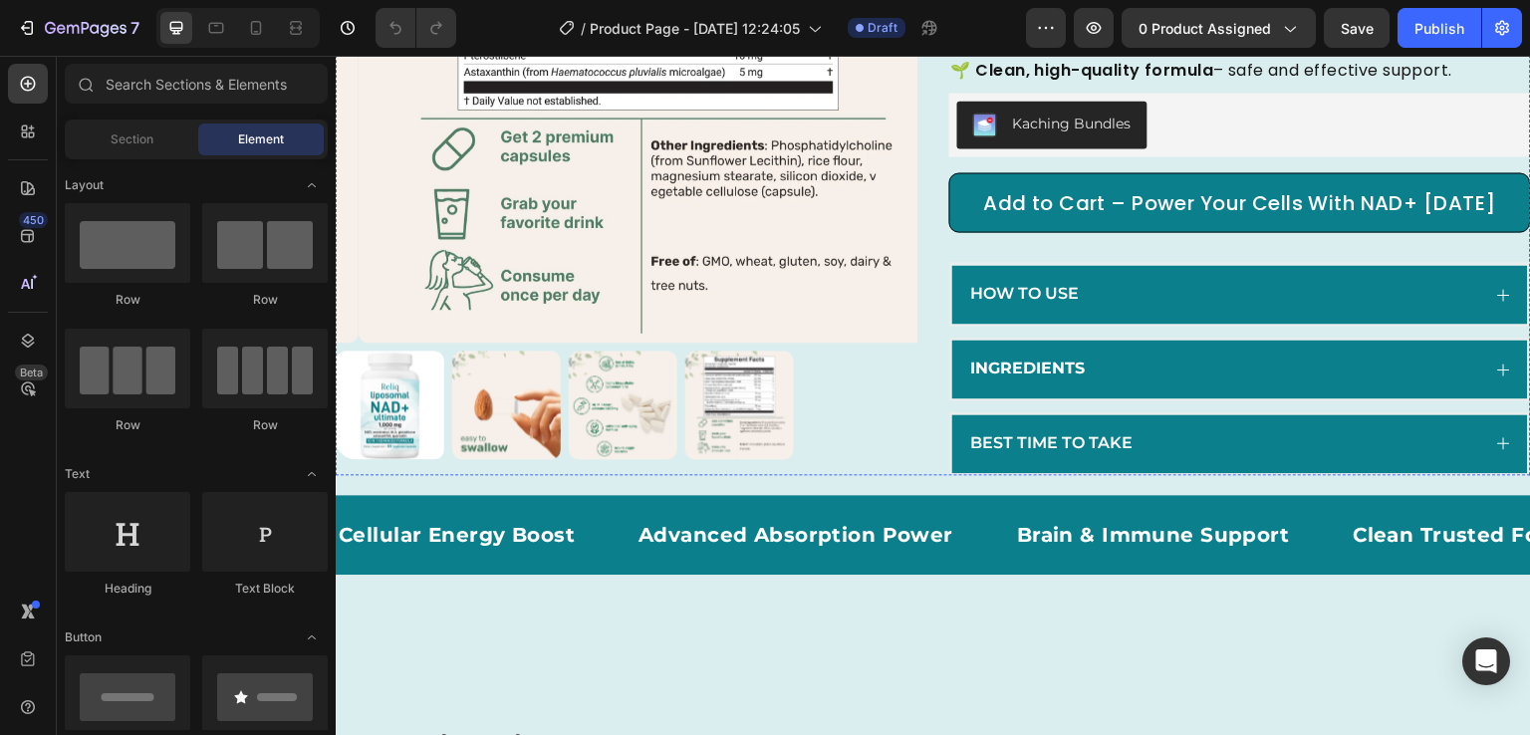
scroll to position [379, 0]
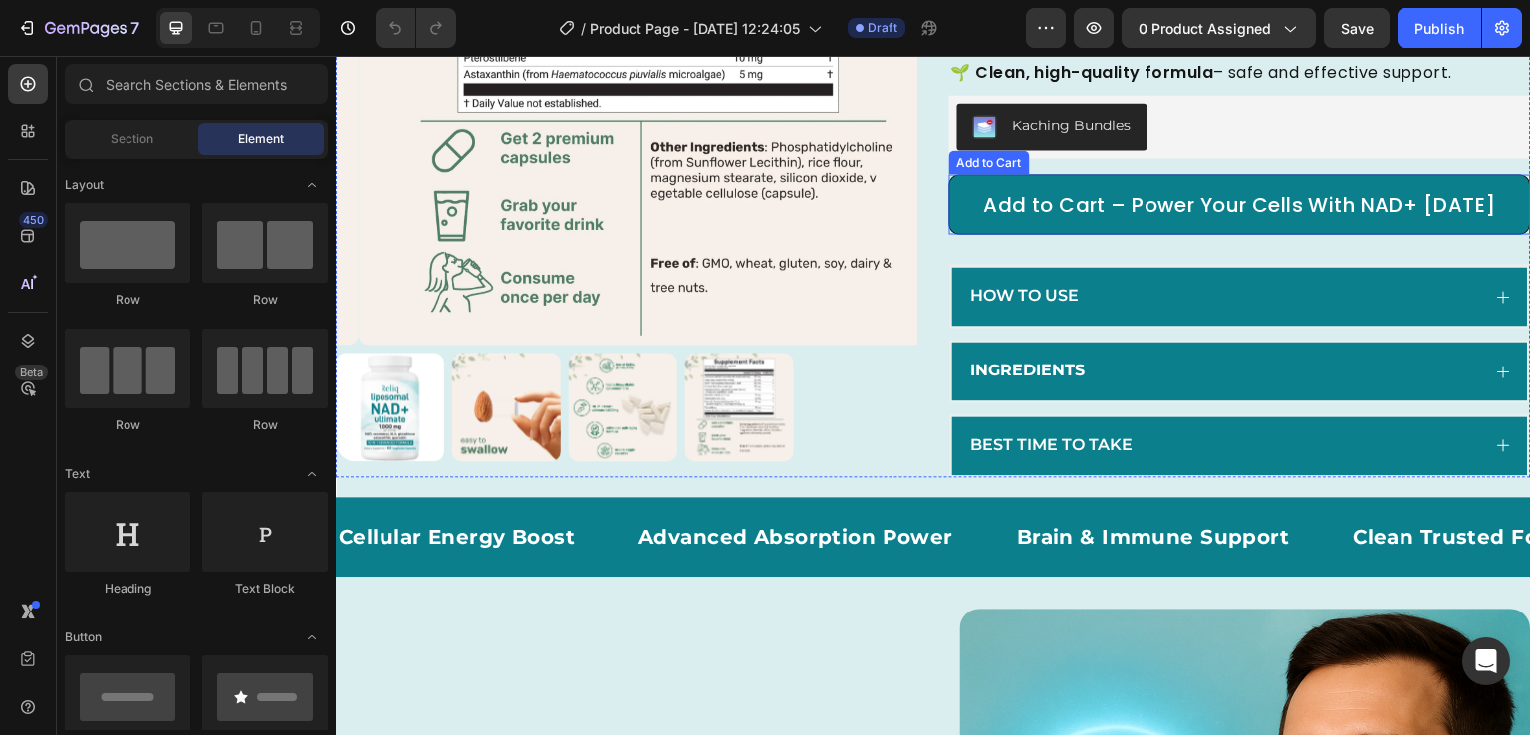
click at [956, 234] on button "Add to Cart – Power Your Cells With NAD+ [DATE]" at bounding box center [1240, 204] width 582 height 60
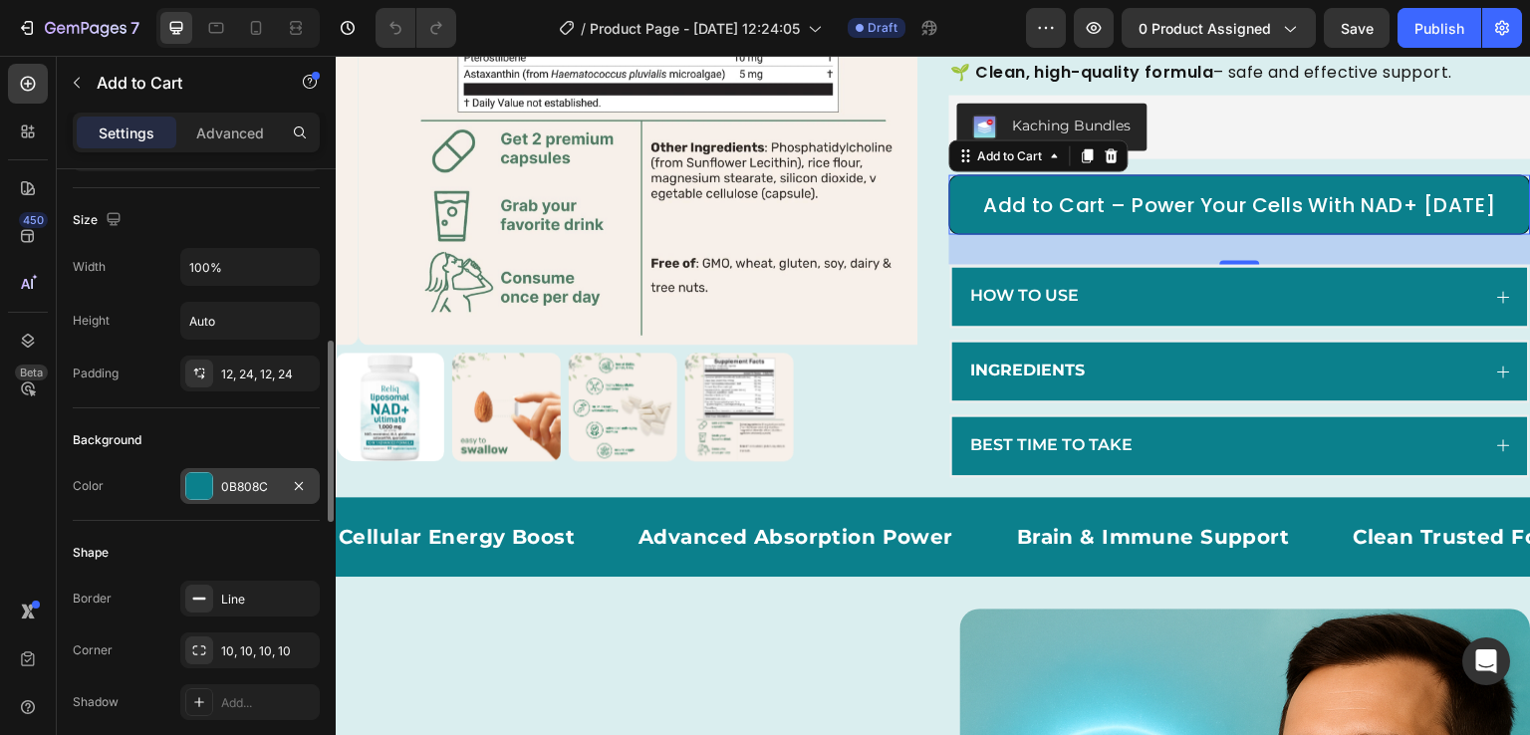
scroll to position [351, 0]
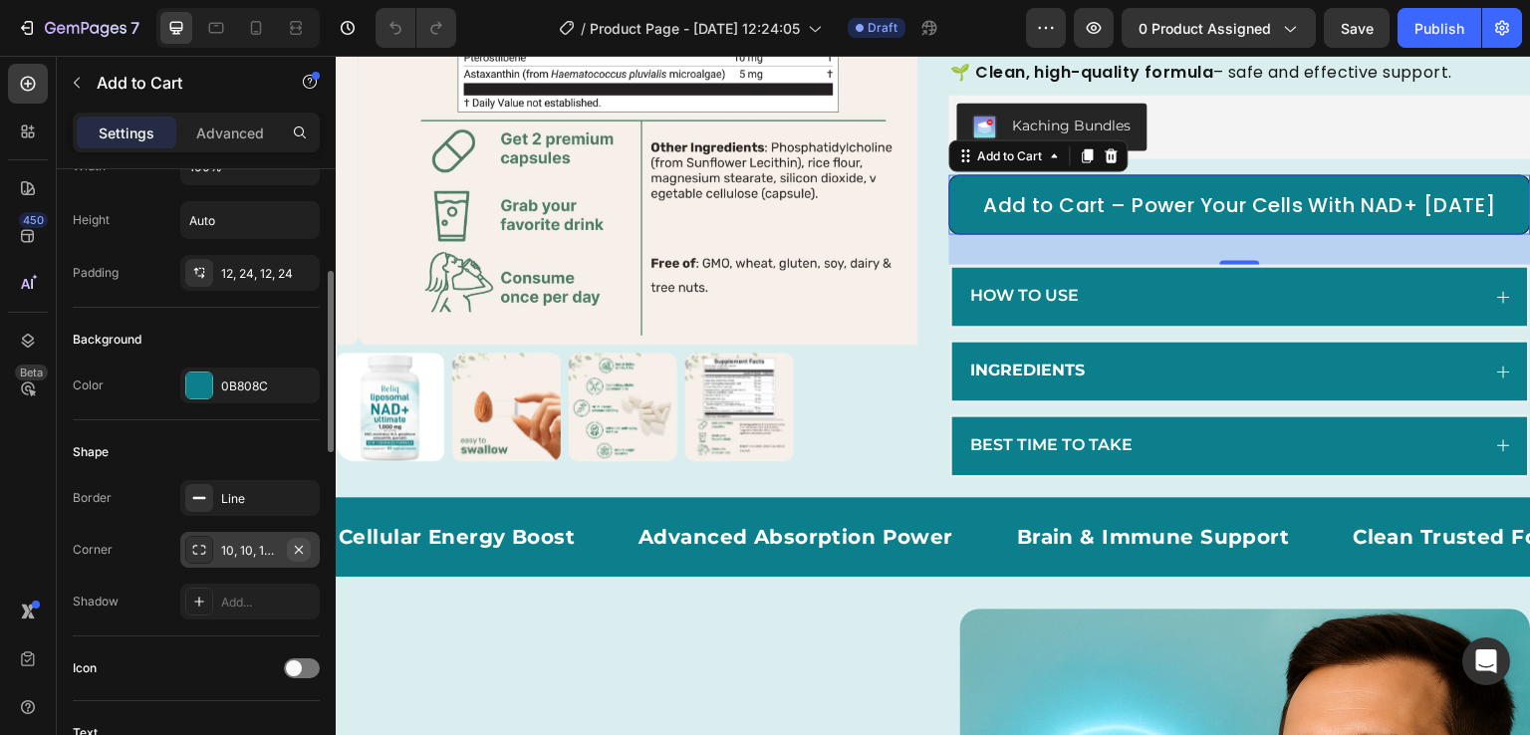
click at [299, 548] on icon "button" at bounding box center [299, 550] width 16 height 16
click at [403, 27] on icon "Undo/Redo" at bounding box center [396, 28] width 20 height 20
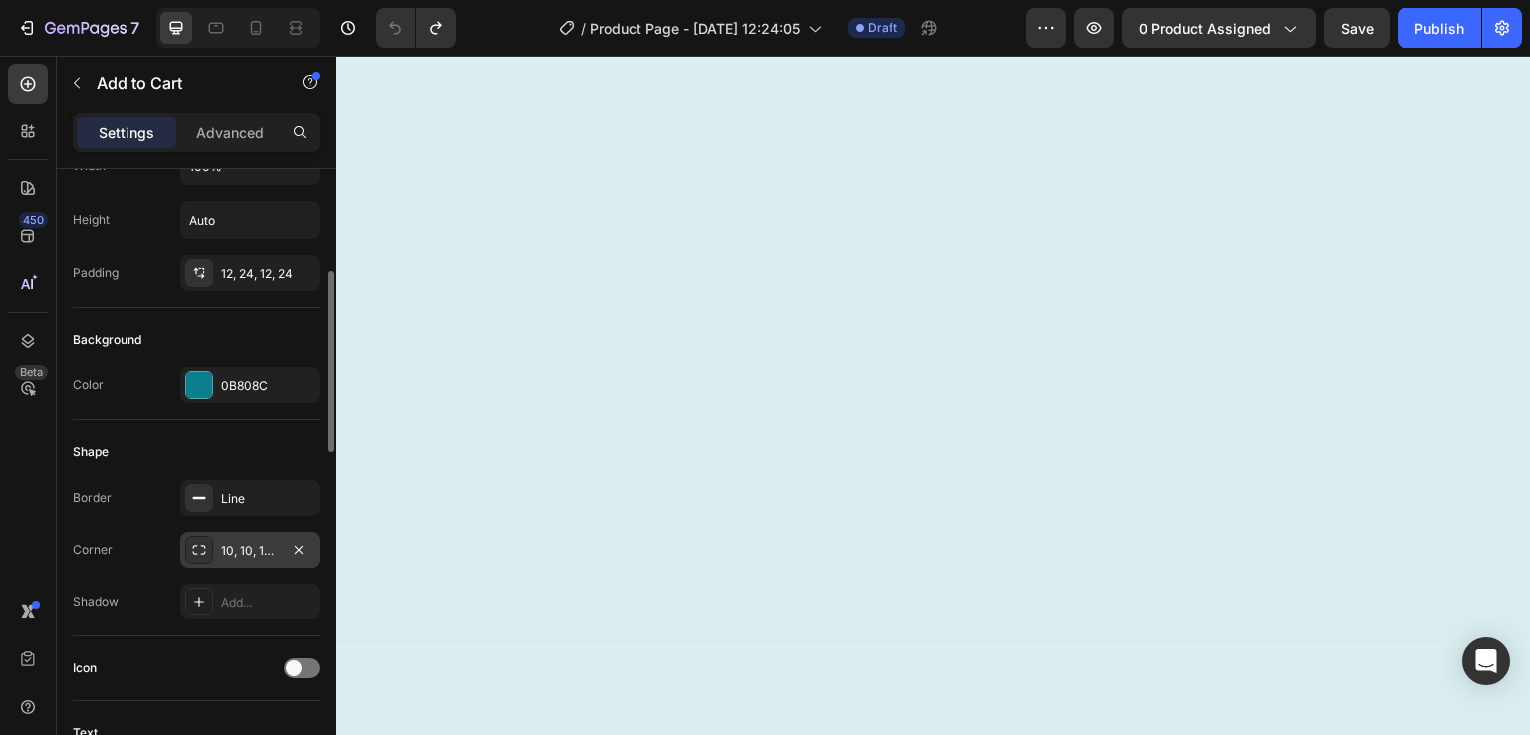
scroll to position [0, 0]
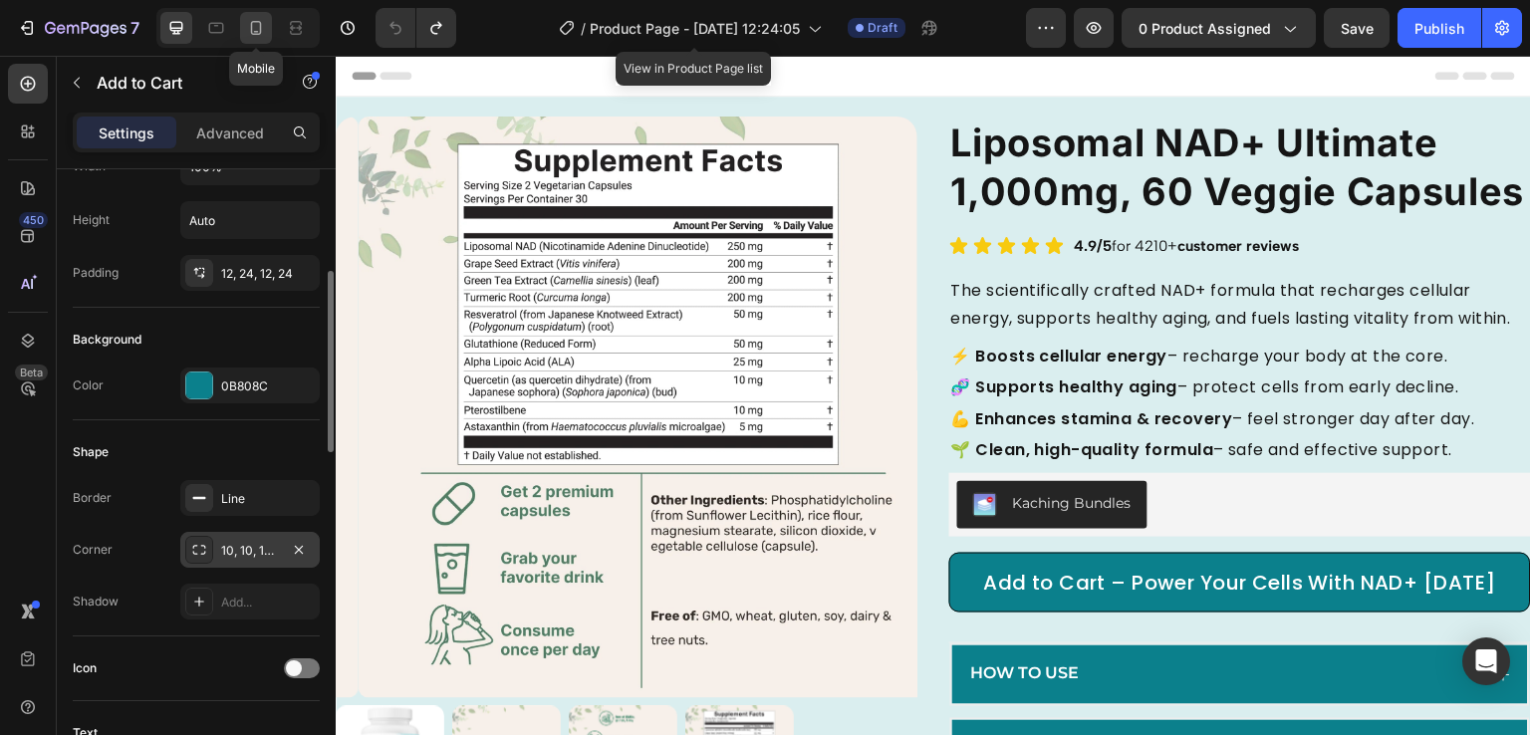
click at [257, 33] on icon at bounding box center [256, 28] width 11 height 14
type input "18"
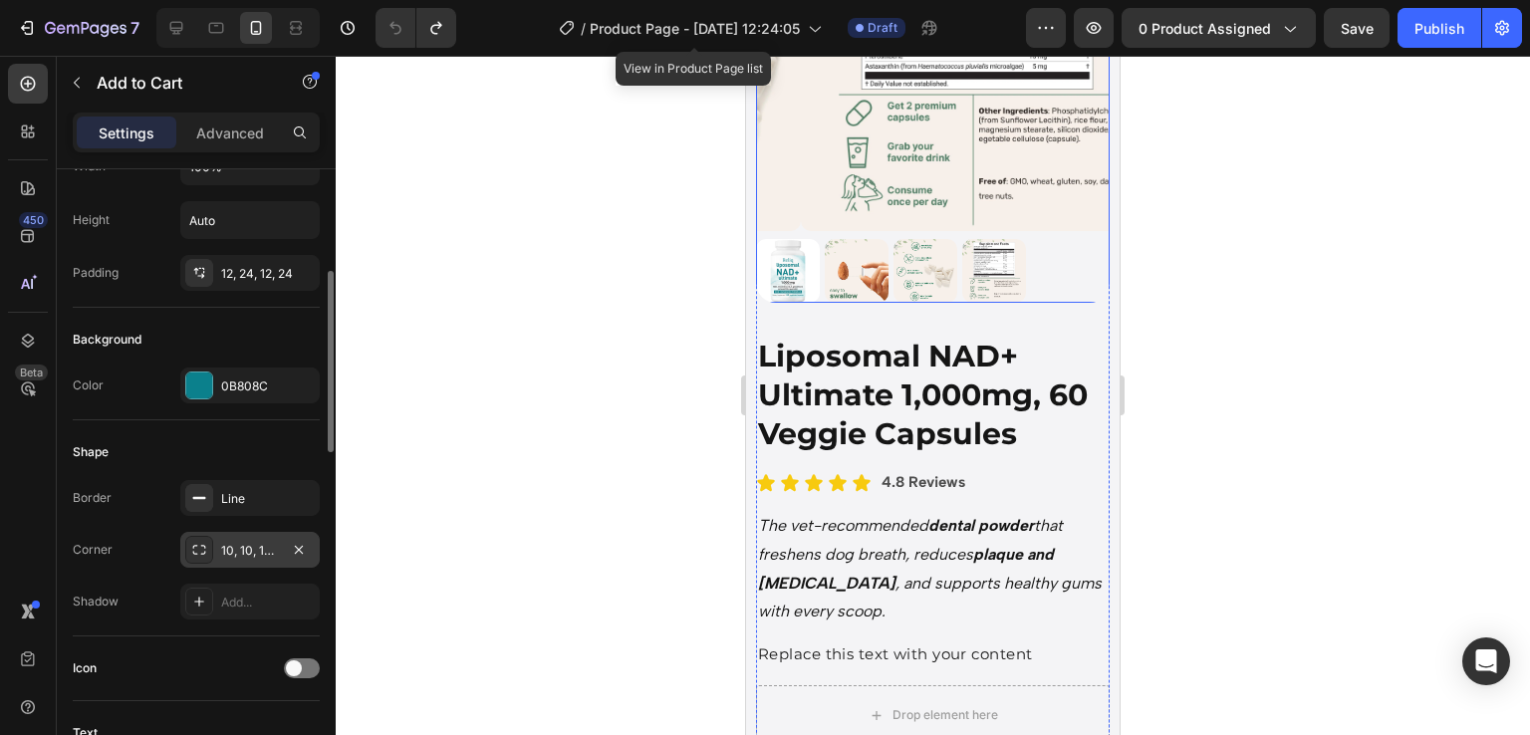
scroll to position [391, 0]
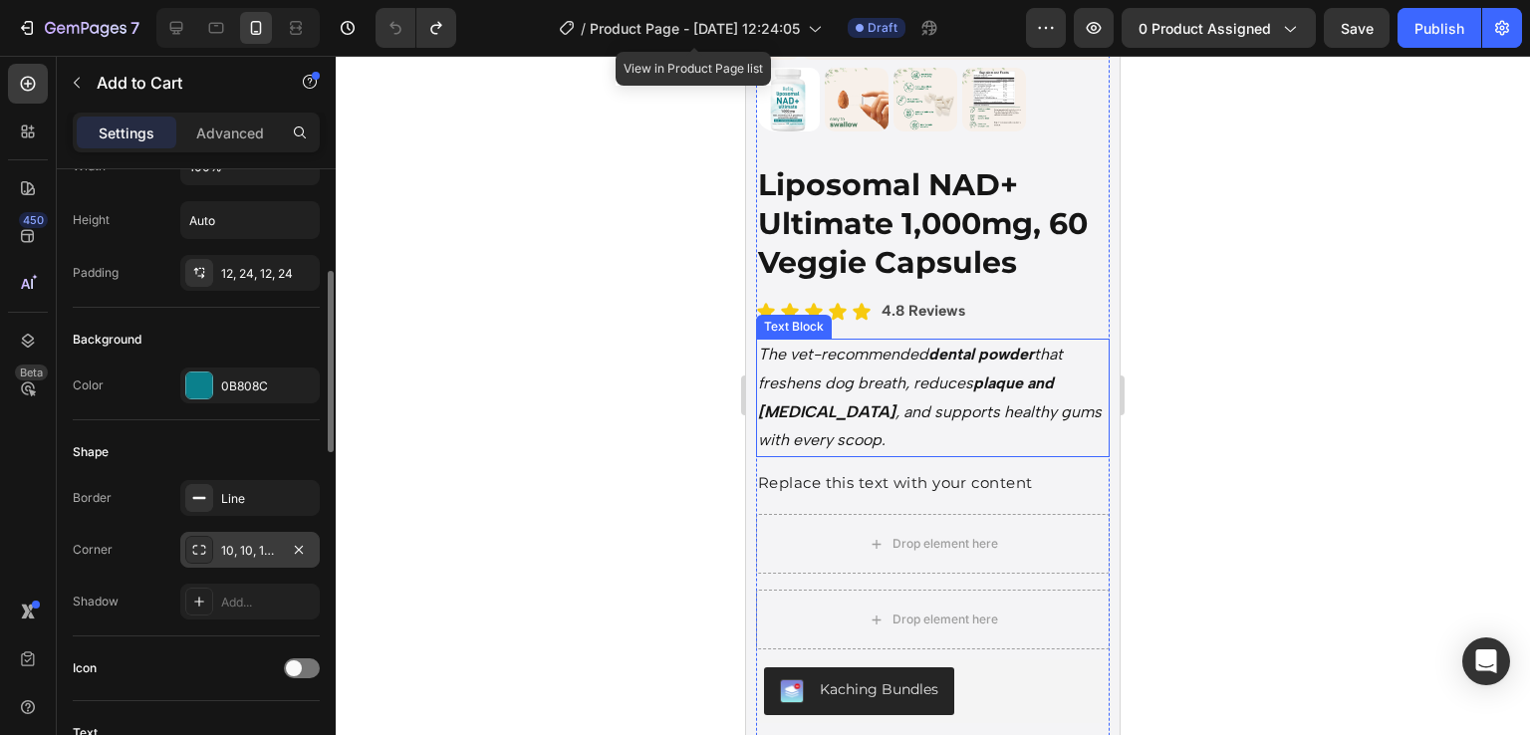
click at [893, 387] on icon "The vet-recommended dental powder that freshens dog breath, reduces plaque and …" at bounding box center [930, 397] width 344 height 105
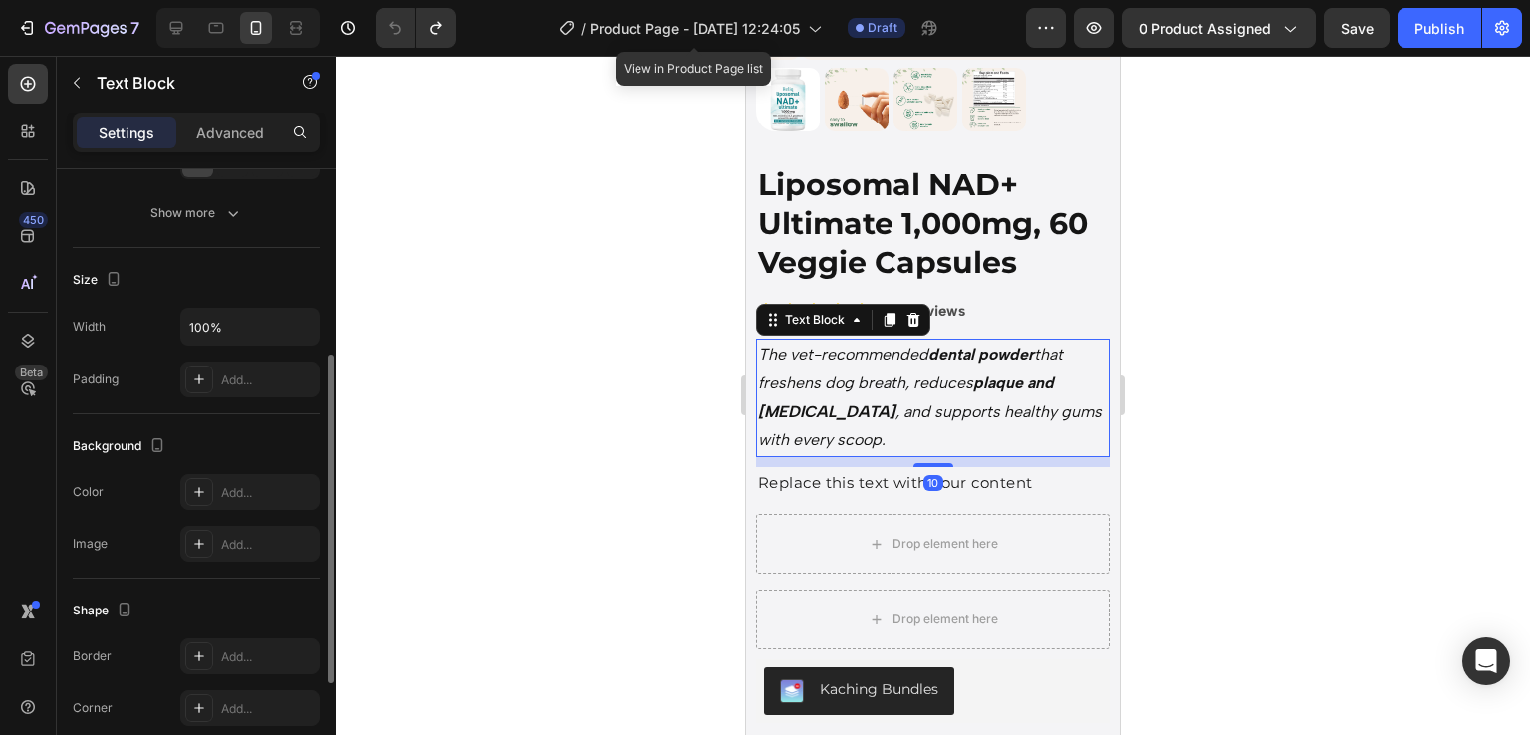
scroll to position [0, 0]
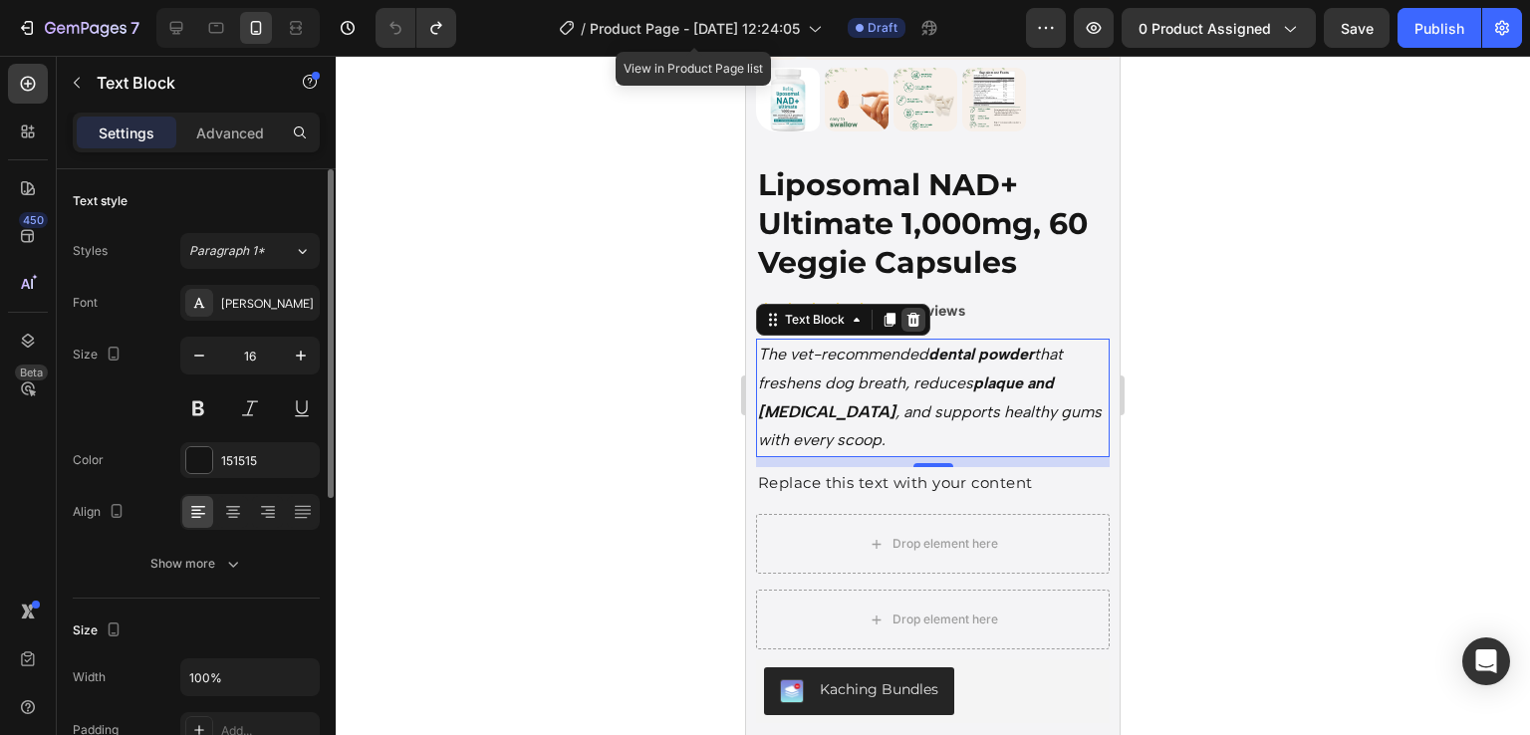
click at [913, 313] on icon at bounding box center [914, 320] width 13 height 14
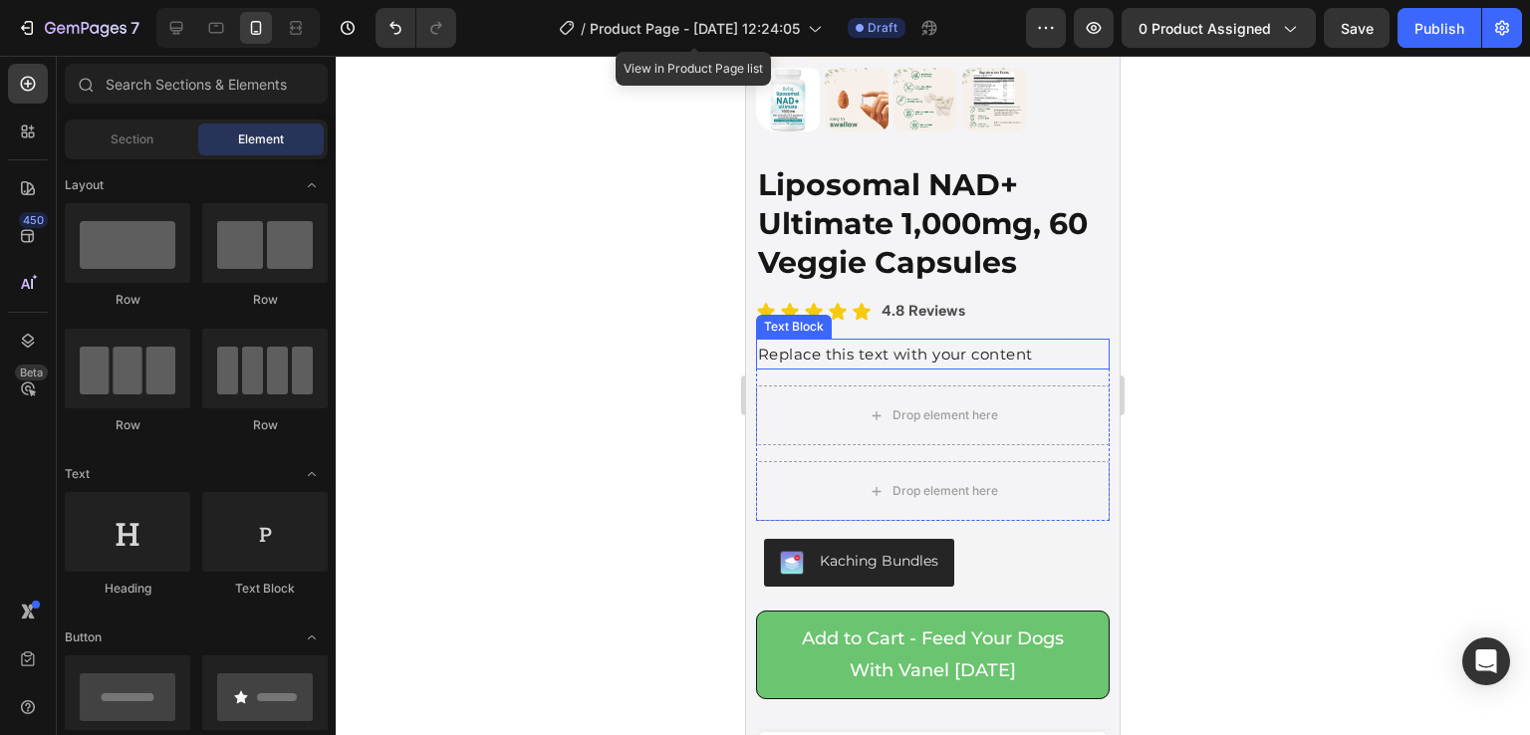
click at [866, 344] on div "Replace this text with your content" at bounding box center [933, 354] width 354 height 31
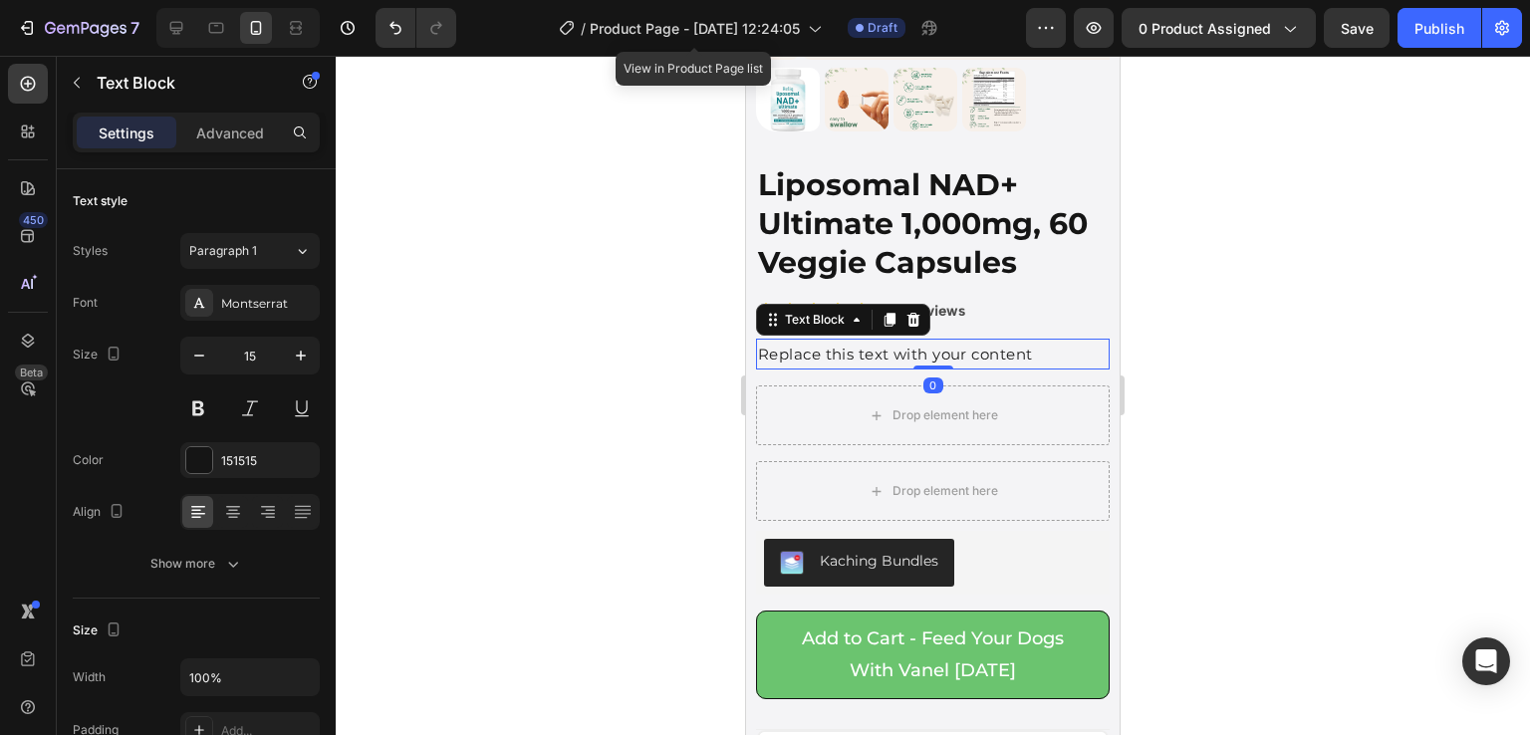
click at [857, 340] on div "Replace this text with your content" at bounding box center [933, 354] width 354 height 31
click at [857, 341] on p "Replace this text with your content" at bounding box center [933, 354] width 350 height 27
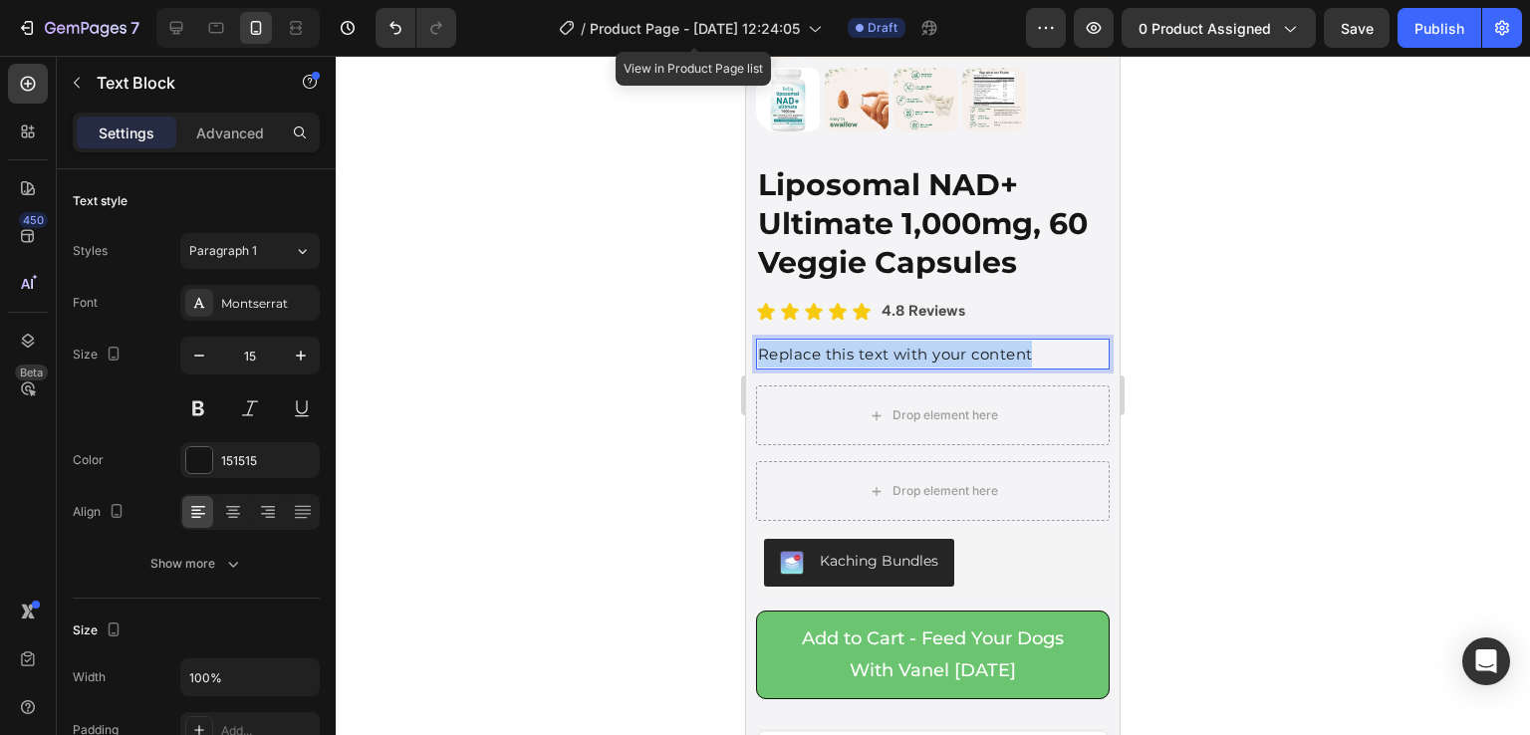
click at [857, 341] on p "Replace this text with your content" at bounding box center [933, 354] width 350 height 27
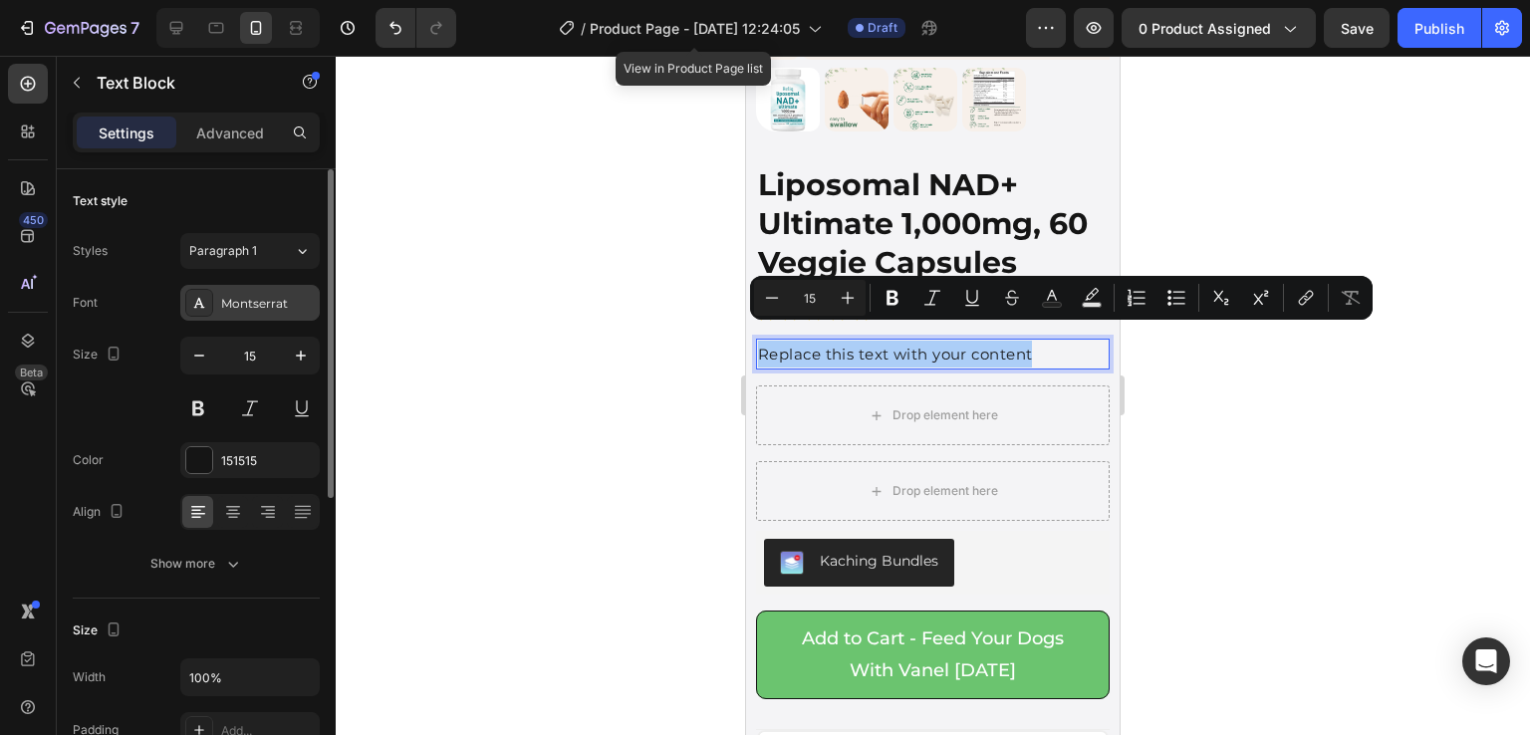
click at [261, 310] on div "Montserrat" at bounding box center [268, 304] width 94 height 18
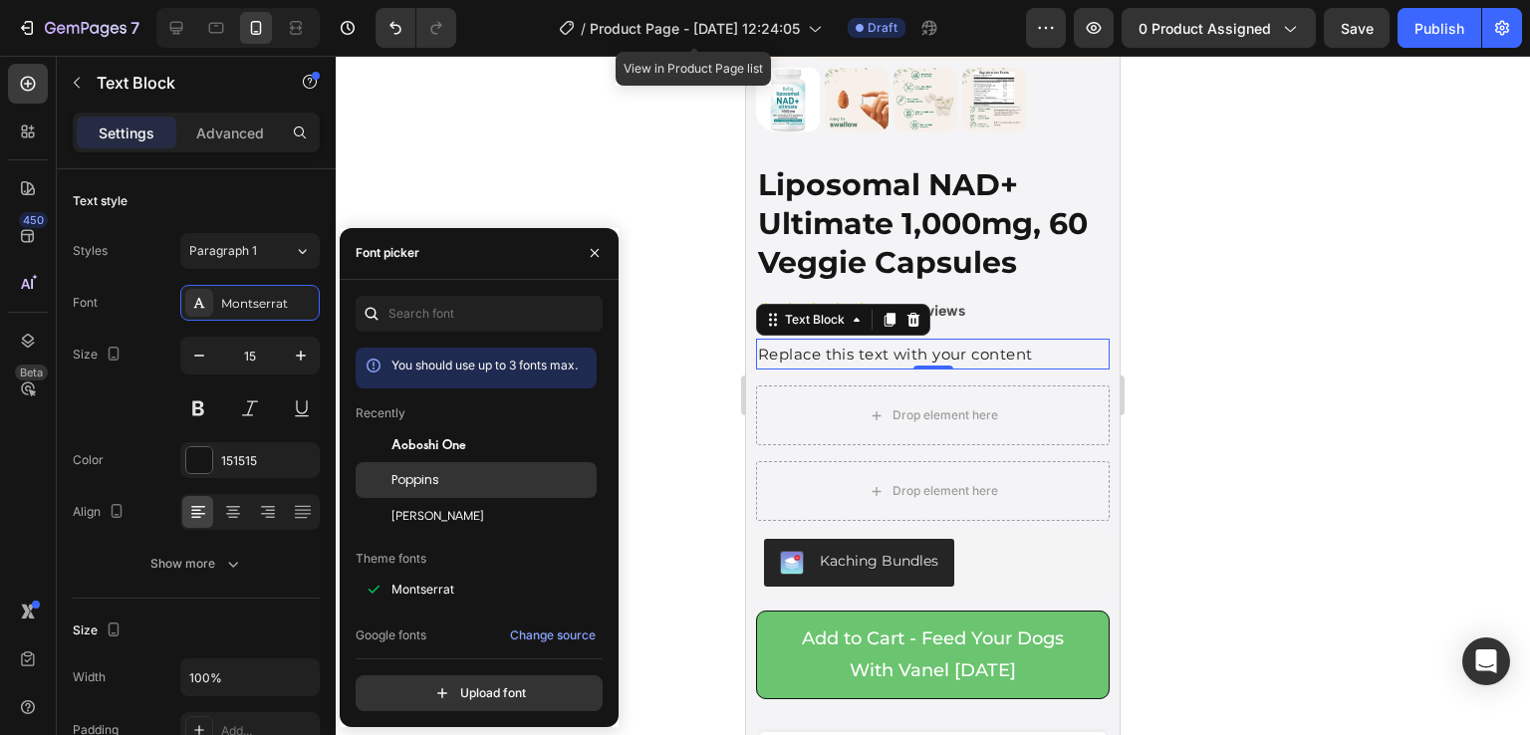
drag, startPoint x: 434, startPoint y: 485, endPoint x: 500, endPoint y: 474, distance: 66.7
click at [434, 484] on span "Poppins" at bounding box center [416, 480] width 48 height 18
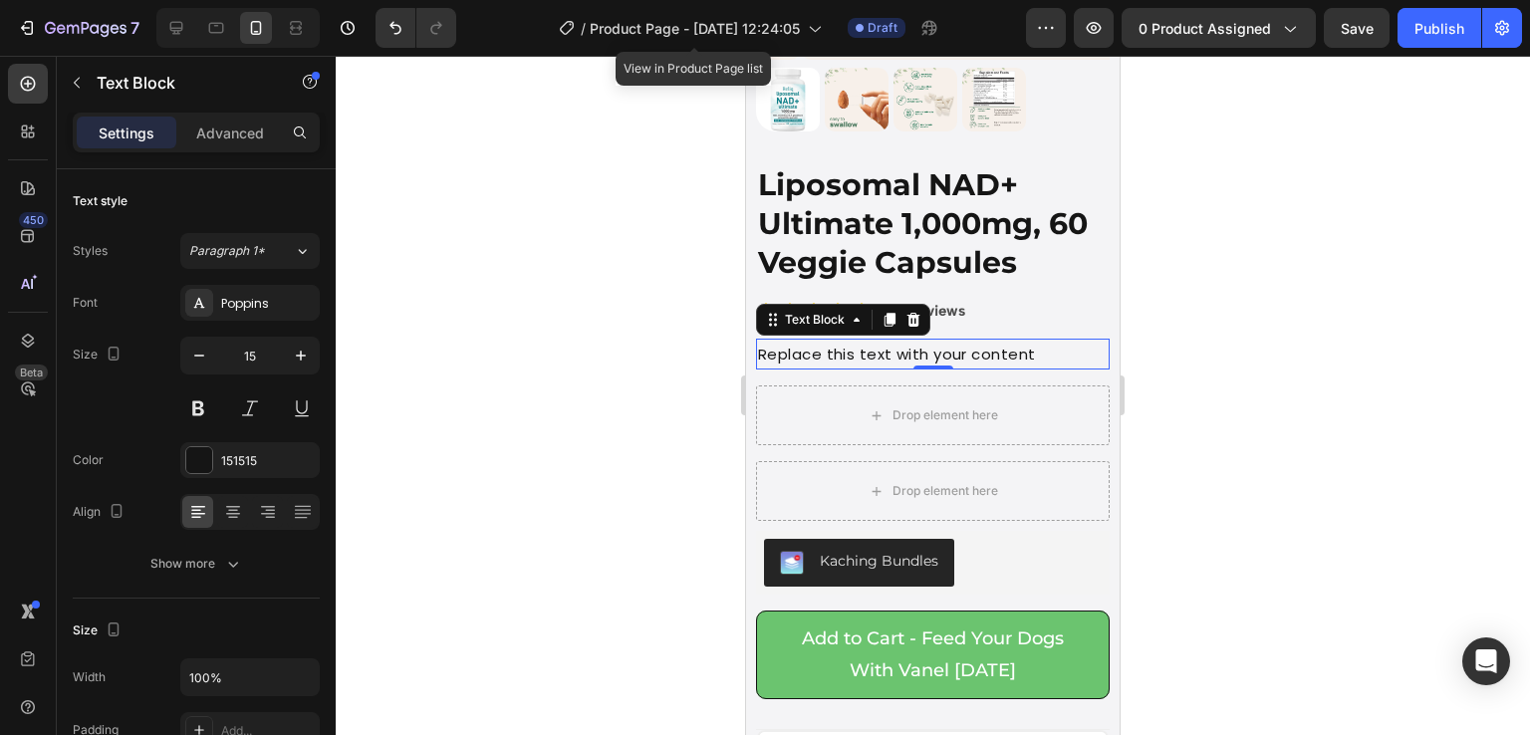
click at [682, 292] on div at bounding box center [933, 395] width 1195 height 679
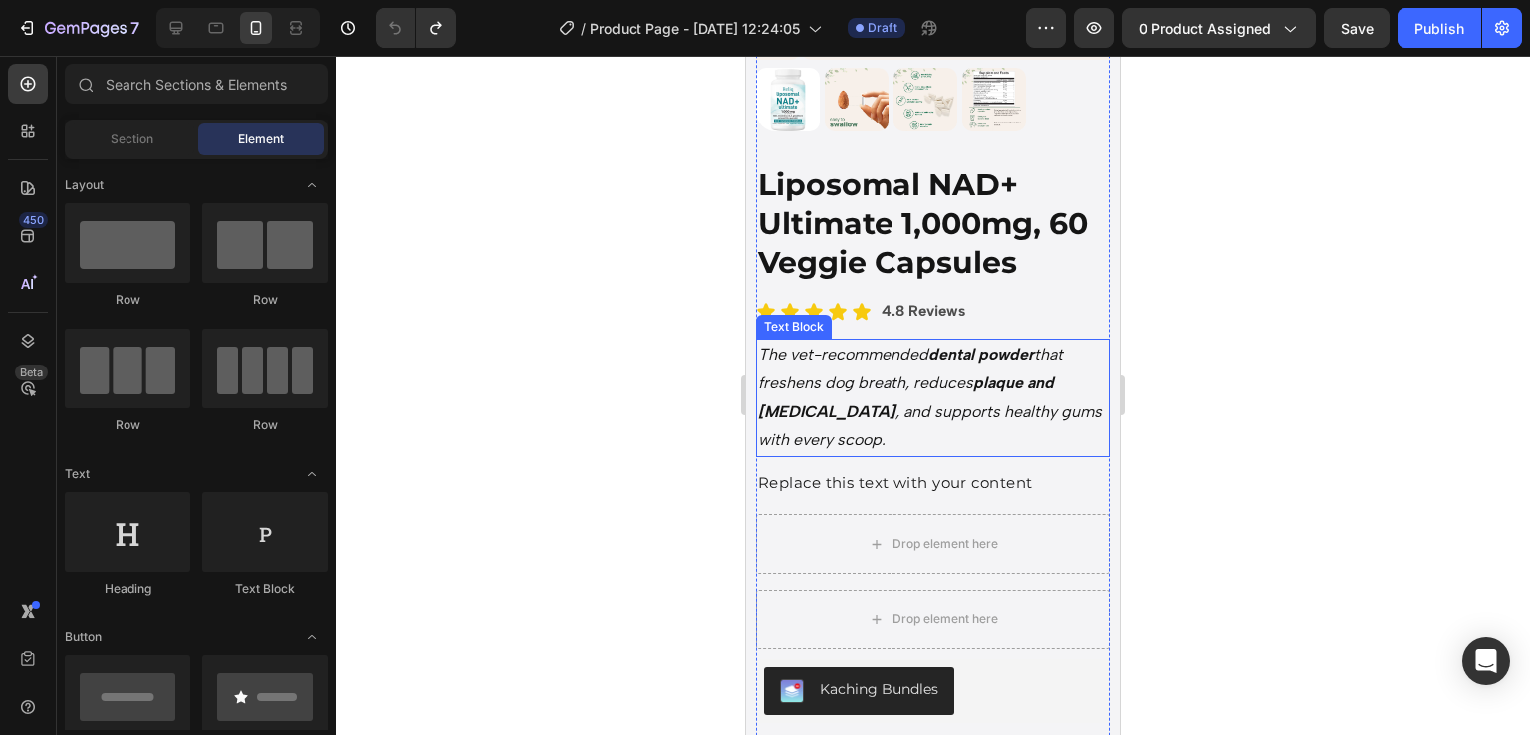
click at [861, 411] on p "The vet-recommended dental powder that freshens dog breath, reduces plaque and …" at bounding box center [933, 398] width 350 height 115
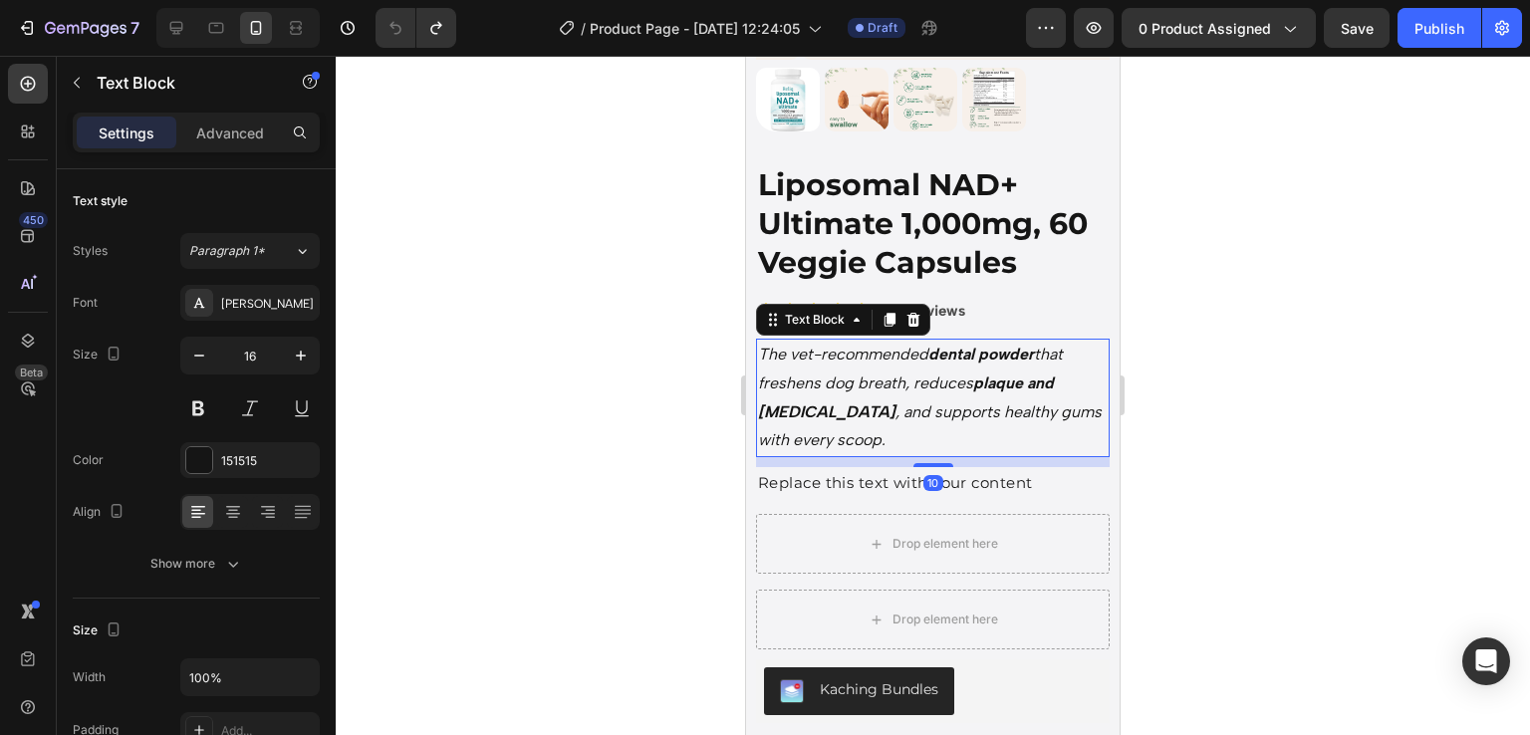
click at [861, 411] on p "The vet-recommended dental powder that freshens dog breath, reduces plaque and …" at bounding box center [933, 398] width 350 height 115
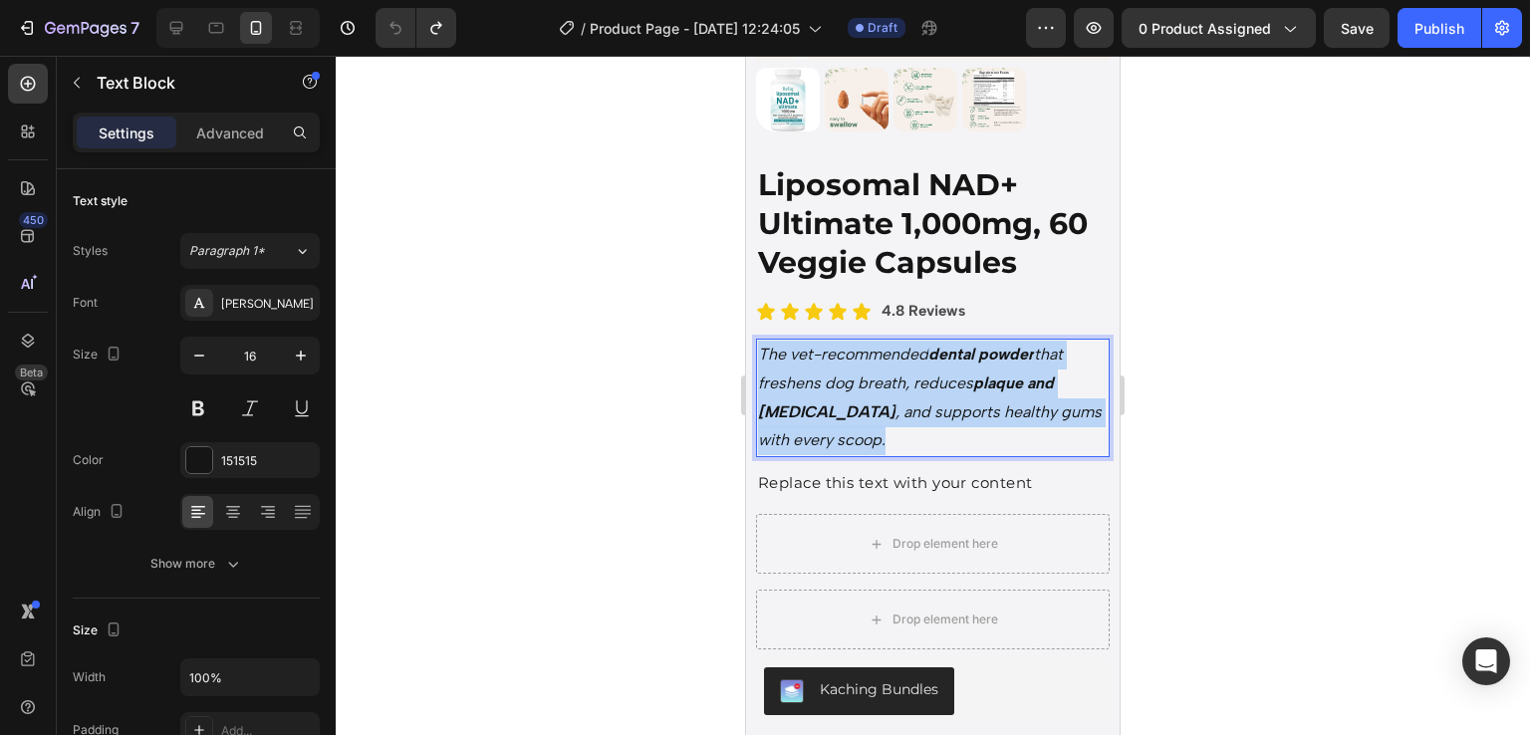
click at [861, 411] on p "The vet-recommended dental powder that freshens dog breath, reduces plaque and …" at bounding box center [933, 398] width 350 height 115
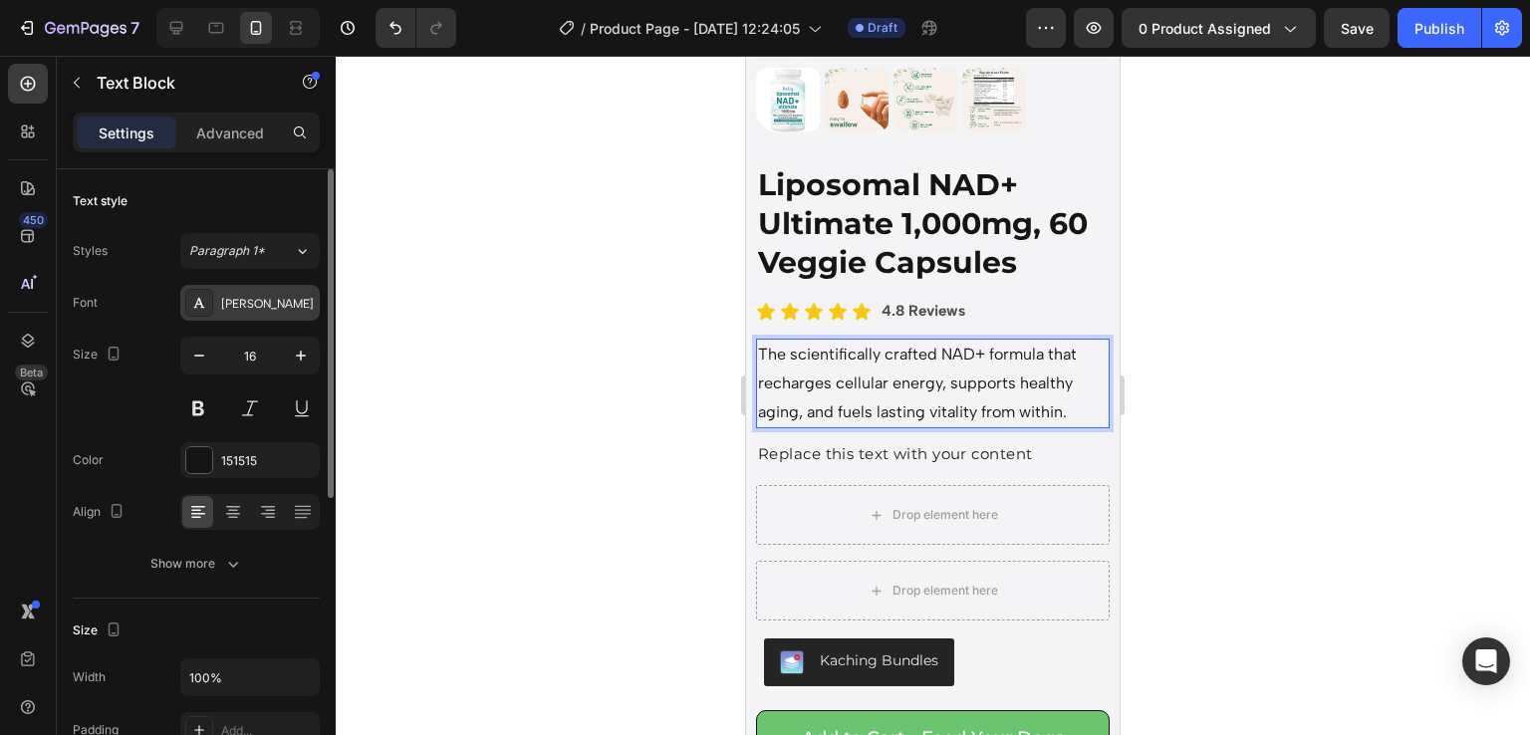
click at [271, 303] on div "[PERSON_NAME]" at bounding box center [268, 304] width 94 height 18
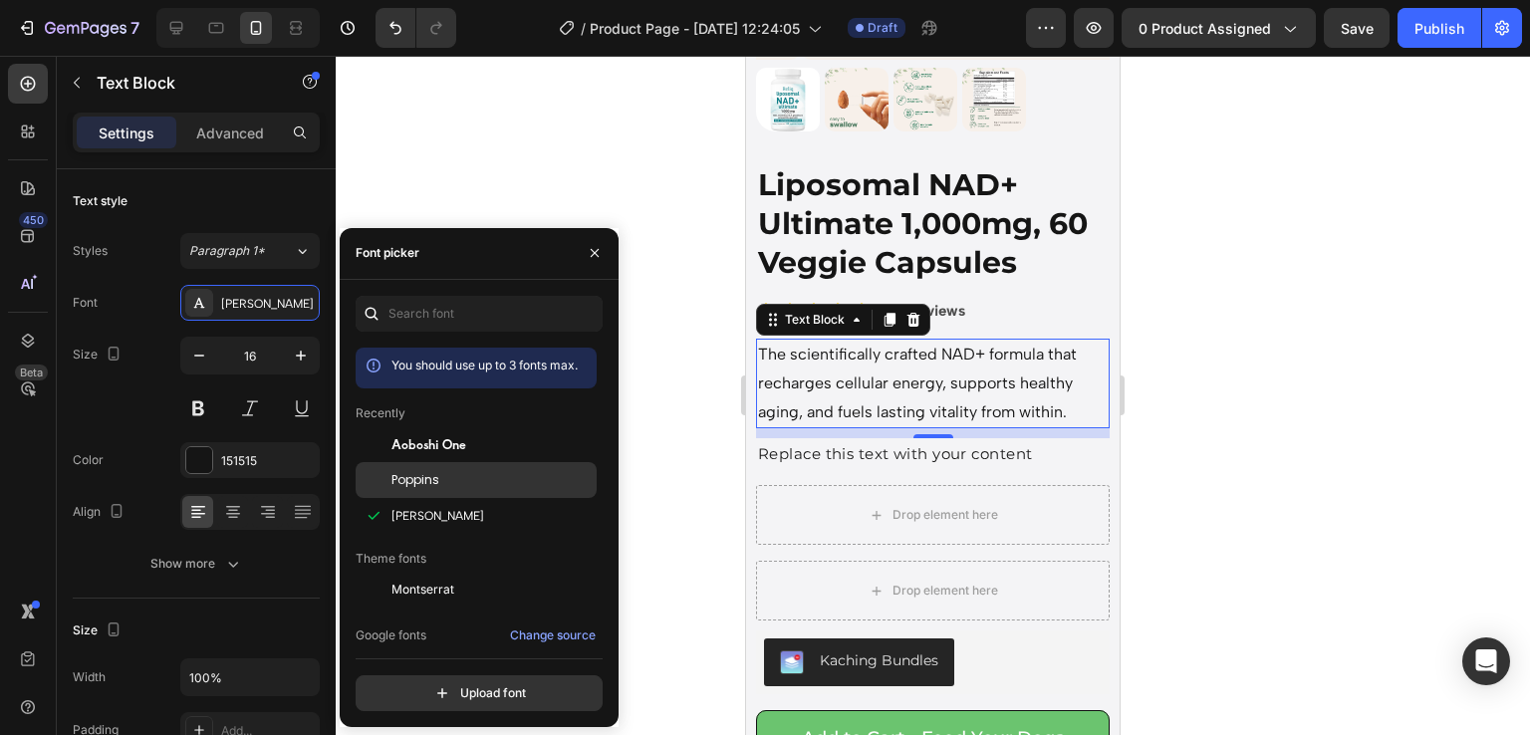
click at [422, 687] on div "Poppins" at bounding box center [476, 705] width 241 height 36
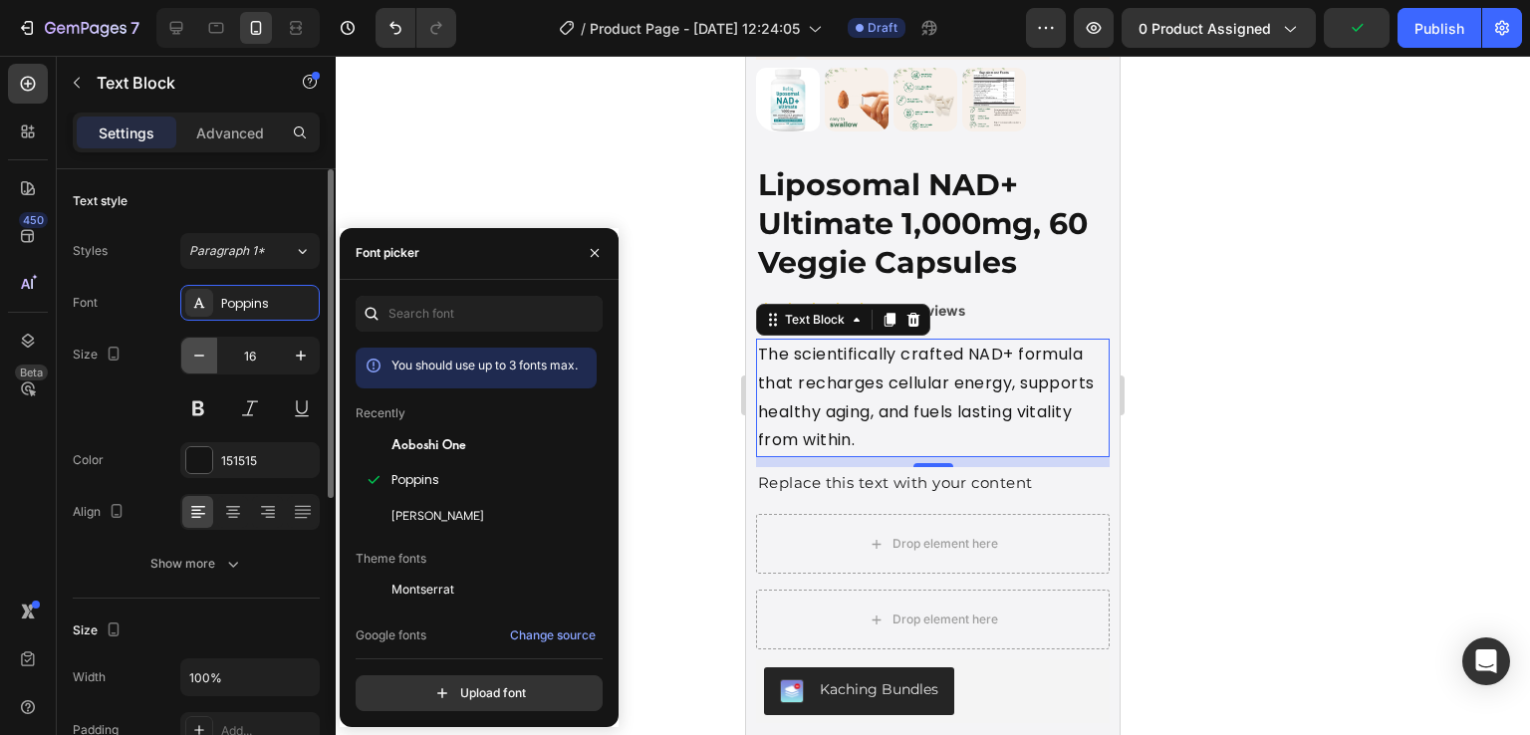
click at [213, 349] on button "button" at bounding box center [199, 356] width 36 height 36
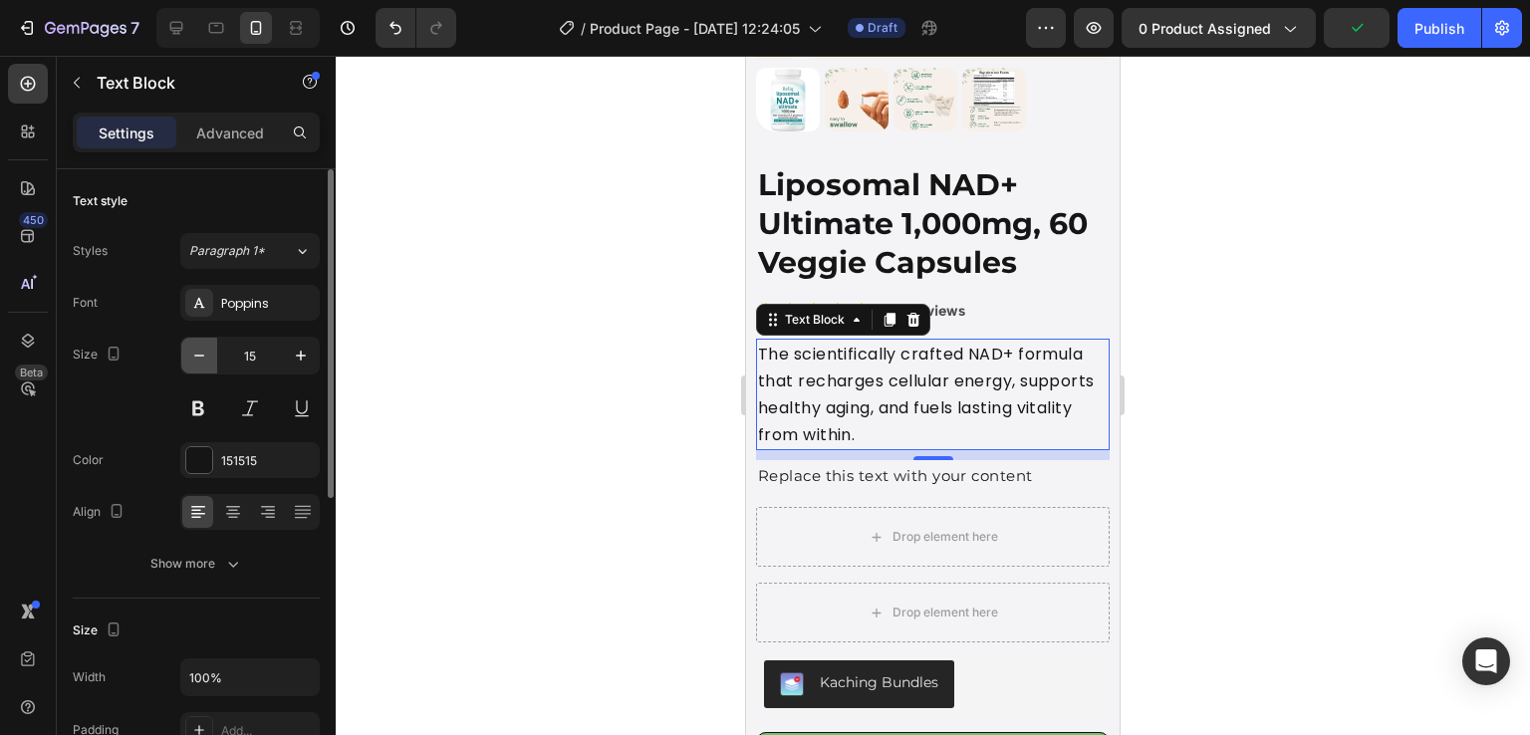
click at [213, 349] on button "button" at bounding box center [199, 356] width 36 height 36
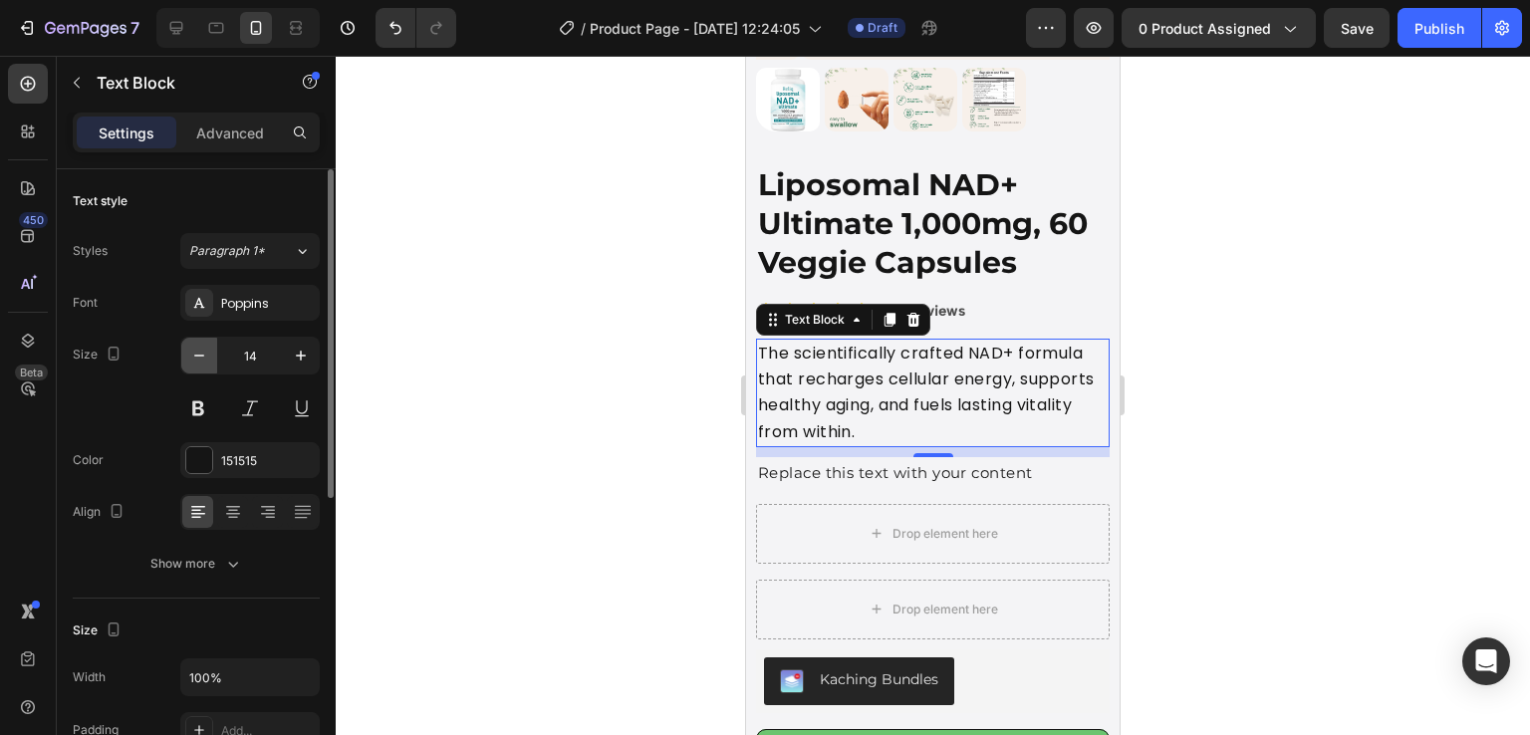
click at [213, 349] on button "button" at bounding box center [199, 356] width 36 height 36
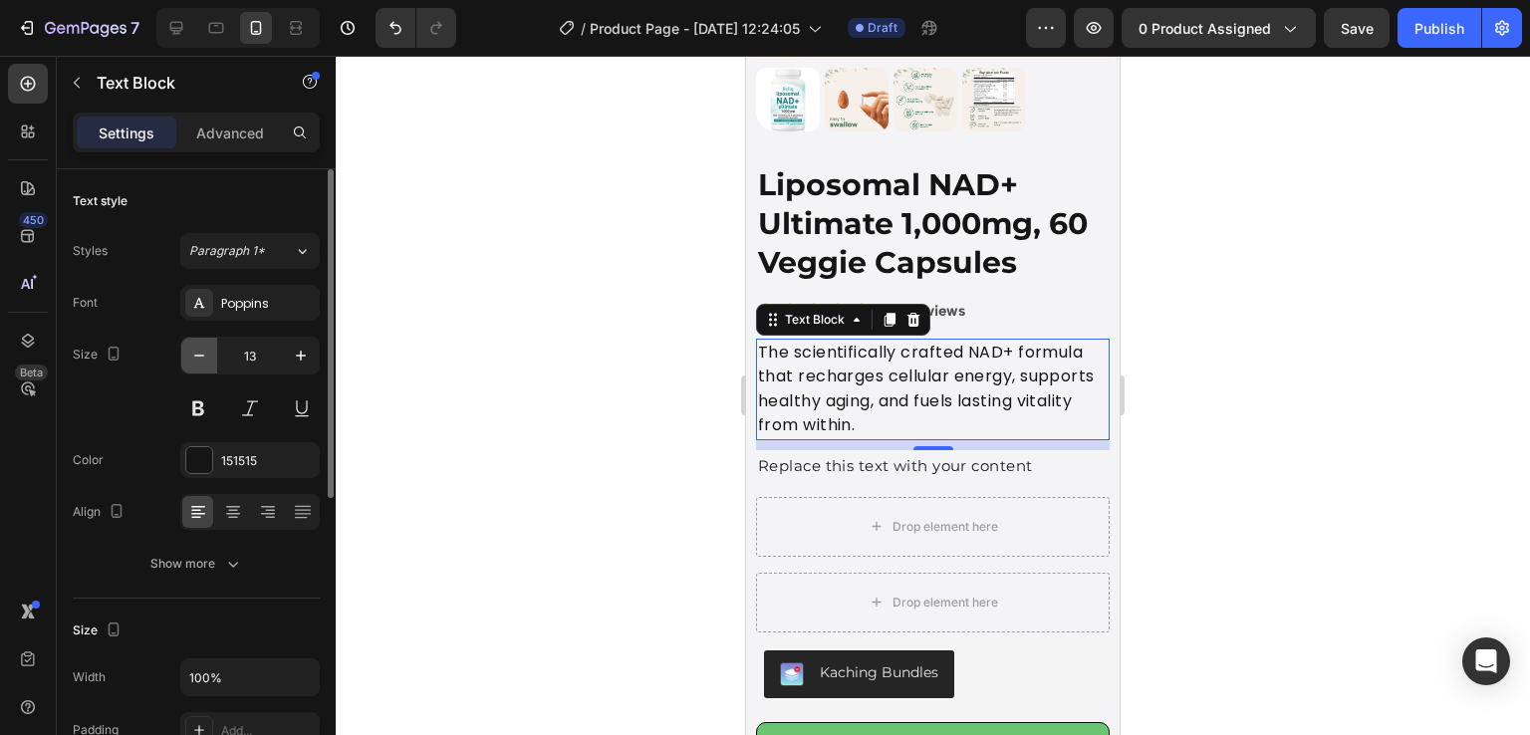
click at [213, 349] on button "button" at bounding box center [199, 356] width 36 height 36
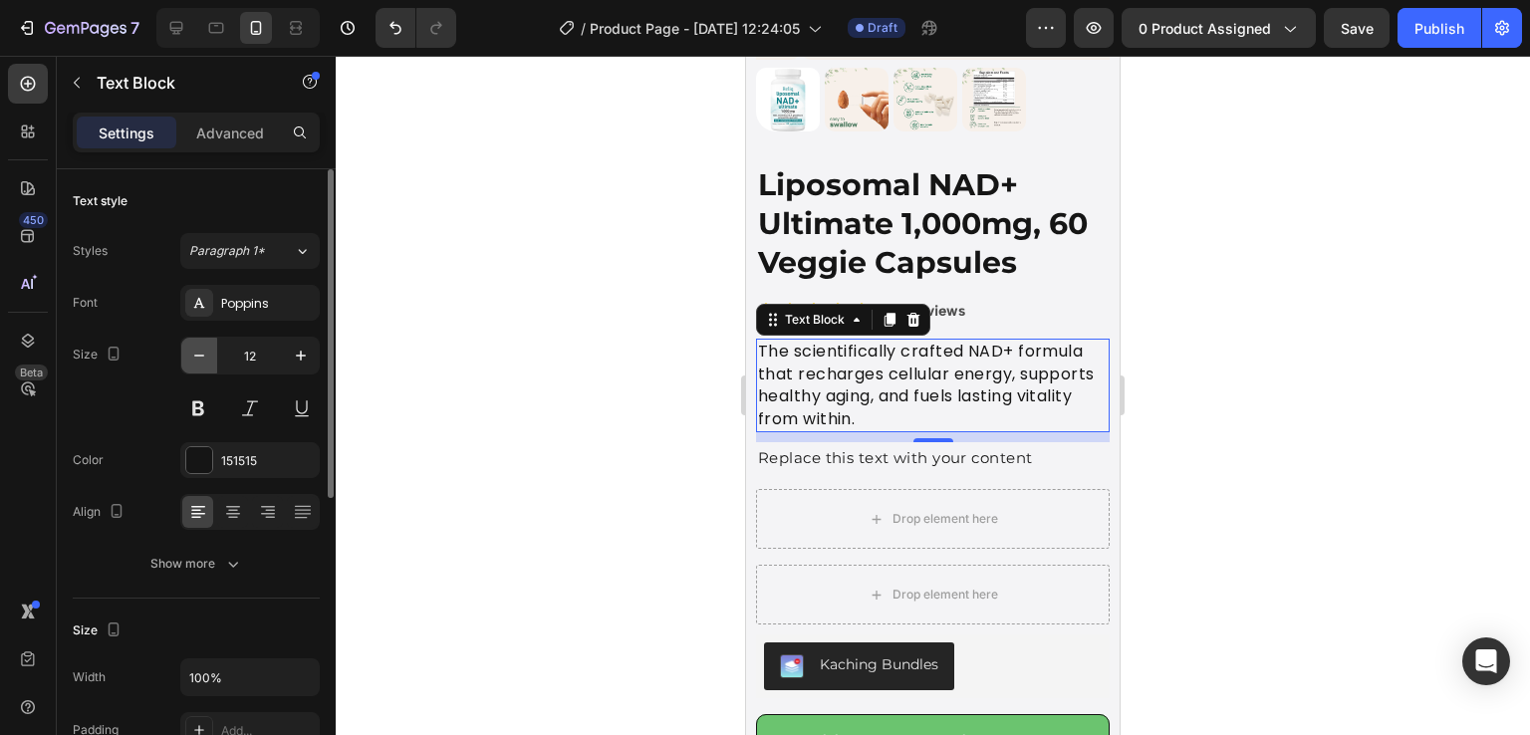
click at [213, 349] on button "button" at bounding box center [199, 356] width 36 height 36
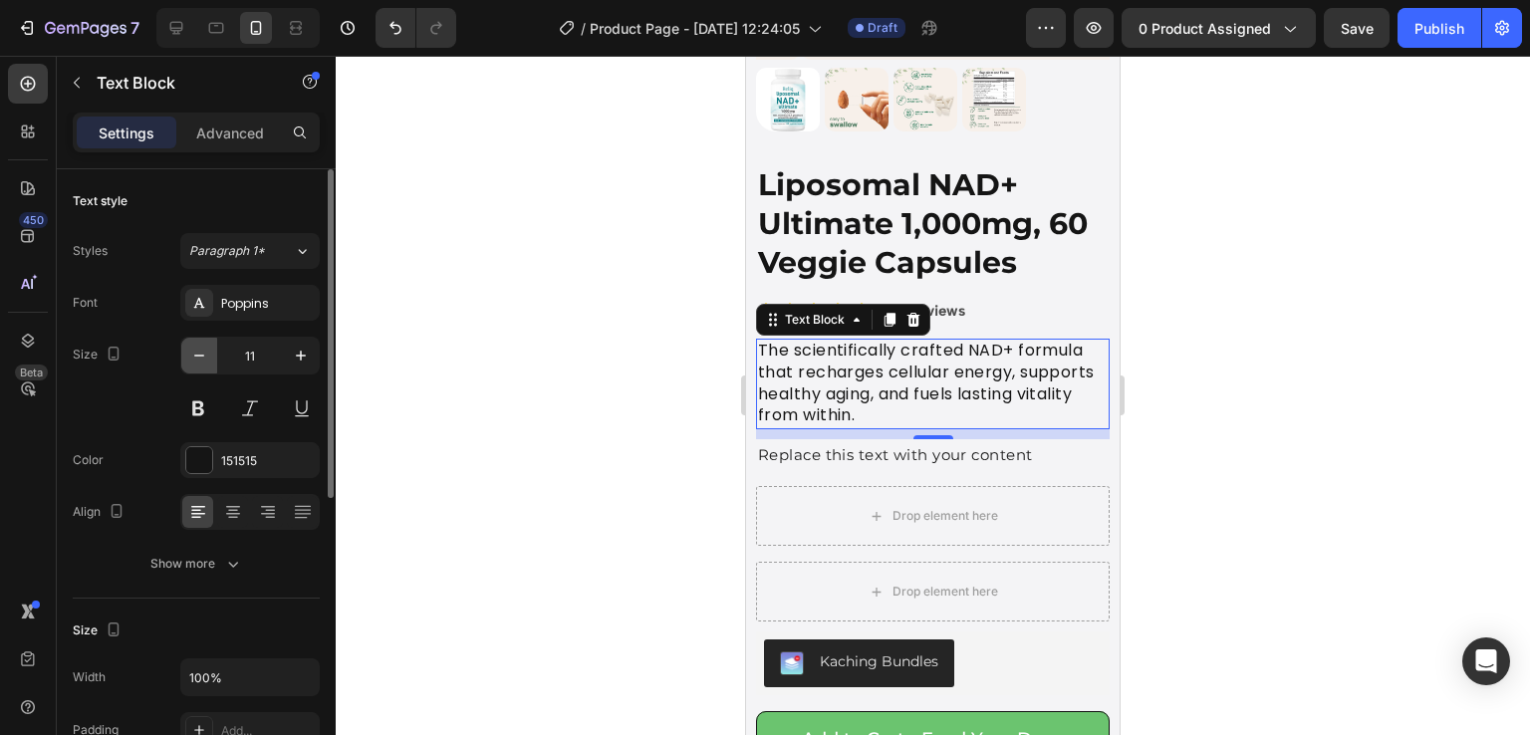
click at [213, 349] on button "button" at bounding box center [199, 356] width 36 height 36
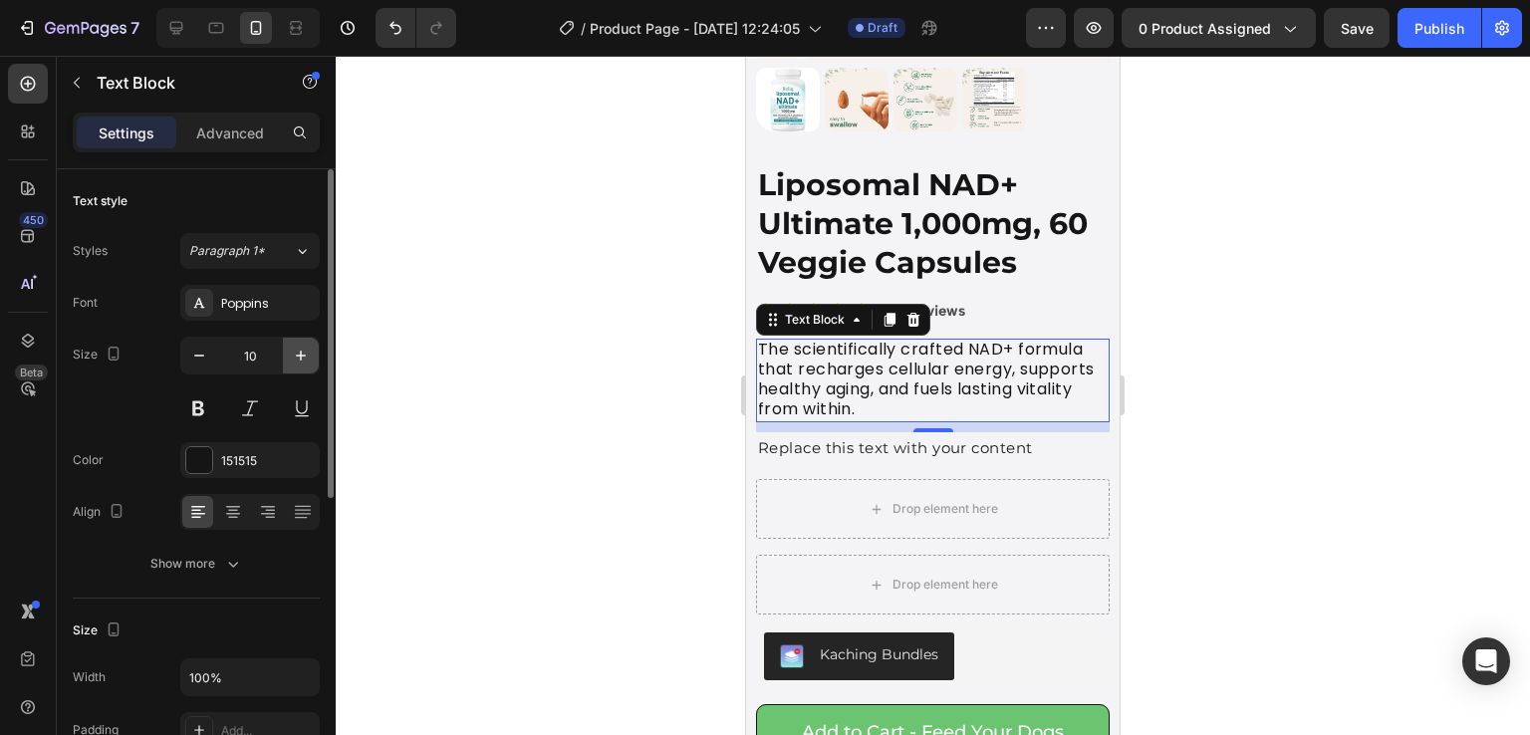
click at [307, 356] on icon "button" at bounding box center [301, 356] width 20 height 20
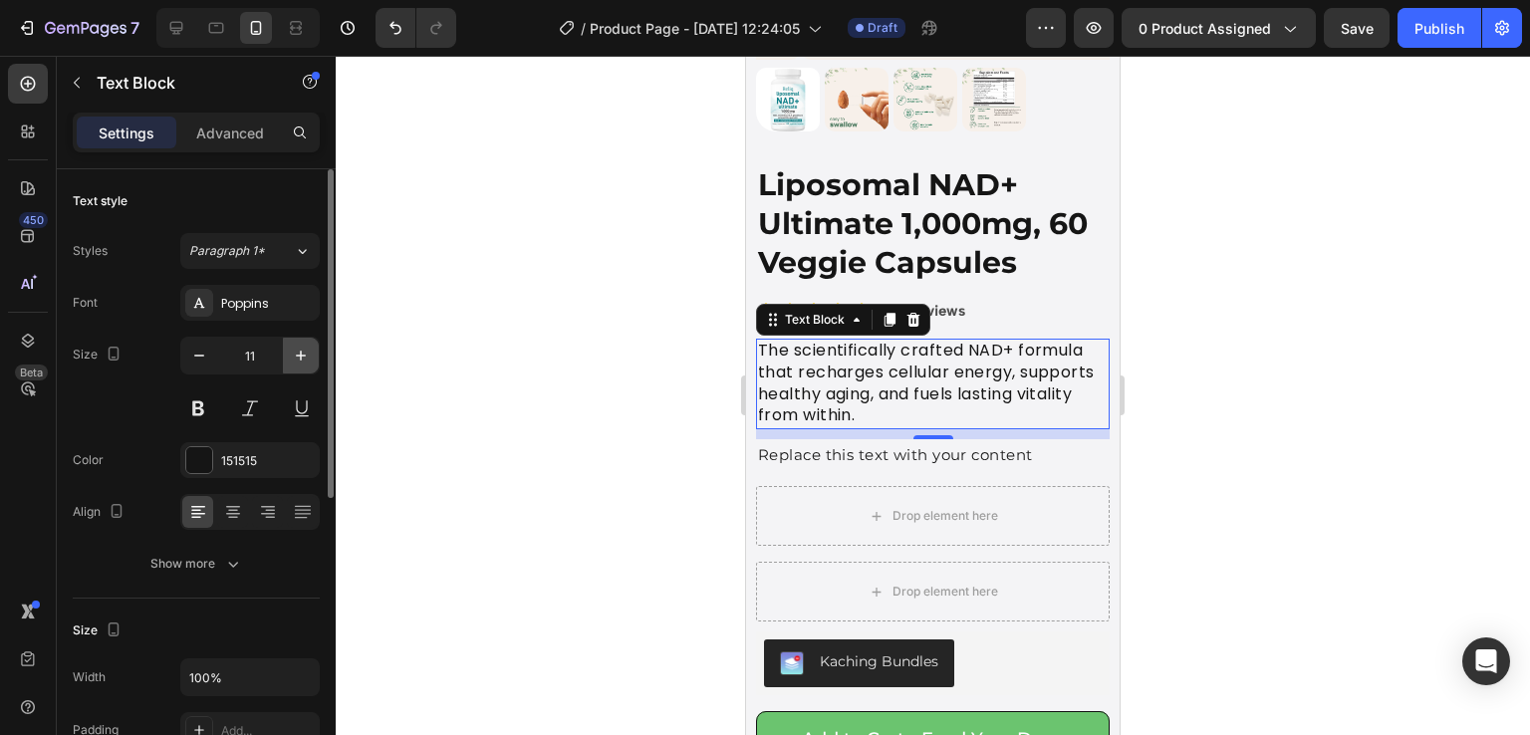
click at [307, 356] on icon "button" at bounding box center [301, 356] width 20 height 20
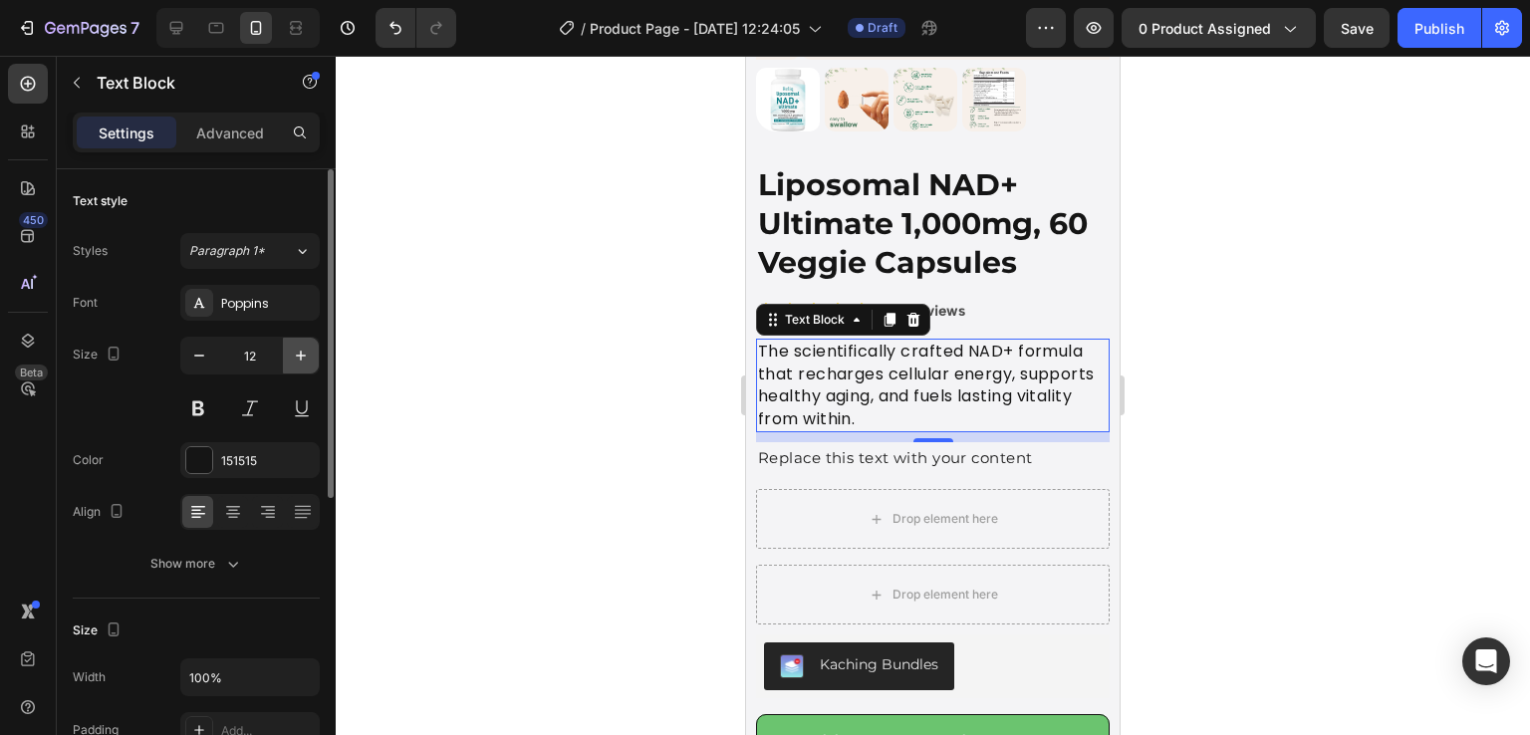
click at [307, 356] on icon "button" at bounding box center [301, 356] width 20 height 20
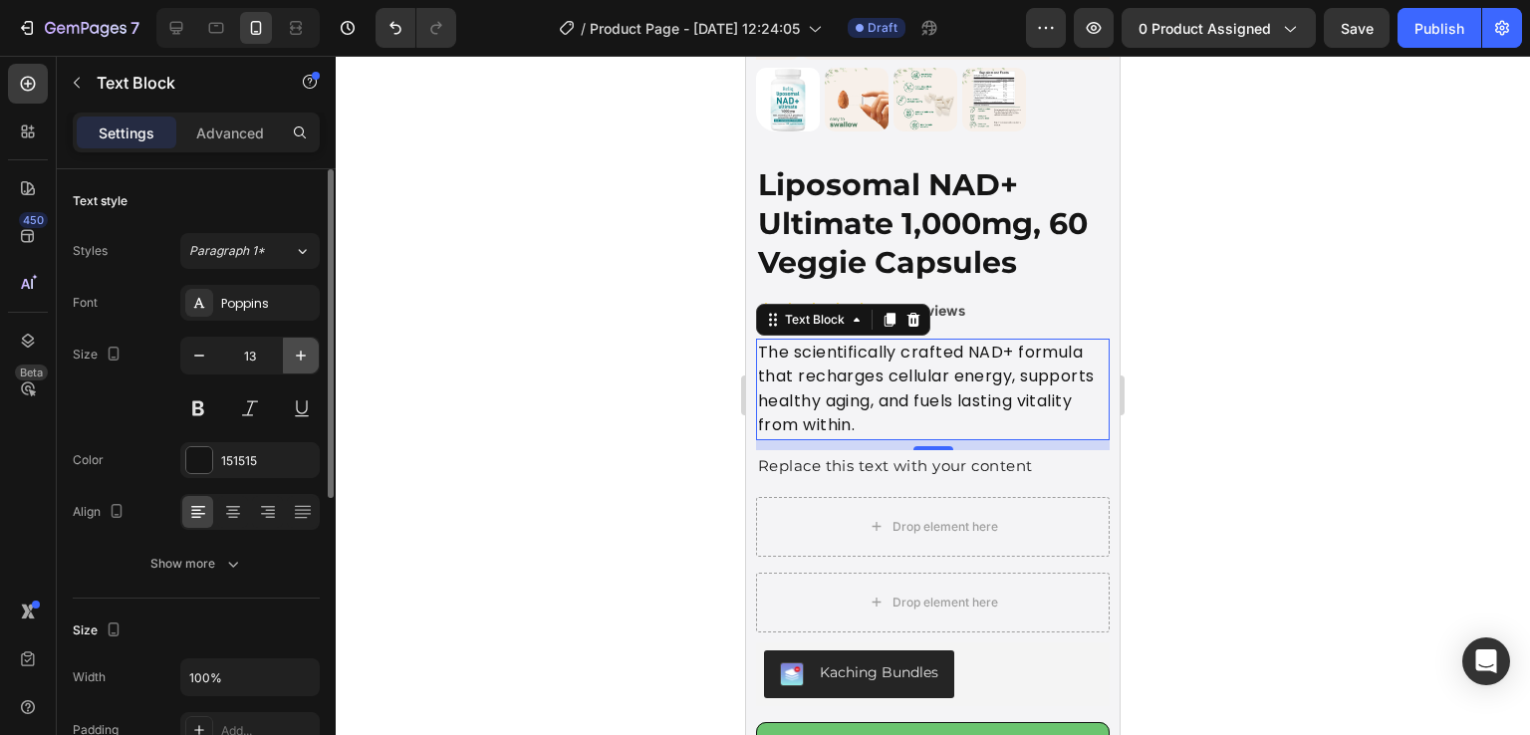
click at [307, 356] on icon "button" at bounding box center [301, 356] width 20 height 20
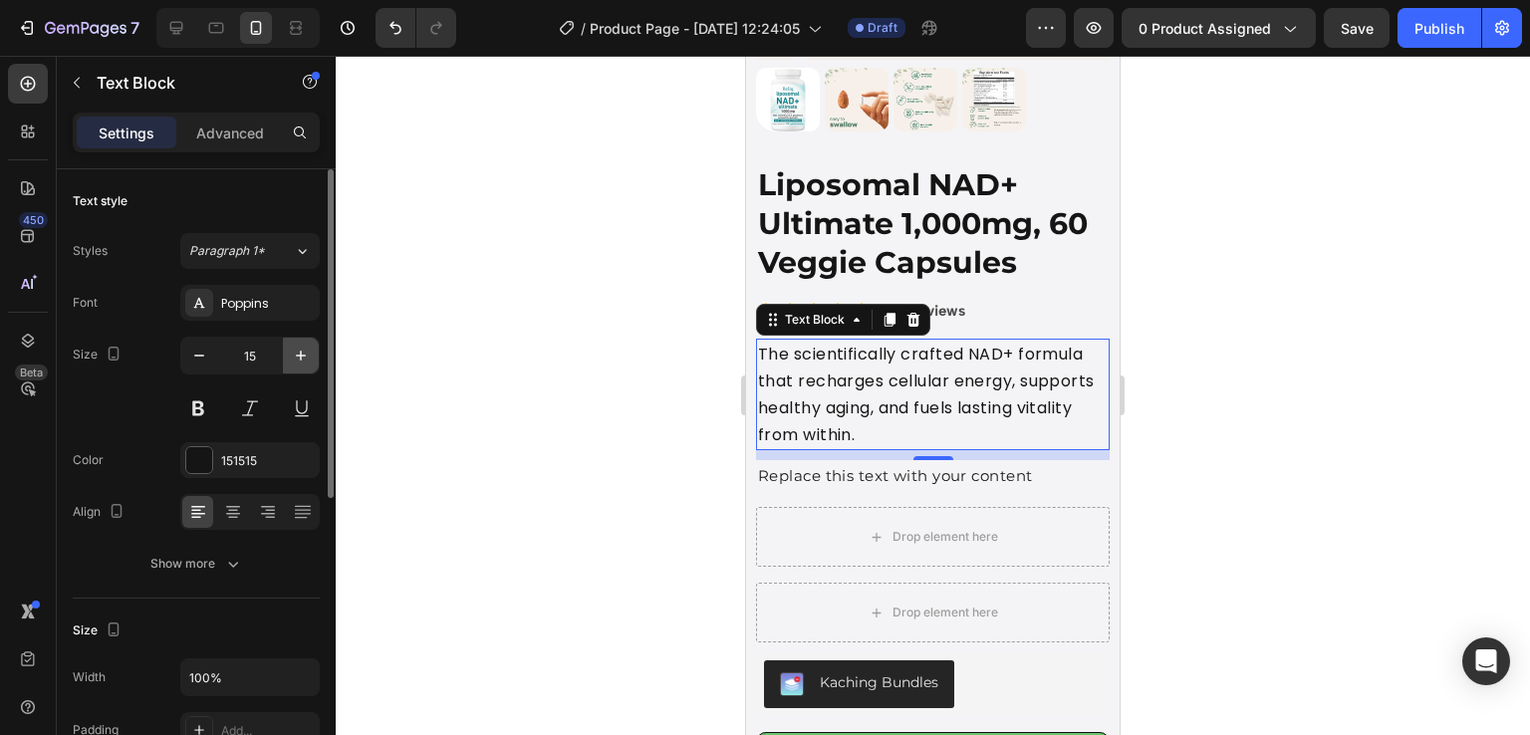
click at [307, 356] on icon "button" at bounding box center [301, 356] width 20 height 20
type input "16"
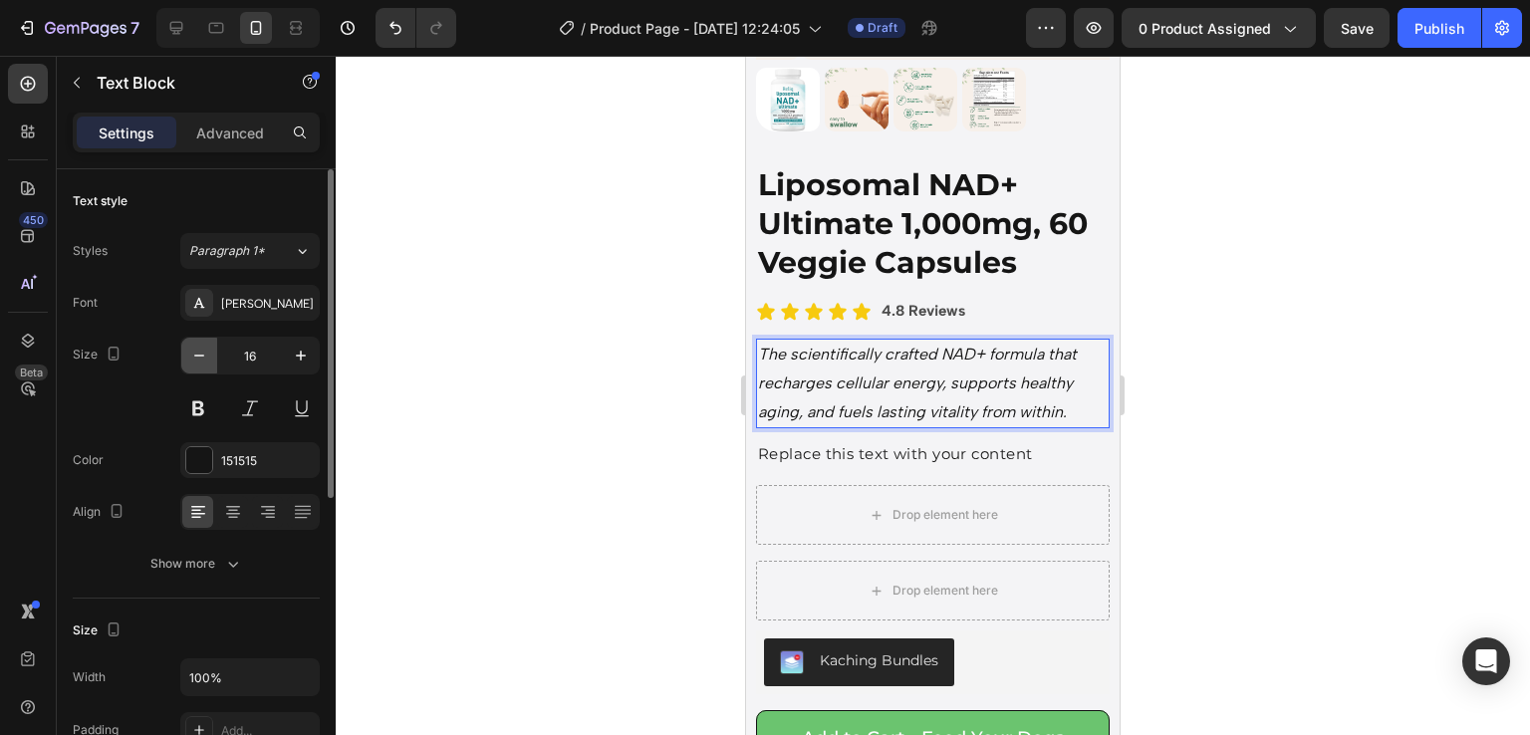
click at [203, 356] on icon "button" at bounding box center [199, 356] width 20 height 20
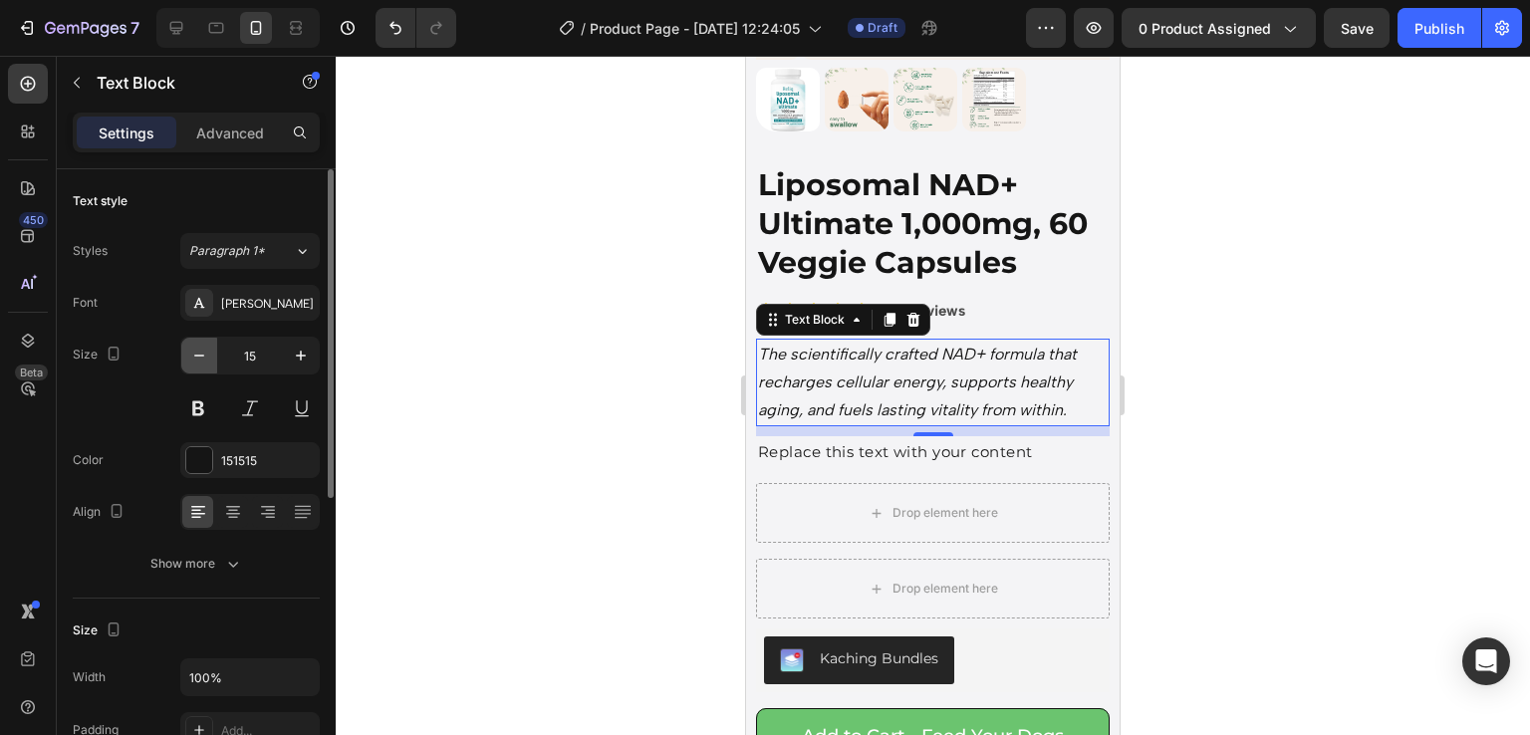
click at [183, 348] on button "button" at bounding box center [199, 356] width 36 height 36
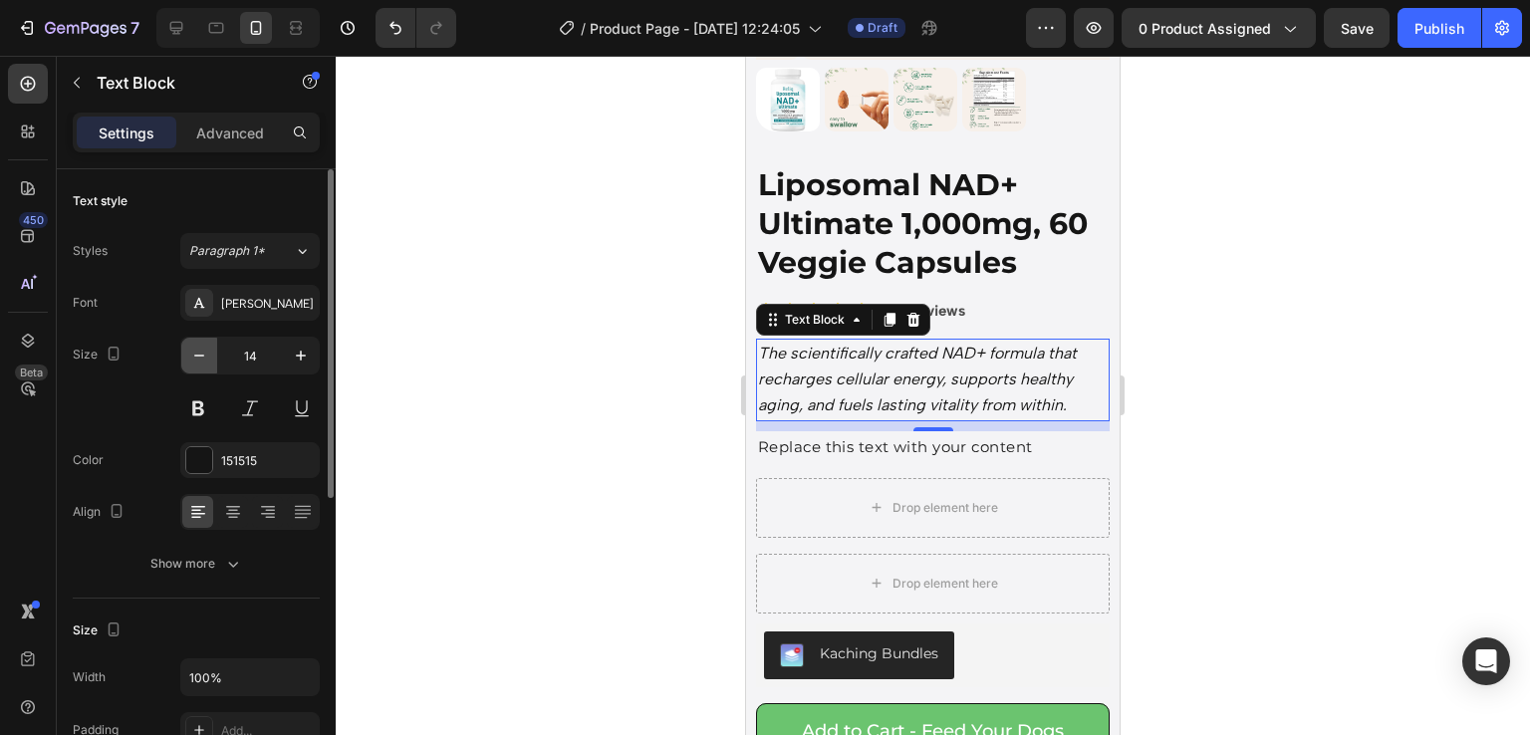
click at [183, 348] on button "button" at bounding box center [199, 356] width 36 height 36
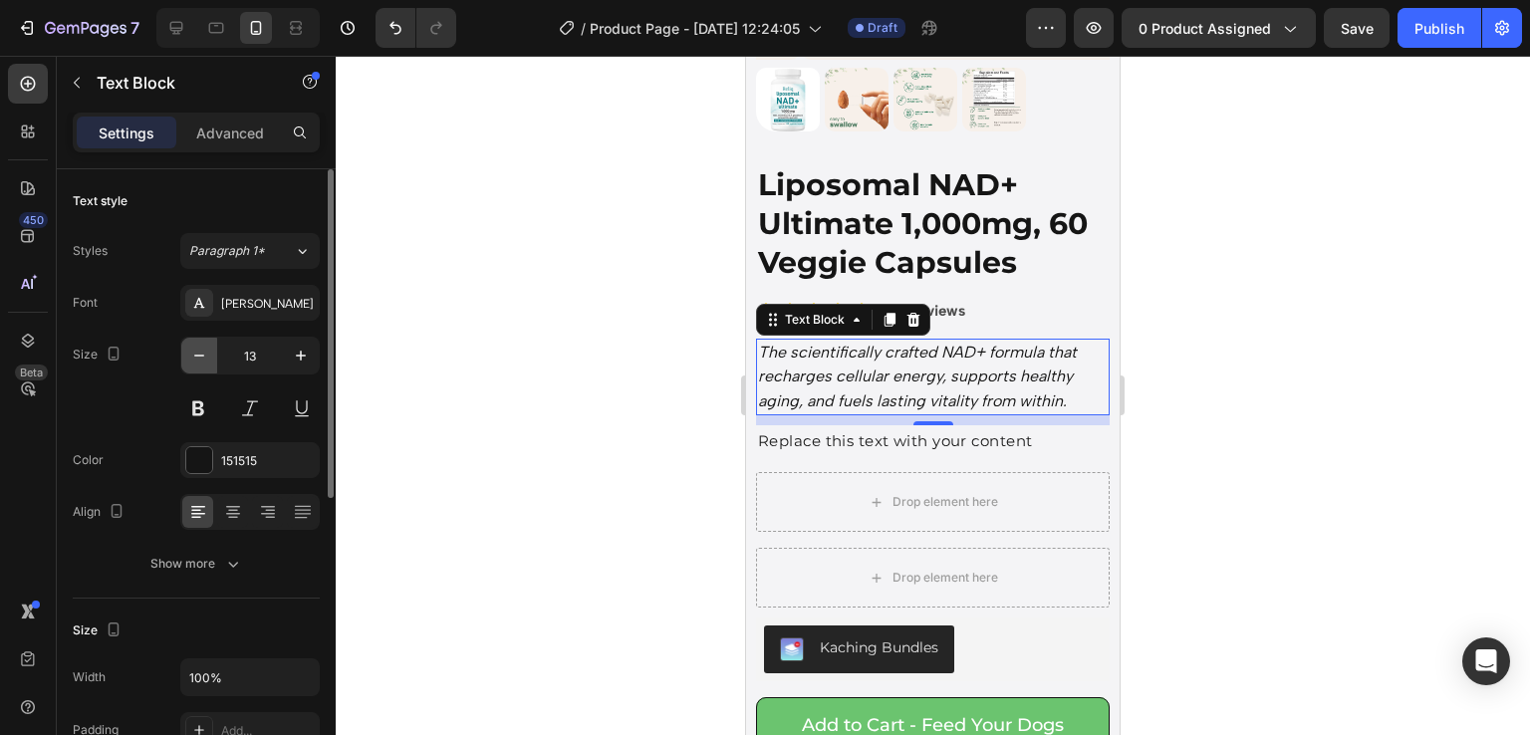
click at [183, 348] on button "button" at bounding box center [199, 356] width 36 height 36
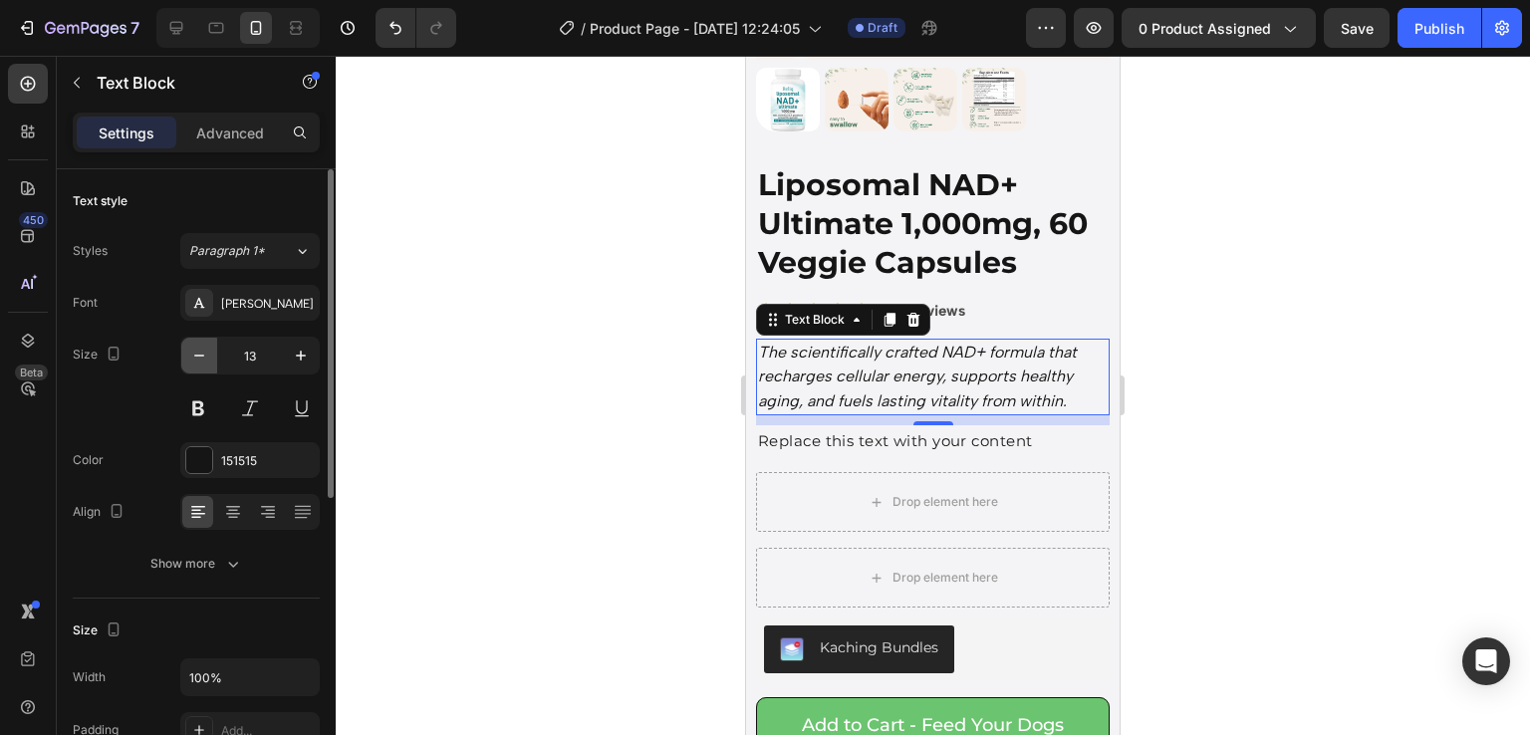
click at [183, 348] on button "button" at bounding box center [199, 356] width 36 height 36
click at [189, 348] on icon "button" at bounding box center [199, 356] width 20 height 20
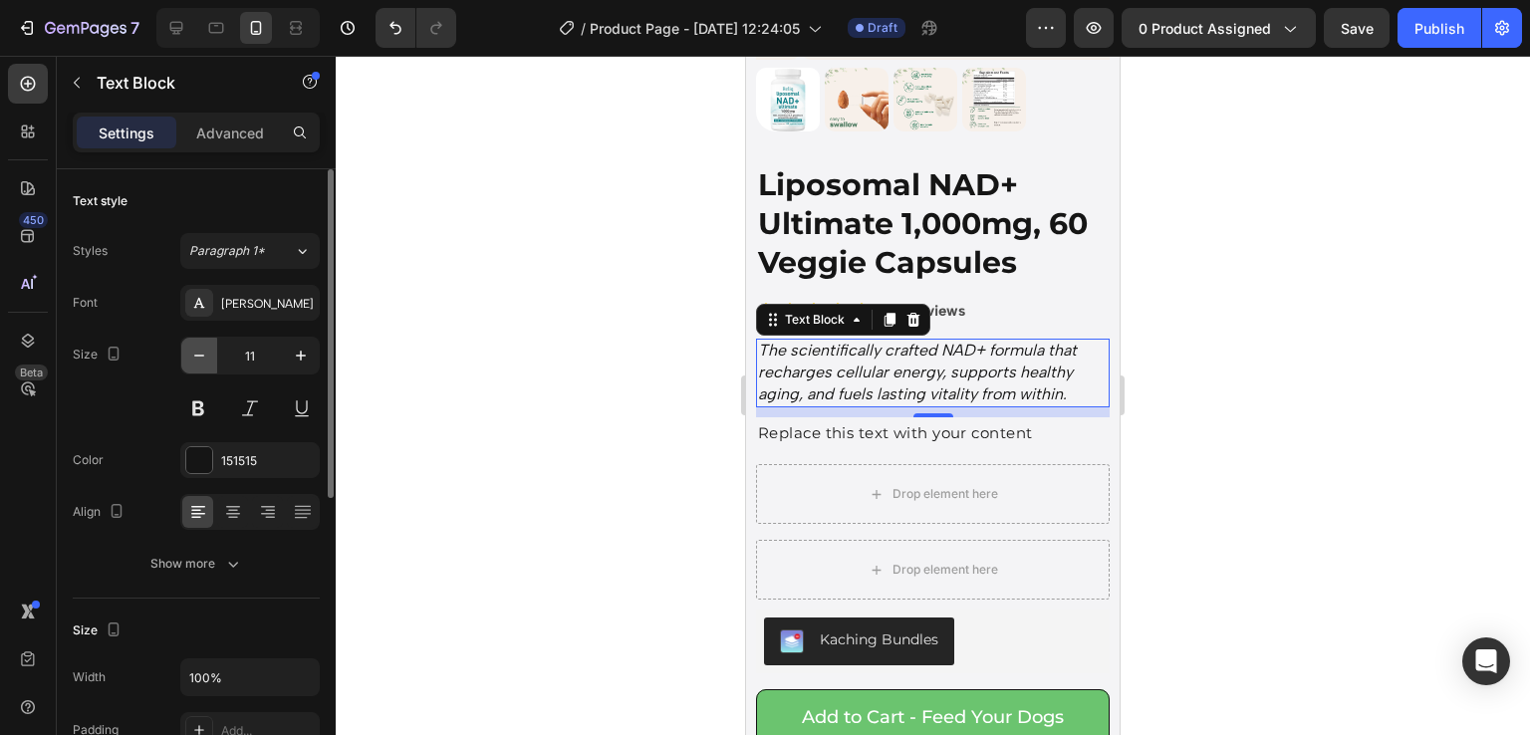
click at [189, 348] on icon "button" at bounding box center [199, 356] width 20 height 20
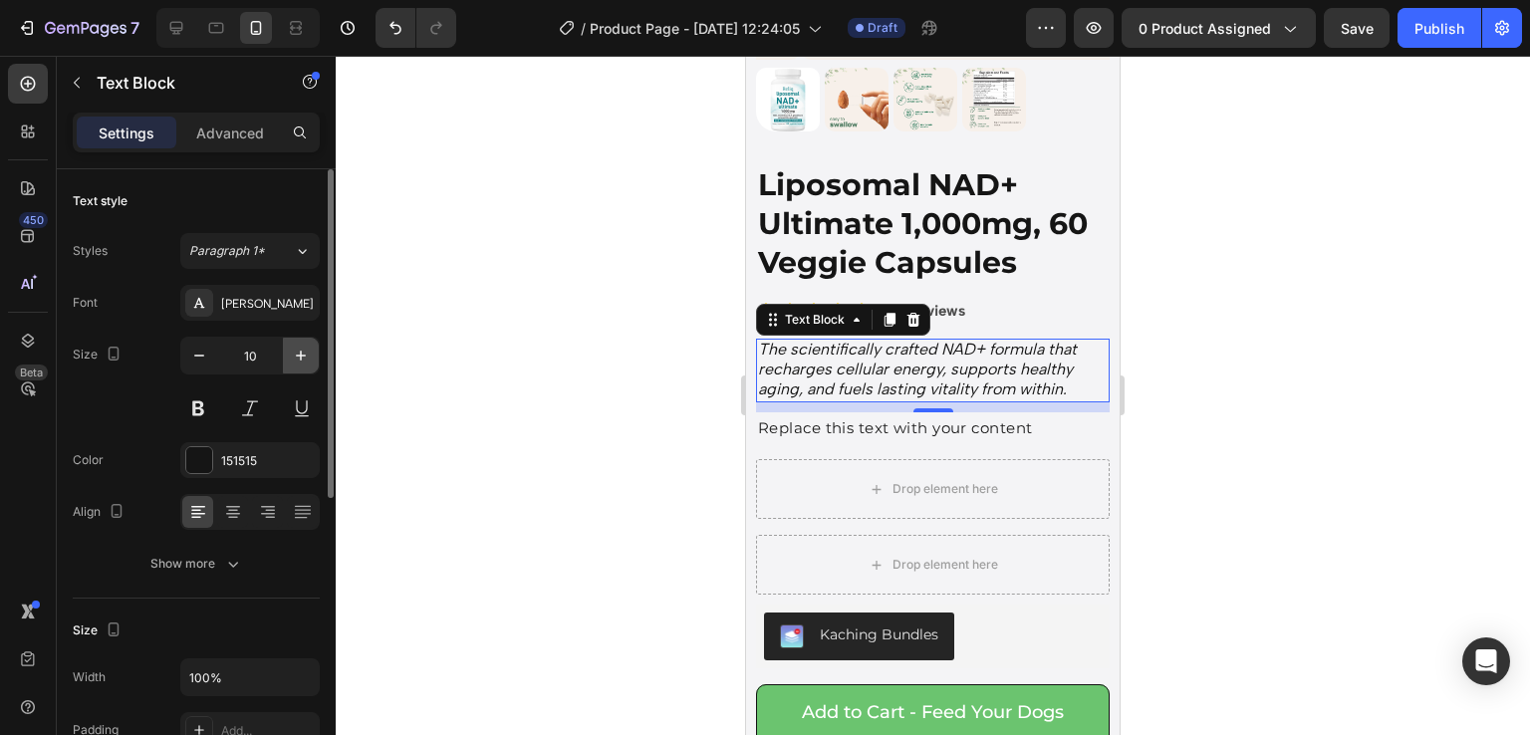
click at [312, 350] on button "button" at bounding box center [301, 356] width 36 height 36
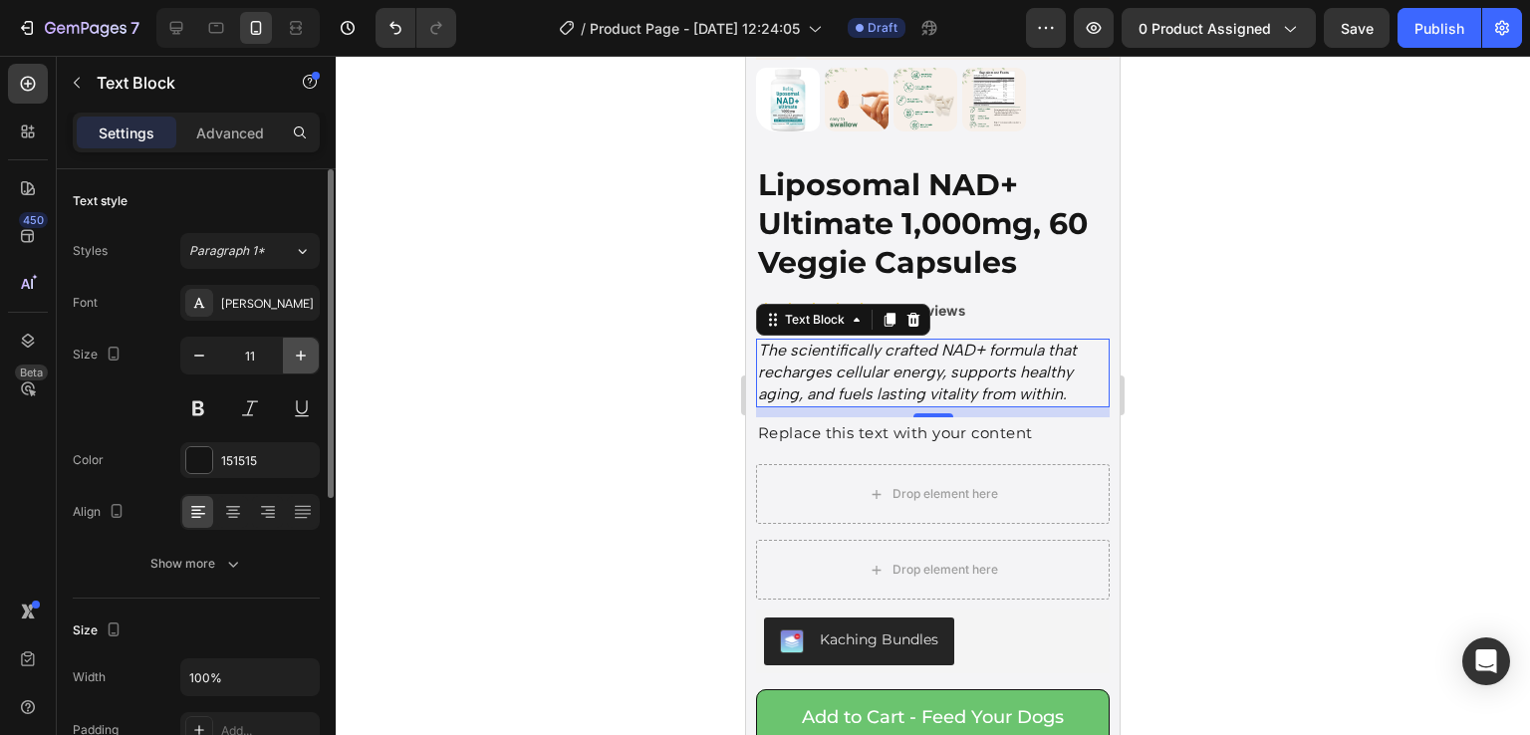
click at [312, 350] on button "button" at bounding box center [301, 356] width 36 height 36
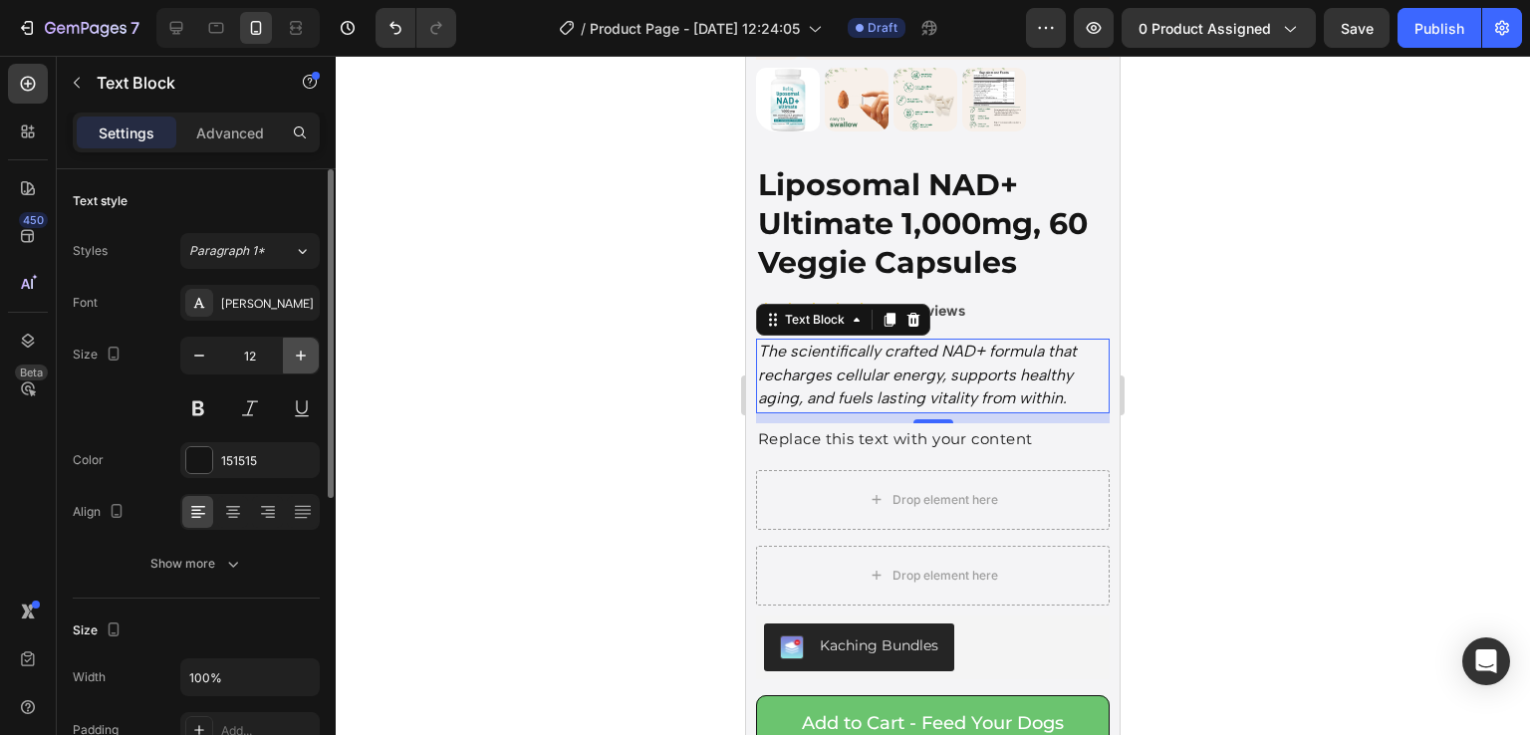
click at [312, 350] on button "button" at bounding box center [301, 356] width 36 height 36
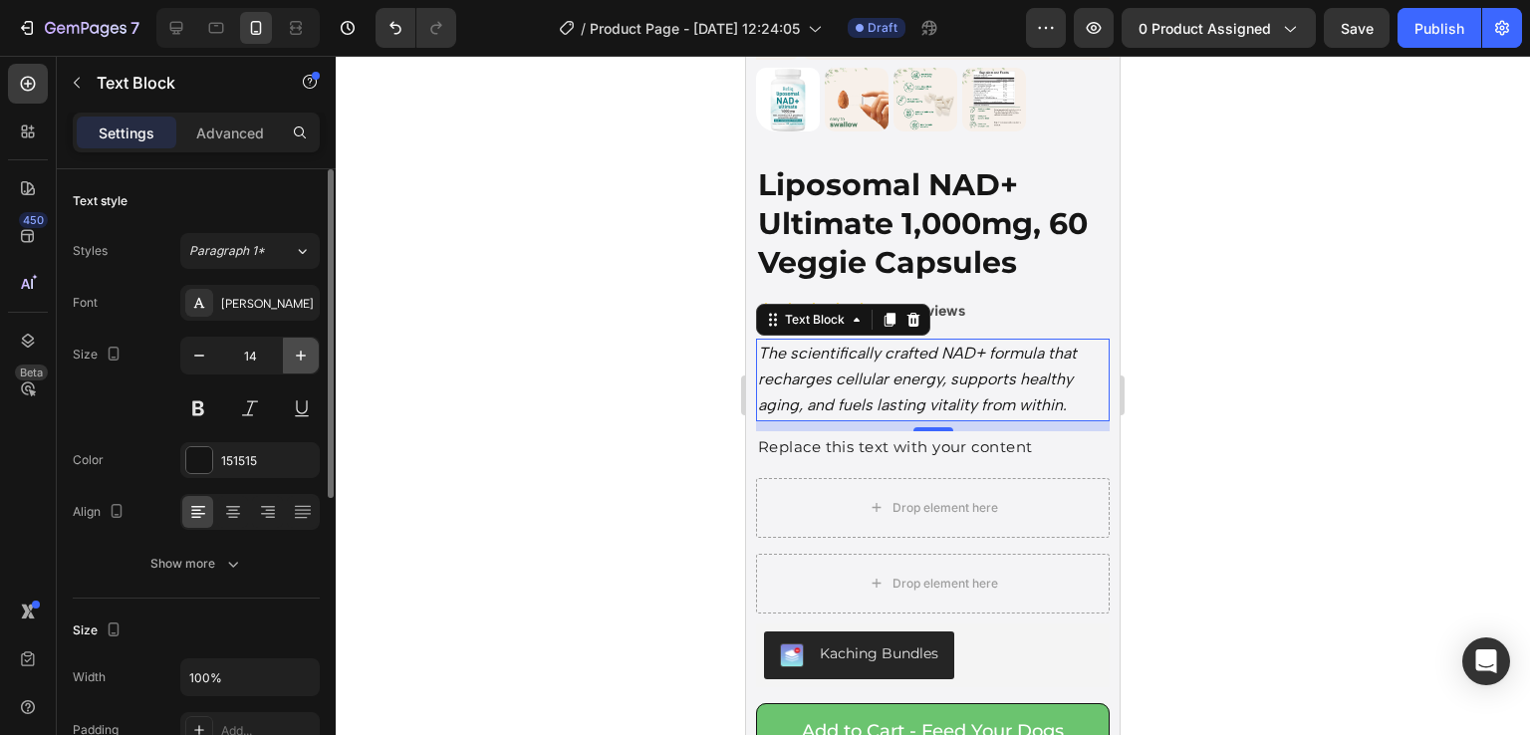
click at [312, 350] on button "button" at bounding box center [301, 356] width 36 height 36
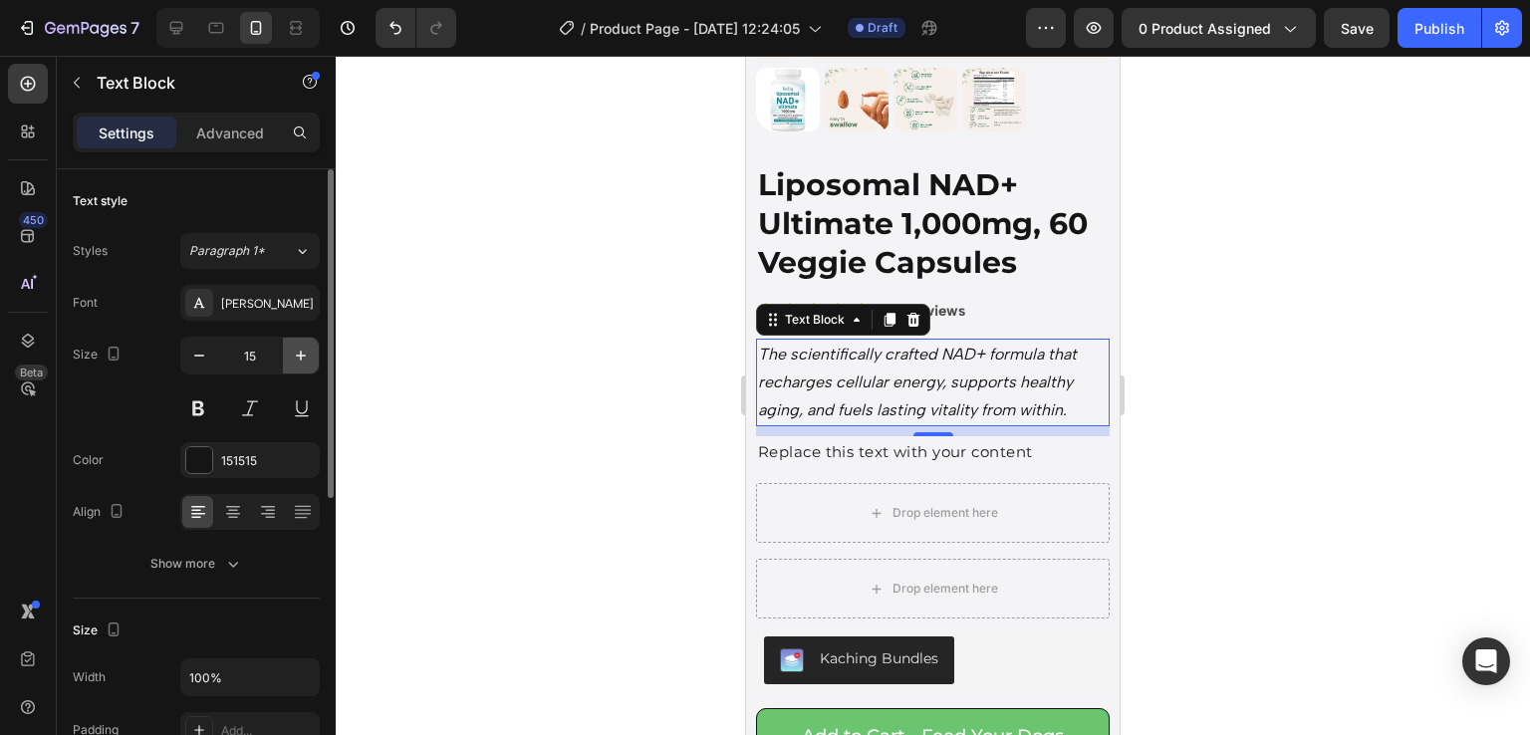
click at [312, 350] on button "button" at bounding box center [301, 356] width 36 height 36
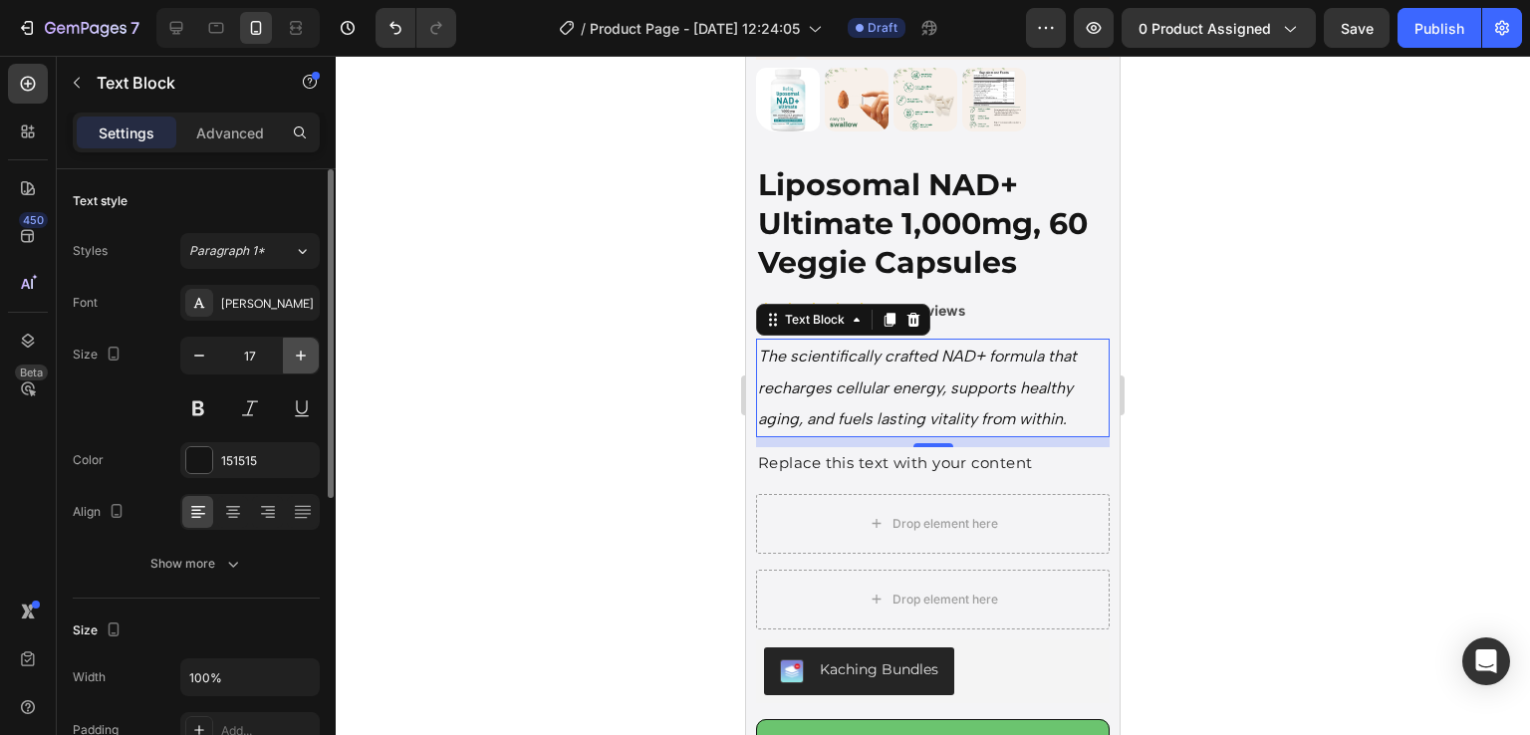
click at [312, 350] on button "button" at bounding box center [301, 356] width 36 height 36
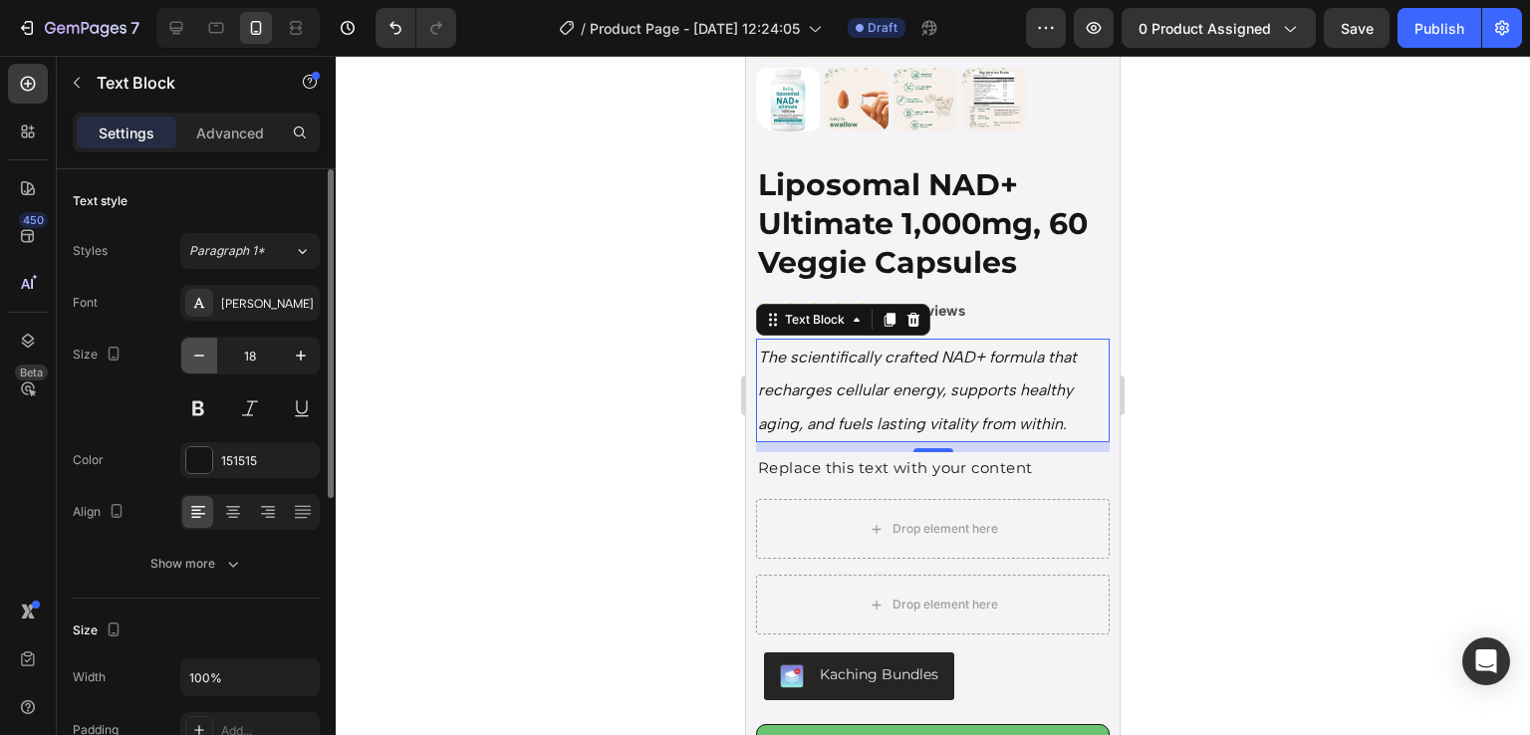
click at [207, 340] on button "button" at bounding box center [199, 356] width 36 height 36
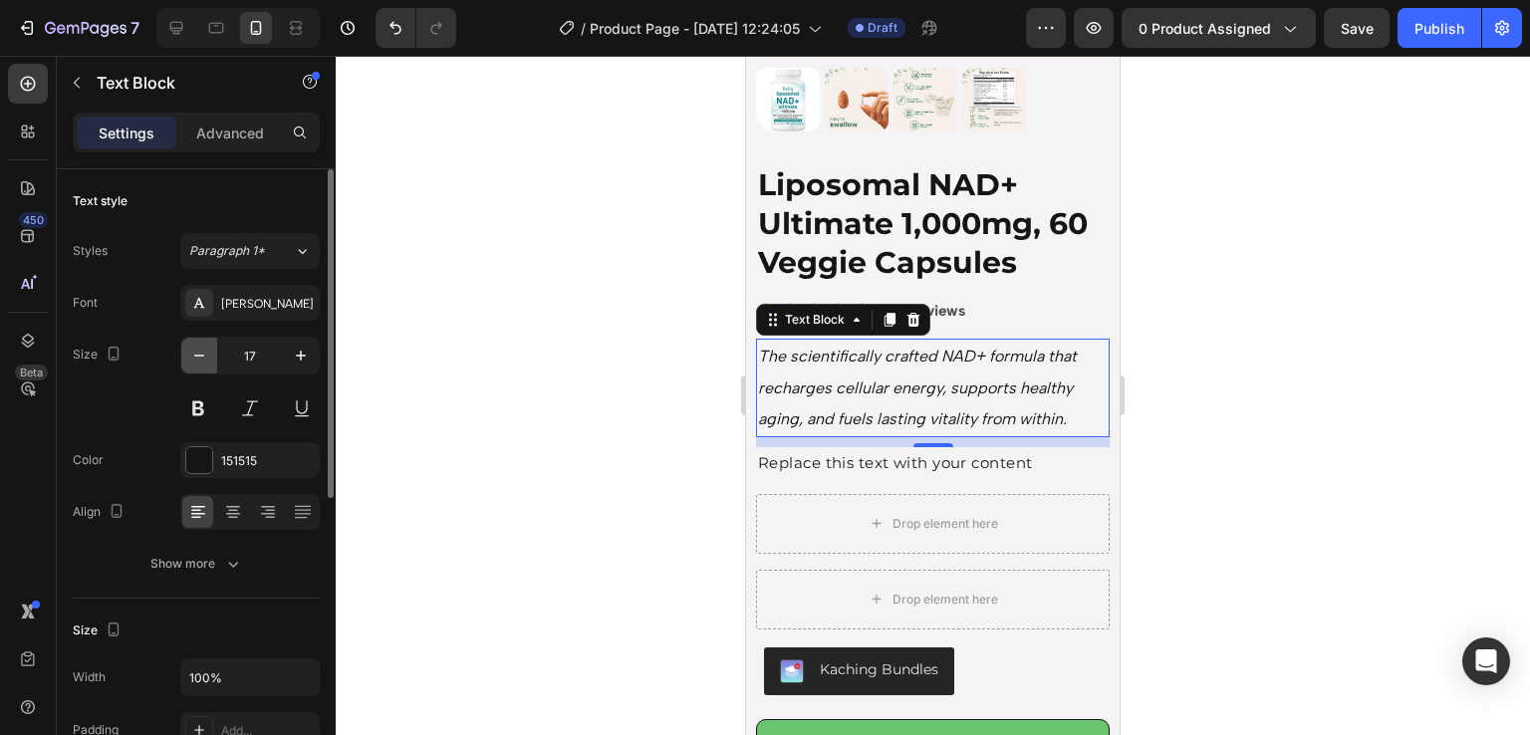
click at [207, 340] on button "button" at bounding box center [199, 356] width 36 height 36
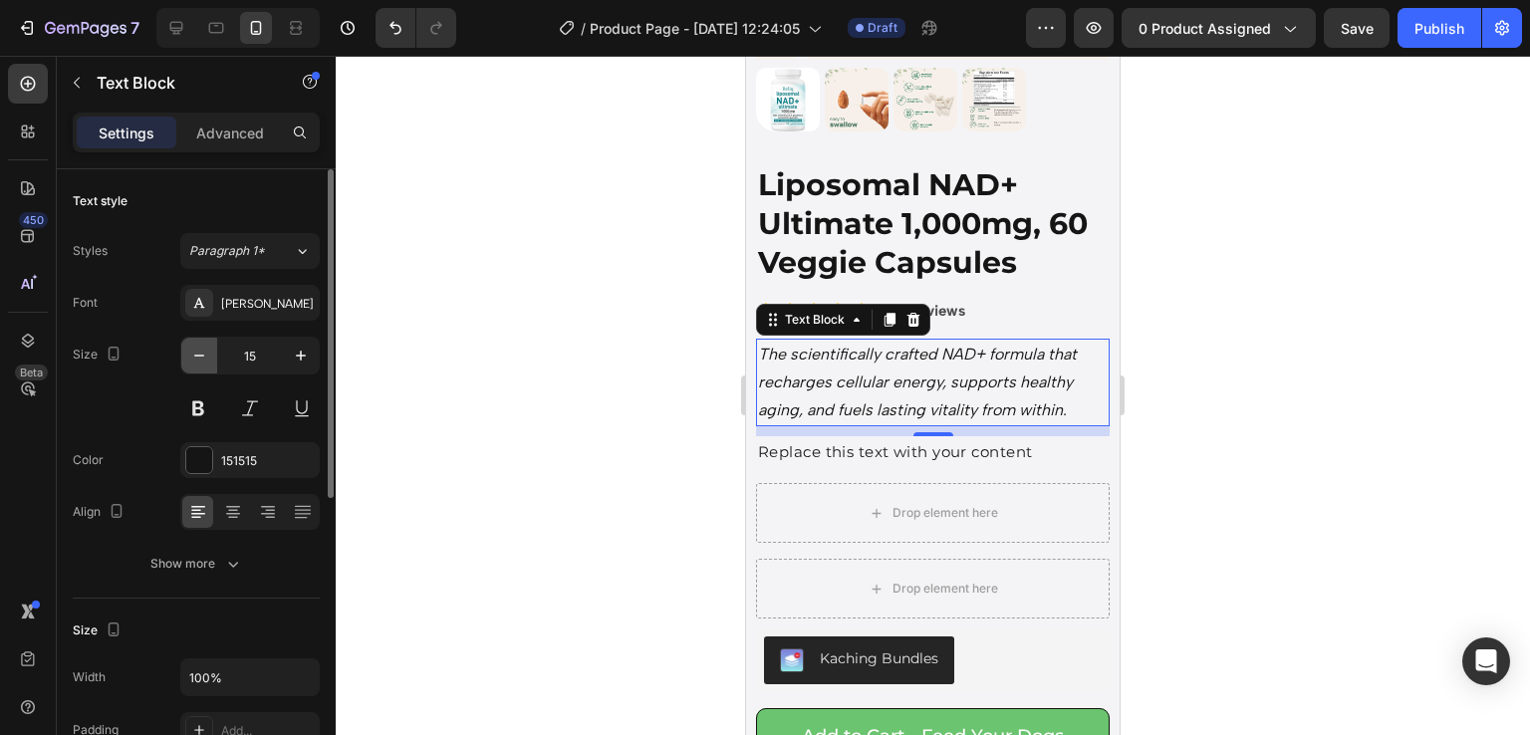
click at [207, 340] on button "button" at bounding box center [199, 356] width 36 height 36
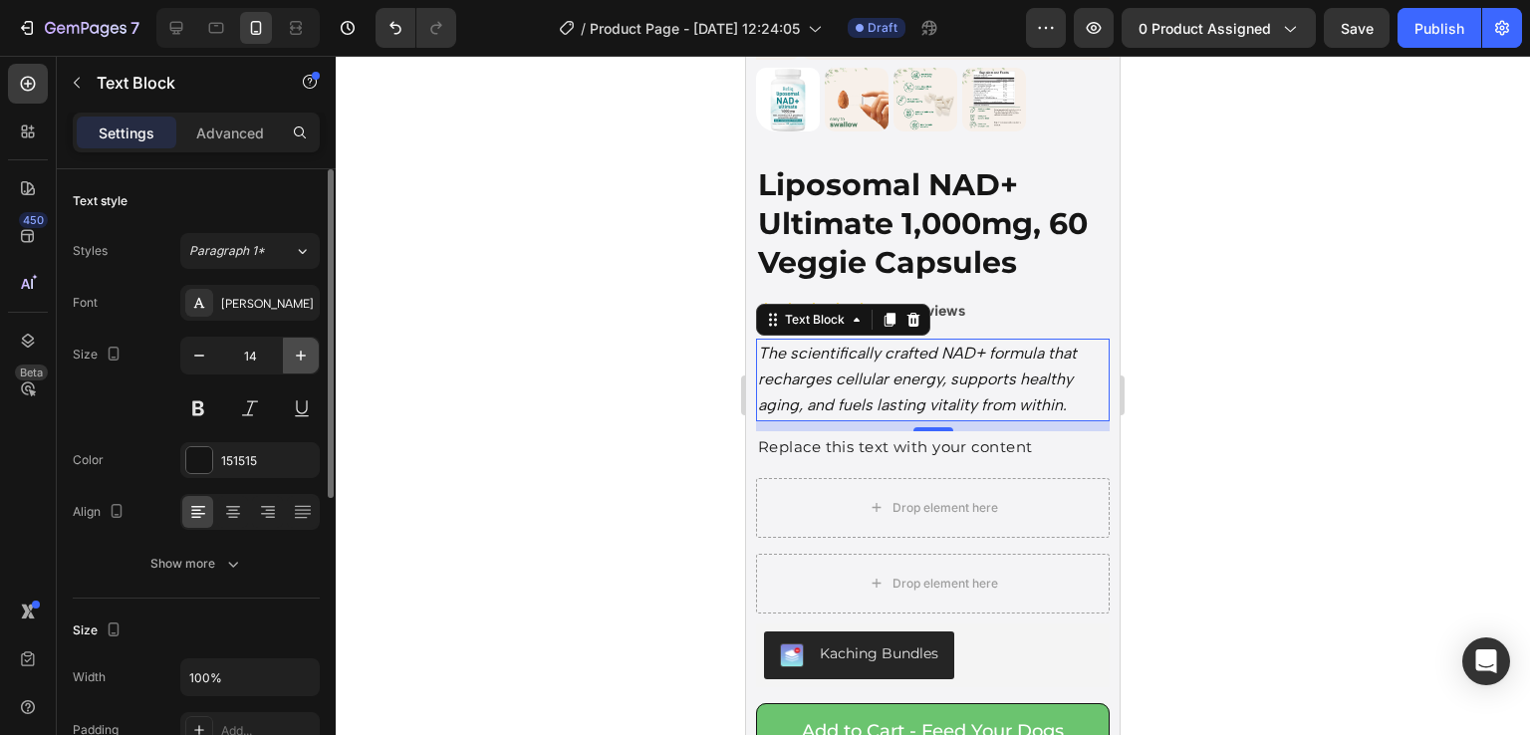
click at [295, 357] on icon "button" at bounding box center [301, 356] width 20 height 20
type input "15"
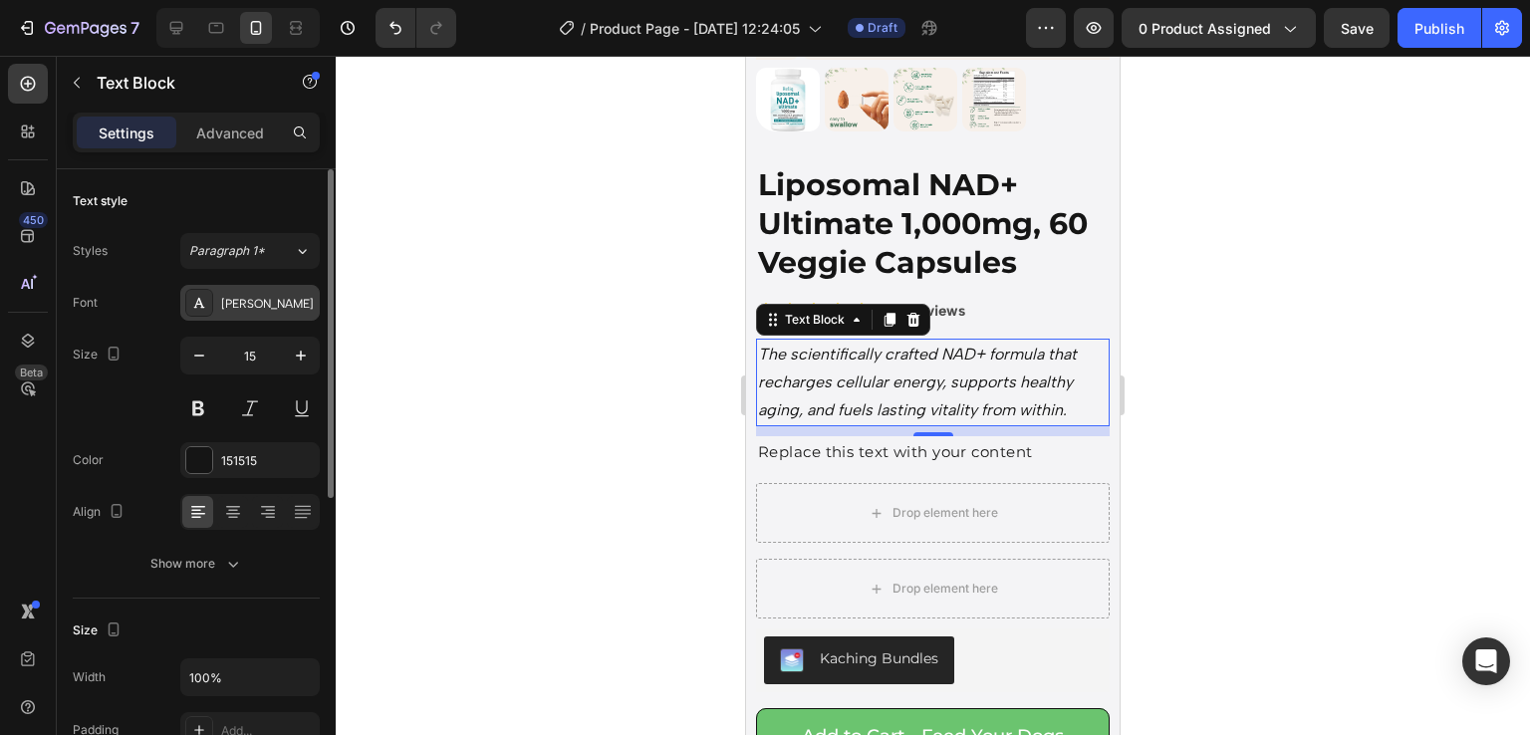
click at [267, 310] on div "[PERSON_NAME]" at bounding box center [268, 304] width 94 height 18
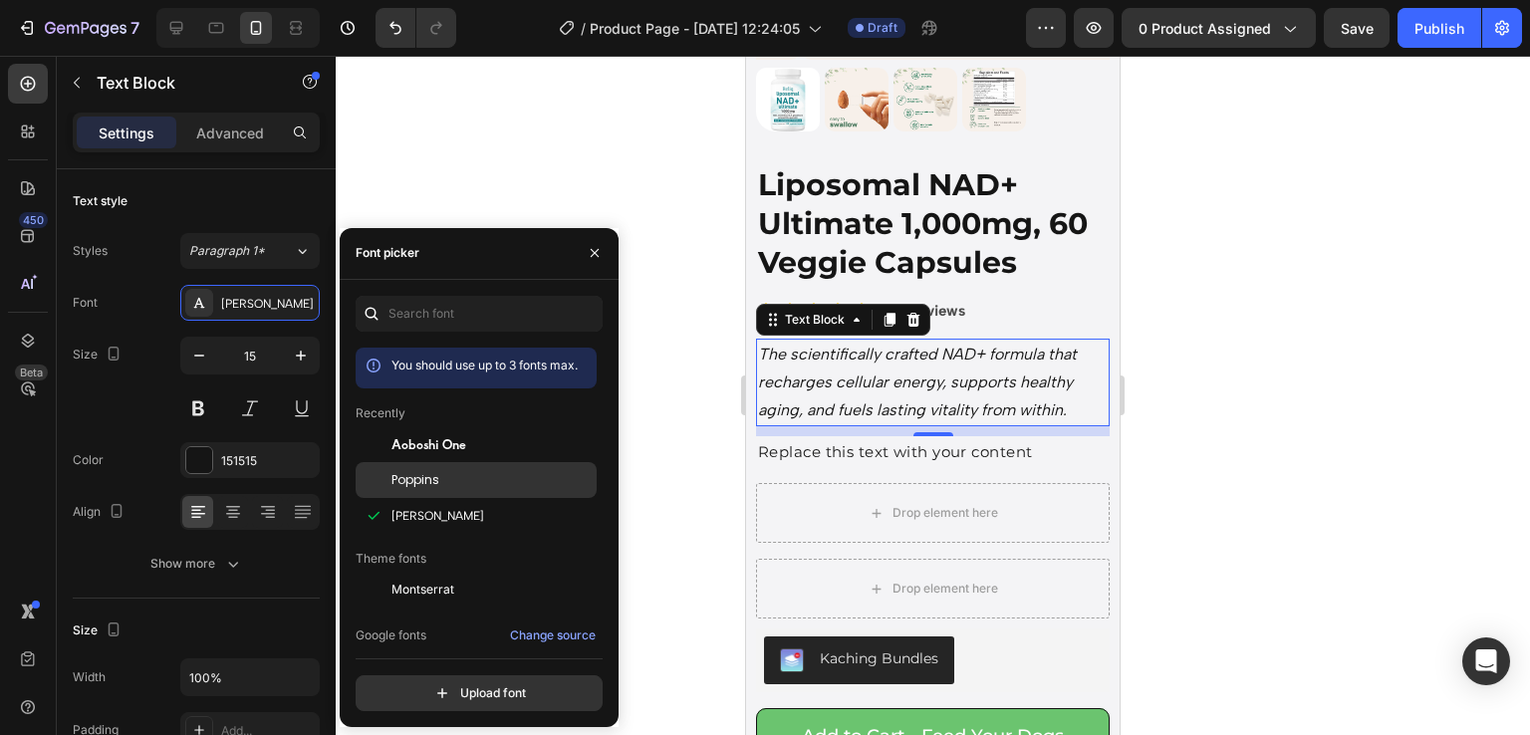
click at [430, 687] on div "Poppins" at bounding box center [476, 705] width 241 height 36
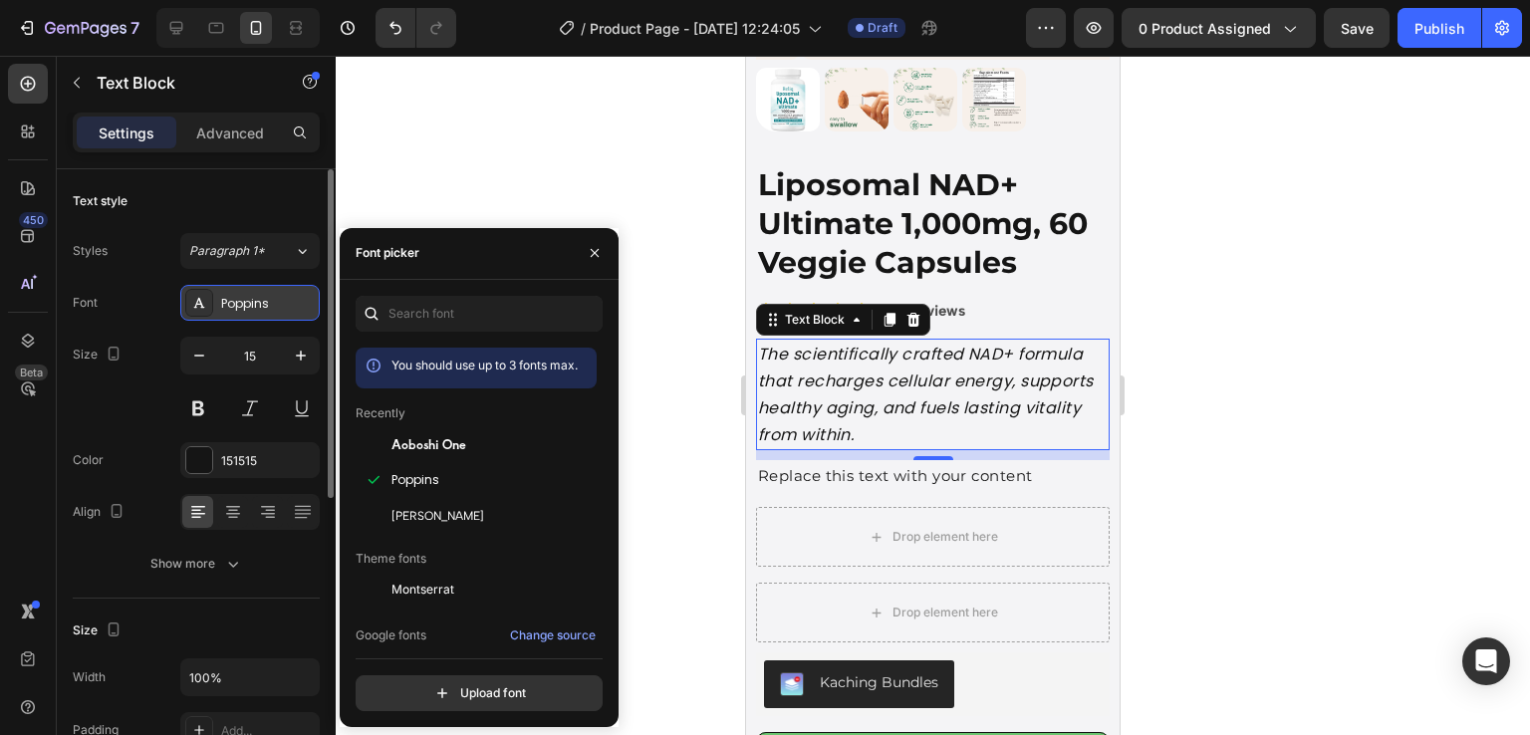
click at [249, 298] on div "Poppins" at bounding box center [268, 304] width 94 height 18
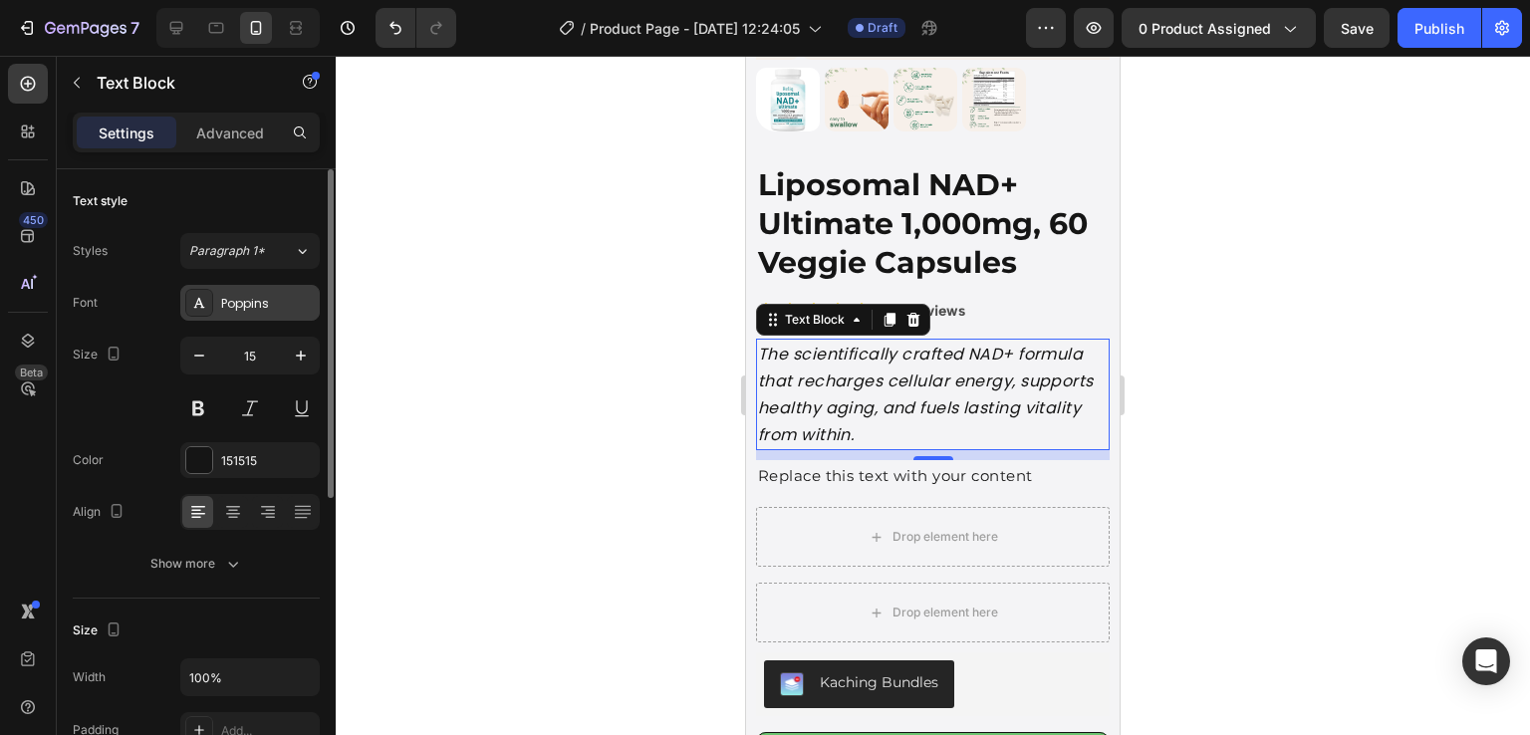
click at [250, 306] on div "Poppins" at bounding box center [268, 304] width 94 height 18
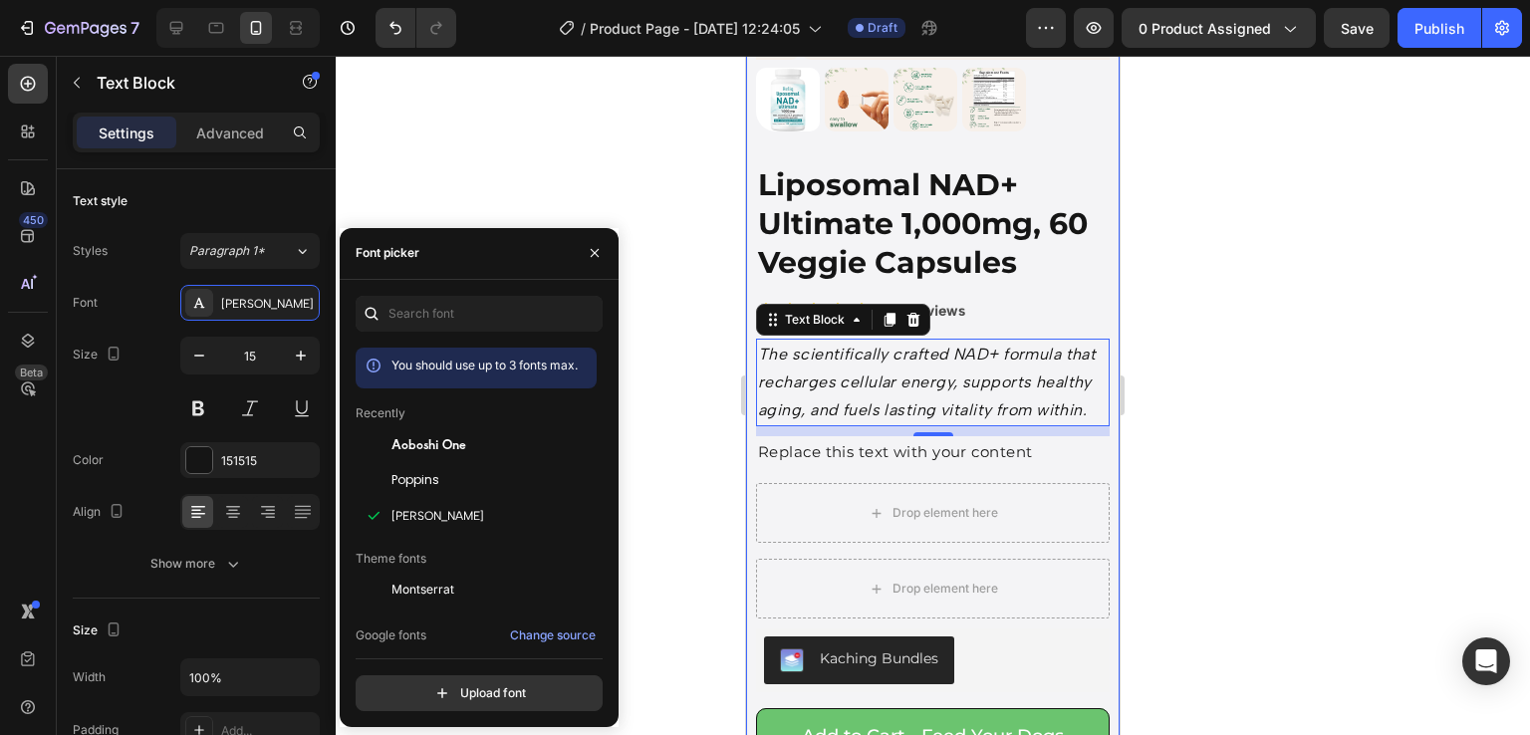
click at [1191, 529] on div at bounding box center [933, 395] width 1195 height 679
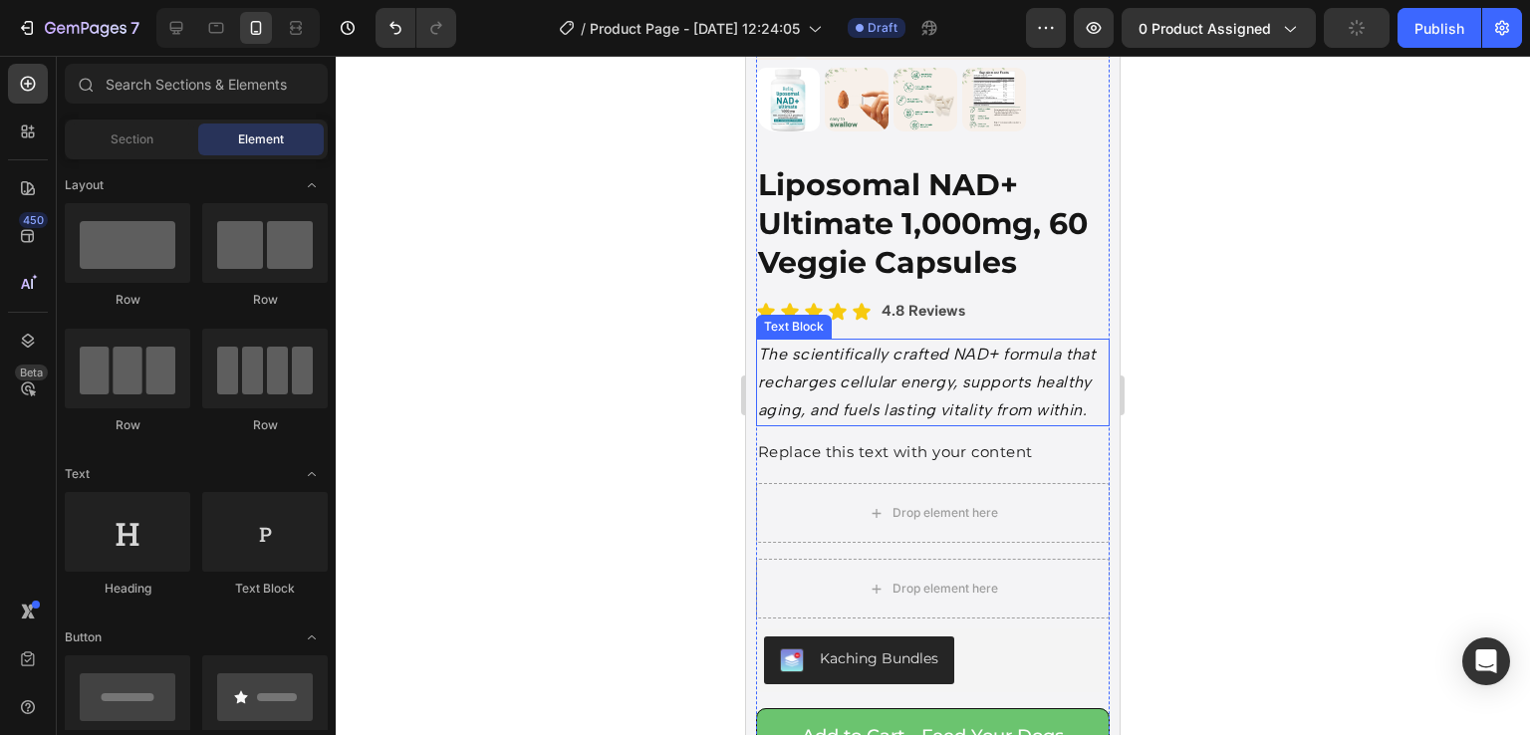
click at [910, 345] on icon "The scientifically crafted NAD+ formula that recharges cellular energy, support…" at bounding box center [927, 382] width 338 height 75
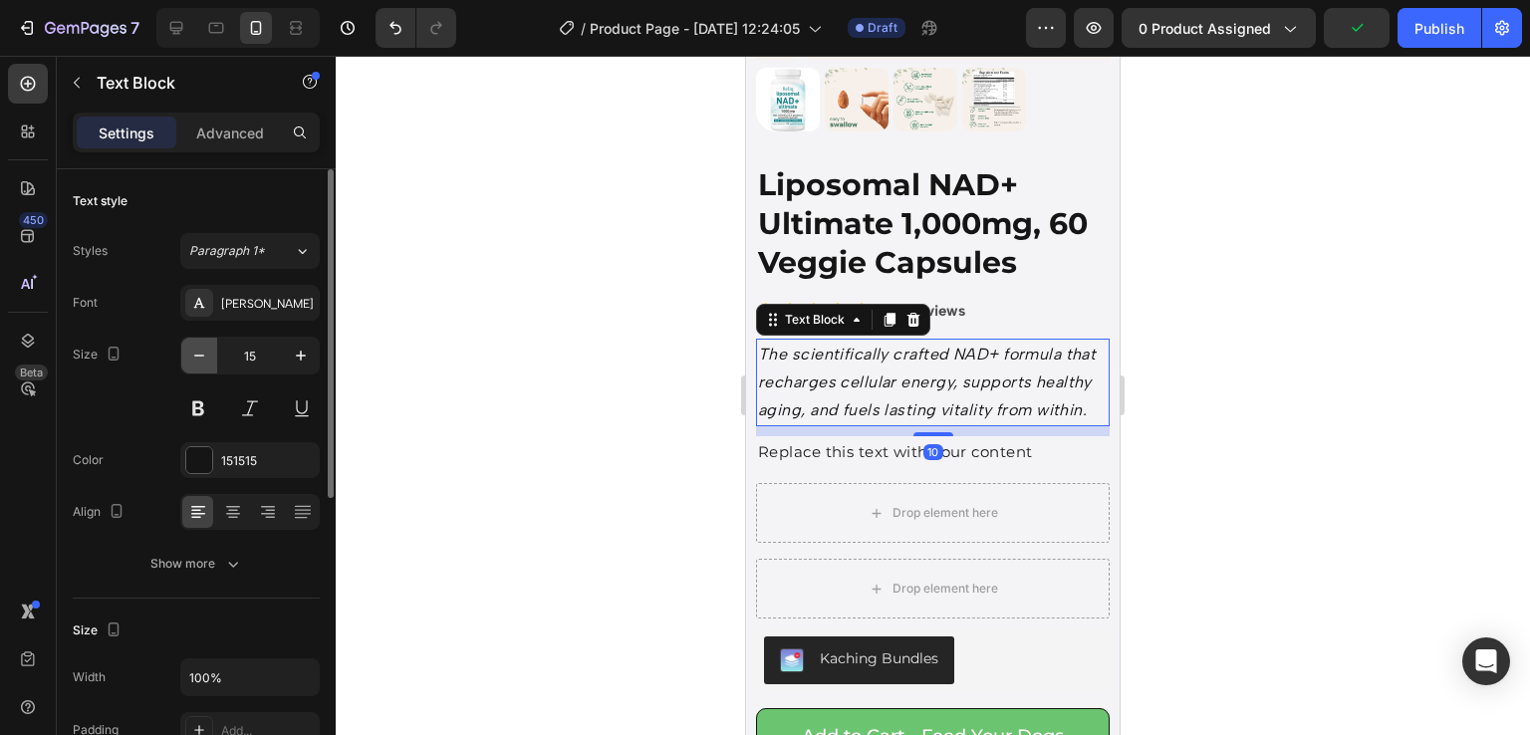
click at [191, 349] on icon "button" at bounding box center [199, 356] width 20 height 20
type input "14"
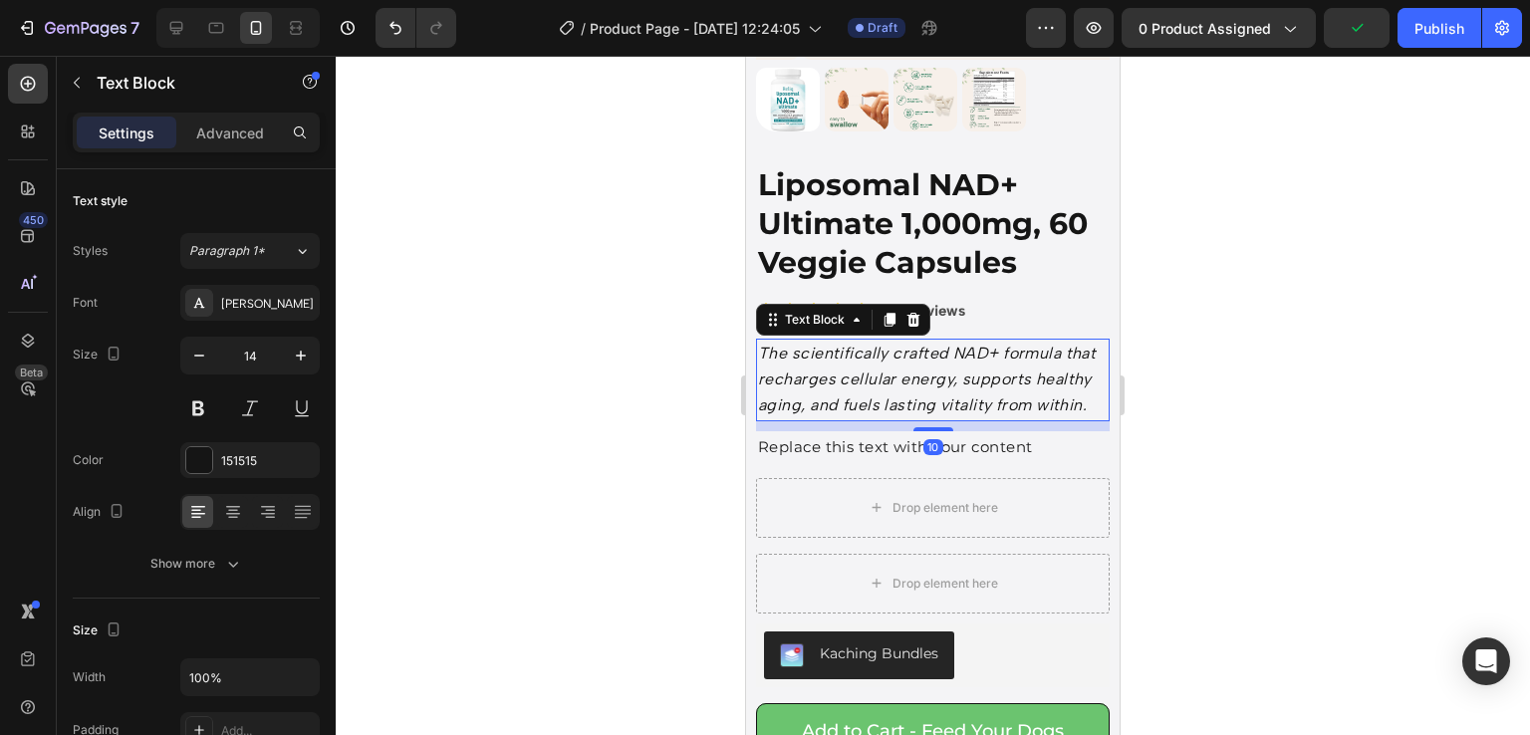
click at [1256, 475] on div at bounding box center [933, 395] width 1195 height 679
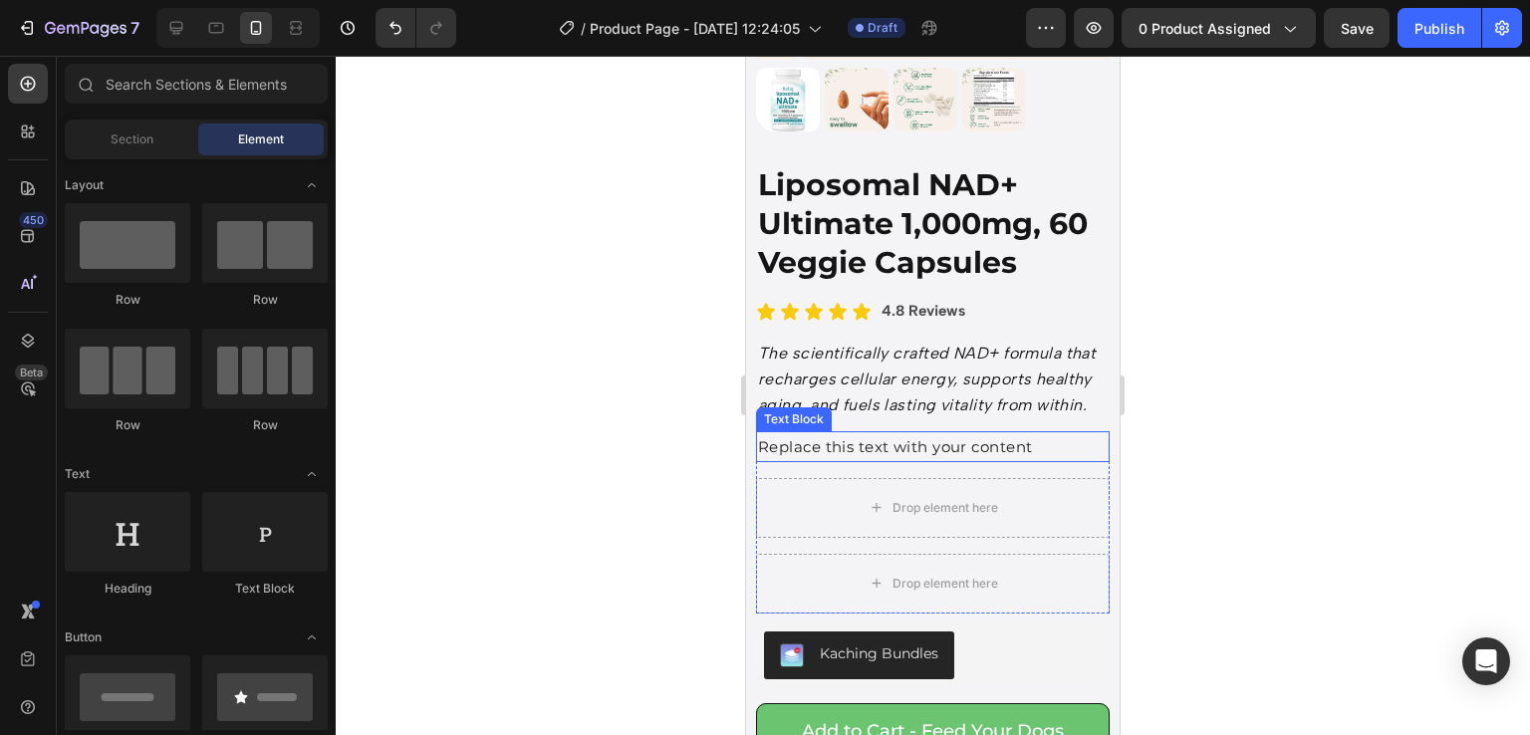
click at [1017, 437] on div "Replace this text with your content" at bounding box center [933, 446] width 354 height 31
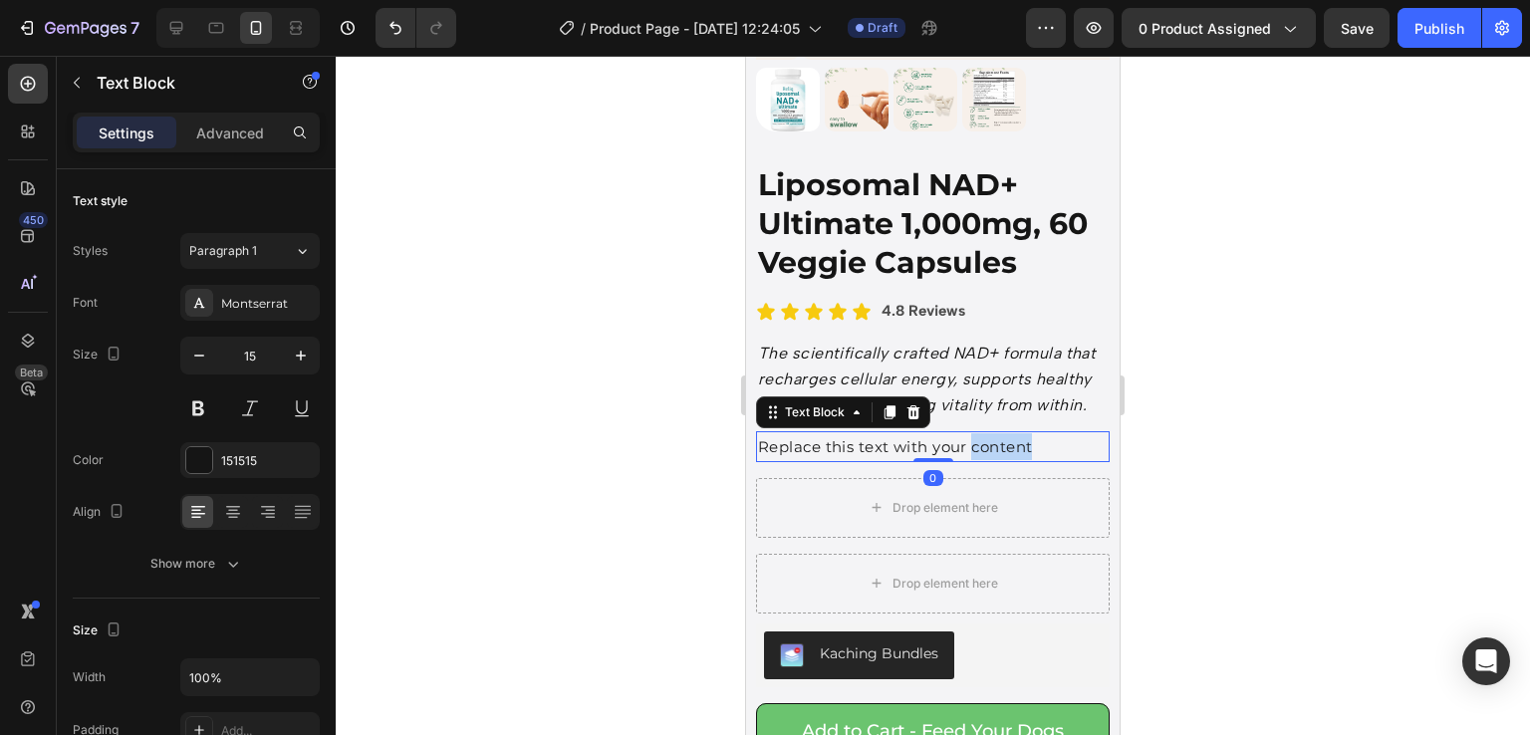
click at [1017, 443] on p "Replace this text with your content" at bounding box center [933, 446] width 350 height 27
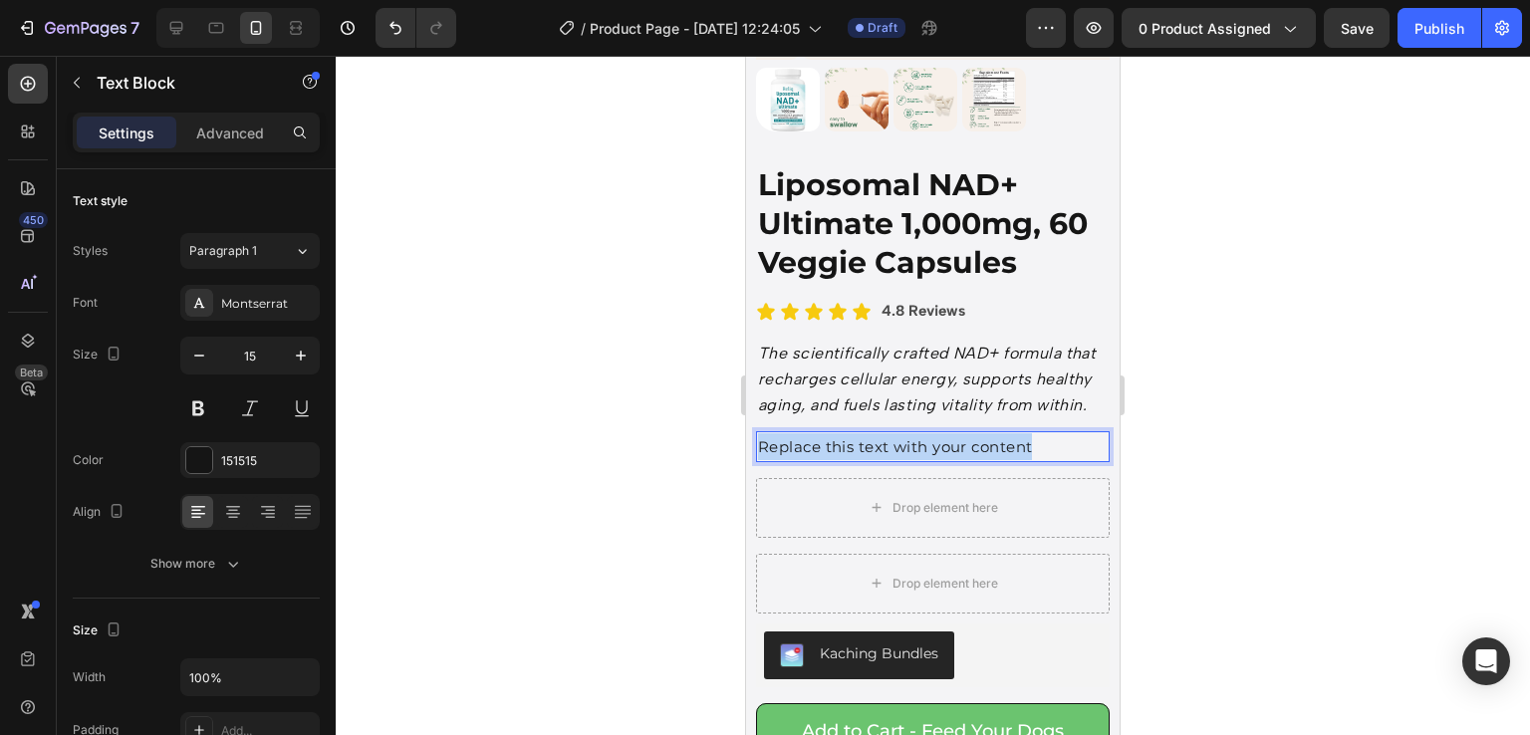
click at [1017, 443] on p "Replace this text with your content" at bounding box center [933, 446] width 350 height 27
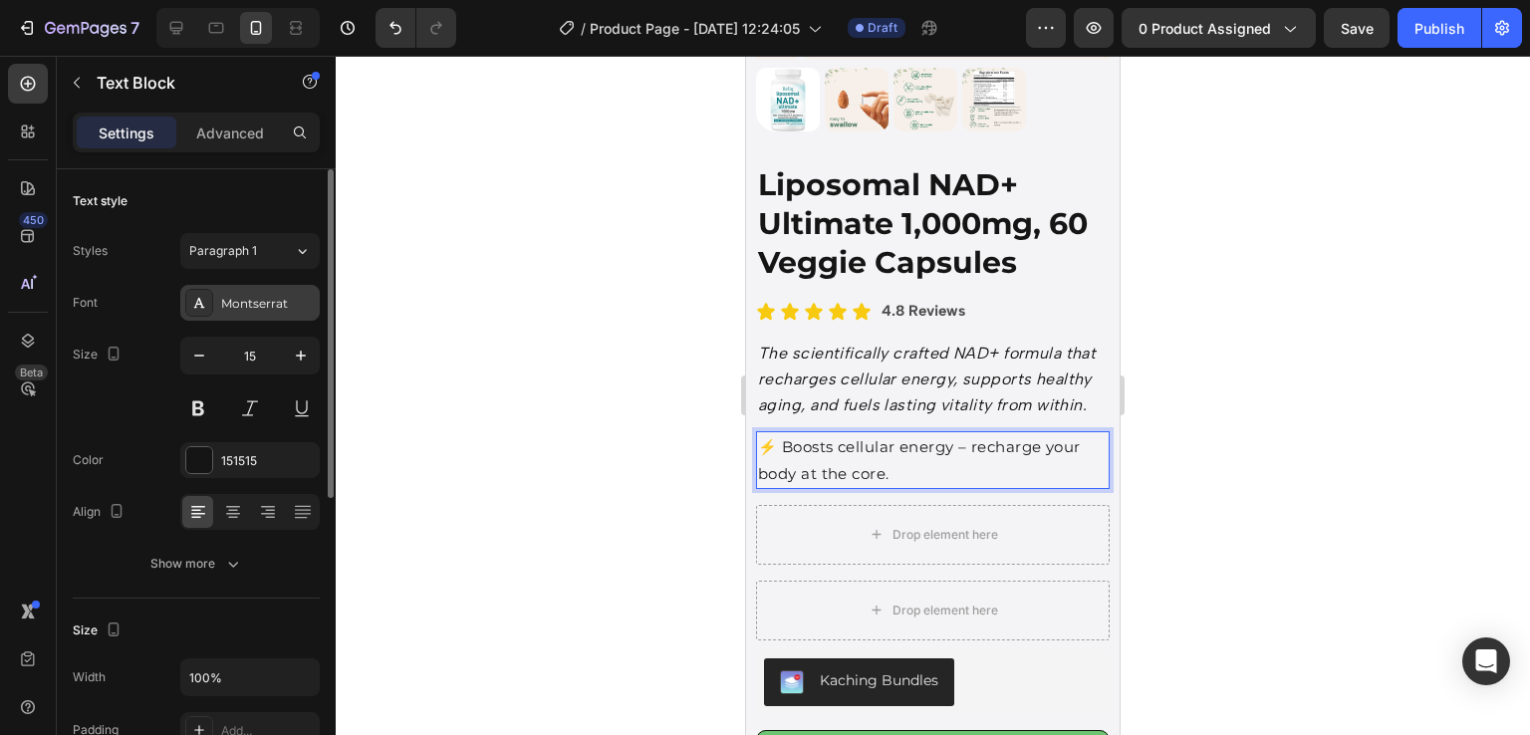
click at [270, 309] on div "Montserrat" at bounding box center [268, 304] width 94 height 18
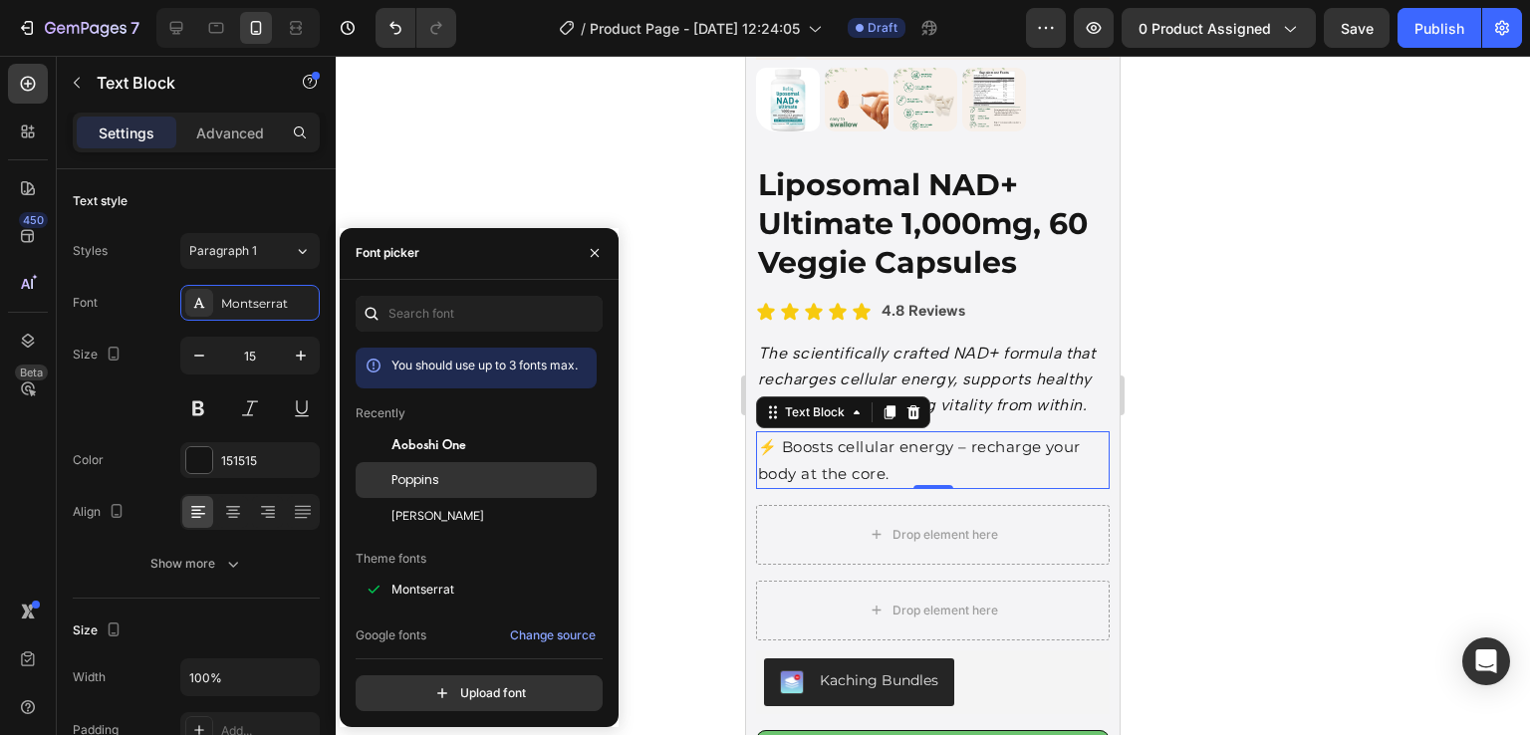
click at [438, 687] on div "Poppins" at bounding box center [476, 705] width 241 height 36
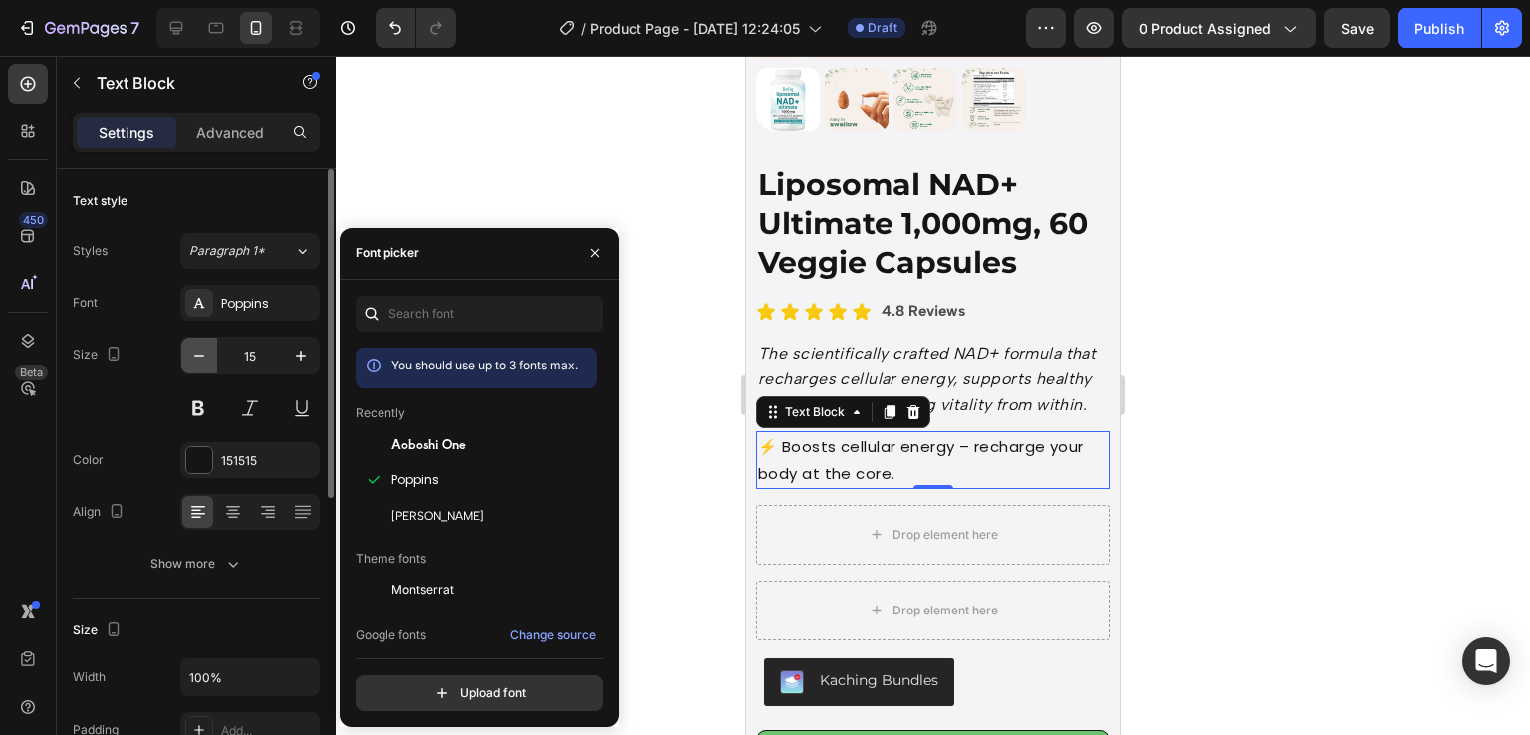
click at [203, 363] on icon "button" at bounding box center [199, 356] width 20 height 20
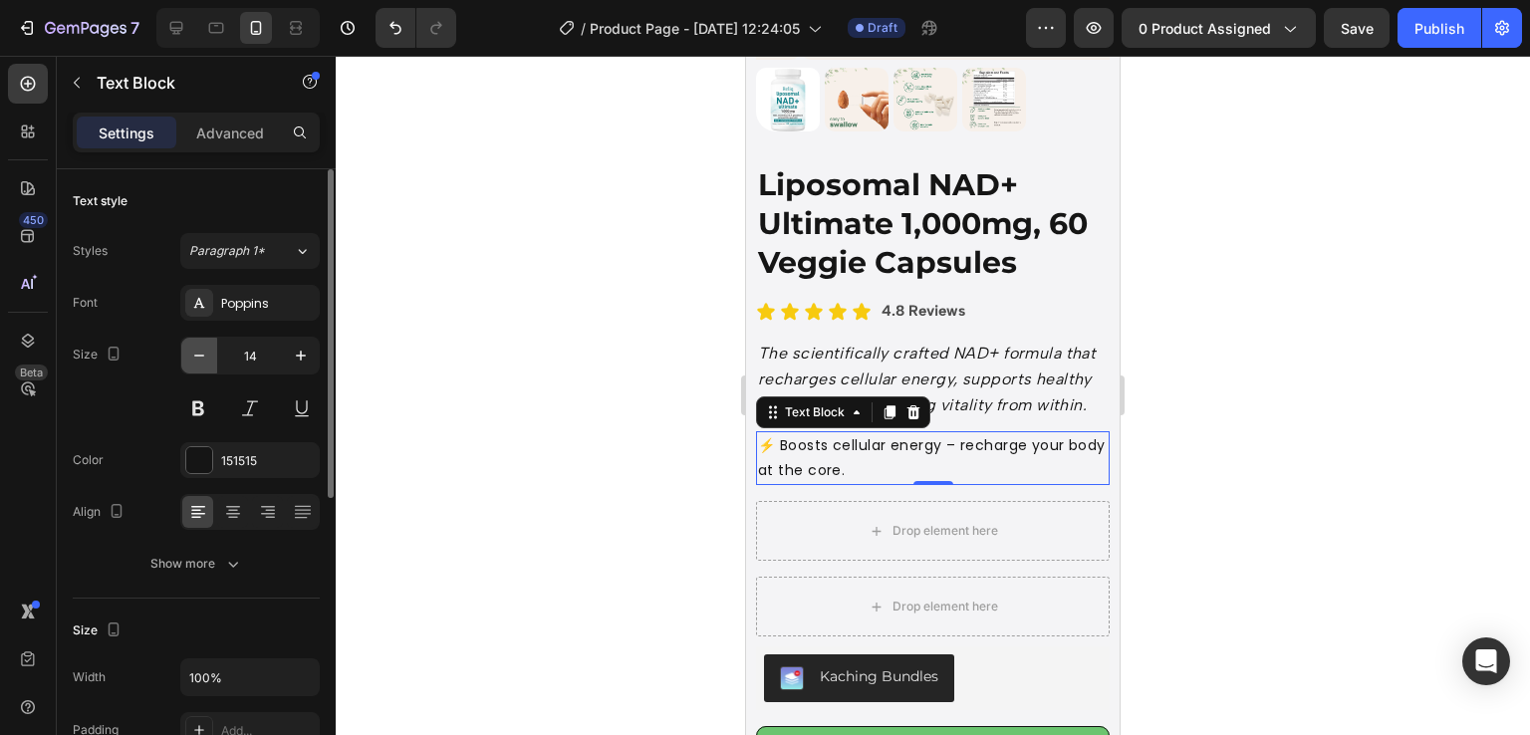
click at [203, 363] on icon "button" at bounding box center [199, 356] width 20 height 20
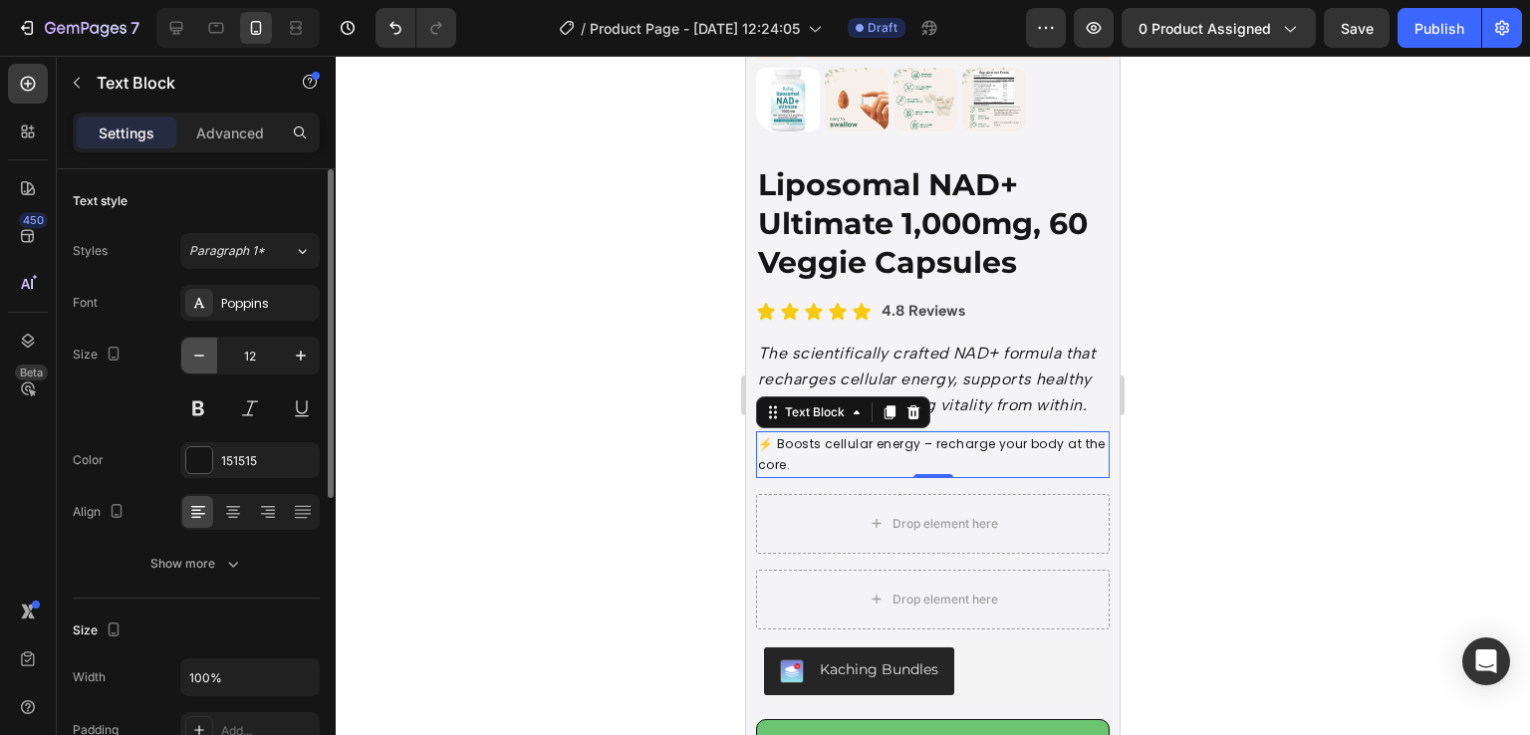
click at [203, 363] on icon "button" at bounding box center [199, 356] width 20 height 20
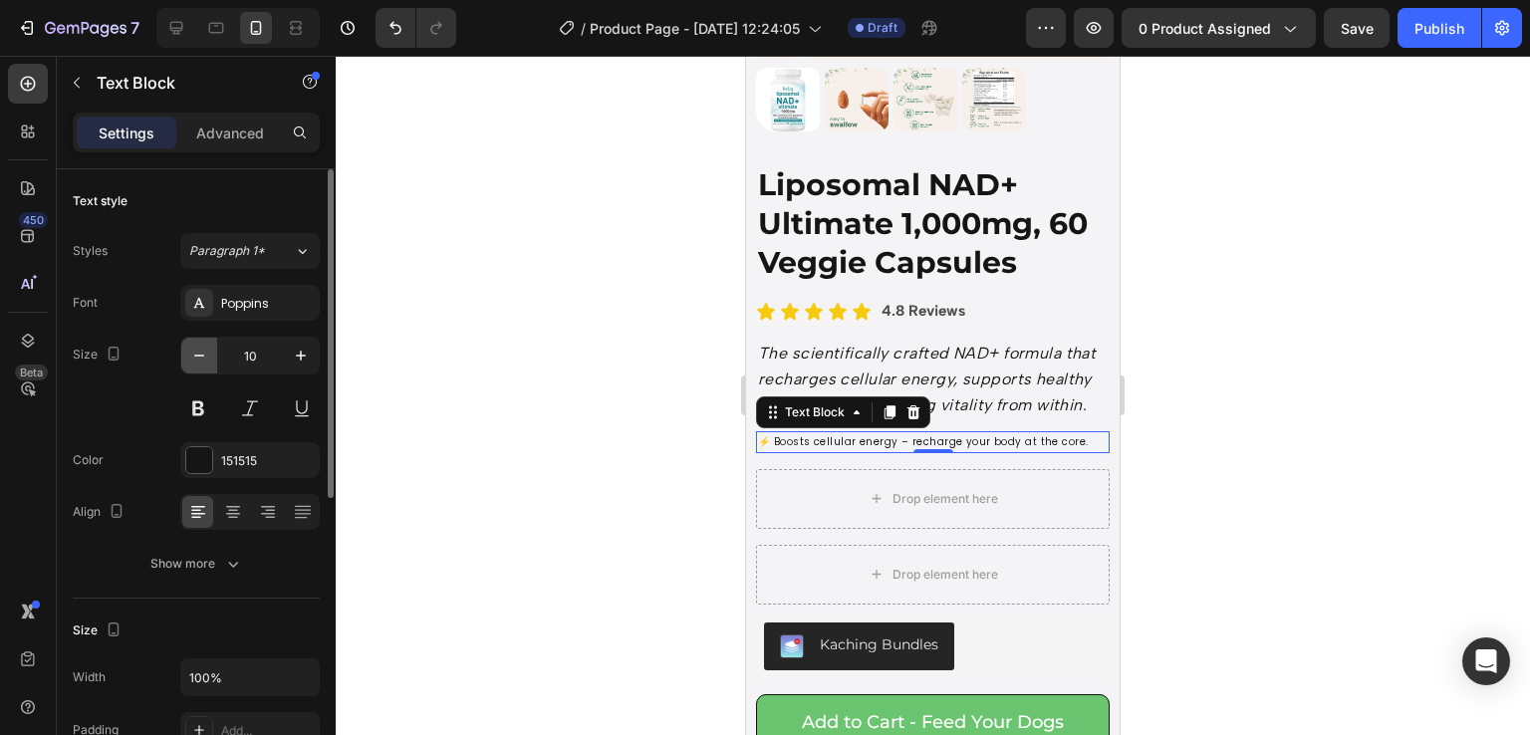
click at [203, 363] on icon "button" at bounding box center [199, 356] width 20 height 20
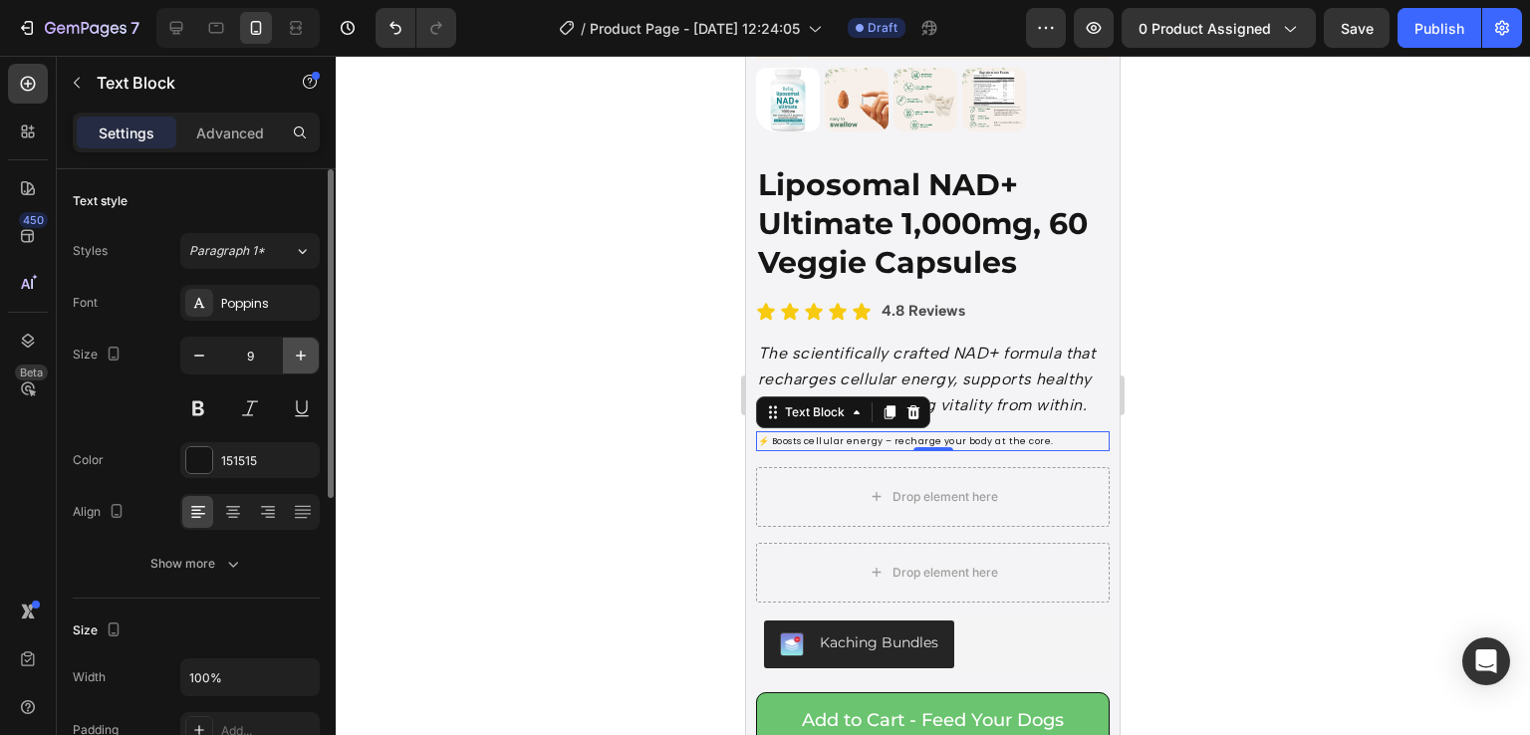
click at [291, 364] on icon "button" at bounding box center [301, 356] width 20 height 20
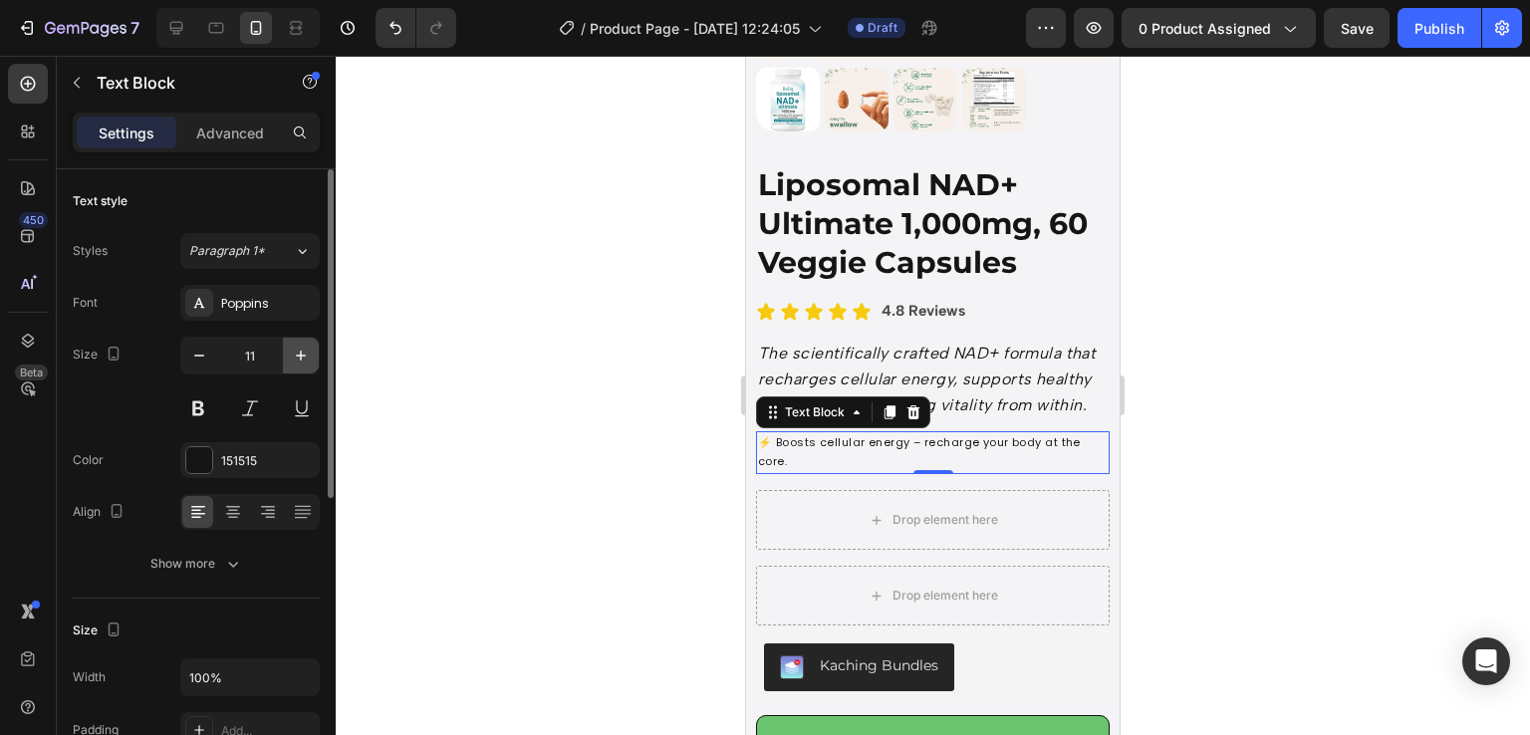
click at [291, 364] on icon "button" at bounding box center [301, 356] width 20 height 20
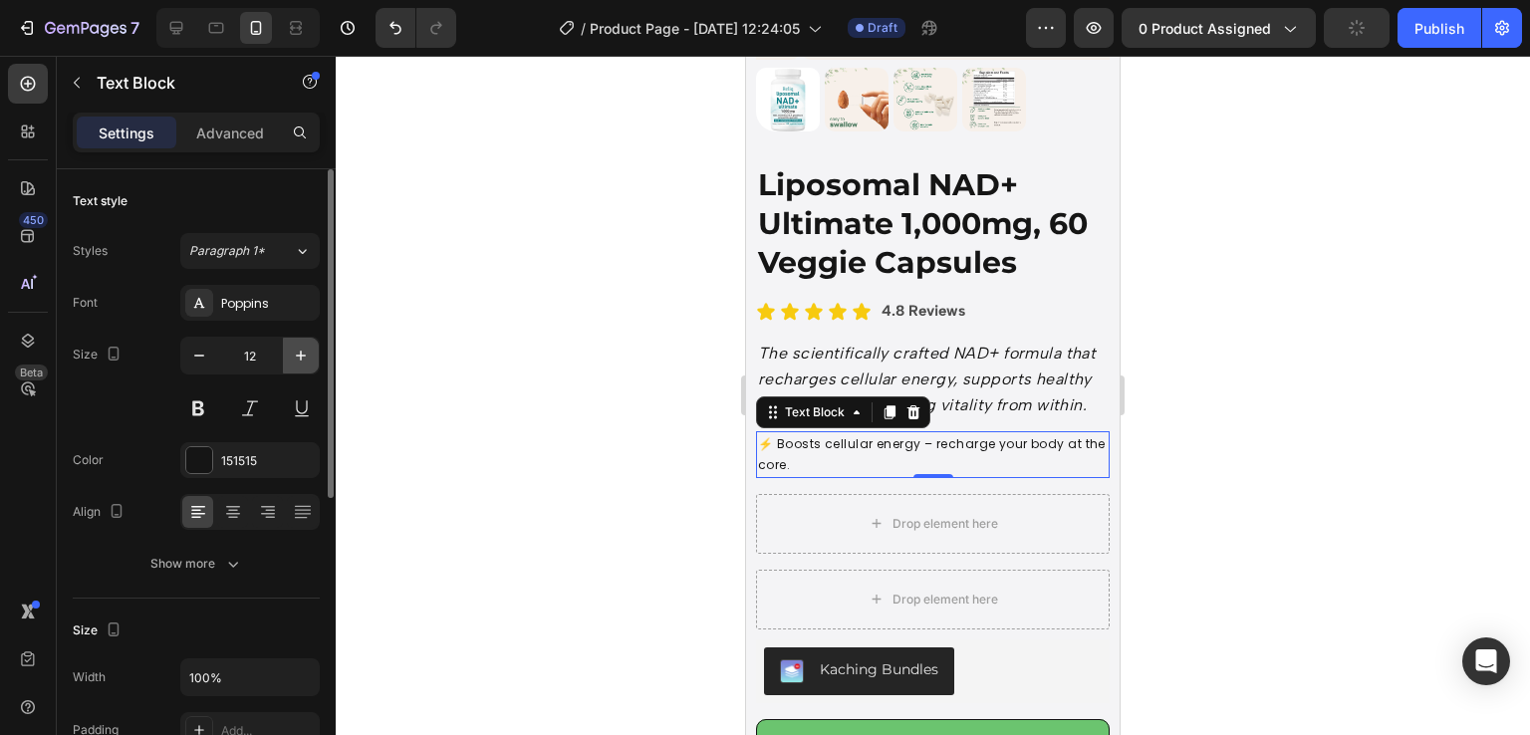
click at [291, 364] on icon "button" at bounding box center [301, 356] width 20 height 20
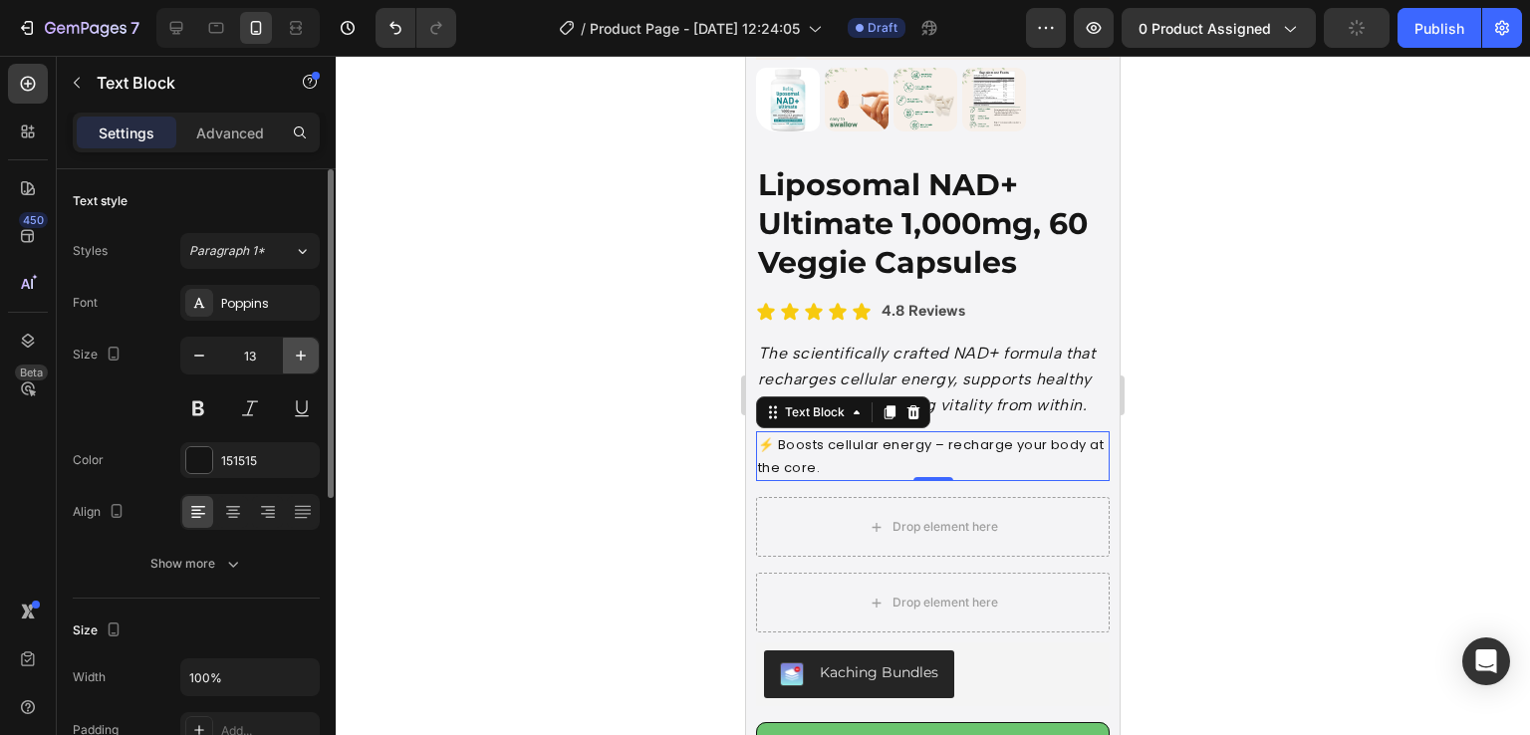
click at [291, 364] on icon "button" at bounding box center [301, 356] width 20 height 20
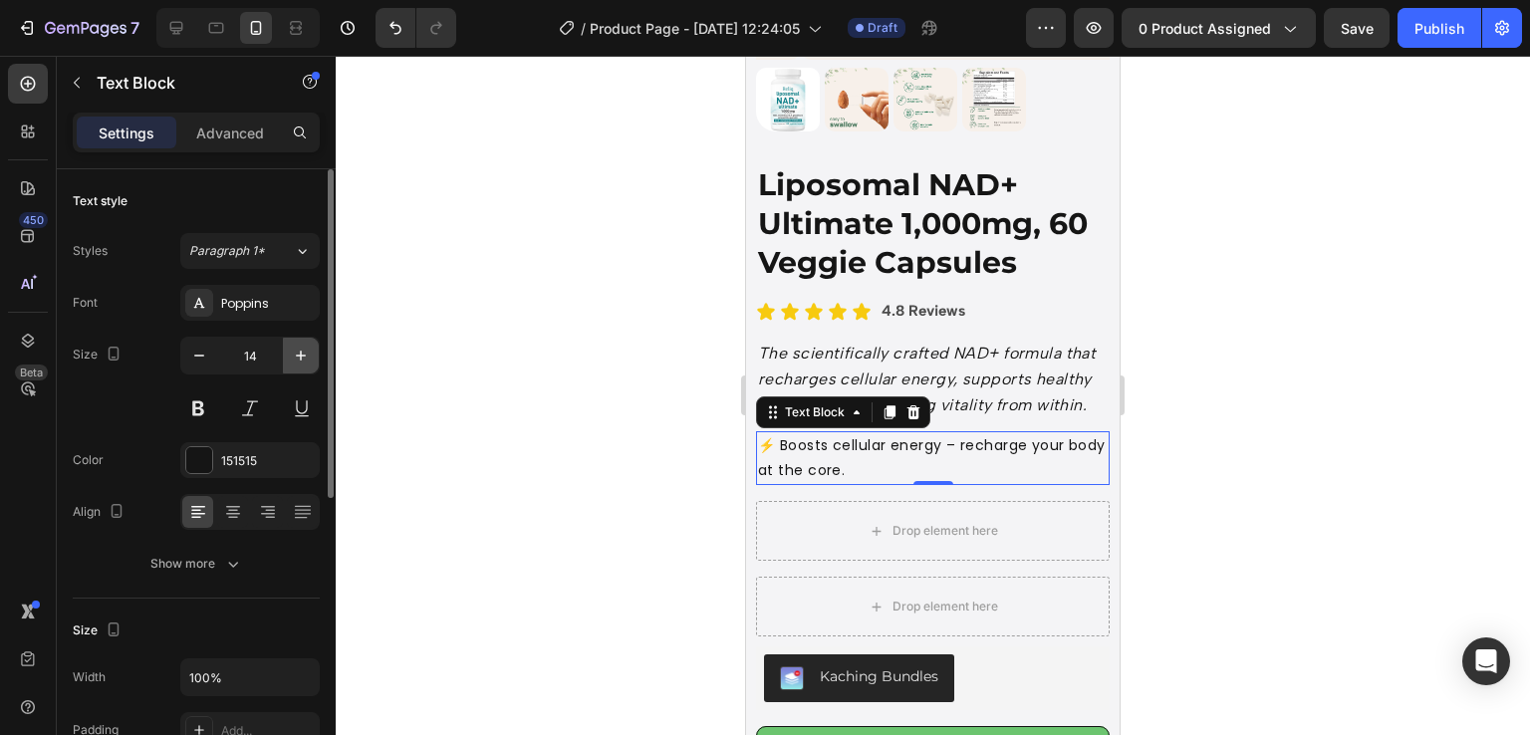
type input "15"
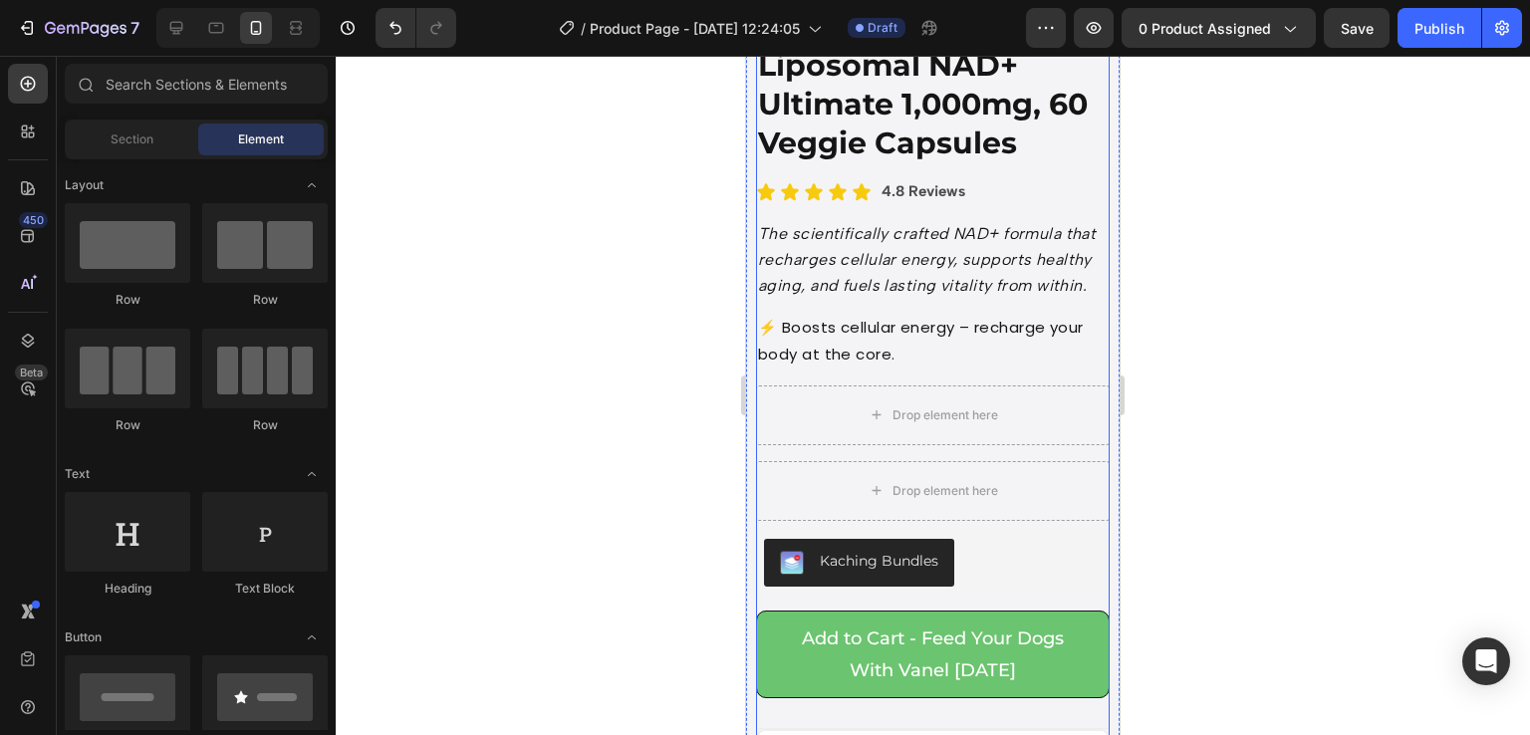
scroll to position [391, 0]
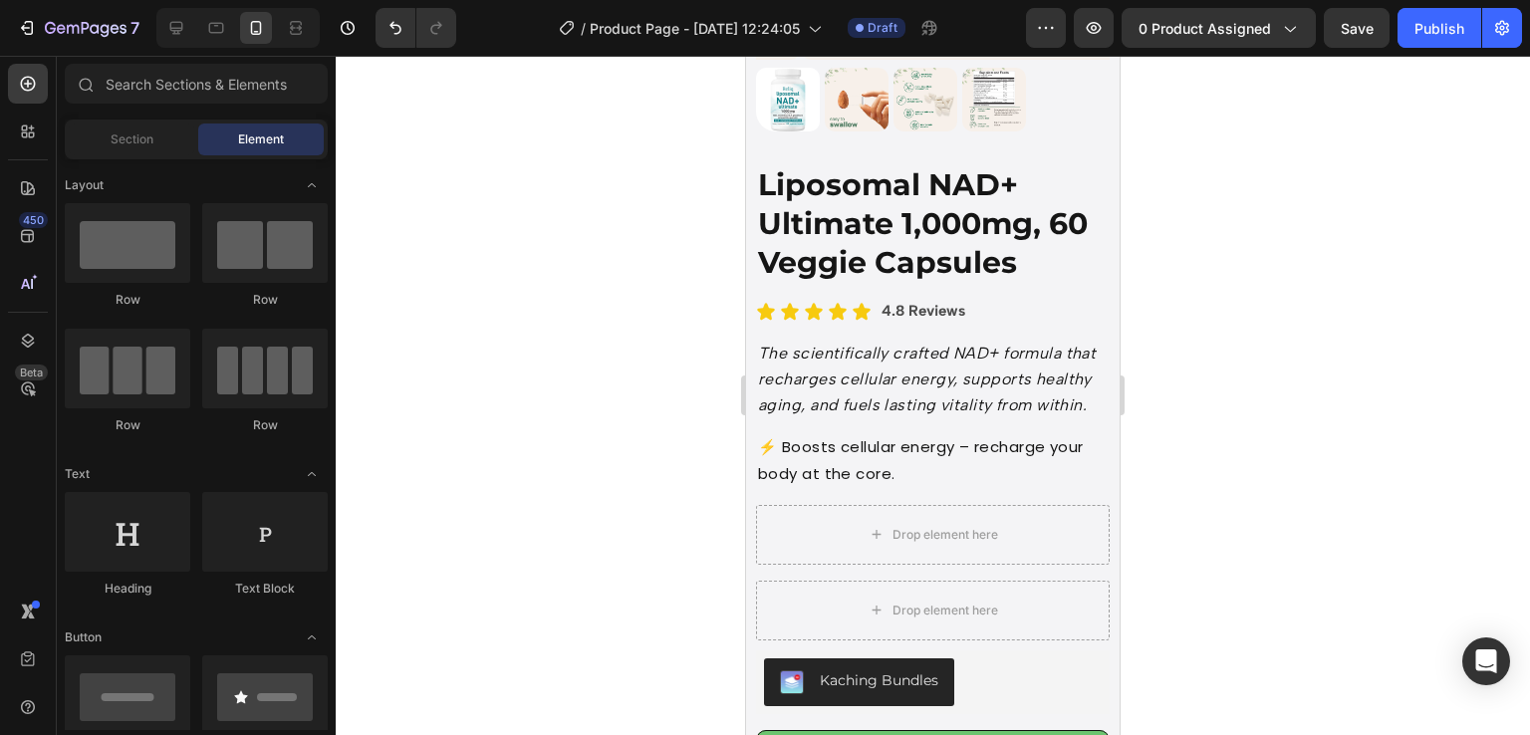
click at [1283, 495] on div at bounding box center [933, 395] width 1195 height 679
click at [991, 466] on p "⚡ Boosts cellular energy – recharge your body at the core." at bounding box center [933, 460] width 350 height 54
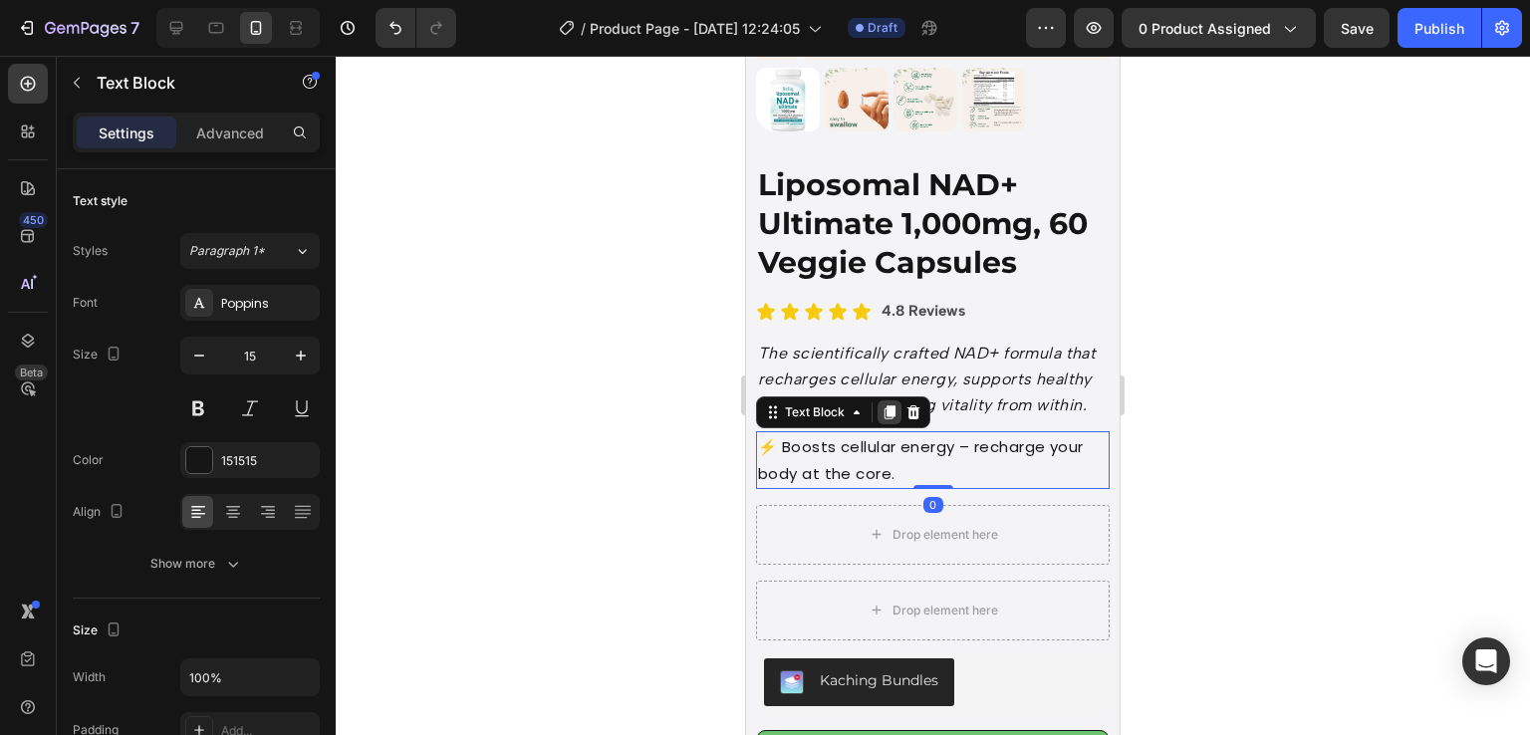
click at [893, 410] on icon at bounding box center [890, 412] width 16 height 16
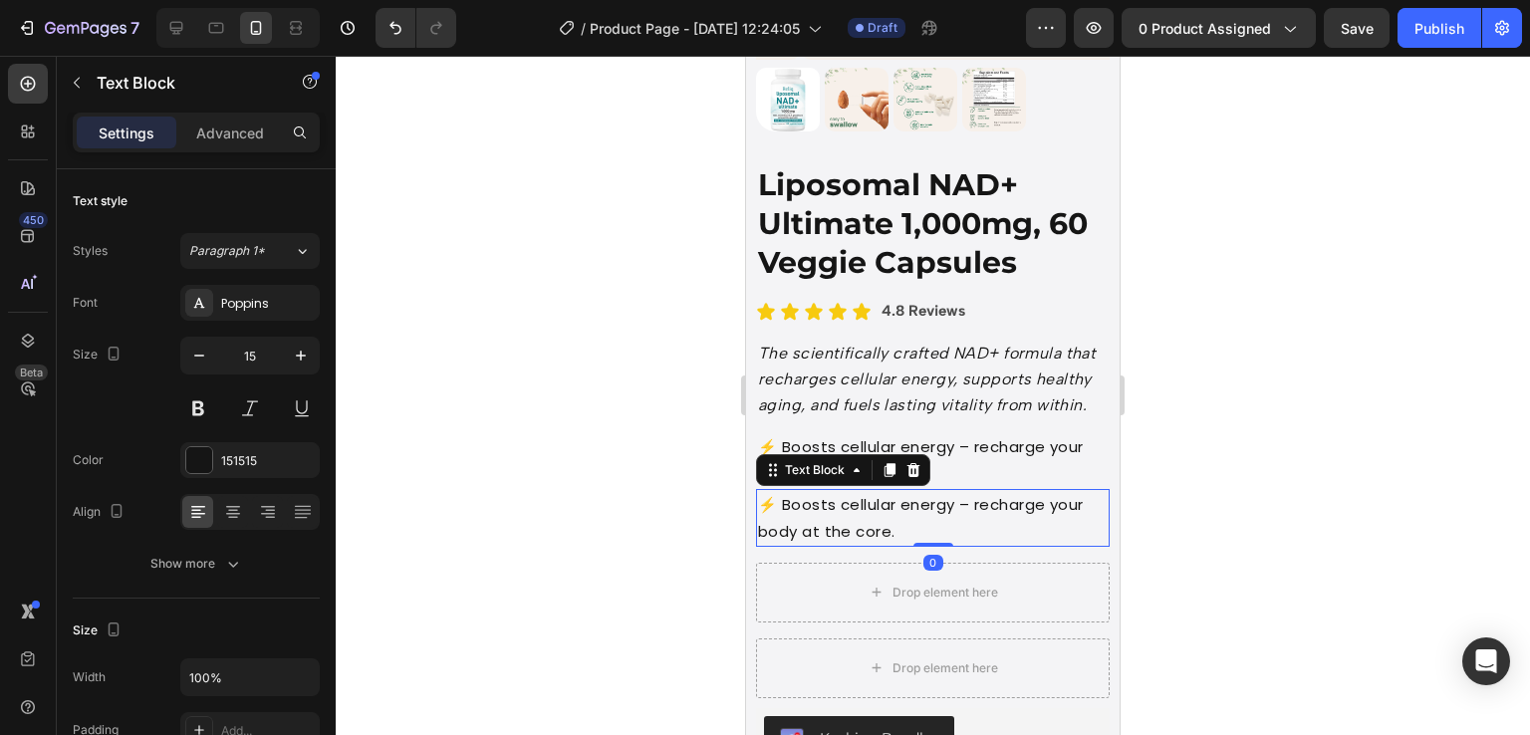
click at [826, 514] on p "⚡ Boosts cellular energy – recharge your body at the core." at bounding box center [933, 518] width 350 height 54
click at [945, 531] on p "⚡ Boosts cellular energy – recharge your body at the core." at bounding box center [933, 518] width 350 height 54
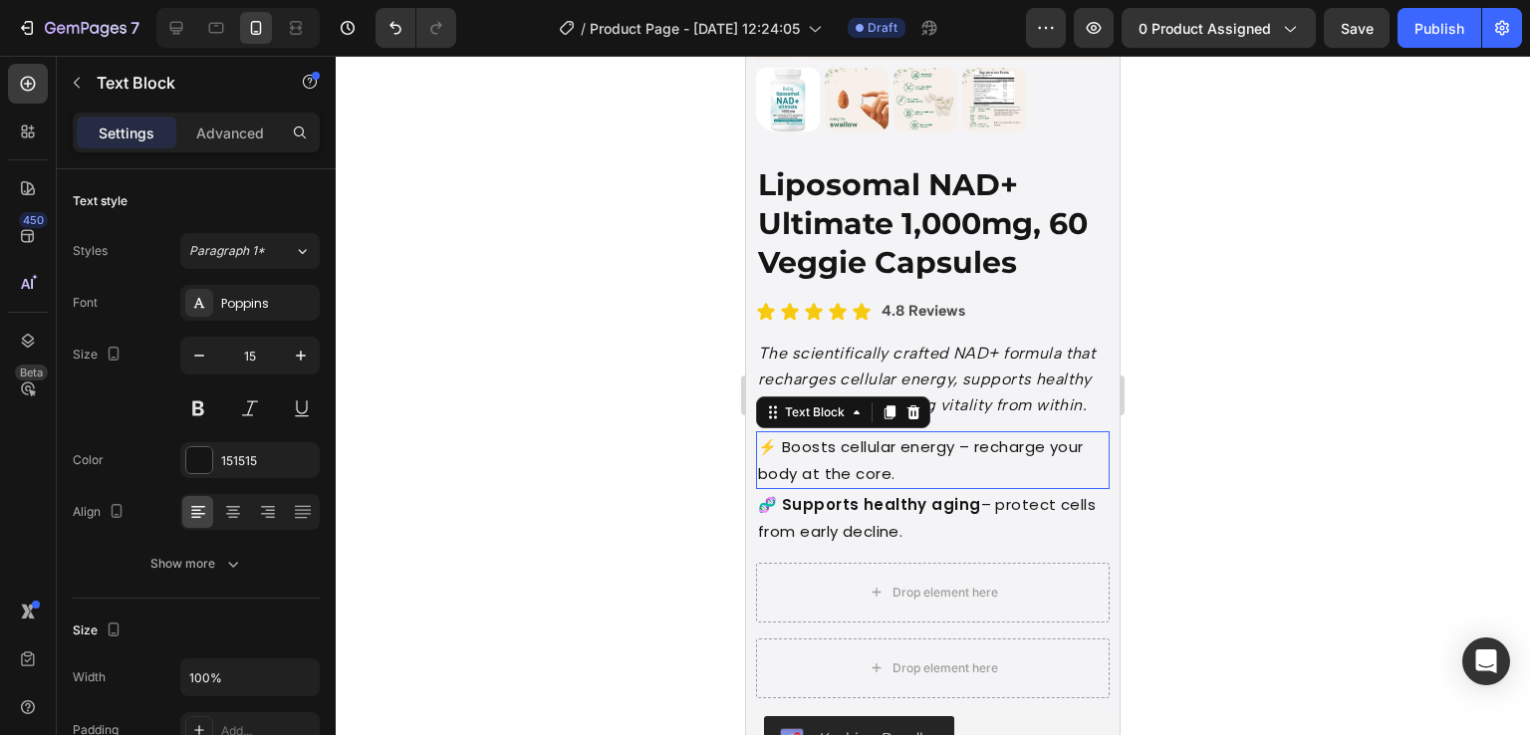
click at [905, 471] on p "⚡ Boosts cellular energy – recharge your body at the core." at bounding box center [933, 460] width 350 height 54
click at [925, 531] on p "🧬 Supports healthy aging – protect cells from early decline." at bounding box center [933, 518] width 350 height 54
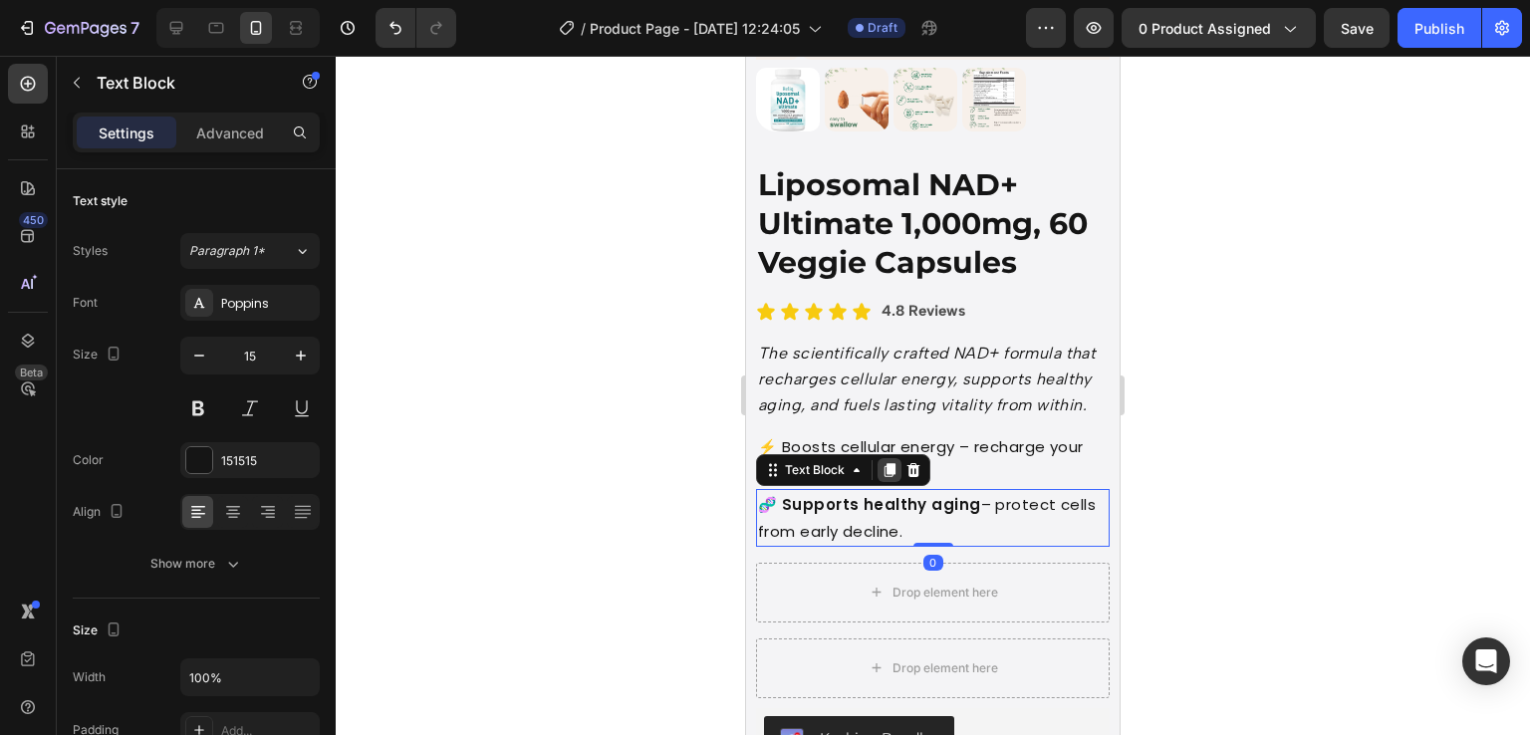
click at [896, 475] on icon at bounding box center [890, 470] width 16 height 16
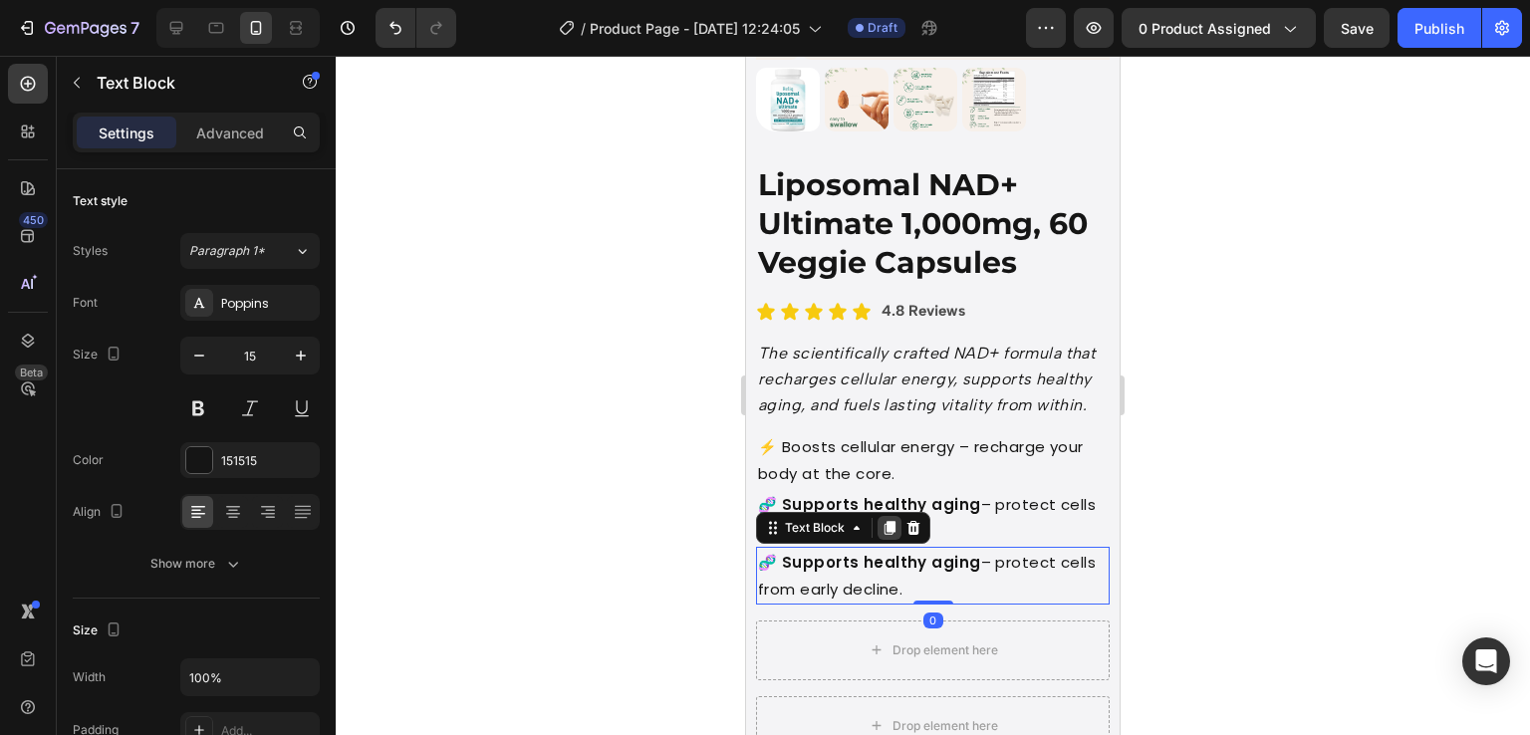
click at [885, 531] on icon at bounding box center [890, 528] width 11 height 14
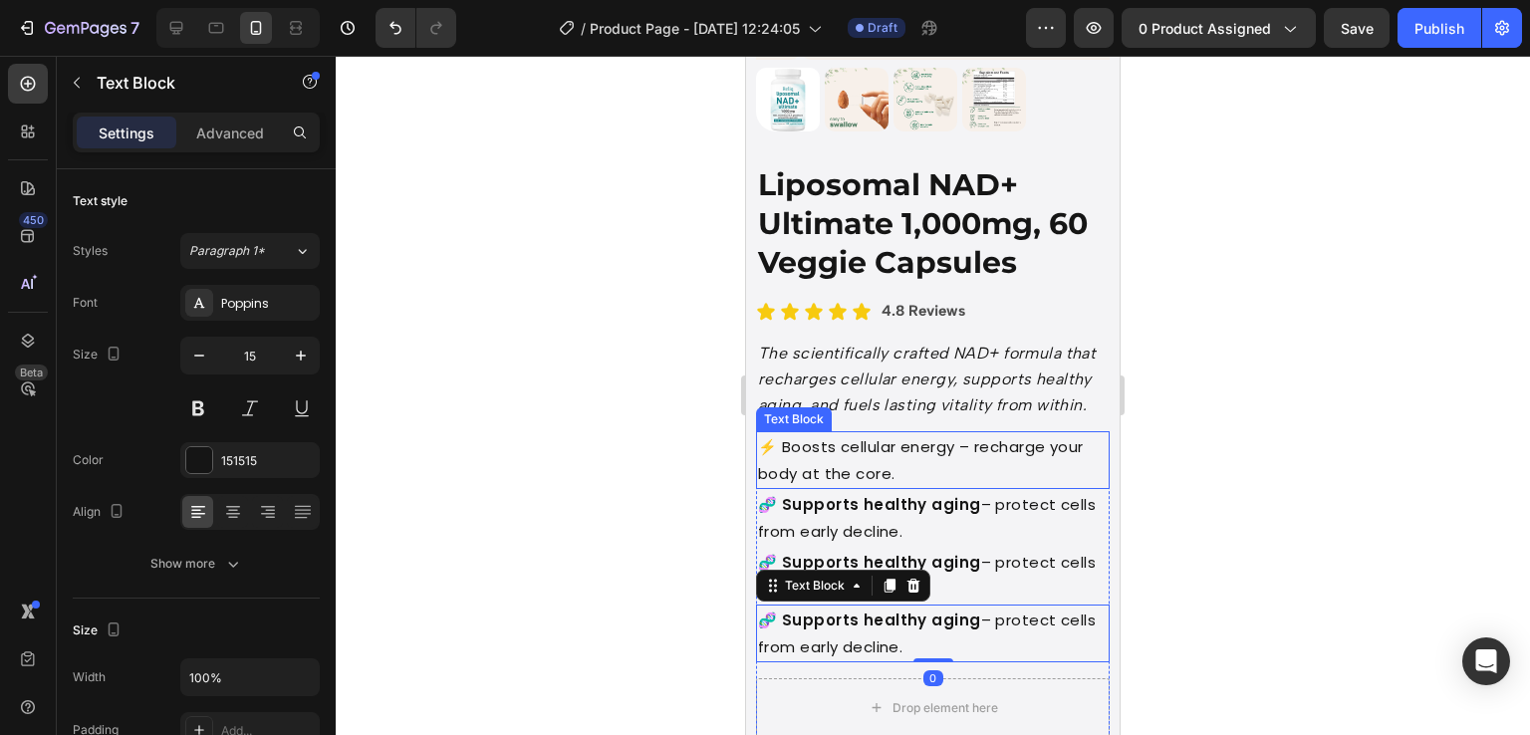
click at [891, 466] on p "⚡ Boosts cellular energy – recharge your body at the core." at bounding box center [933, 460] width 350 height 54
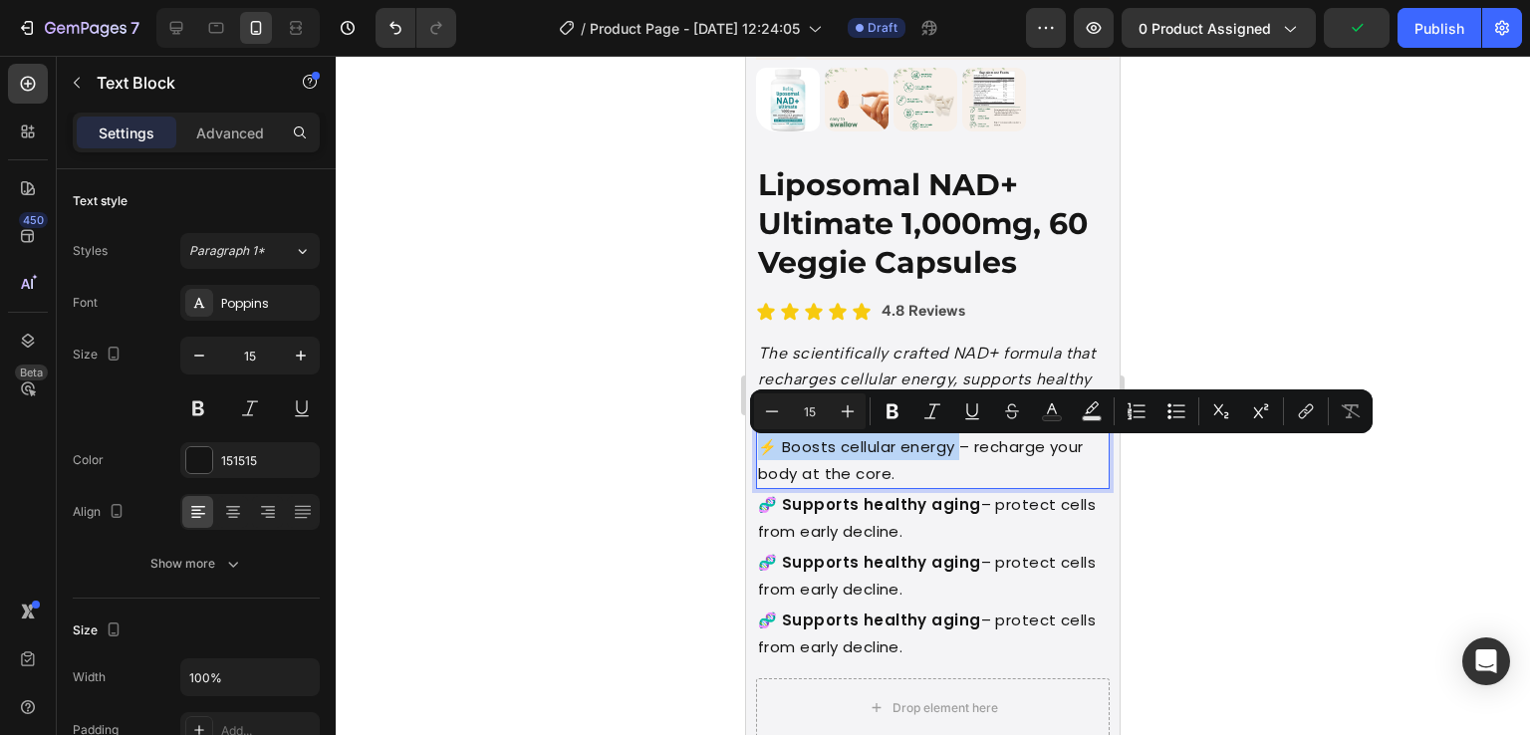
drag, startPoint x: 960, startPoint y: 454, endPoint x: 759, endPoint y: 448, distance: 201.3
click at [921, 527] on p "🧬 Supports healthy aging – protect cells from early decline." at bounding box center [933, 518] width 350 height 54
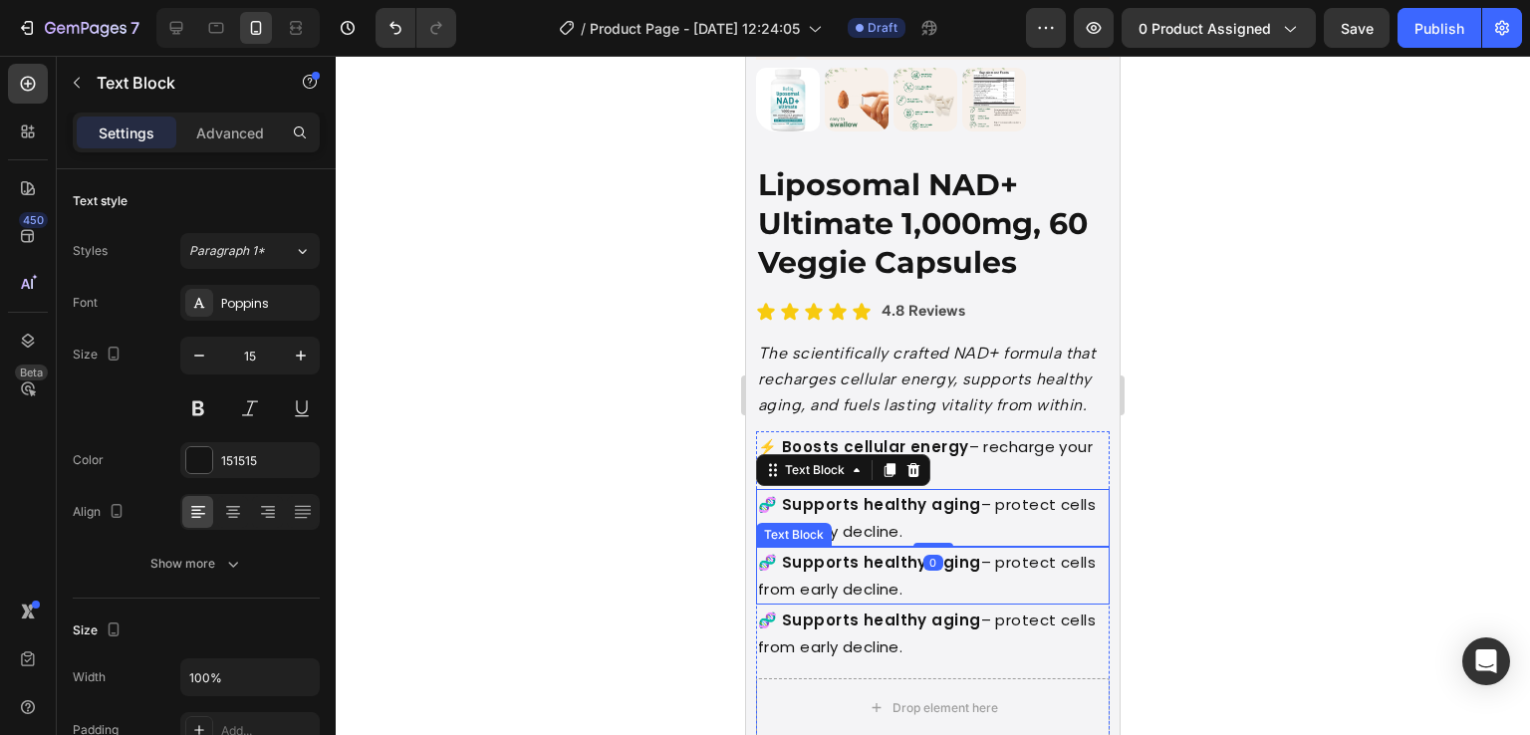
click at [878, 583] on p "🧬 Supports healthy aging – protect cells from early decline." at bounding box center [933, 576] width 350 height 54
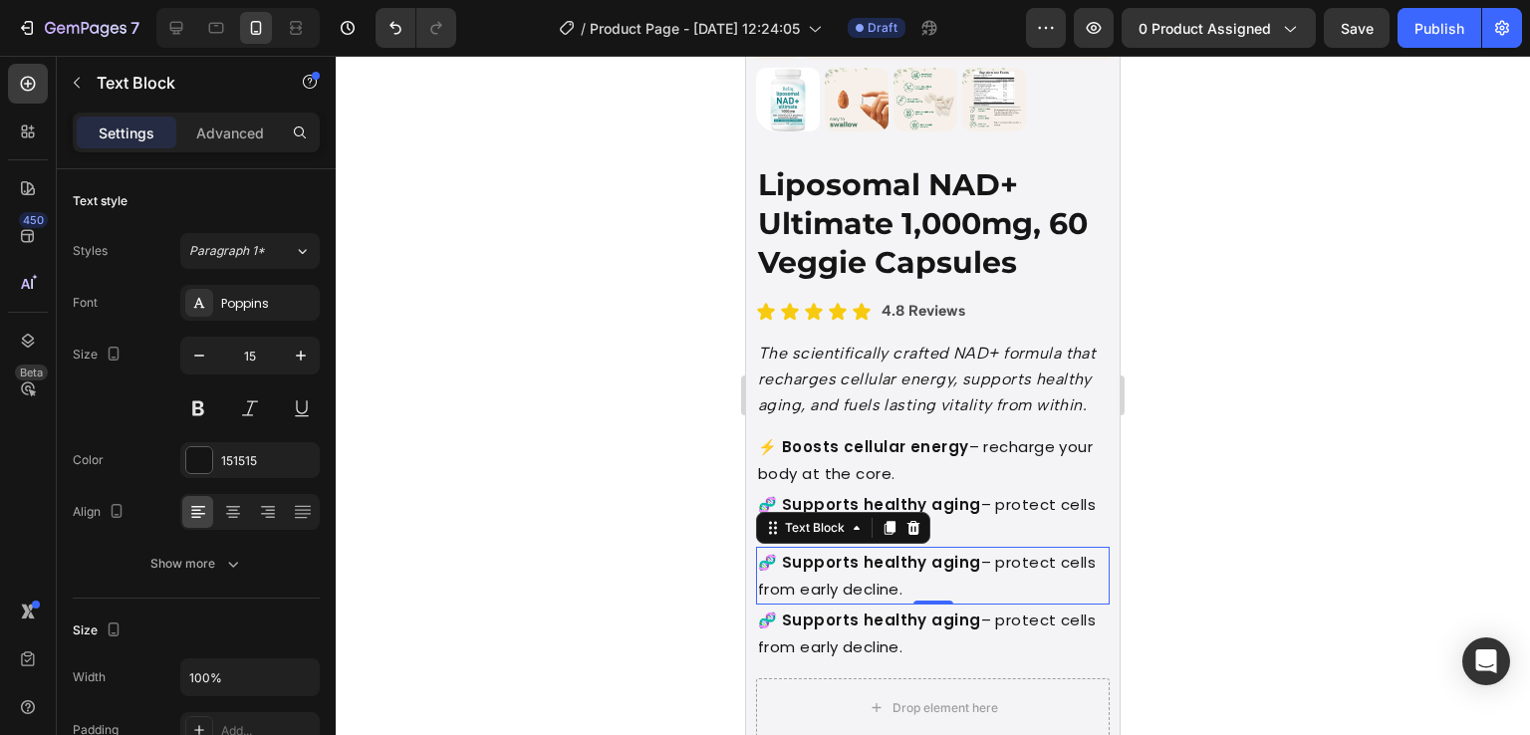
click at [894, 589] on p "🧬 Supports healthy aging – protect cells from early decline." at bounding box center [933, 576] width 350 height 54
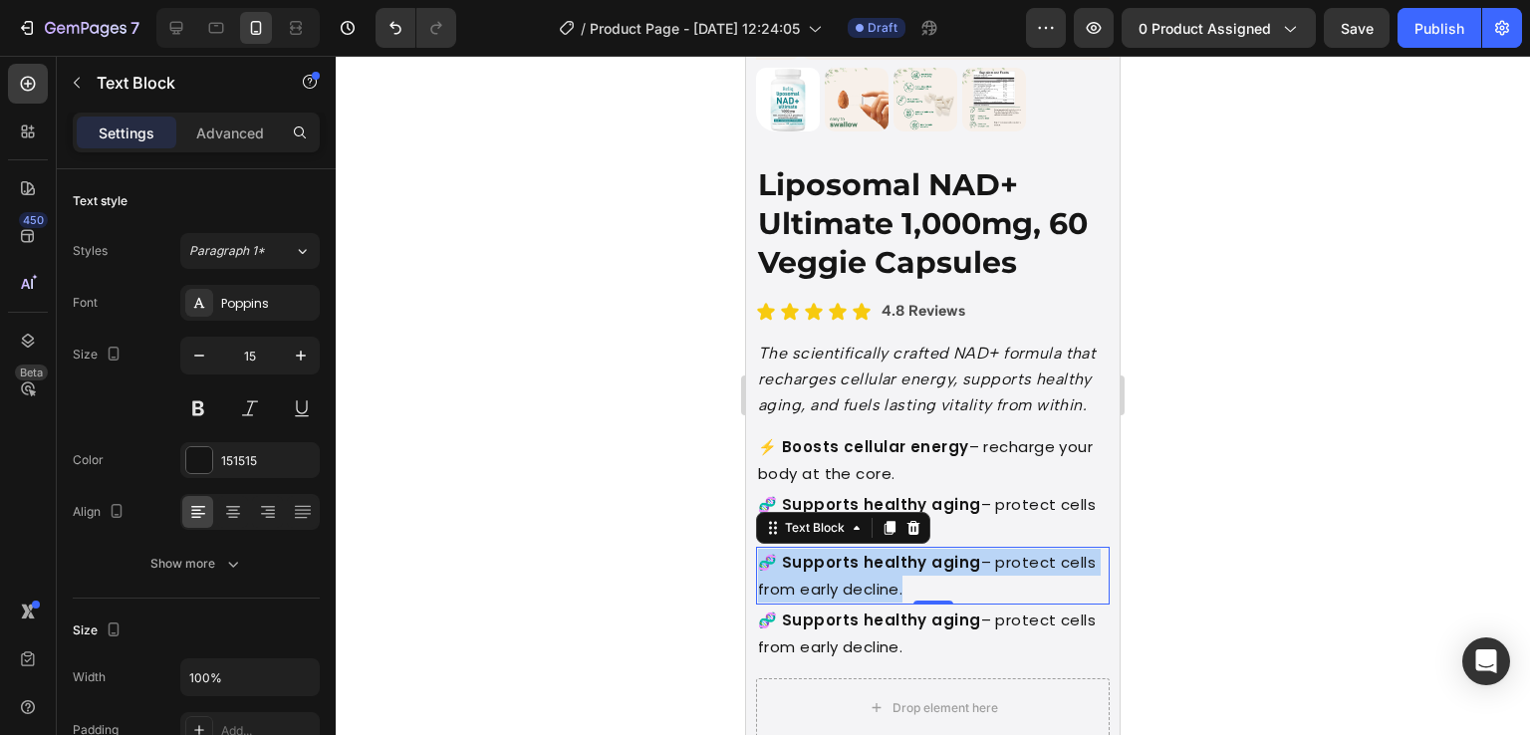
click at [894, 589] on p "🧬 Supports healthy aging – protect cells from early decline." at bounding box center [933, 576] width 350 height 54
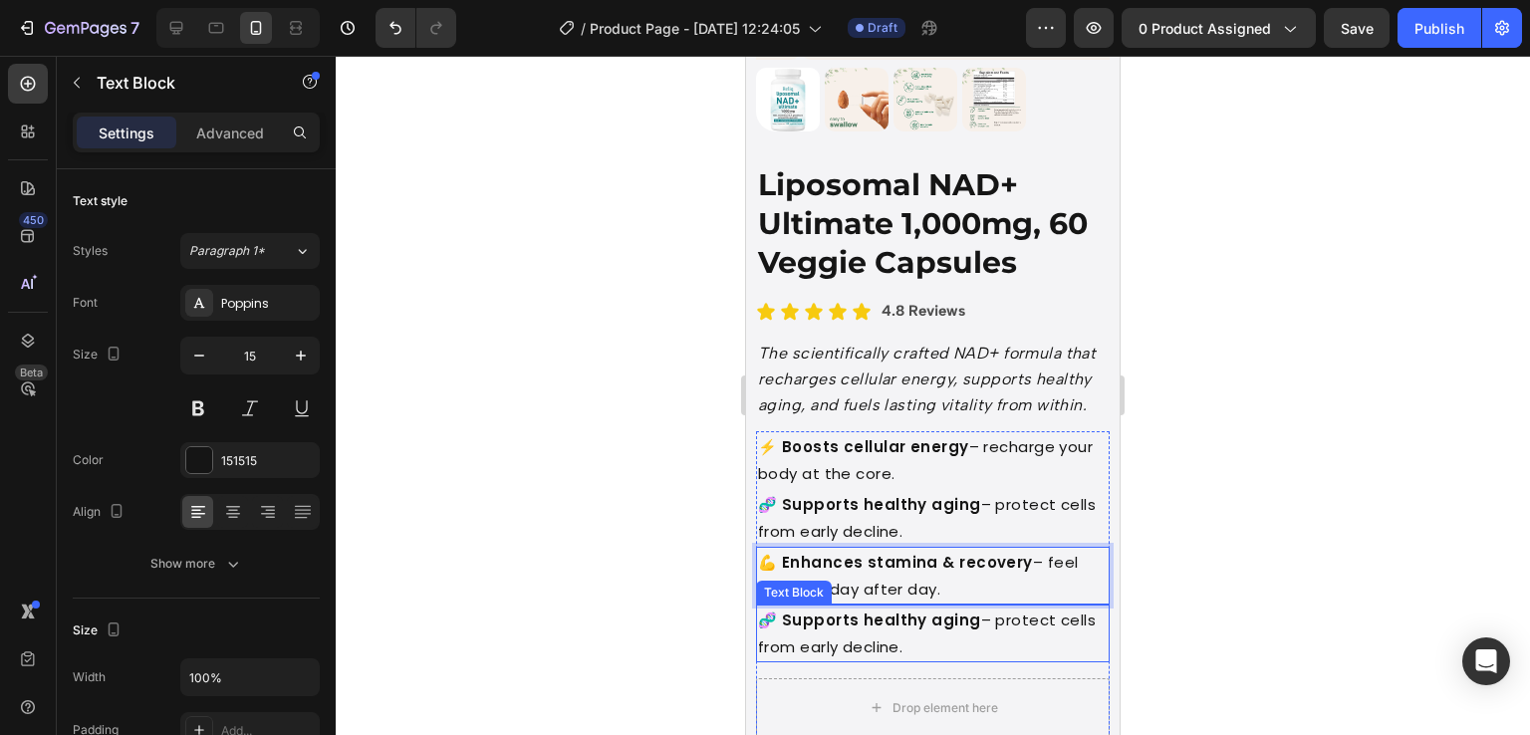
scroll to position [468, 0]
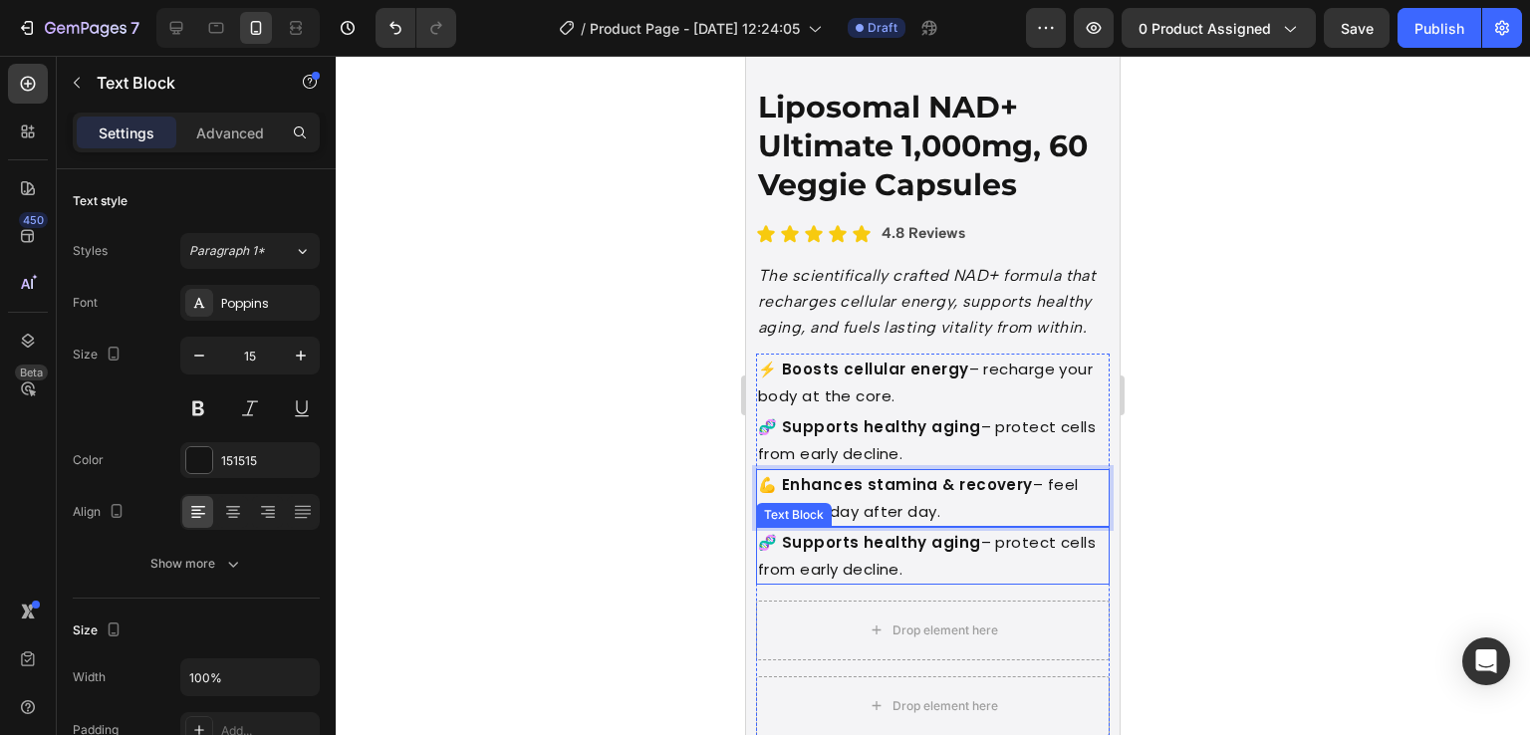
click at [919, 541] on strong "🧬 Supports healthy aging" at bounding box center [869, 542] width 223 height 21
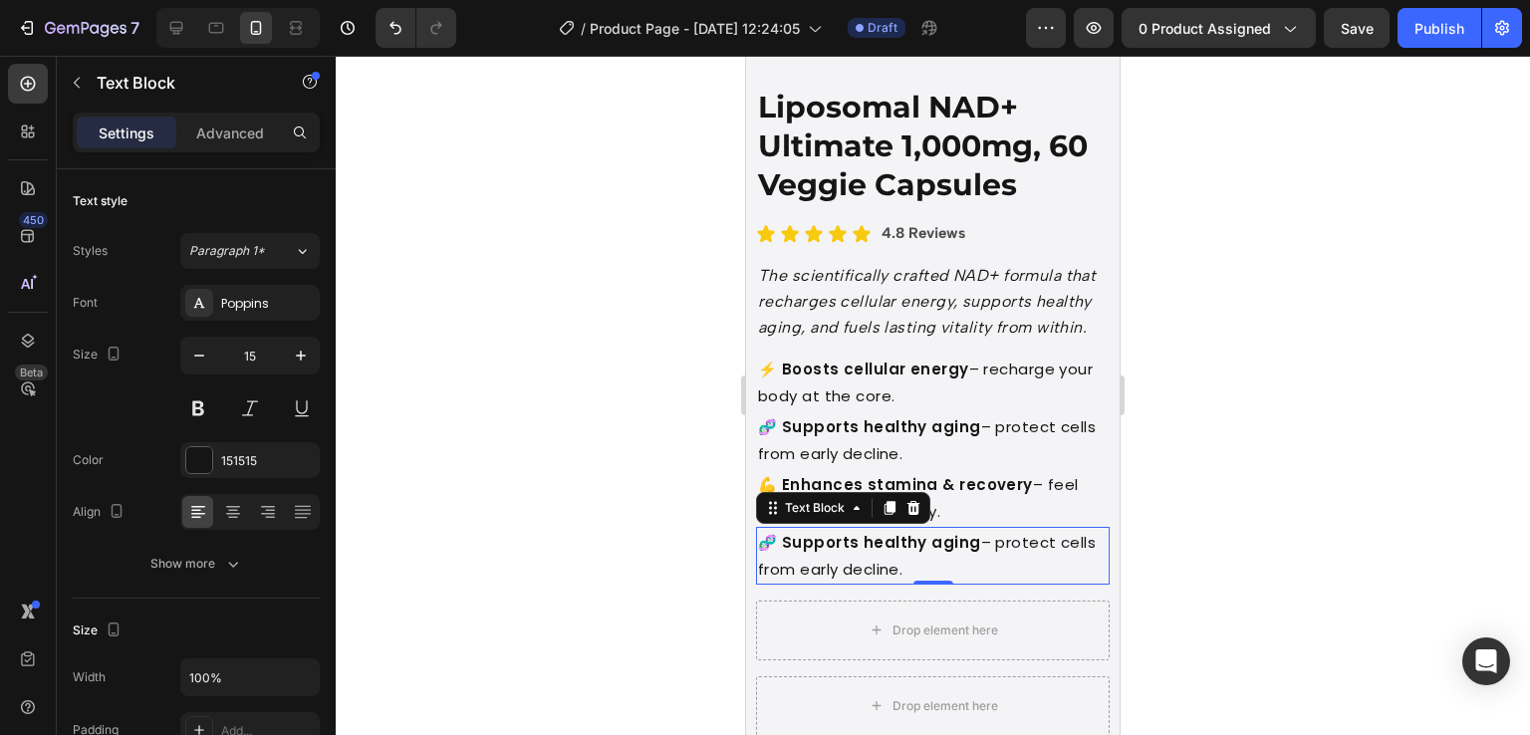
click at [855, 571] on p "🧬 Supports healthy aging – protect cells from early decline." at bounding box center [933, 556] width 350 height 54
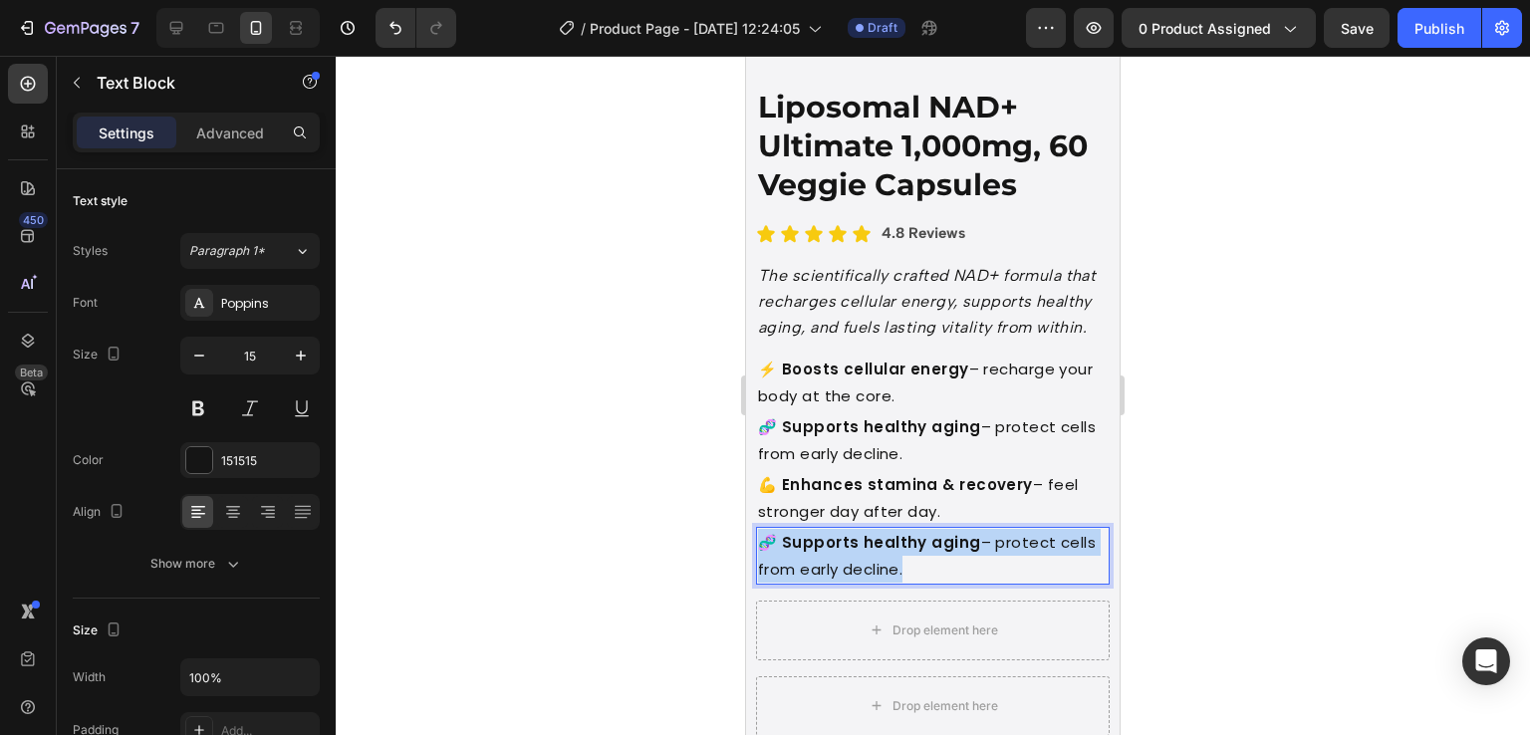
click at [855, 571] on p "🧬 Supports healthy aging – protect cells from early decline." at bounding box center [933, 556] width 350 height 54
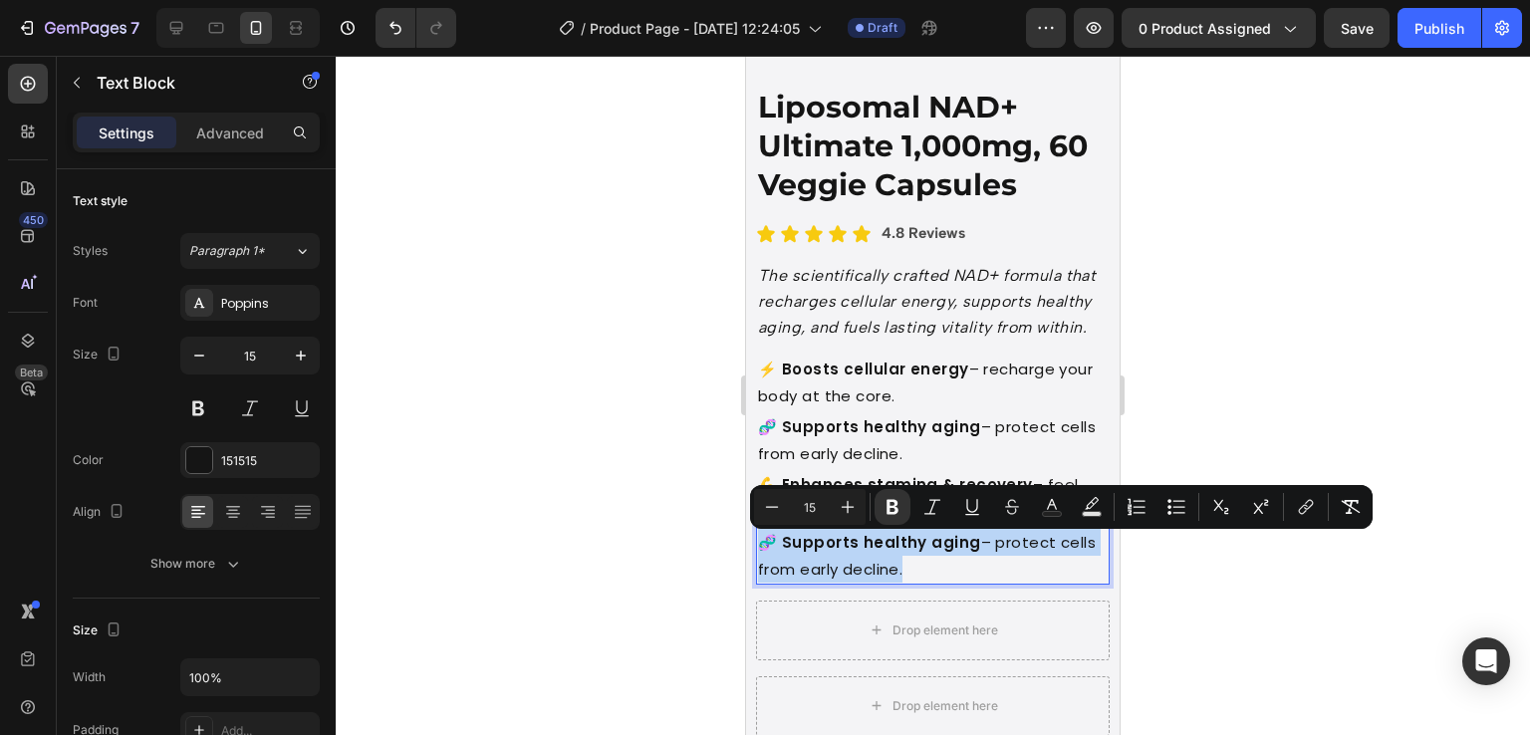
click at [855, 571] on p "🧬 Supports healthy aging – protect cells from early decline." at bounding box center [933, 556] width 350 height 54
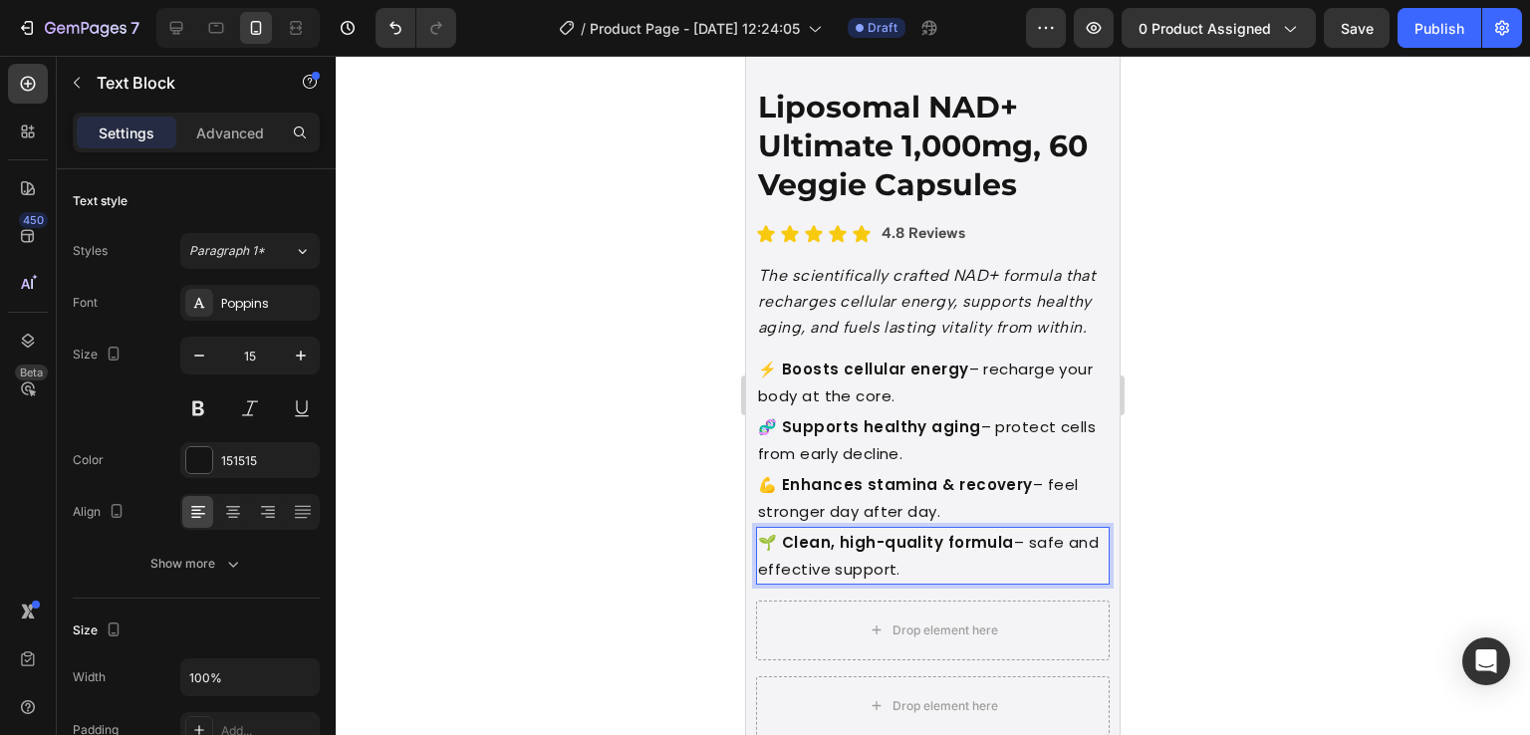
click at [1013, 585] on div "🌱 Clean, high-quality formula – safe and effective support." at bounding box center [933, 556] width 354 height 58
click at [1226, 657] on div at bounding box center [933, 395] width 1195 height 679
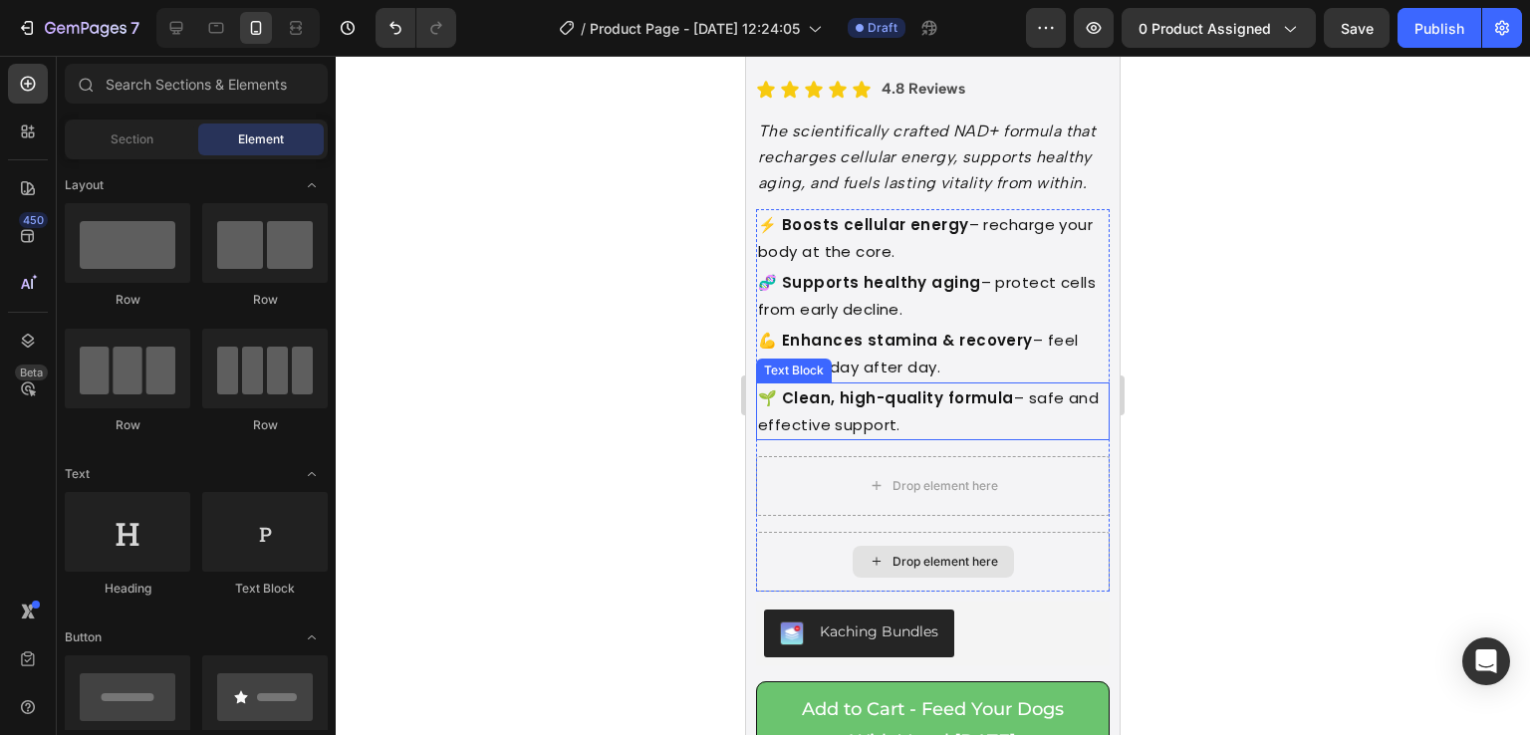
scroll to position [821, 0]
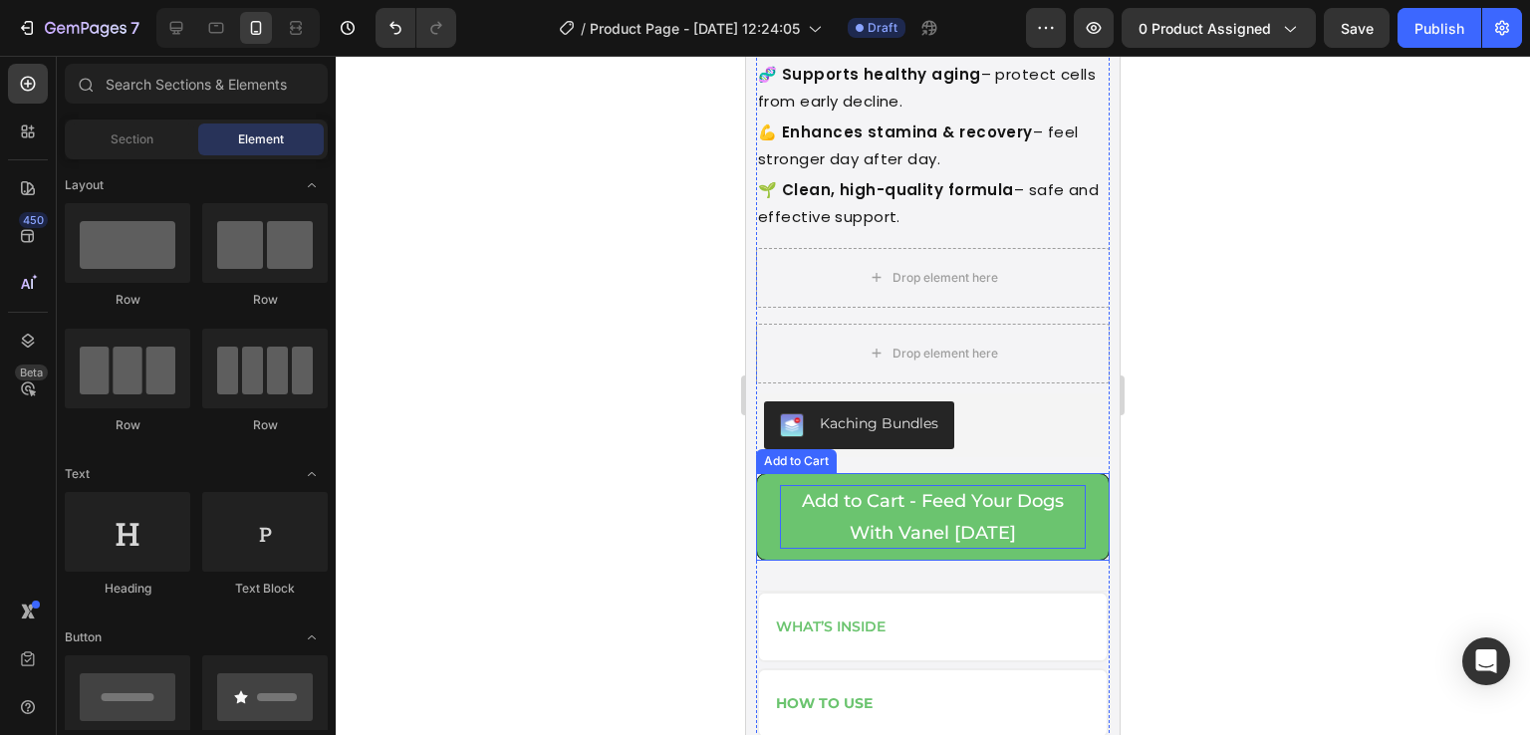
click at [881, 523] on div "Add to Cart - Feed Your Dogs With Vanel Today" at bounding box center [933, 517] width 306 height 65
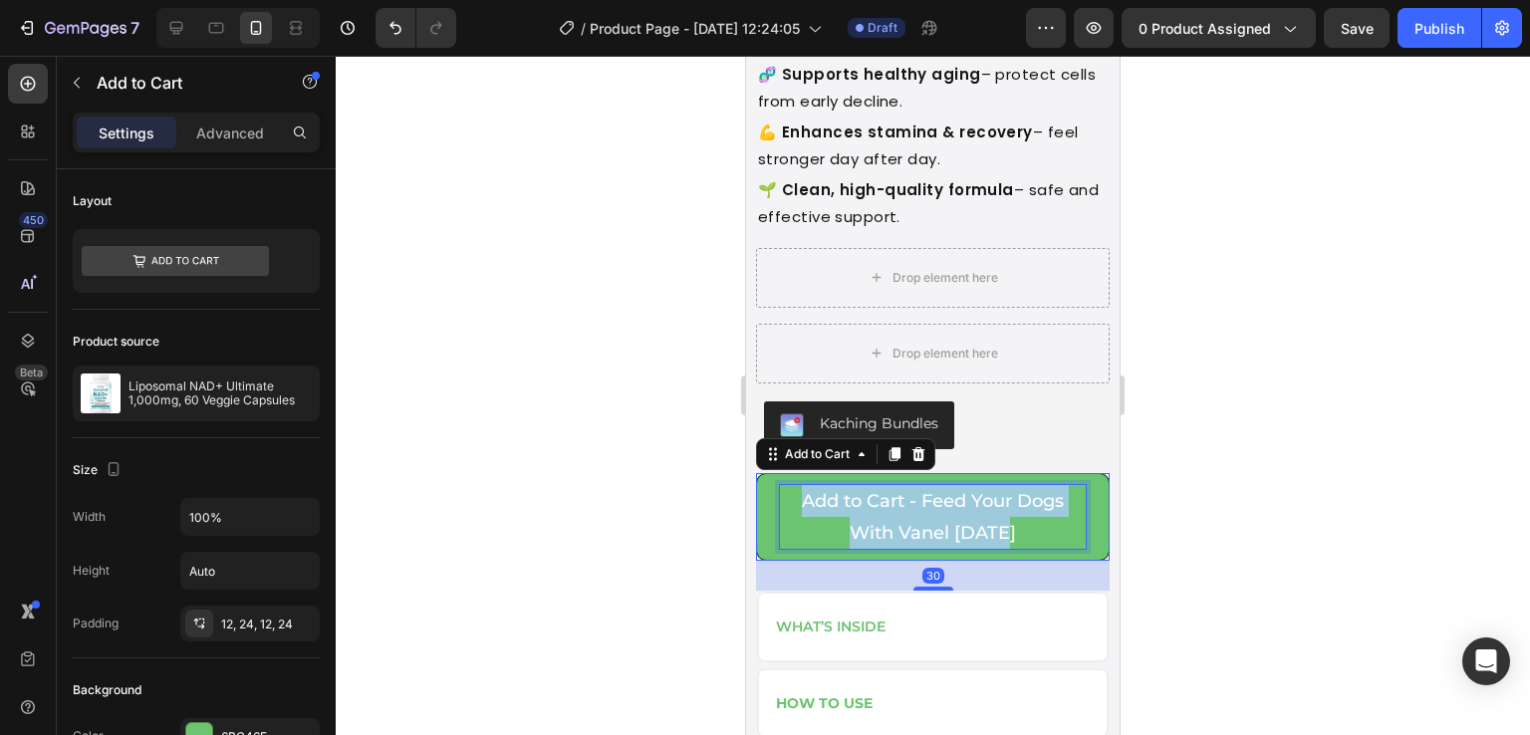
click at [881, 523] on p "Add to Cart - Feed Your Dogs With Vanel Today" at bounding box center [933, 517] width 306 height 65
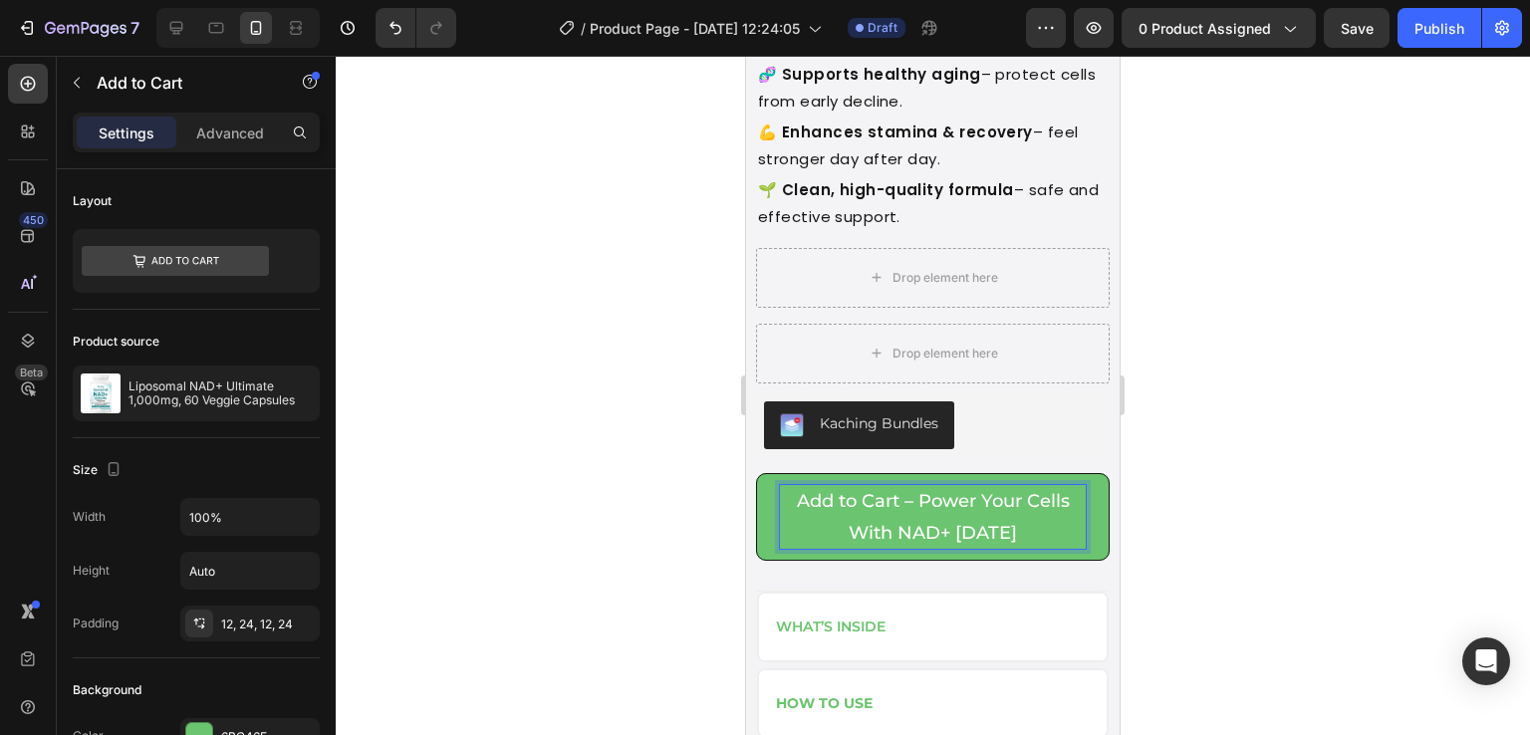
click at [768, 531] on button "Add to Cart – Power Your Cells With NAD+ [DATE]" at bounding box center [933, 517] width 354 height 89
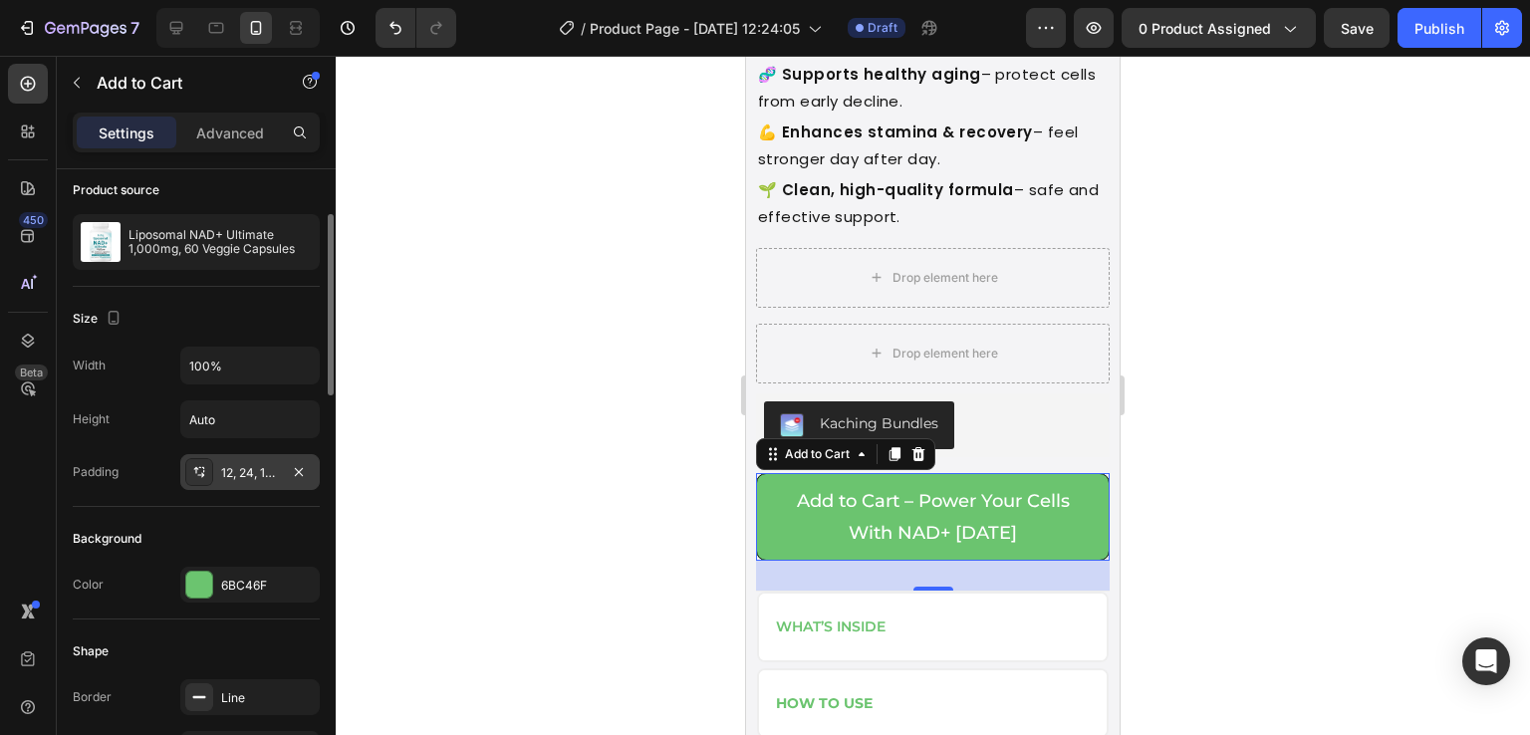
scroll to position [152, 0]
click at [203, 575] on div at bounding box center [199, 584] width 26 height 26
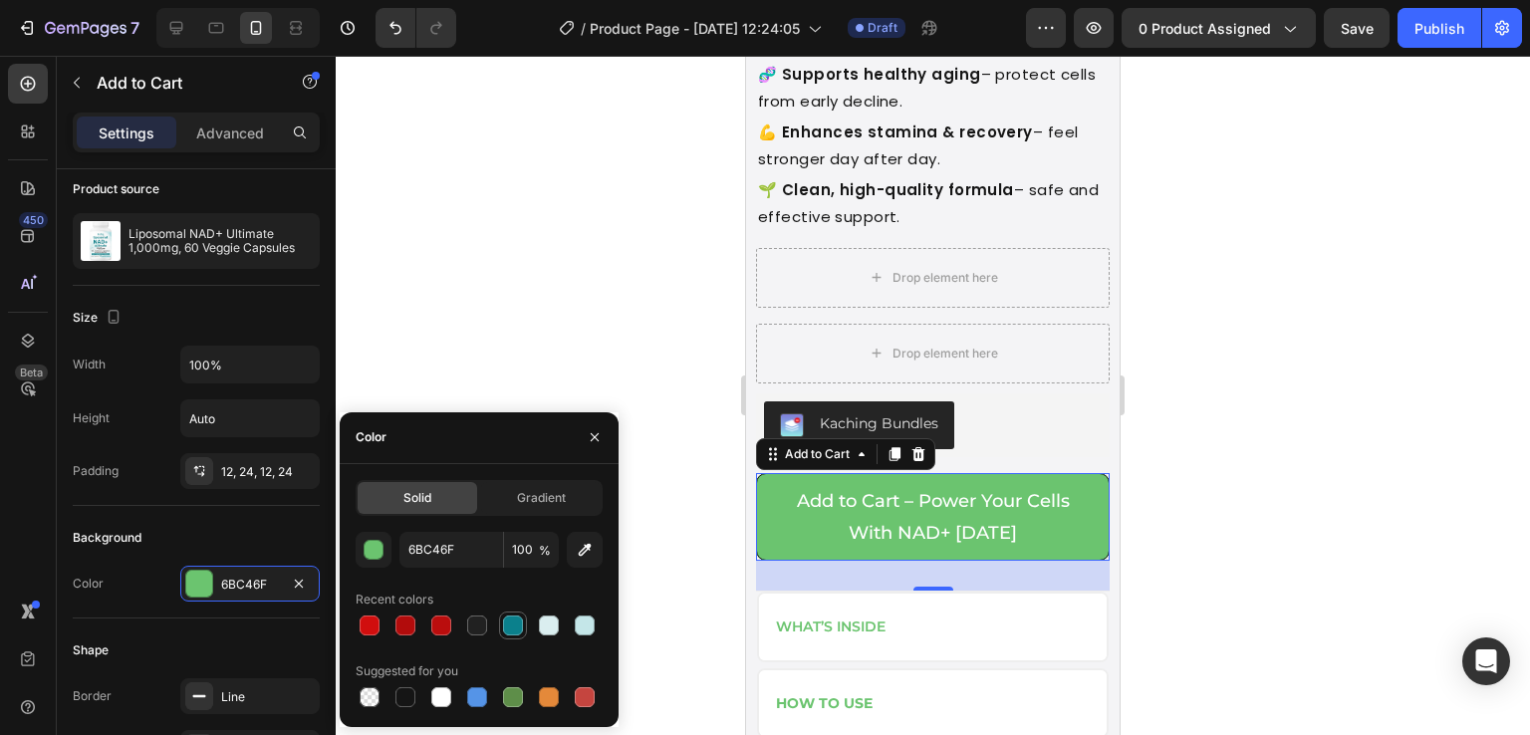
click at [505, 635] on div at bounding box center [513, 626] width 24 height 24
type input "0B808C"
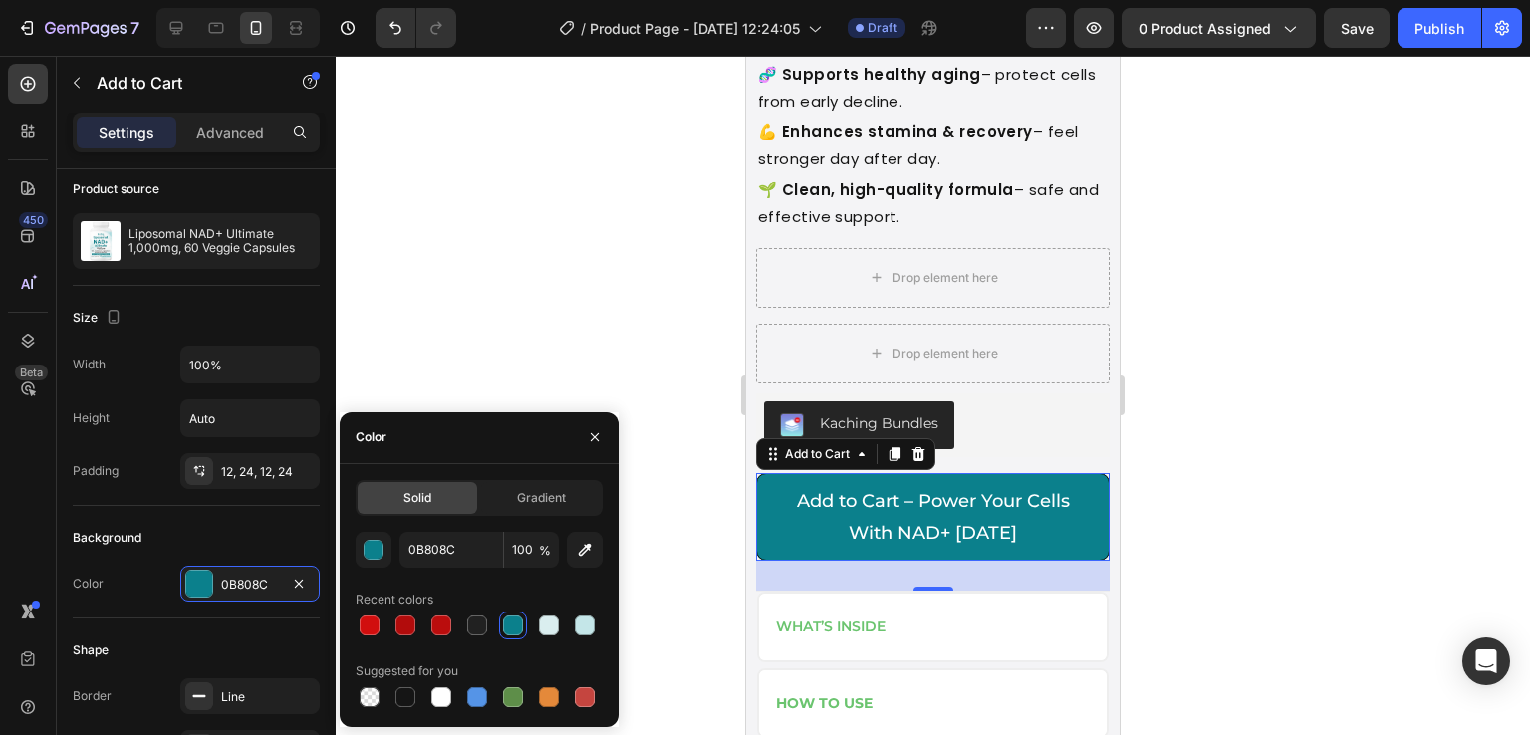
click at [1202, 596] on div at bounding box center [933, 395] width 1195 height 679
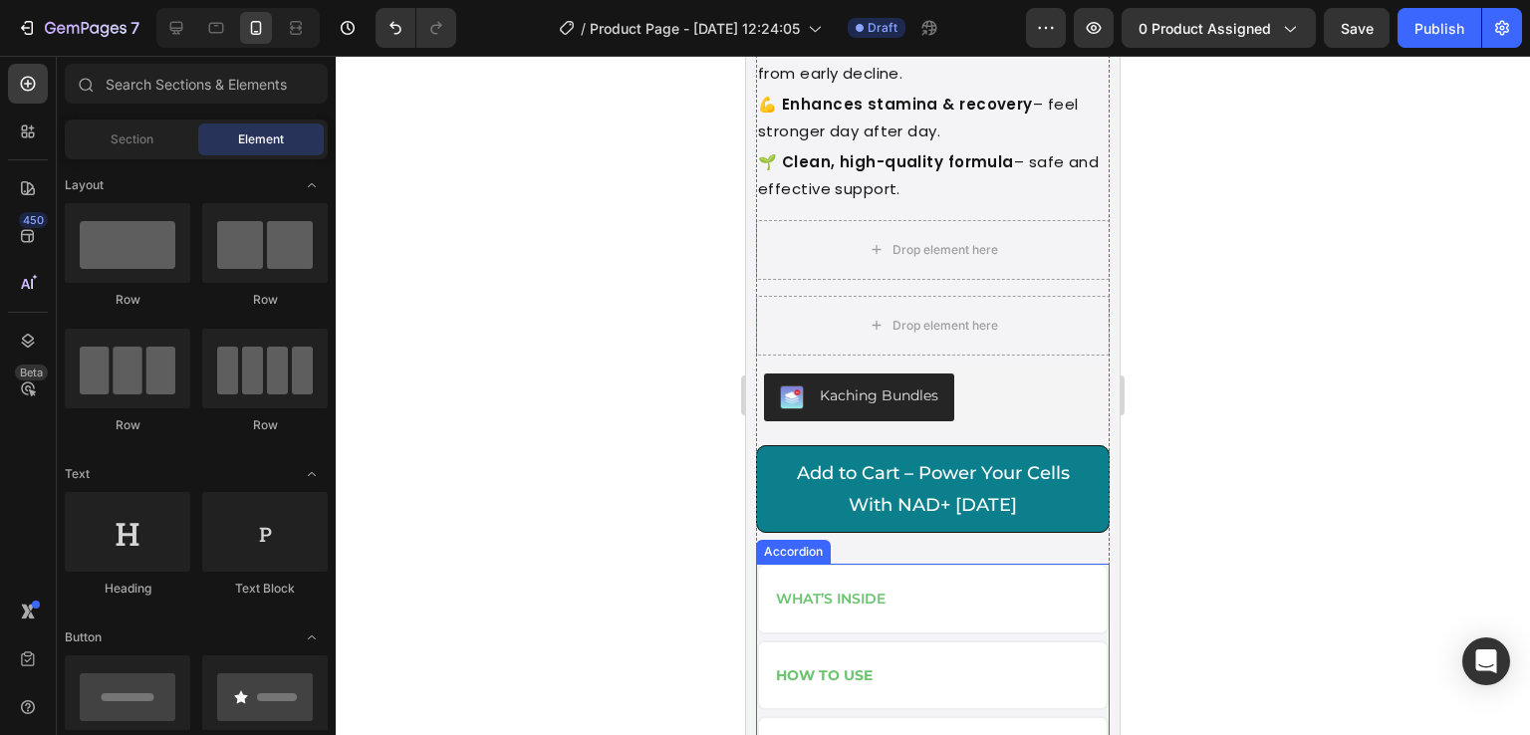
scroll to position [1086, 0]
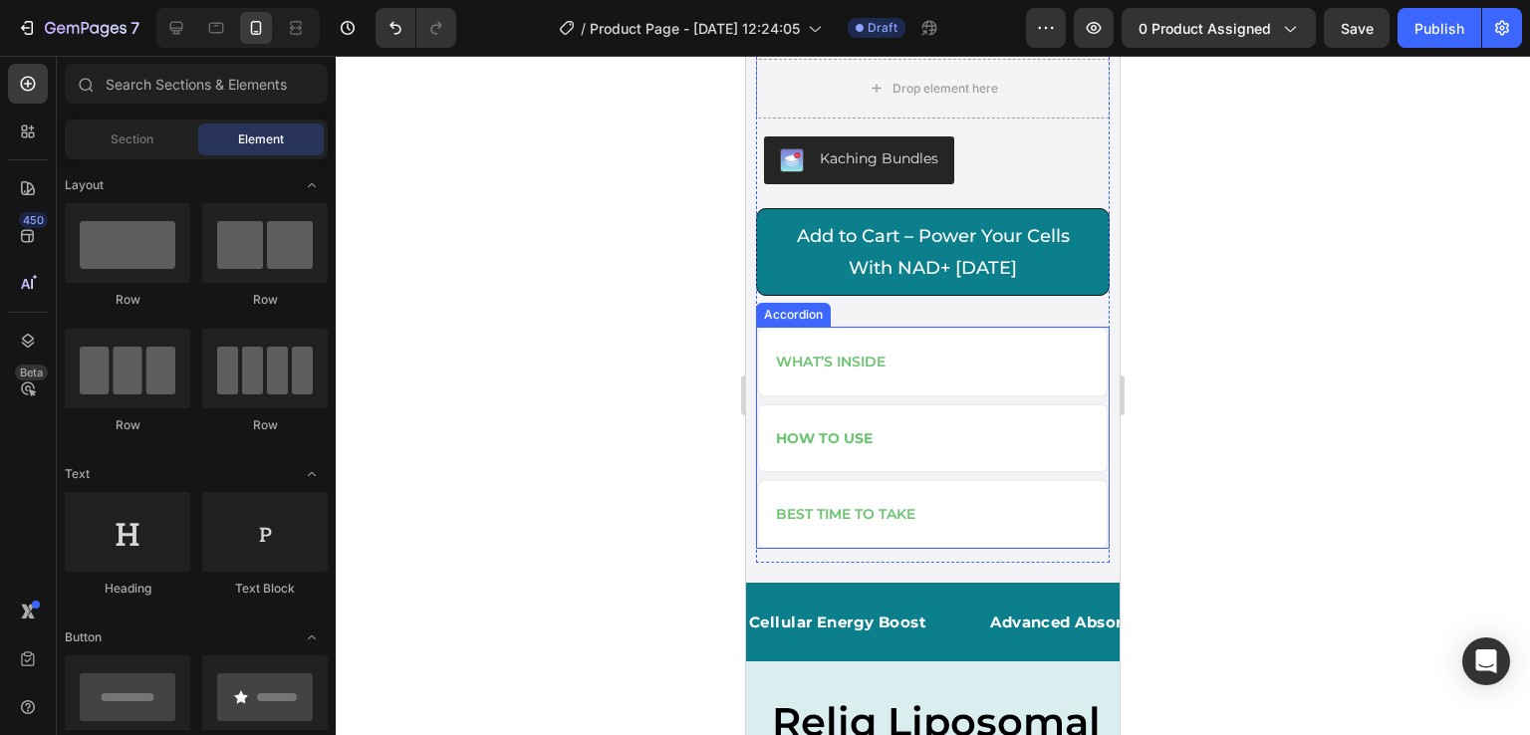
click at [769, 342] on div "What’s Inside" at bounding box center [933, 362] width 348 height 66
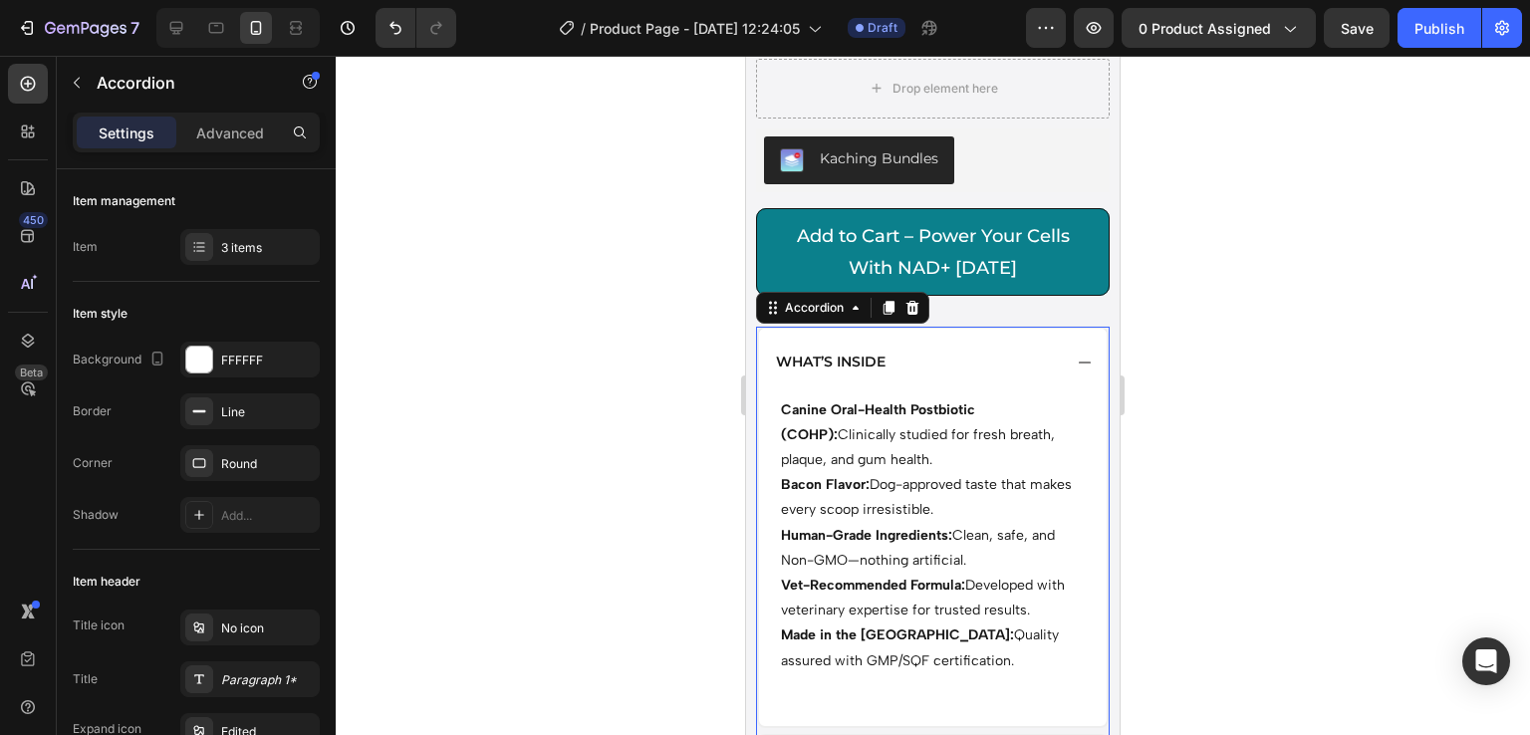
click at [769, 342] on div "What’s Inside" at bounding box center [933, 362] width 348 height 66
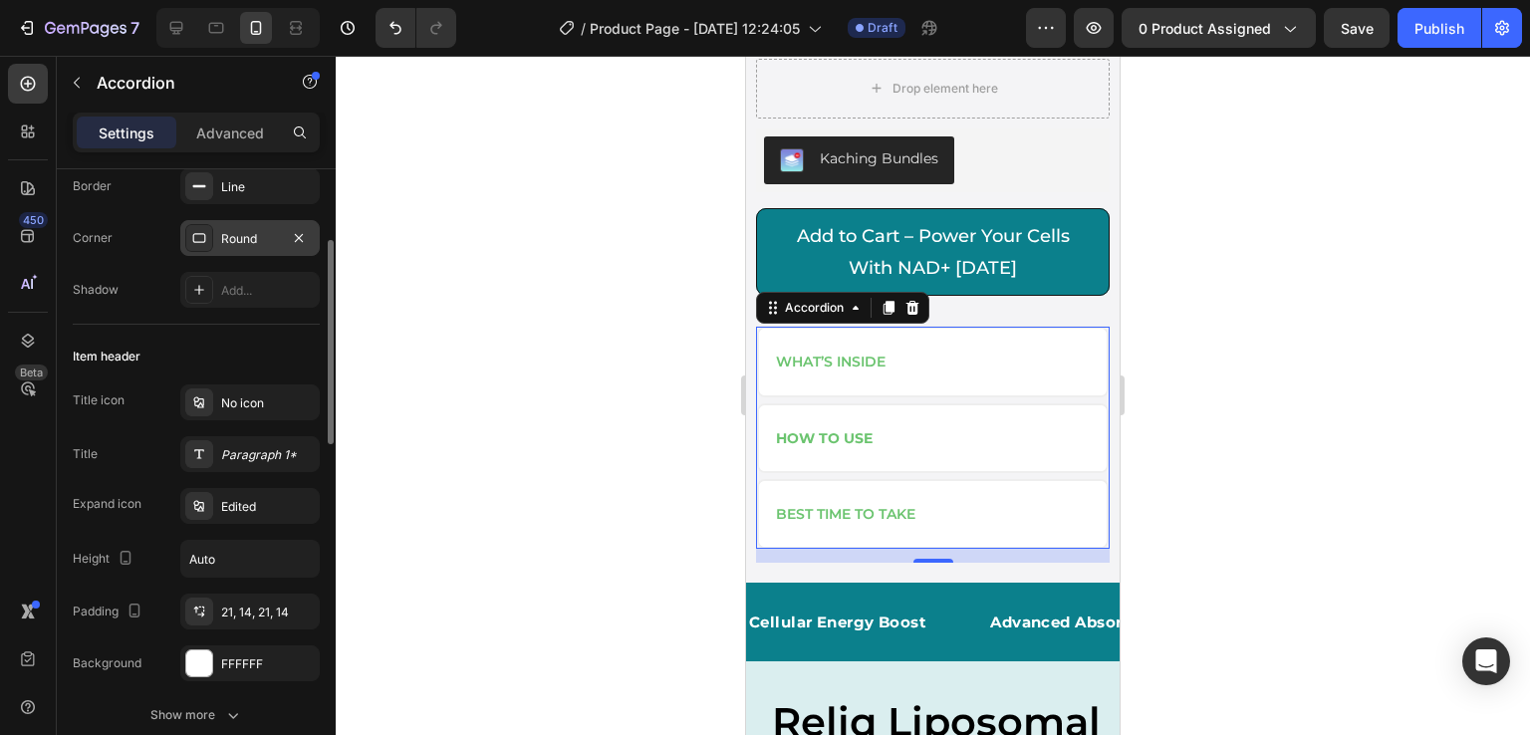
scroll to position [226, 0]
click at [225, 451] on div "Paragraph 1*" at bounding box center [268, 454] width 94 height 18
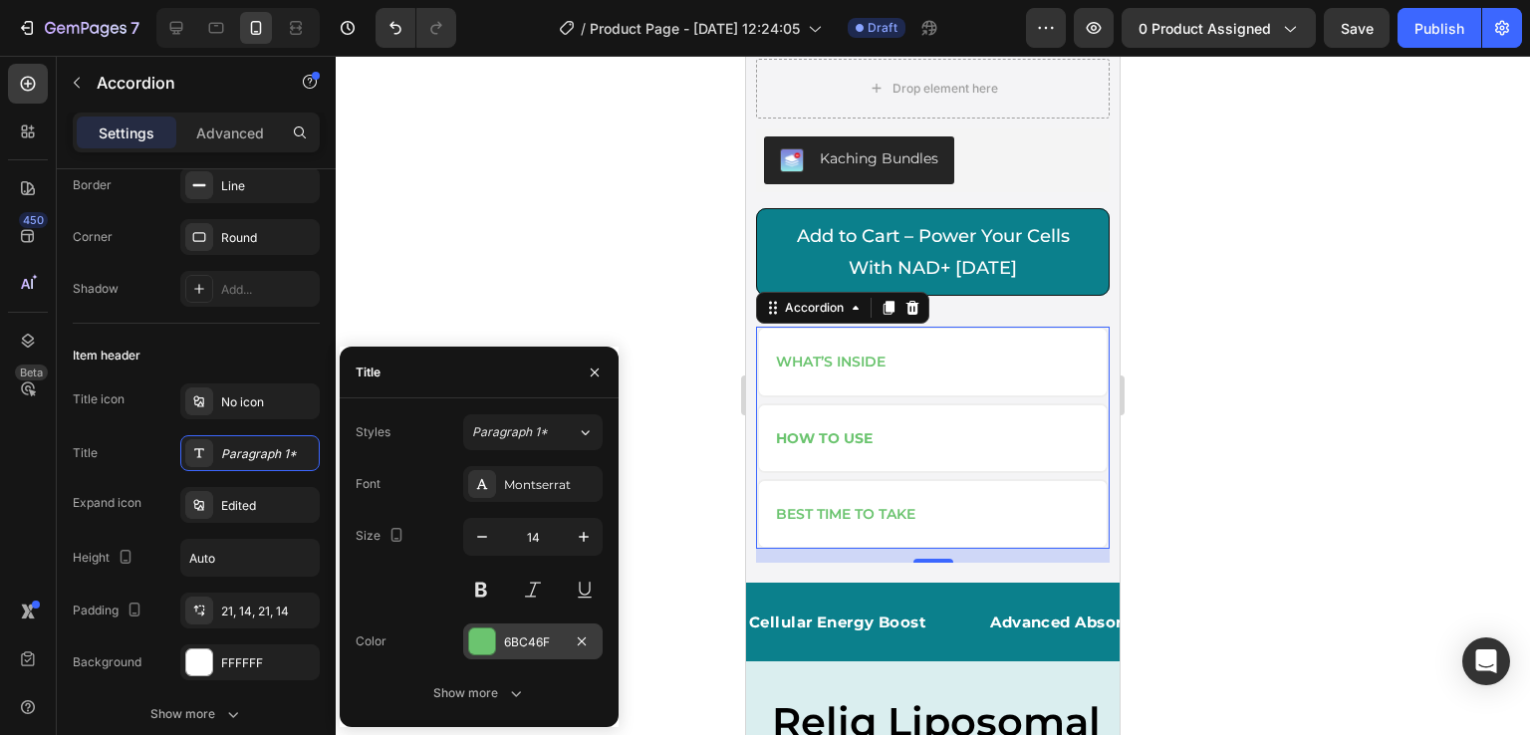
click at [483, 645] on div at bounding box center [482, 642] width 26 height 26
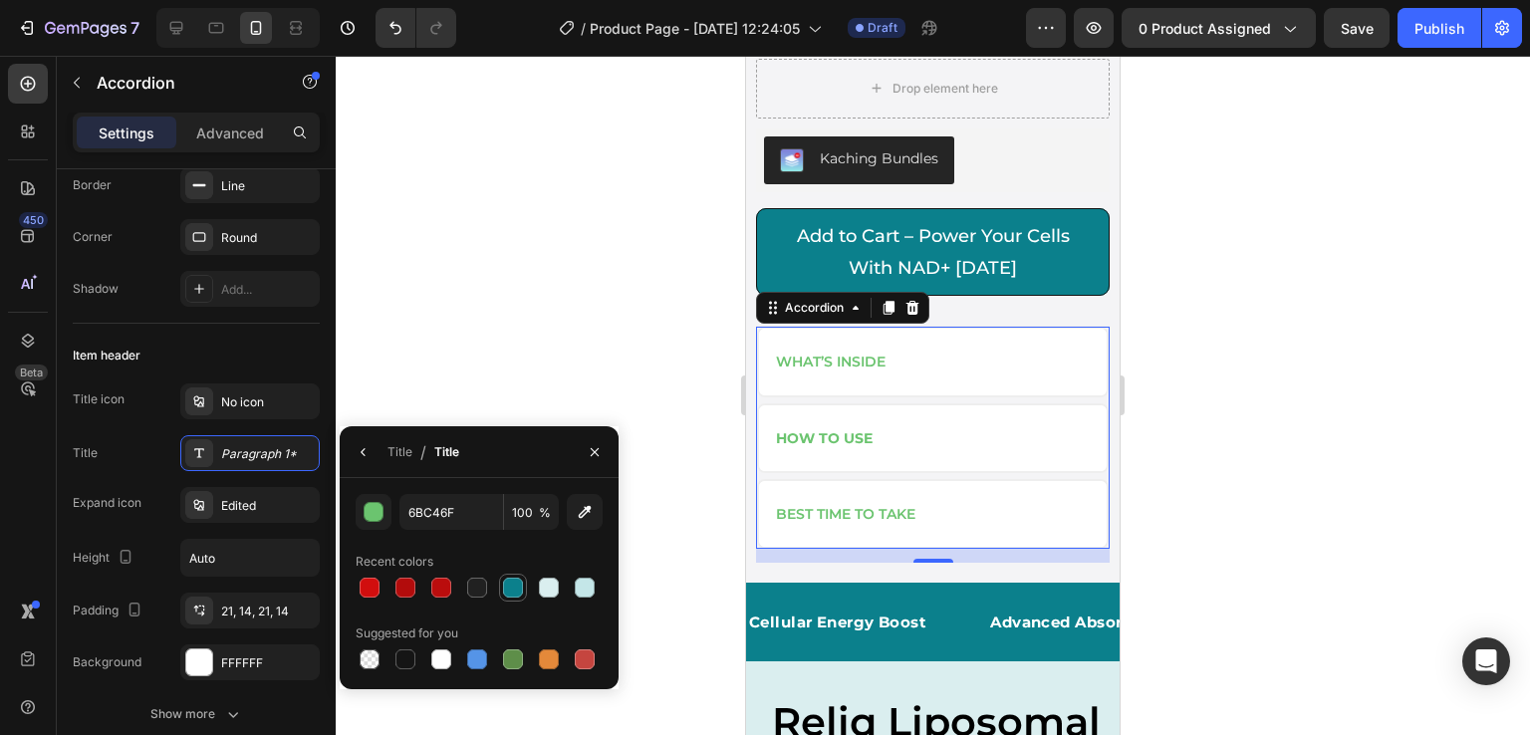
click at [508, 590] on div at bounding box center [513, 588] width 20 height 20
type input "0B808C"
click at [202, 658] on div at bounding box center [199, 663] width 26 height 26
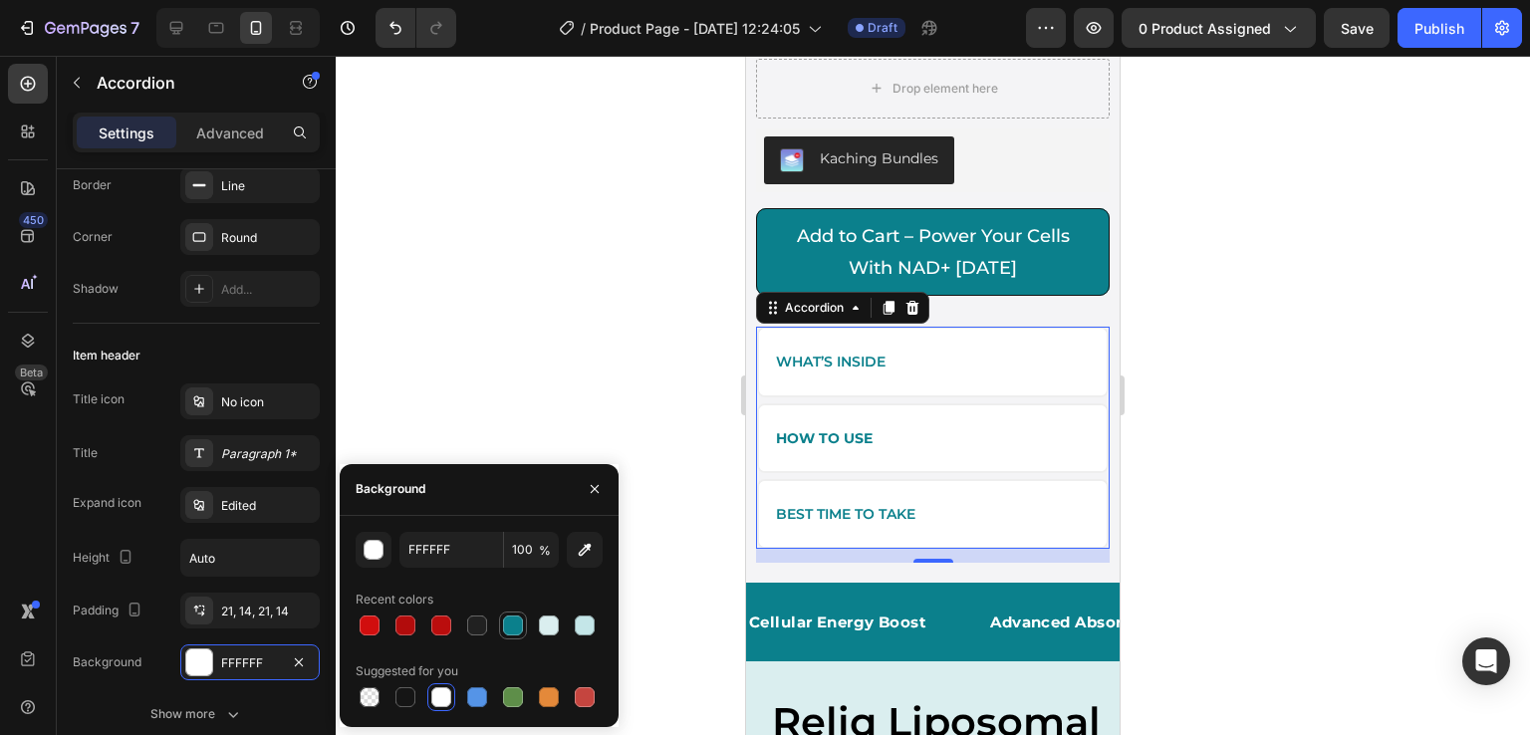
click at [501, 631] on div at bounding box center [513, 626] width 24 height 24
type input "0B808C"
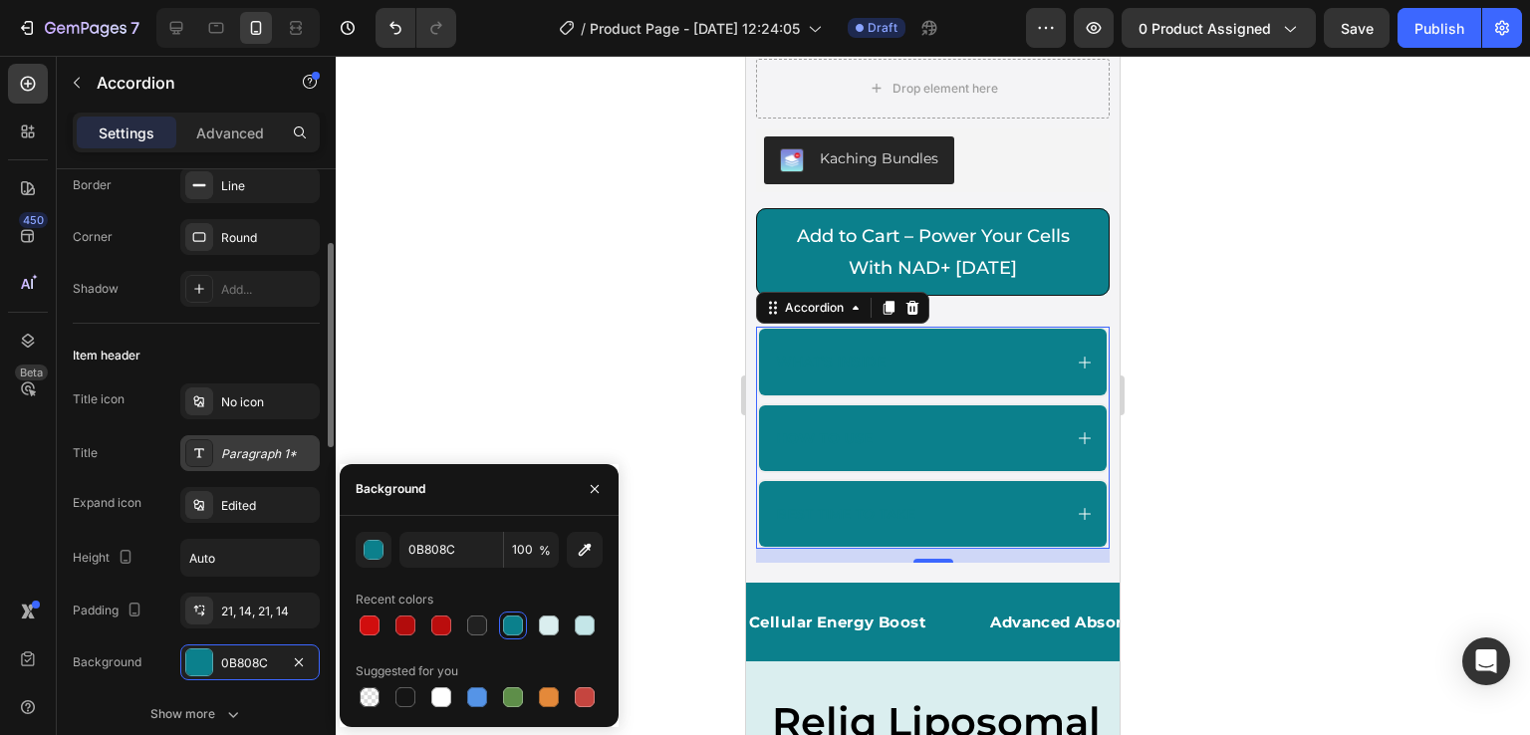
click at [260, 447] on div "Paragraph 1*" at bounding box center [268, 454] width 94 height 18
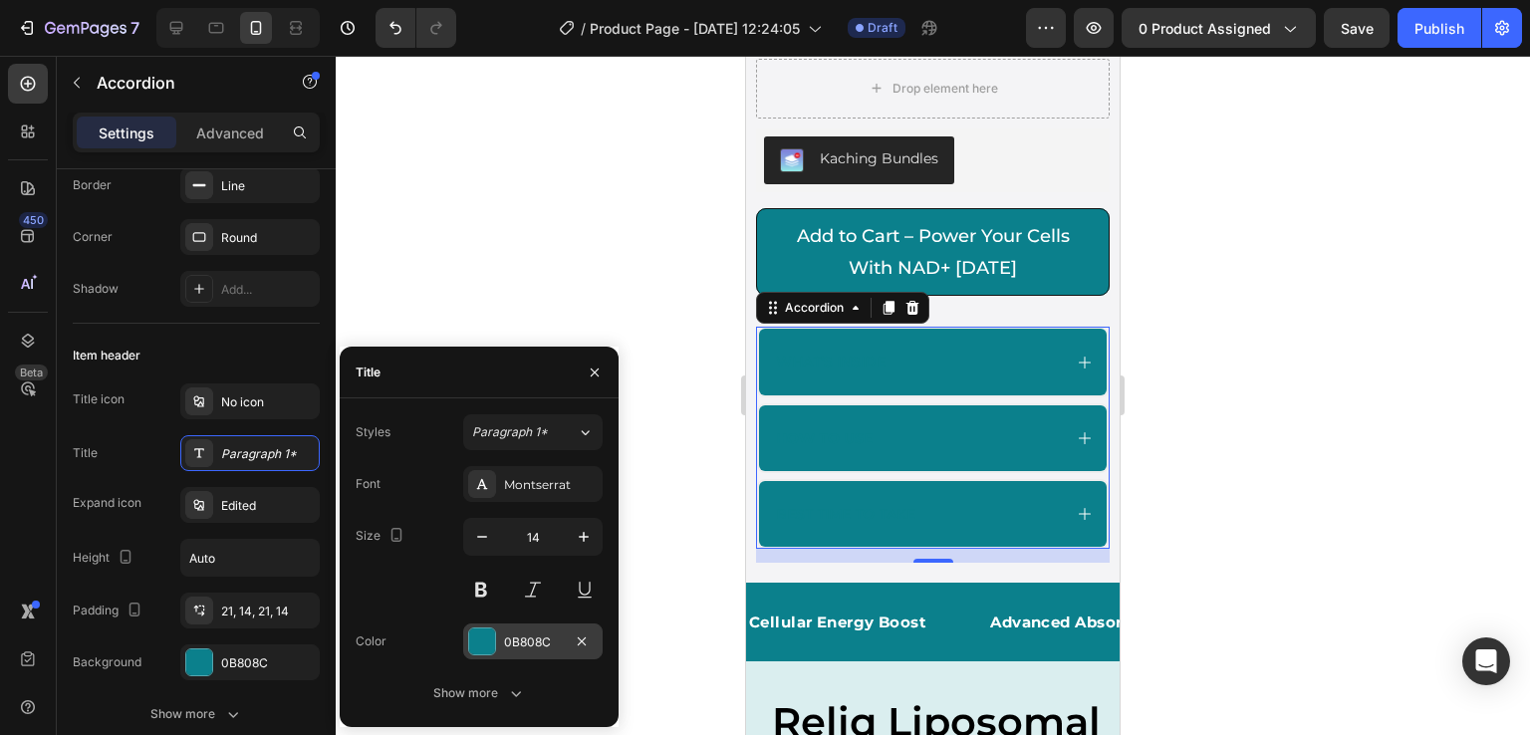
click at [482, 639] on div at bounding box center [482, 642] width 26 height 26
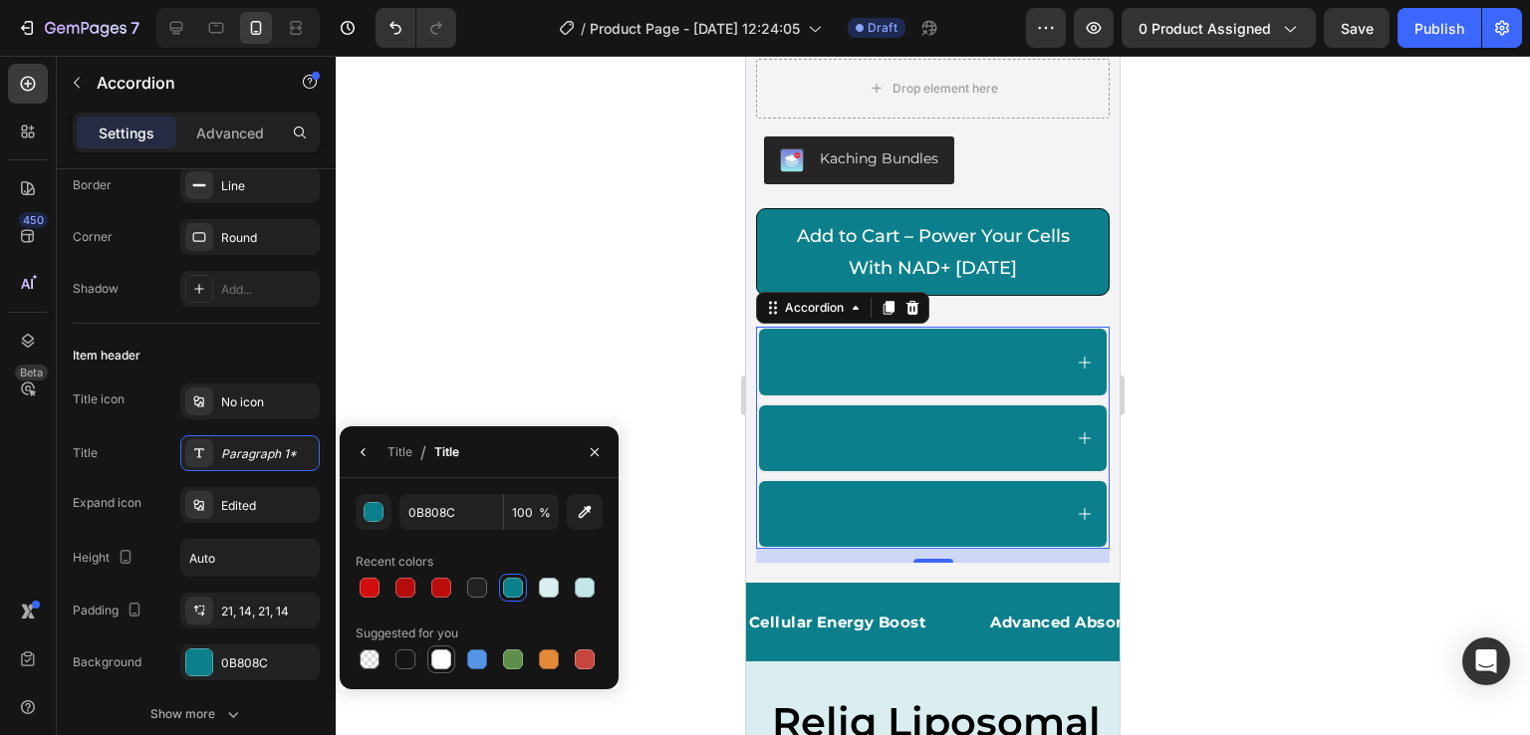
click at [450, 669] on div at bounding box center [441, 660] width 24 height 24
type input "FFFFFF"
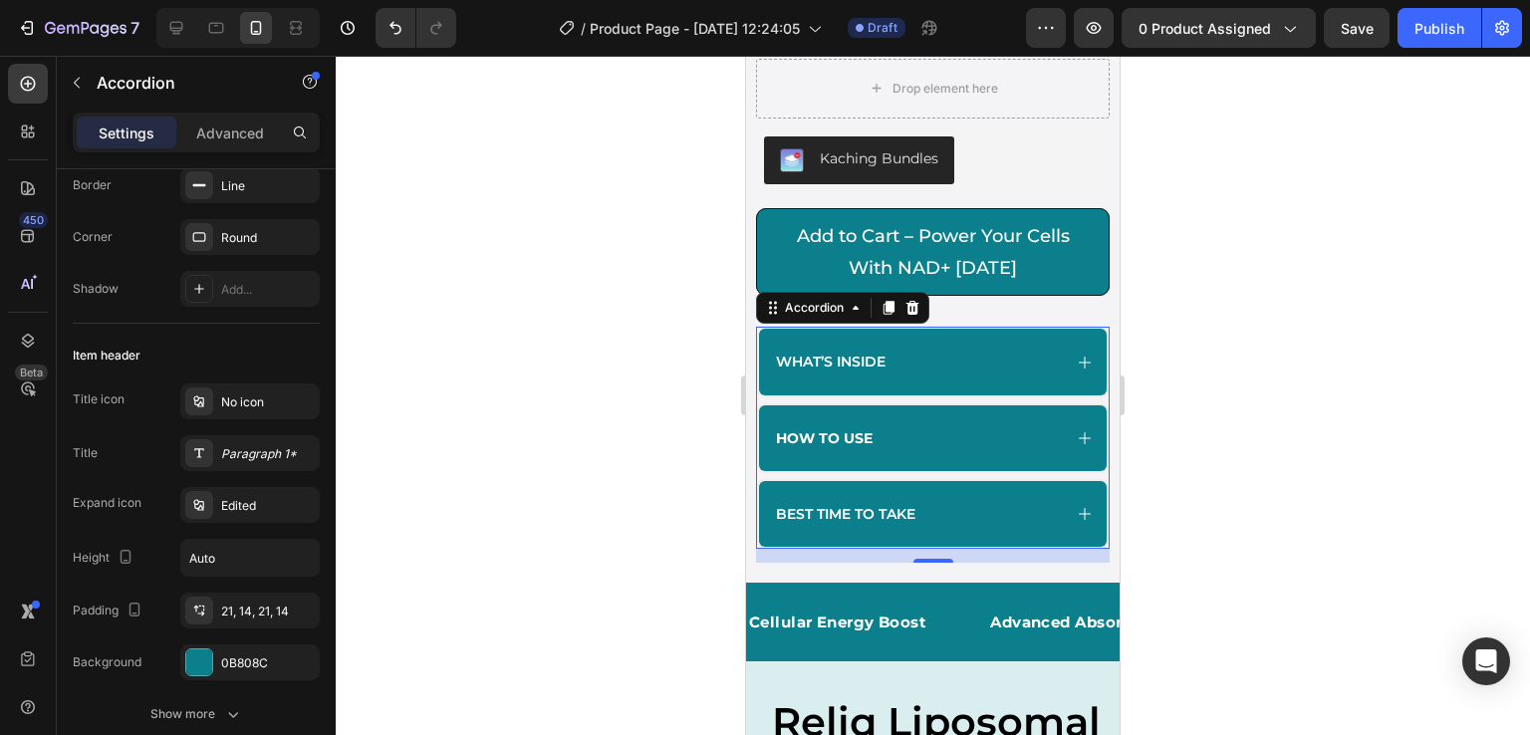
click at [1160, 583] on div at bounding box center [933, 395] width 1195 height 679
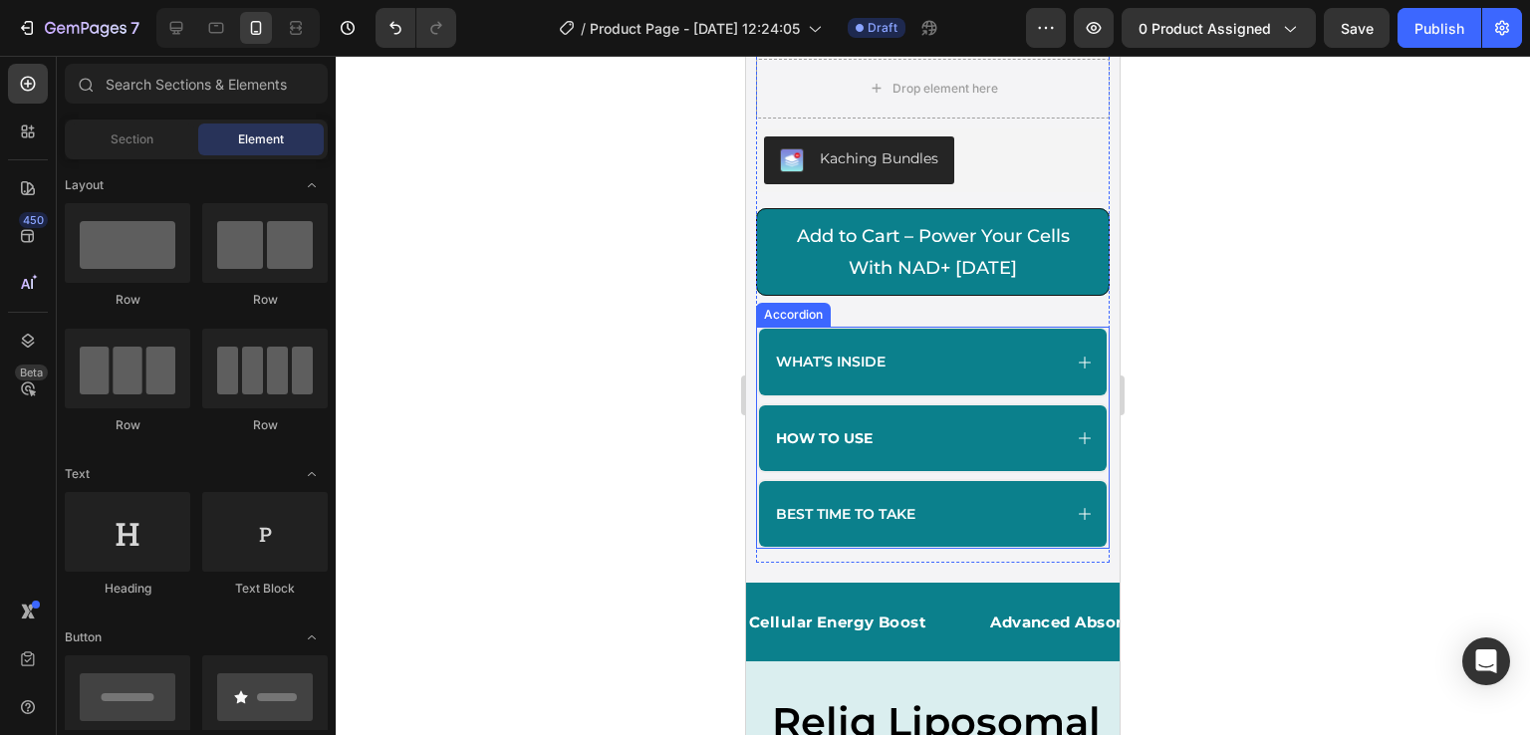
click at [959, 390] on div "What’s Inside" at bounding box center [933, 362] width 348 height 66
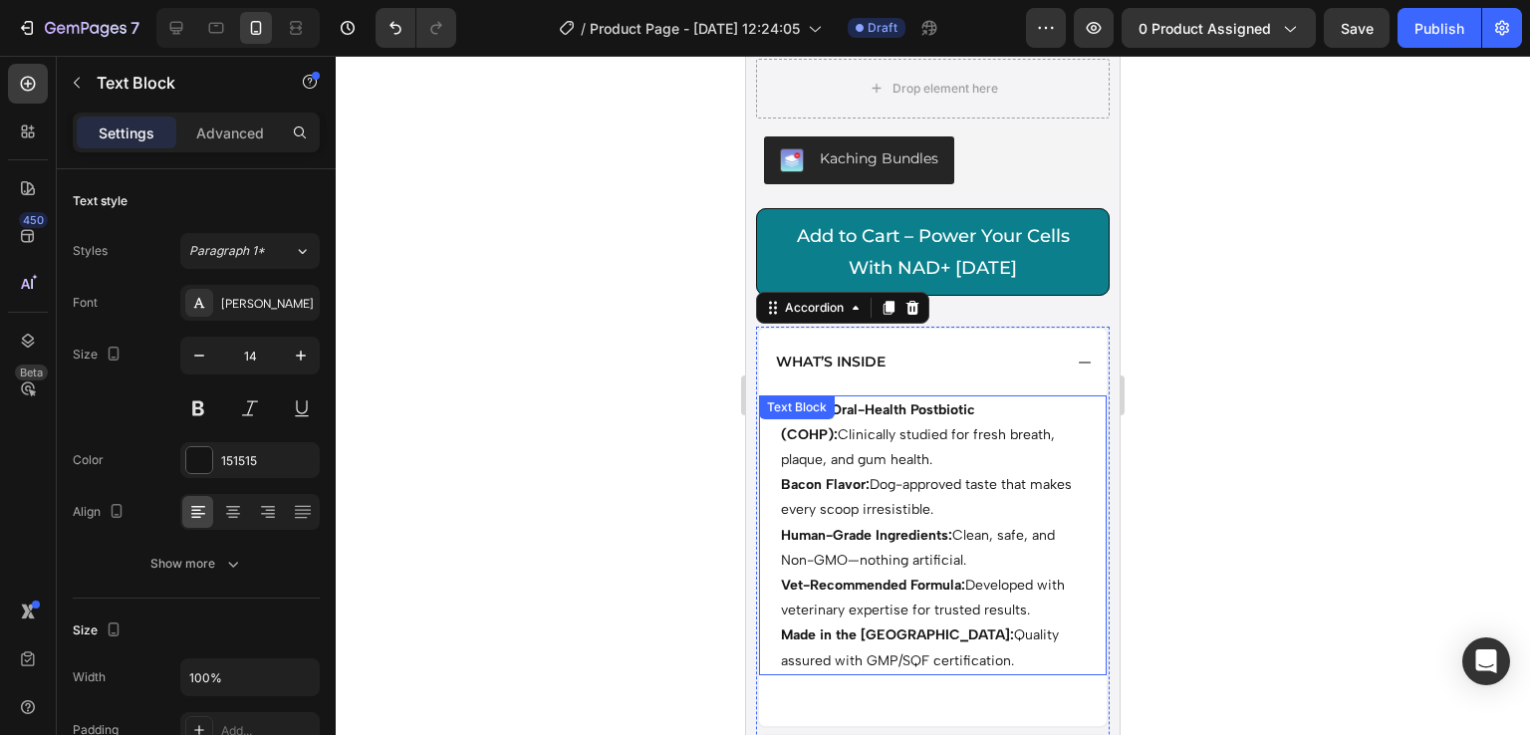
click at [906, 484] on p "Bacon Flavor: Dog-approved taste that makes every scoop irresistible." at bounding box center [933, 497] width 304 height 50
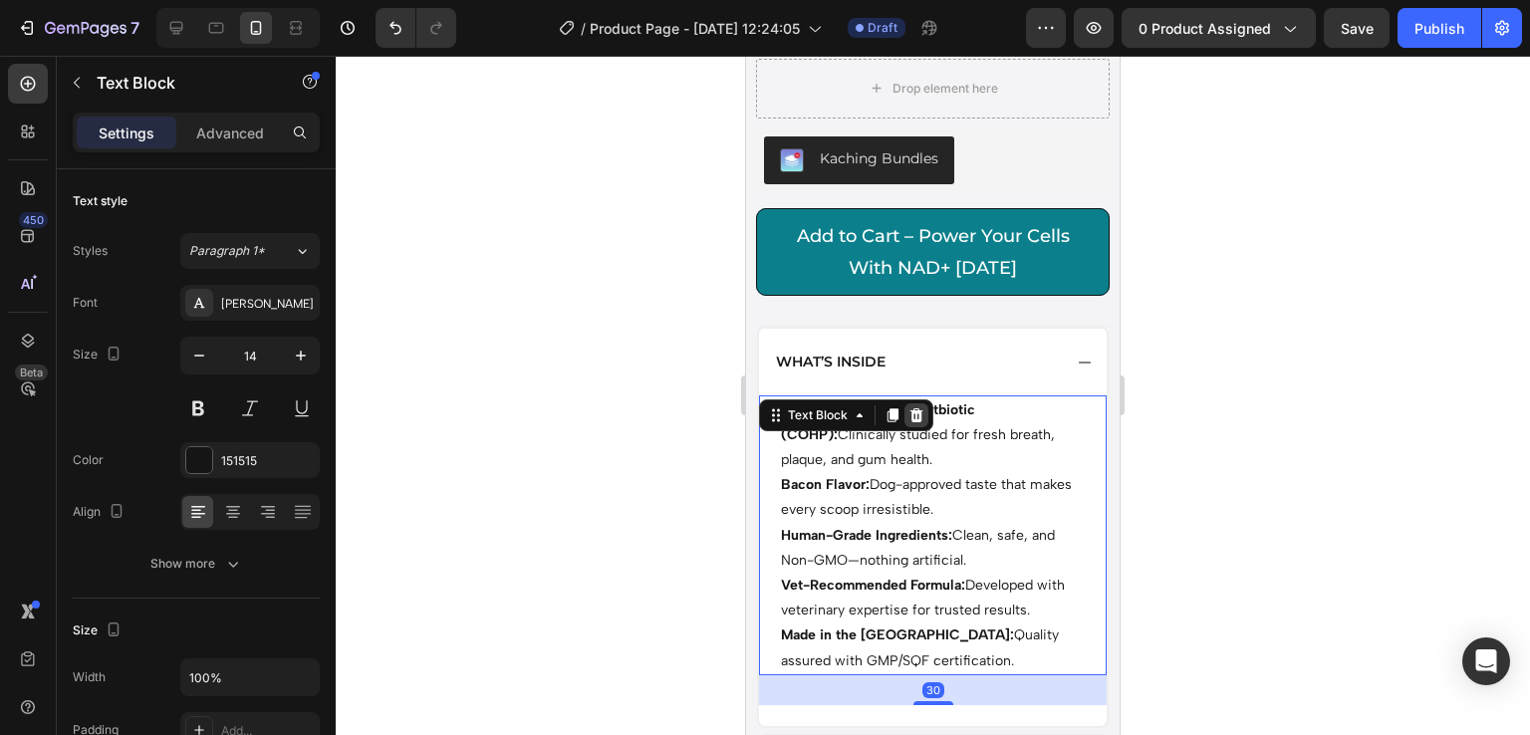
click at [913, 418] on icon at bounding box center [917, 415] width 13 height 14
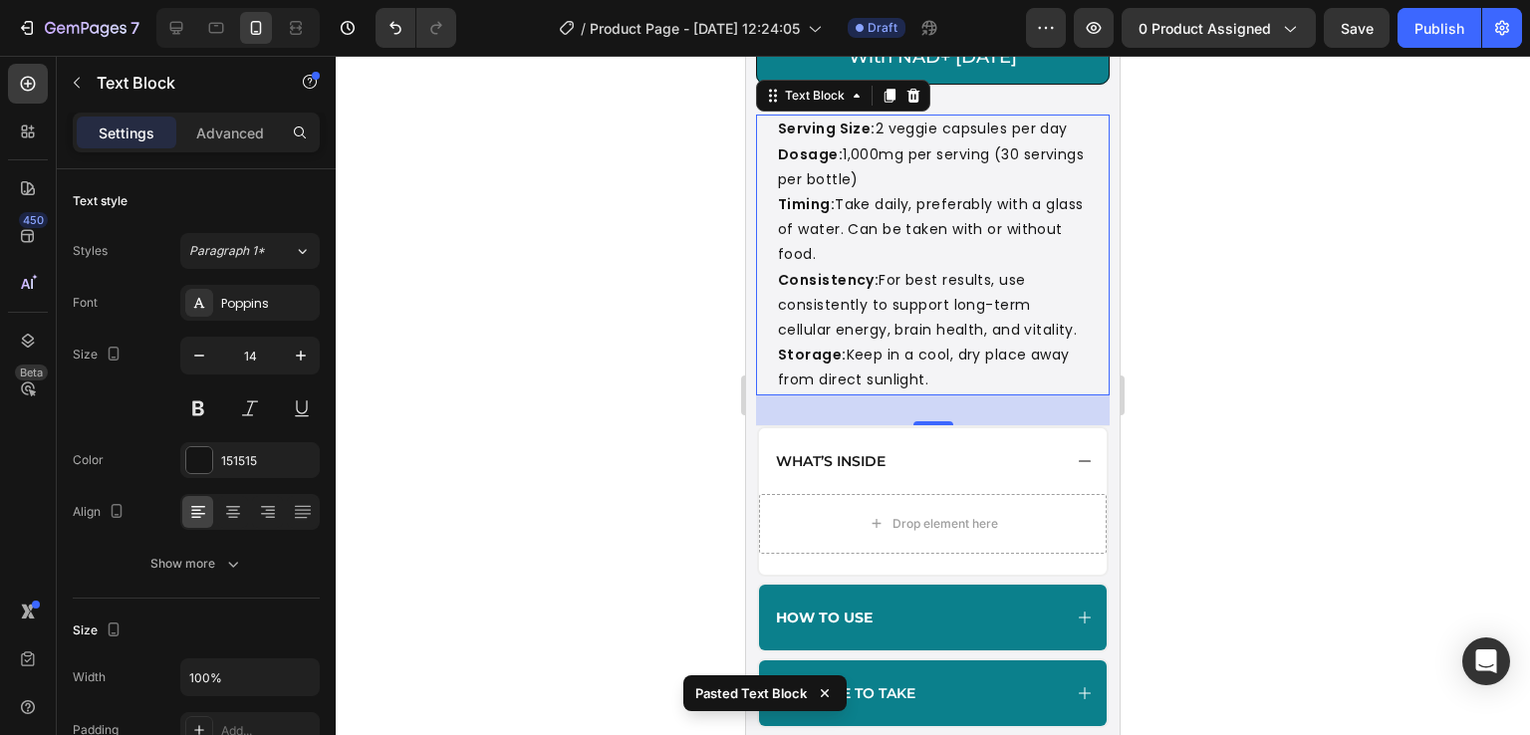
scroll to position [1295, 0]
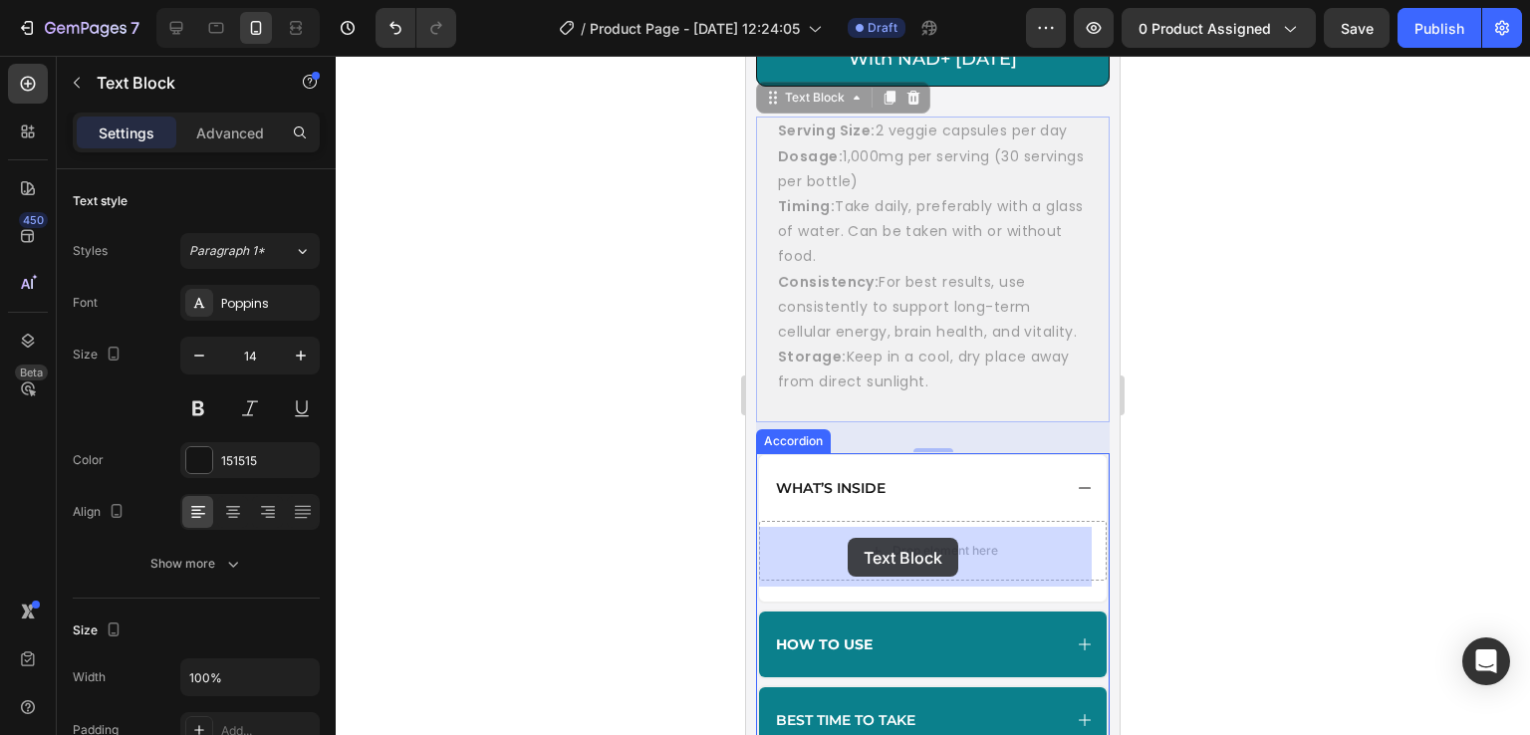
drag, startPoint x: 773, startPoint y: 101, endPoint x: 848, endPoint y: 538, distance: 443.7
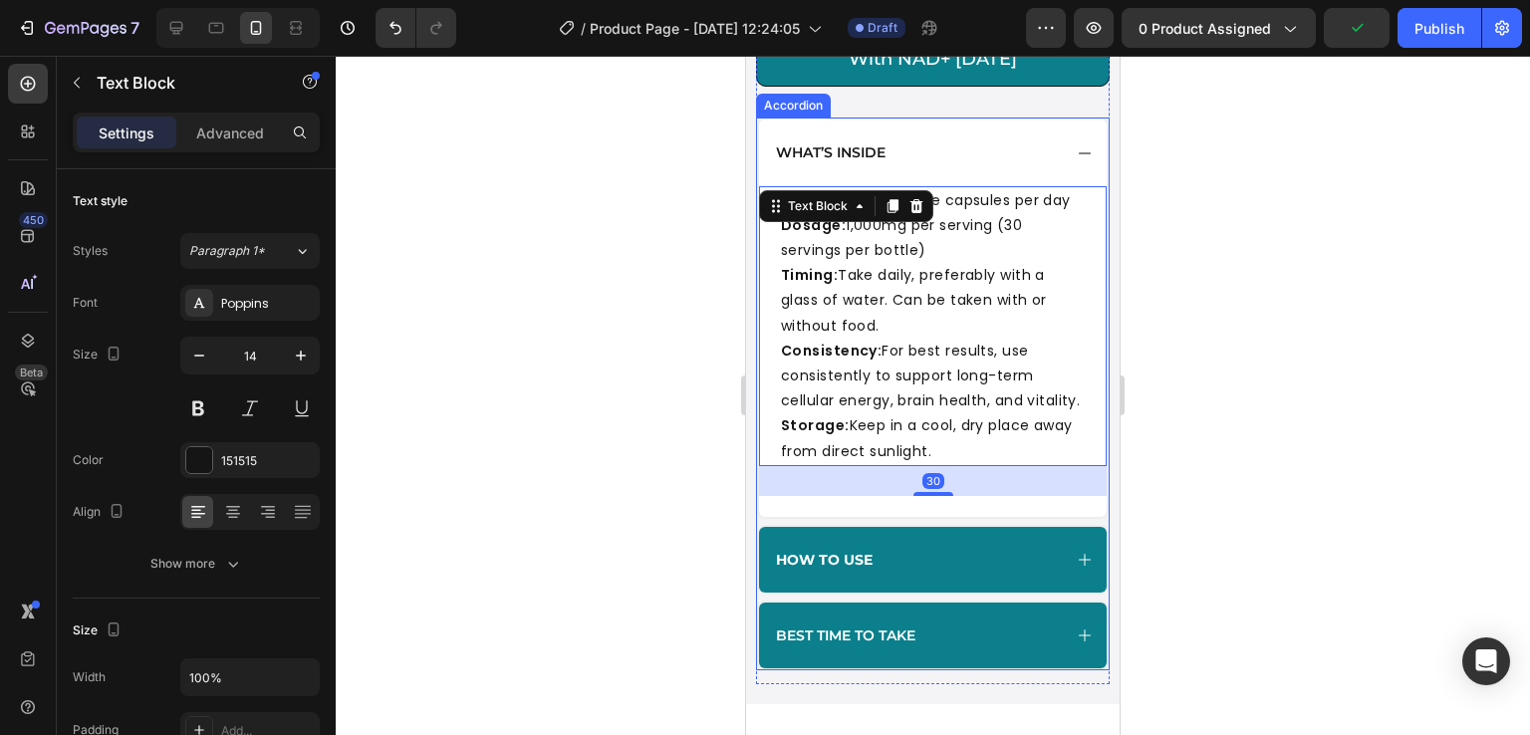
click at [859, 160] on p "What’s Inside" at bounding box center [831, 152] width 110 height 18
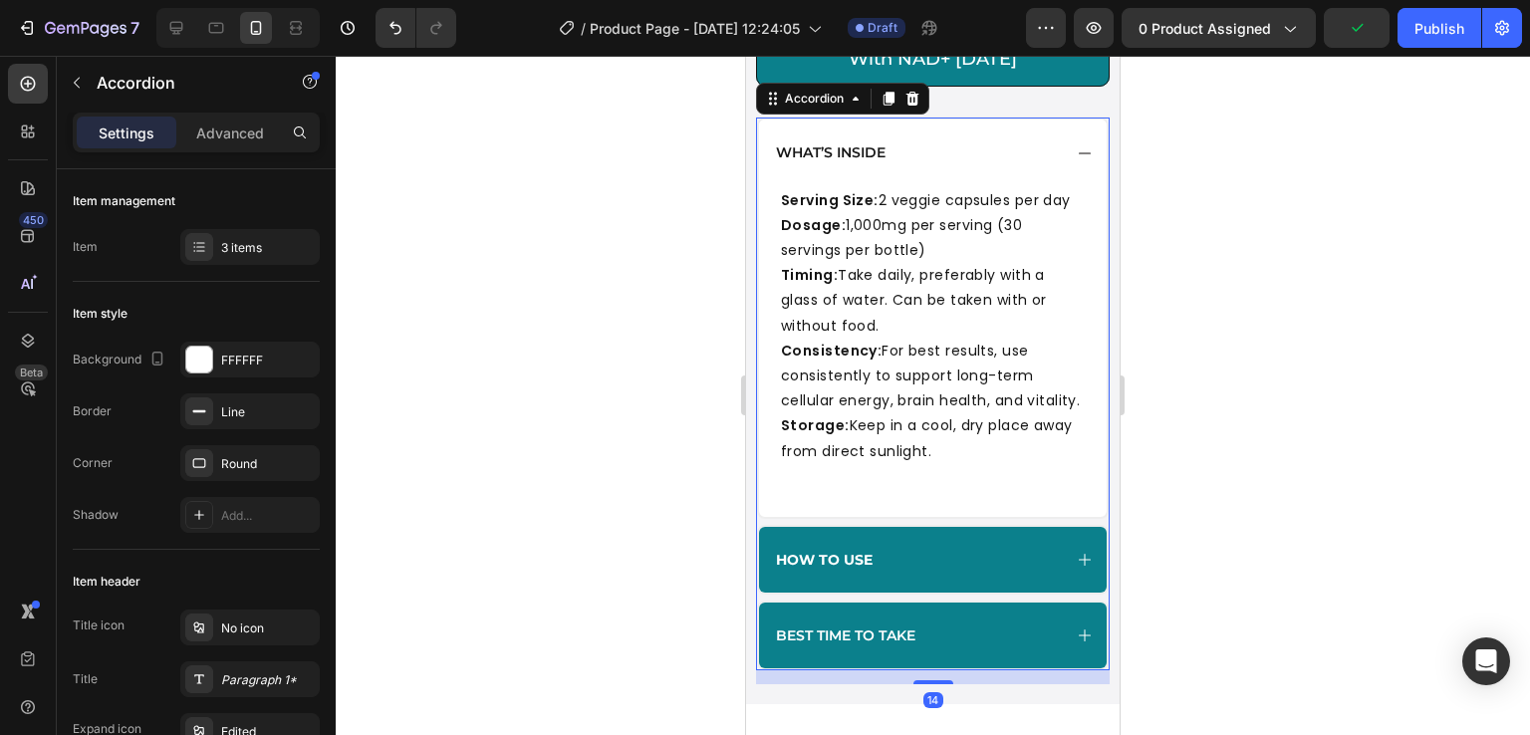
click at [859, 160] on p "What’s Inside" at bounding box center [831, 152] width 110 height 18
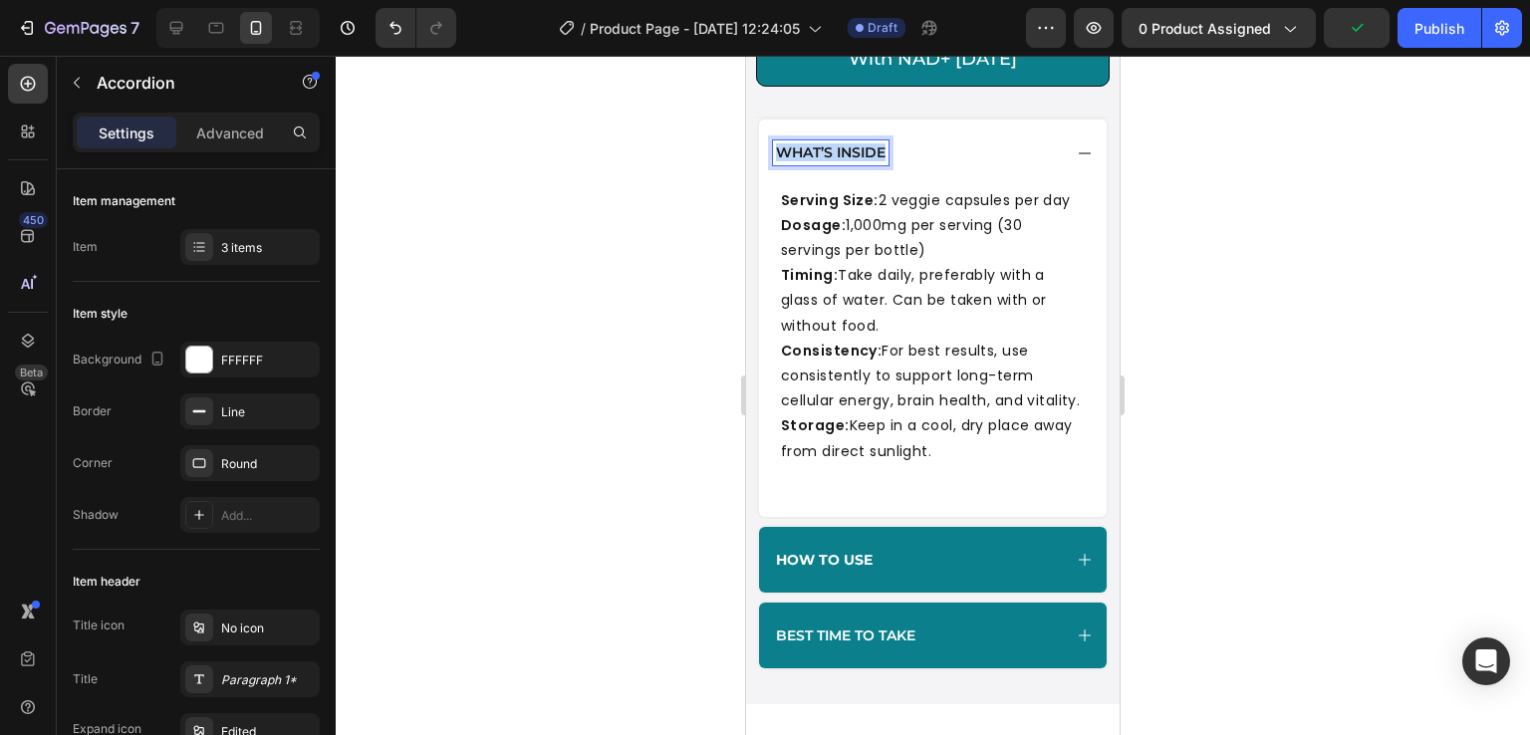
click at [859, 160] on p "What’s Inside" at bounding box center [831, 152] width 110 height 18
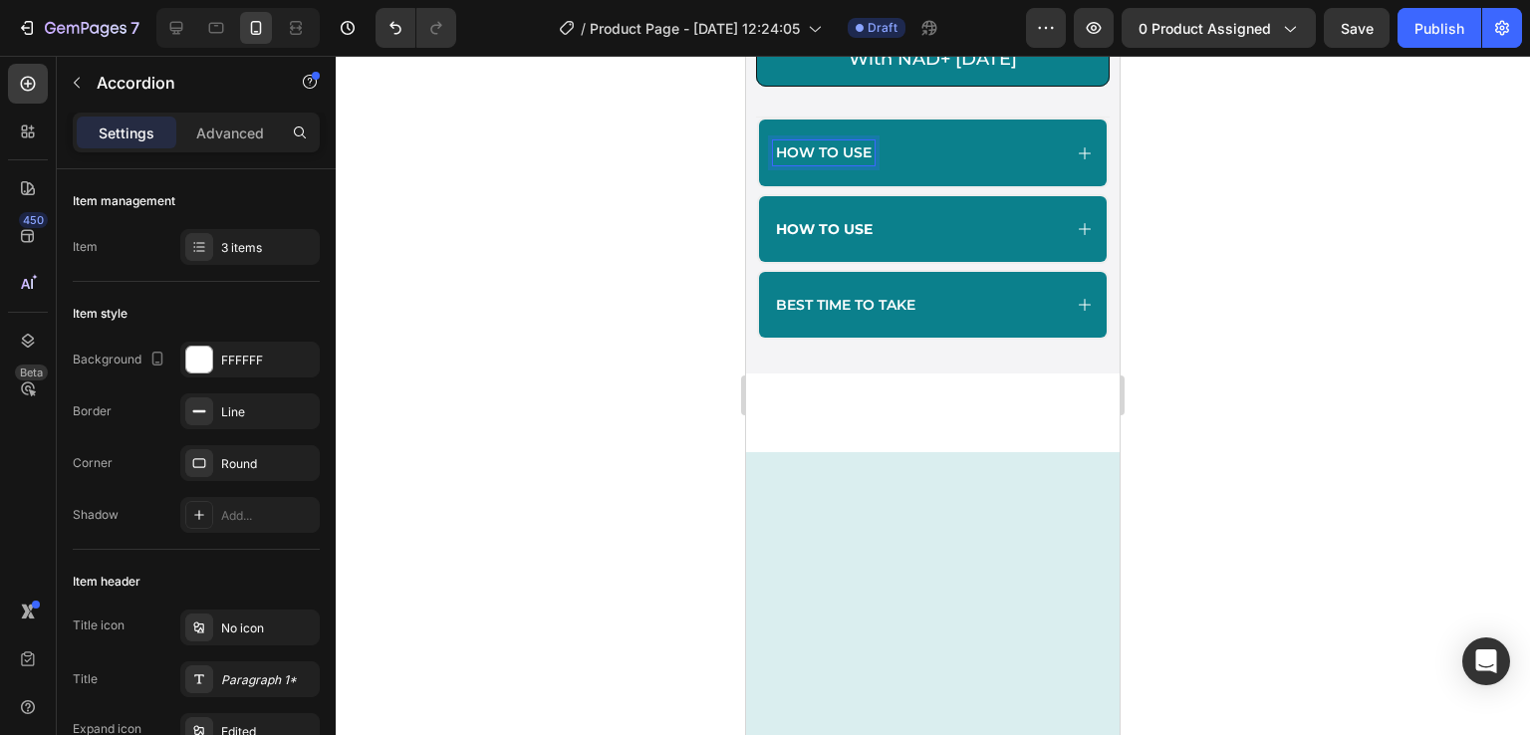
click at [926, 244] on div "How to use" at bounding box center [933, 229] width 348 height 66
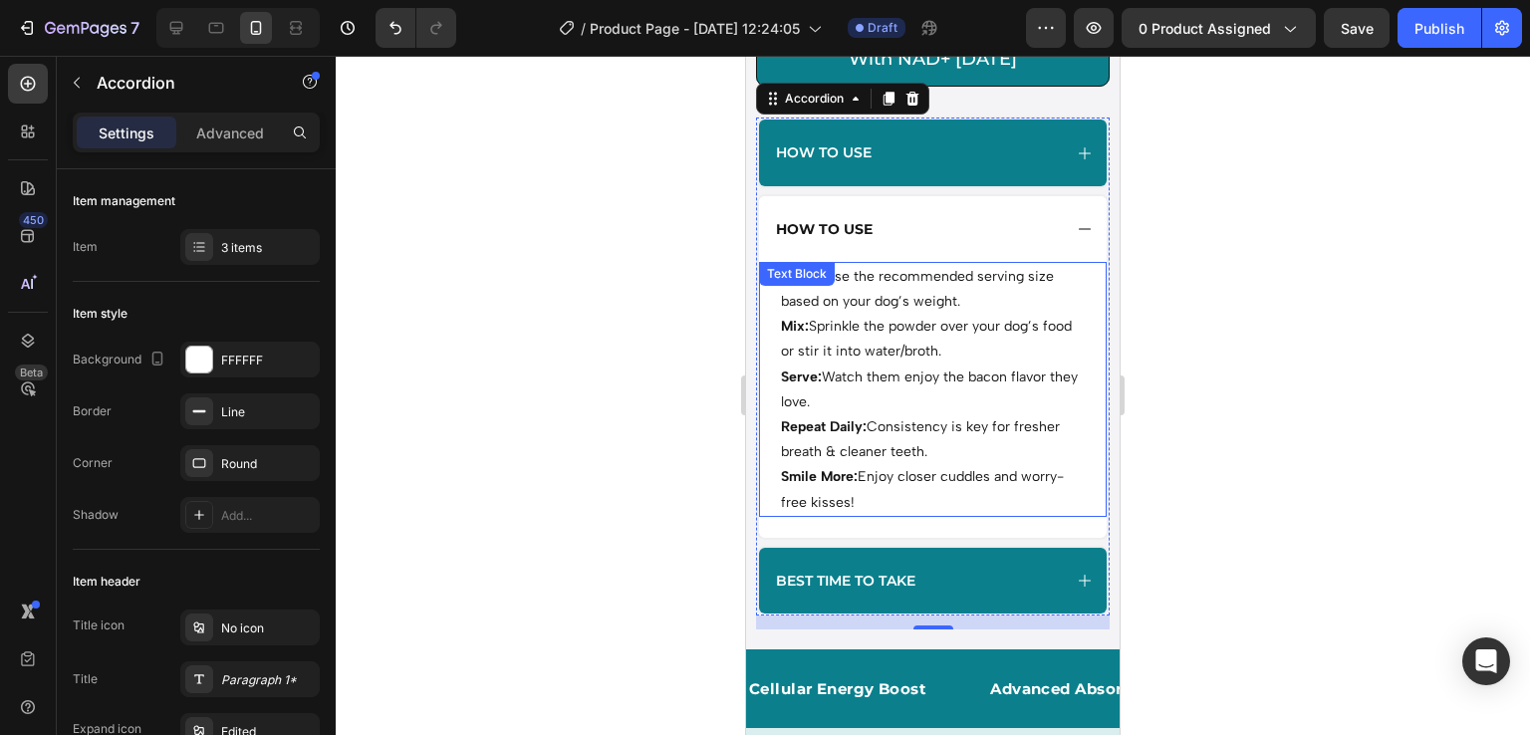
scroll to position [1209, 0]
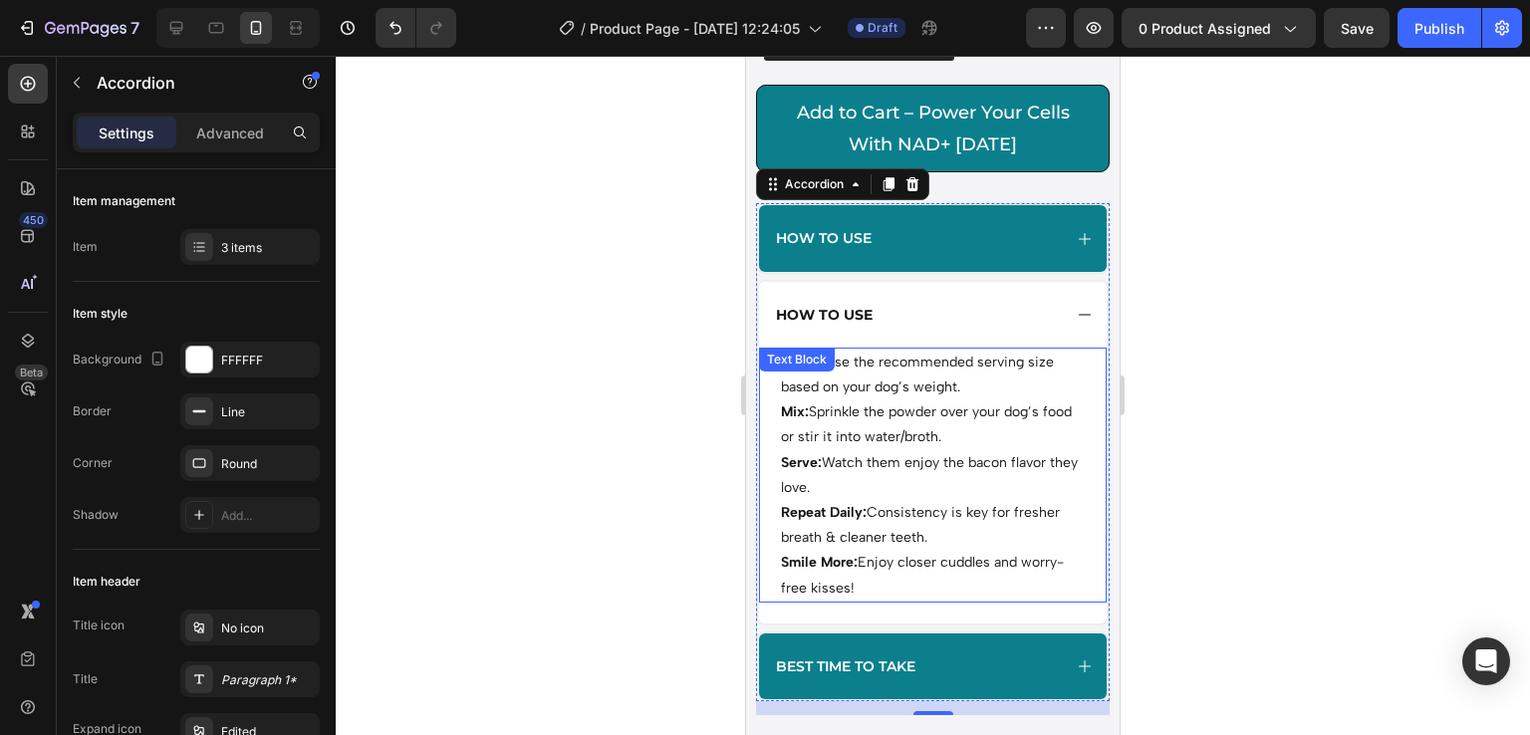
click at [974, 428] on p "Mix: Sprinkle the powder over your dog’s food or stir it into water/broth." at bounding box center [933, 424] width 304 height 50
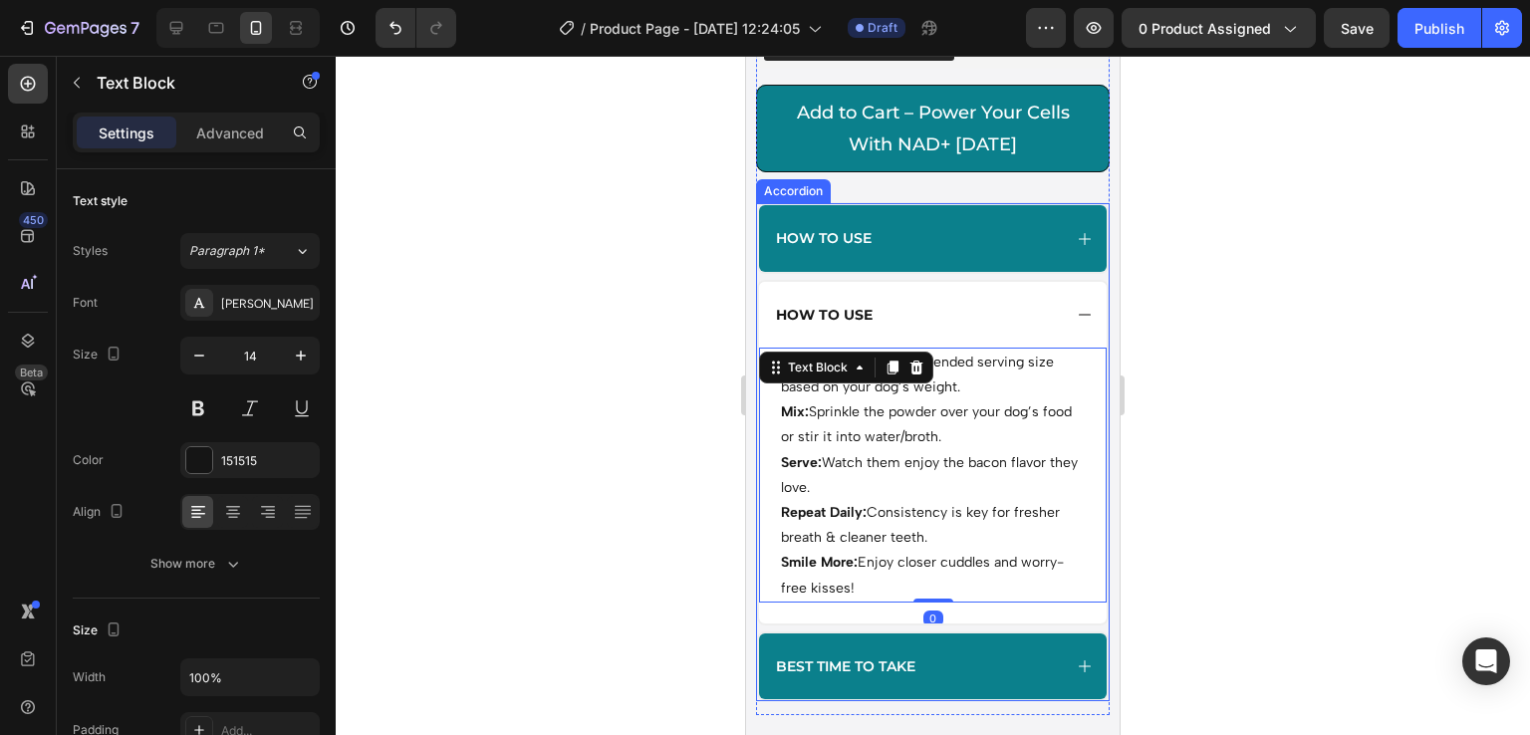
click at [841, 310] on strong "How to use" at bounding box center [824, 315] width 97 height 18
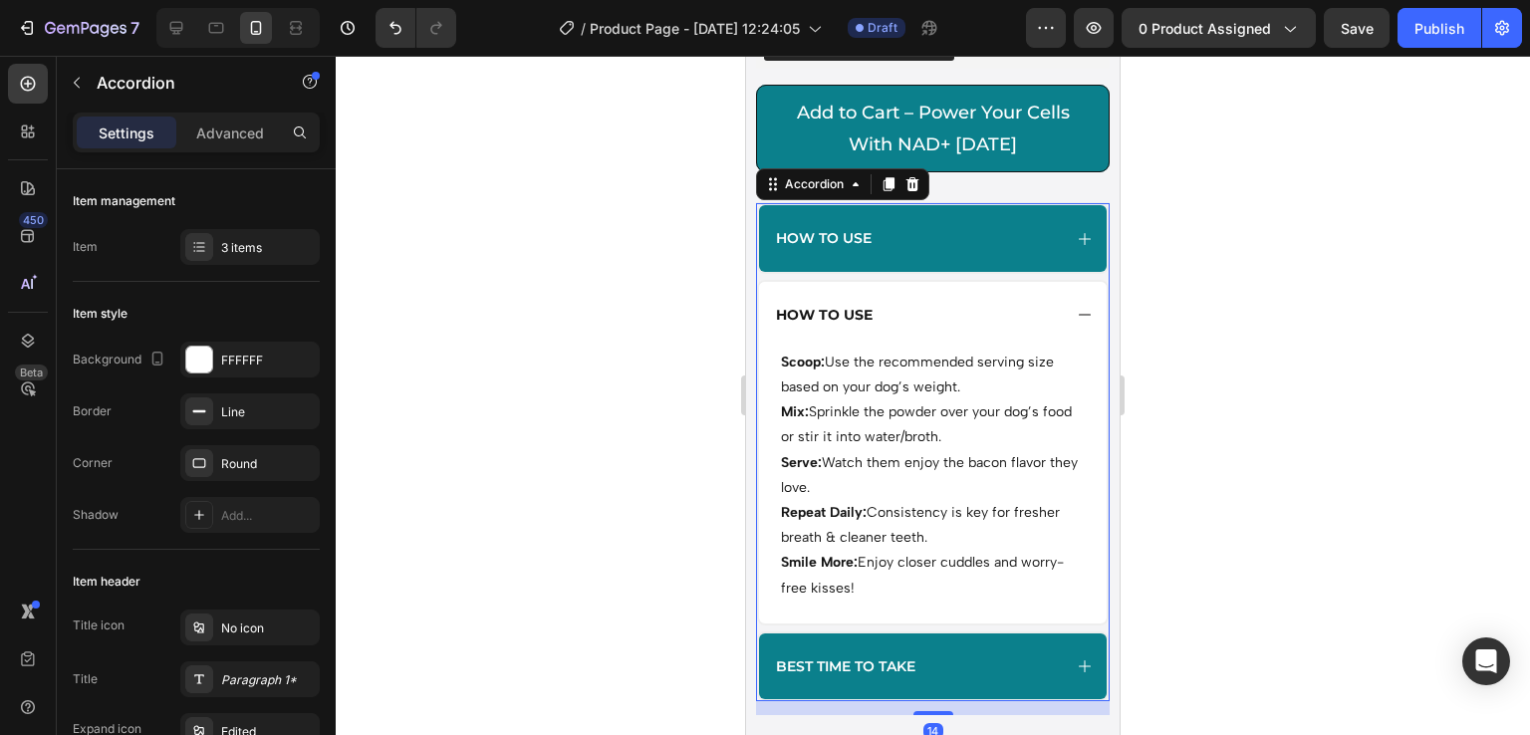
click at [937, 250] on div "How to use" at bounding box center [917, 238] width 288 height 24
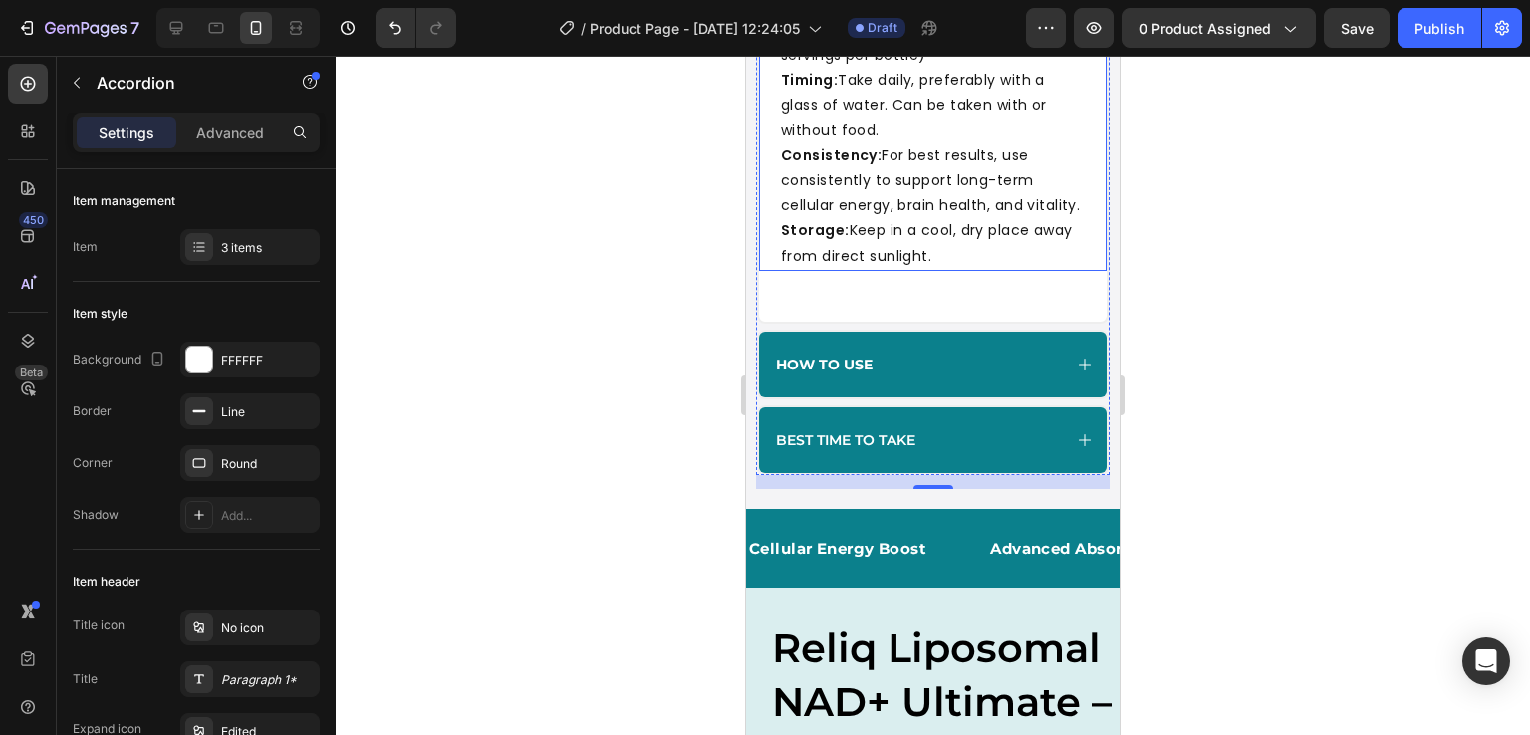
scroll to position [1554, 0]
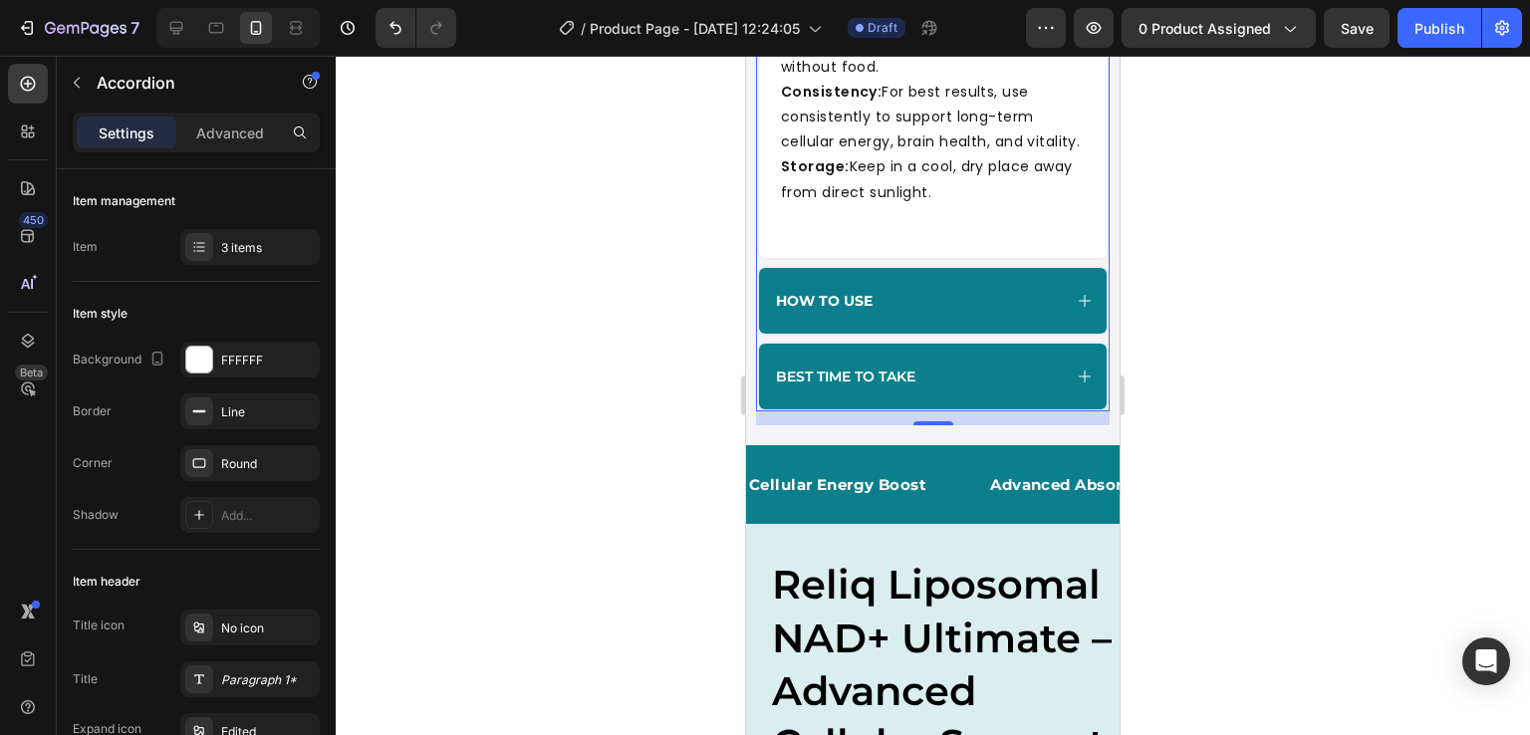
click at [919, 334] on div "How to use" at bounding box center [933, 301] width 348 height 66
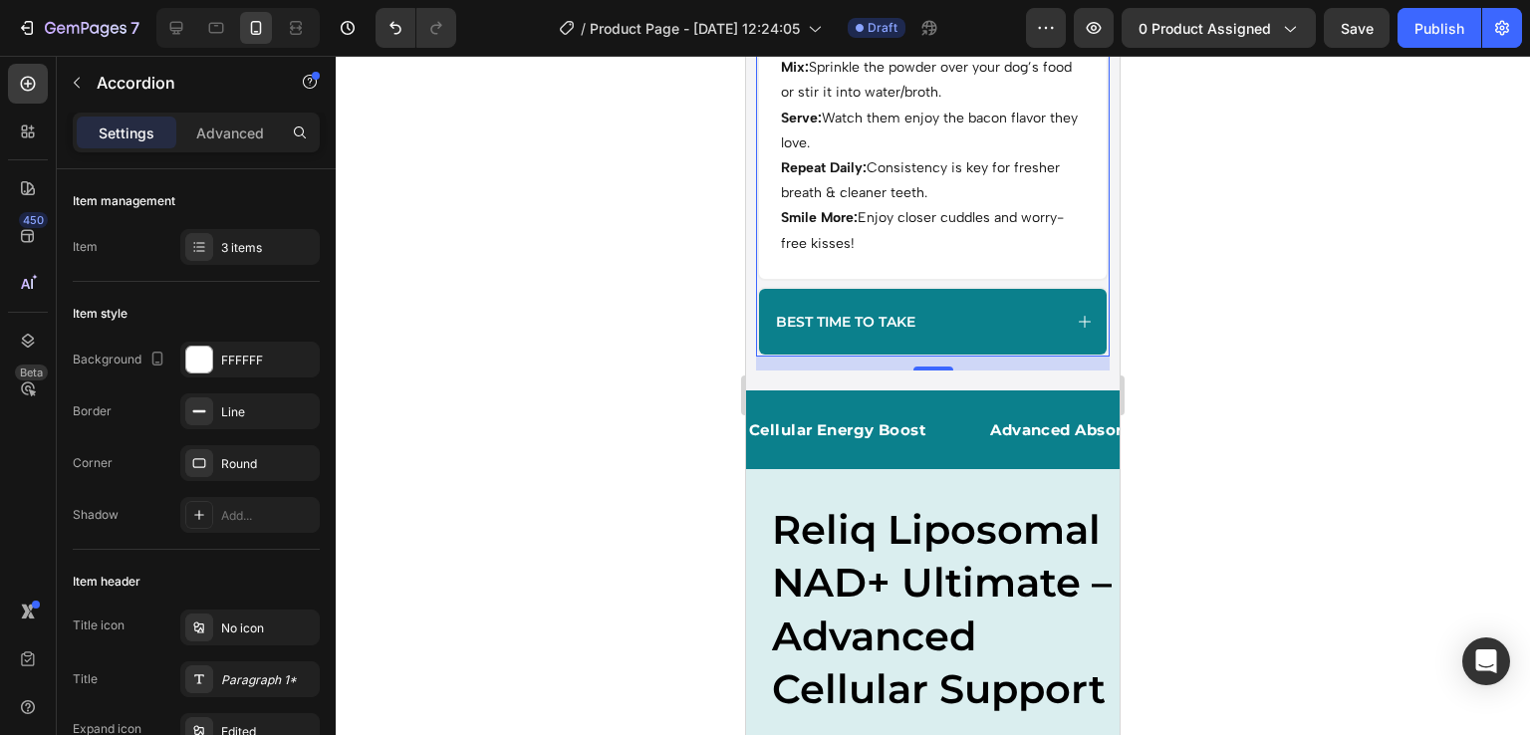
scroll to position [1407, 0]
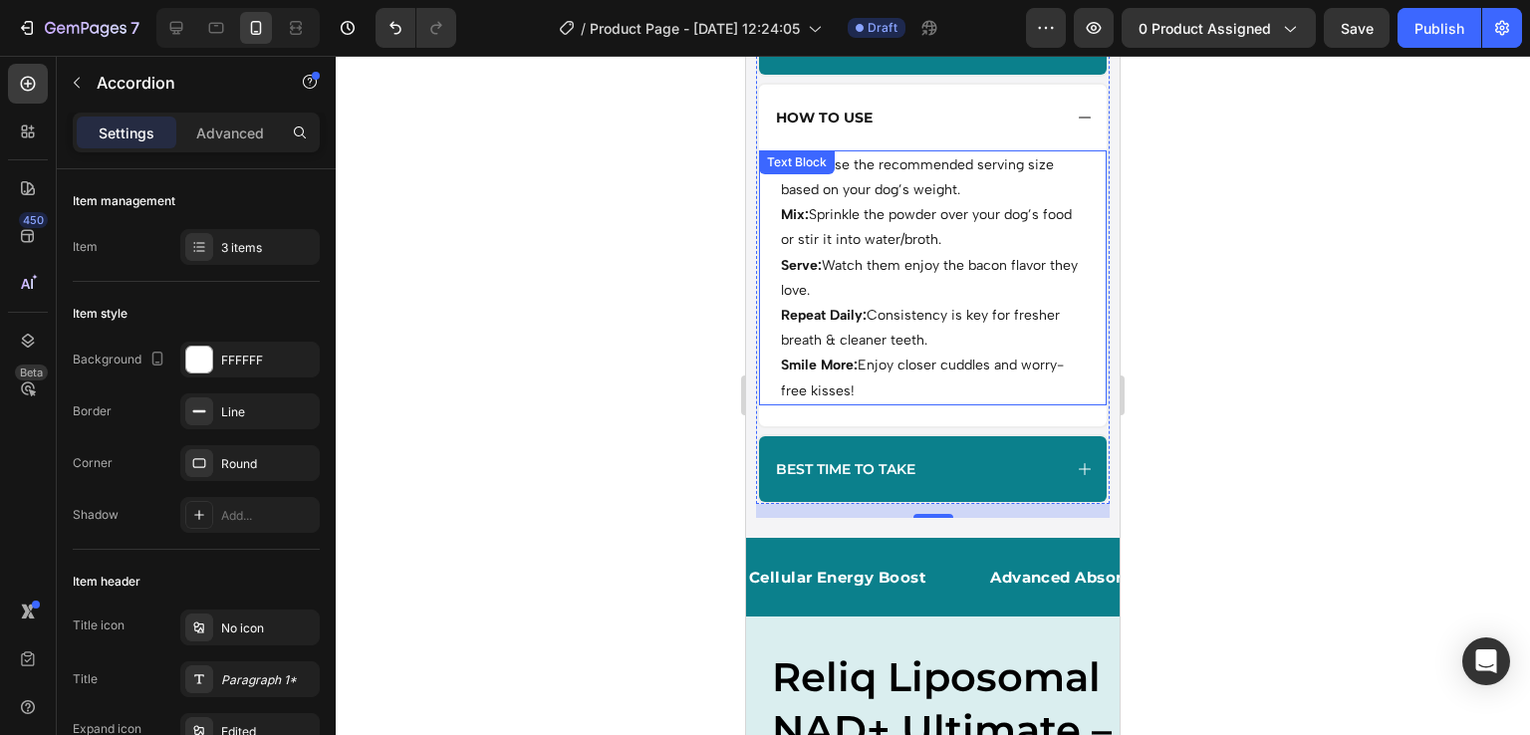
click at [891, 366] on p "Smile More: Enjoy closer cuddles and worry-free kisses!" at bounding box center [933, 378] width 304 height 50
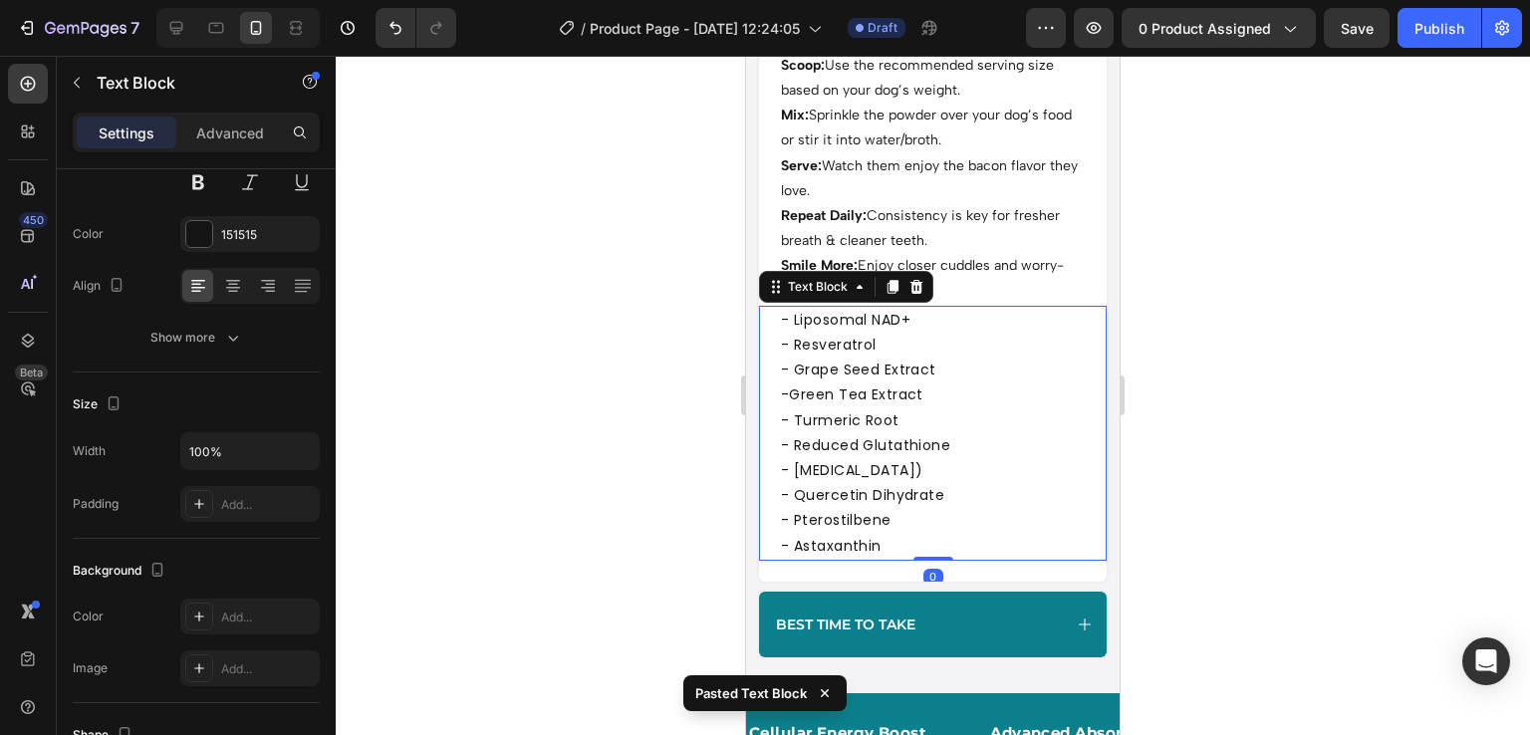
scroll to position [1493, 0]
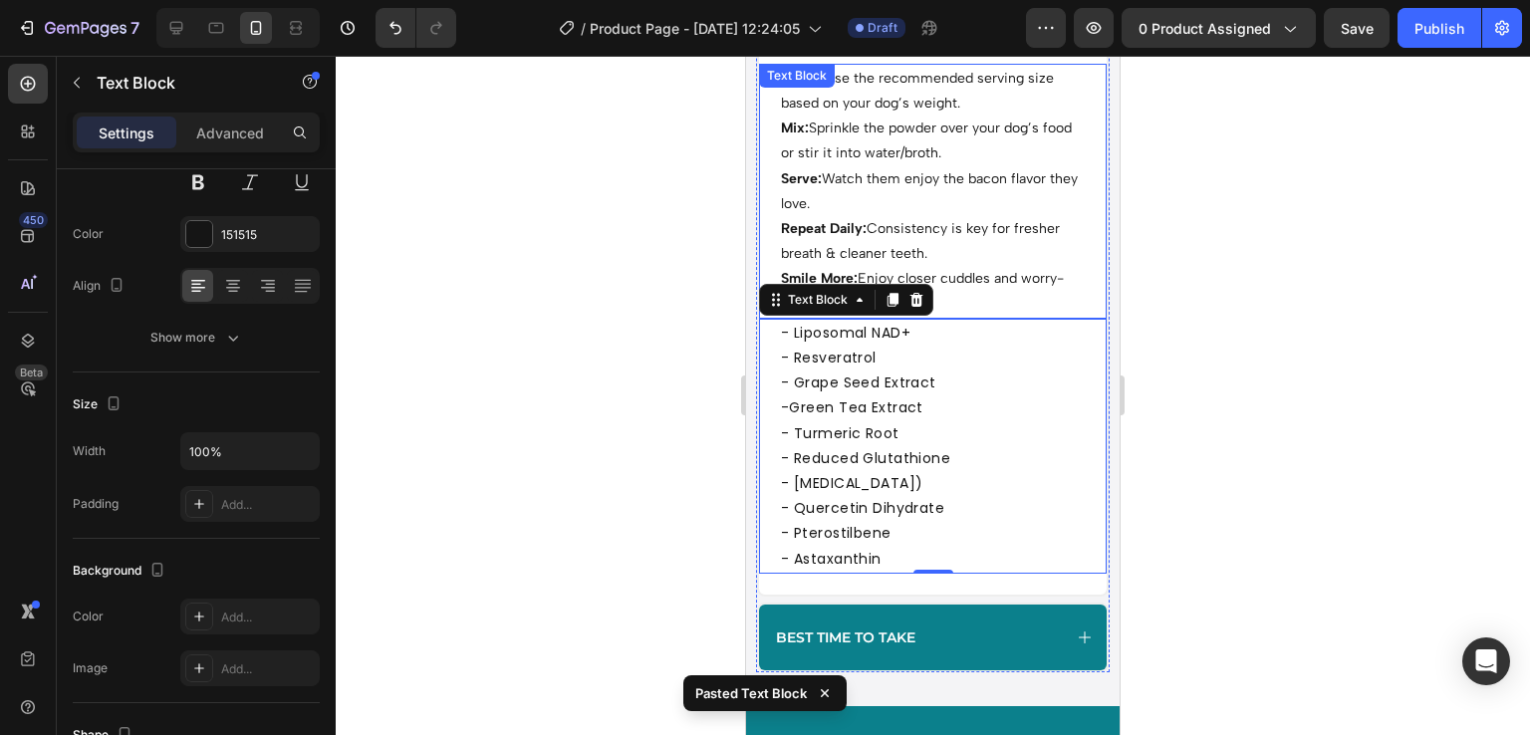
click at [917, 230] on p "Repeat Daily: Consistency is key for fresher breath & cleaner teeth." at bounding box center [933, 241] width 304 height 50
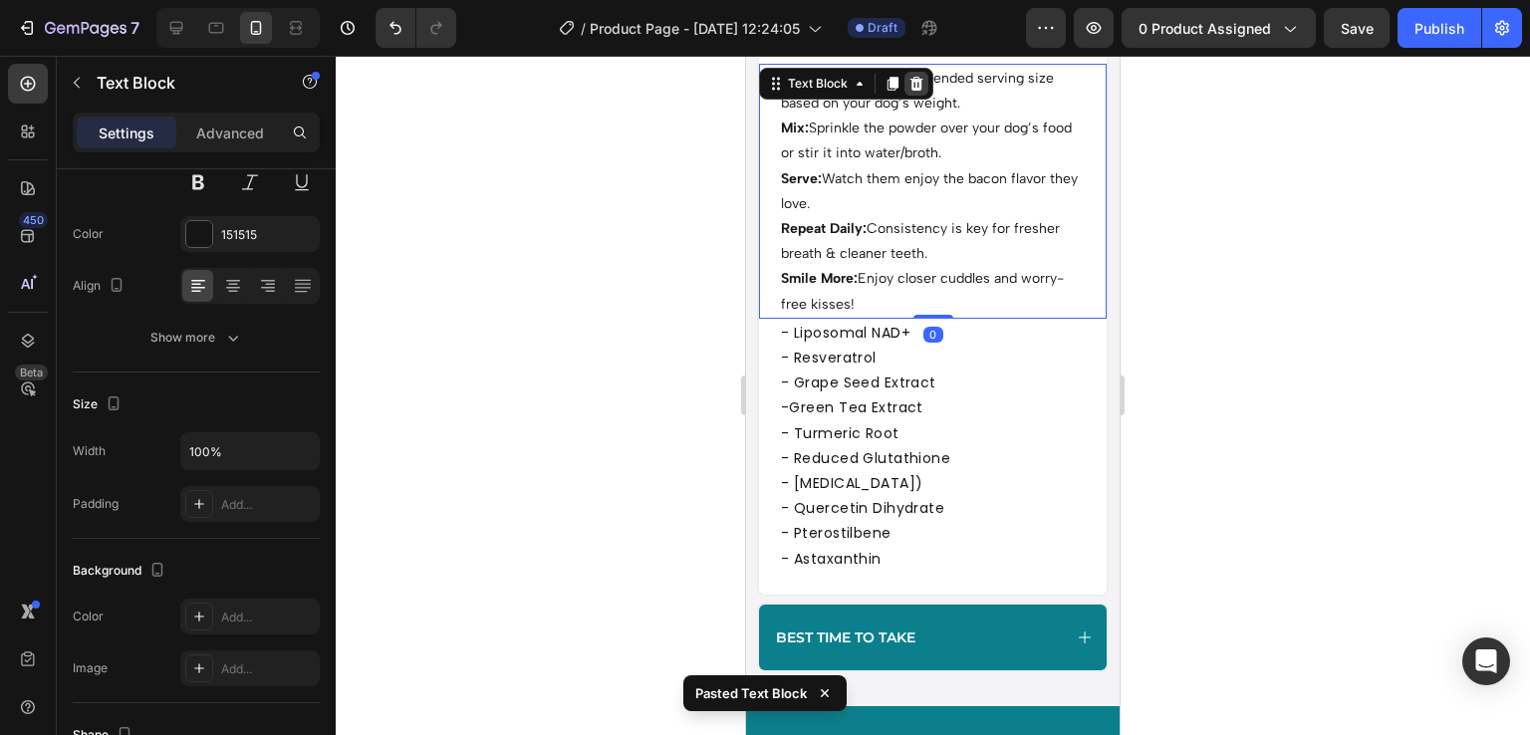
click at [915, 90] on icon at bounding box center [917, 84] width 13 height 14
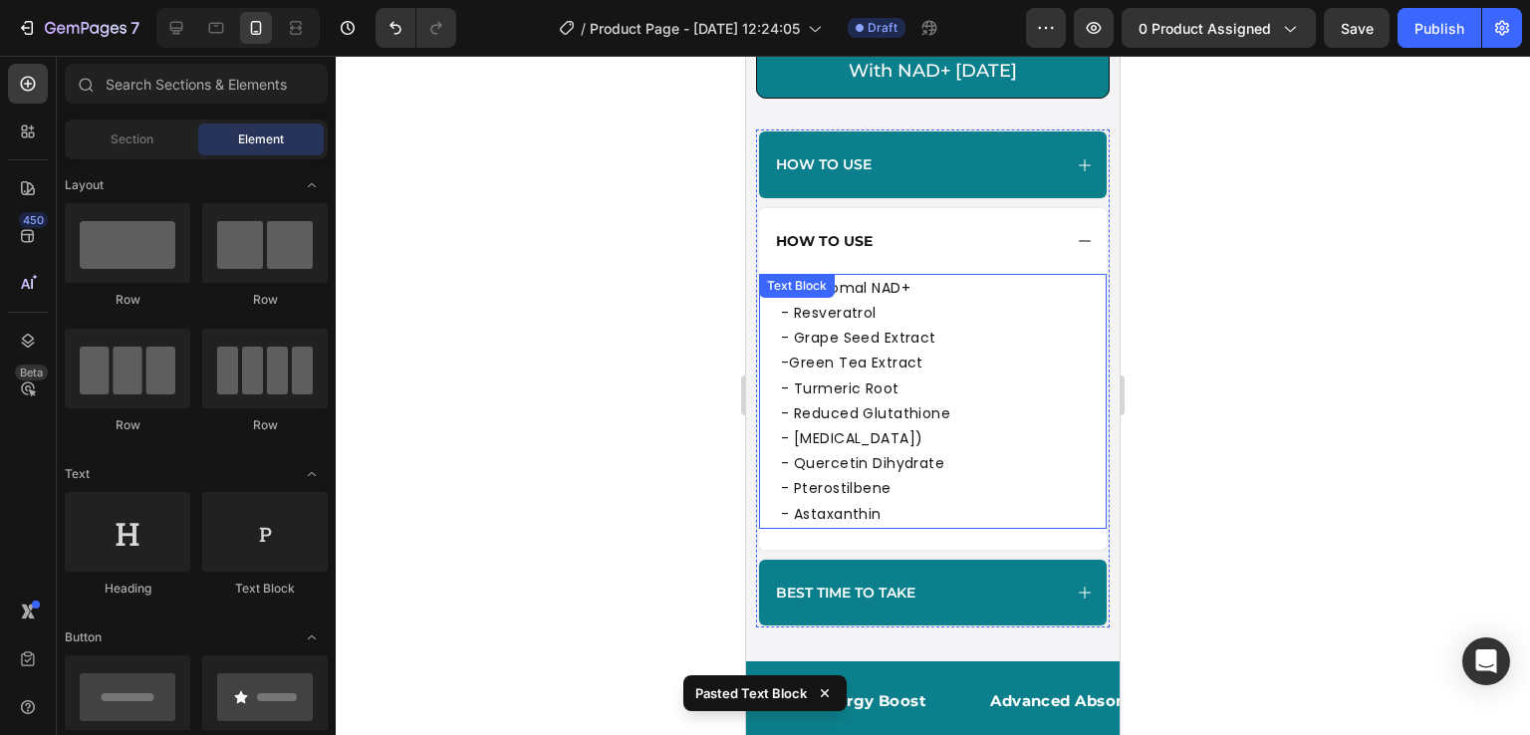
scroll to position [1282, 0]
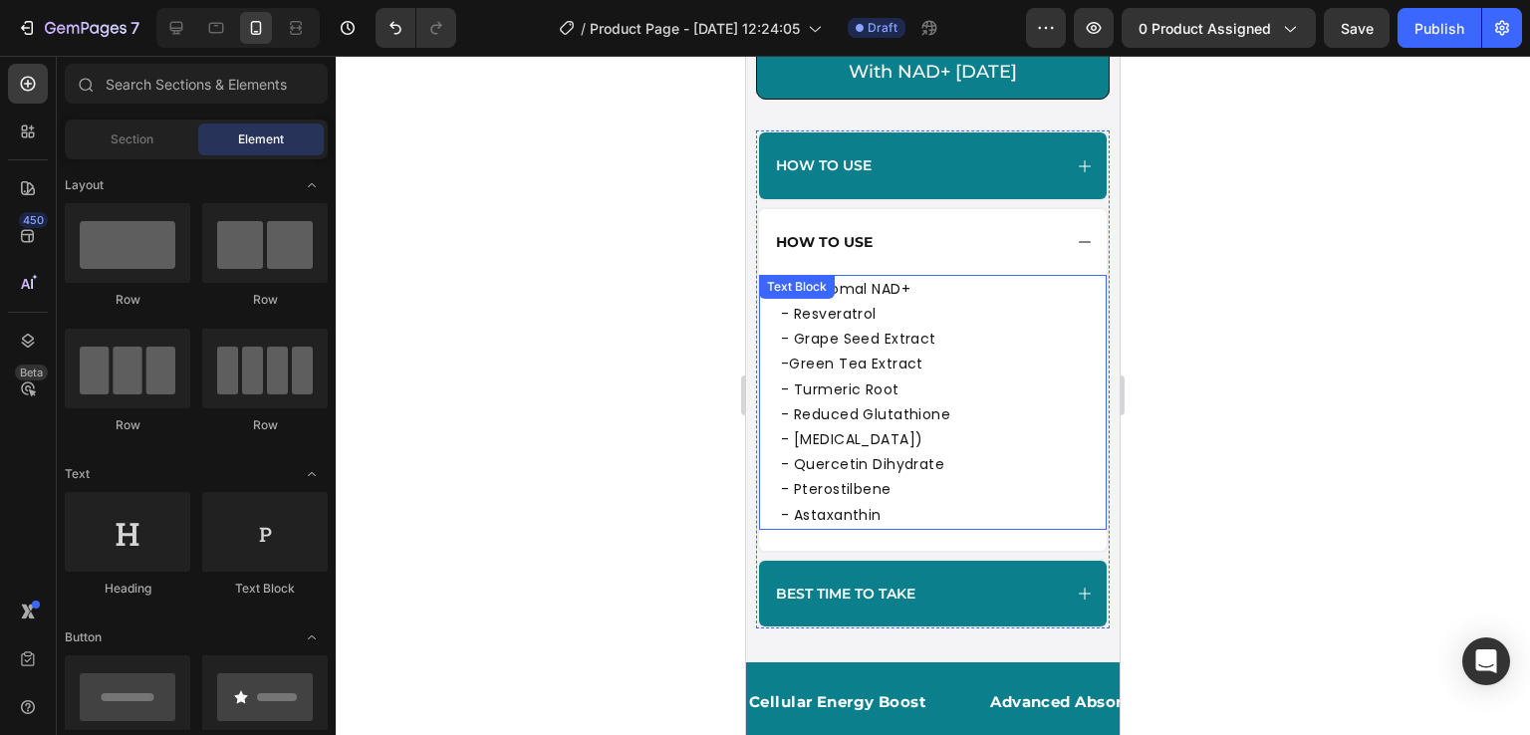
click at [960, 392] on p "- Turmeric Root" at bounding box center [933, 390] width 304 height 25
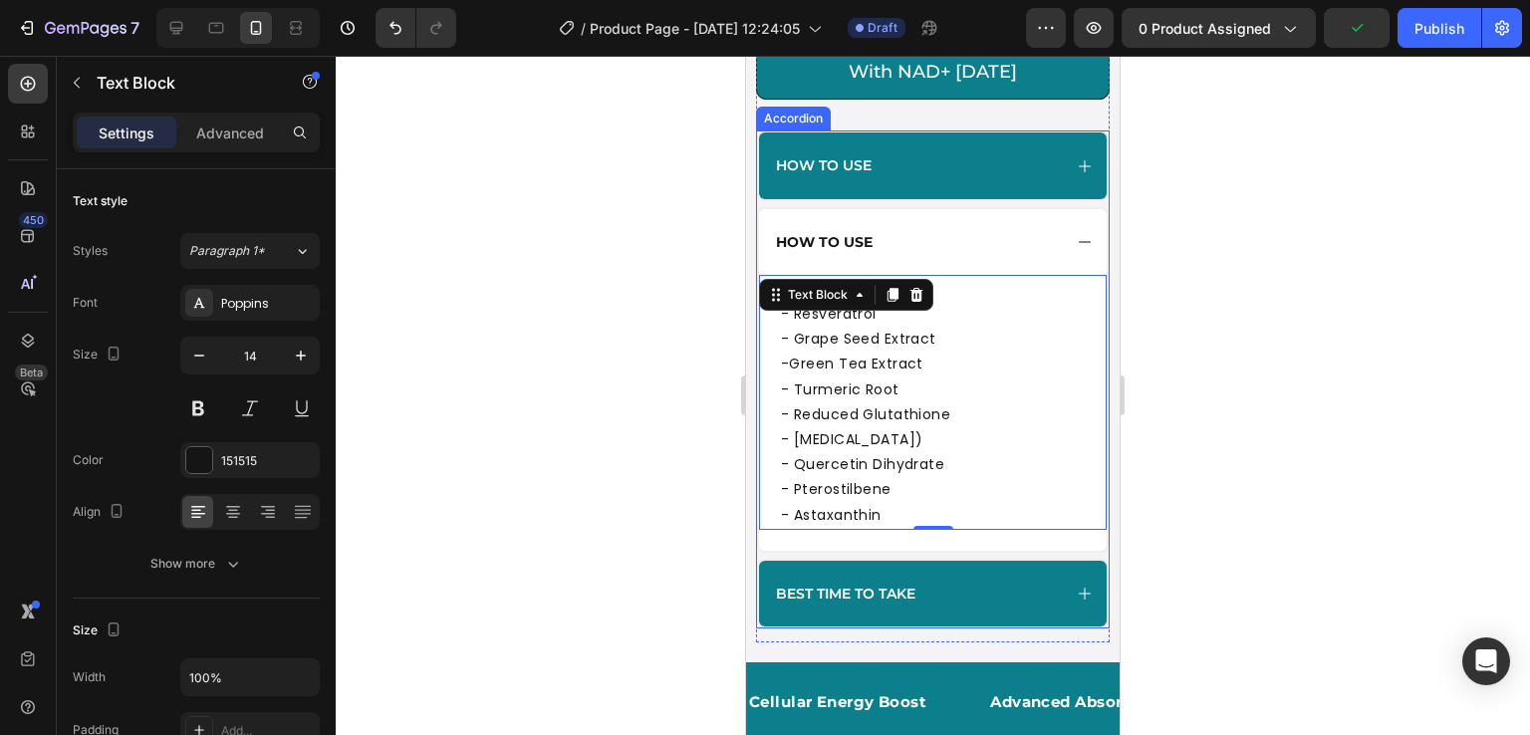
click at [820, 248] on strong "How to use" at bounding box center [824, 242] width 97 height 18
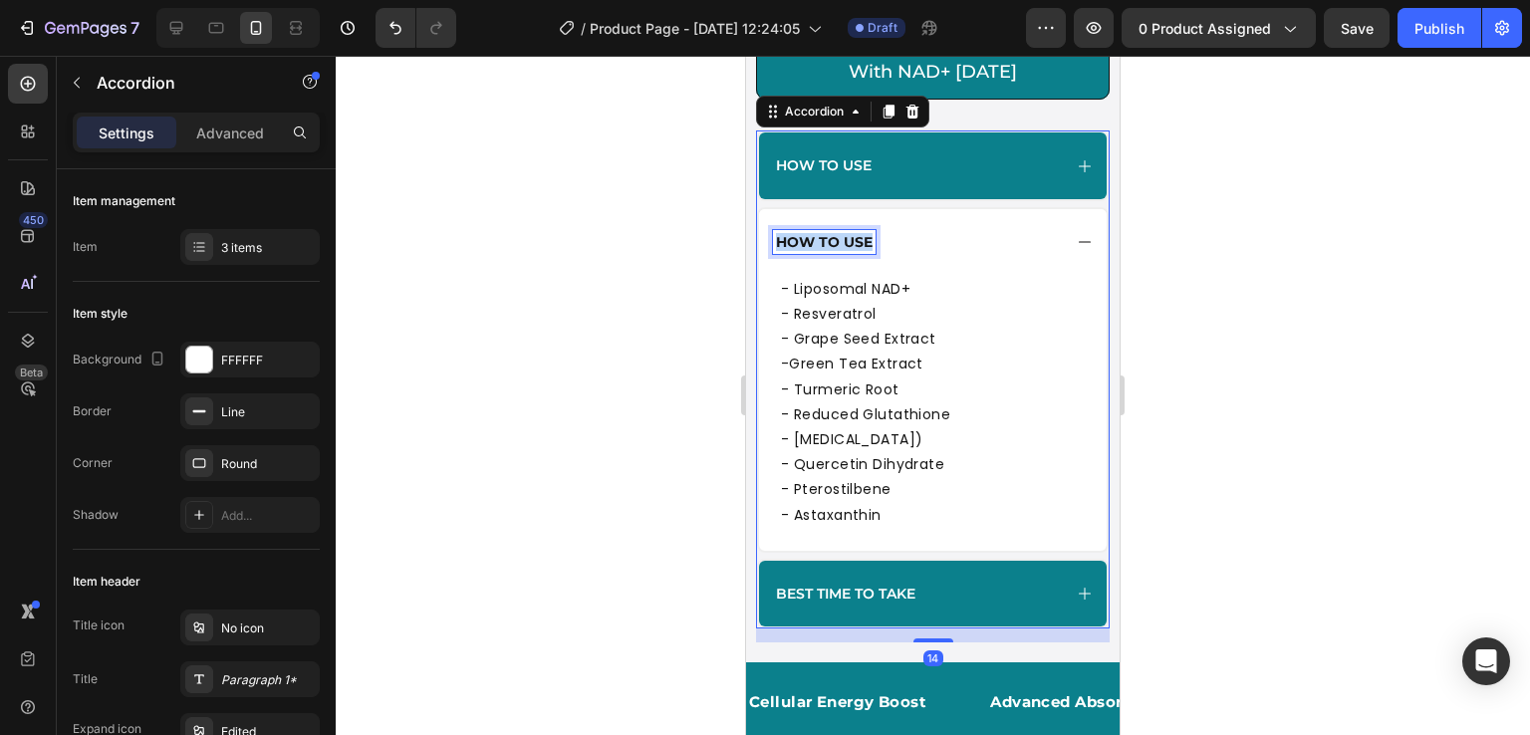
click at [820, 248] on strong "How to use" at bounding box center [824, 242] width 97 height 18
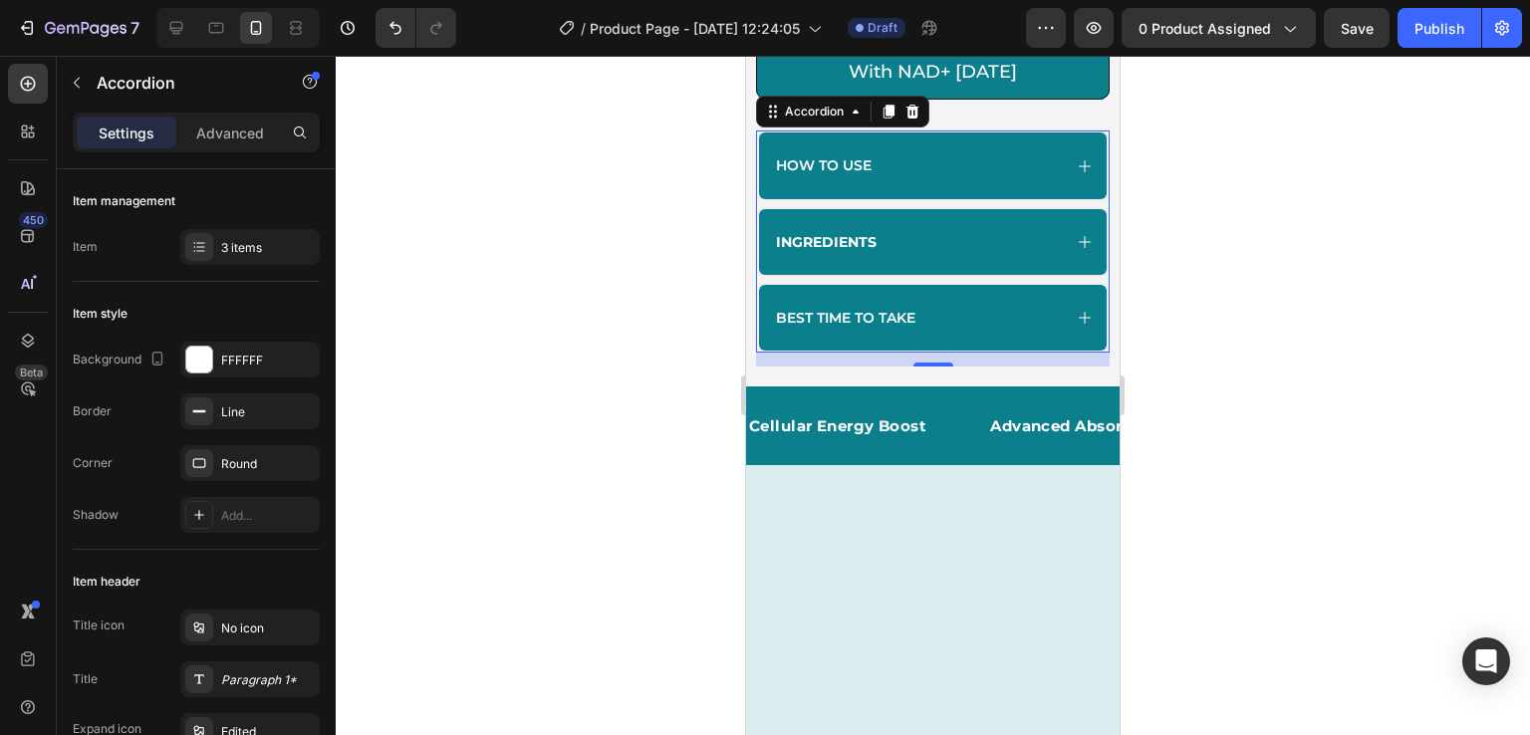
click at [1024, 314] on div "Best Time to Take" at bounding box center [917, 318] width 288 height 24
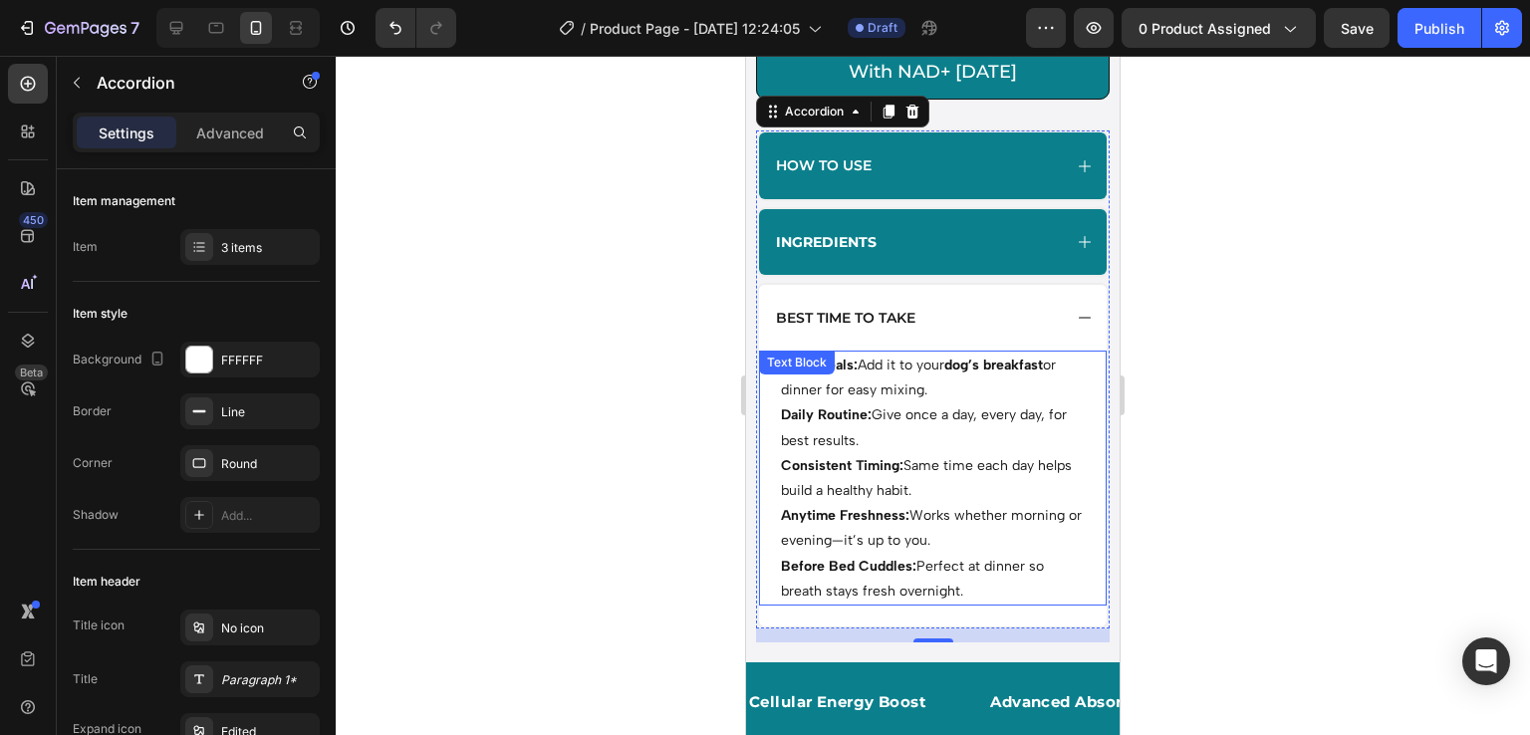
click at [932, 481] on p "Consistent Timing: Same time each day helps build a healthy habit." at bounding box center [933, 478] width 304 height 50
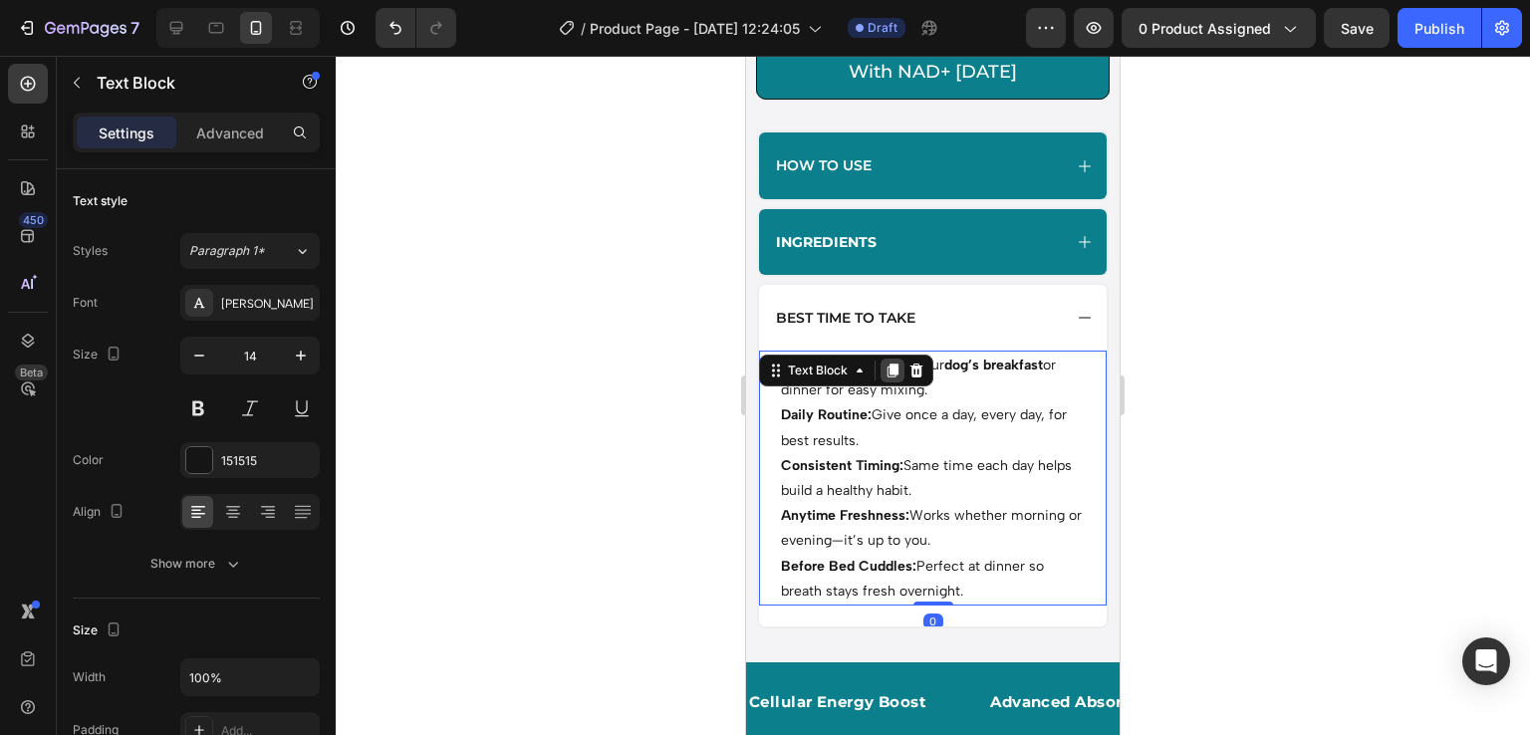
click at [895, 382] on div at bounding box center [893, 371] width 24 height 24
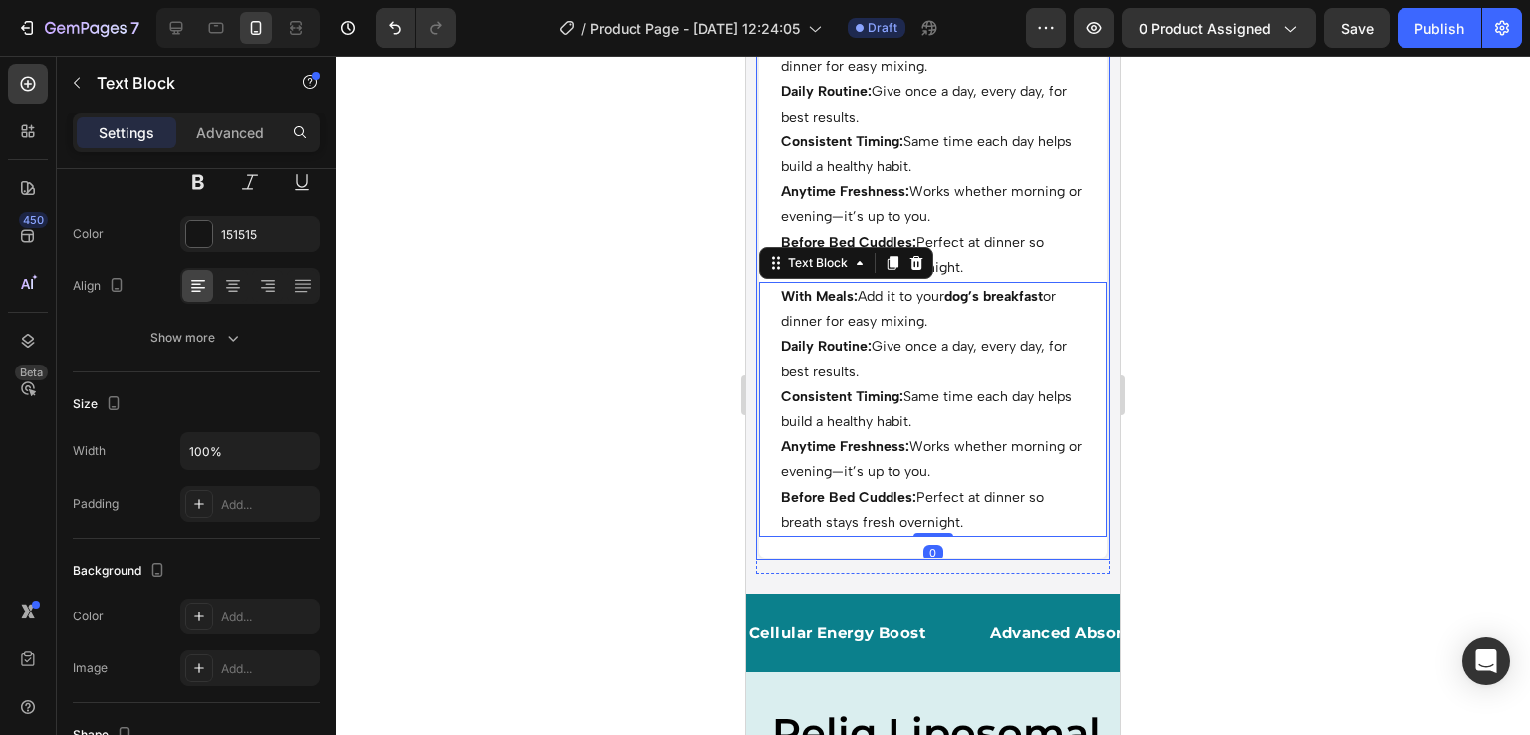
scroll to position [1605, 0]
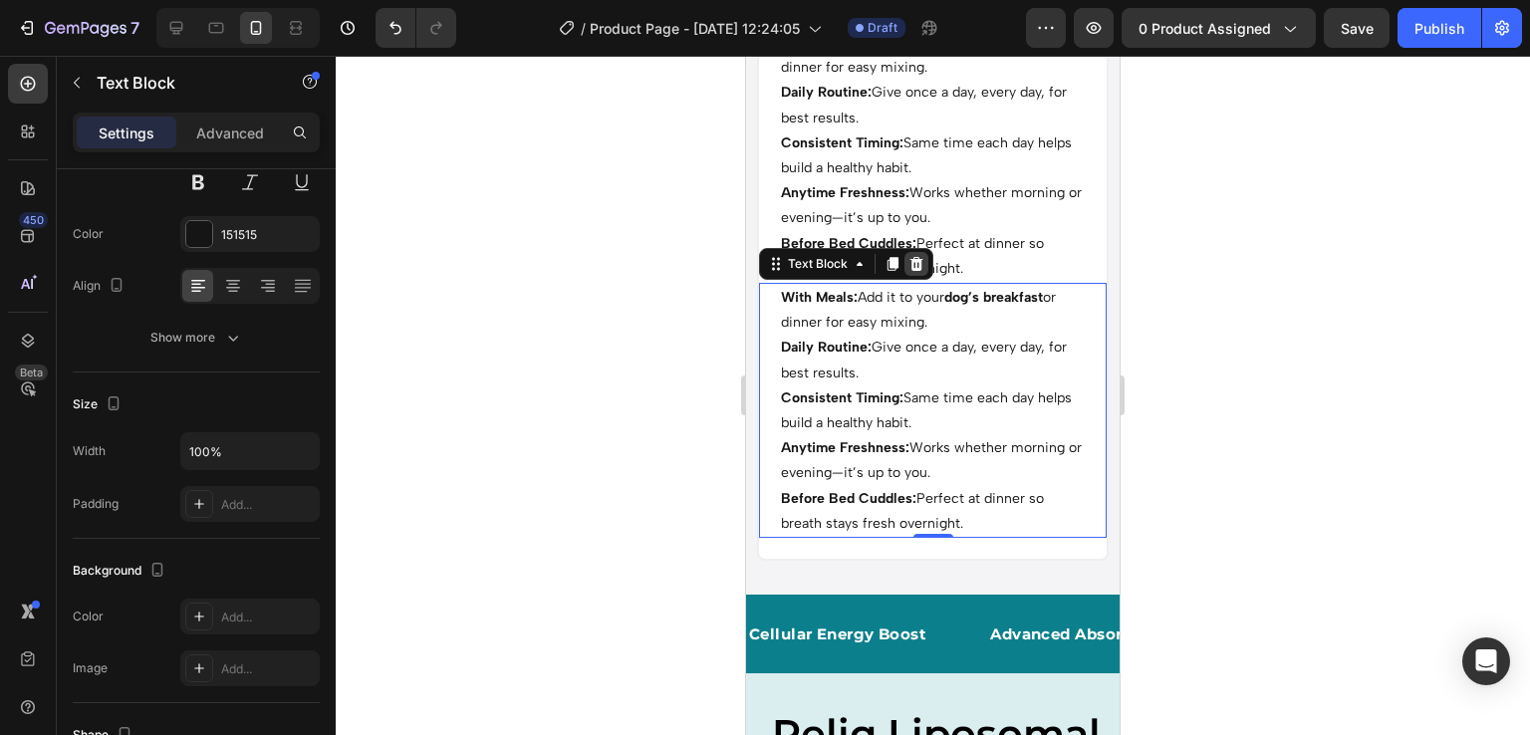
click at [919, 270] on icon at bounding box center [917, 264] width 13 height 14
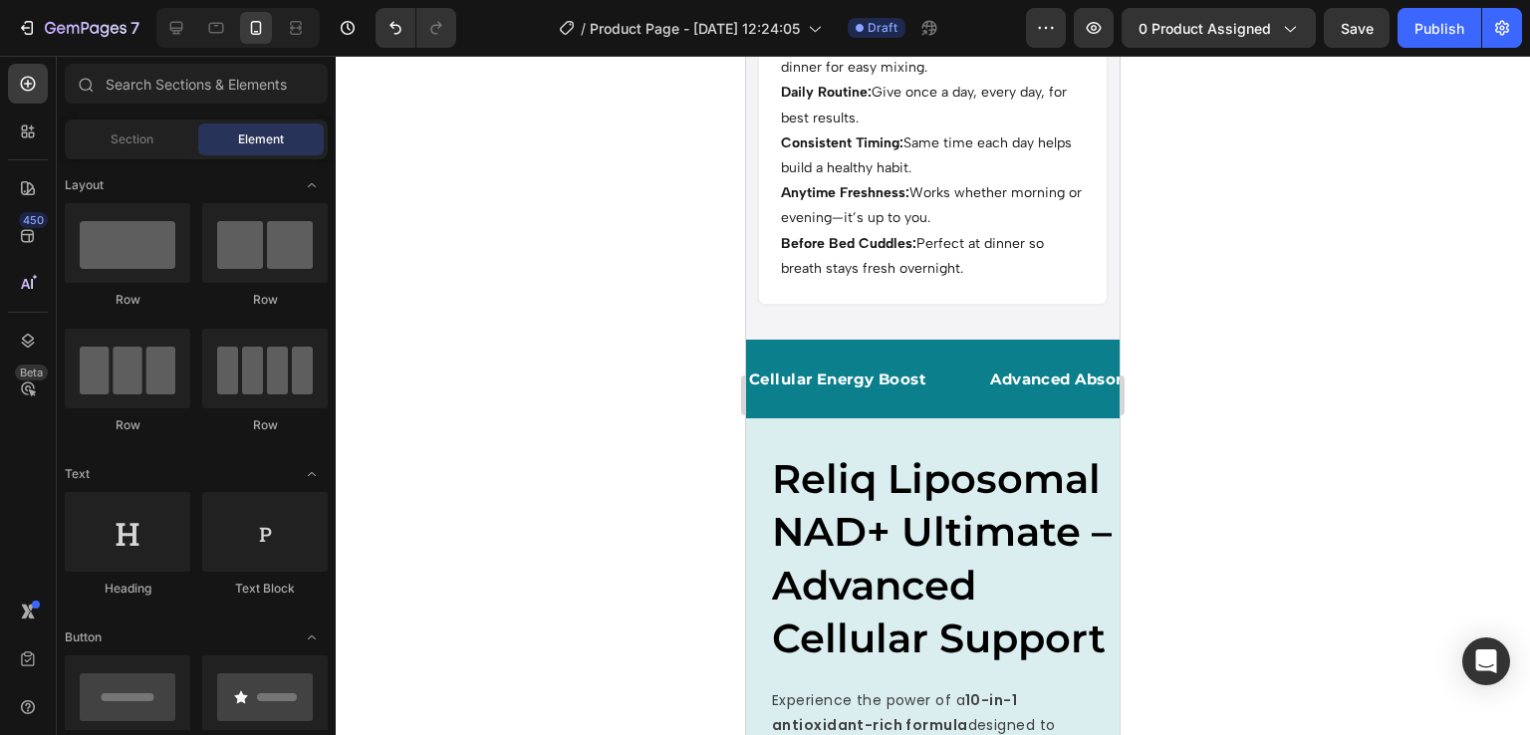
scroll to position [1398, 0]
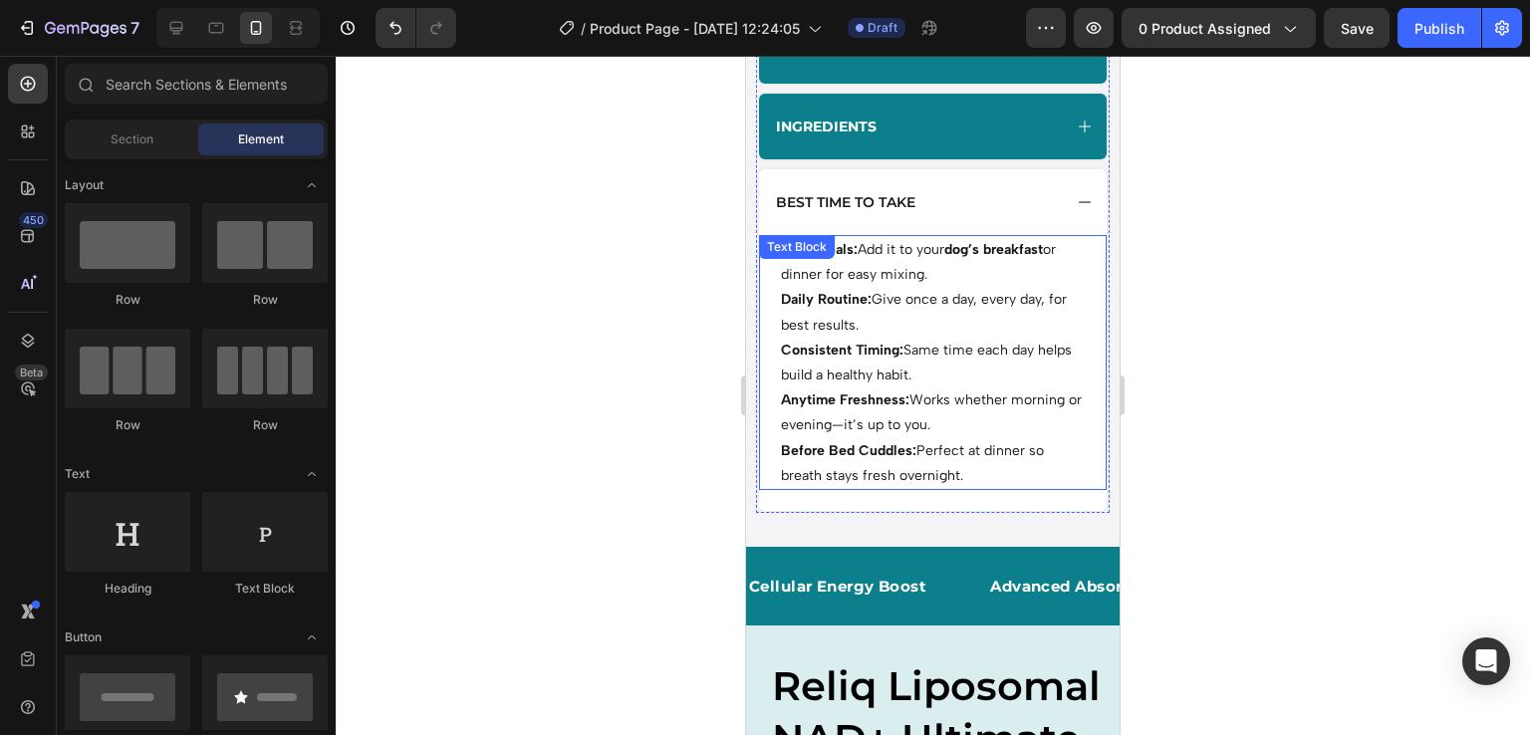
click at [901, 372] on p "Consistent Timing: Same time each day helps build a healthy habit." at bounding box center [933, 363] width 304 height 50
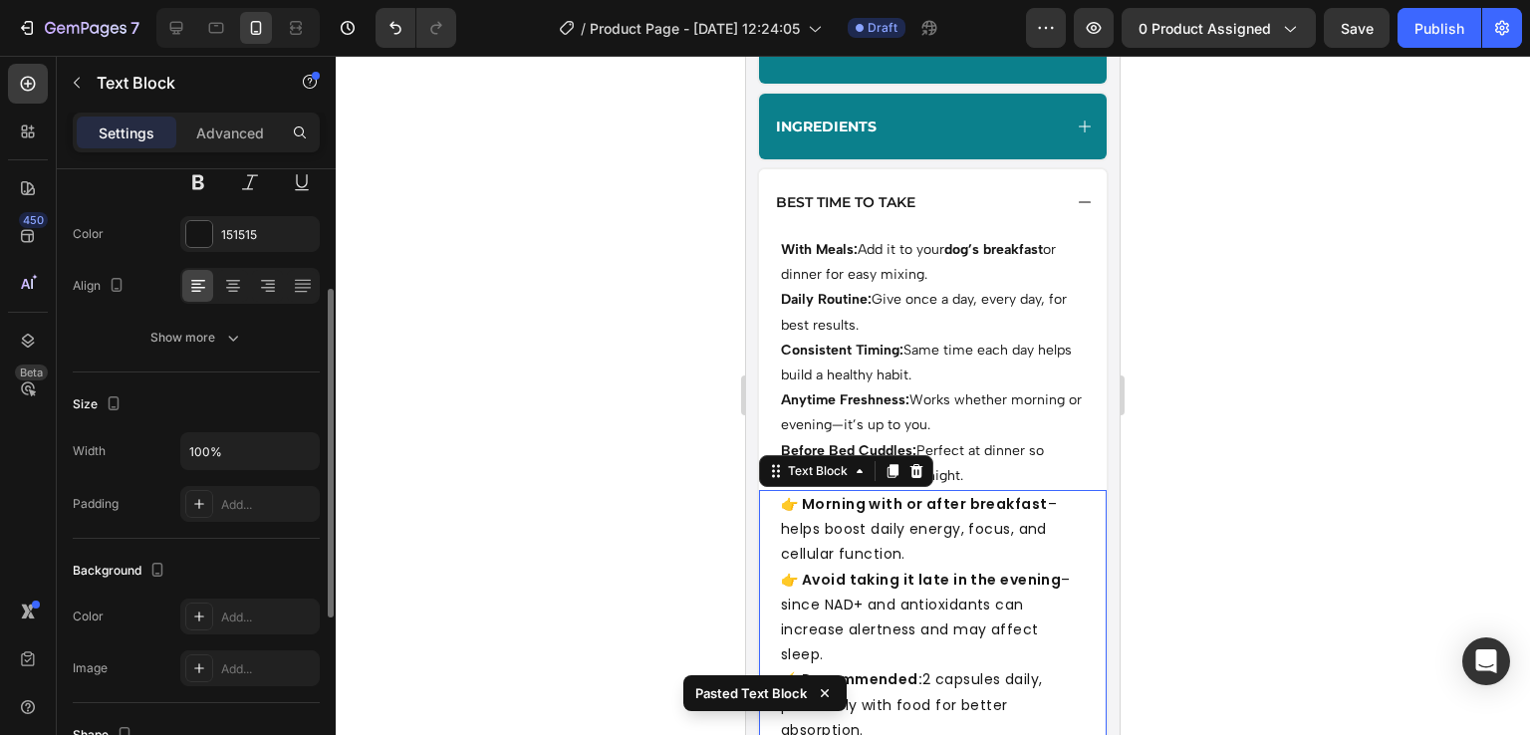
scroll to position [1294, 0]
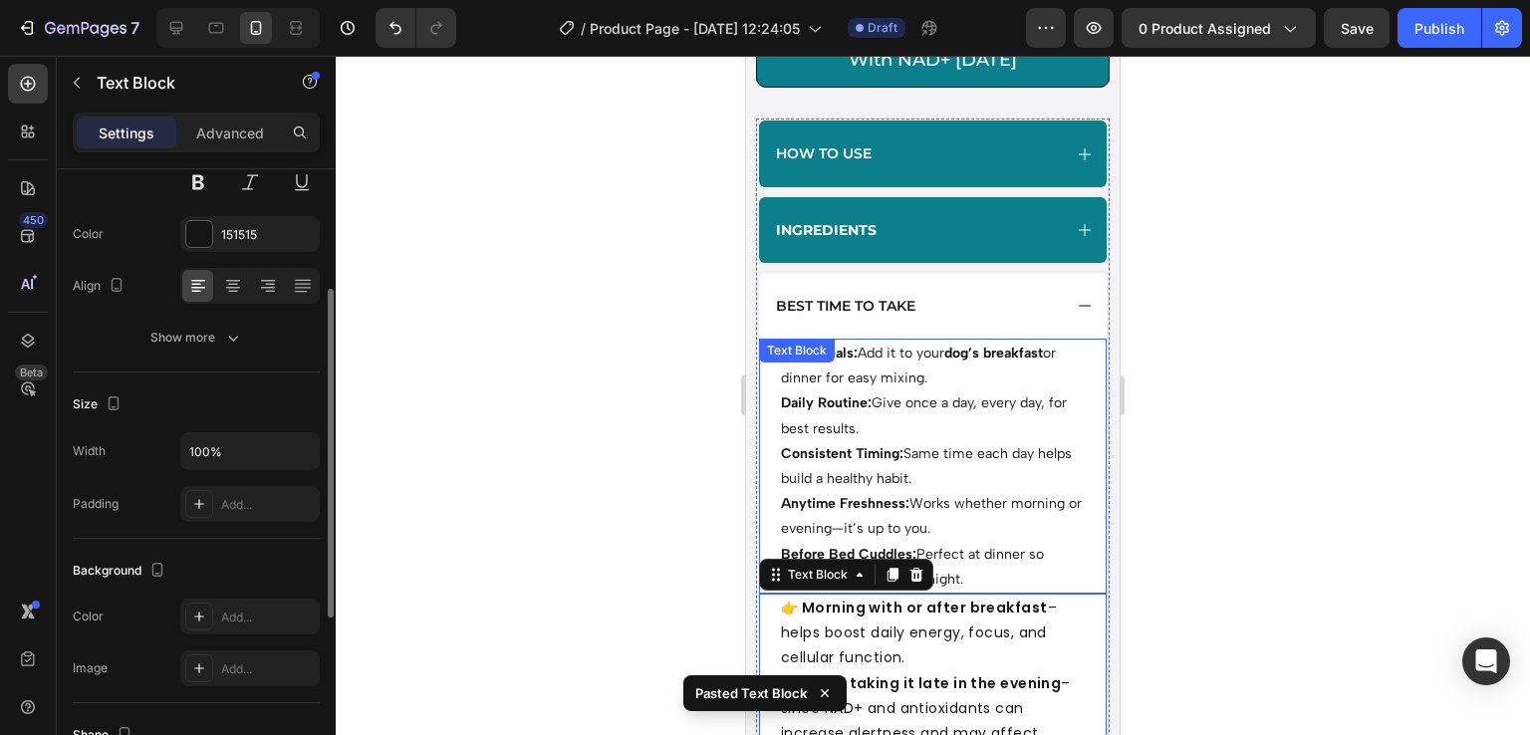
click at [893, 435] on p "Daily Routine: Give once a day, every day, for best results." at bounding box center [933, 416] width 304 height 50
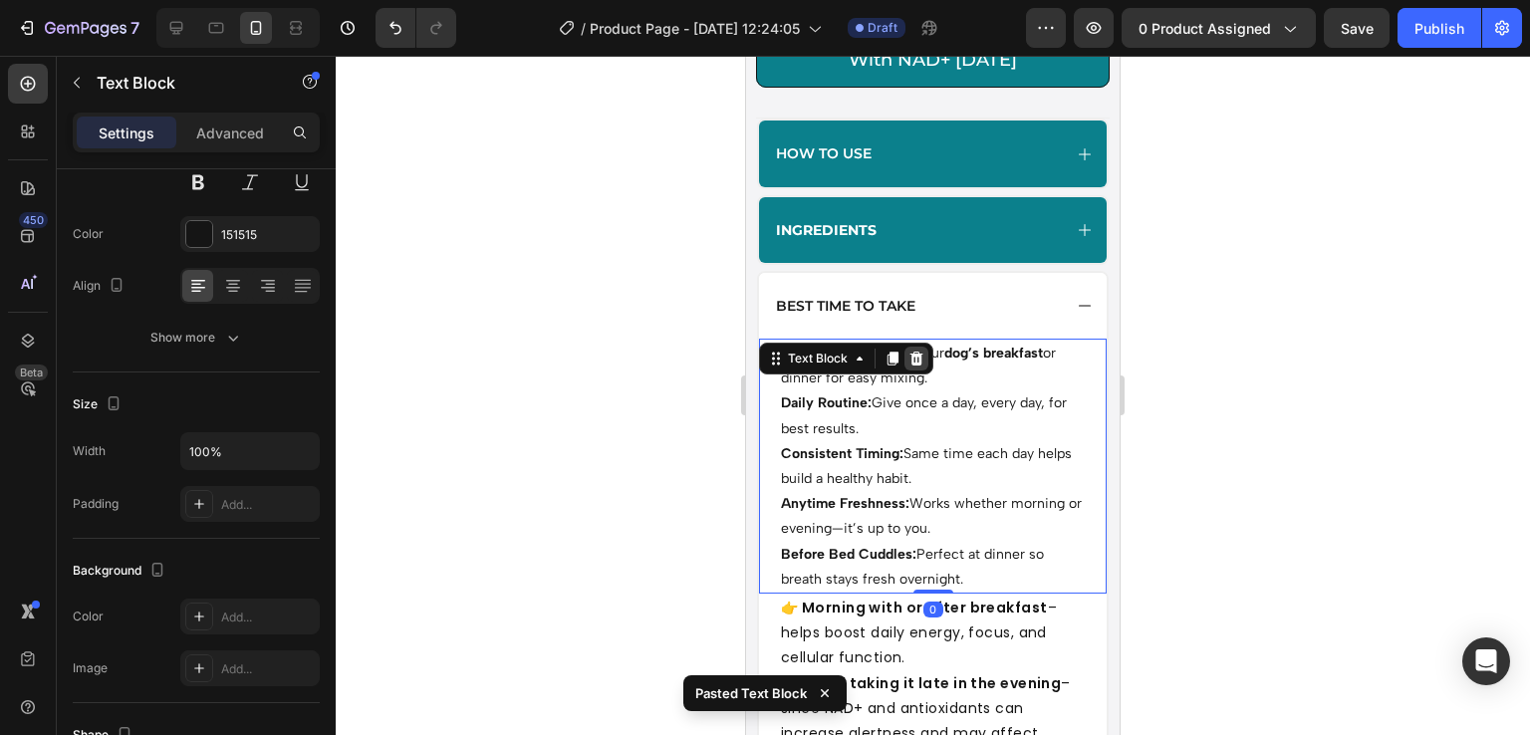
click at [913, 371] on div at bounding box center [917, 359] width 24 height 24
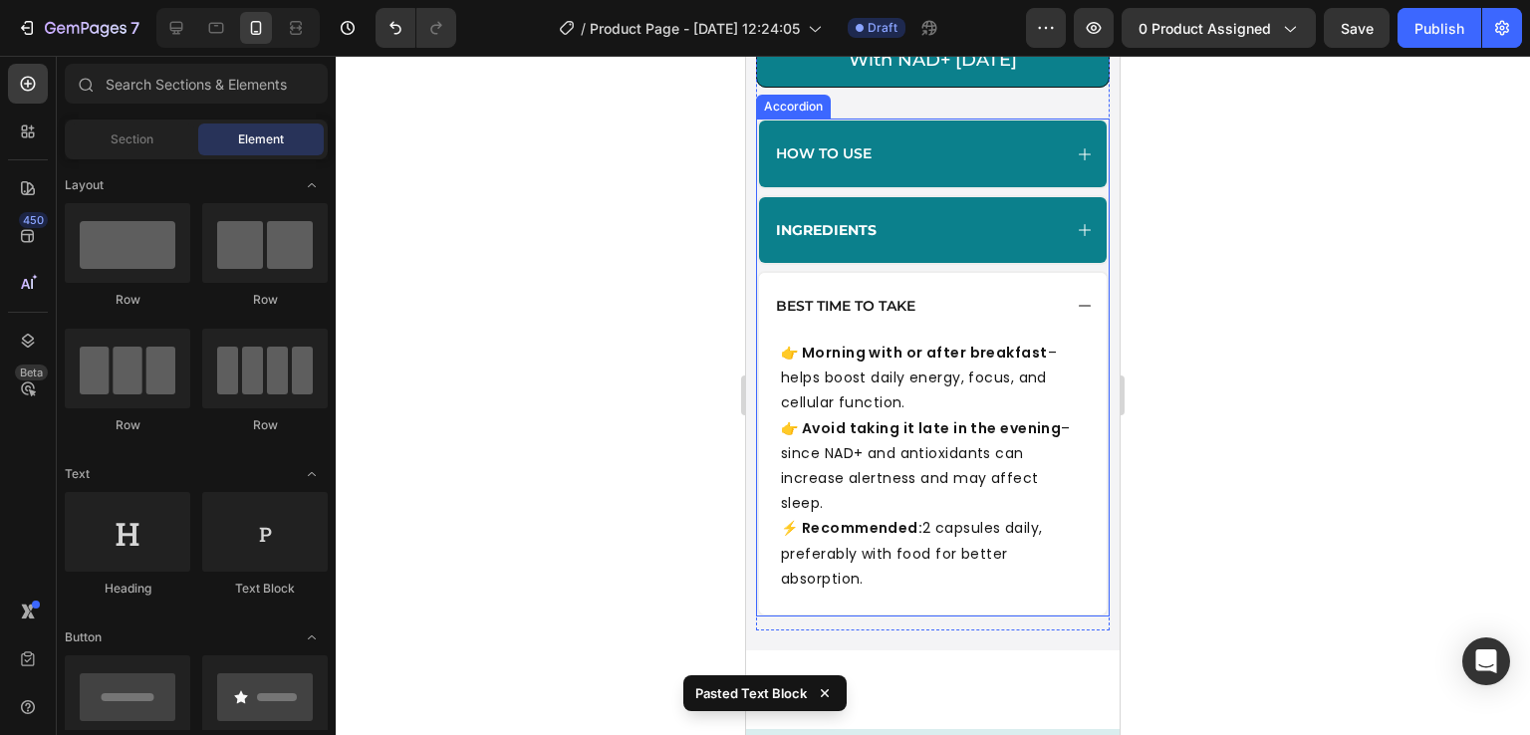
click at [1077, 303] on icon at bounding box center [1085, 306] width 16 height 16
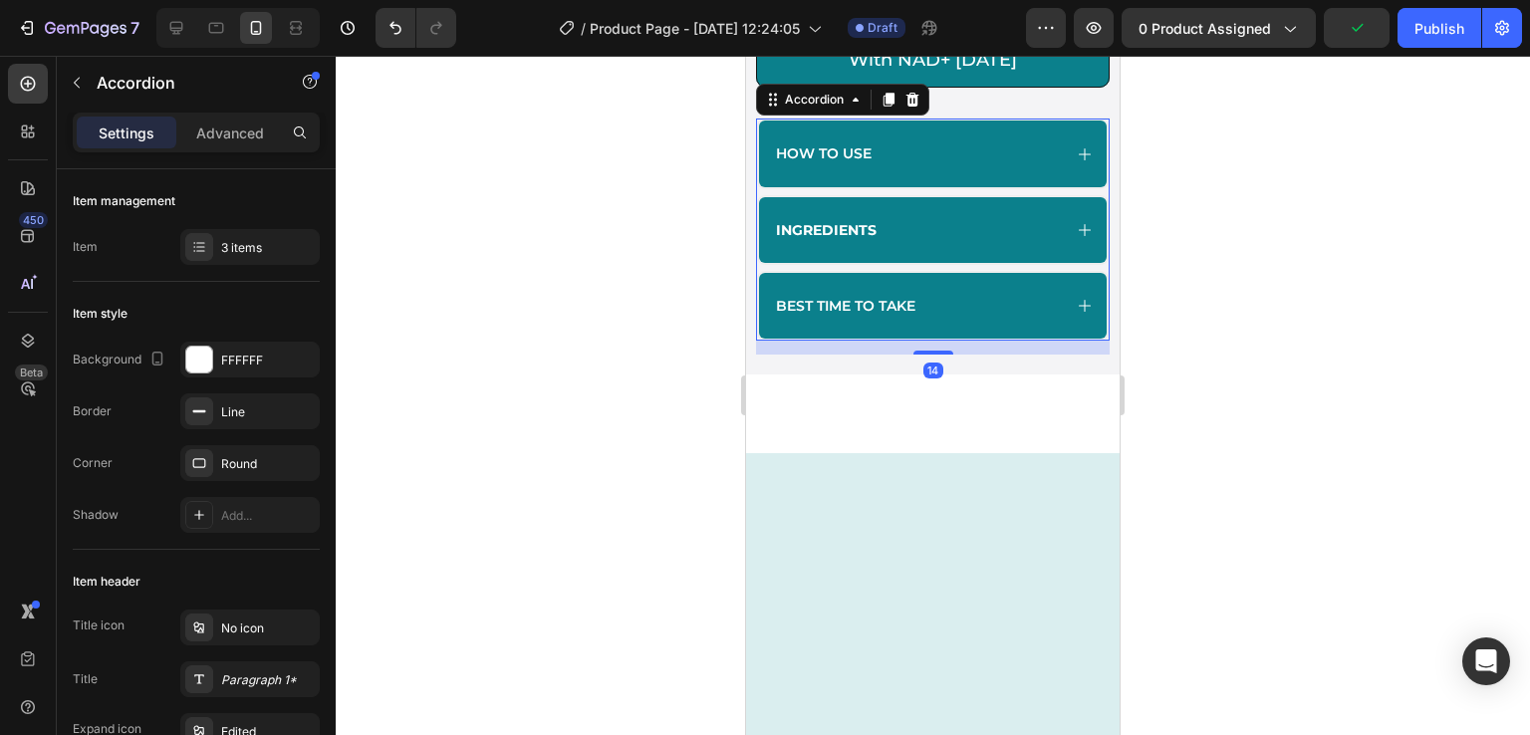
click at [1017, 329] on div "Best Time to Take" at bounding box center [933, 306] width 348 height 66
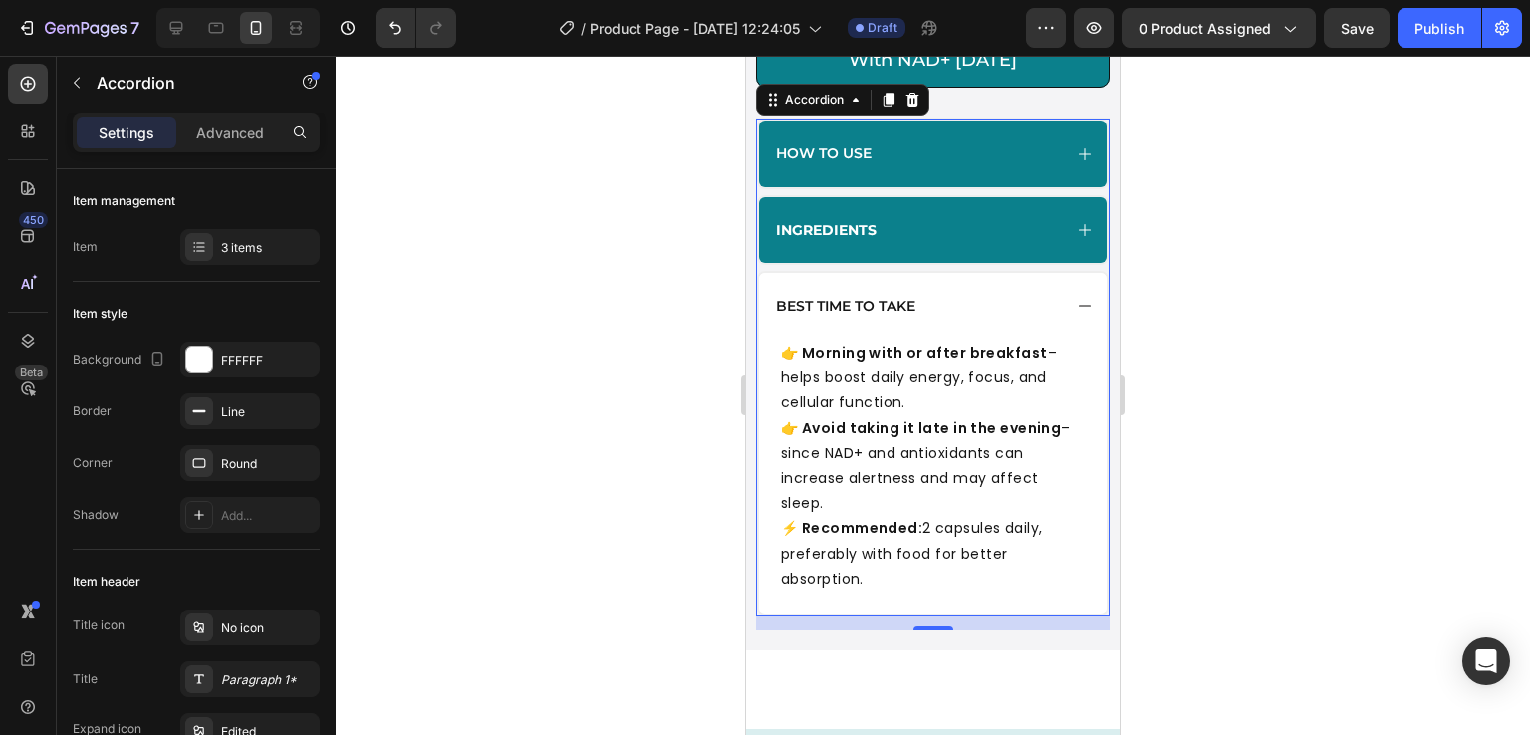
click at [1077, 309] on icon at bounding box center [1085, 306] width 16 height 16
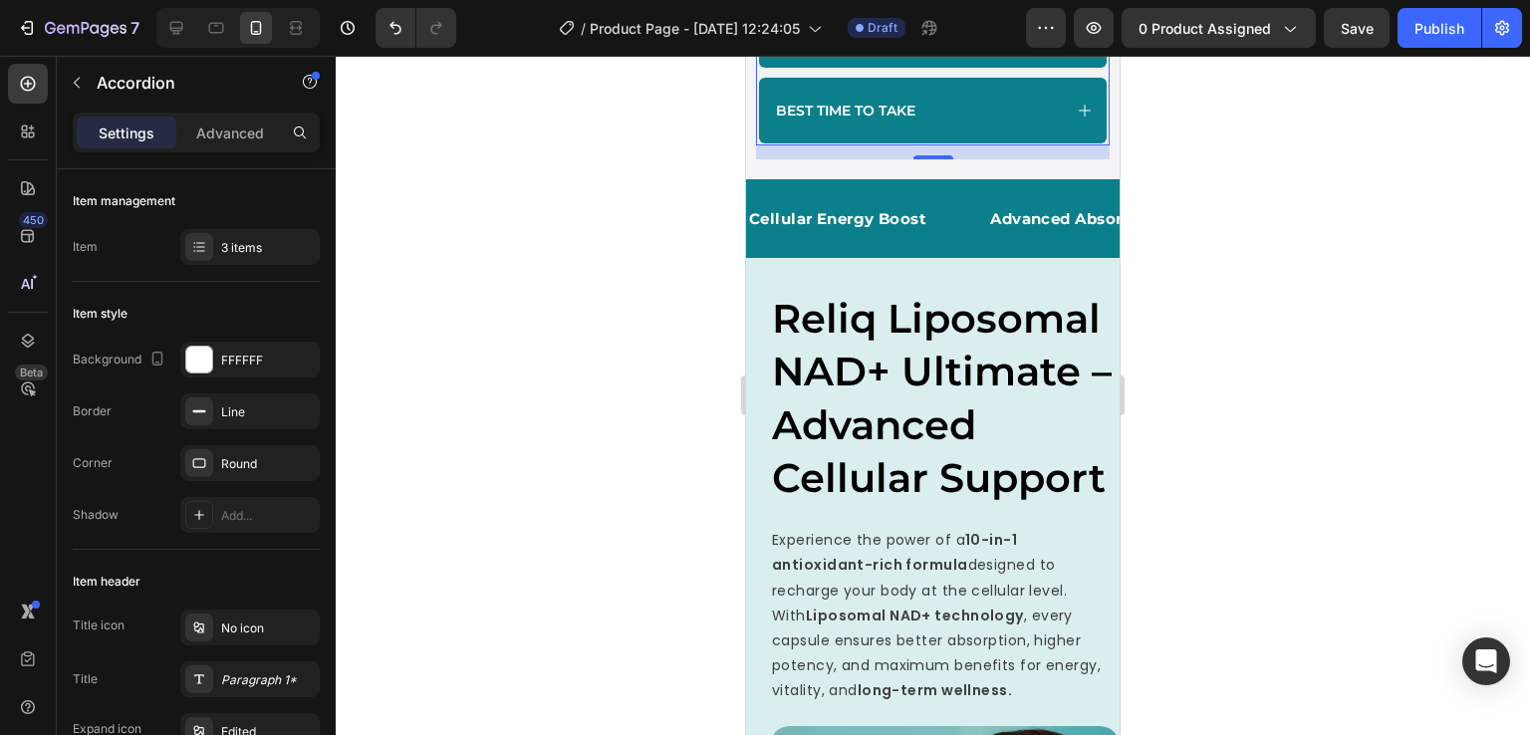
scroll to position [1488, 0]
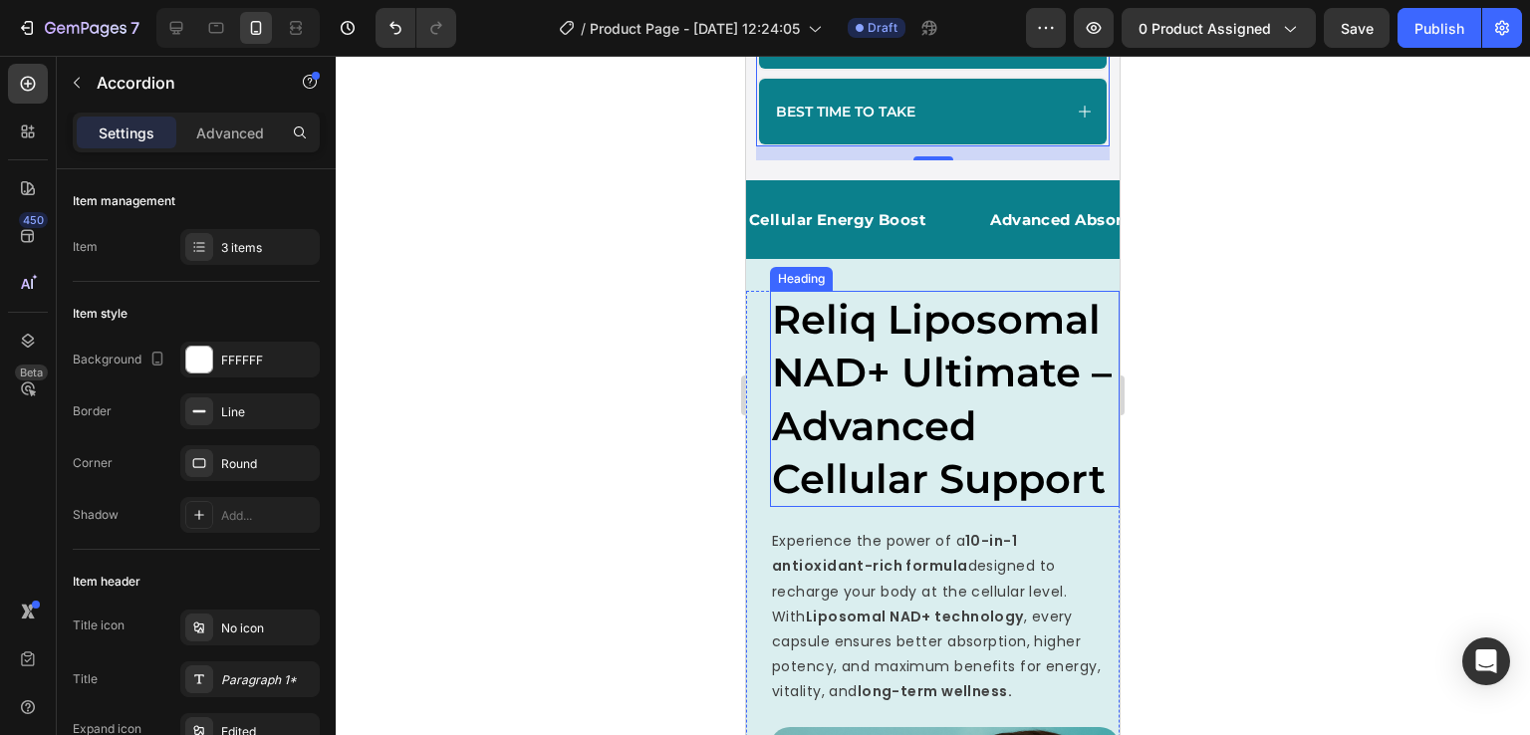
click at [884, 392] on span "Reliq Liposomal NAD+ Ultimate – Advanced Cellular Support" at bounding box center [942, 399] width 340 height 208
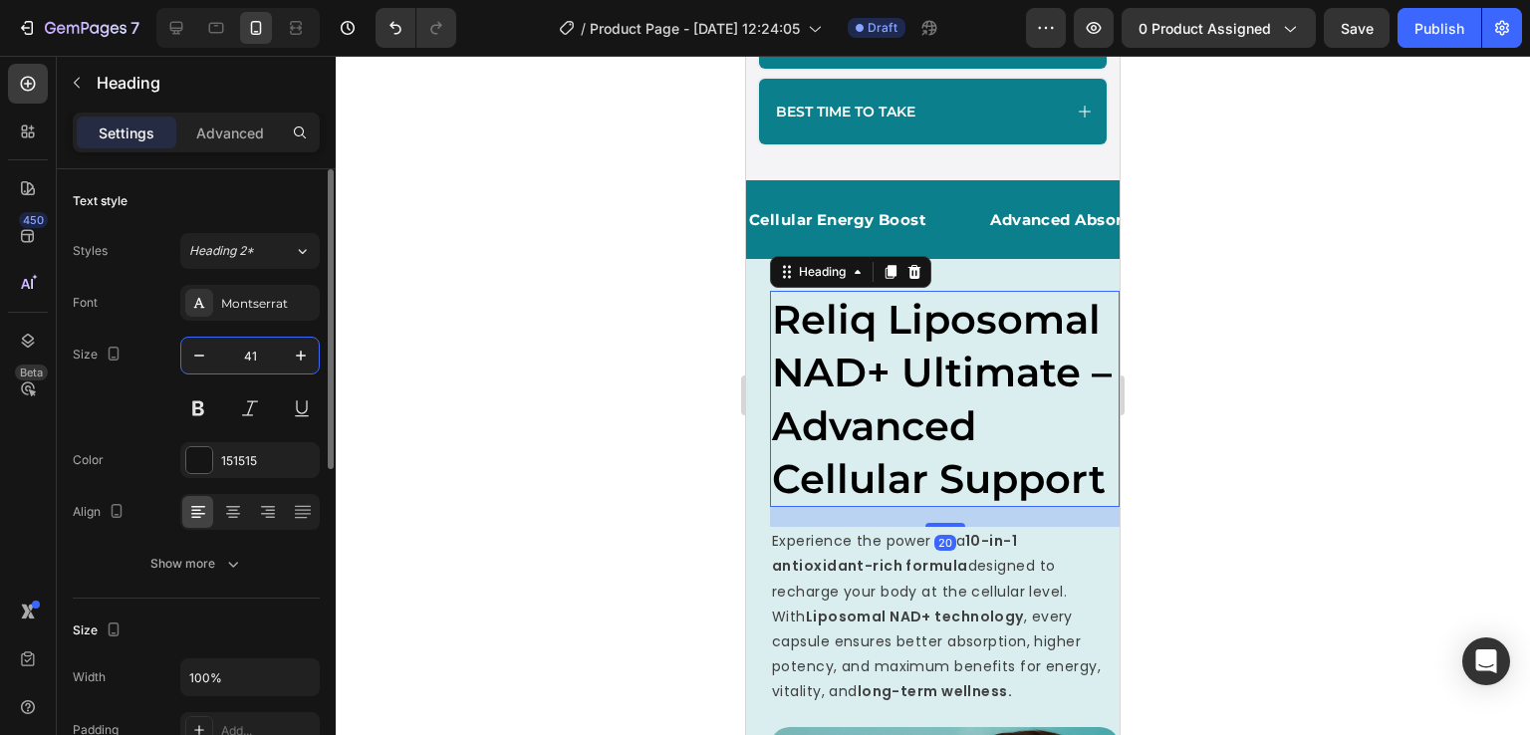
click at [259, 357] on input "41" at bounding box center [250, 356] width 66 height 36
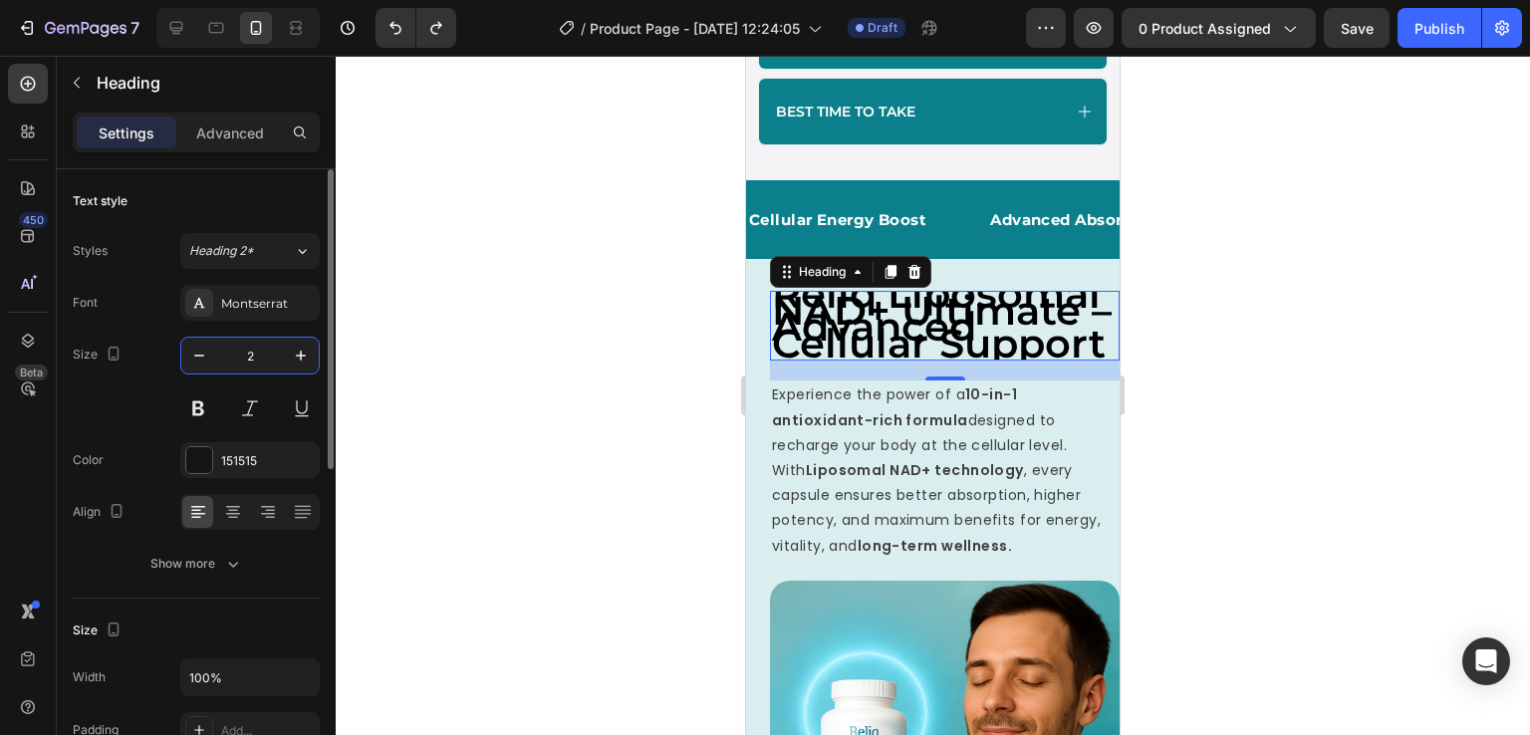
type input "41"
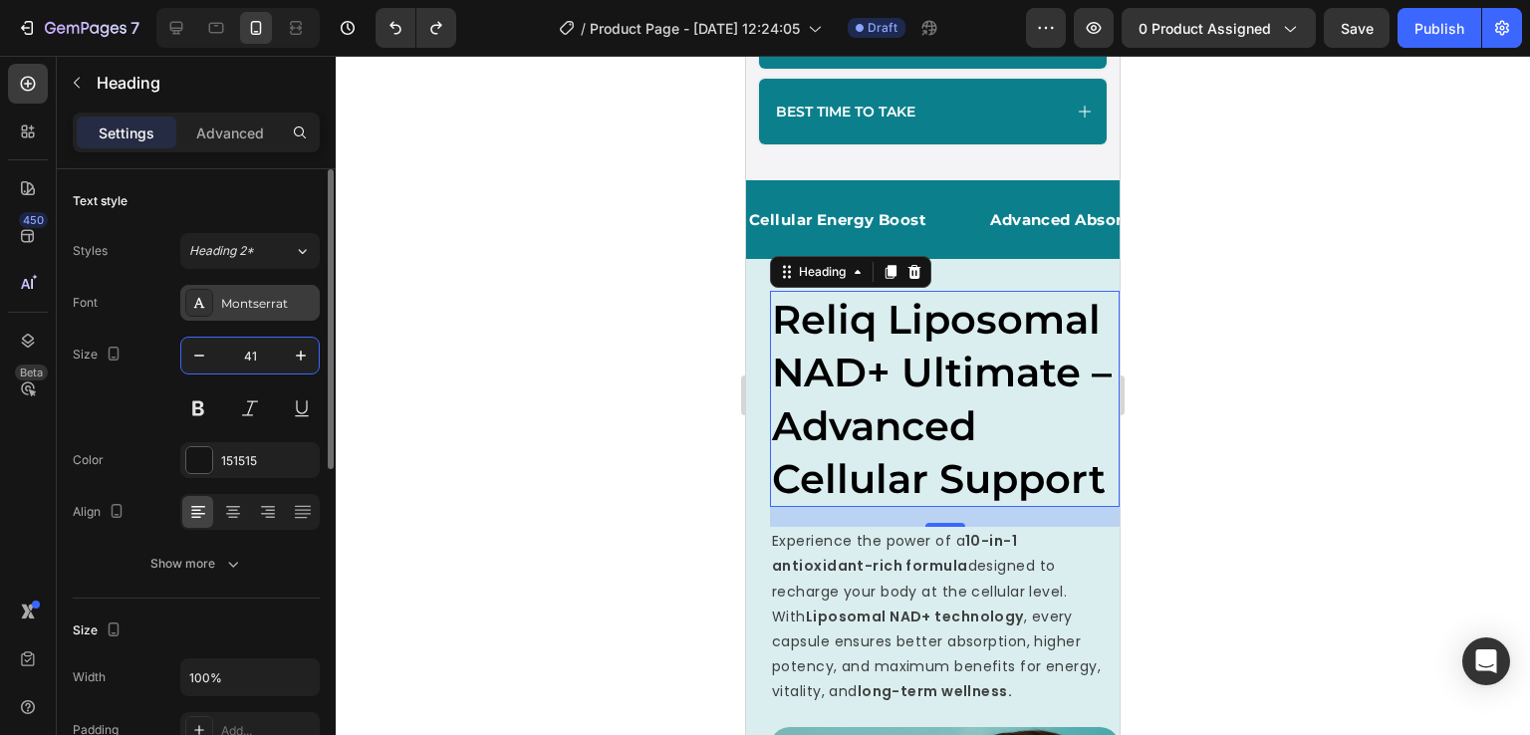
click at [277, 308] on div "Montserrat" at bounding box center [268, 304] width 94 height 18
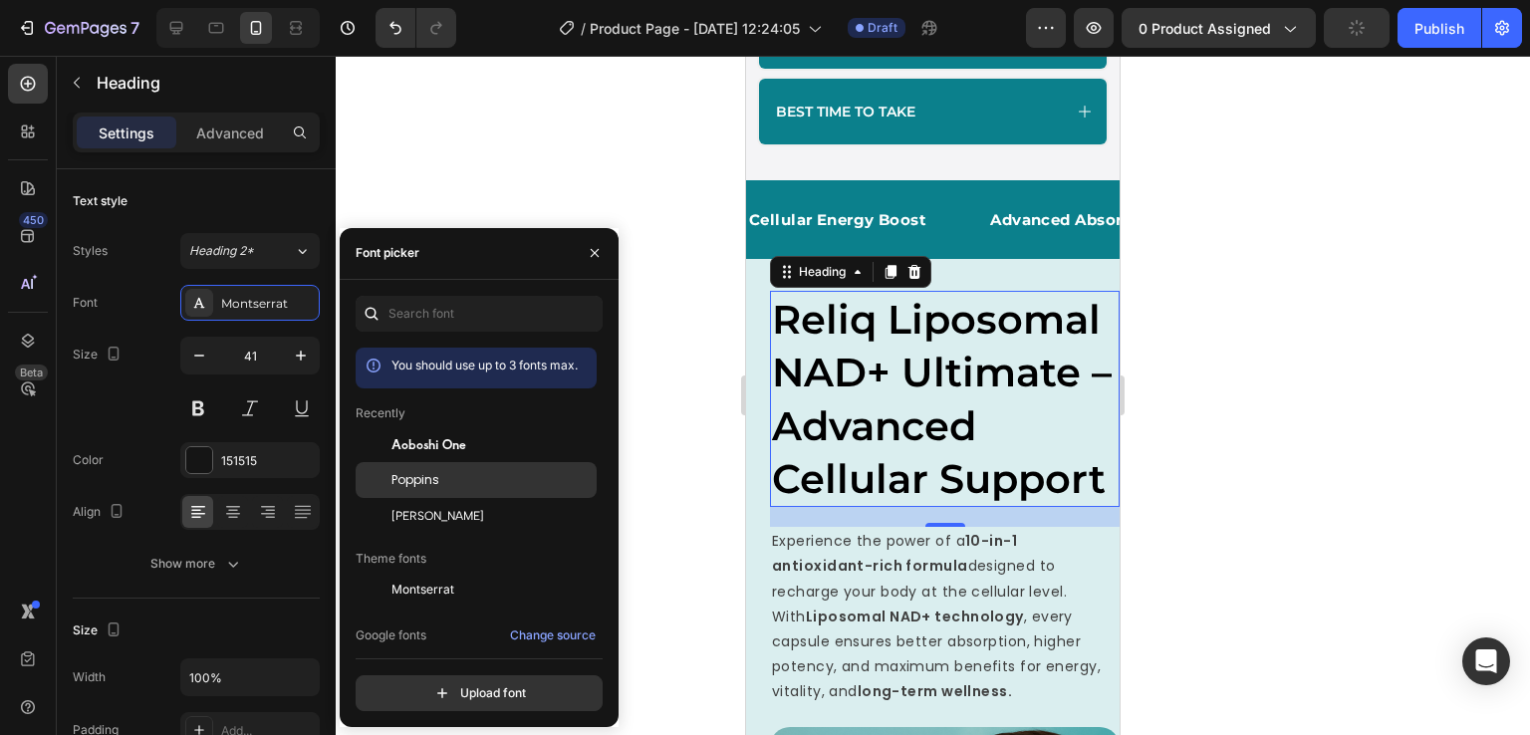
click at [420, 471] on span "Poppins" at bounding box center [416, 480] width 48 height 18
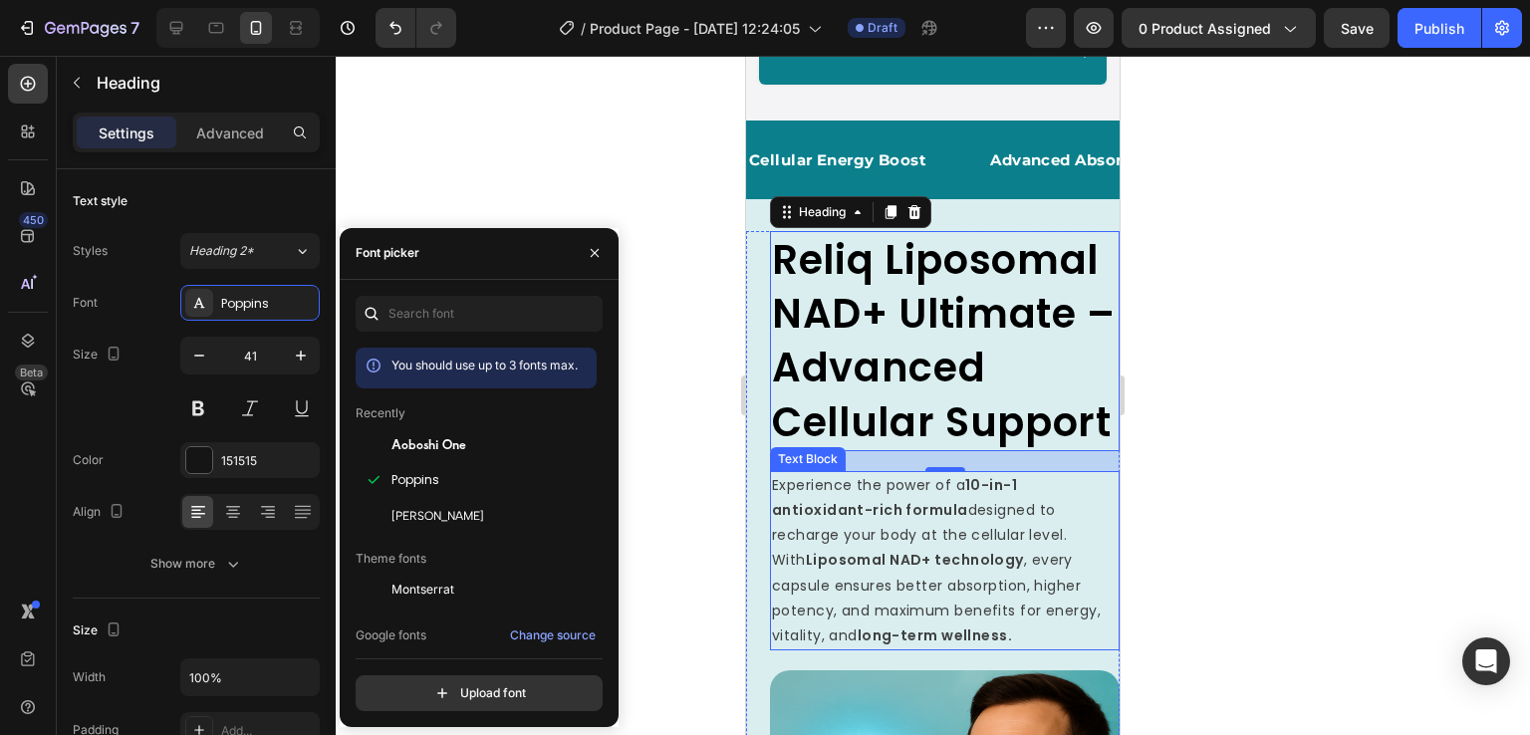
scroll to position [1486, 0]
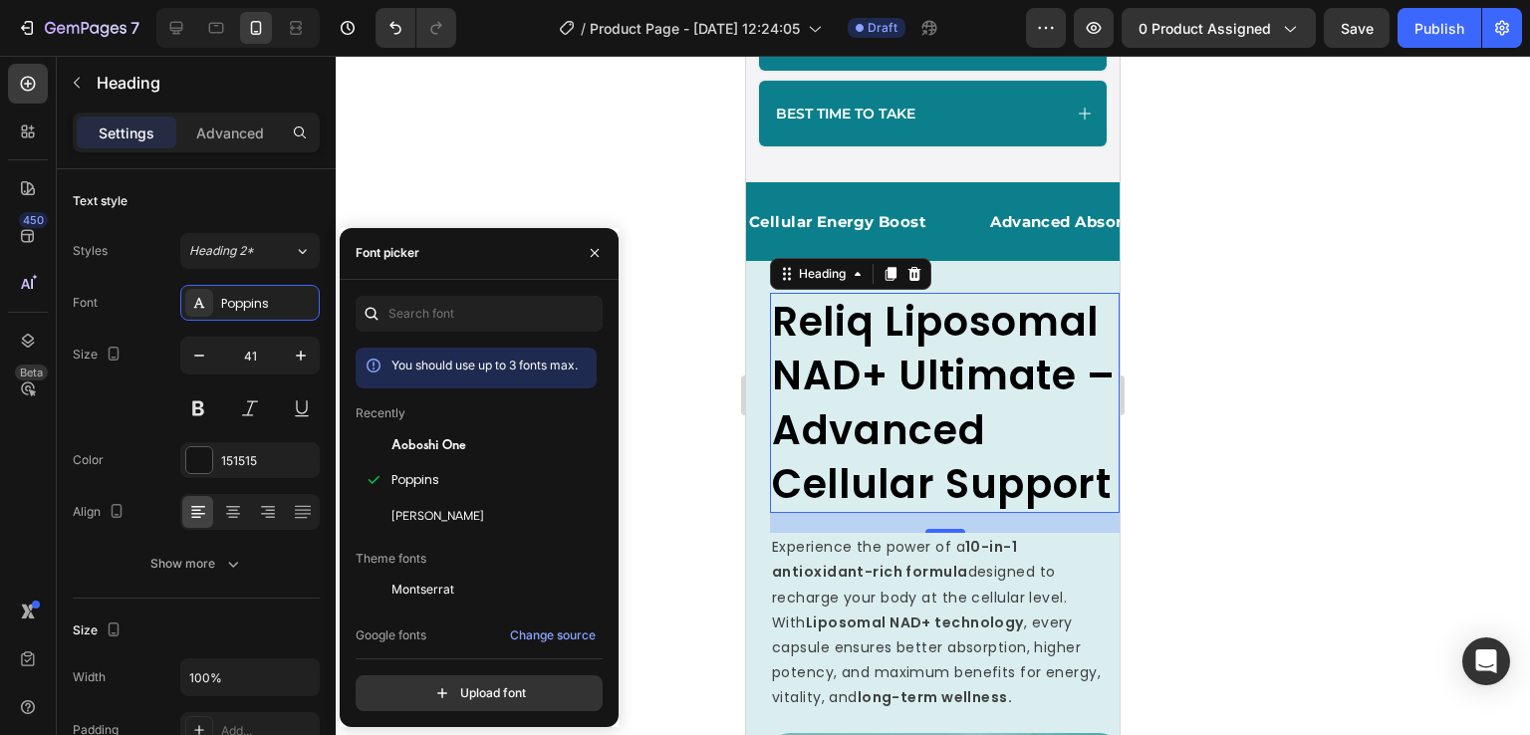
click at [979, 513] on h2 "Reliq Liposomal NAD+ Ultimate – Advanced Cellular Support" at bounding box center [945, 403] width 350 height 220
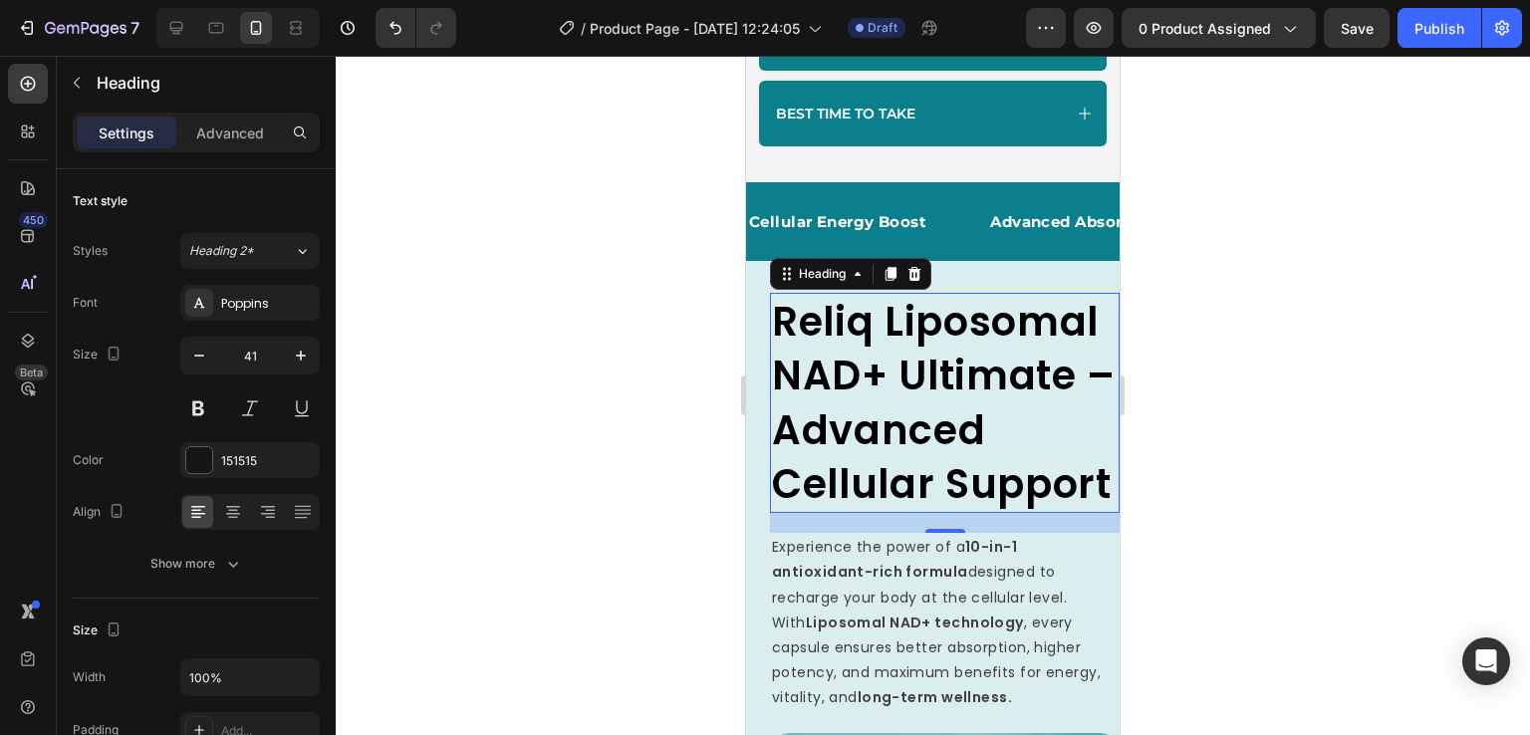
click at [979, 511] on p "Reliq Liposomal NAD+ Ultimate – Advanced Cellular Support" at bounding box center [945, 403] width 346 height 216
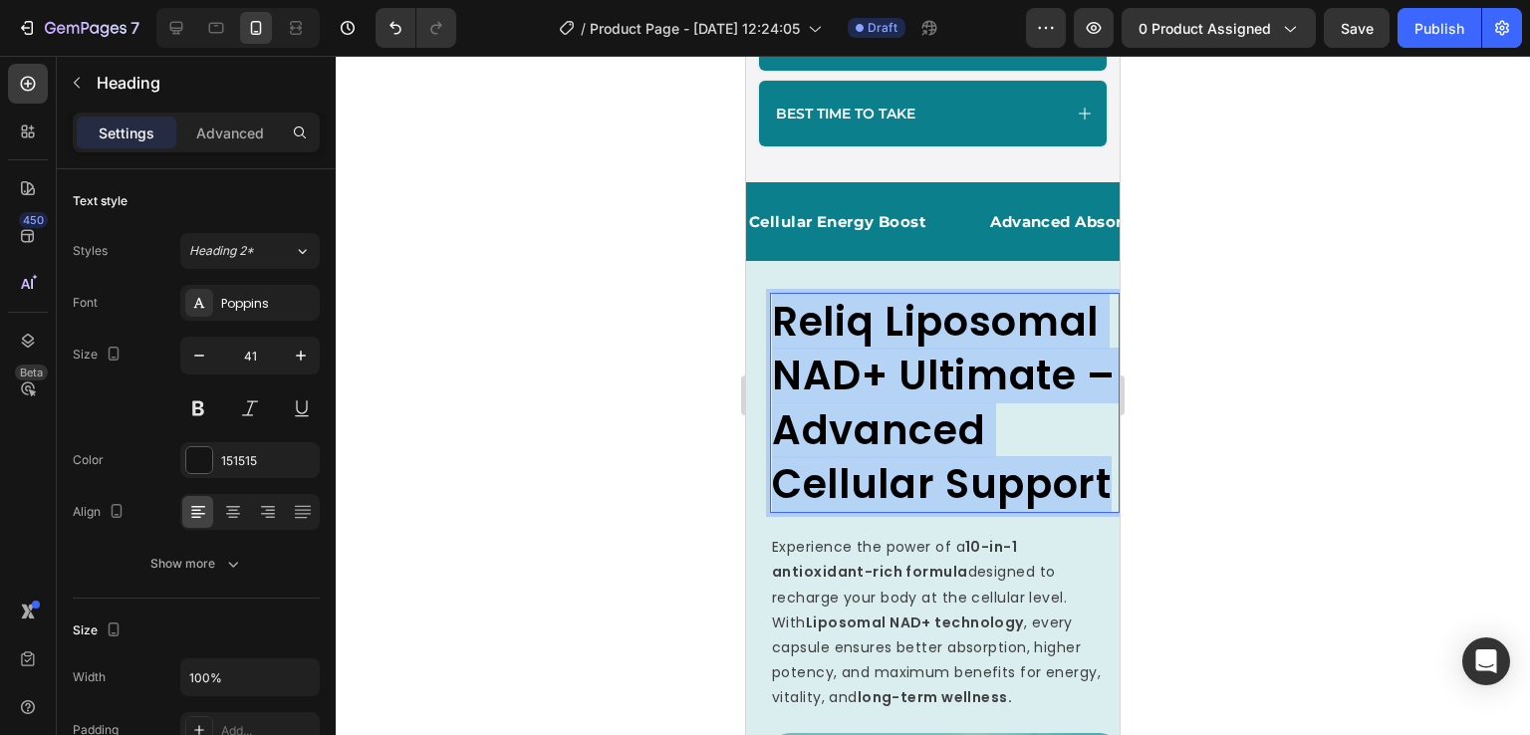
click at [979, 511] on p "Reliq Liposomal NAD+ Ultimate – Advanced Cellular Support" at bounding box center [945, 403] width 346 height 216
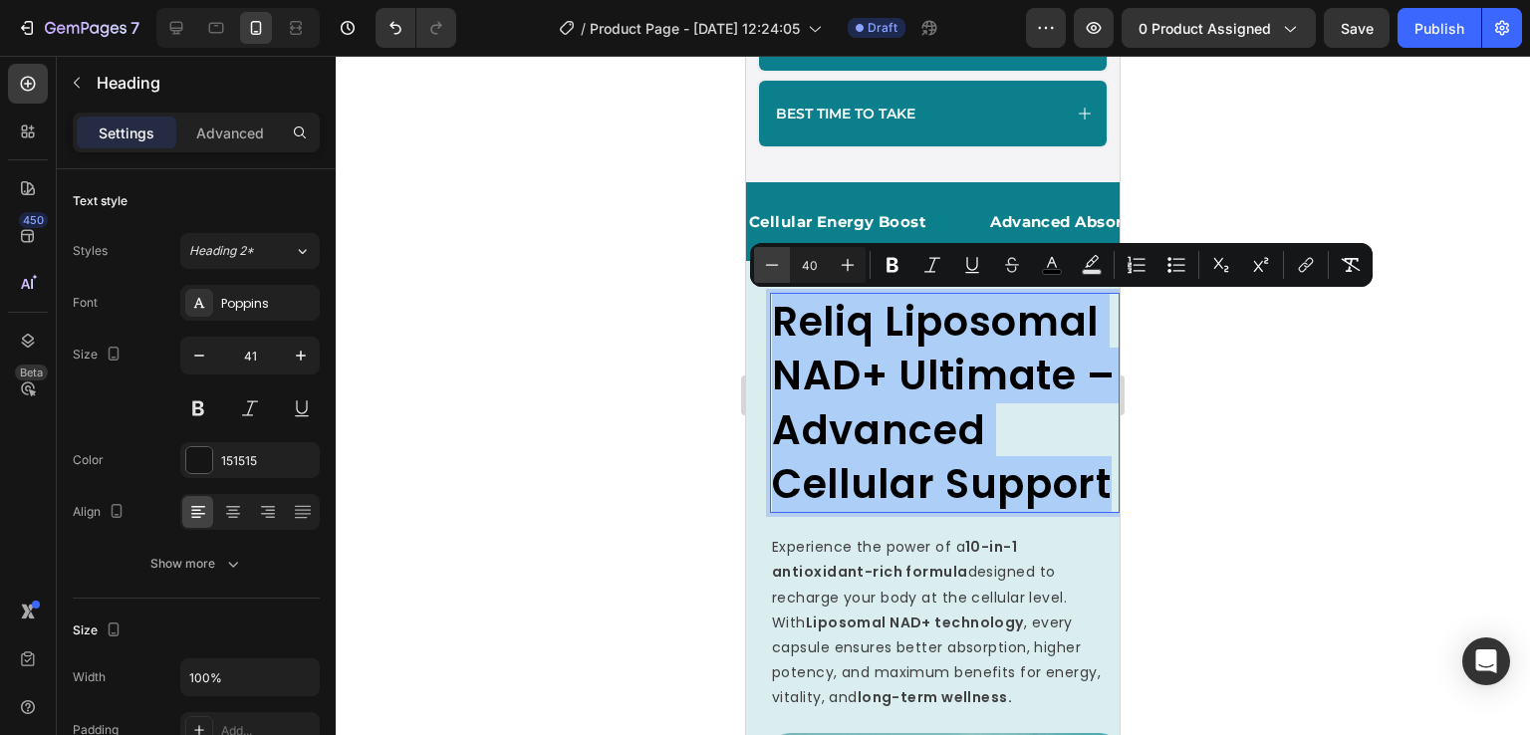
click at [779, 262] on icon "Editor contextual toolbar" at bounding box center [772, 265] width 20 height 20
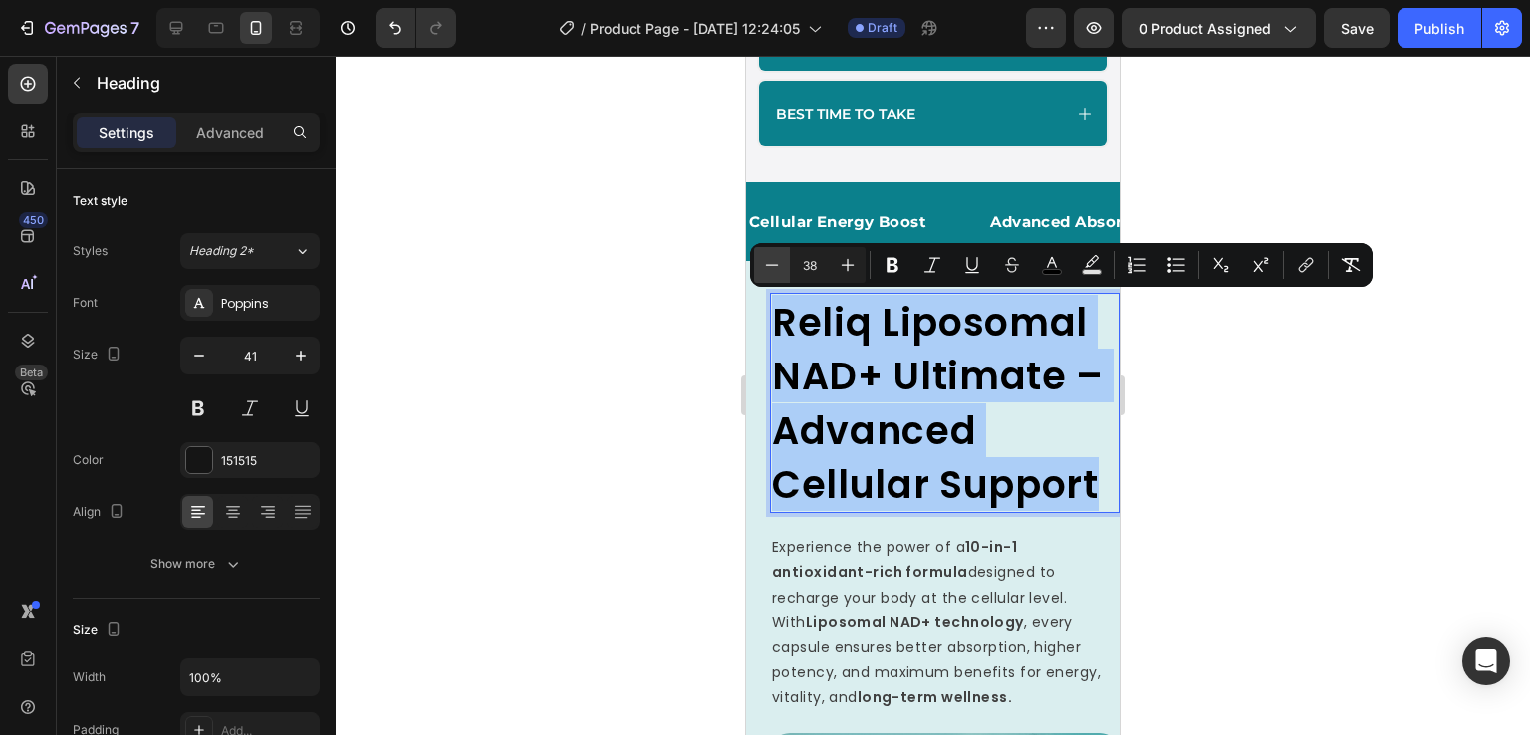
click at [779, 262] on icon "Editor contextual toolbar" at bounding box center [772, 265] width 20 height 20
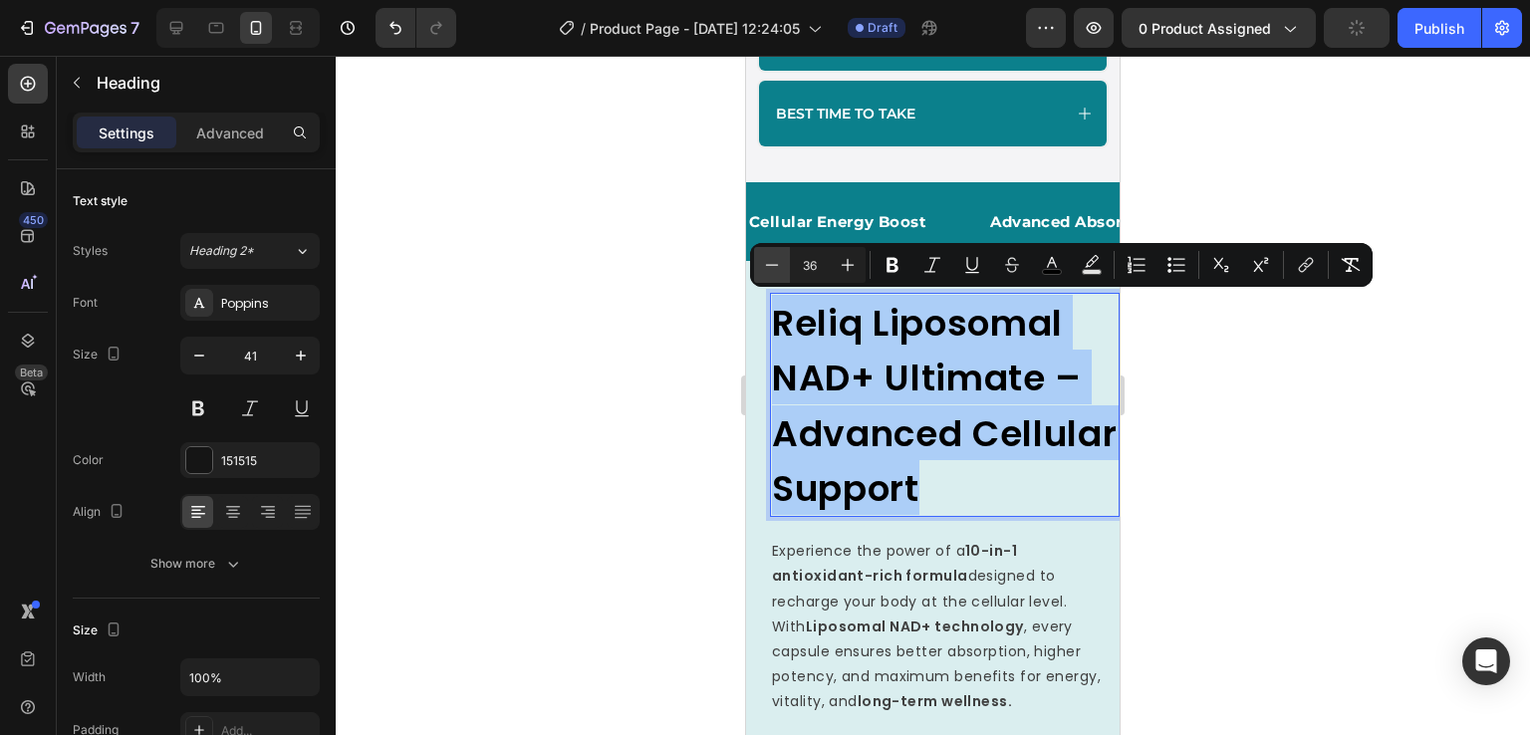
click at [779, 262] on icon "Editor contextual toolbar" at bounding box center [772, 265] width 20 height 20
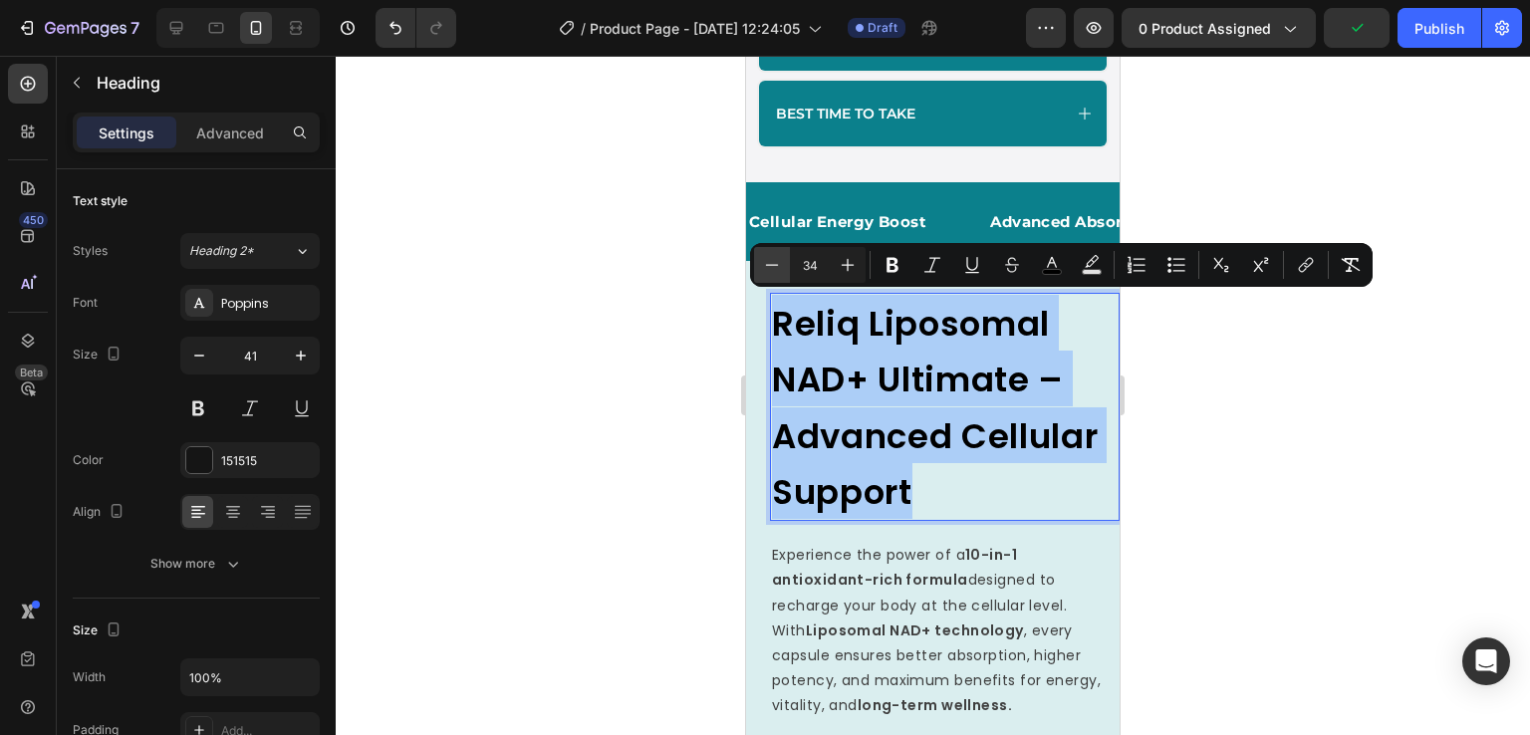
click at [779, 262] on icon "Editor contextual toolbar" at bounding box center [772, 265] width 20 height 20
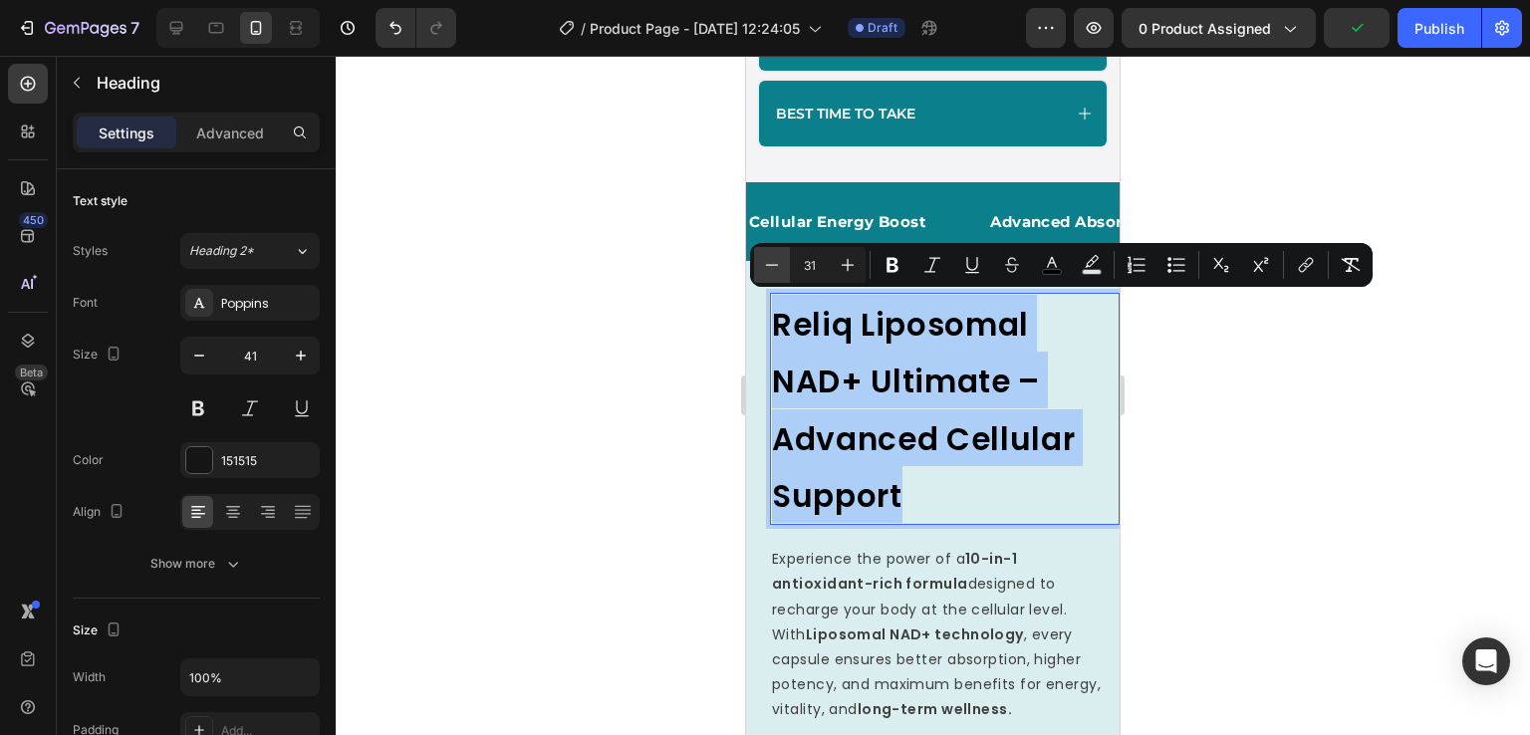
click at [779, 262] on icon "Editor contextual toolbar" at bounding box center [772, 265] width 20 height 20
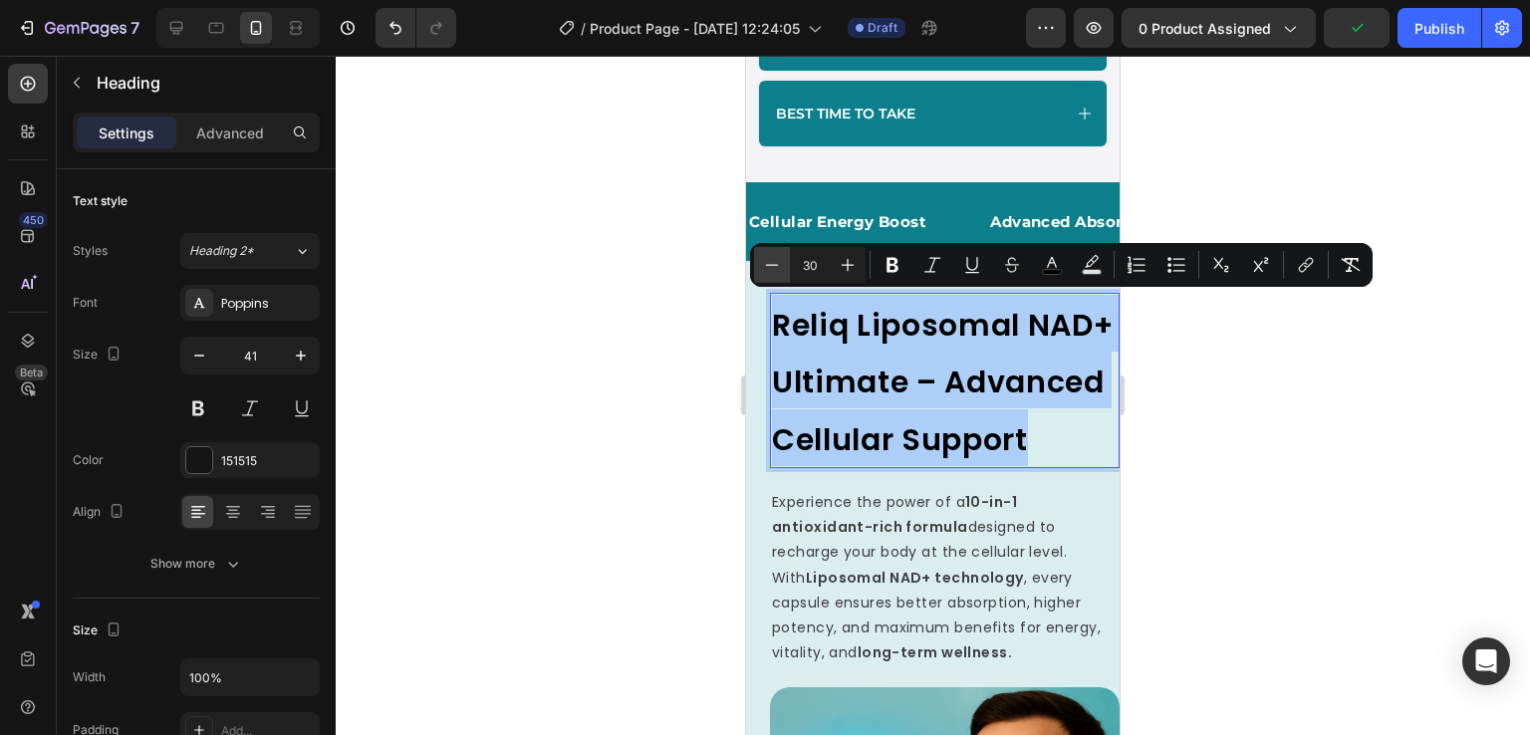
click at [779, 262] on icon "Editor contextual toolbar" at bounding box center [772, 265] width 20 height 20
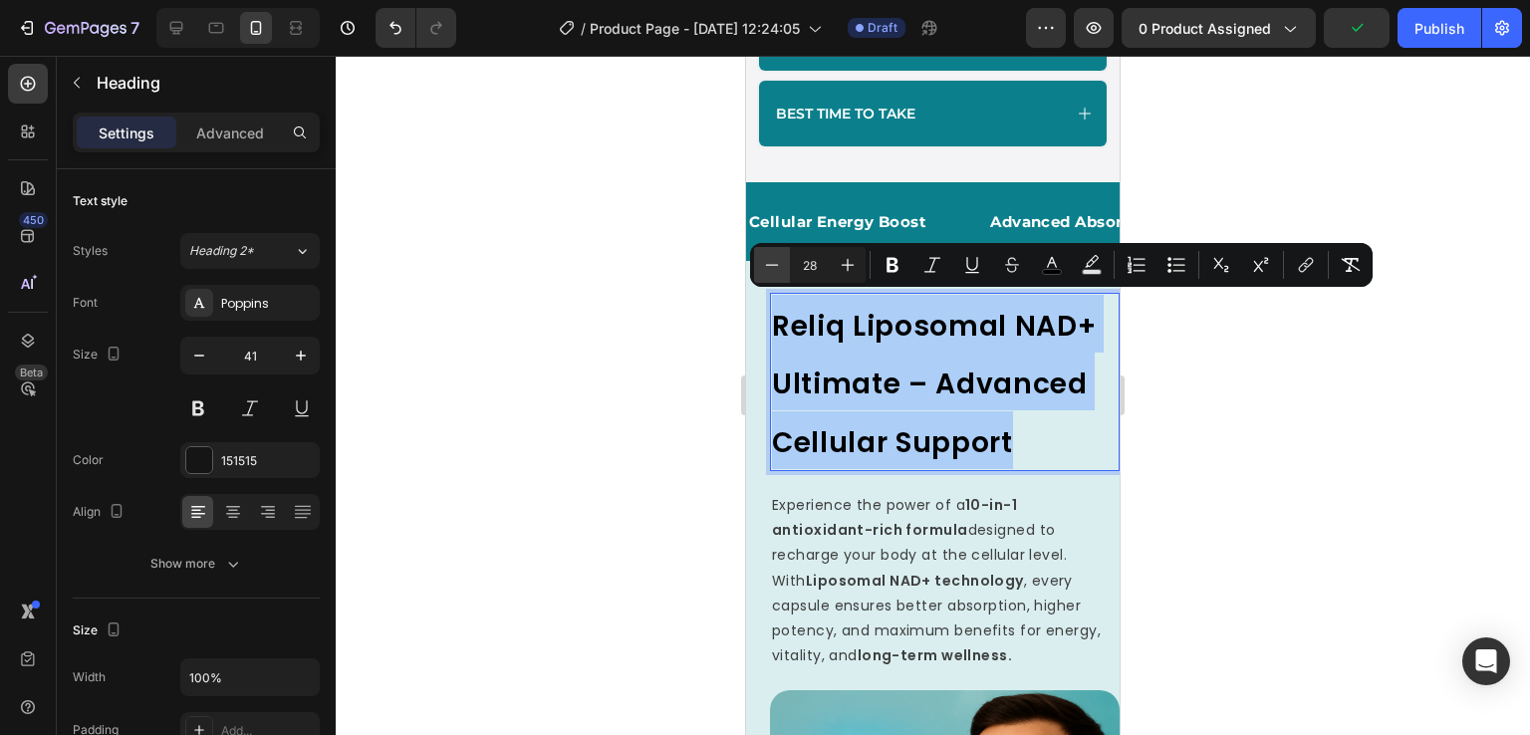
click at [779, 262] on icon "Editor contextual toolbar" at bounding box center [772, 265] width 20 height 20
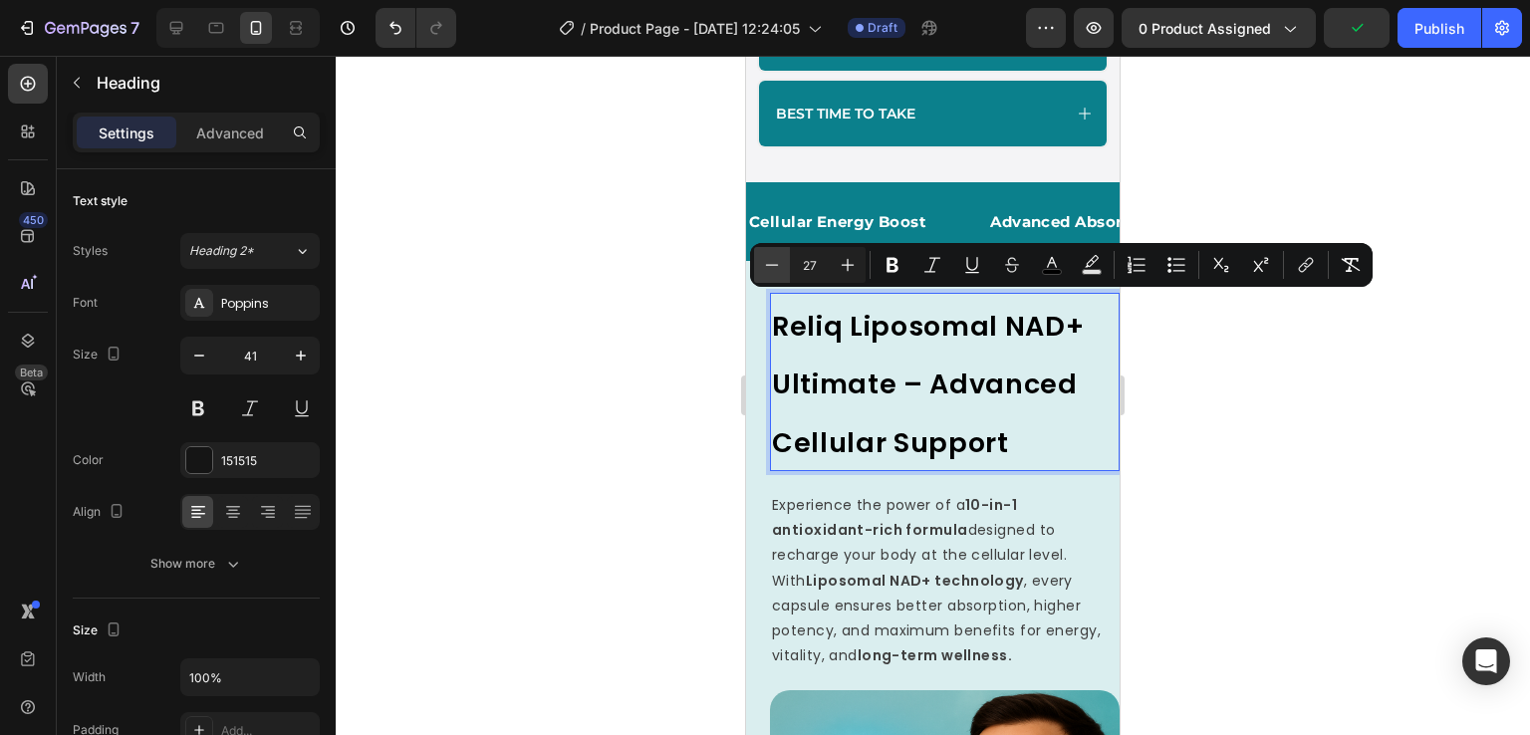
click at [779, 262] on icon "Editor contextual toolbar" at bounding box center [772, 265] width 20 height 20
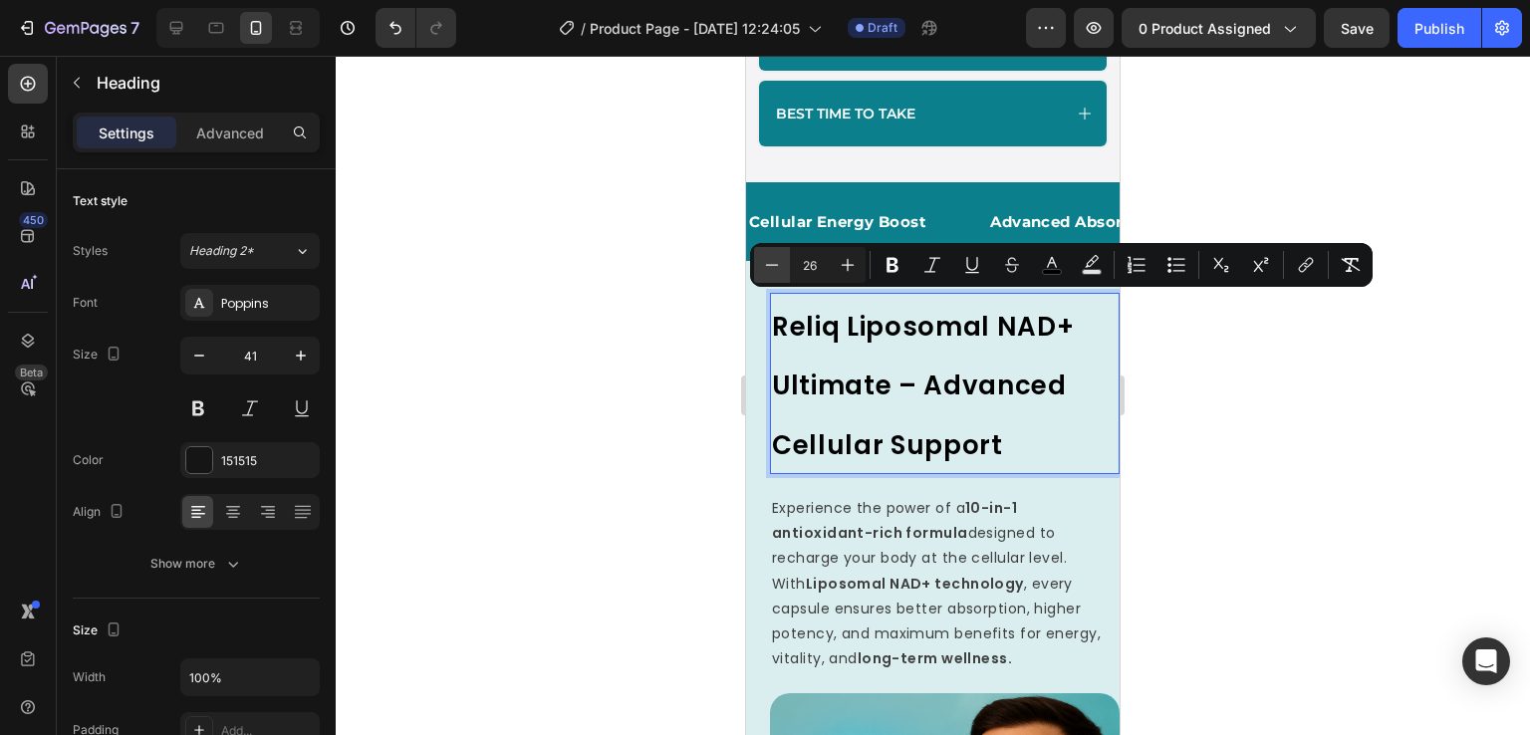
click at [779, 262] on icon "Editor contextual toolbar" at bounding box center [772, 265] width 20 height 20
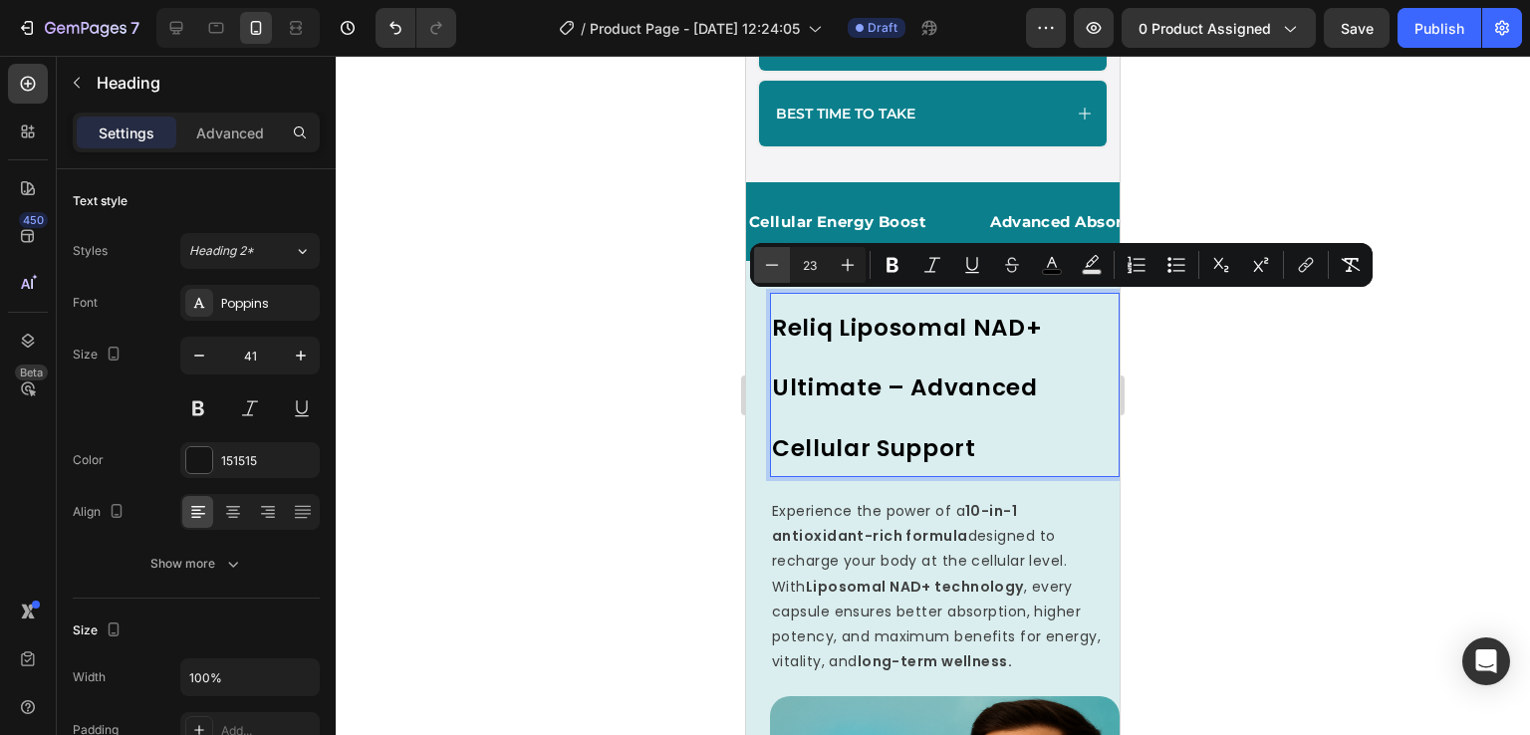
click at [779, 262] on icon "Editor contextual toolbar" at bounding box center [772, 265] width 20 height 20
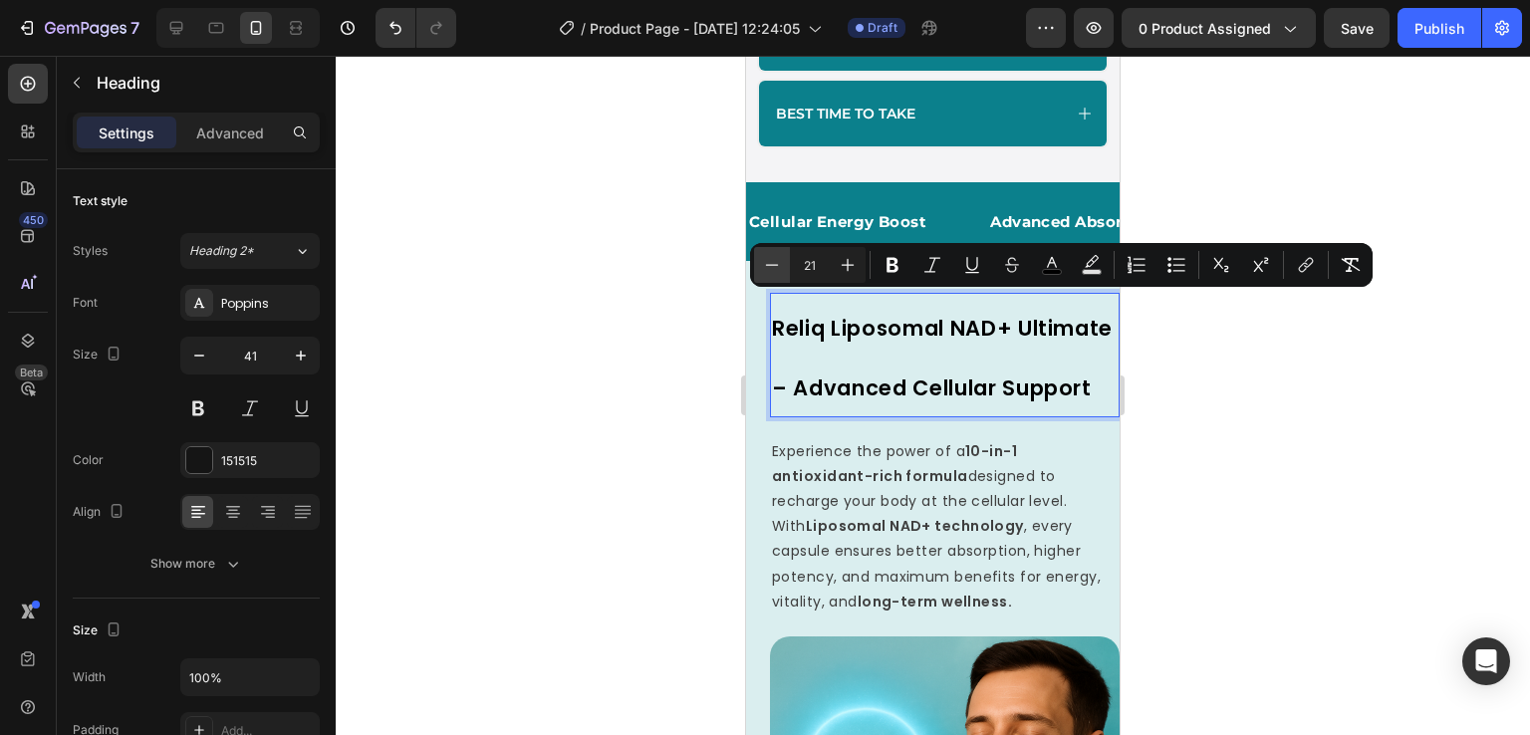
click at [779, 262] on icon "Editor contextual toolbar" at bounding box center [772, 265] width 20 height 20
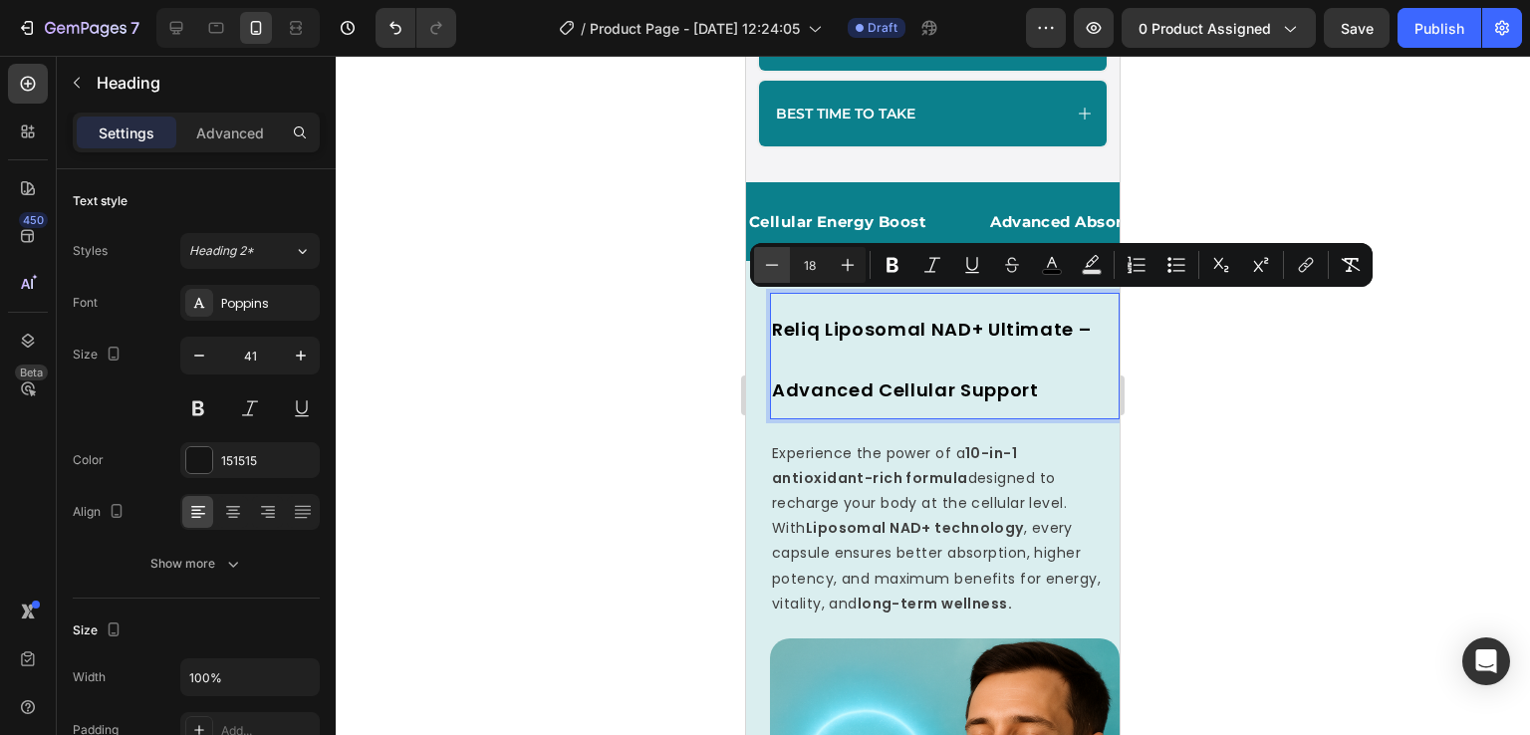
click at [779, 262] on icon "Editor contextual toolbar" at bounding box center [772, 265] width 20 height 20
click at [844, 260] on icon "Editor contextual toolbar" at bounding box center [848, 265] width 20 height 20
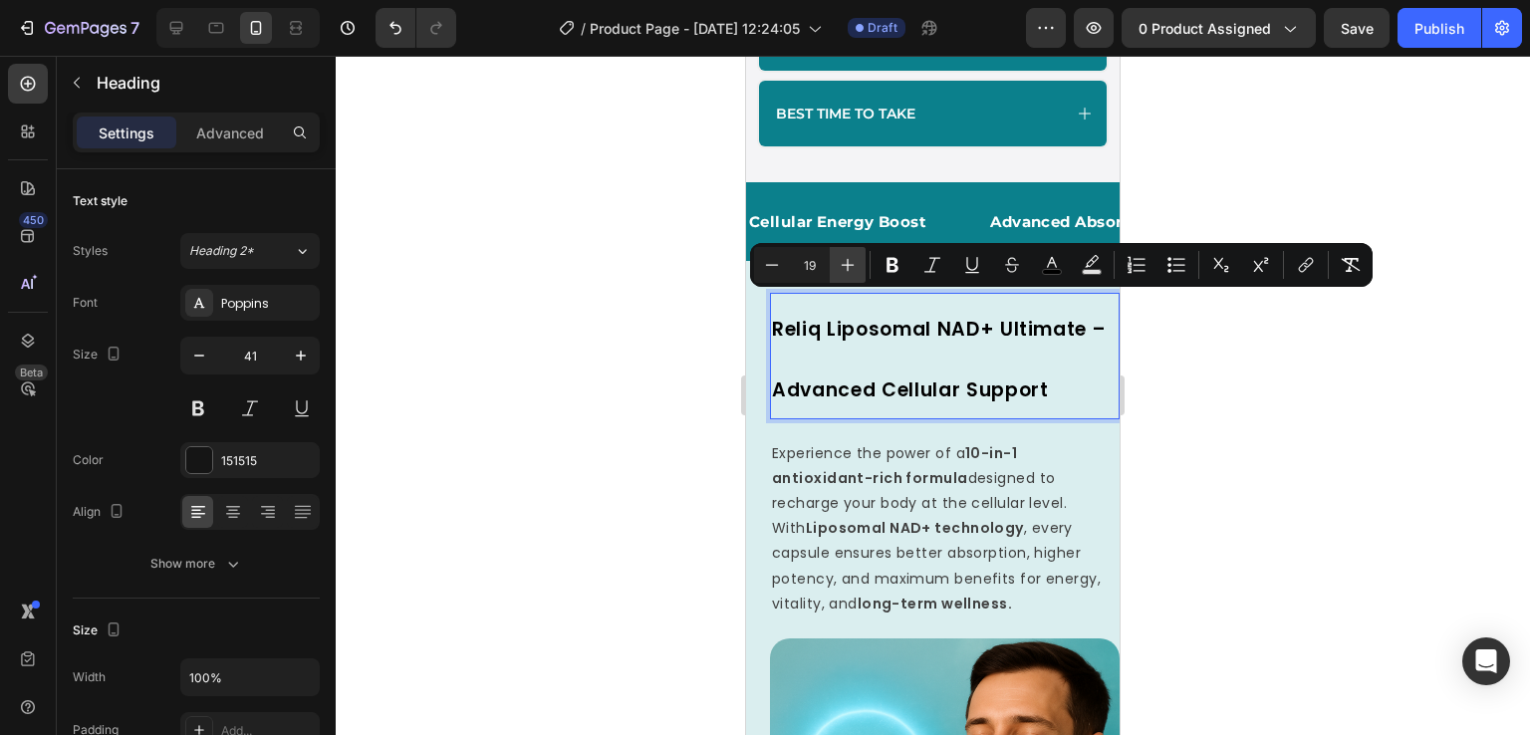
click at [844, 260] on icon "Editor contextual toolbar" at bounding box center [848, 265] width 20 height 20
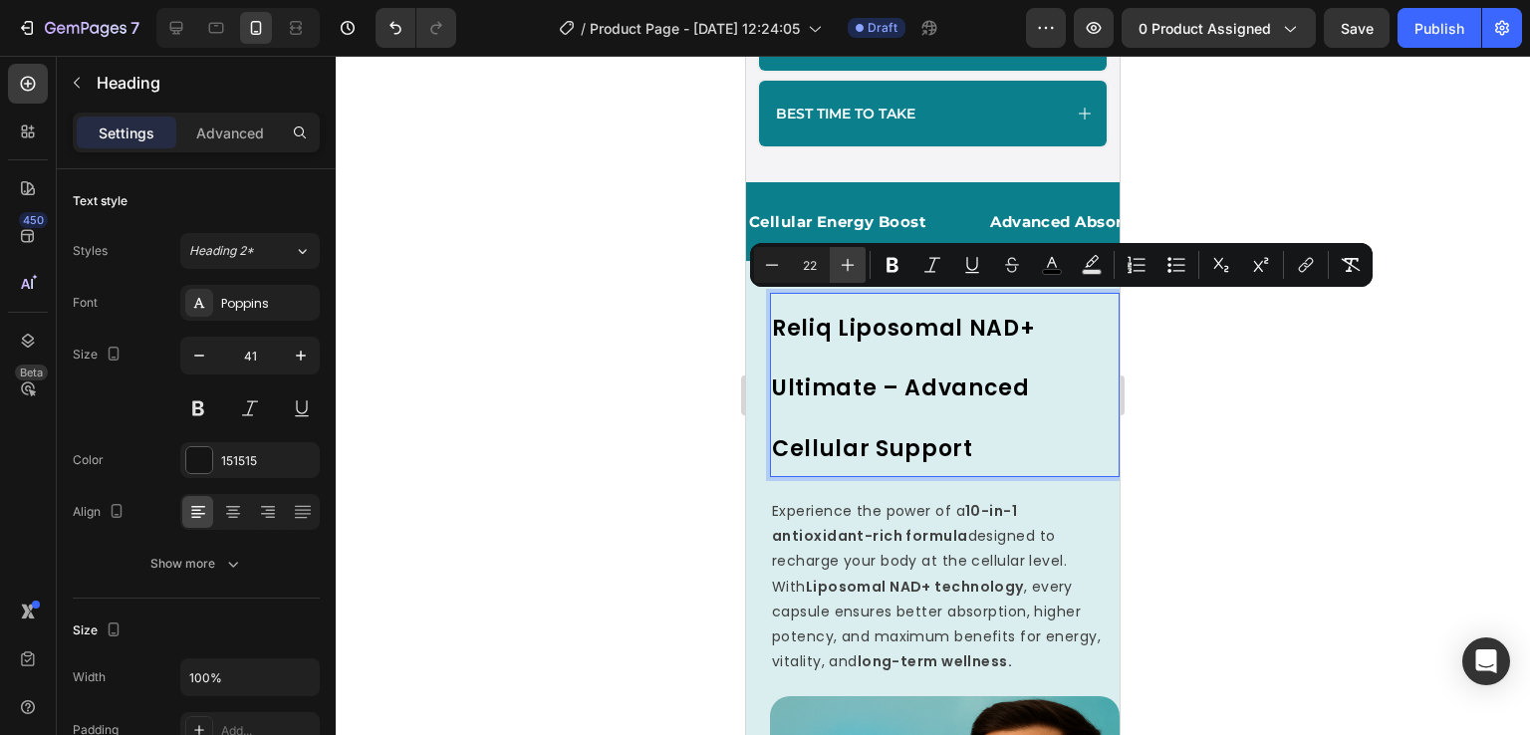
click at [844, 260] on icon "Editor contextual toolbar" at bounding box center [848, 265] width 20 height 20
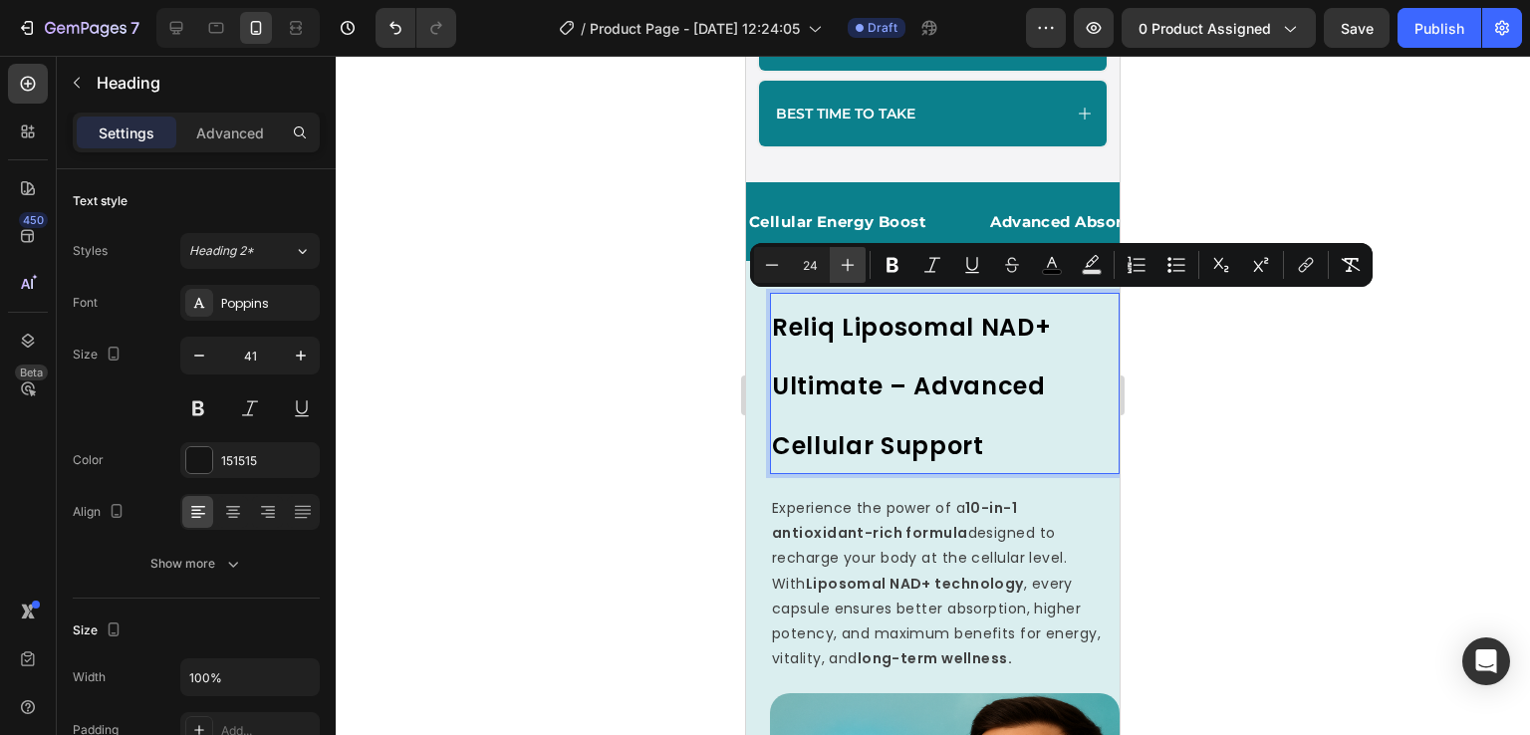
click at [844, 260] on icon "Editor contextual toolbar" at bounding box center [848, 265] width 20 height 20
type input "25"
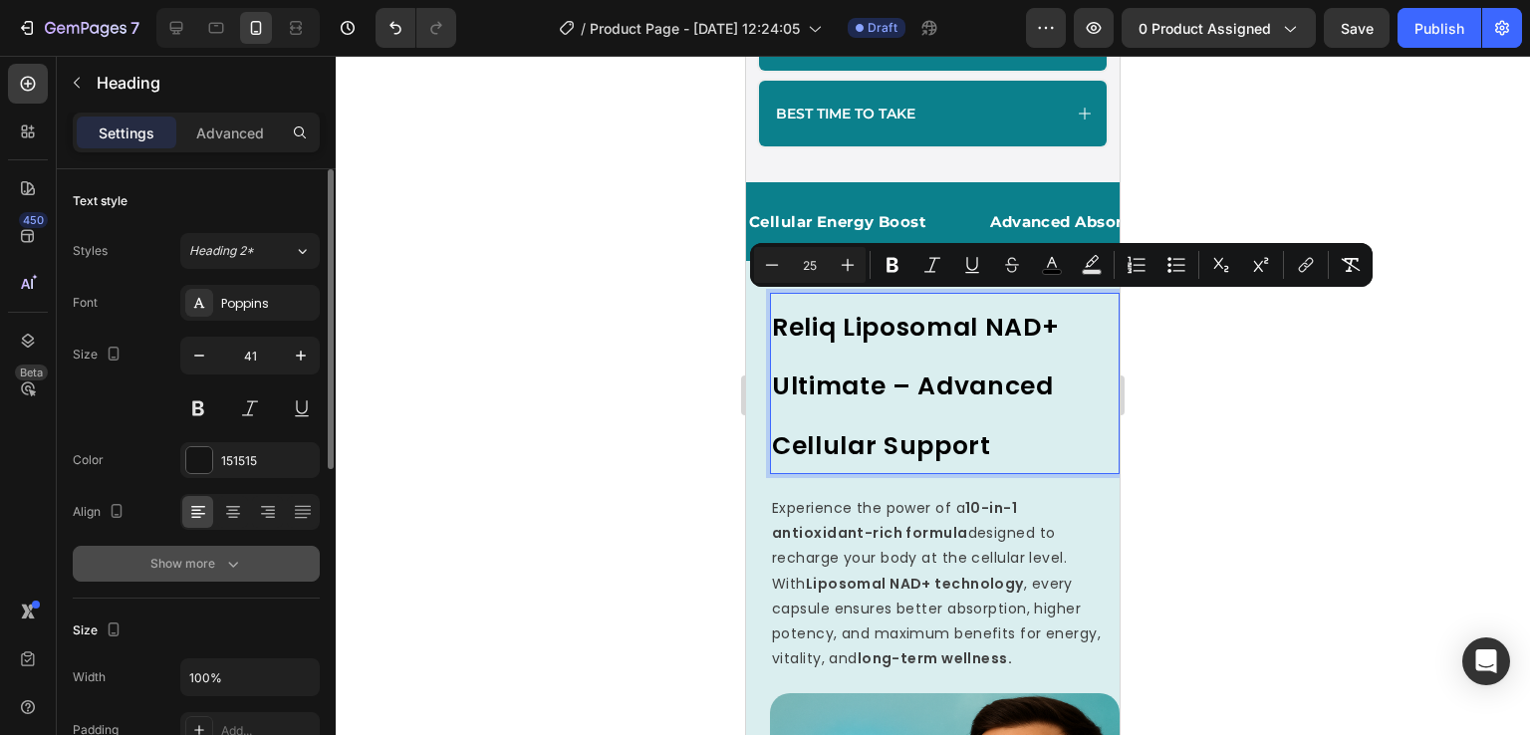
click at [219, 556] on div "Show more" at bounding box center [196, 564] width 93 height 20
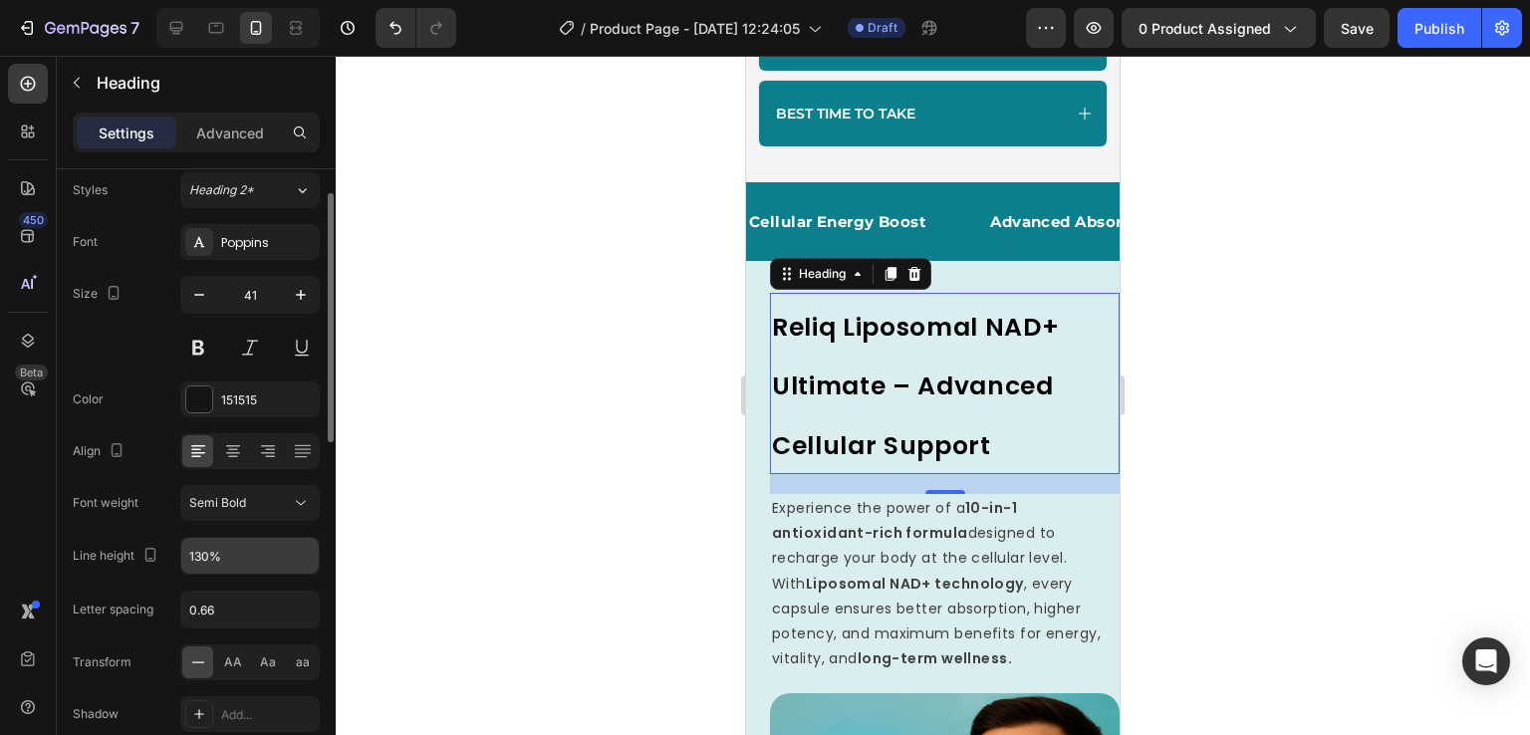
scroll to position [62, 0]
click at [220, 543] on input "130%" at bounding box center [249, 555] width 137 height 36
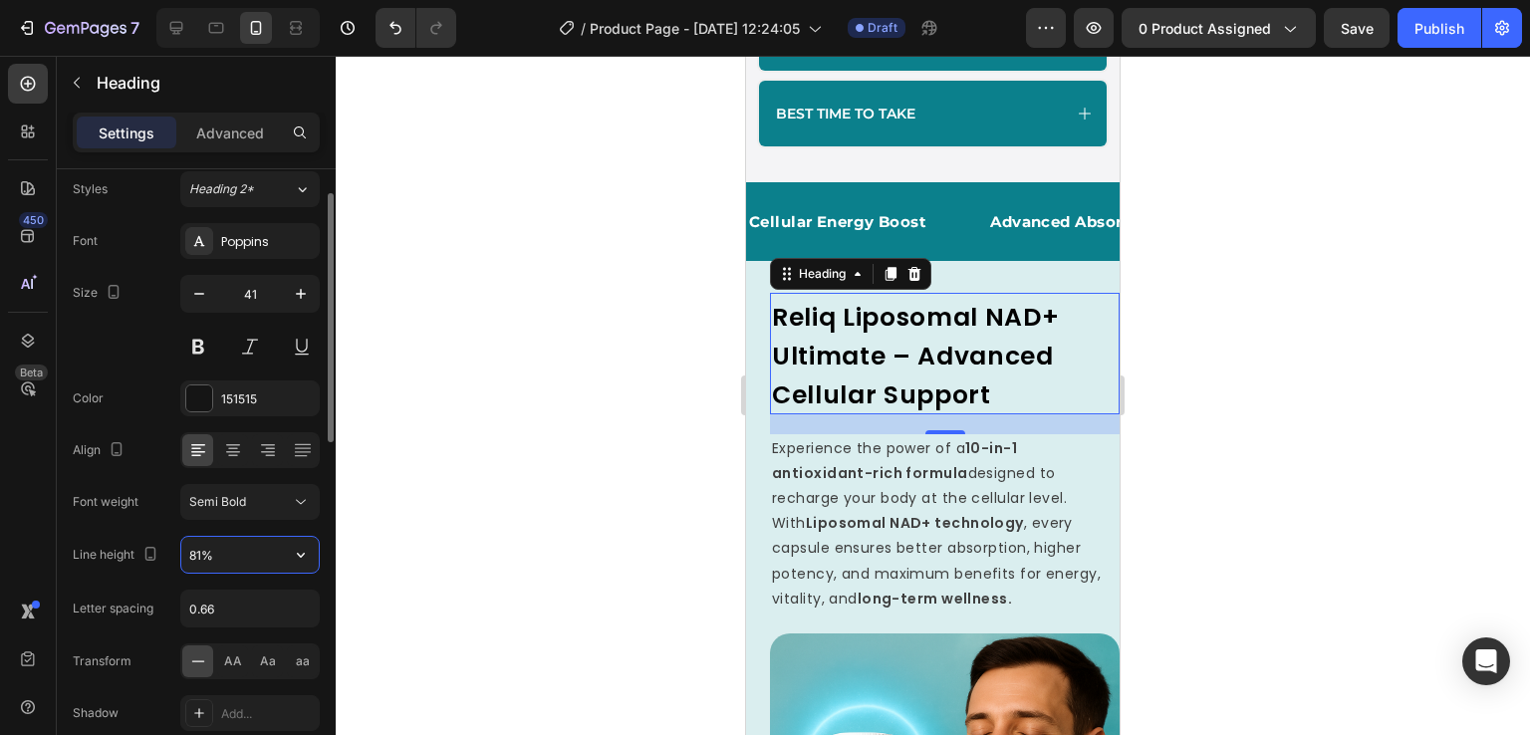
type input "80%"
click at [109, 526] on div "Font Poppins Size 41 Color 151515 Align Font weight Semi Bold Line height 80% L…" at bounding box center [196, 503] width 247 height 560
click at [183, 22] on icon at bounding box center [176, 28] width 20 height 20
type input "40"
type input "120%"
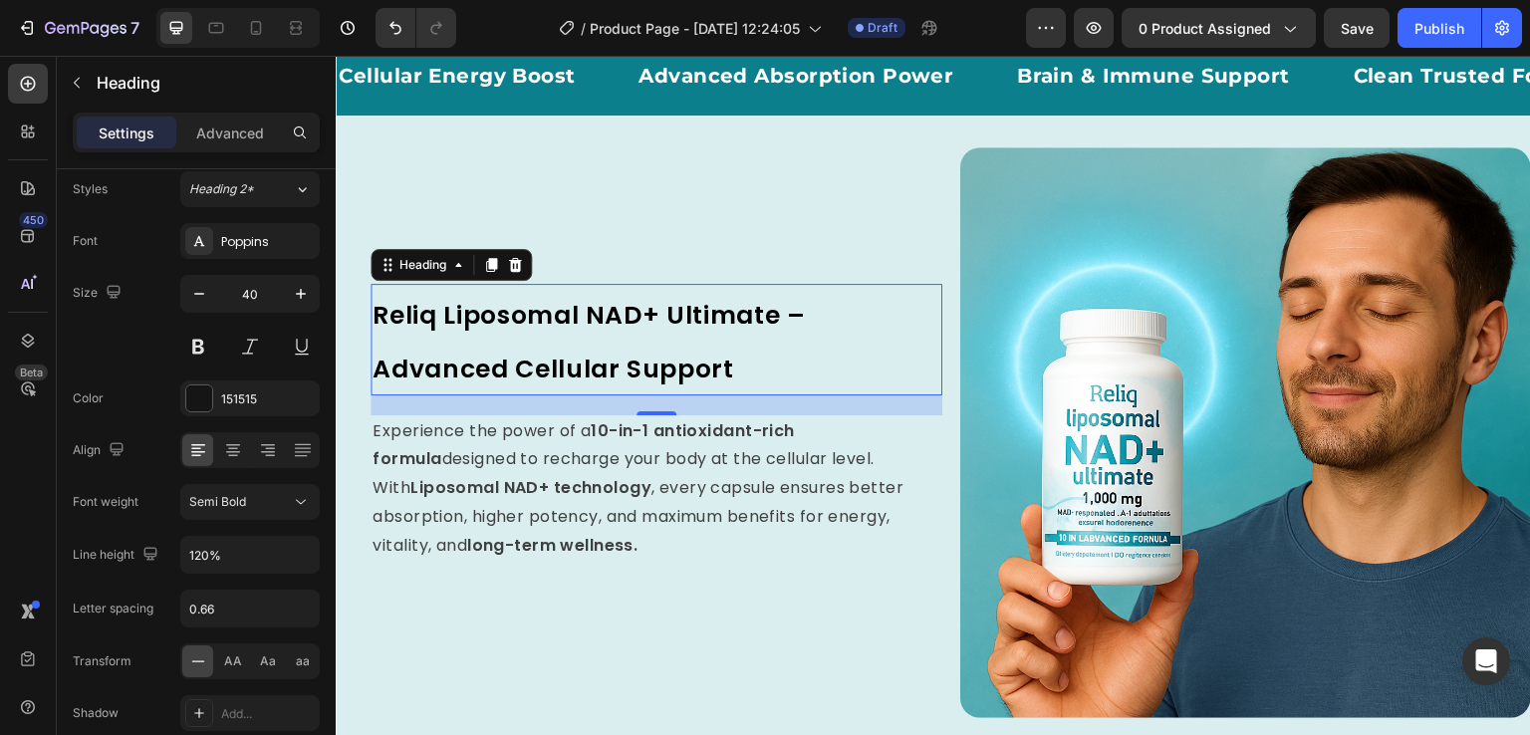
scroll to position [911, 0]
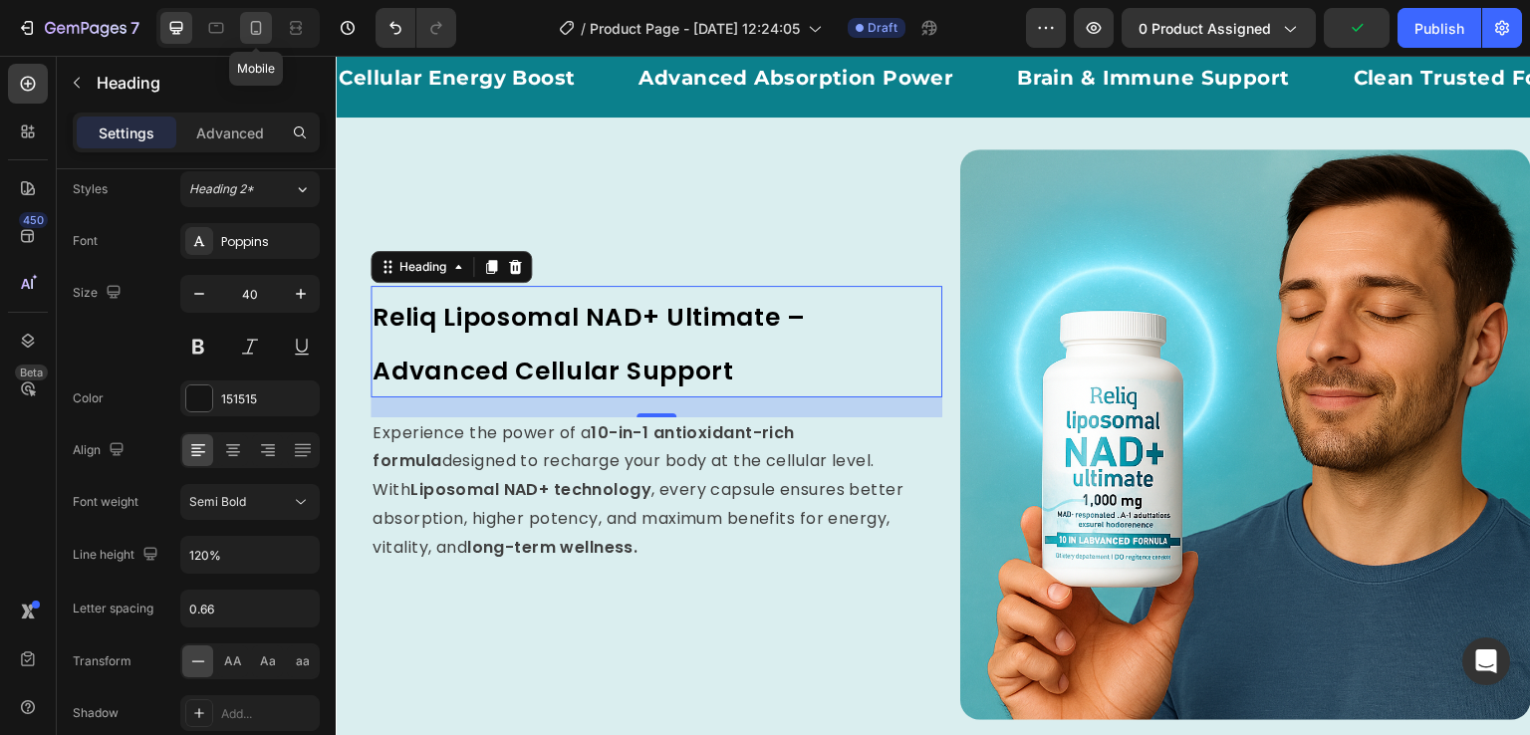
click at [267, 23] on div at bounding box center [256, 28] width 32 height 32
type input "41"
type input "80%"
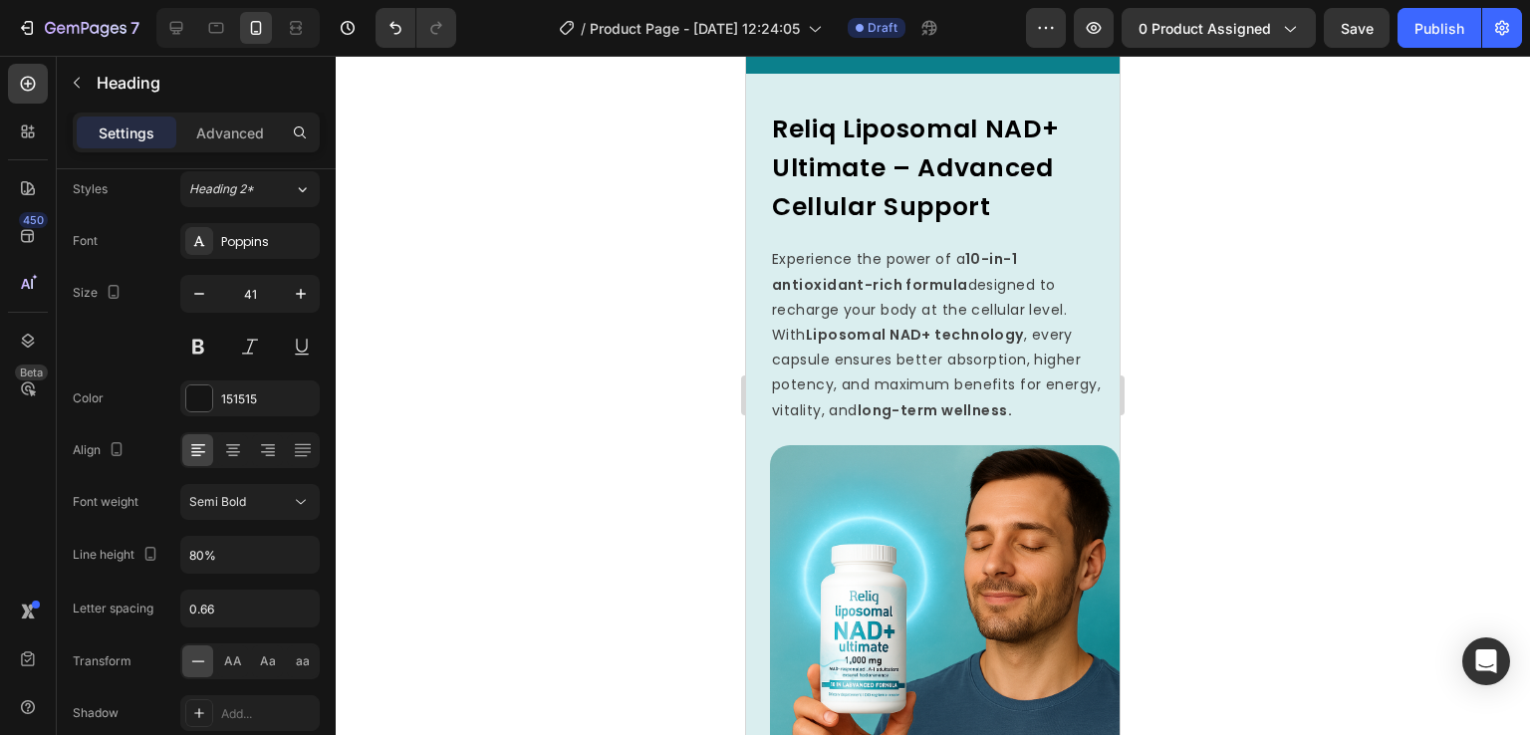
scroll to position [1436, 0]
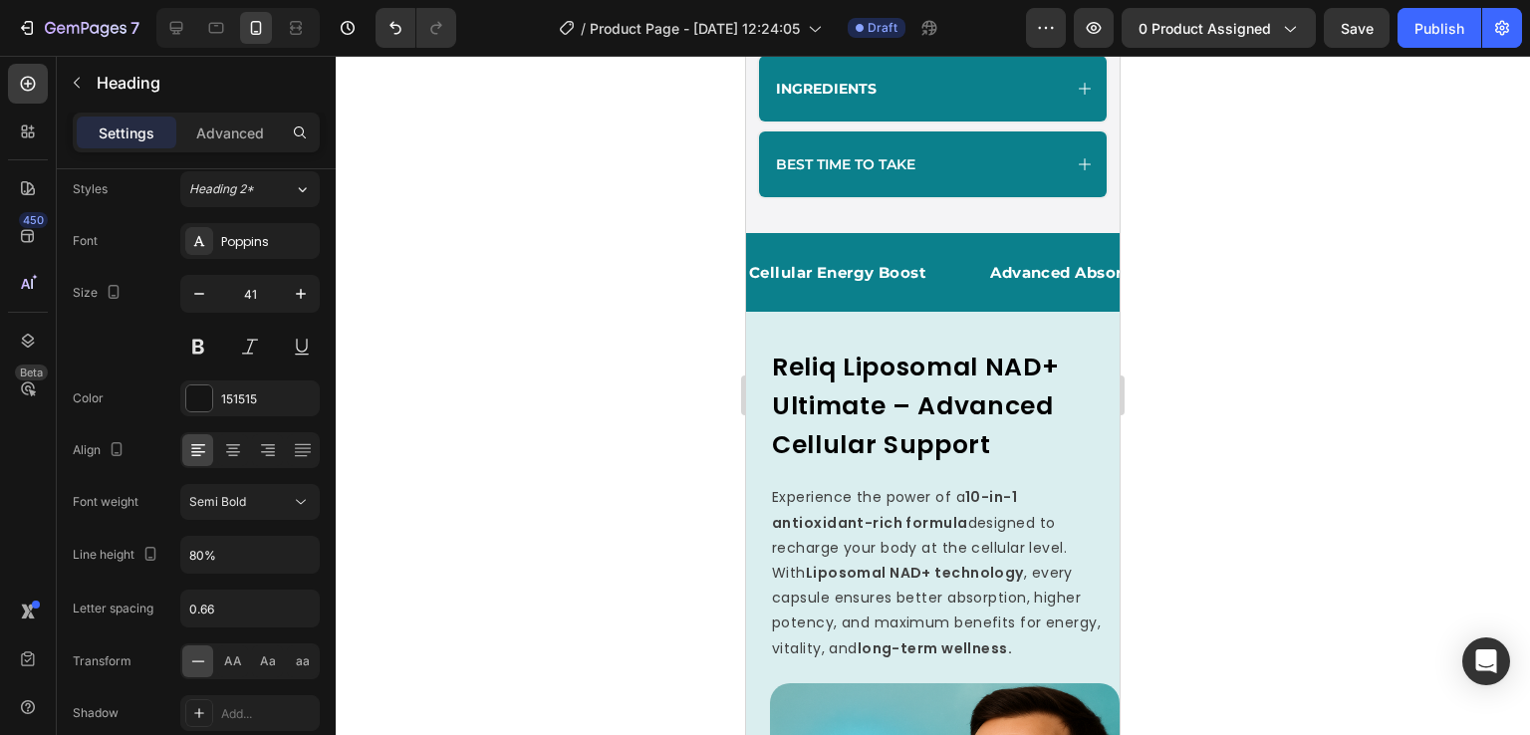
click at [889, 417] on span "Reliq Liposomal NAD+ Ultimate – Advanced Cellular Support" at bounding box center [915, 406] width 287 height 113
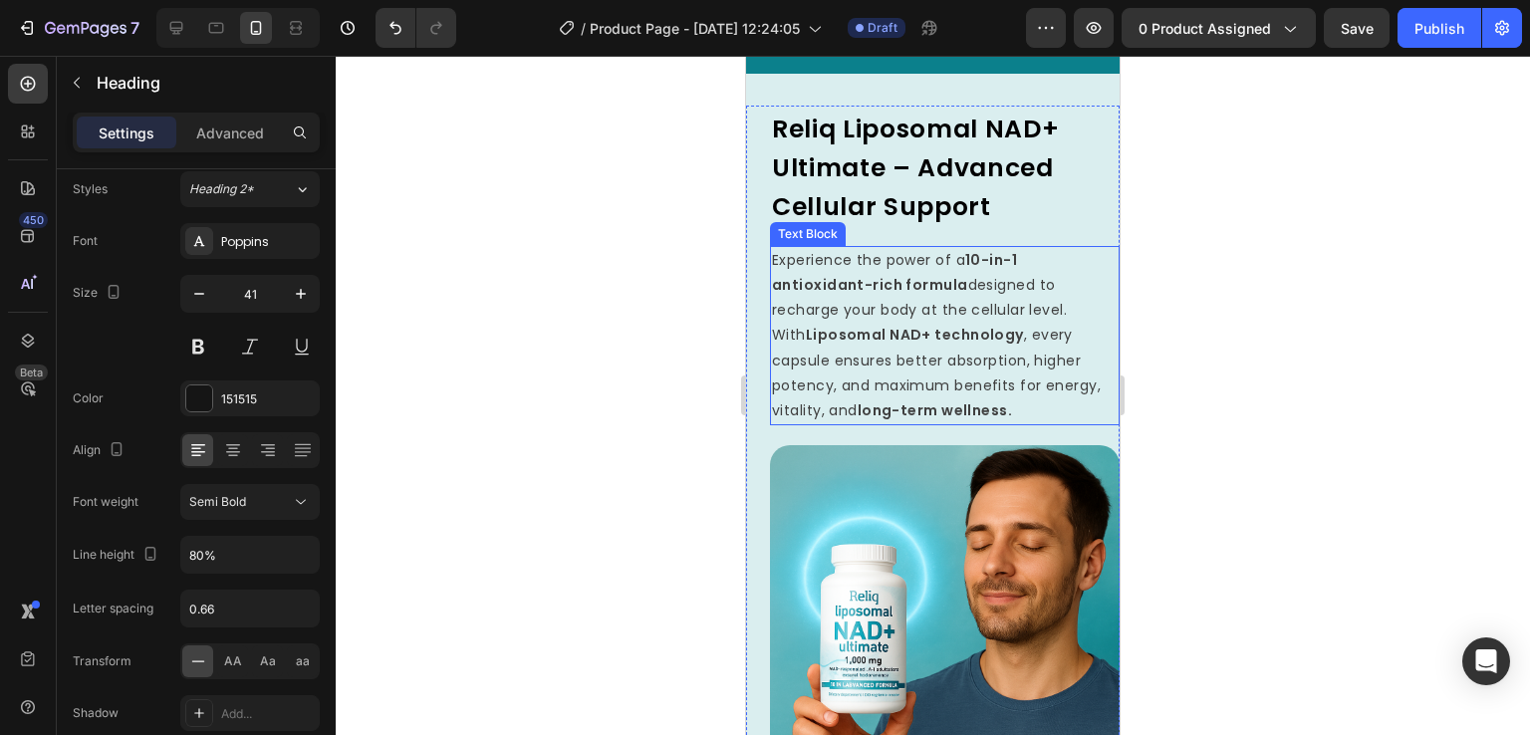
click at [932, 398] on p "Experience the power of a 10-in-1 antioxidant-rich formula designed to recharge…" at bounding box center [945, 335] width 346 height 175
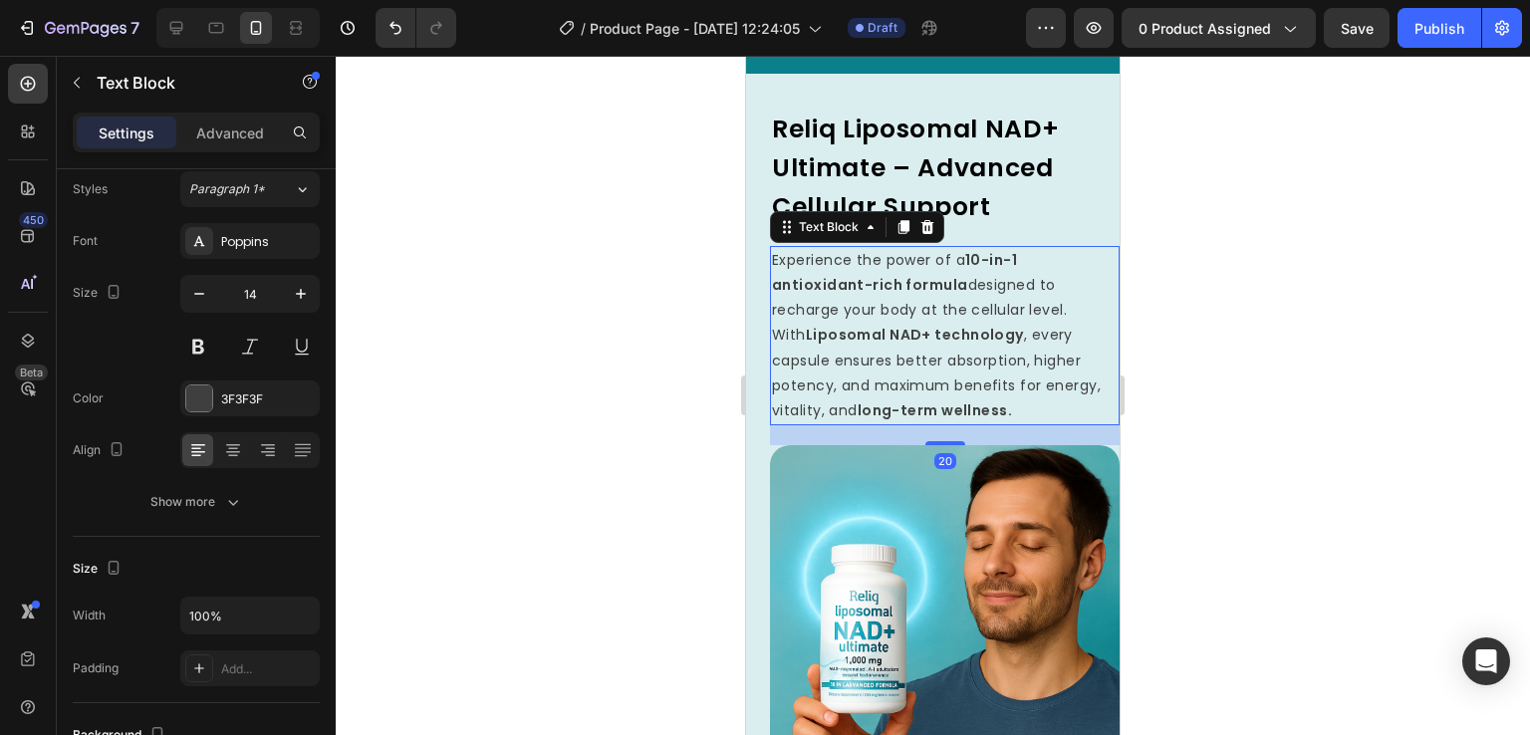
scroll to position [0, 0]
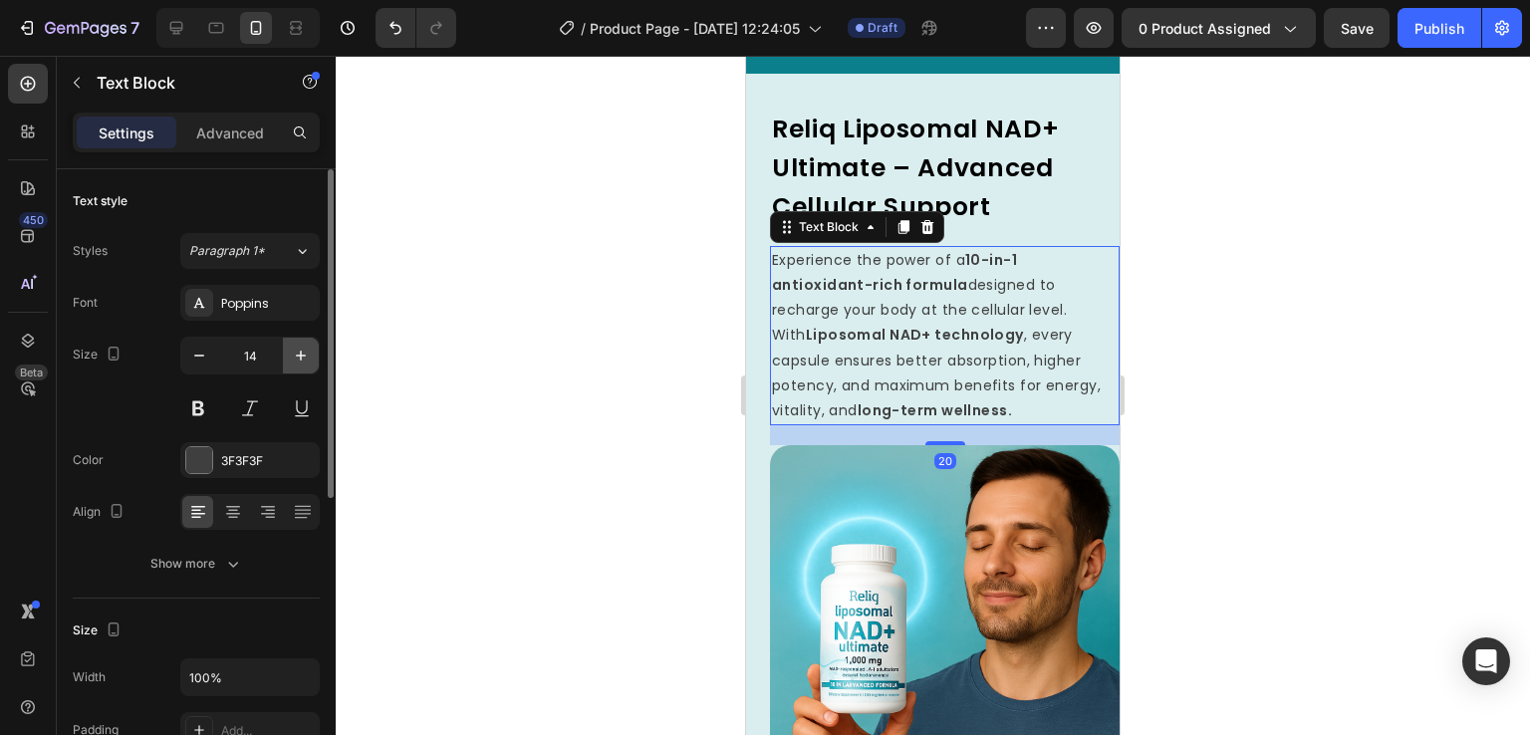
click at [298, 349] on icon "button" at bounding box center [301, 356] width 20 height 20
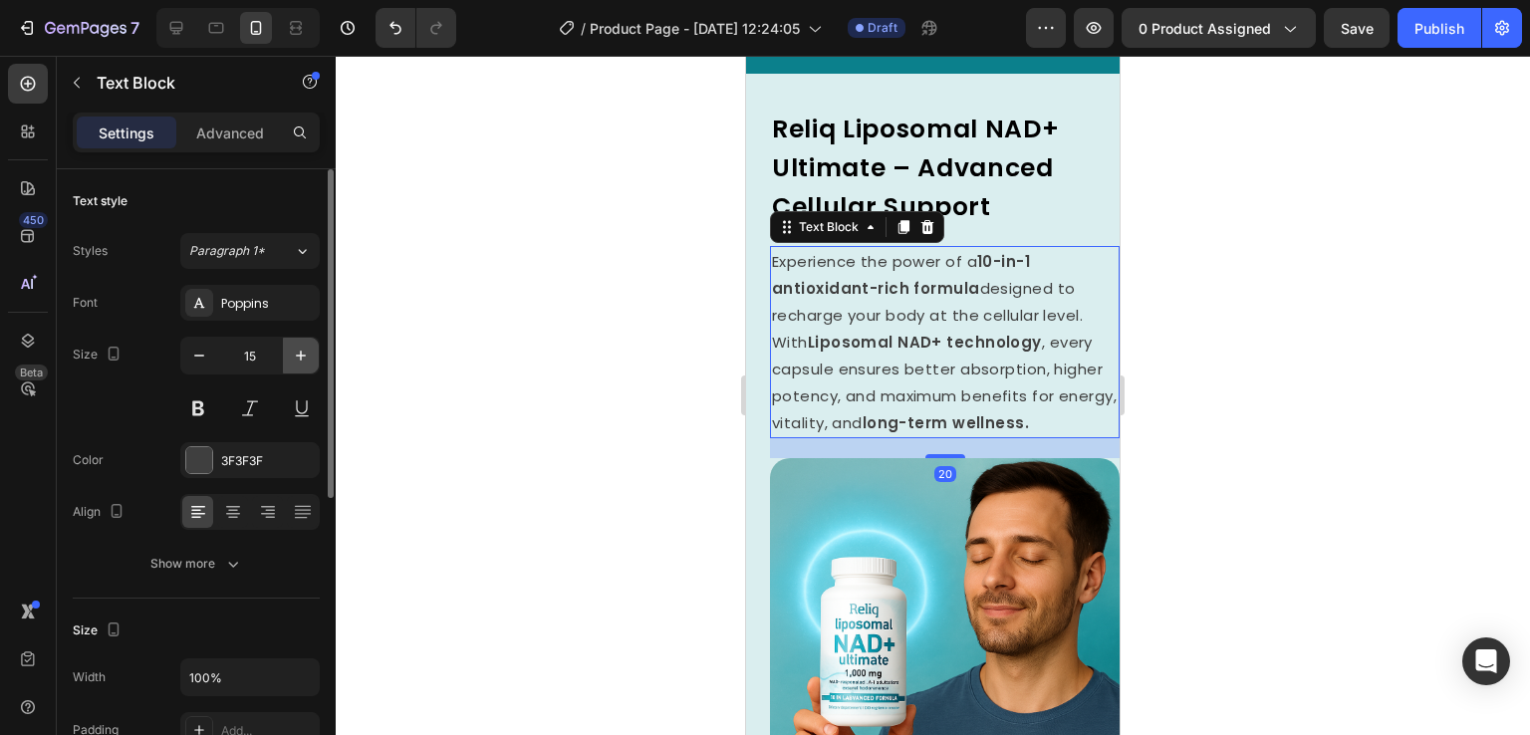
click at [298, 349] on icon "button" at bounding box center [301, 356] width 20 height 20
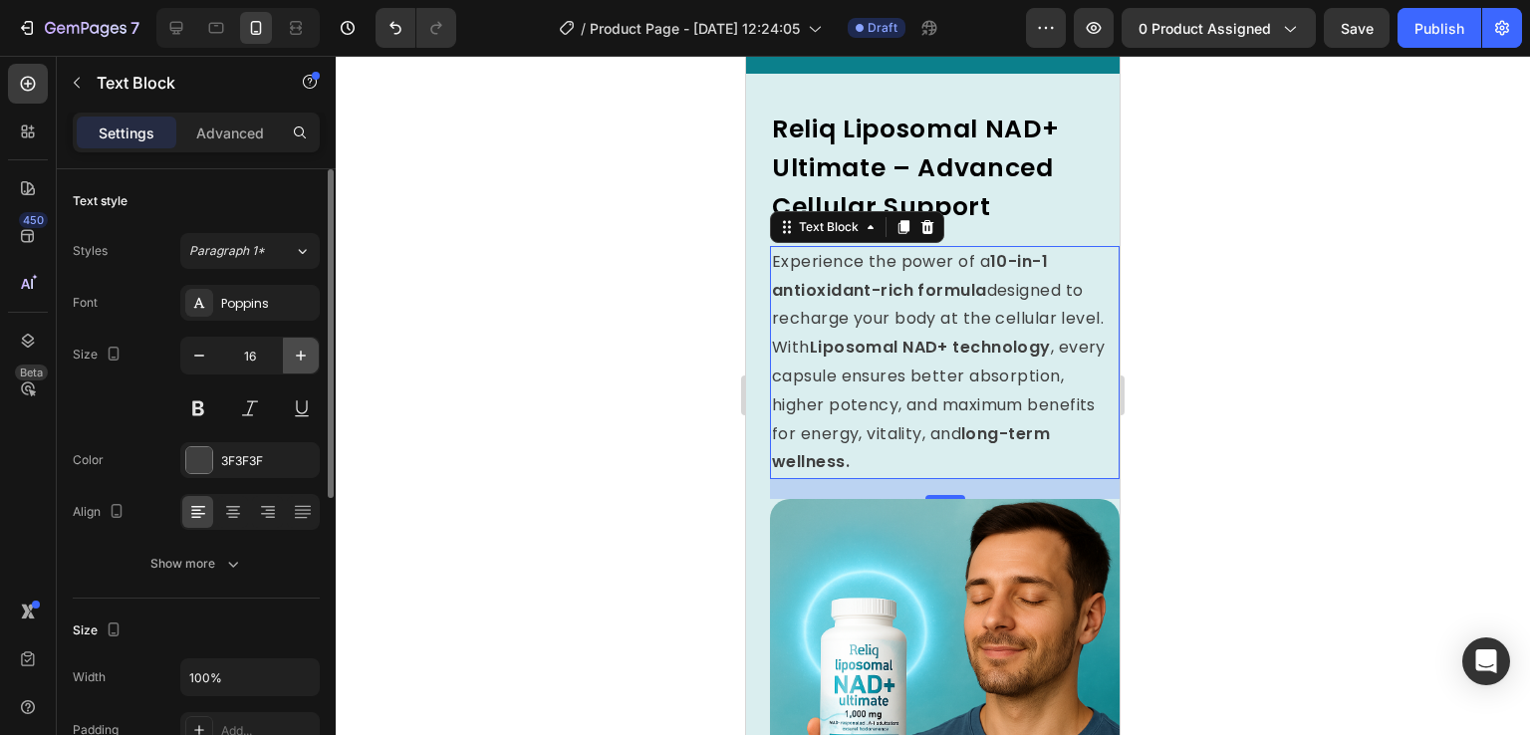
click at [298, 349] on icon "button" at bounding box center [301, 356] width 20 height 20
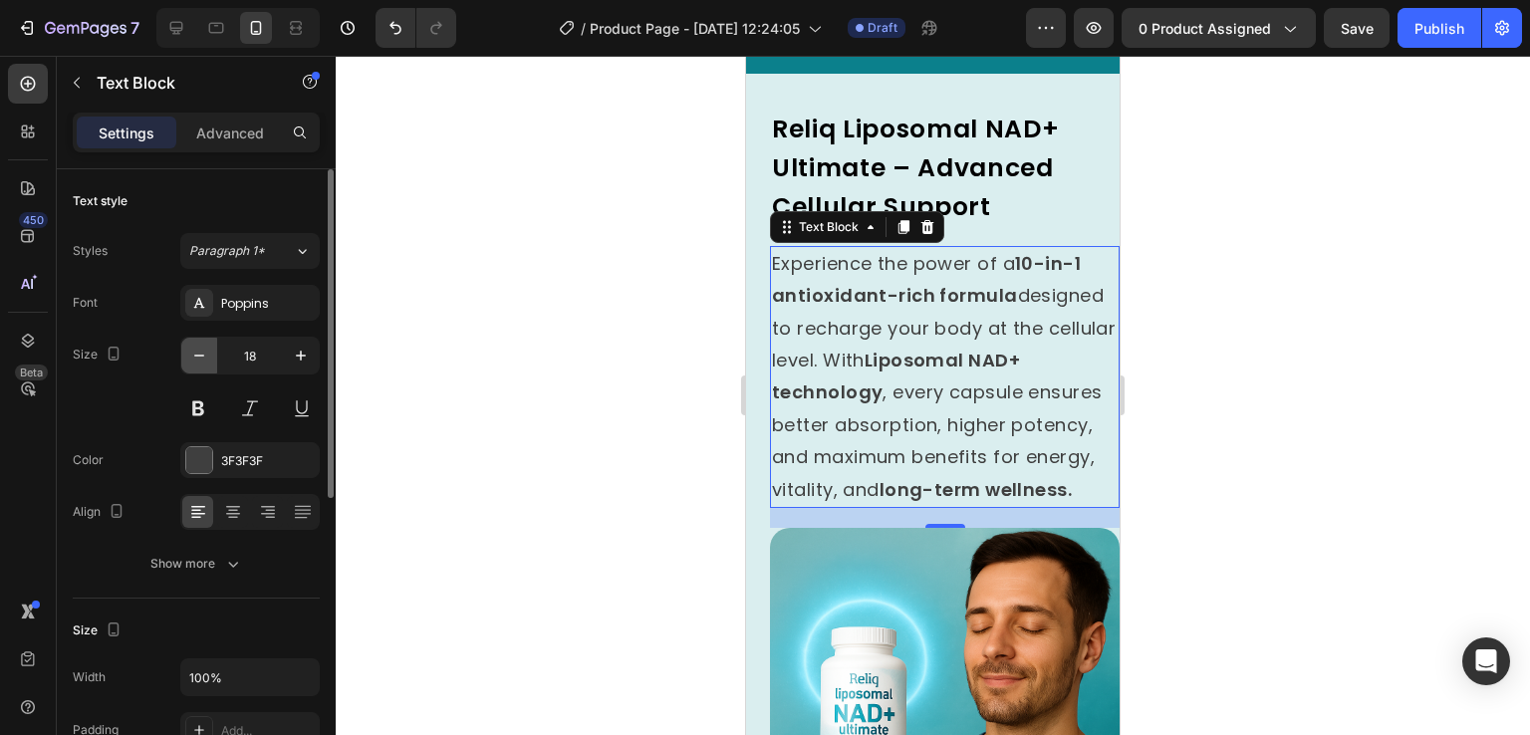
click at [208, 359] on icon "button" at bounding box center [199, 356] width 20 height 20
type input "17"
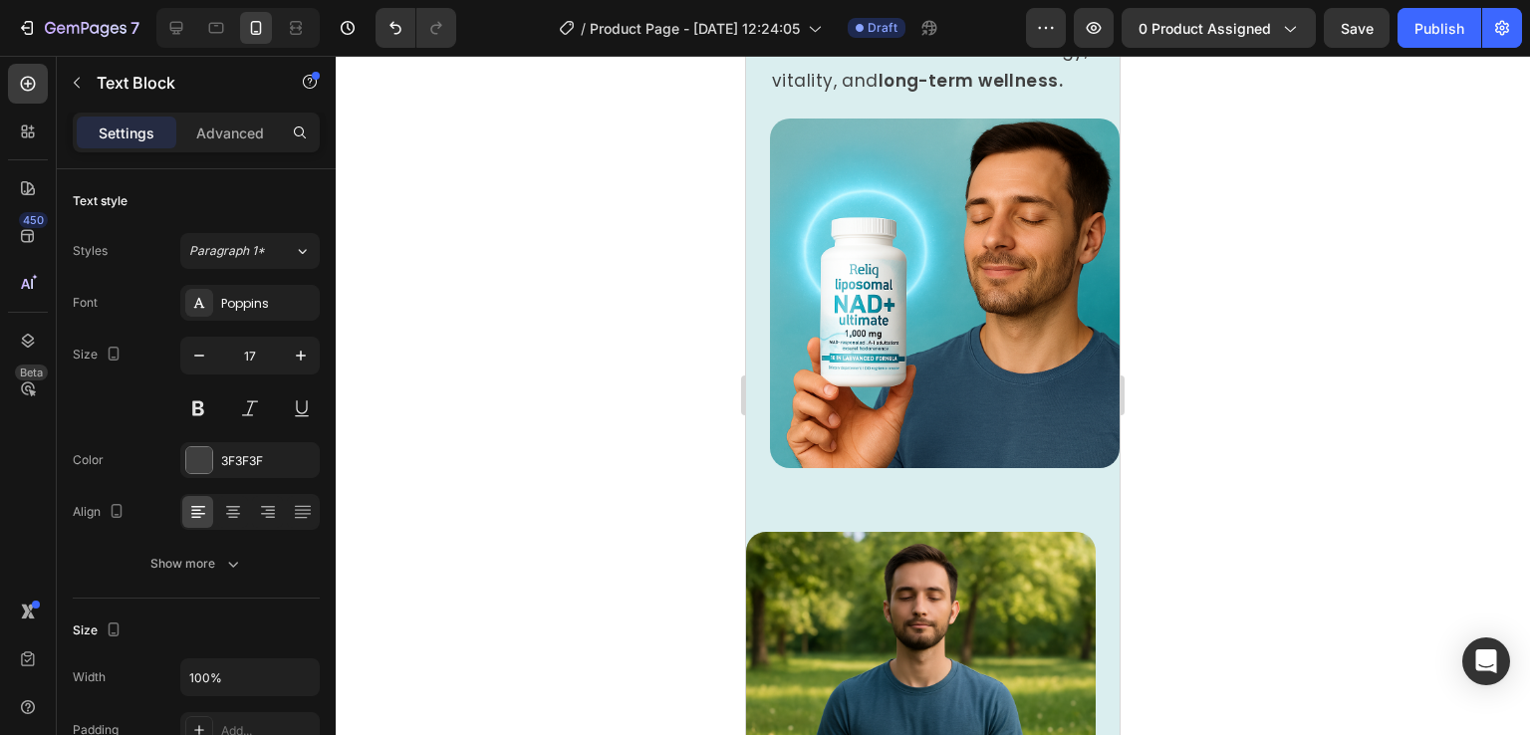
scroll to position [1988, 0]
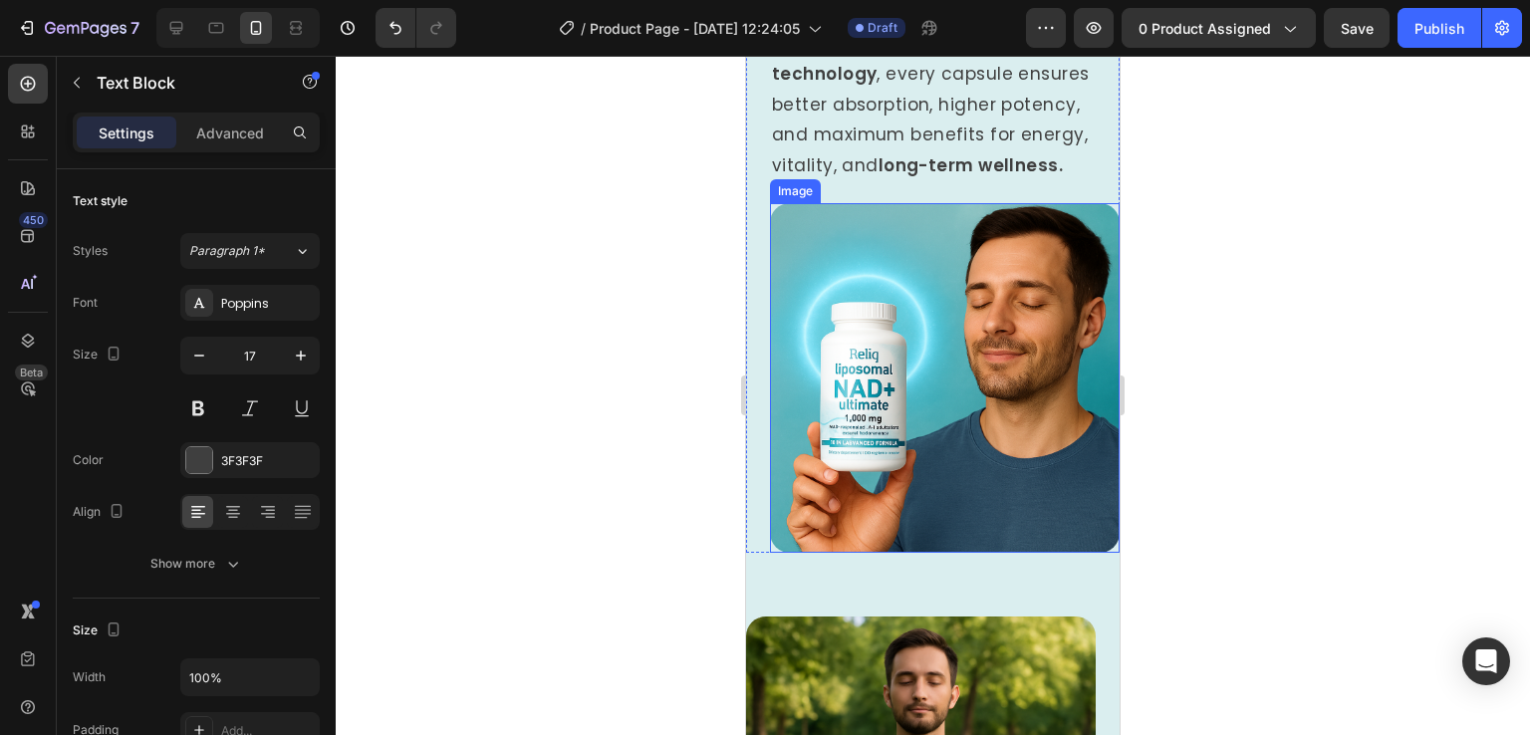
click at [990, 418] on img at bounding box center [945, 378] width 350 height 350
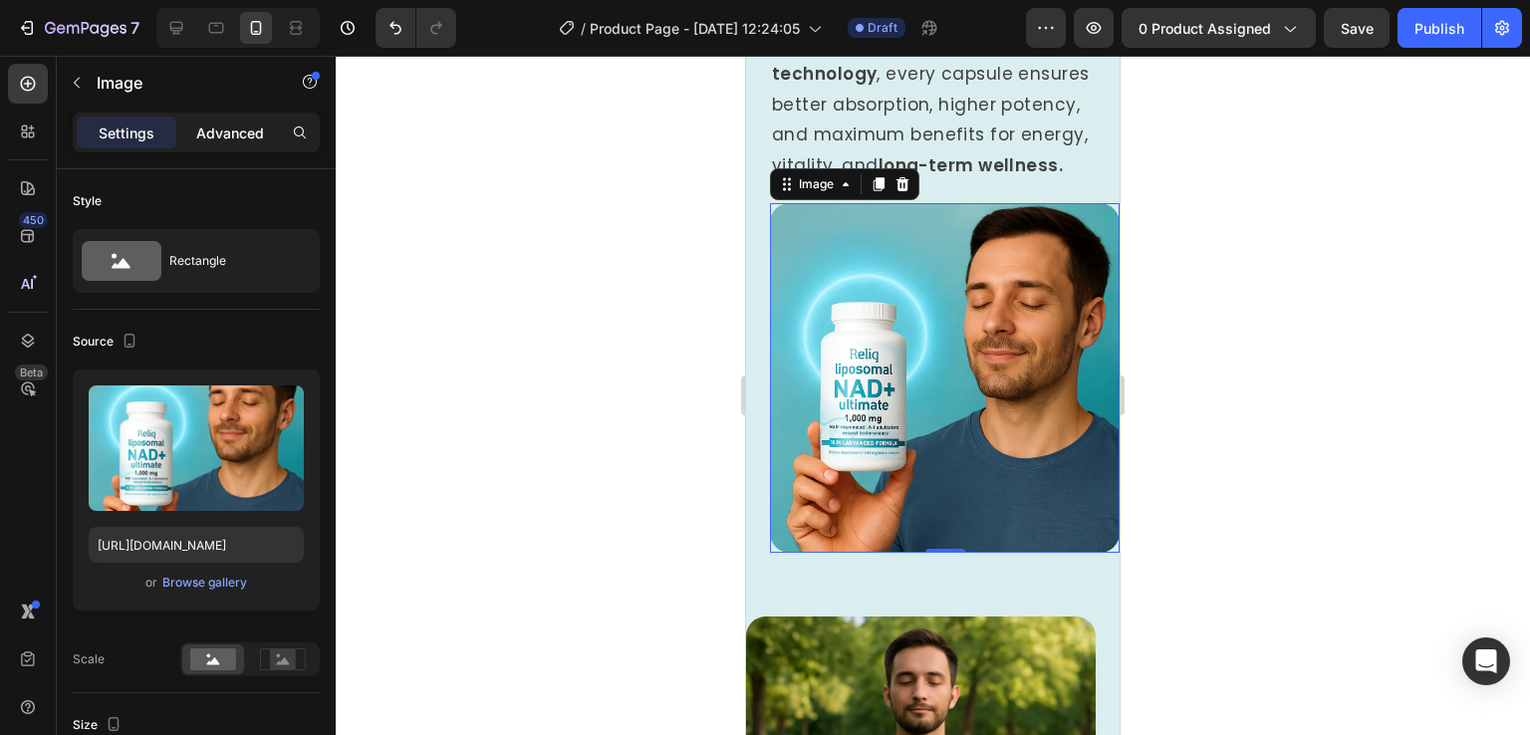
click at [252, 125] on p "Advanced" at bounding box center [230, 133] width 68 height 21
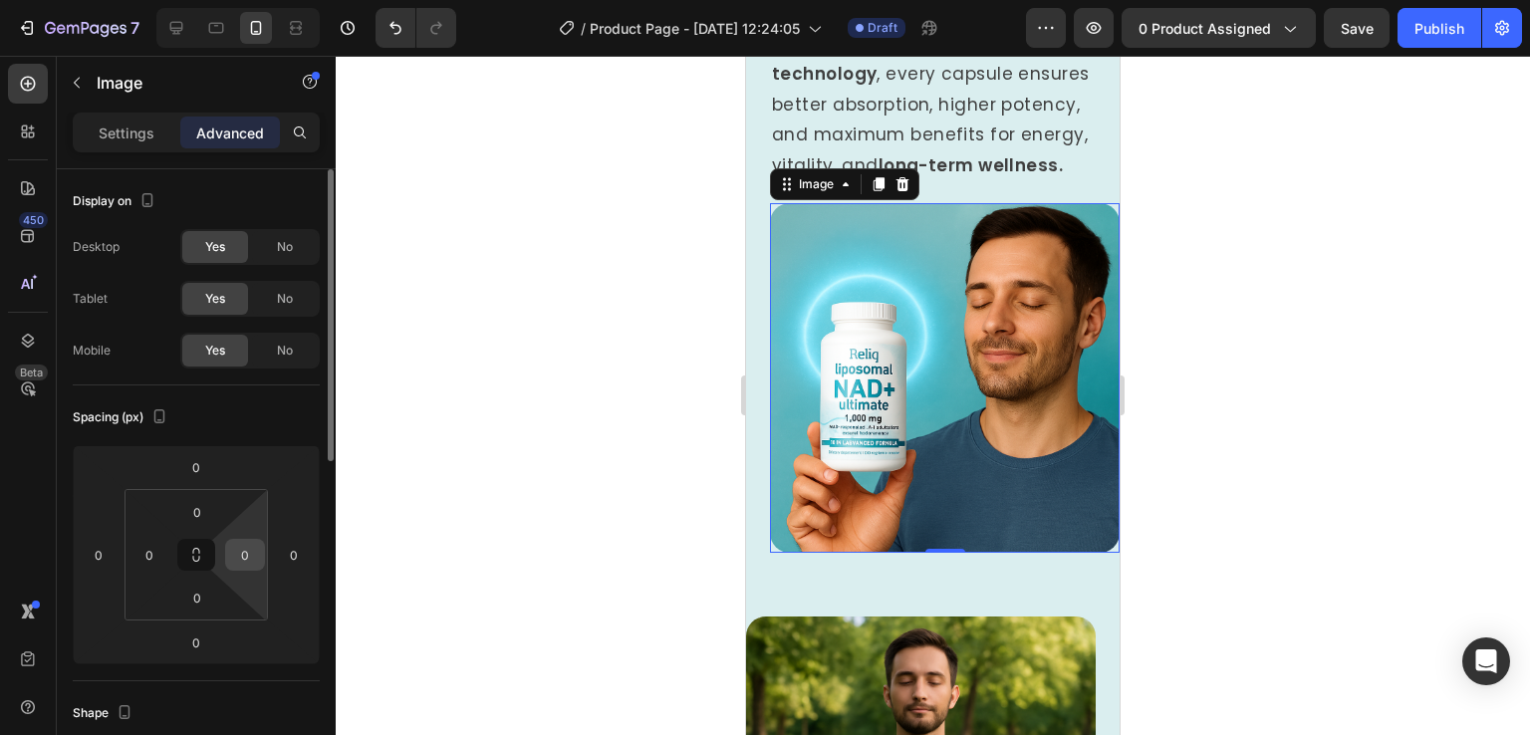
click at [263, 554] on div "0" at bounding box center [245, 555] width 40 height 32
click at [255, 556] on input "0" at bounding box center [245, 555] width 30 height 30
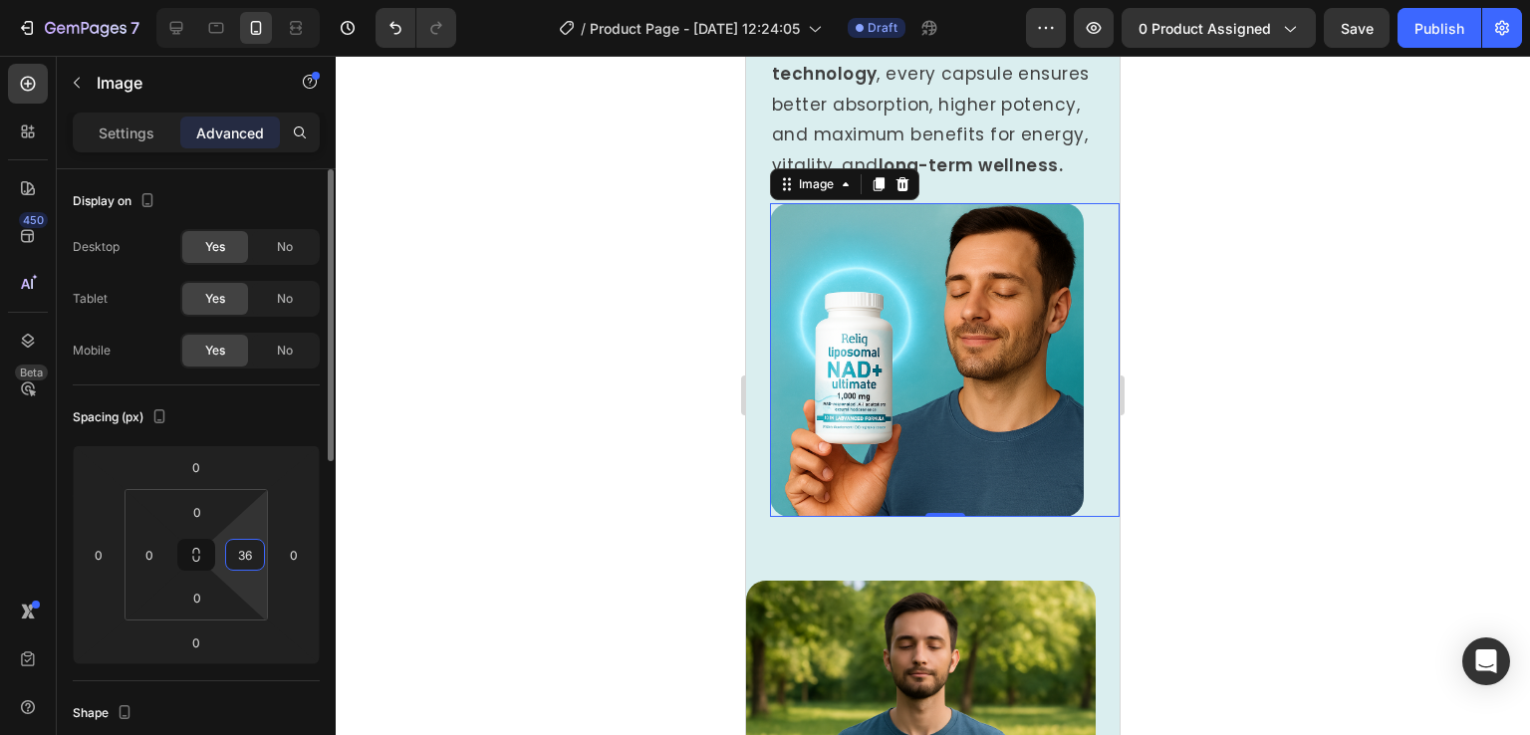
type input "3"
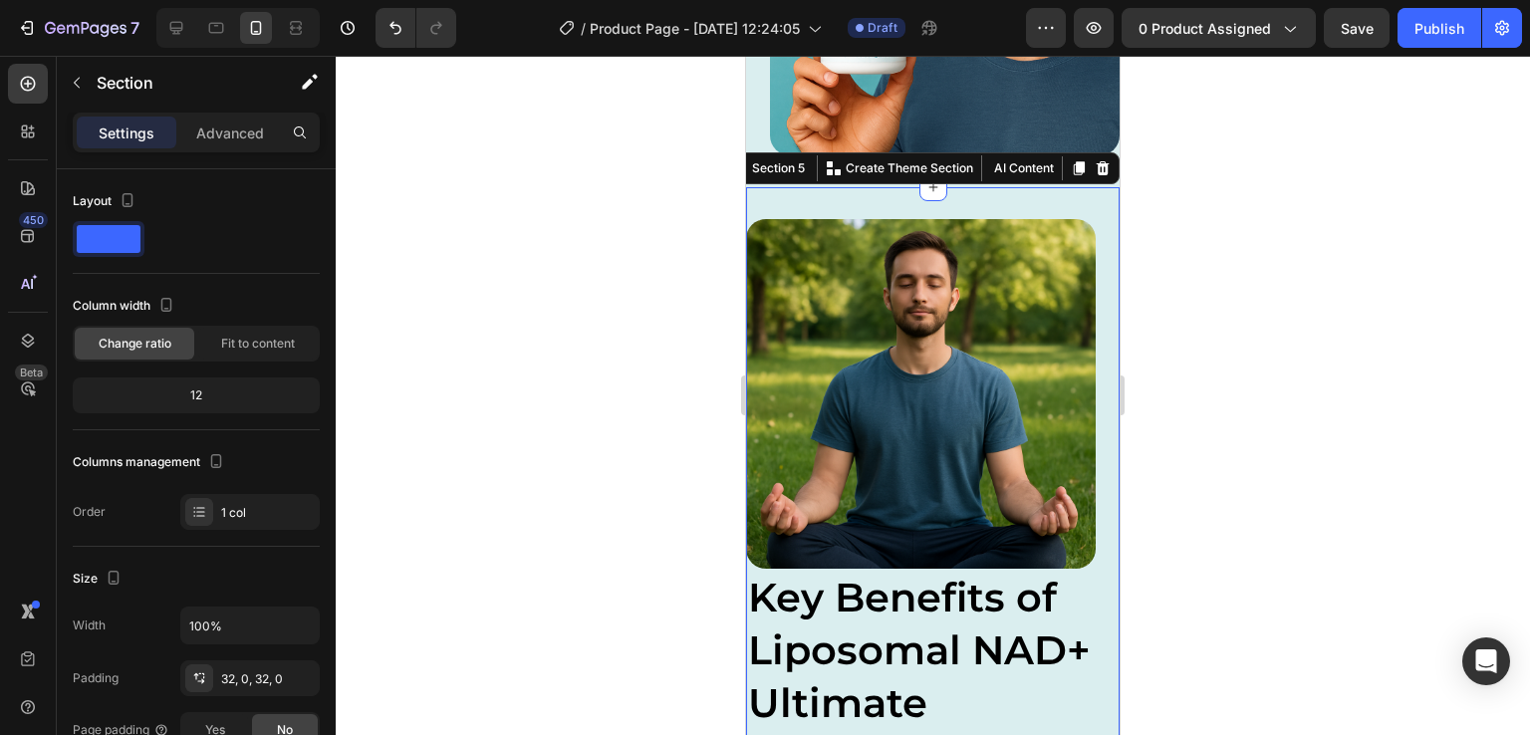
scroll to position [2386, 0]
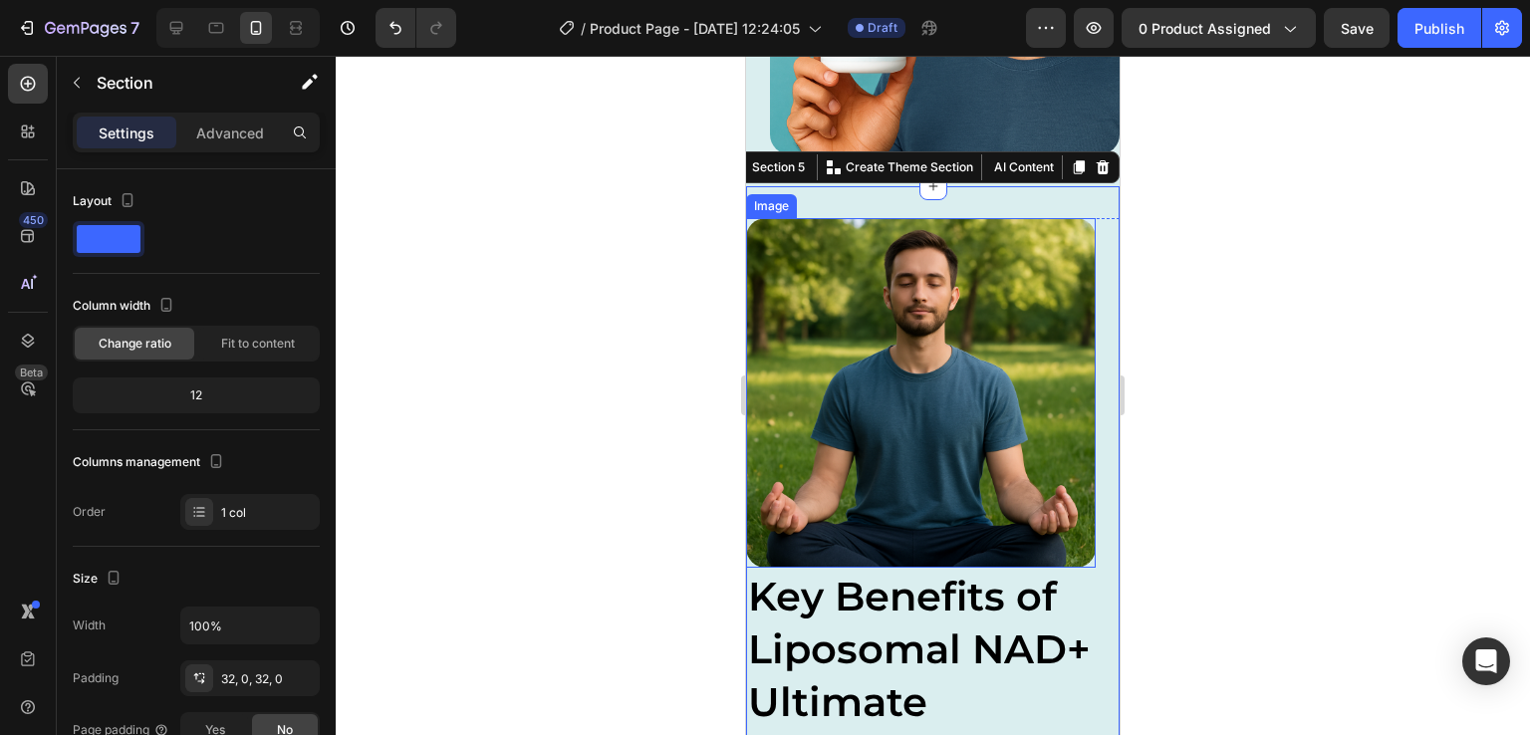
click at [1014, 447] on img at bounding box center [921, 393] width 350 height 350
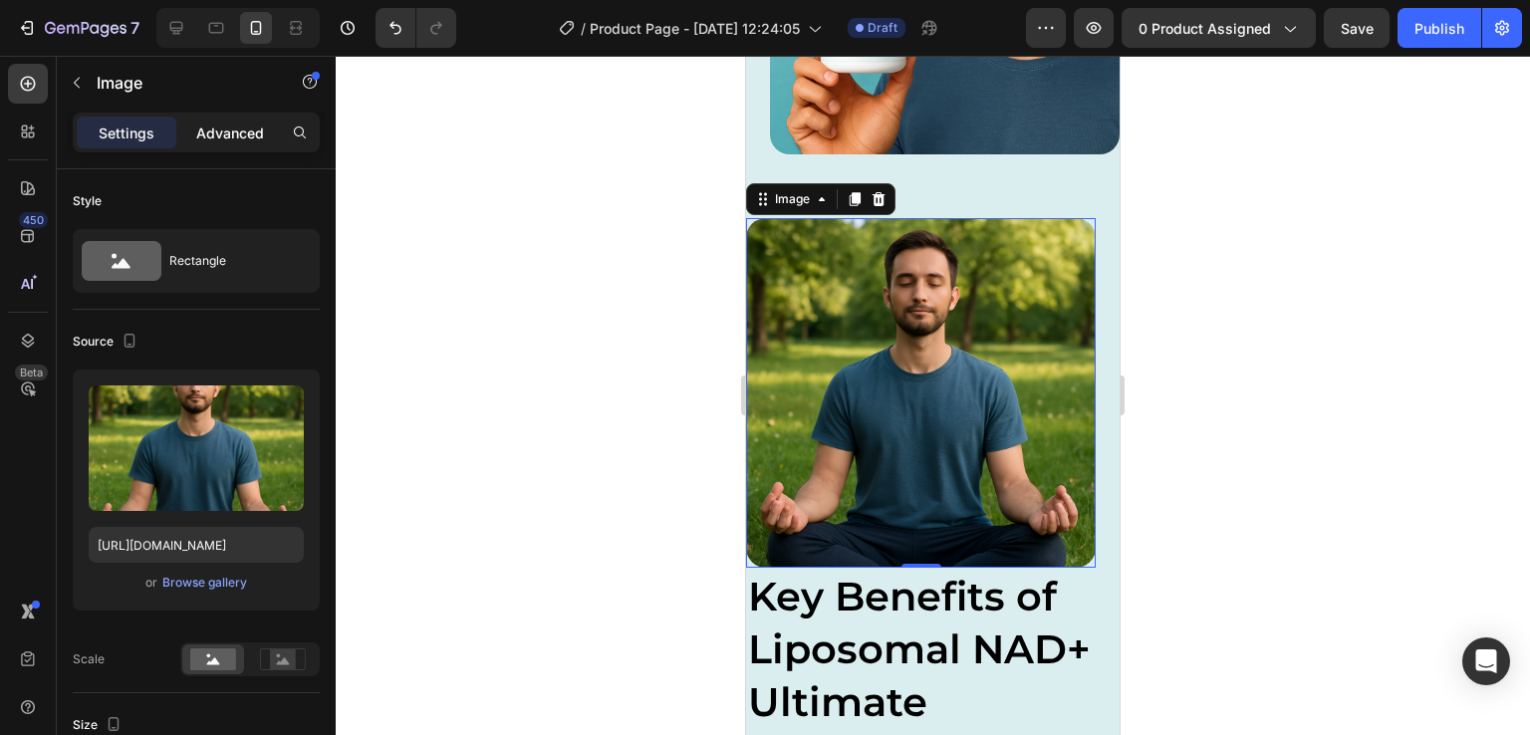
click at [203, 123] on p "Advanced" at bounding box center [230, 133] width 68 height 21
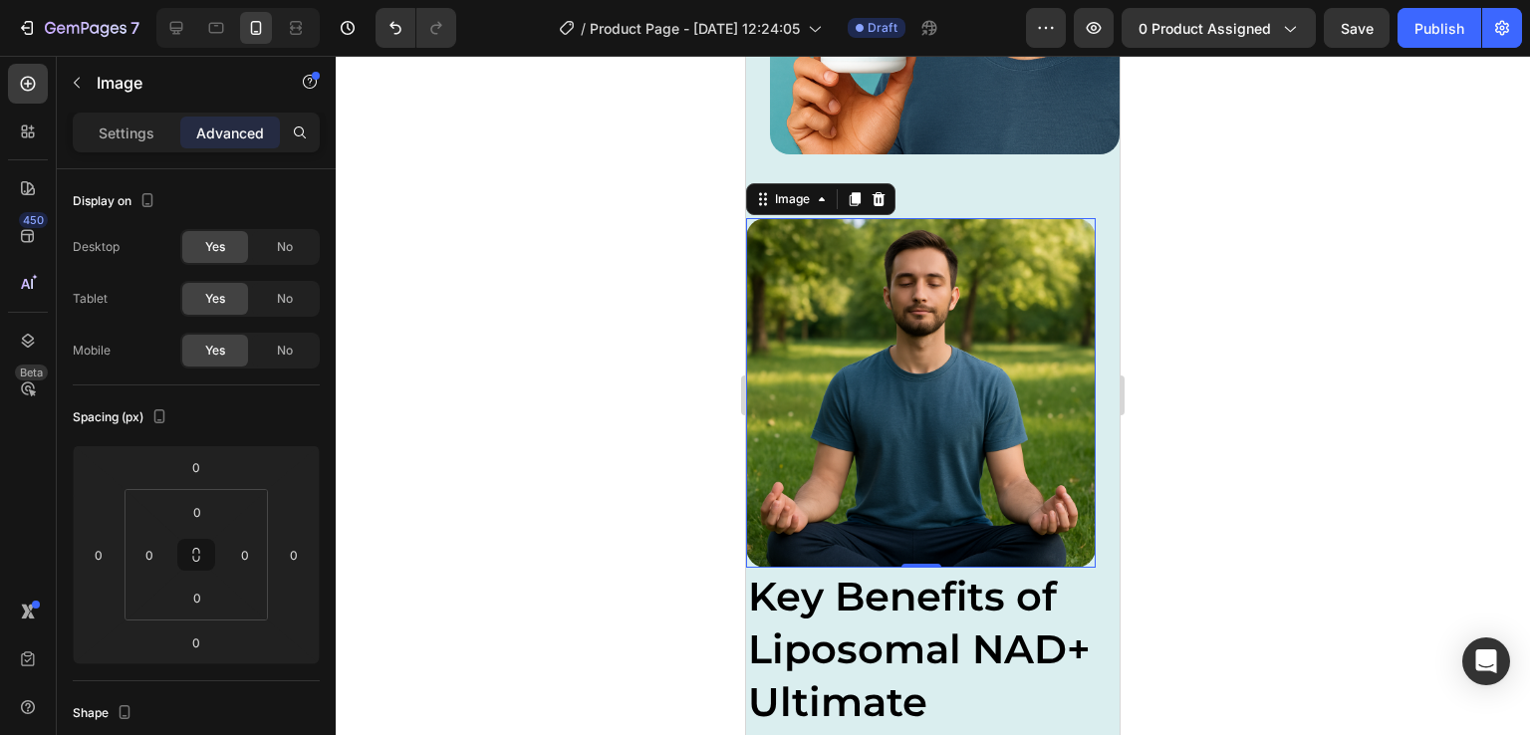
click at [902, 444] on img at bounding box center [921, 393] width 350 height 350
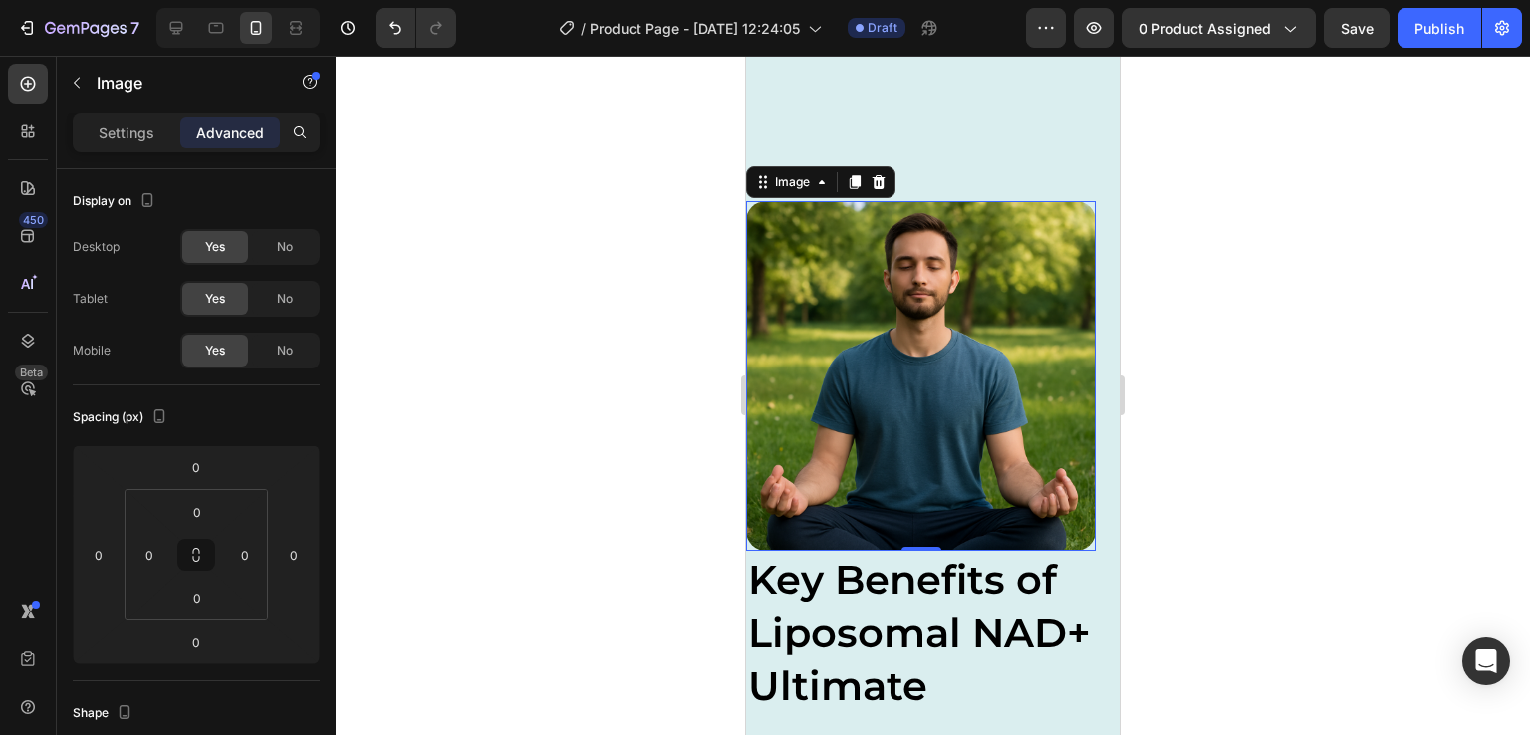
scroll to position [2554, 0]
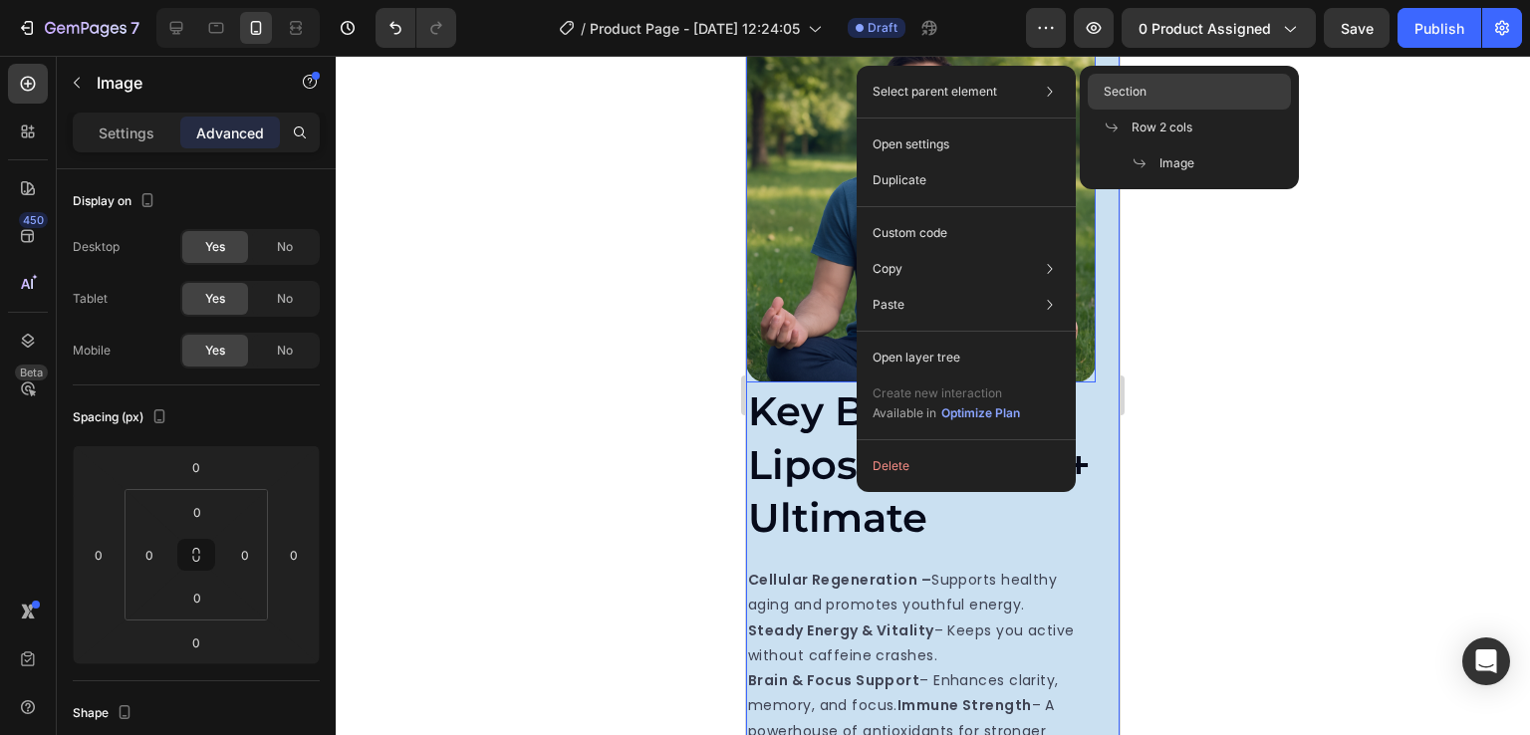
click at [1132, 94] on span "Section" at bounding box center [1125, 92] width 43 height 18
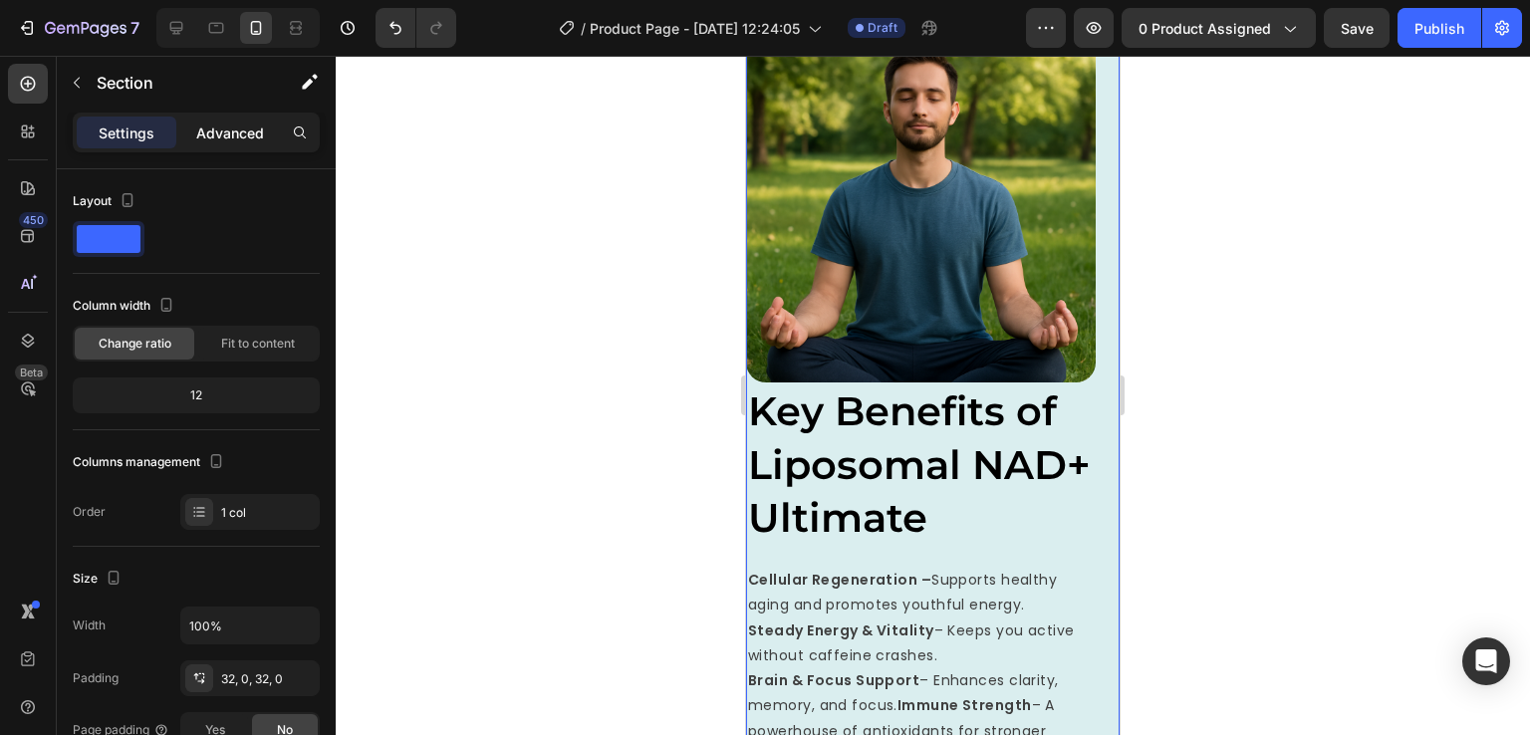
click at [235, 138] on p "Advanced" at bounding box center [230, 133] width 68 height 21
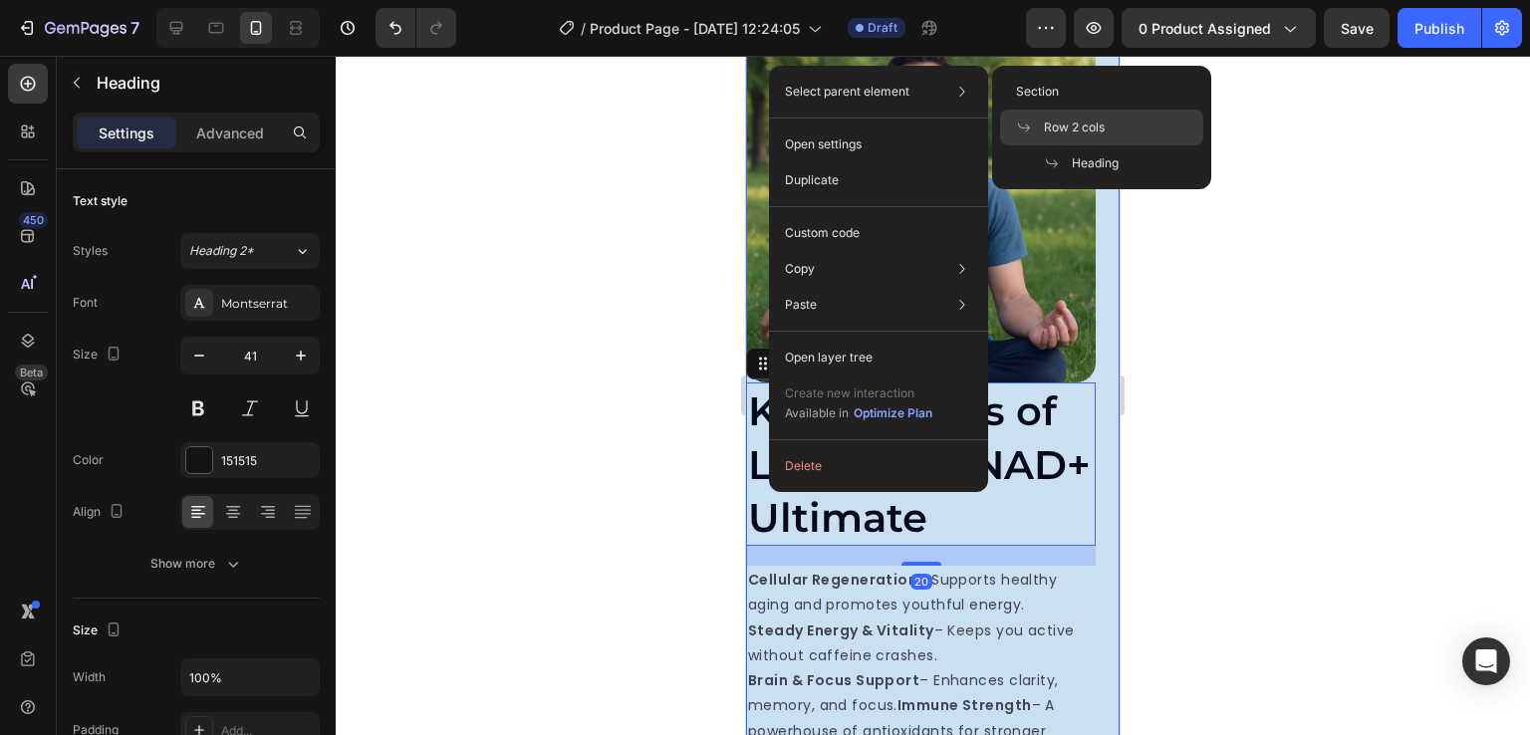
click at [1060, 145] on div "Row 2 cols" at bounding box center [1101, 163] width 203 height 36
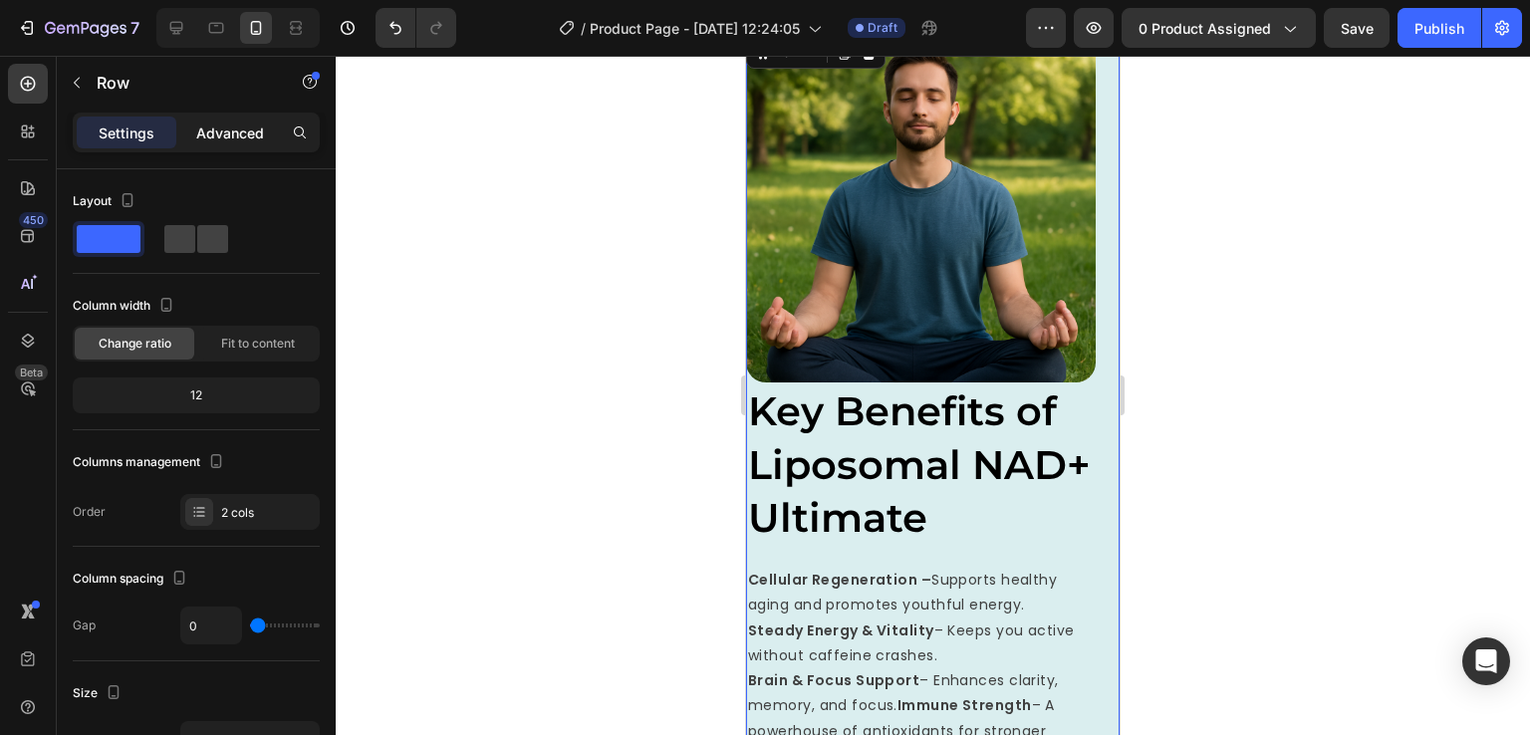
click at [236, 131] on p "Advanced" at bounding box center [230, 133] width 68 height 21
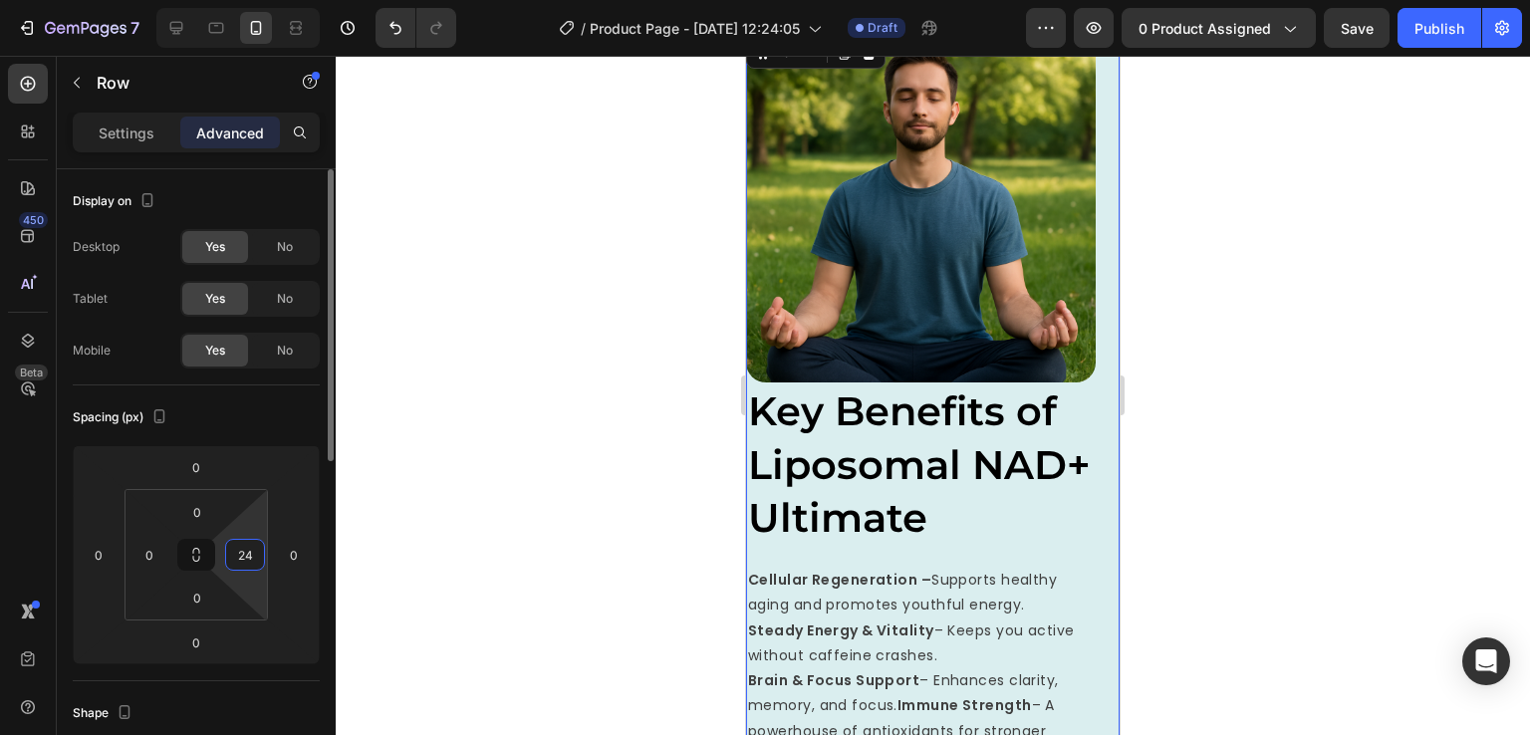
click at [247, 558] on input "24" at bounding box center [245, 555] width 30 height 30
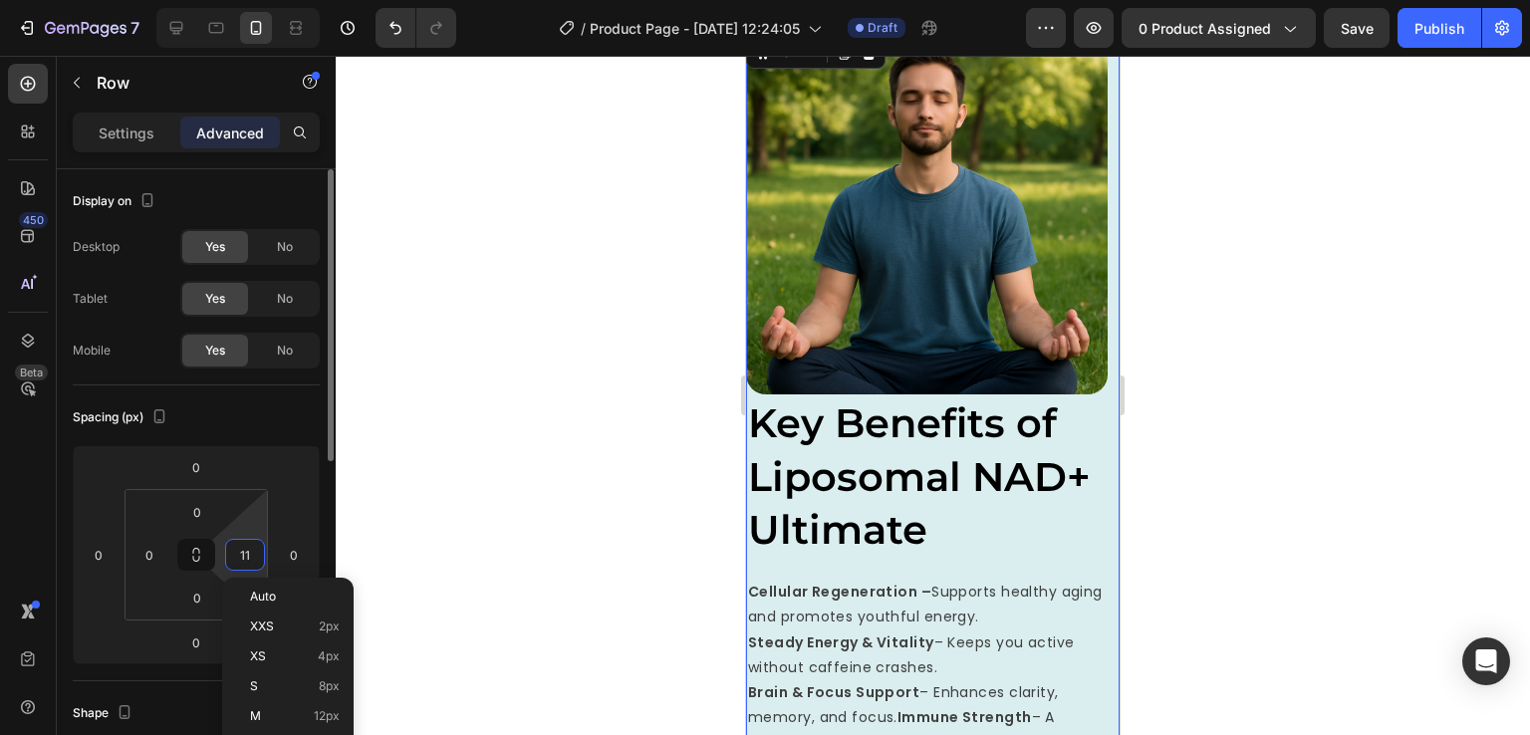
type input "10"
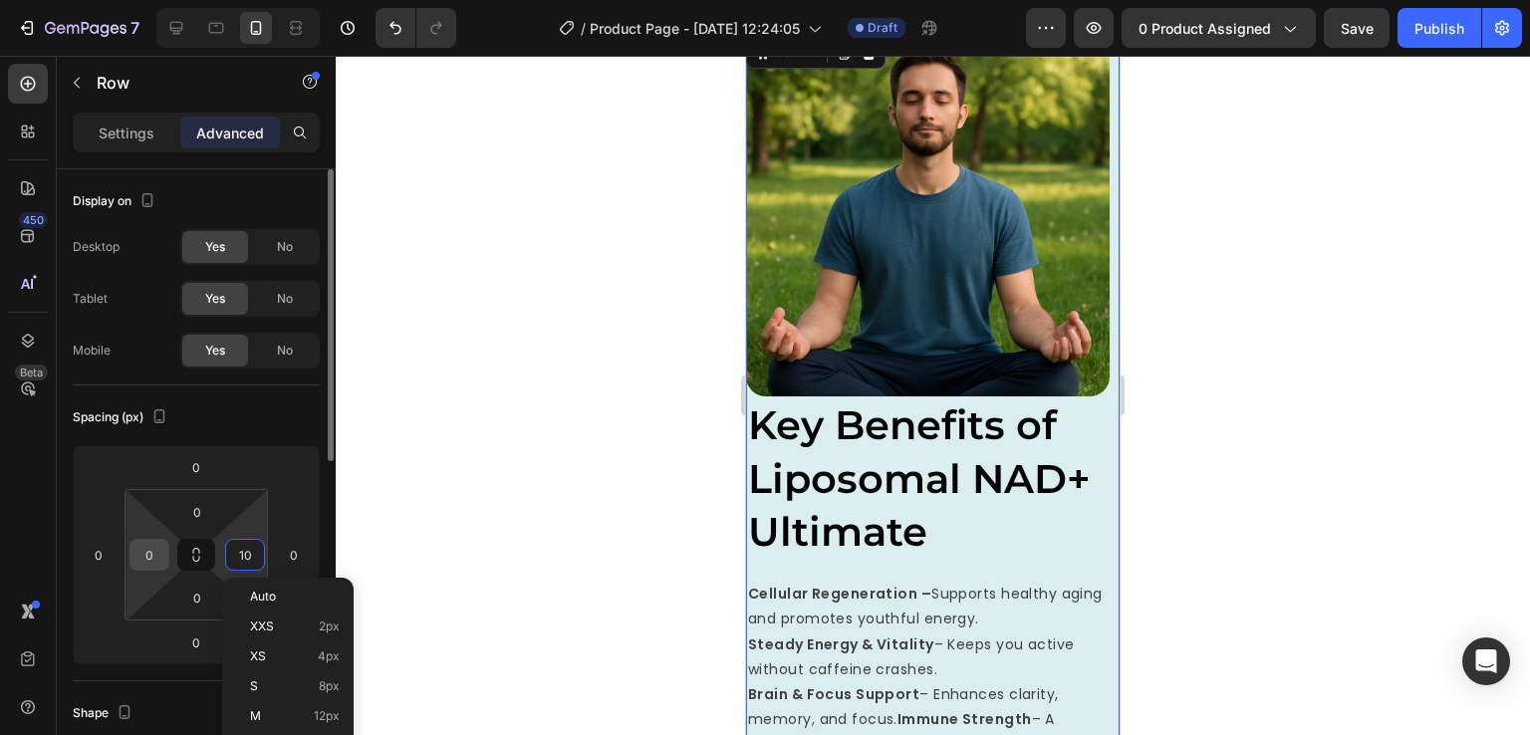
click at [155, 559] on input "0" at bounding box center [149, 555] width 30 height 30
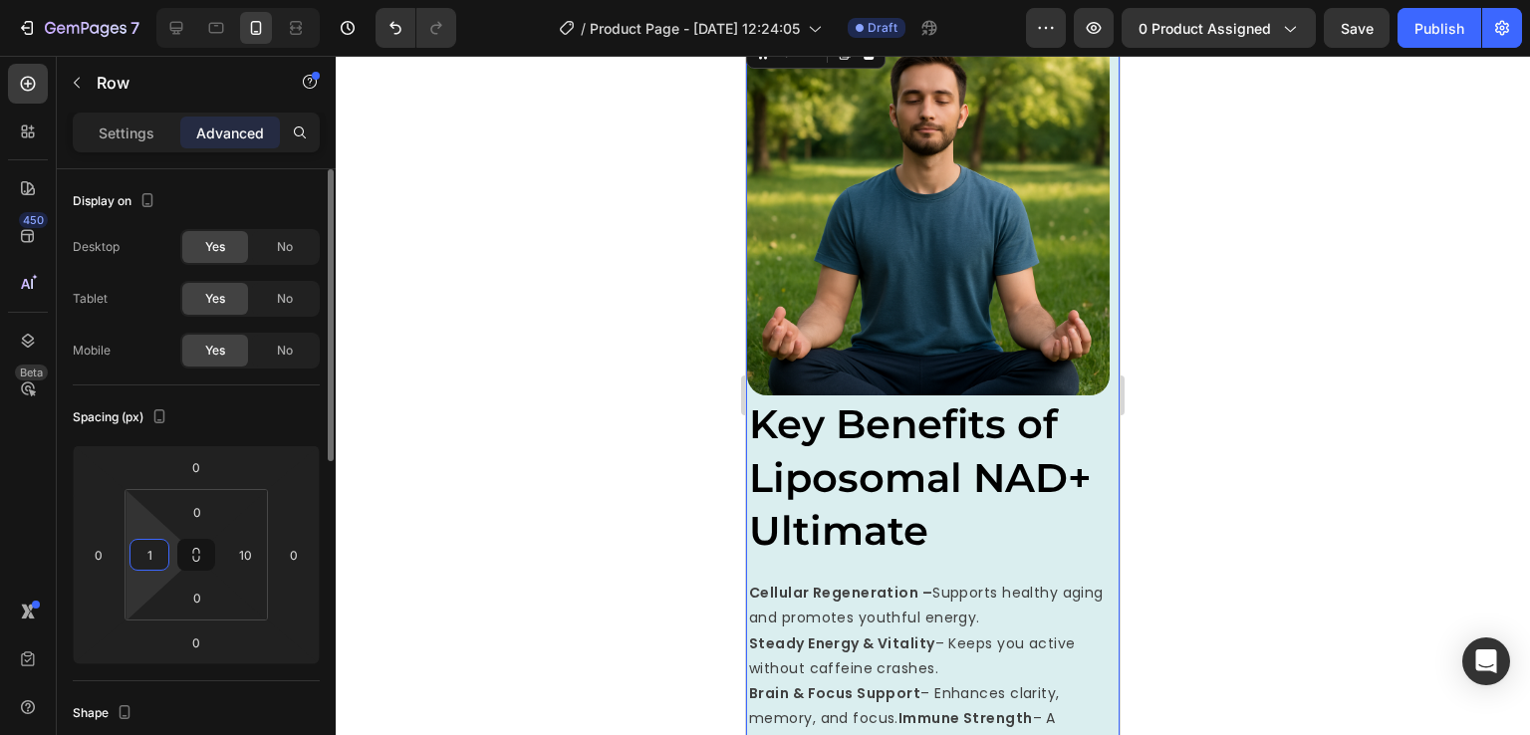
type input "10"
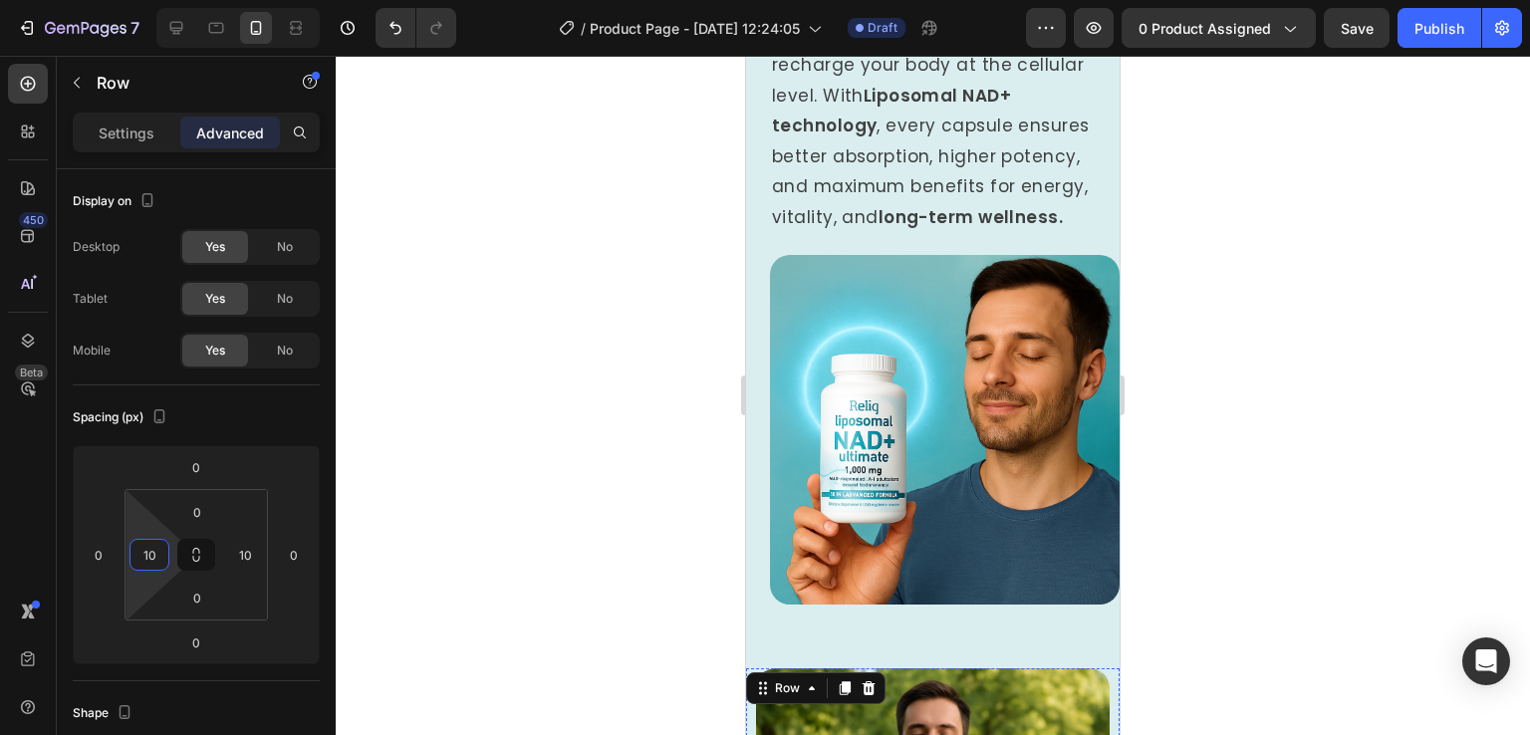
scroll to position [1931, 0]
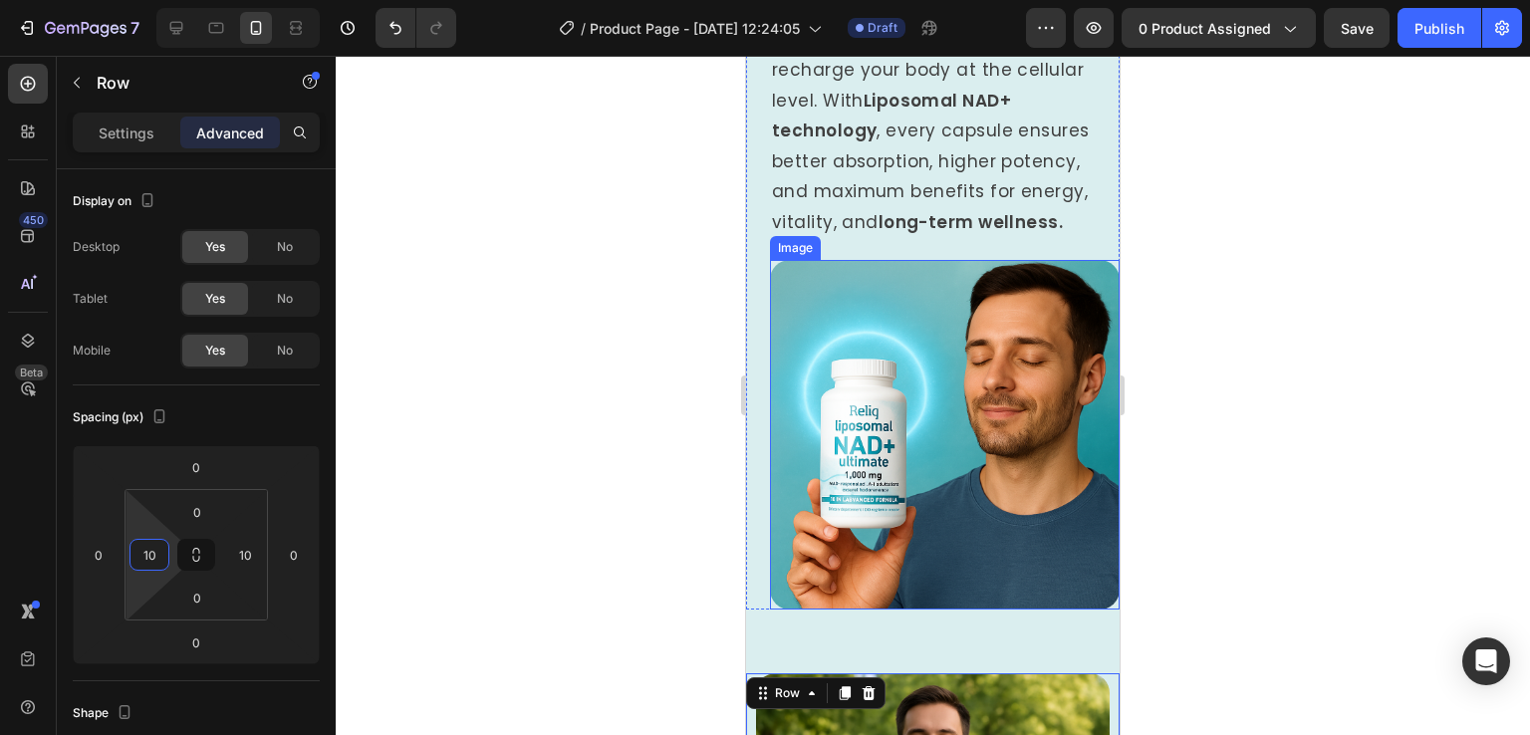
click at [899, 536] on img at bounding box center [945, 435] width 350 height 350
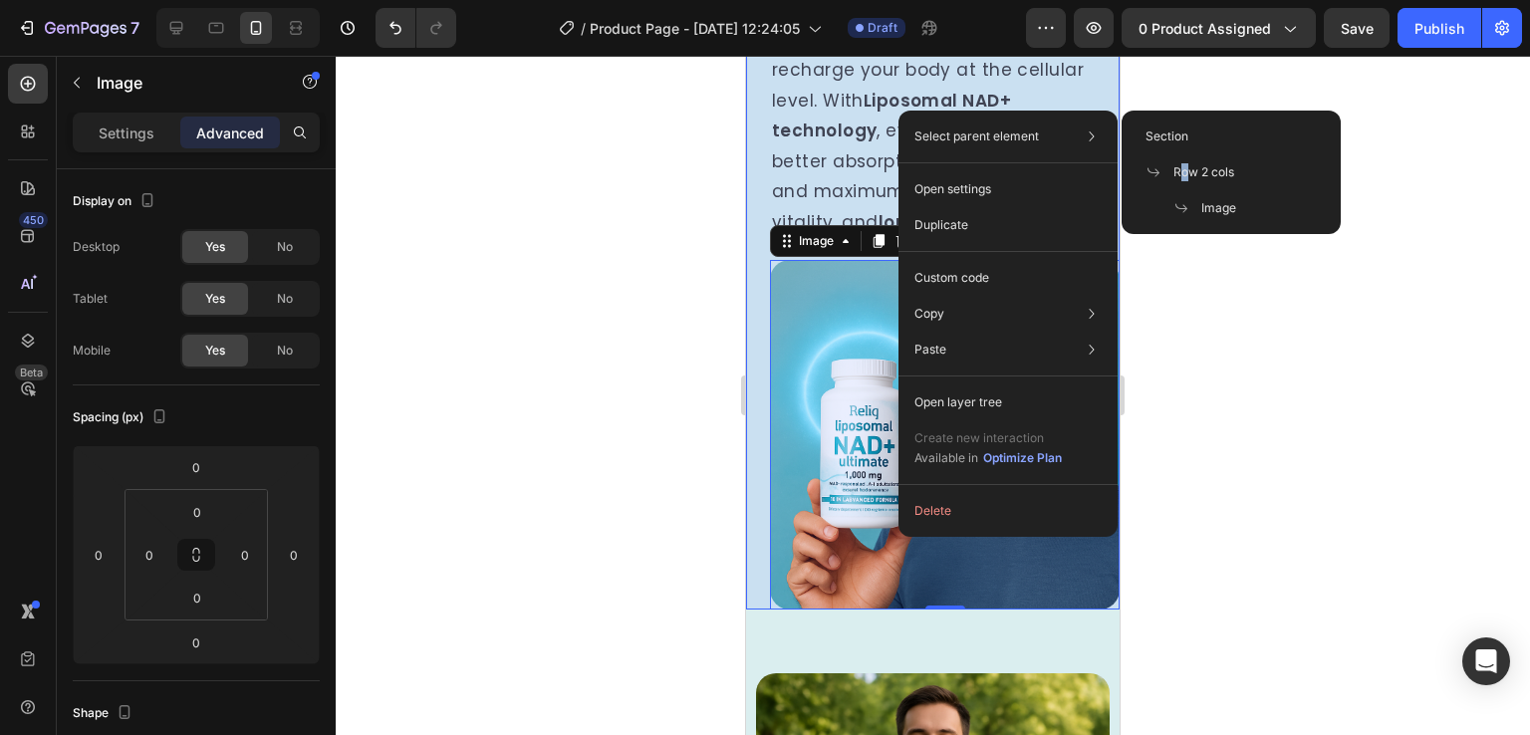
click at [1185, 163] on span "Row 2 cols" at bounding box center [1204, 172] width 61 height 18
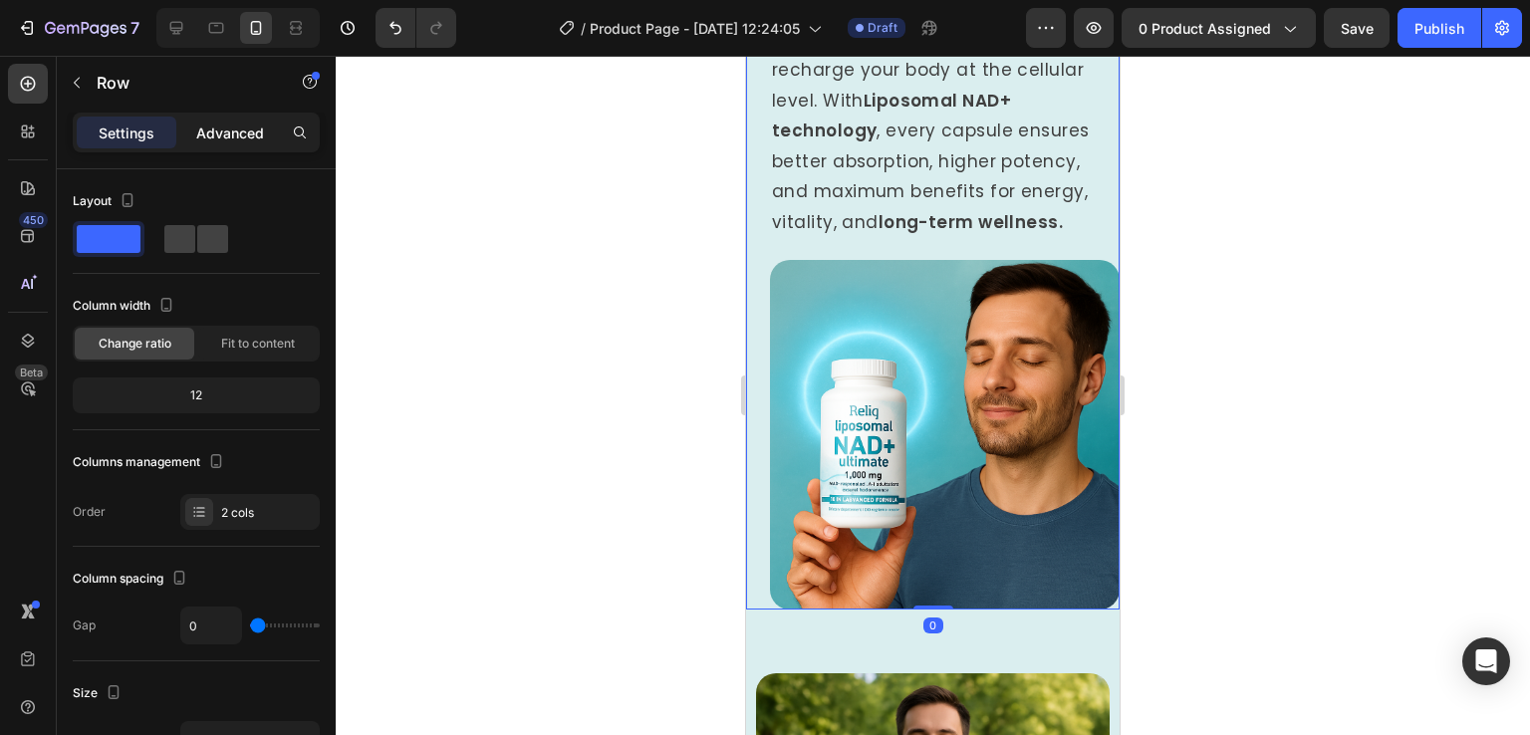
click at [249, 130] on p "Advanced" at bounding box center [230, 133] width 68 height 21
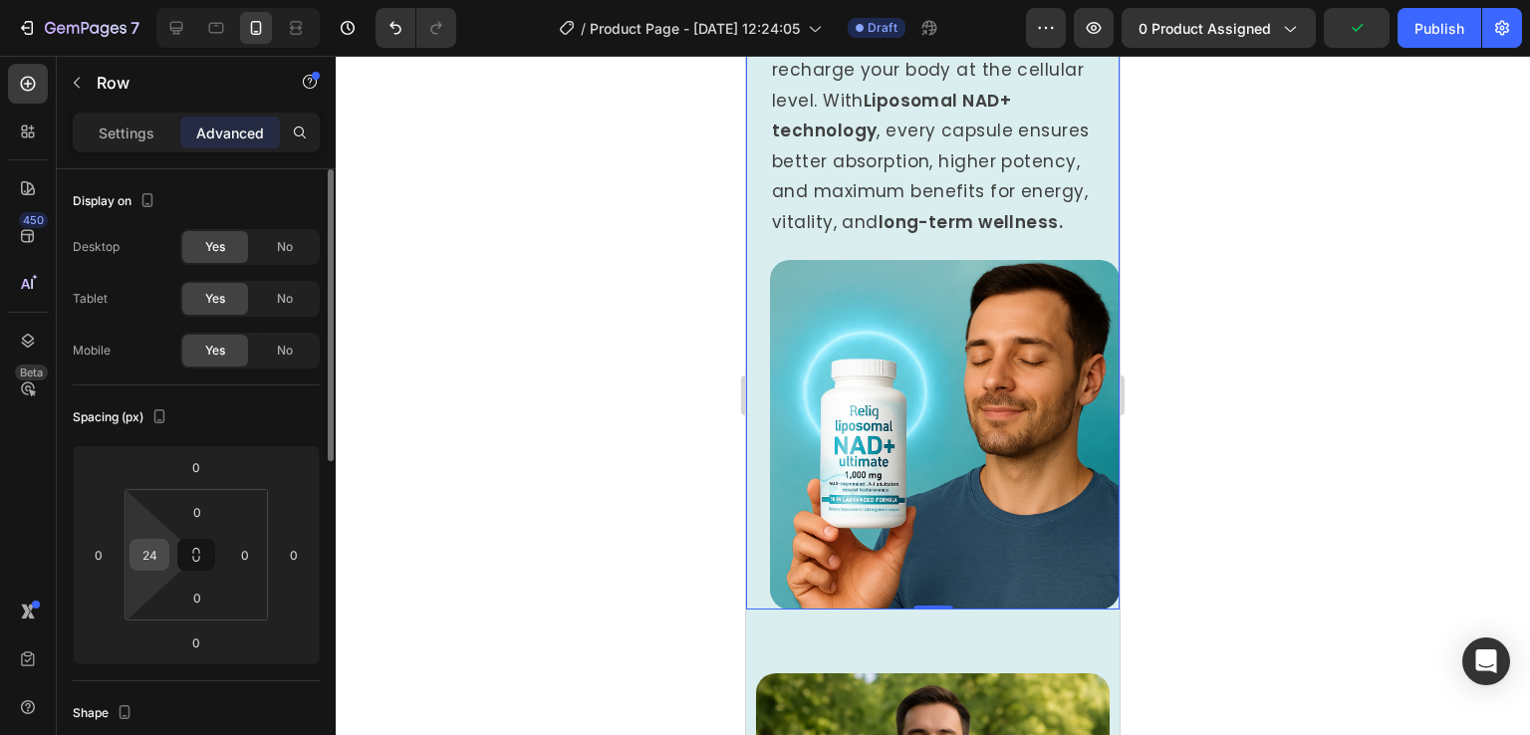
click at [140, 553] on input "24" at bounding box center [149, 555] width 30 height 30
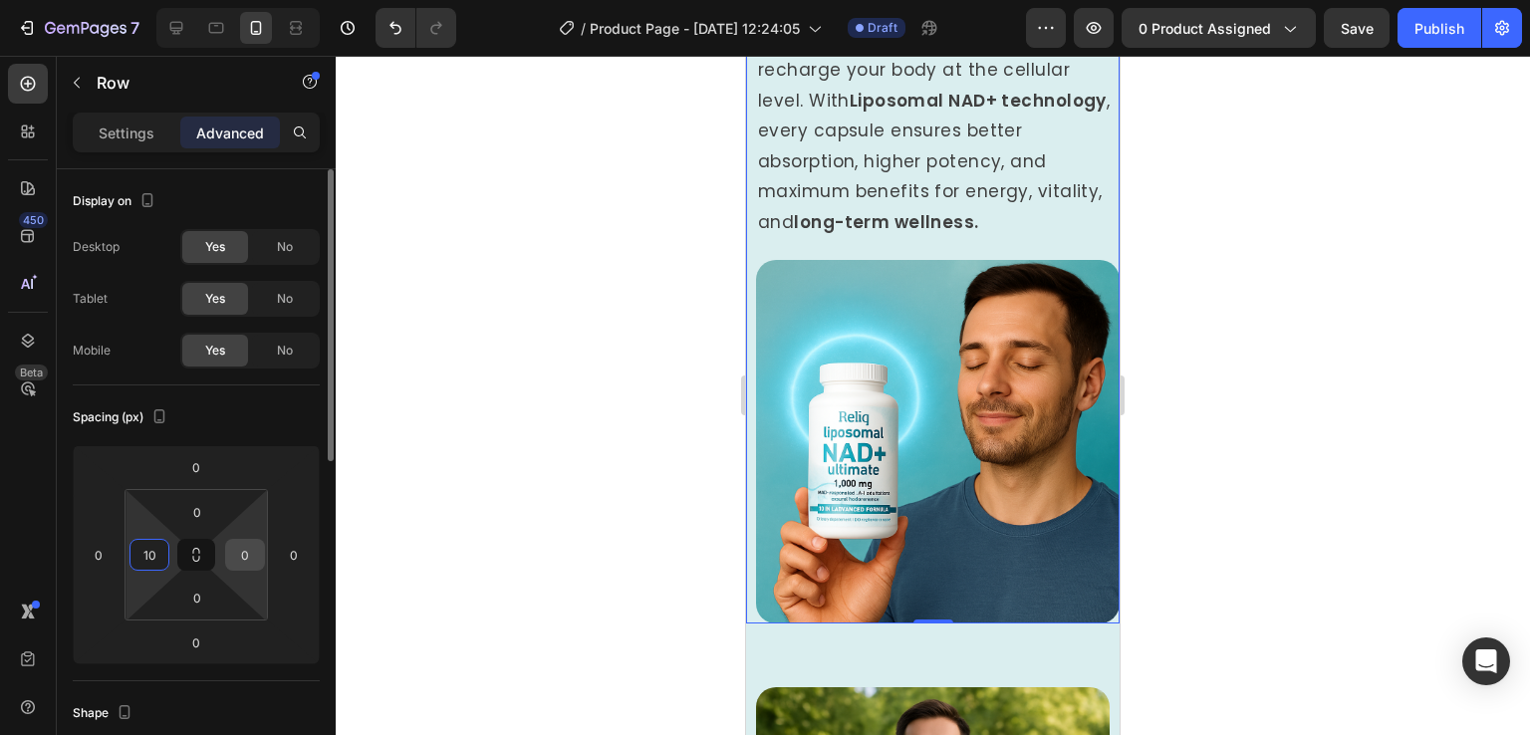
type input "10"
click at [239, 553] on input "0" at bounding box center [245, 555] width 30 height 30
type input "10"
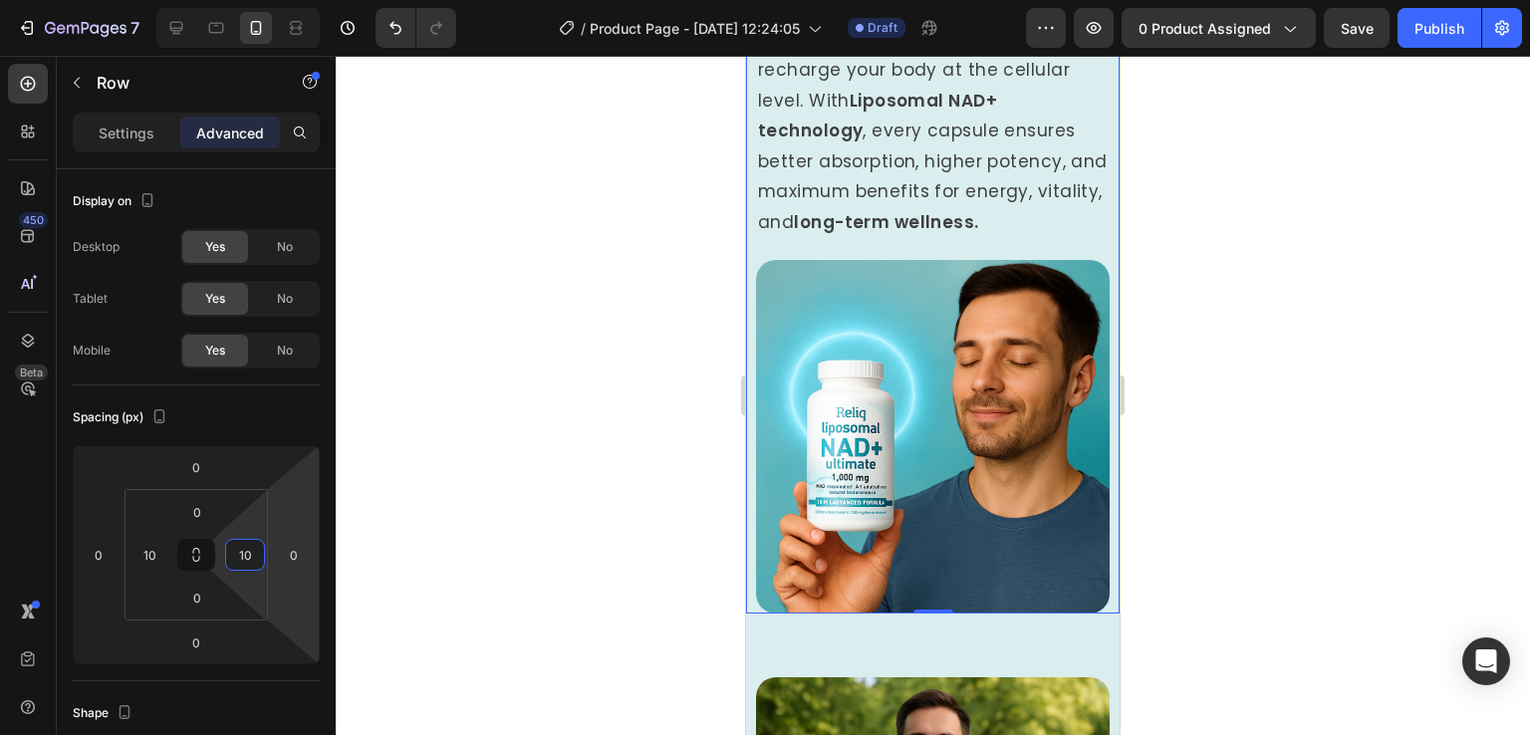
click at [1165, 586] on div at bounding box center [933, 395] width 1195 height 679
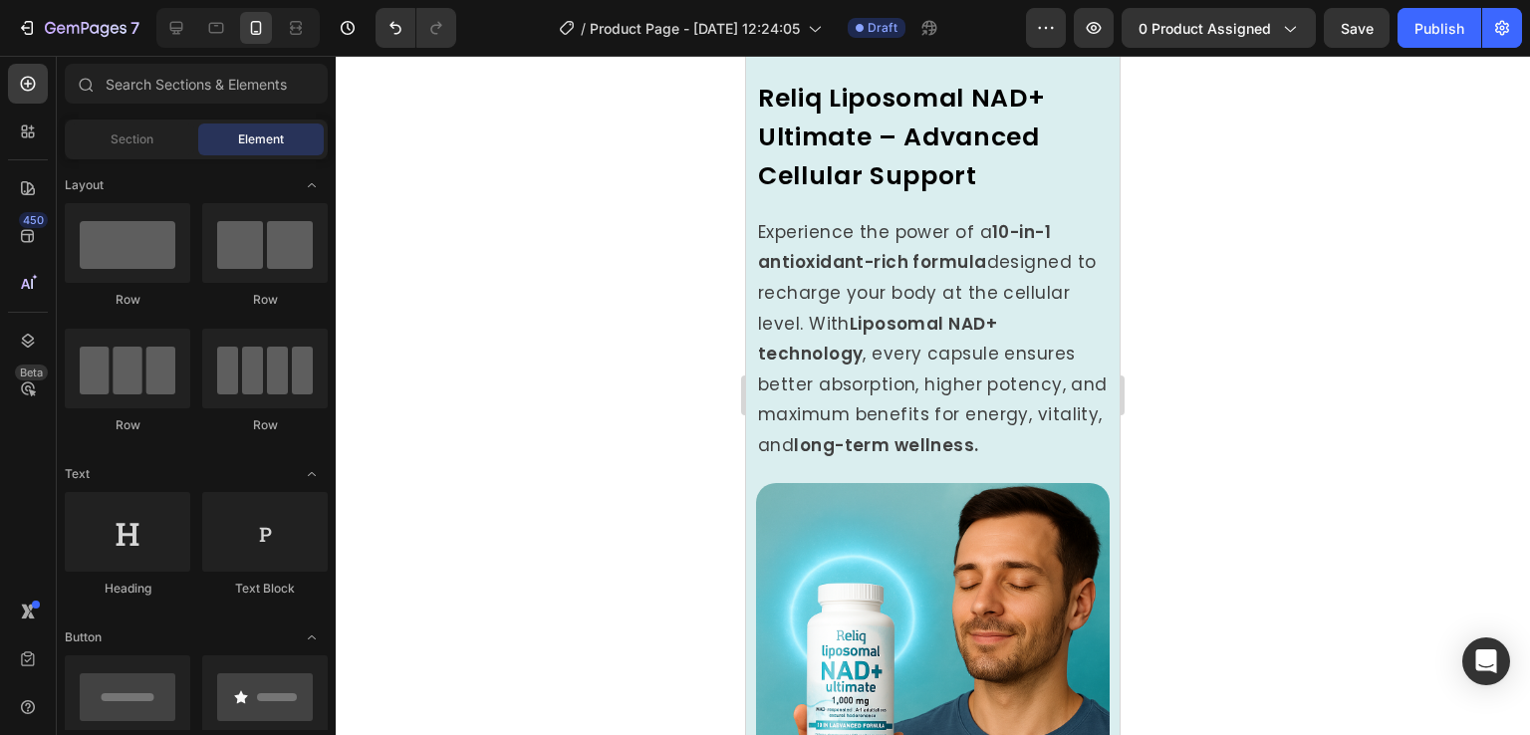
scroll to position [1709, 0]
click at [900, 601] on img at bounding box center [933, 659] width 354 height 354
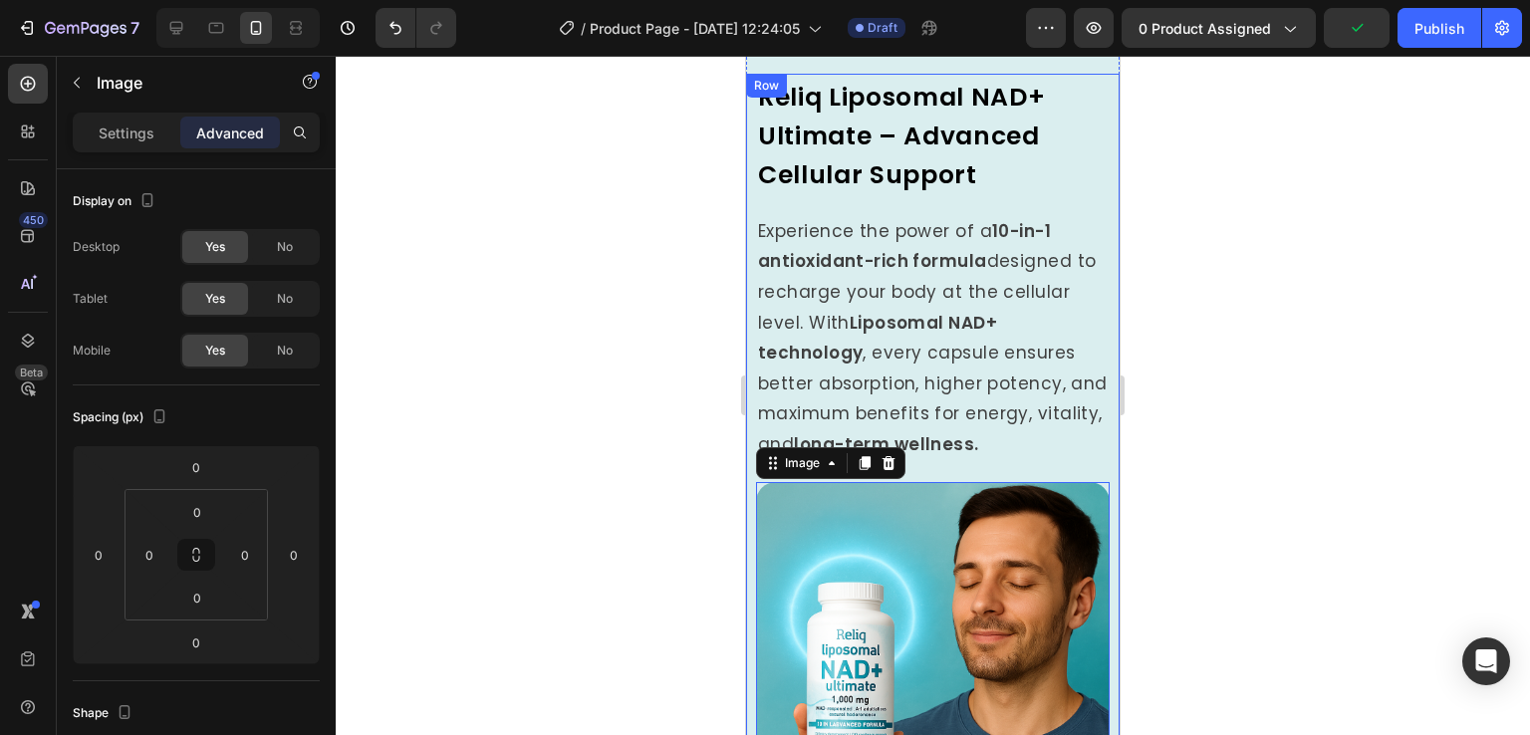
click at [754, 157] on div "Image 0 Reliq Liposomal NAD+ Ultimate – Advanced Cellular Support Heading Exper…" at bounding box center [933, 454] width 374 height 761
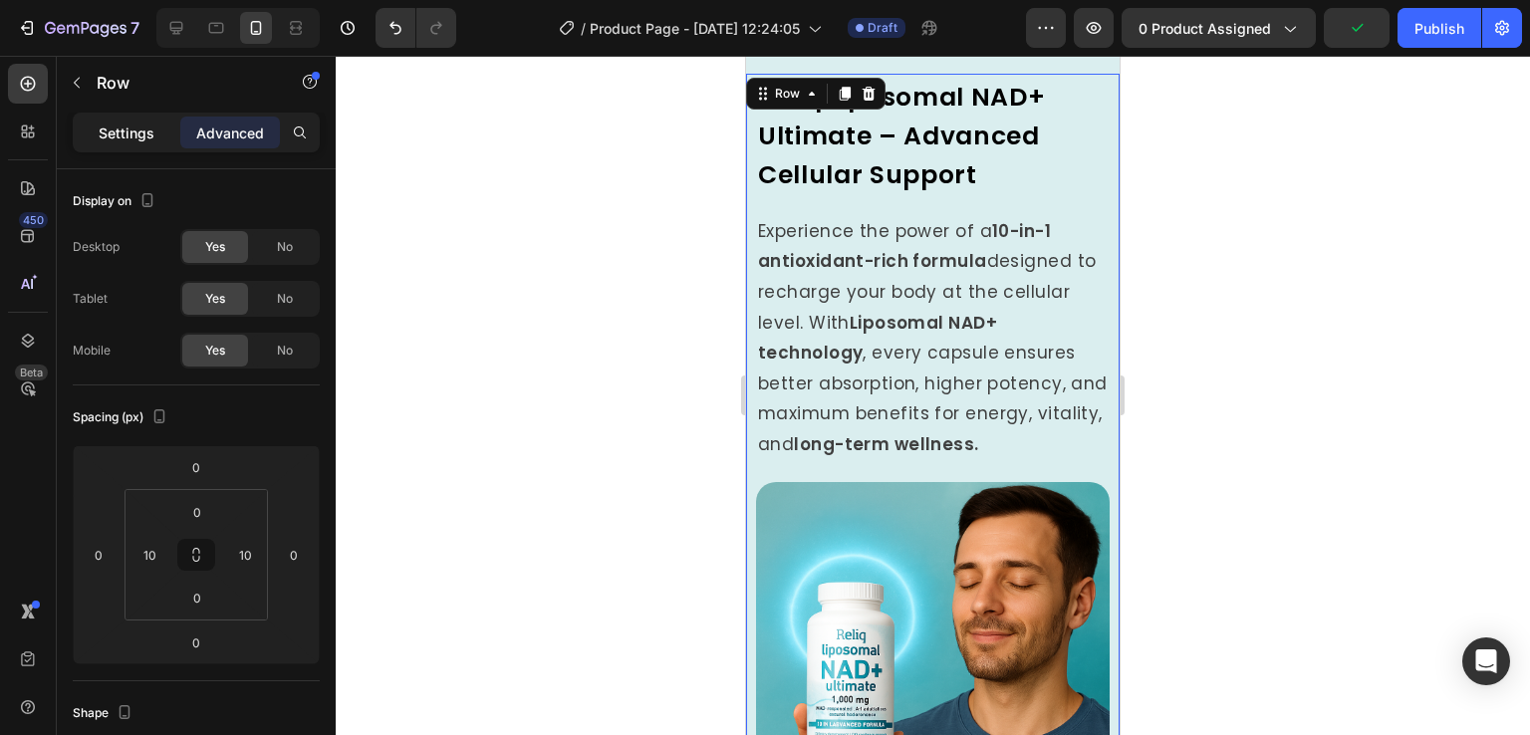
click at [143, 135] on p "Settings" at bounding box center [127, 133] width 56 height 21
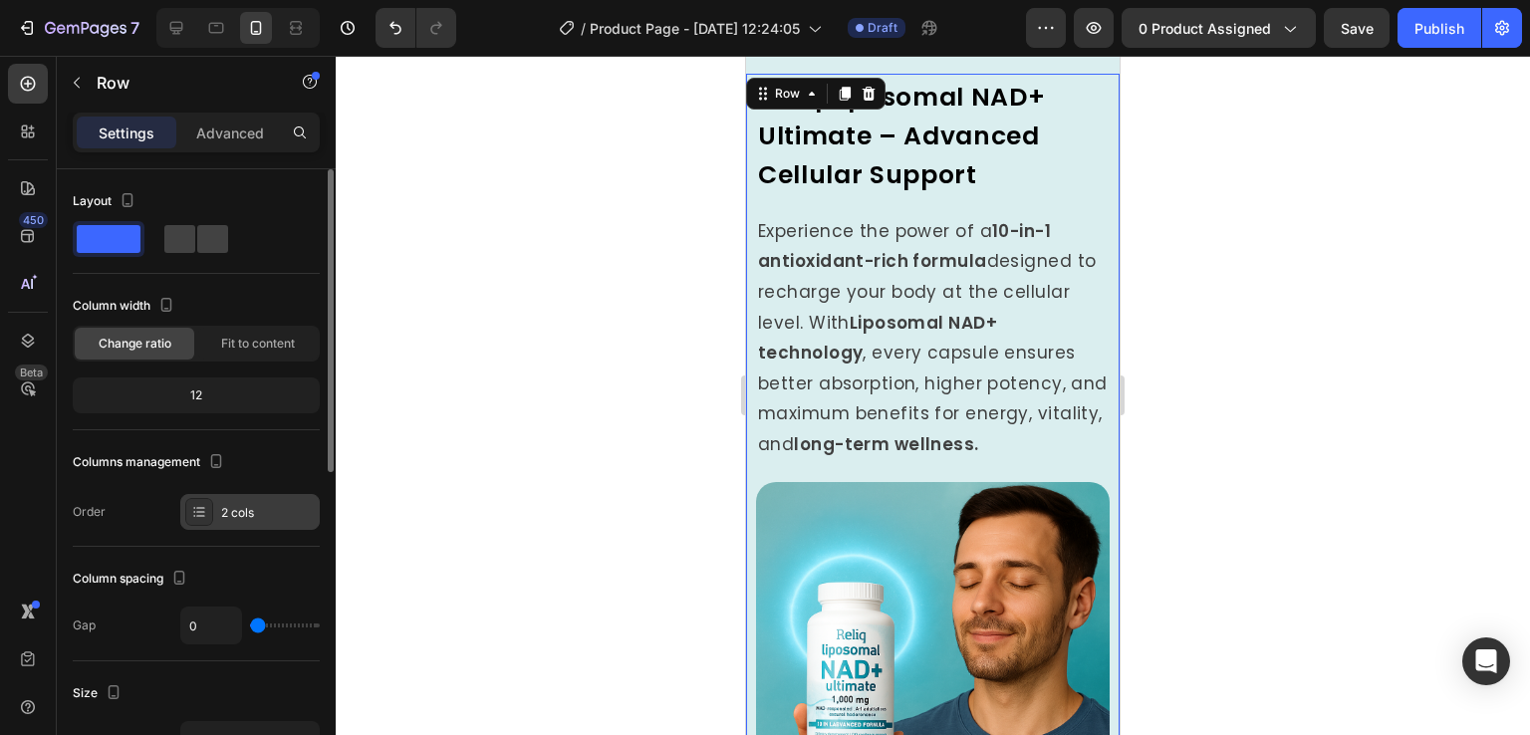
click at [260, 514] on div "2 cols" at bounding box center [268, 513] width 94 height 18
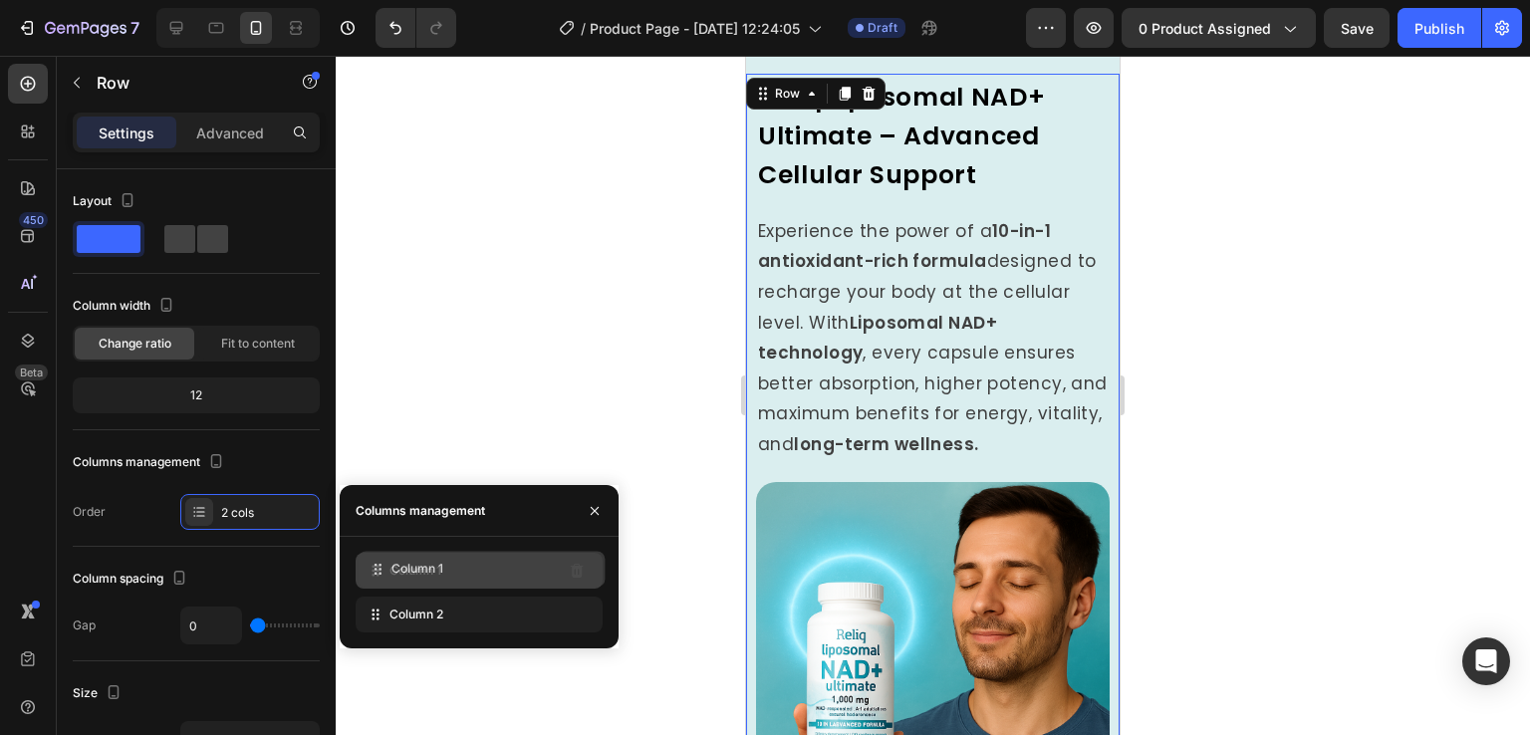
drag, startPoint x: 380, startPoint y: 619, endPoint x: 12, endPoint y: 515, distance: 381.9
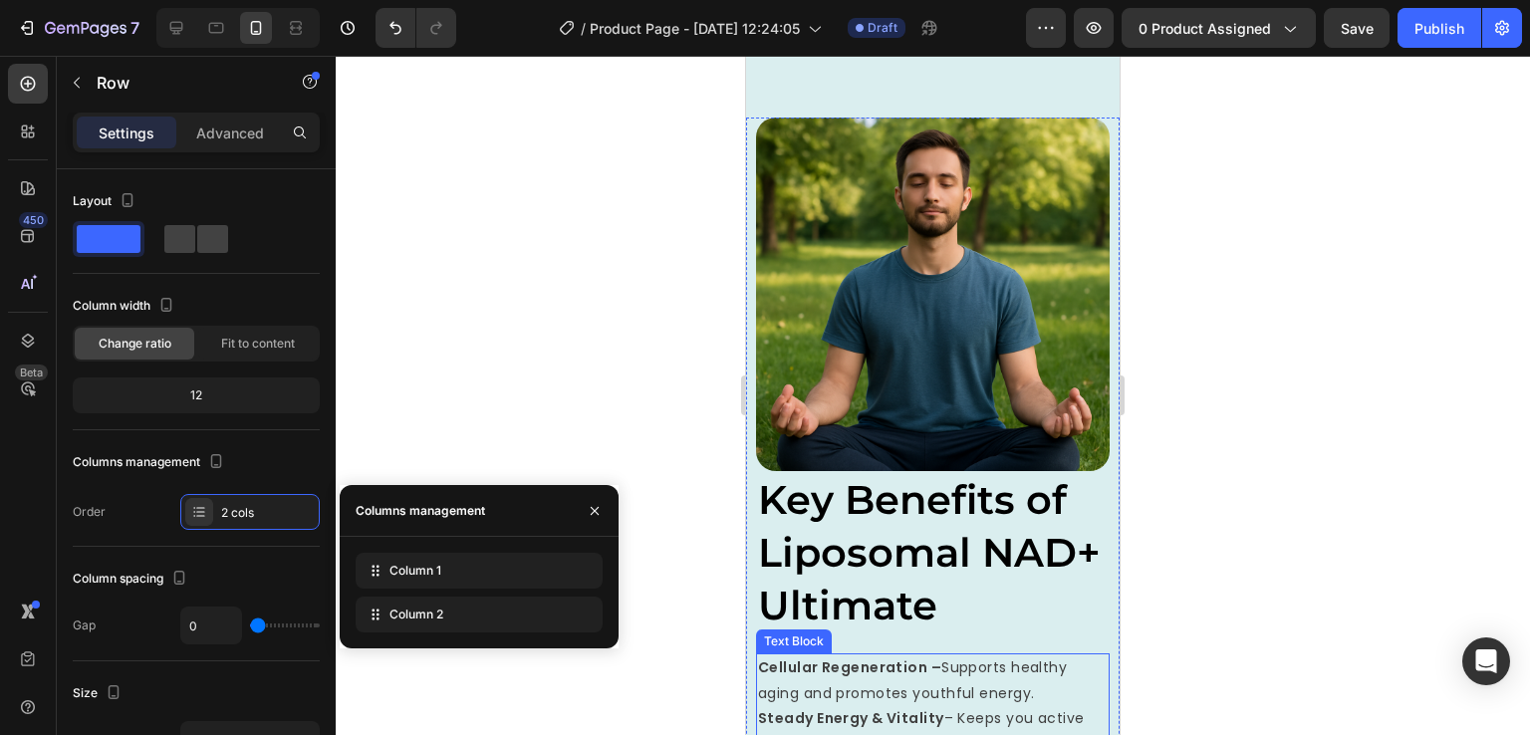
scroll to position [2496, 0]
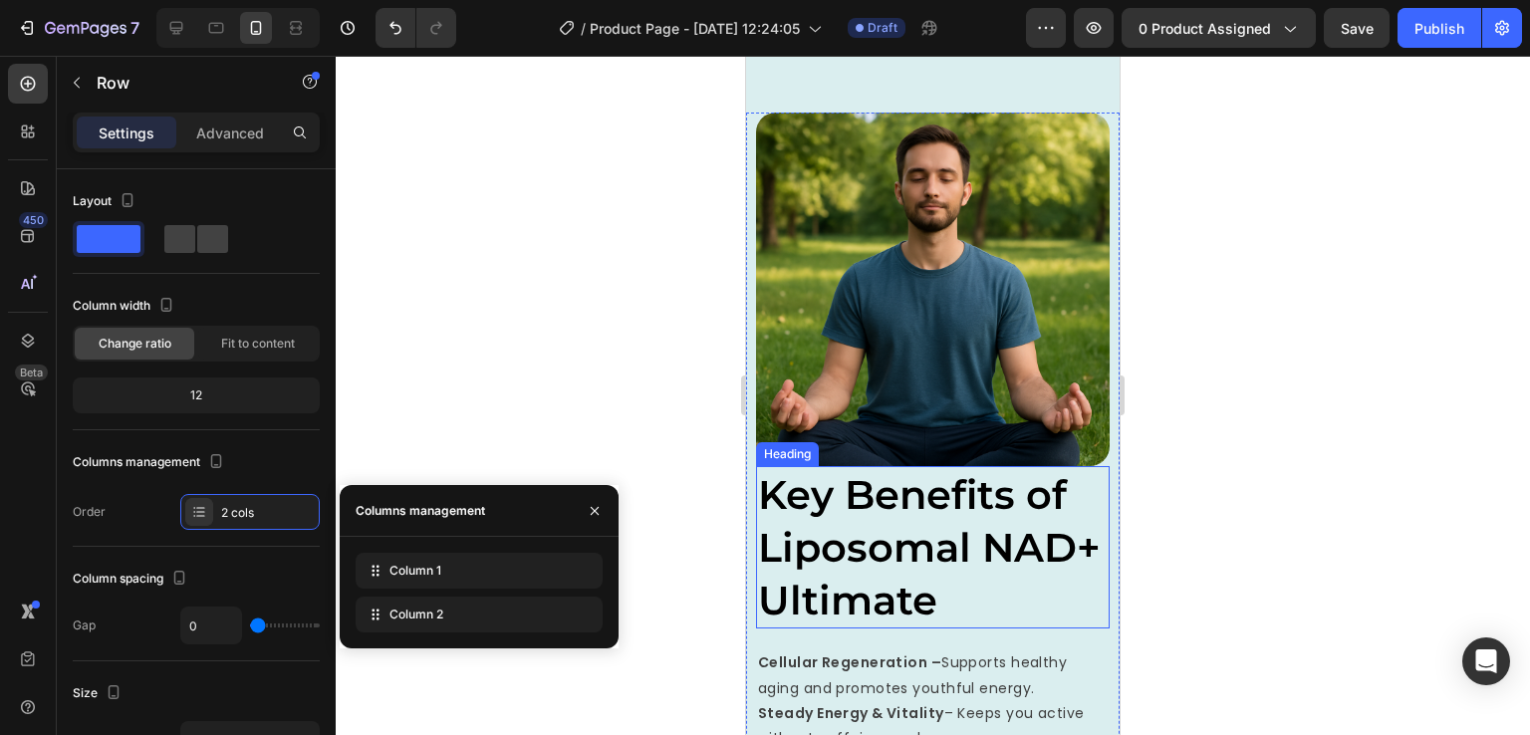
click at [927, 551] on span "Key Benefits of Liposomal NAD+ Ultimate" at bounding box center [929, 547] width 343 height 155
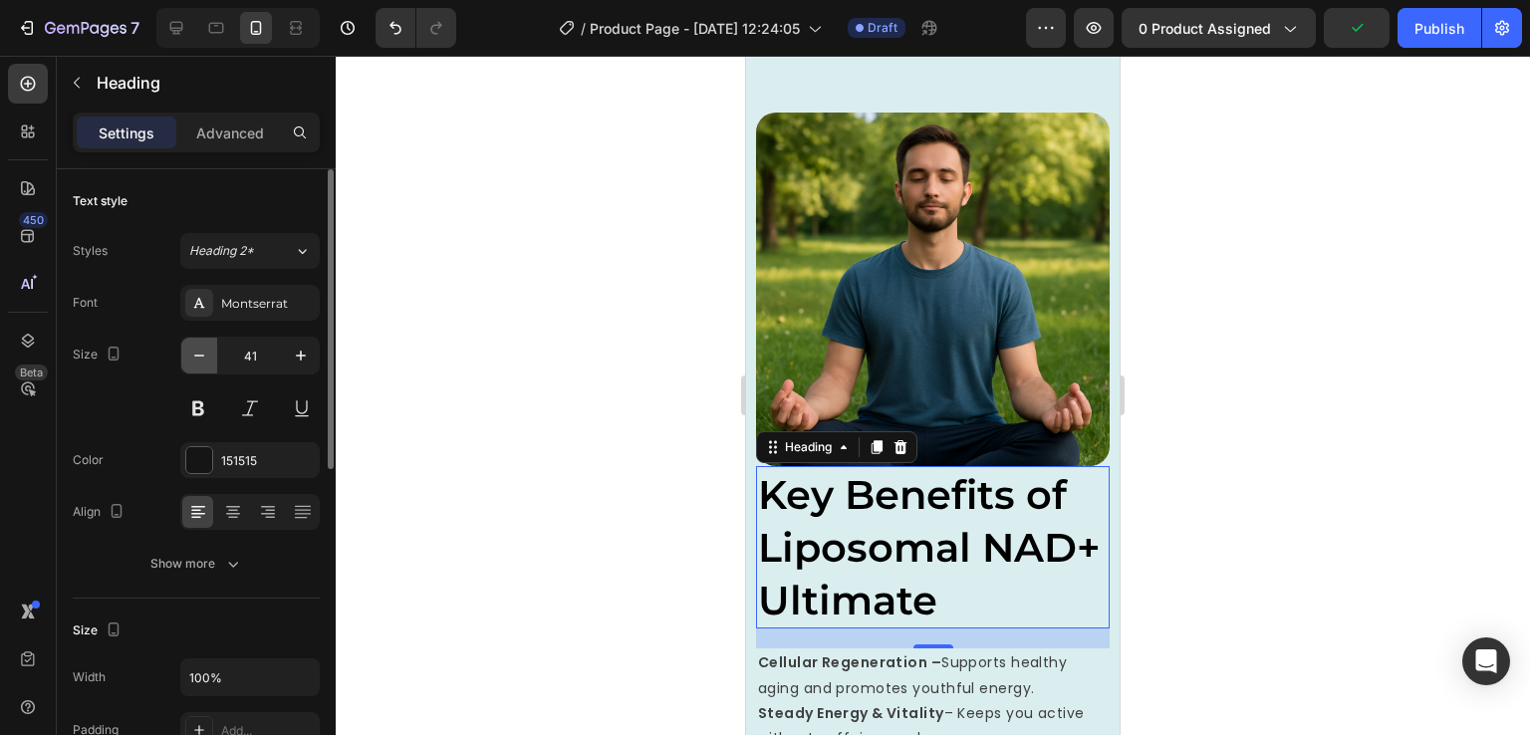
click at [215, 363] on button "button" at bounding box center [199, 356] width 36 height 36
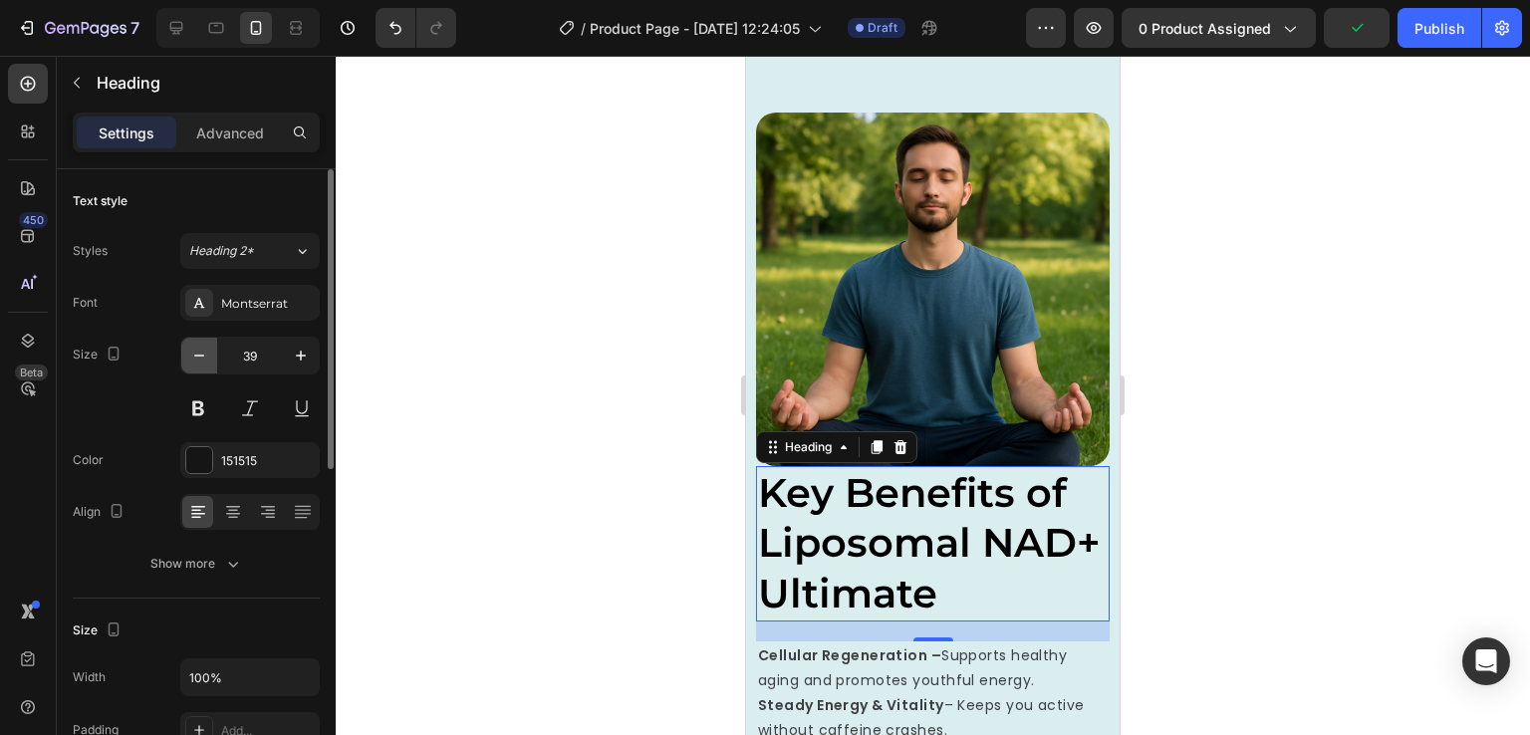
click at [215, 363] on button "button" at bounding box center [199, 356] width 36 height 36
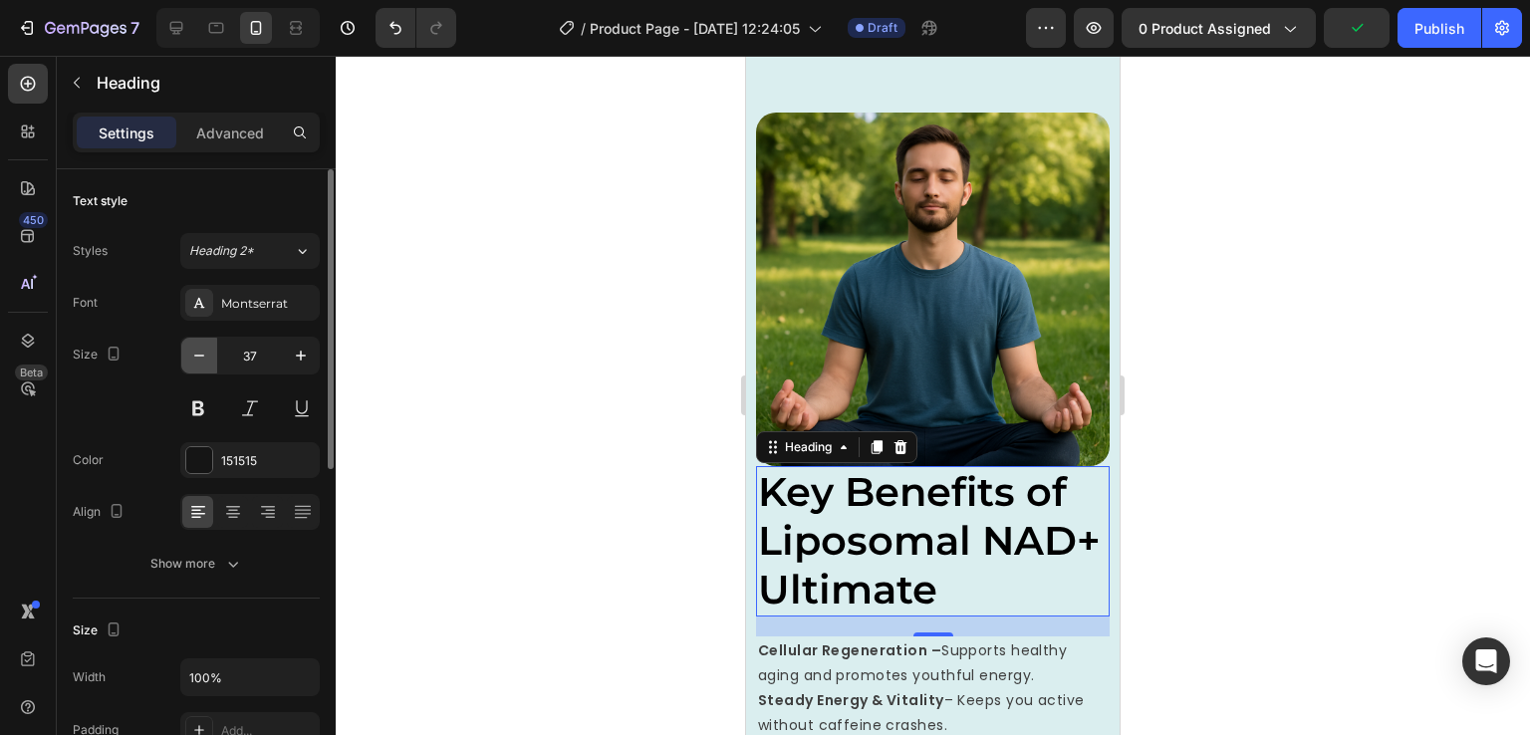
click at [215, 363] on button "button" at bounding box center [199, 356] width 36 height 36
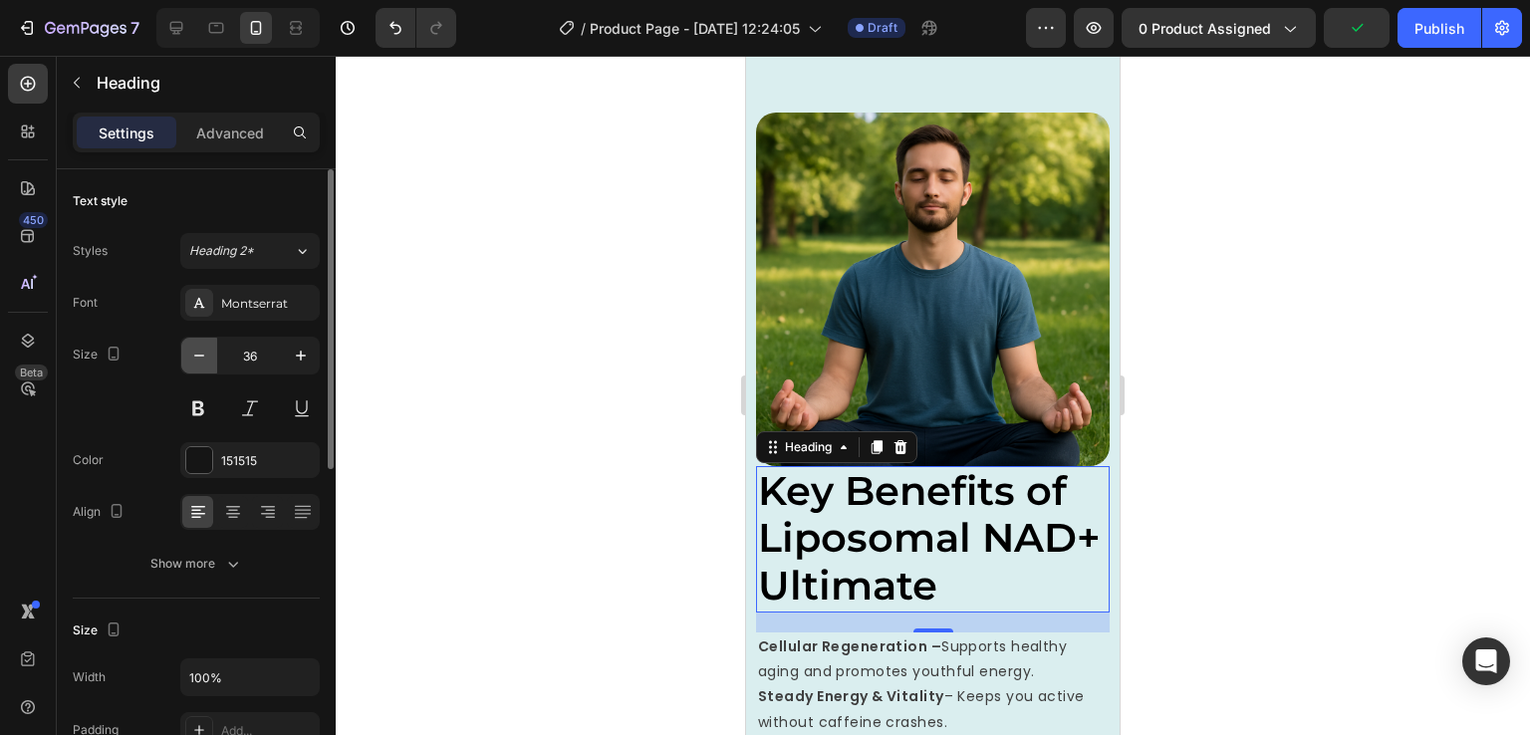
click at [215, 363] on button "button" at bounding box center [199, 356] width 36 height 36
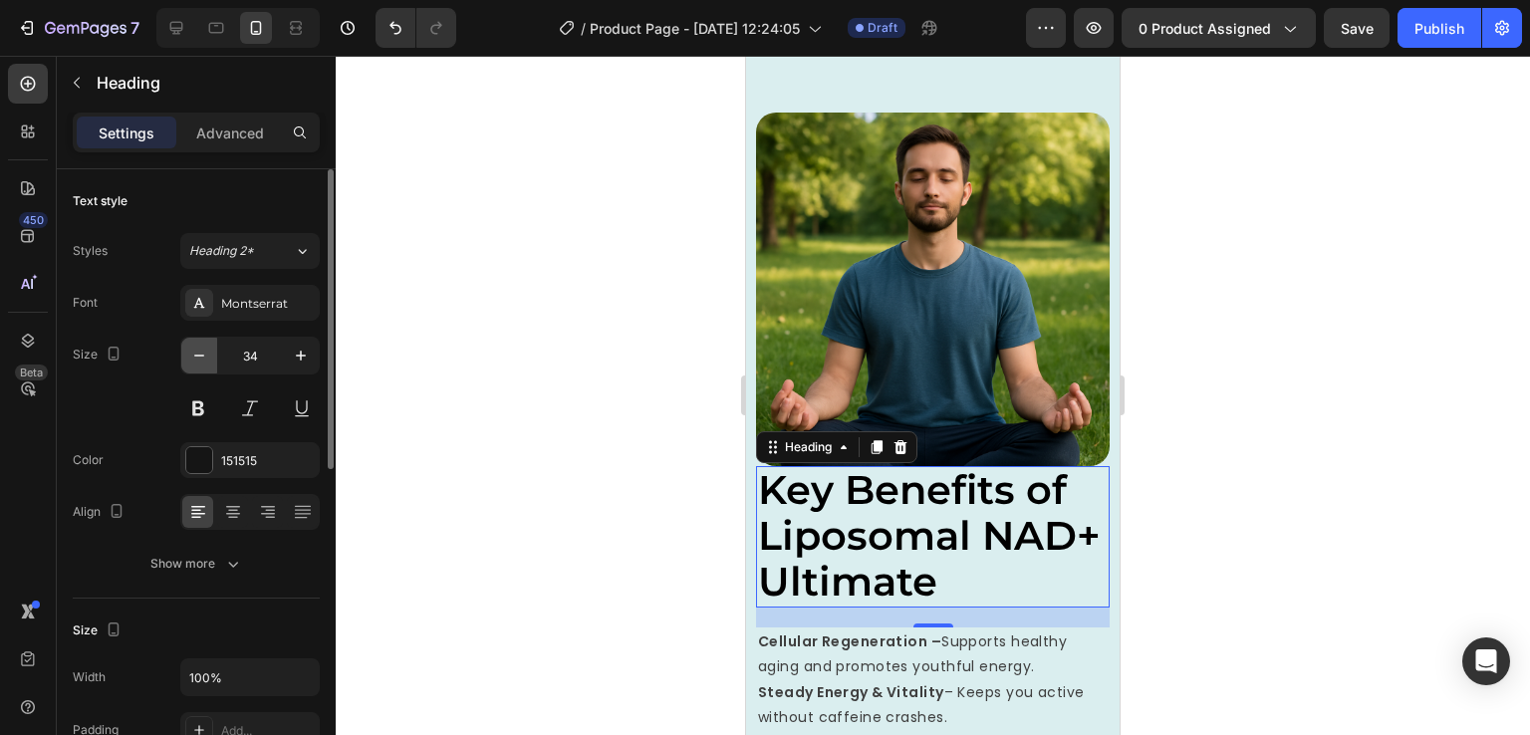
click at [215, 363] on button "button" at bounding box center [199, 356] width 36 height 36
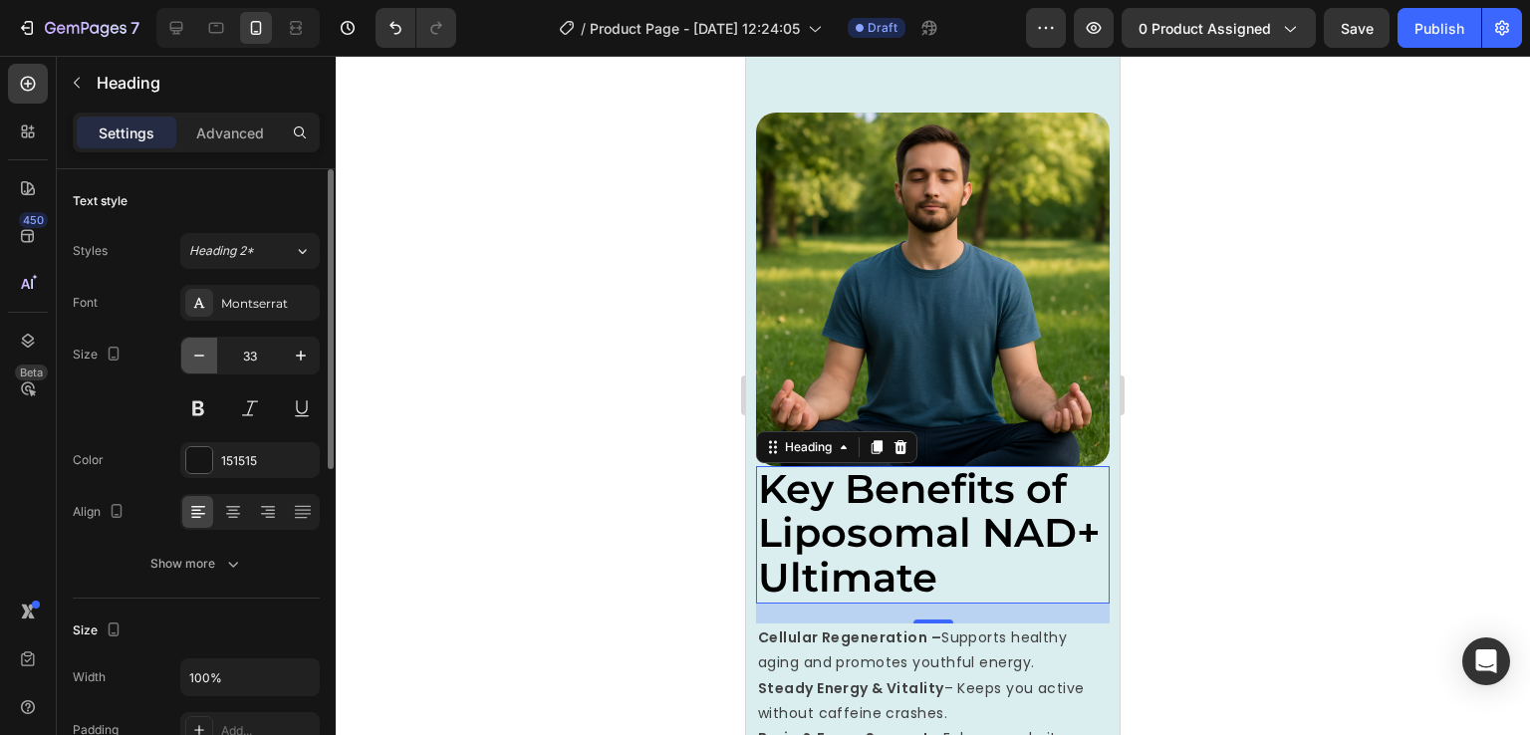
click at [215, 363] on button "button" at bounding box center [199, 356] width 36 height 36
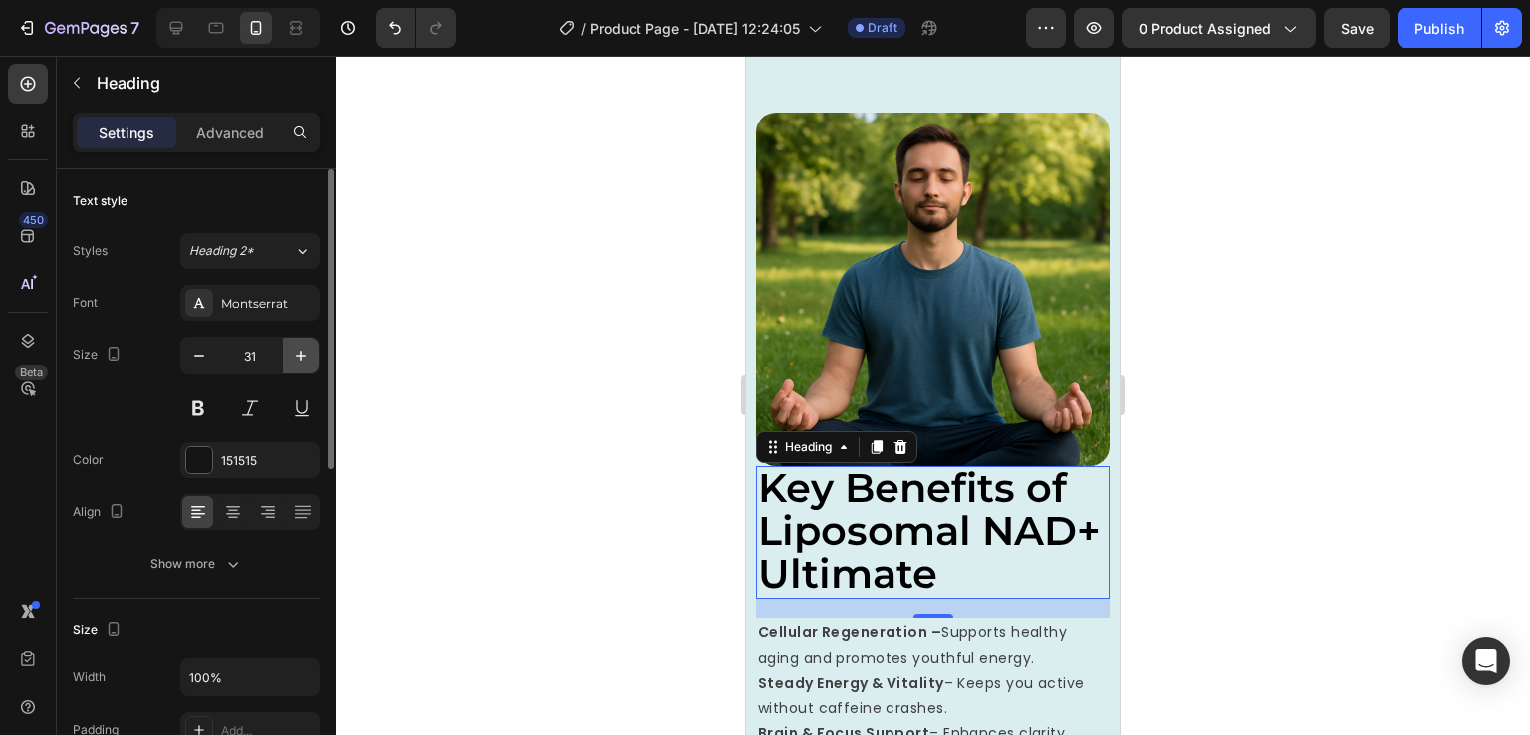
click at [311, 338] on button "button" at bounding box center [301, 356] width 36 height 36
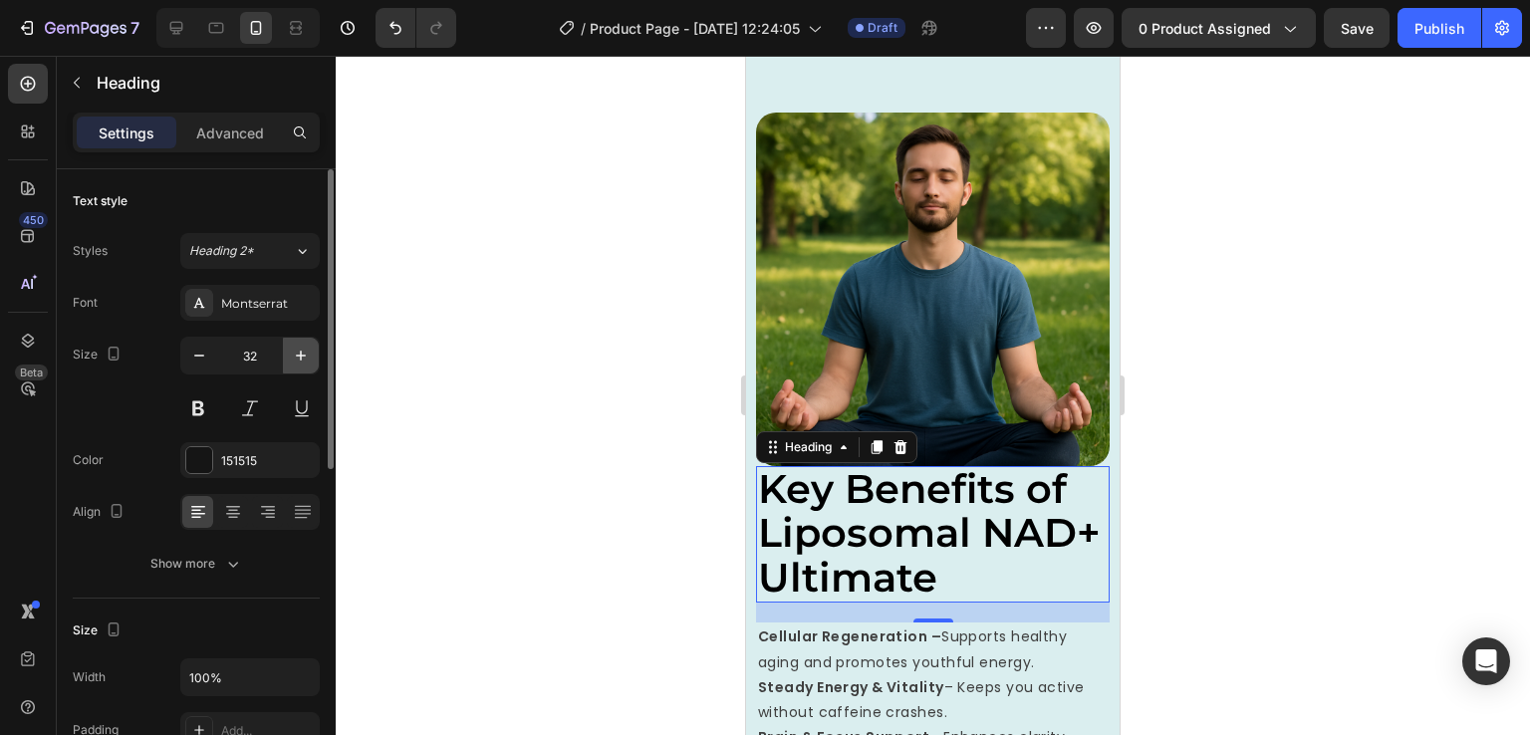
click at [311, 338] on button "button" at bounding box center [301, 356] width 36 height 36
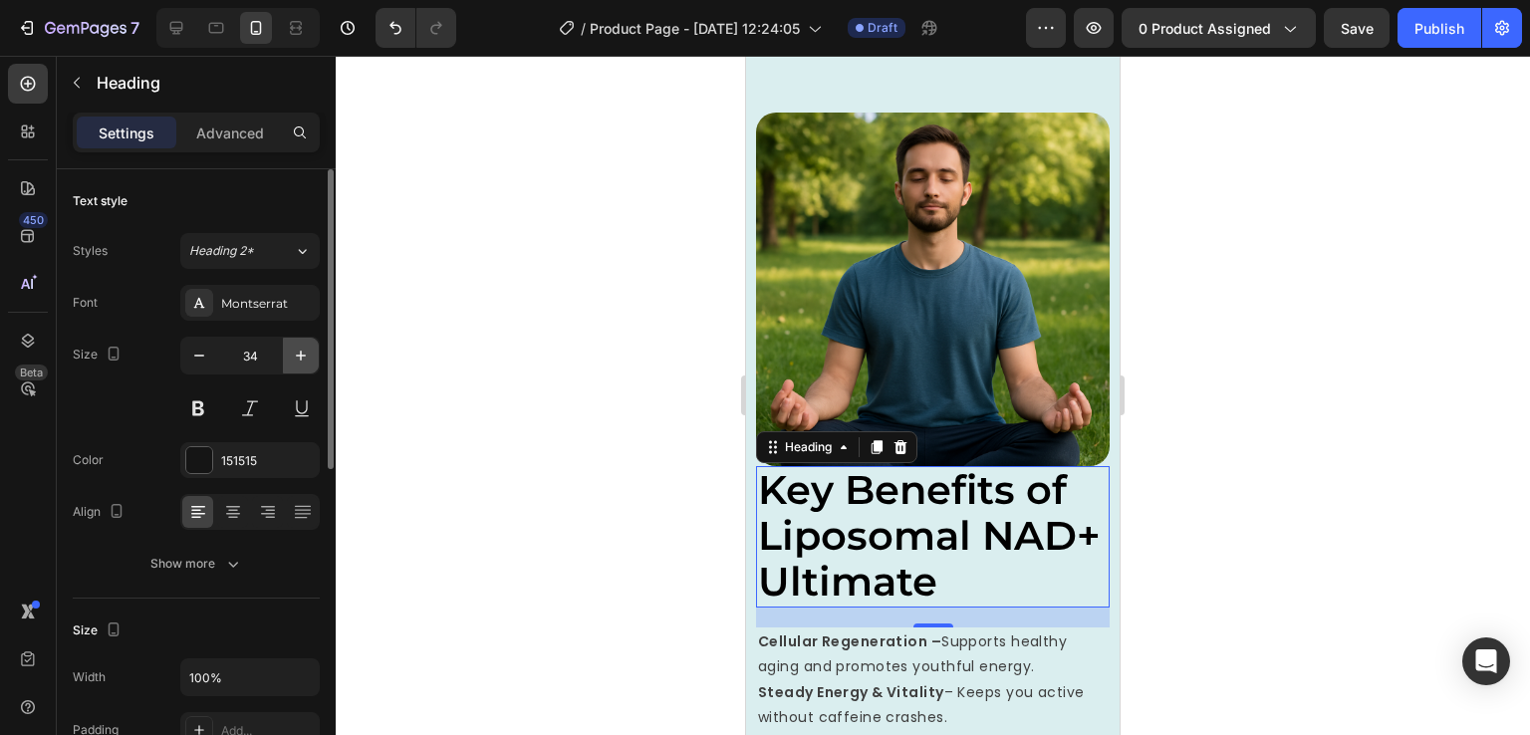
click at [311, 338] on button "button" at bounding box center [301, 356] width 36 height 36
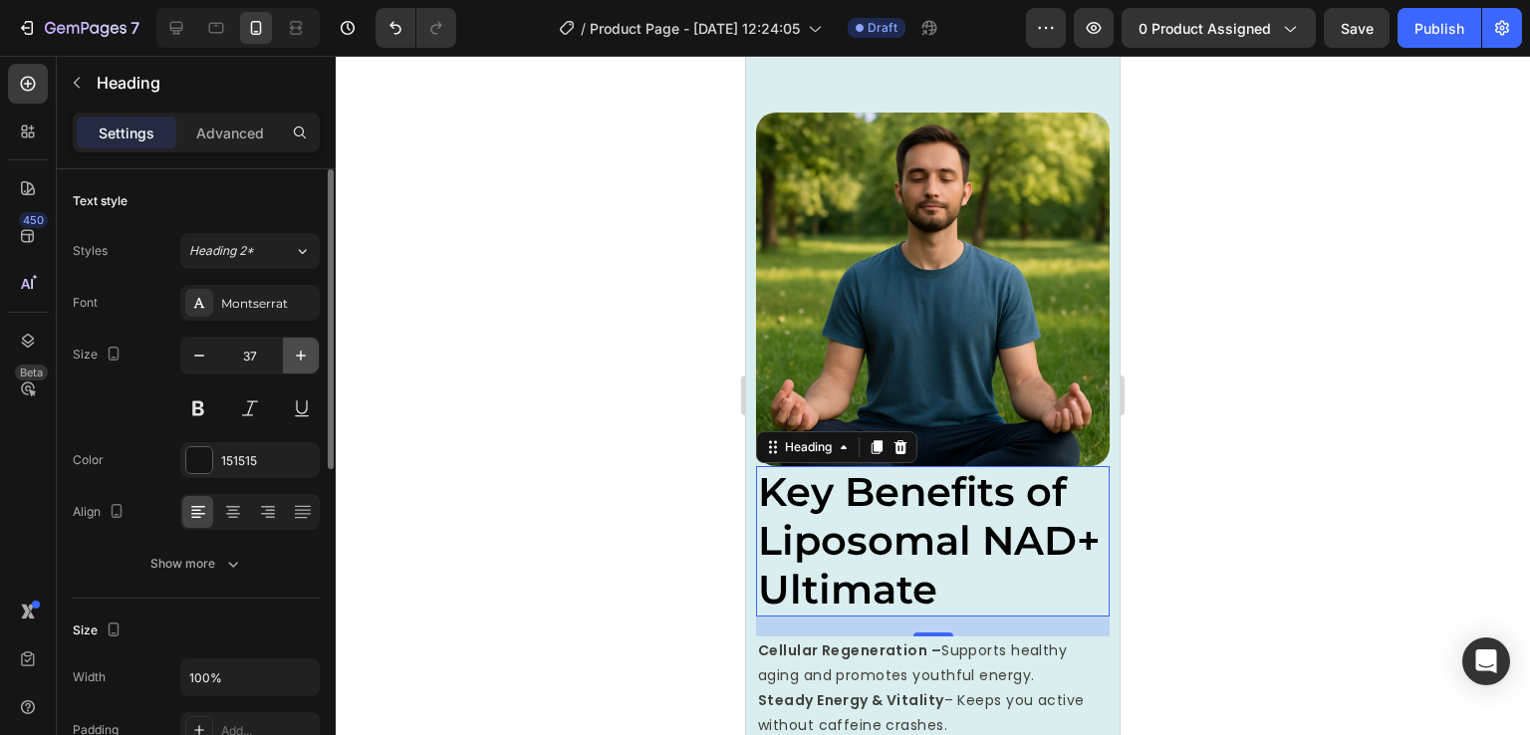
click at [311, 338] on button "button" at bounding box center [301, 356] width 36 height 36
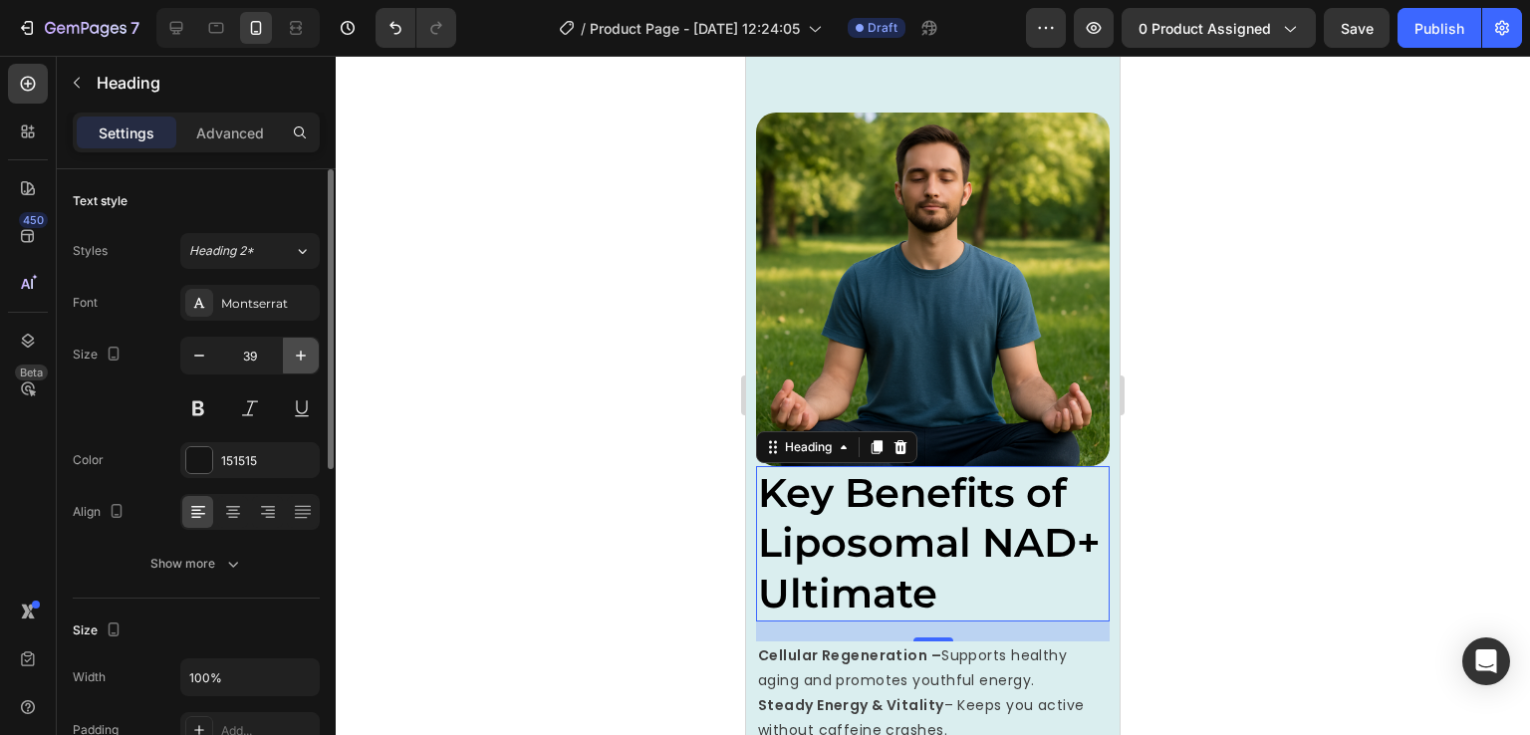
click at [311, 338] on button "button" at bounding box center [301, 356] width 36 height 36
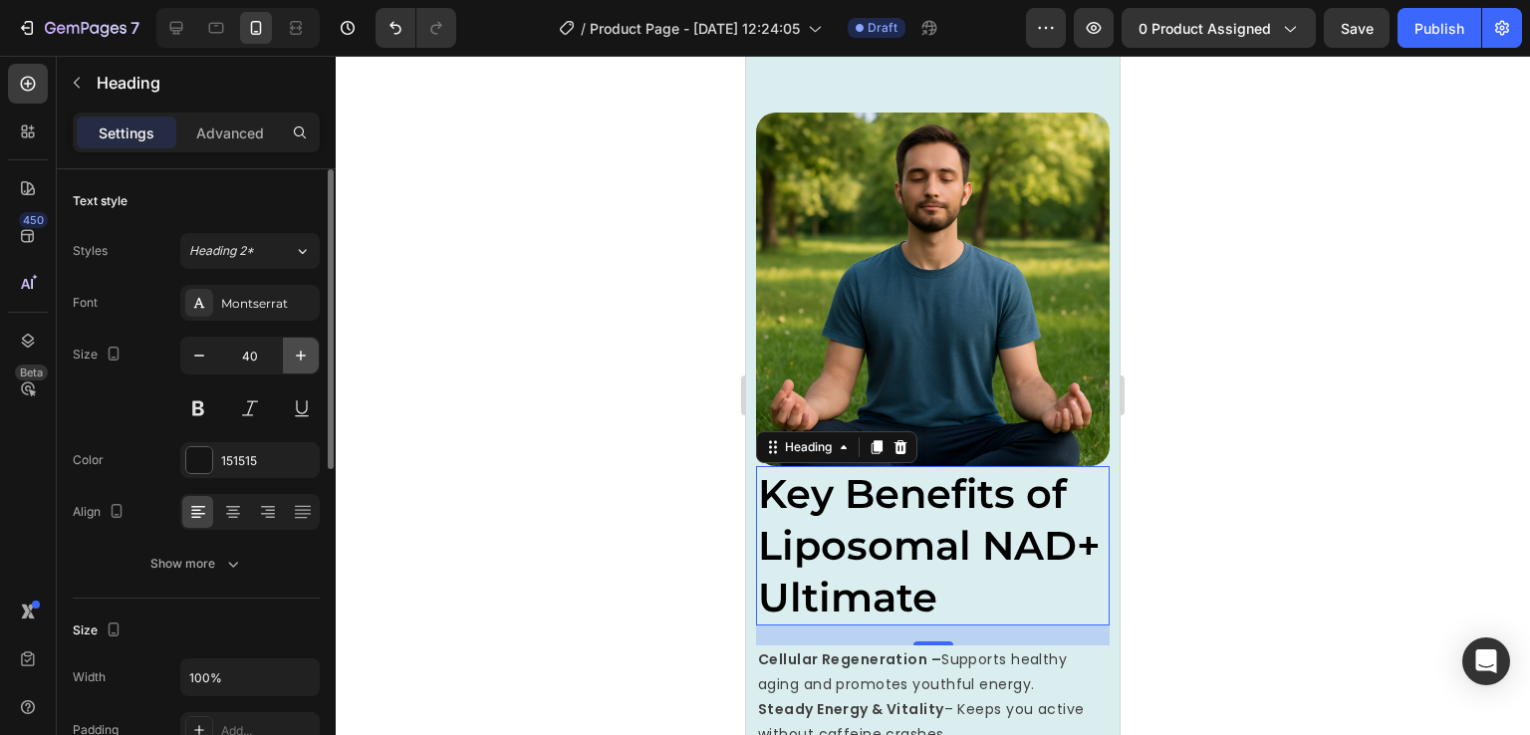
type input "41"
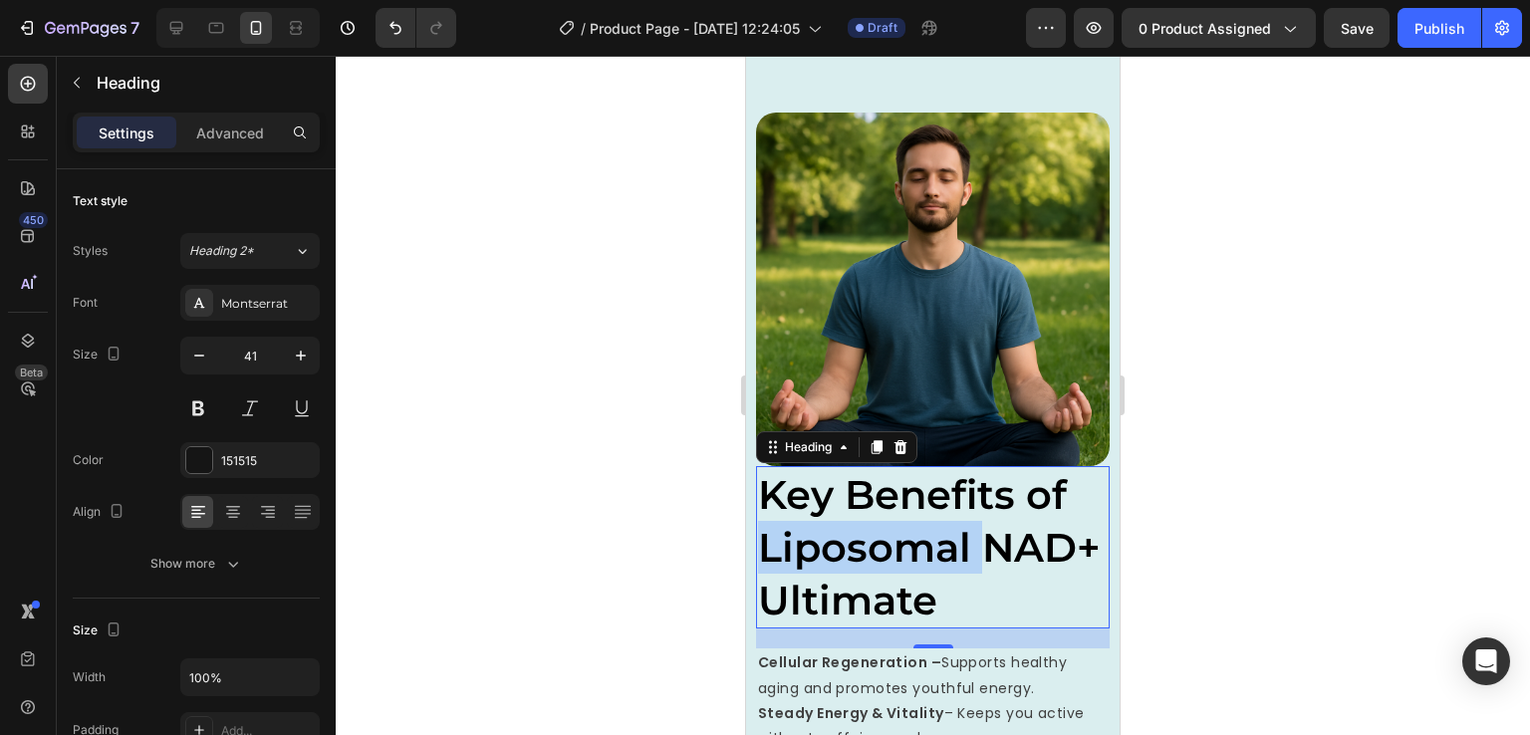
click at [929, 513] on span "Key Benefits of Liposomal NAD+ Ultimate" at bounding box center [929, 547] width 343 height 155
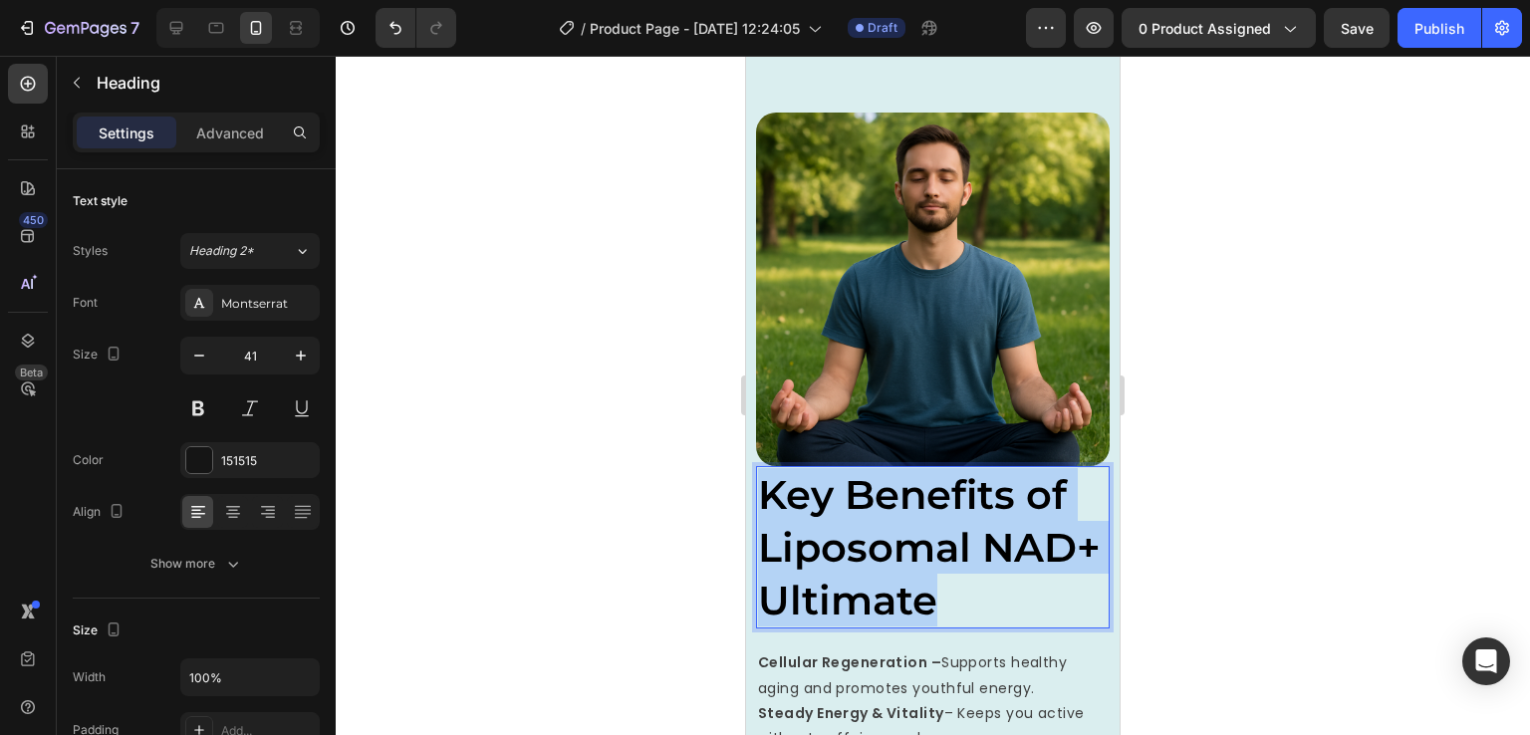
click at [929, 513] on span "Key Benefits of Liposomal NAD+ Ultimate" at bounding box center [929, 547] width 343 height 155
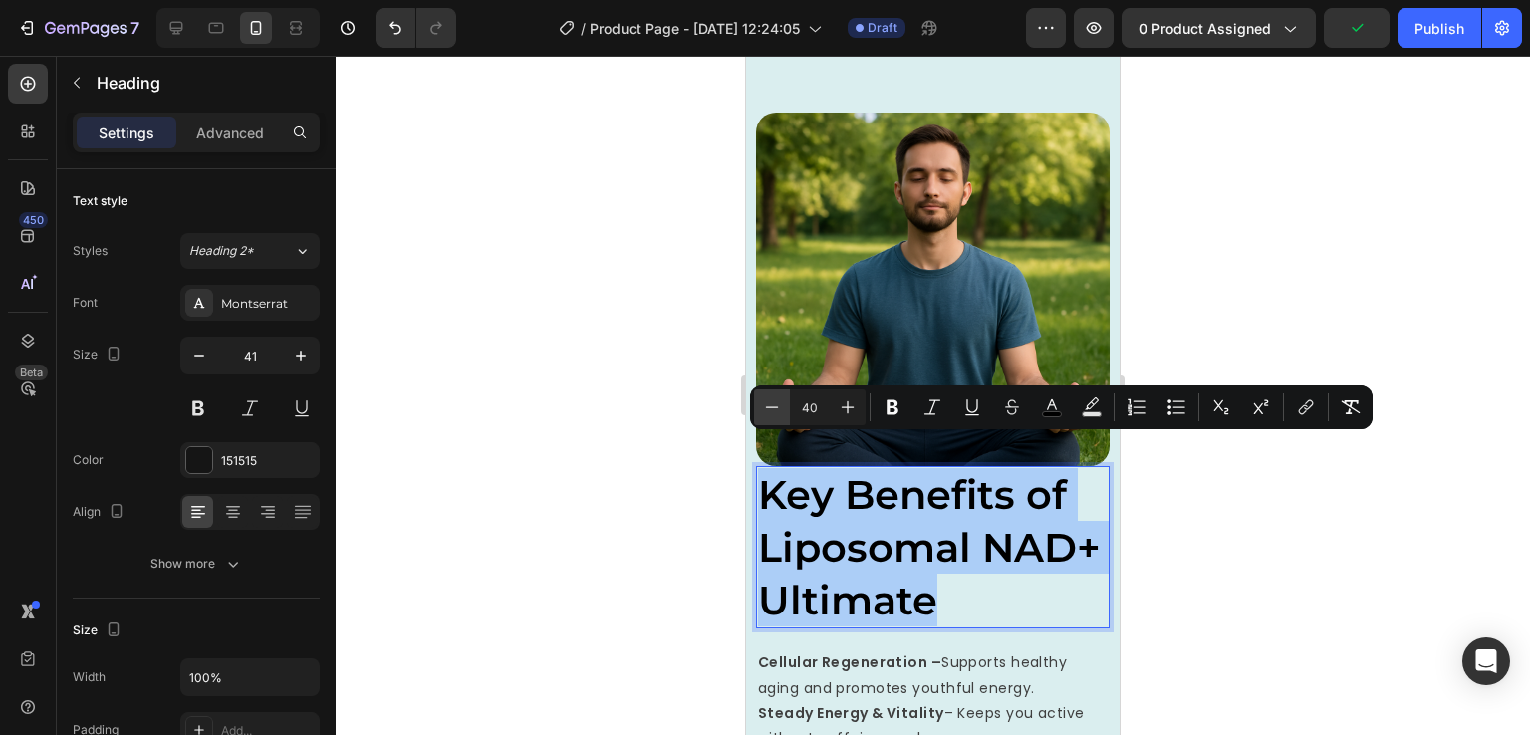
click at [773, 402] on icon "Editor contextual toolbar" at bounding box center [772, 408] width 20 height 20
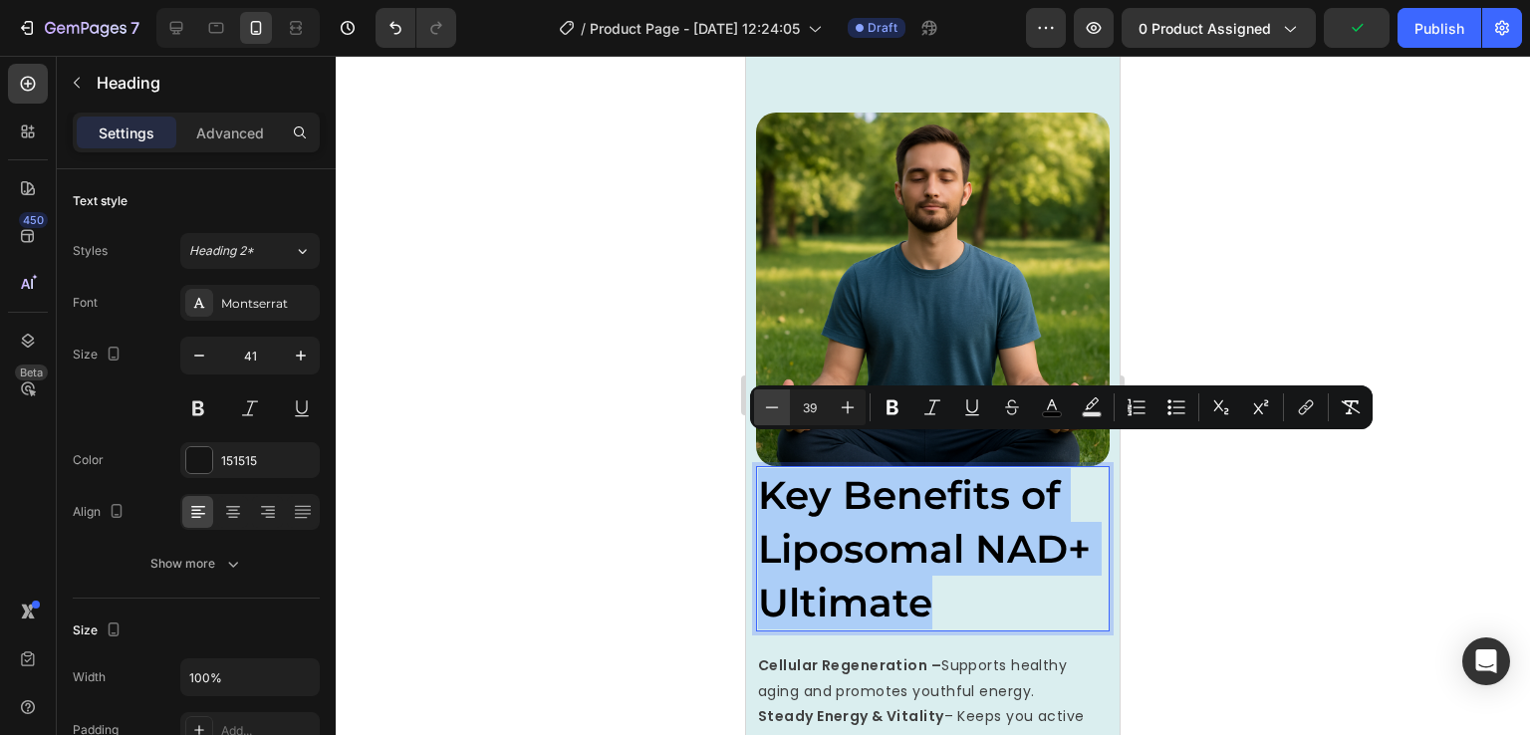
click at [773, 402] on icon "Editor contextual toolbar" at bounding box center [772, 408] width 20 height 20
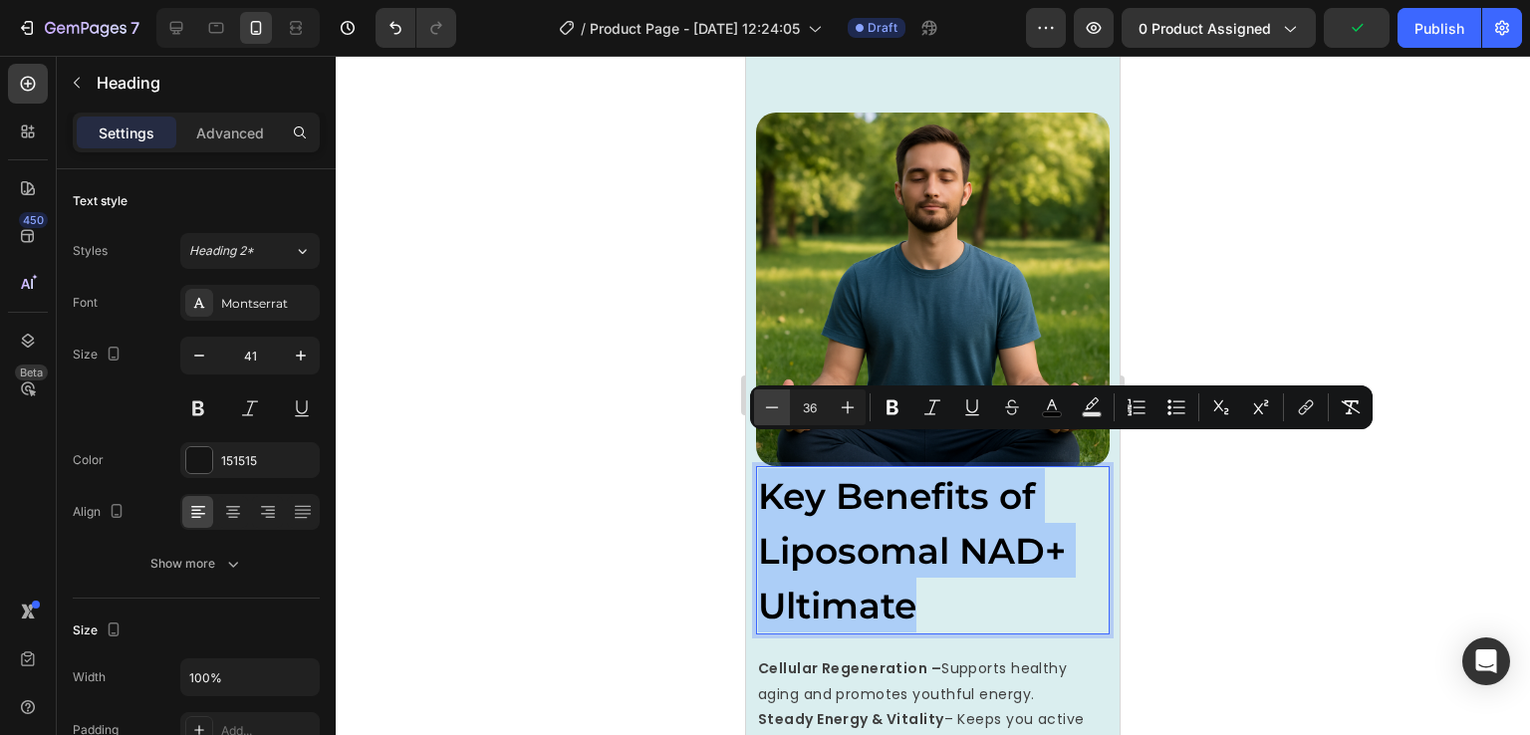
click at [773, 402] on icon "Editor contextual toolbar" at bounding box center [772, 408] width 20 height 20
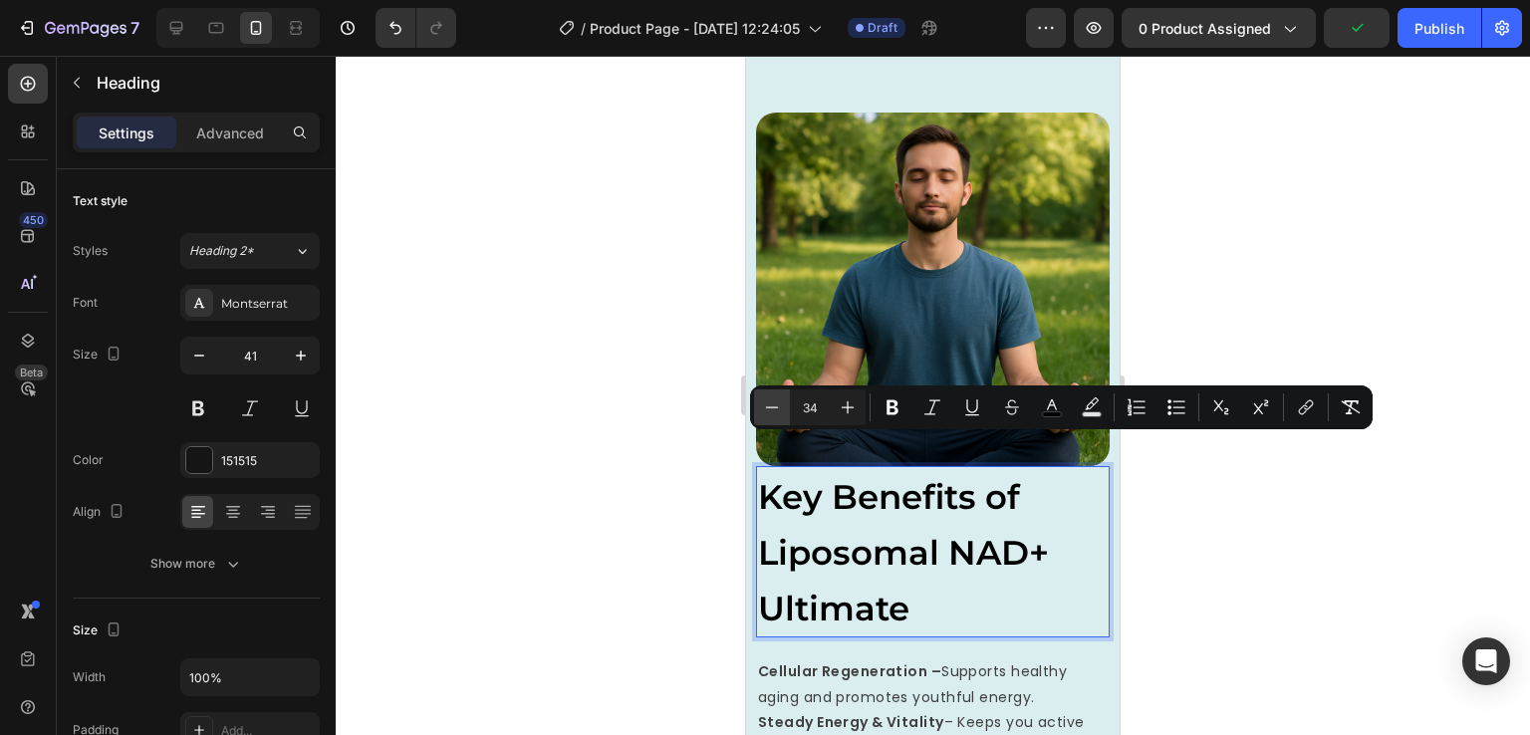
click at [773, 402] on icon "Editor contextual toolbar" at bounding box center [772, 408] width 20 height 20
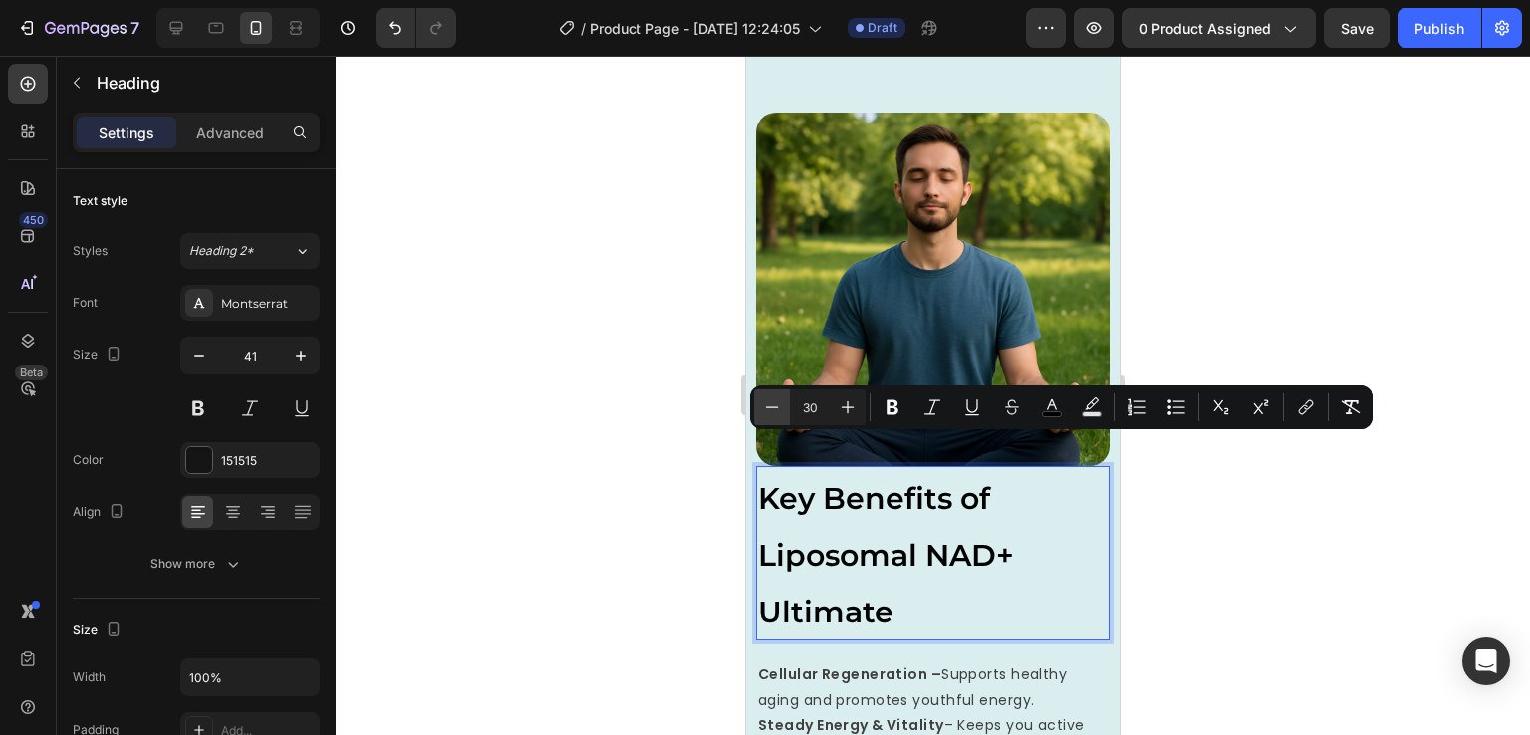
click at [773, 402] on icon "Editor contextual toolbar" at bounding box center [772, 408] width 20 height 20
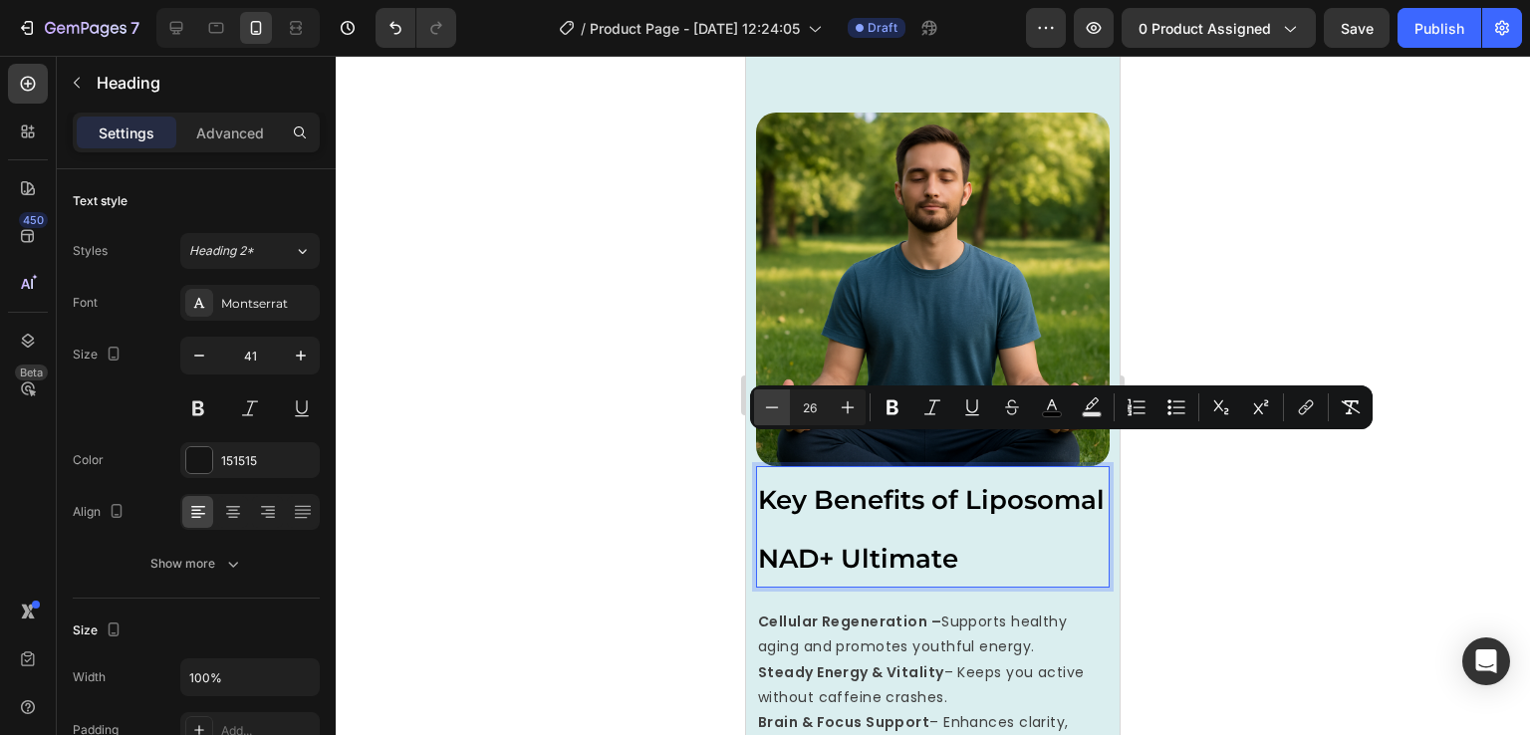
click at [773, 402] on icon "Editor contextual toolbar" at bounding box center [772, 408] width 20 height 20
click at [853, 396] on button "Plus" at bounding box center [848, 408] width 36 height 36
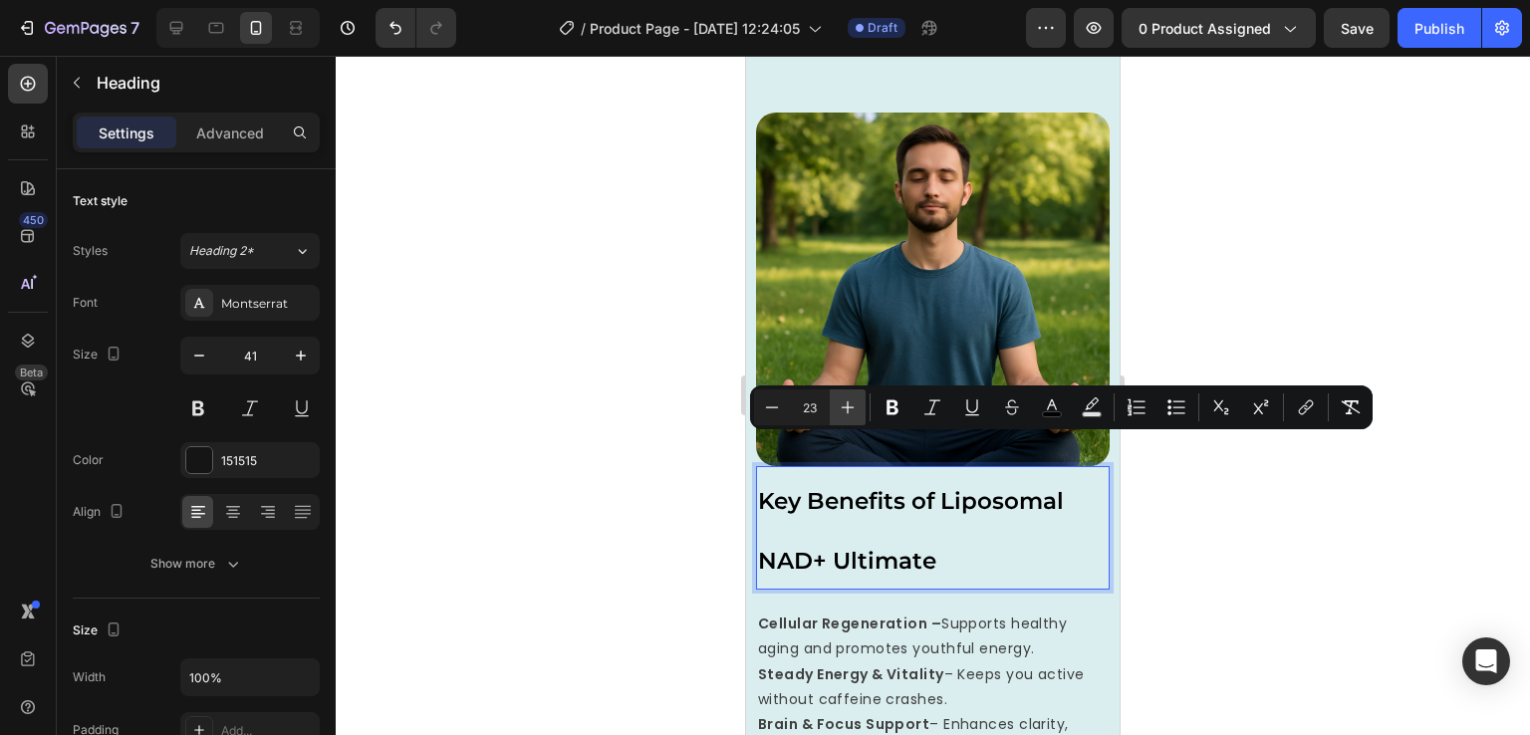
click at [853, 396] on button "Plus" at bounding box center [848, 408] width 36 height 36
type input "25"
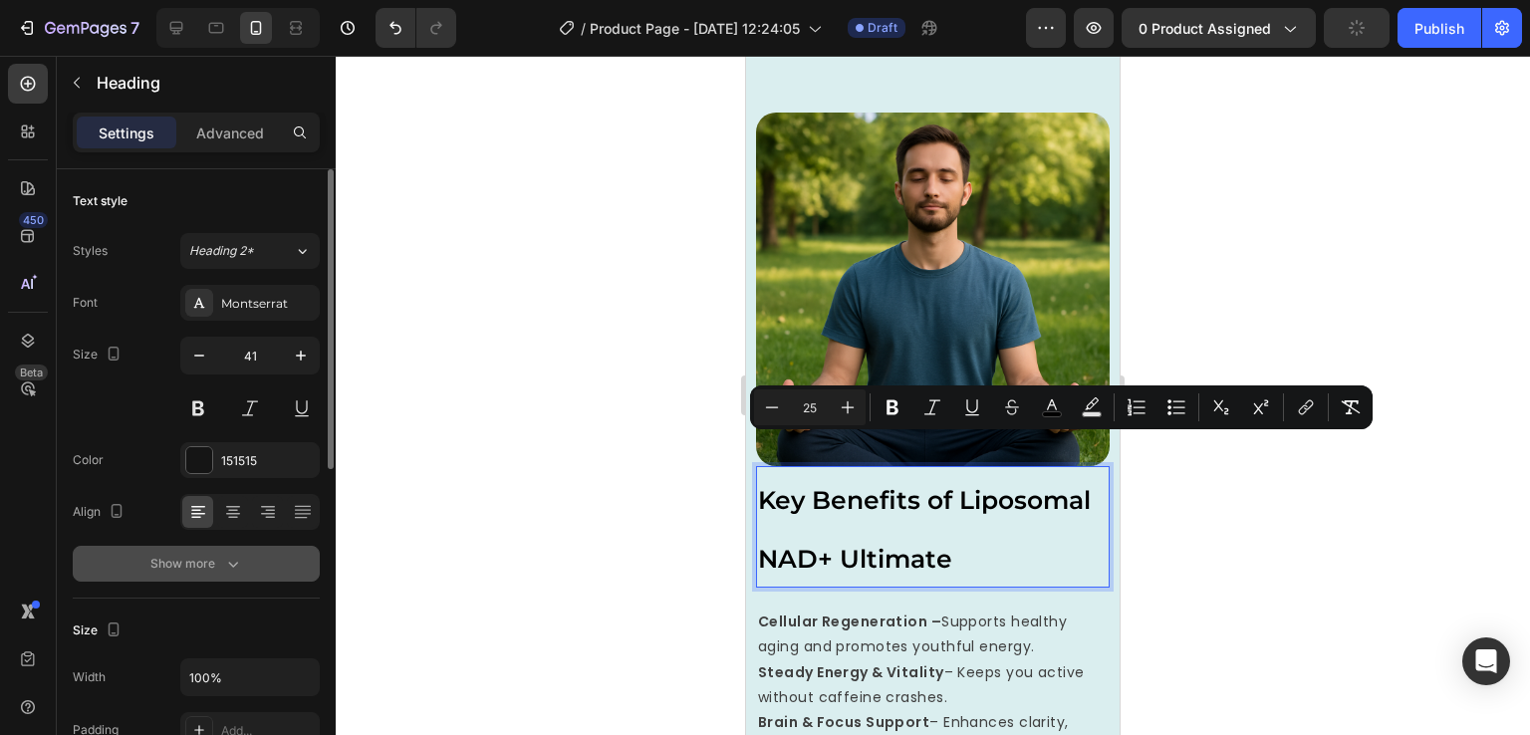
click at [237, 558] on icon "button" at bounding box center [233, 564] width 20 height 20
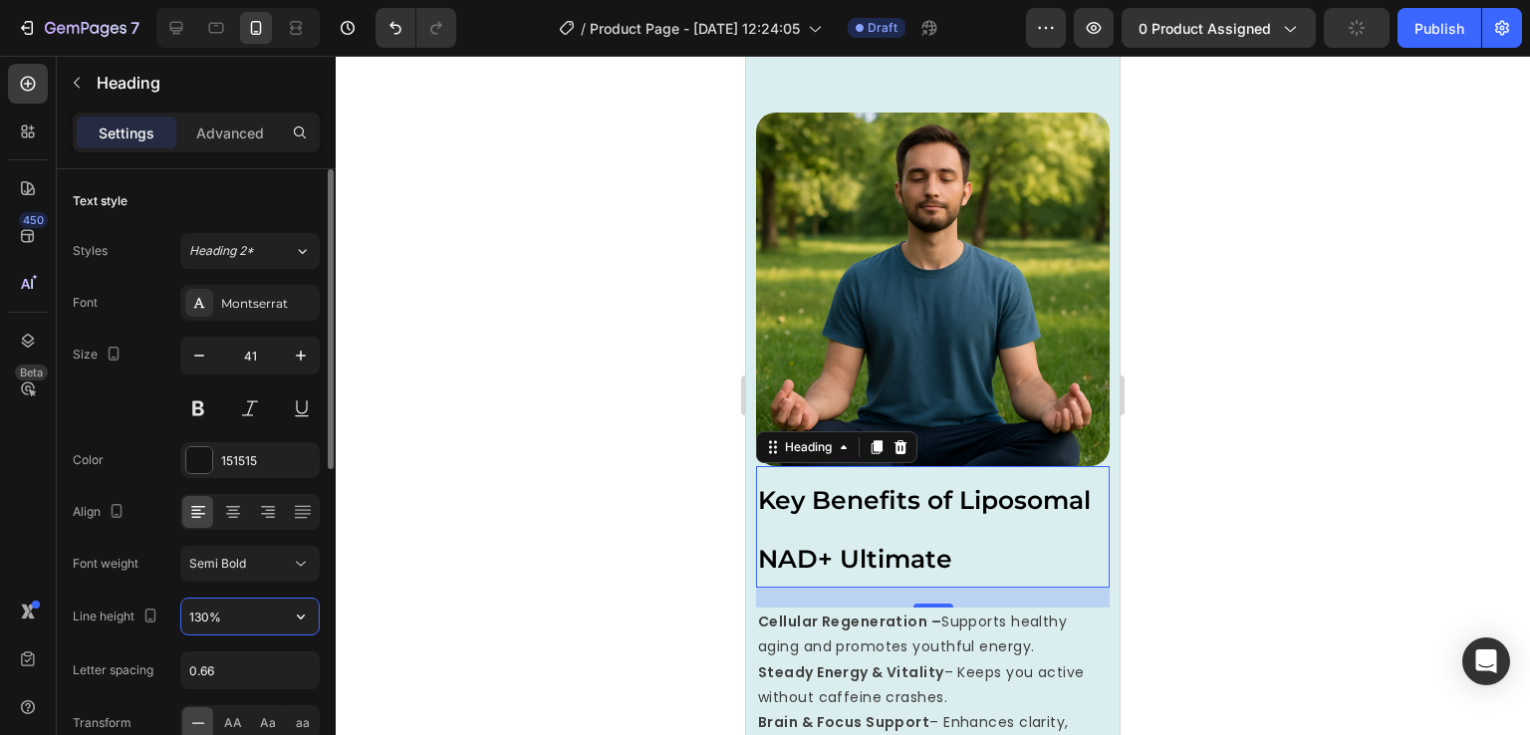
click at [223, 615] on input "130%" at bounding box center [249, 617] width 137 height 36
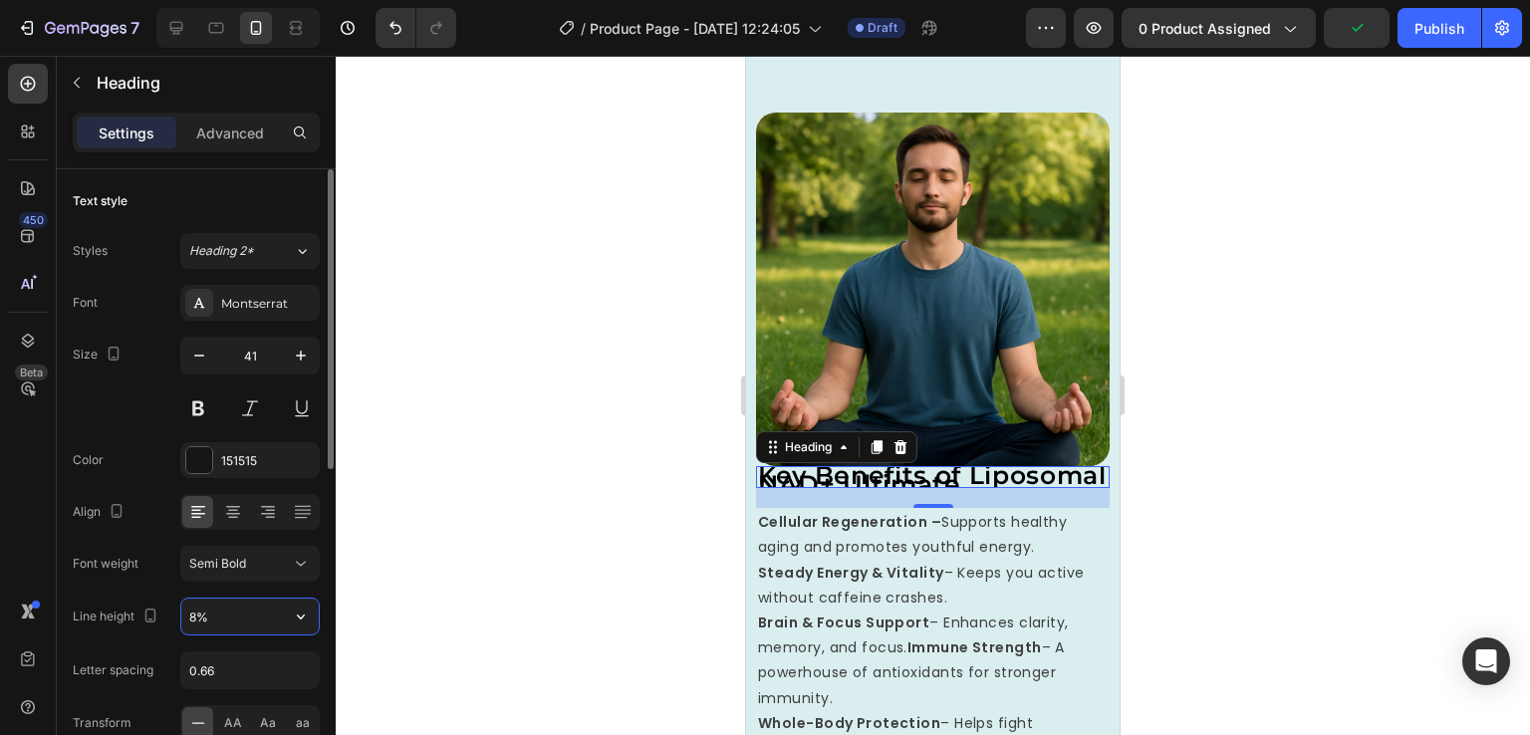
type input "80%"
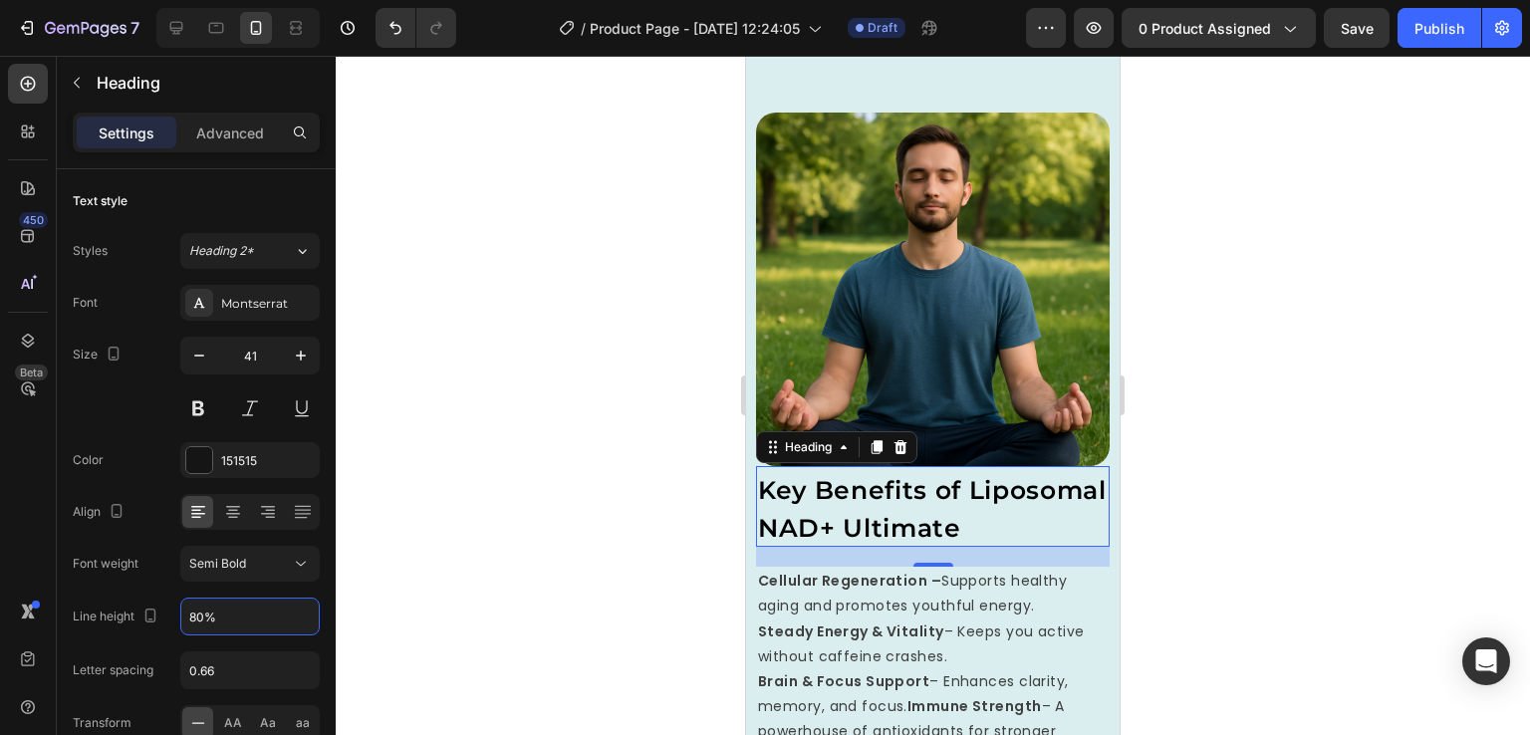
click at [1180, 599] on div at bounding box center [933, 395] width 1195 height 679
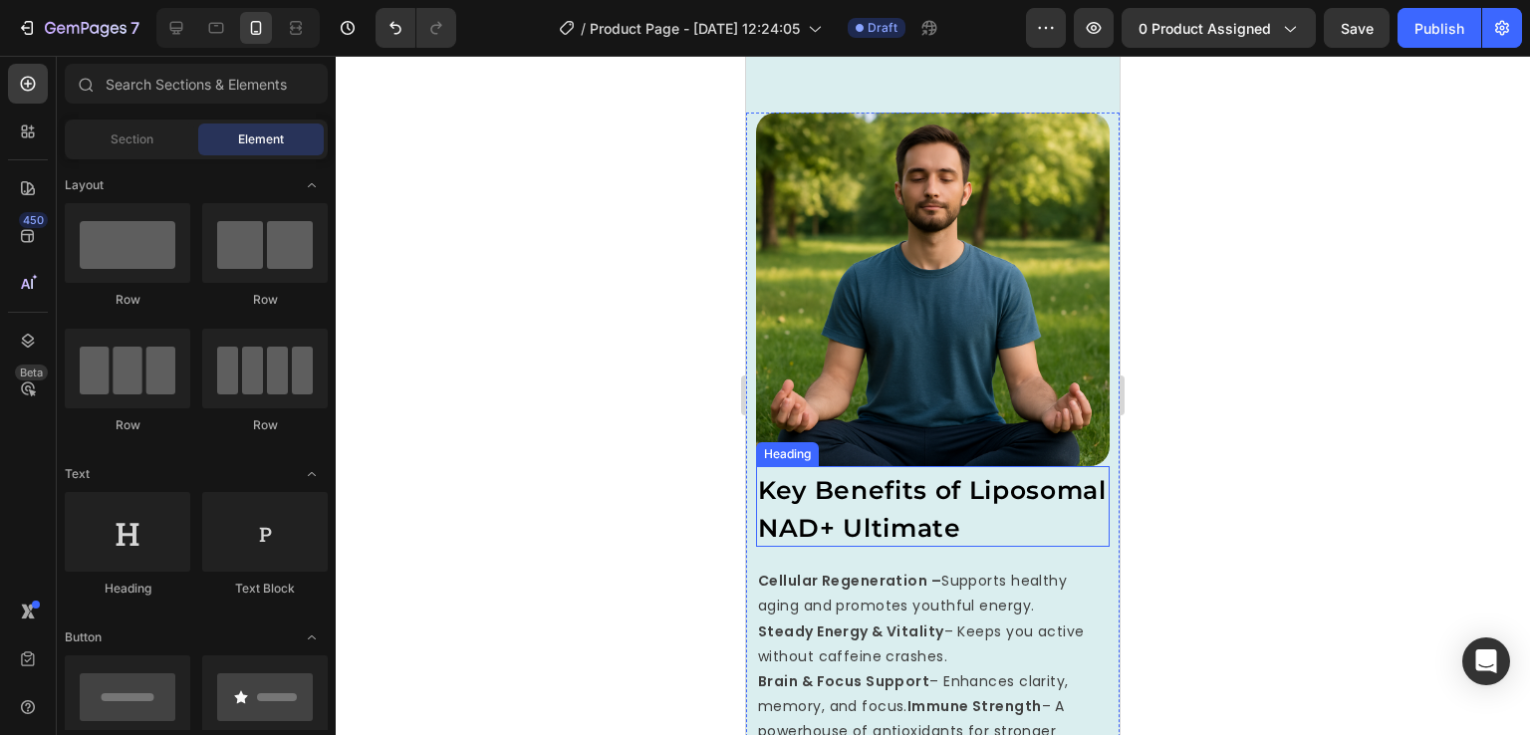
click at [929, 504] on span "Key Benefits of Liposomal NAD+ Ultimate" at bounding box center [932, 509] width 349 height 69
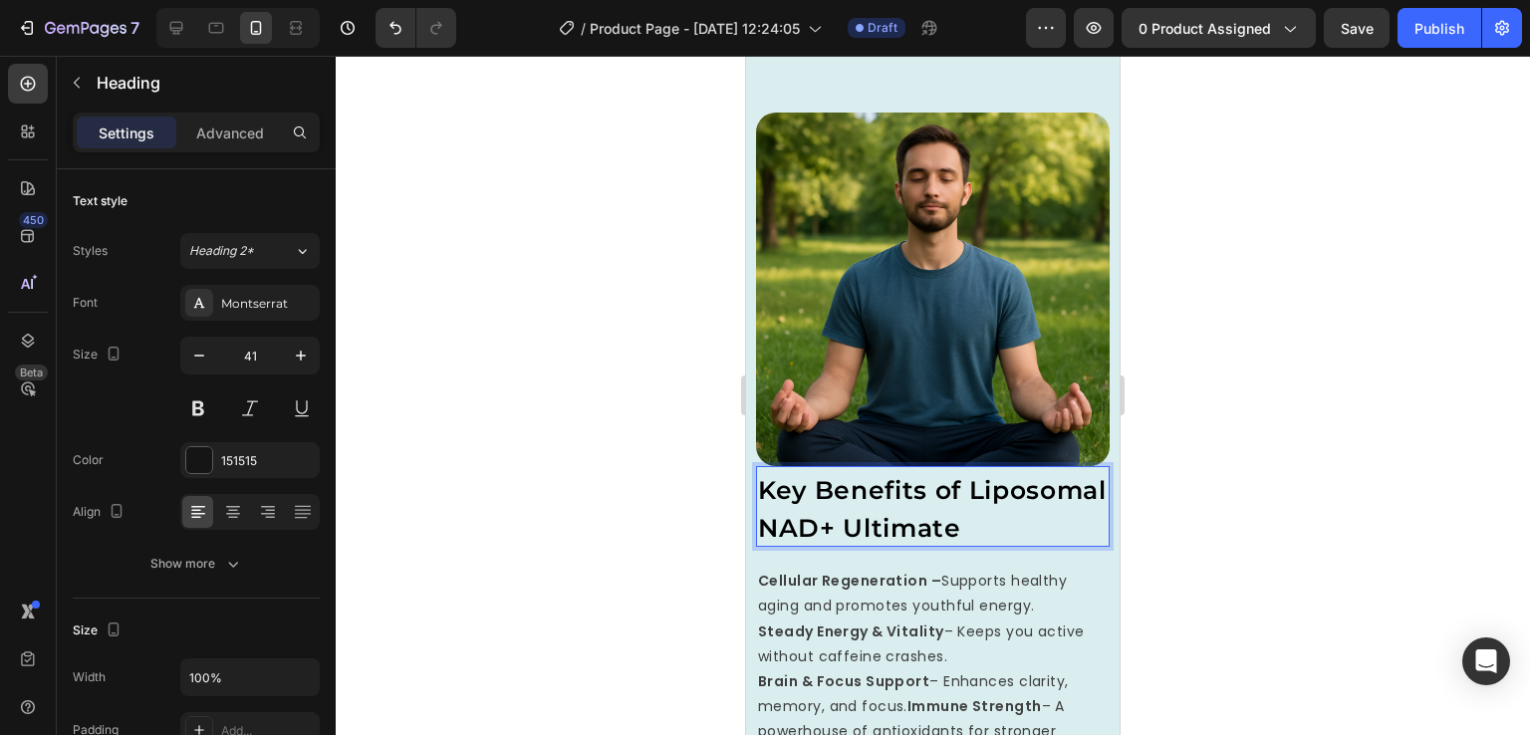
click at [870, 517] on p "Key Benefits of Liposomal NAD+ Ultimate" at bounding box center [933, 507] width 350 height 78
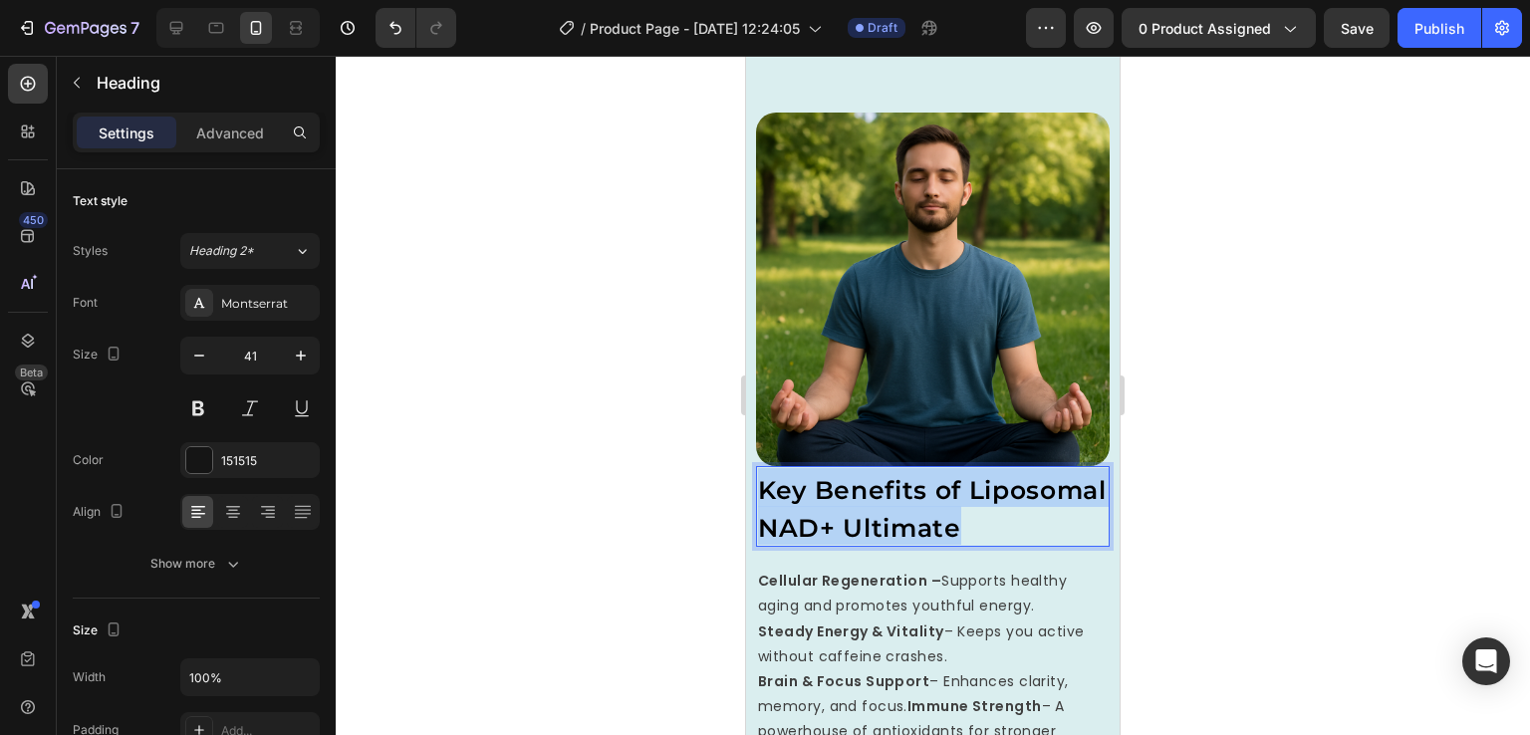
click at [870, 517] on p "Key Benefits of Liposomal NAD+ Ultimate" at bounding box center [933, 507] width 350 height 78
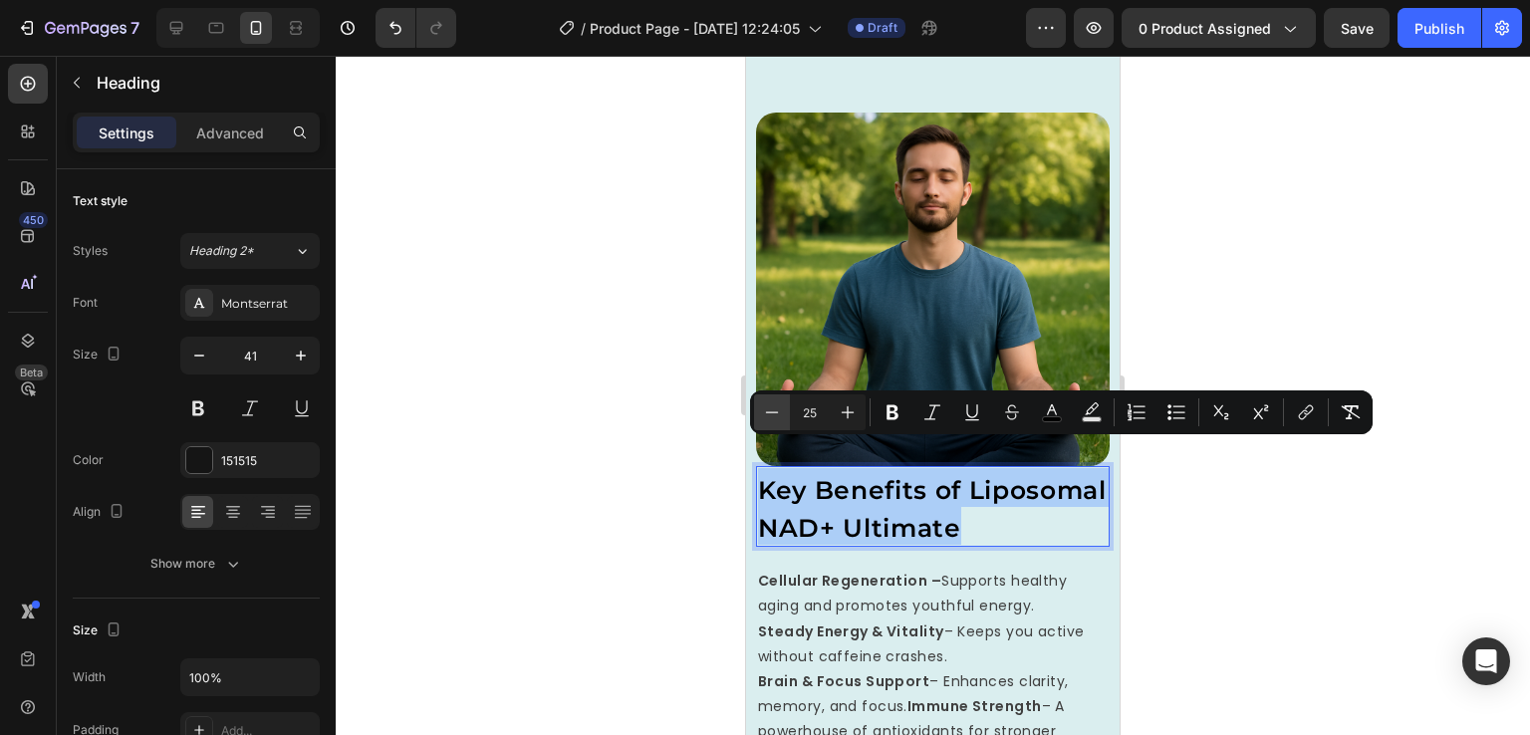
click at [769, 405] on icon "Editor contextual toolbar" at bounding box center [772, 412] width 20 height 20
type input "24"
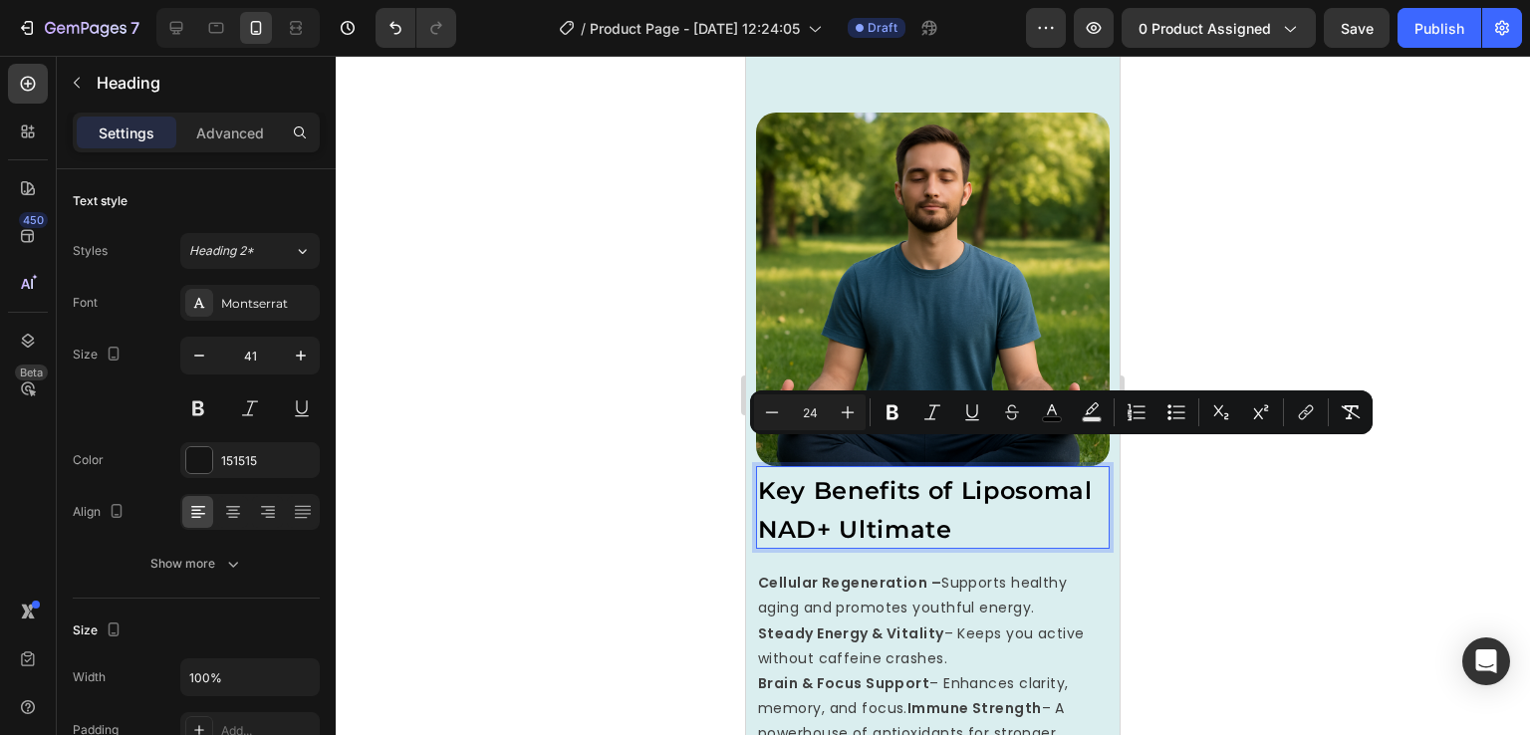
click at [1094, 509] on h2 "Key Benefits of Liposomal NAD+ Ultimate" at bounding box center [933, 508] width 354 height 84
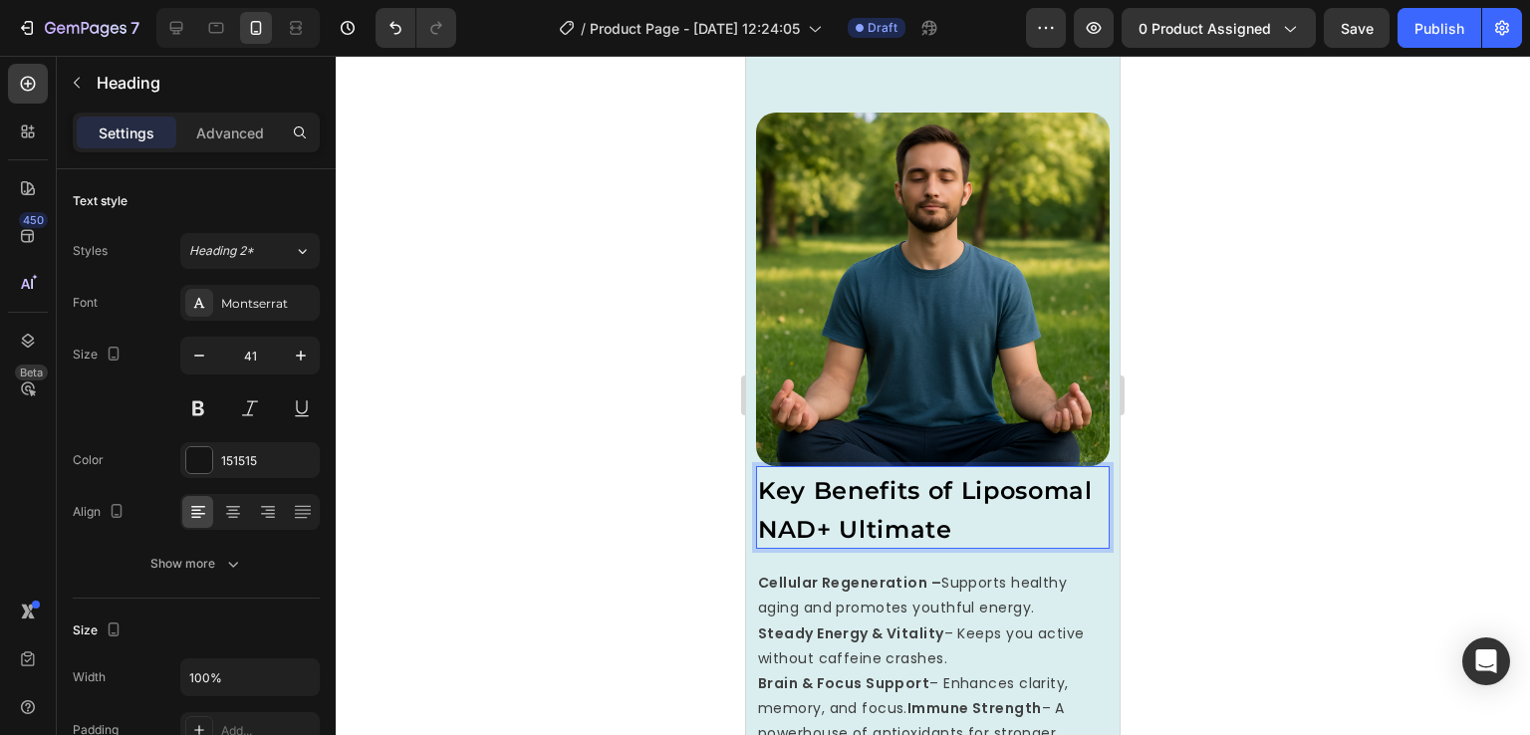
click at [1268, 534] on div at bounding box center [933, 395] width 1195 height 679
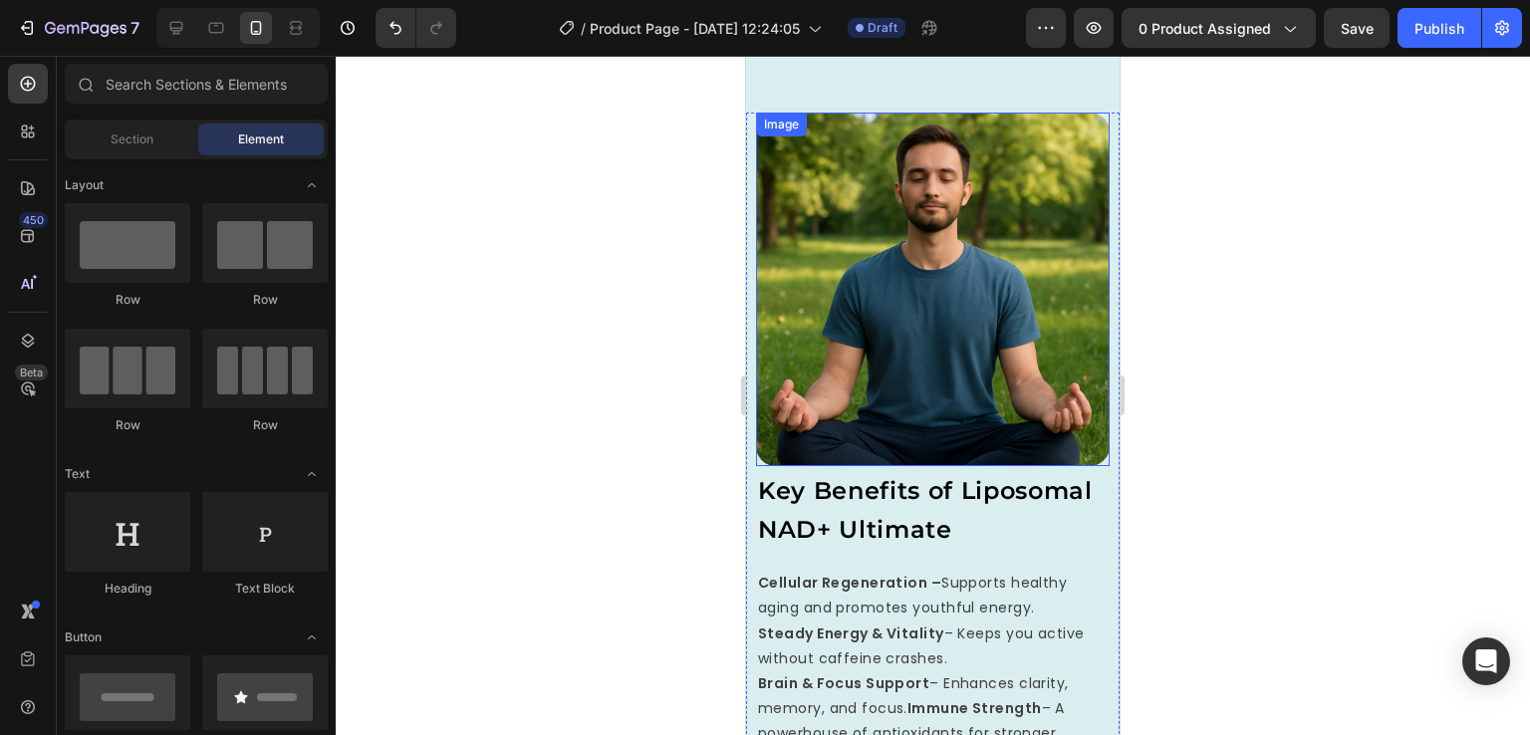
click at [990, 316] on img at bounding box center [933, 290] width 354 height 354
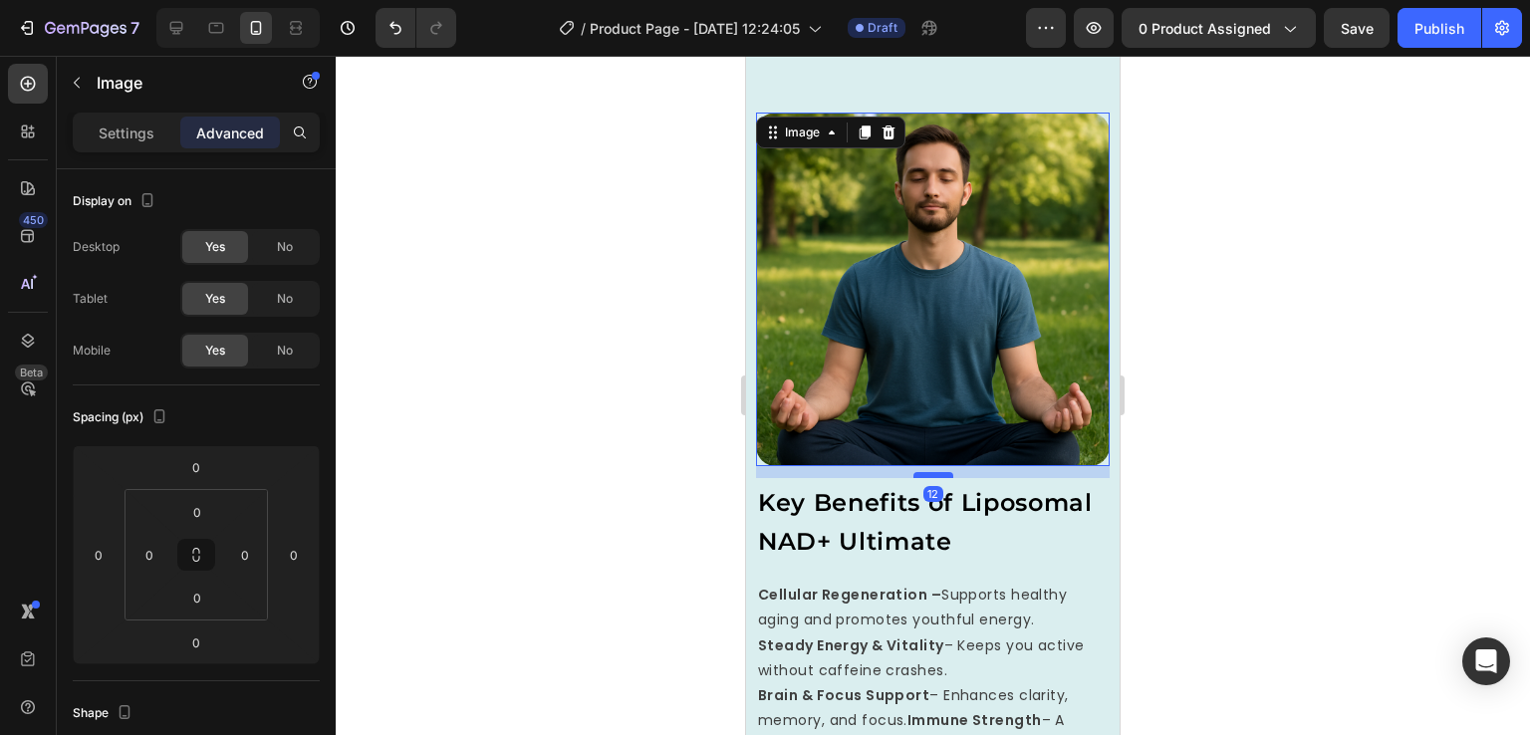
drag, startPoint x: 922, startPoint y: 431, endPoint x: 925, endPoint y: 443, distance: 12.3
click at [925, 472] on div at bounding box center [934, 475] width 40 height 6
type input "12"
click at [1178, 502] on div at bounding box center [933, 395] width 1195 height 679
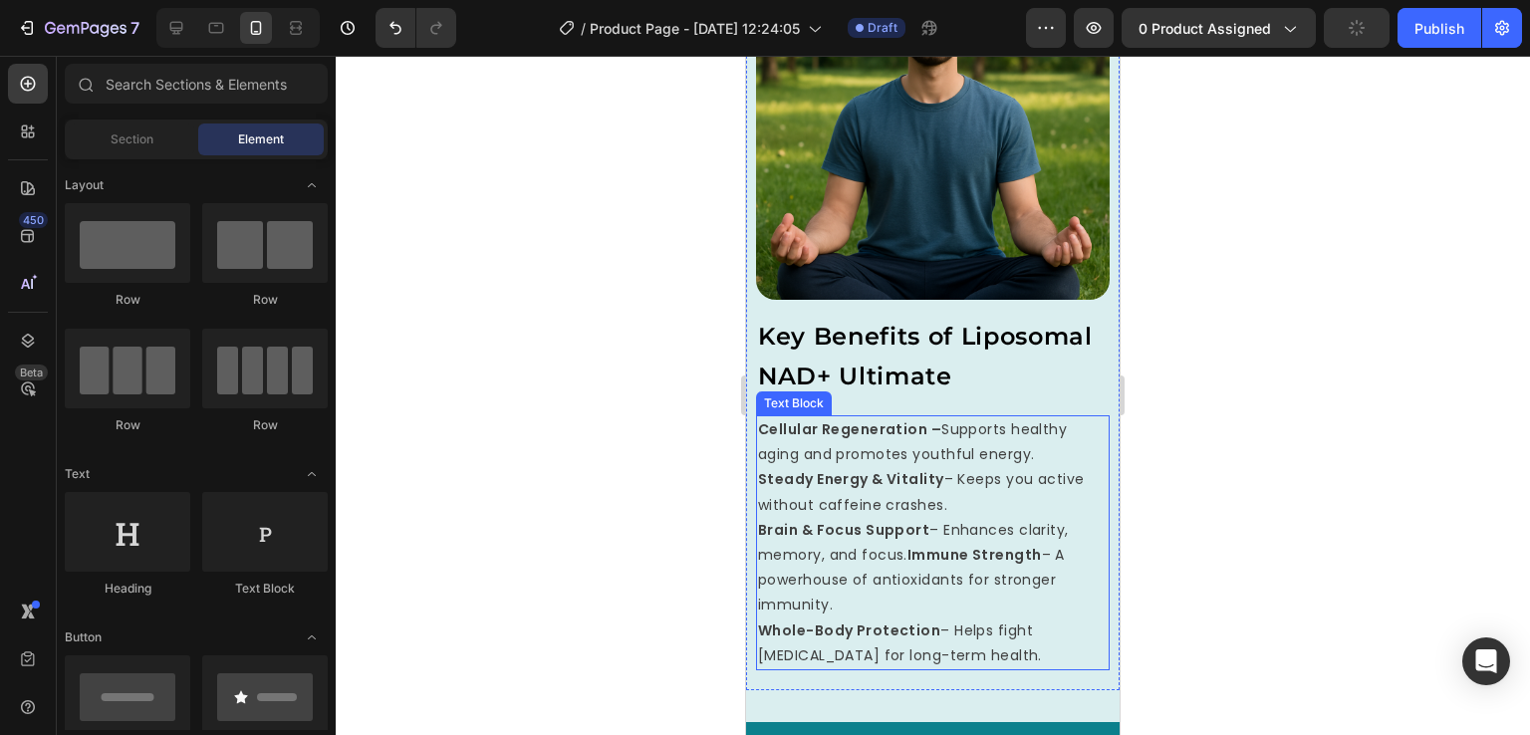
click at [907, 546] on p "Brain & Focus Support – Enhances clarity, memory, and focus. Immune Strength – …" at bounding box center [933, 568] width 350 height 101
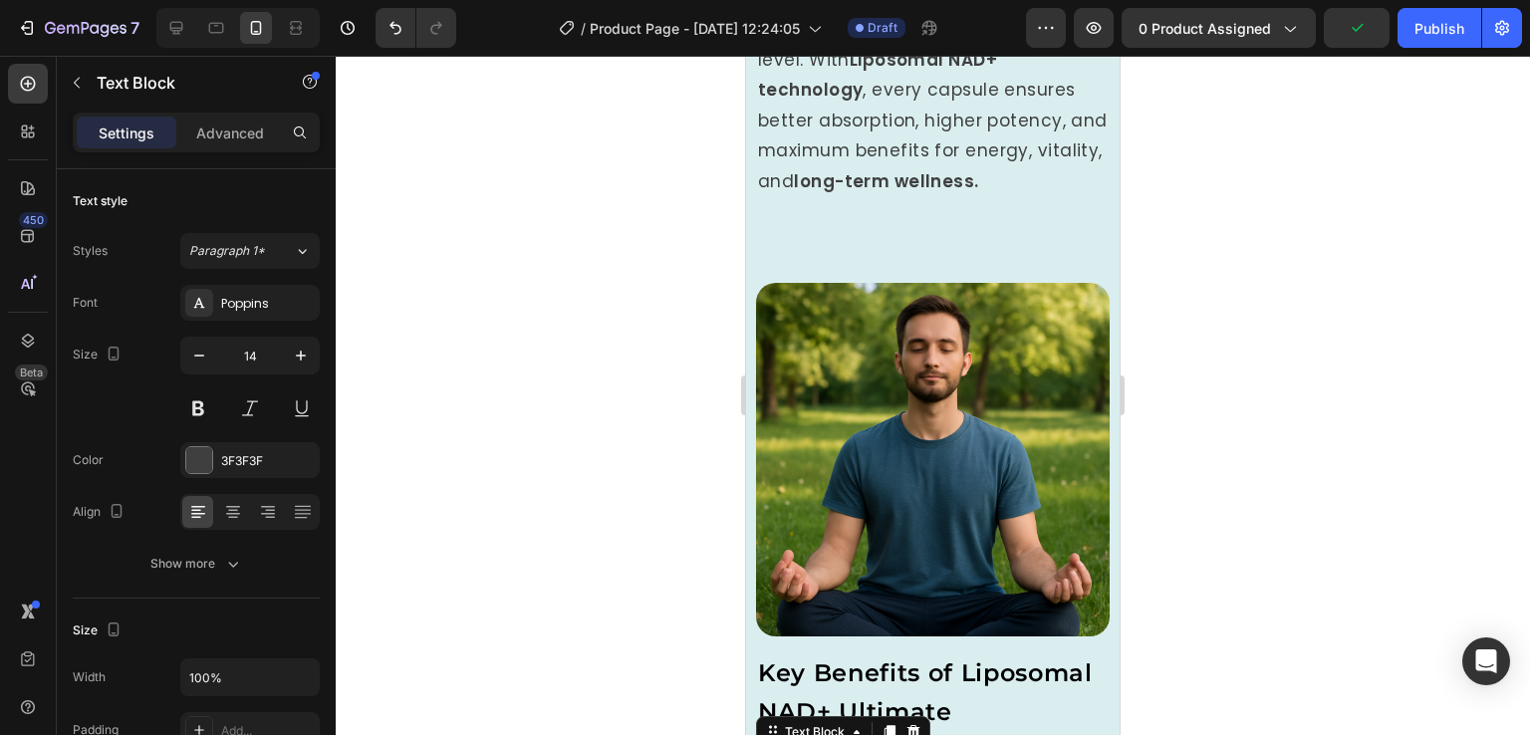
scroll to position [2331, 0]
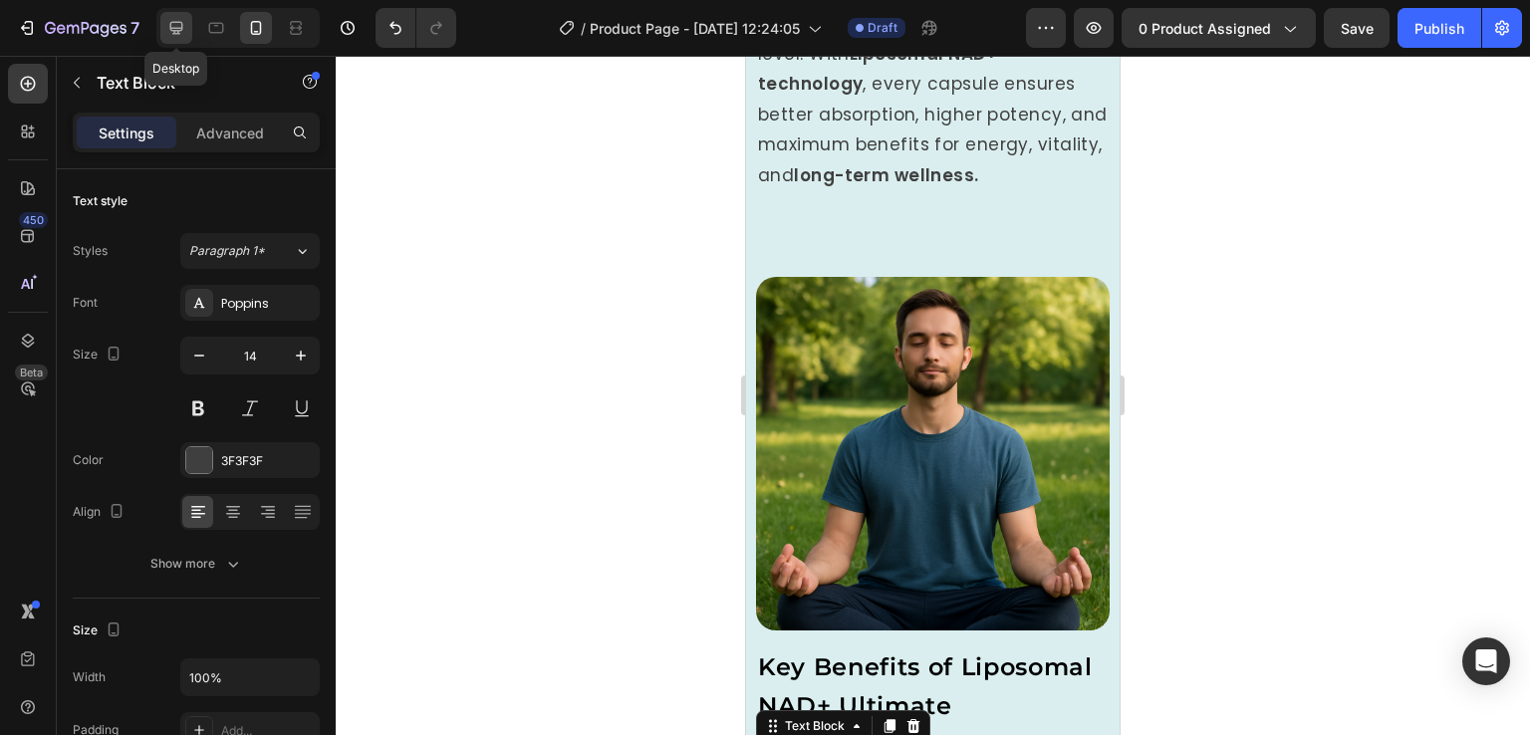
click at [186, 26] on div at bounding box center [176, 28] width 32 height 32
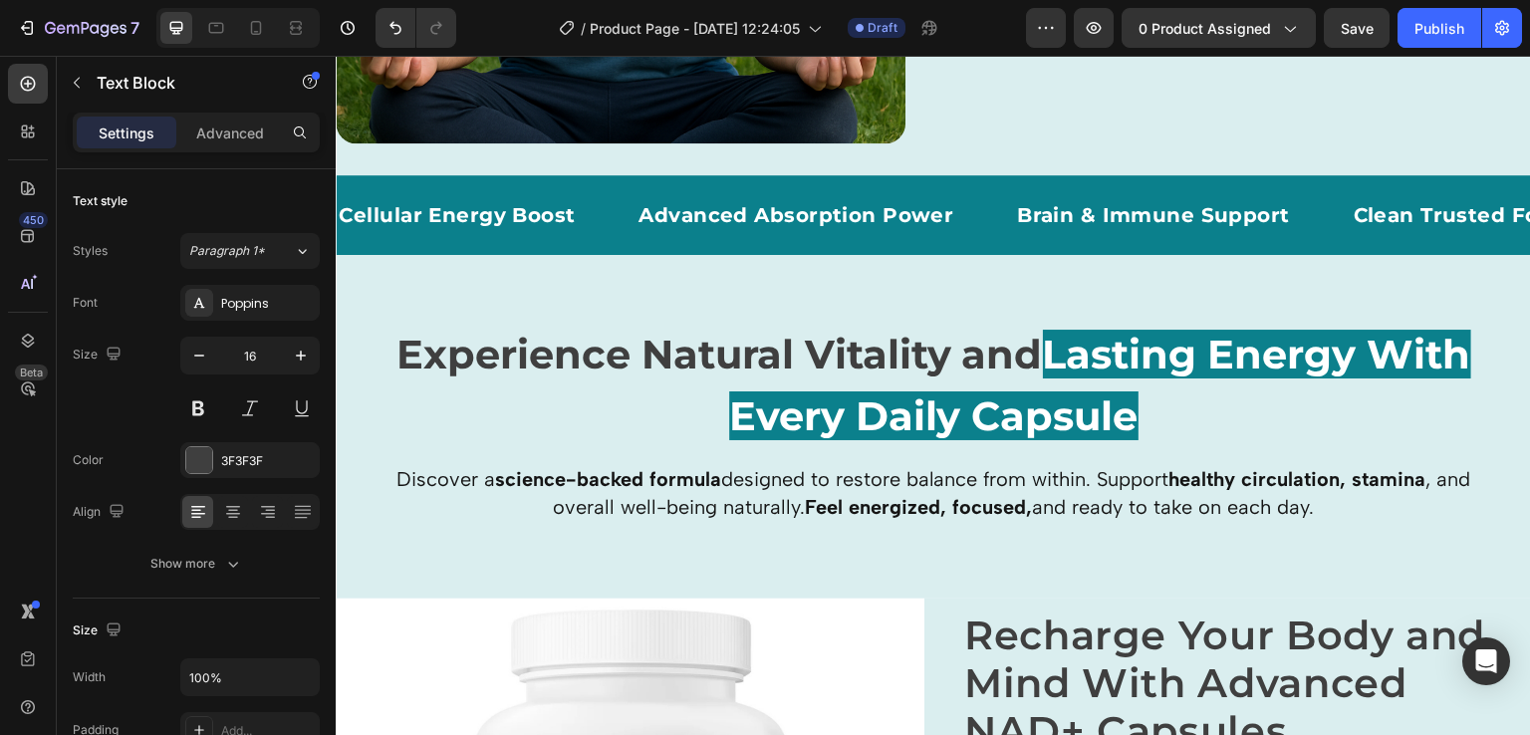
scroll to position [2114, 0]
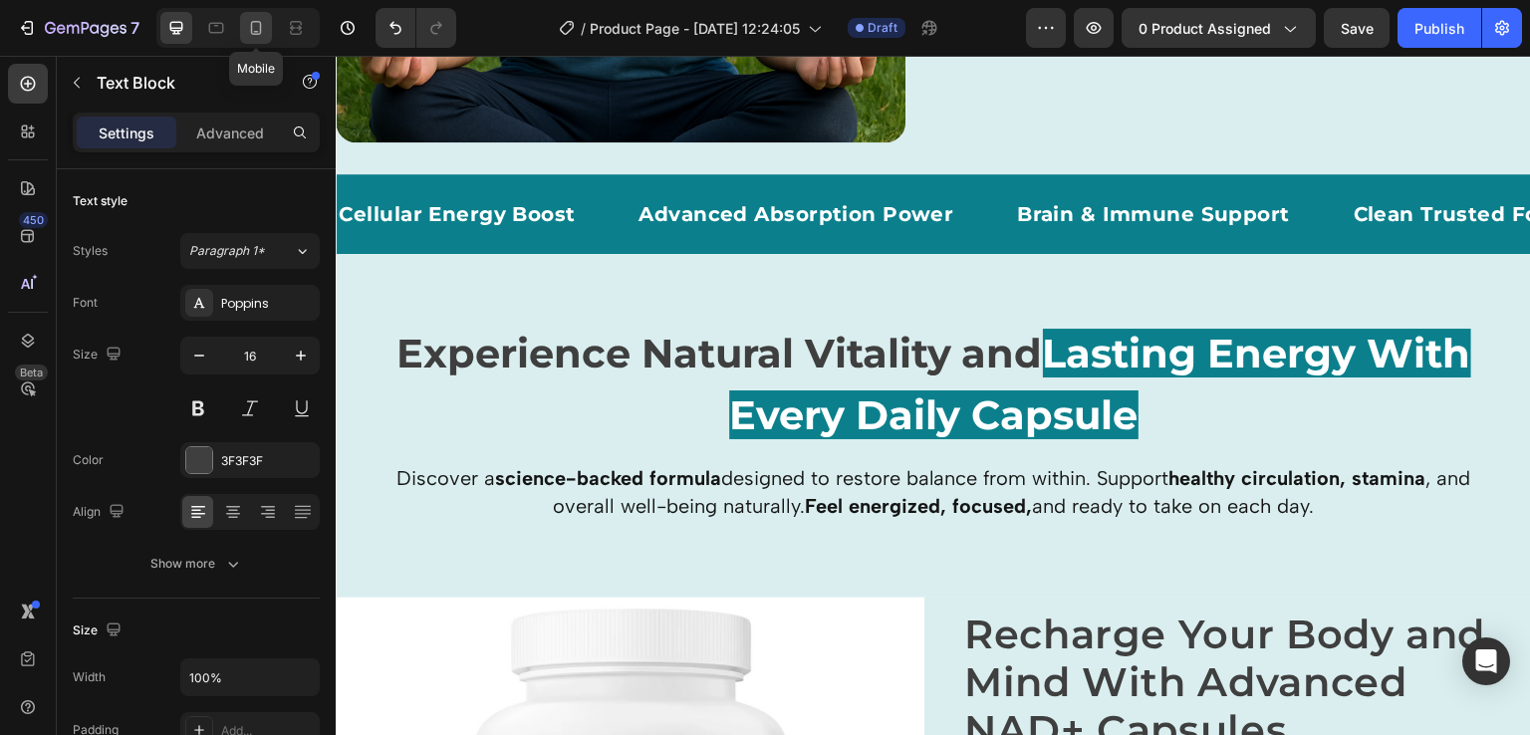
click at [263, 30] on icon at bounding box center [256, 28] width 20 height 20
type input "14"
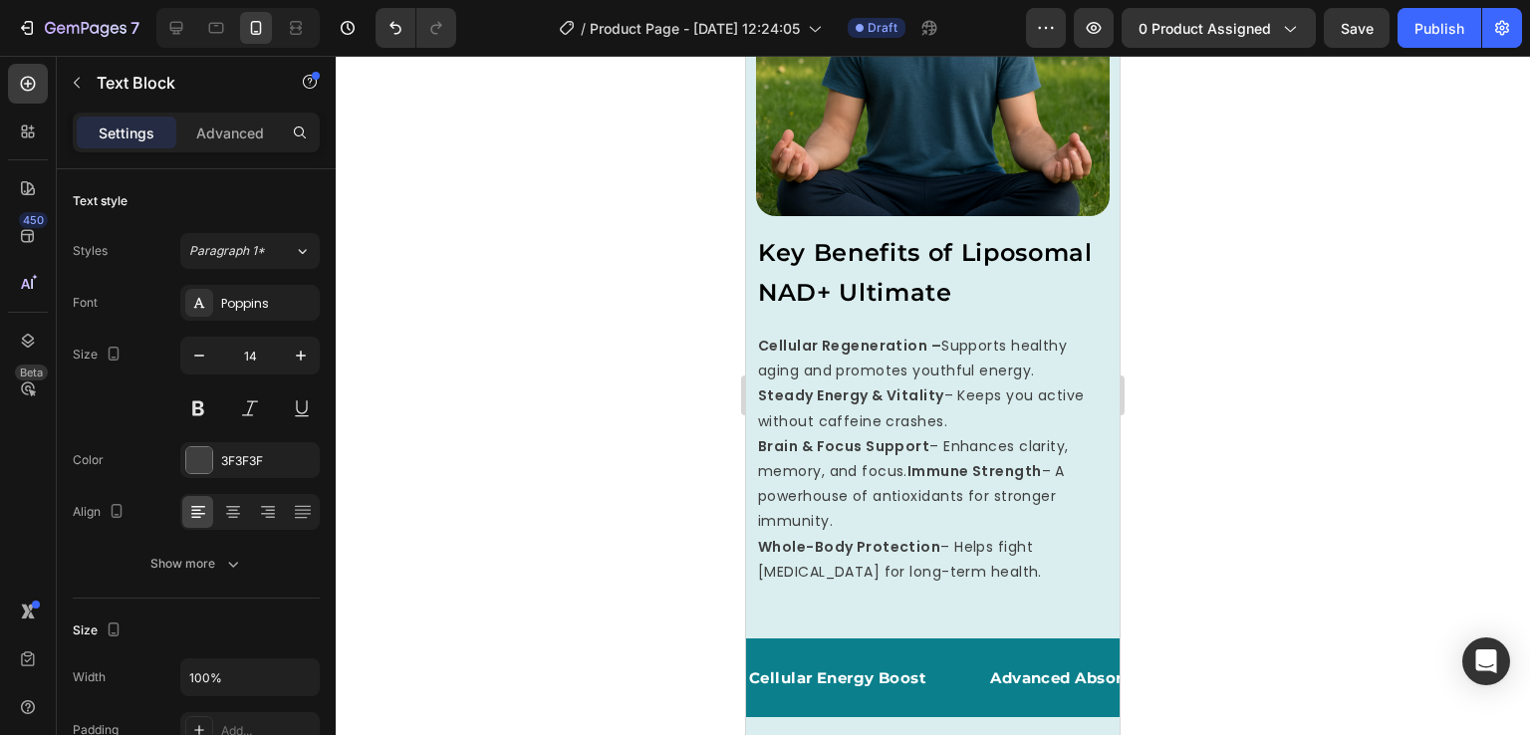
scroll to position [2783, 0]
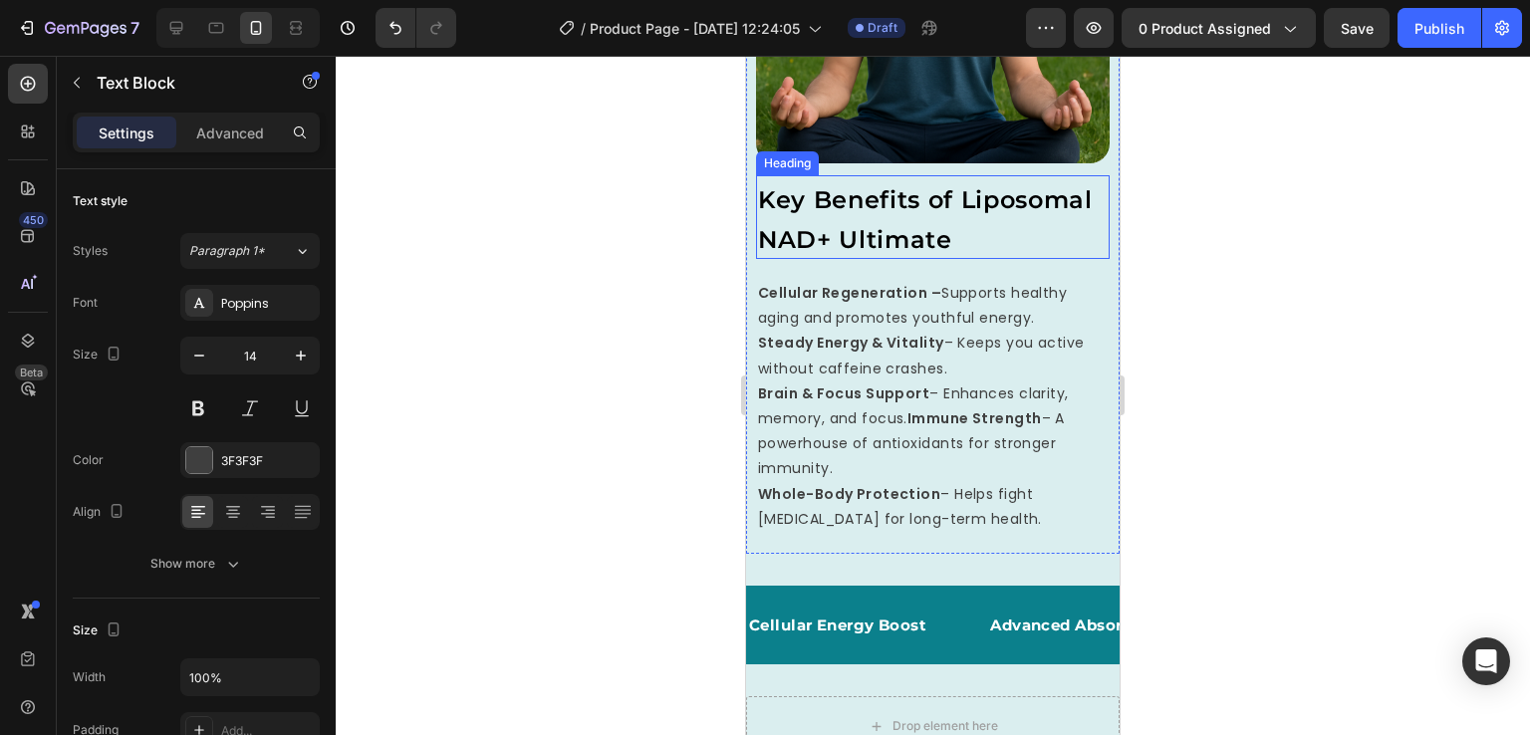
click at [955, 215] on span "Key Benefits of Liposomal NAD+ Ultimate" at bounding box center [925, 219] width 335 height 69
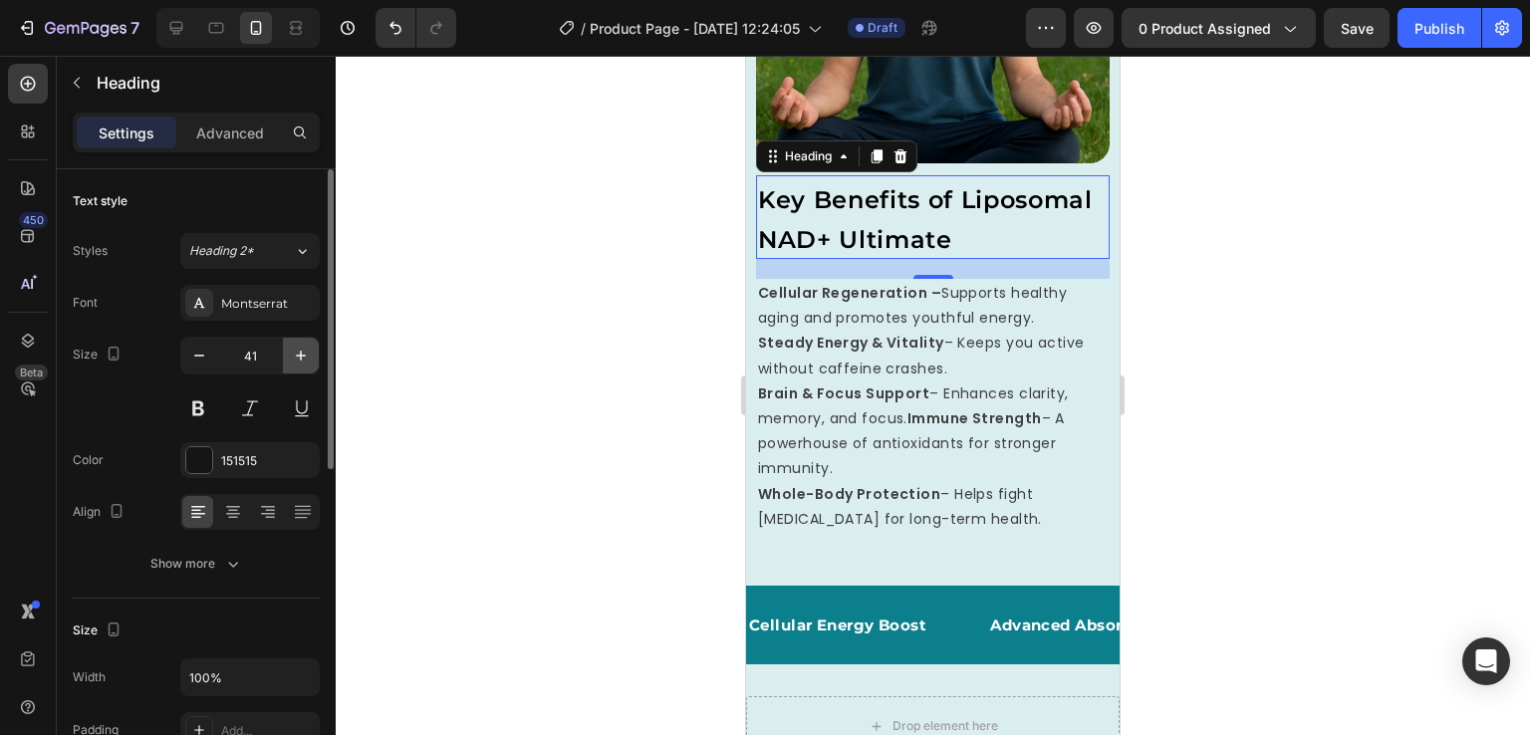
click at [313, 349] on button "button" at bounding box center [301, 356] width 36 height 36
click at [195, 366] on button "button" at bounding box center [199, 356] width 36 height 36
type input "41"
click at [857, 199] on h2 "Key Benefits of Liposomal NAD+ Ultimate" at bounding box center [933, 217] width 354 height 84
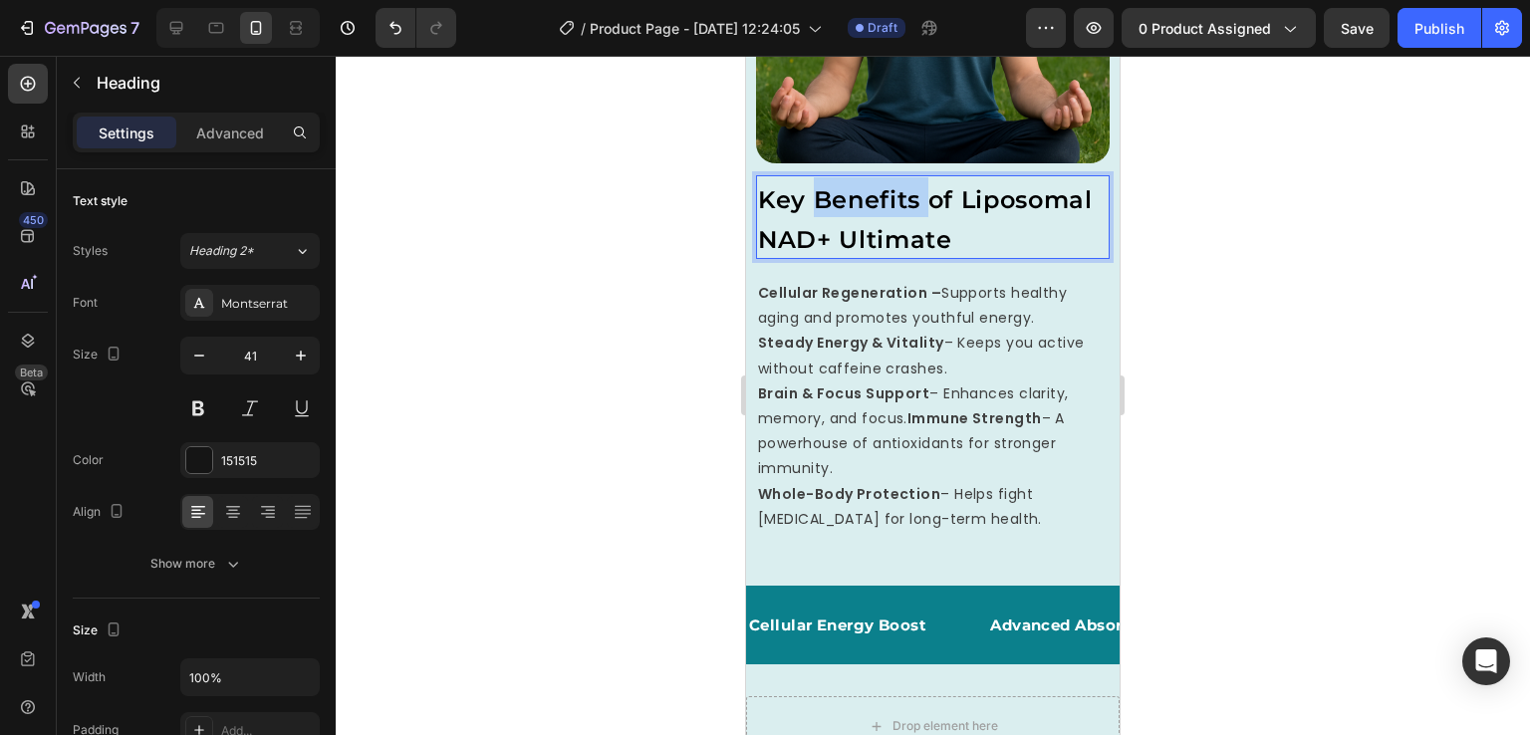
click at [857, 199] on p "Key Benefits of Liposomal NAD+ Ultimate" at bounding box center [933, 217] width 350 height 80
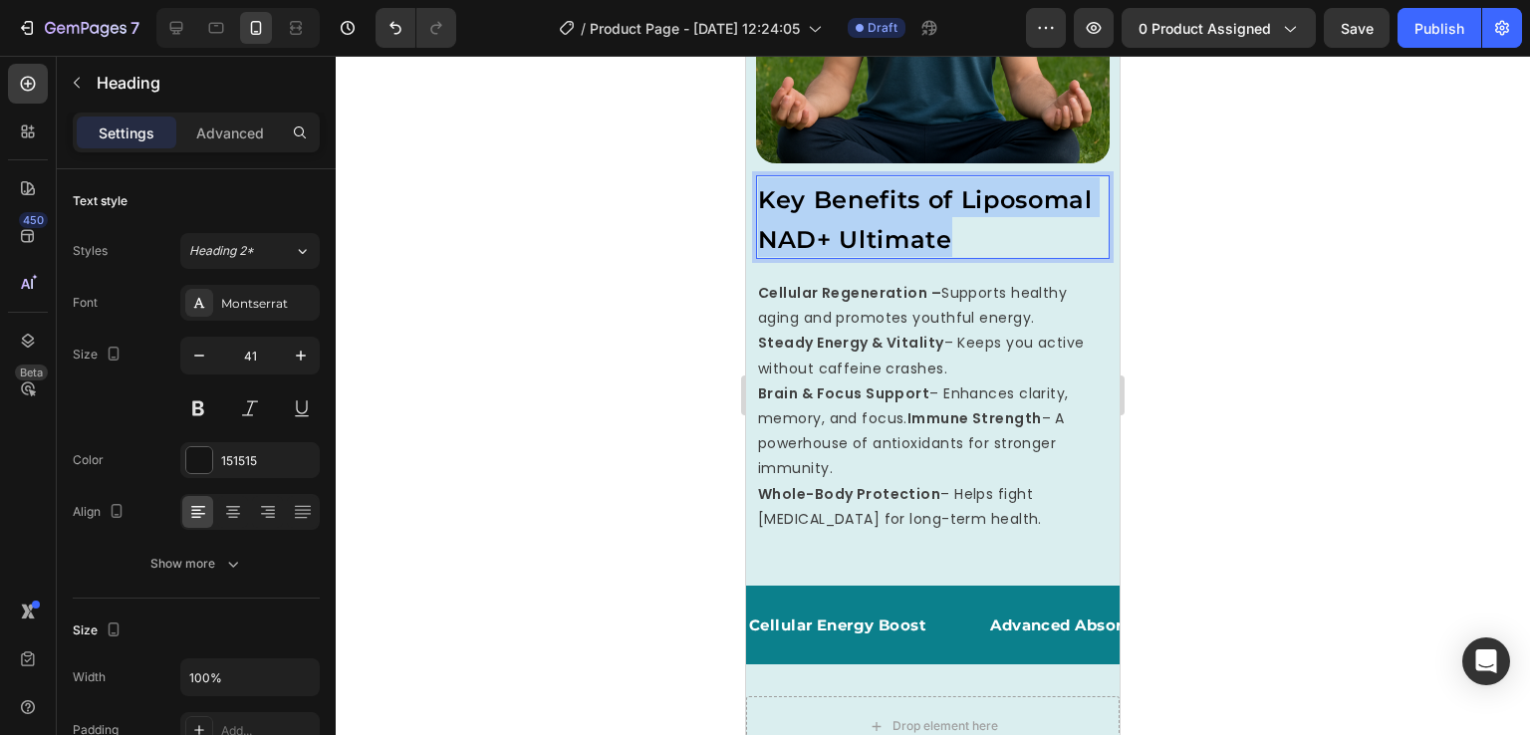
click at [857, 199] on p "Key Benefits of Liposomal NAD+ Ultimate" at bounding box center [933, 217] width 350 height 80
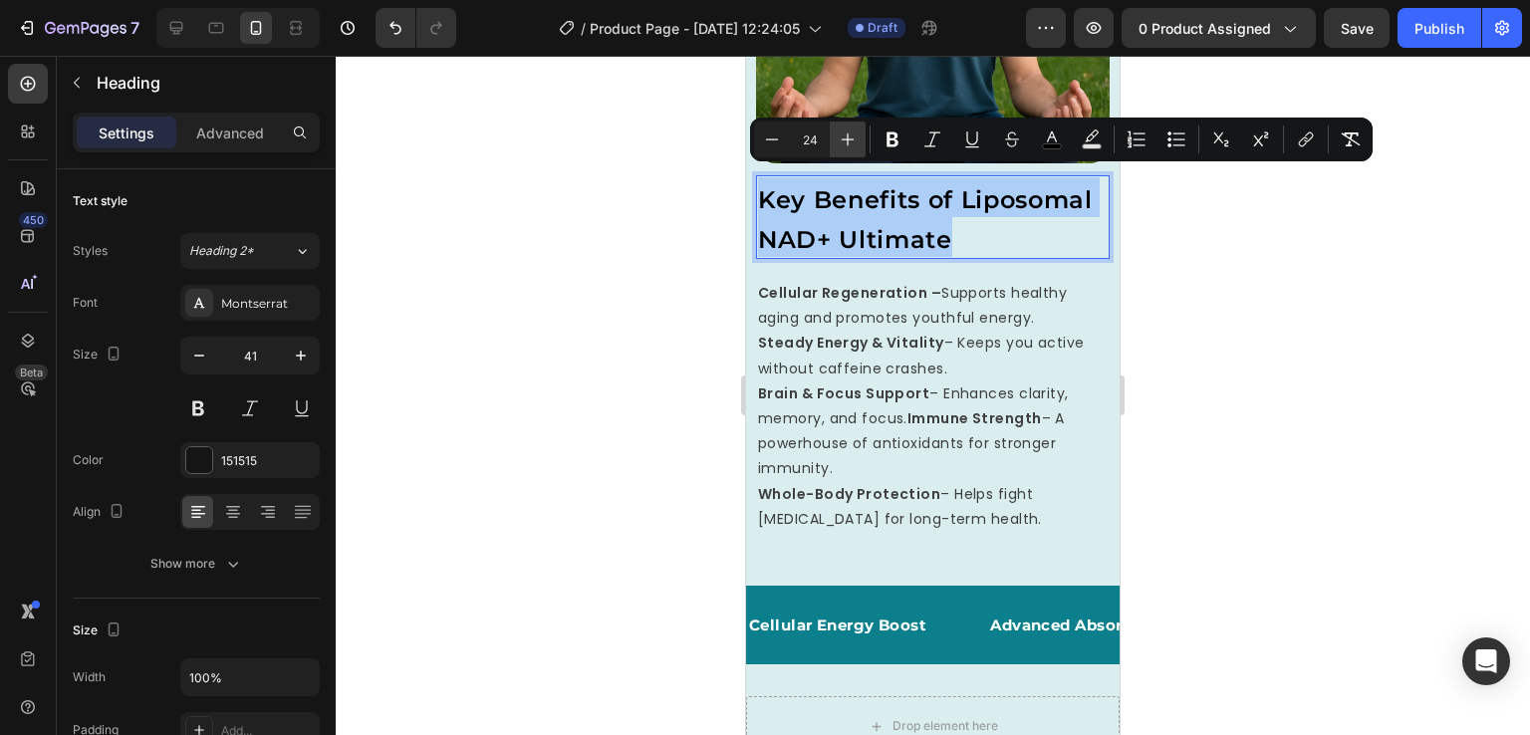
click at [855, 139] on icon "Editor contextual toolbar" at bounding box center [848, 140] width 20 height 20
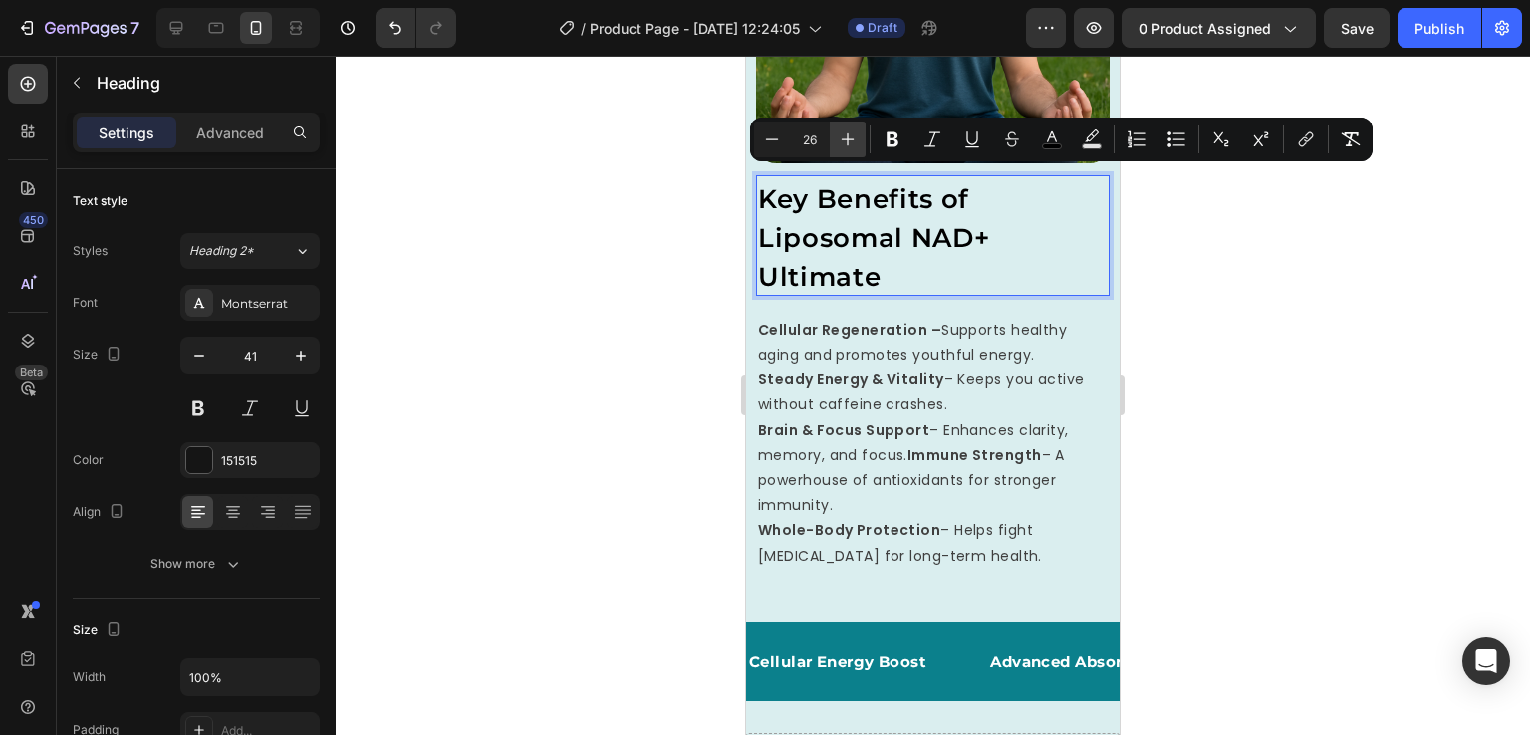
click at [855, 139] on icon "Editor contextual toolbar" at bounding box center [848, 140] width 20 height 20
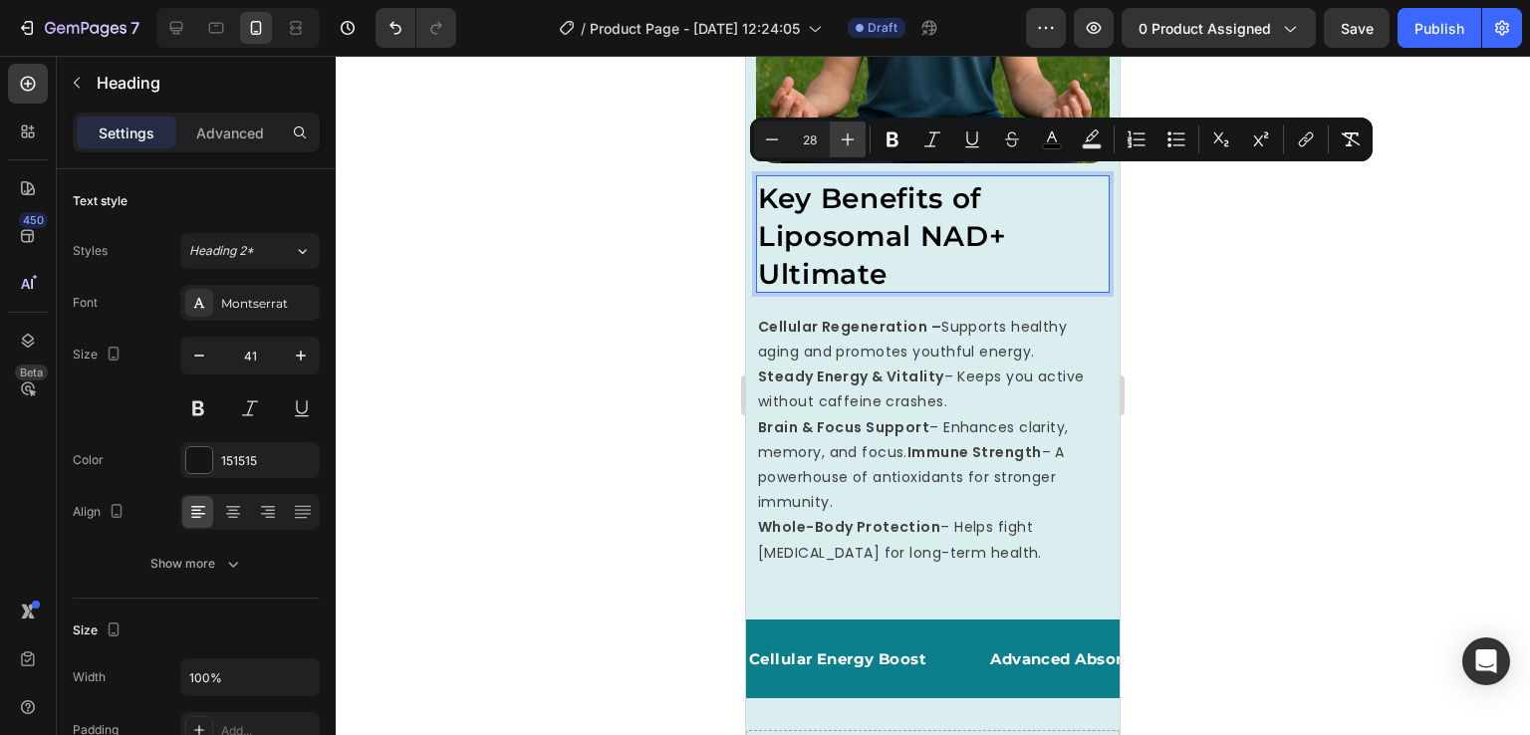
click at [855, 139] on icon "Editor contextual toolbar" at bounding box center [848, 140] width 20 height 20
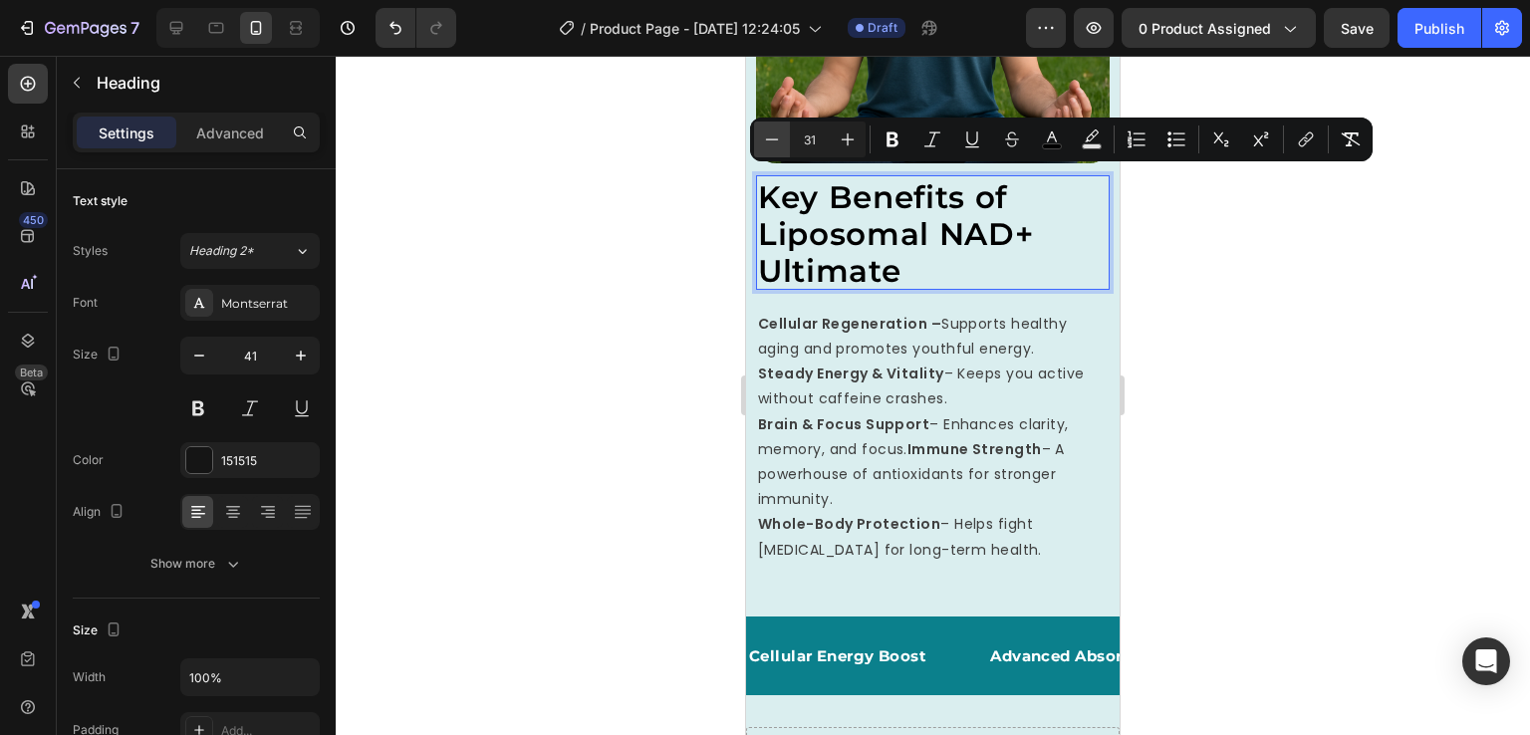
click at [772, 148] on button "Minus" at bounding box center [772, 140] width 36 height 36
type input "30"
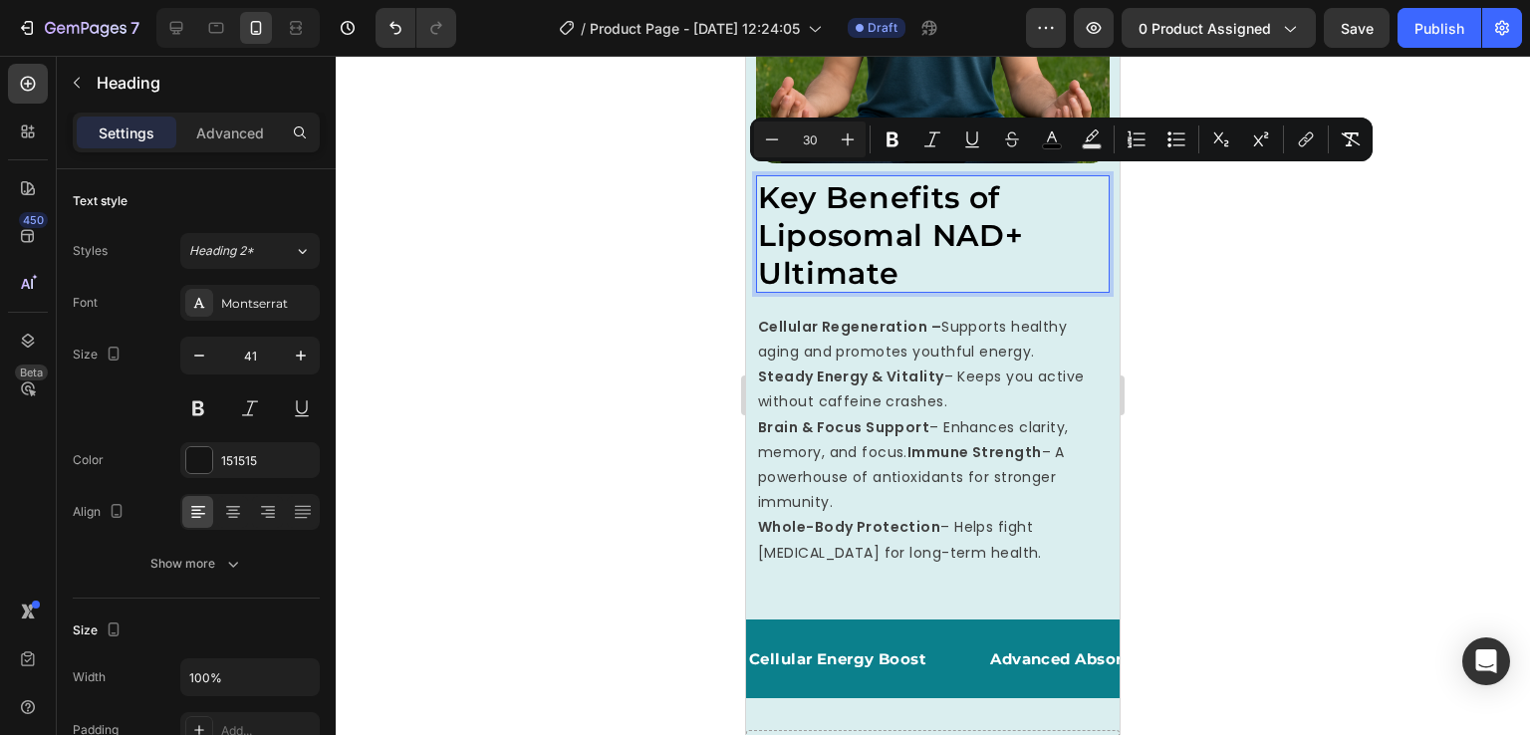
click at [1293, 319] on div at bounding box center [933, 395] width 1195 height 679
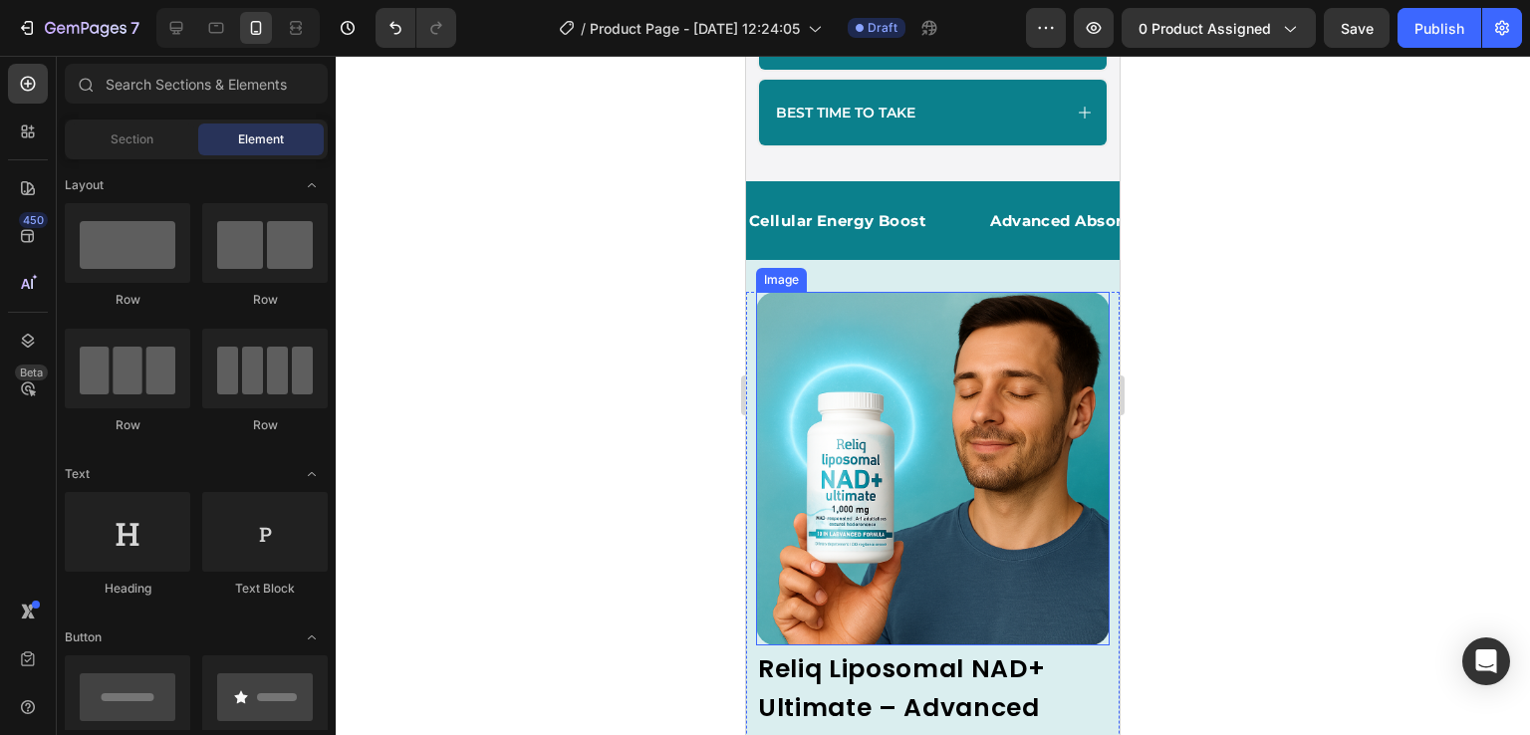
scroll to position [1490, 0]
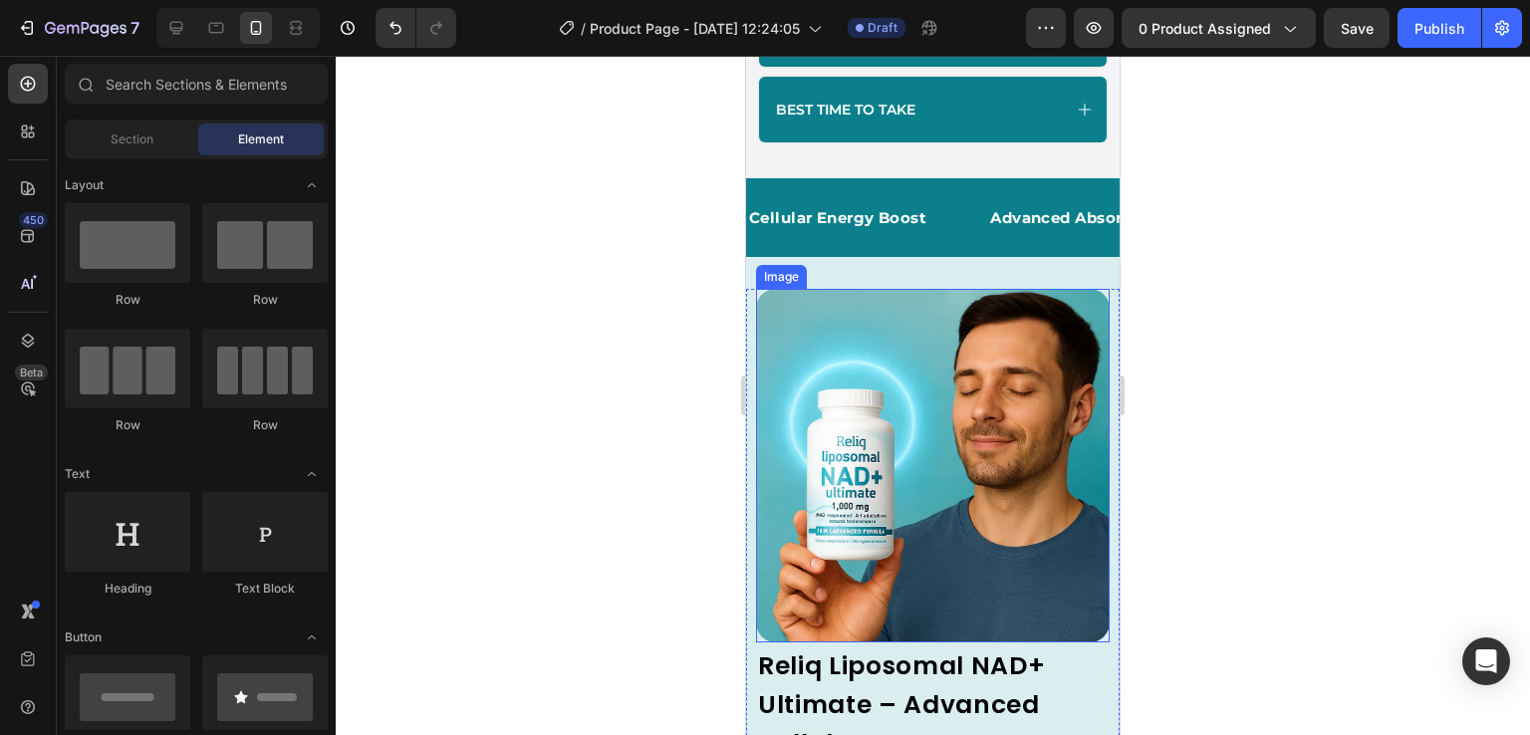
click at [953, 527] on img at bounding box center [933, 466] width 354 height 354
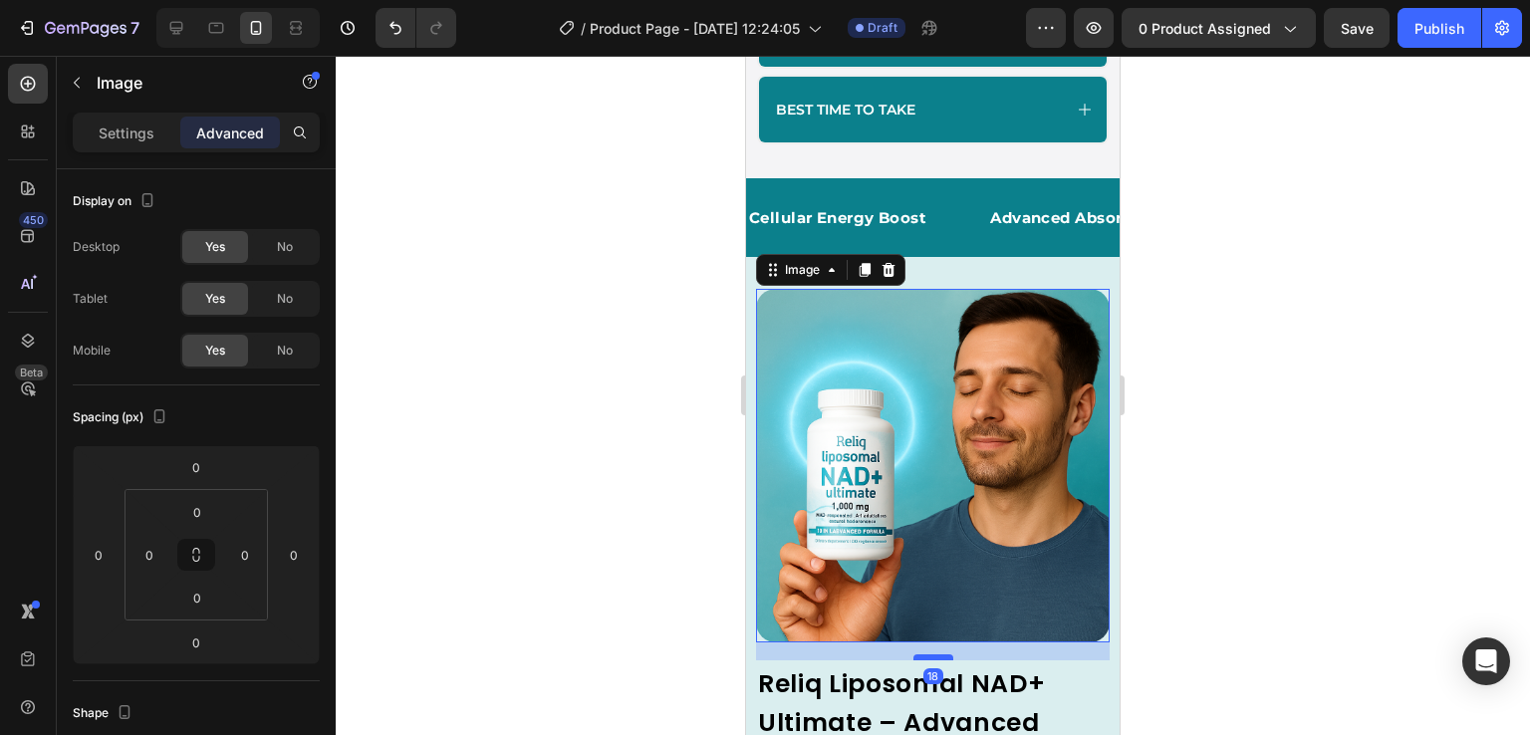
drag, startPoint x: 928, startPoint y: 627, endPoint x: 1960, endPoint y: 706, distance: 1035.2
click at [934, 655] on div at bounding box center [934, 658] width 40 height 6
type input "18"
click at [1215, 651] on div at bounding box center [933, 395] width 1195 height 679
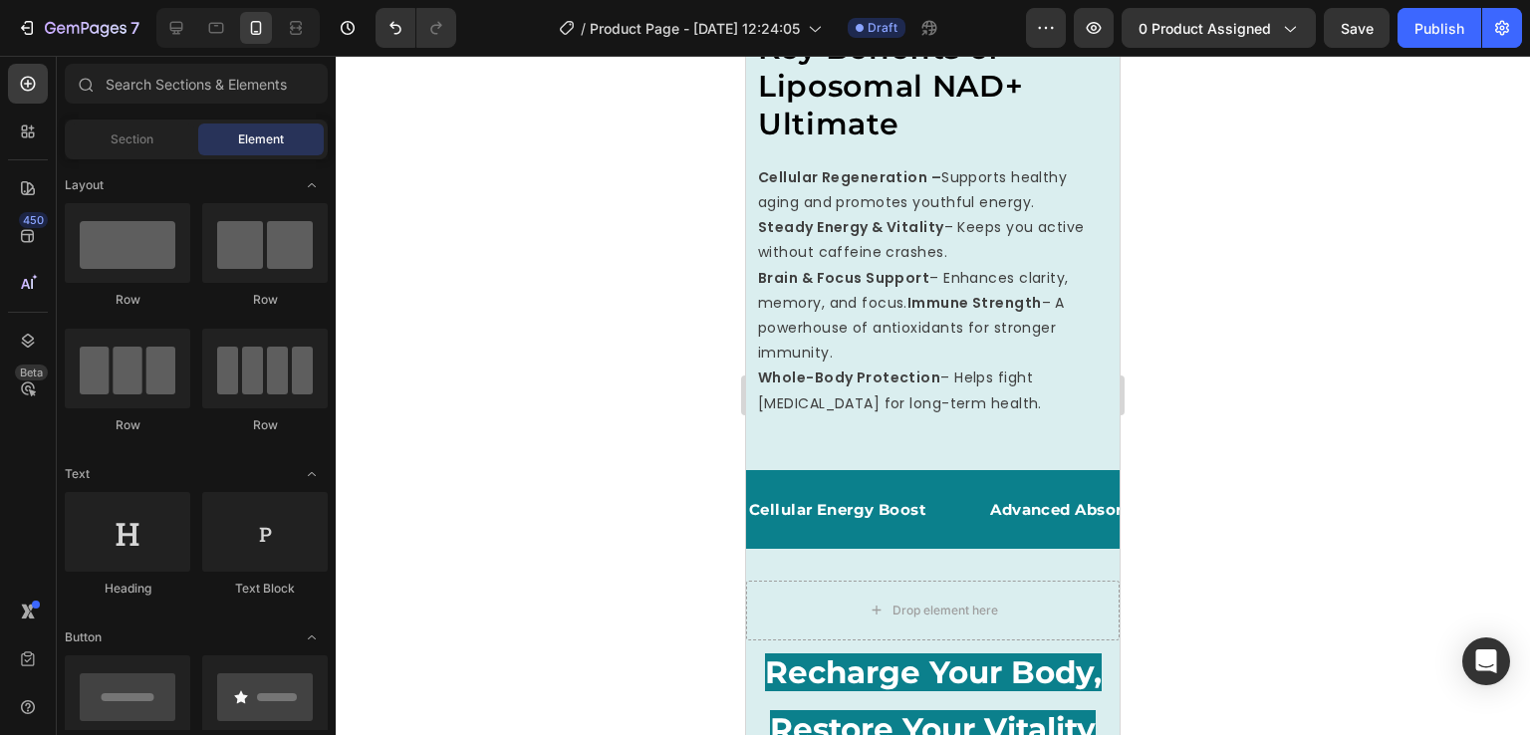
scroll to position [2949, 0]
click at [956, 312] on p "Brain & Focus Support – Enhances clarity, memory, and focus. Immune Strength – …" at bounding box center [933, 316] width 350 height 101
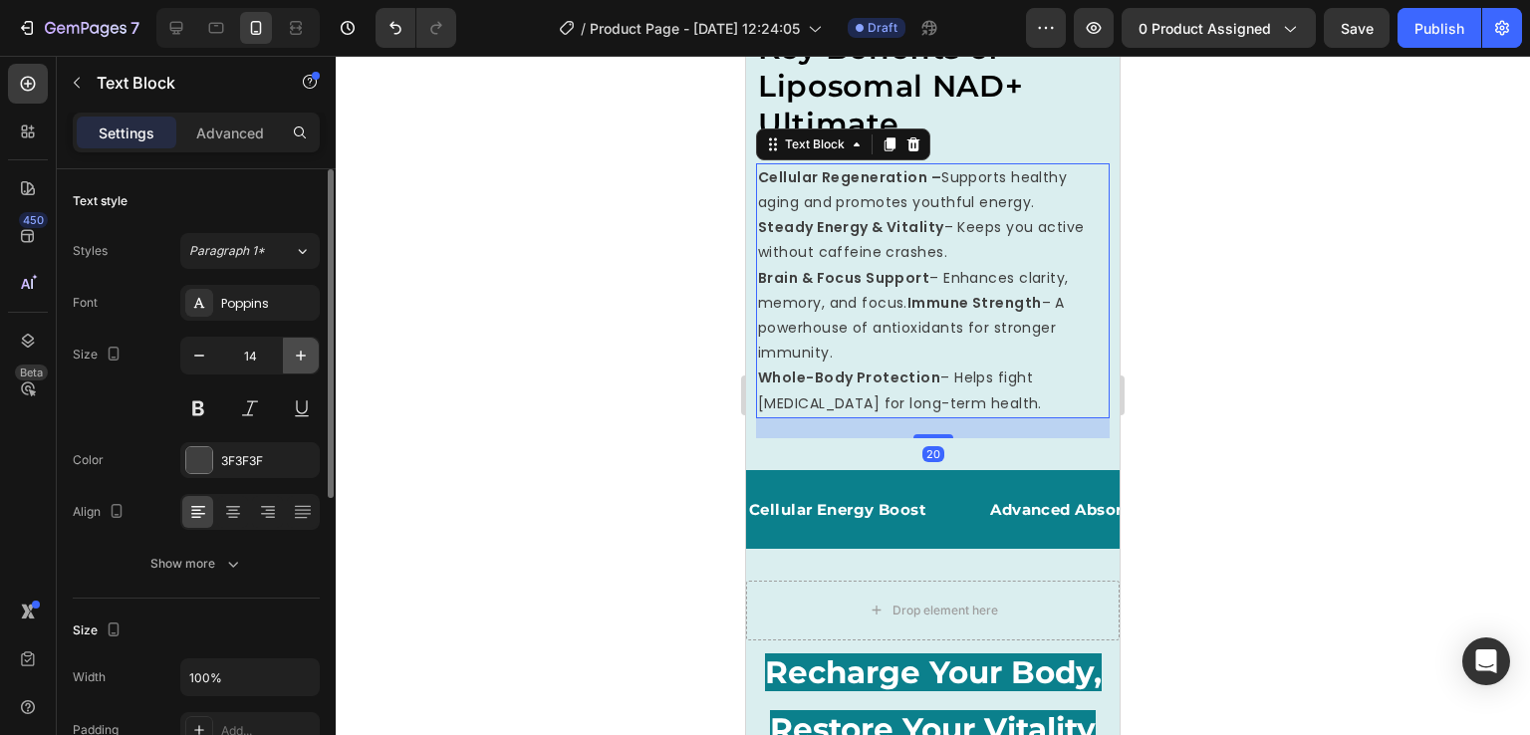
click at [295, 353] on icon "button" at bounding box center [301, 356] width 20 height 20
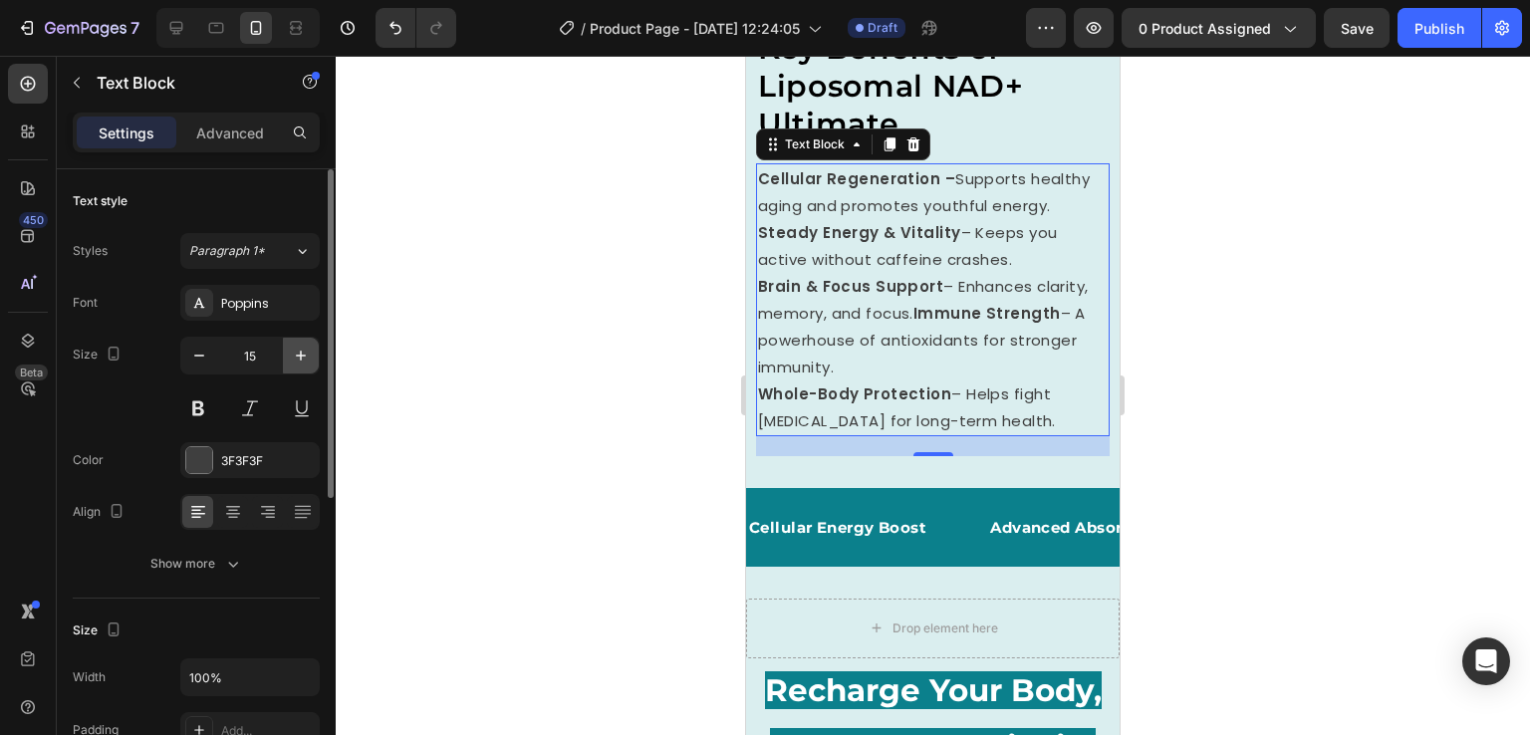
click at [295, 353] on icon "button" at bounding box center [301, 356] width 20 height 20
type input "16"
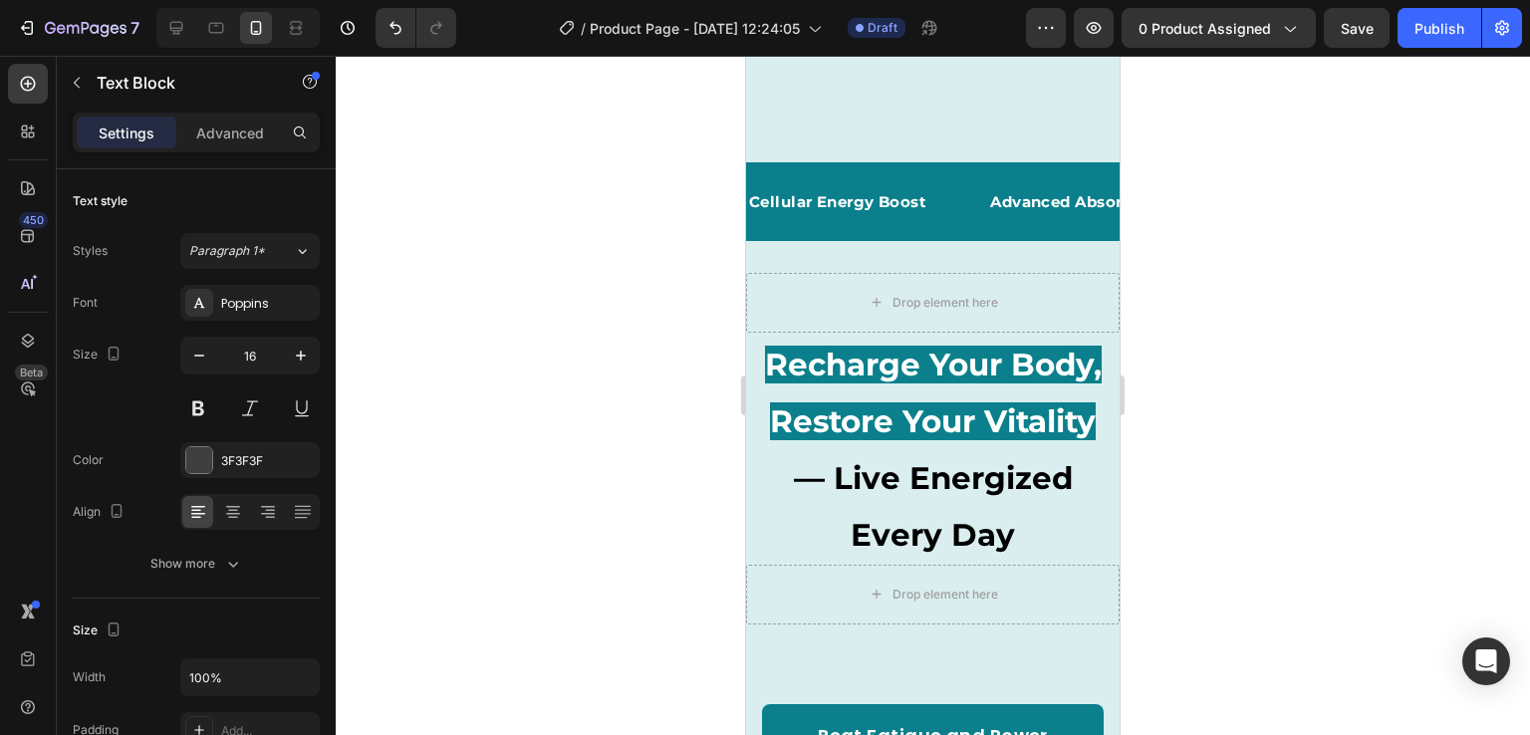
scroll to position [3487, 0]
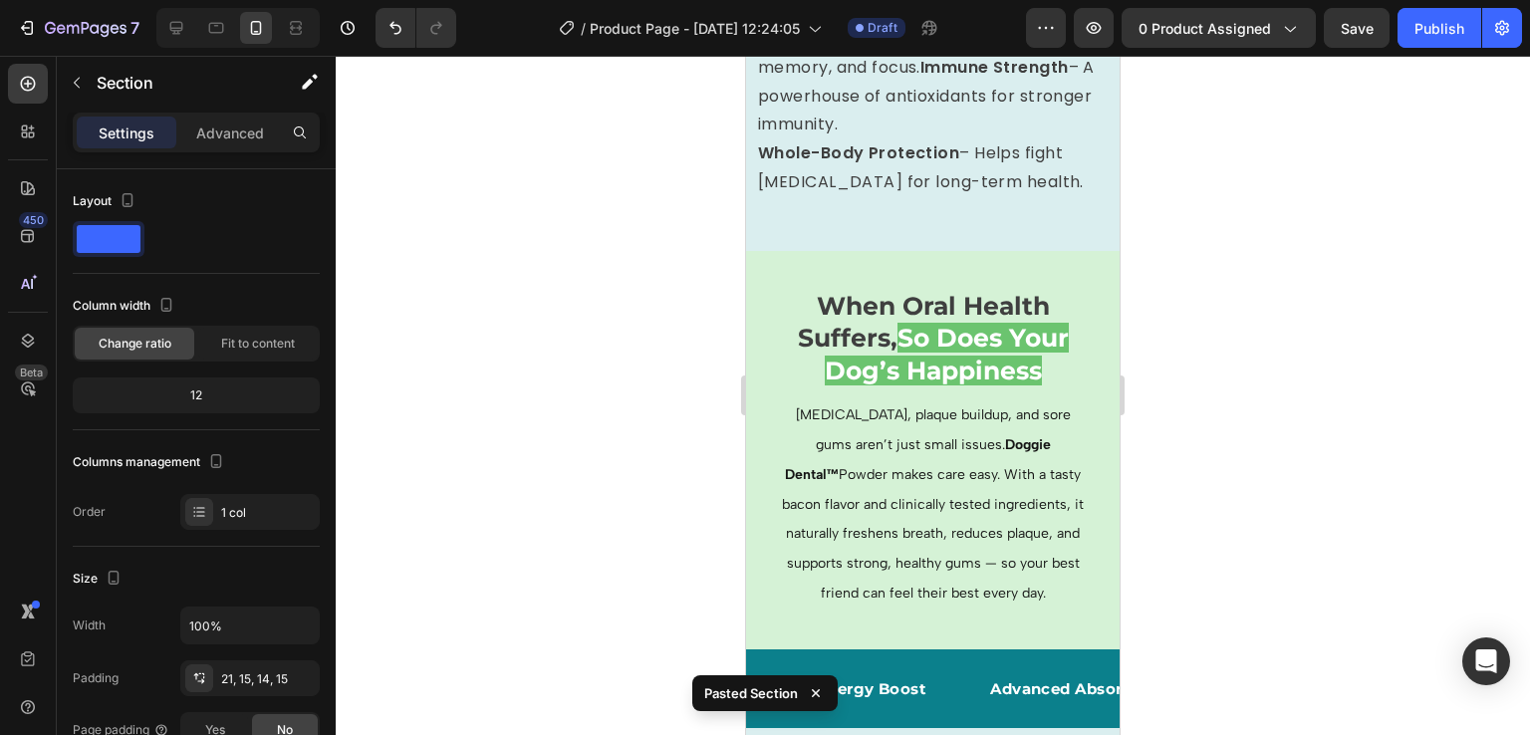
scroll to position [3217, 0]
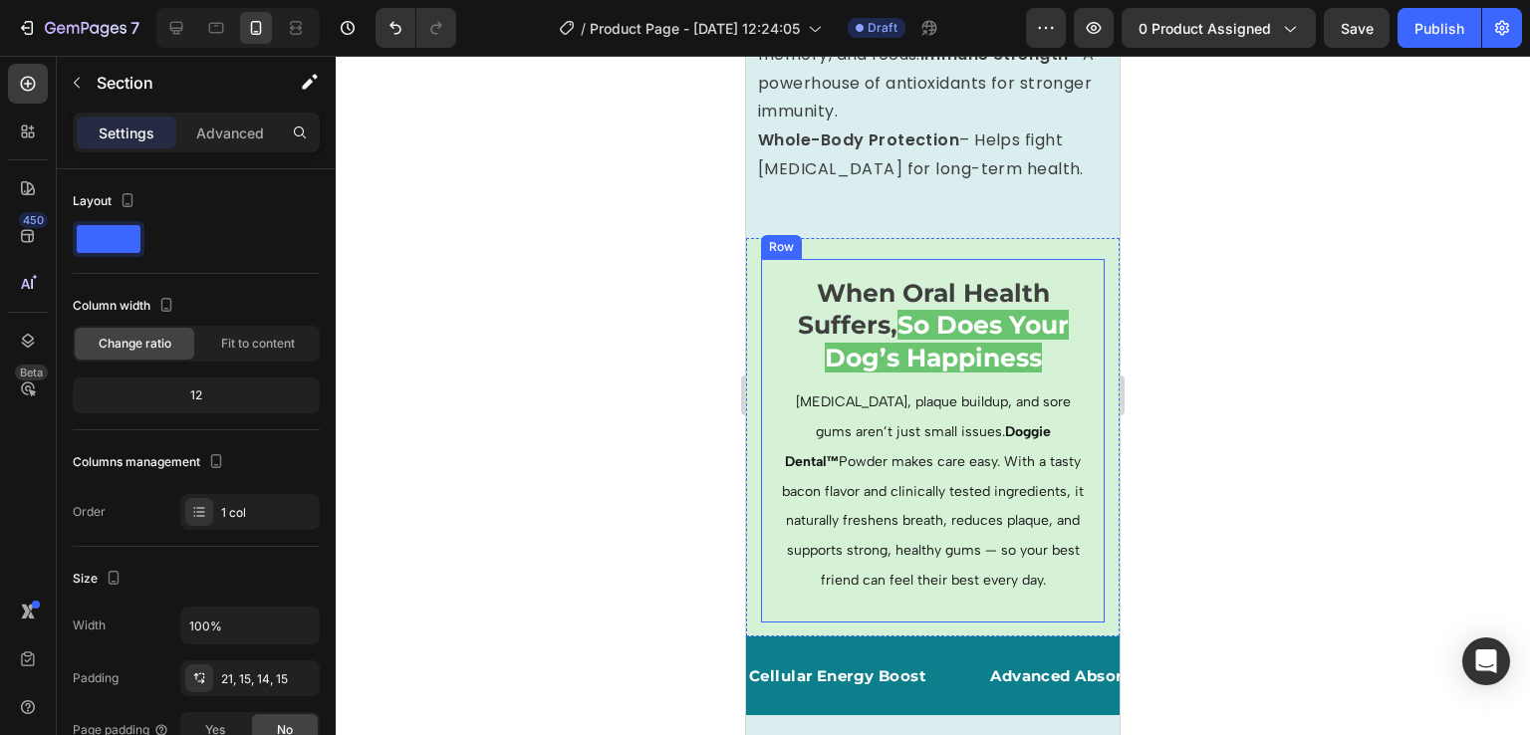
click at [765, 388] on div "When Oral Health Suffers, So Does Your Dog’s Happiness Heading [MEDICAL_DATA], …" at bounding box center [933, 441] width 344 height 364
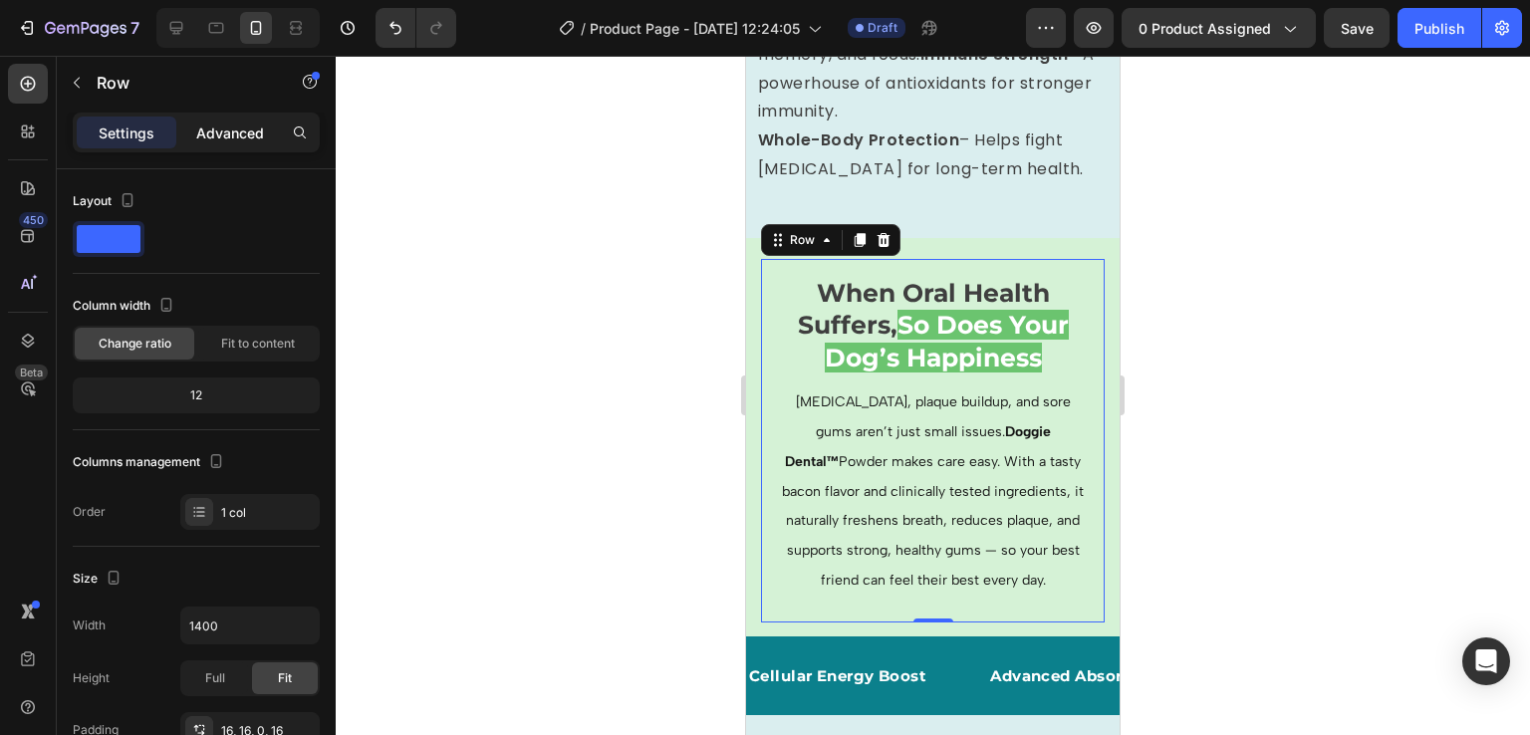
click at [239, 132] on p "Advanced" at bounding box center [230, 133] width 68 height 21
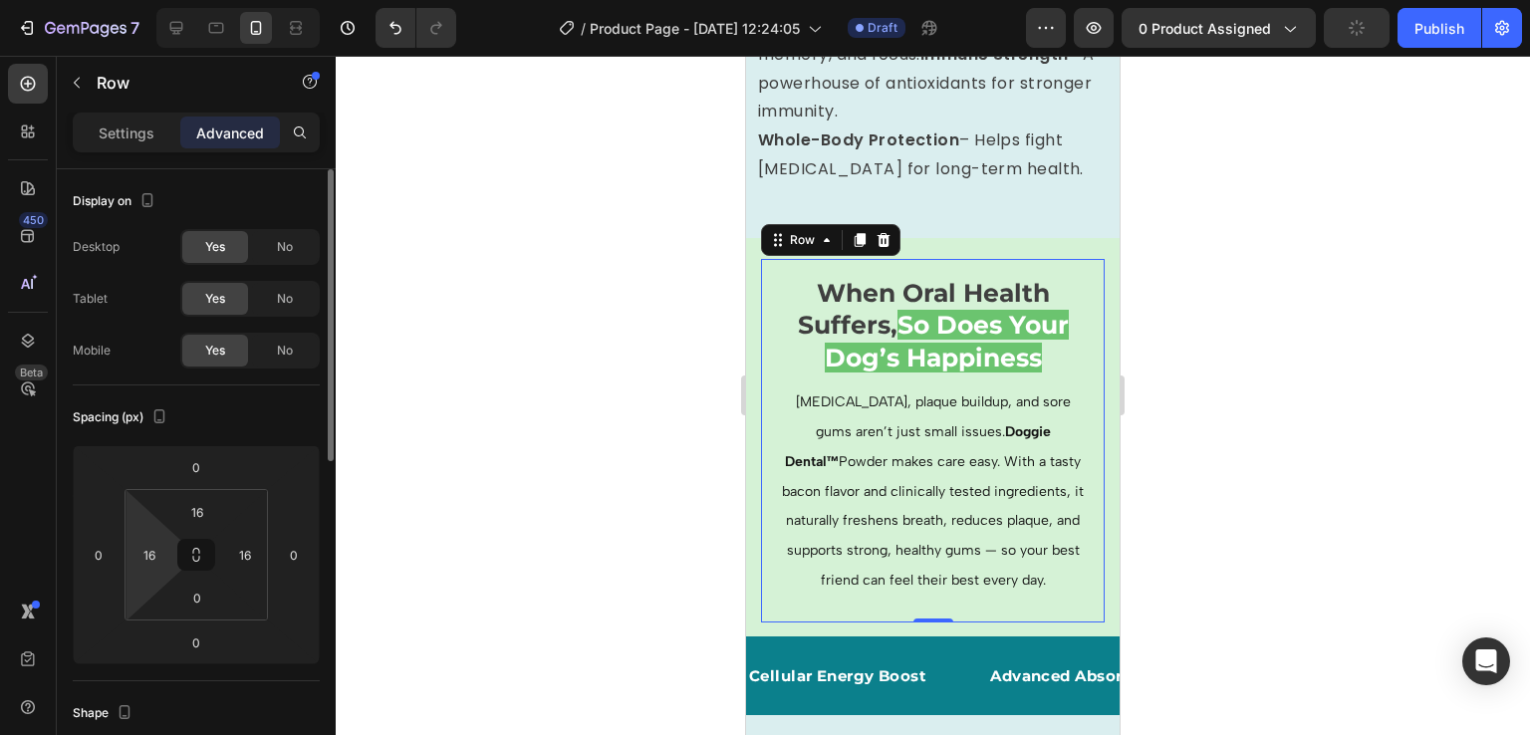
click at [170, 0] on html "7 Version history / Product Page - [DATE] 12:24:05 Draft Preview 0 product assi…" at bounding box center [765, 0] width 1530 height 0
type input "0"
click at [242, 543] on input "16" at bounding box center [245, 555] width 30 height 30
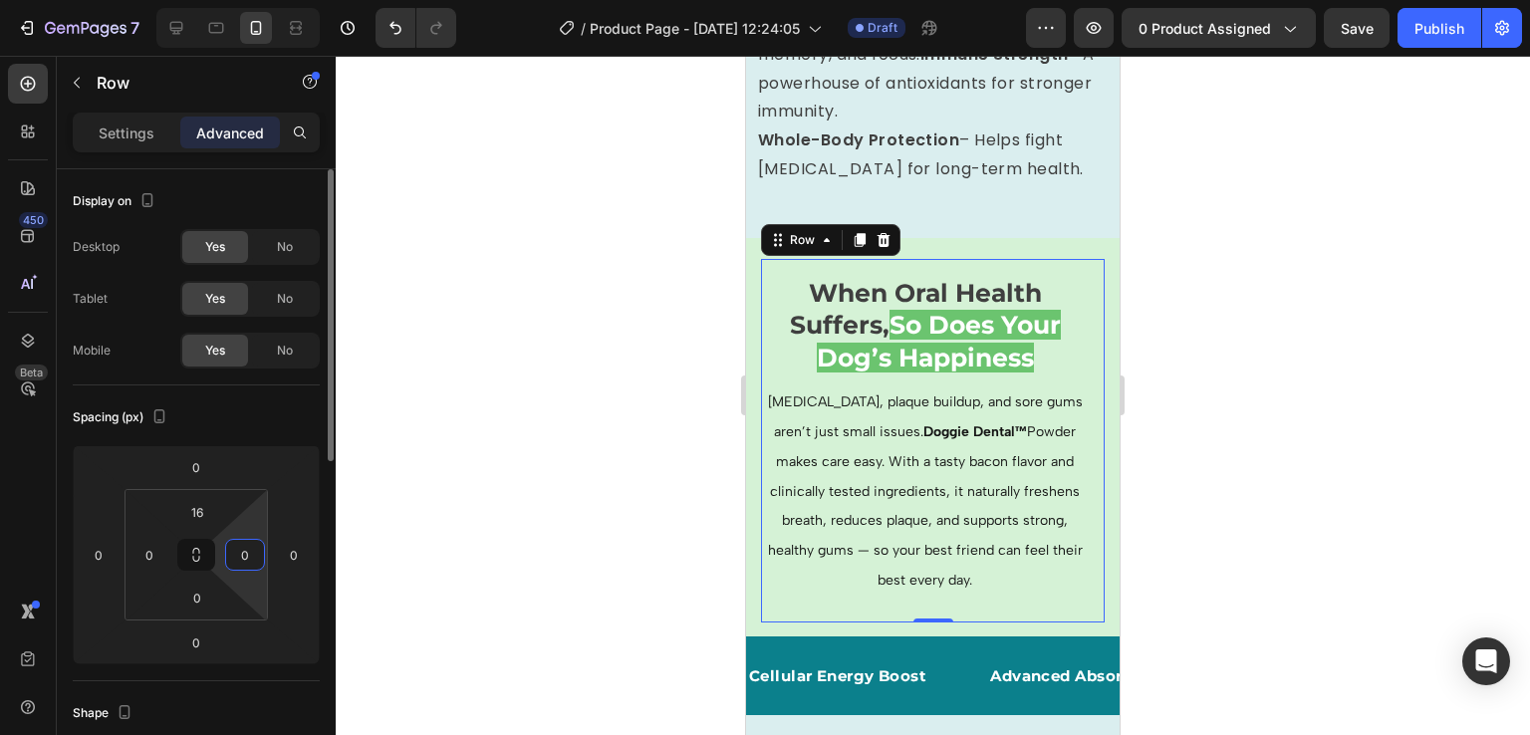
type input "0"
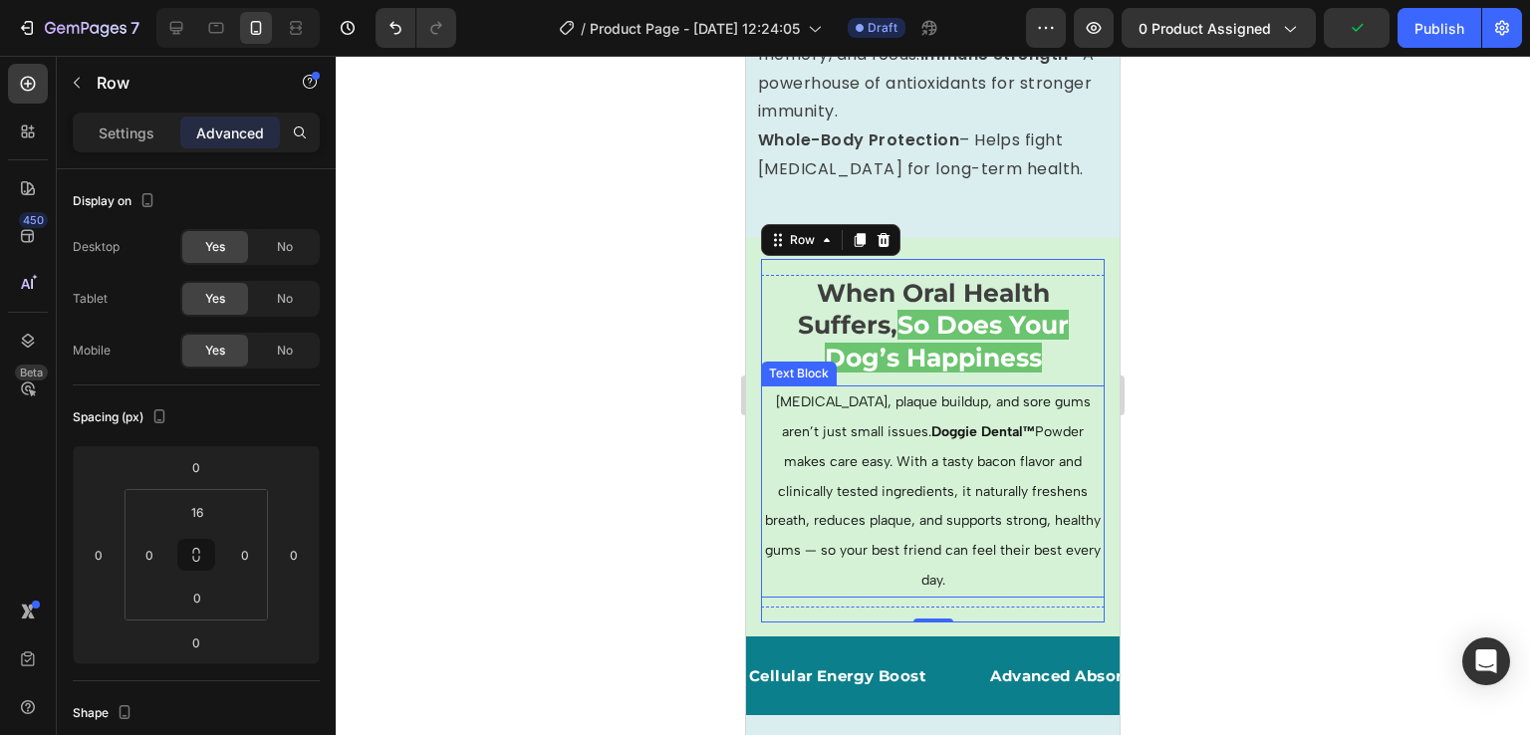
click at [939, 551] on span "[MEDICAL_DATA], plaque buildup, and sore gums aren’t just small issues. Doggie …" at bounding box center [933, 491] width 336 height 195
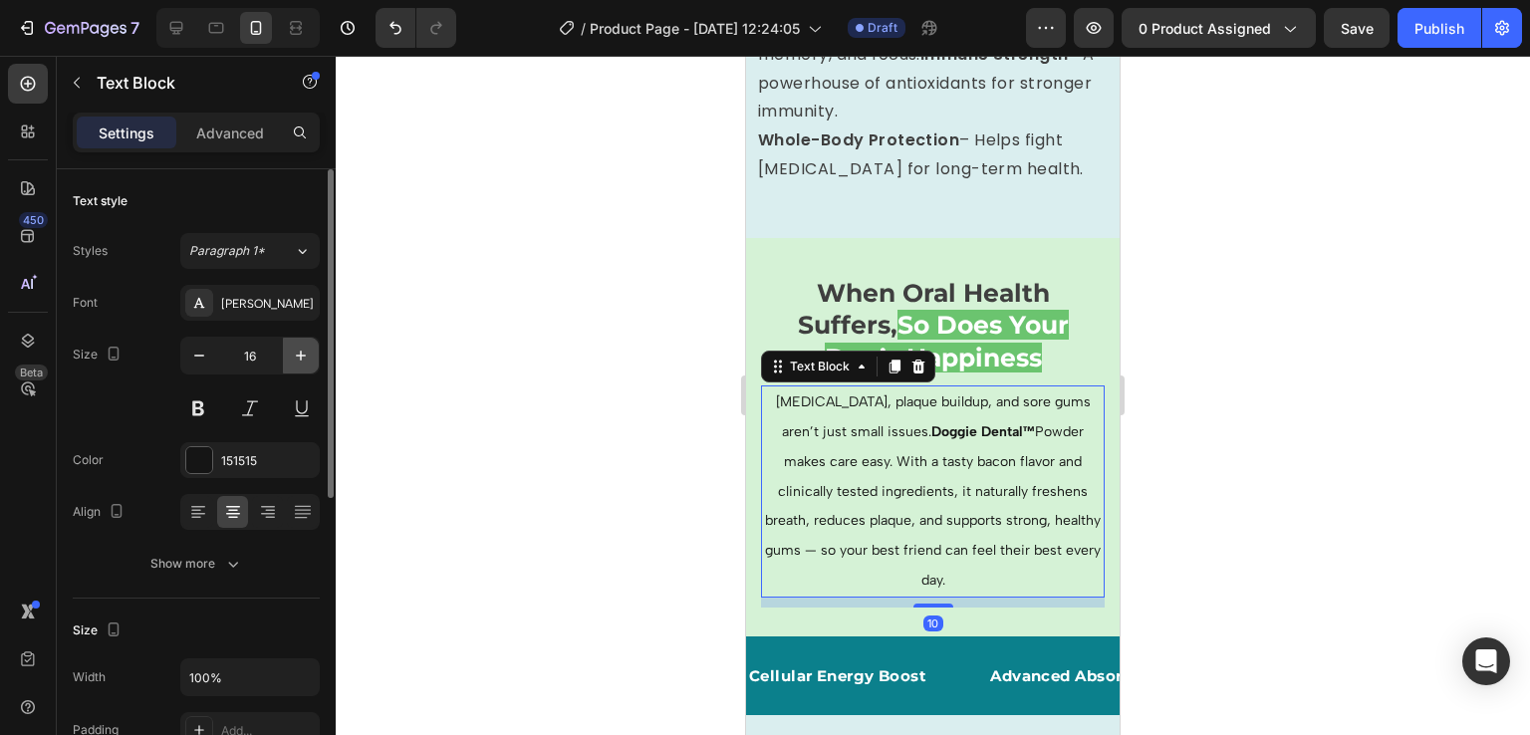
click at [308, 356] on icon "button" at bounding box center [301, 356] width 20 height 20
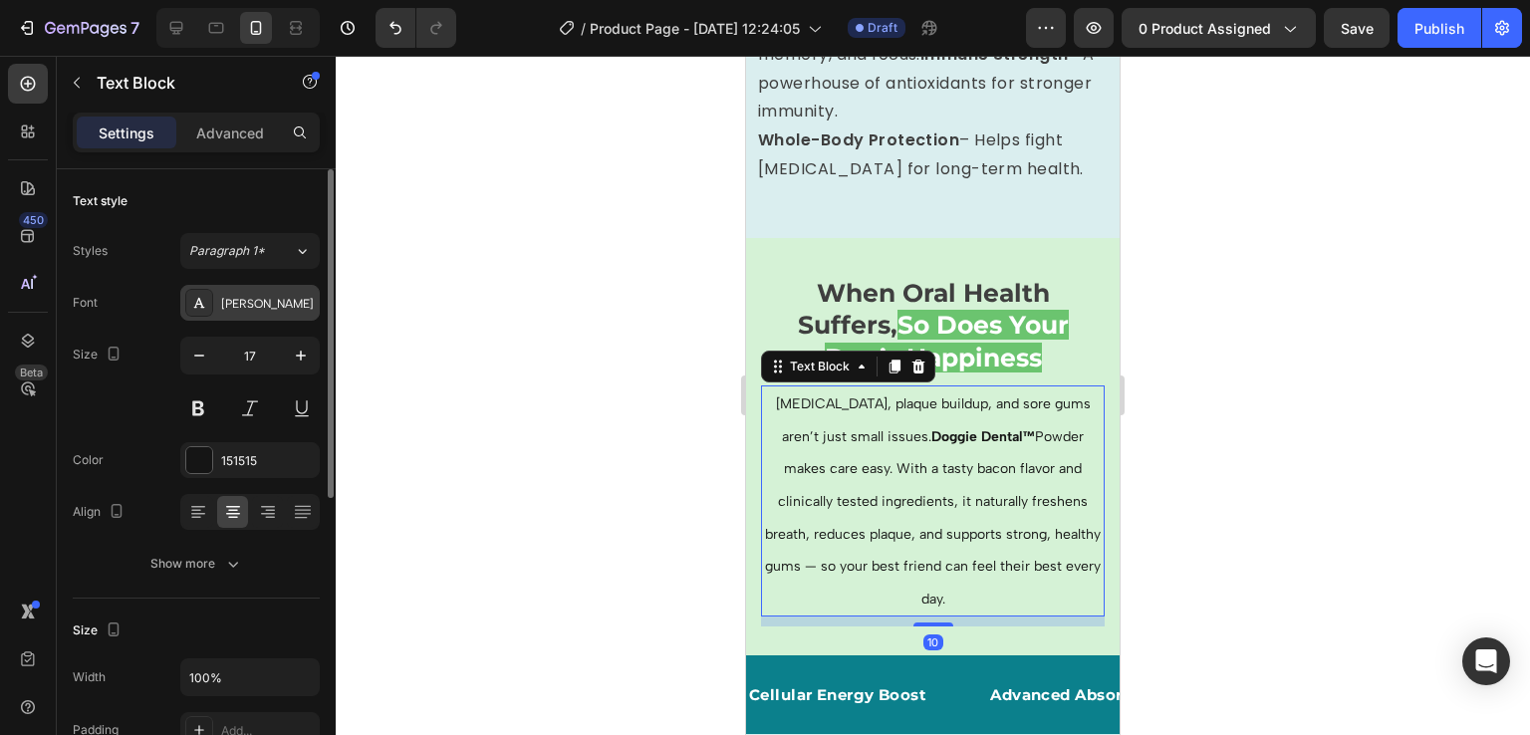
click at [255, 302] on div "[PERSON_NAME]" at bounding box center [268, 304] width 94 height 18
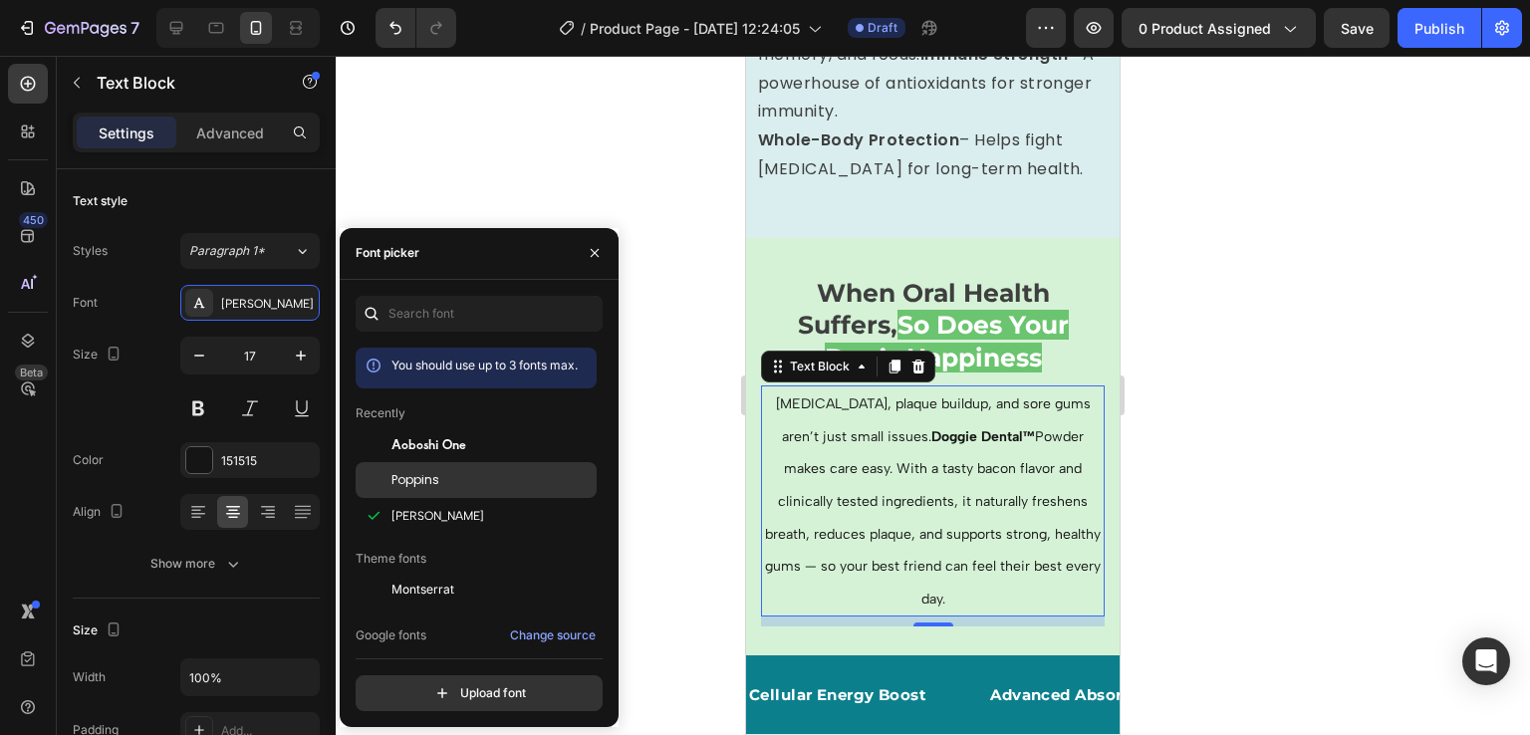
click at [432, 687] on div "Poppins" at bounding box center [476, 705] width 241 height 36
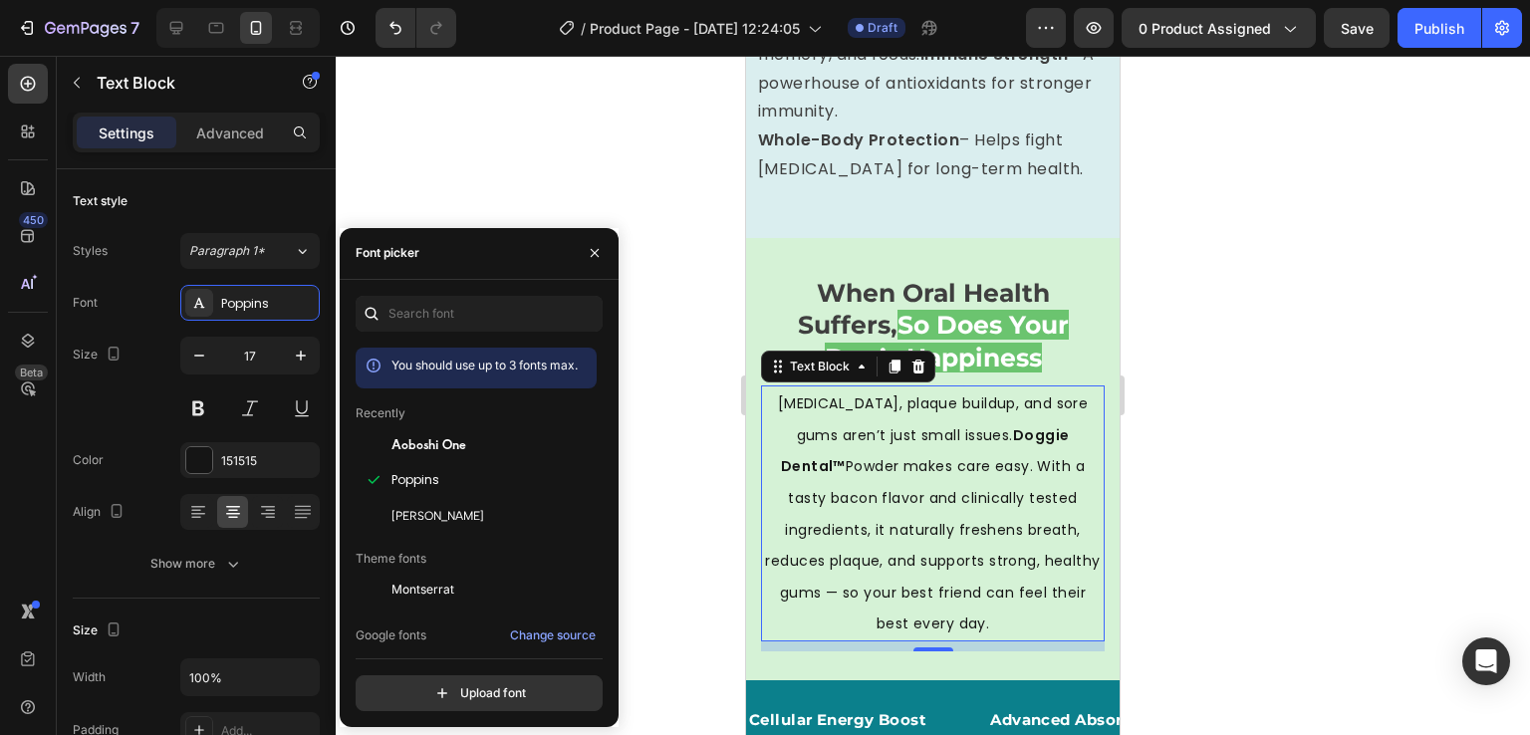
click at [952, 502] on span "[MEDICAL_DATA], plaque buildup, and sore gums aren’t just small issues. Doggie …" at bounding box center [932, 514] width 335 height 240
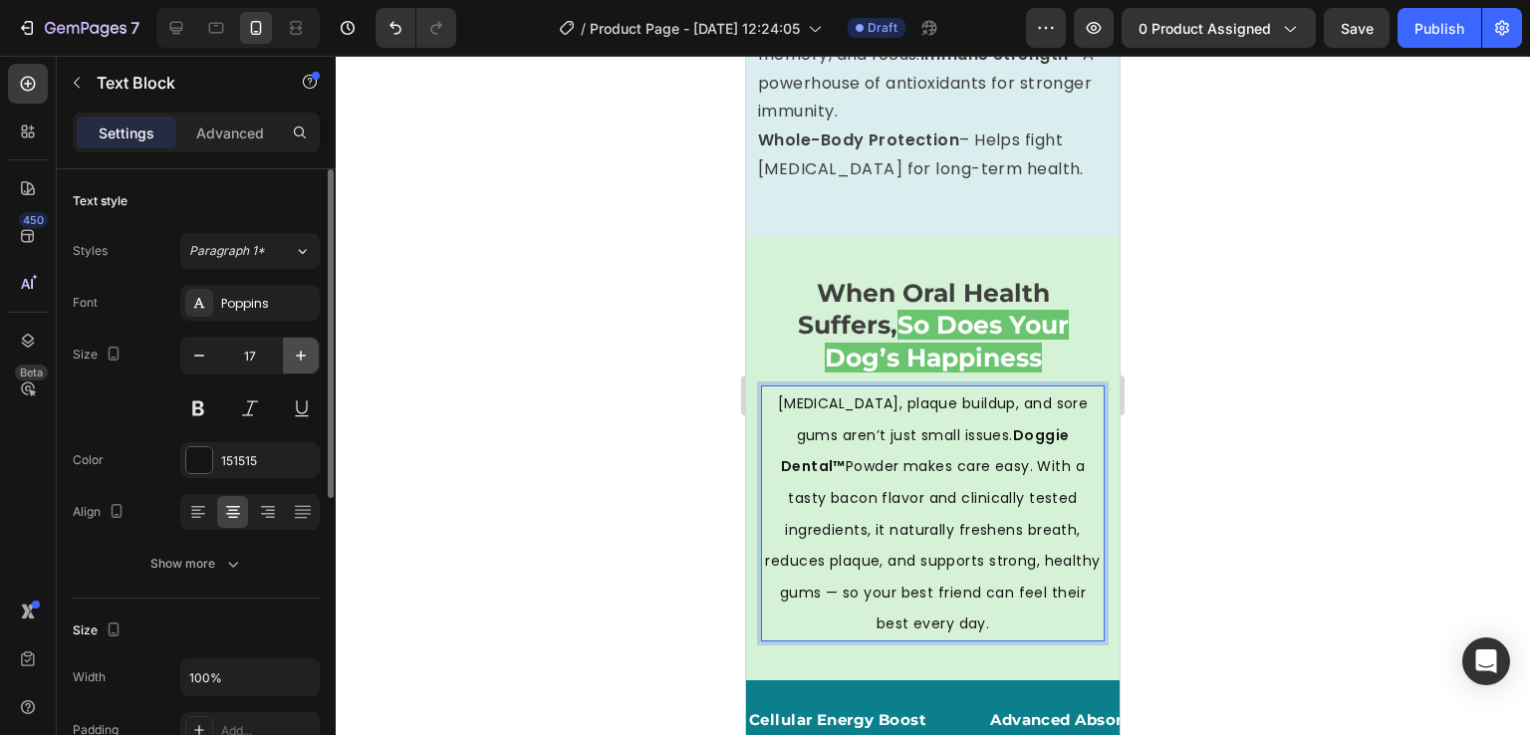
click at [303, 353] on icon "button" at bounding box center [301, 356] width 20 height 20
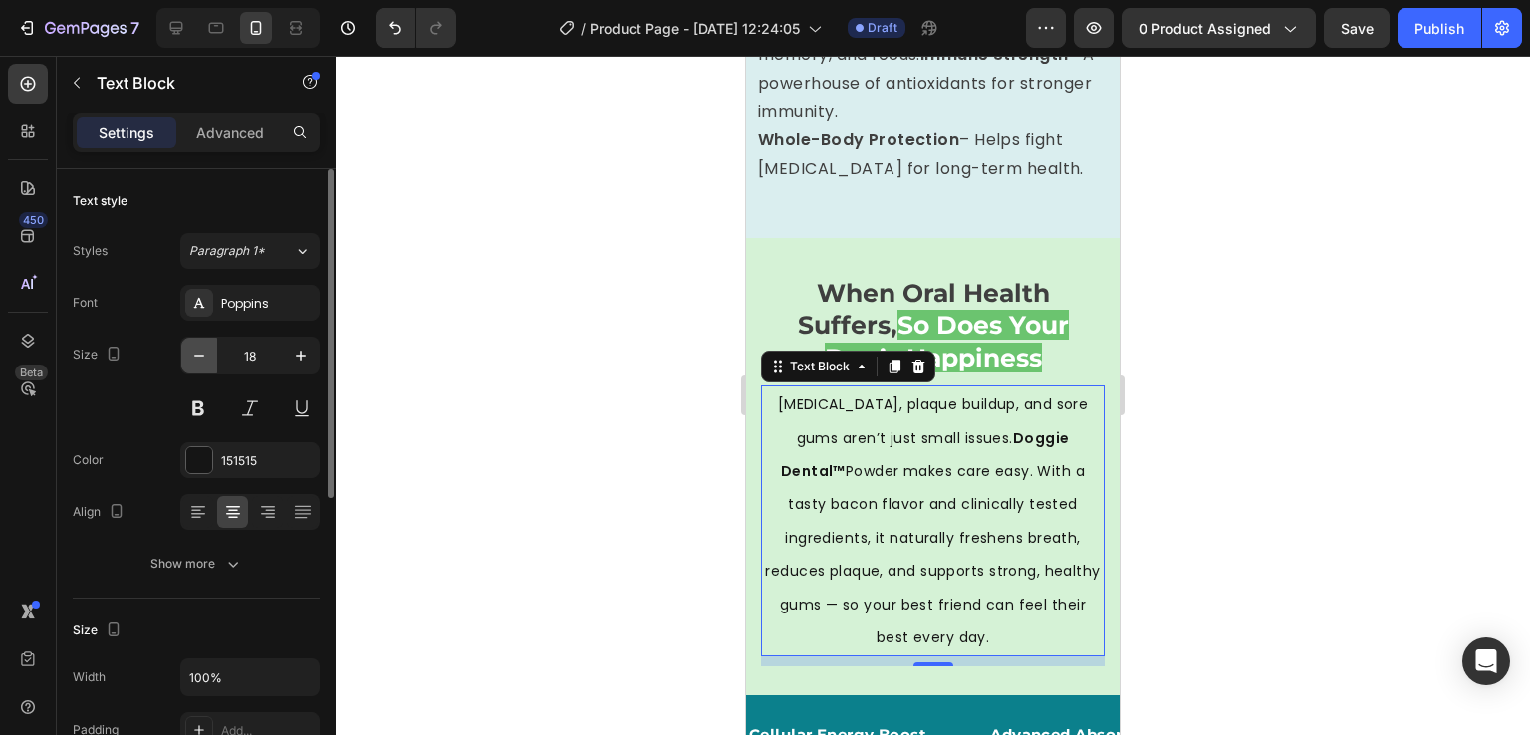
click at [205, 356] on icon "button" at bounding box center [199, 356] width 20 height 20
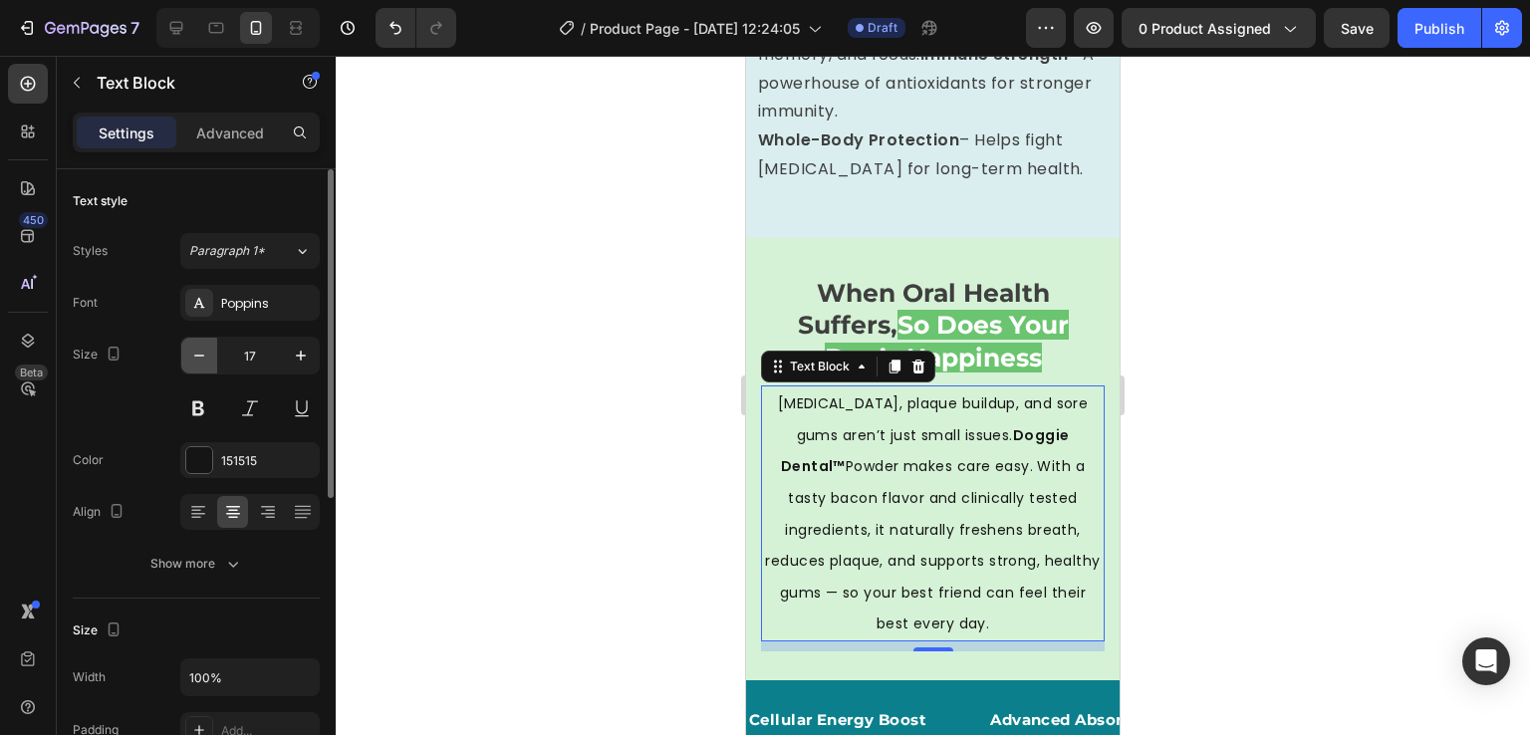
click at [205, 356] on icon "button" at bounding box center [199, 356] width 20 height 20
type input "16"
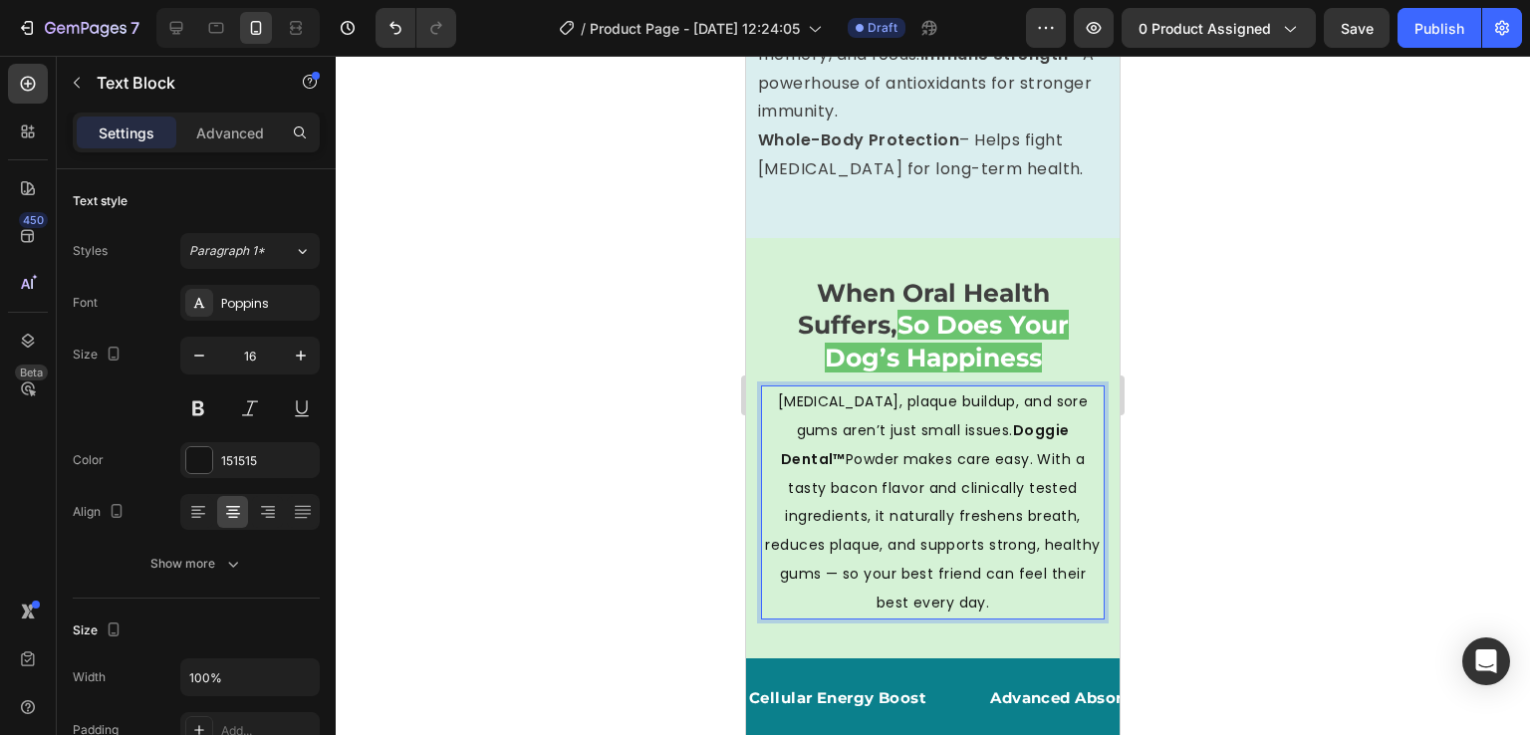
click at [944, 538] on span "[MEDICAL_DATA], plaque buildup, and sore gums aren’t just small issues. Doggie …" at bounding box center [932, 502] width 335 height 221
click at [857, 332] on span "When Oral Health Suffers," at bounding box center [924, 309] width 252 height 63
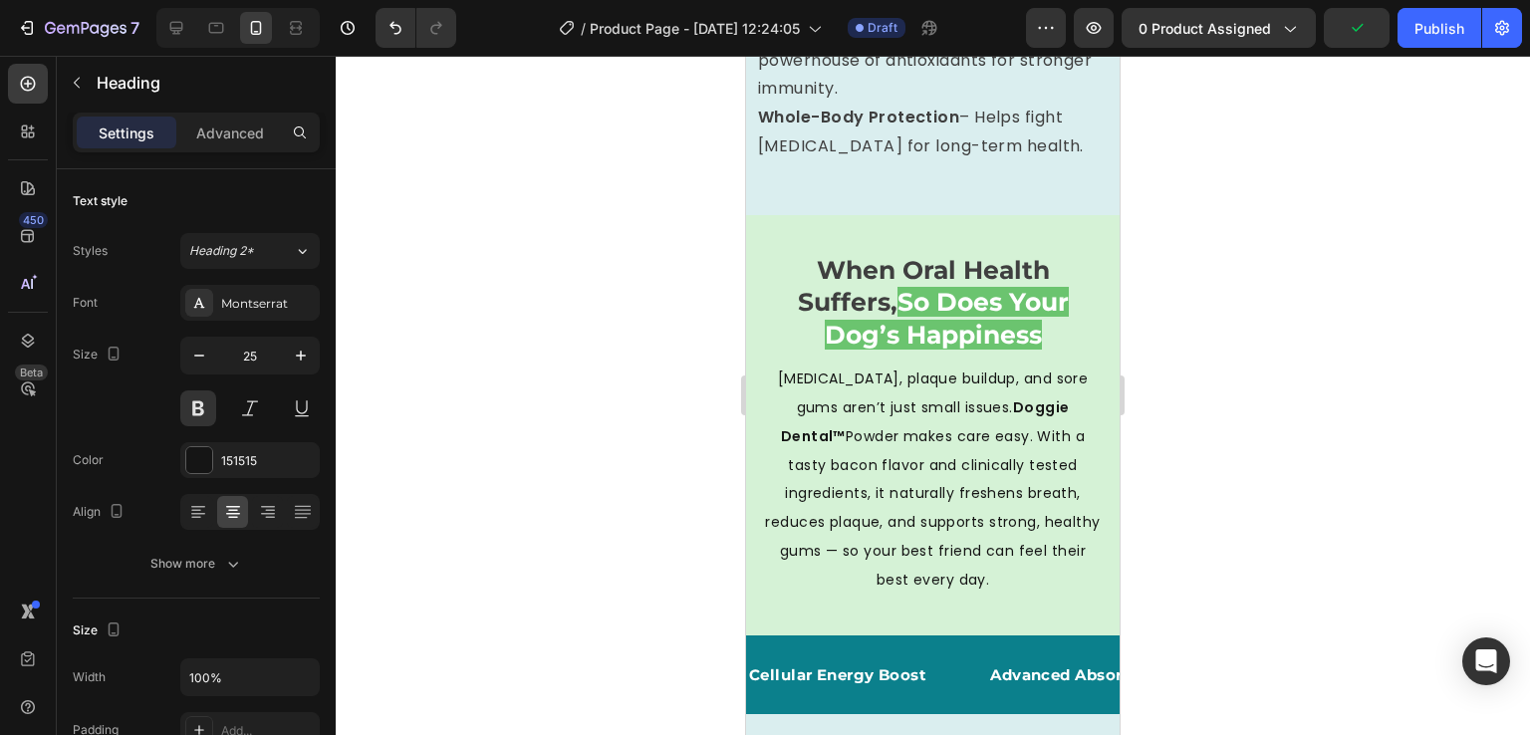
scroll to position [3240, 0]
click at [756, 240] on div "When Oral Health Suffers, So Does Your Dog’s Happiness Heading [MEDICAL_DATA], …" at bounding box center [933, 425] width 374 height 420
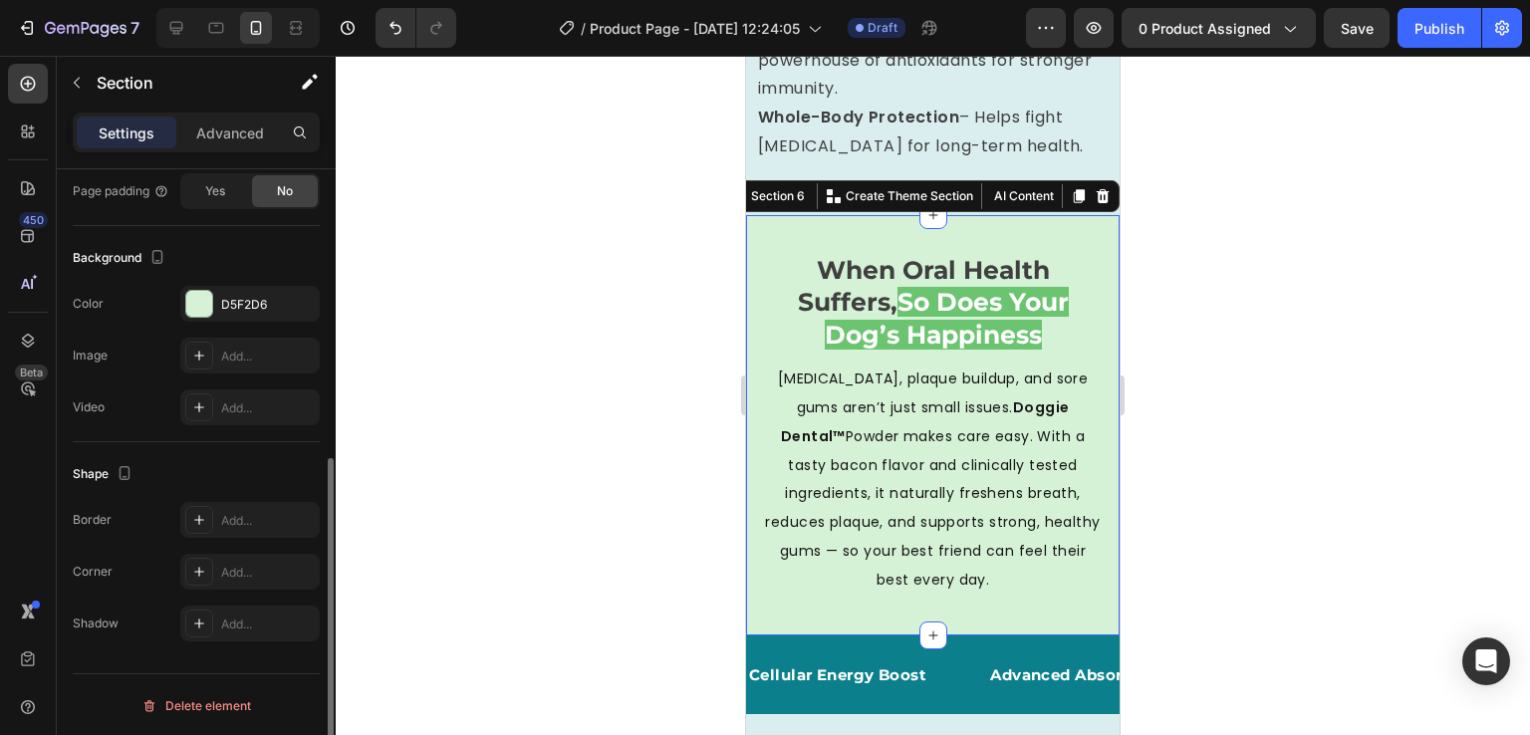
scroll to position [538, 0]
click at [196, 292] on div at bounding box center [199, 305] width 26 height 26
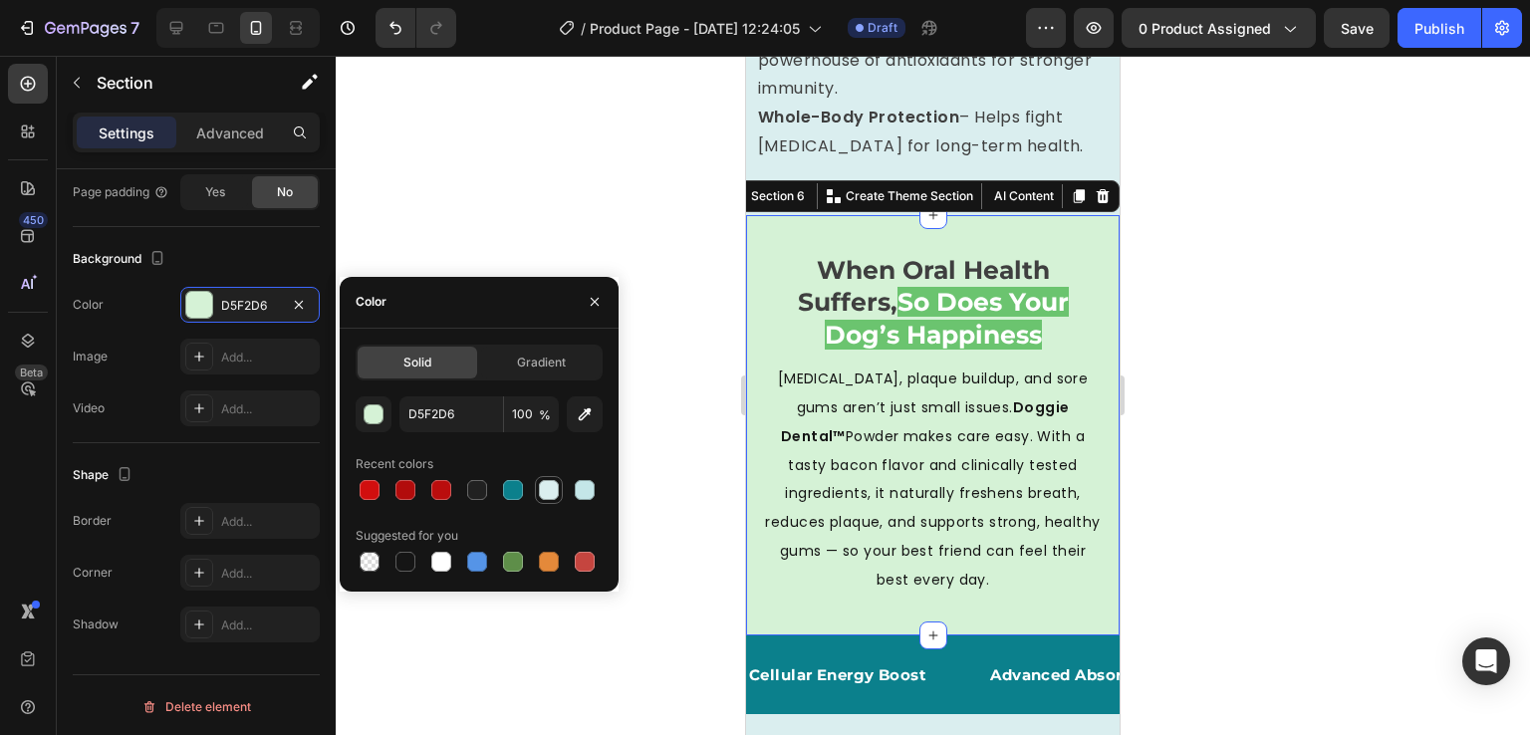
click at [559, 496] on div at bounding box center [549, 490] width 24 height 24
type input "DAEEEF"
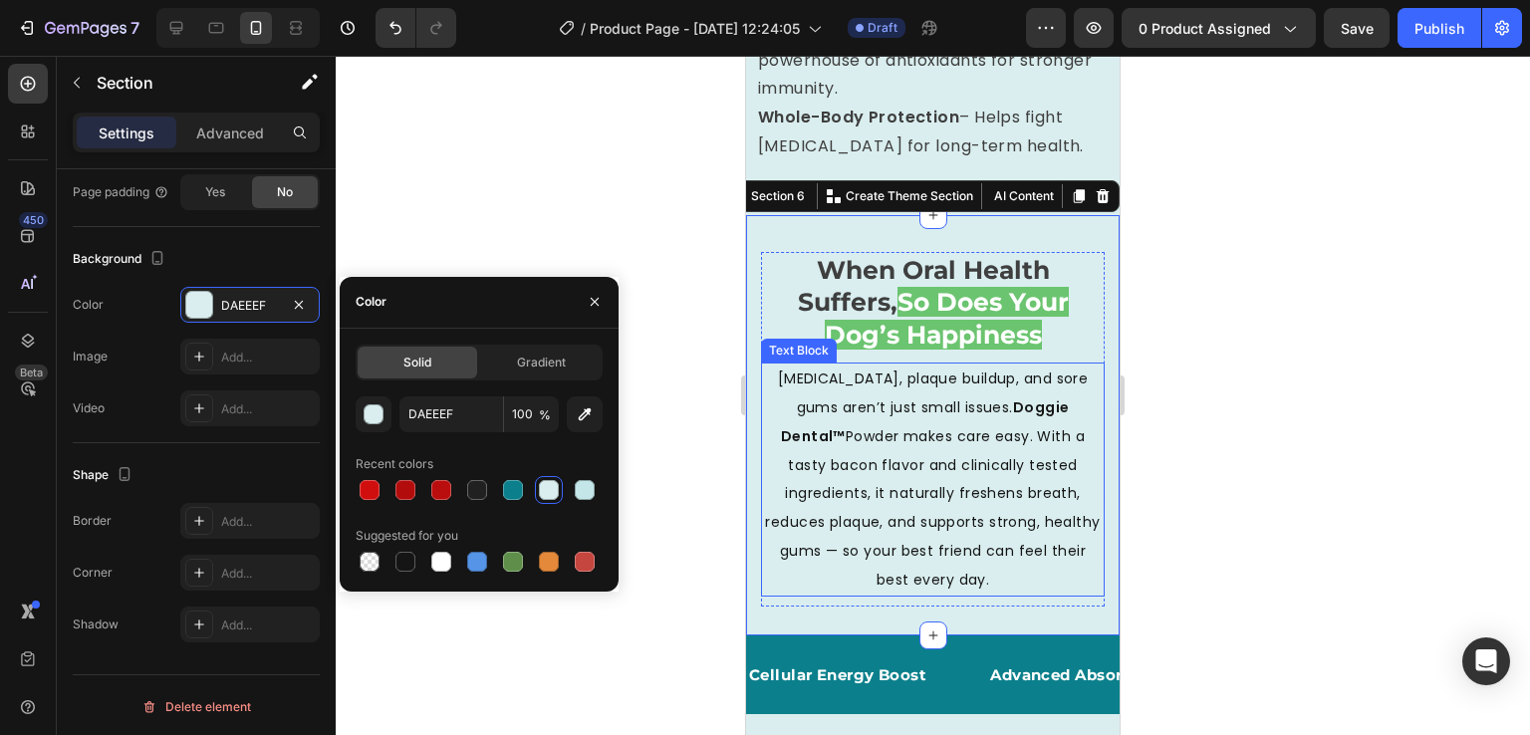
click at [948, 475] on span "[MEDICAL_DATA], plaque buildup, and sore gums aren’t just small issues. Doggie …" at bounding box center [932, 479] width 335 height 221
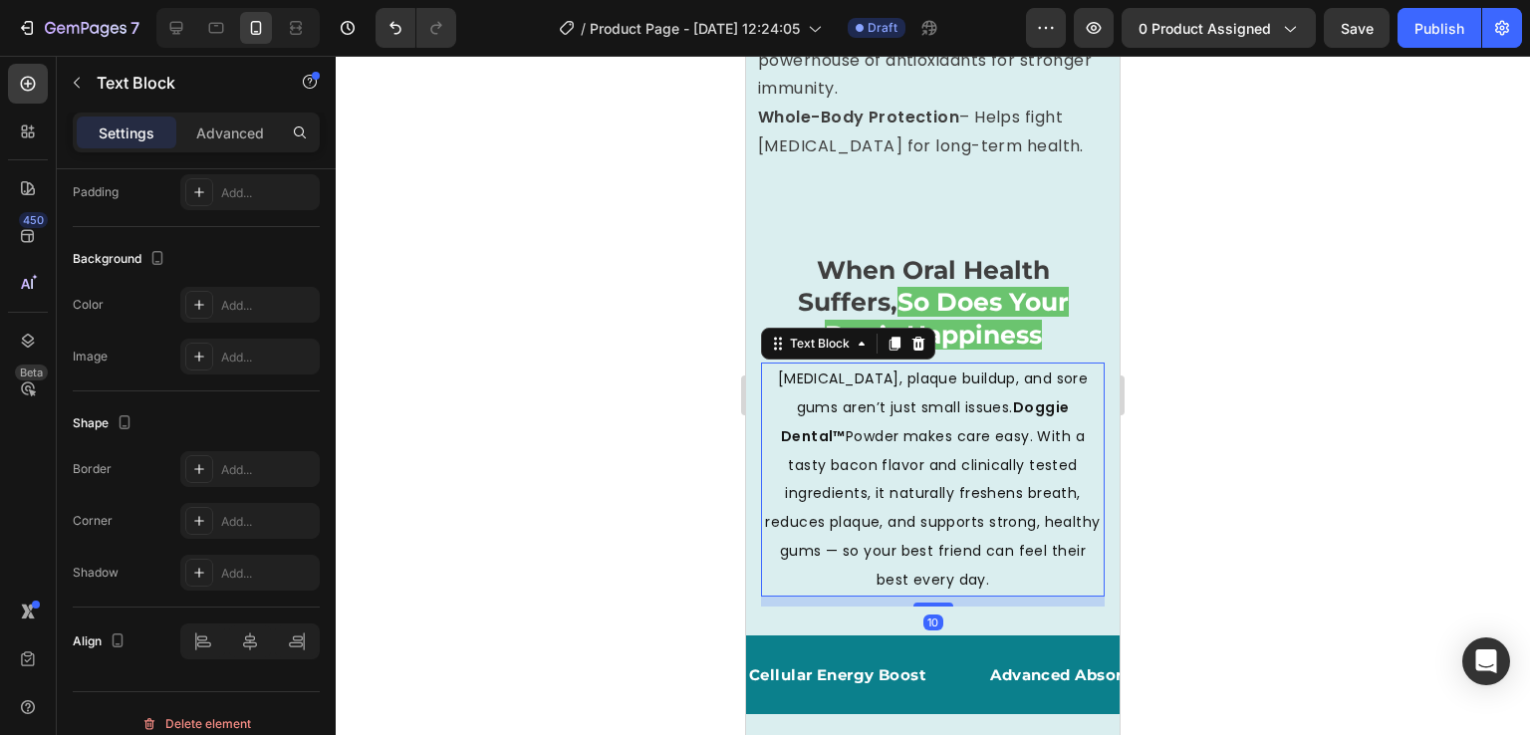
scroll to position [0, 0]
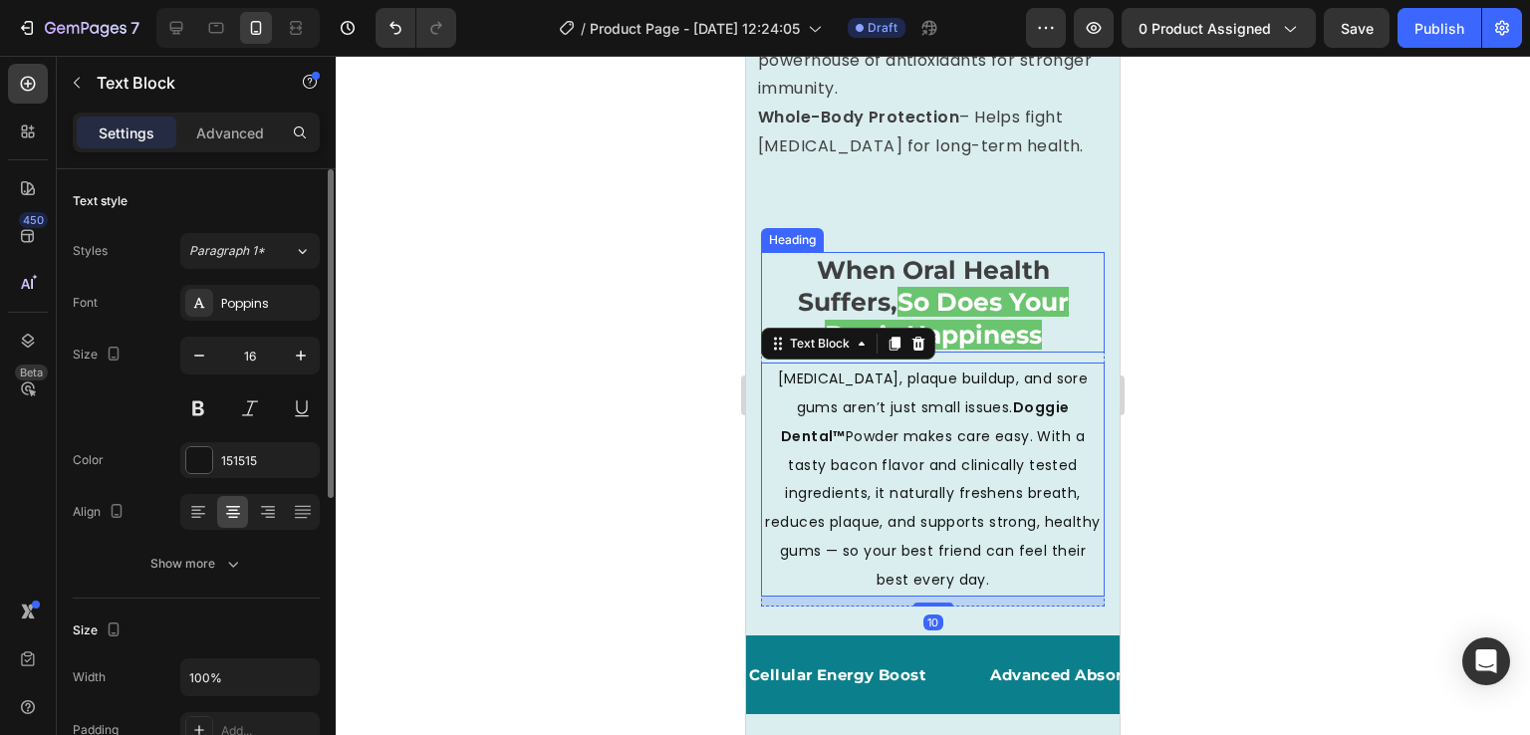
click at [921, 319] on span "So Does Your Dog’s Happiness" at bounding box center [947, 318] width 244 height 63
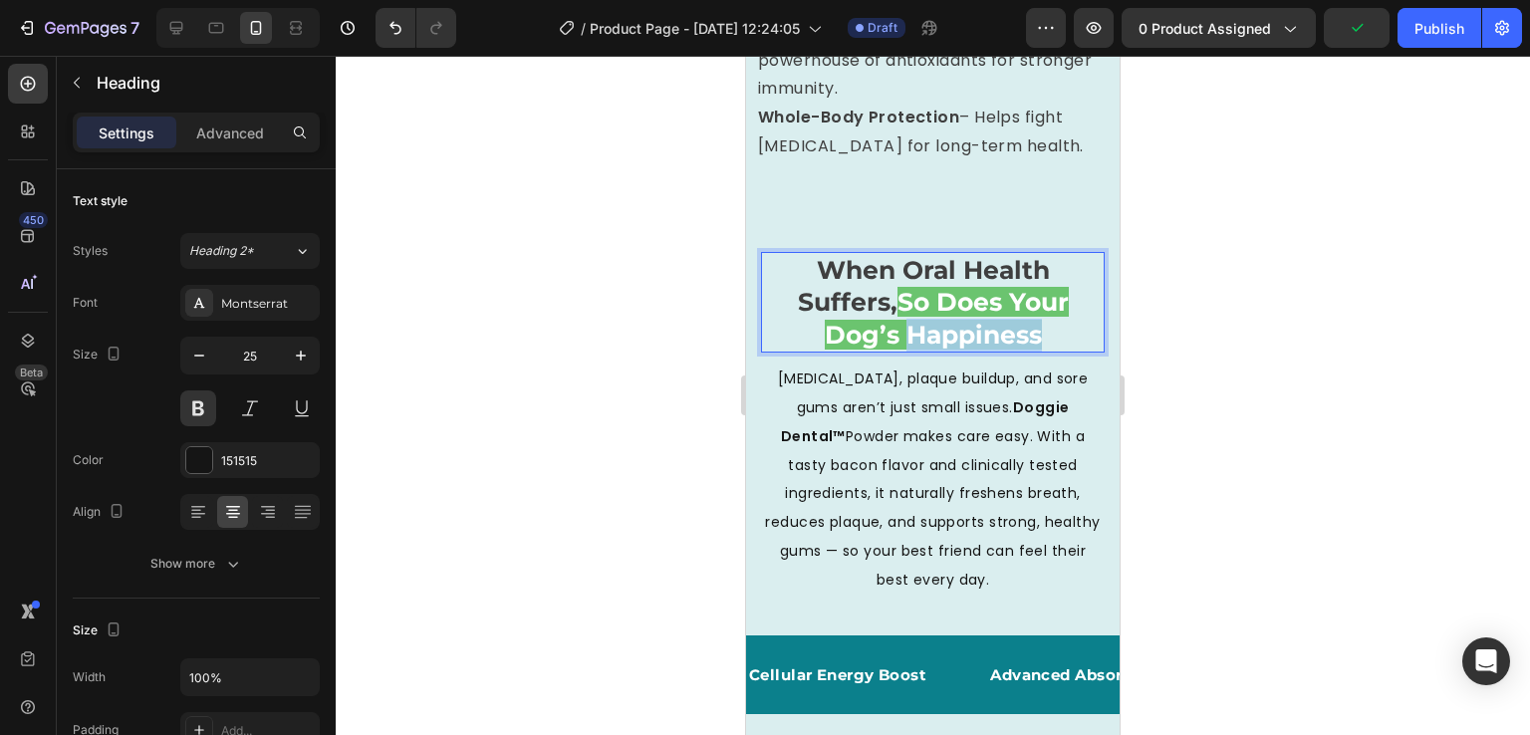
click at [960, 335] on span "So Does Your Dog’s Happiness" at bounding box center [947, 318] width 244 height 63
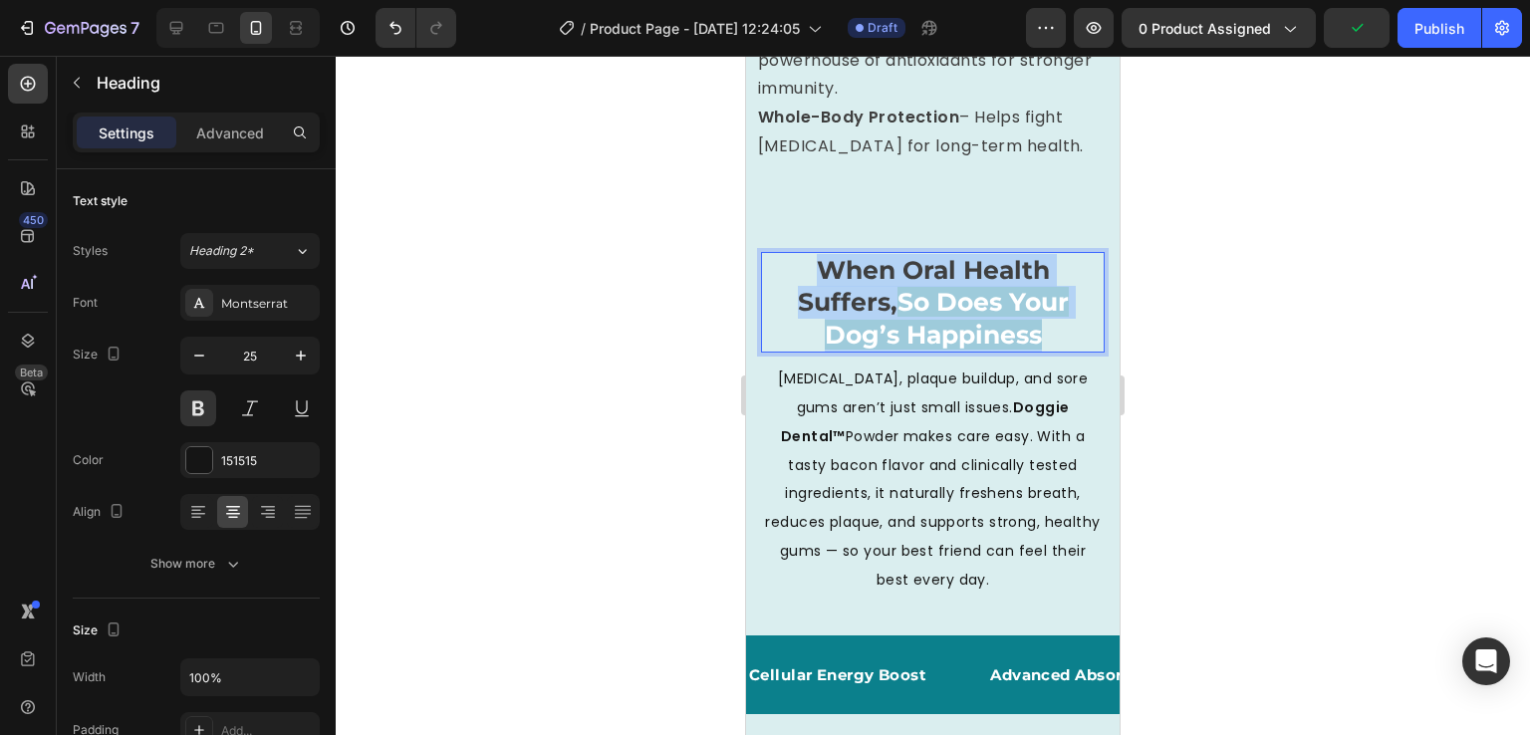
click at [960, 335] on span "So Does Your Dog’s Happiness" at bounding box center [947, 318] width 244 height 63
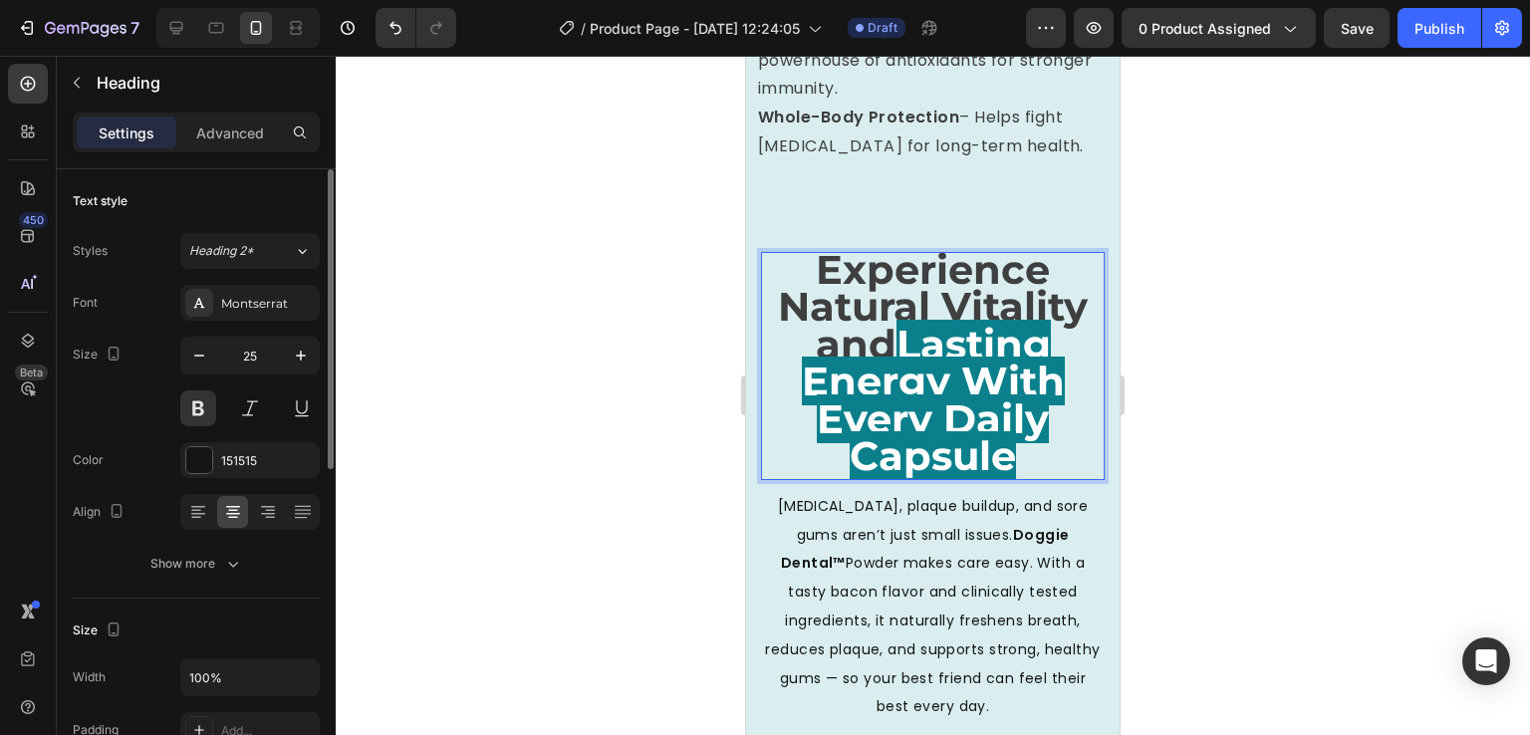
click at [218, 360] on input "25" at bounding box center [250, 356] width 66 height 36
click at [199, 352] on icon "button" at bounding box center [199, 356] width 20 height 20
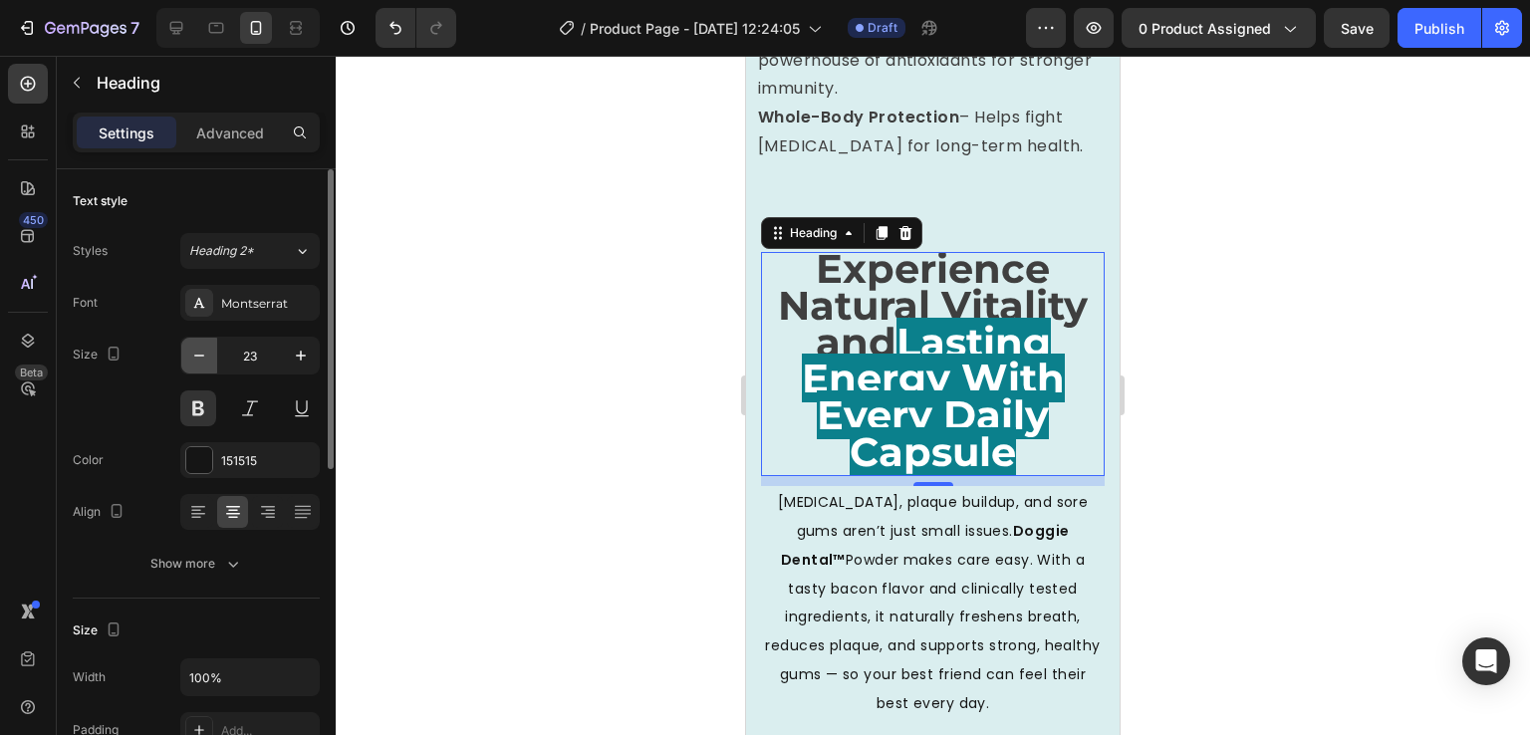
click at [199, 352] on icon "button" at bounding box center [199, 356] width 20 height 20
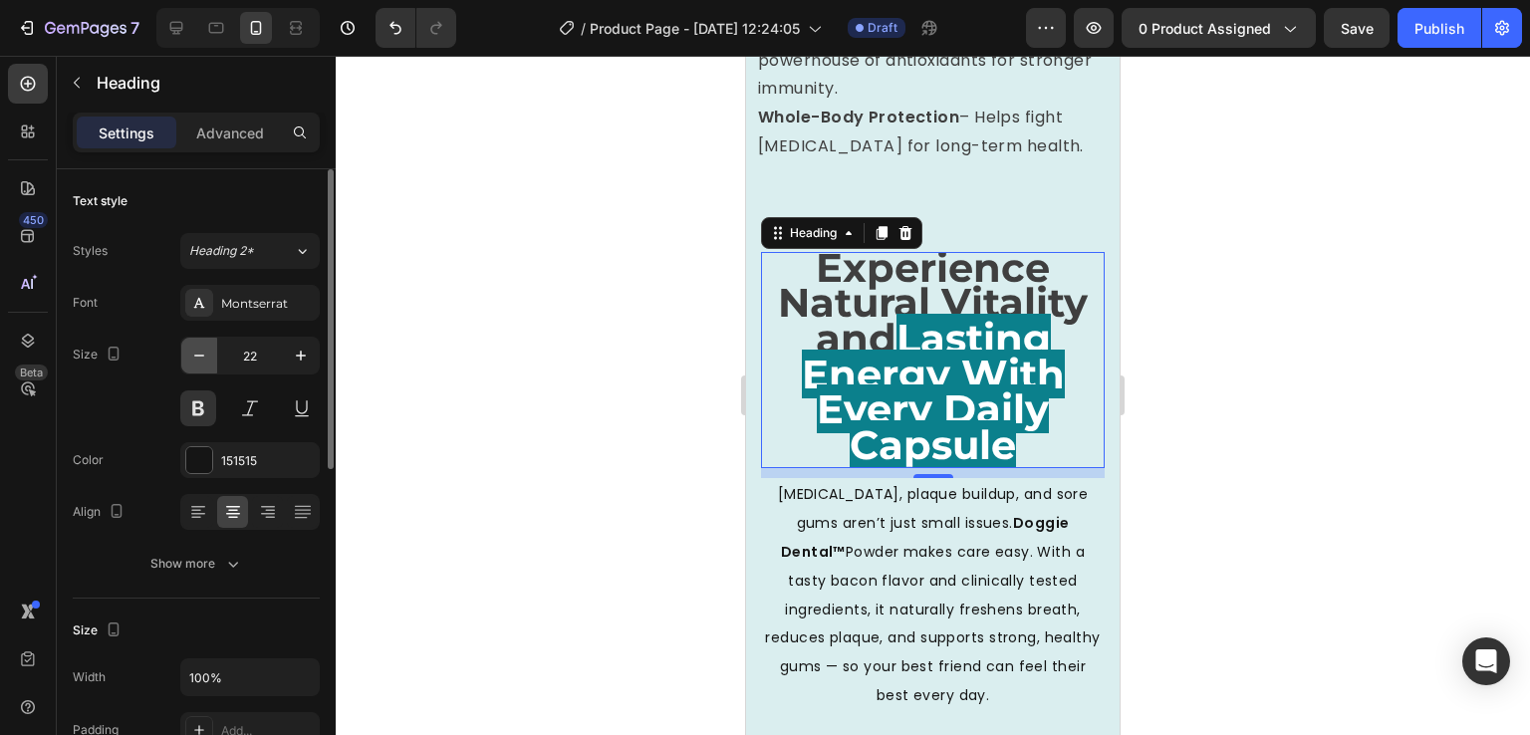
type input "21"
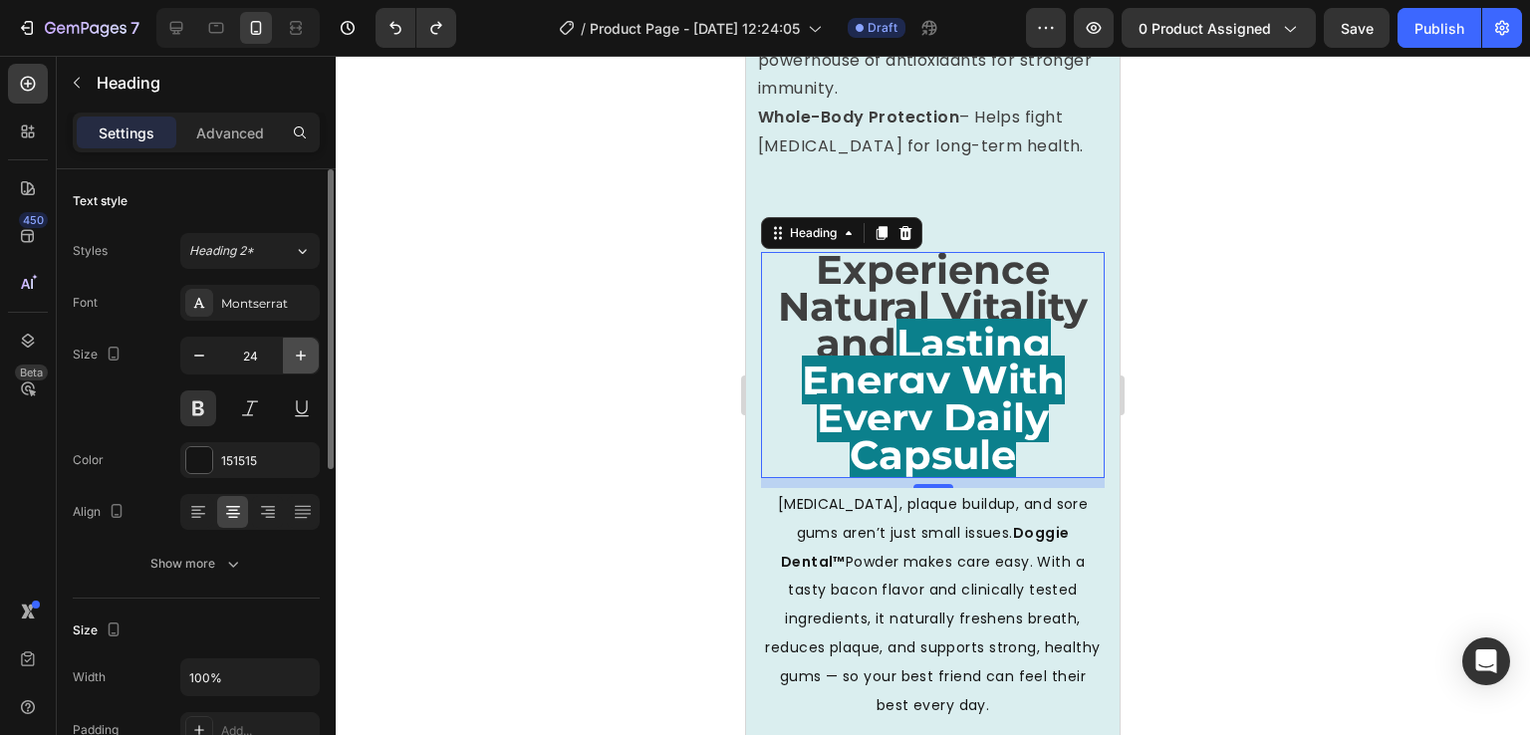
type input "25"
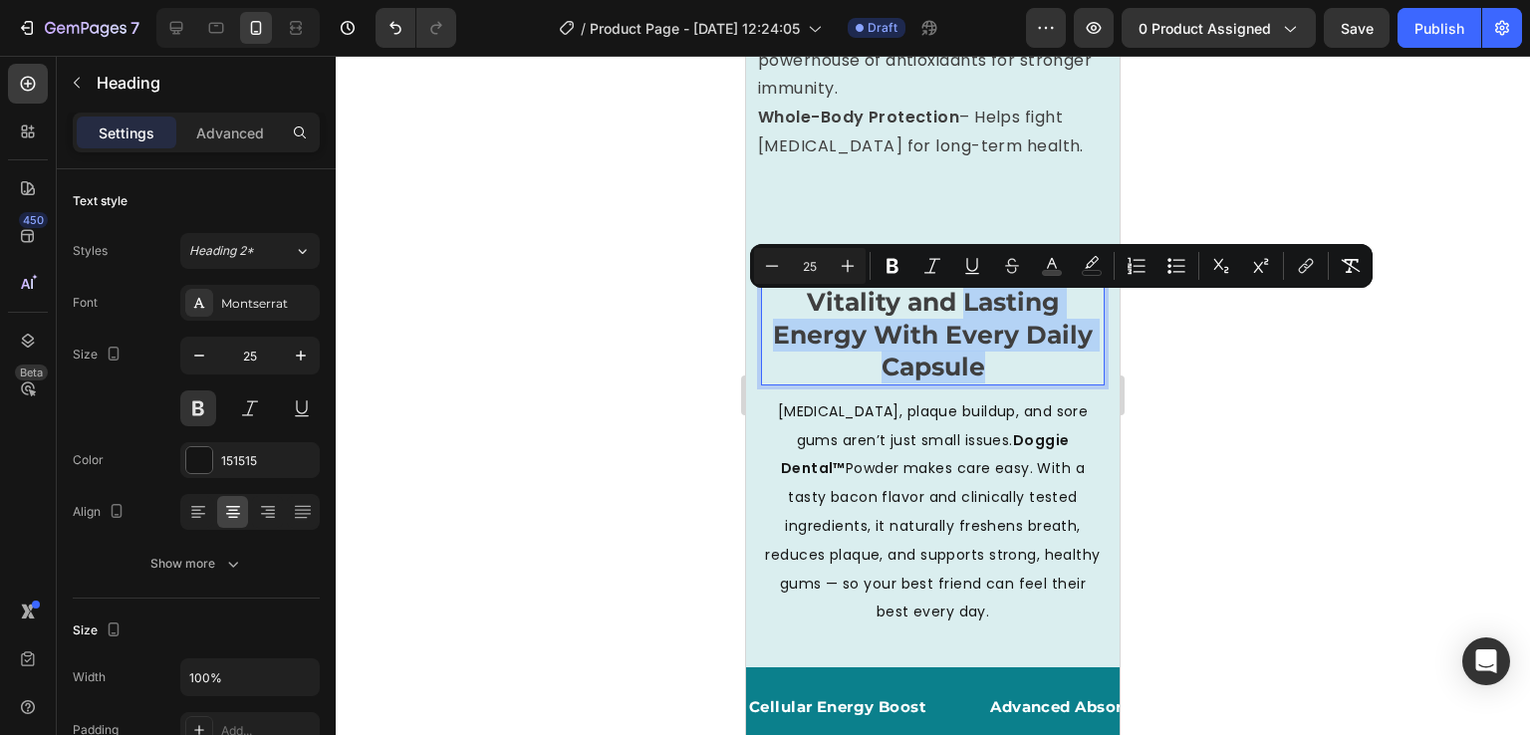
drag, startPoint x: 955, startPoint y: 304, endPoint x: 990, endPoint y: 369, distance: 73.5
click at [990, 369] on p "Experience Natural Vitality and Lasting Energy With Every Daily Capsule" at bounding box center [933, 319] width 340 height 130
click at [1058, 266] on icon "Editor contextual toolbar" at bounding box center [1052, 266] width 20 height 20
type input "3F3F3F"
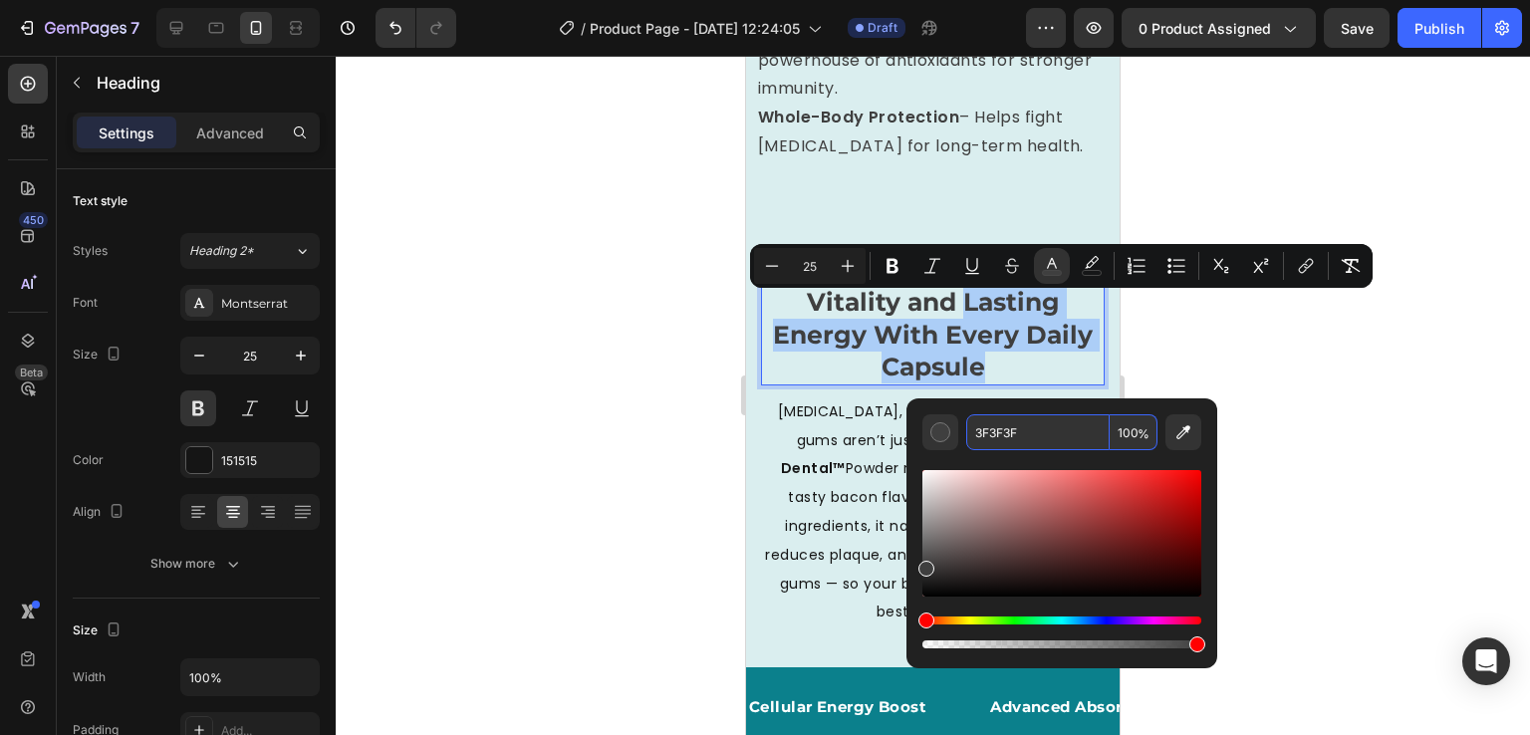
click at [1016, 442] on input "3F3F3F" at bounding box center [1037, 432] width 143 height 36
type input "000000"
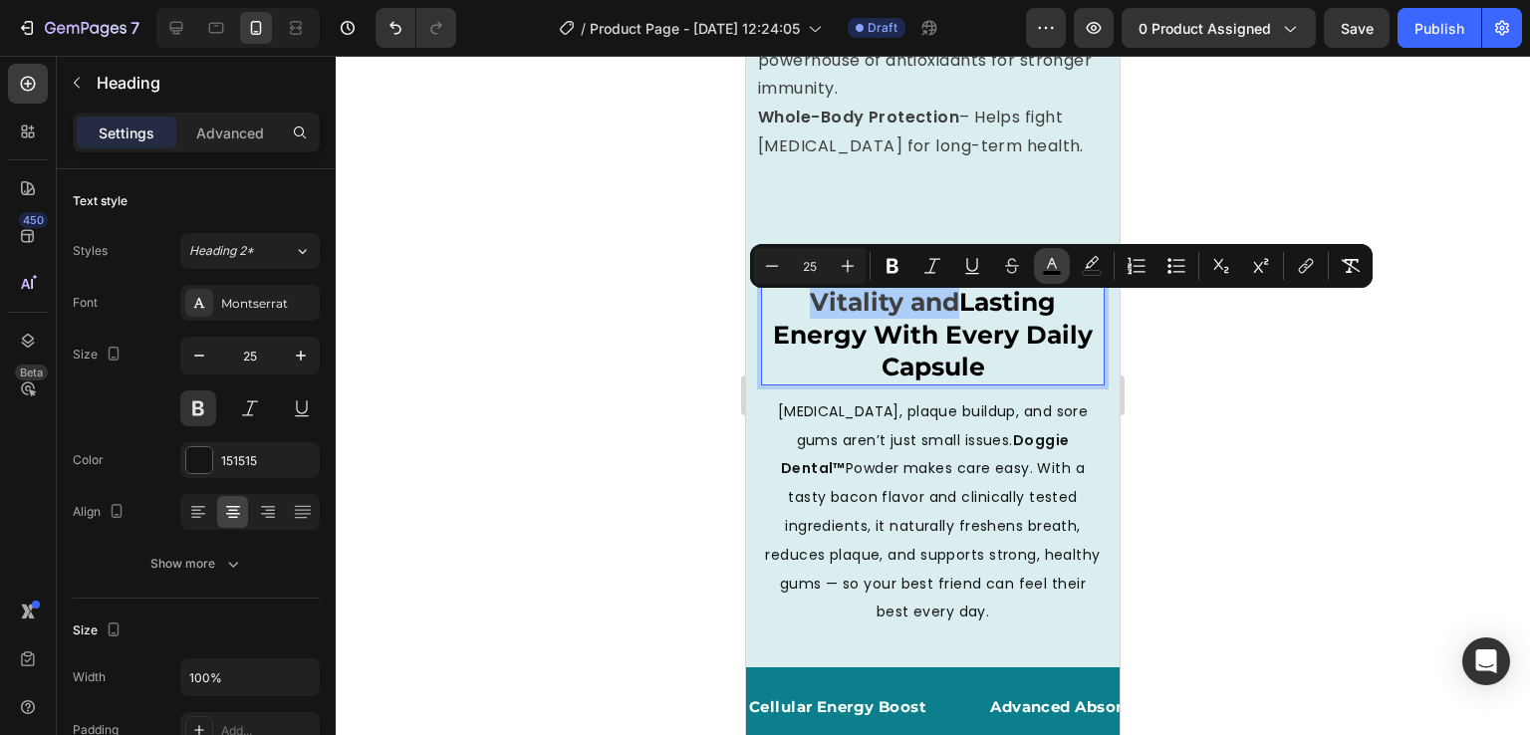
click at [1052, 271] on rect "Editor contextual toolbar" at bounding box center [1052, 273] width 19 height 5
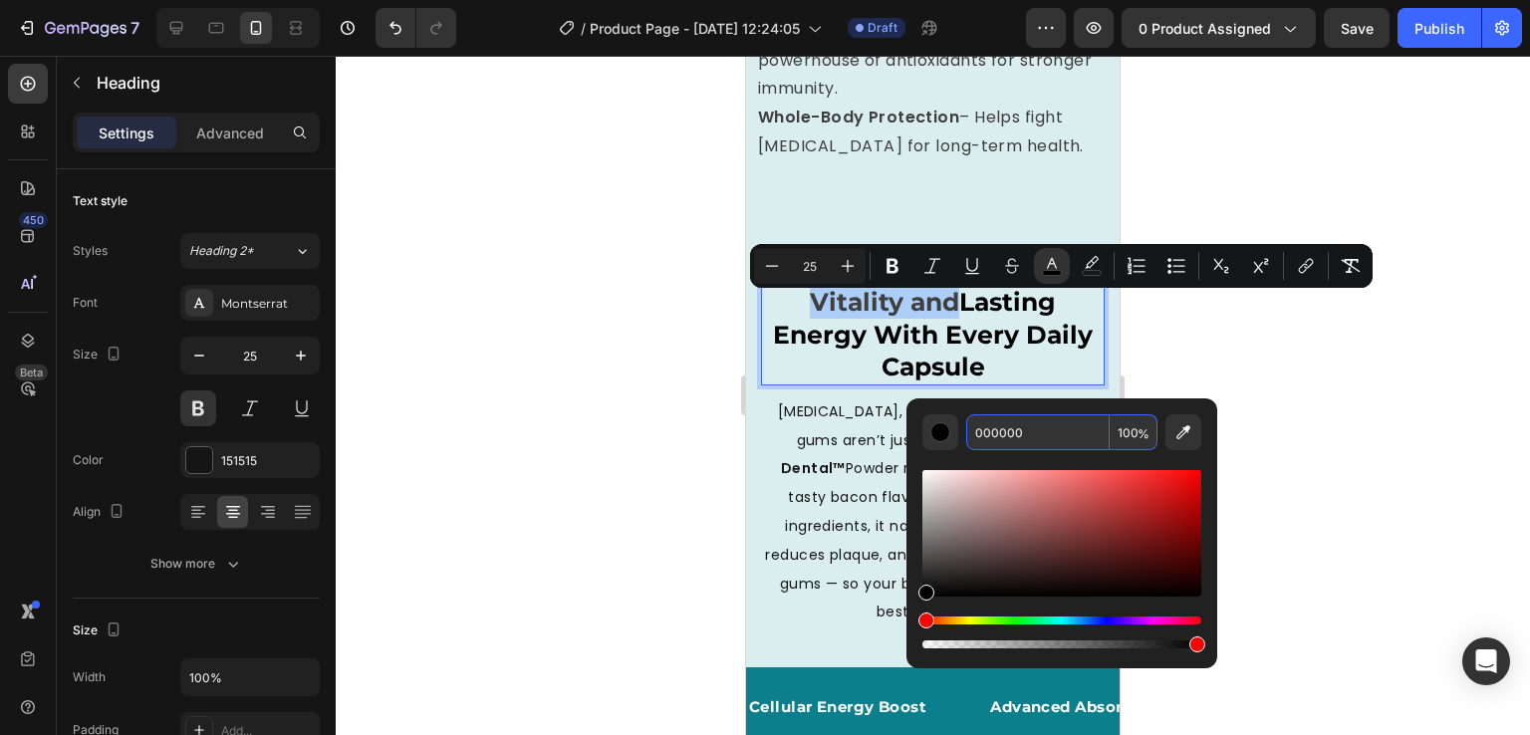
click at [1039, 427] on input "000000" at bounding box center [1037, 432] width 143 height 36
type input "FFFFFF"
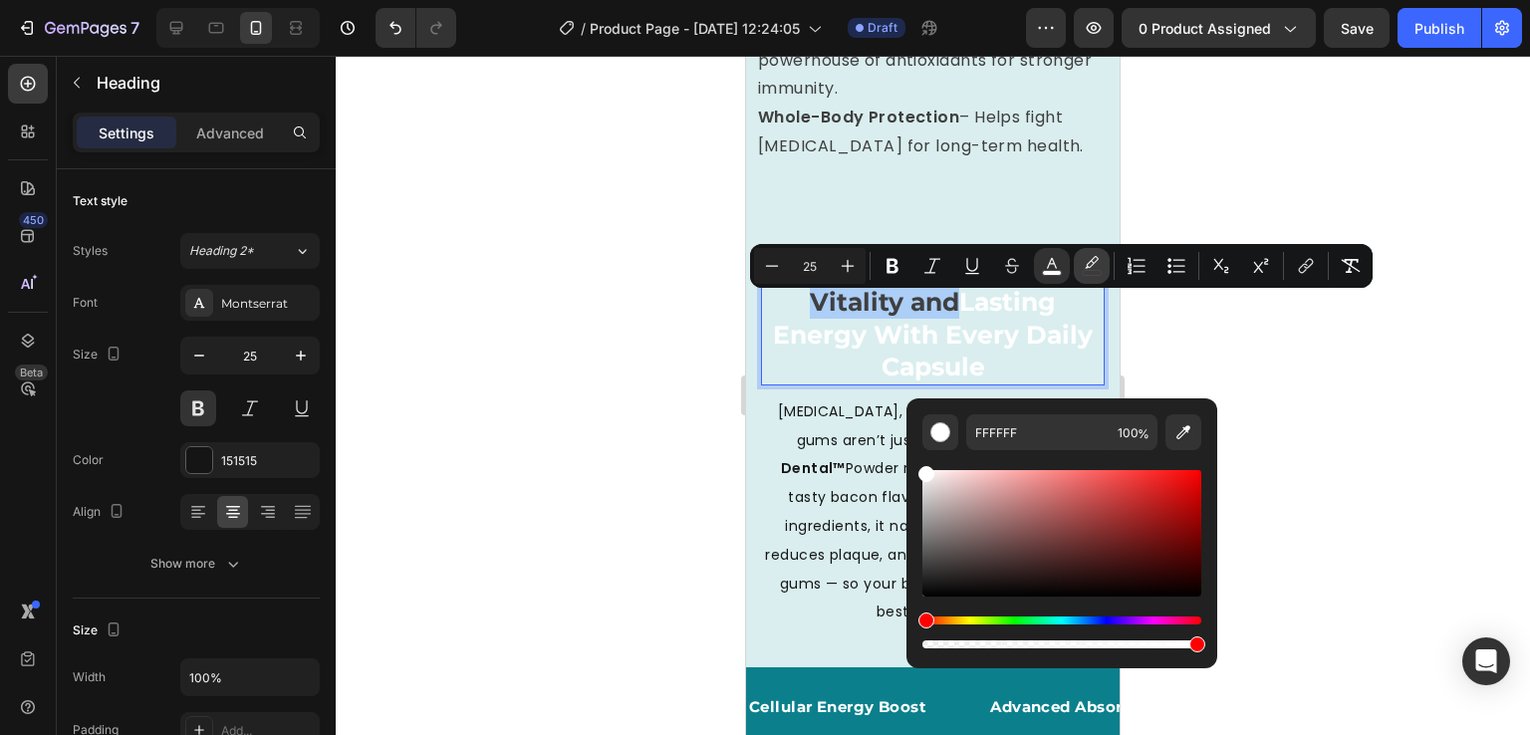
click at [1094, 272] on rect "Editor contextual toolbar" at bounding box center [1092, 273] width 19 height 5
type input "29597A"
type input "0"
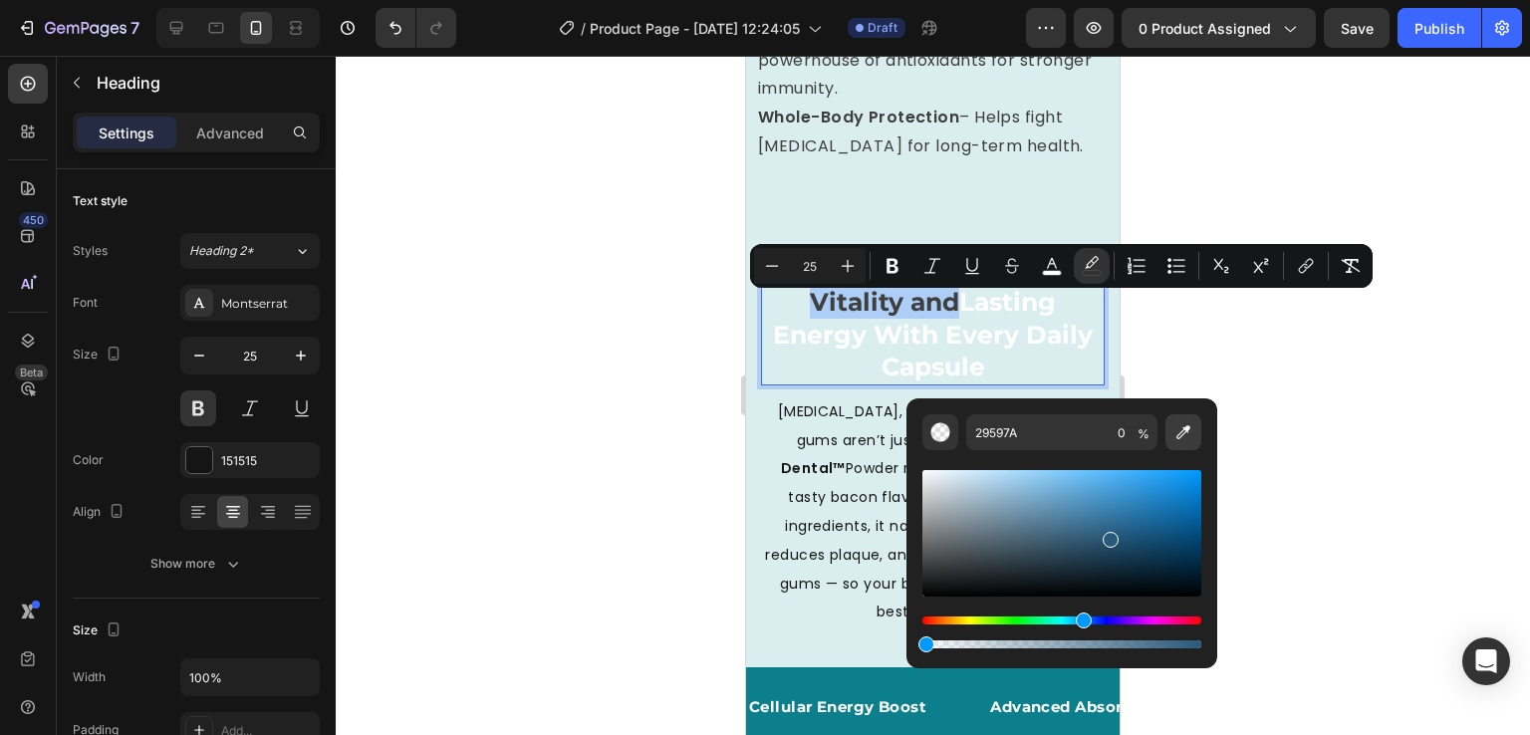
click at [1184, 431] on icon "Editor contextual toolbar" at bounding box center [1184, 432] width 20 height 20
type input "0B808C"
type input "100"
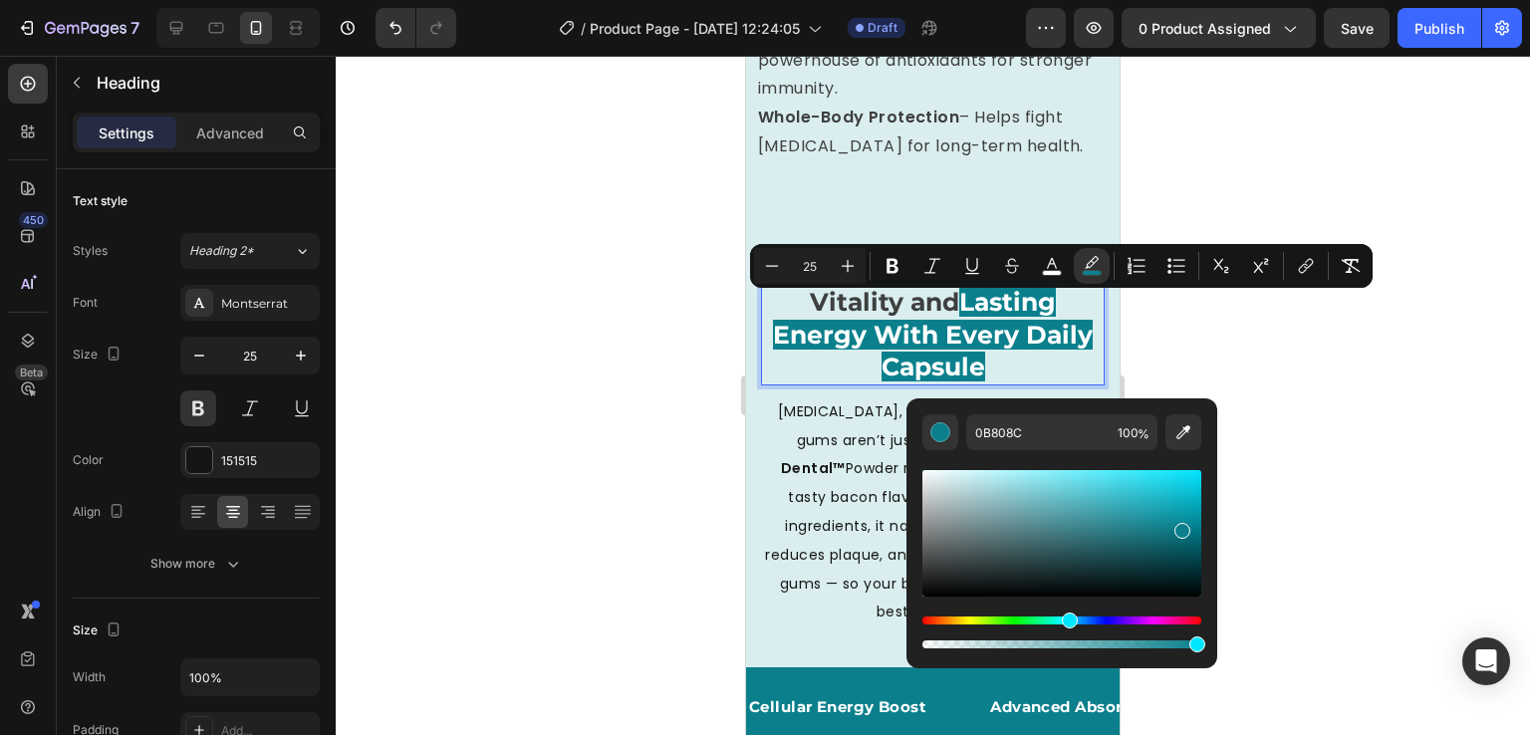
click at [1347, 640] on div at bounding box center [933, 395] width 1195 height 679
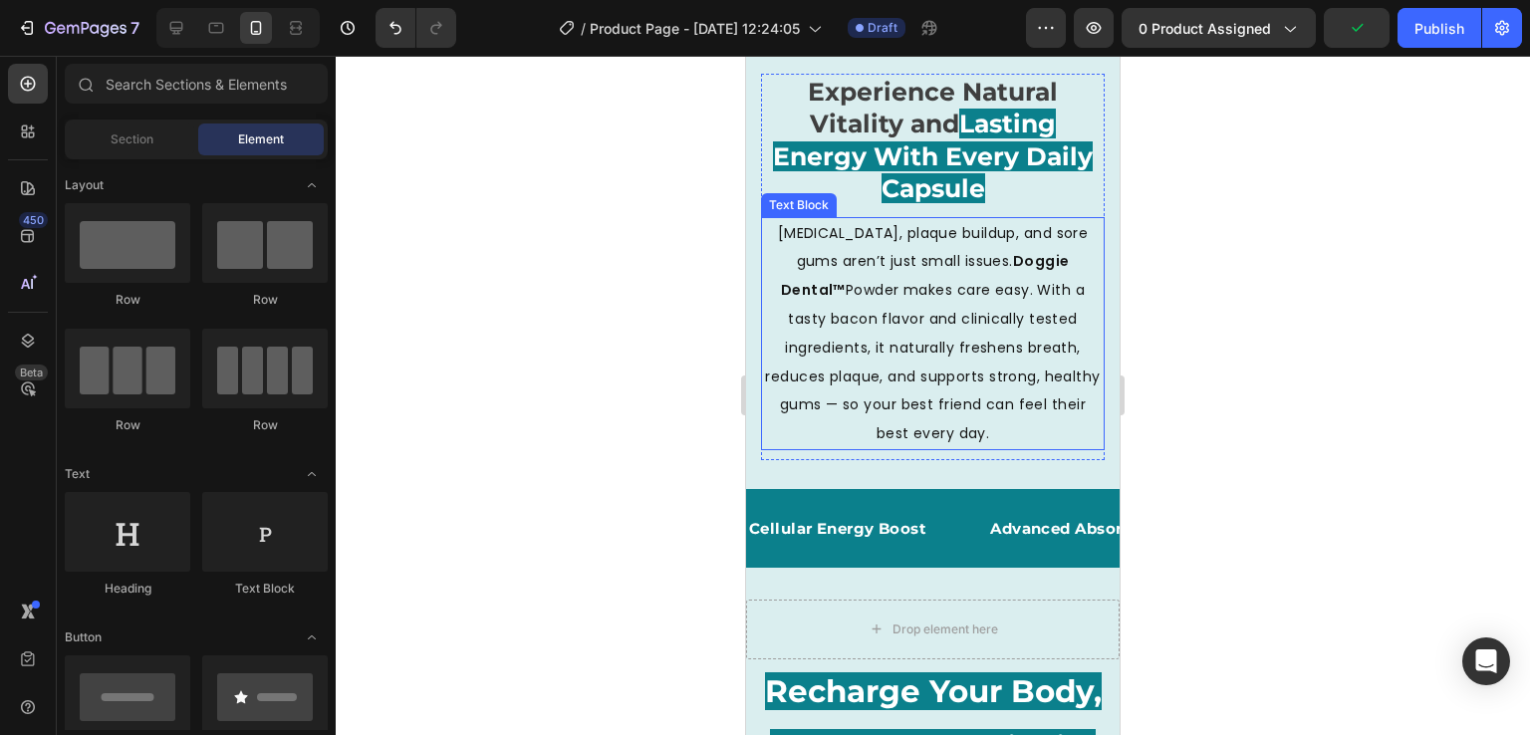
scroll to position [3431, 0]
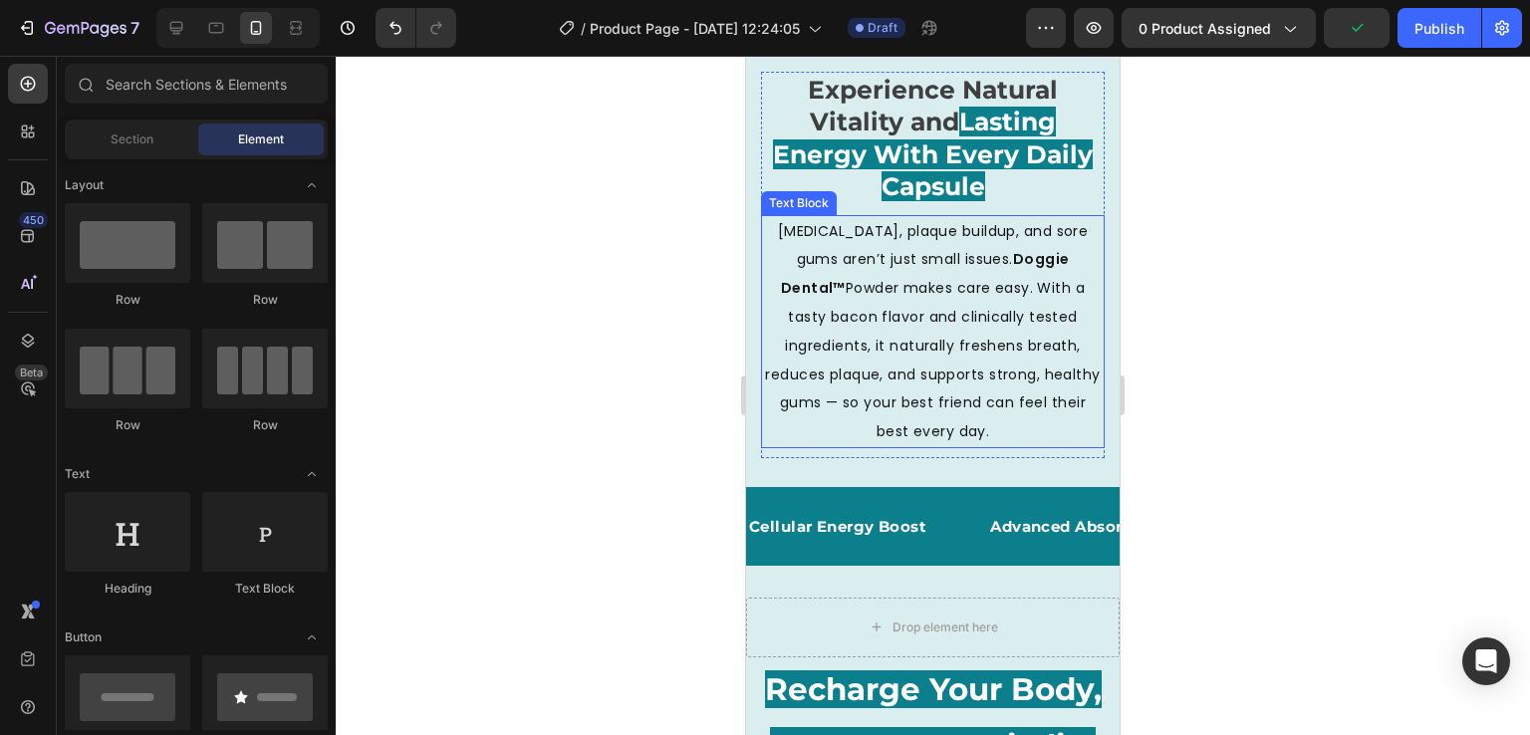
click at [951, 327] on span "[MEDICAL_DATA], plaque buildup, and sore gums aren’t just small issues. Doggie …" at bounding box center [932, 331] width 335 height 221
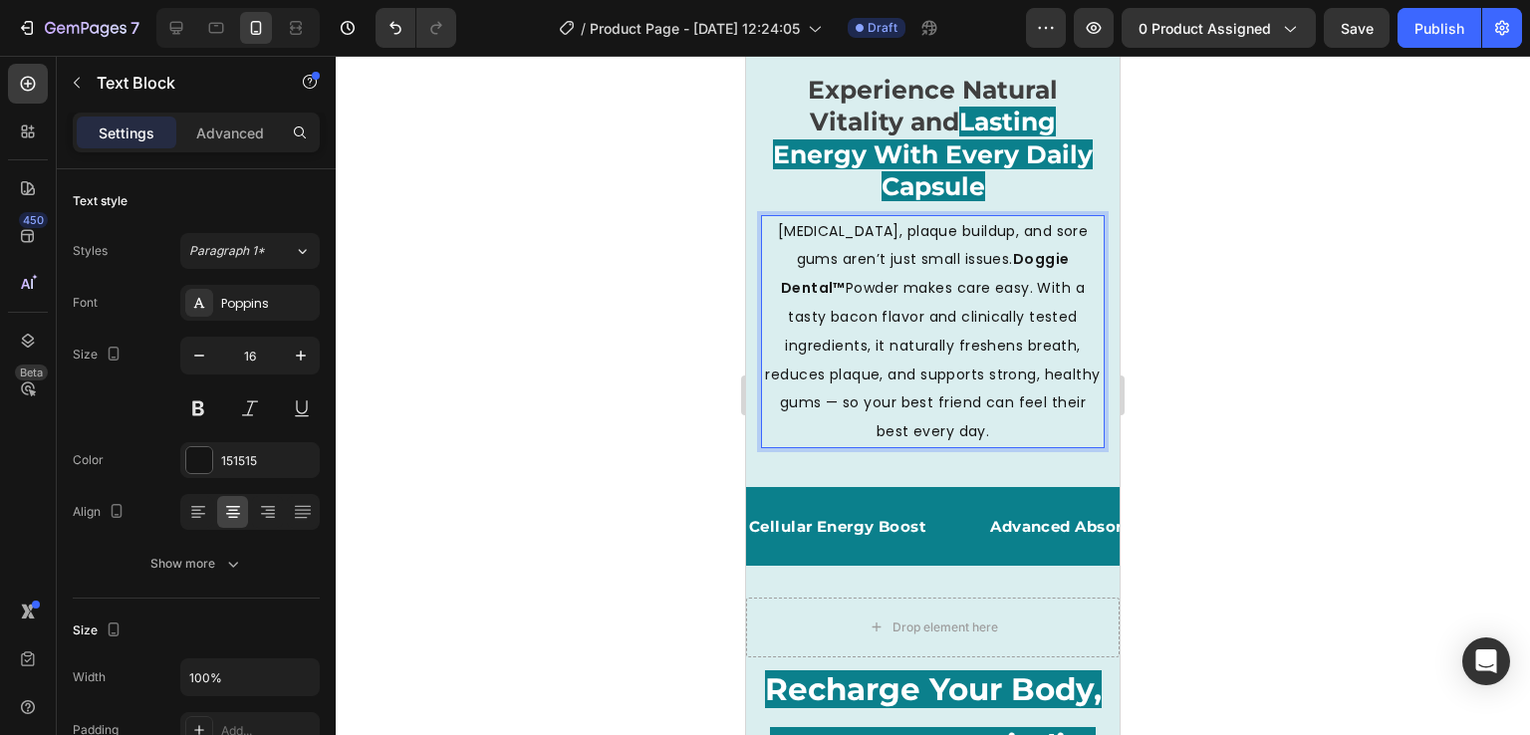
click at [945, 374] on span "[MEDICAL_DATA], plaque buildup, and sore gums aren’t just small issues. Doggie …" at bounding box center [932, 331] width 335 height 221
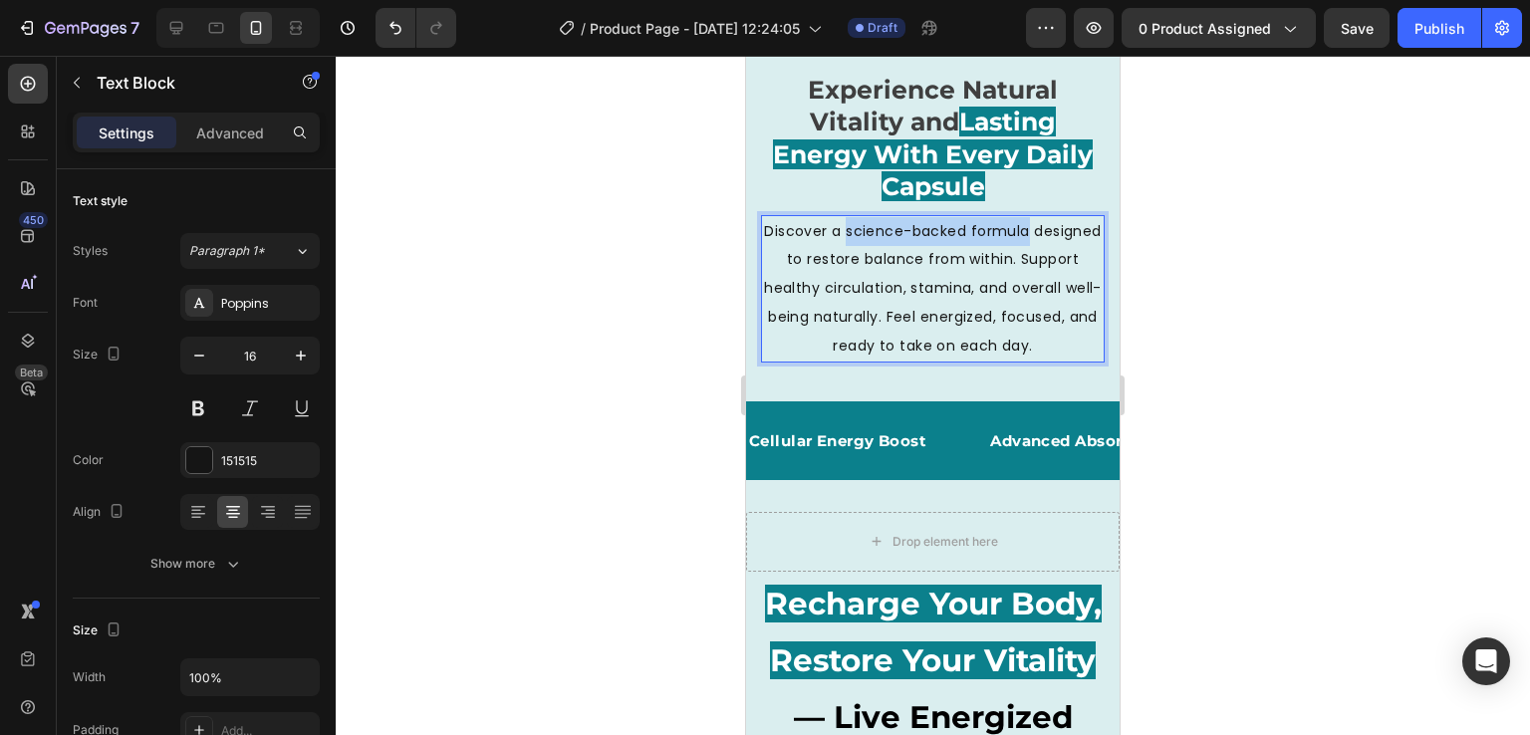
drag, startPoint x: 875, startPoint y: 232, endPoint x: 1057, endPoint y: 239, distance: 182.4
click at [1057, 239] on p "Discover a science-backed formula designed to restore balance from within. Supp…" at bounding box center [933, 288] width 340 height 143
click at [1025, 324] on span "Discover a science-backed formula designed to restore balance from within. Supp…" at bounding box center [933, 288] width 338 height 134
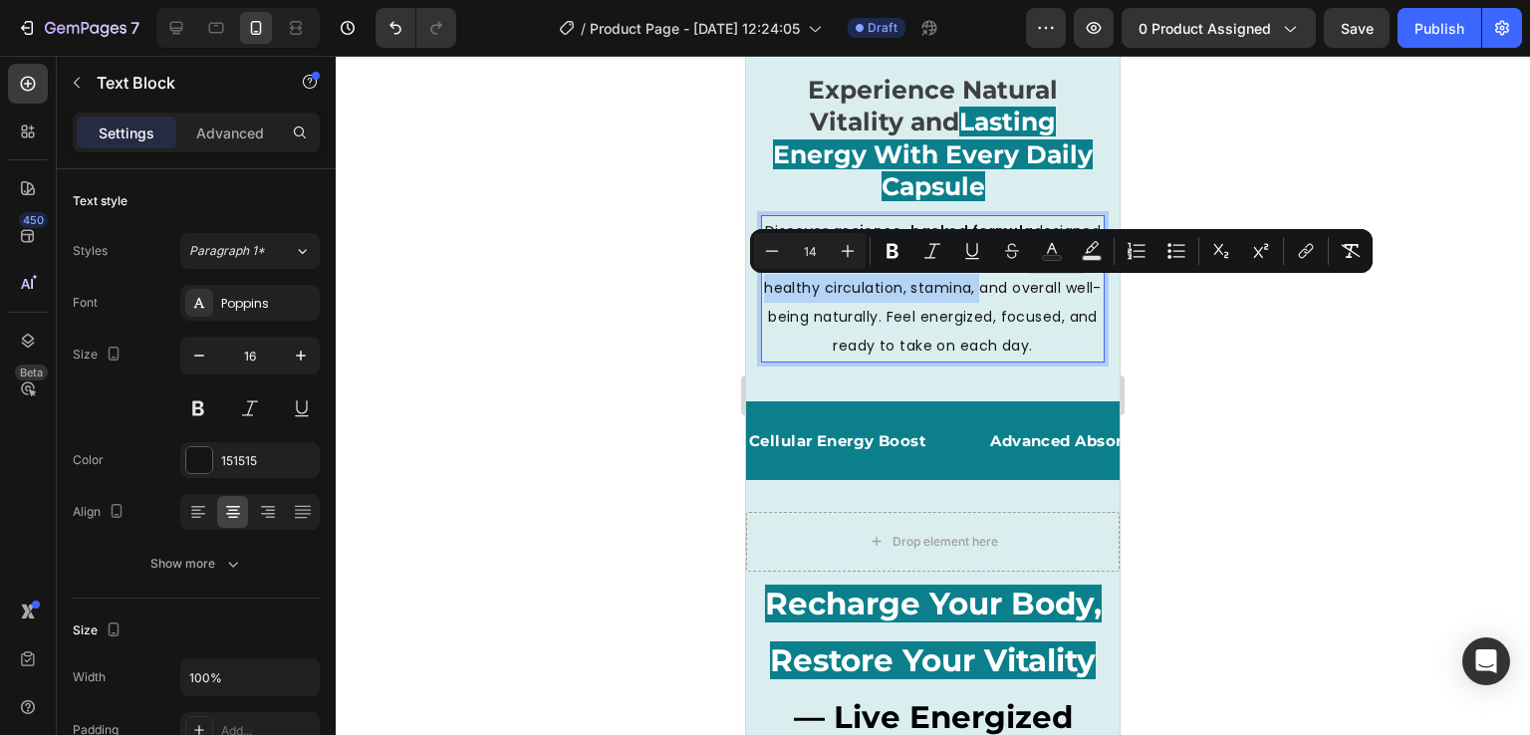
drag, startPoint x: 1046, startPoint y: 288, endPoint x: 774, endPoint y: 292, distance: 272.0
click at [774, 292] on span "Discover a science-backed formula designed to restore balance from within. Supp…" at bounding box center [933, 288] width 338 height 134
click at [853, 345] on span "Discover a science-backed formula designed to restore balance from within. Supp…" at bounding box center [933, 288] width 337 height 134
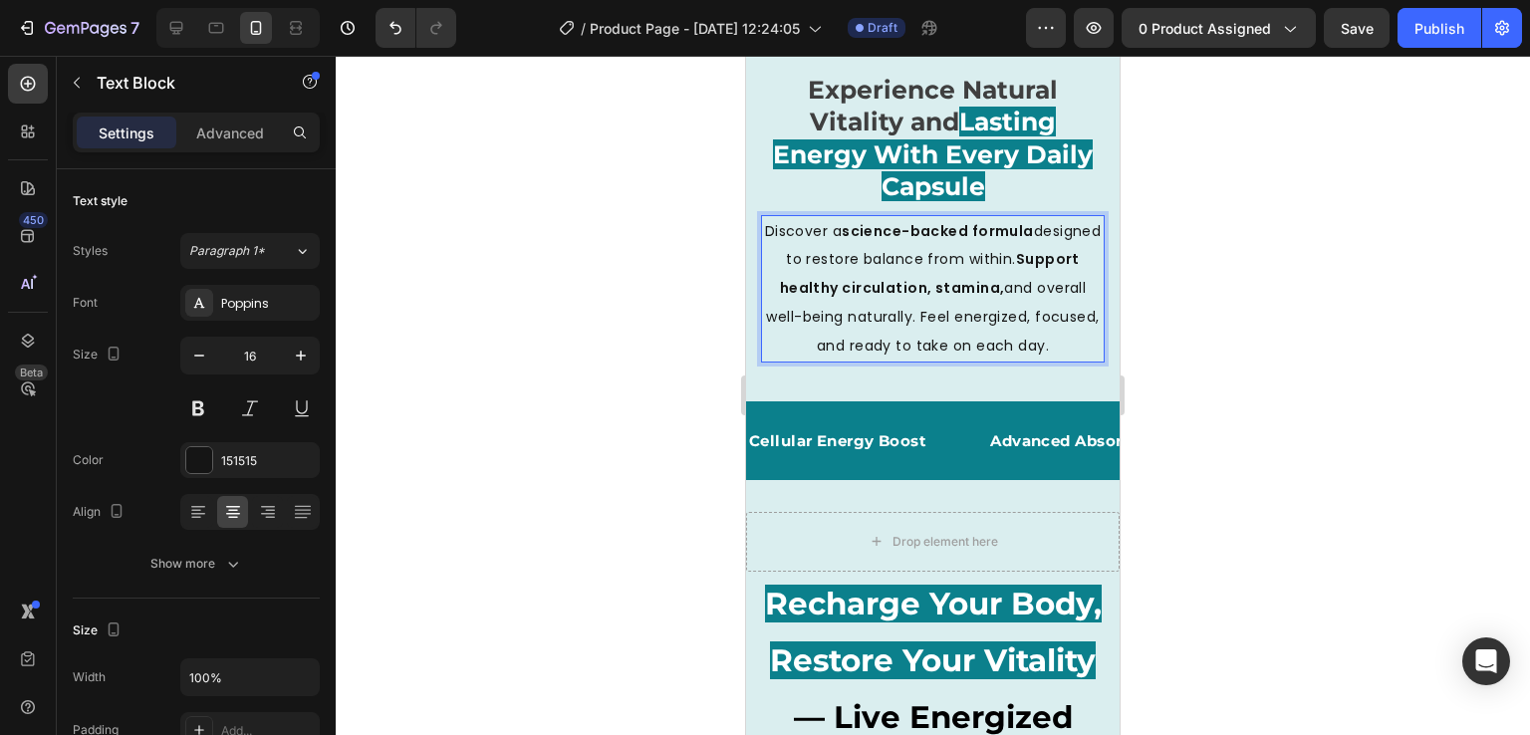
drag, startPoint x: 942, startPoint y: 352, endPoint x: 1080, endPoint y: 355, distance: 137.5
click at [1080, 355] on p "Discover a science-backed formula designed to restore balance from within. Supp…" at bounding box center [933, 288] width 340 height 143
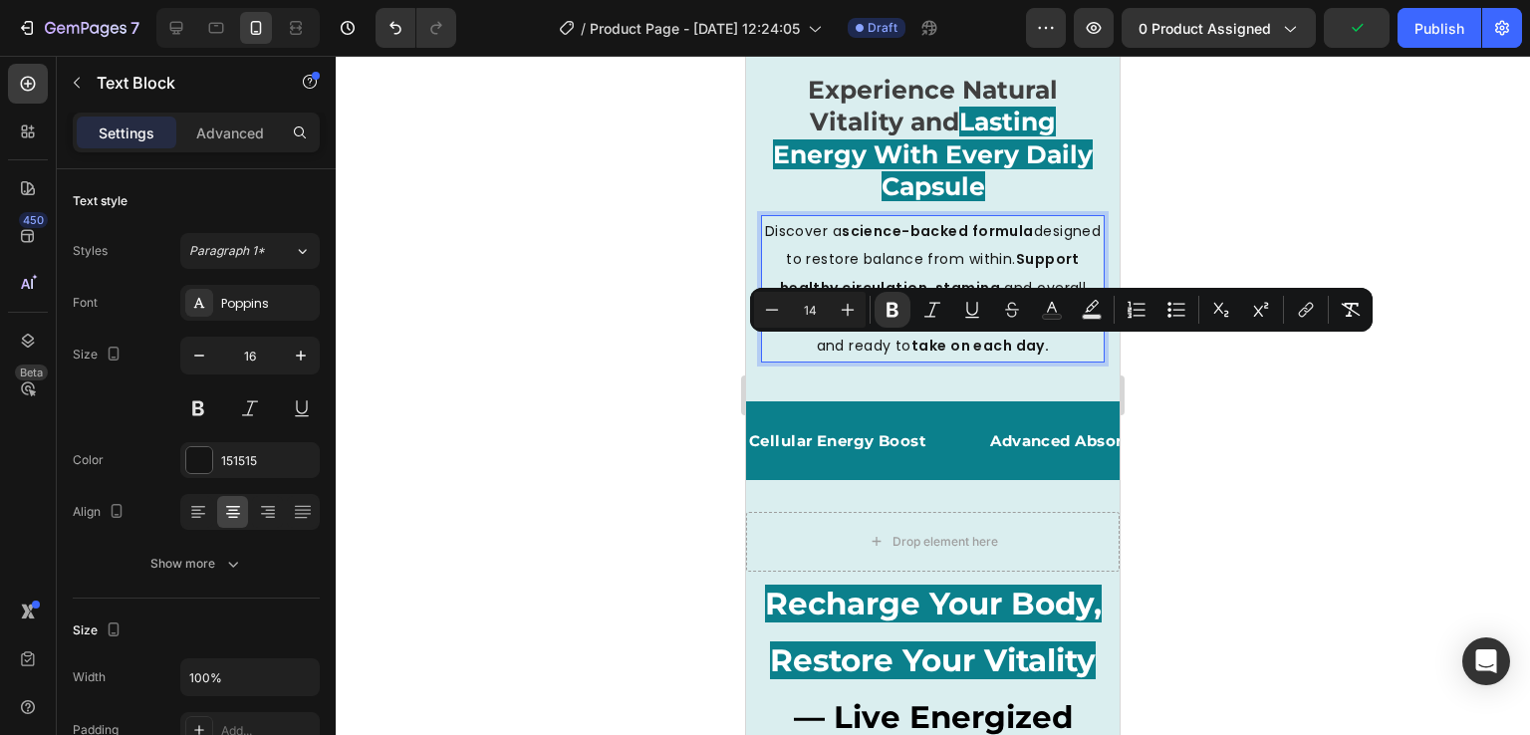
click at [1225, 394] on div at bounding box center [933, 395] width 1195 height 679
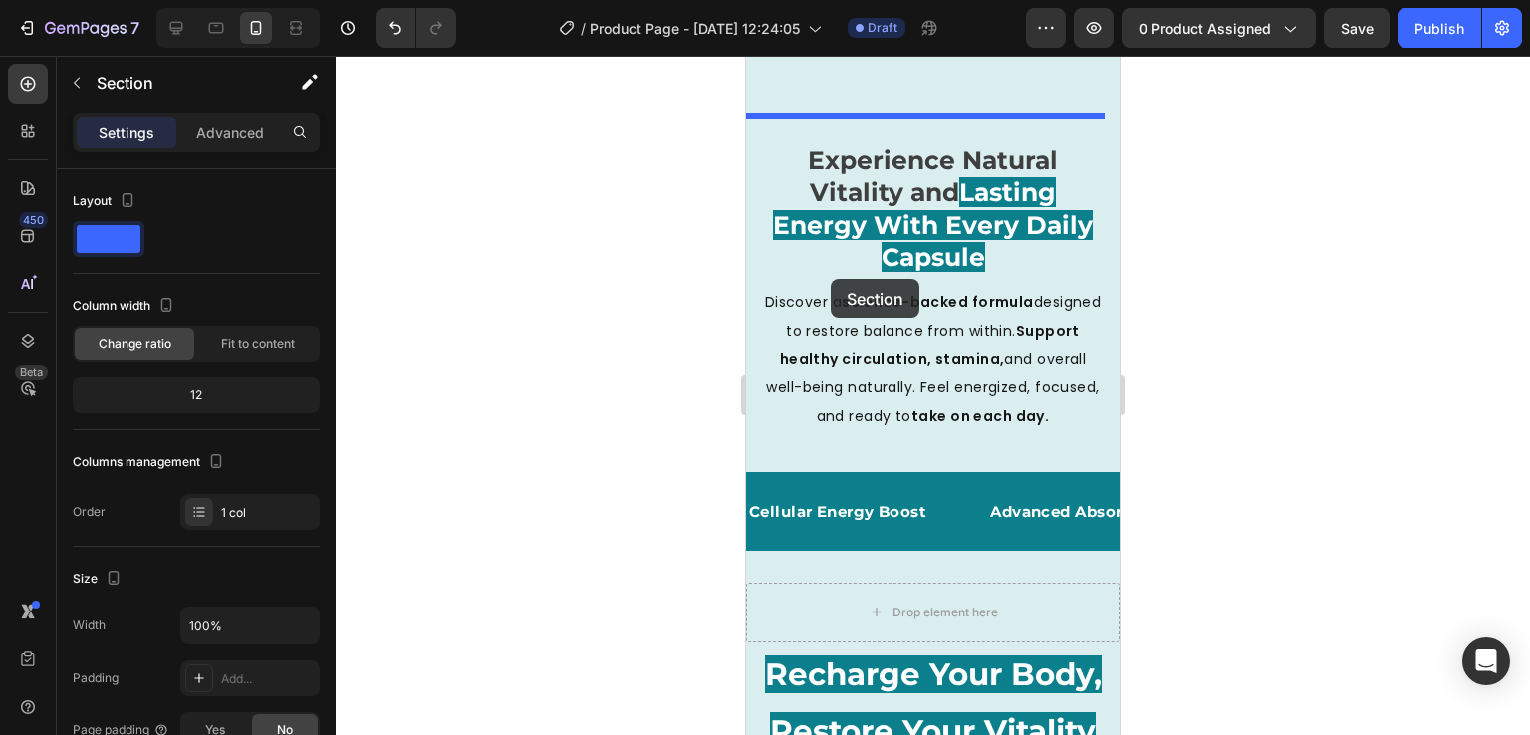
scroll to position [3292, 0]
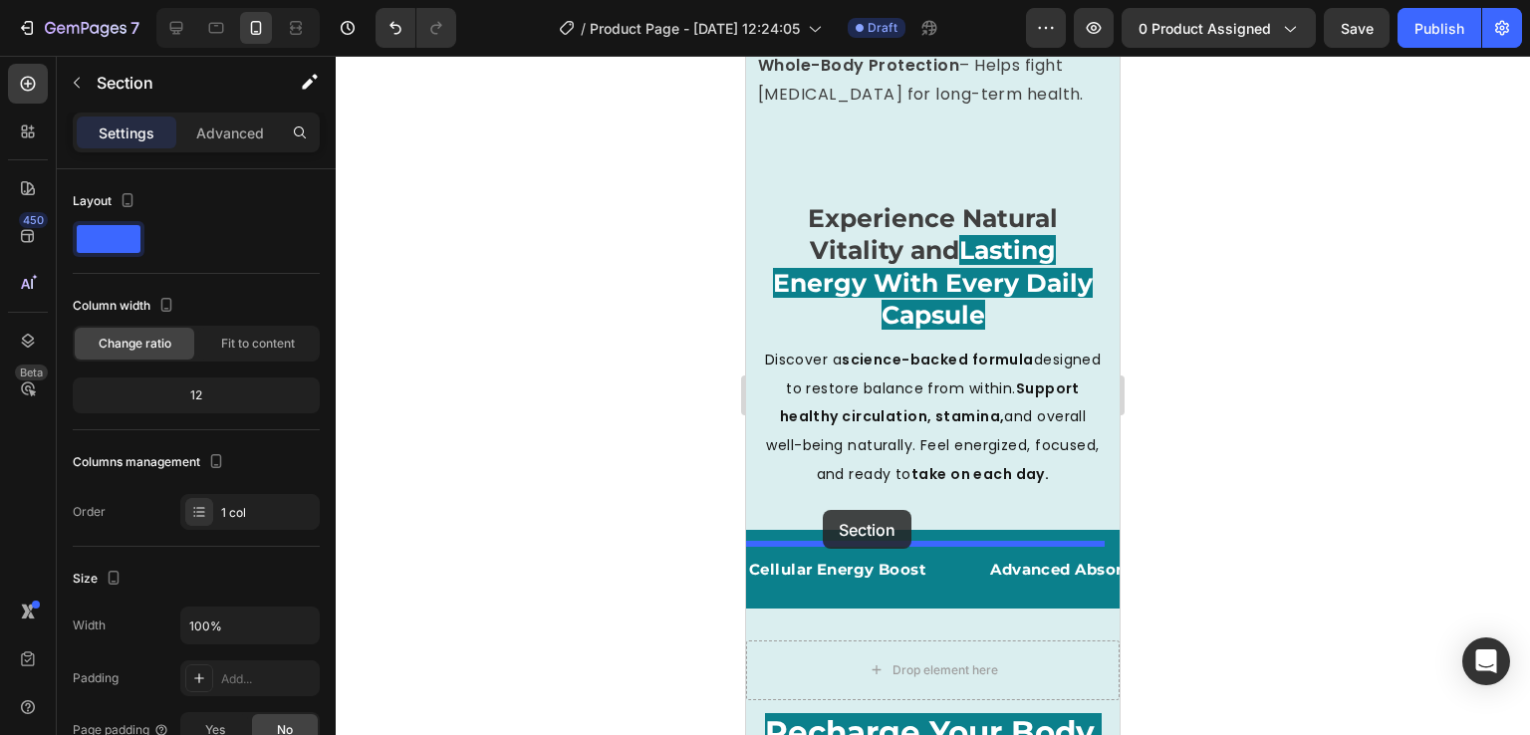
drag, startPoint x: 769, startPoint y: 490, endPoint x: 823, endPoint y: 510, distance: 57.4
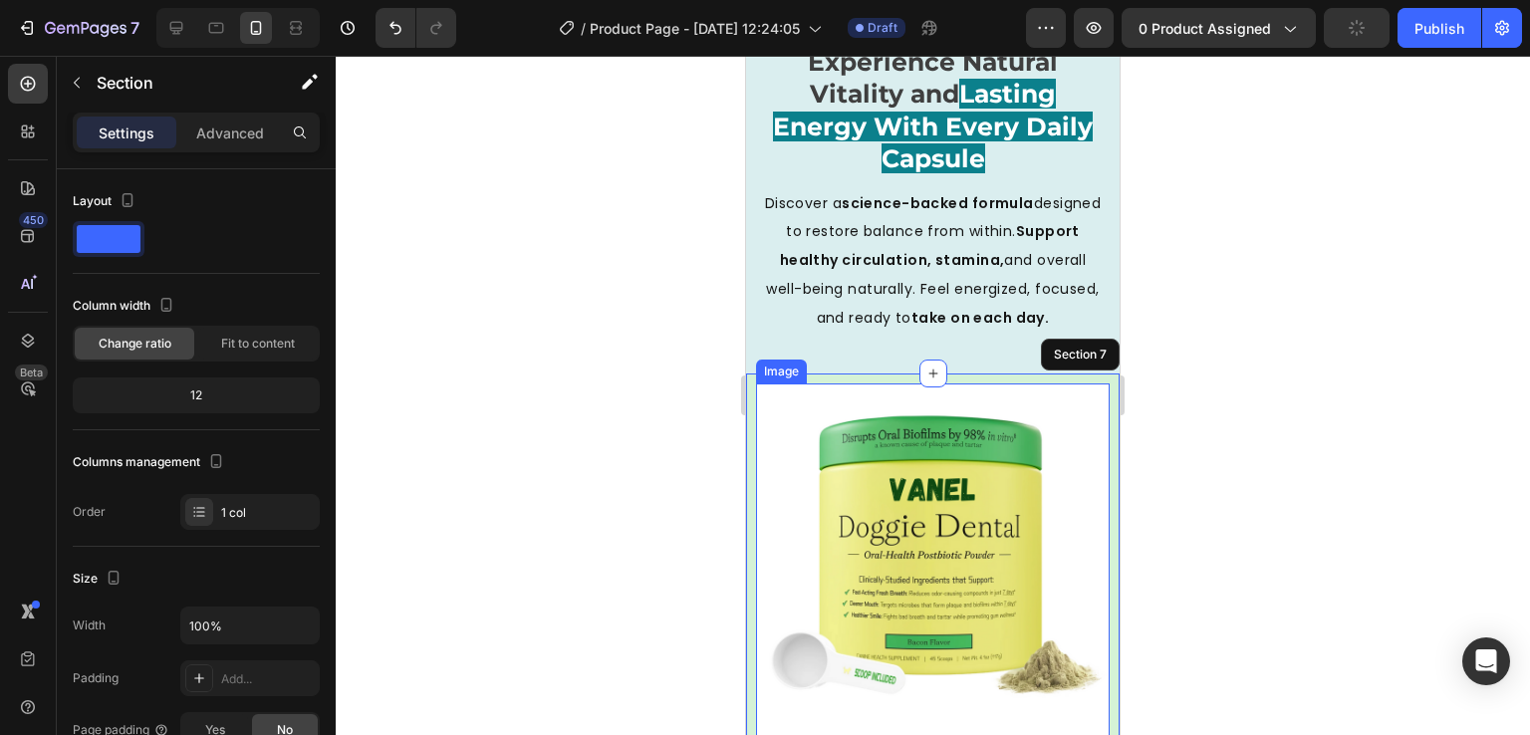
scroll to position [3735, 0]
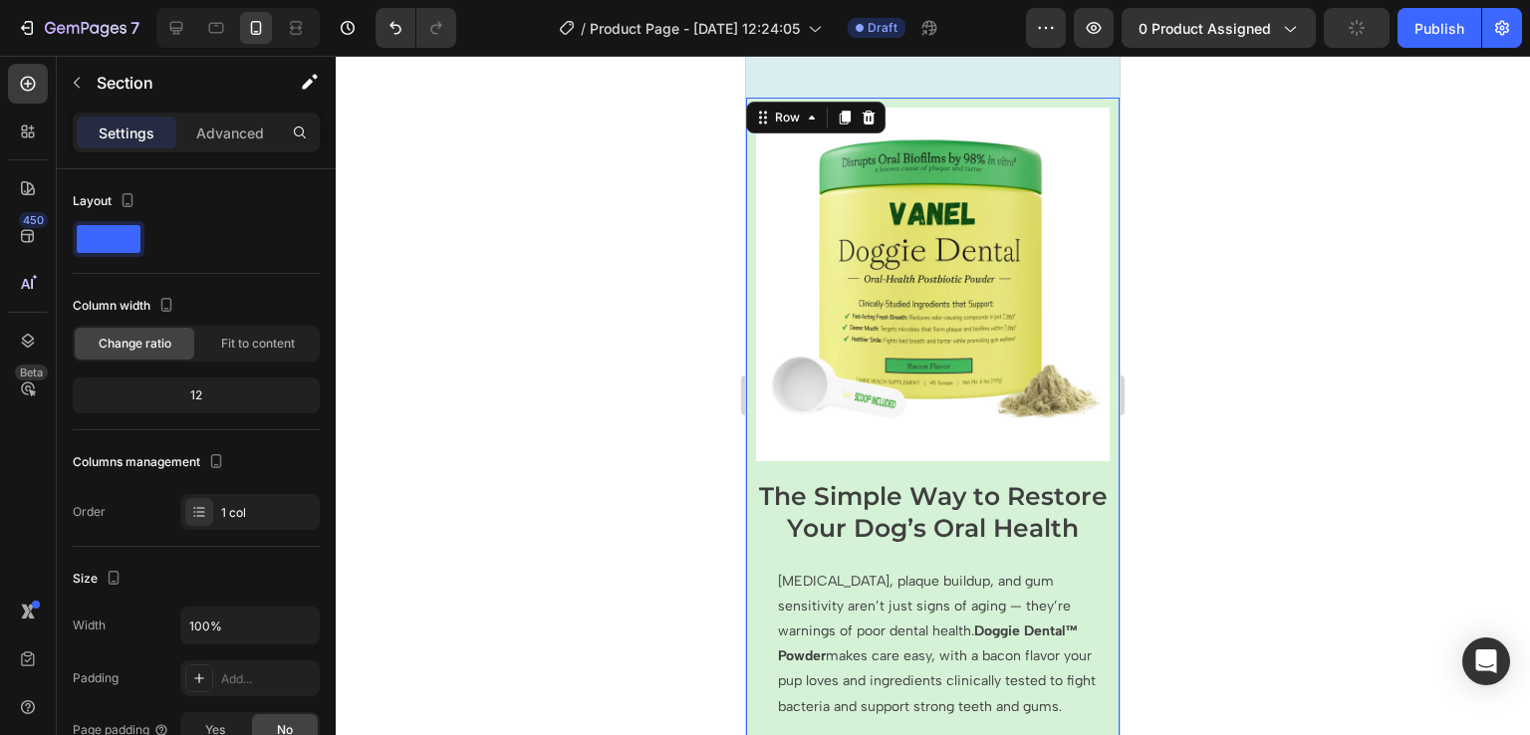
click at [748, 482] on div "Image The Simple Way to Restore Your Dog’s Oral Health Heading [MEDICAL_DATA], …" at bounding box center [933, 558] width 374 height 920
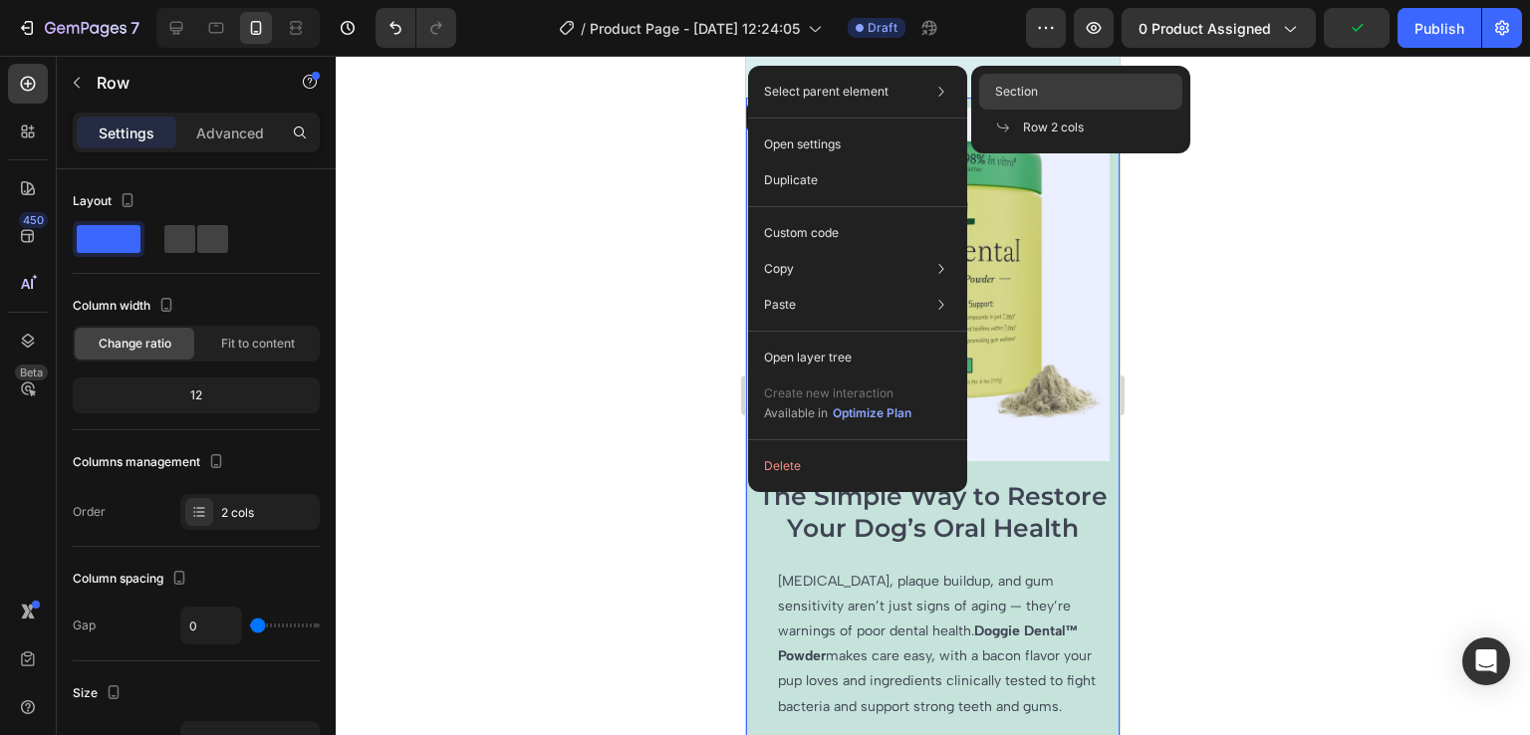
click at [1018, 85] on span "Section" at bounding box center [1016, 92] width 43 height 18
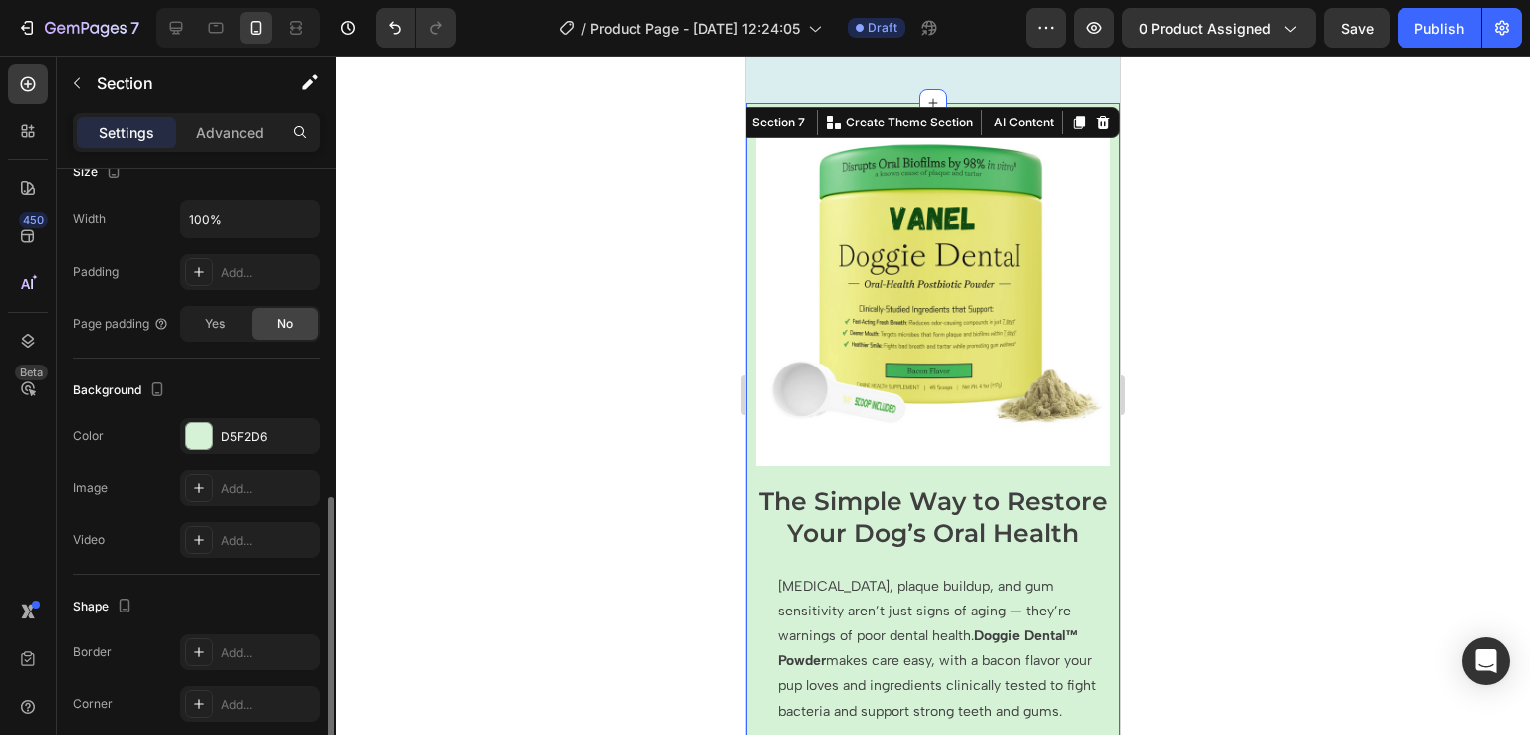
scroll to position [539, 0]
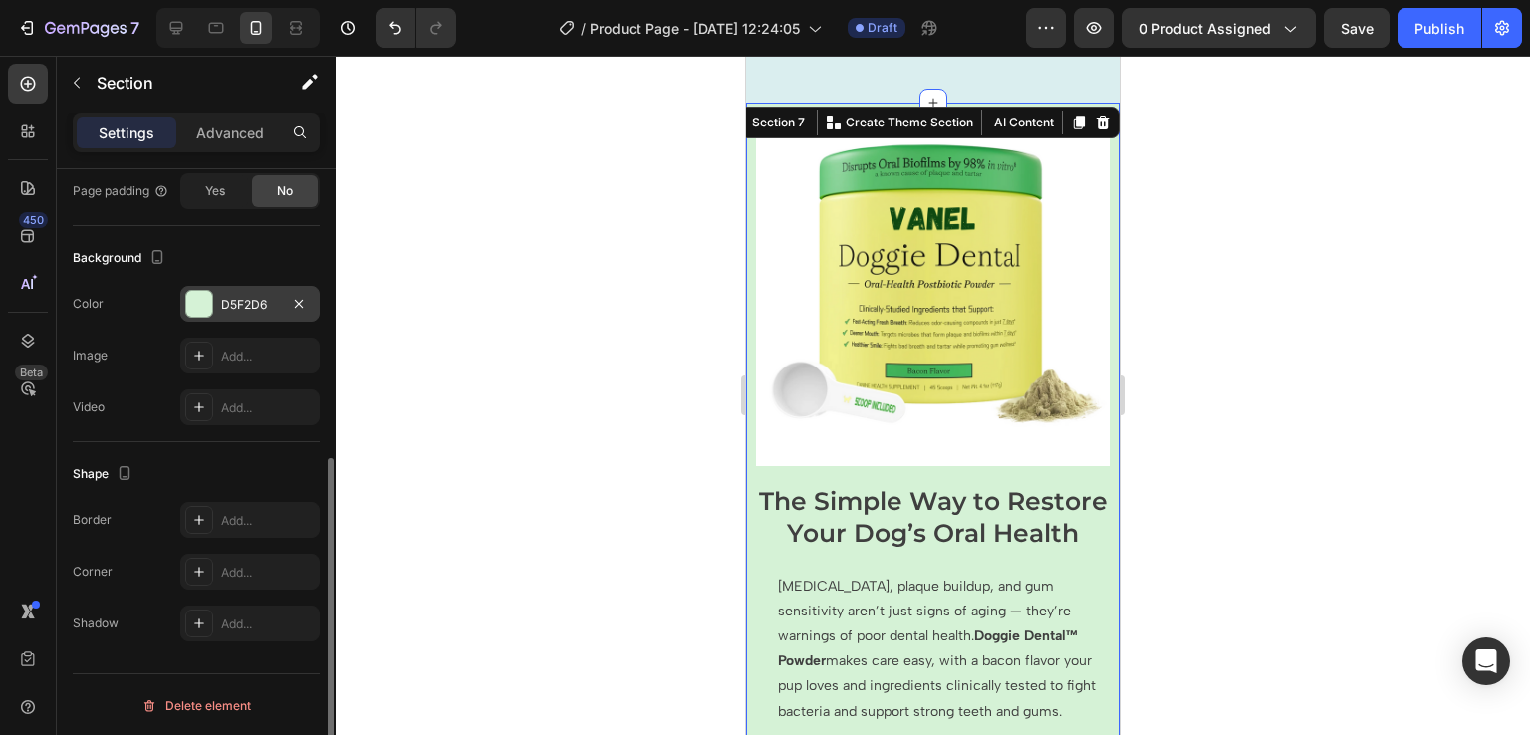
click at [192, 303] on div at bounding box center [199, 304] width 26 height 26
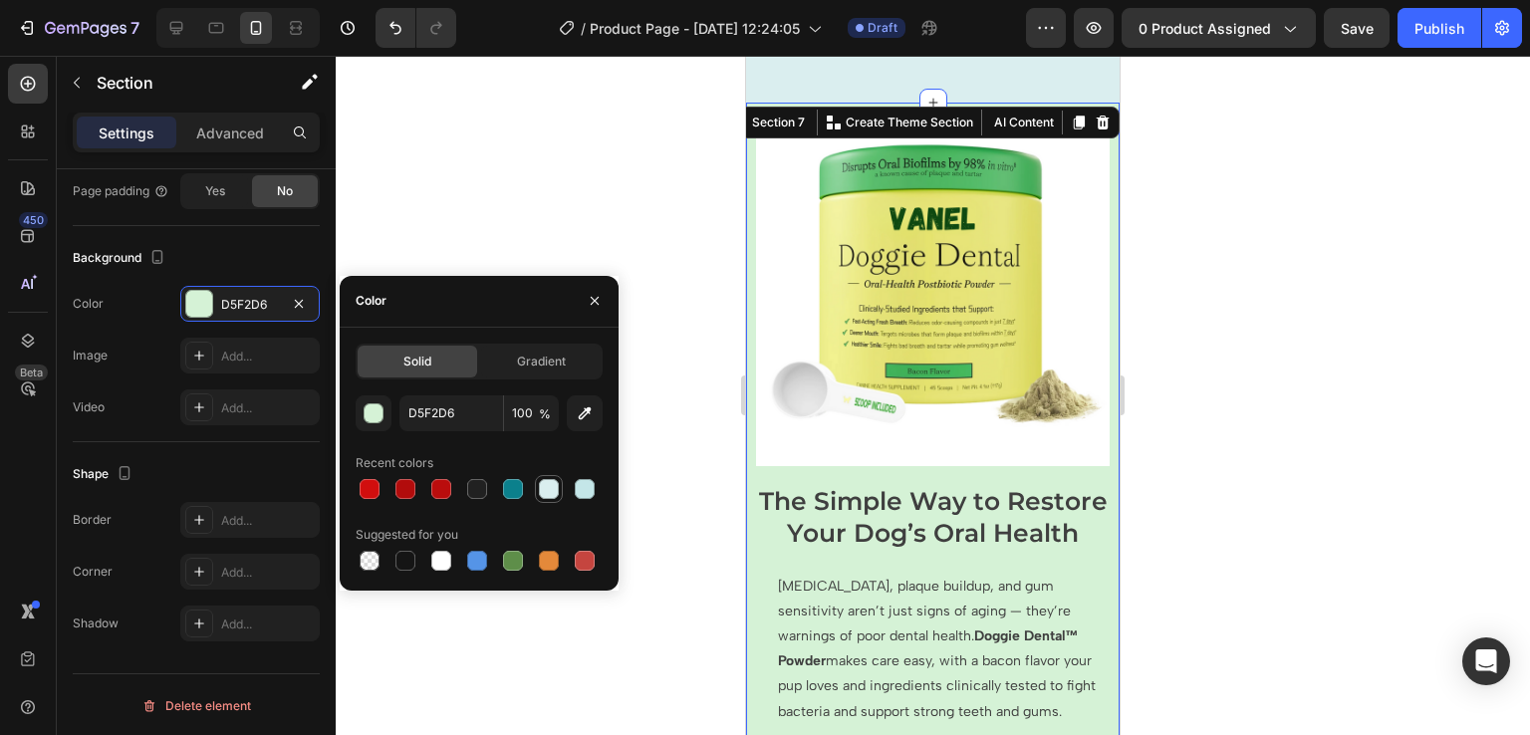
click at [554, 484] on div at bounding box center [549, 489] width 20 height 20
type input "DAEEEF"
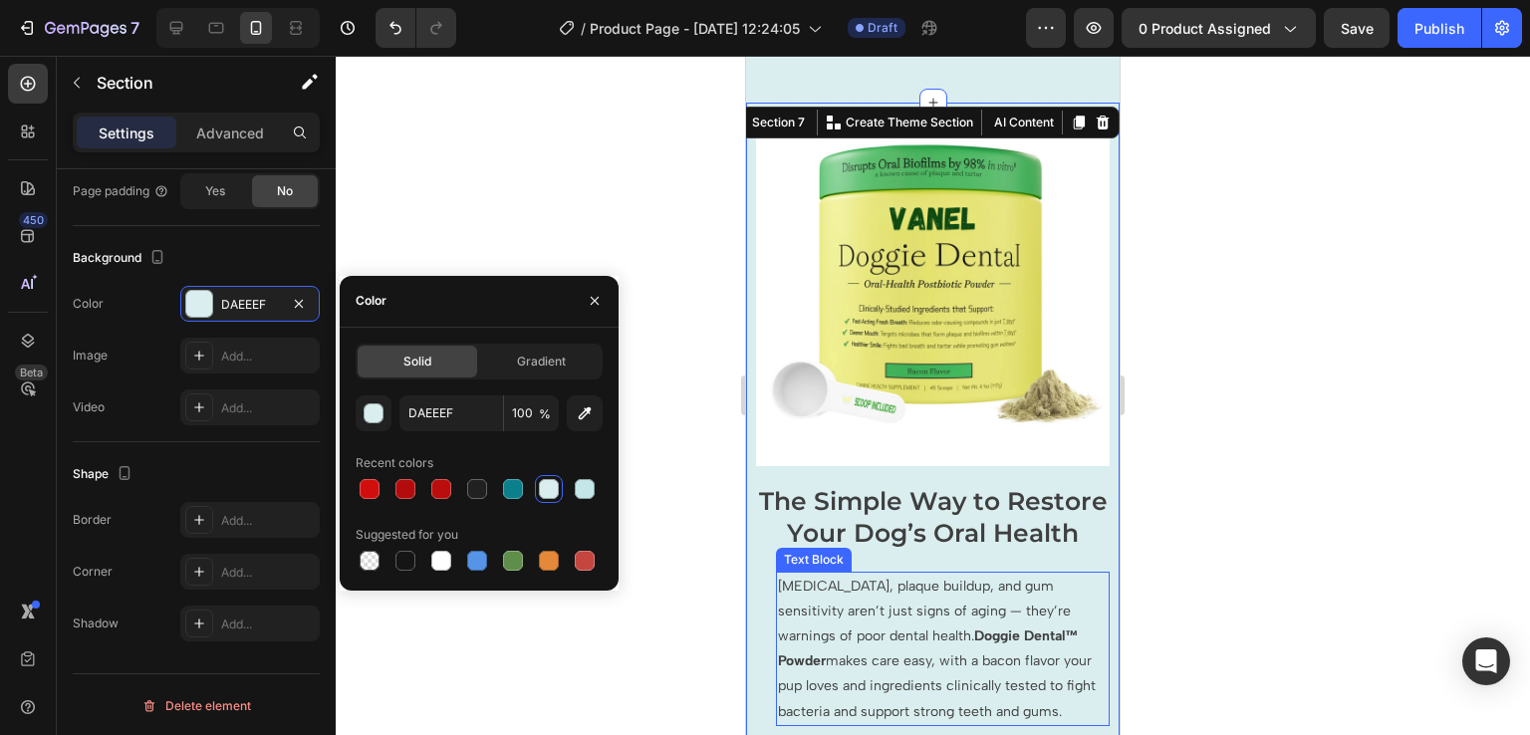
scroll to position [3632, 0]
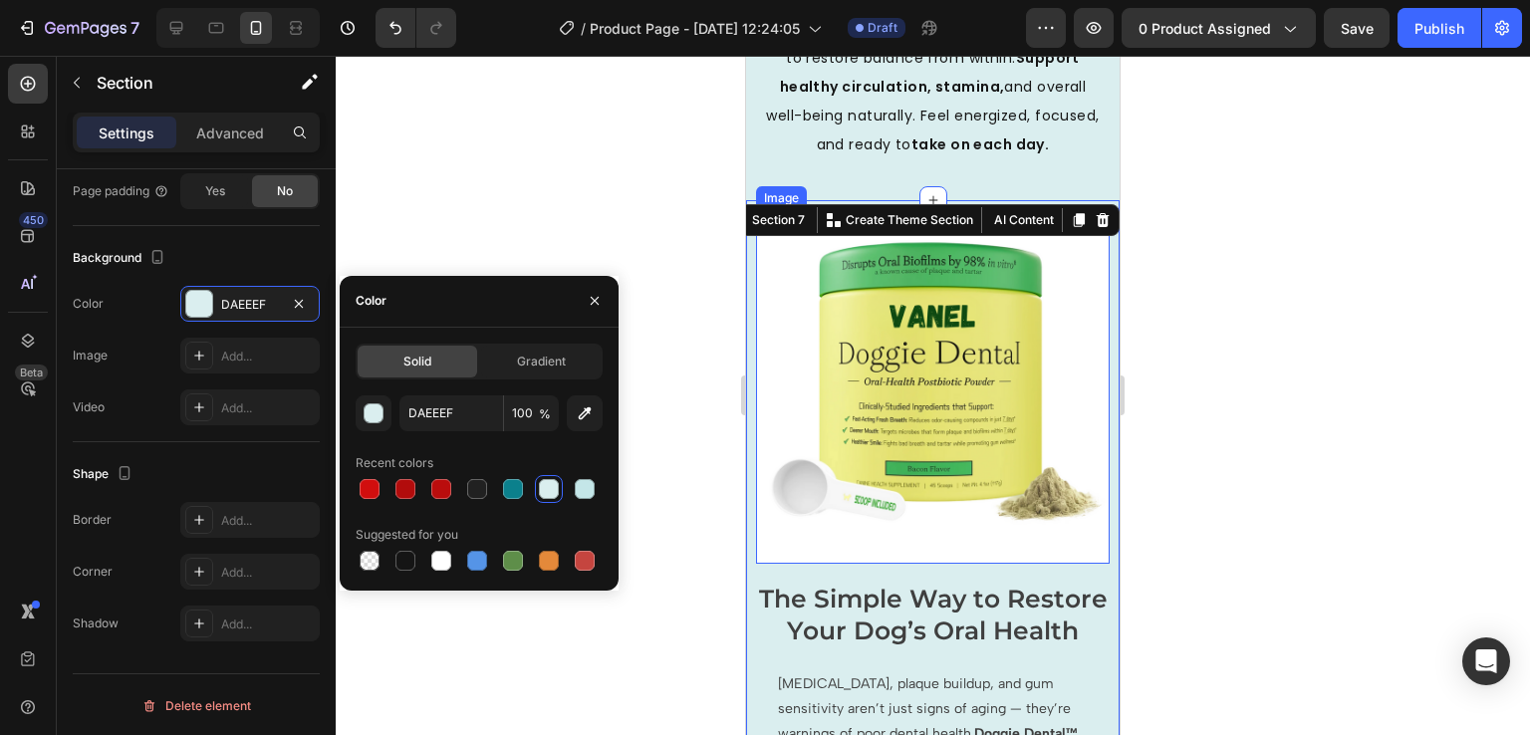
click at [937, 477] on img at bounding box center [933, 387] width 354 height 354
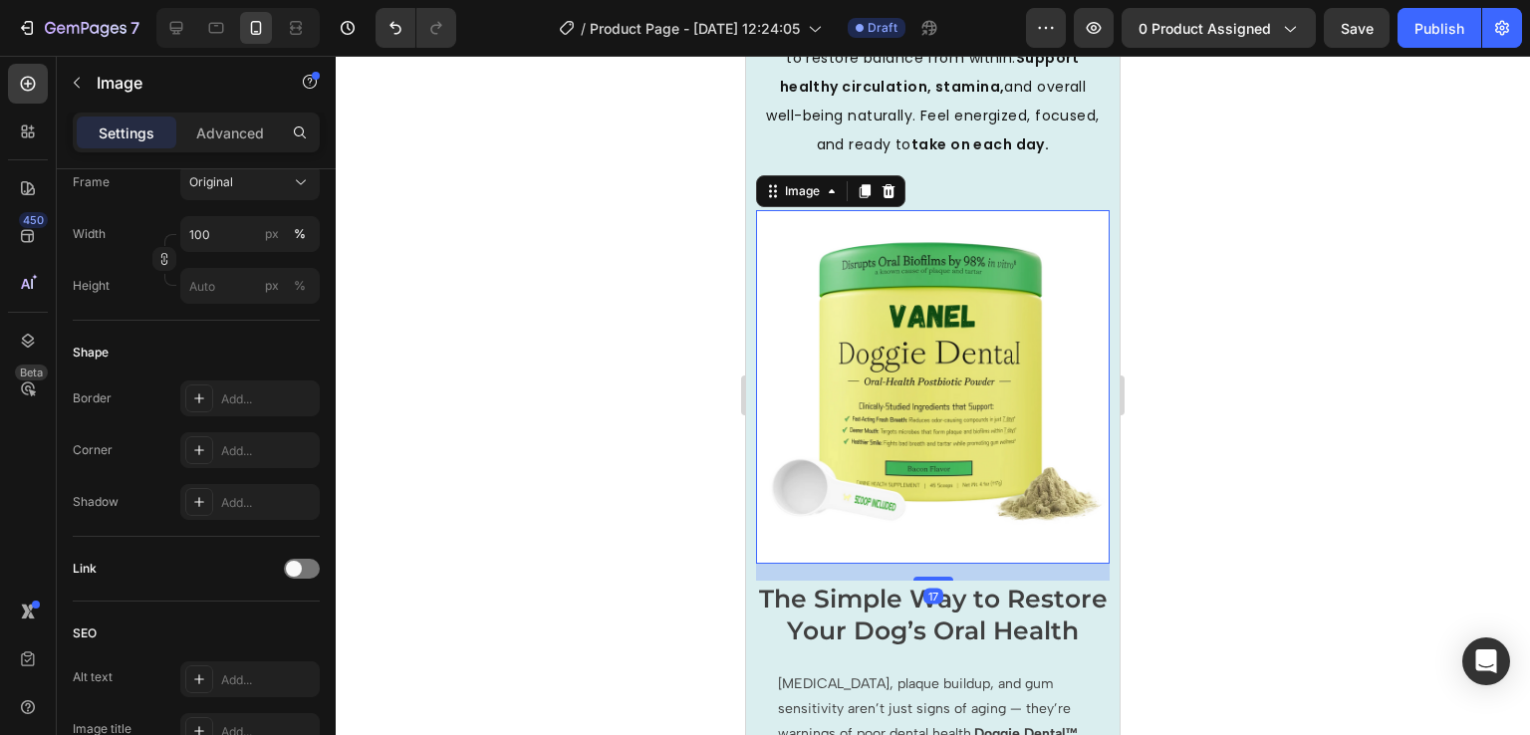
scroll to position [0, 0]
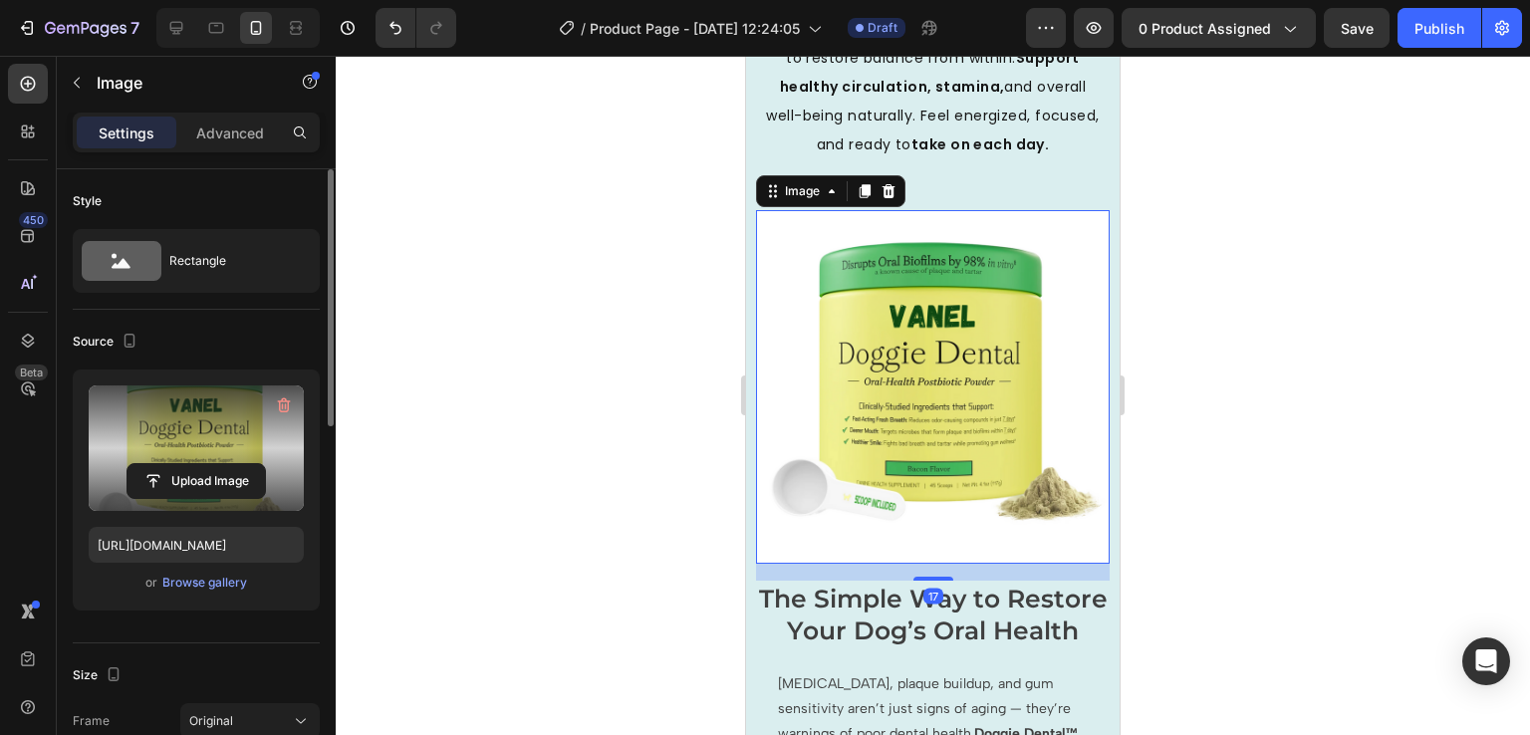
click at [214, 445] on label at bounding box center [196, 449] width 215 height 126
click at [214, 464] on input "file" at bounding box center [196, 481] width 137 height 34
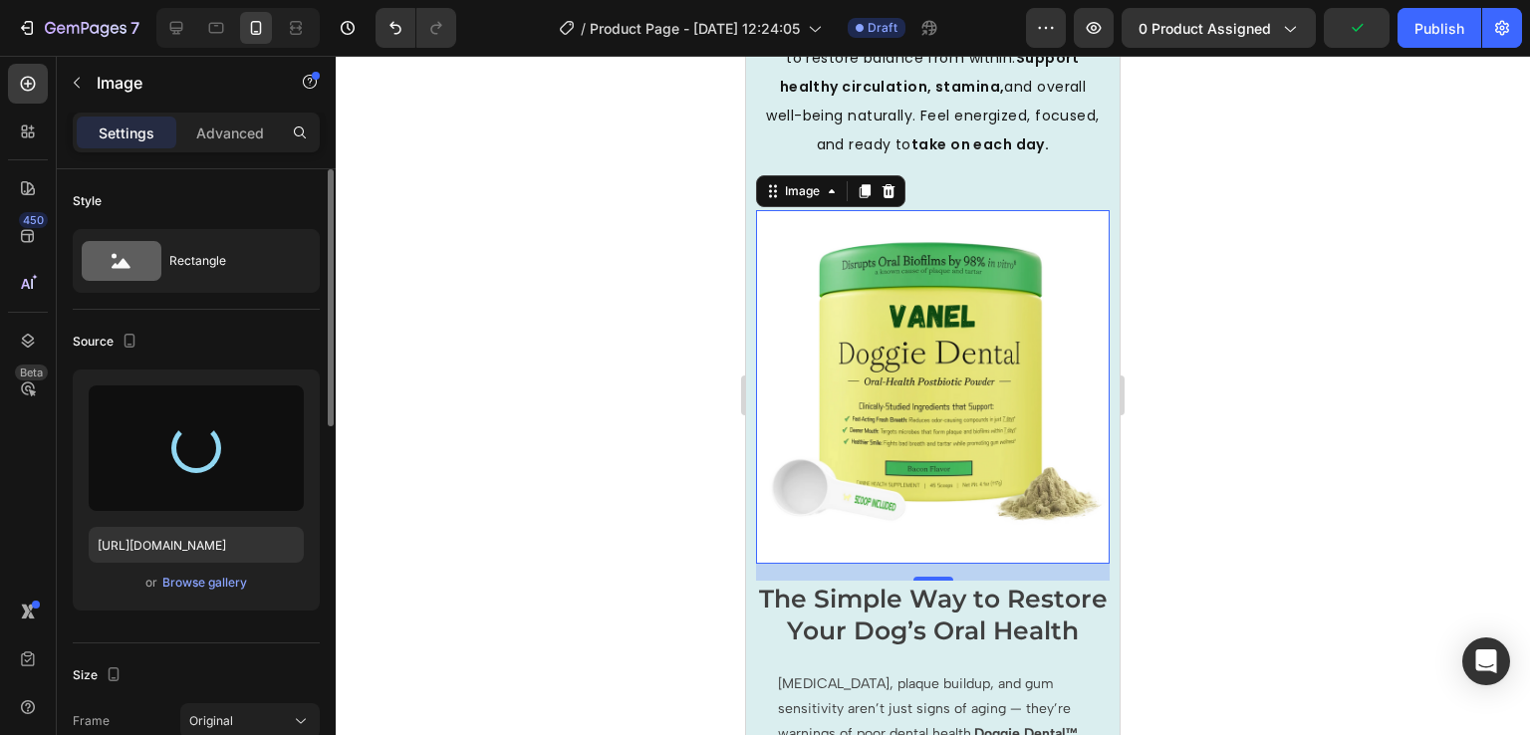
type input "[URL][DOMAIN_NAME]"
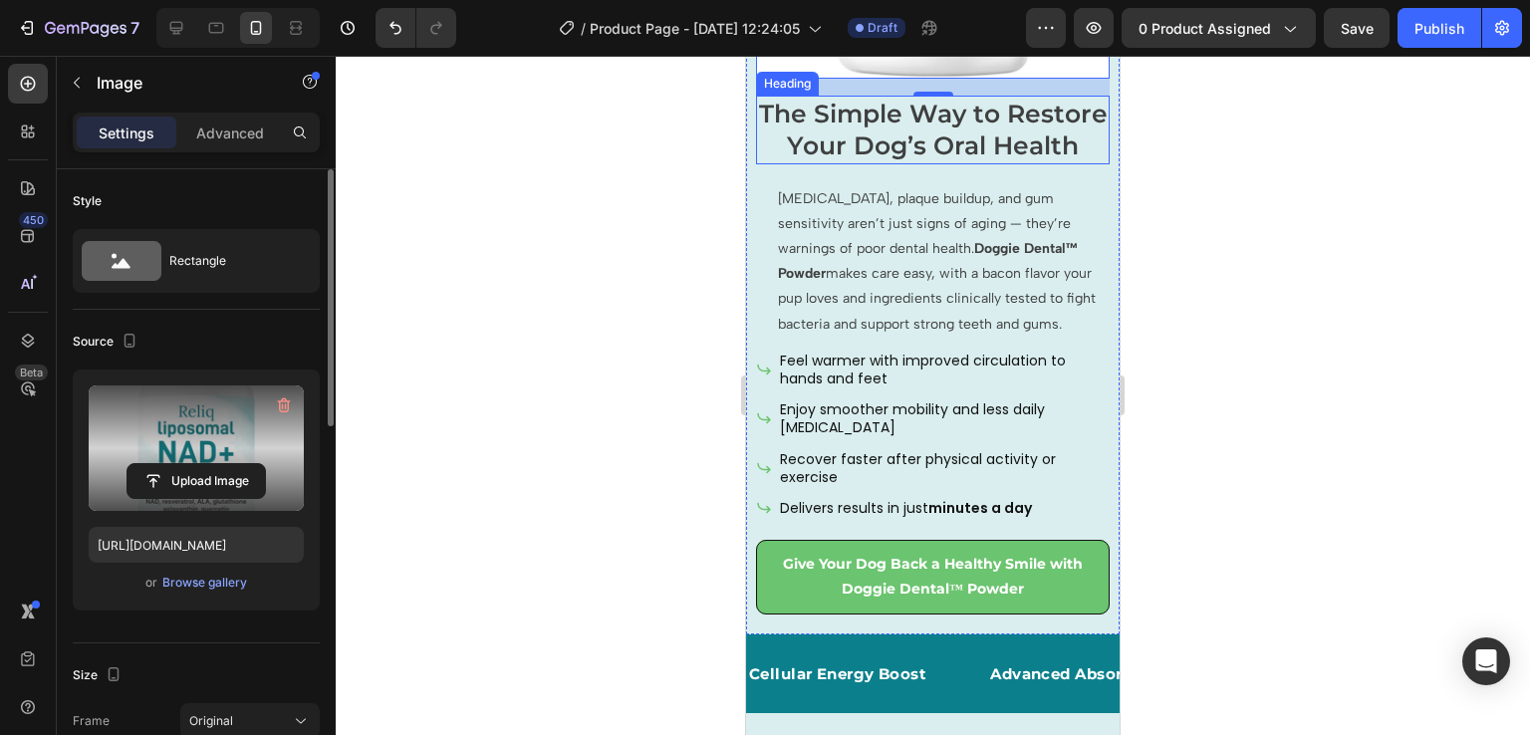
scroll to position [4123, 0]
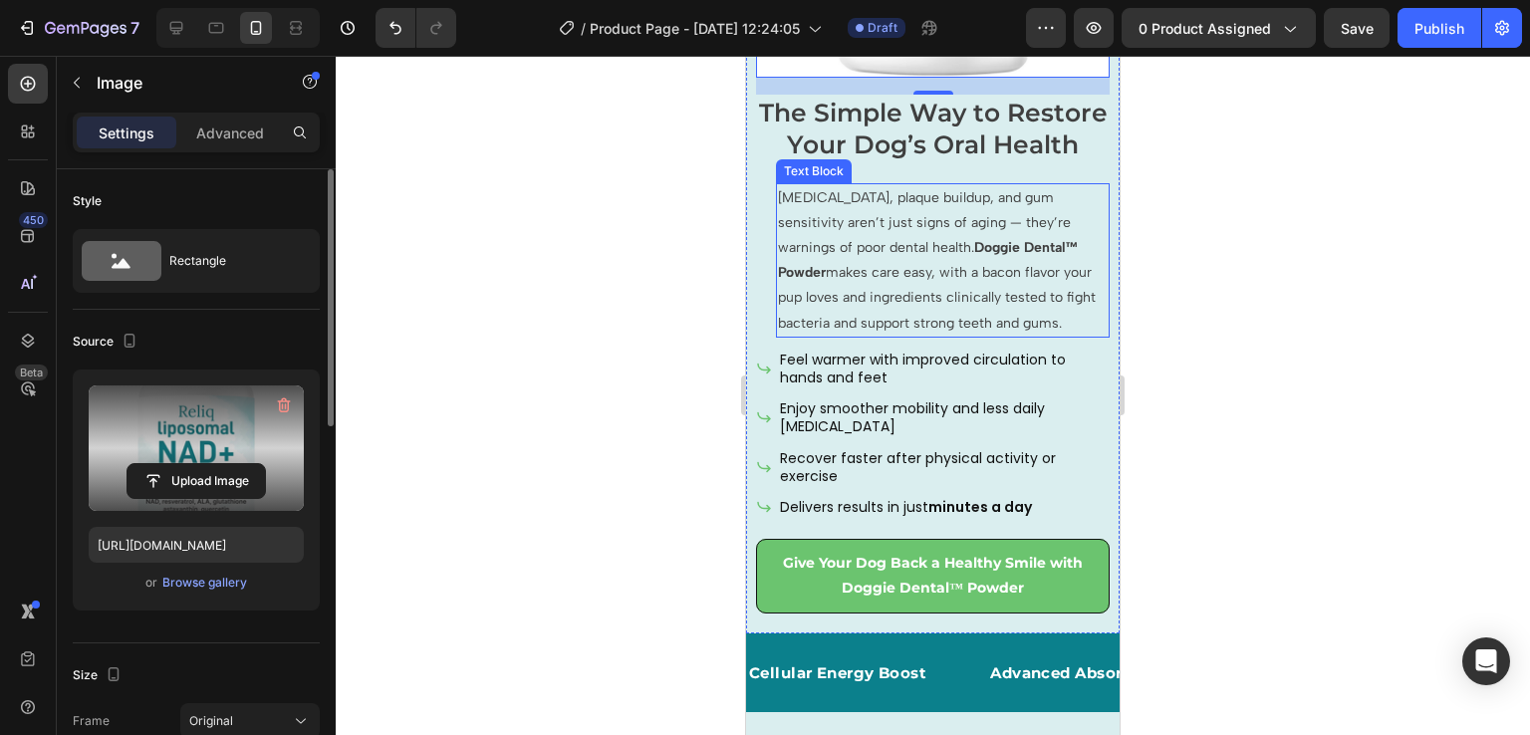
click at [968, 336] on p "[MEDICAL_DATA], plaque buildup, and gum sensitivity aren’t just signs of aging …" at bounding box center [943, 260] width 330 height 150
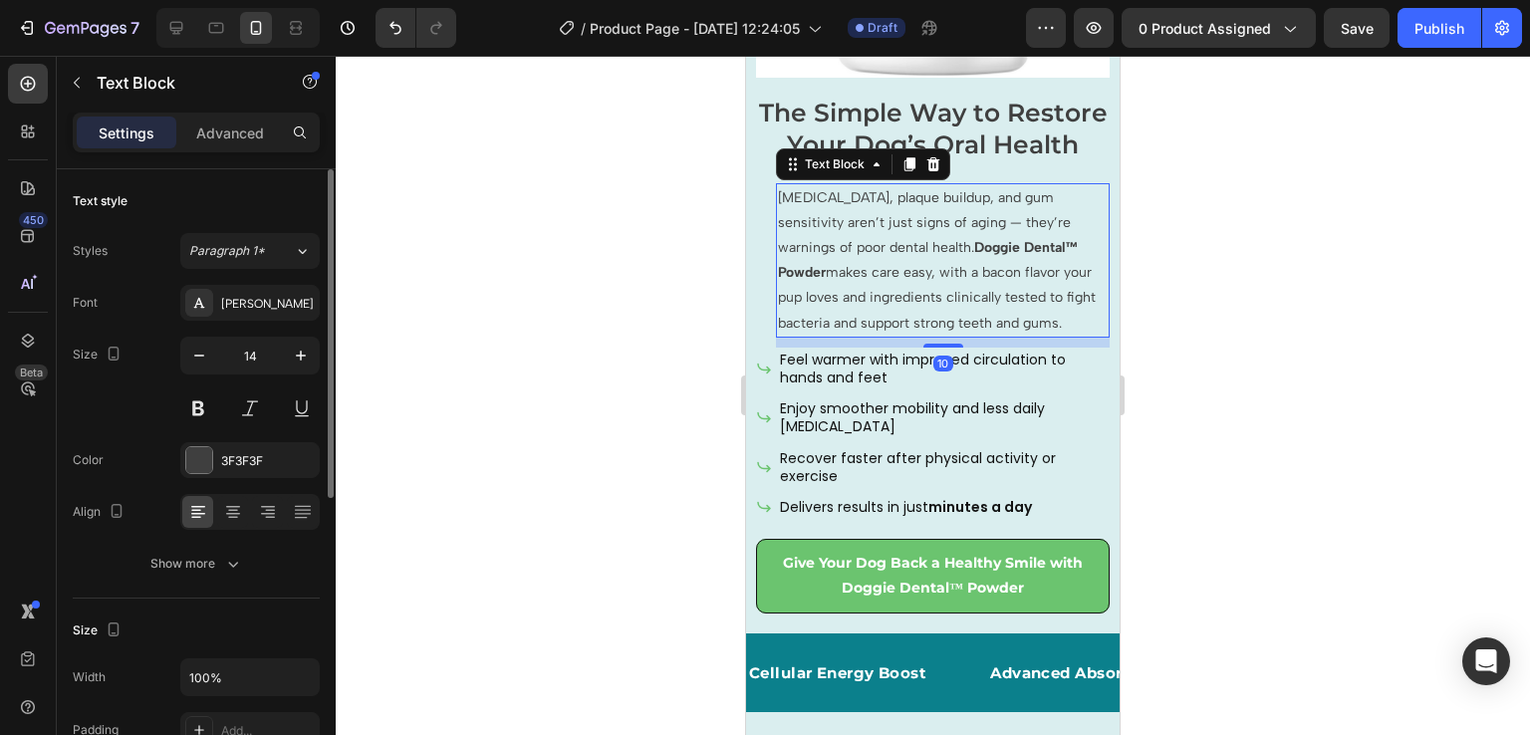
click at [956, 312] on p "[MEDICAL_DATA], plaque buildup, and gum sensitivity aren’t just signs of aging …" at bounding box center [943, 260] width 330 height 150
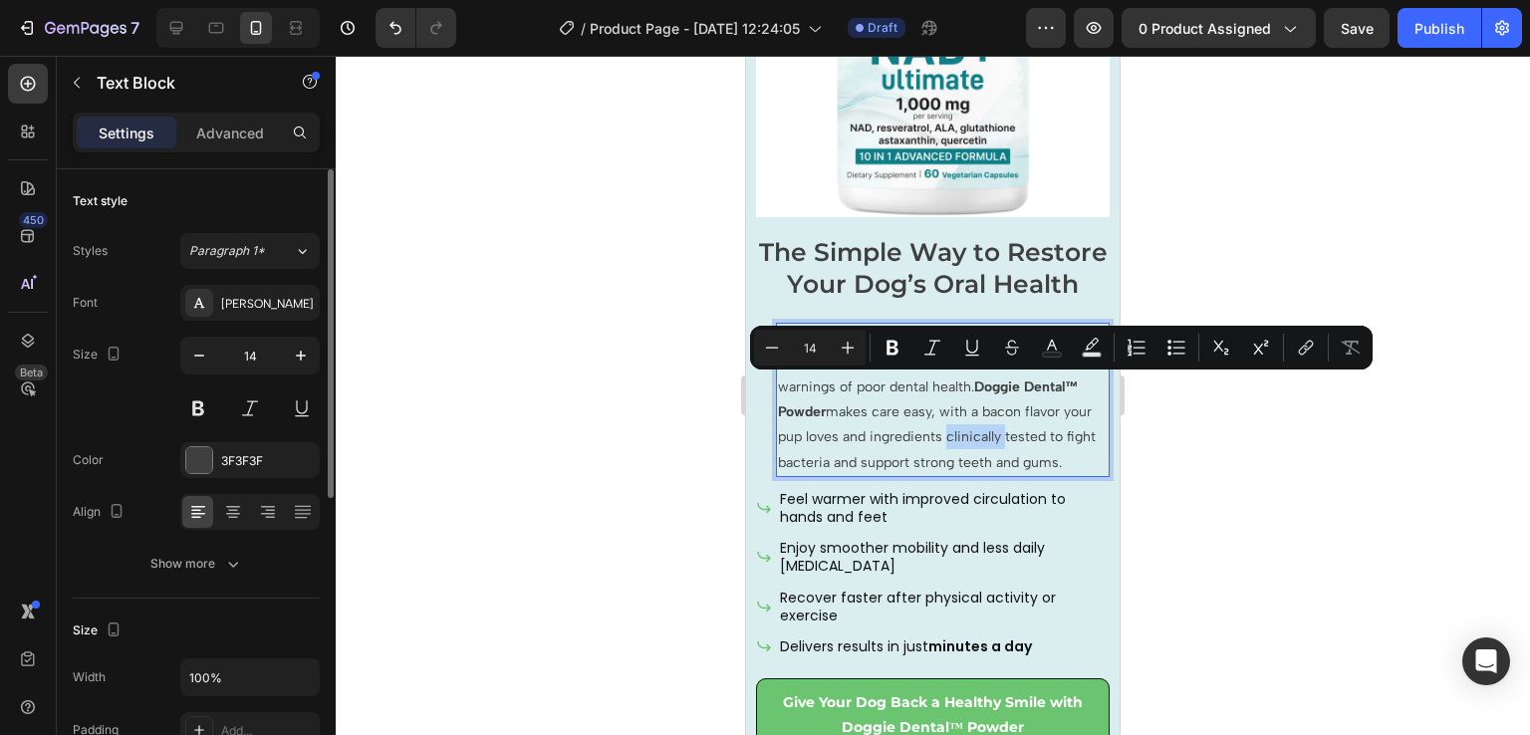
scroll to position [4051, 0]
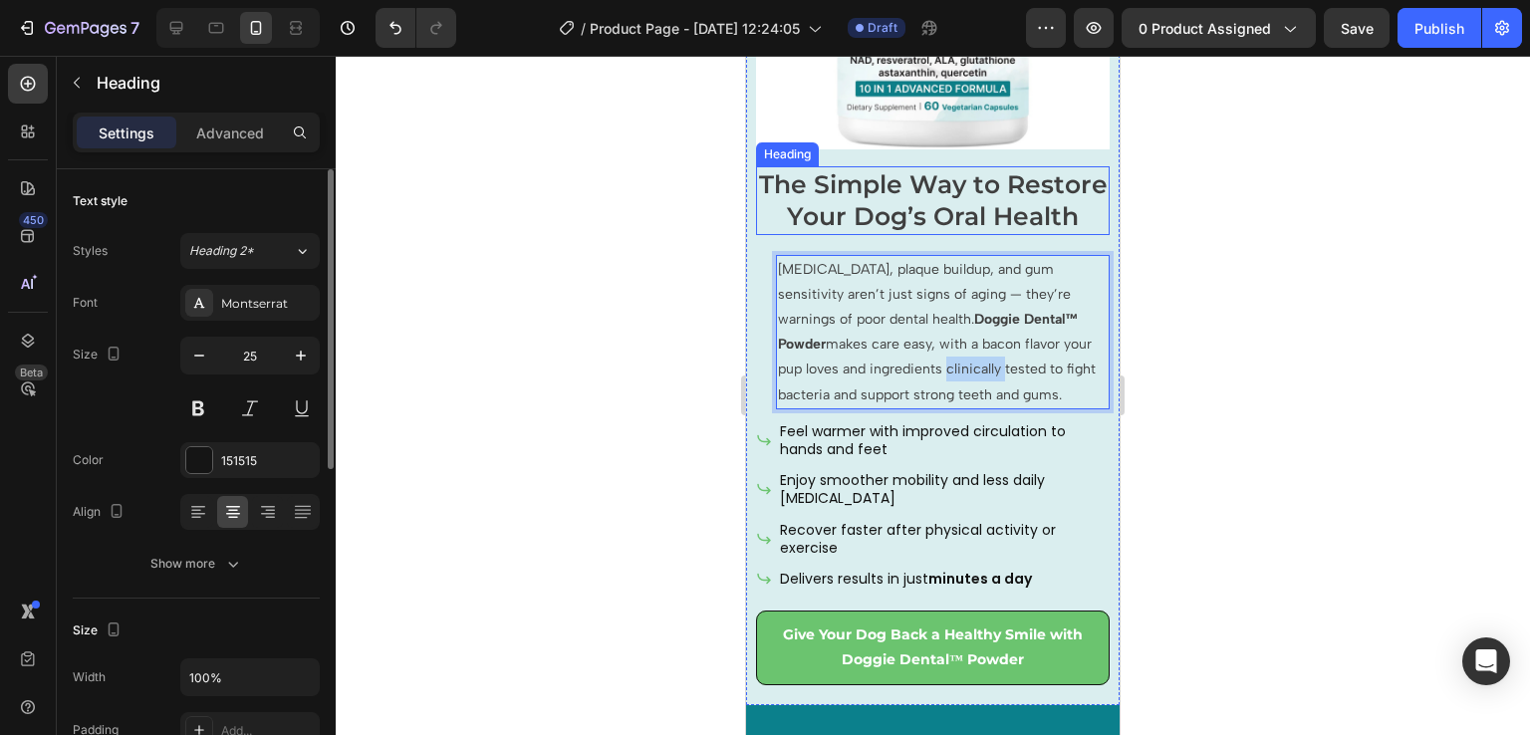
click at [900, 210] on span "The Simple Way to Restore Your Dog’s Oral Health" at bounding box center [933, 200] width 349 height 63
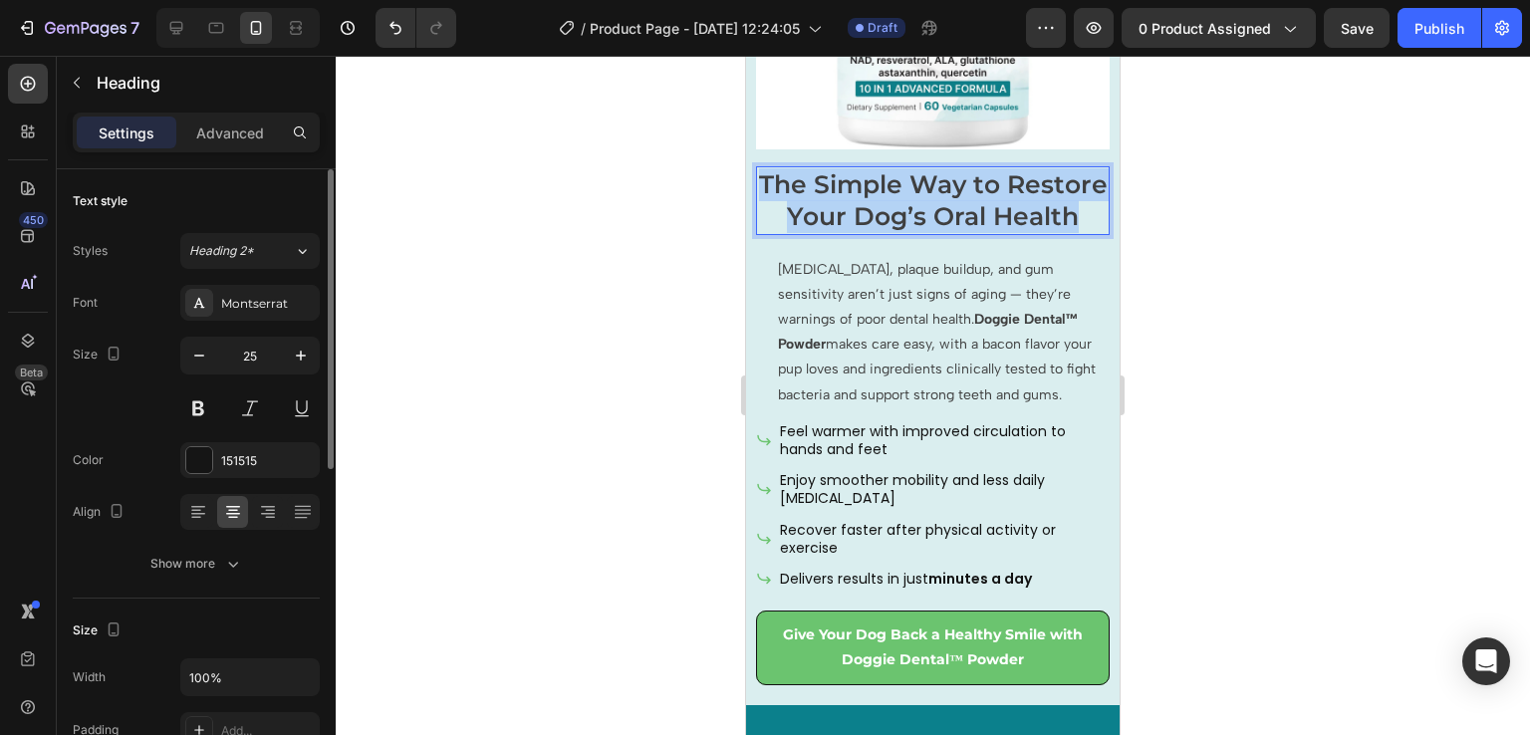
click at [900, 210] on span "The Simple Way to Restore Your Dog’s Oral Health" at bounding box center [933, 200] width 349 height 63
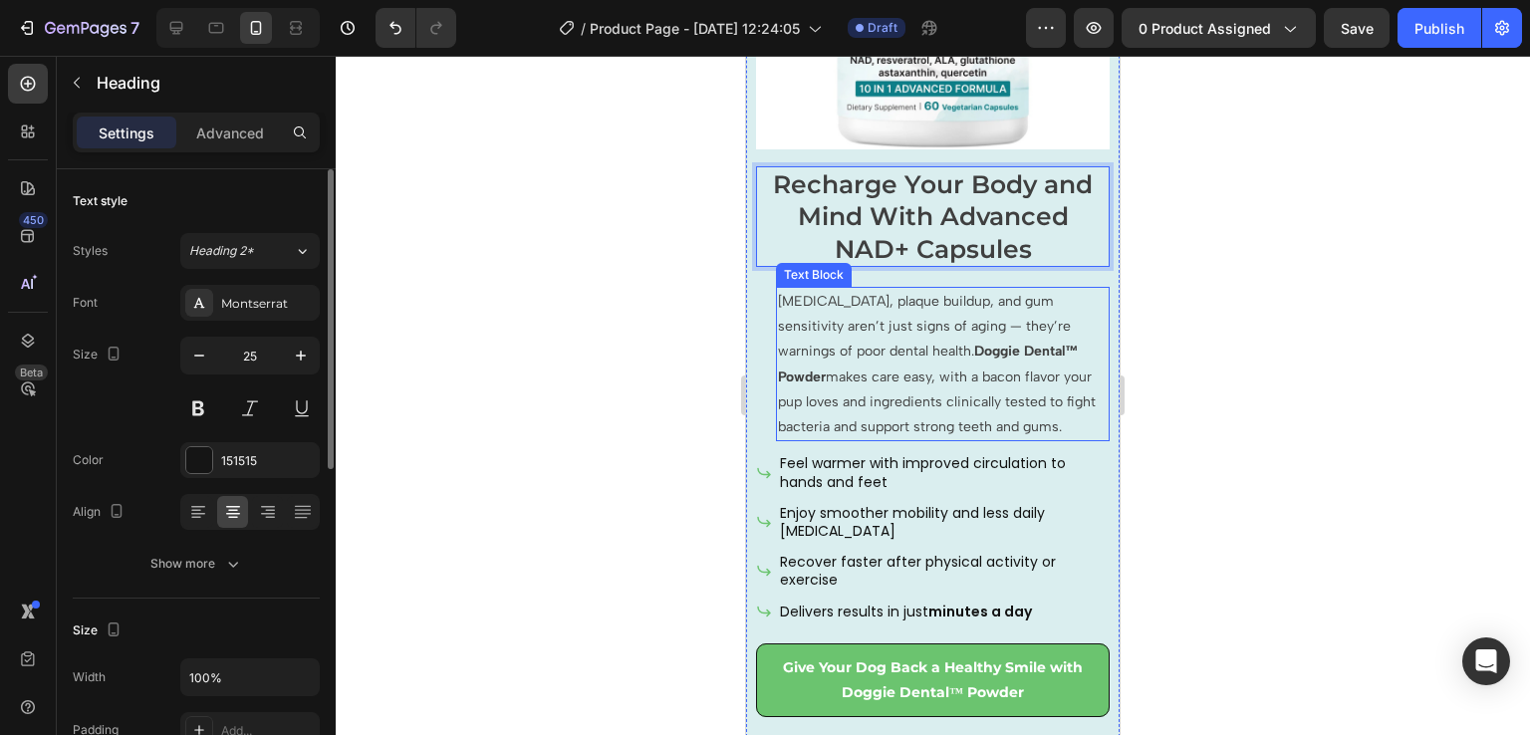
click at [881, 363] on p "[MEDICAL_DATA], plaque buildup, and gum sensitivity aren’t just signs of aging …" at bounding box center [943, 364] width 330 height 150
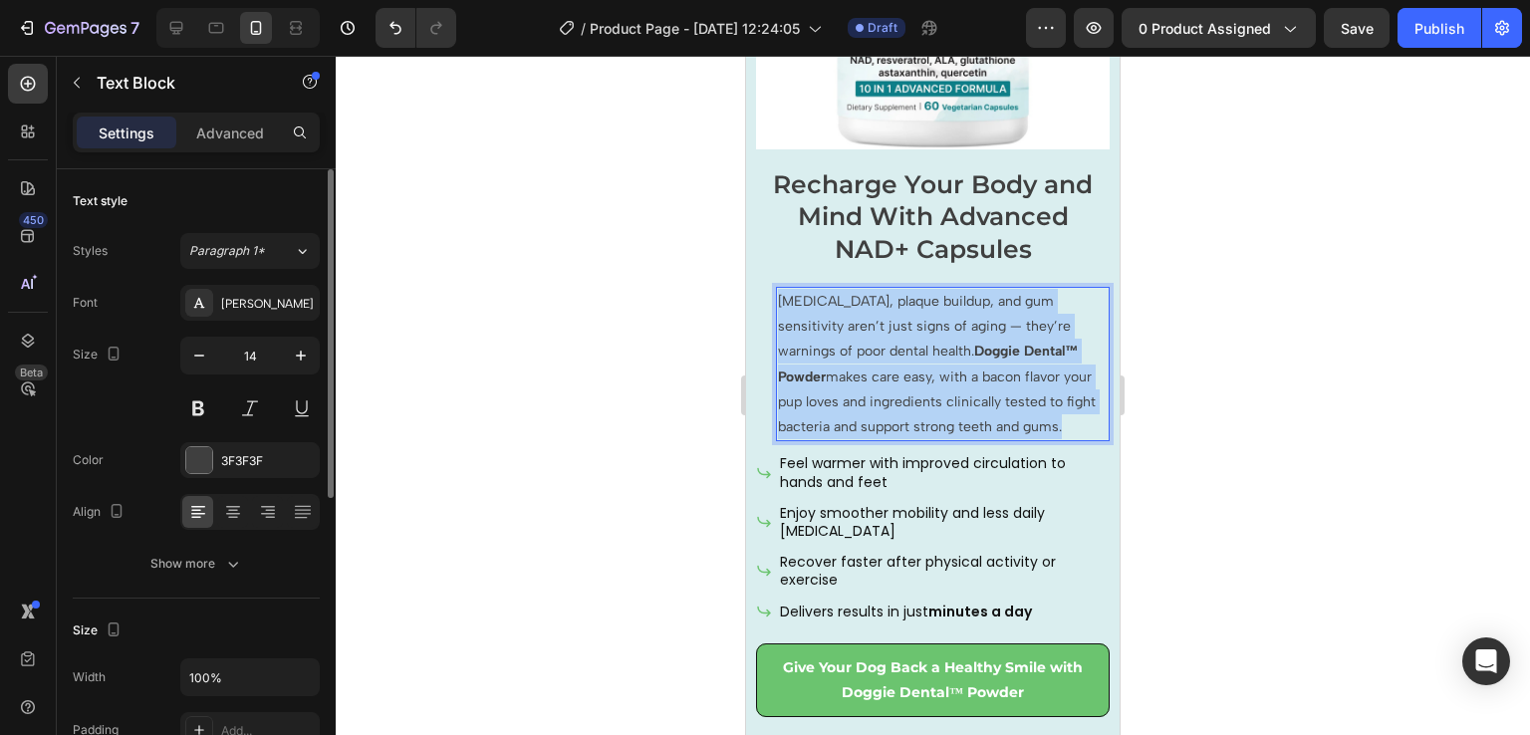
click at [881, 363] on p "[MEDICAL_DATA], plaque buildup, and gum sensitivity aren’t just signs of aging …" at bounding box center [943, 364] width 330 height 150
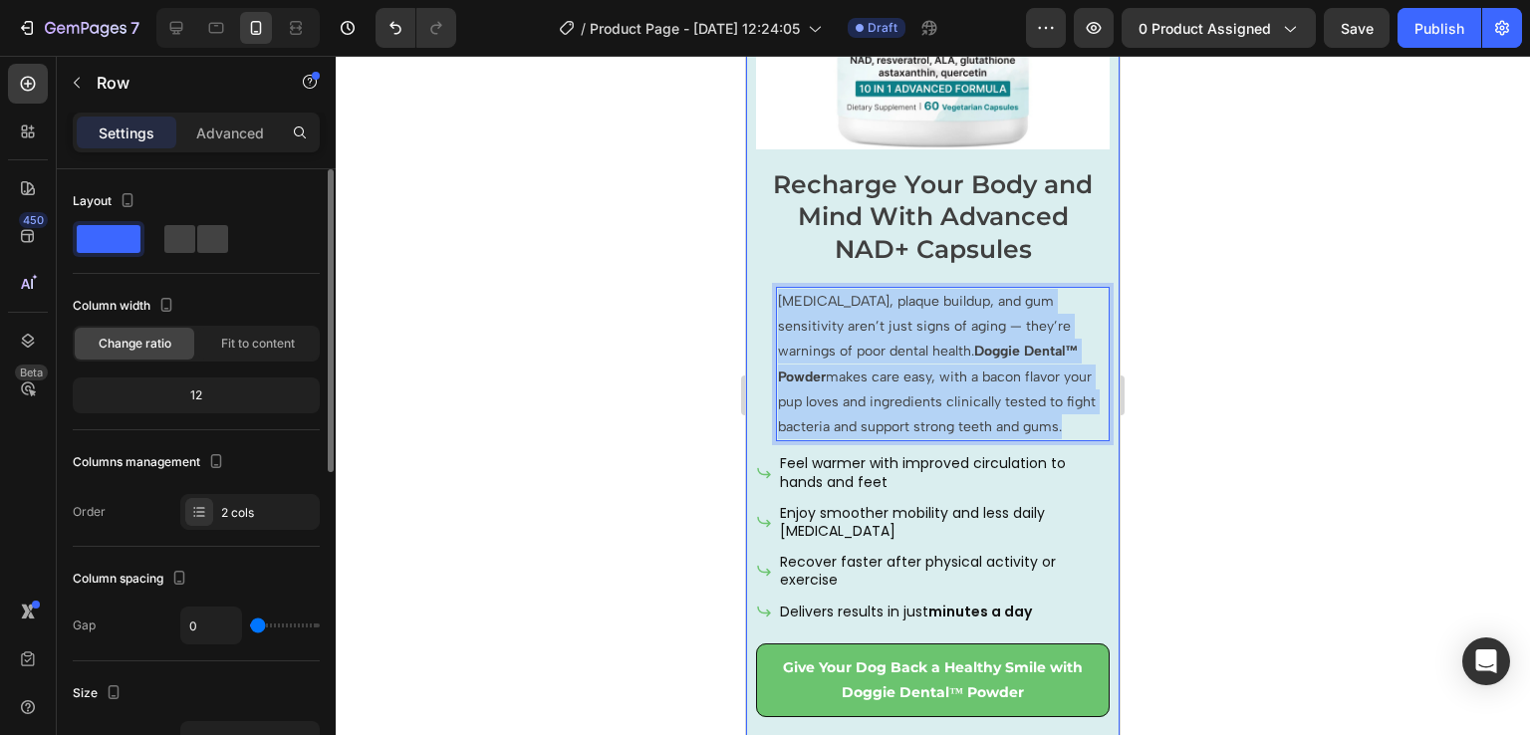
click at [766, 341] on div "⁠⁠⁠⁠⁠⁠⁠ Recharge Your Body and Mind With Advanced NAD+ Capsules Heading [MEDICA…" at bounding box center [933, 447] width 354 height 562
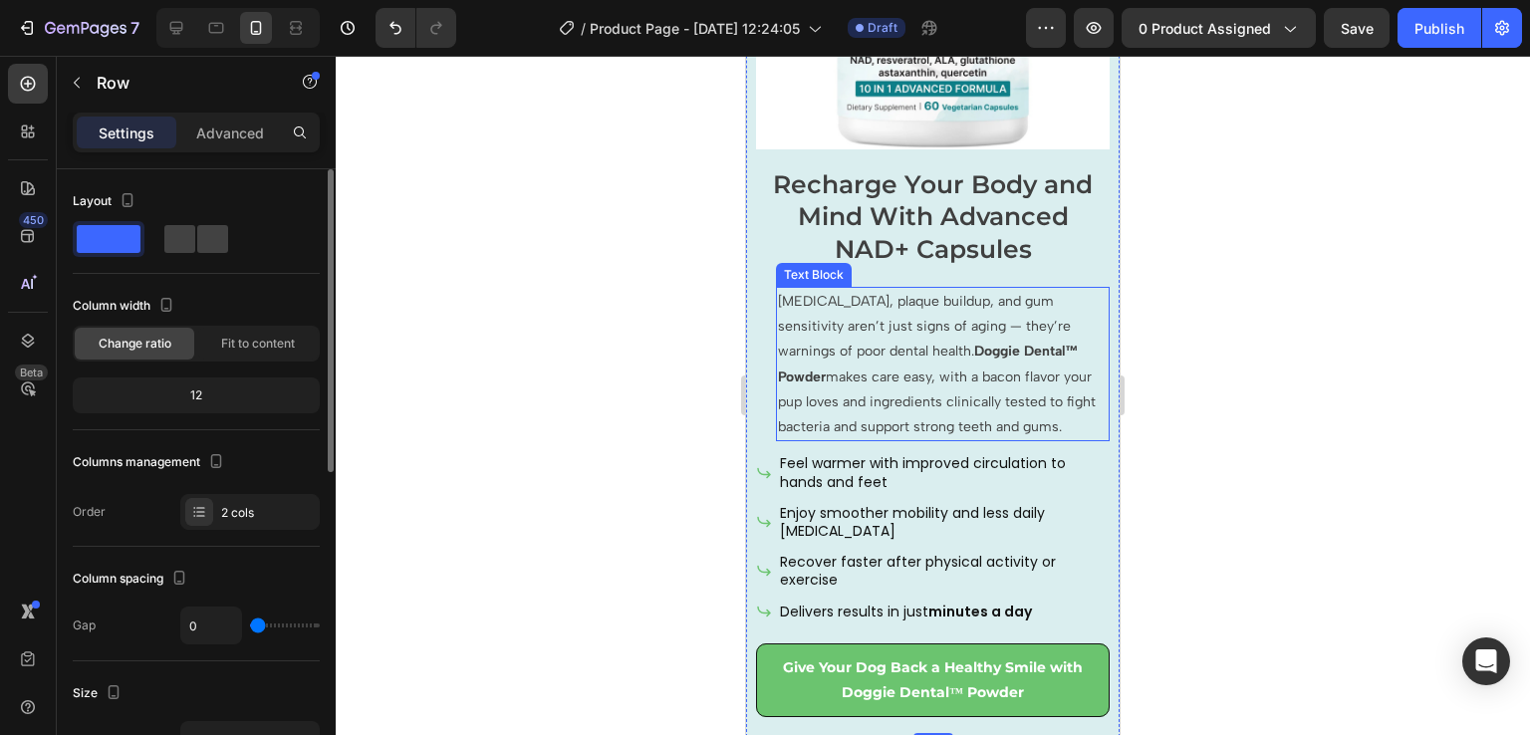
click at [781, 303] on p "[MEDICAL_DATA], plaque buildup, and gum sensitivity aren’t just signs of aging …" at bounding box center [943, 364] width 330 height 150
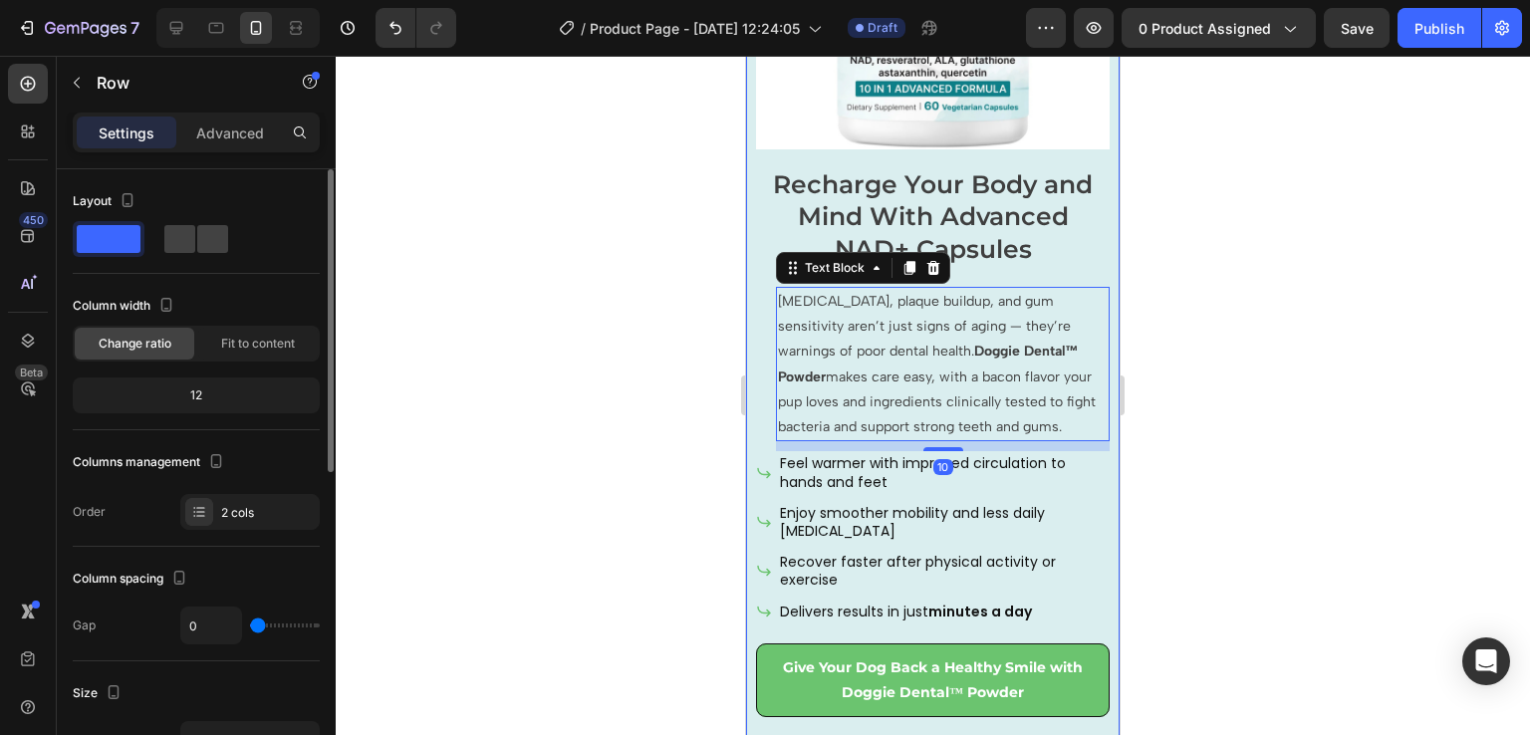
click at [768, 295] on div "⁠⁠⁠⁠⁠⁠⁠ Recharge Your Body and Mind With Advanced NAD+ Capsules Heading [MEDICA…" at bounding box center [933, 447] width 354 height 562
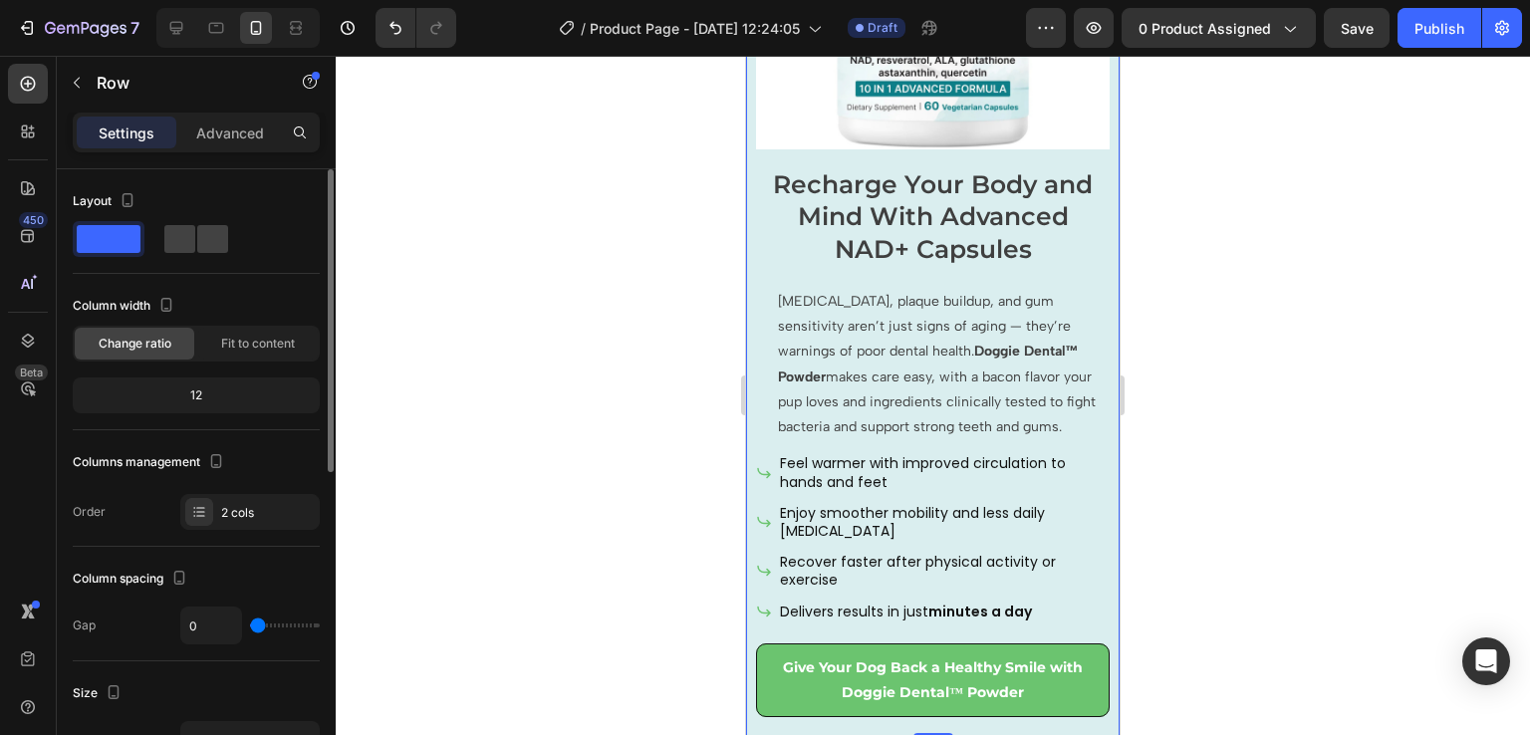
click at [797, 304] on p "[MEDICAL_DATA], plaque buildup, and gum sensitivity aren’t just signs of aging …" at bounding box center [943, 364] width 330 height 150
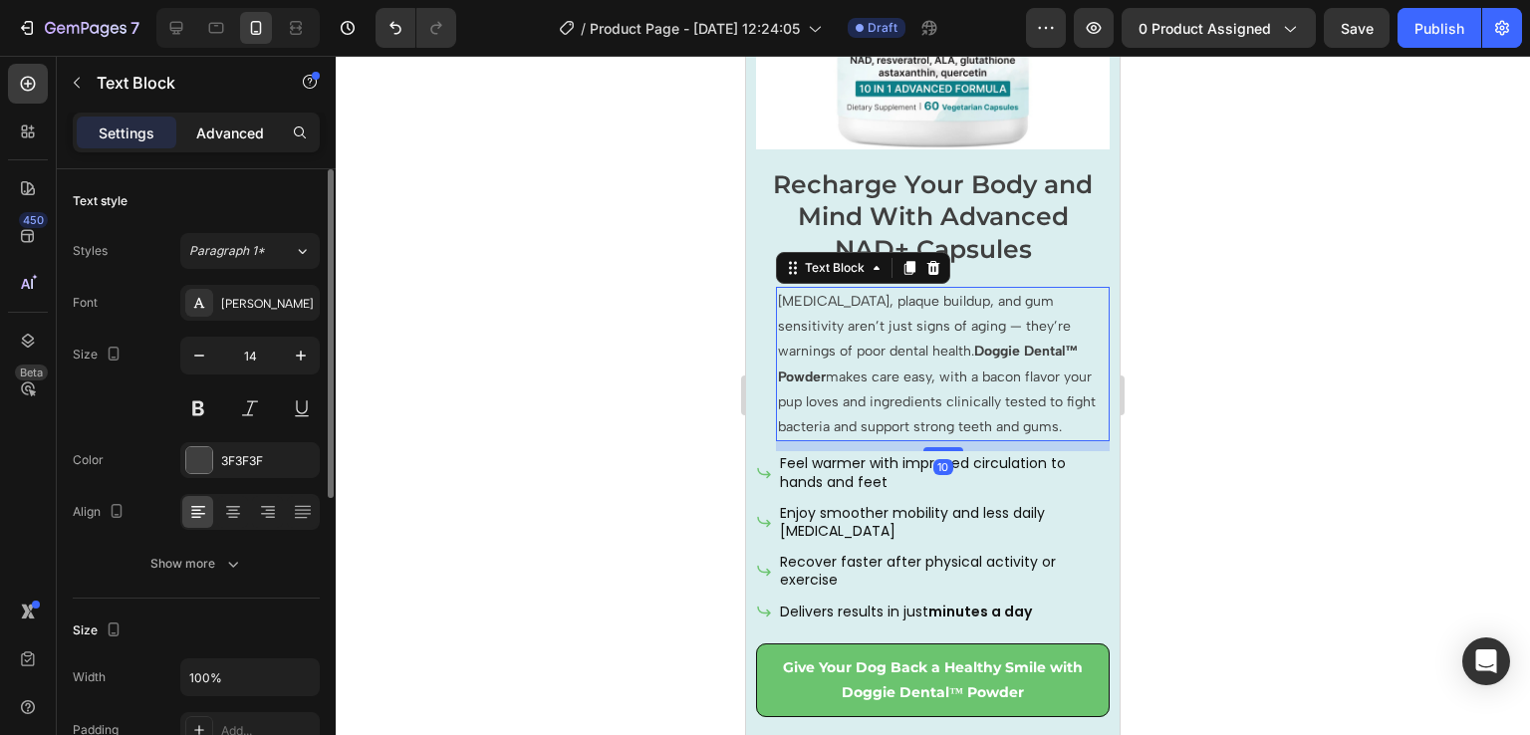
click at [242, 145] on div "Advanced" at bounding box center [230, 133] width 100 height 32
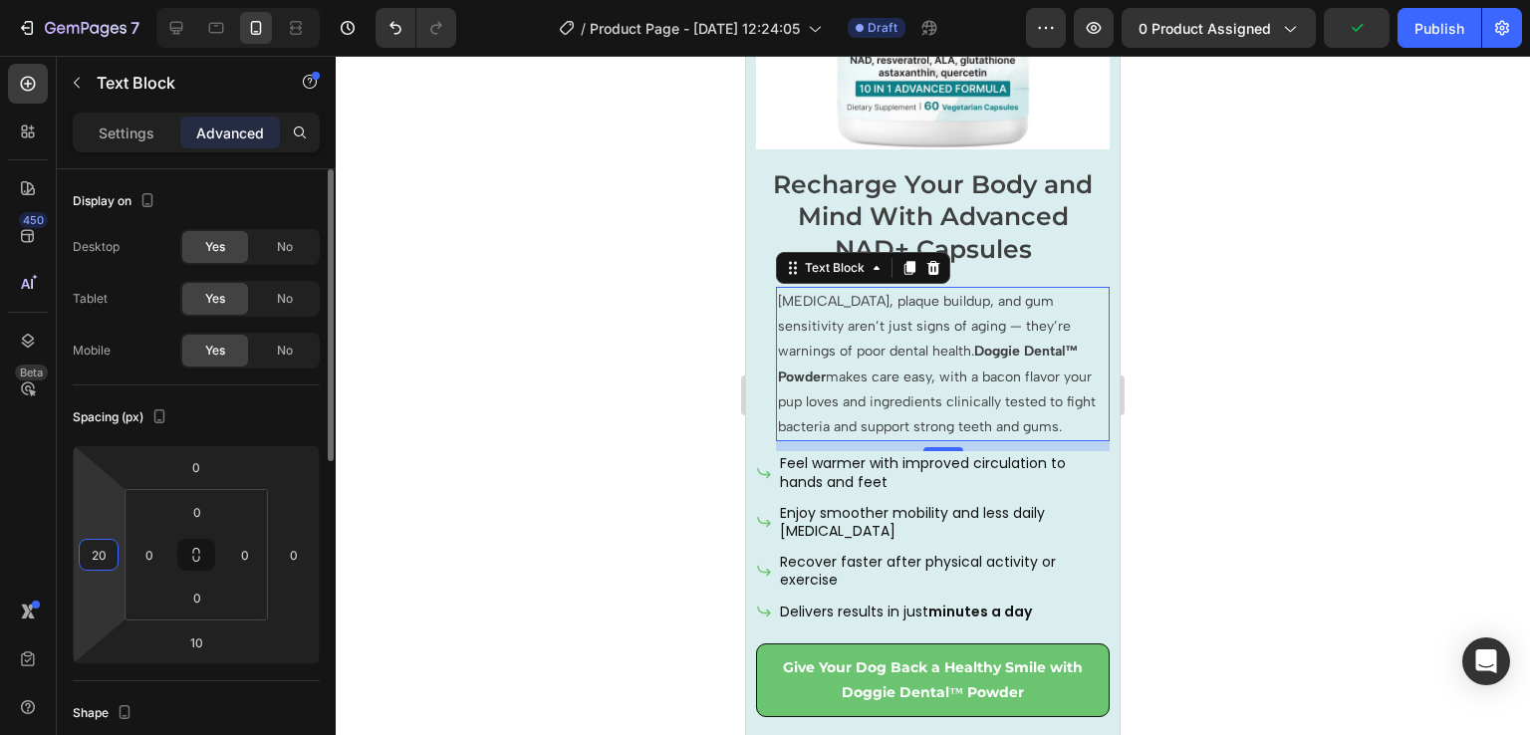
click at [112, 552] on input "20" at bounding box center [99, 555] width 30 height 30
type input "15"
click at [1217, 574] on div at bounding box center [933, 395] width 1195 height 679
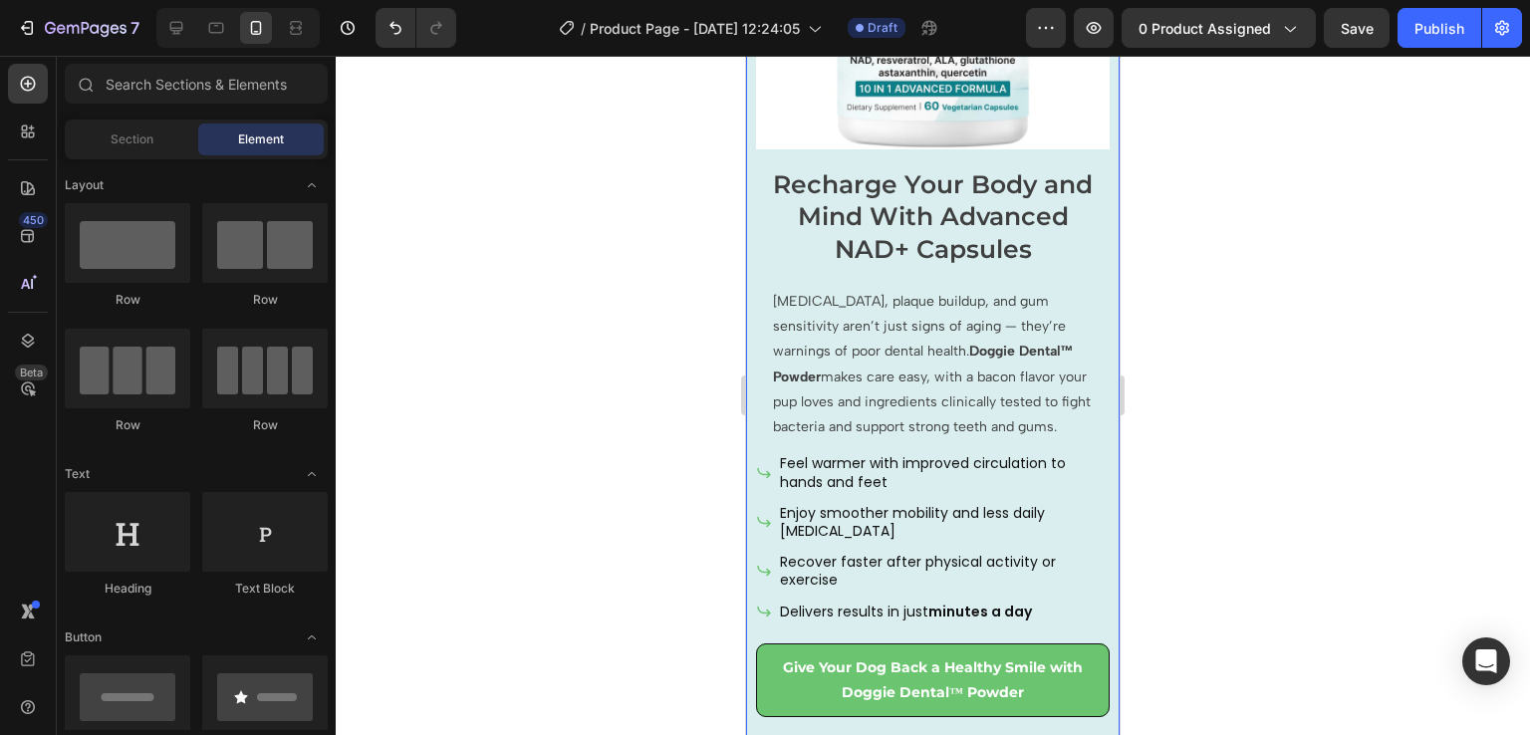
click at [1359, 475] on div at bounding box center [933, 395] width 1195 height 679
click at [997, 343] on strong "Doggie Dental™ Powder" at bounding box center [923, 364] width 300 height 42
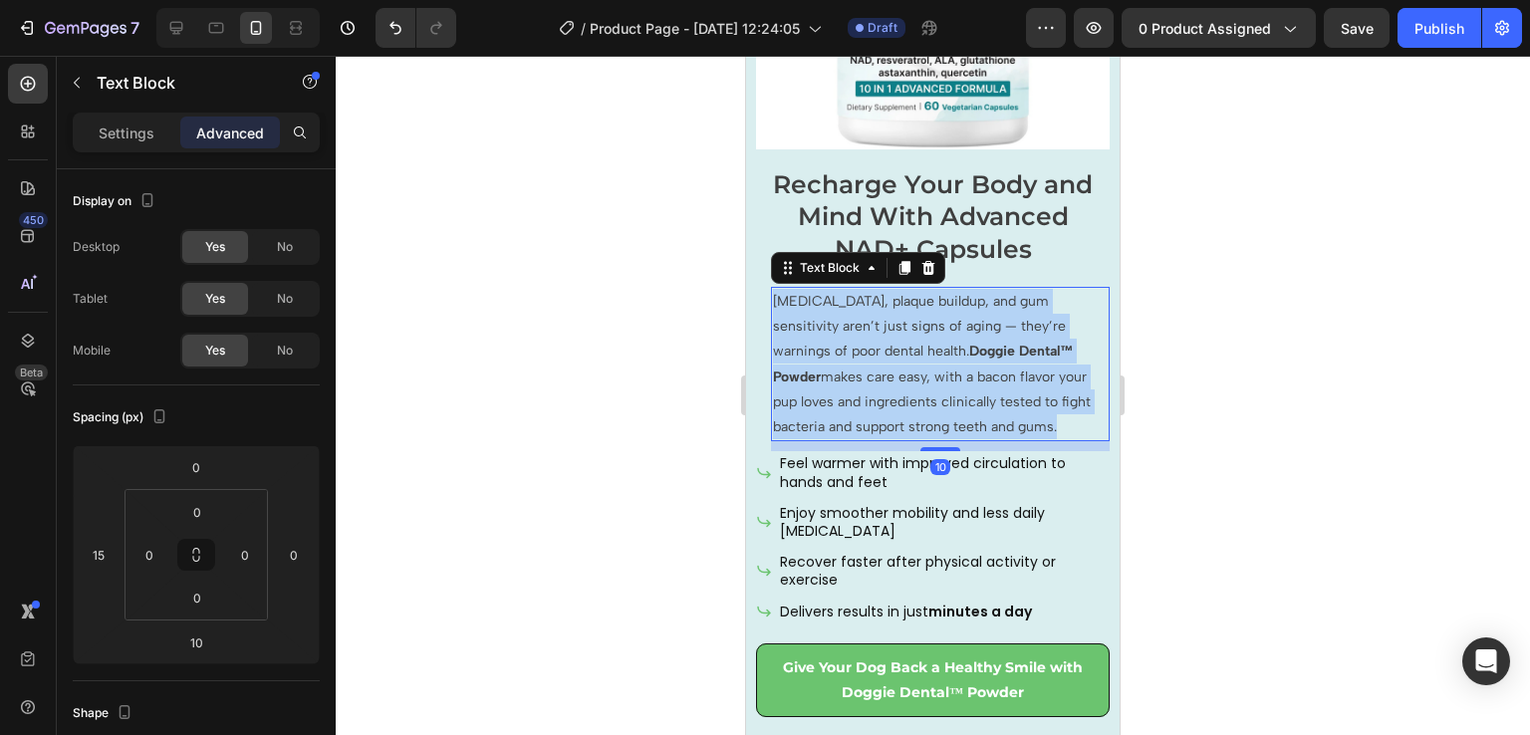
click at [997, 343] on strong "Doggie Dental™ Powder" at bounding box center [923, 364] width 300 height 42
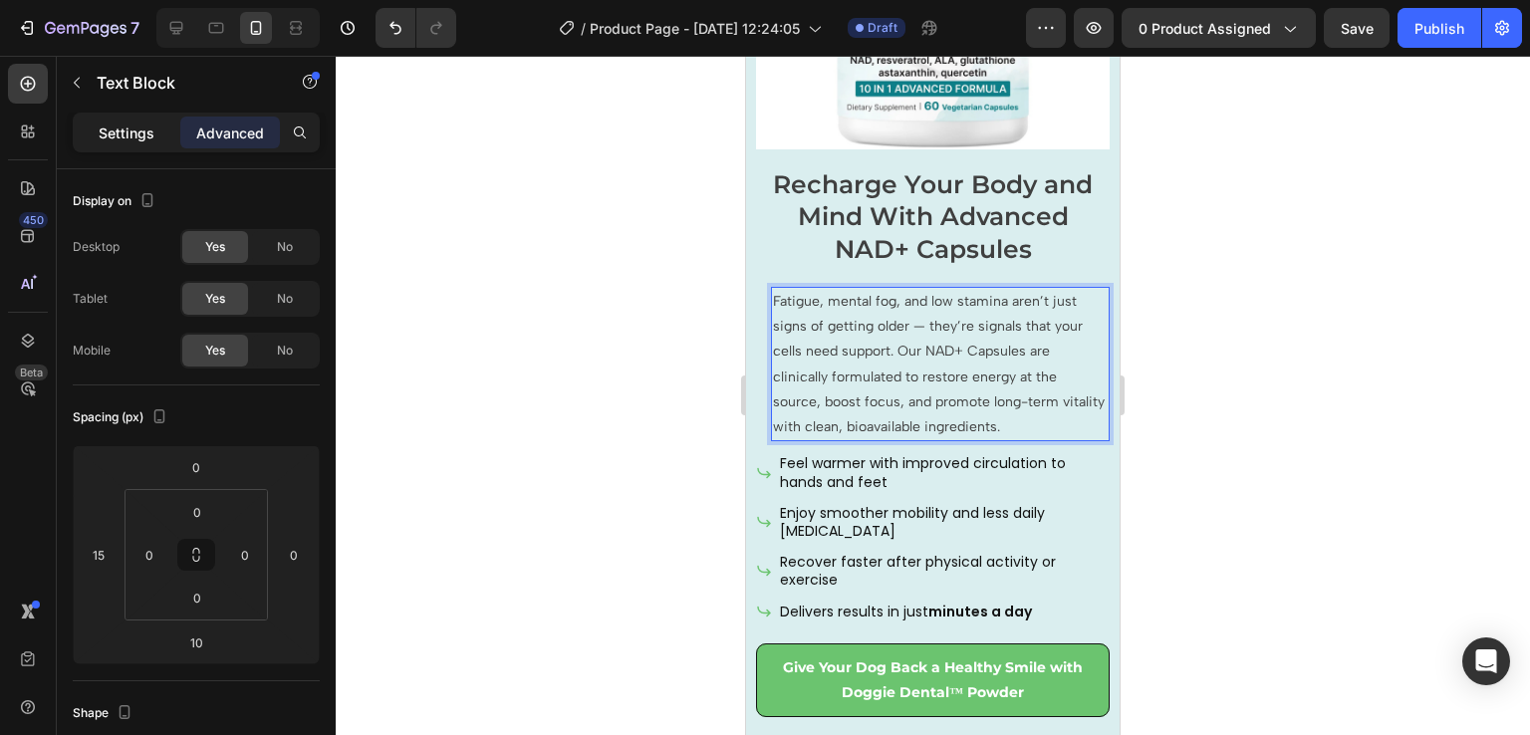
click at [122, 129] on p "Settings" at bounding box center [127, 133] width 56 height 21
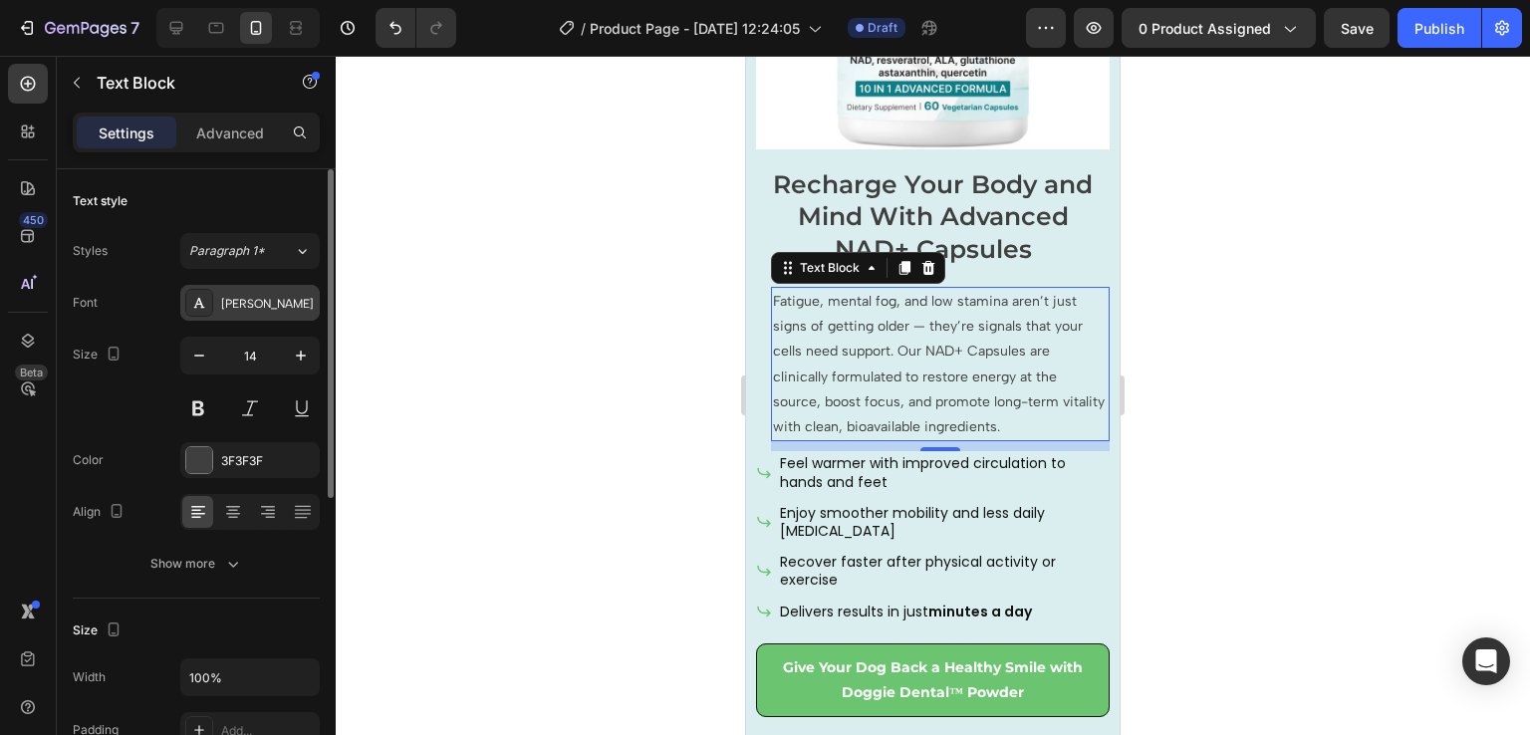
click at [243, 292] on div "[PERSON_NAME]" at bounding box center [249, 303] width 139 height 36
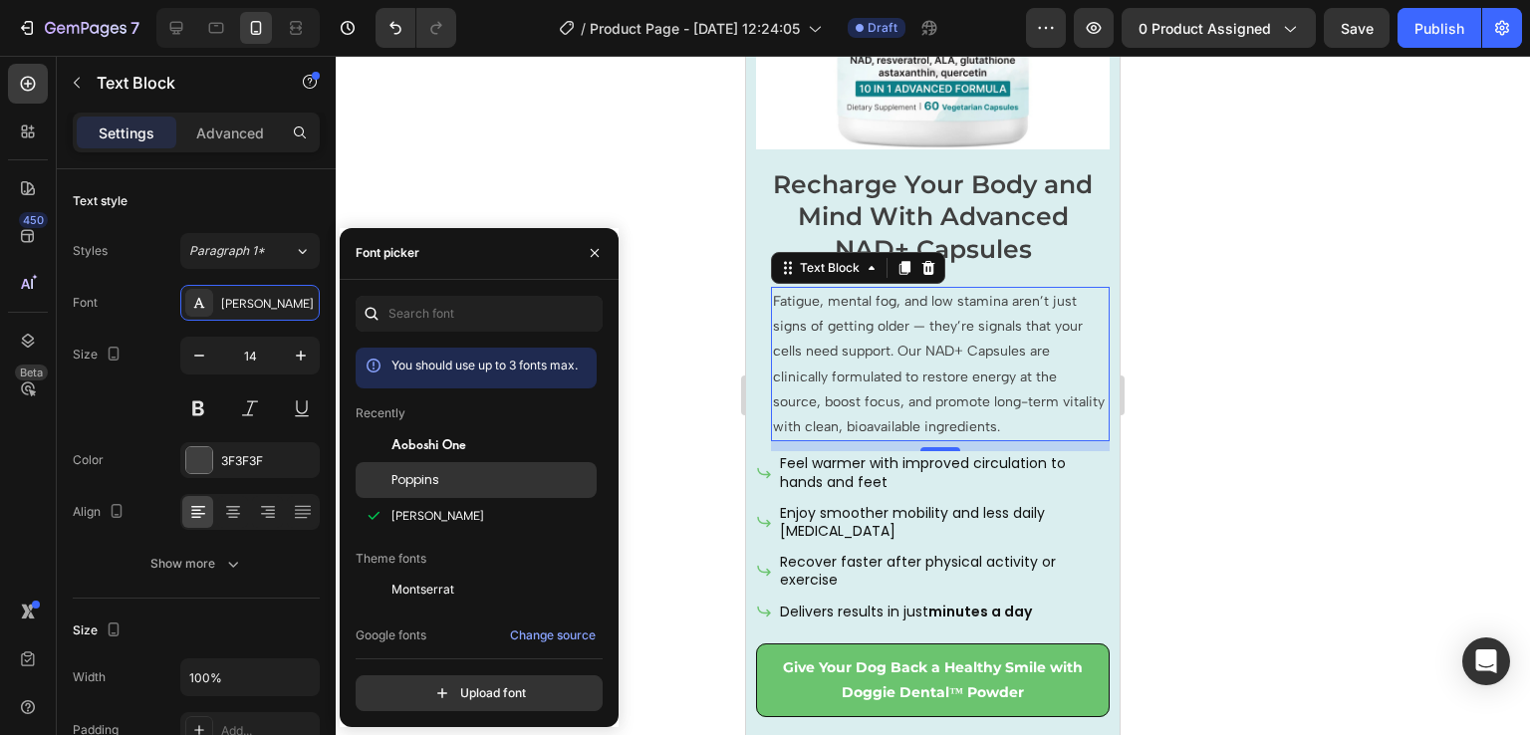
click at [426, 483] on span "Poppins" at bounding box center [416, 480] width 48 height 18
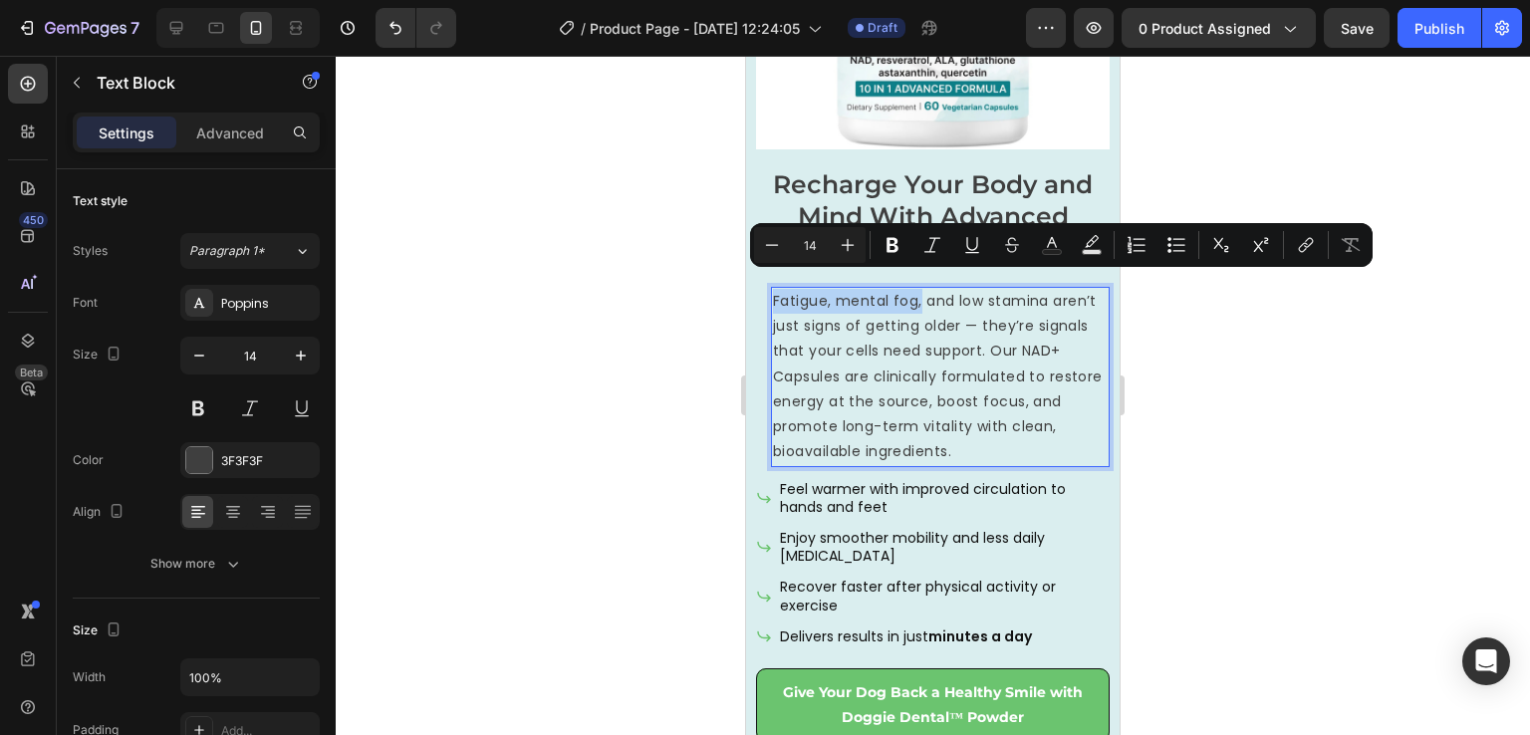
drag, startPoint x: 921, startPoint y: 282, endPoint x: 773, endPoint y: 281, distance: 147.4
click at [308, 363] on icon "button" at bounding box center [301, 356] width 20 height 20
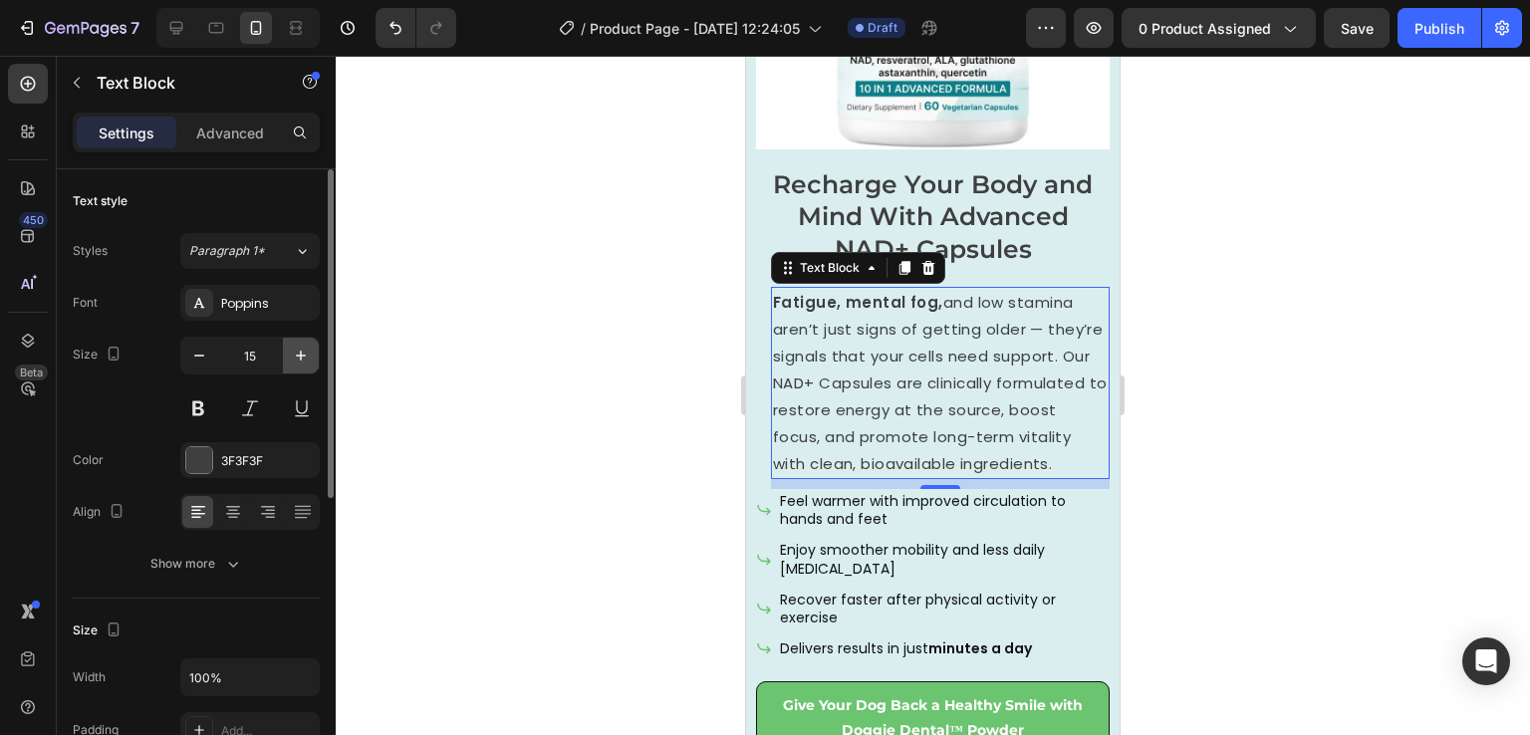
click at [308, 363] on icon "button" at bounding box center [301, 356] width 20 height 20
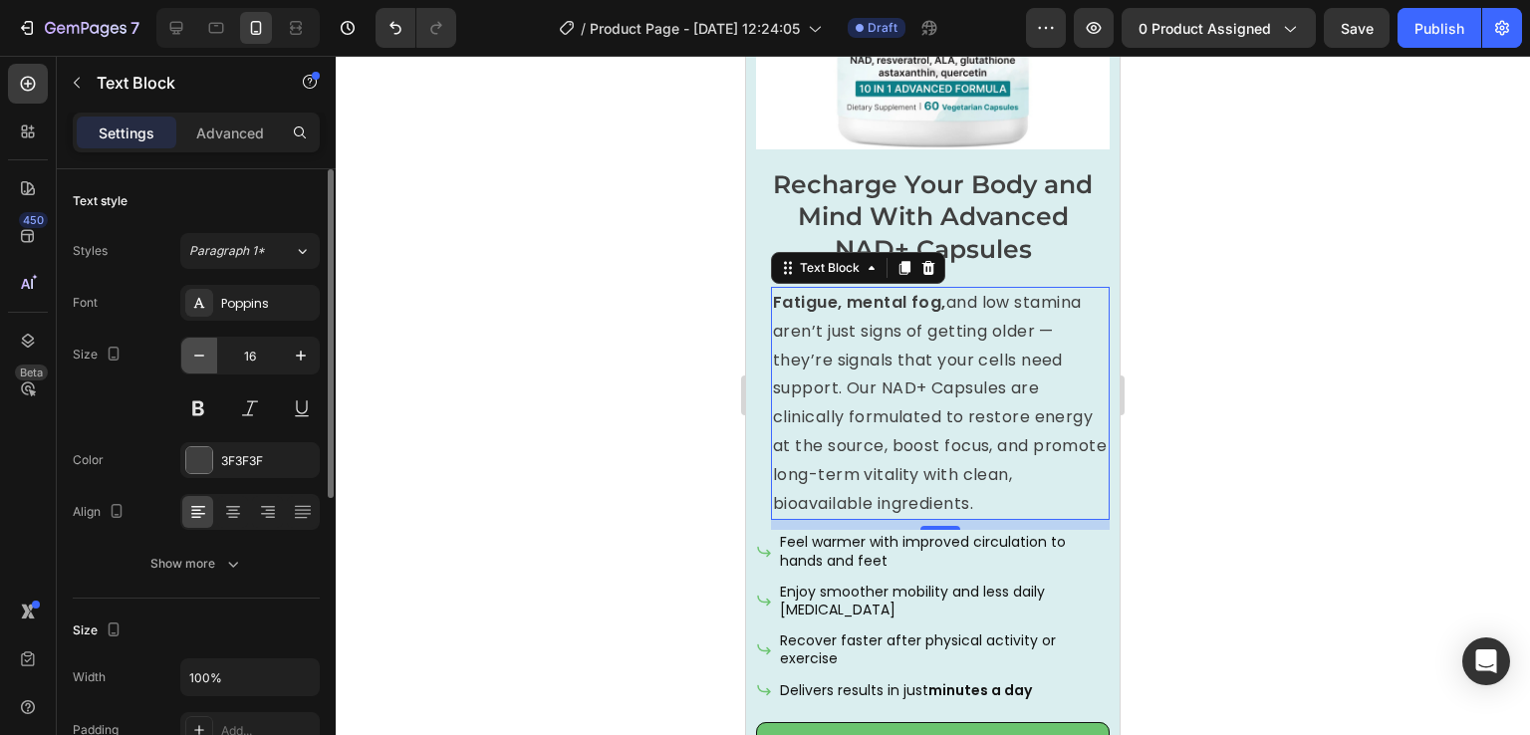
click at [197, 363] on icon "button" at bounding box center [199, 356] width 20 height 20
type input "15"
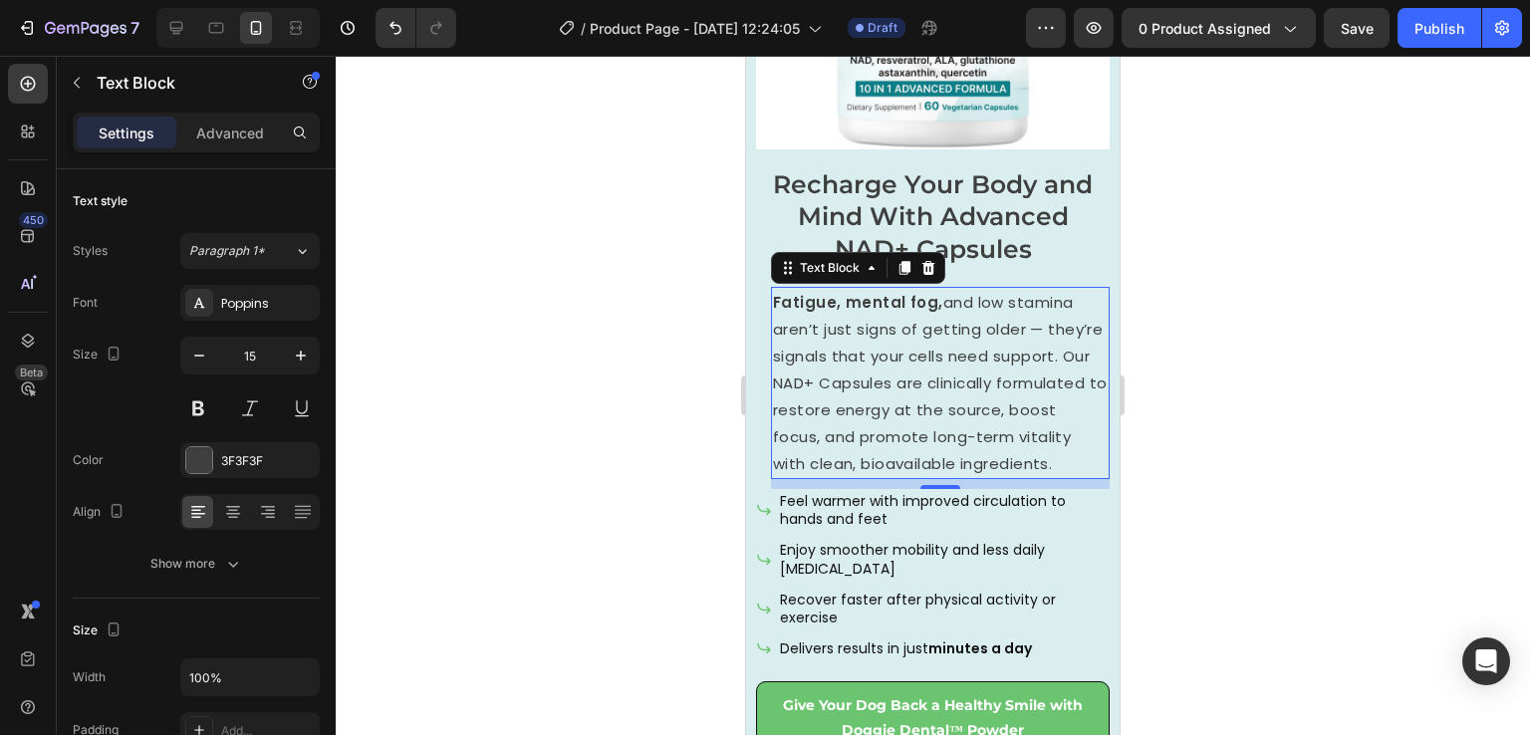
click at [1295, 536] on div at bounding box center [933, 395] width 1195 height 679
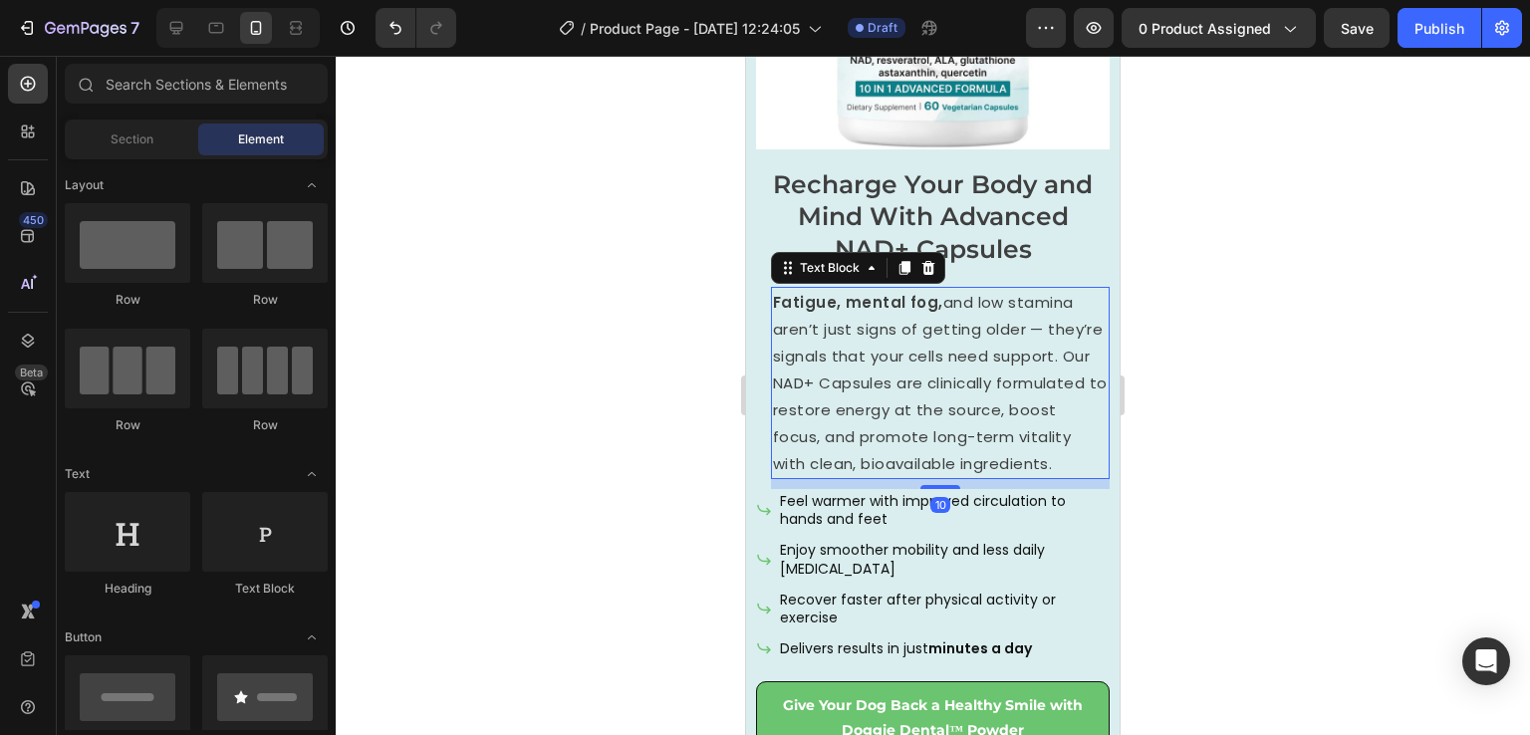
click at [905, 330] on p "Fatigue, mental fog, and low stamina aren’t just signs of getting older — they’…" at bounding box center [940, 383] width 335 height 188
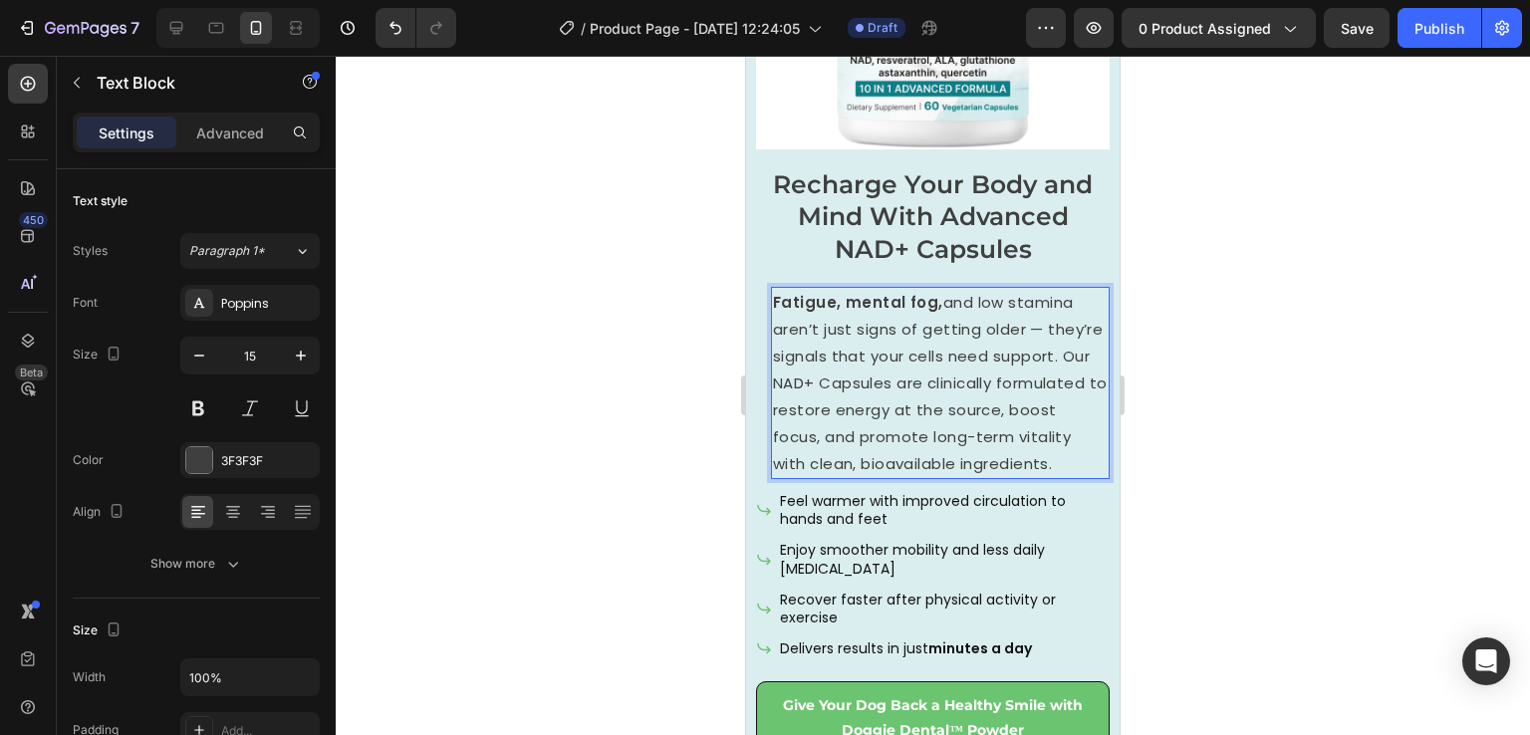
drag, startPoint x: 872, startPoint y: 369, endPoint x: 977, endPoint y: 368, distance: 105.6
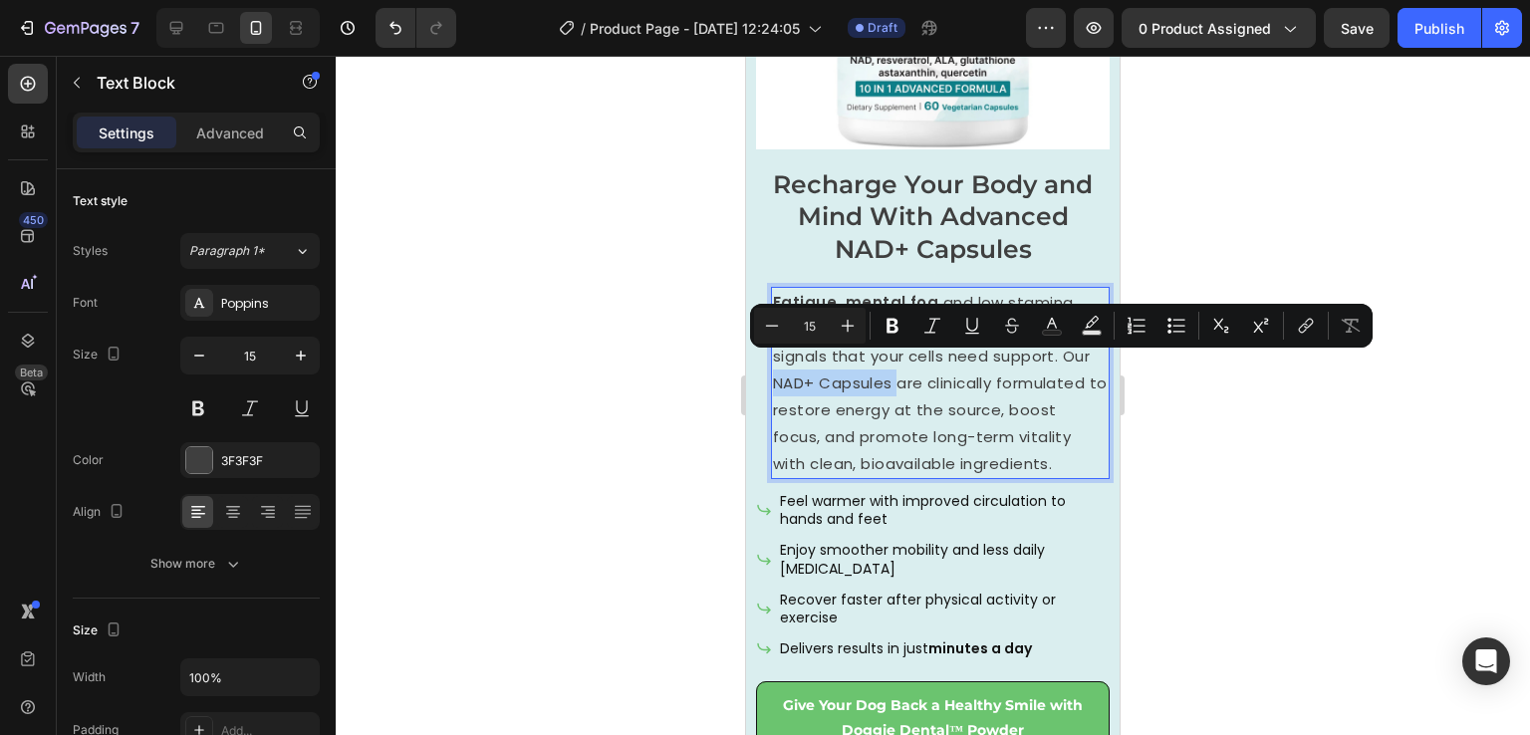
drag, startPoint x: 997, startPoint y: 368, endPoint x: 872, endPoint y: 375, distance: 125.7
click at [872, 375] on p "Fatigue, mental fog, and low stamina aren’t just signs of getting older — they’…" at bounding box center [940, 383] width 335 height 188
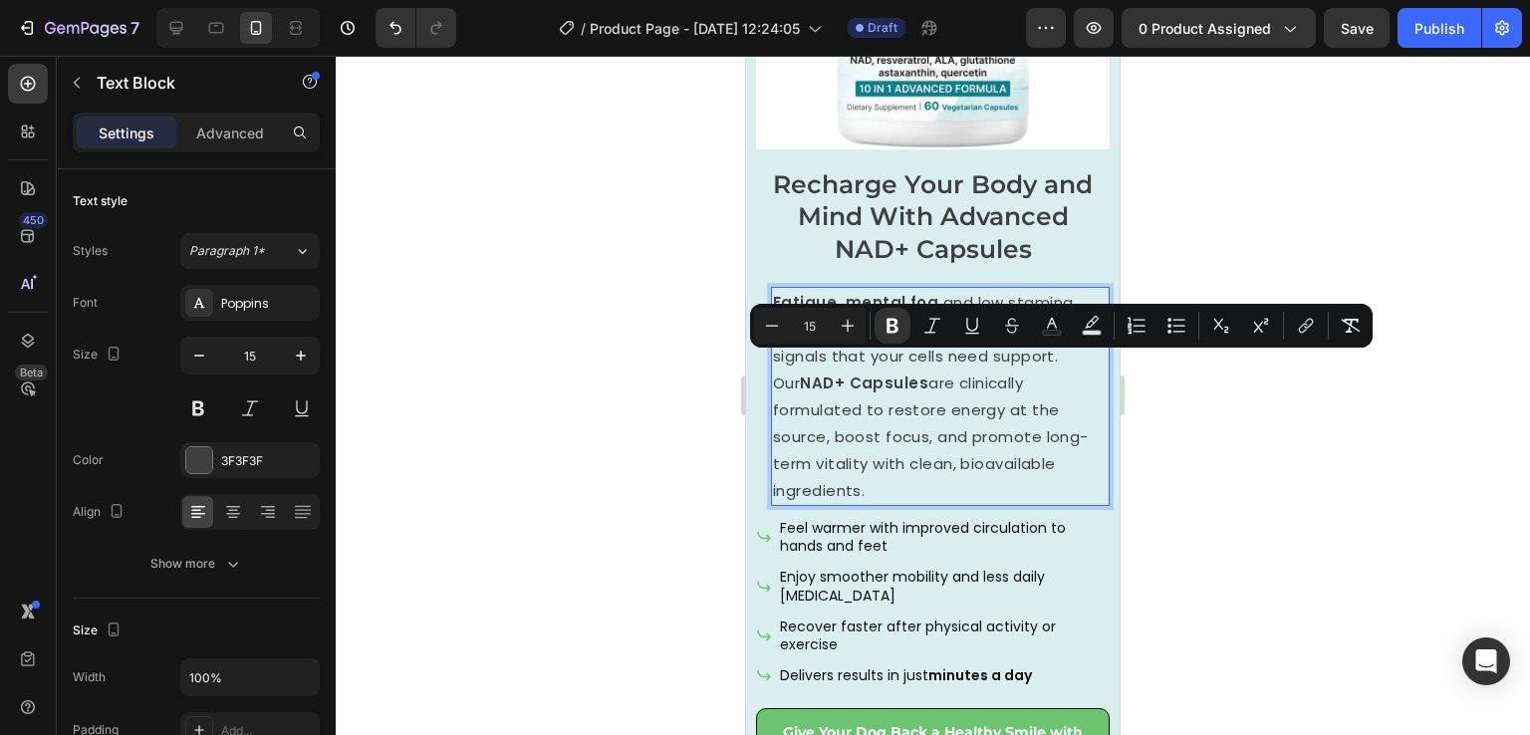
click at [935, 427] on p "Fatigue, mental fog, and low stamina aren’t just signs of getting older — they’…" at bounding box center [940, 396] width 335 height 215
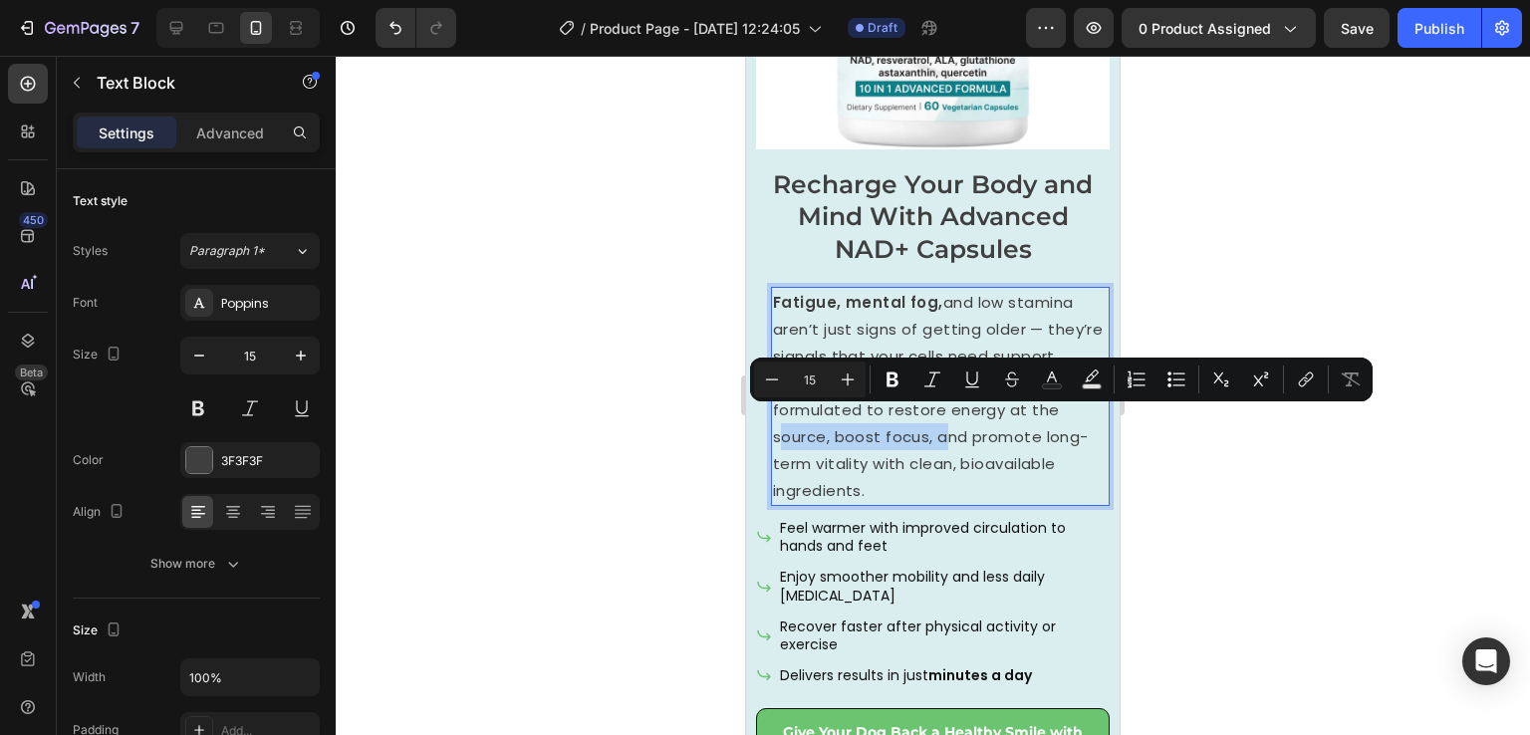
drag, startPoint x: 985, startPoint y: 415, endPoint x: 824, endPoint y: 423, distance: 161.6
click at [824, 423] on p "Fatigue, mental fog, and low stamina aren’t just signs of getting older — they’…" at bounding box center [940, 396] width 335 height 215
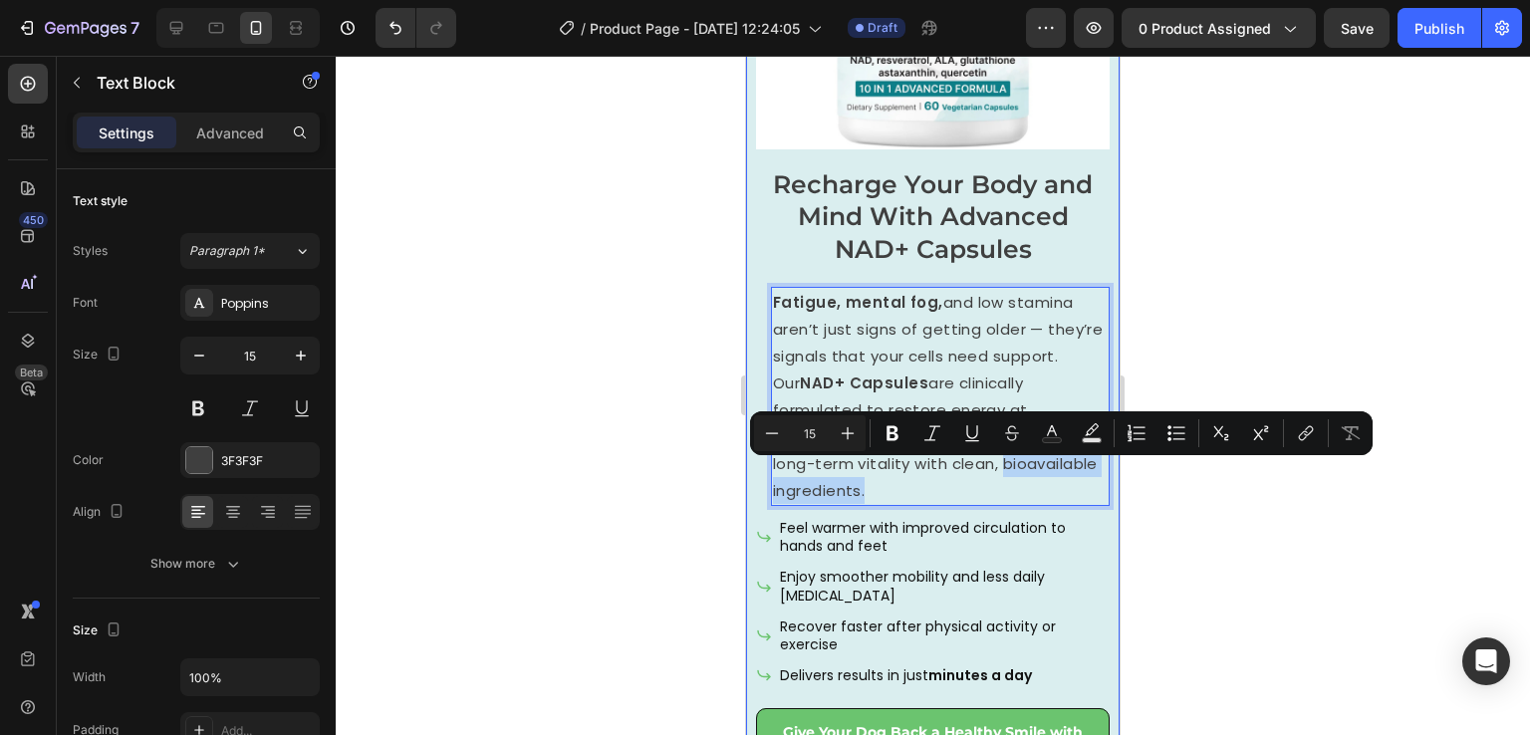
drag, startPoint x: 985, startPoint y: 466, endPoint x: 765, endPoint y: 480, distance: 220.6
click at [765, 480] on div "⁠⁠⁠⁠⁠⁠⁠ Recharge Your Body and Mind With Advanced NAD+ Capsules Heading Fatigue…" at bounding box center [933, 479] width 354 height 626
click at [1011, 472] on p "Fatigue, mental fog, and low stamina aren’t just signs of getting older — they’…" at bounding box center [940, 396] width 335 height 215
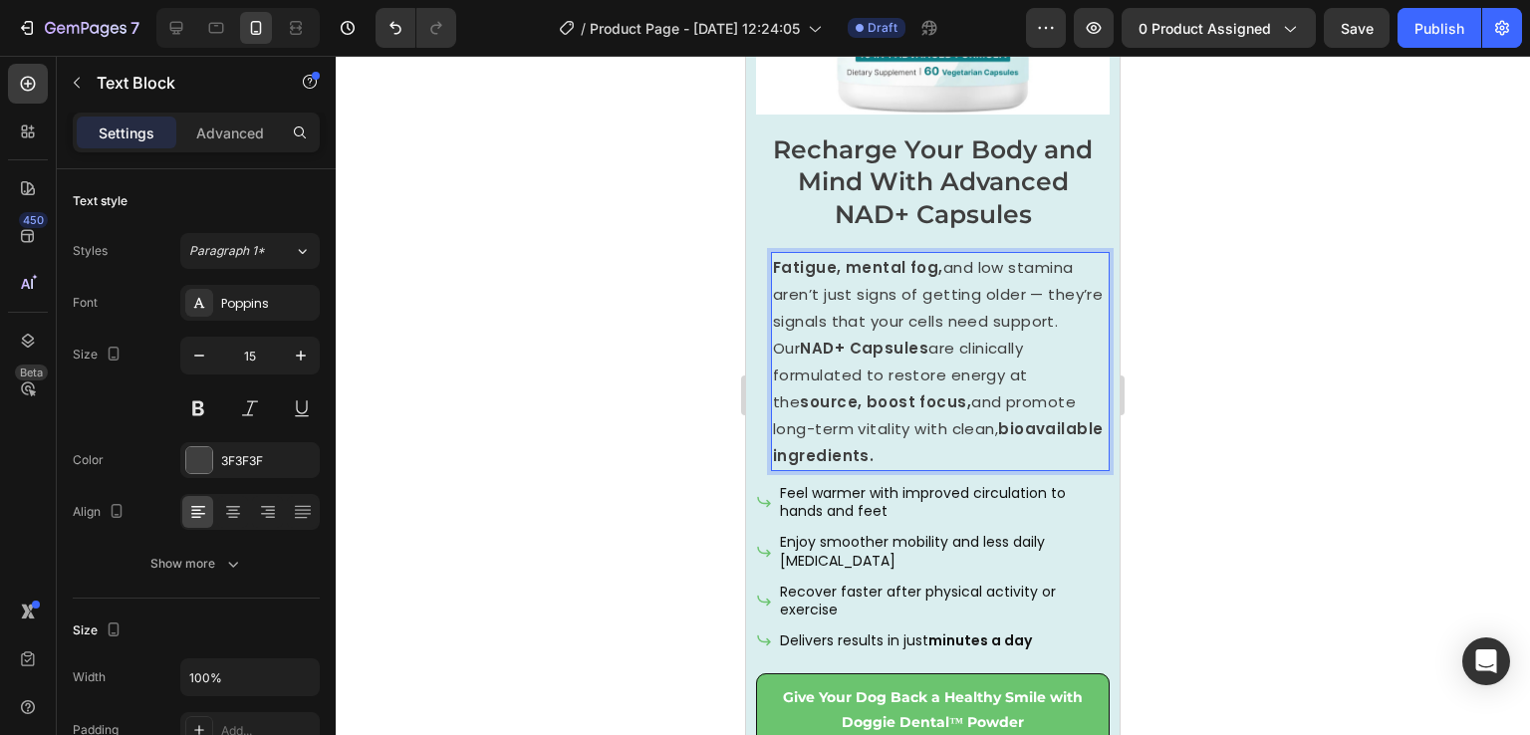
scroll to position [4139, 0]
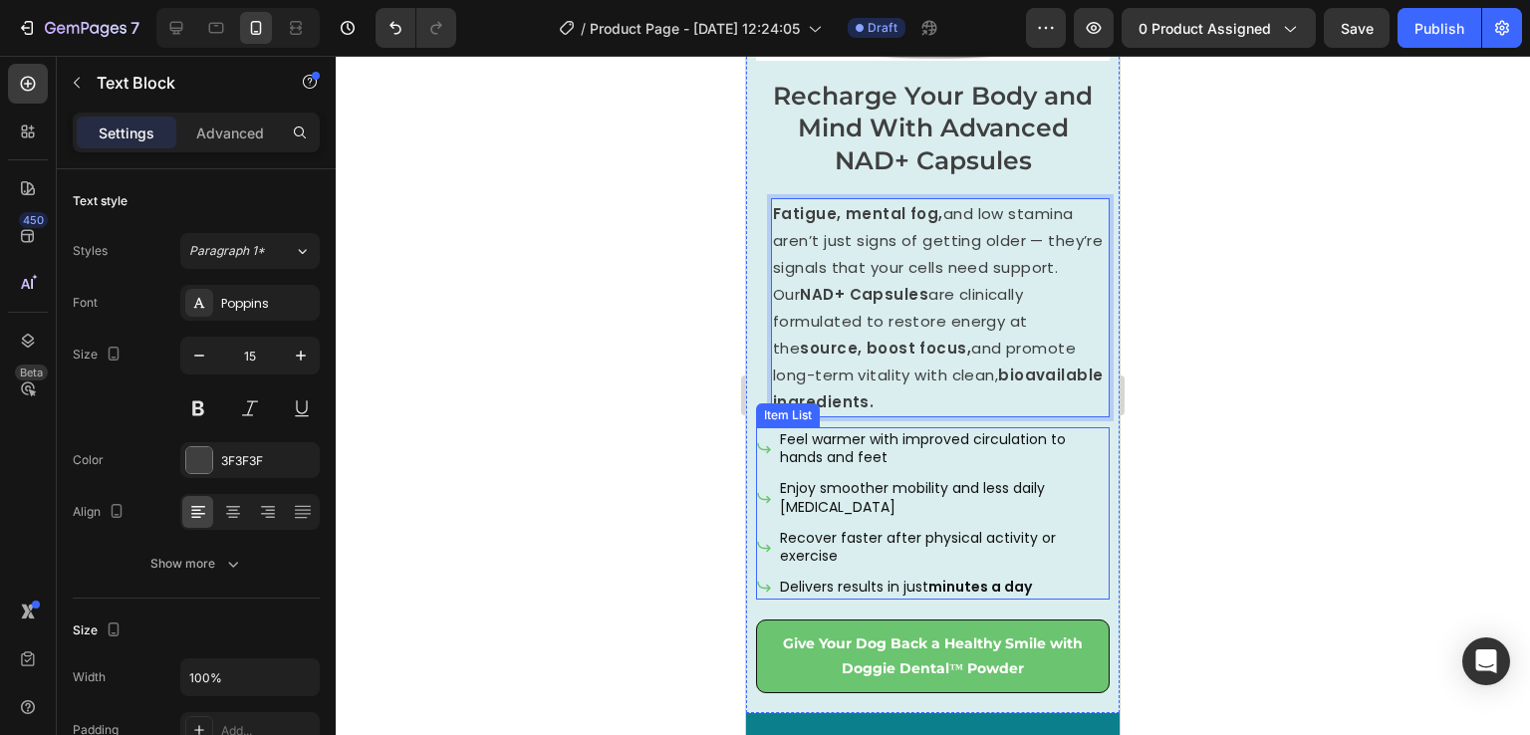
click at [768, 427] on div "Feel warmer with improved circulation to hands and feet" at bounding box center [933, 448] width 354 height 42
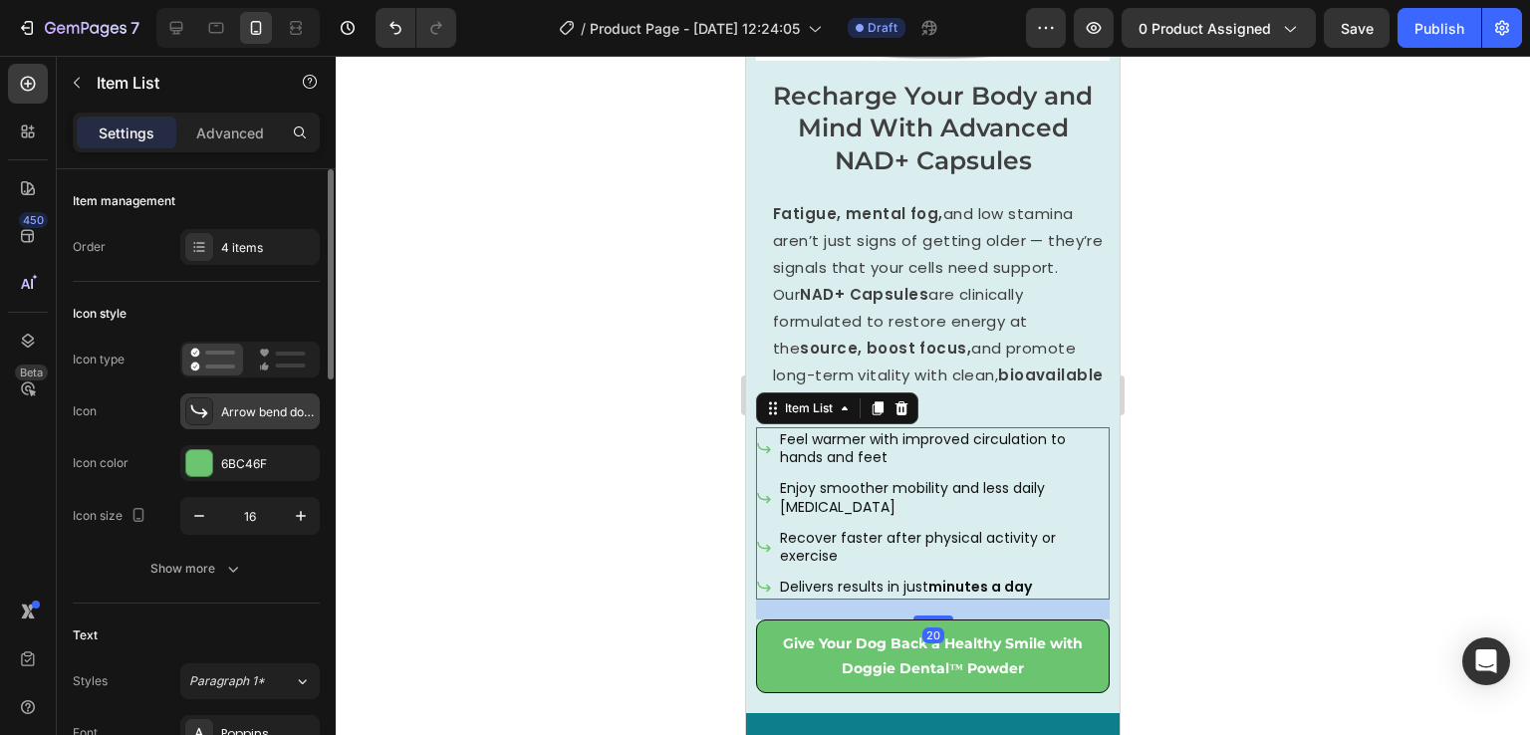
click at [268, 405] on div "Arrow bend down right bold" at bounding box center [268, 412] width 94 height 18
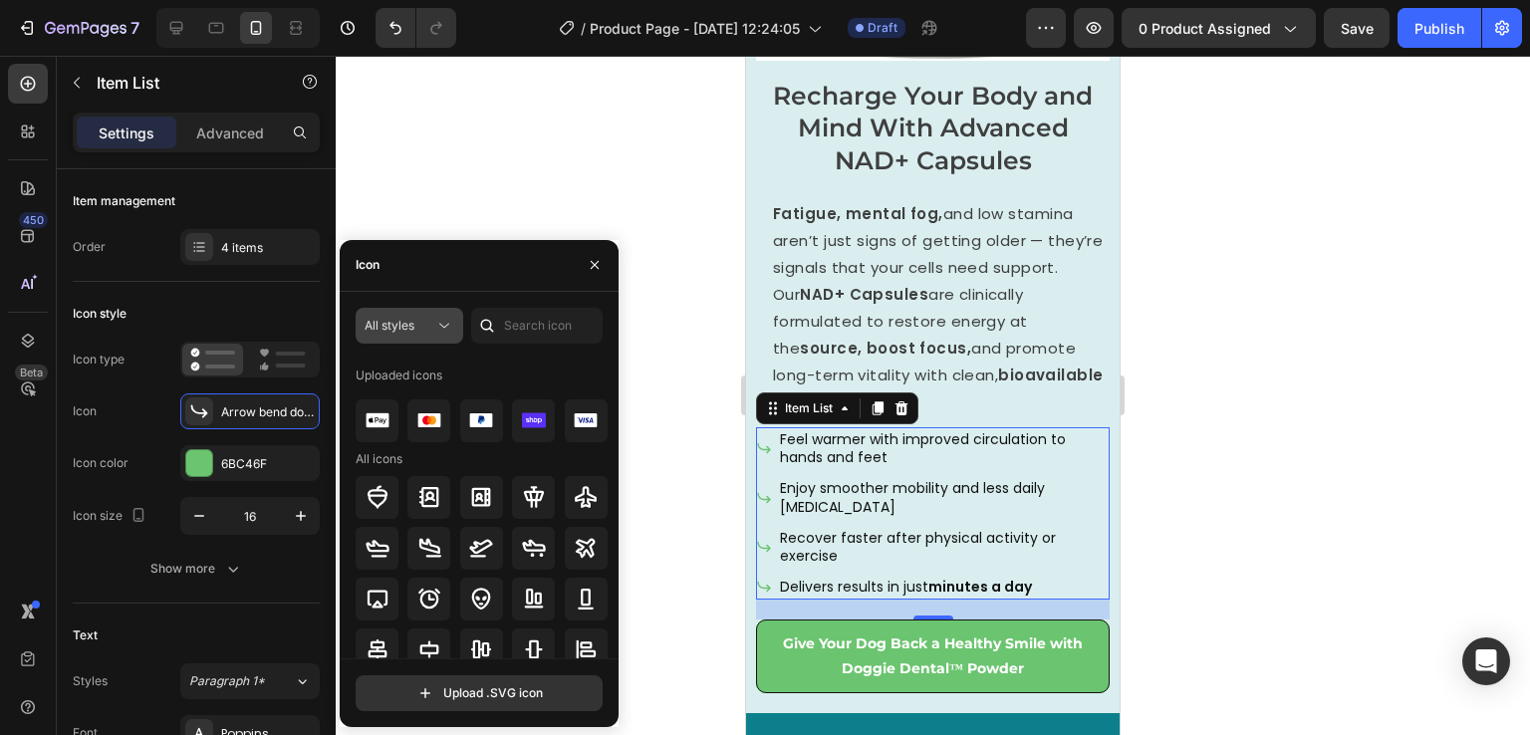
click at [411, 332] on span "All styles" at bounding box center [390, 326] width 50 height 18
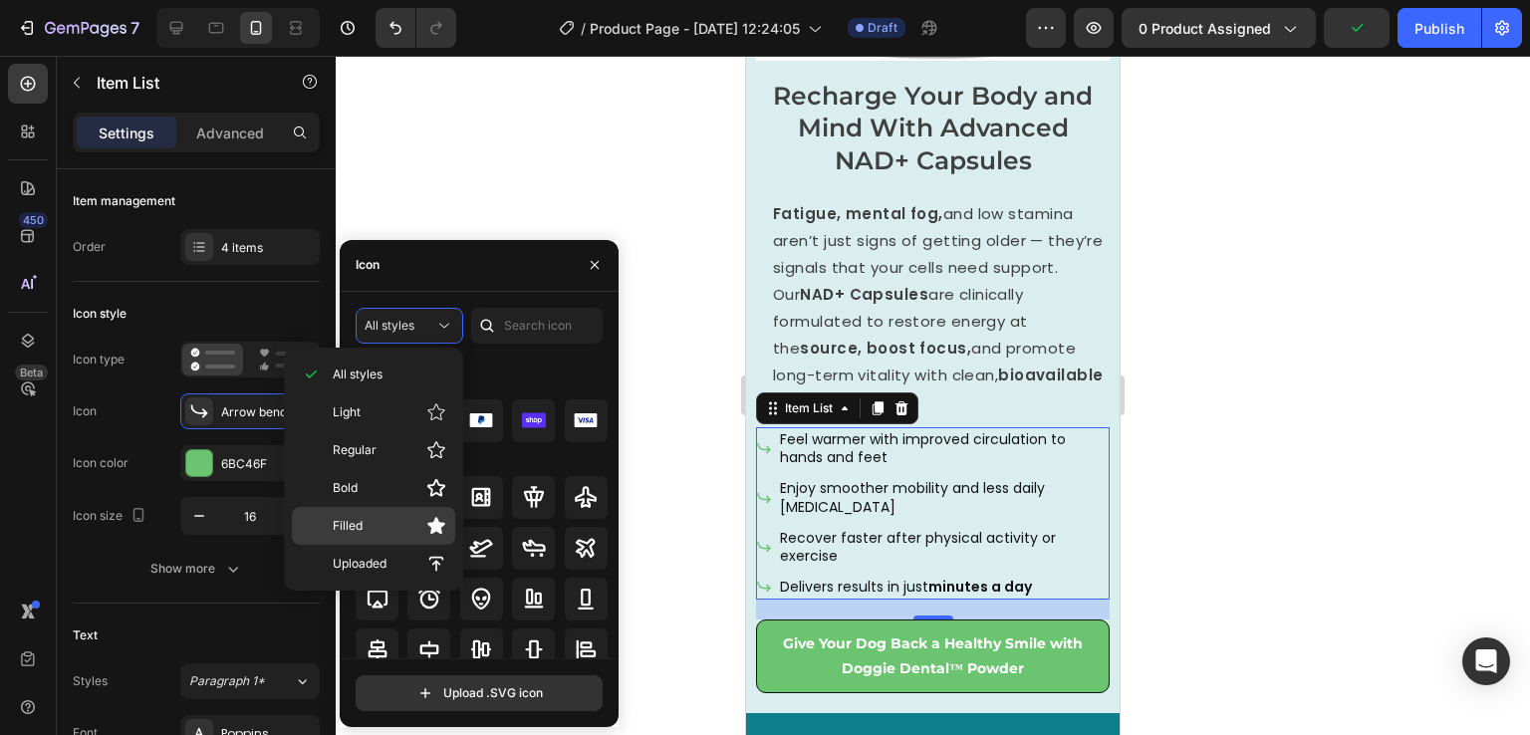
click at [393, 522] on p "Filled" at bounding box center [390, 526] width 114 height 20
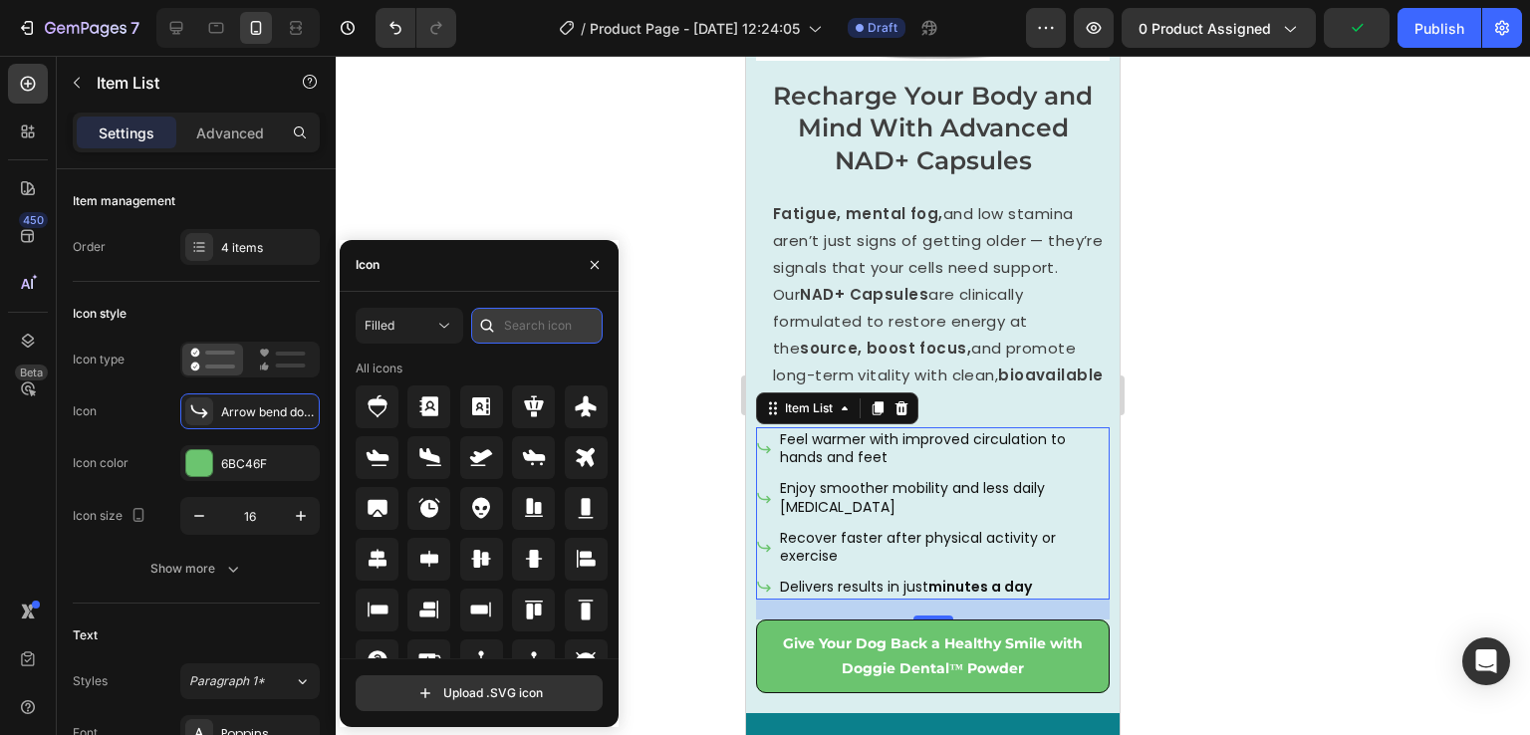
click at [538, 331] on input "text" at bounding box center [537, 326] width 132 height 36
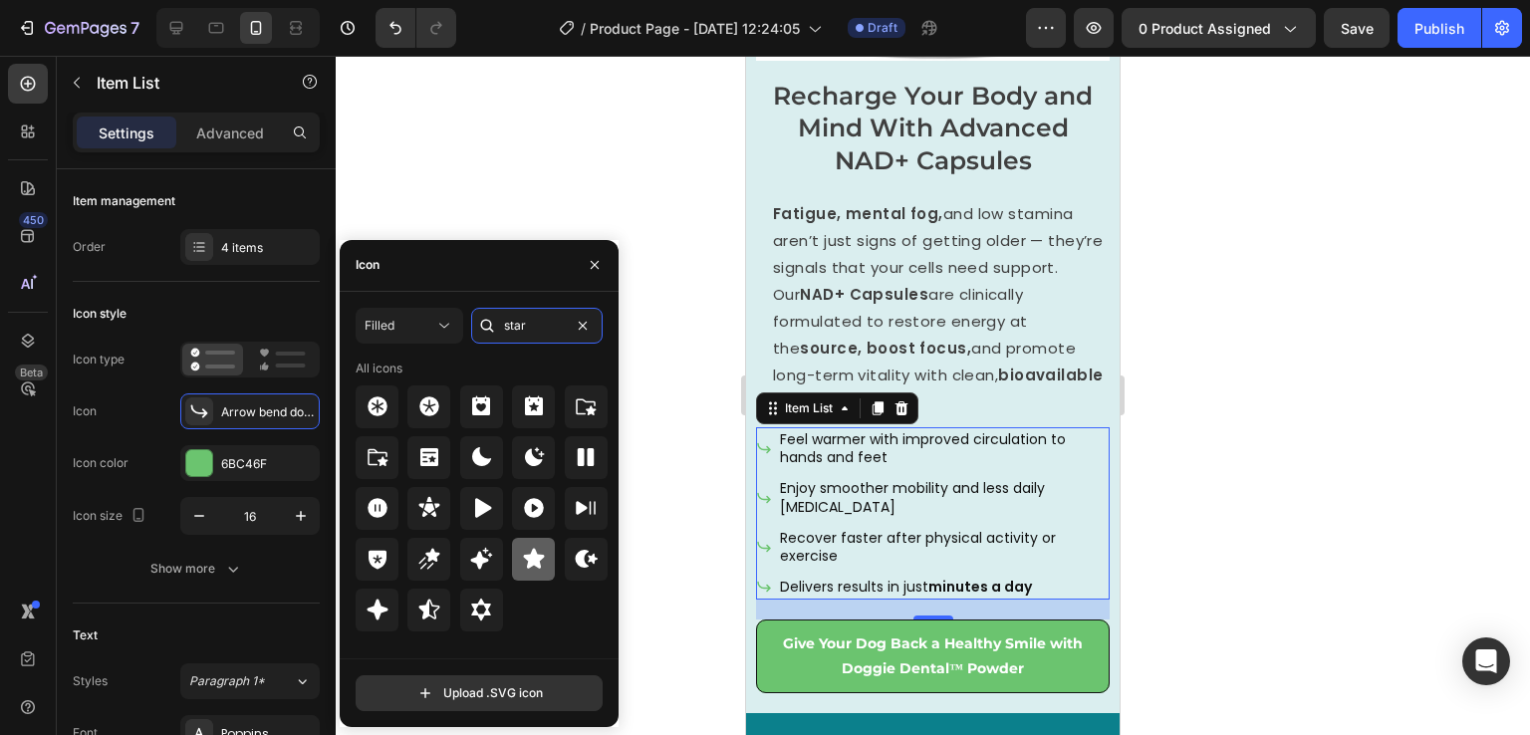
type input "star"
click at [529, 561] on icon at bounding box center [533, 559] width 21 height 20
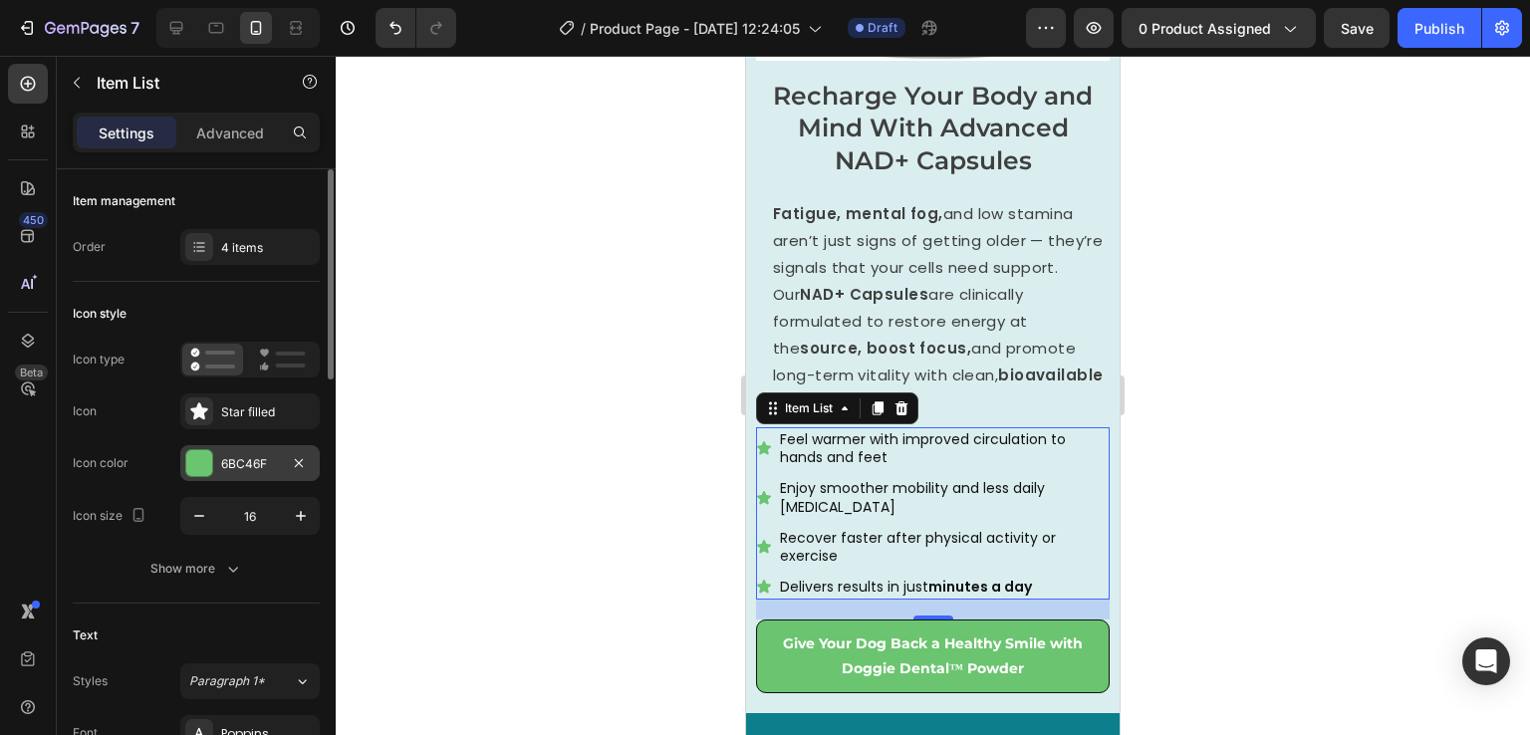
click at [199, 457] on div at bounding box center [199, 463] width 26 height 26
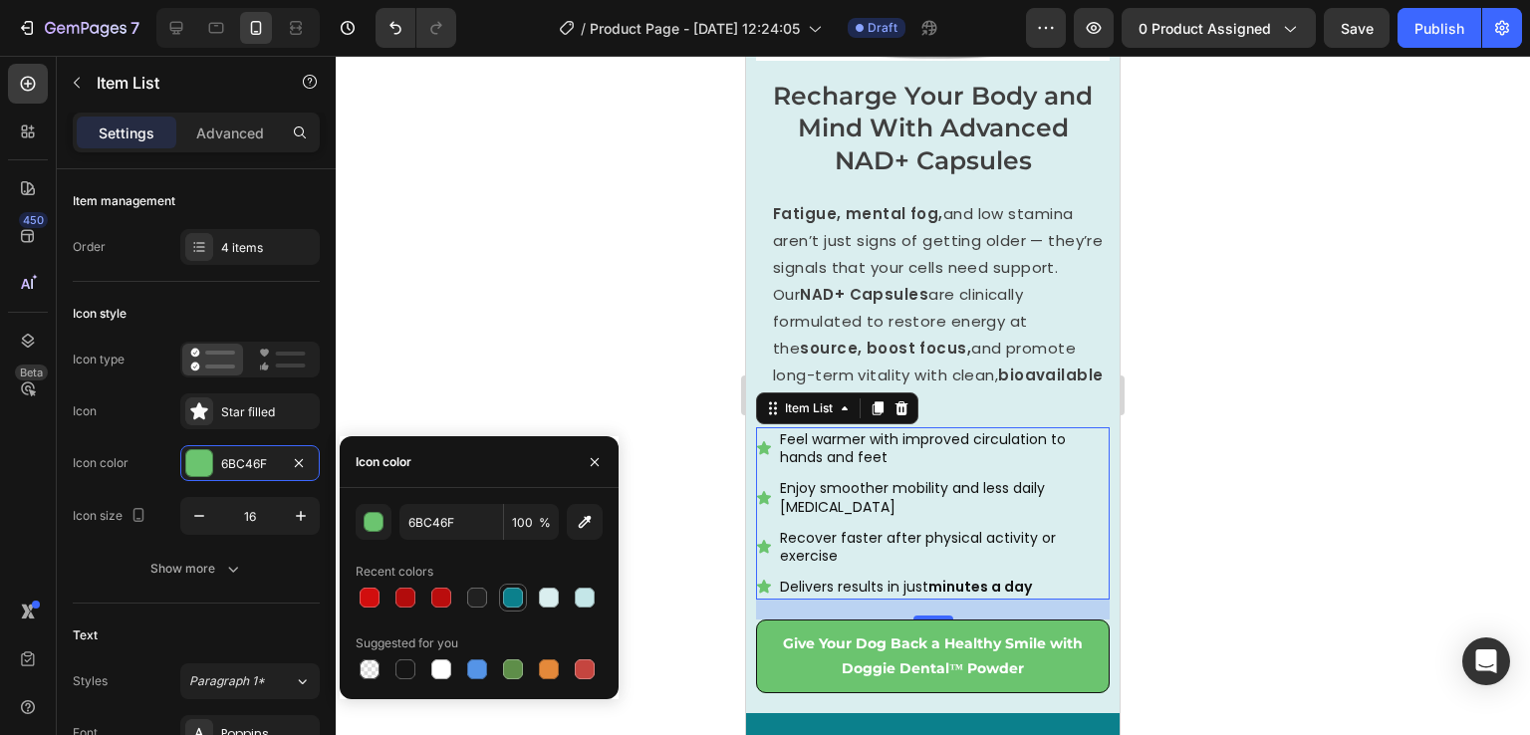
click at [506, 598] on div at bounding box center [513, 598] width 20 height 20
type input "0B808C"
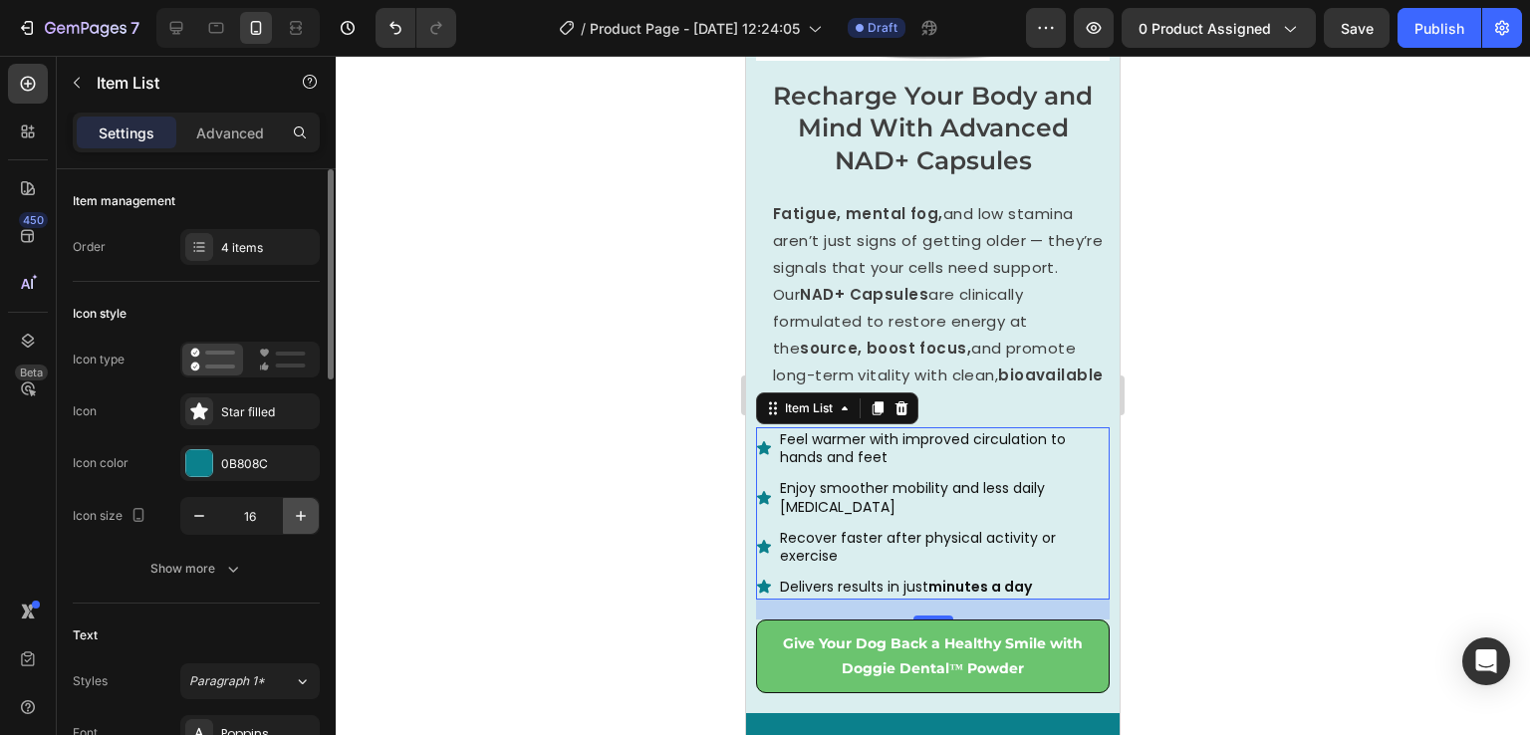
click at [303, 512] on icon "button" at bounding box center [301, 516] width 20 height 20
type input "17"
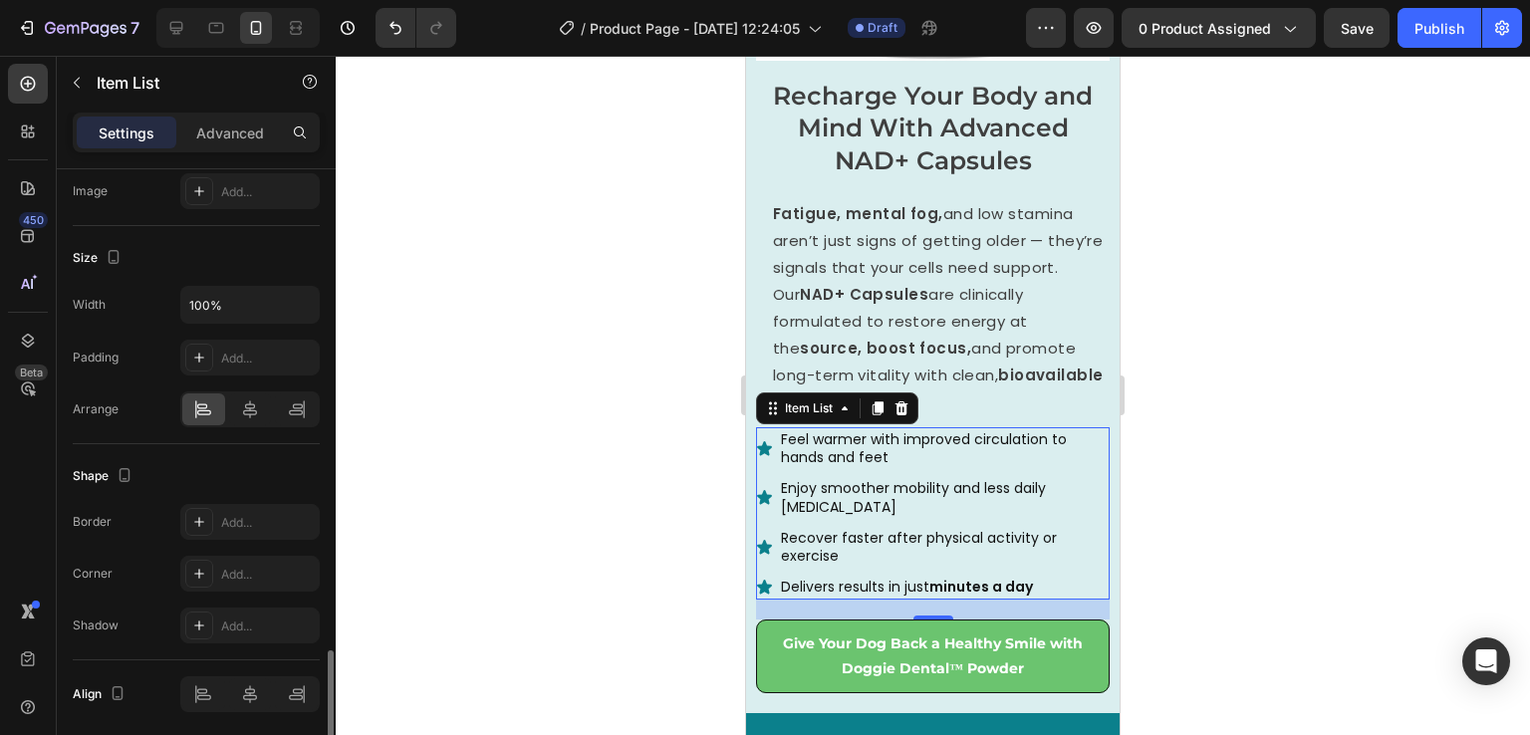
scroll to position [1213, 0]
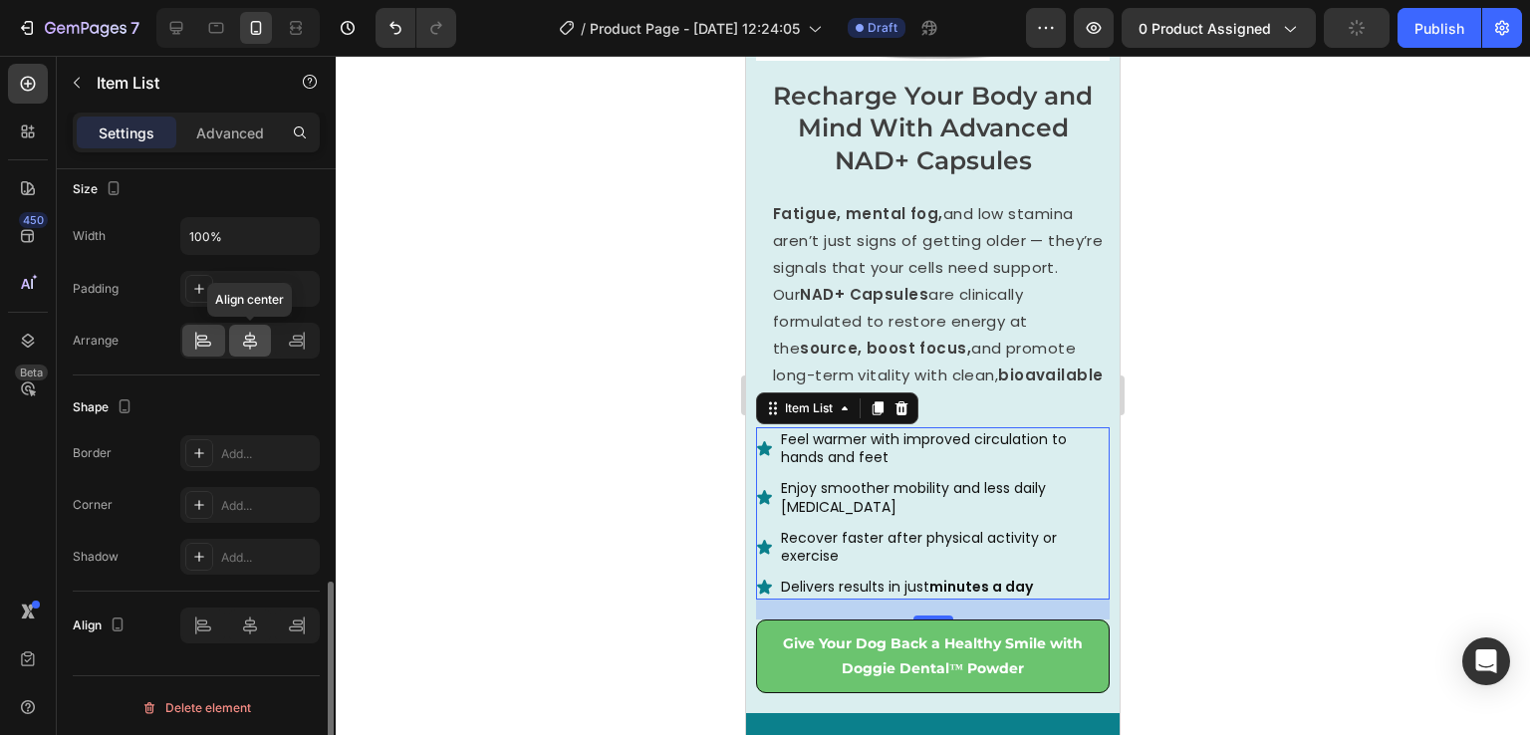
click at [243, 339] on icon at bounding box center [250, 341] width 14 height 18
click at [201, 339] on icon at bounding box center [203, 341] width 20 height 20
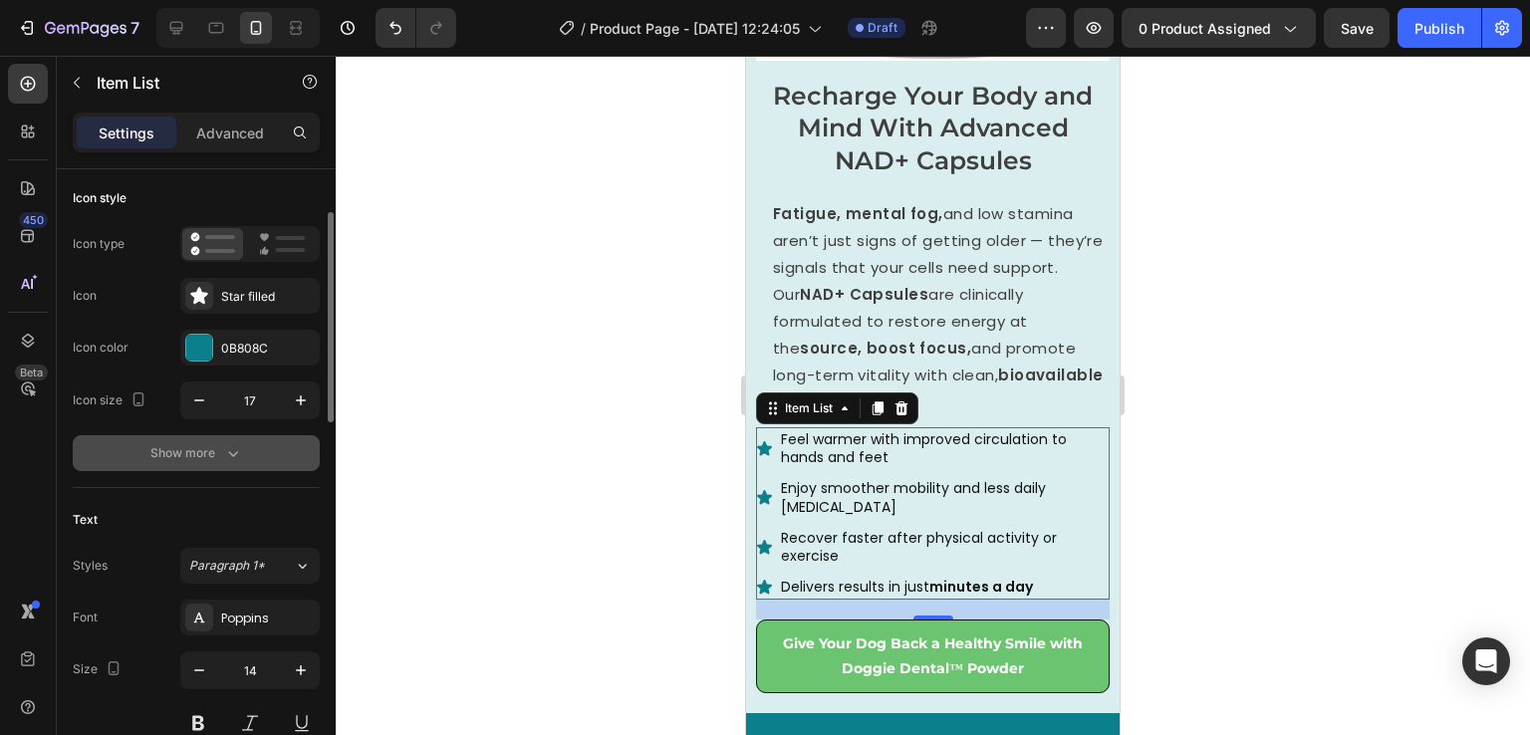
scroll to position [119, 0]
click at [227, 451] on icon "button" at bounding box center [233, 450] width 20 height 20
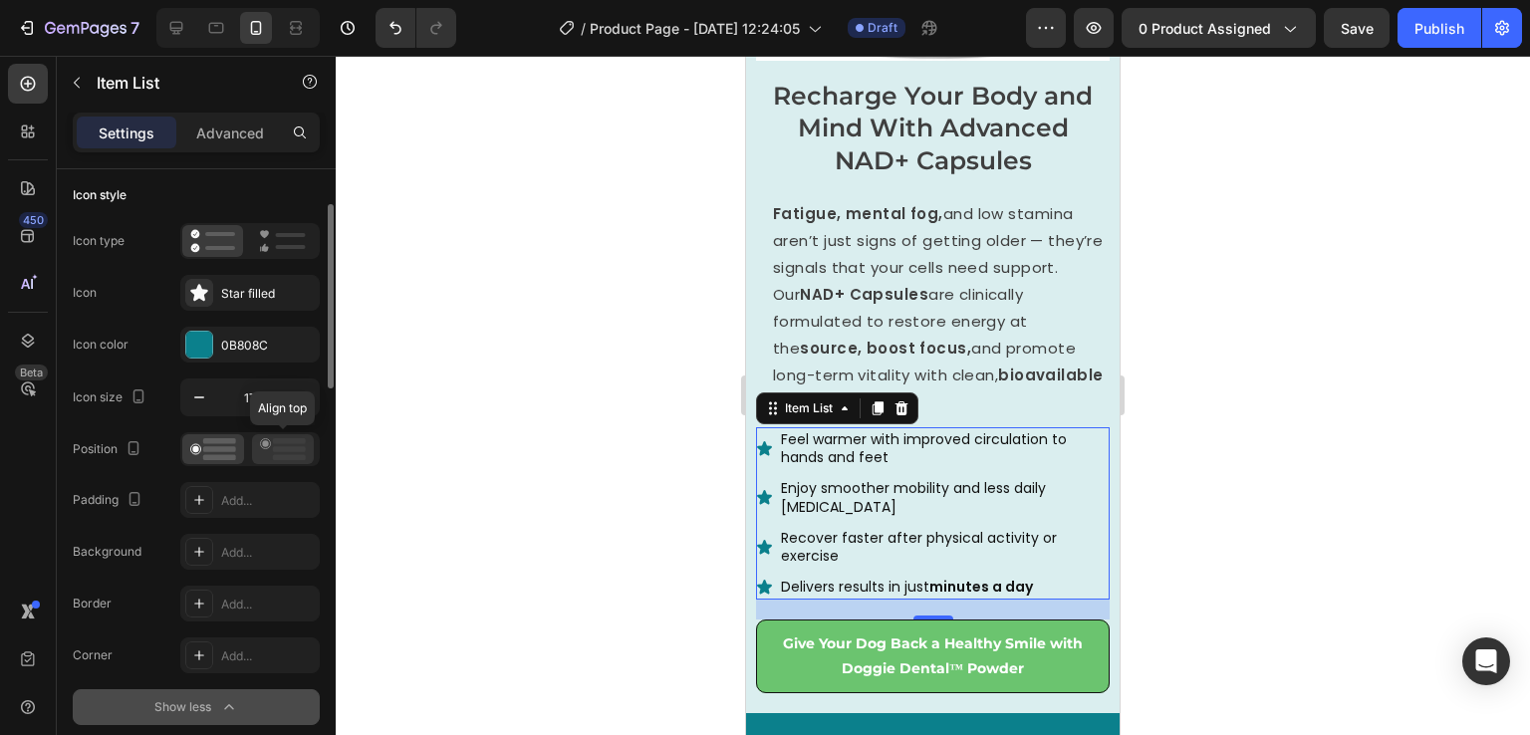
click at [280, 451] on icon at bounding box center [283, 449] width 46 height 22
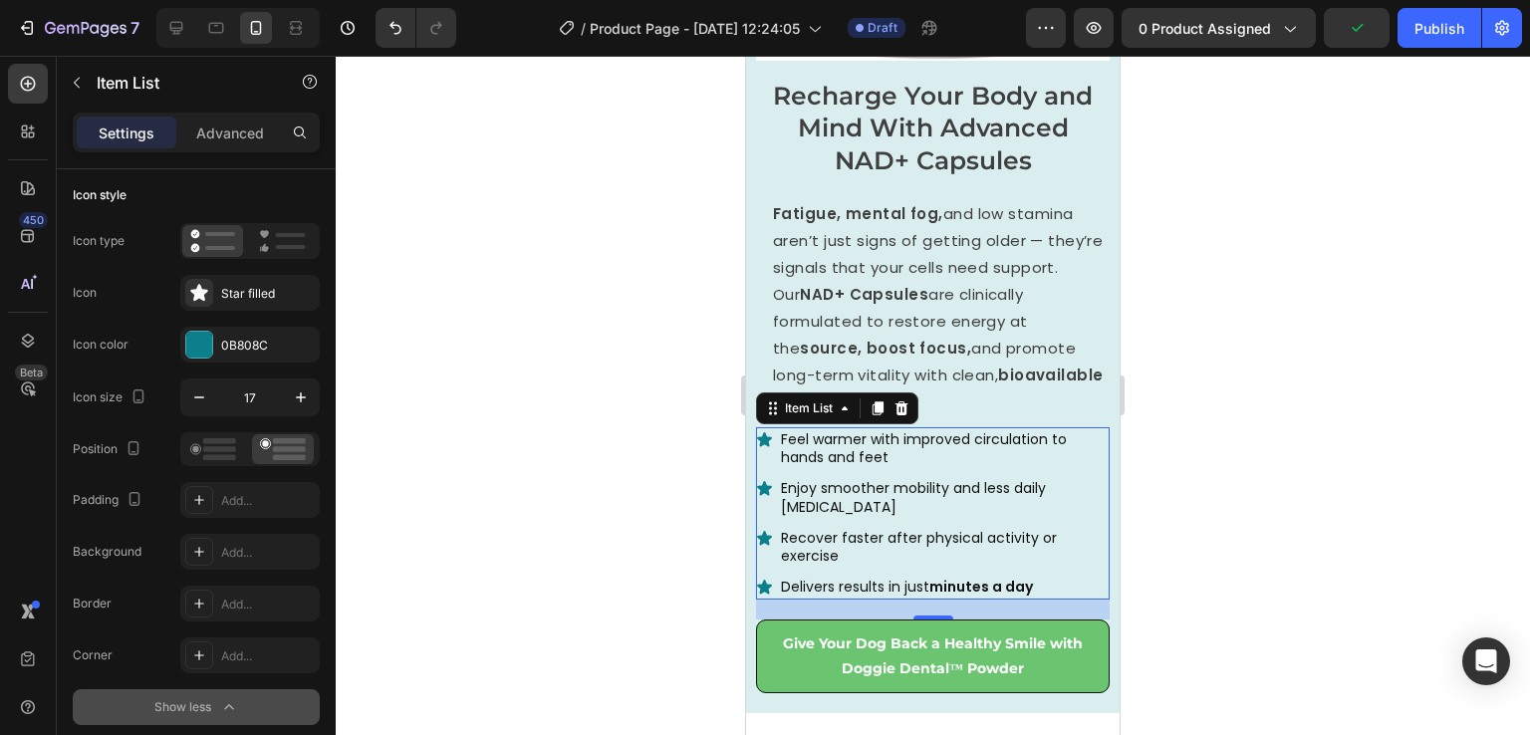
scroll to position [4093, 0]
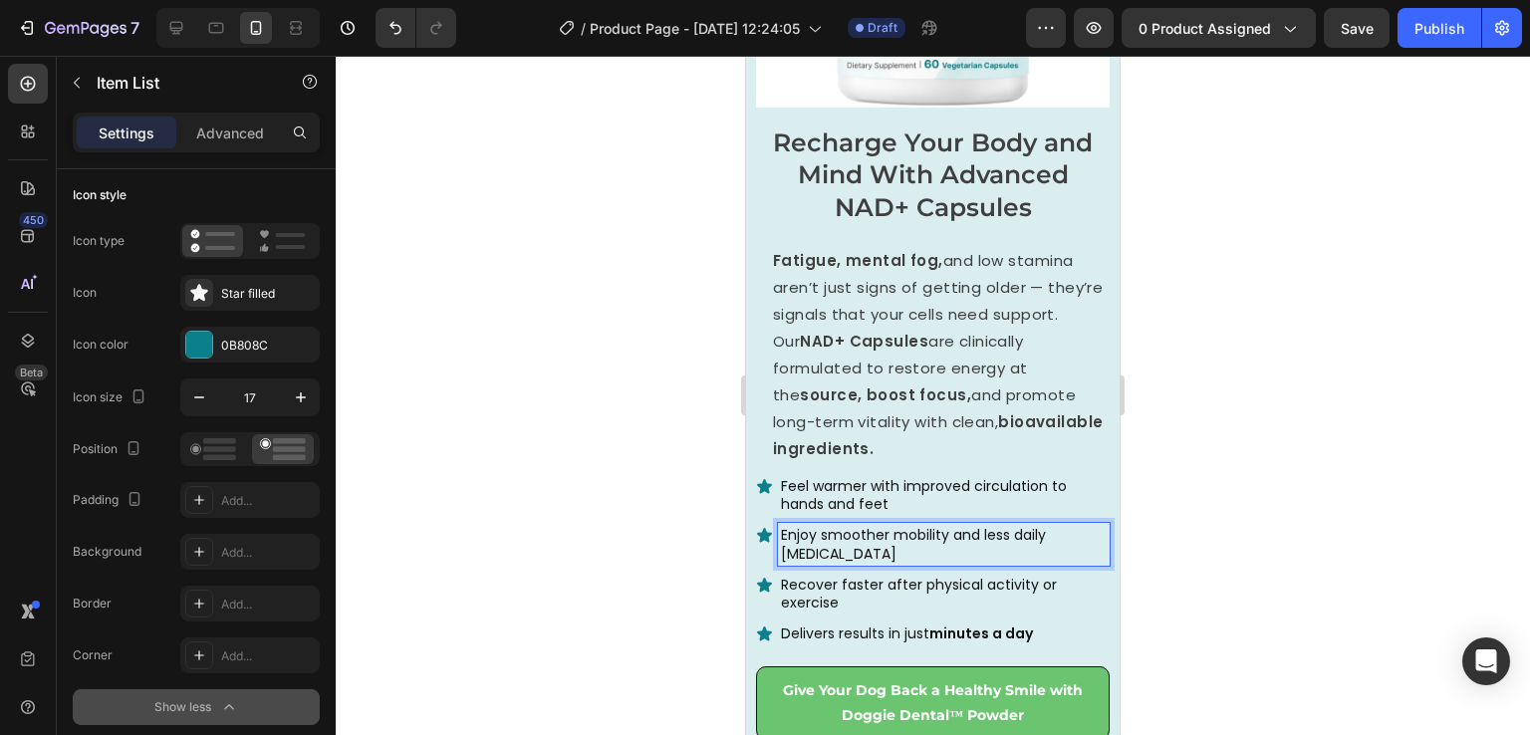
click at [1166, 586] on div at bounding box center [933, 395] width 1195 height 679
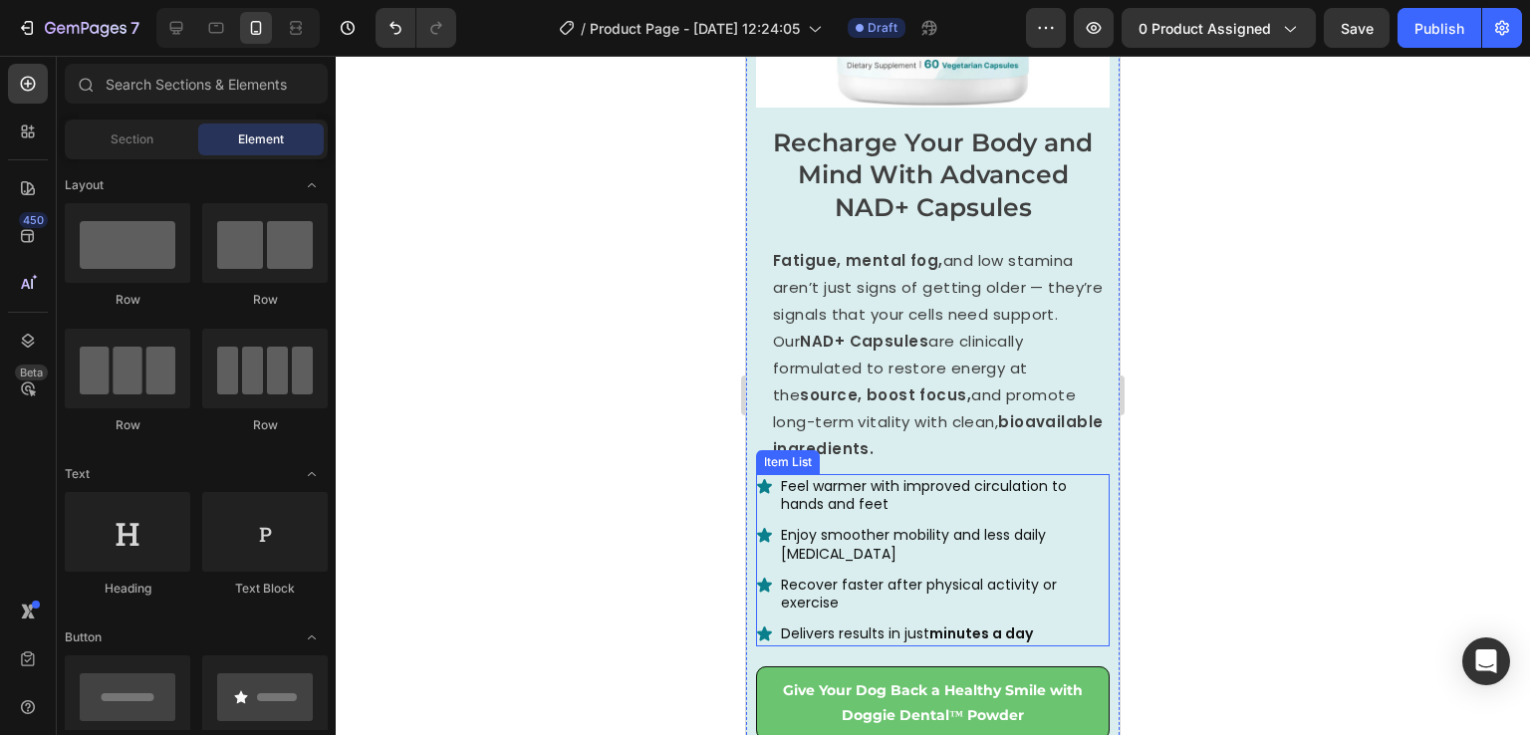
click at [905, 490] on p "Feel warmer with improved circulation to hands and feet" at bounding box center [944, 495] width 326 height 36
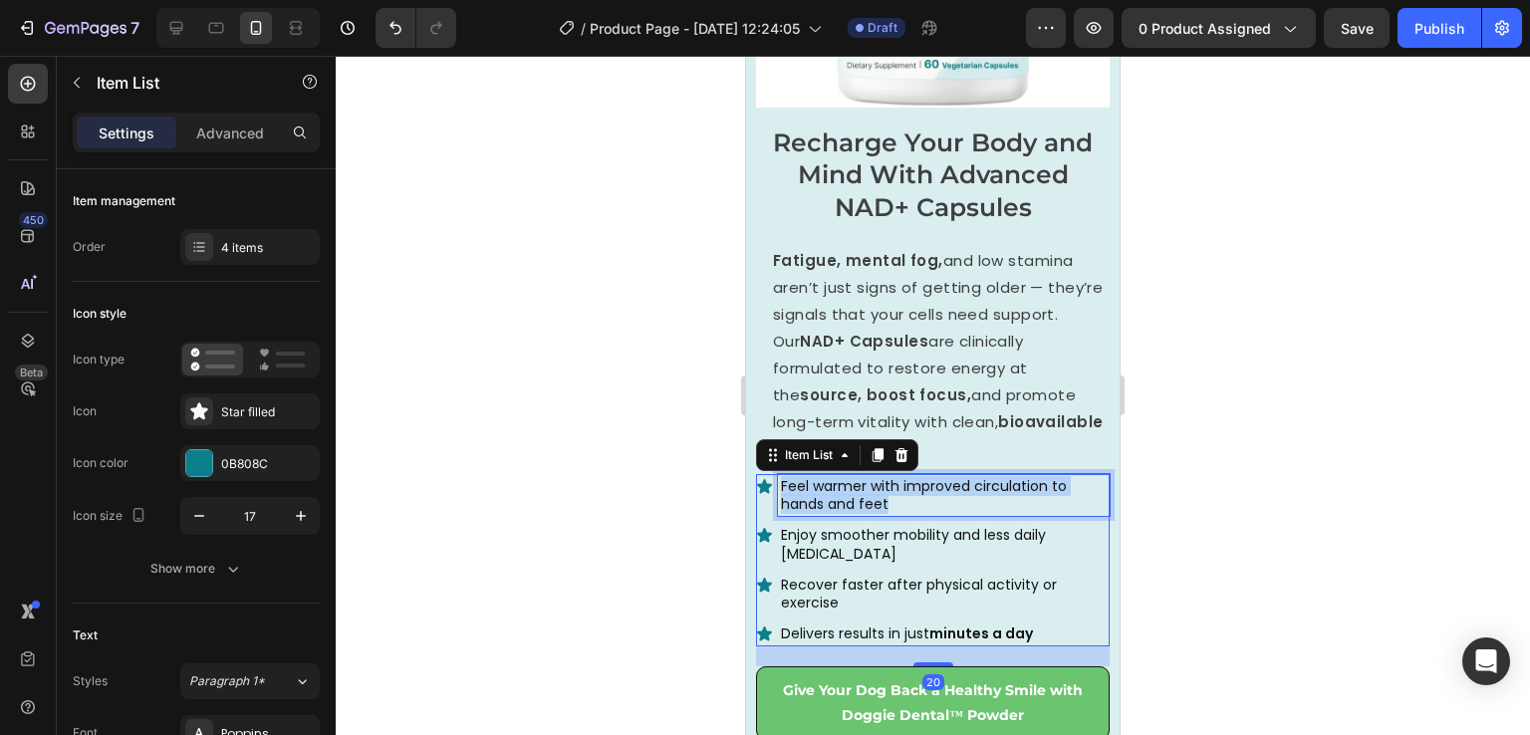
click at [905, 490] on p "Feel warmer with improved circulation to hands and feet" at bounding box center [944, 495] width 326 height 36
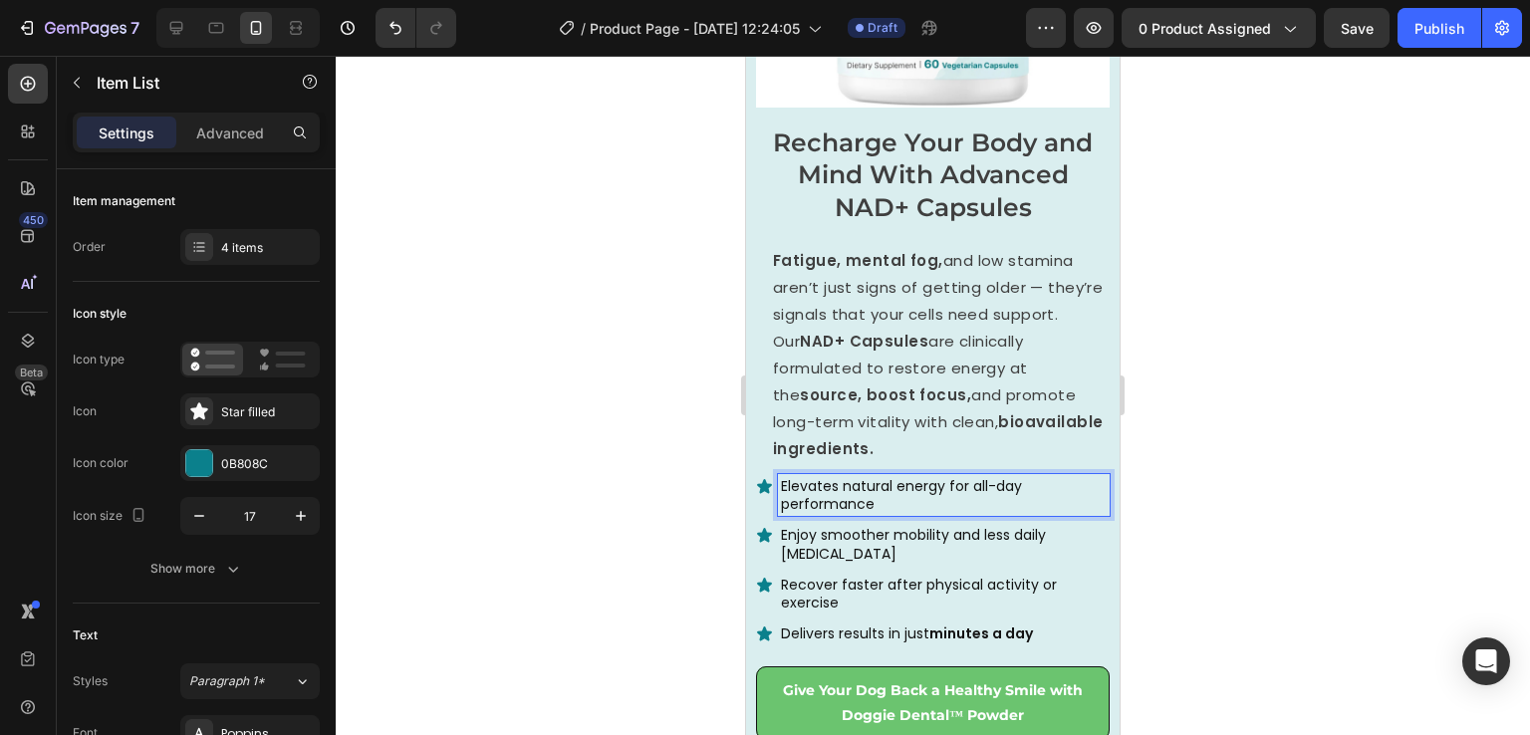
click at [847, 525] on span "Enjoy smoother mobility and less daily [MEDICAL_DATA]" at bounding box center [913, 544] width 265 height 38
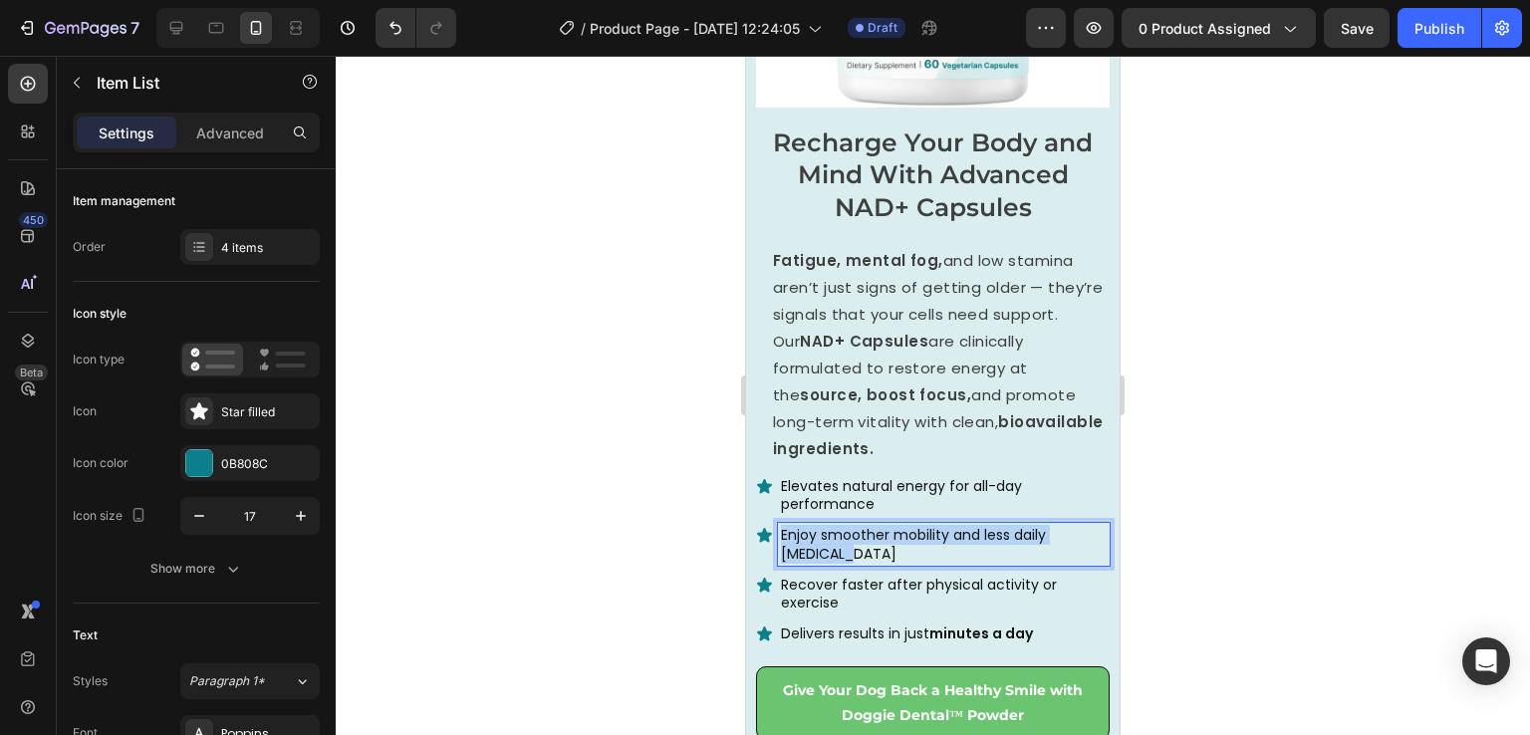
click at [847, 525] on span "Enjoy smoother mobility and less daily [MEDICAL_DATA]" at bounding box center [913, 544] width 265 height 38
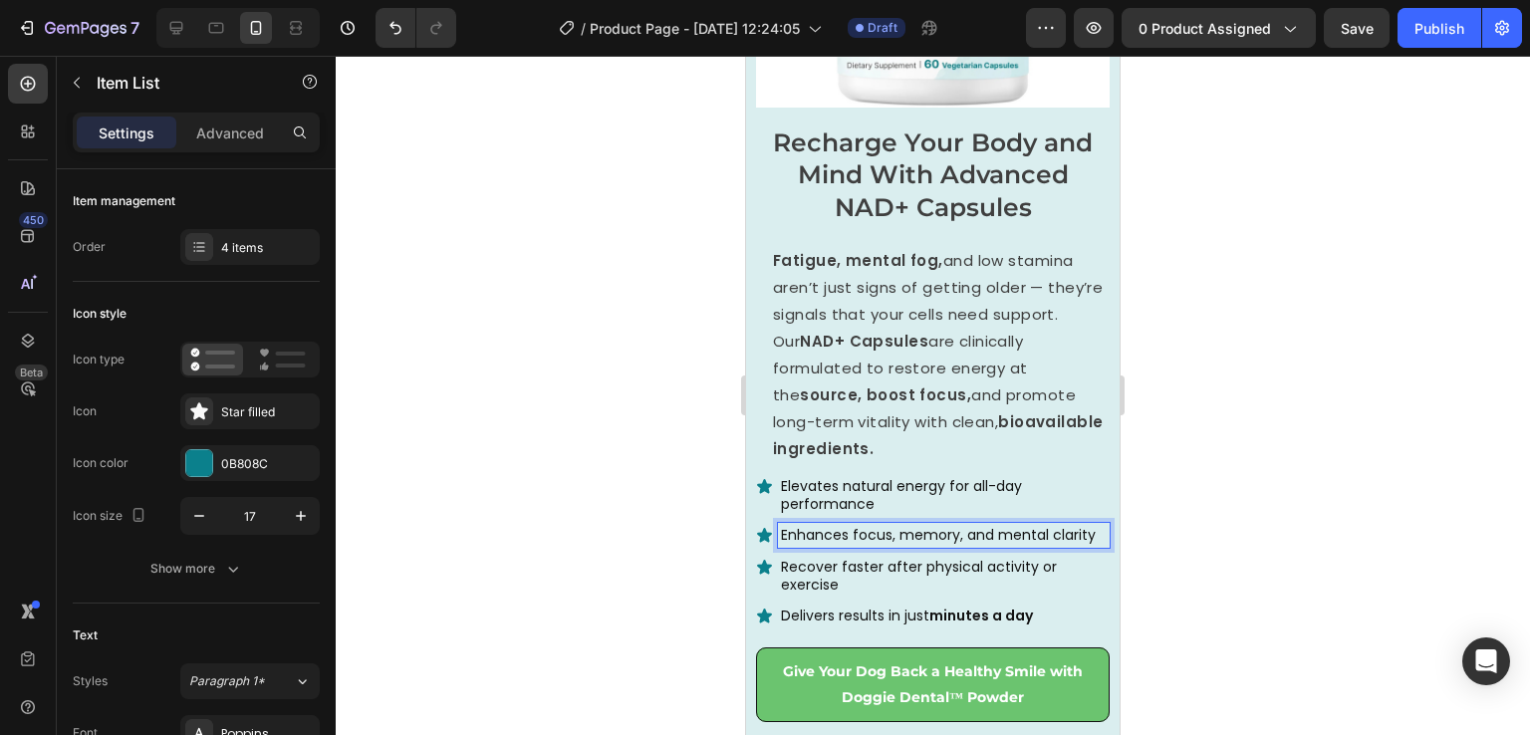
click at [893, 567] on p "Recover faster after physical activity or exercise" at bounding box center [944, 576] width 326 height 36
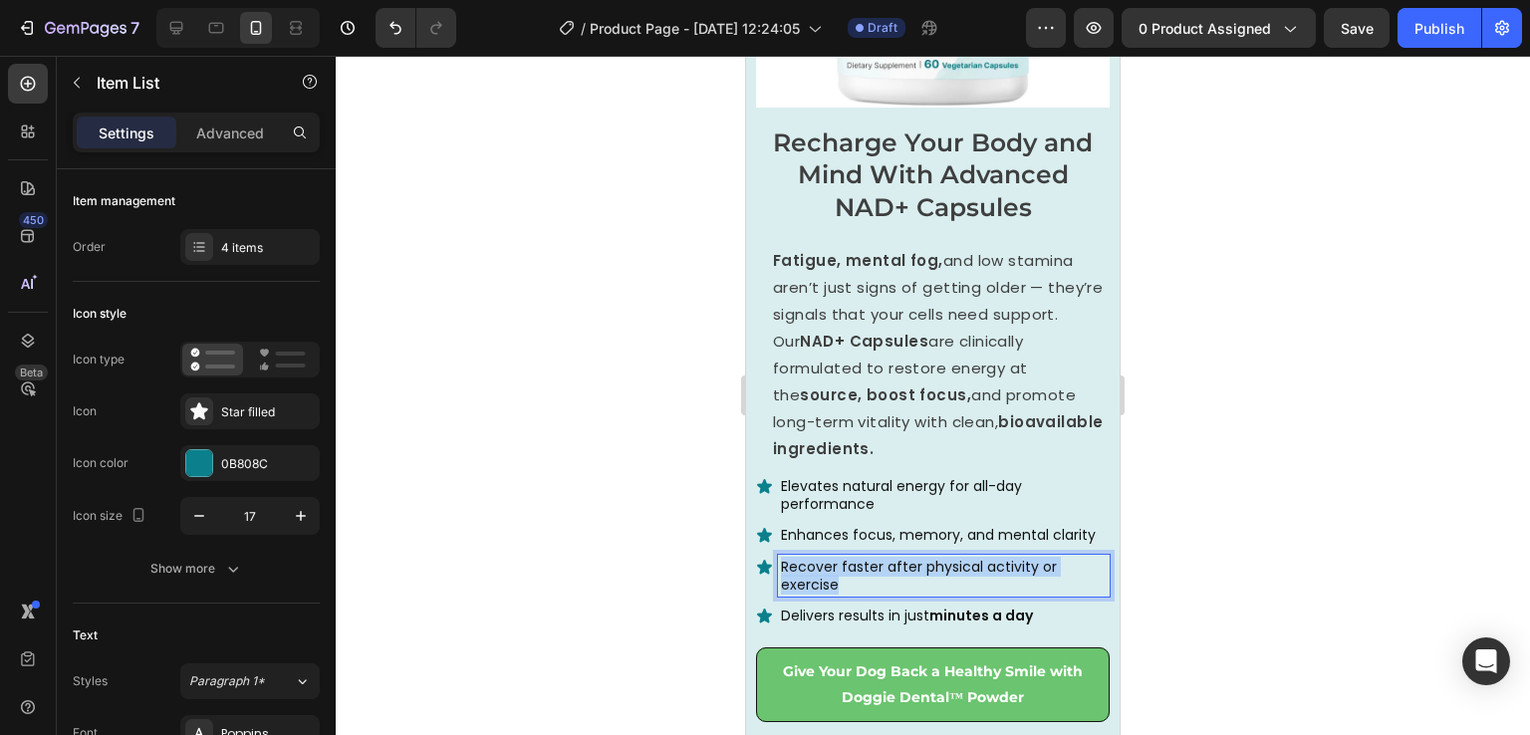
click at [893, 567] on p "Recover faster after physical activity or exercise" at bounding box center [944, 576] width 326 height 36
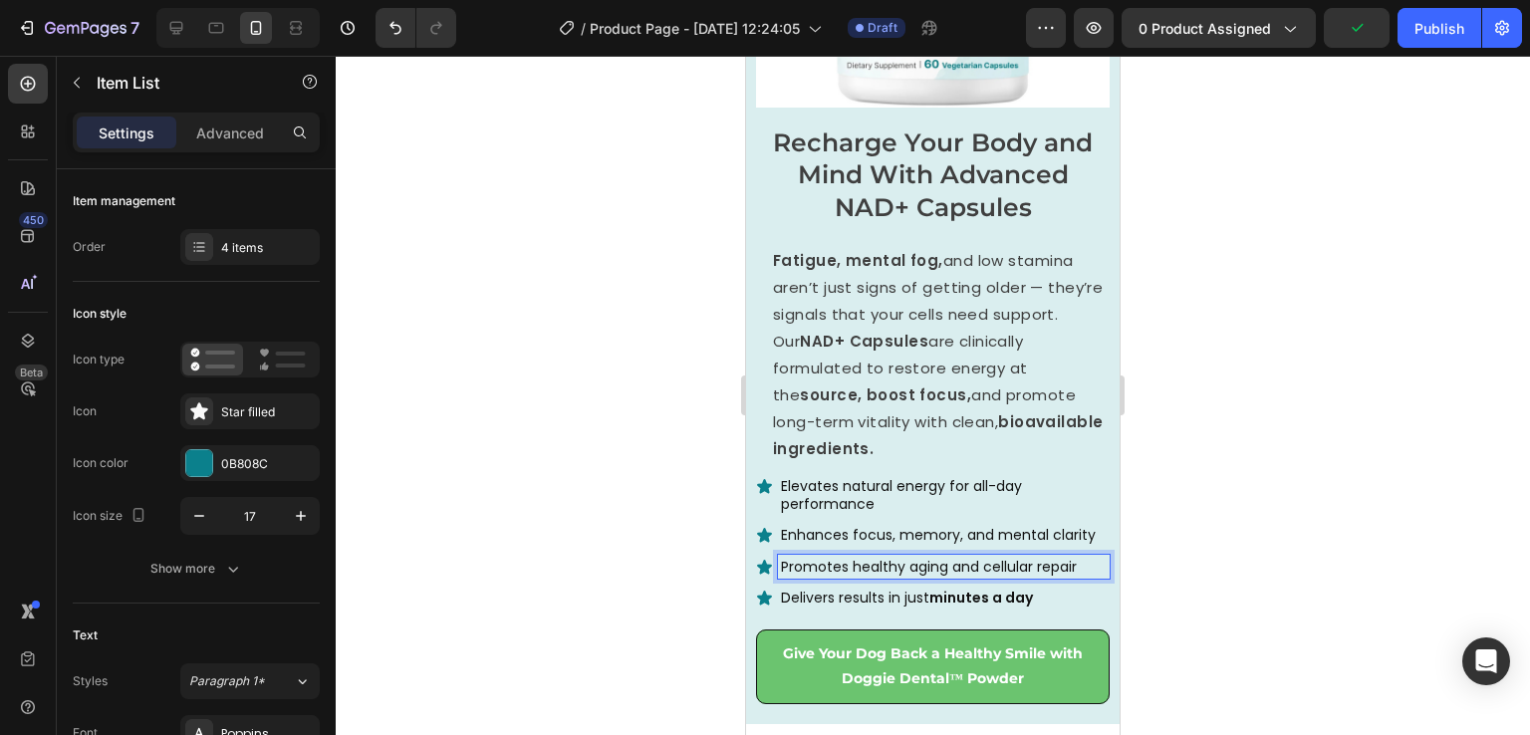
click at [880, 588] on span "Delivers results in just minutes a day" at bounding box center [907, 598] width 252 height 20
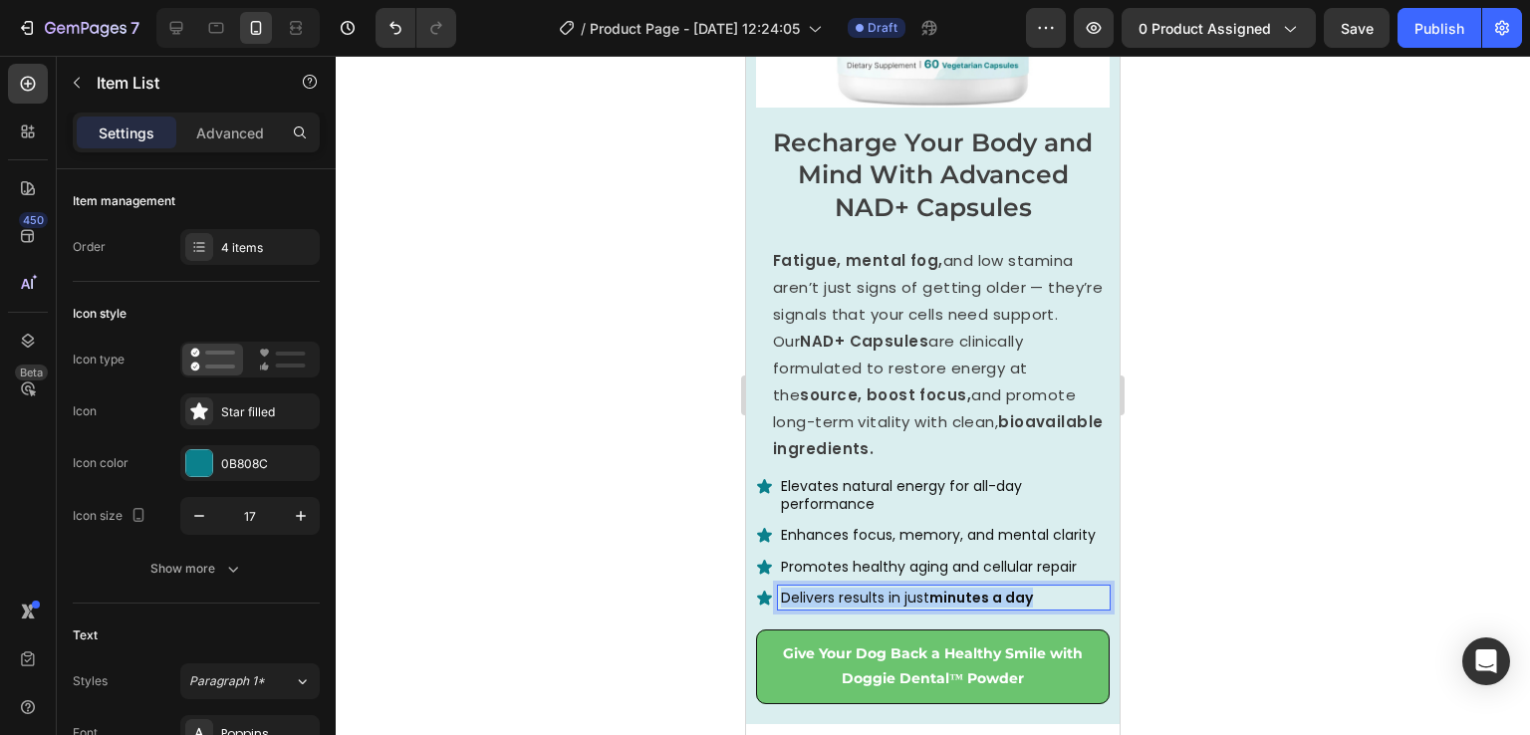
click at [880, 588] on span "Delivers results in just minutes a day" at bounding box center [907, 598] width 252 height 20
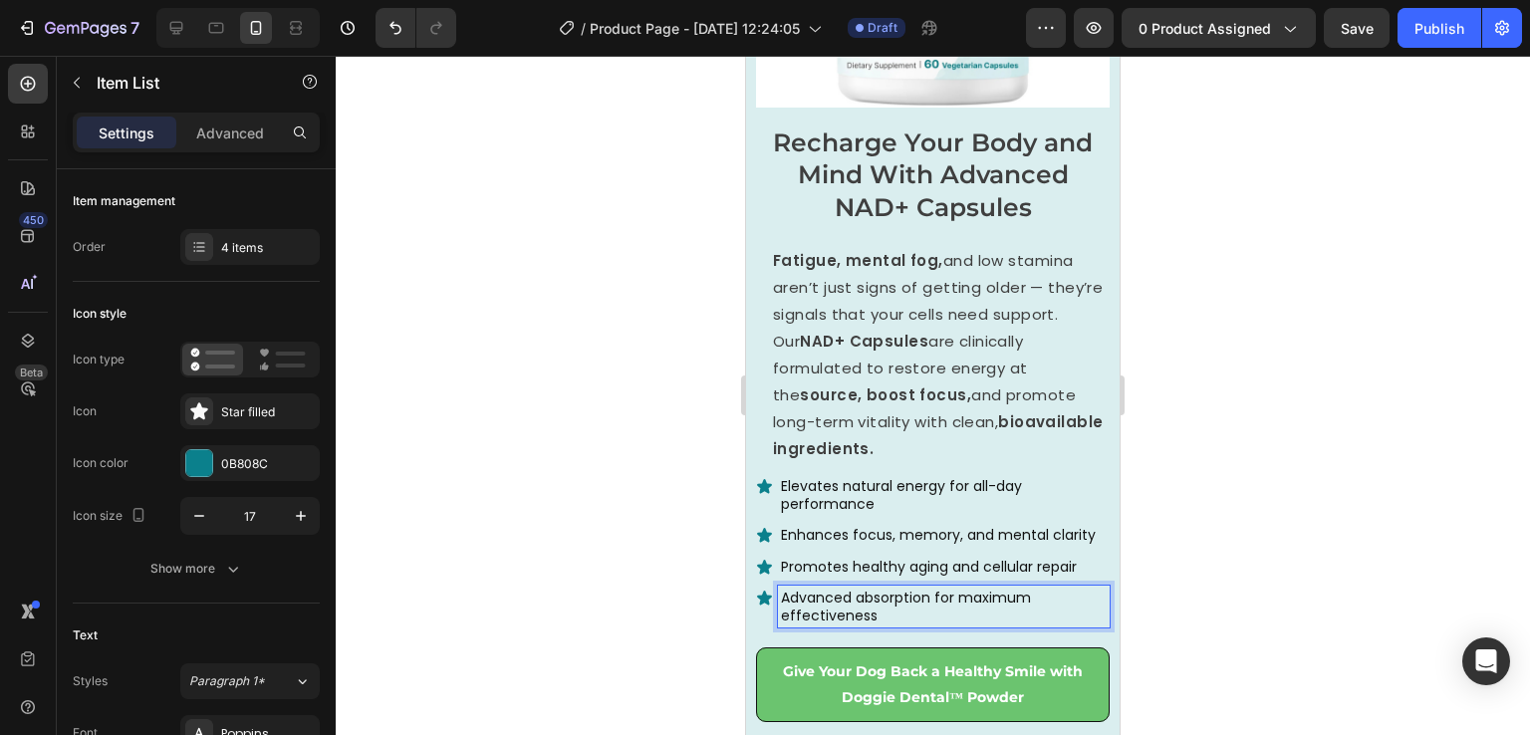
click at [1198, 607] on div at bounding box center [933, 395] width 1195 height 679
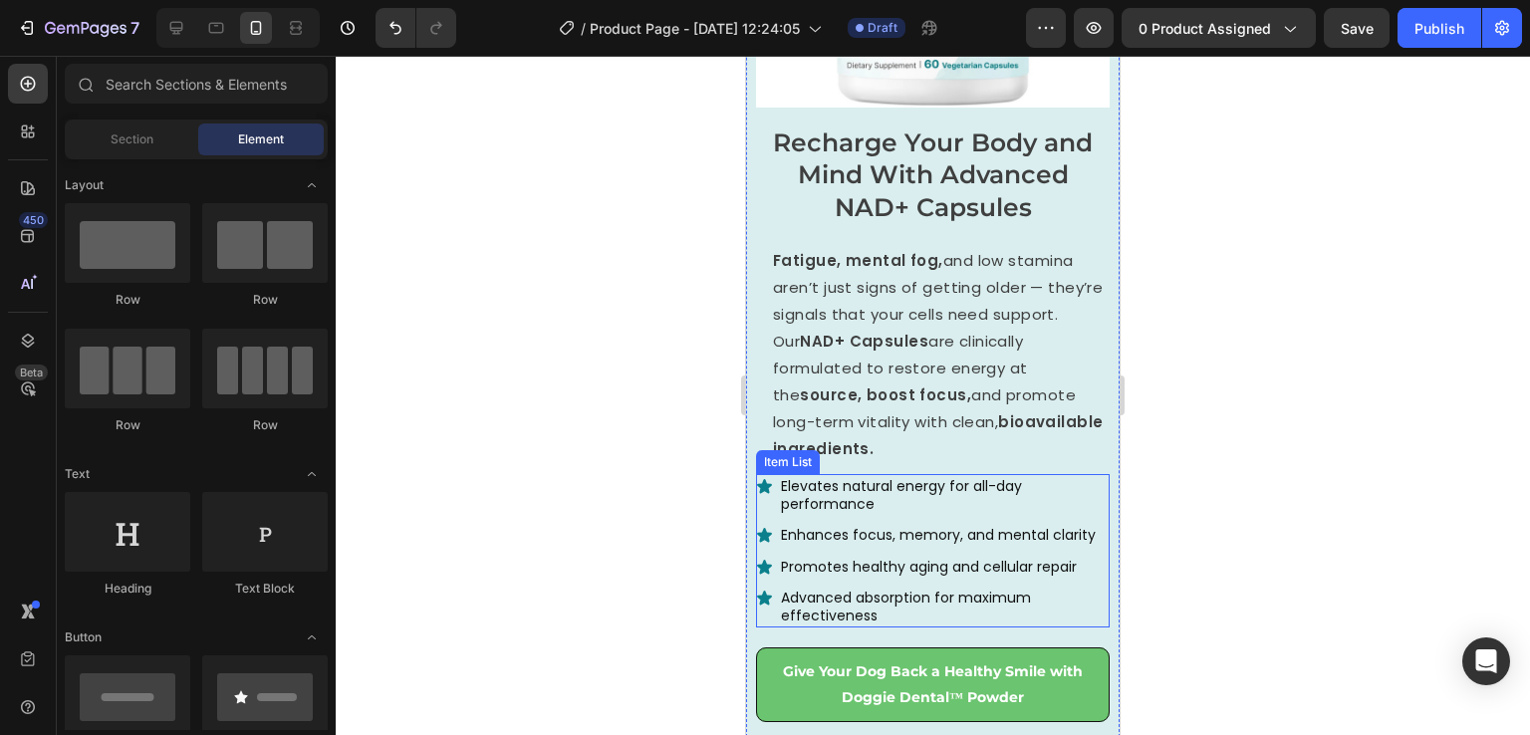
click at [767, 478] on icon at bounding box center [764, 486] width 17 height 17
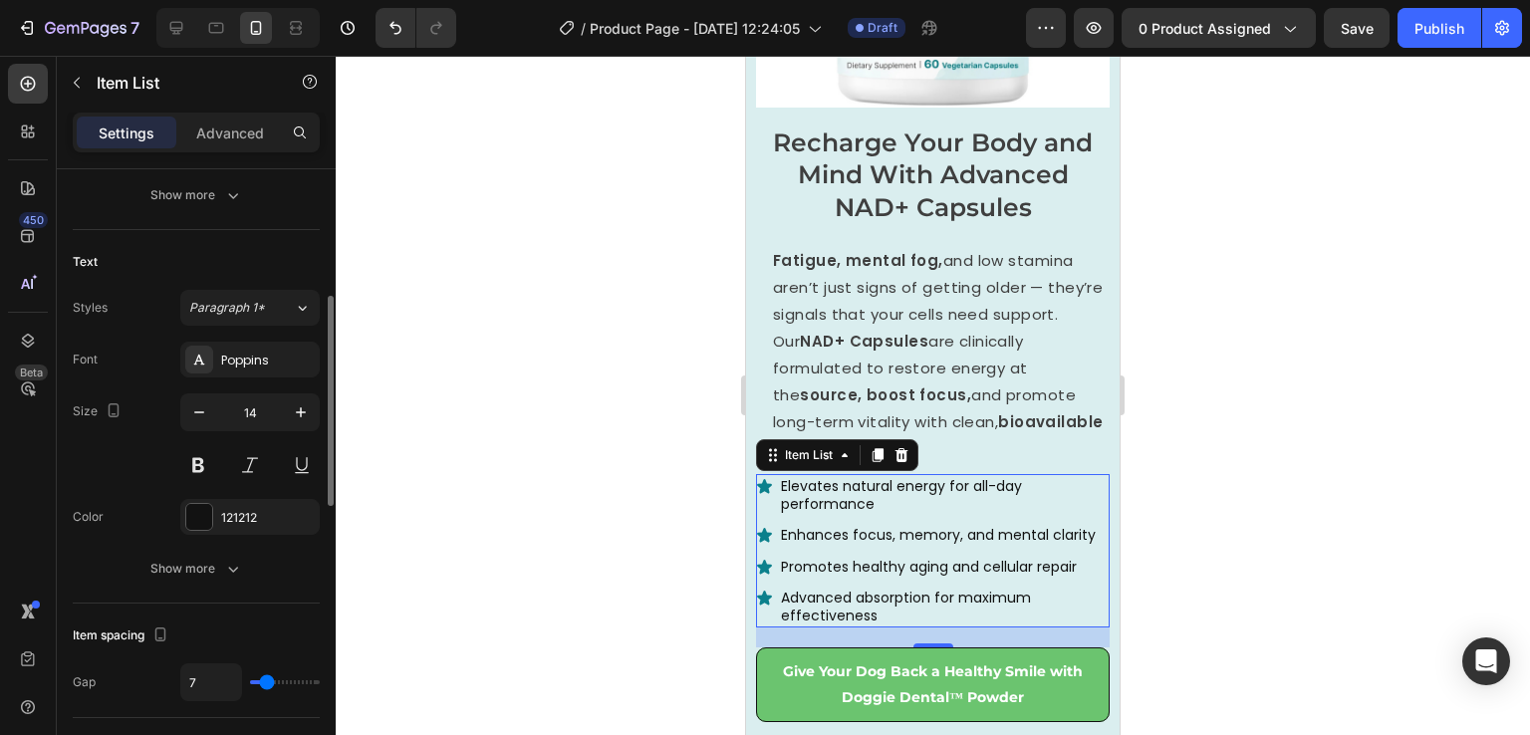
scroll to position [418, 0]
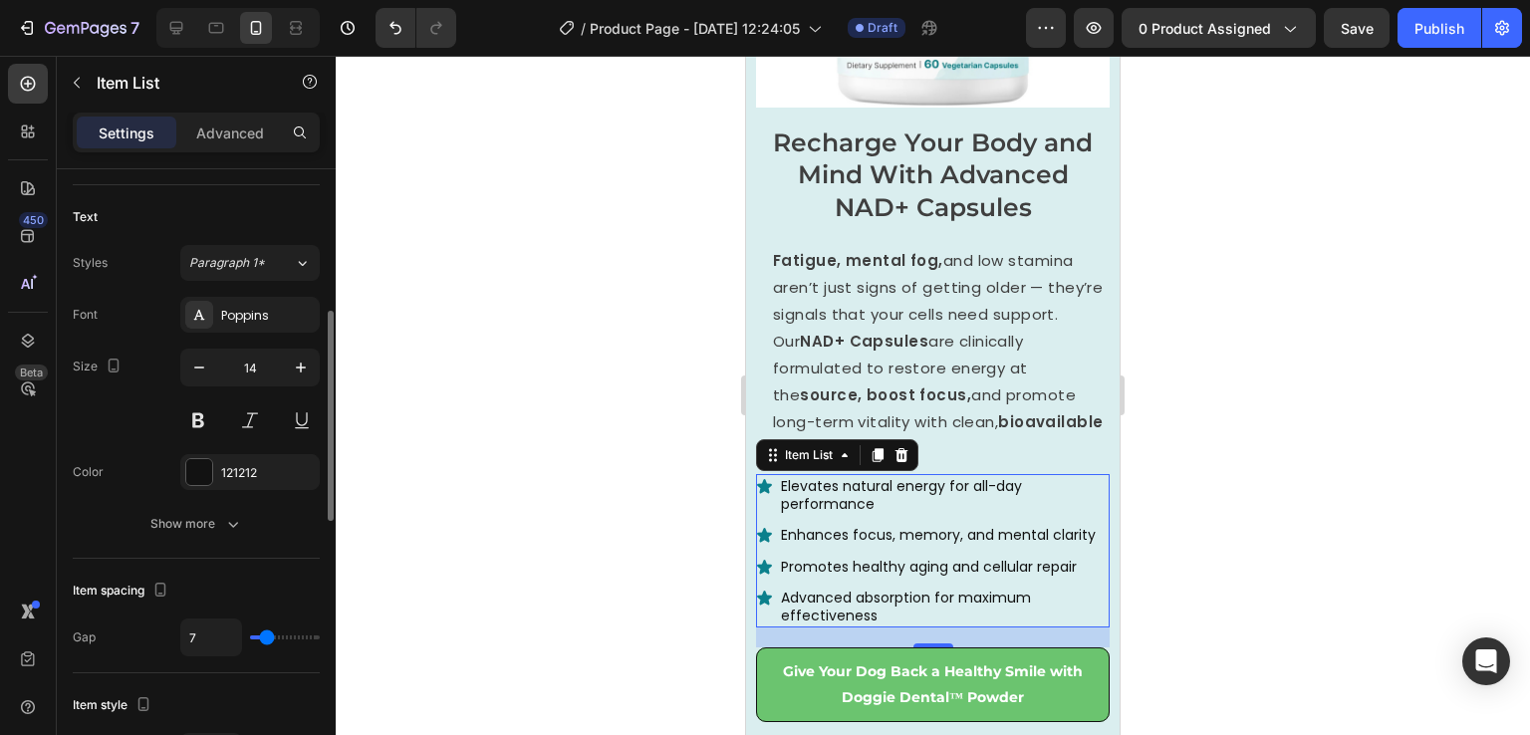
type input "10"
type input "11"
type input "13"
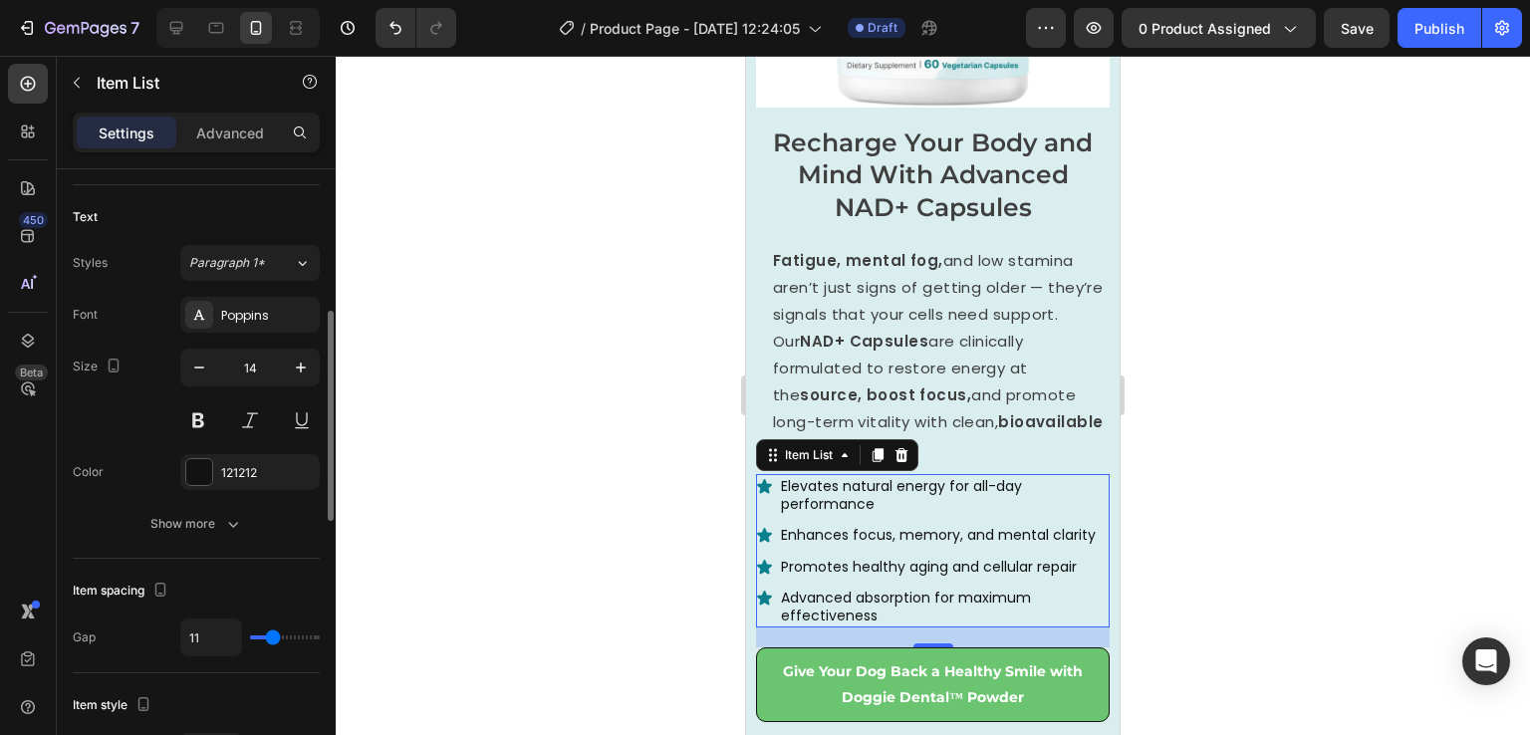
type input "13"
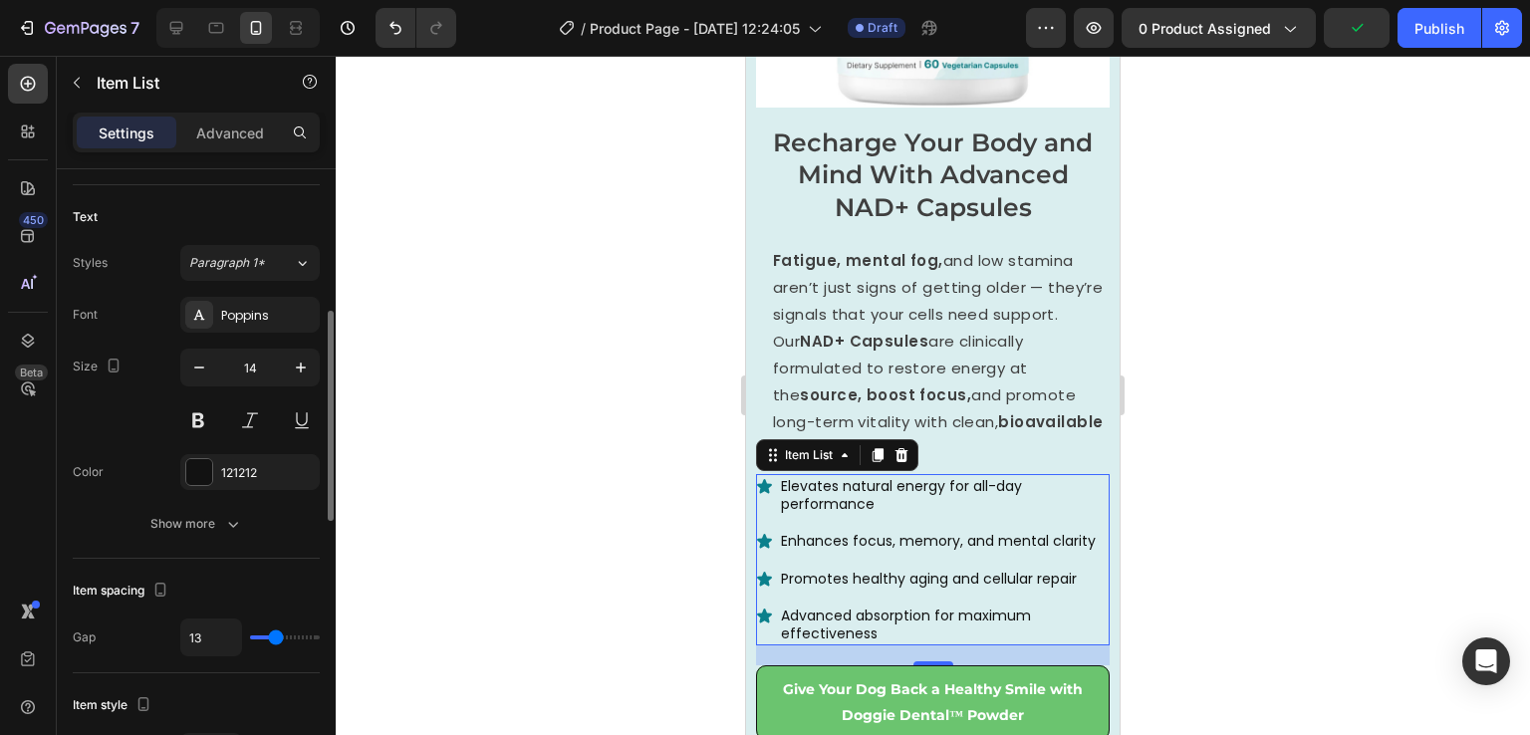
type input "11"
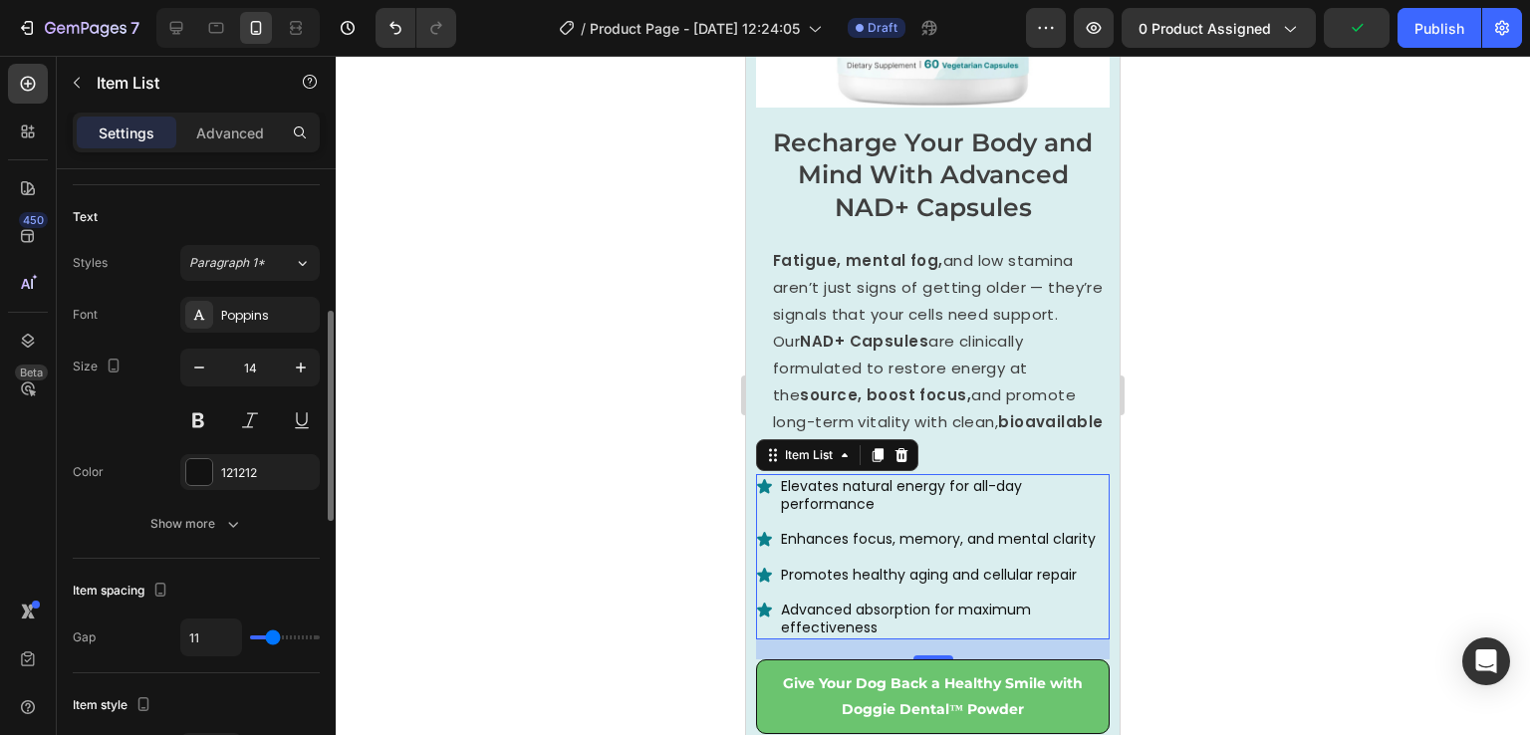
type input "10"
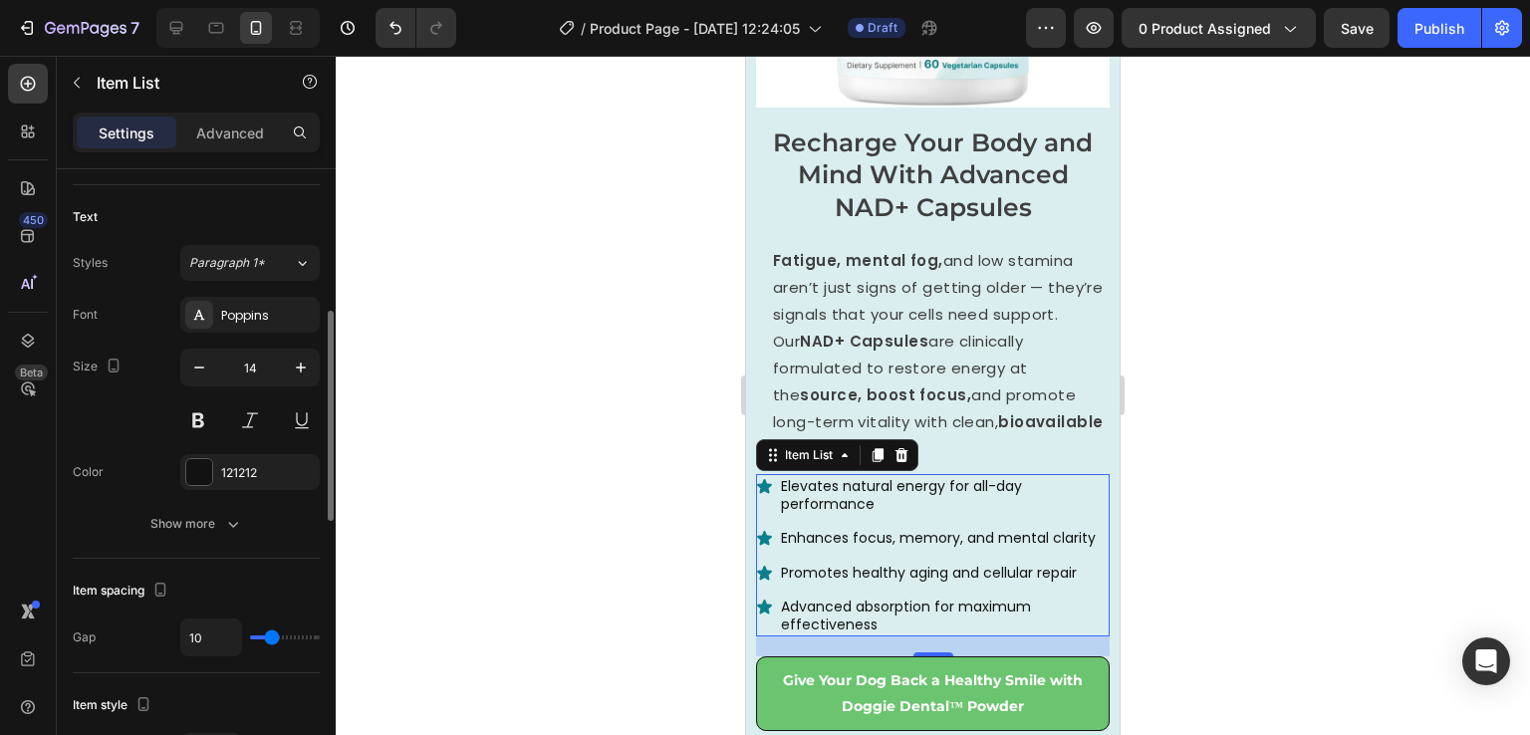
type input "11"
type input "13"
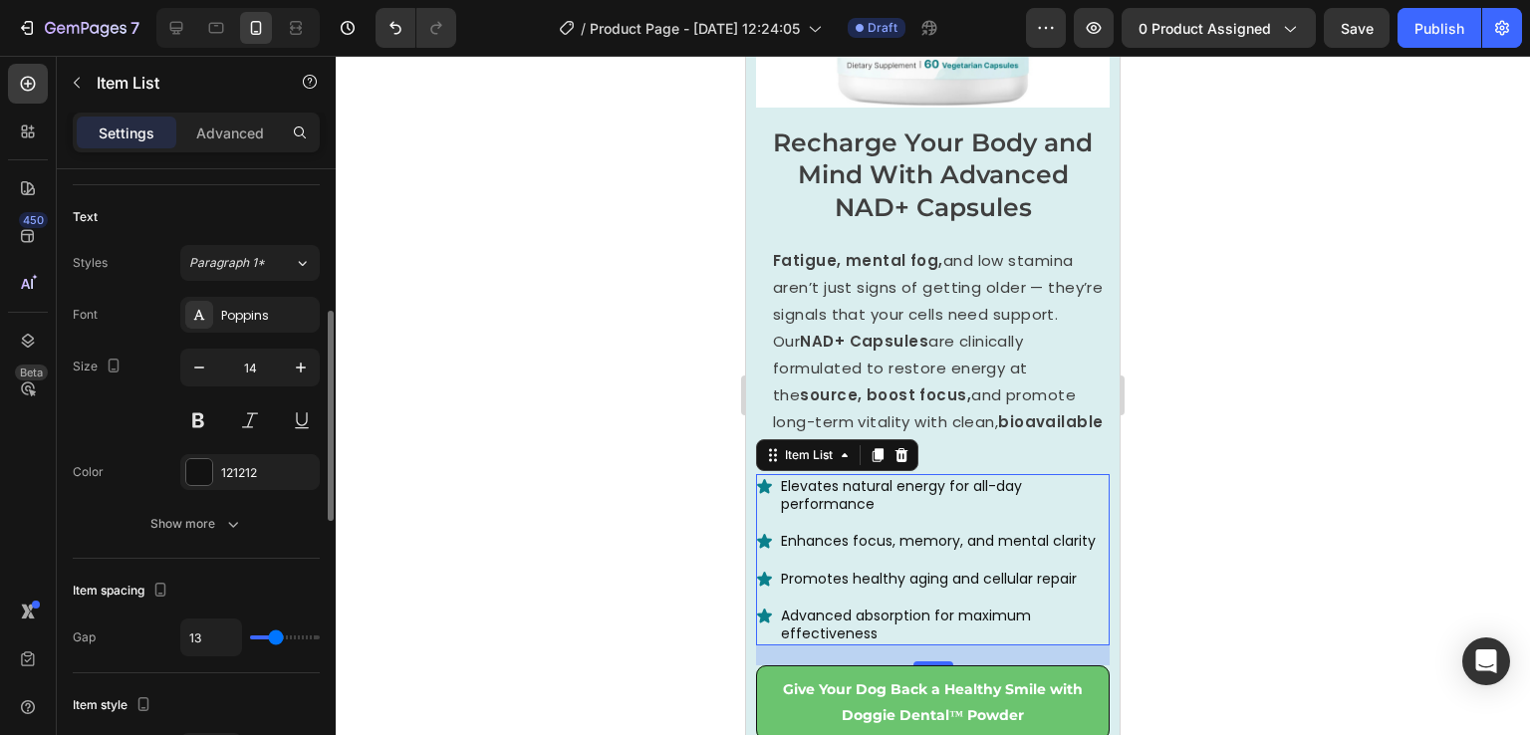
type input "11"
type input "7"
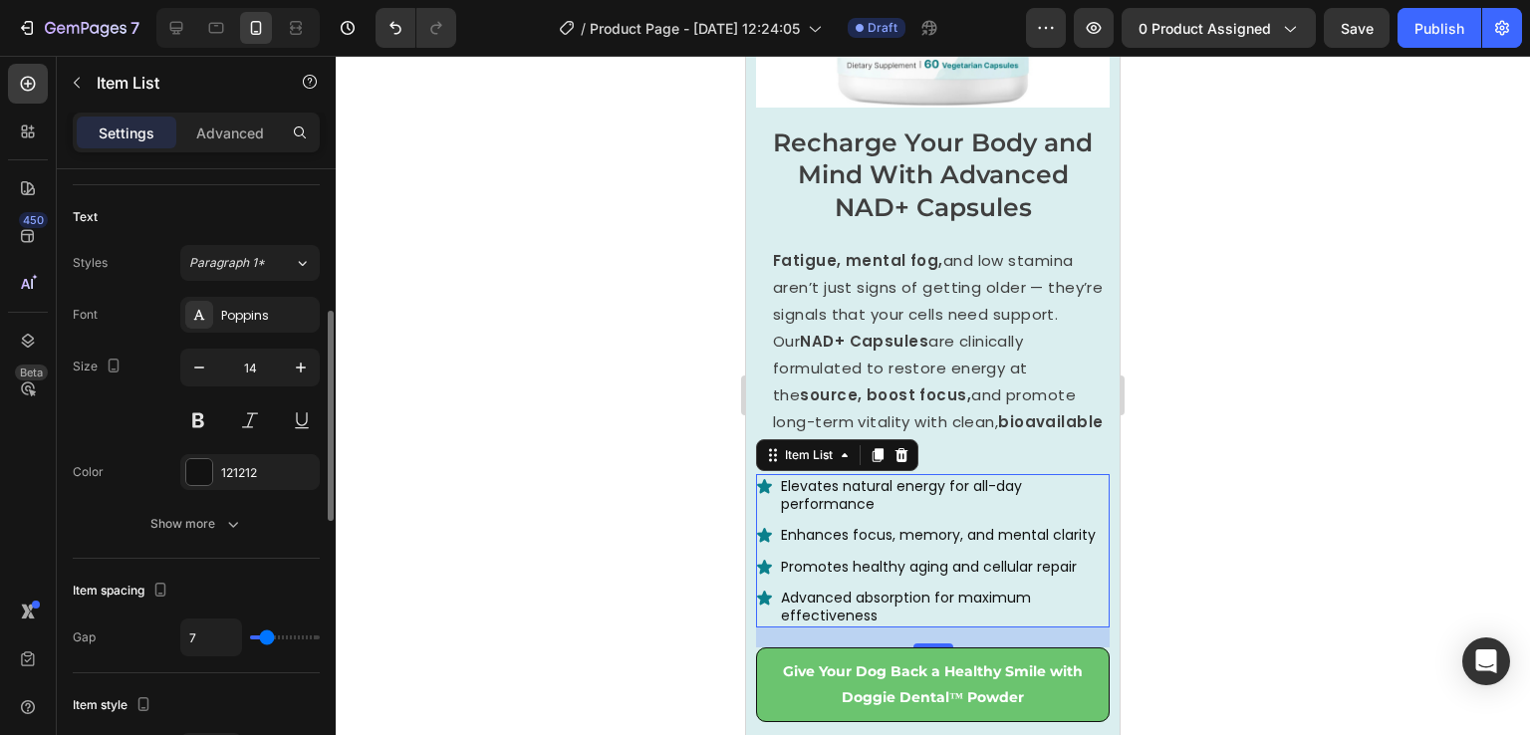
type input "5"
type input "4"
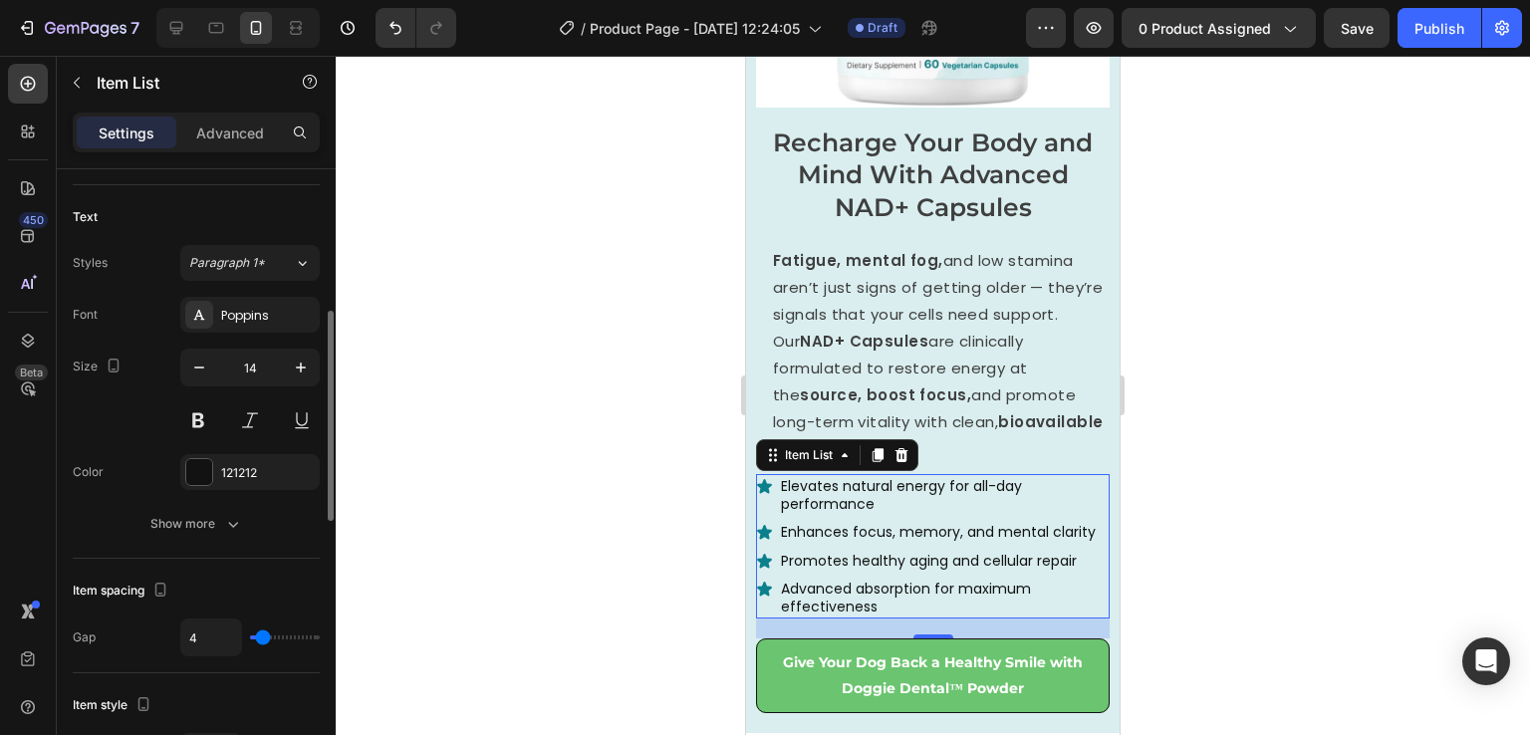
type input "3"
type input "1"
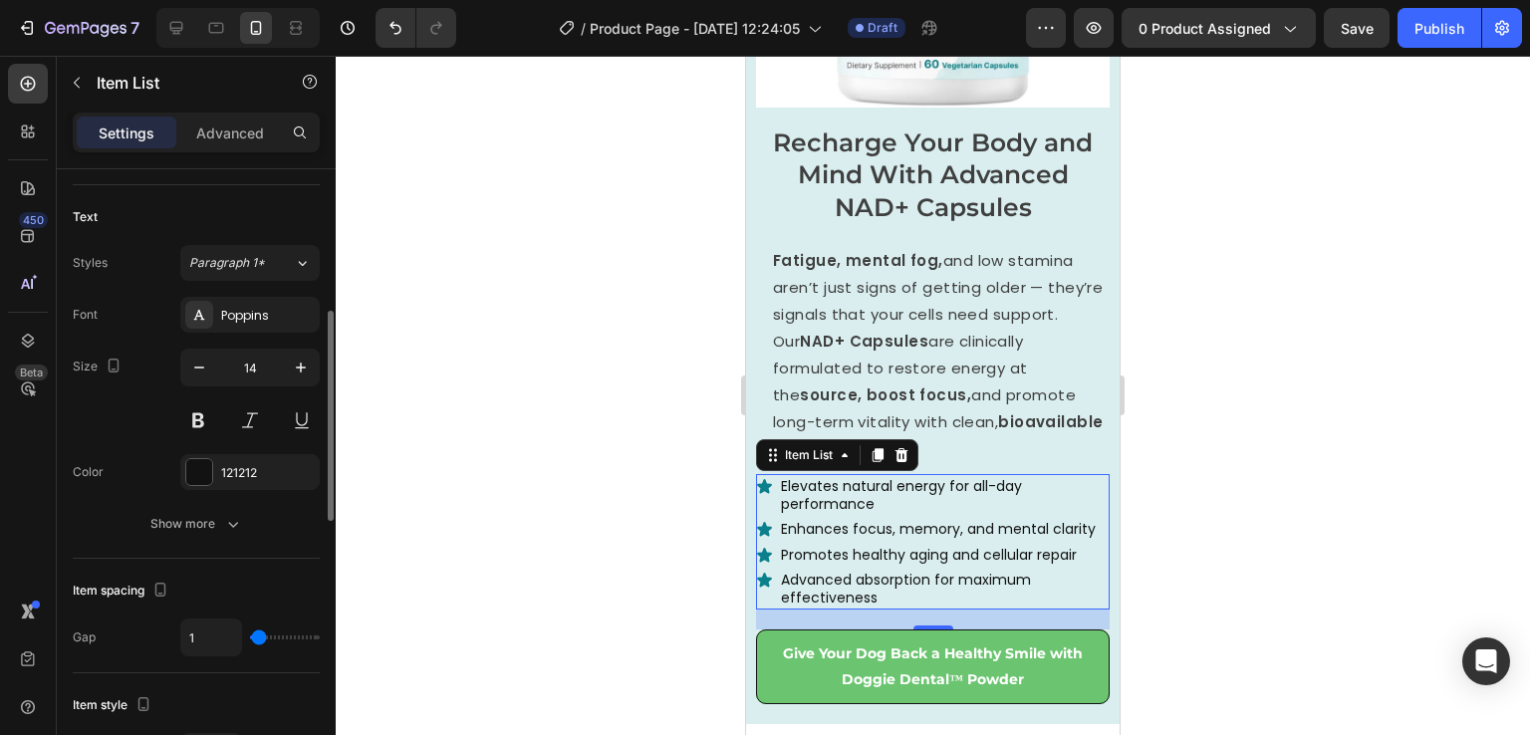
drag, startPoint x: 270, startPoint y: 635, endPoint x: 259, endPoint y: 637, distance: 11.1
type input "1"
click at [259, 637] on input "range" at bounding box center [285, 638] width 70 height 4
type input "2"
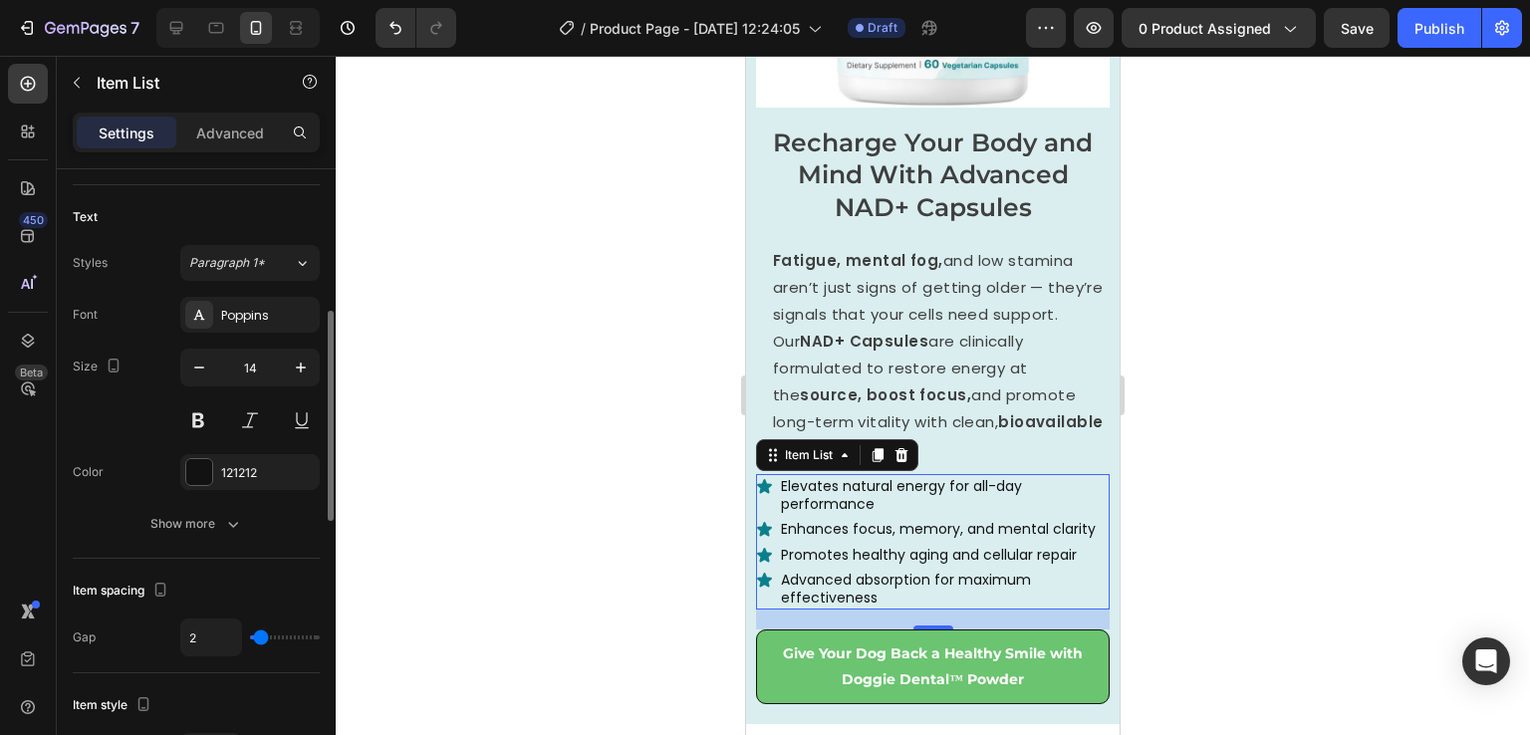
type input "3"
type input "4"
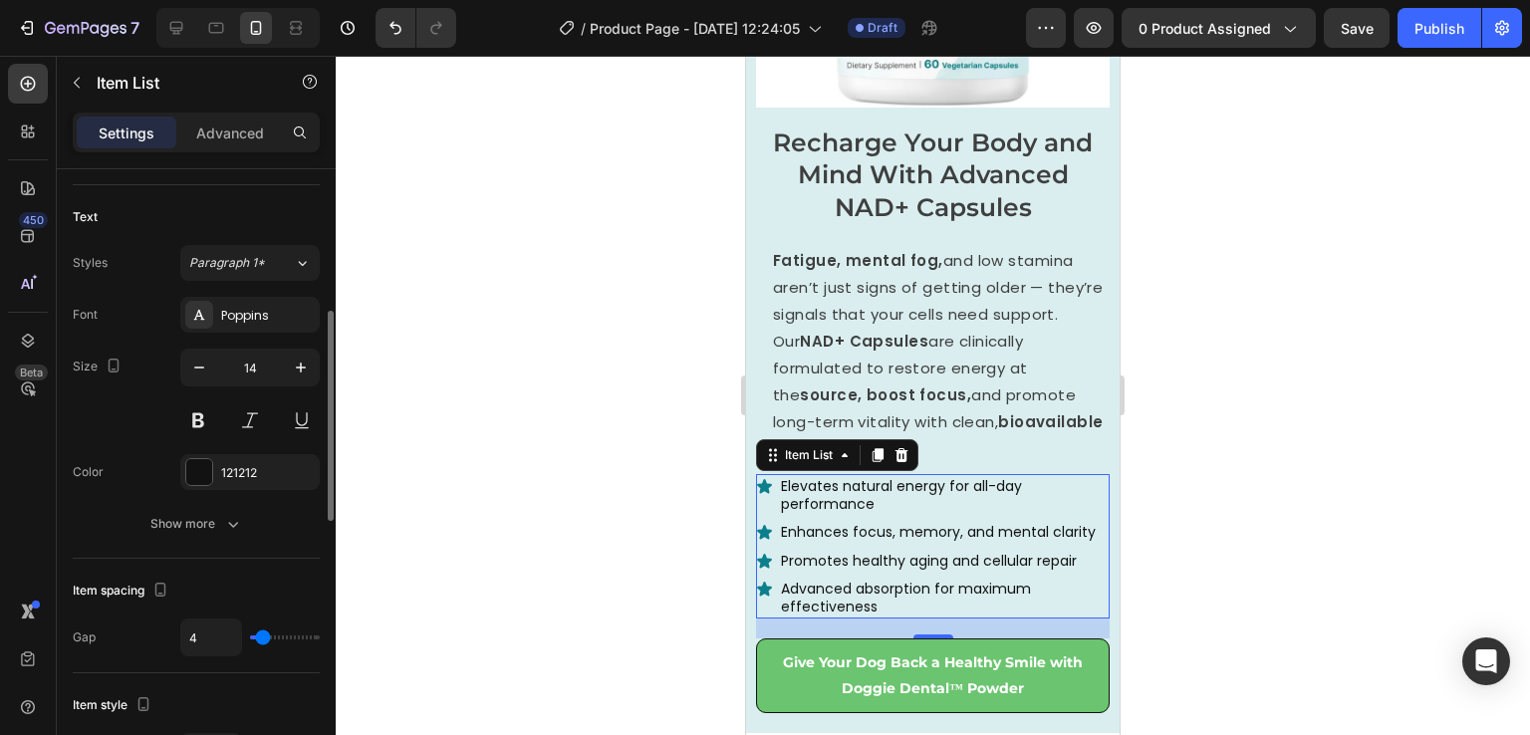
type input "5"
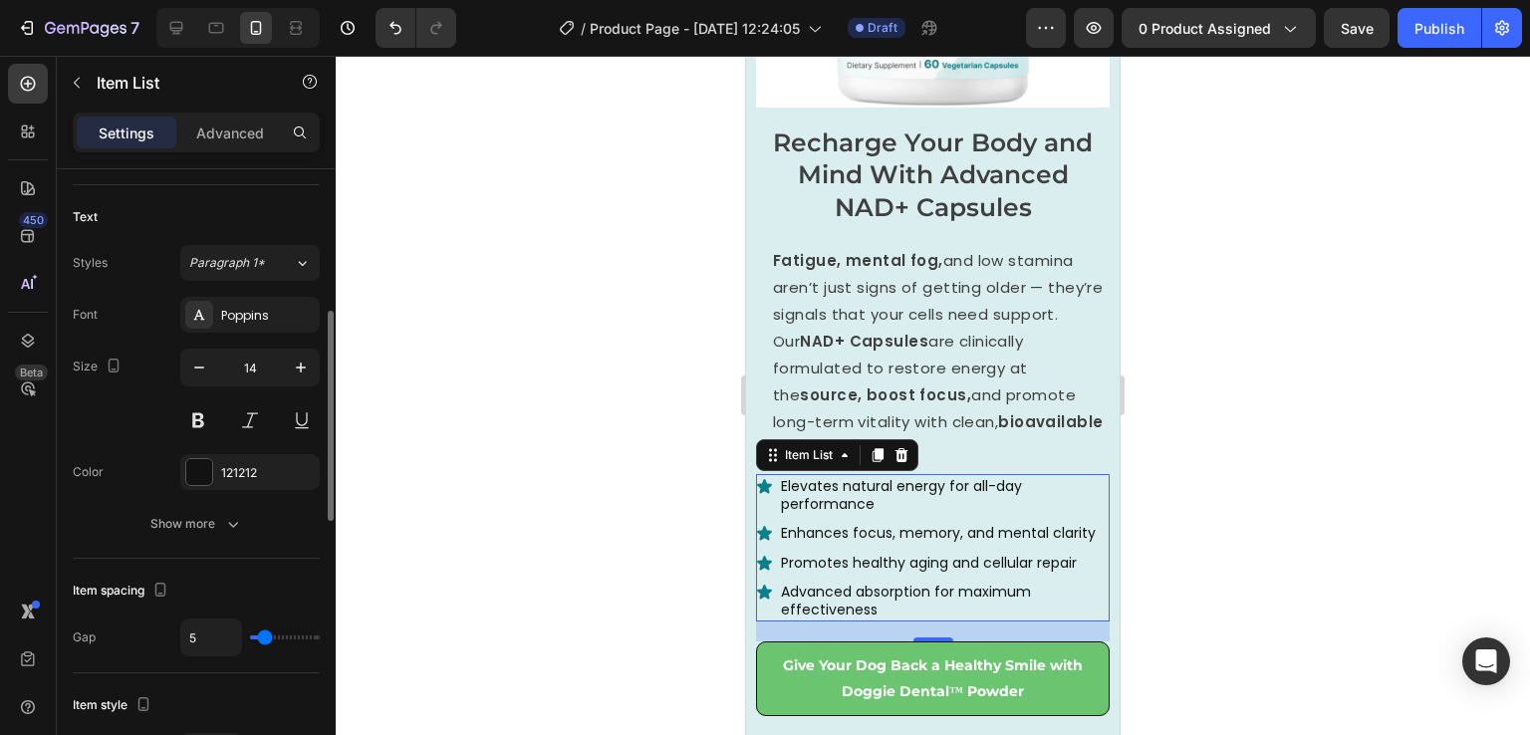
type input "7"
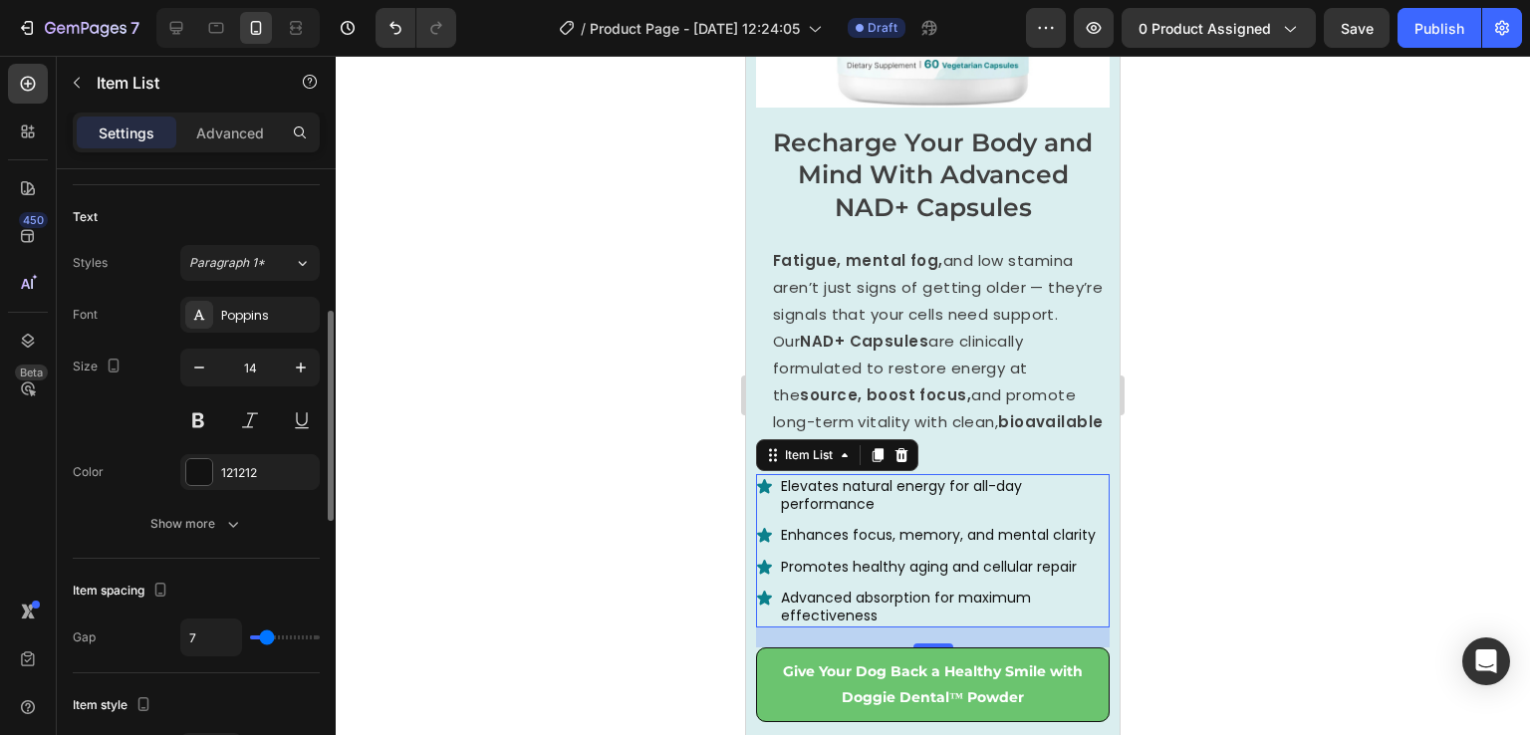
type input "8"
type input "10"
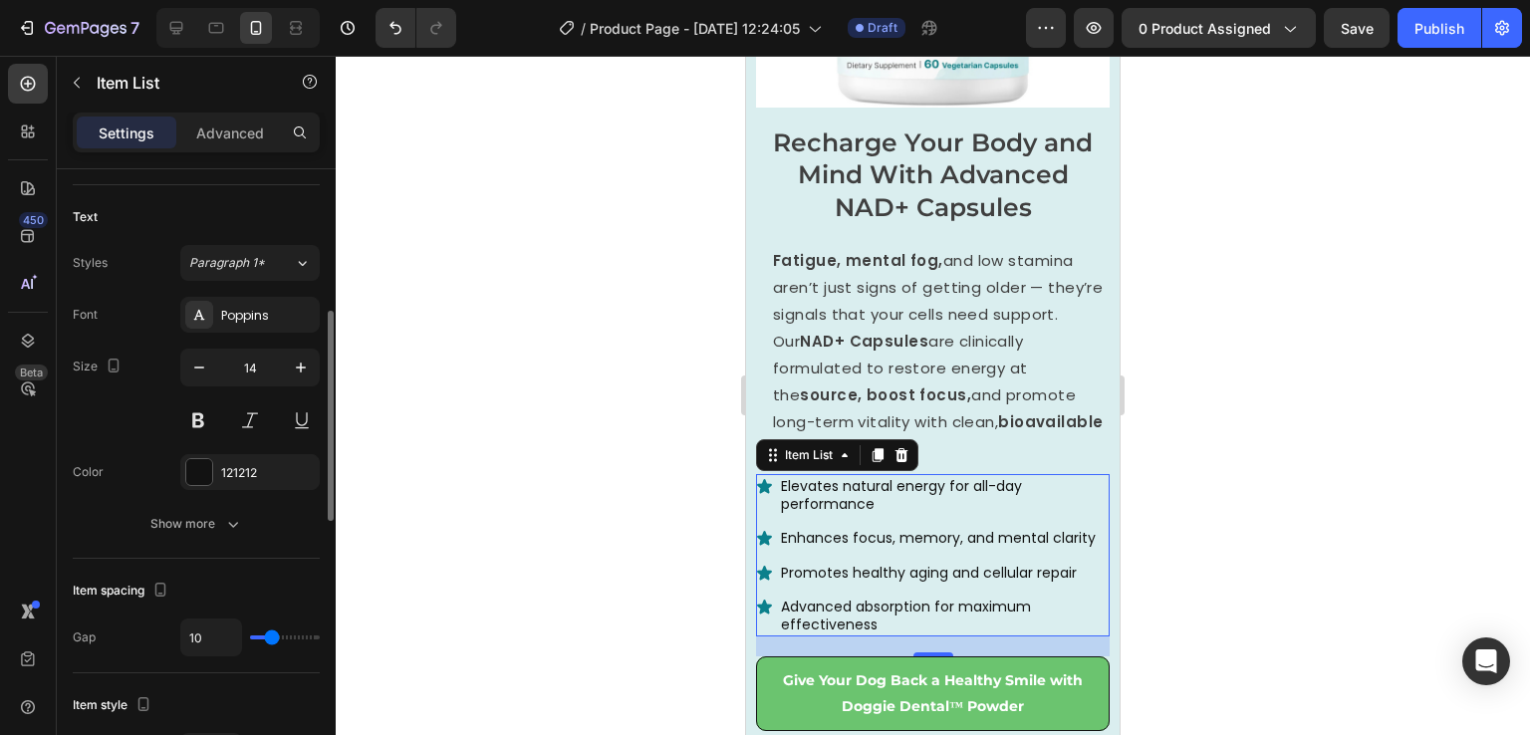
drag, startPoint x: 259, startPoint y: 637, endPoint x: 271, endPoint y: 634, distance: 12.3
type input "10"
click at [271, 636] on input "range" at bounding box center [285, 638] width 70 height 4
click at [1223, 571] on div at bounding box center [933, 395] width 1195 height 679
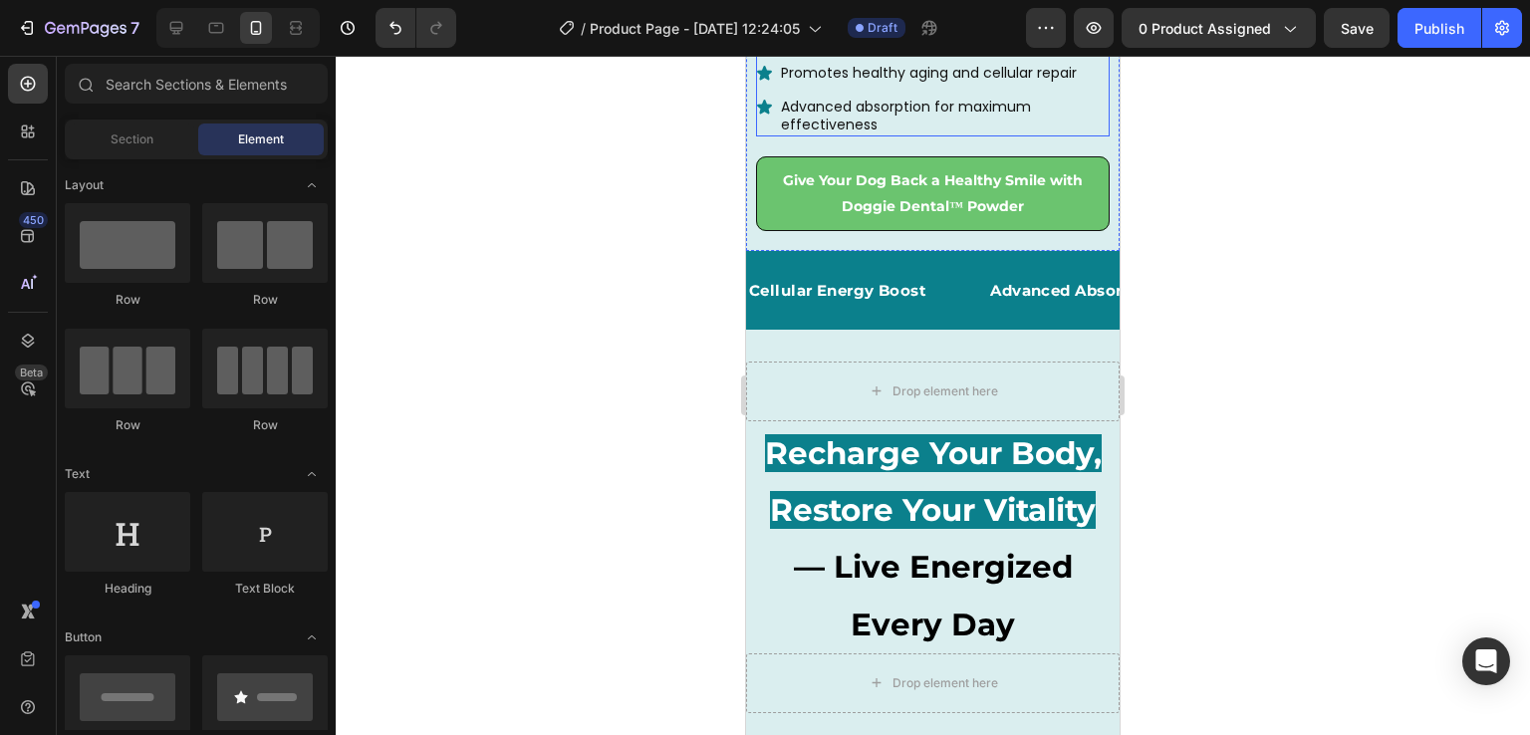
scroll to position [4594, 0]
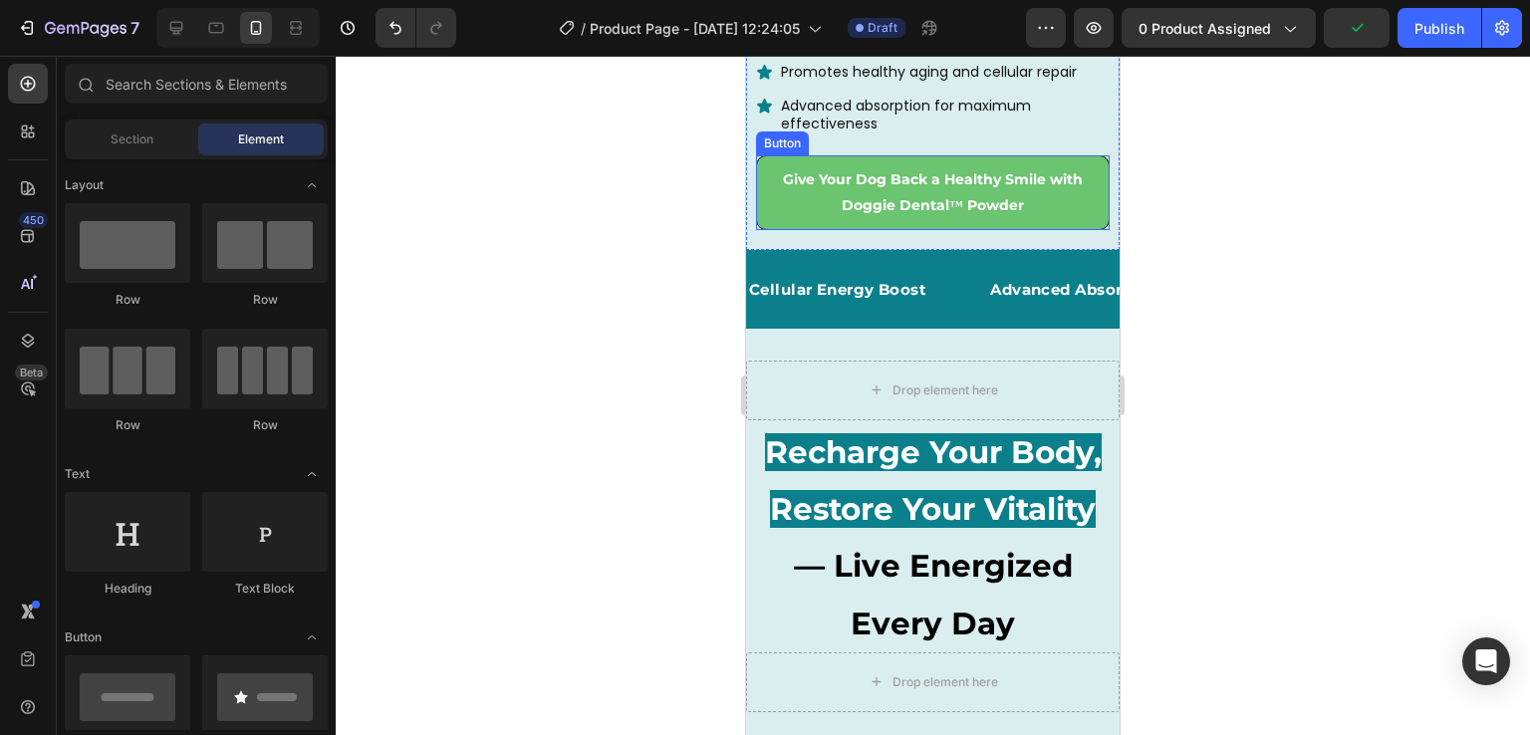
click at [768, 181] on button "Give Your Dog Back a Healthy Smile with Doggie Dental™ Powder" at bounding box center [933, 192] width 354 height 74
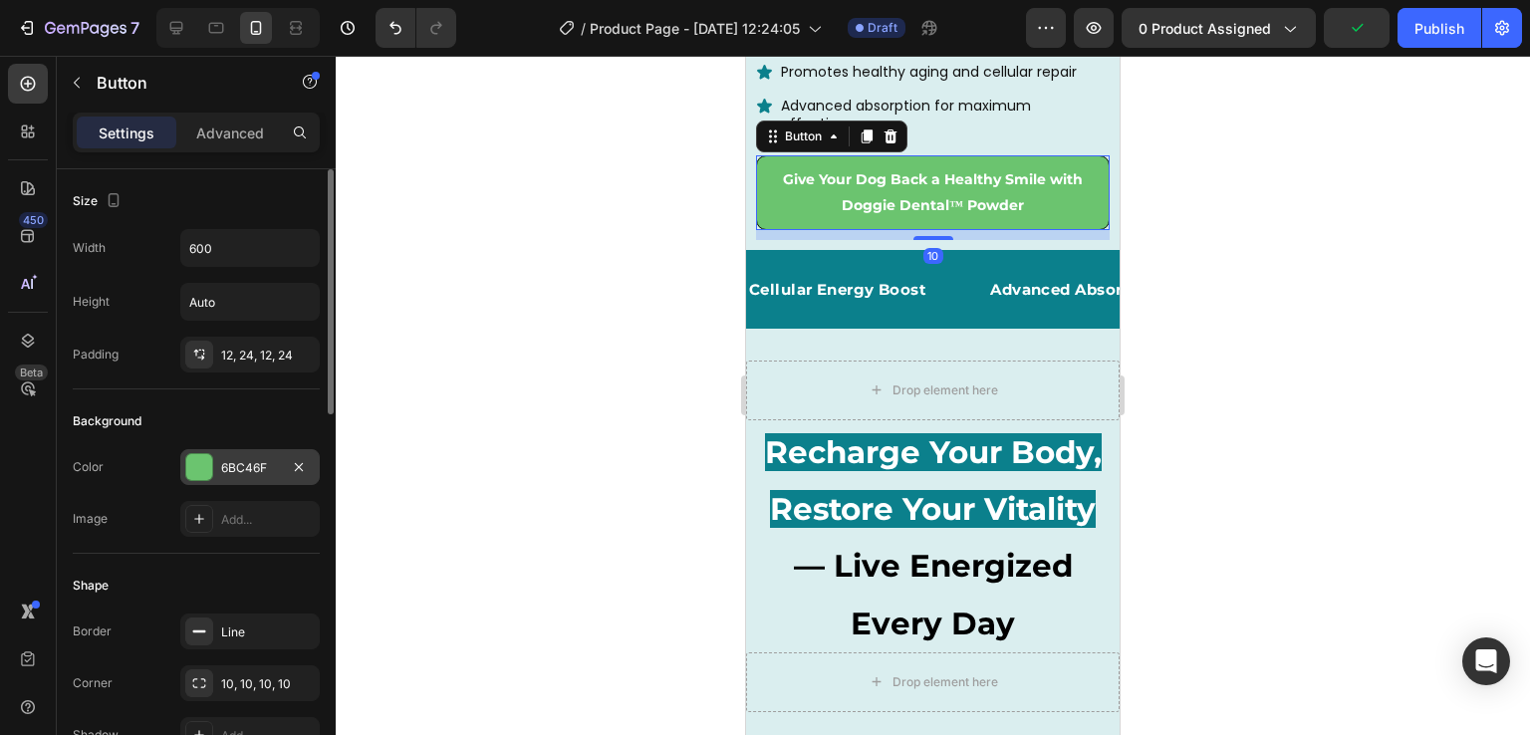
click at [197, 460] on div at bounding box center [199, 467] width 26 height 26
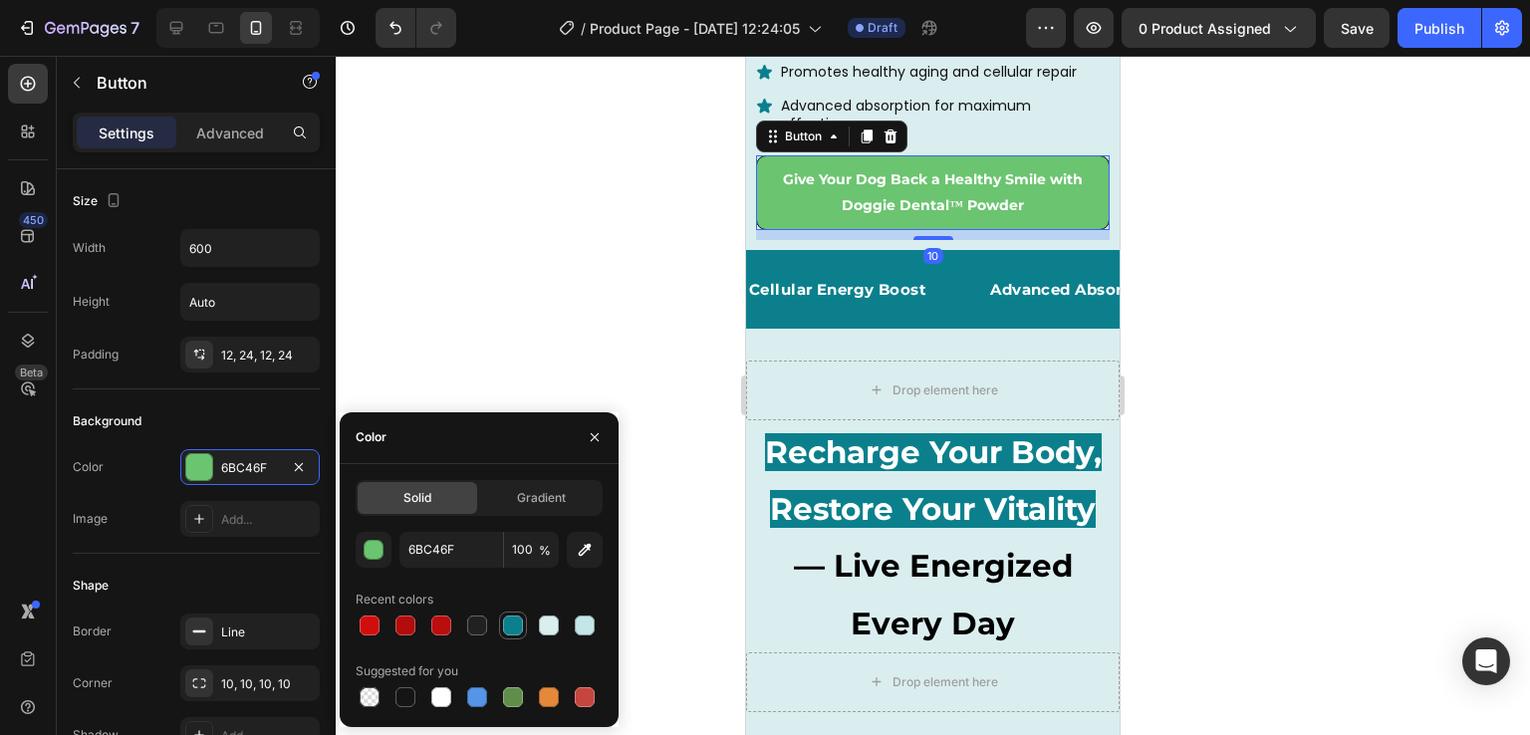
click at [506, 612] on div at bounding box center [513, 626] width 28 height 28
type input "0B808C"
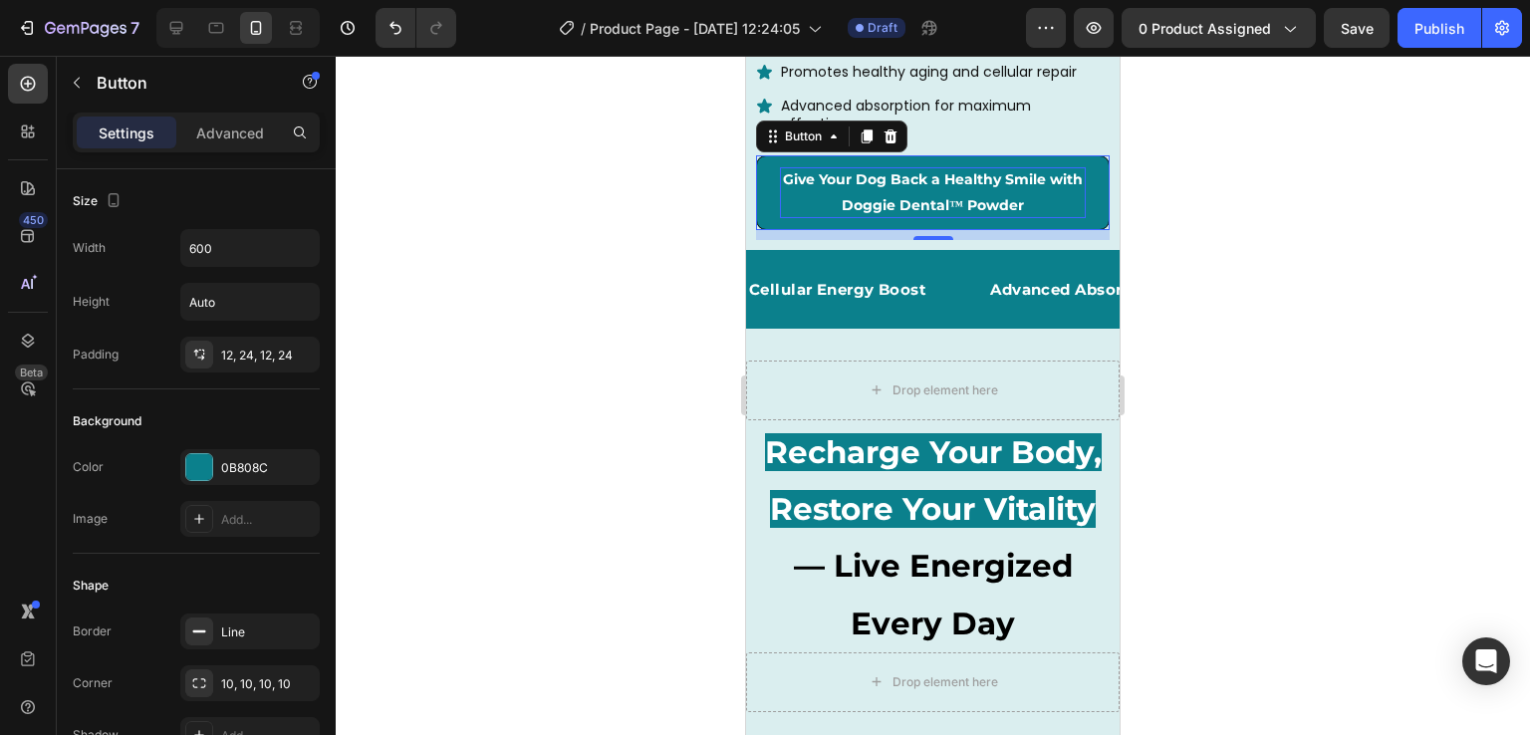
click at [861, 186] on strong "Give Your Dog Back a Healthy Smile with Doggie Dental™ Powder" at bounding box center [933, 191] width 300 height 43
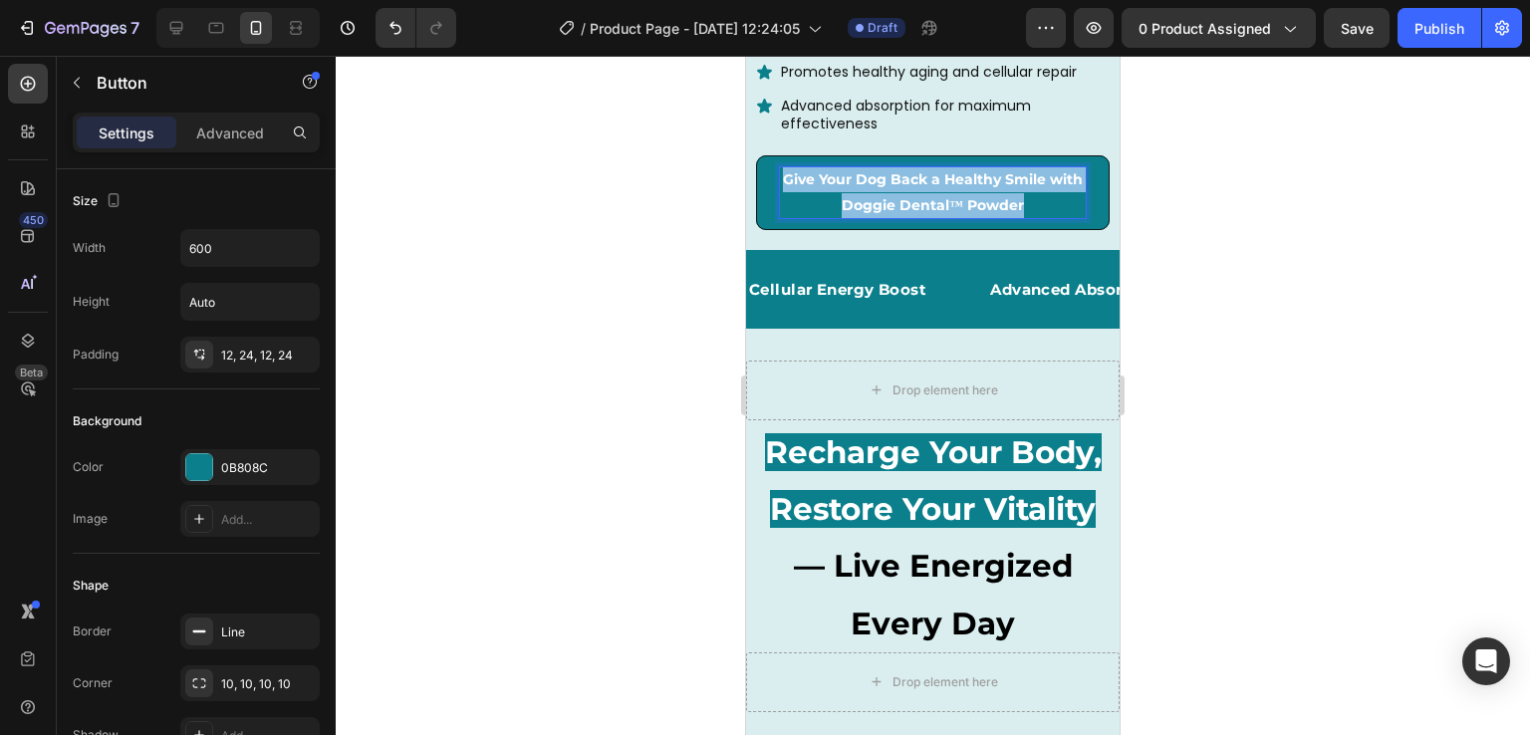
click at [861, 186] on strong "Give Your Dog Back a Healthy Smile with Doggie Dental™ Powder" at bounding box center [933, 191] width 300 height 43
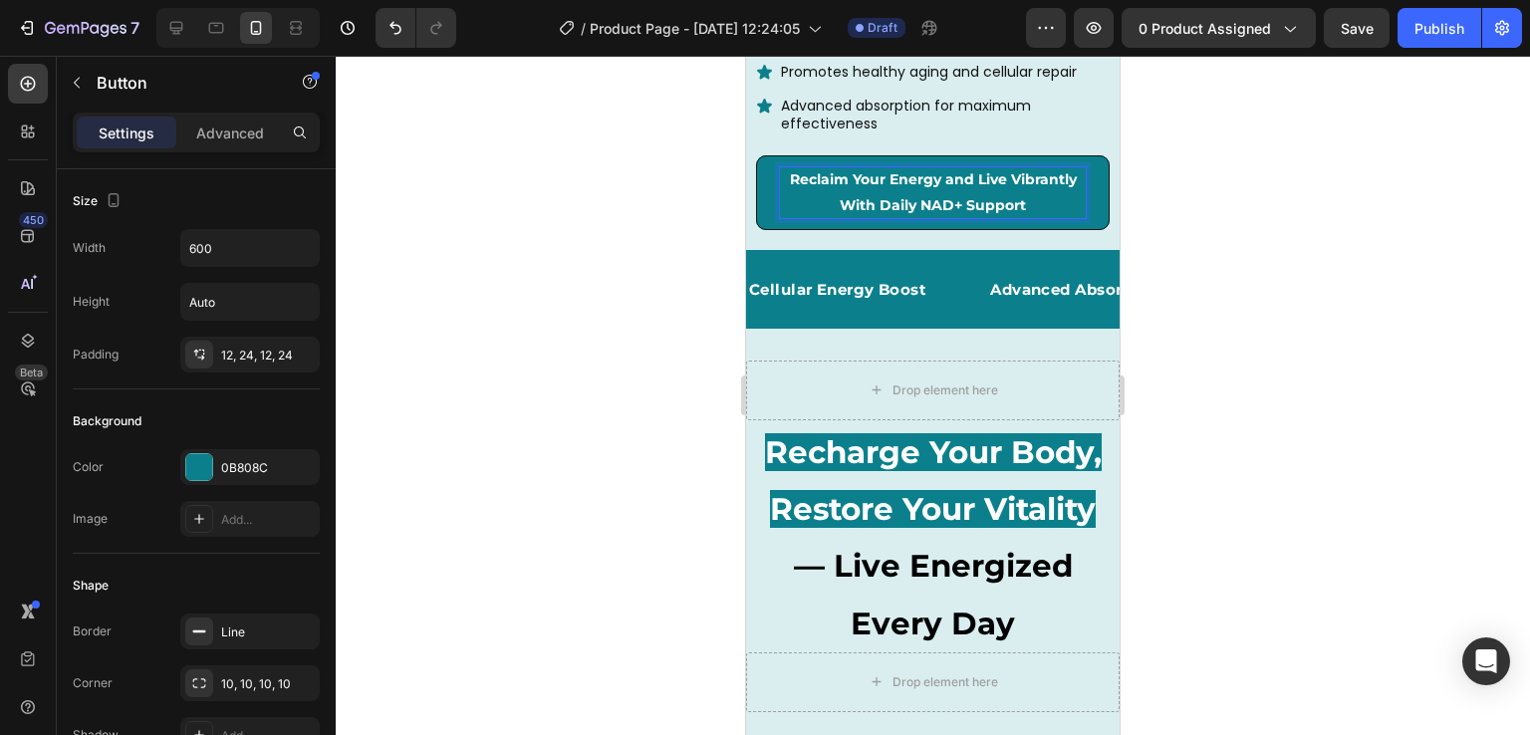
click at [1307, 334] on div at bounding box center [933, 395] width 1195 height 679
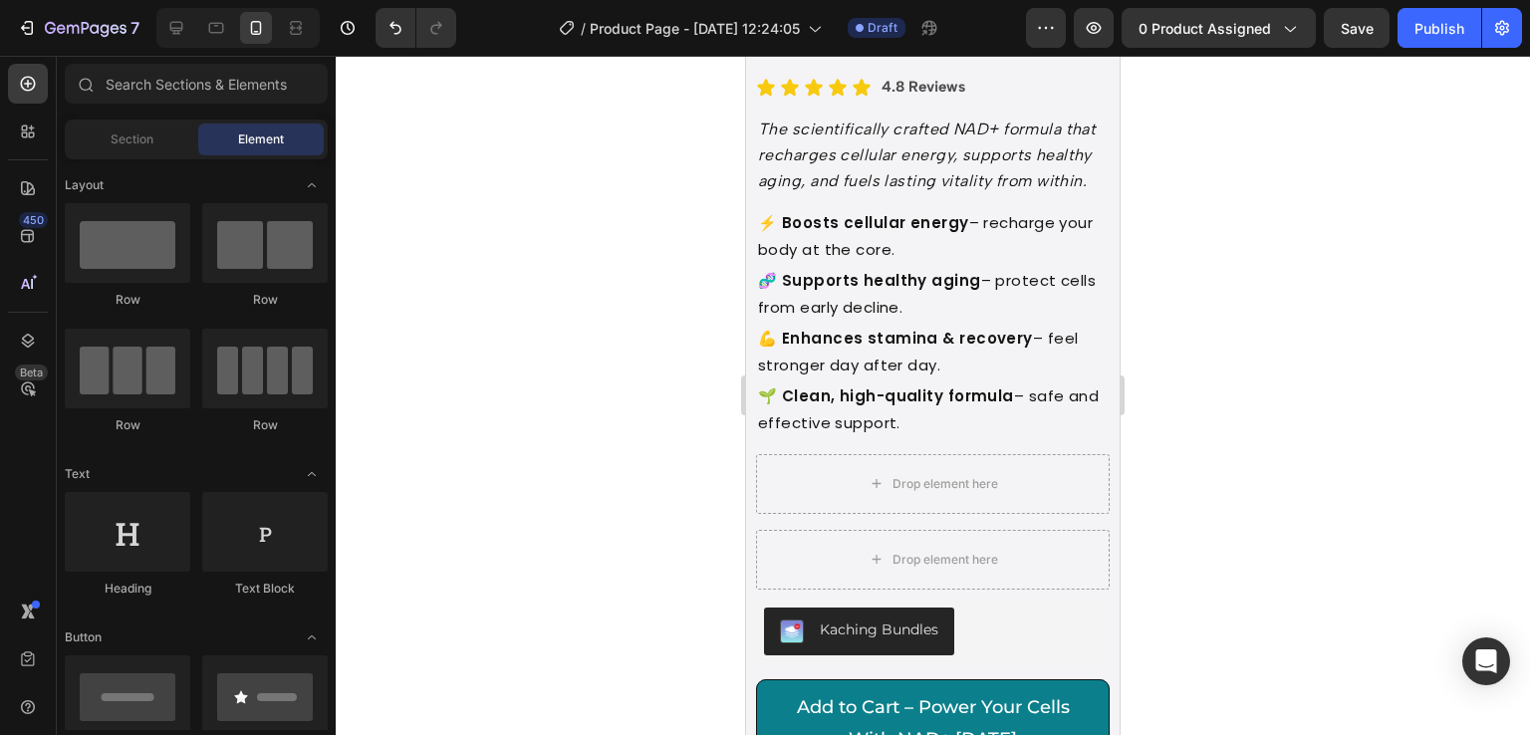
scroll to position [0, 0]
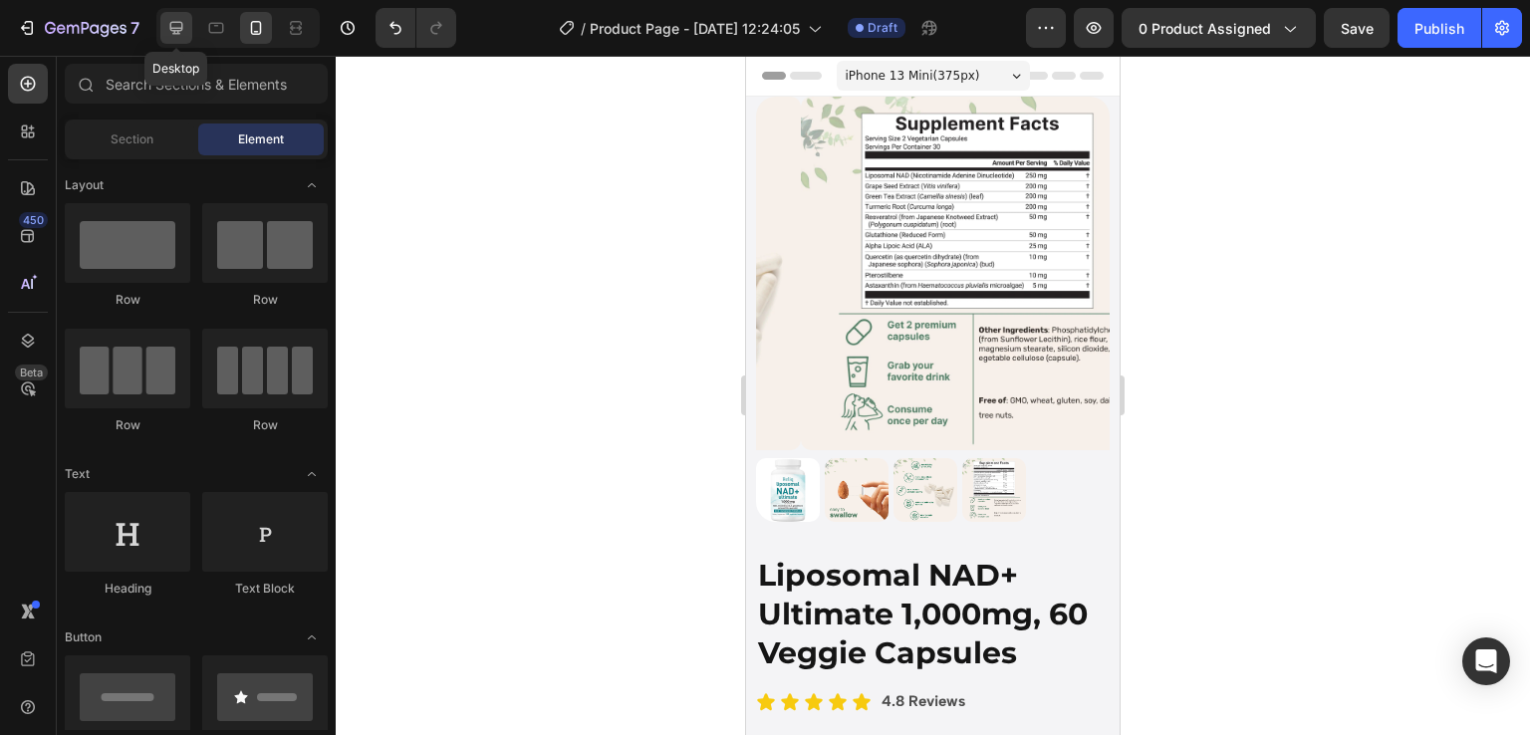
click at [184, 25] on icon at bounding box center [176, 28] width 20 height 20
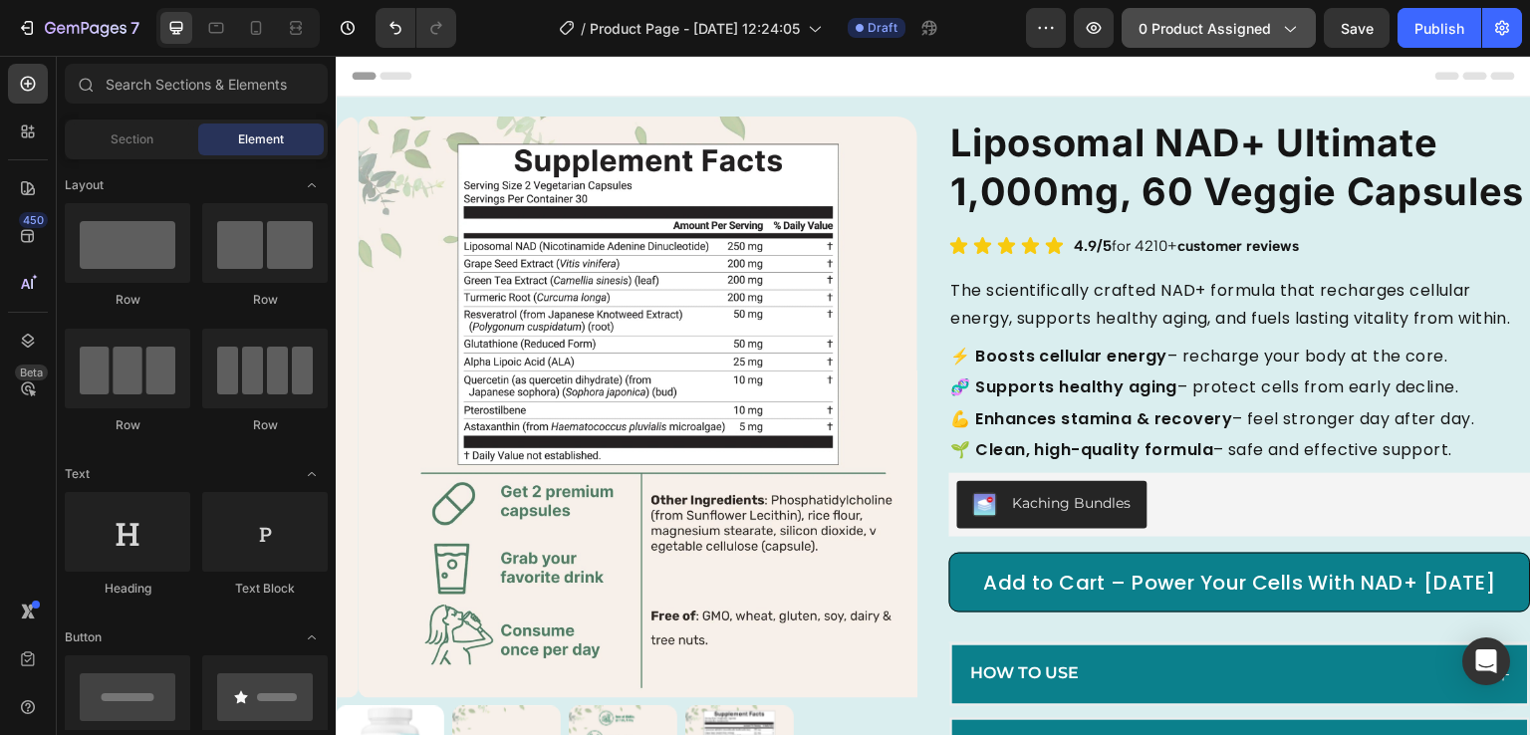
click at [1199, 37] on span "0 product assigned" at bounding box center [1205, 28] width 133 height 21
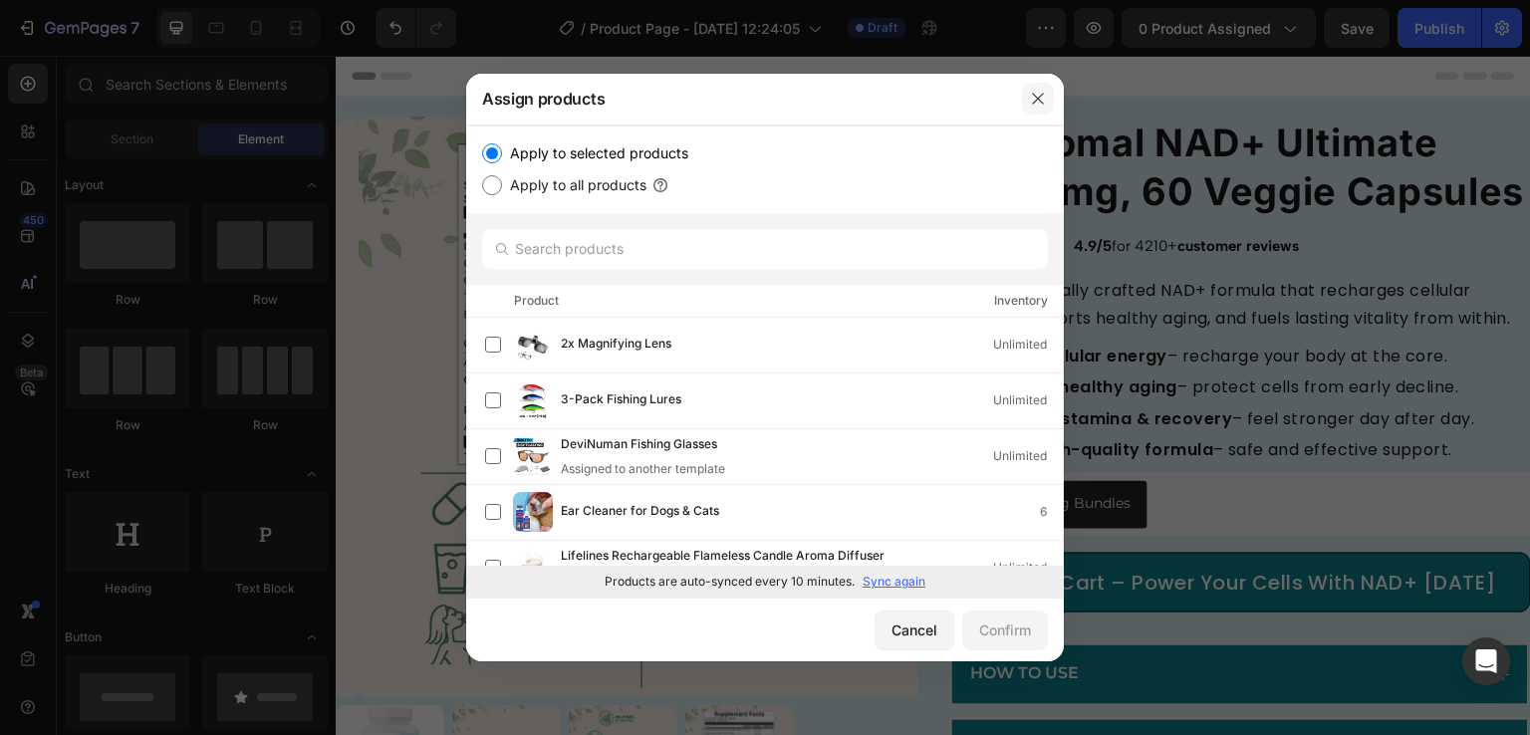
click at [1032, 96] on icon "button" at bounding box center [1038, 99] width 16 height 16
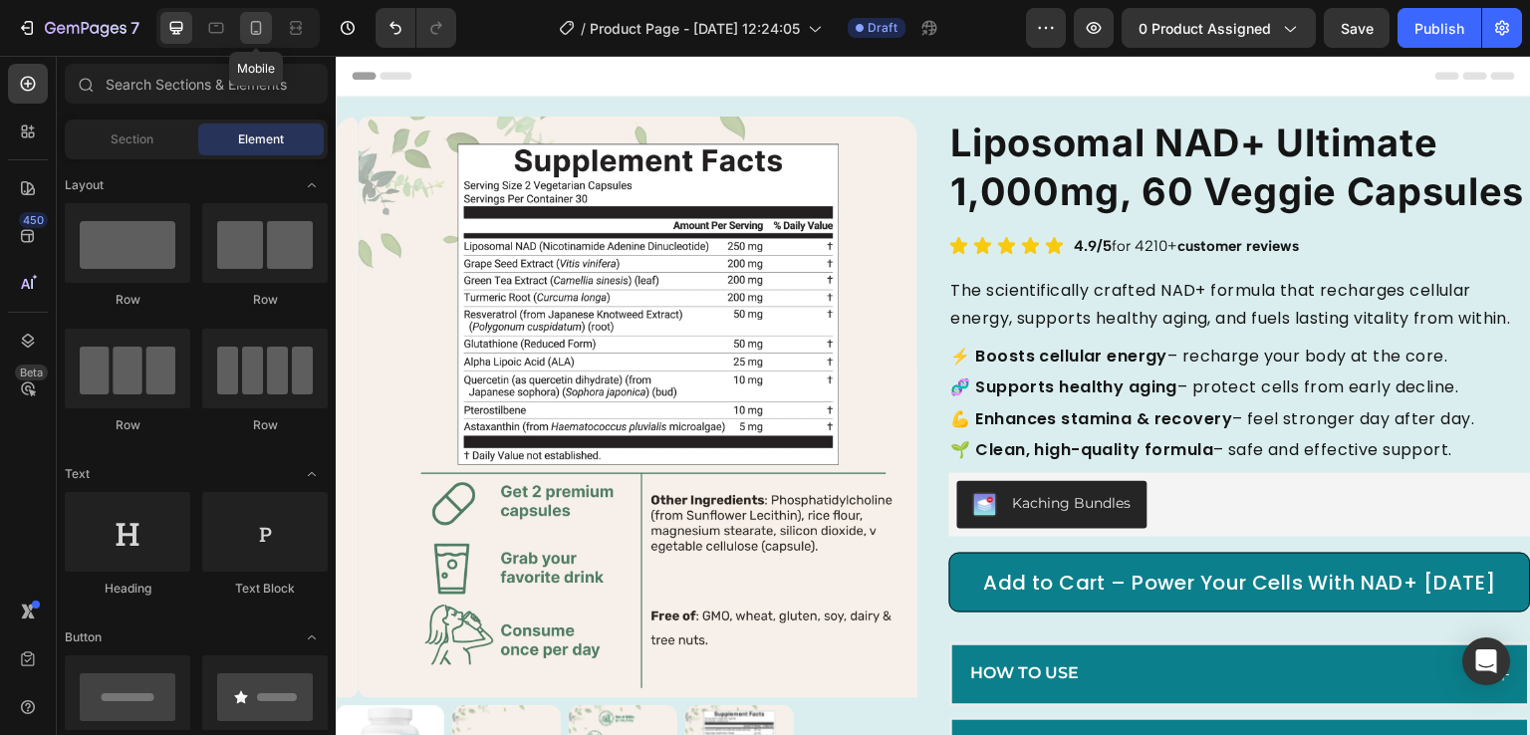
click at [254, 38] on div at bounding box center [256, 28] width 32 height 32
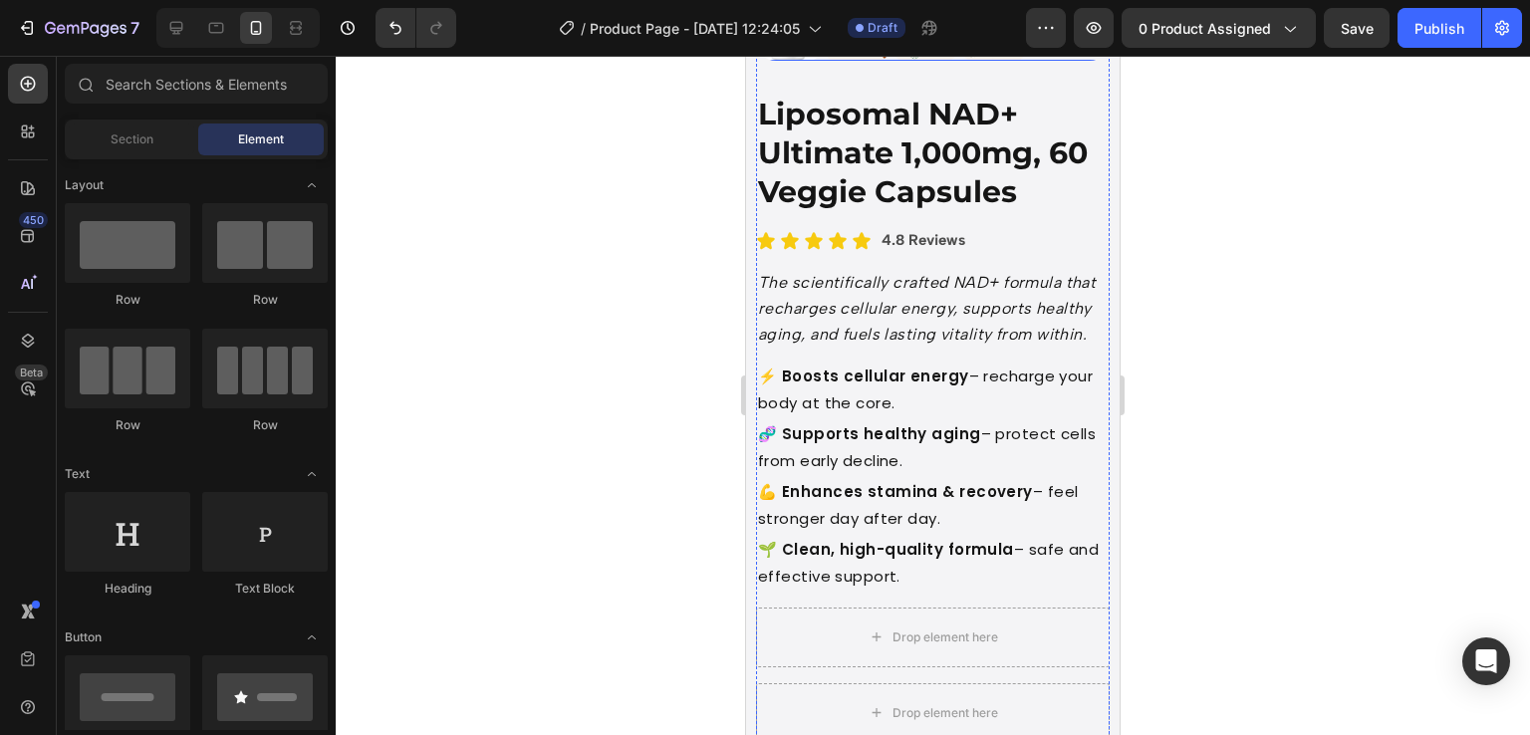
scroll to position [462, 0]
click at [1250, 31] on span "0 product assigned" at bounding box center [1205, 28] width 133 height 21
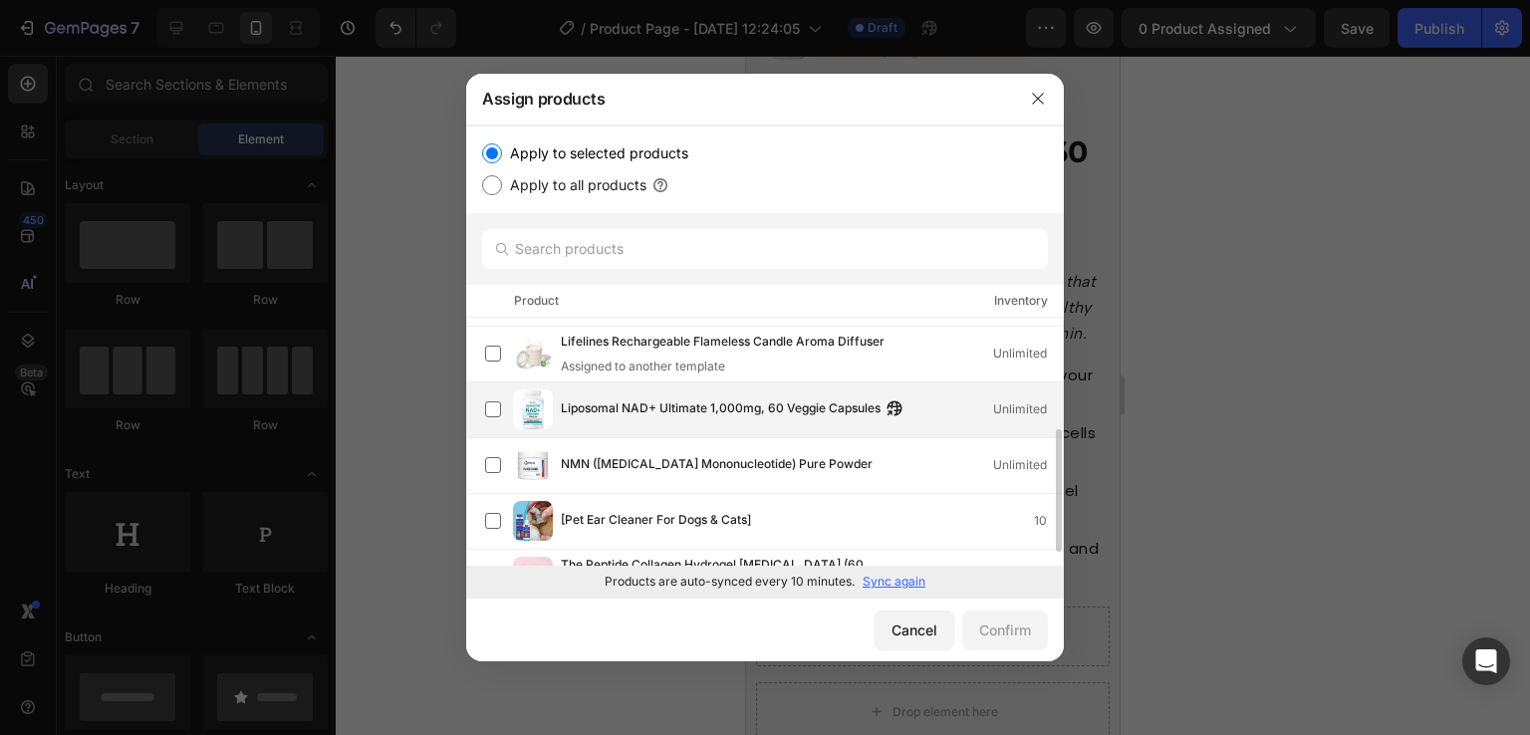
scroll to position [218, 0]
click at [718, 403] on span "Liposomal NAD+ Ultimate 1,000mg, 60 Veggie Capsules" at bounding box center [721, 406] width 320 height 22
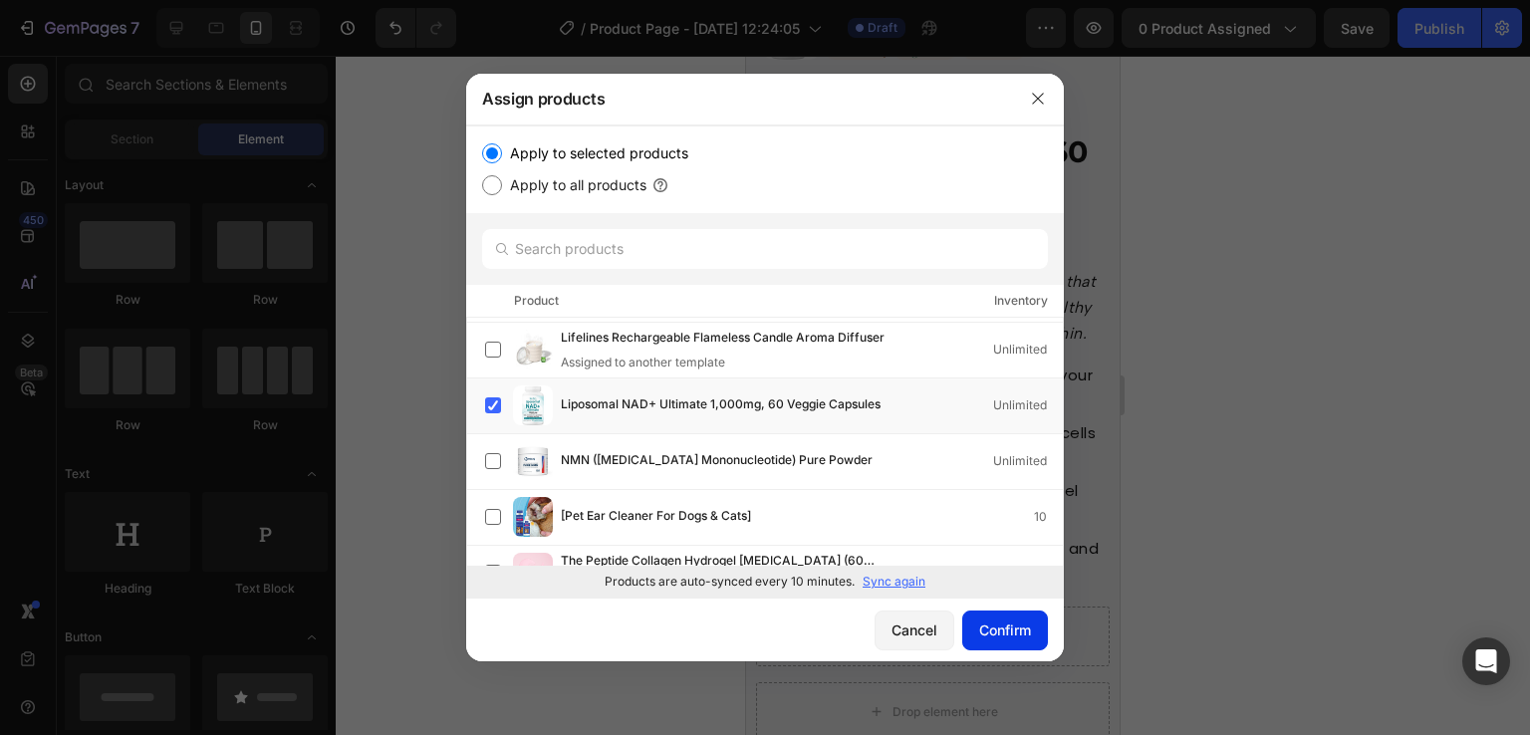
click at [1008, 635] on div "Confirm" at bounding box center [1005, 630] width 52 height 21
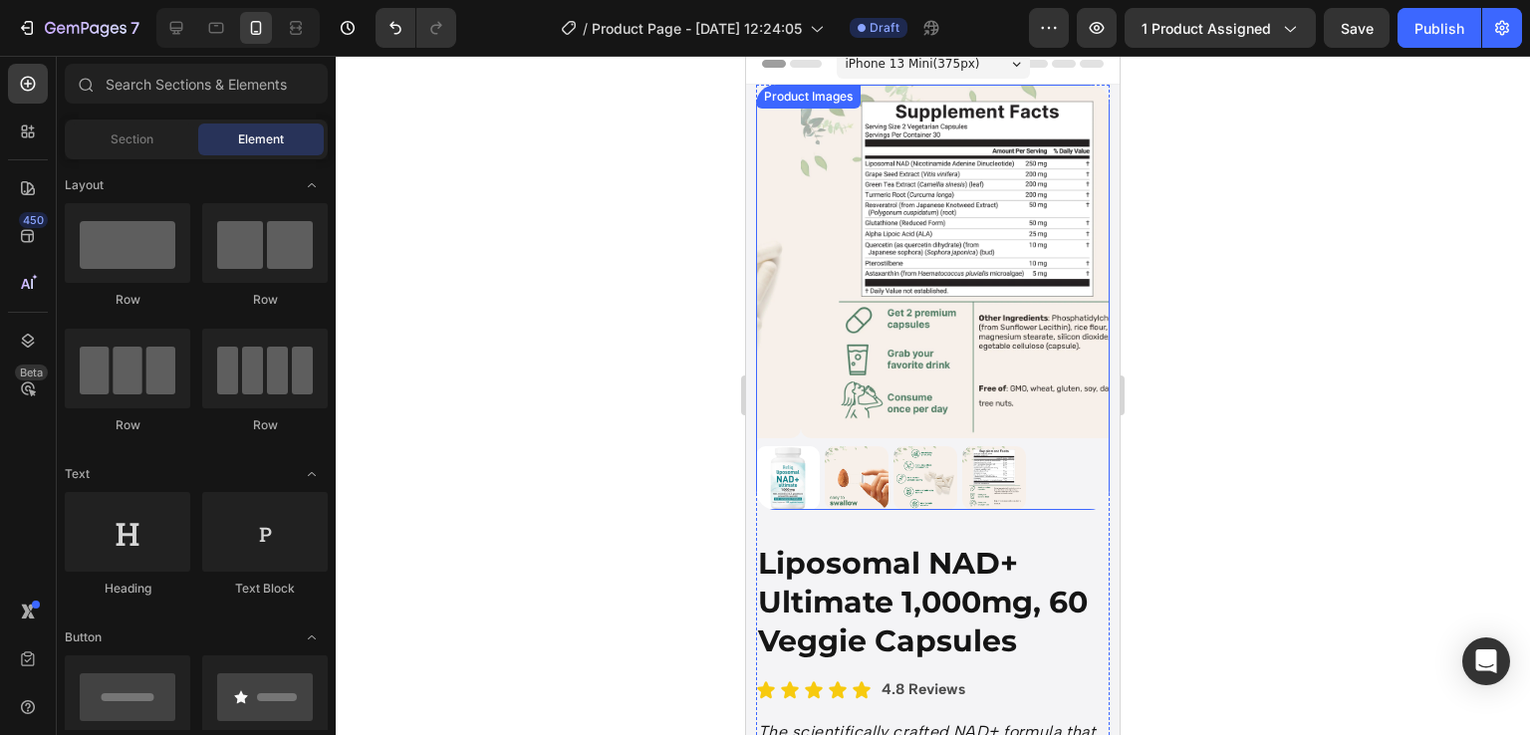
scroll to position [0, 0]
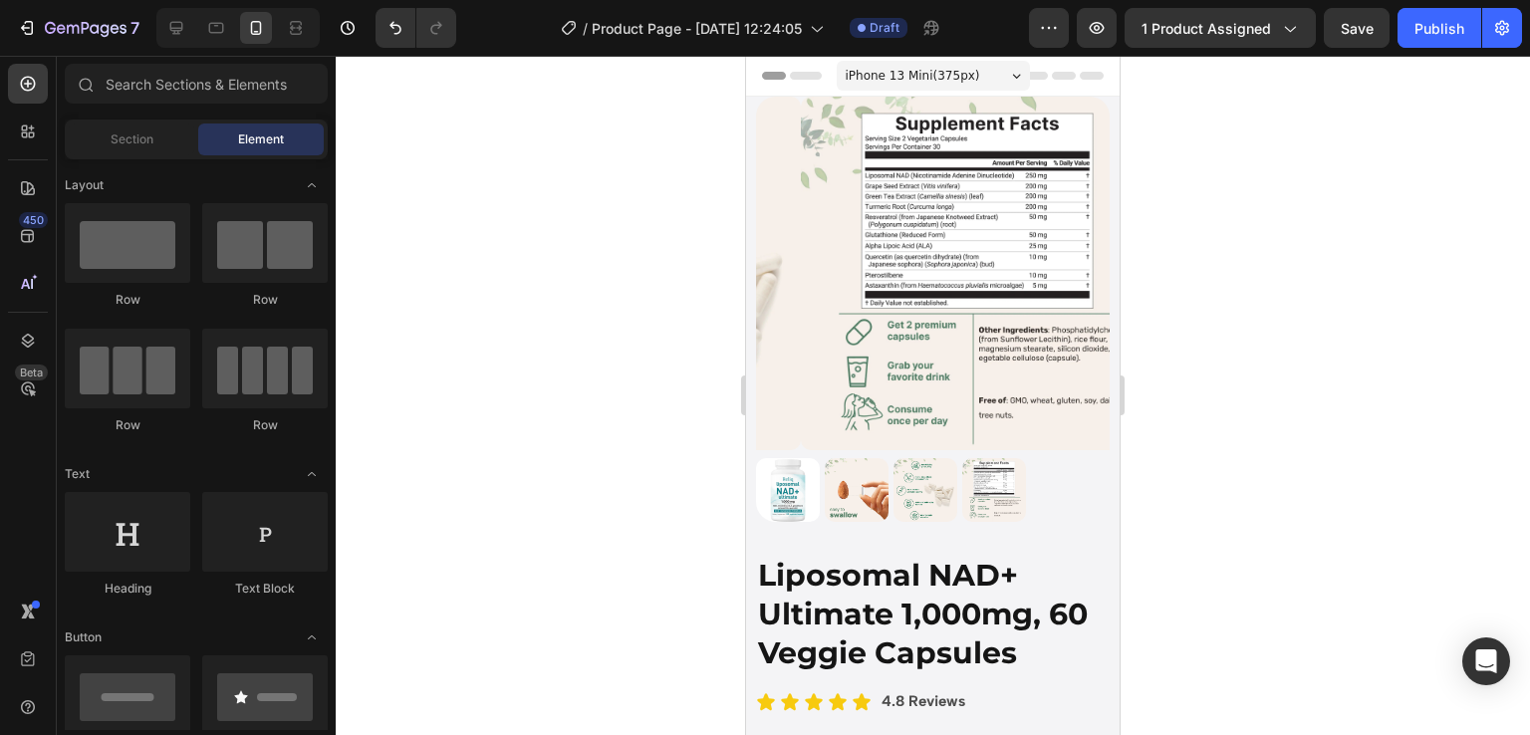
click at [1235, 443] on div at bounding box center [933, 395] width 1195 height 679
click at [1250, 487] on div at bounding box center [933, 395] width 1195 height 679
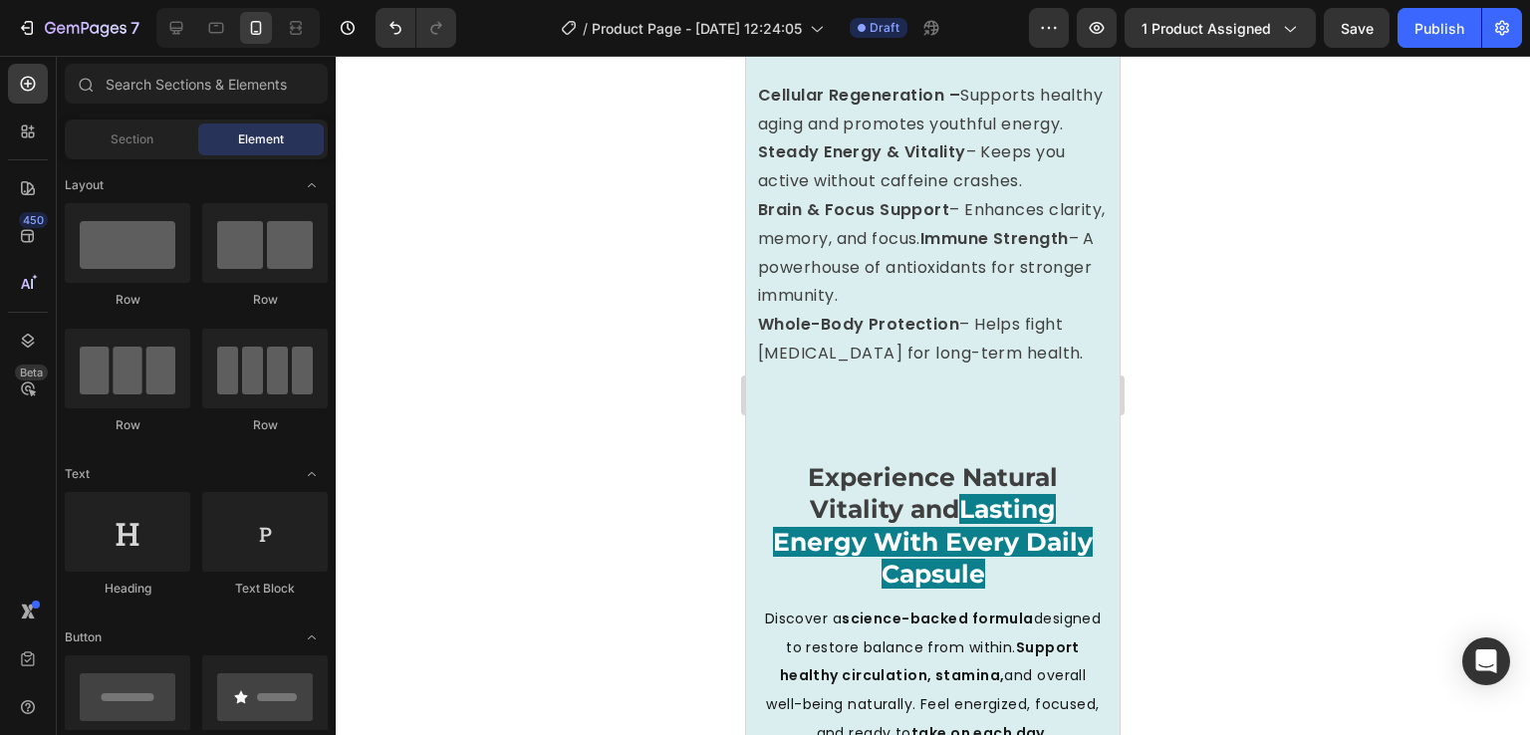
scroll to position [3053, 0]
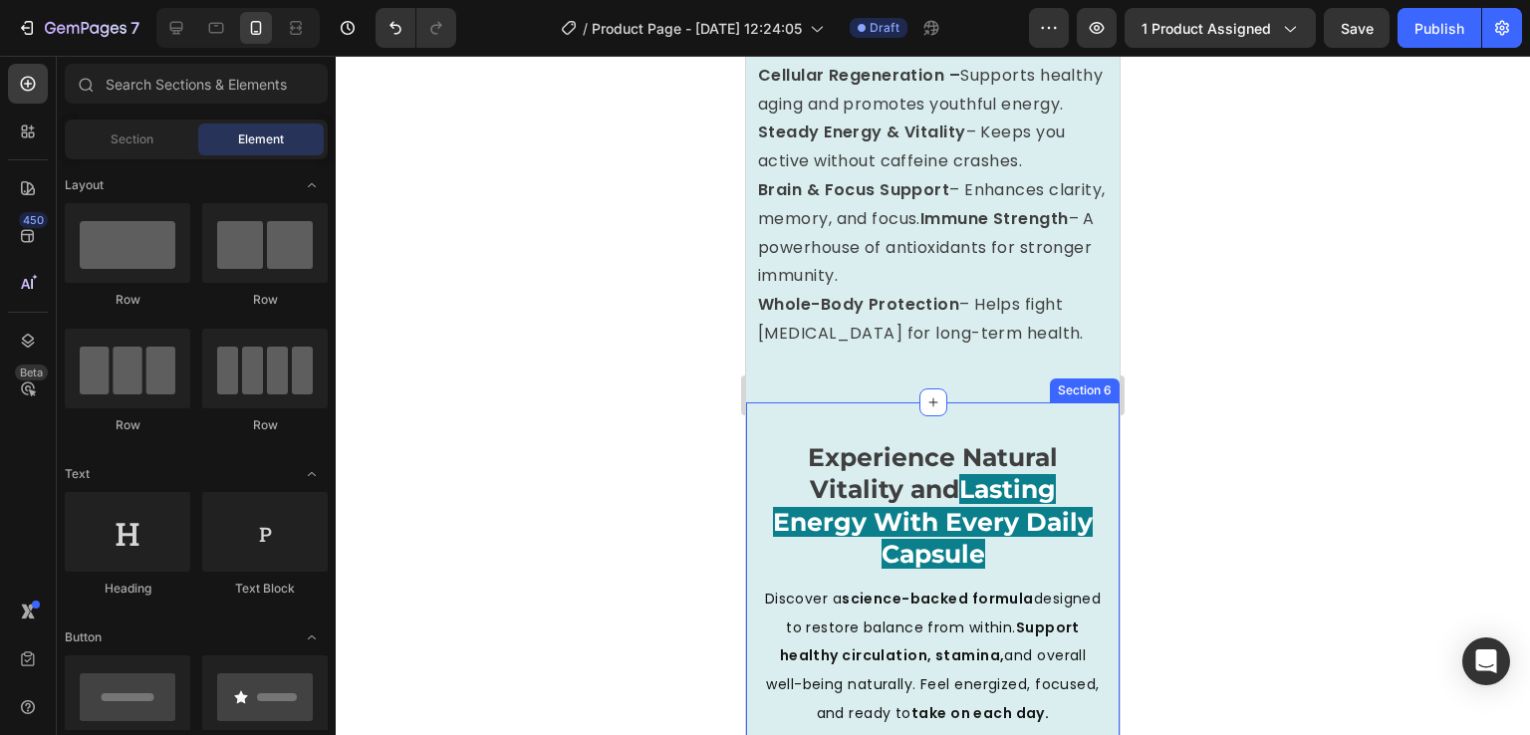
click at [895, 424] on div "Experience Natural Vitality and Lasting Energy With Every Daily Capsule Heading…" at bounding box center [933, 585] width 374 height 367
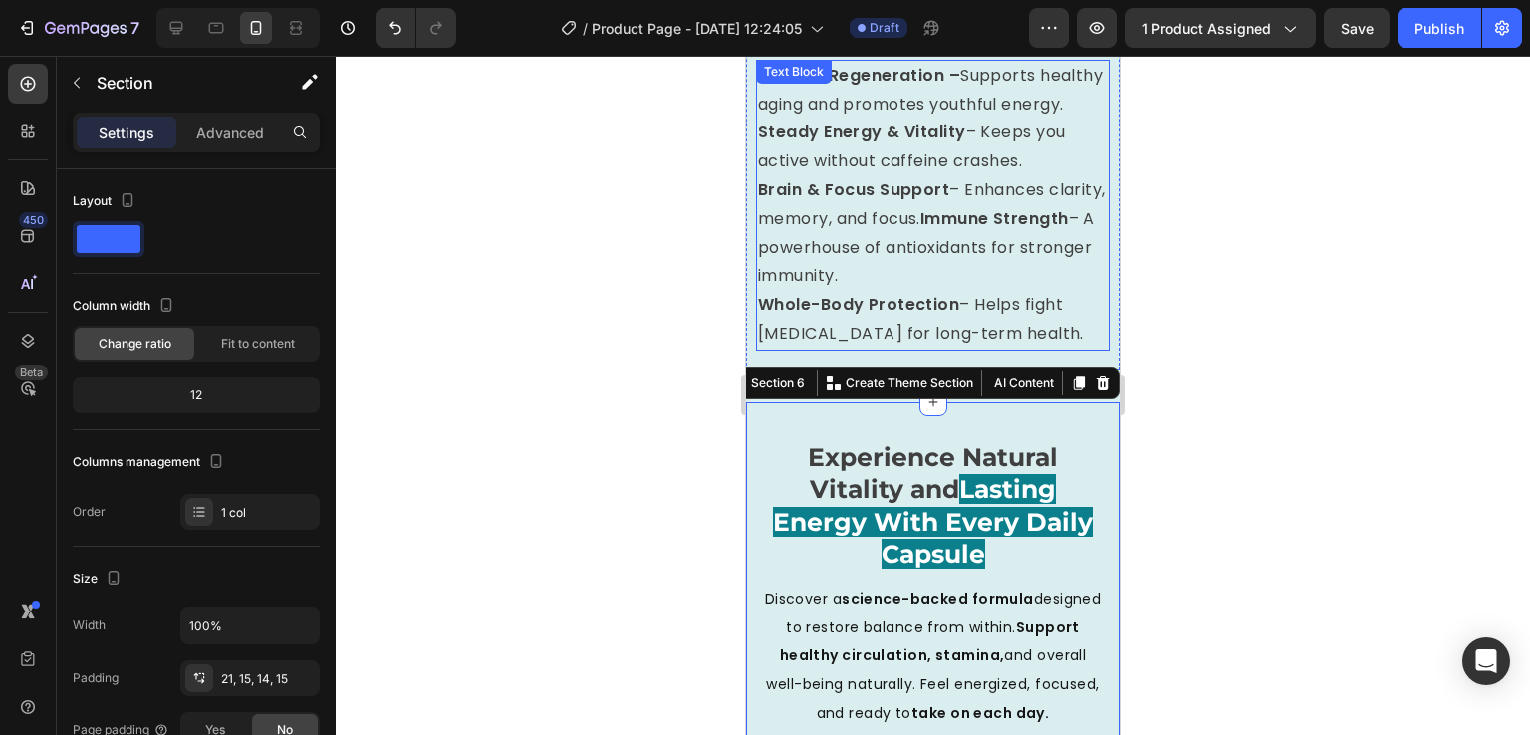
click at [880, 349] on p "Whole-Body Protection – Helps fight oxidative stress for long-term health." at bounding box center [933, 320] width 350 height 58
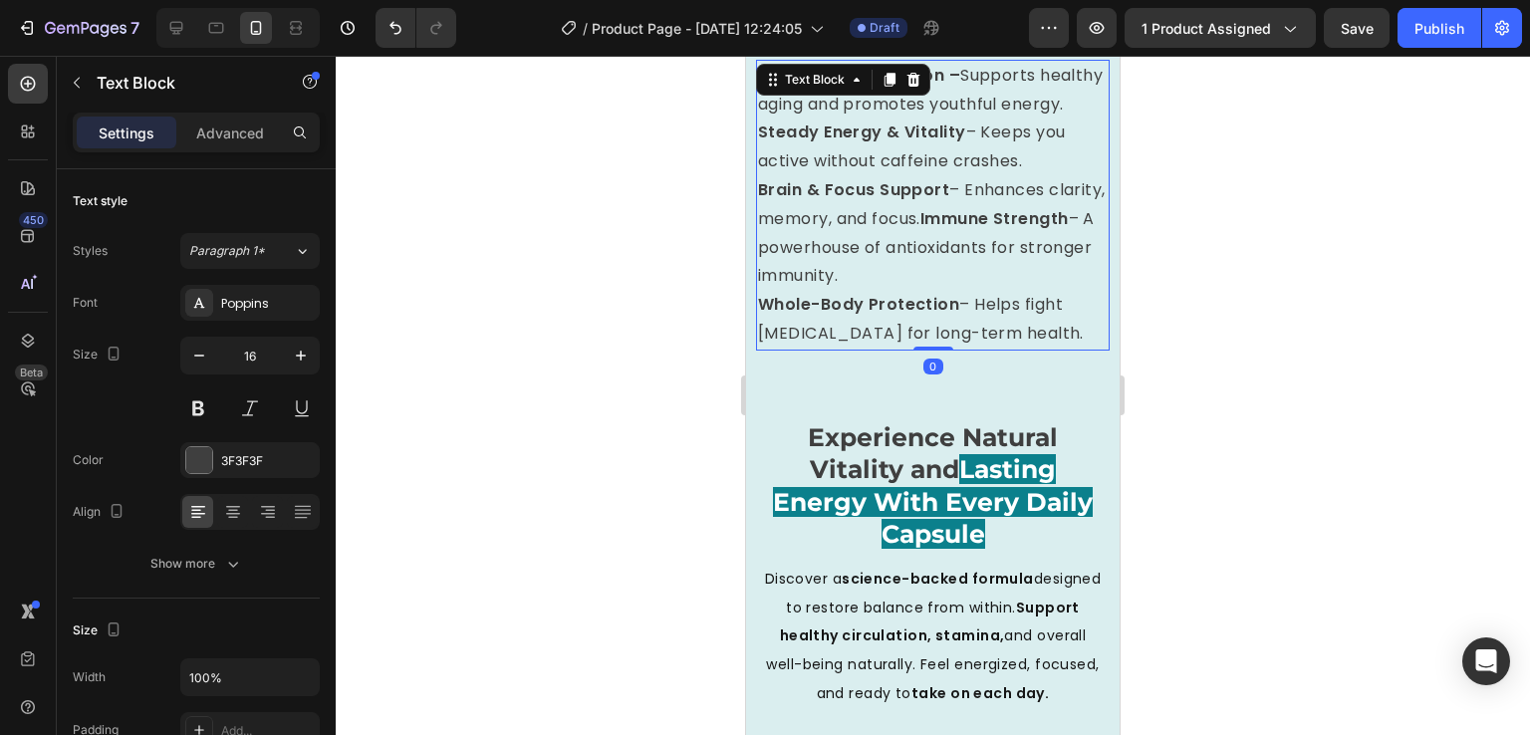
drag, startPoint x: 929, startPoint y: 380, endPoint x: 922, endPoint y: 352, distance: 28.8
click at [922, 351] on div "Cellular Regeneration – Supports healthy aging and promotes youthful energy. St…" at bounding box center [933, 205] width 354 height 291
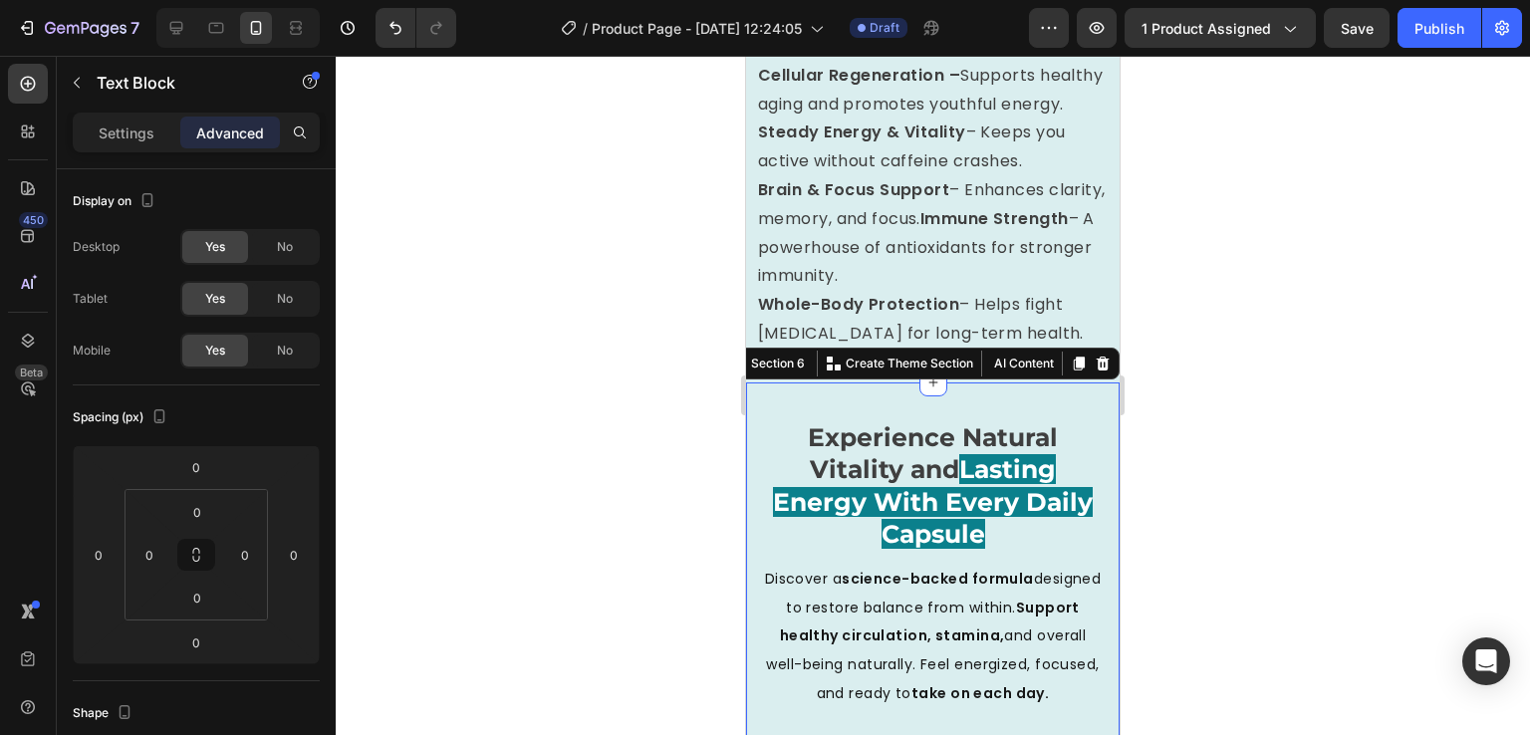
click at [940, 398] on div "Experience Natural Vitality and Lasting Energy With Every Daily Capsule Heading…" at bounding box center [933, 566] width 374 height 367
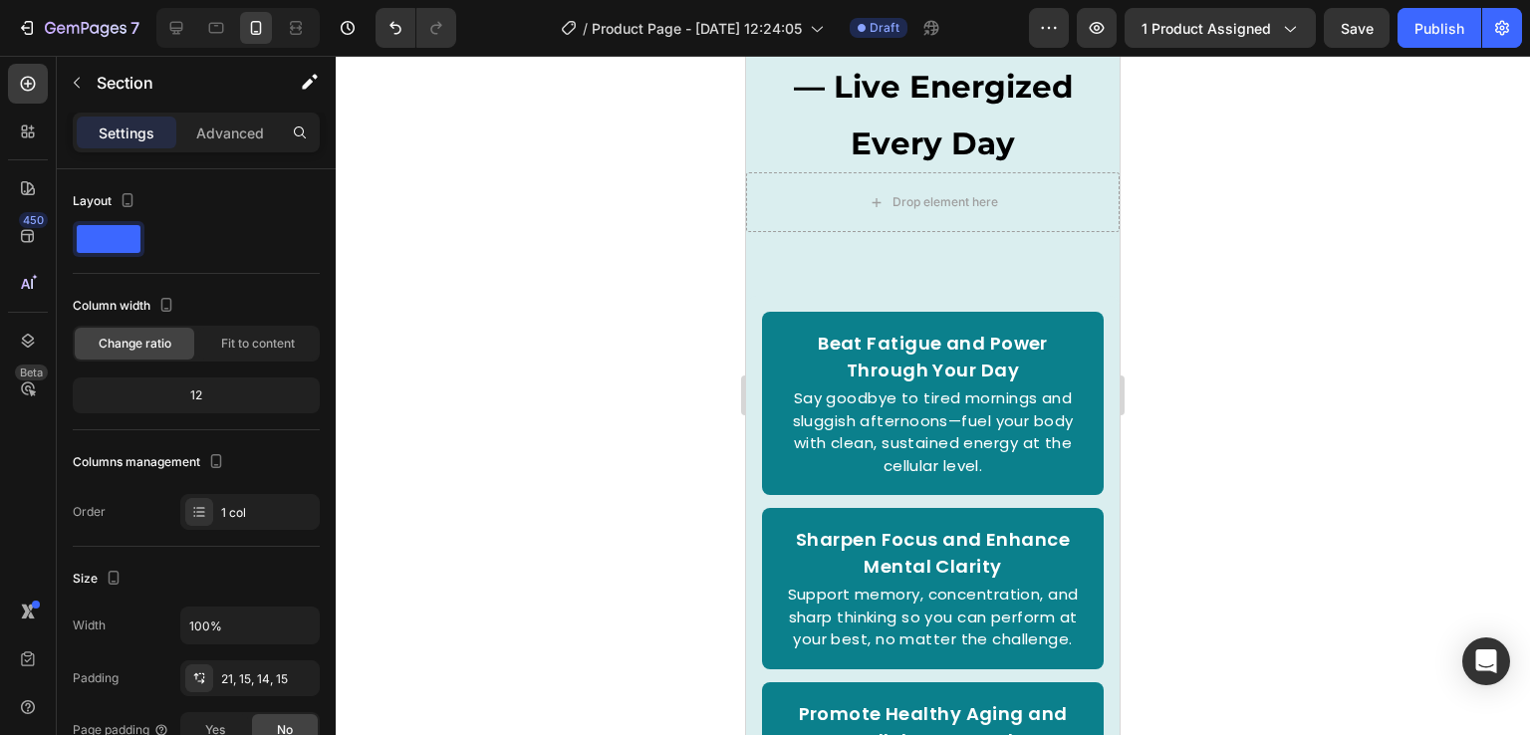
scroll to position [5033, 0]
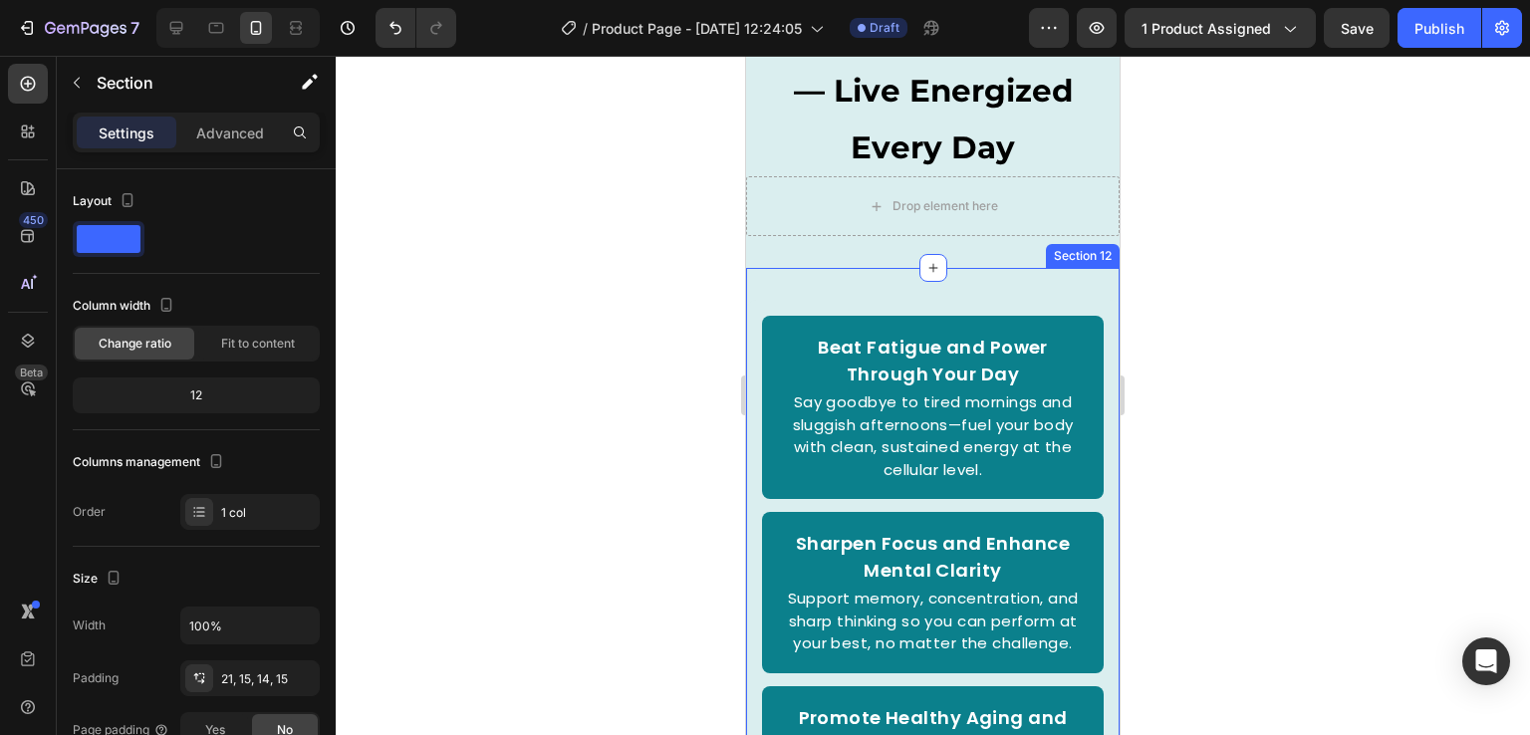
click at [895, 269] on div "Beat Fatigue and Power Through Your Day Text Block Say goodbye to tired morning…" at bounding box center [933, 691] width 374 height 846
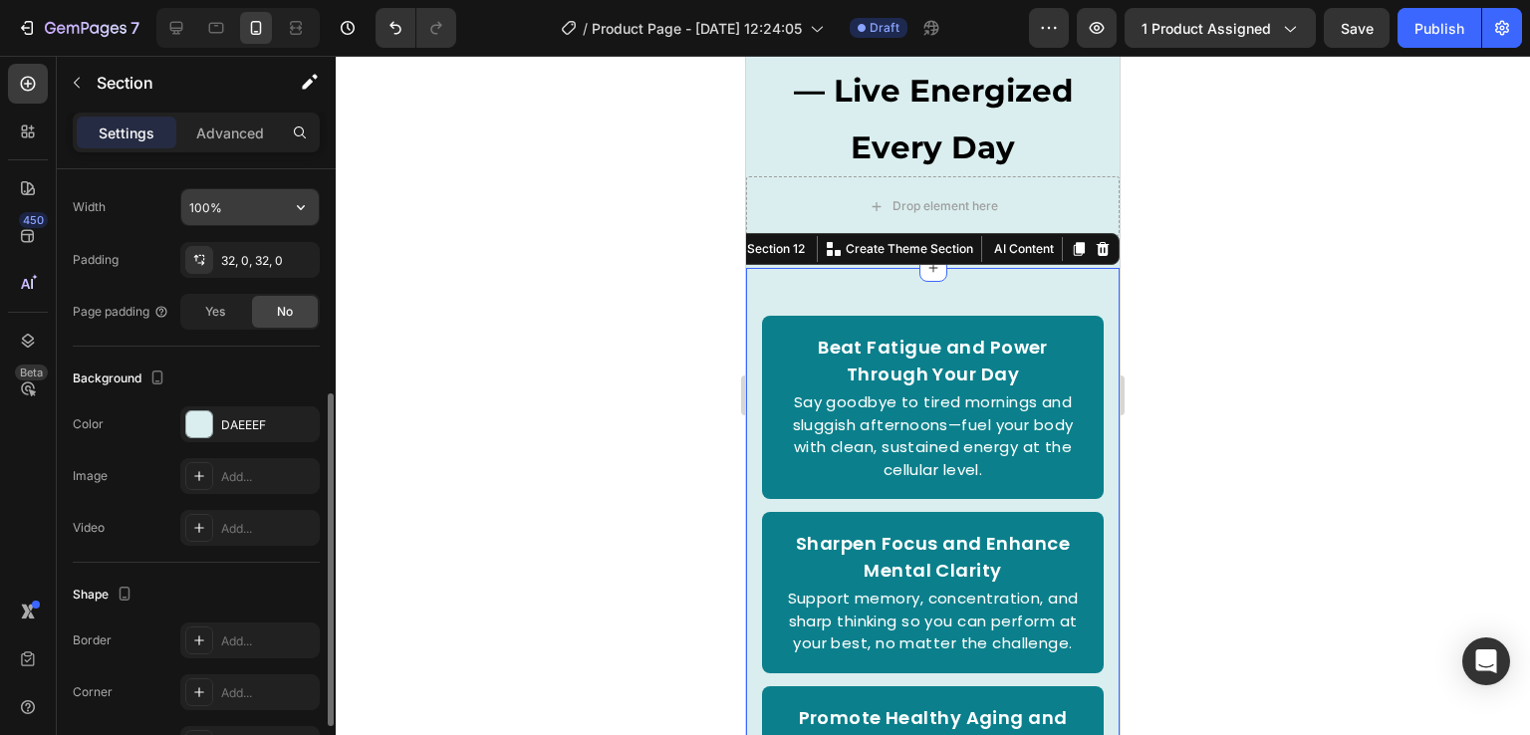
click at [239, 201] on input "100%" at bounding box center [249, 207] width 137 height 36
click at [238, 139] on p "Advanced" at bounding box center [230, 133] width 68 height 21
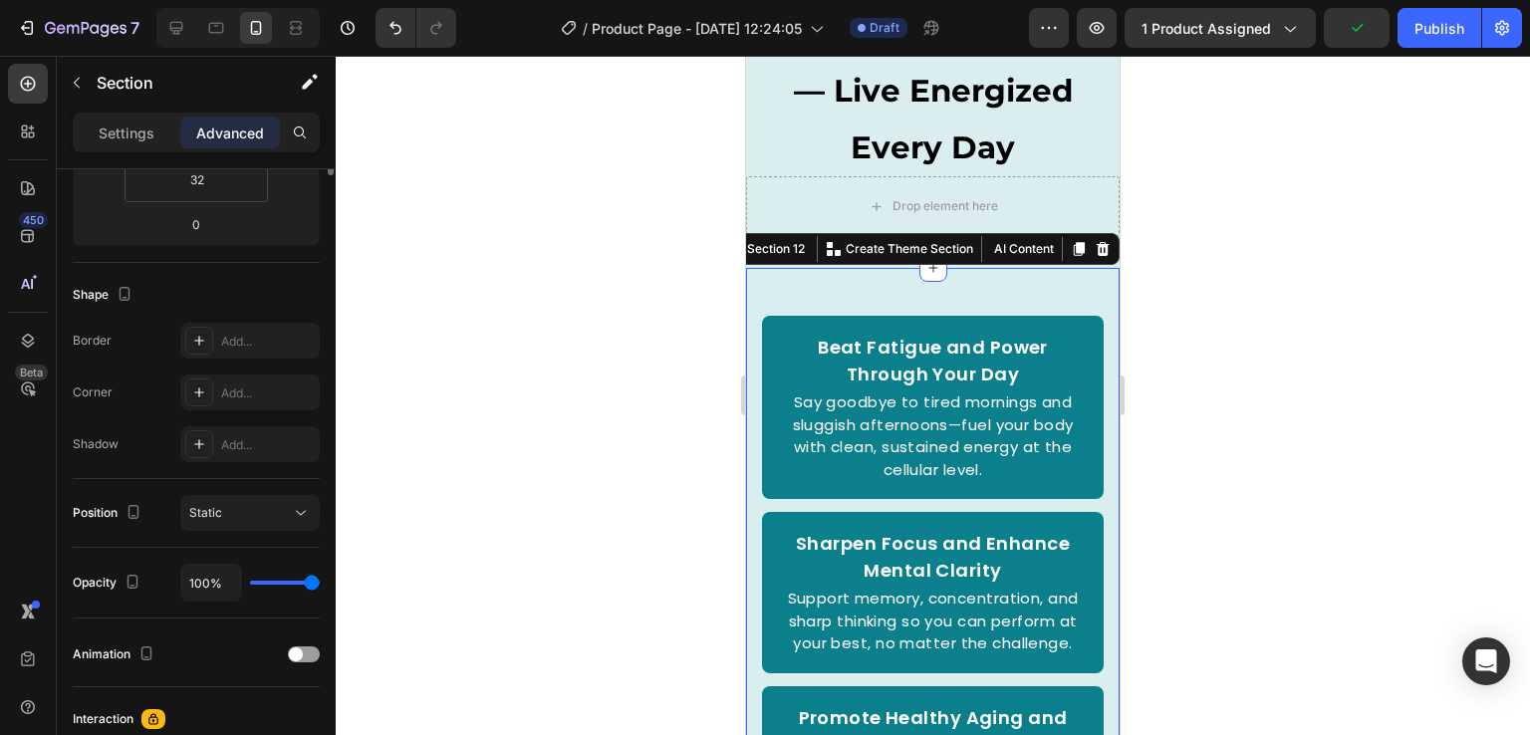
scroll to position [0, 0]
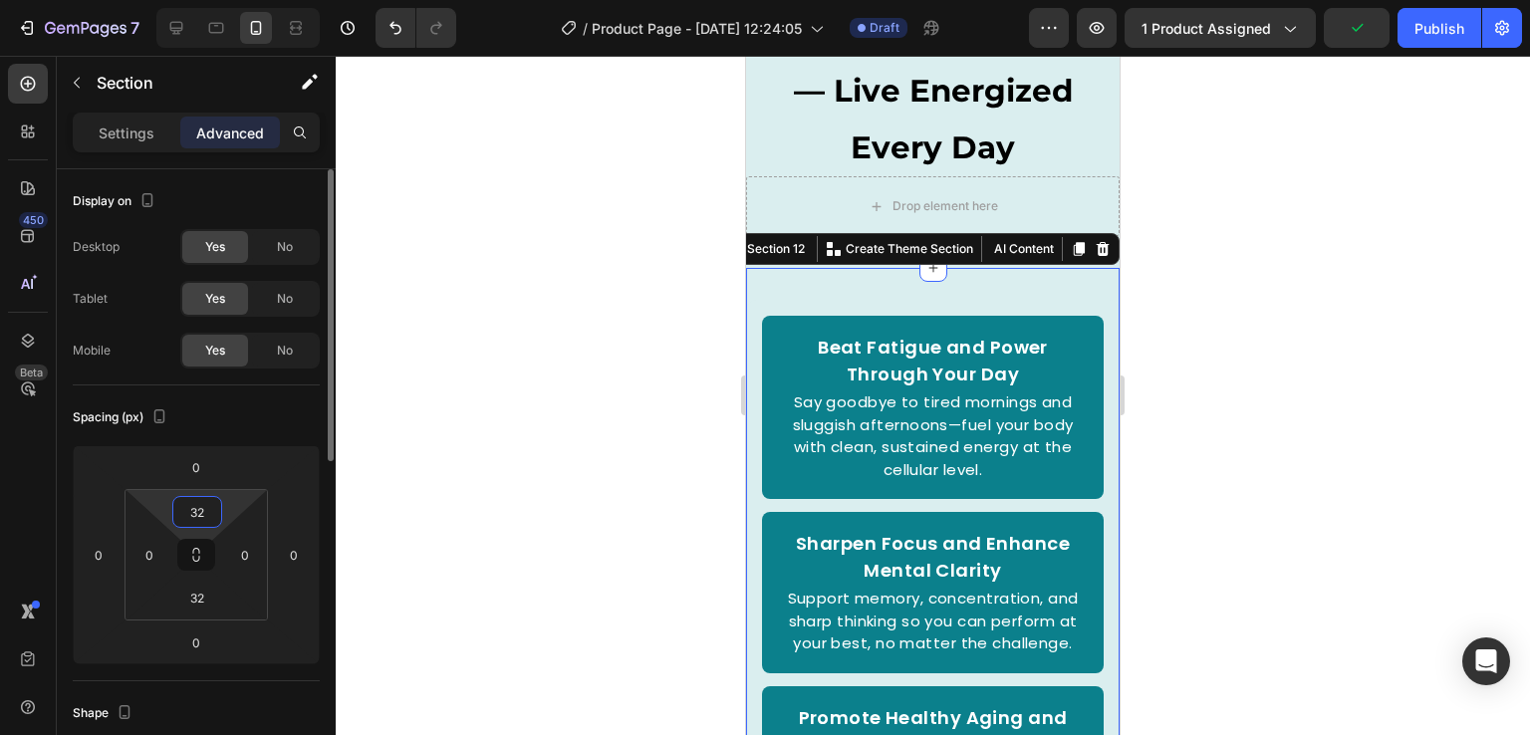
click at [199, 501] on input "32" at bounding box center [197, 512] width 40 height 30
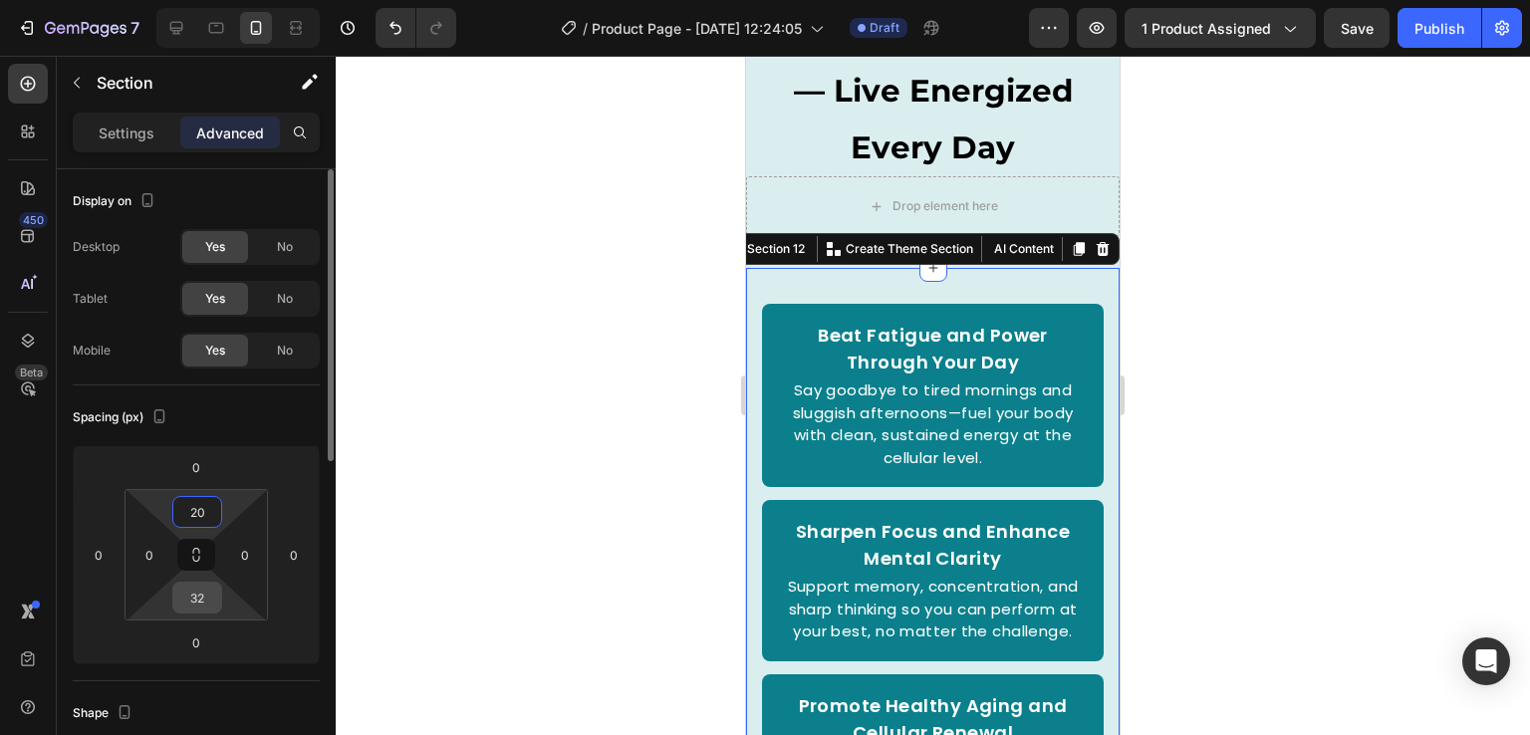
type input "20"
click at [207, 592] on input "32" at bounding box center [197, 598] width 40 height 30
type input "20"
click at [1096, 433] on div "Beat Fatigue and Power Through Your Day Text Block Say goodbye to tired morning…" at bounding box center [933, 674] width 374 height 772
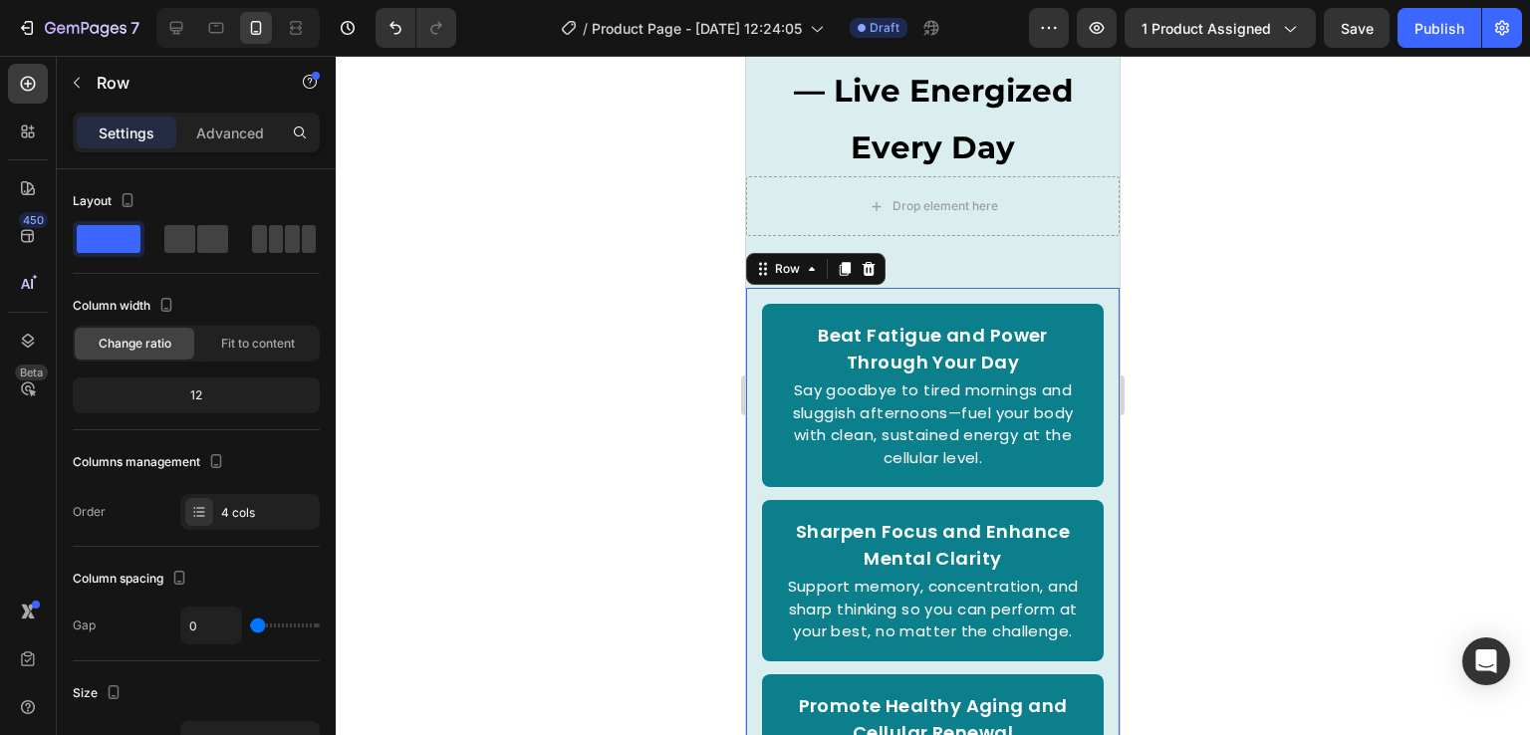
click at [1228, 375] on div at bounding box center [933, 395] width 1195 height 679
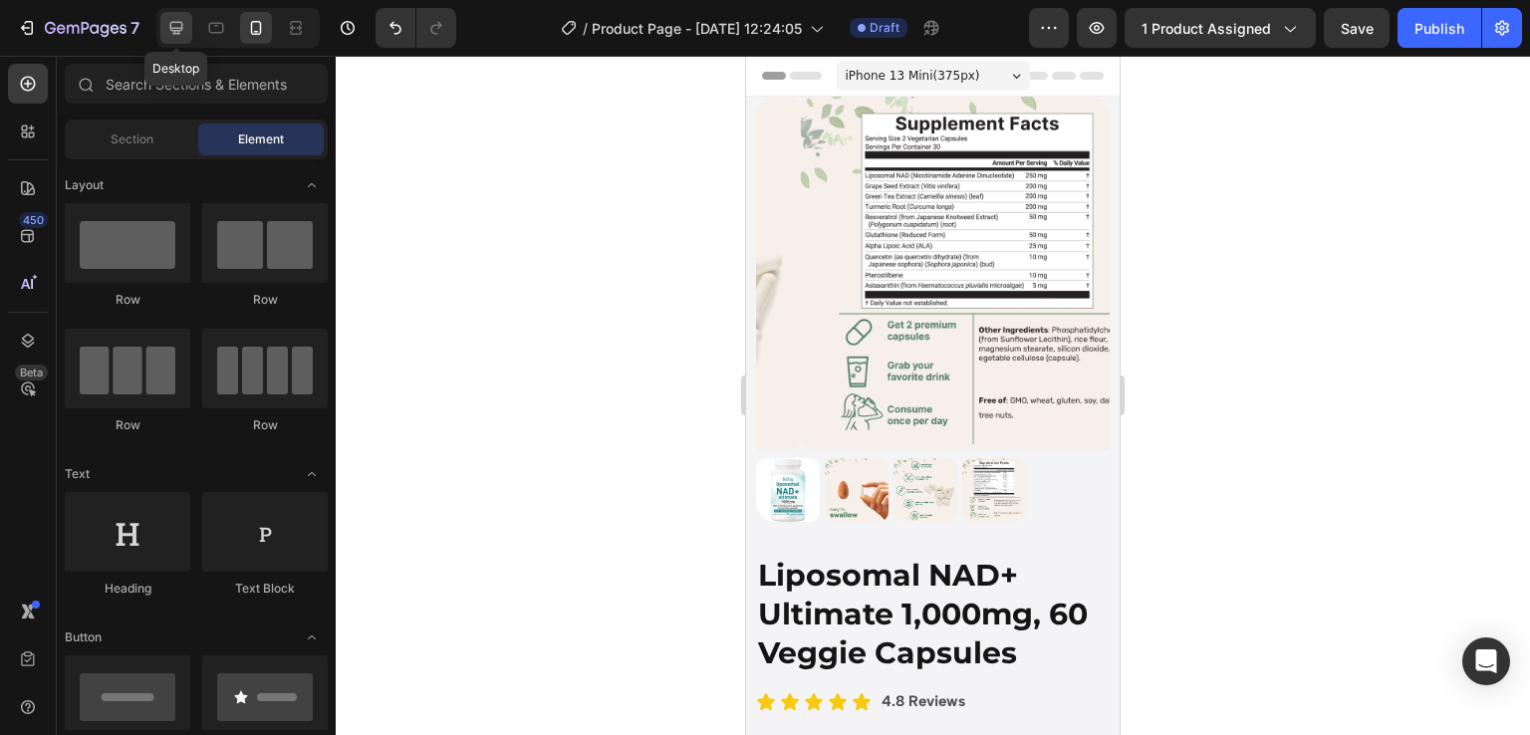
click at [173, 41] on div at bounding box center [176, 28] width 32 height 32
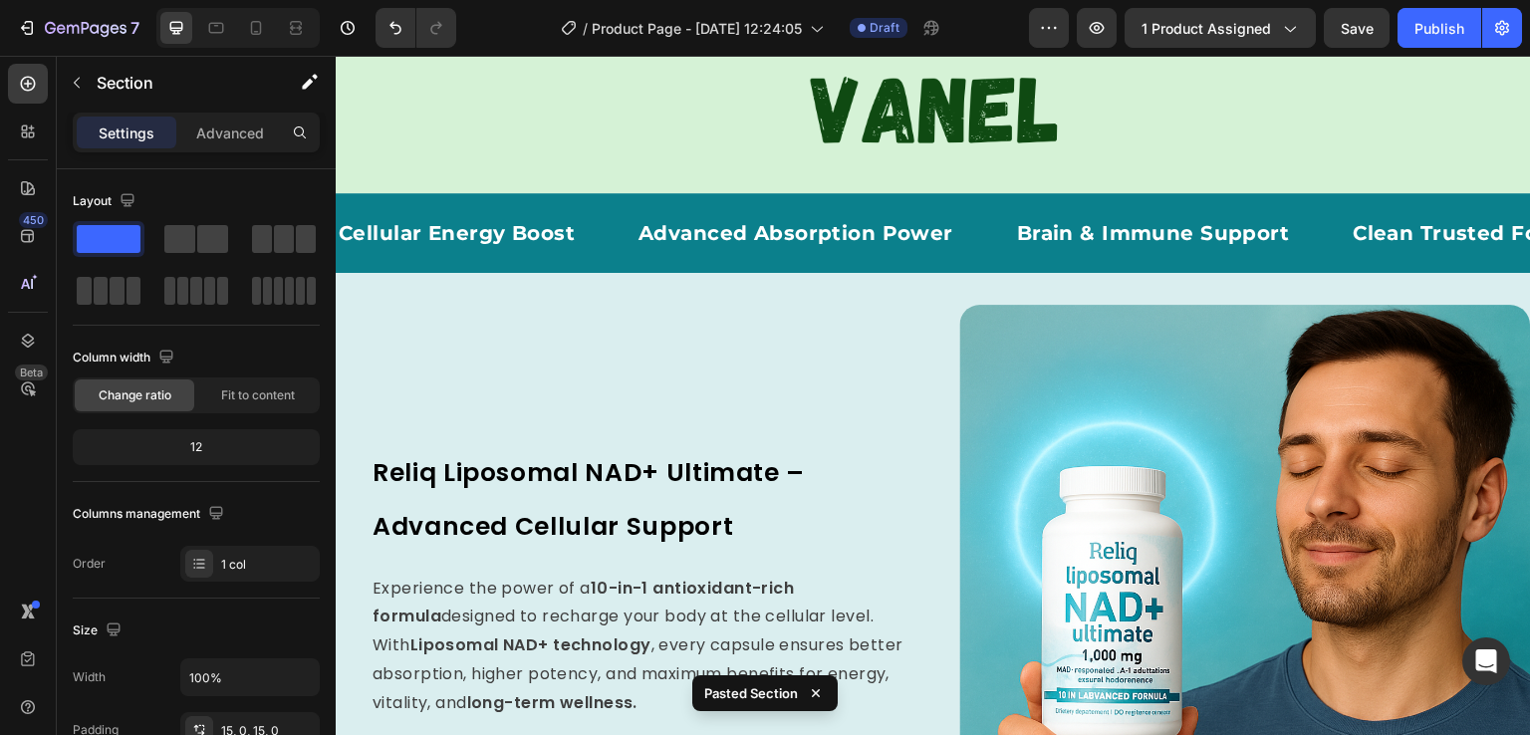
scroll to position [822, 0]
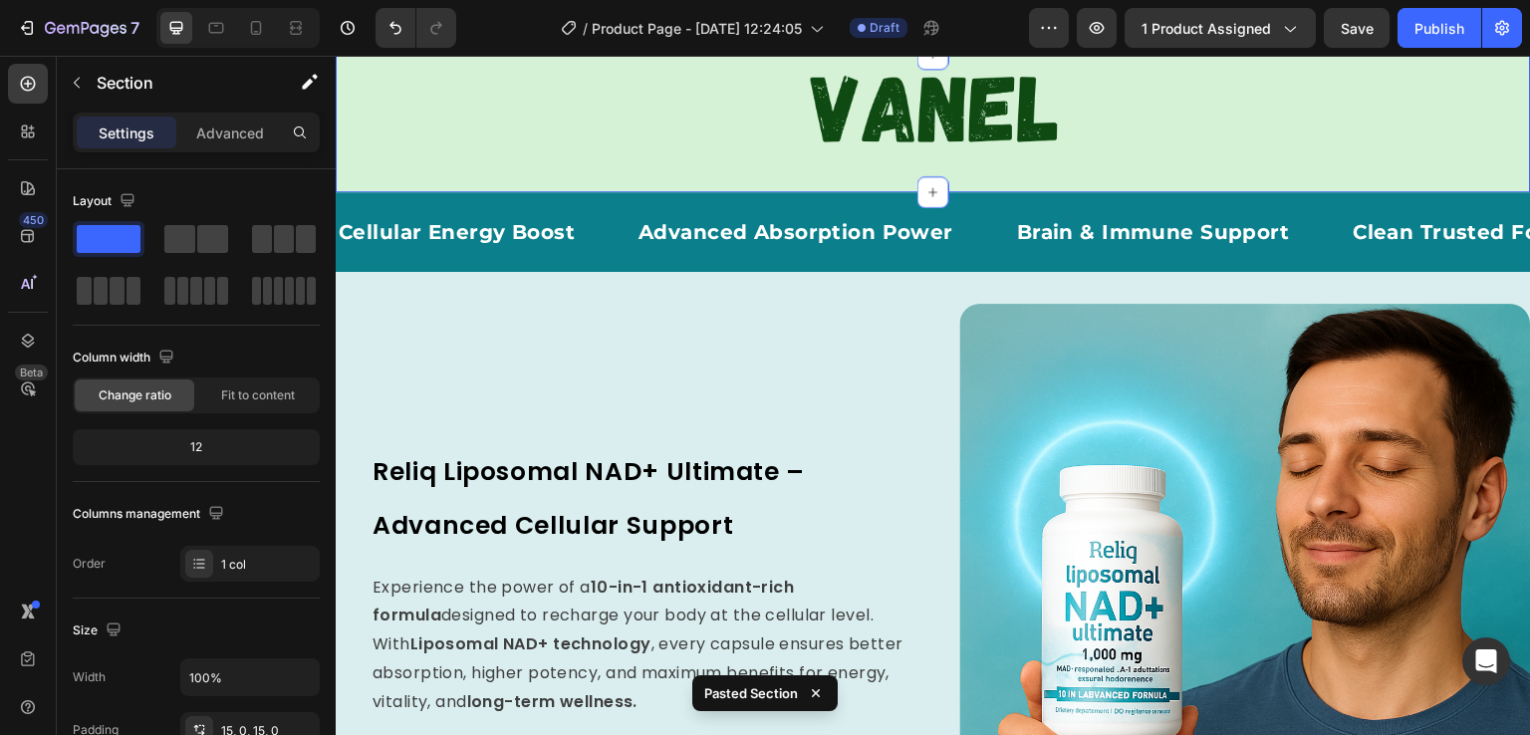
click at [417, 177] on div "Image Row" at bounding box center [934, 123] width 1196 height 109
click at [663, 177] on div "Image Row" at bounding box center [934, 123] width 1196 height 109
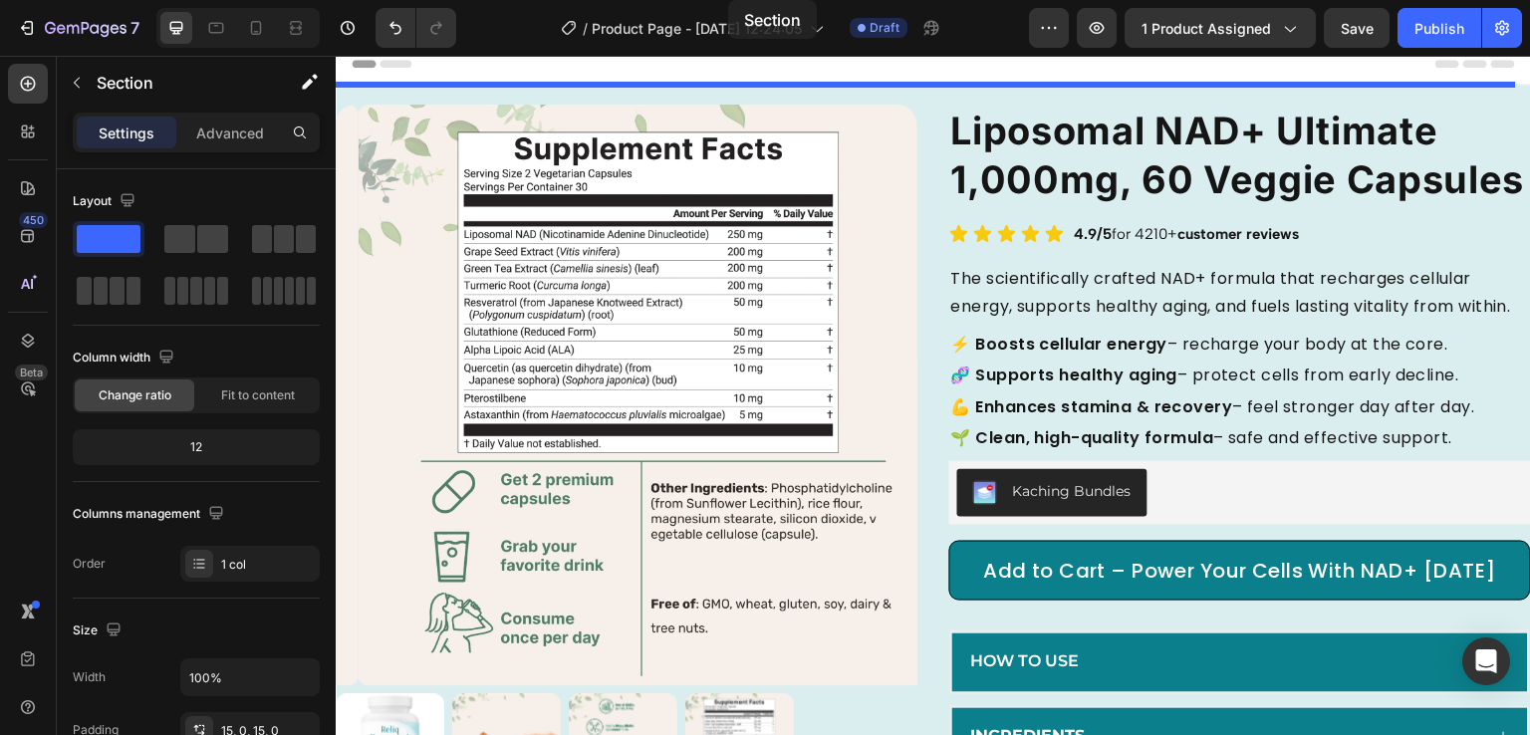
scroll to position [0, 0]
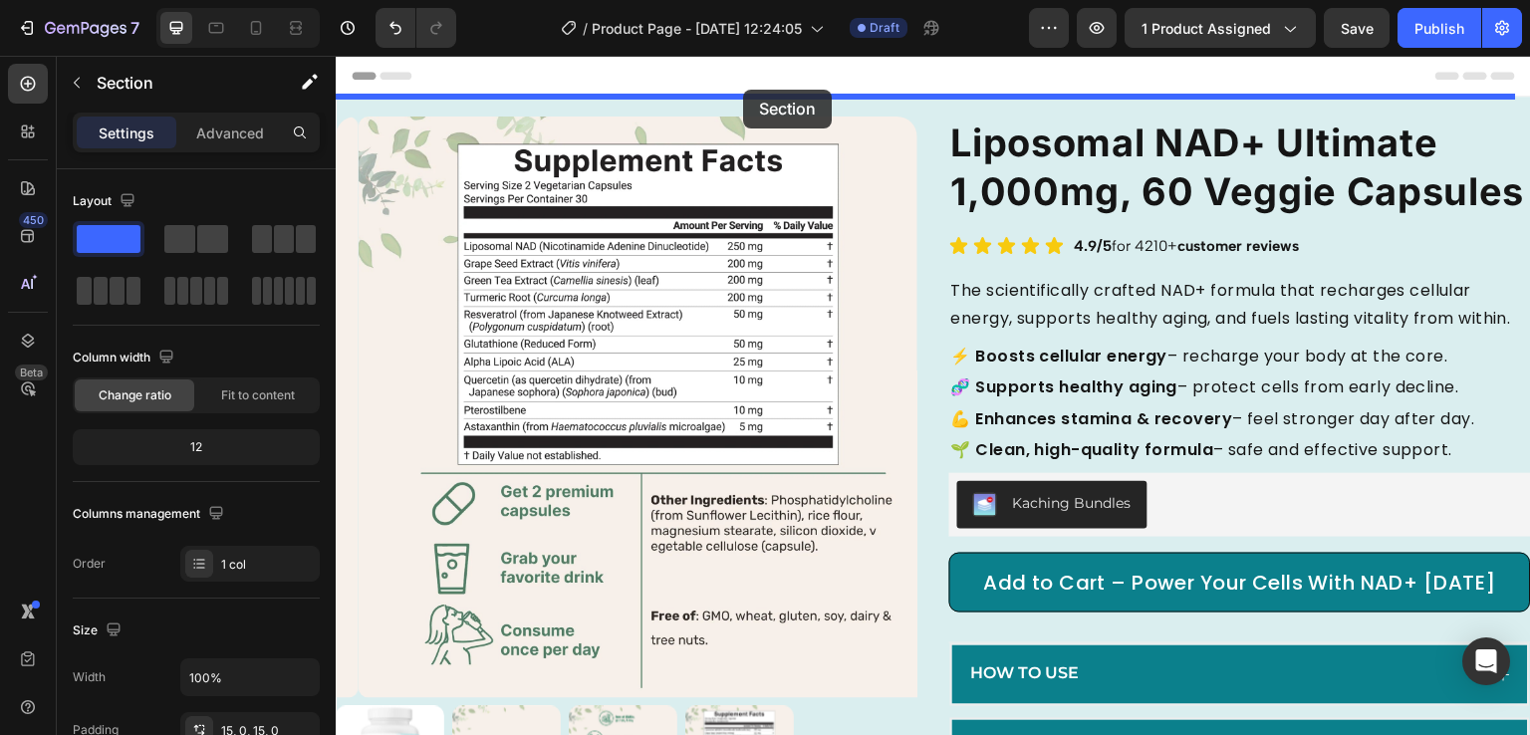
drag, startPoint x: 836, startPoint y: 241, endPoint x: 743, endPoint y: 90, distance: 177.5
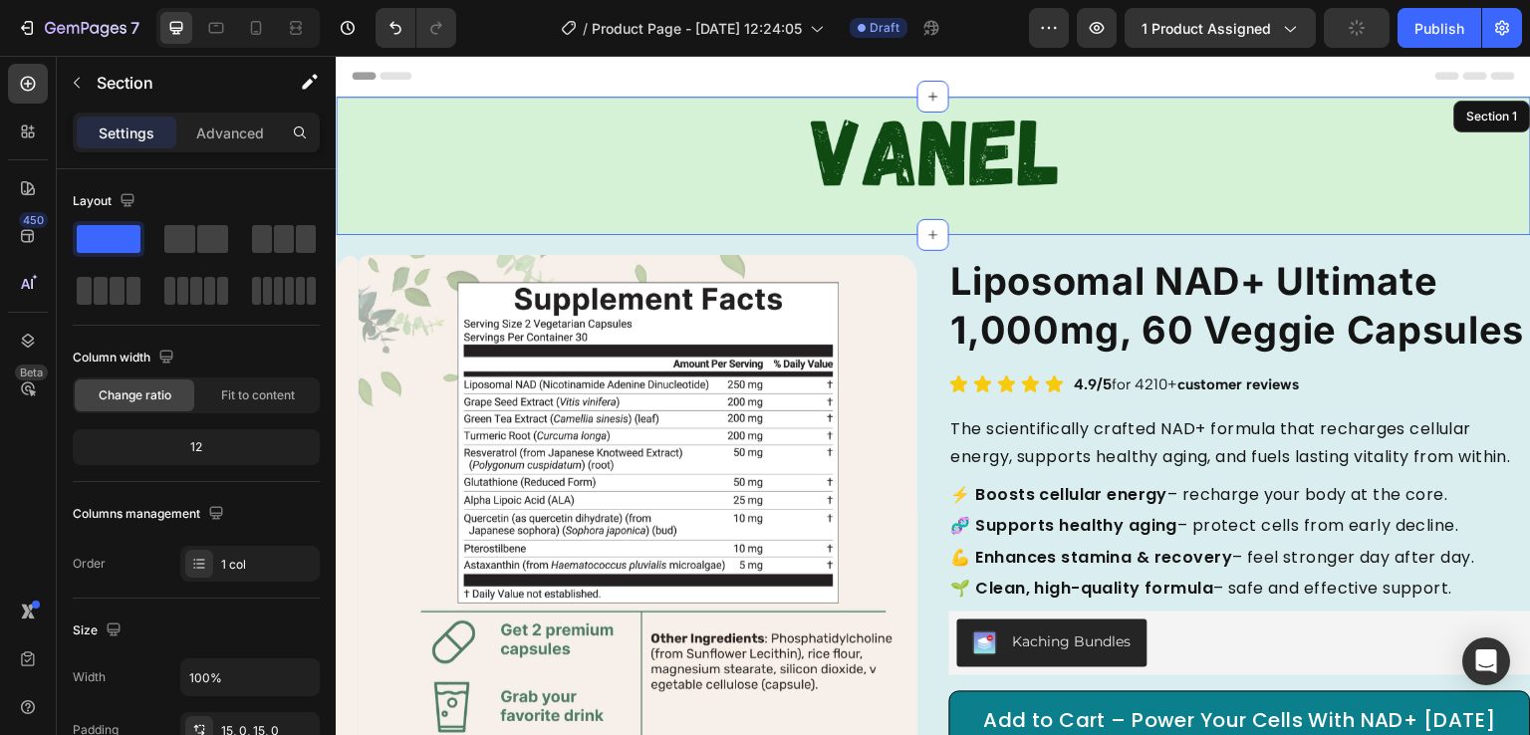
click at [566, 212] on div "Image Row" at bounding box center [934, 166] width 1196 height 109
click at [456, 194] on div at bounding box center [934, 158] width 1196 height 93
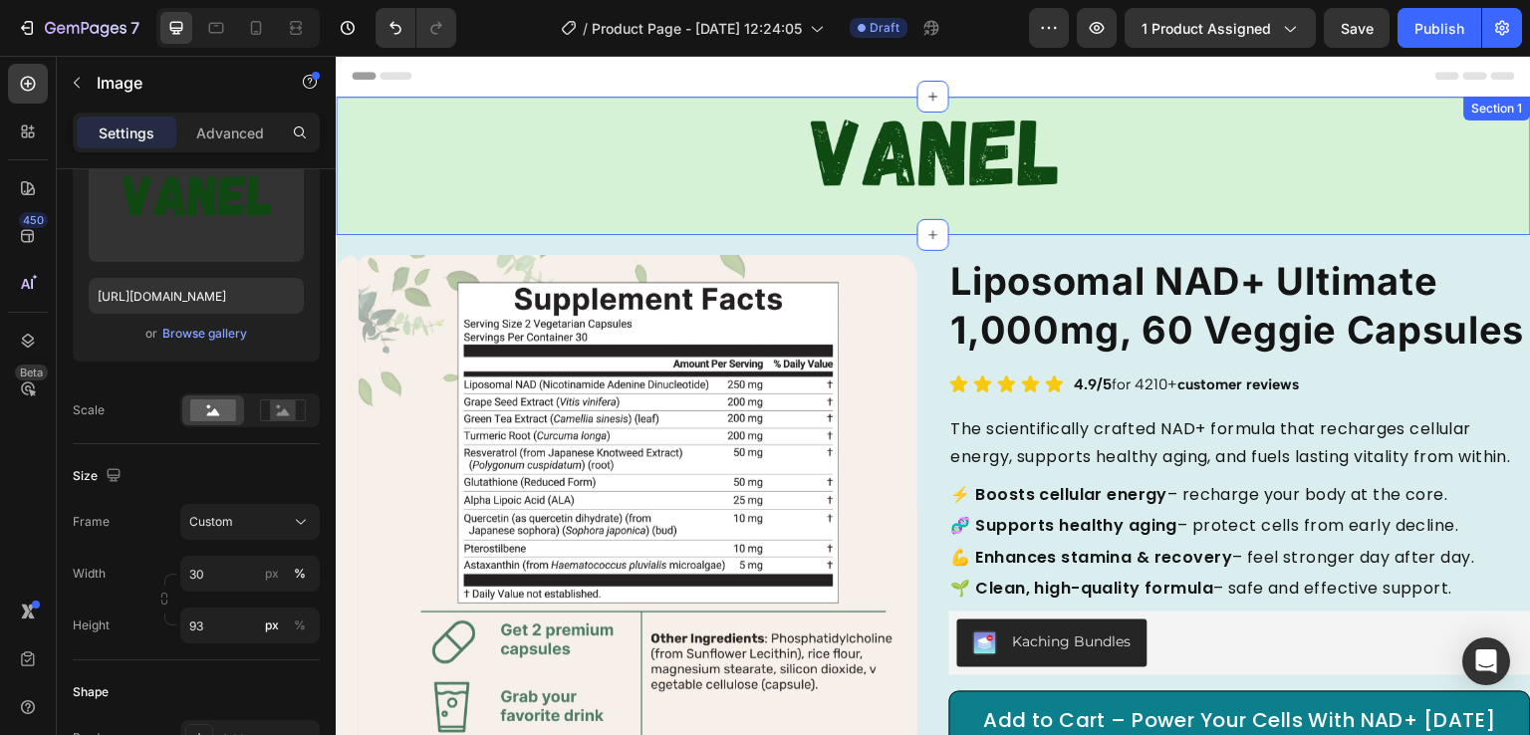
click at [432, 227] on div "Image Row Section 1" at bounding box center [934, 166] width 1196 height 138
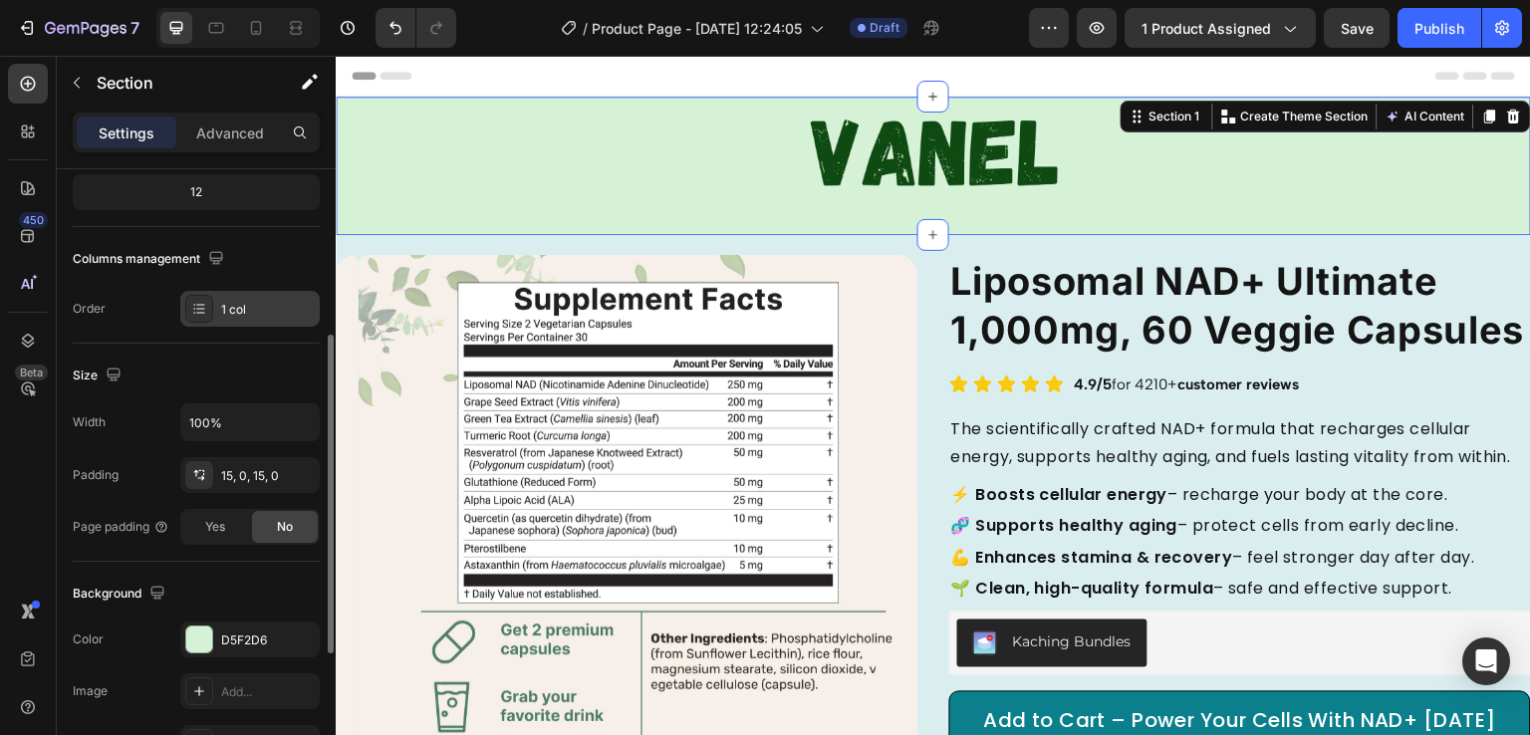
scroll to position [278, 0]
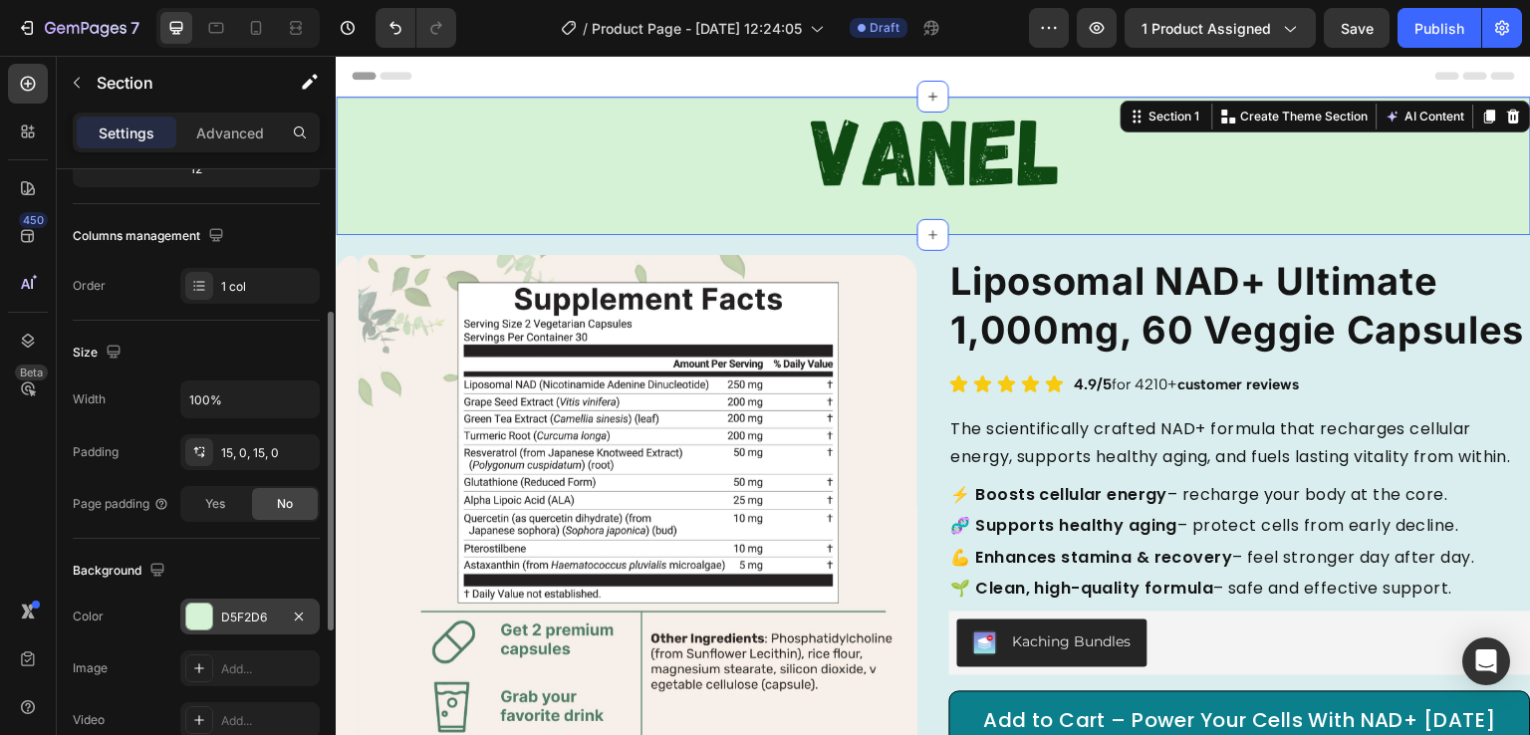
click at [201, 618] on div at bounding box center [199, 617] width 26 height 26
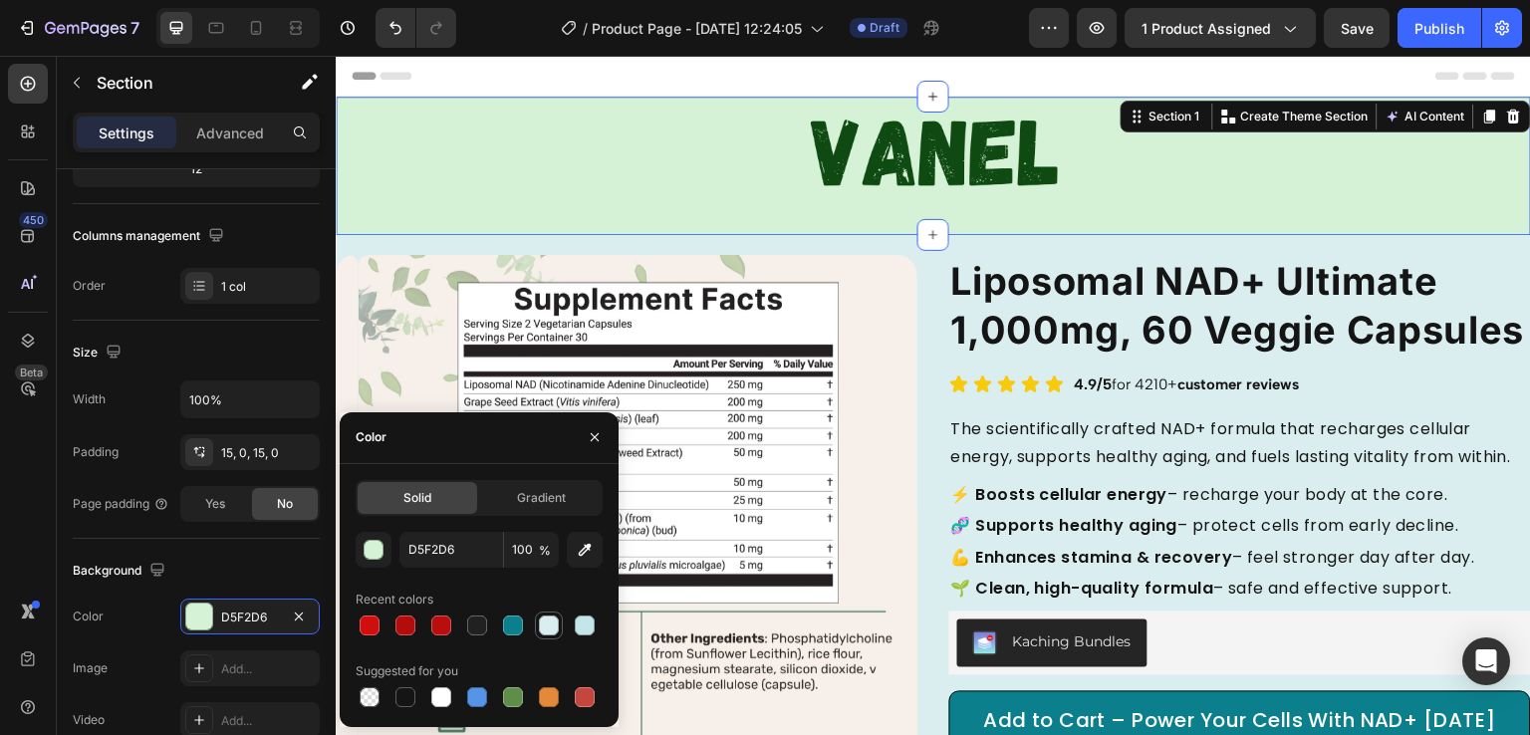
click at [543, 629] on div at bounding box center [549, 626] width 20 height 20
type input "DAEEEF"
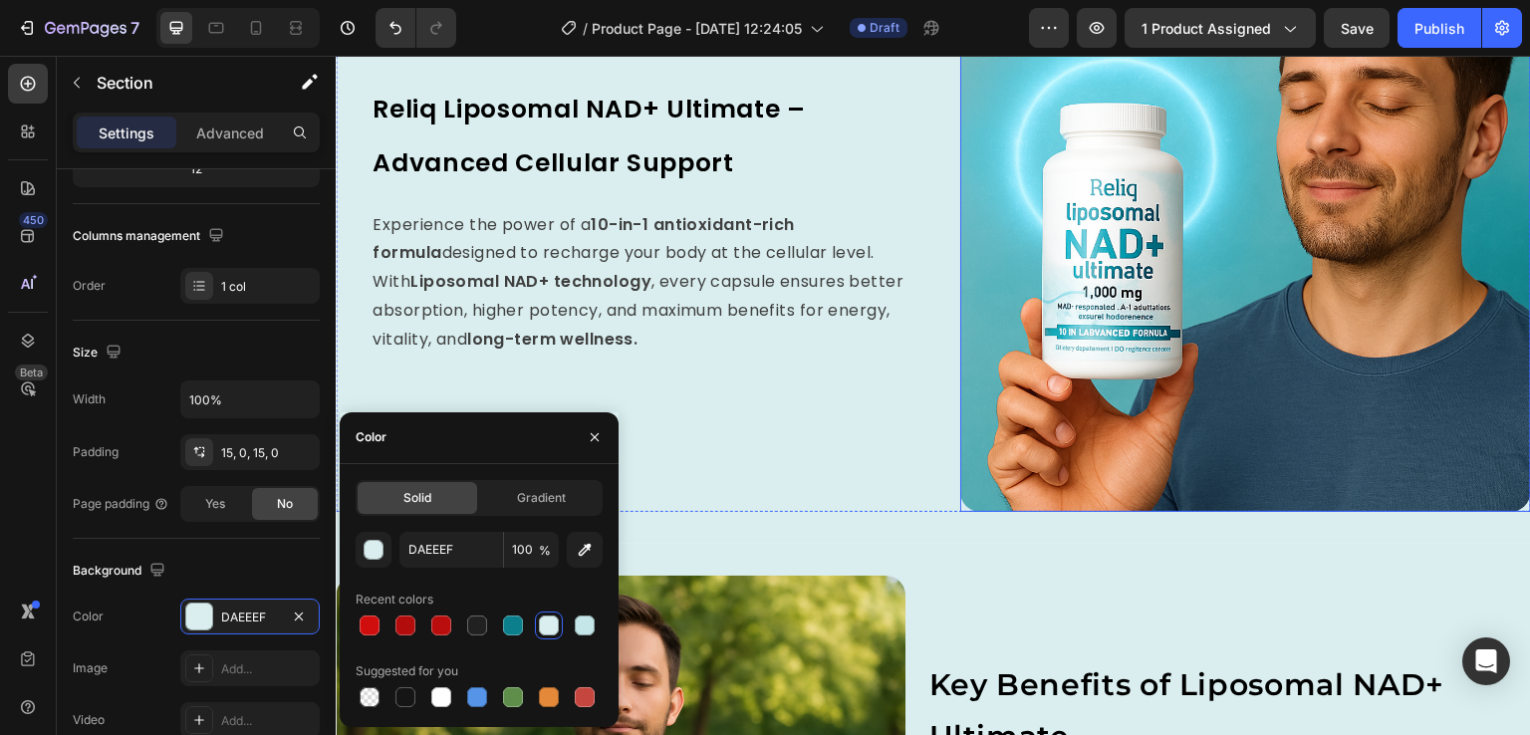
scroll to position [1114, 0]
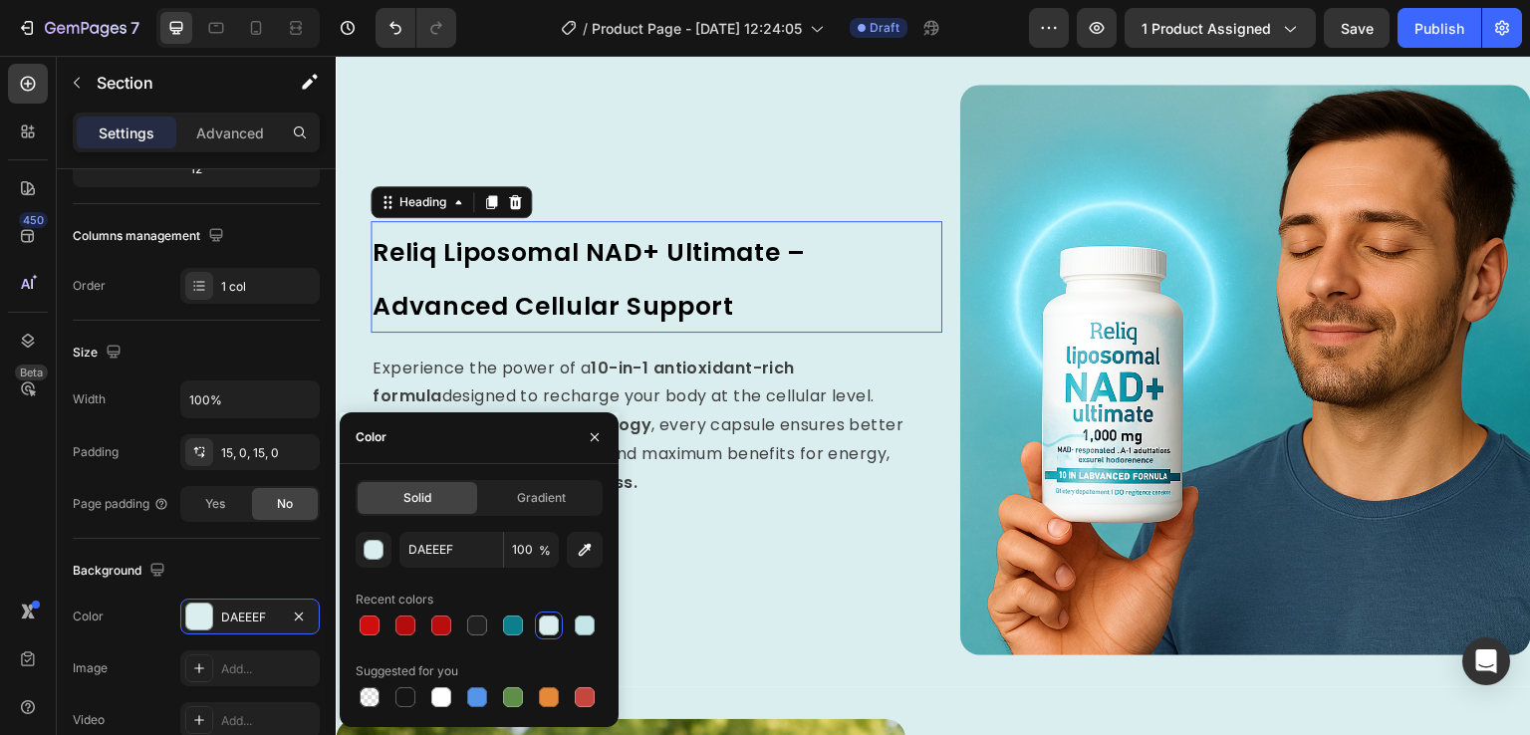
click at [816, 300] on h2 "Reliq Liposomal NAD+ Ultimate – Advanced Cellular Support" at bounding box center [657, 277] width 572 height 112
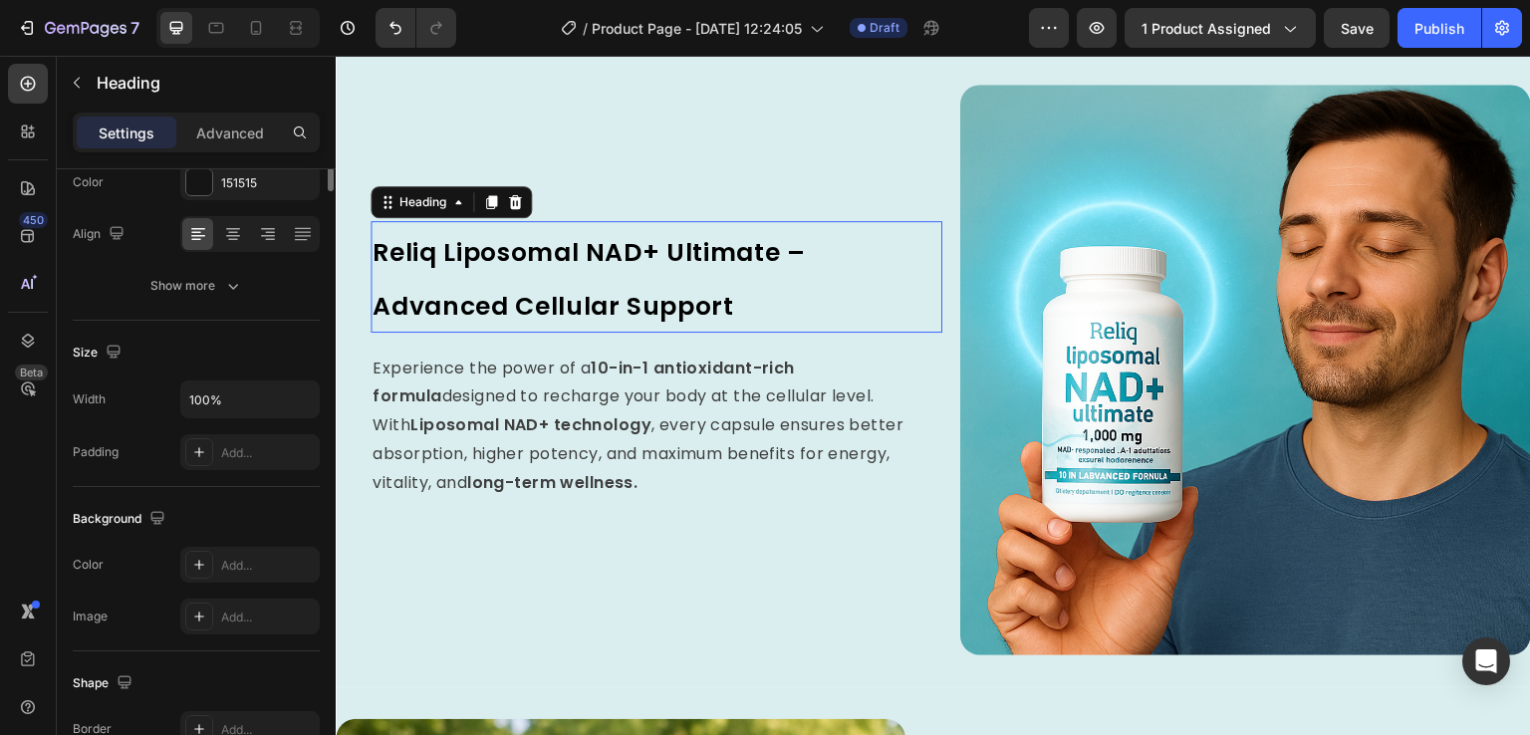
scroll to position [0, 0]
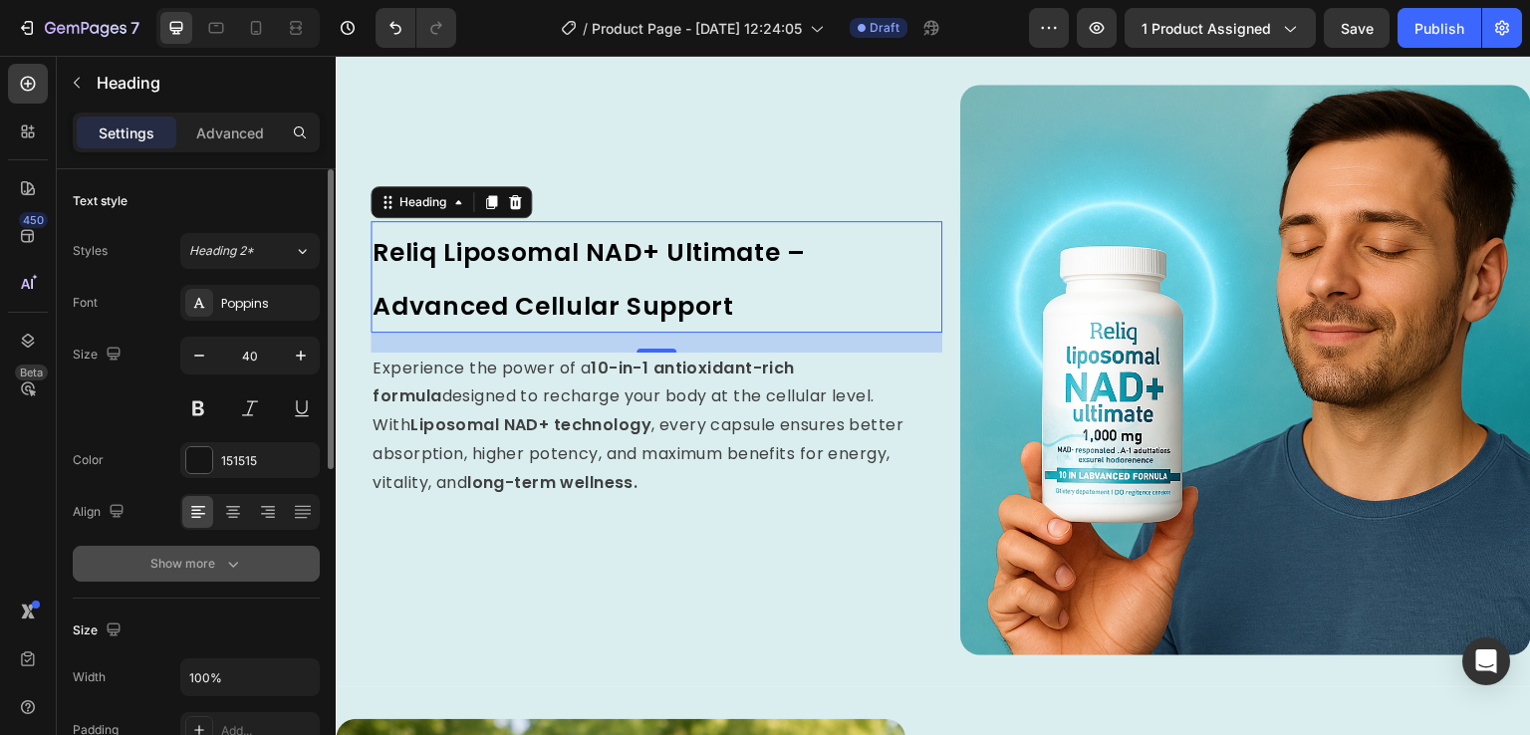
click at [213, 558] on div "Show more" at bounding box center [196, 564] width 93 height 20
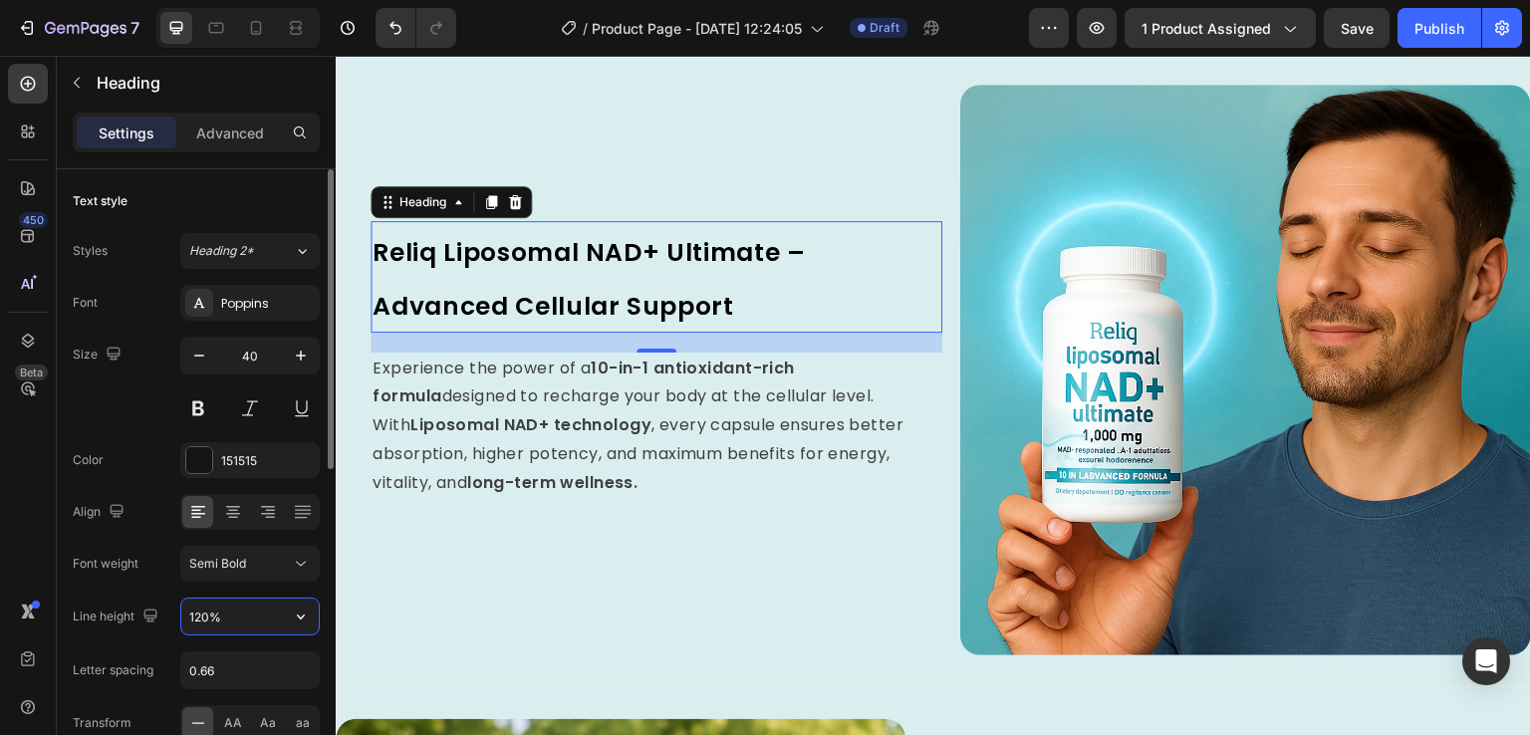
click at [232, 624] on input "120%" at bounding box center [249, 617] width 137 height 36
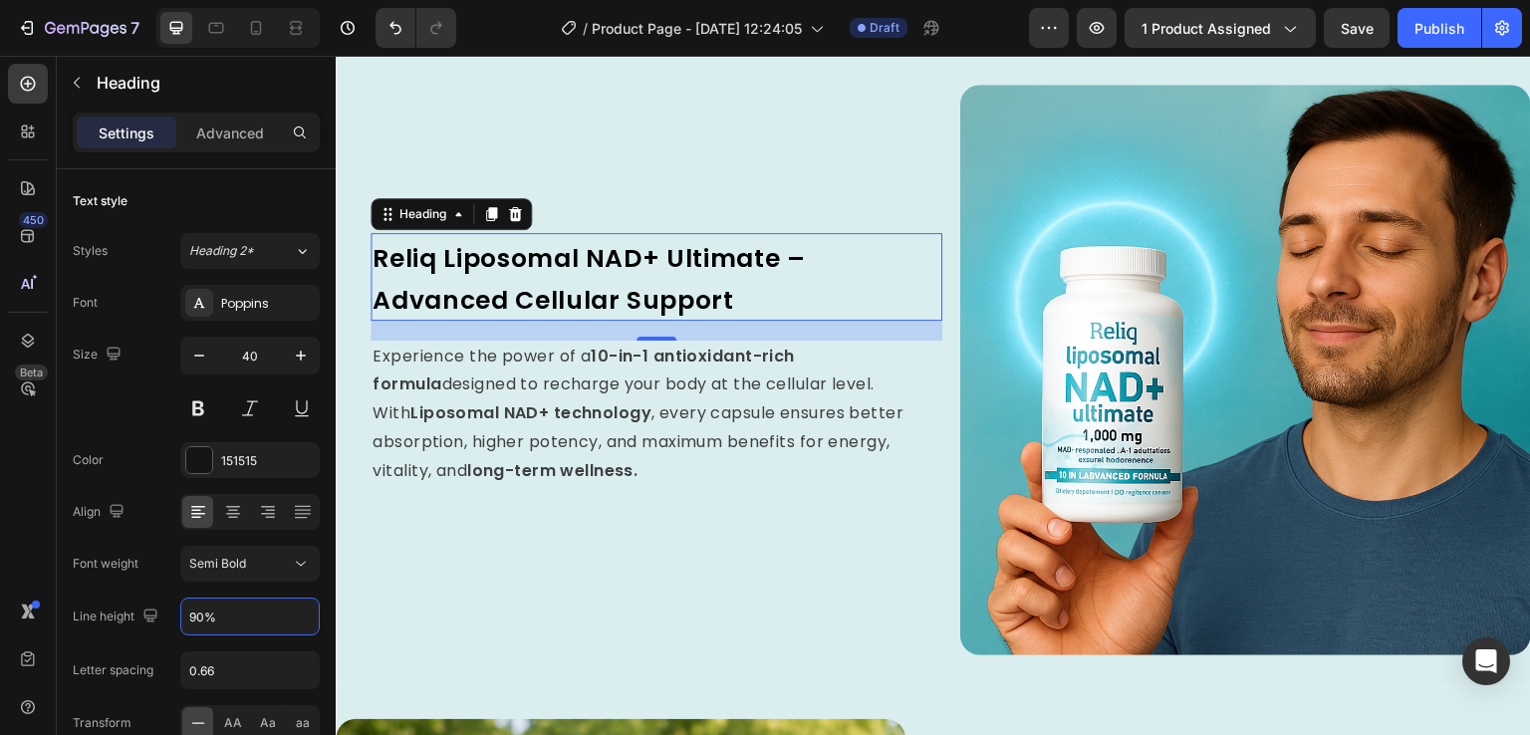
type input "90%"
click at [32, 530] on div "450 Beta" at bounding box center [28, 328] width 40 height 528
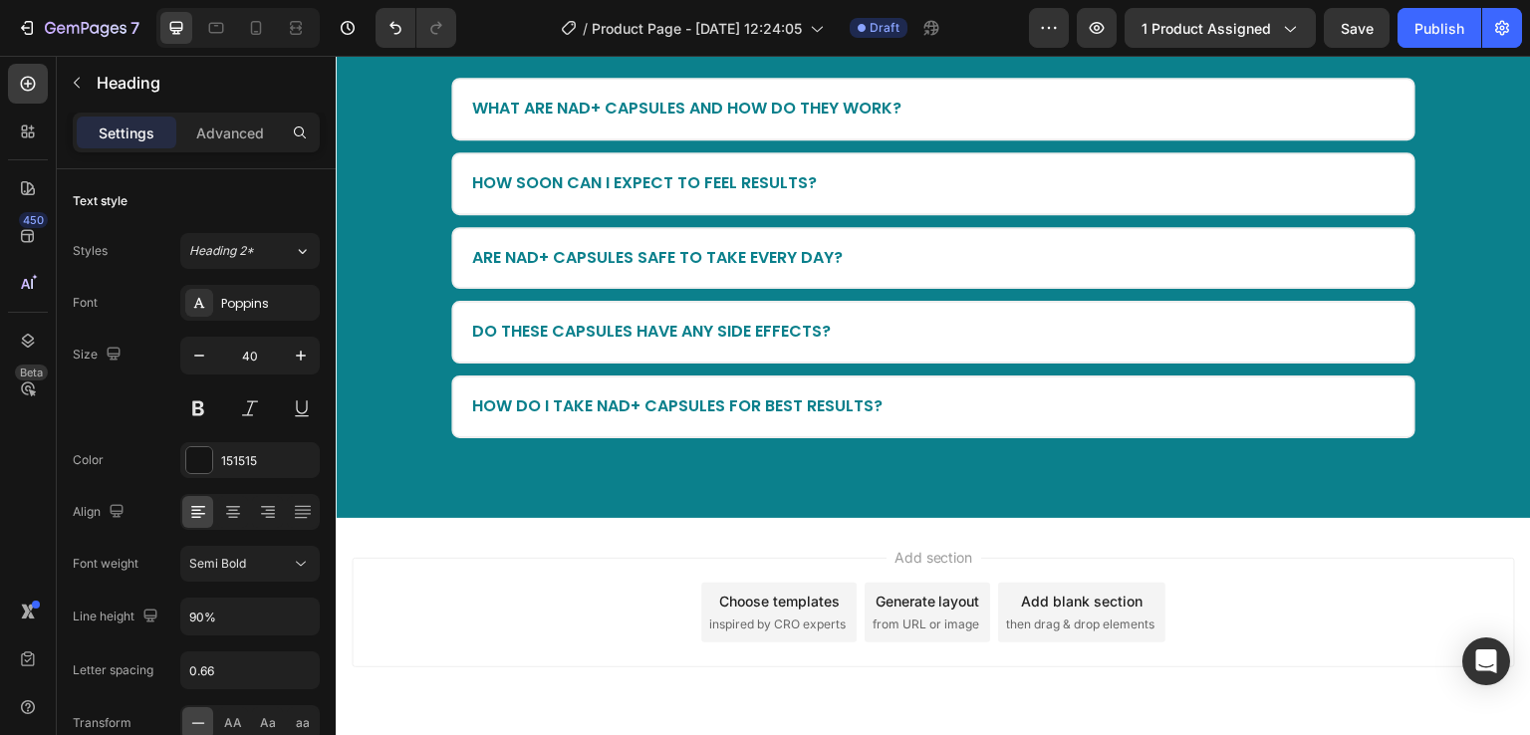
scroll to position [5076, 0]
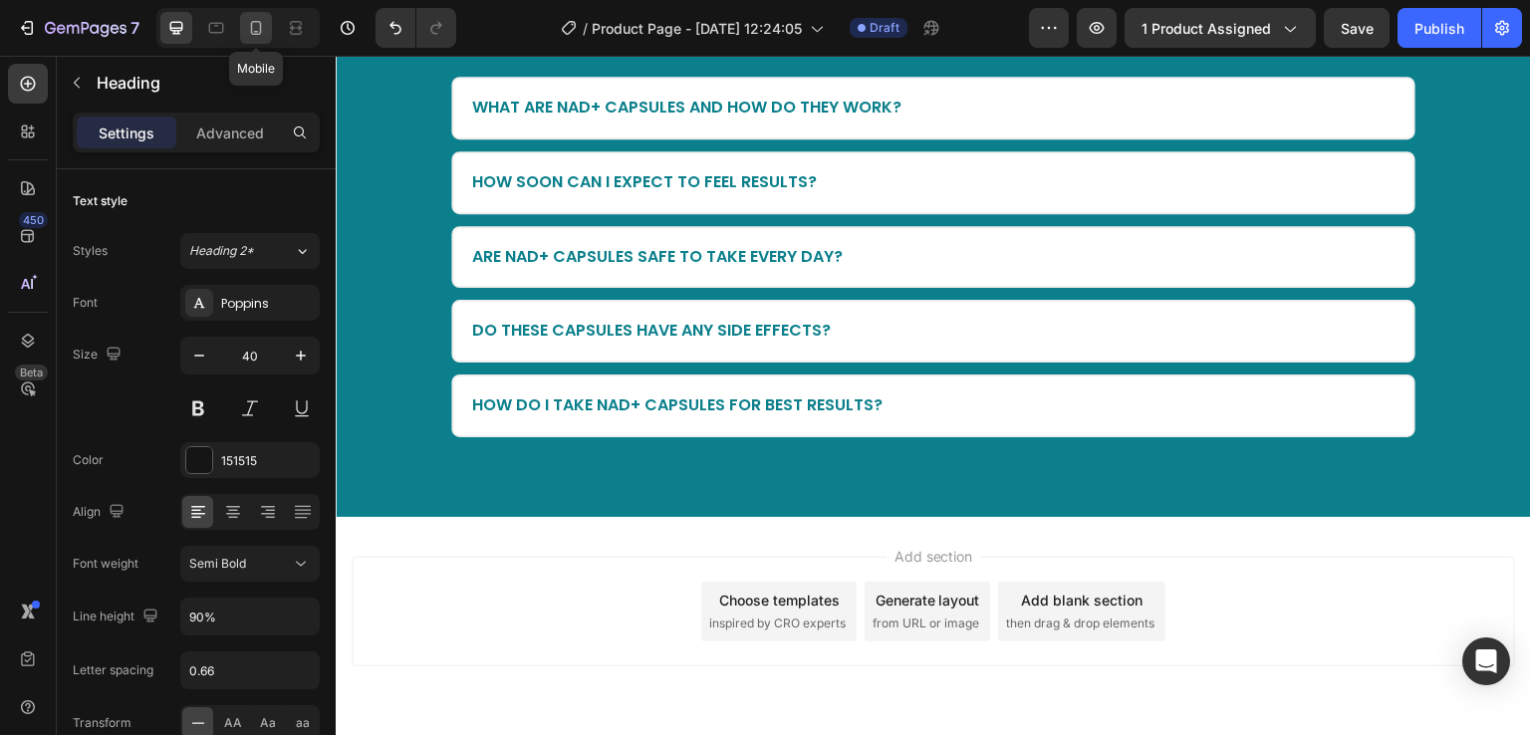
click at [267, 38] on div at bounding box center [256, 28] width 32 height 32
type input "41"
type input "80%"
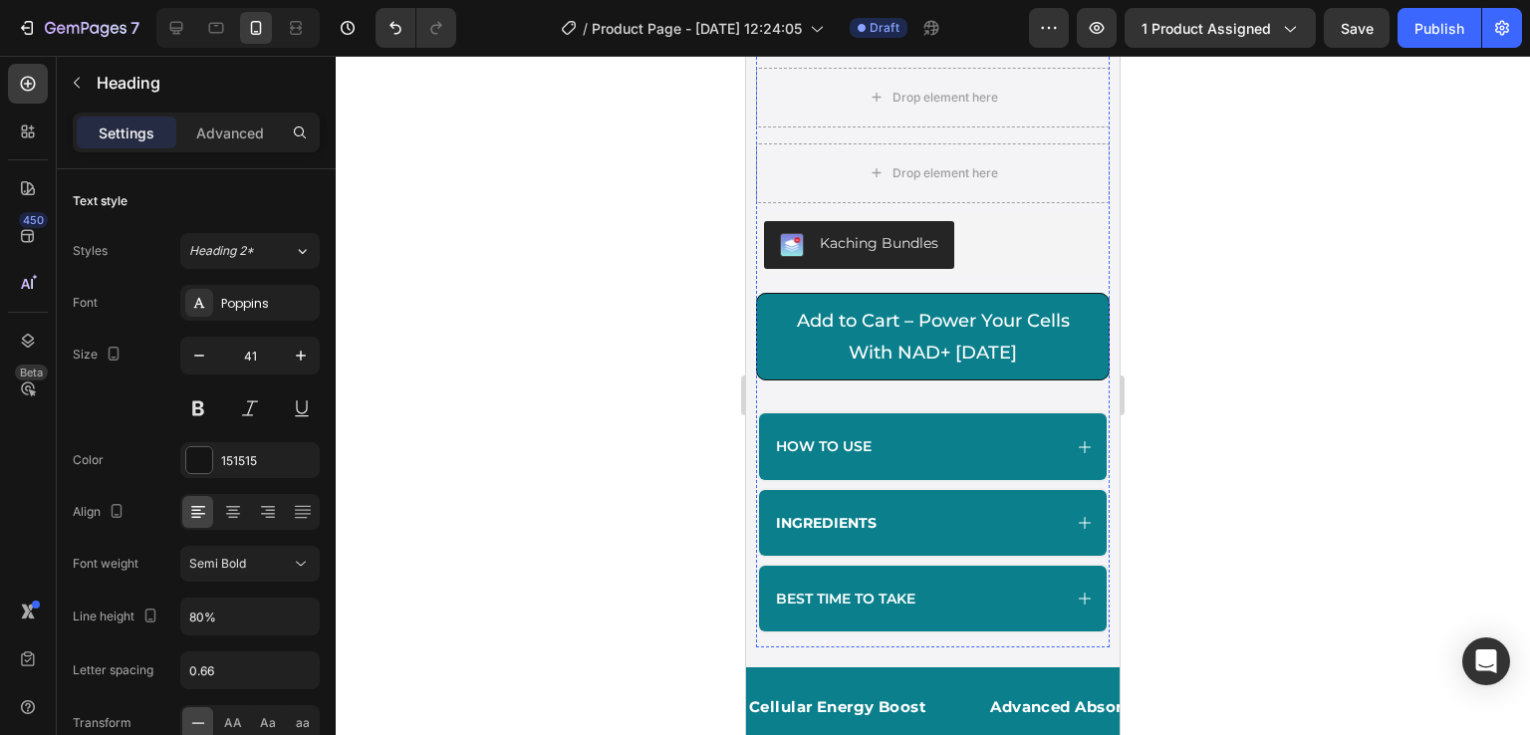
scroll to position [1142, 0]
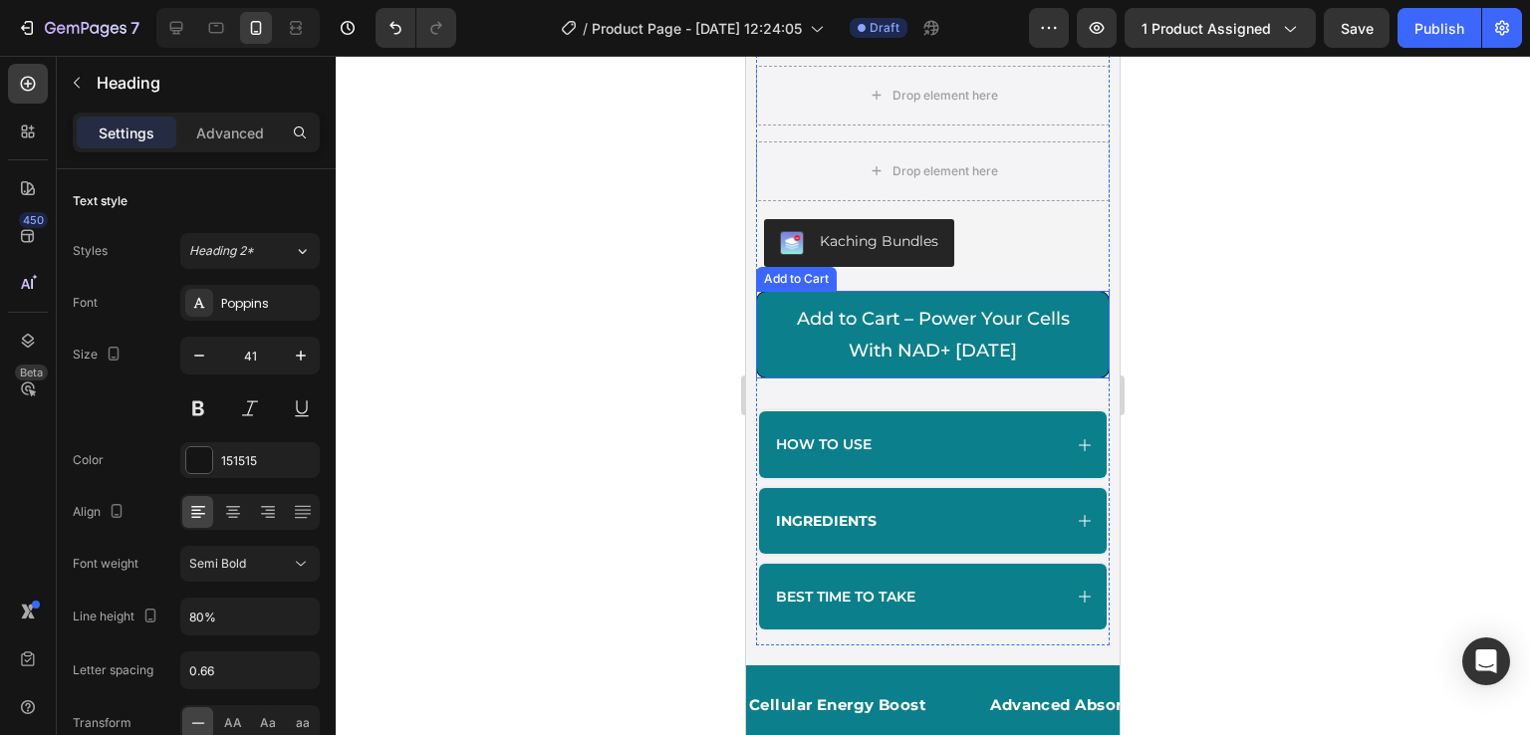
click at [763, 364] on button "Add to Cart – Power Your Cells With NAD+ Today" at bounding box center [933, 335] width 354 height 89
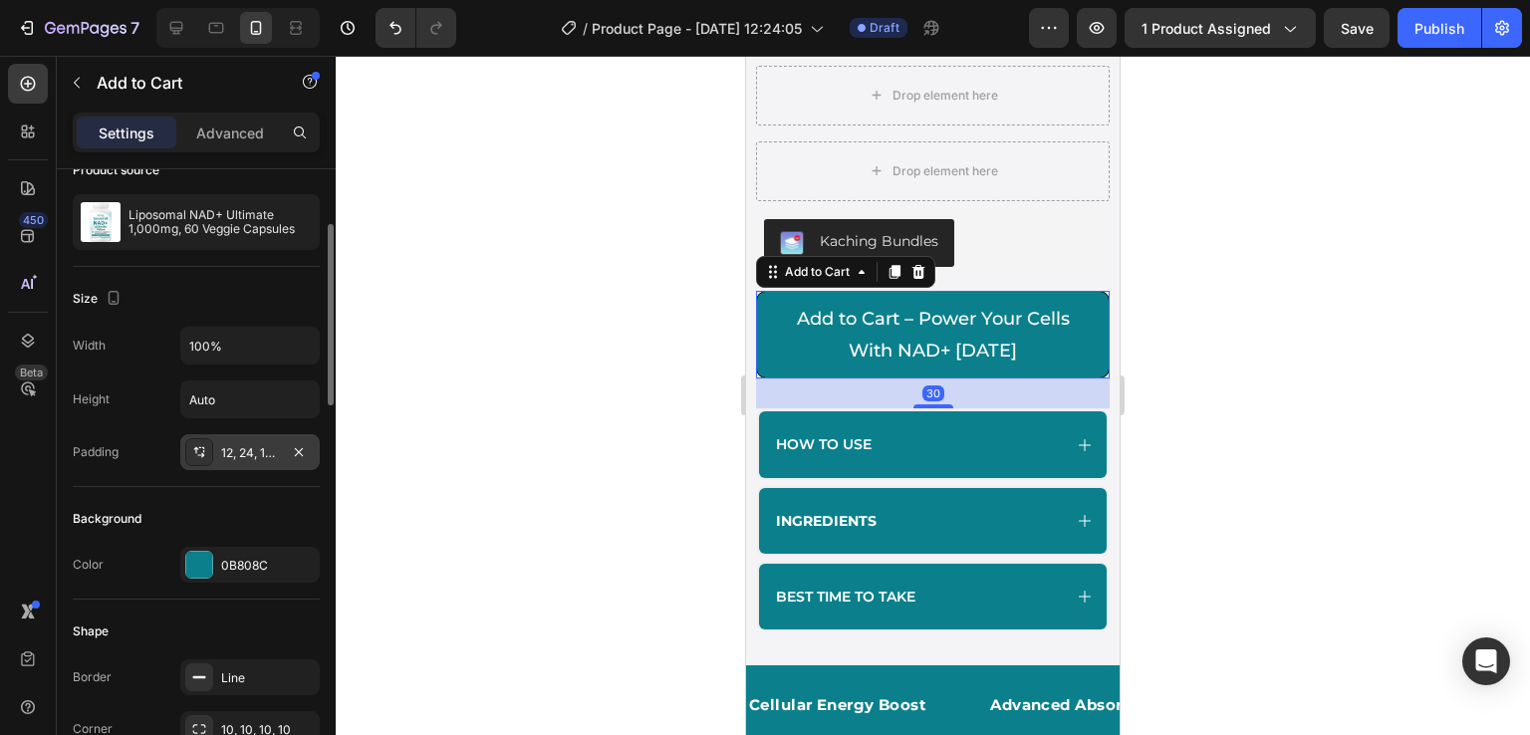
scroll to position [175, 0]
click at [235, 555] on div "0B808C" at bounding box center [250, 562] width 58 height 18
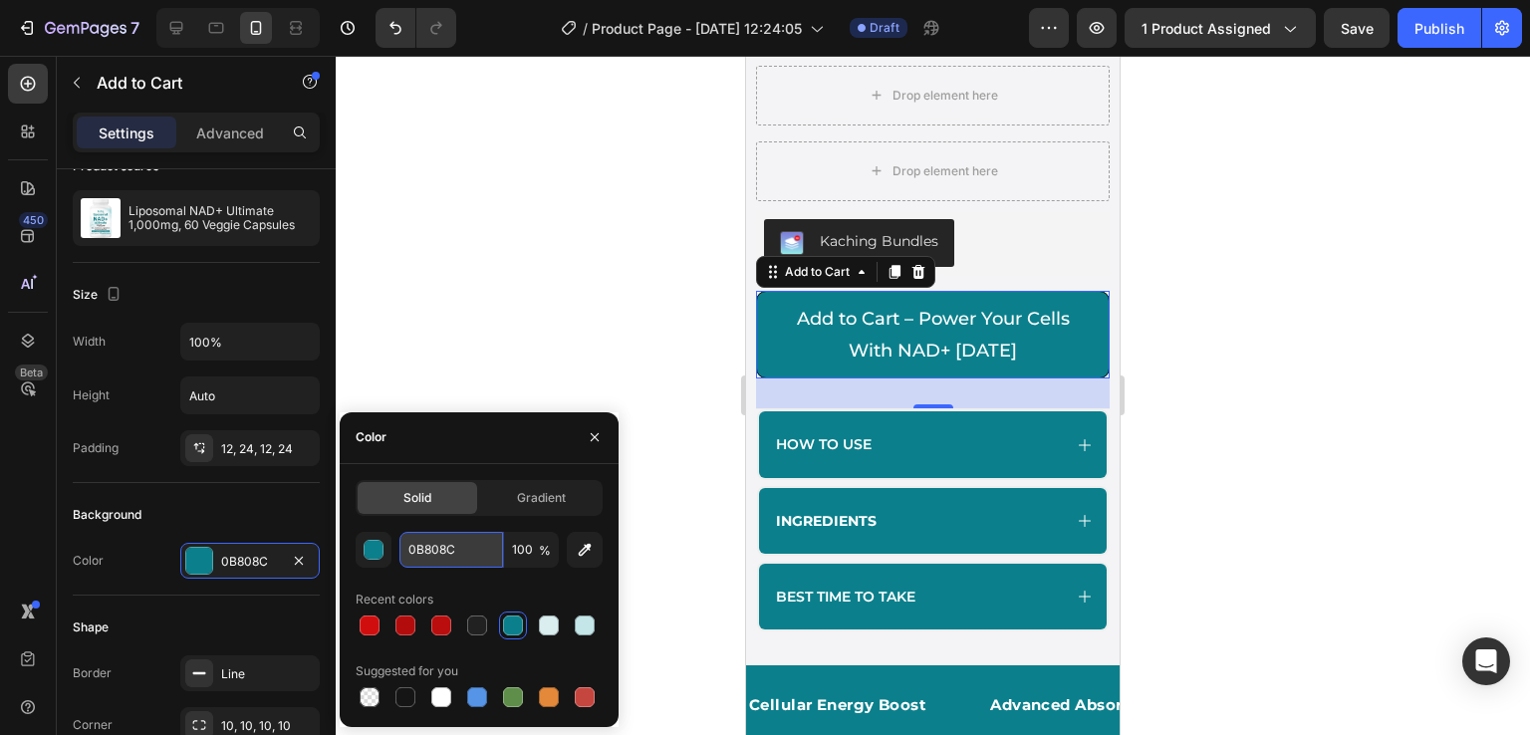
click at [455, 545] on input "0B808C" at bounding box center [451, 550] width 104 height 36
click at [701, 419] on div at bounding box center [933, 395] width 1195 height 679
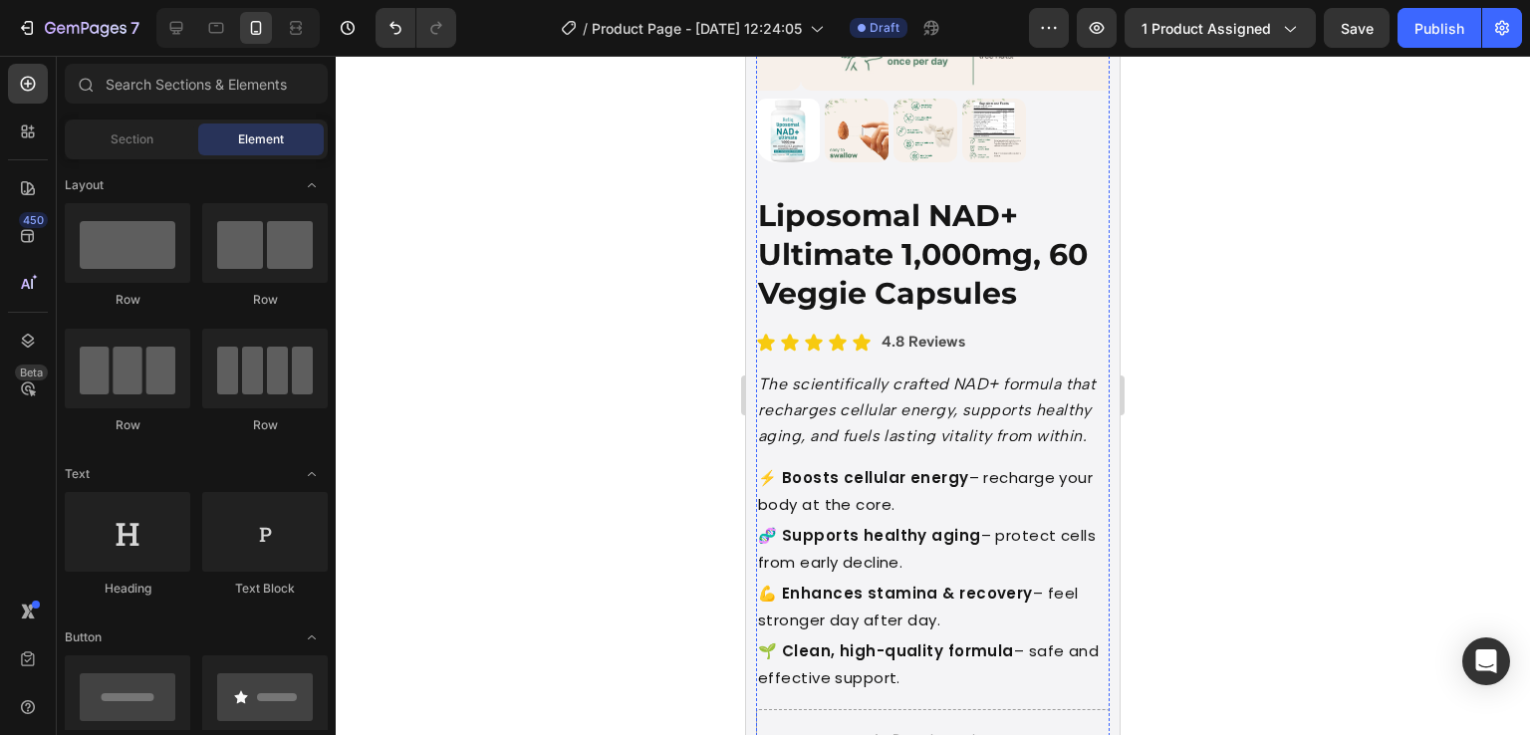
scroll to position [0, 0]
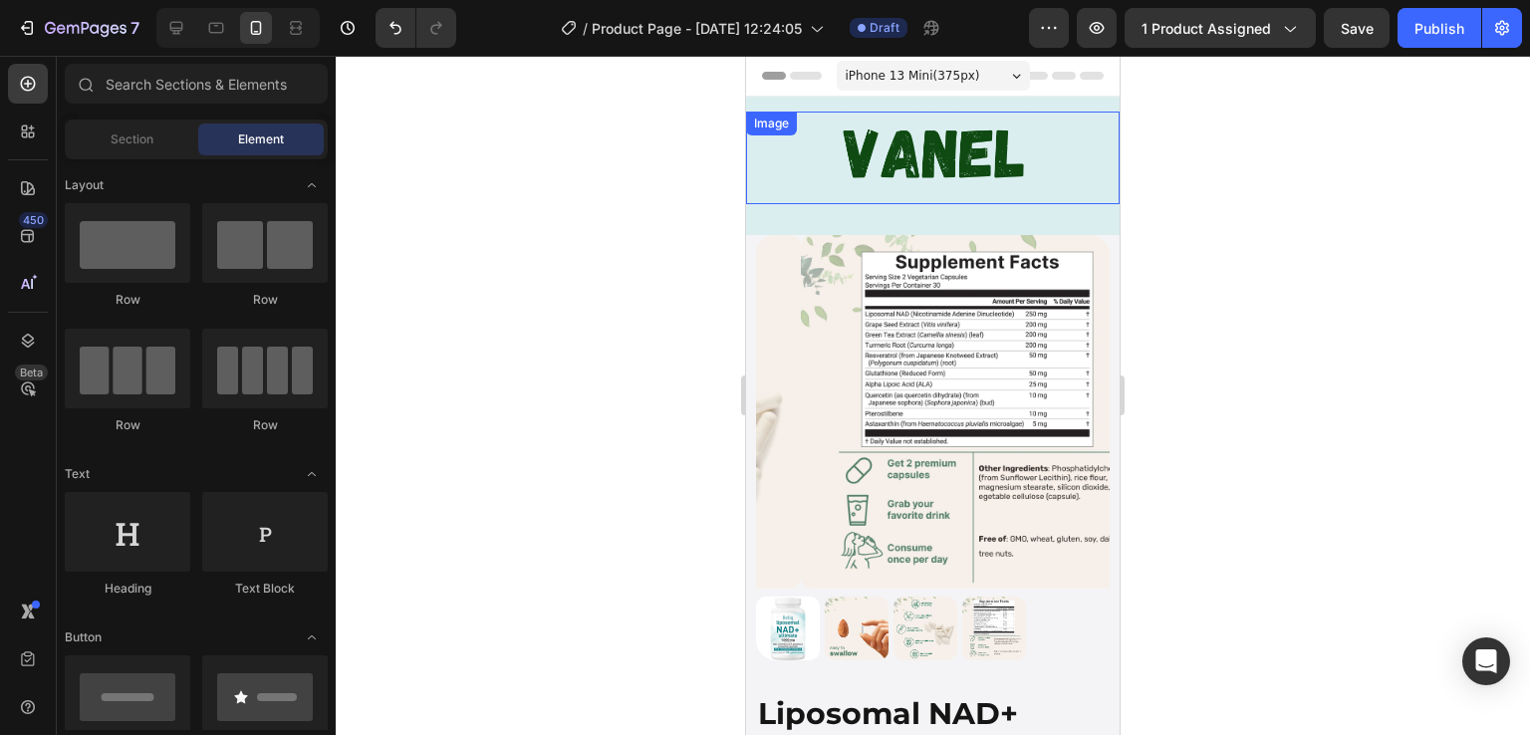
click at [901, 175] on img at bounding box center [933, 158] width 262 height 93
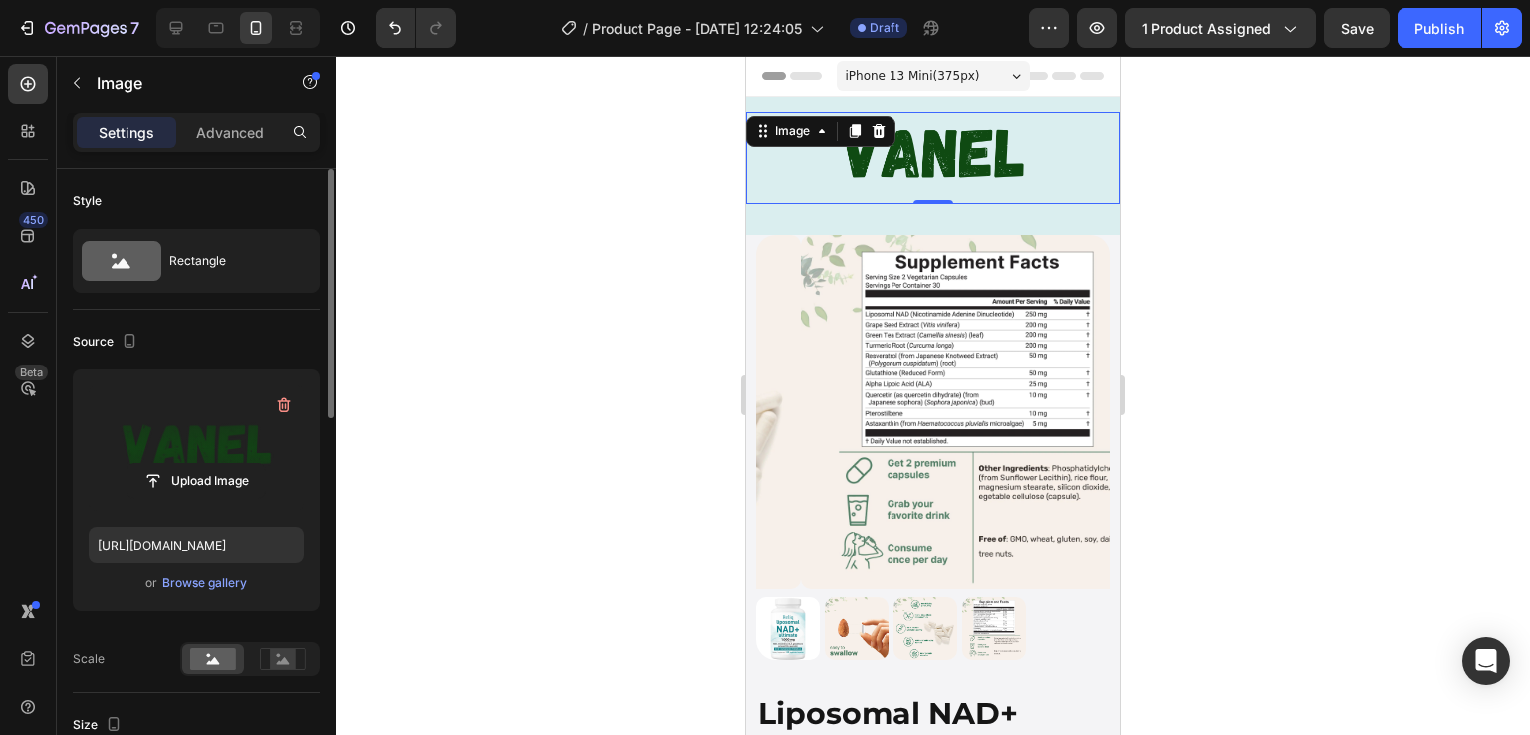
click at [215, 445] on label at bounding box center [196, 449] width 215 height 126
click at [215, 464] on input "file" at bounding box center [196, 481] width 137 height 34
click at [244, 435] on label at bounding box center [196, 449] width 215 height 126
click at [244, 464] on input "file" at bounding box center [196, 481] width 137 height 34
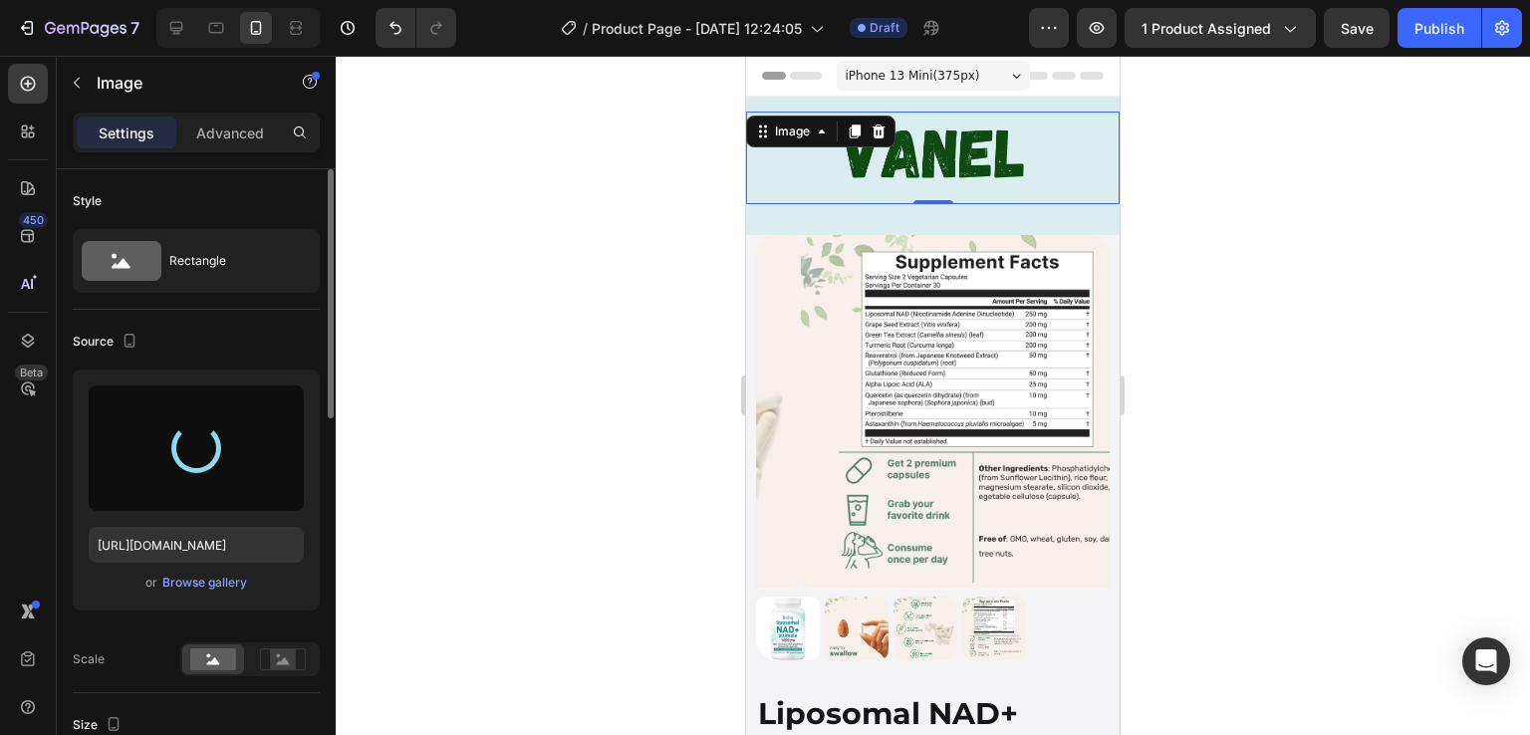
type input "https://cdn.shopify.com/s/files/1/0929/6409/4296/files/gempages_578461216721076…"
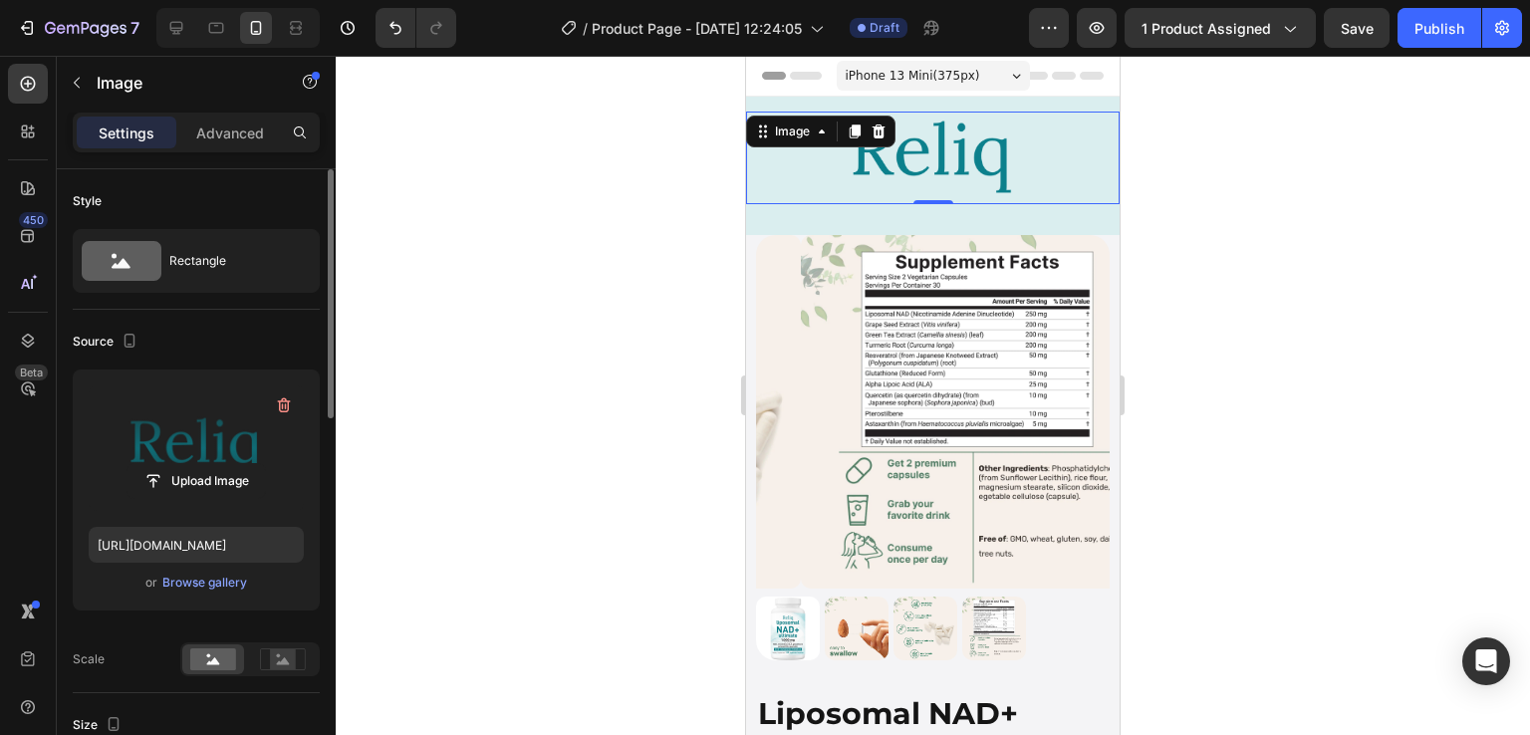
click at [1303, 261] on div at bounding box center [933, 395] width 1195 height 679
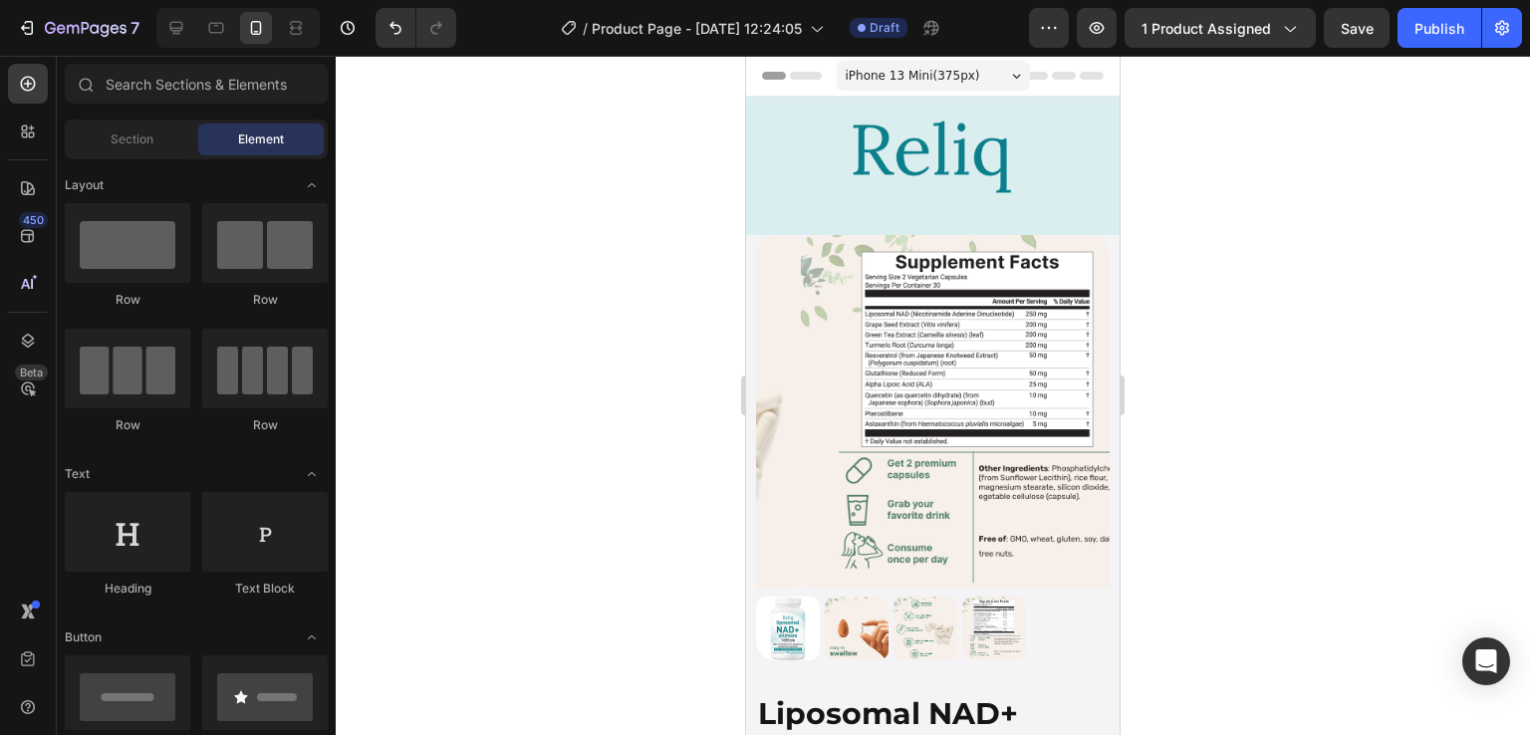
click at [1208, 439] on div at bounding box center [933, 395] width 1195 height 679
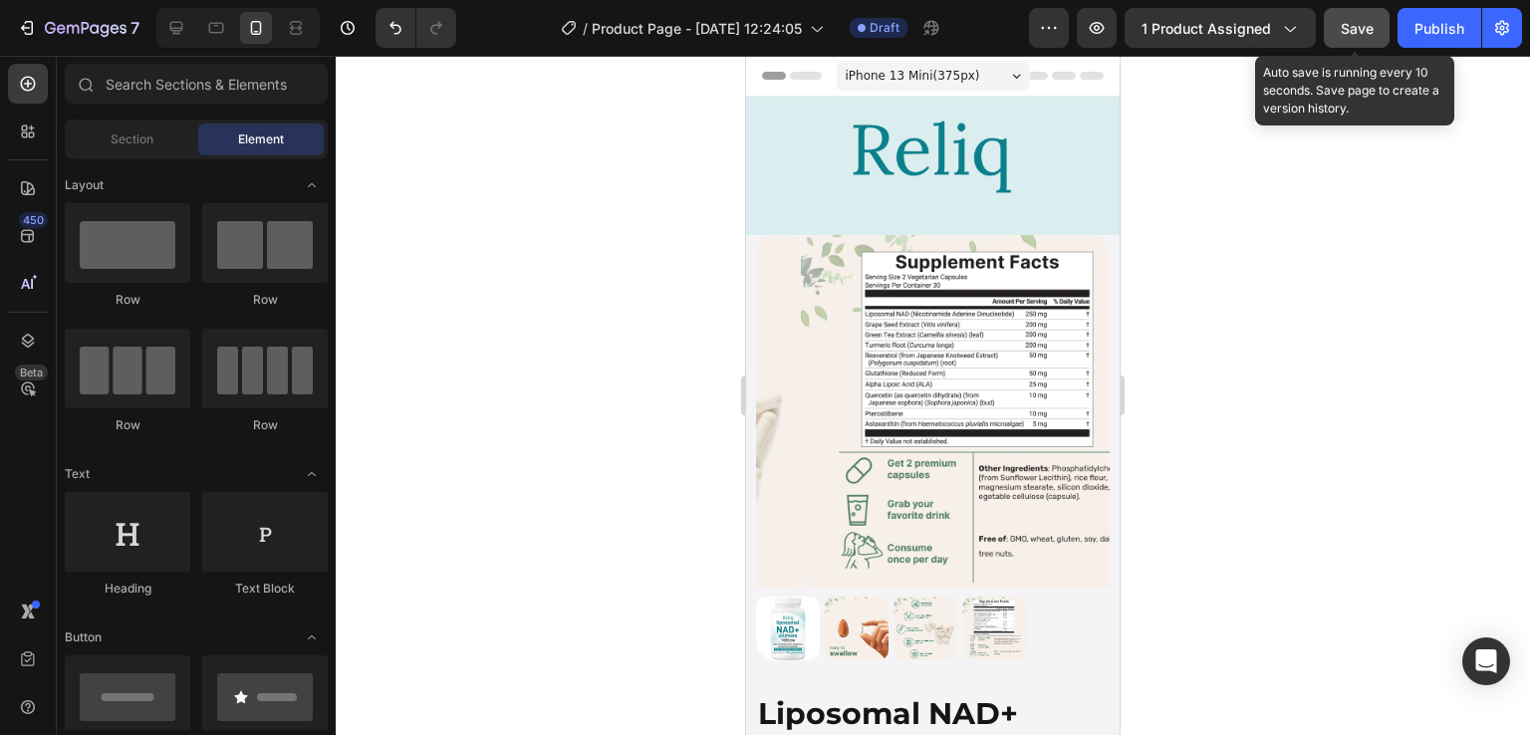
click at [1363, 35] on span "Save" at bounding box center [1357, 28] width 33 height 17
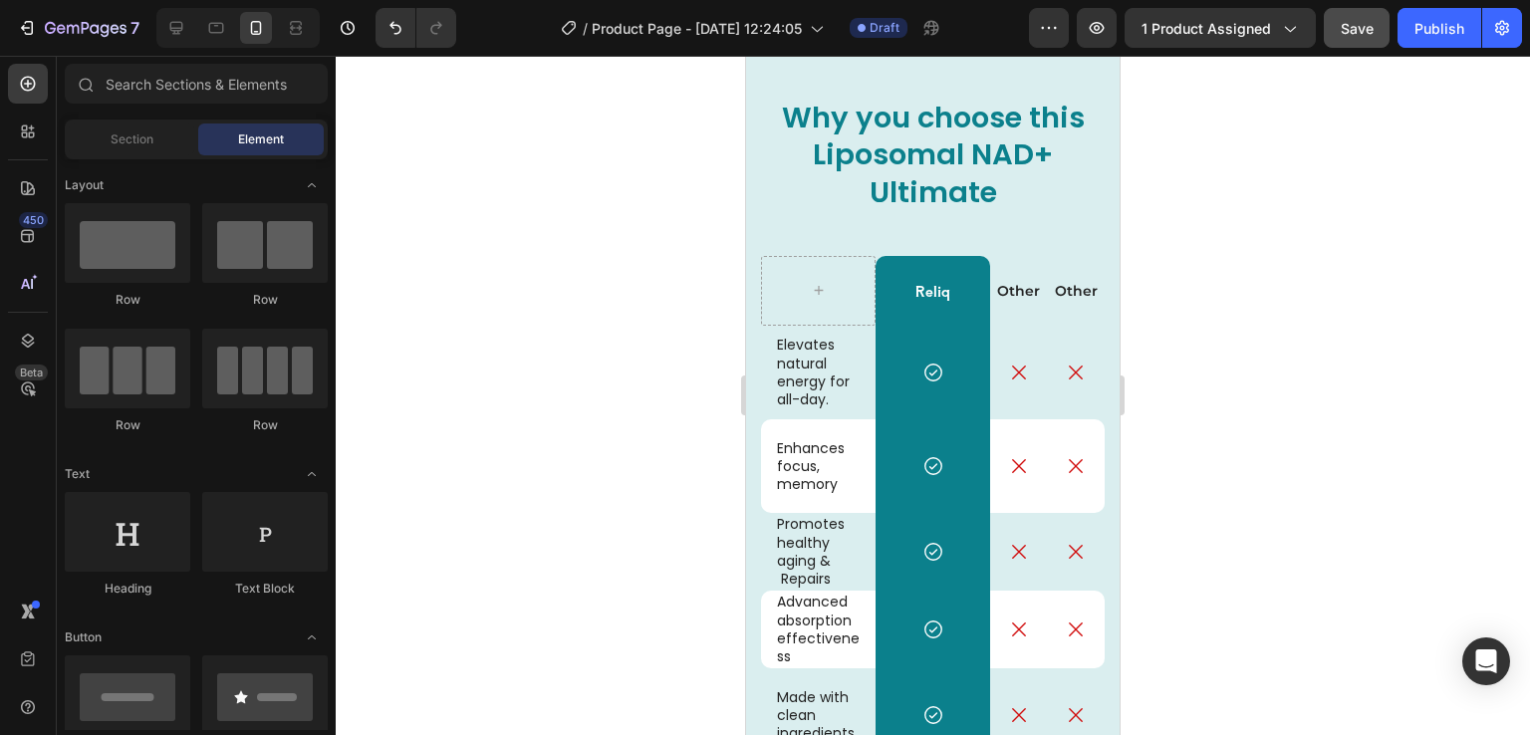
scroll to position [6328, 0]
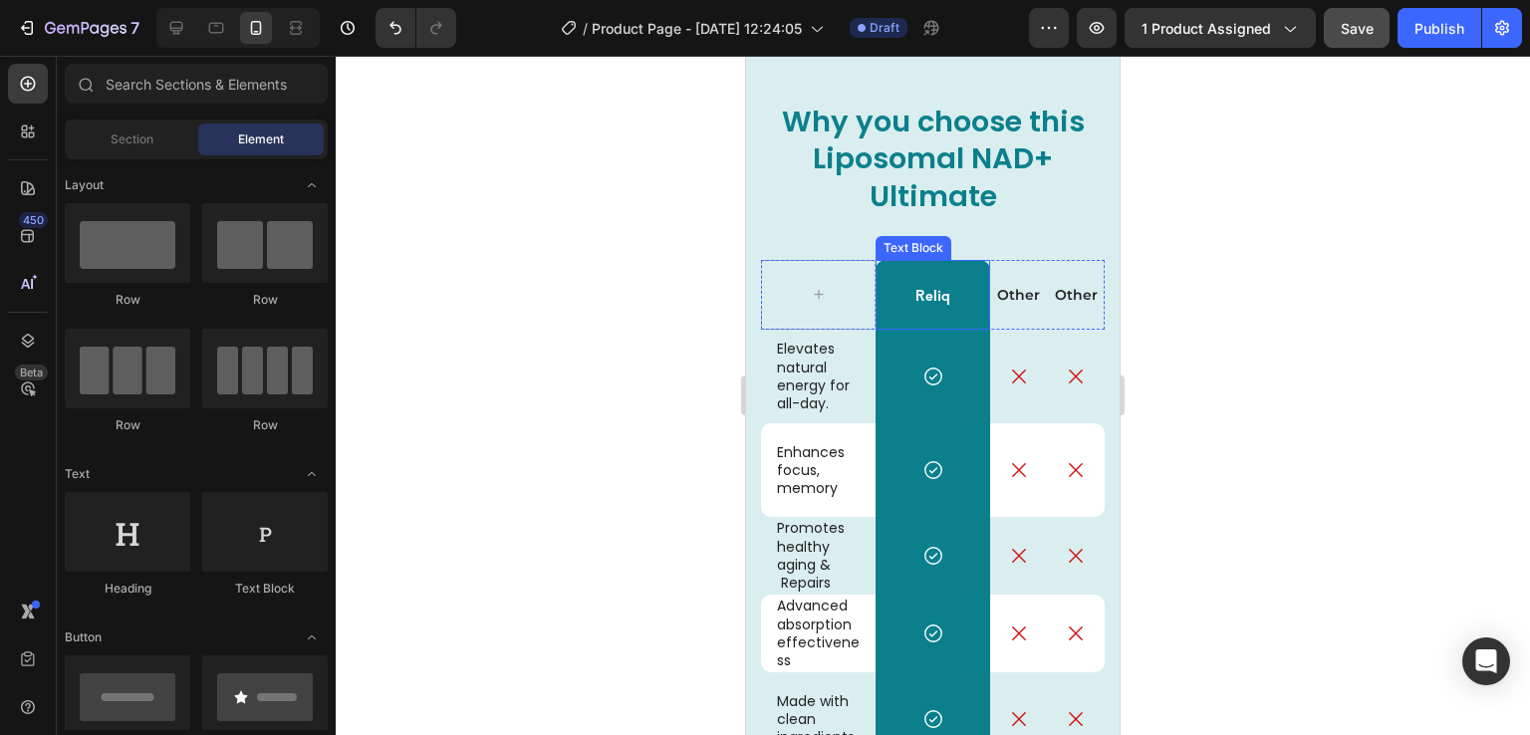
click at [925, 302] on p "Reliq" at bounding box center [933, 295] width 111 height 18
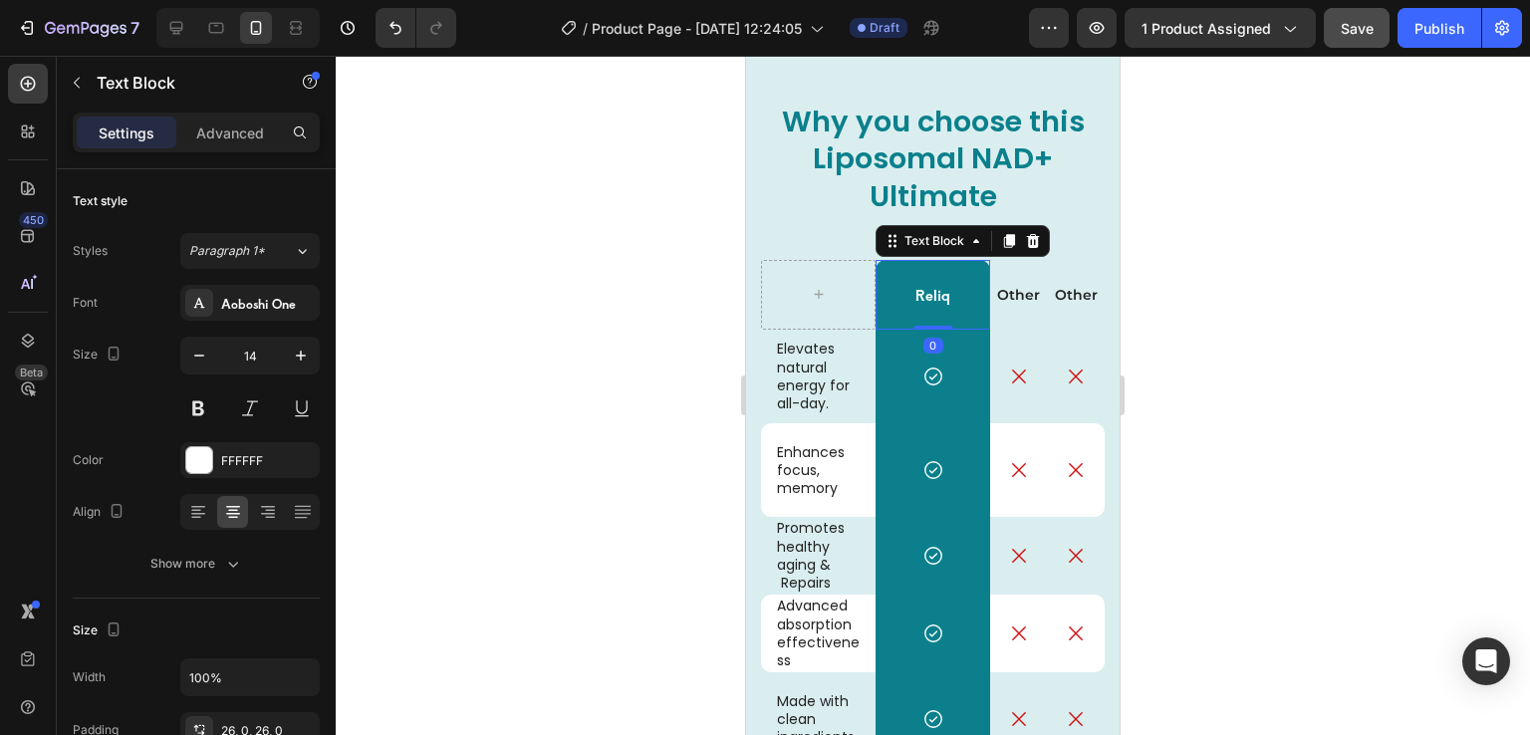
click at [921, 292] on p "Reliq" at bounding box center [933, 295] width 111 height 18
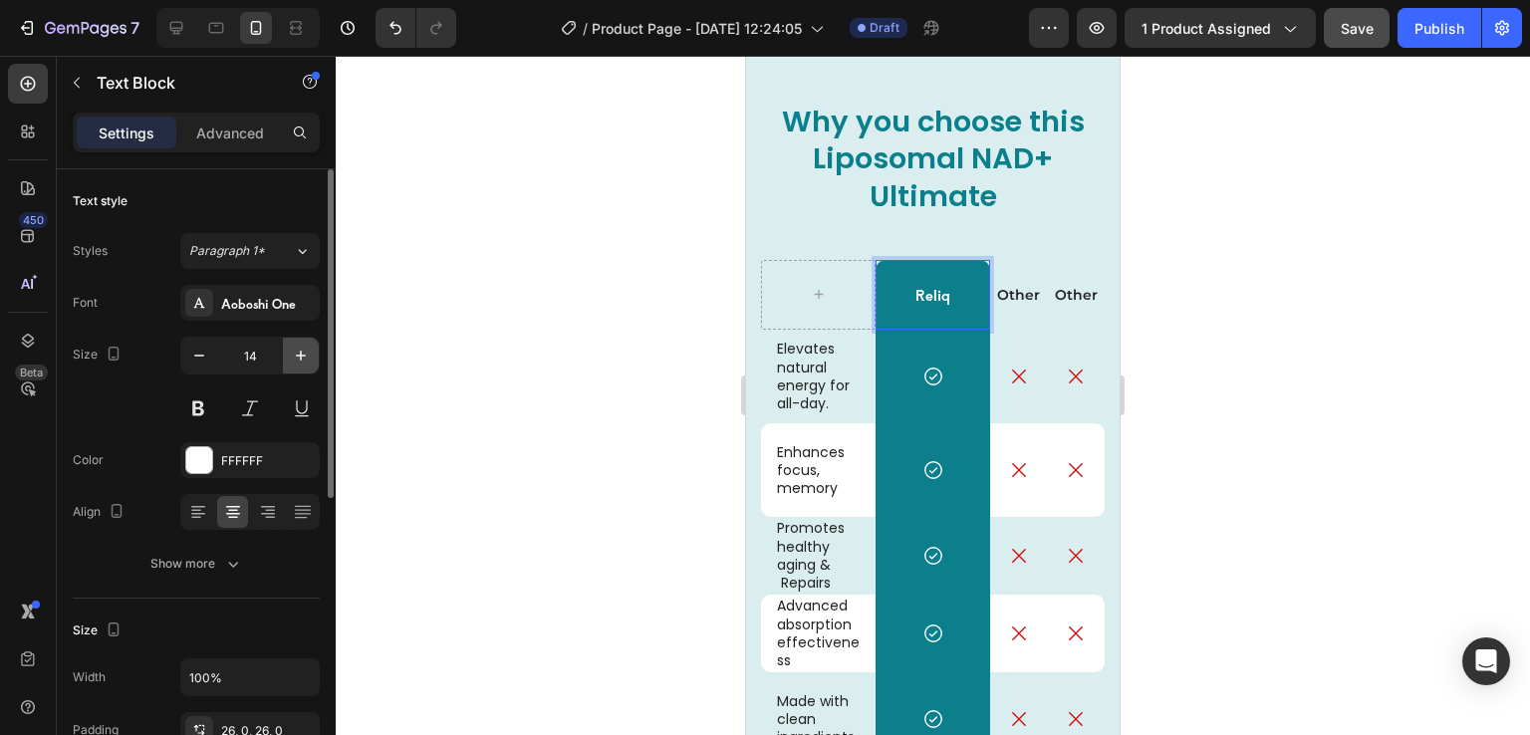
click at [295, 349] on icon "button" at bounding box center [301, 356] width 20 height 20
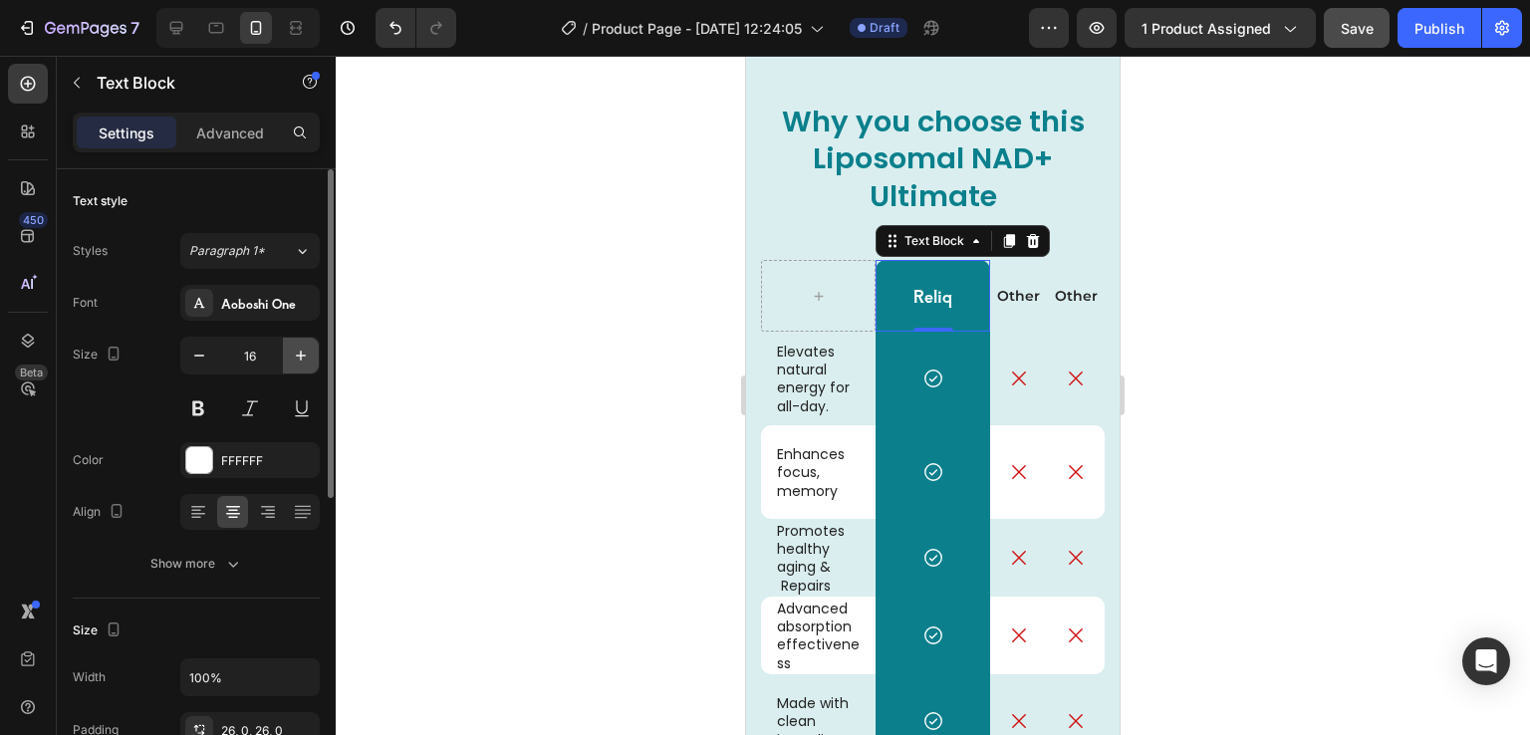
click at [295, 349] on icon "button" at bounding box center [301, 356] width 20 height 20
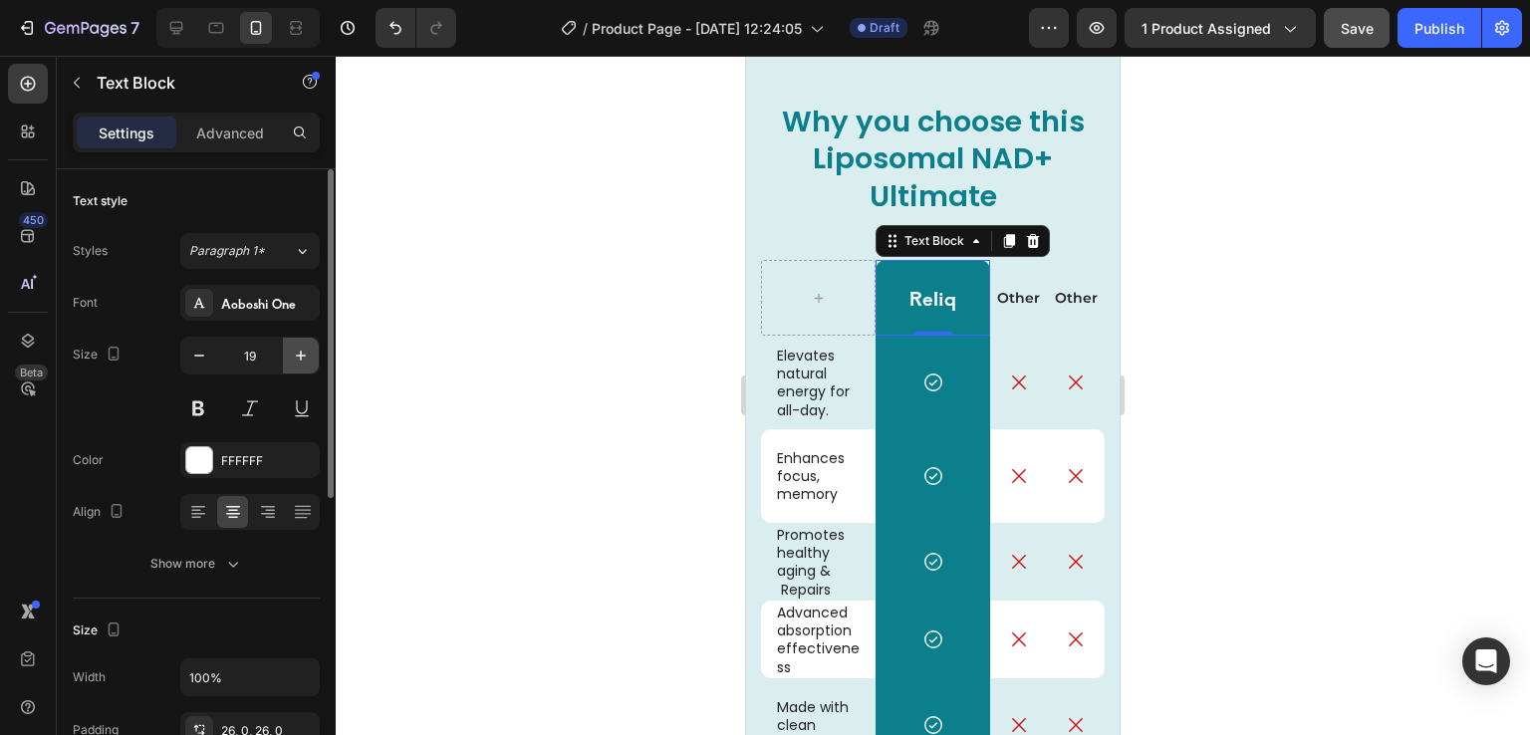
click at [295, 349] on icon "button" at bounding box center [301, 356] width 20 height 20
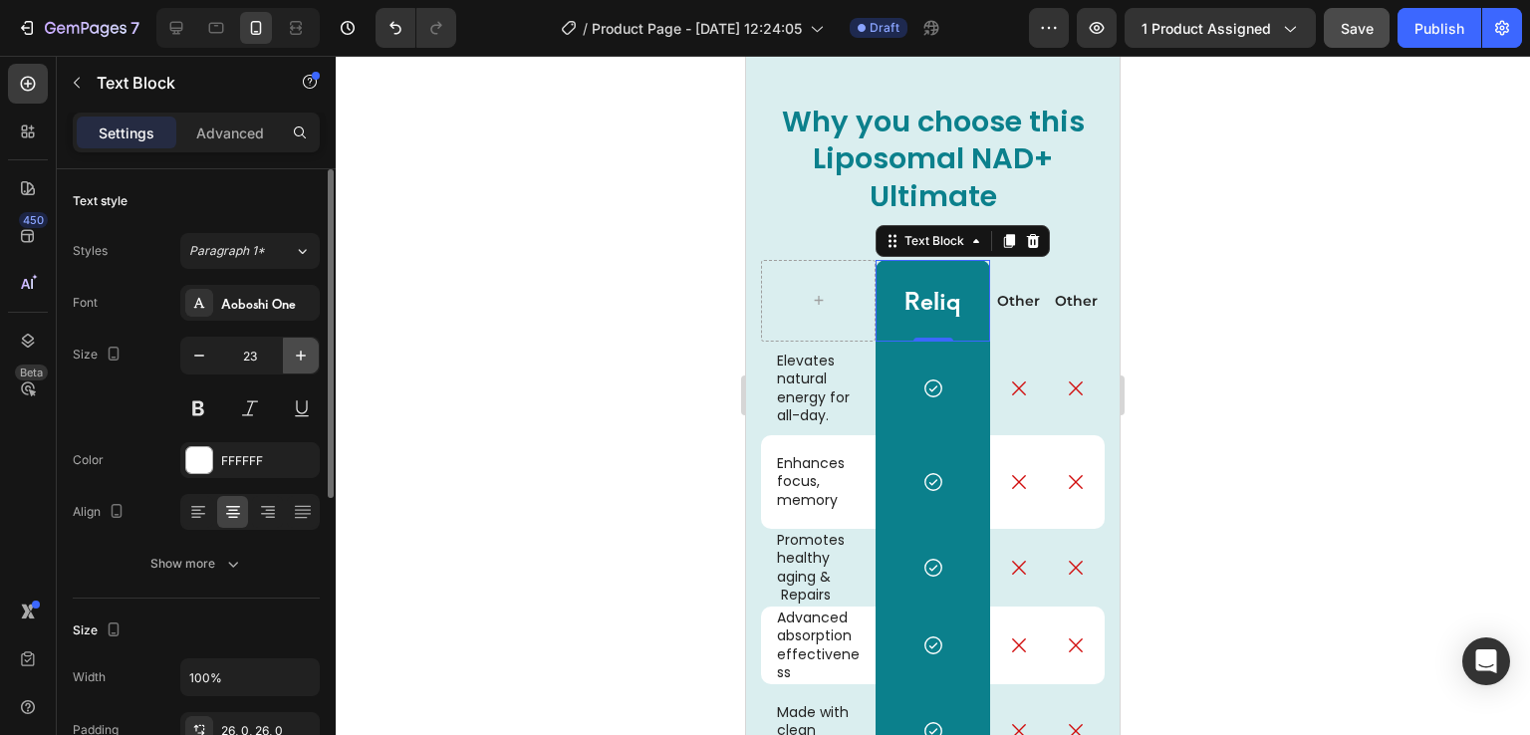
click at [295, 349] on icon "button" at bounding box center [301, 356] width 20 height 20
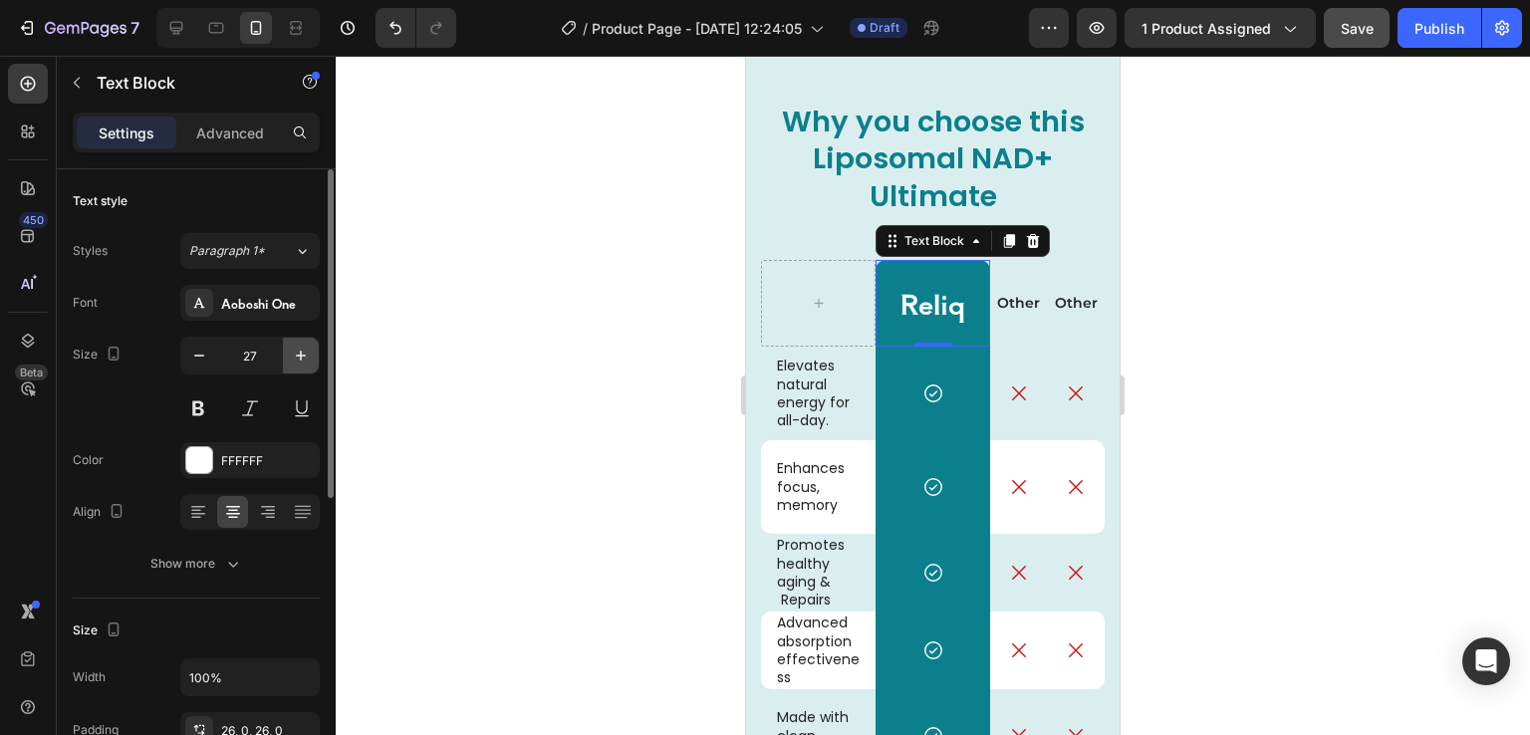
click at [295, 349] on icon "button" at bounding box center [301, 356] width 20 height 20
type input "30"
click at [1162, 473] on div at bounding box center [933, 395] width 1195 height 679
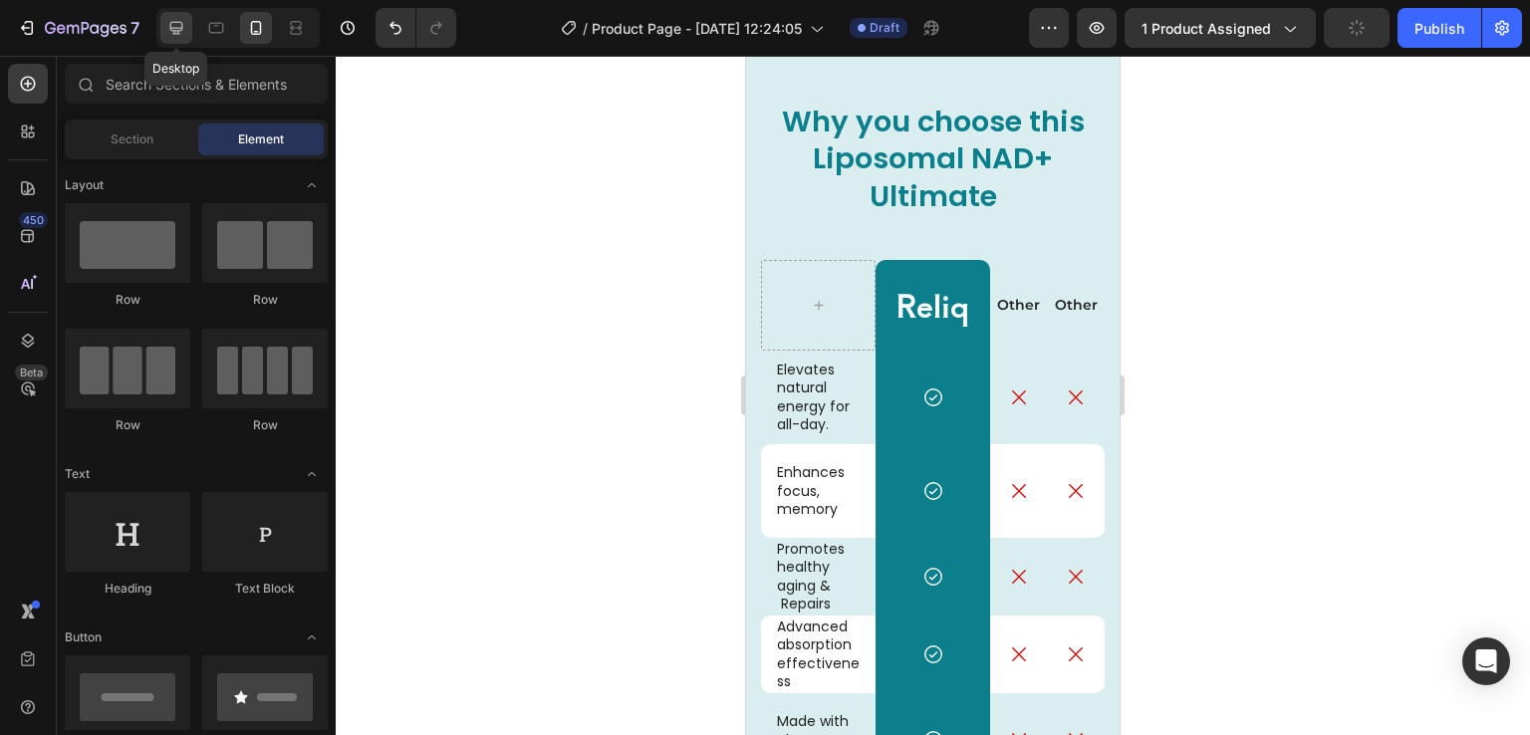
click at [179, 27] on icon at bounding box center [176, 28] width 20 height 20
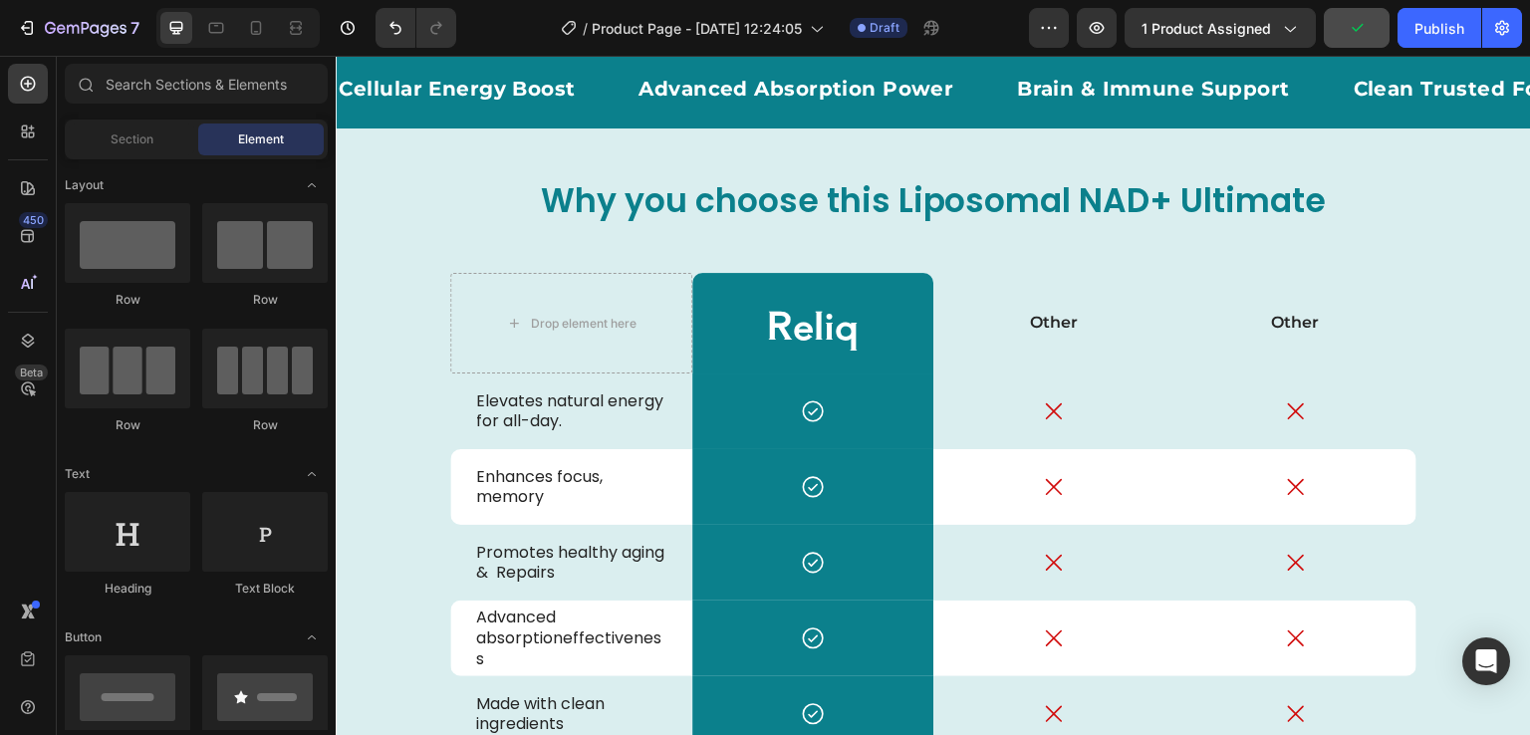
scroll to position [5094, 0]
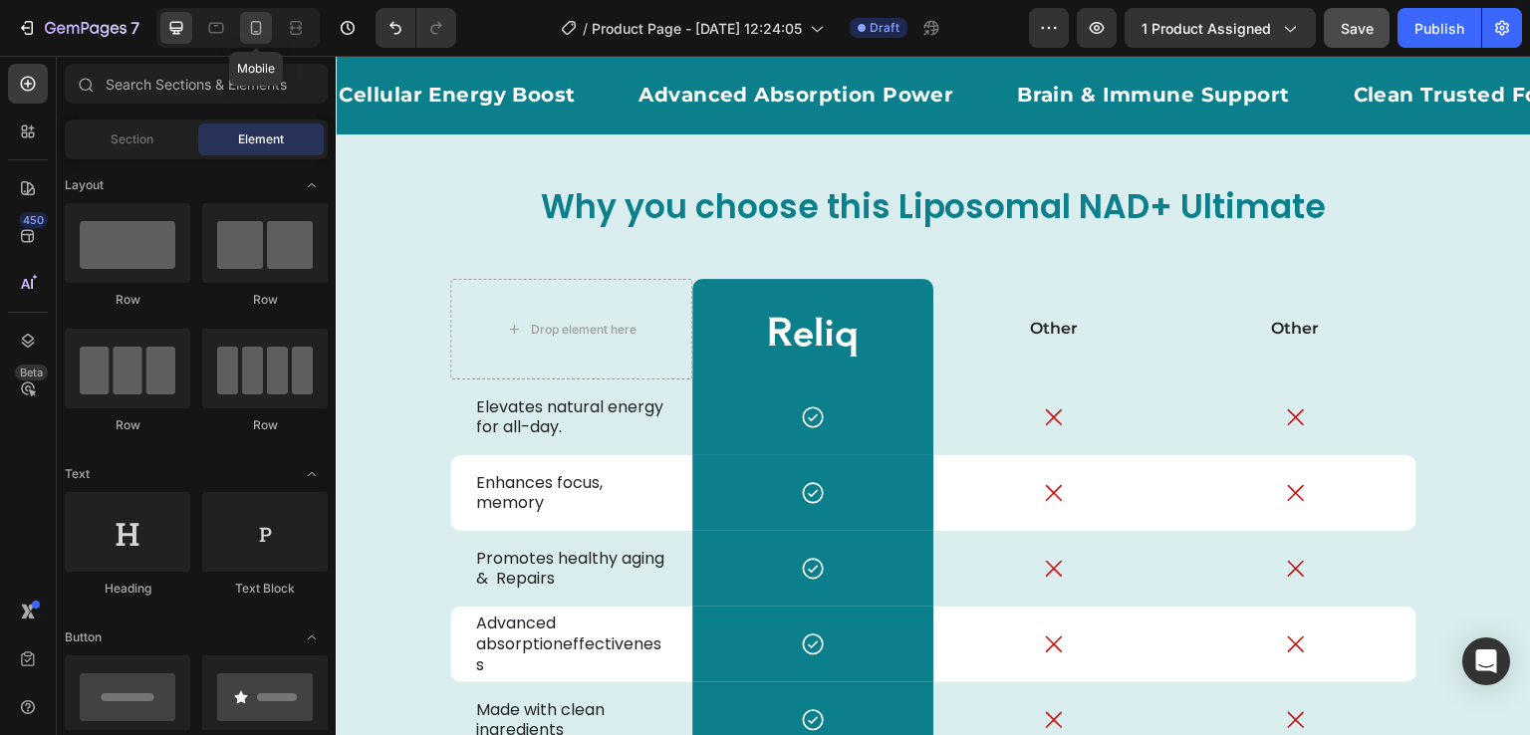
click at [260, 38] on div at bounding box center [256, 28] width 32 height 32
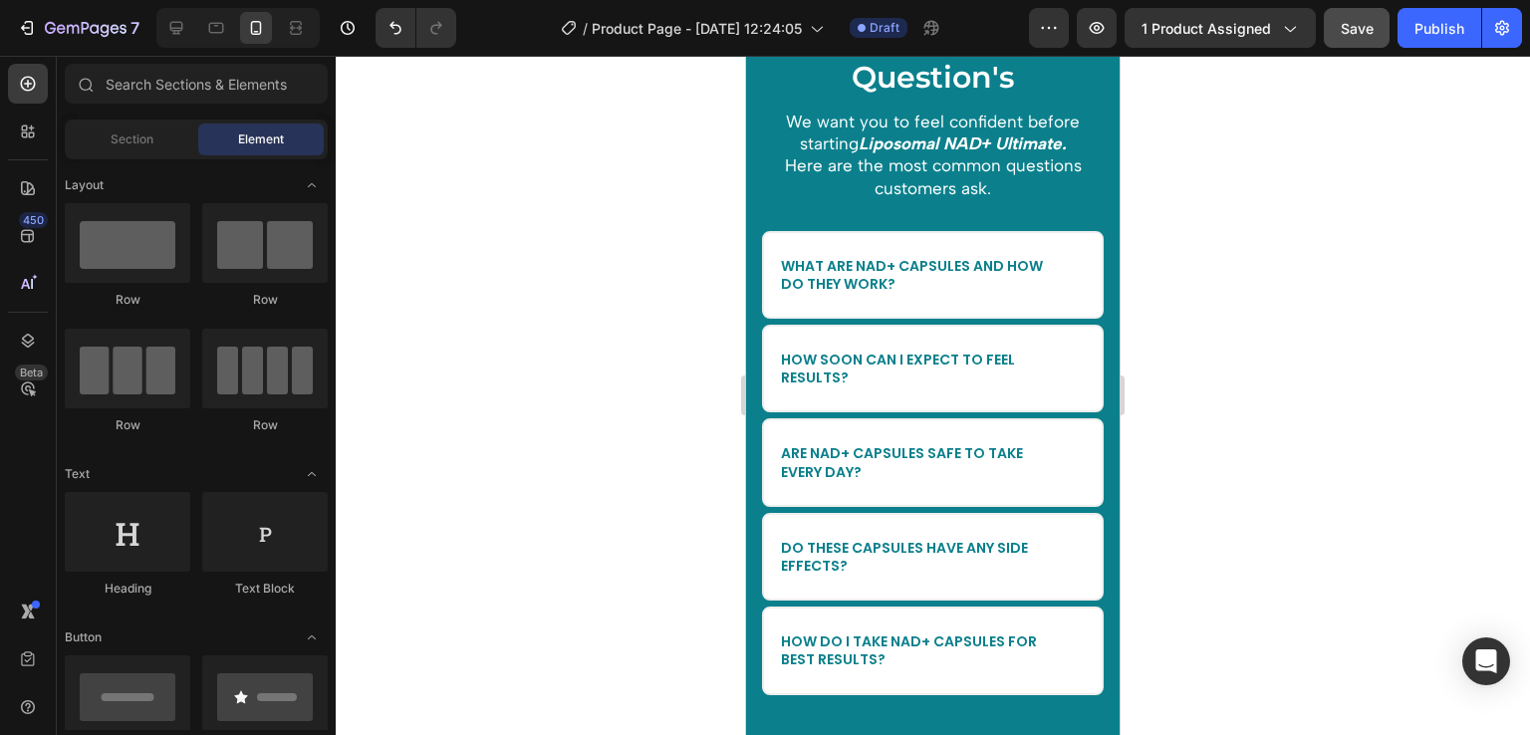
scroll to position [7389, 0]
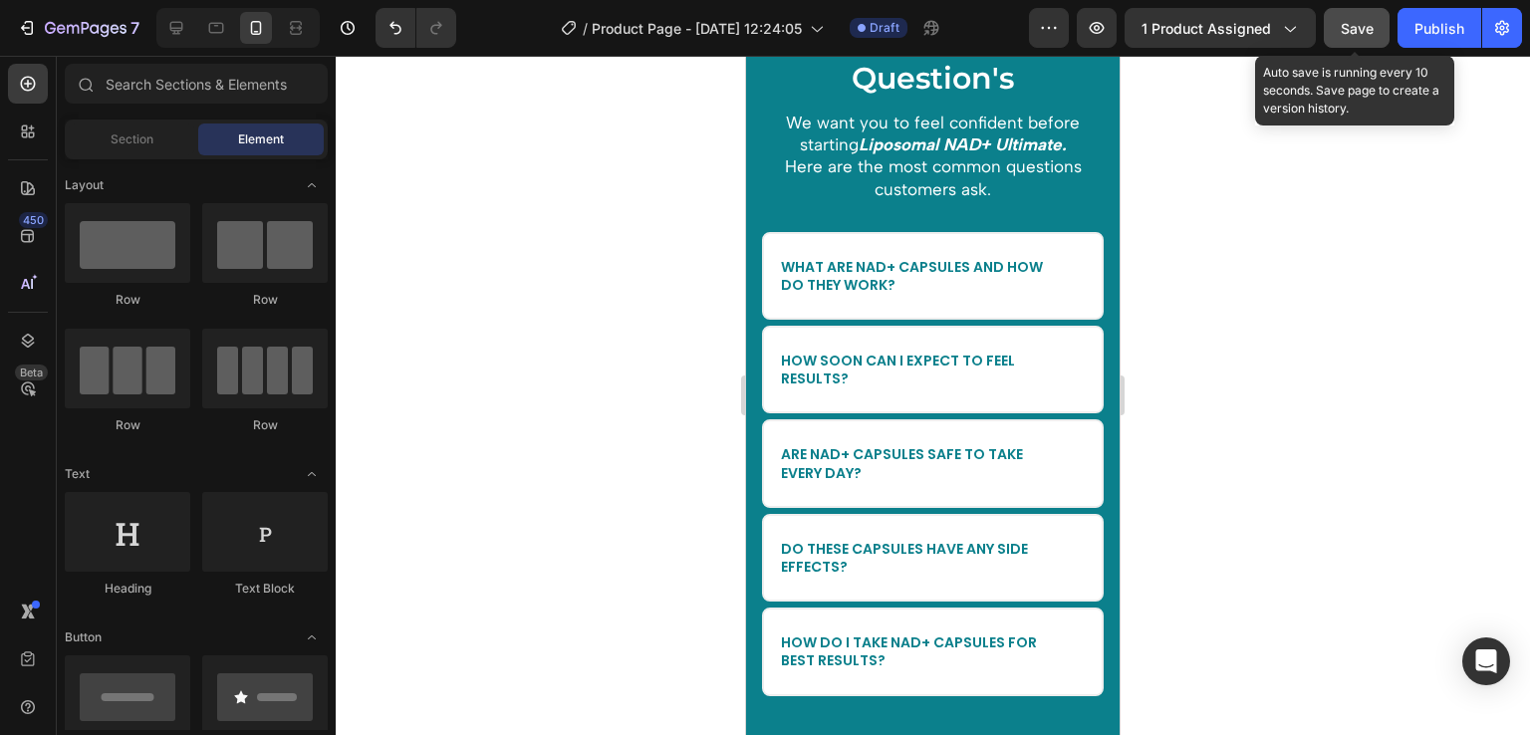
click at [1367, 28] on span "Save" at bounding box center [1357, 28] width 33 height 17
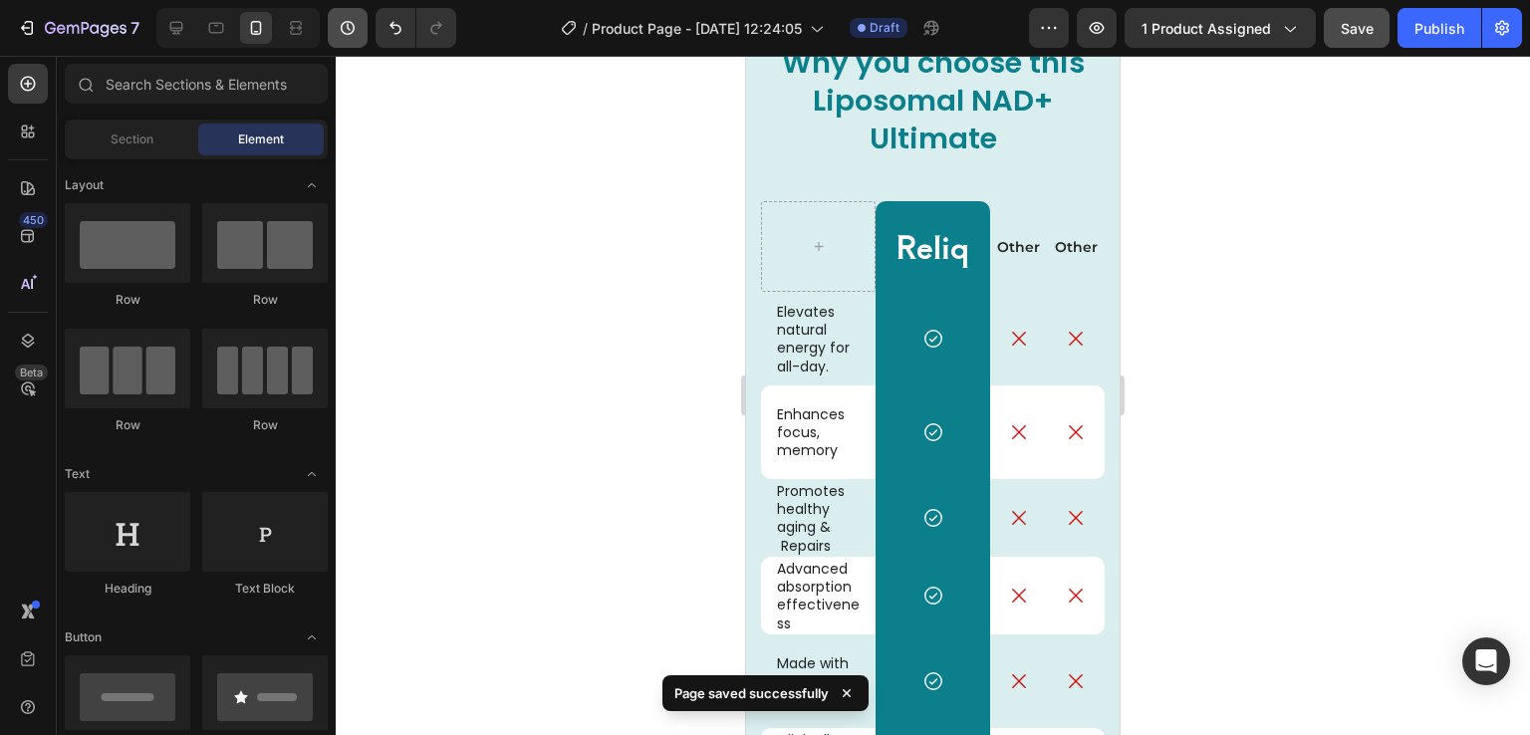
scroll to position [6371, 0]
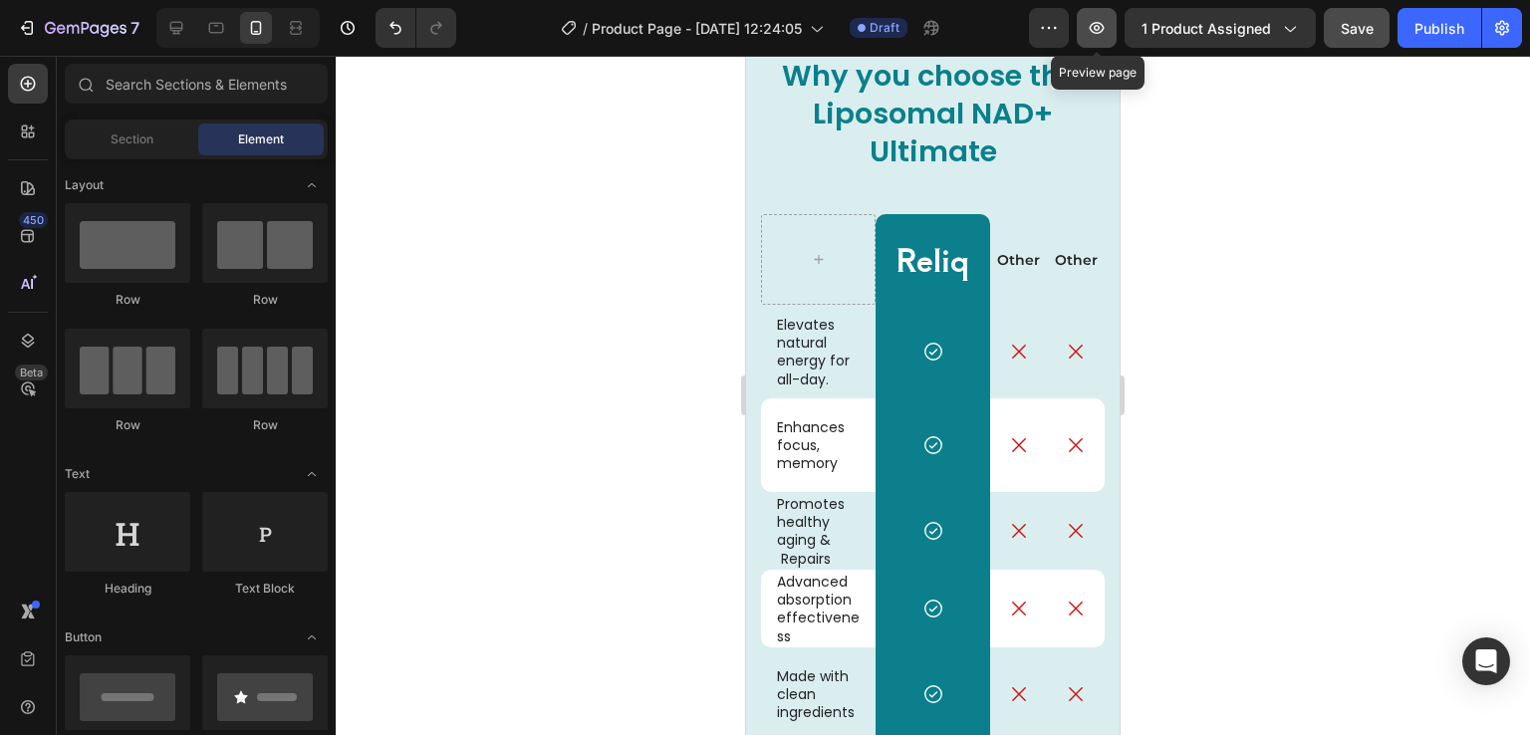
click at [1112, 26] on button "button" at bounding box center [1097, 28] width 40 height 40
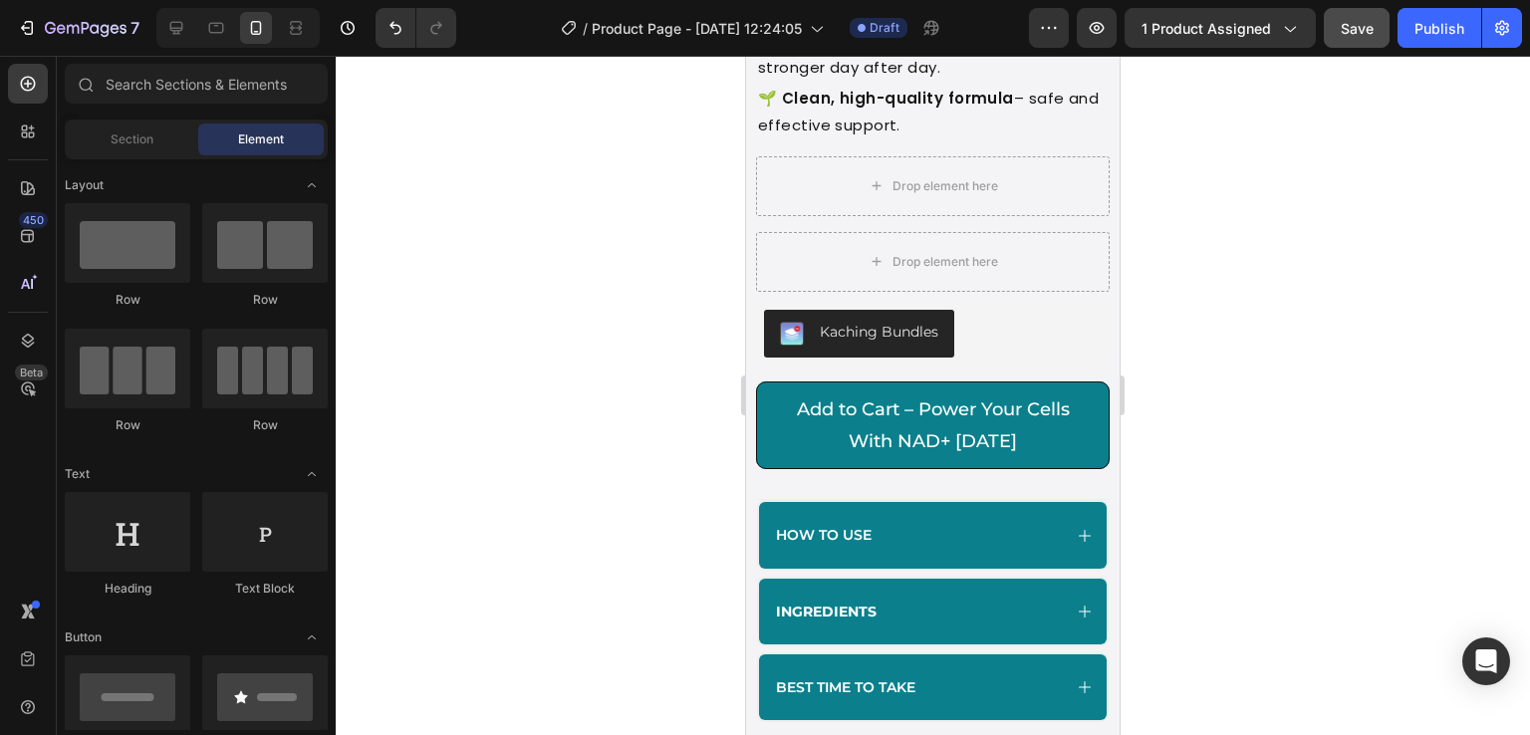
scroll to position [0, 0]
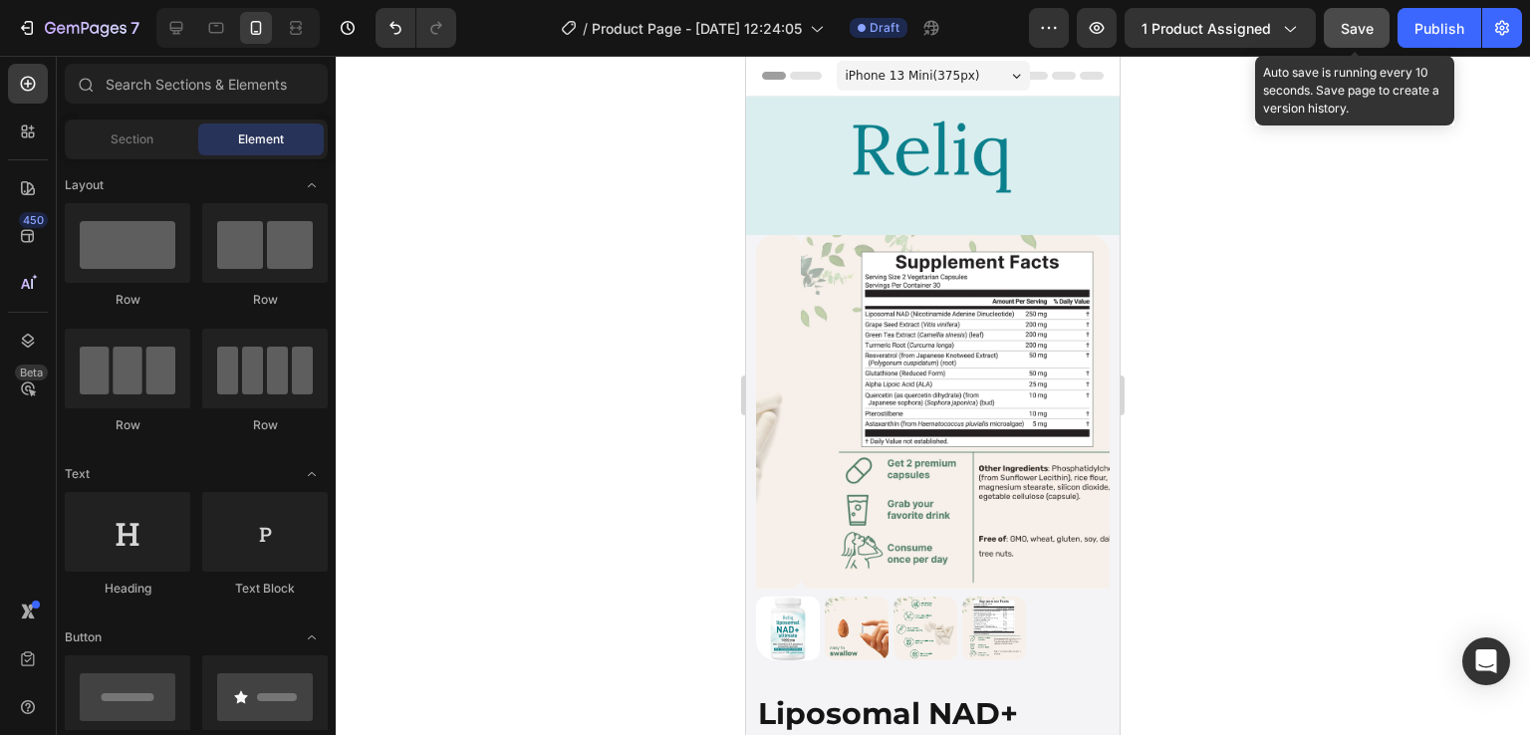
click at [1363, 23] on span "Save" at bounding box center [1357, 28] width 33 height 17
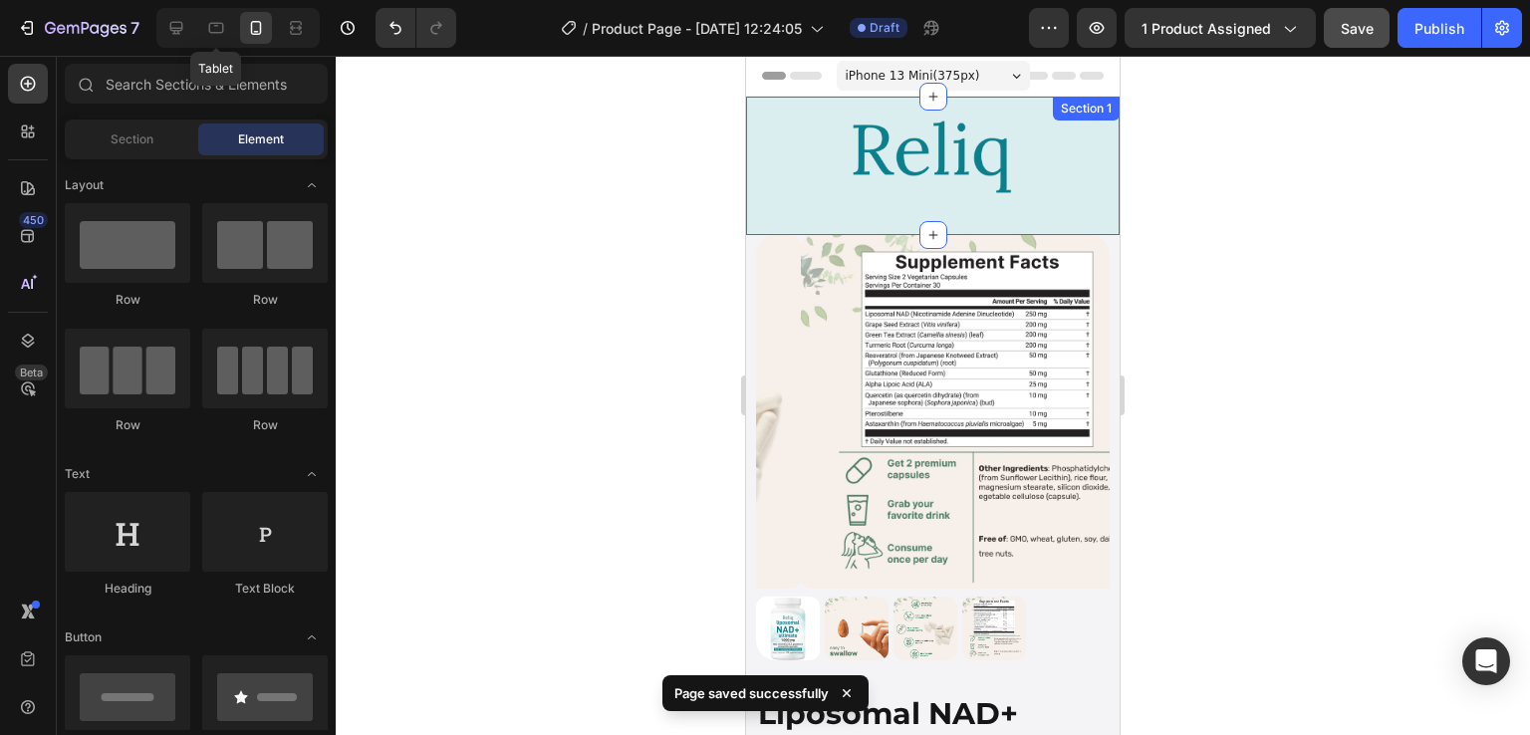
click at [194, 26] on div "Tablet" at bounding box center [237, 28] width 163 height 40
click at [181, 29] on icon at bounding box center [176, 28] width 13 height 13
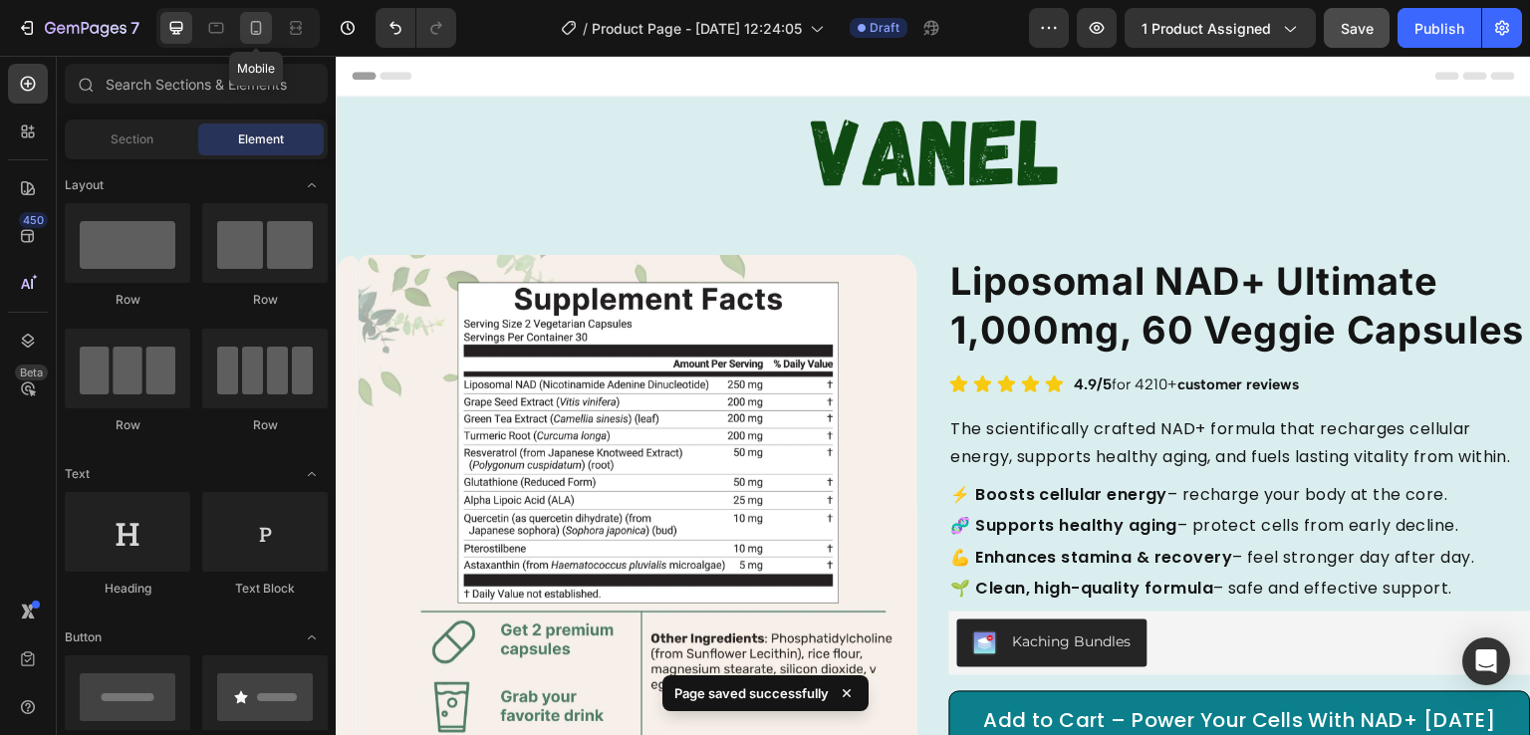
click at [267, 25] on div at bounding box center [256, 28] width 32 height 32
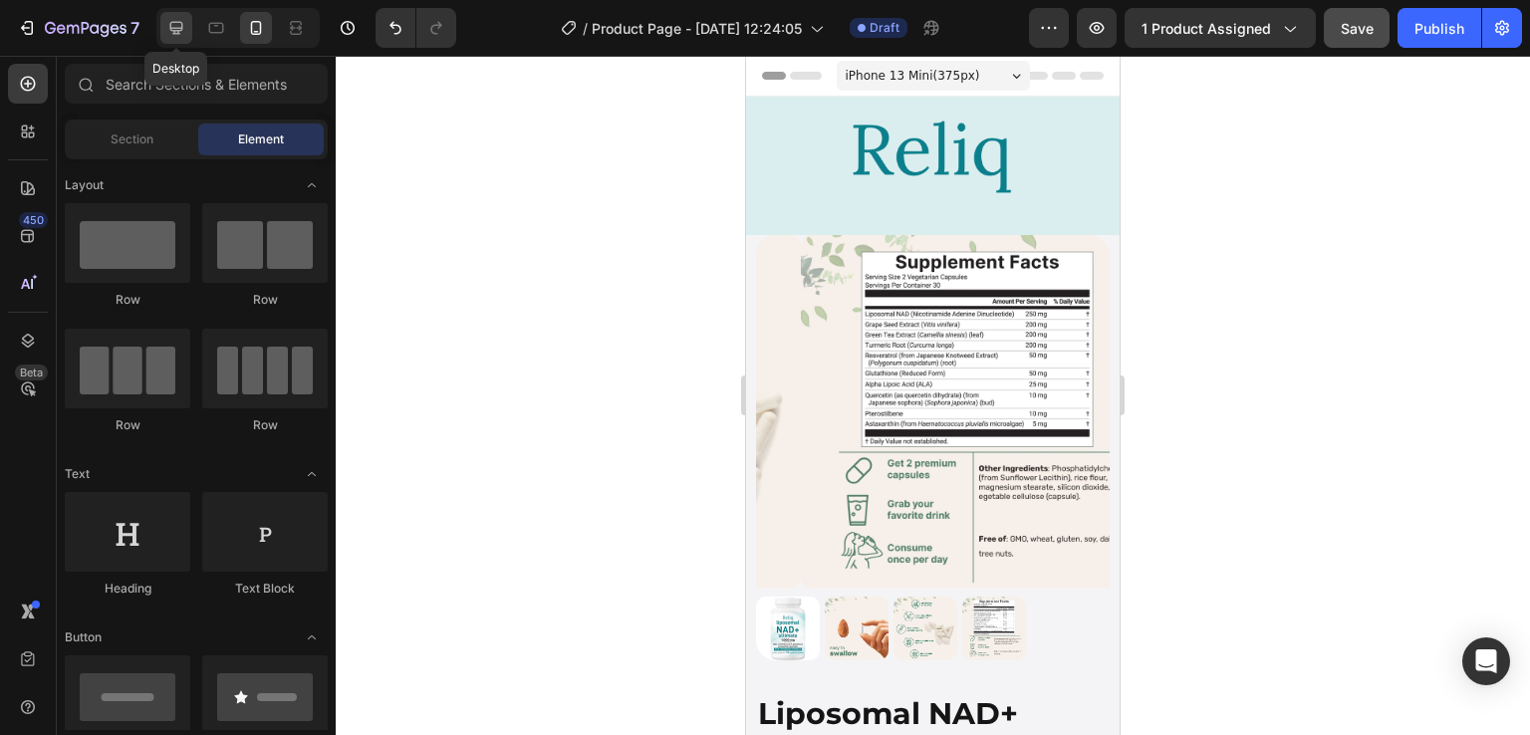
click at [178, 20] on icon at bounding box center [176, 28] width 20 height 20
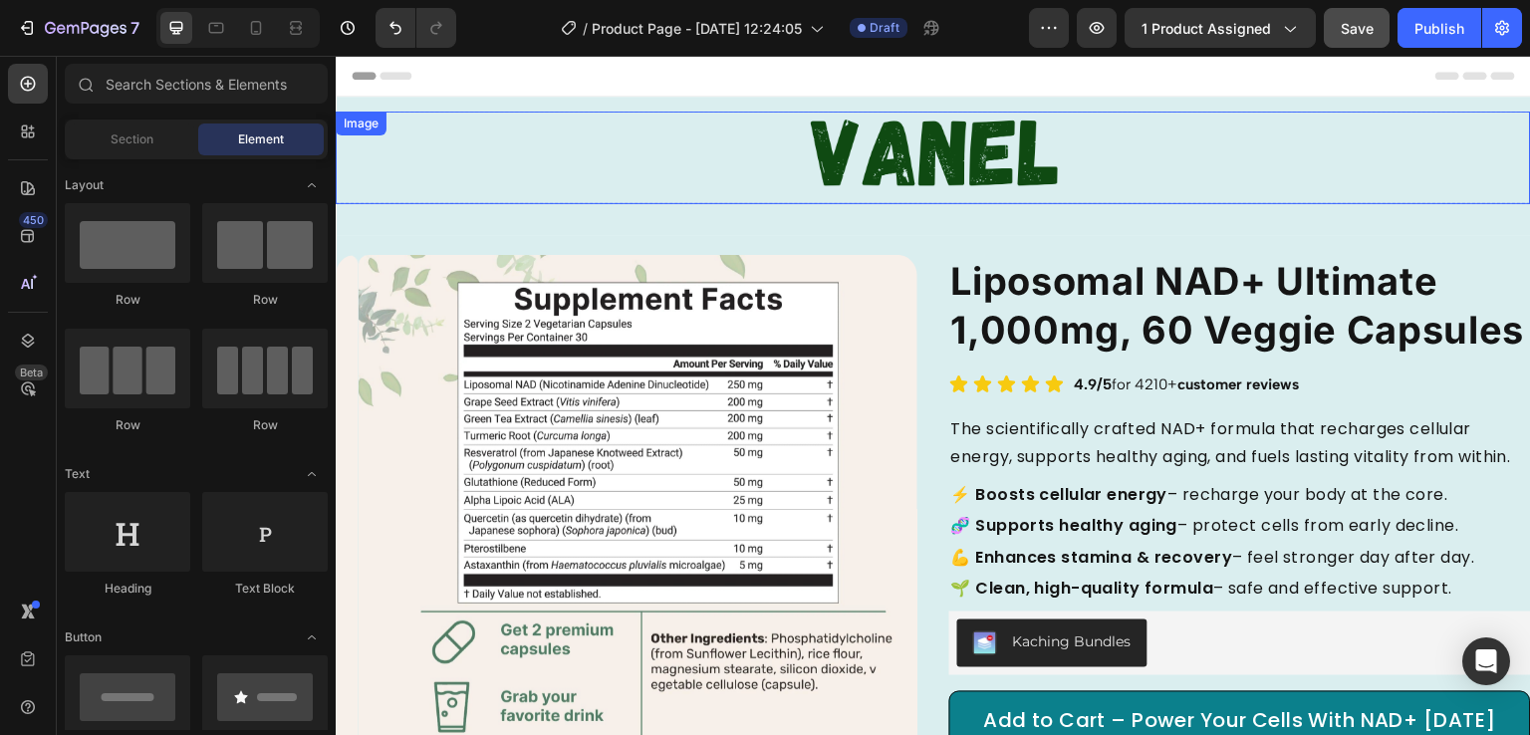
click at [859, 144] on img at bounding box center [933, 158] width 359 height 93
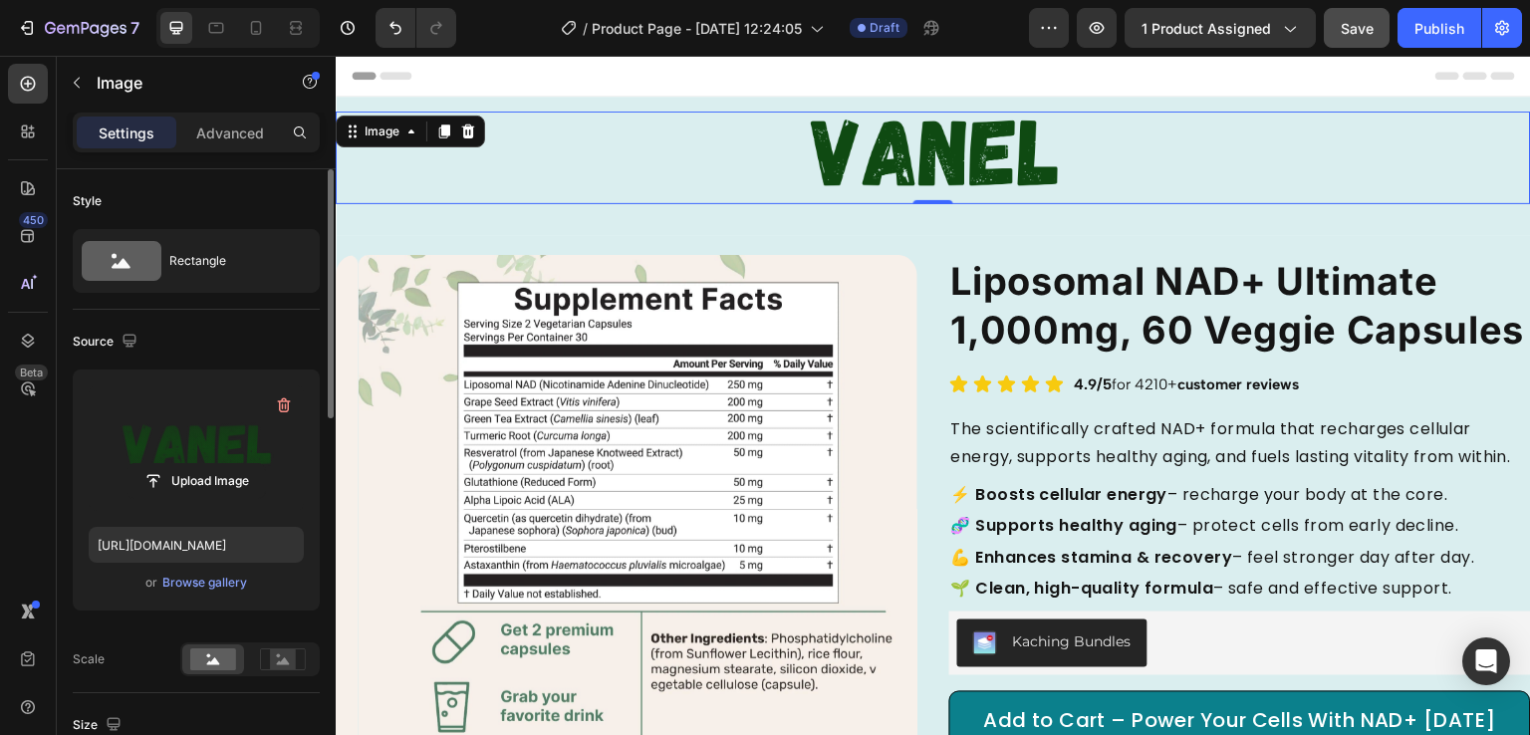
click at [221, 421] on label at bounding box center [196, 449] width 215 height 126
click at [221, 464] on input "file" at bounding box center [196, 481] width 137 height 34
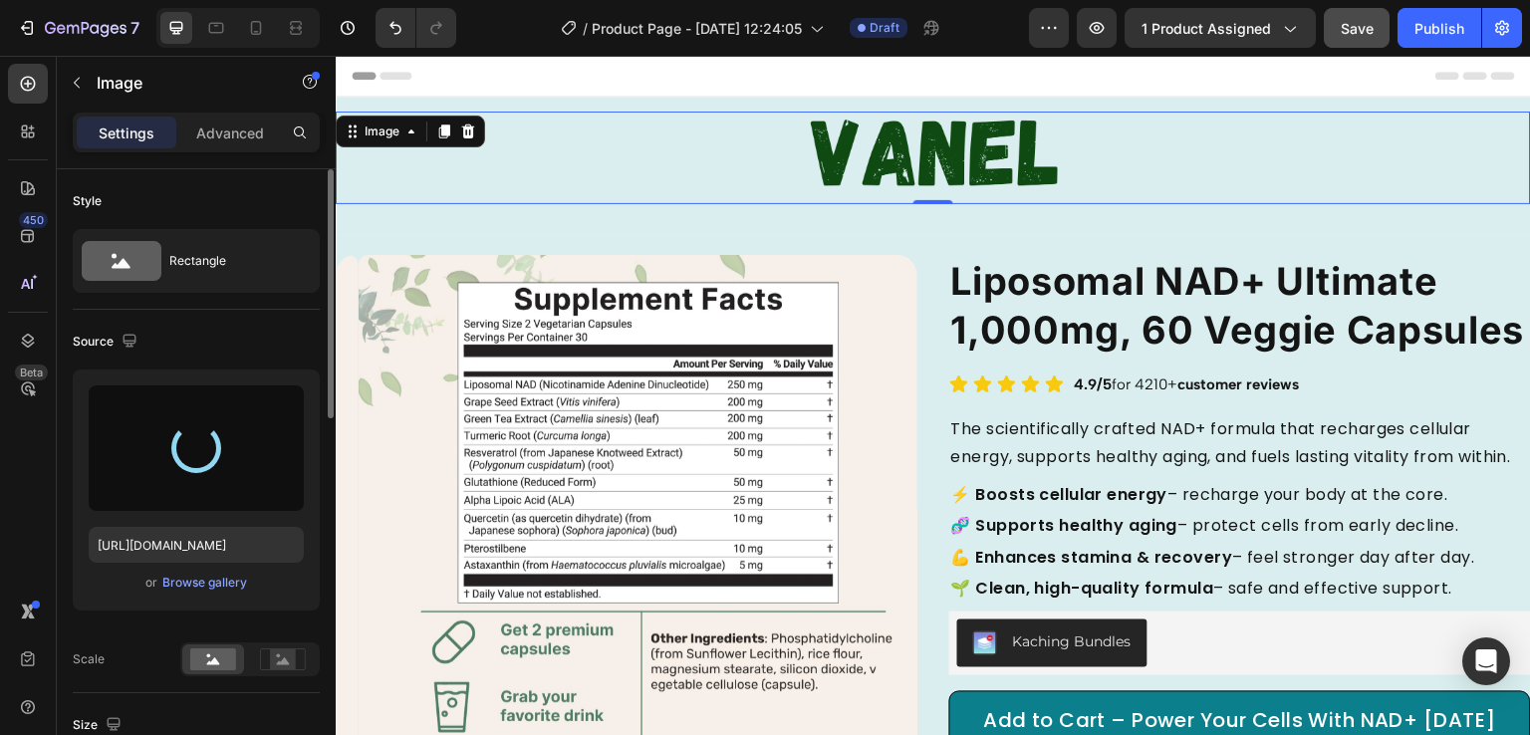
type input "https://cdn.shopify.com/s/files/1/0929/6409/4296/files/gempages_578461216721076…"
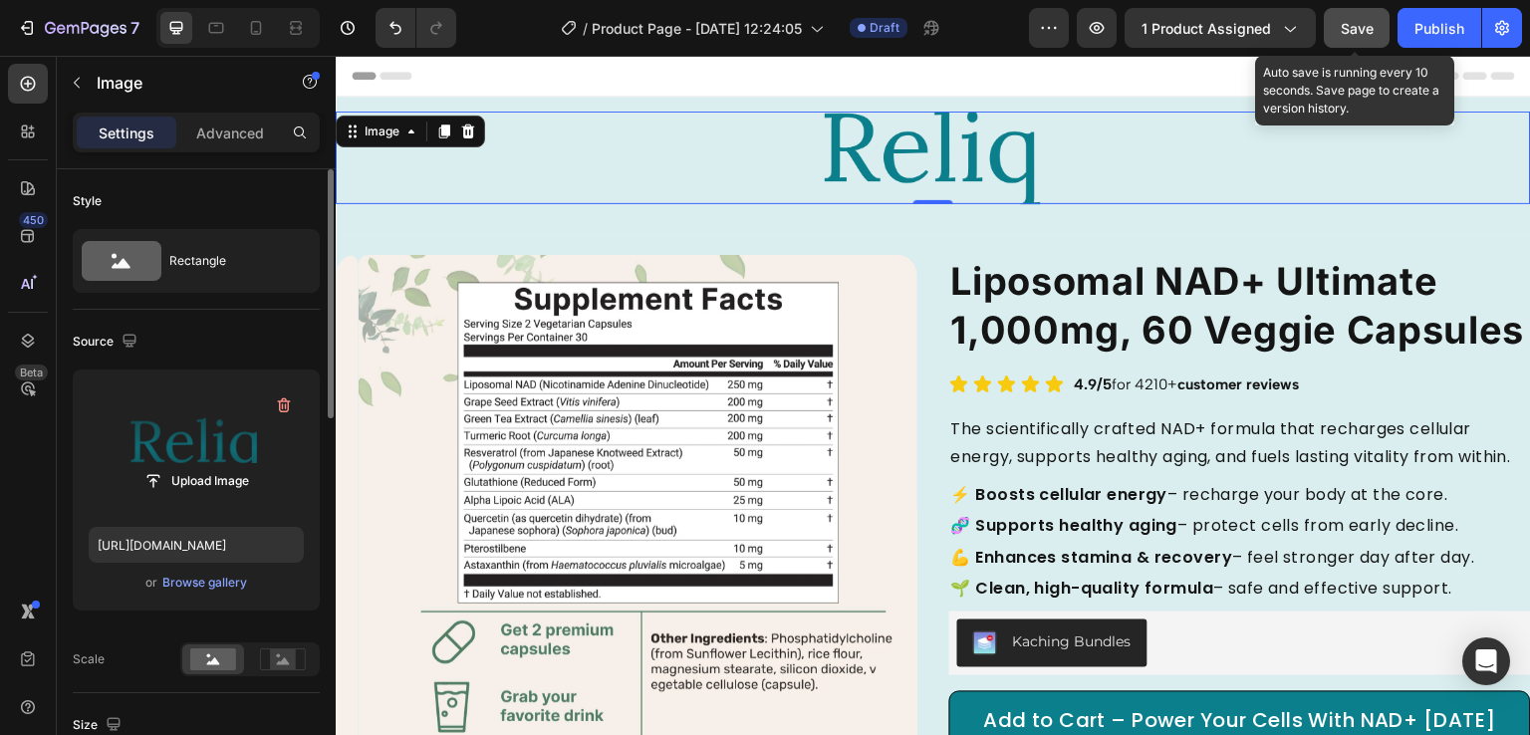
click at [1362, 33] on span "Save" at bounding box center [1357, 28] width 33 height 17
click at [1371, 44] on button "Save" at bounding box center [1357, 28] width 66 height 40
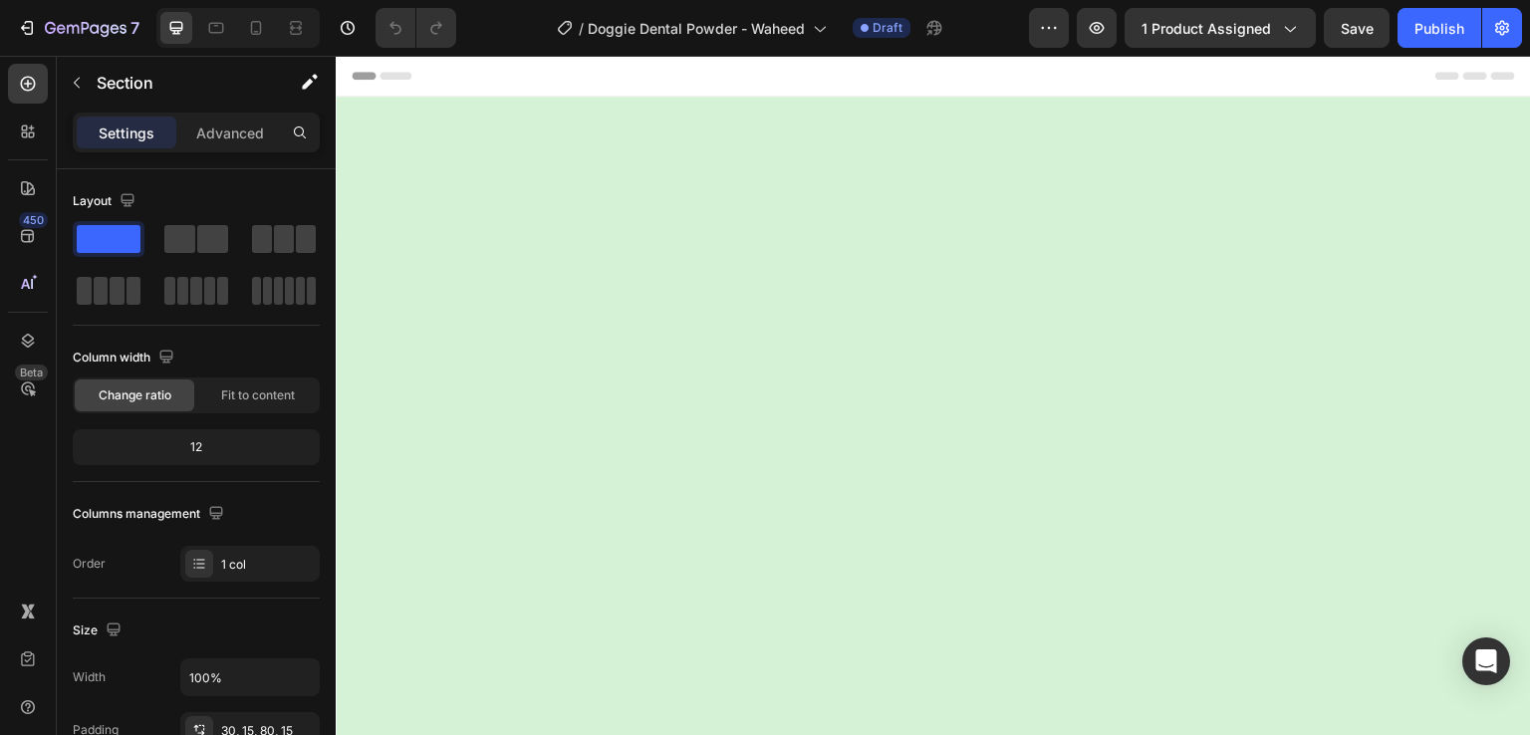
scroll to position [3907, 0]
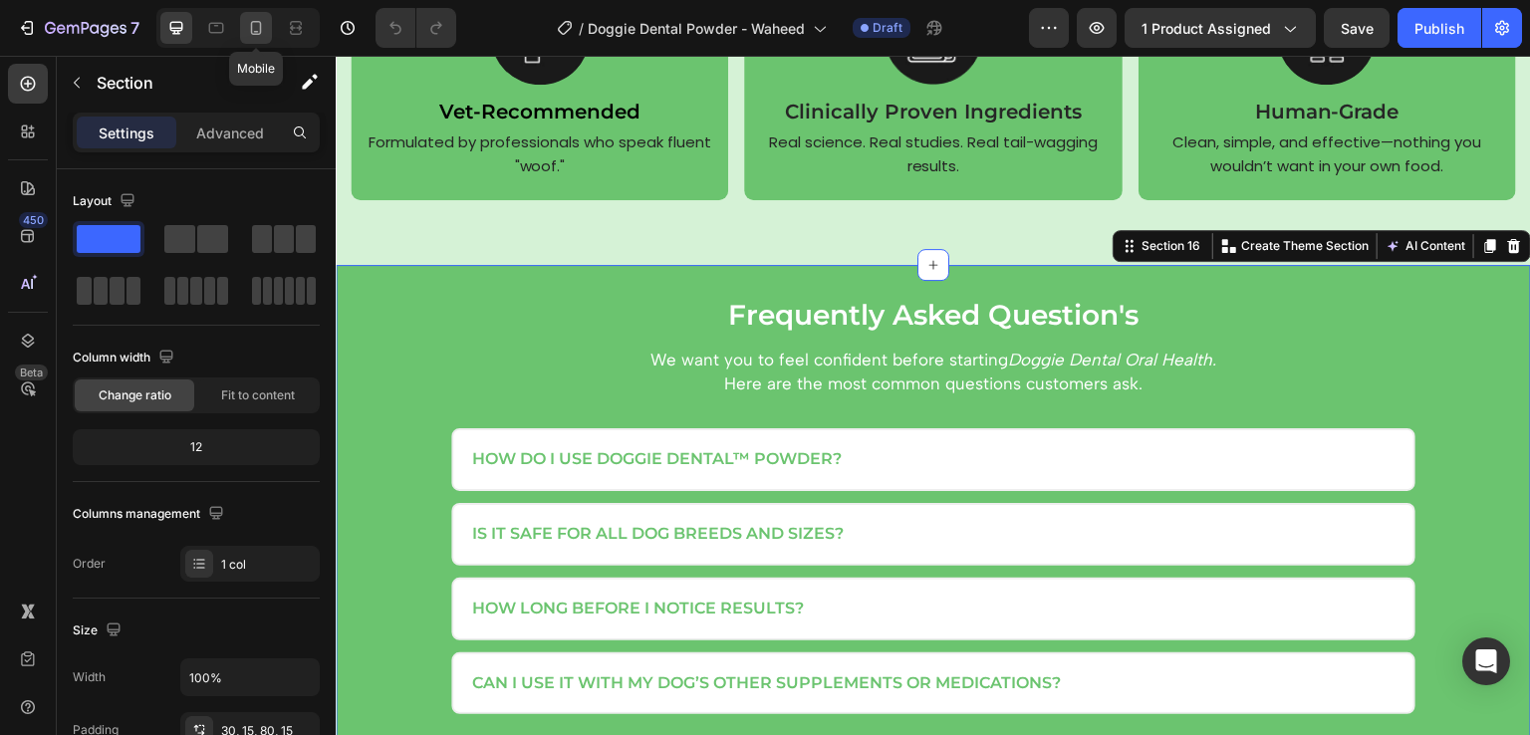
click at [267, 33] on div at bounding box center [256, 28] width 32 height 32
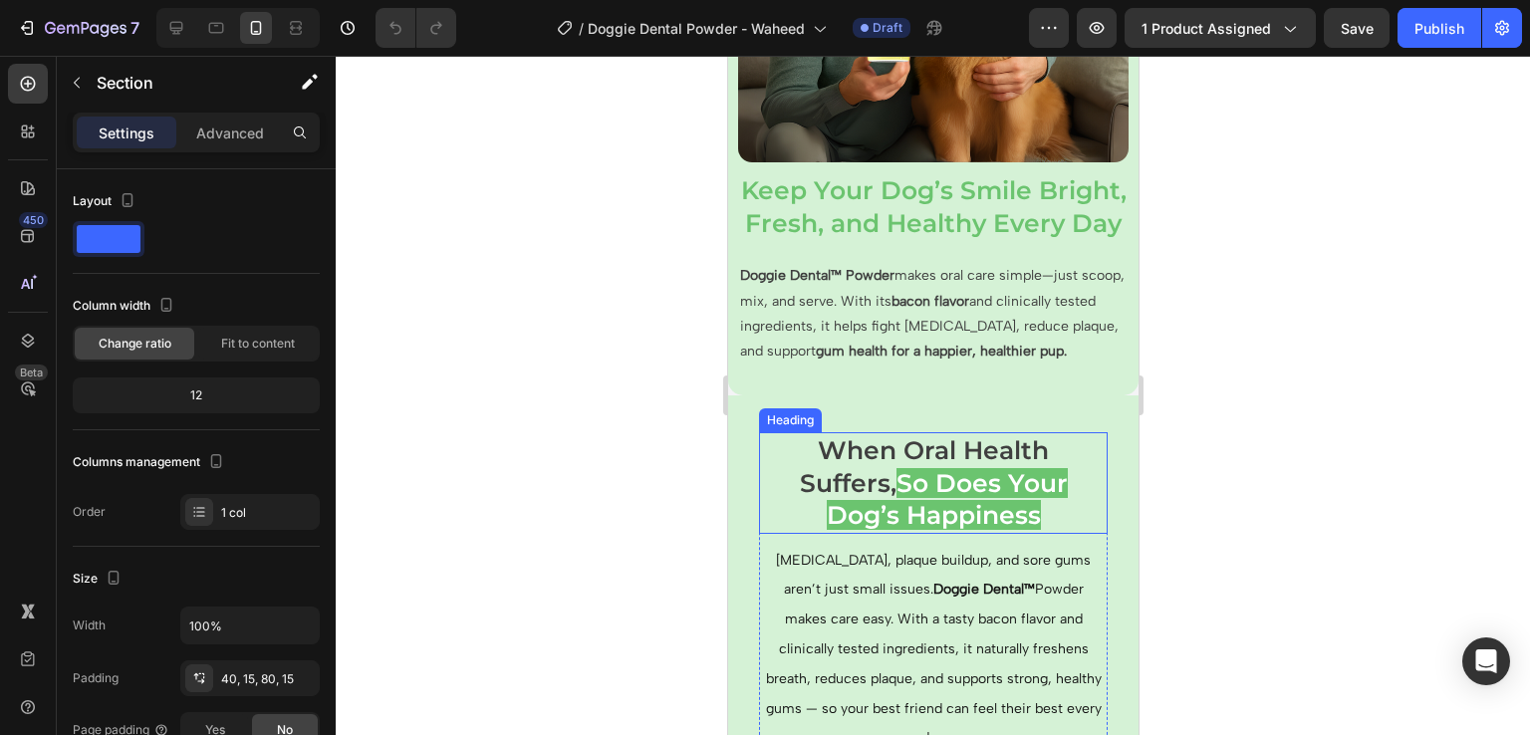
scroll to position [2479, 0]
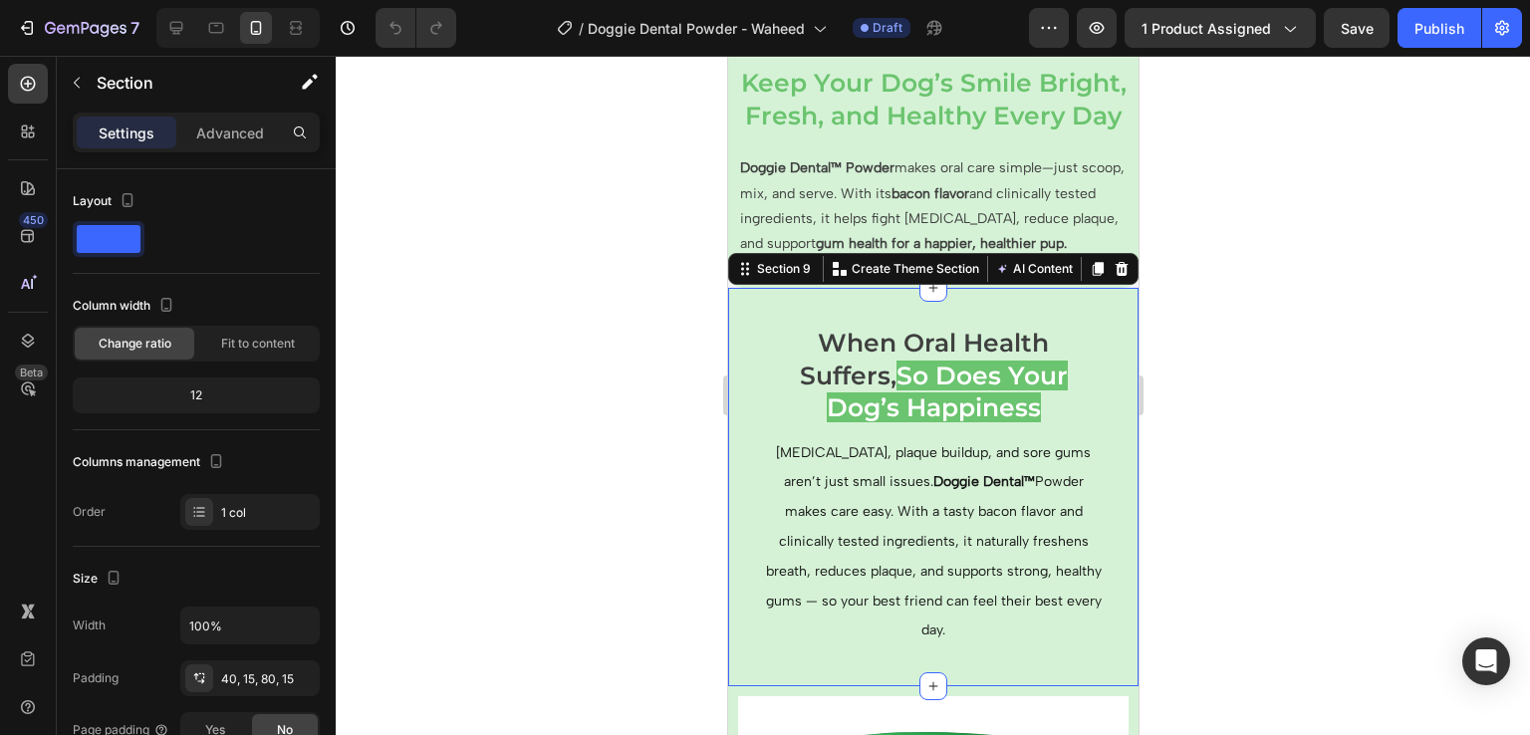
click at [733, 405] on div "When Oral Health Suffers, So Does Your Dog’s Happiness Heading [MEDICAL_DATA], …" at bounding box center [932, 487] width 410 height 399
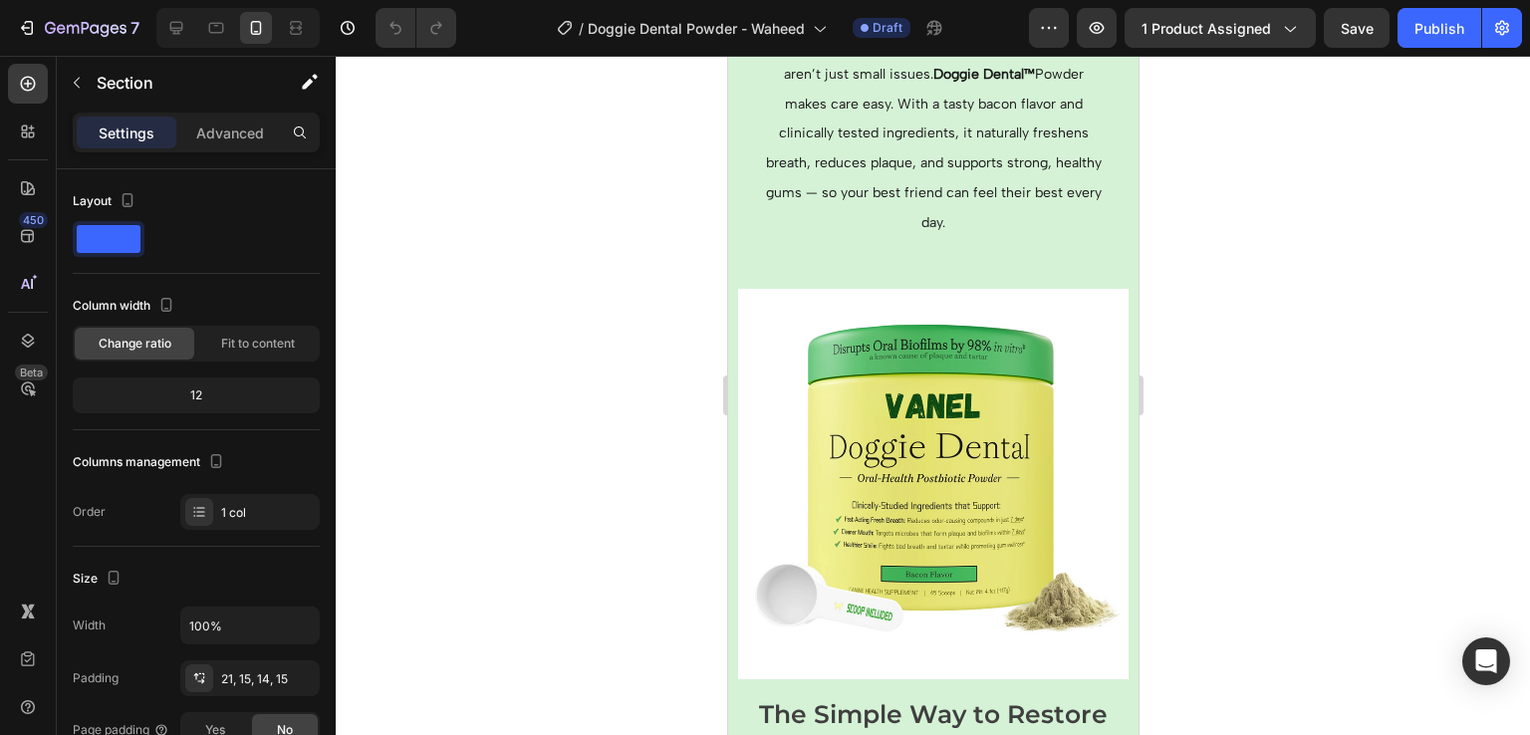
scroll to position [2926, 0]
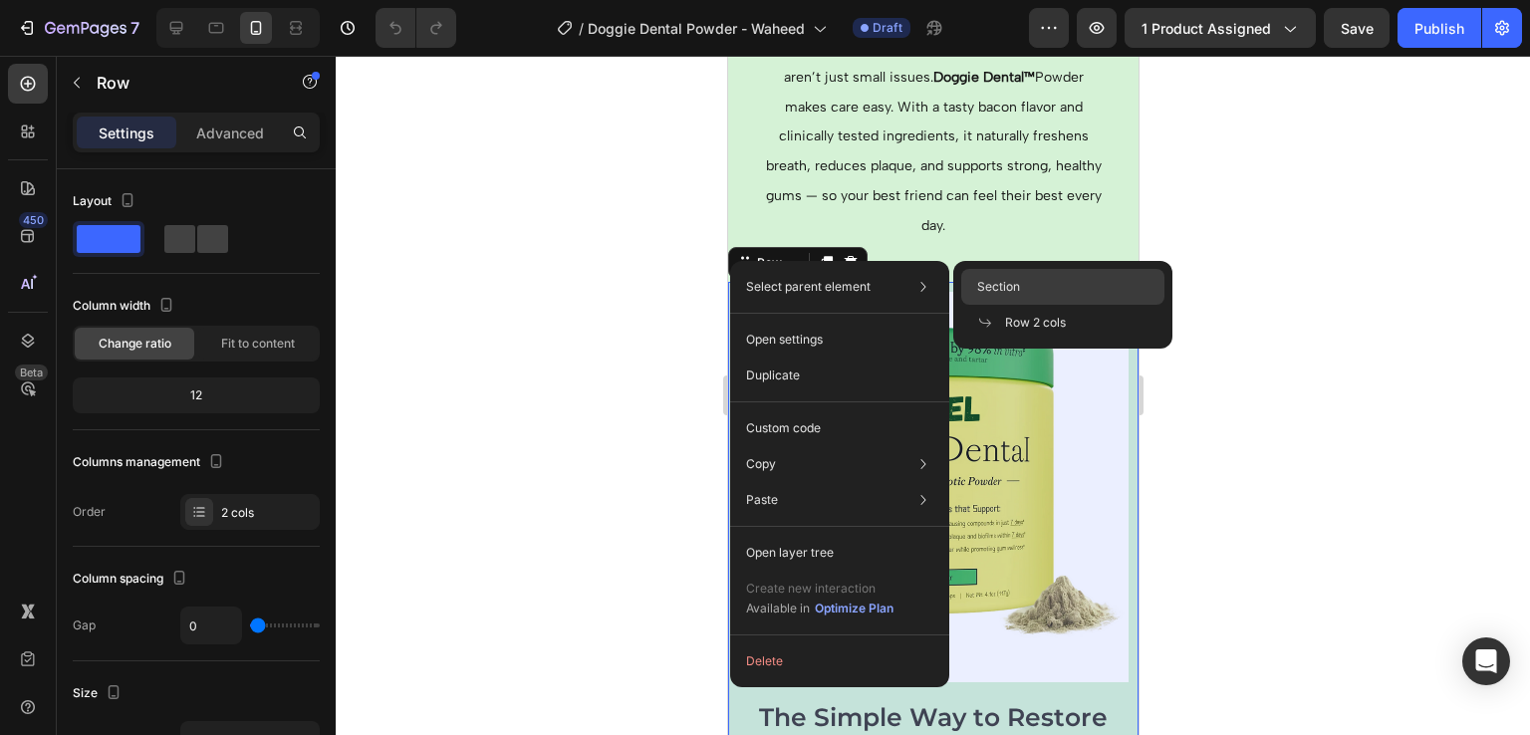
click at [995, 282] on span "Section" at bounding box center [998, 287] width 43 height 18
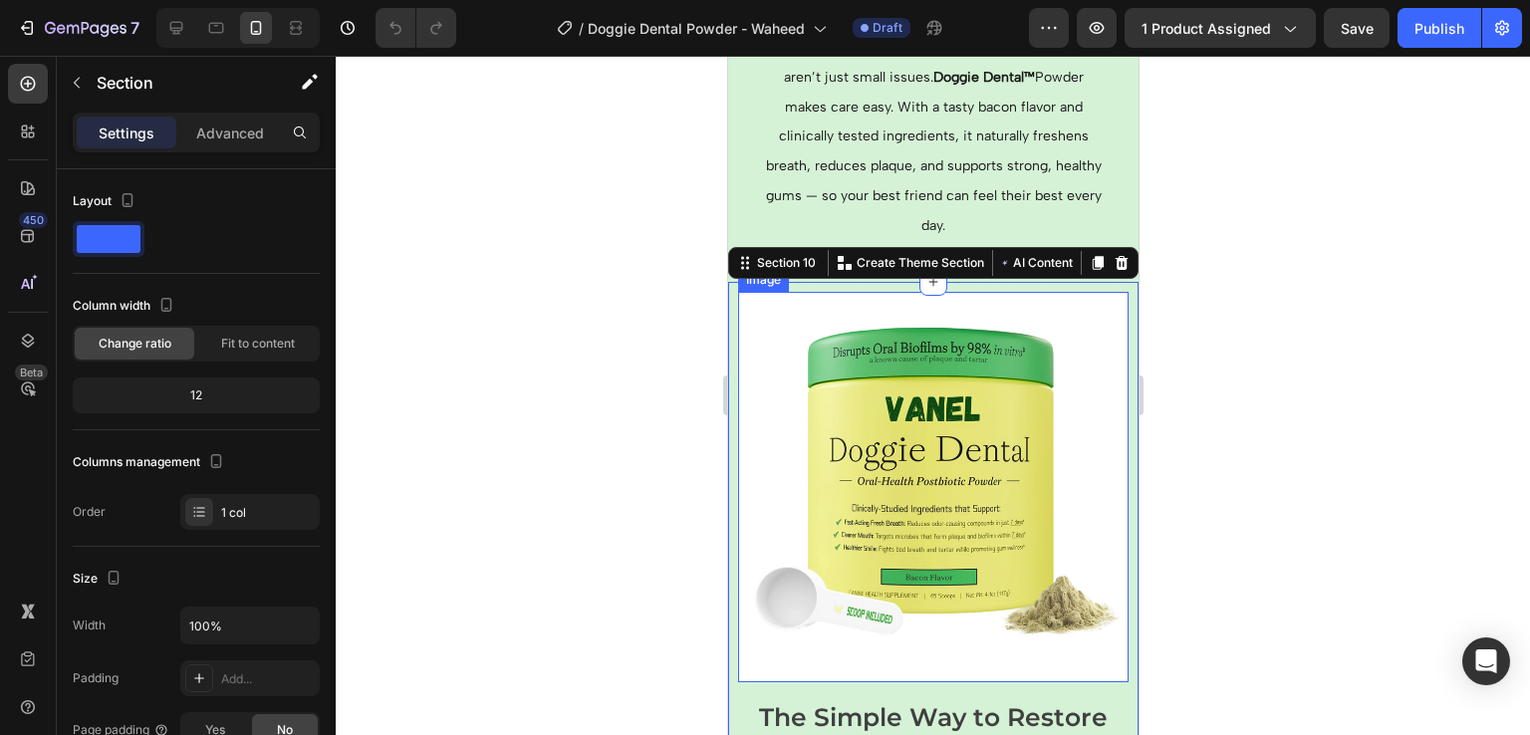
scroll to position [2777, 0]
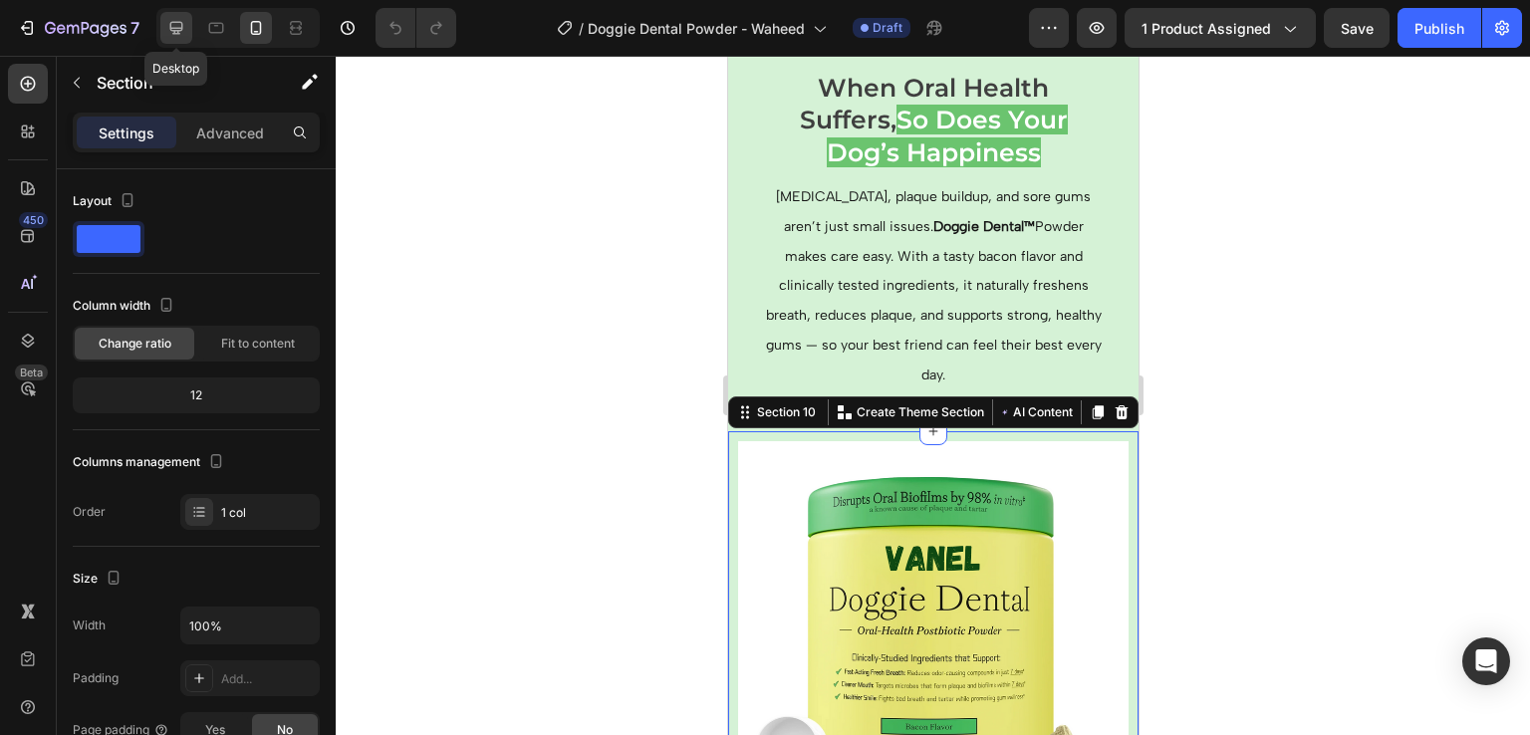
click at [186, 32] on div at bounding box center [176, 28] width 32 height 32
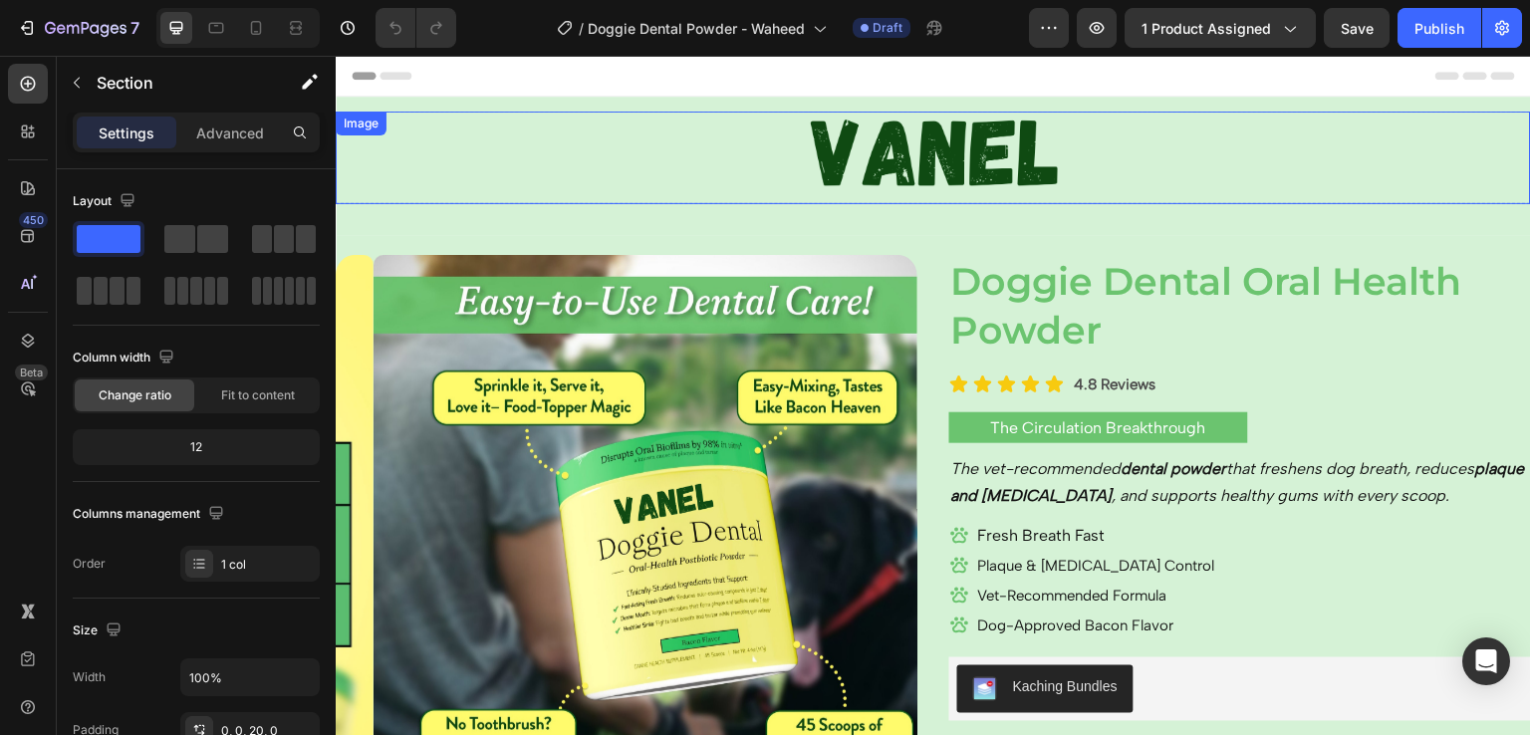
click at [704, 201] on div at bounding box center [934, 158] width 1196 height 93
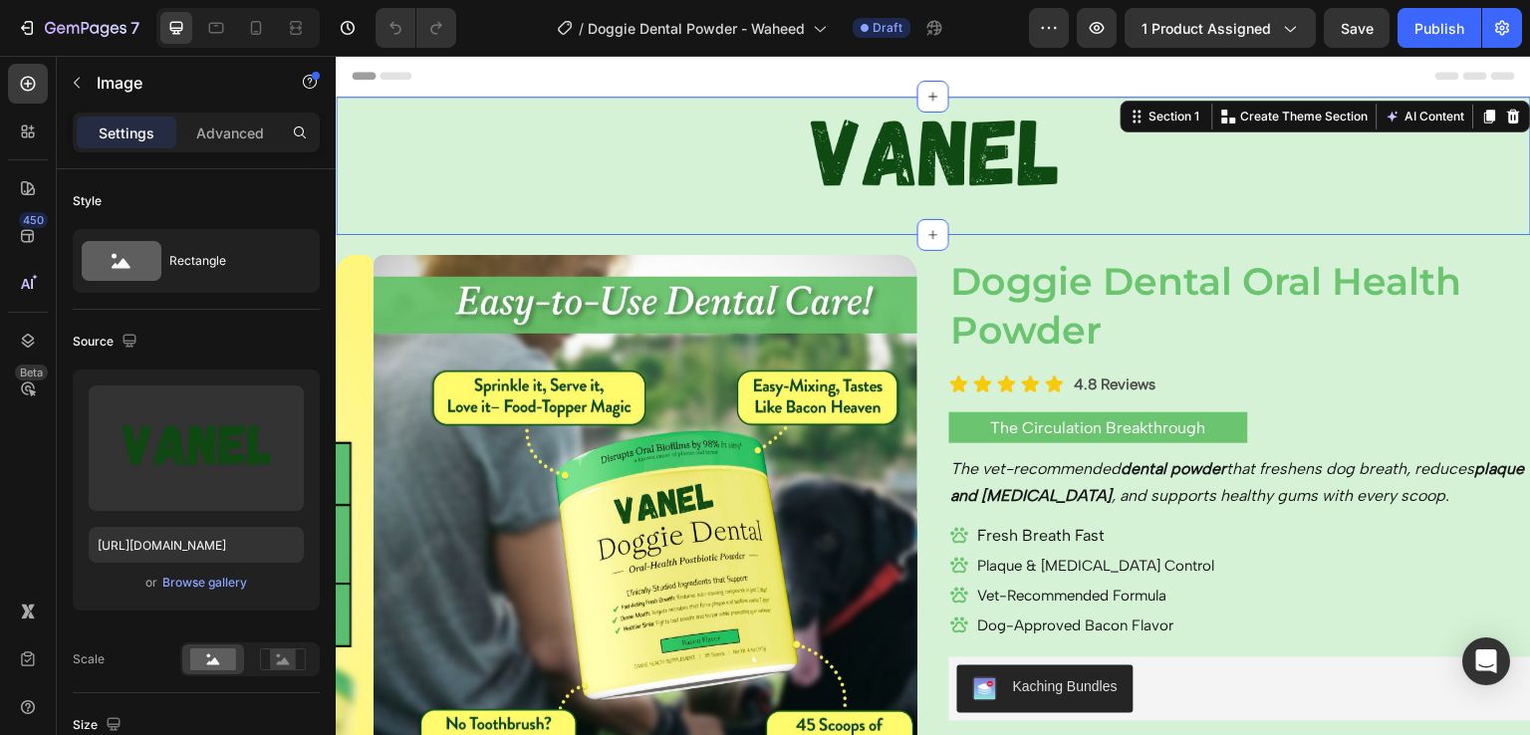
click at [704, 225] on div "Image Row Section 1 You can create reusable sections Create Theme Section AI Co…" at bounding box center [934, 166] width 1196 height 138
